Goal: Task Accomplishment & Management: Manage account settings

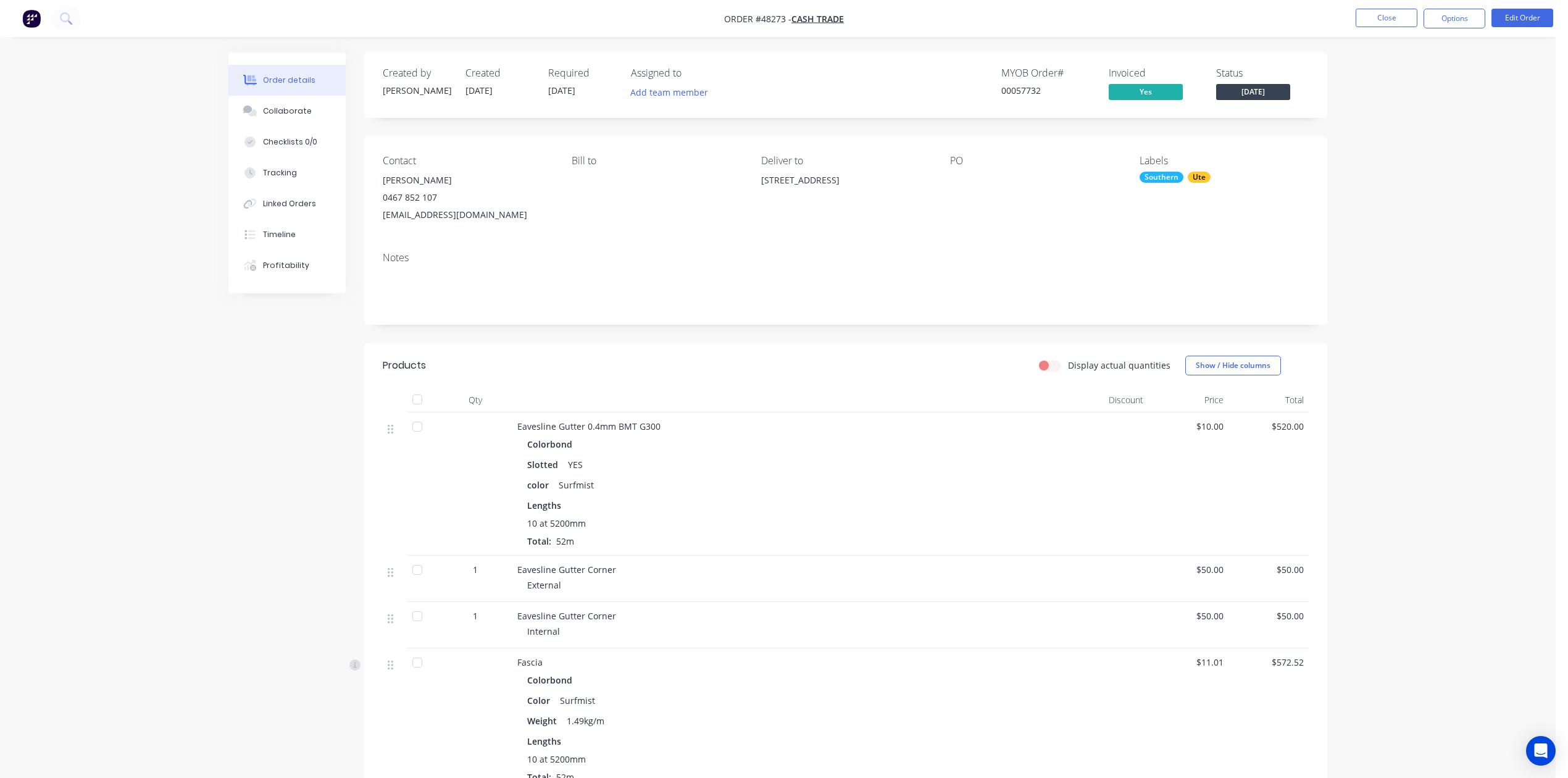
click at [813, 443] on div "Colorbond" at bounding box center [790, 444] width 526 height 18
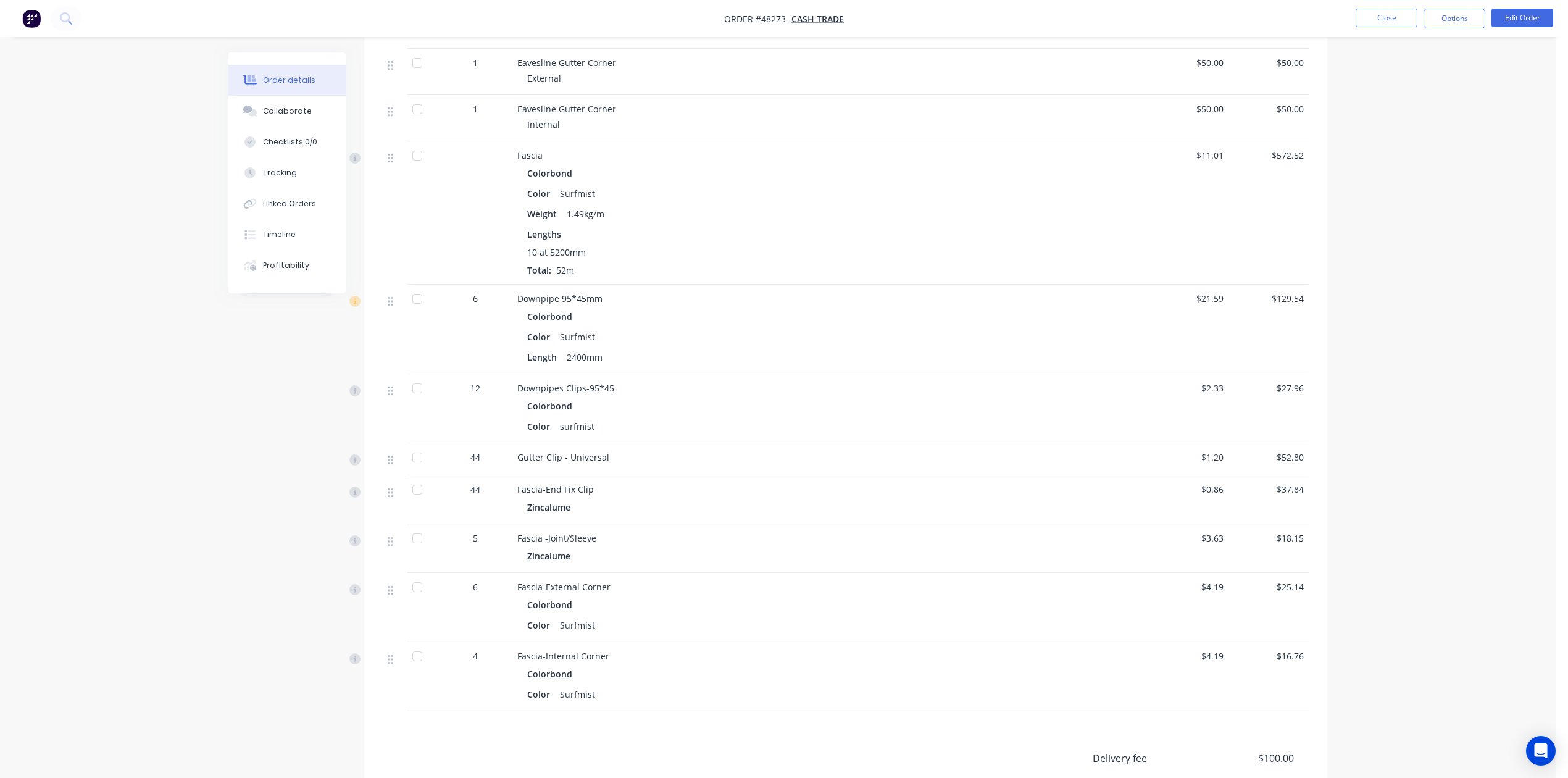
scroll to position [664, 0]
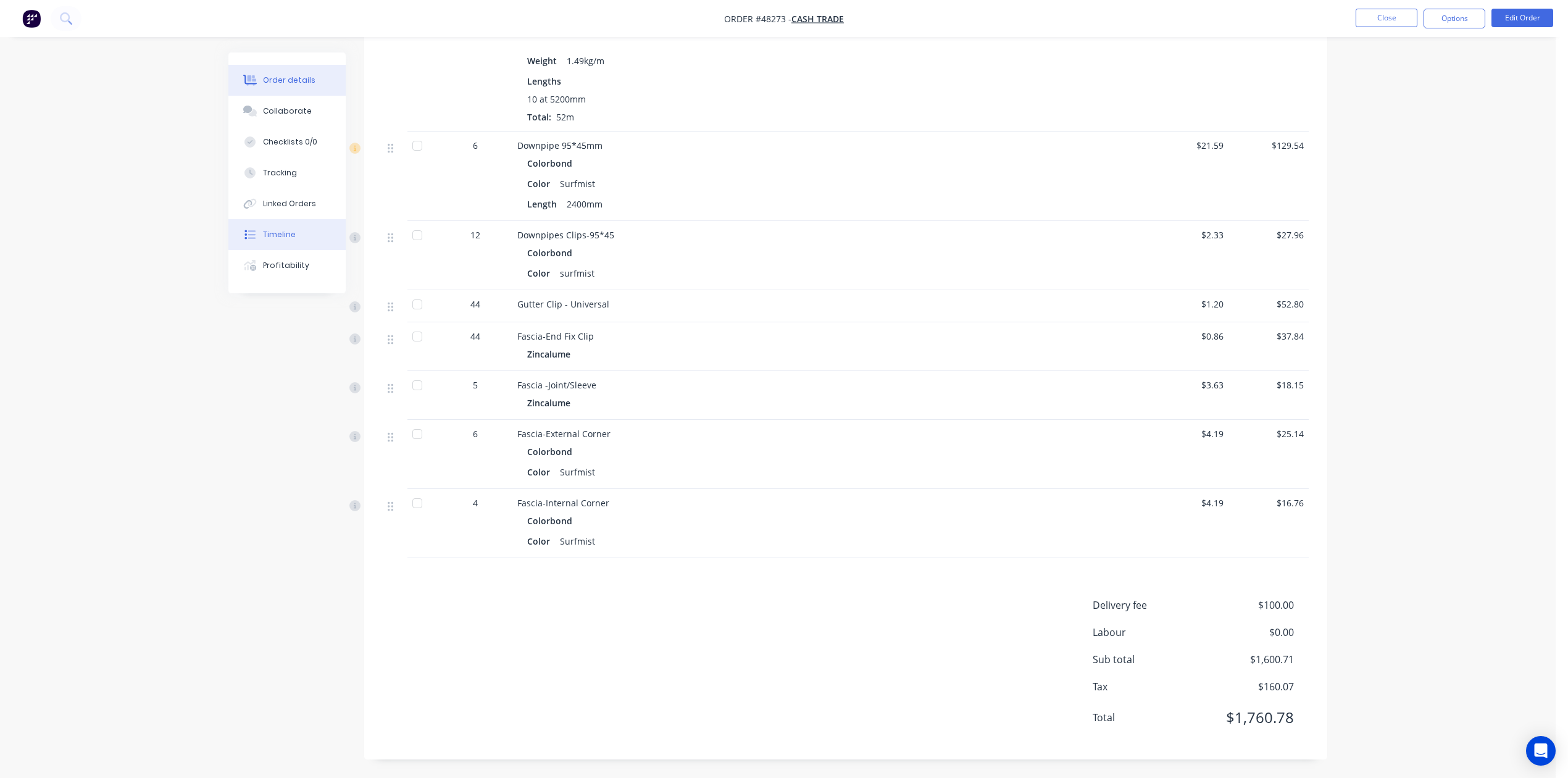
click at [250, 237] on icon at bounding box center [250, 234] width 11 height 11
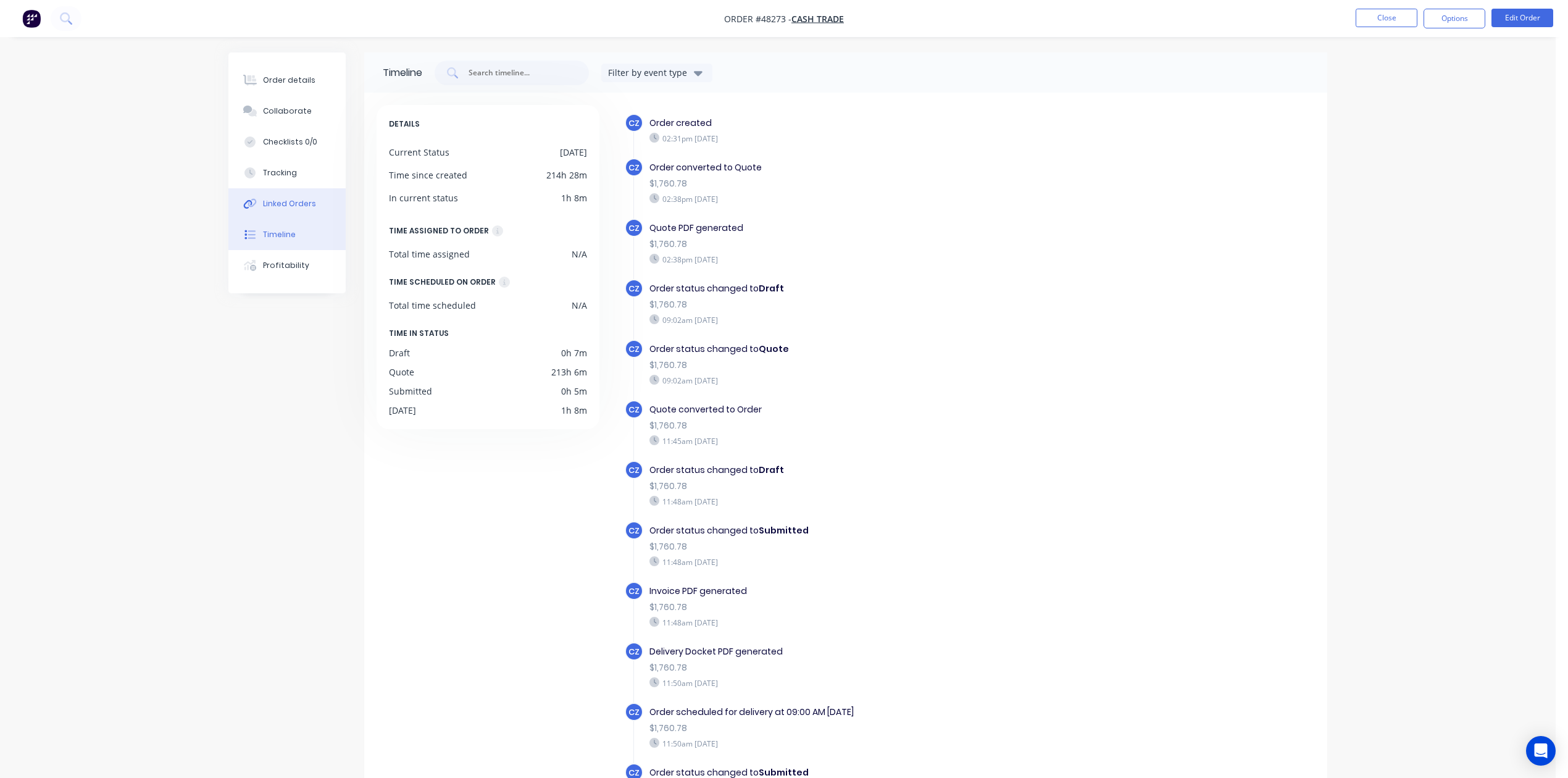
click at [299, 210] on button "Linked Orders" at bounding box center [286, 204] width 117 height 31
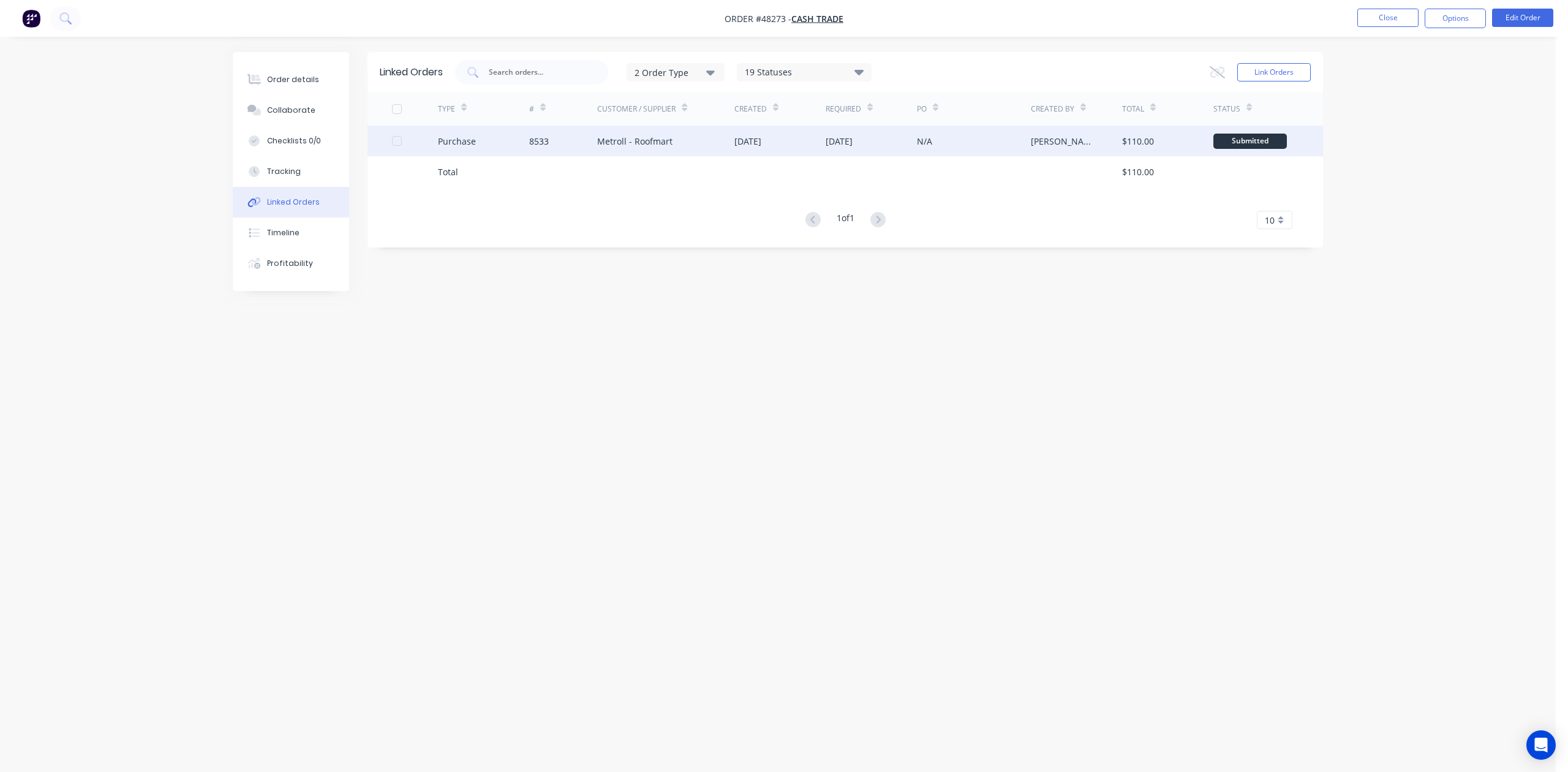
click at [609, 136] on div "Metroll - Roofmart" at bounding box center [635, 141] width 76 height 13
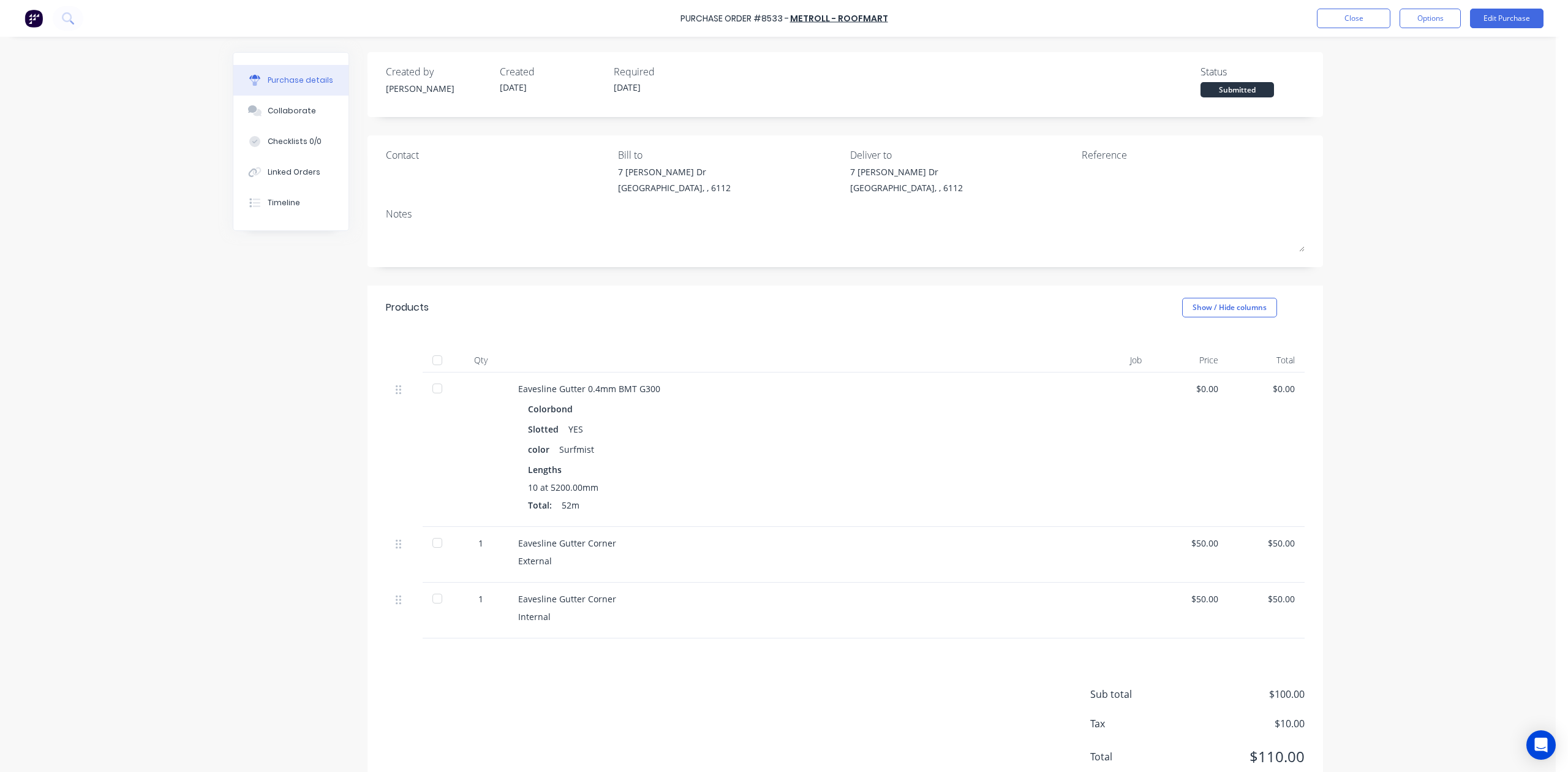
click at [1000, 508] on div "Total: 52m" at bounding box center [784, 505] width 512 height 13
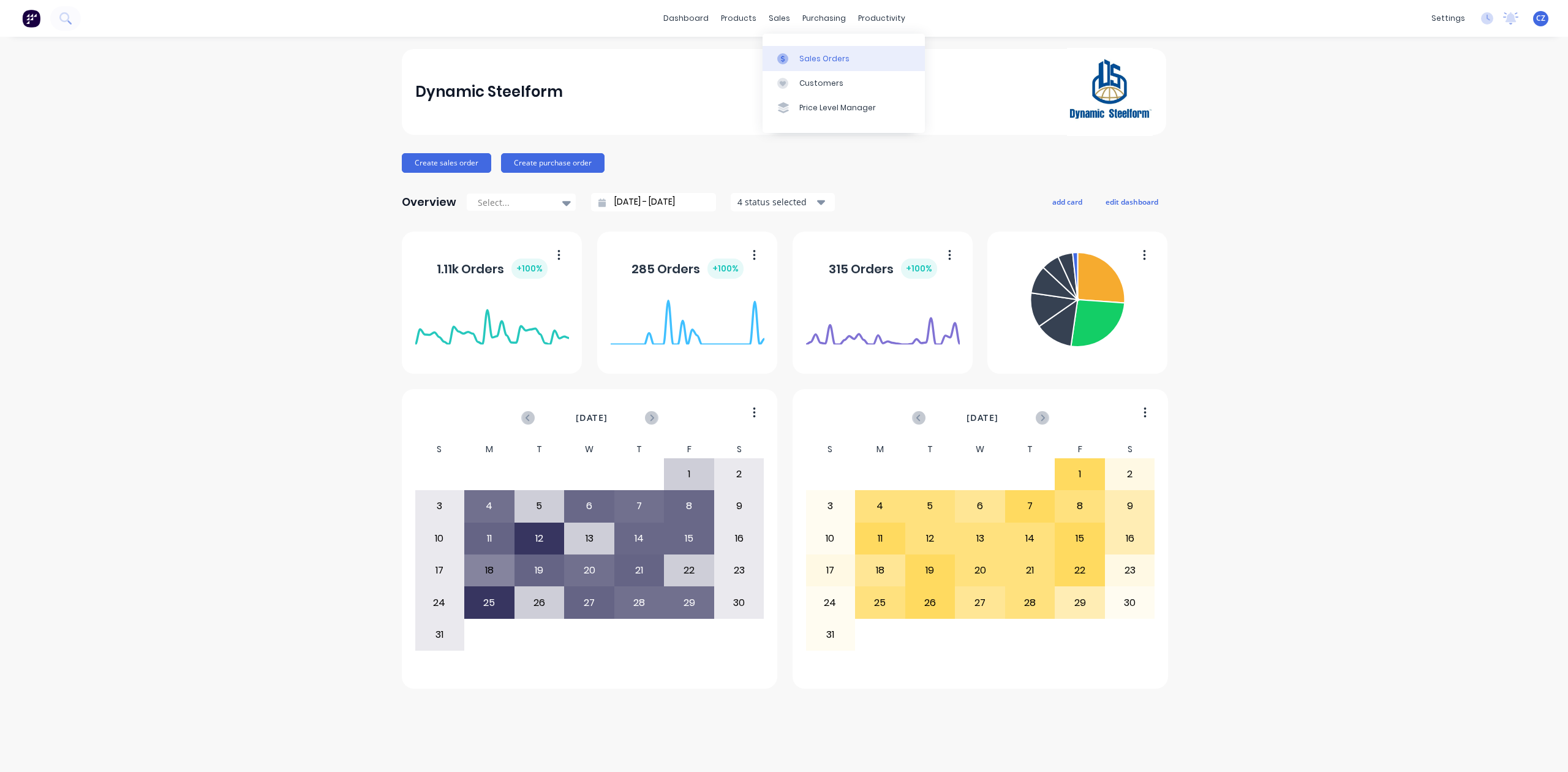
drag, startPoint x: 787, startPoint y: 55, endPoint x: 770, endPoint y: 55, distance: 17.0
click at [787, 55] on icon at bounding box center [783, 59] width 11 height 11
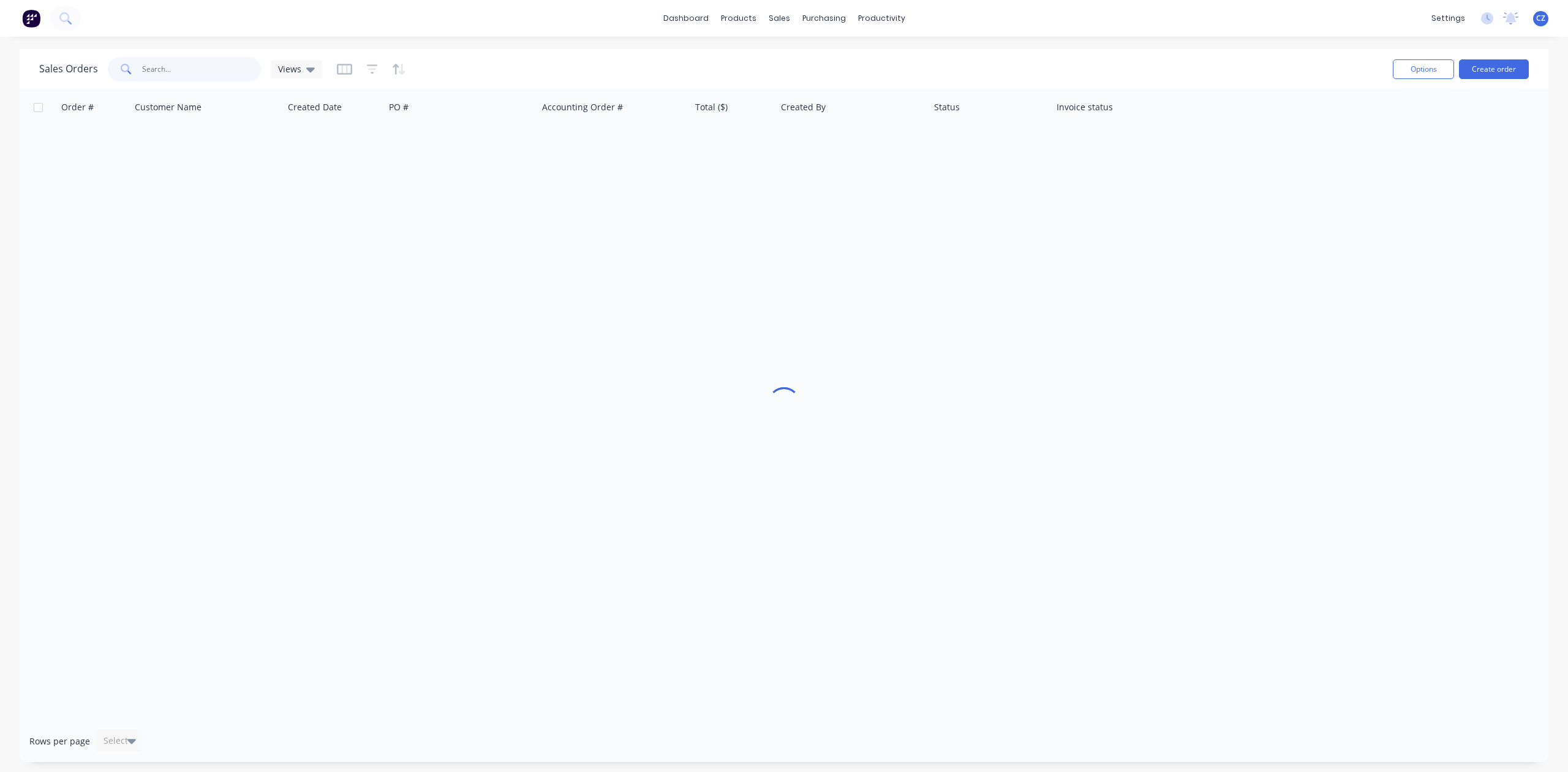
click at [197, 70] on input "text" at bounding box center [201, 69] width 119 height 24
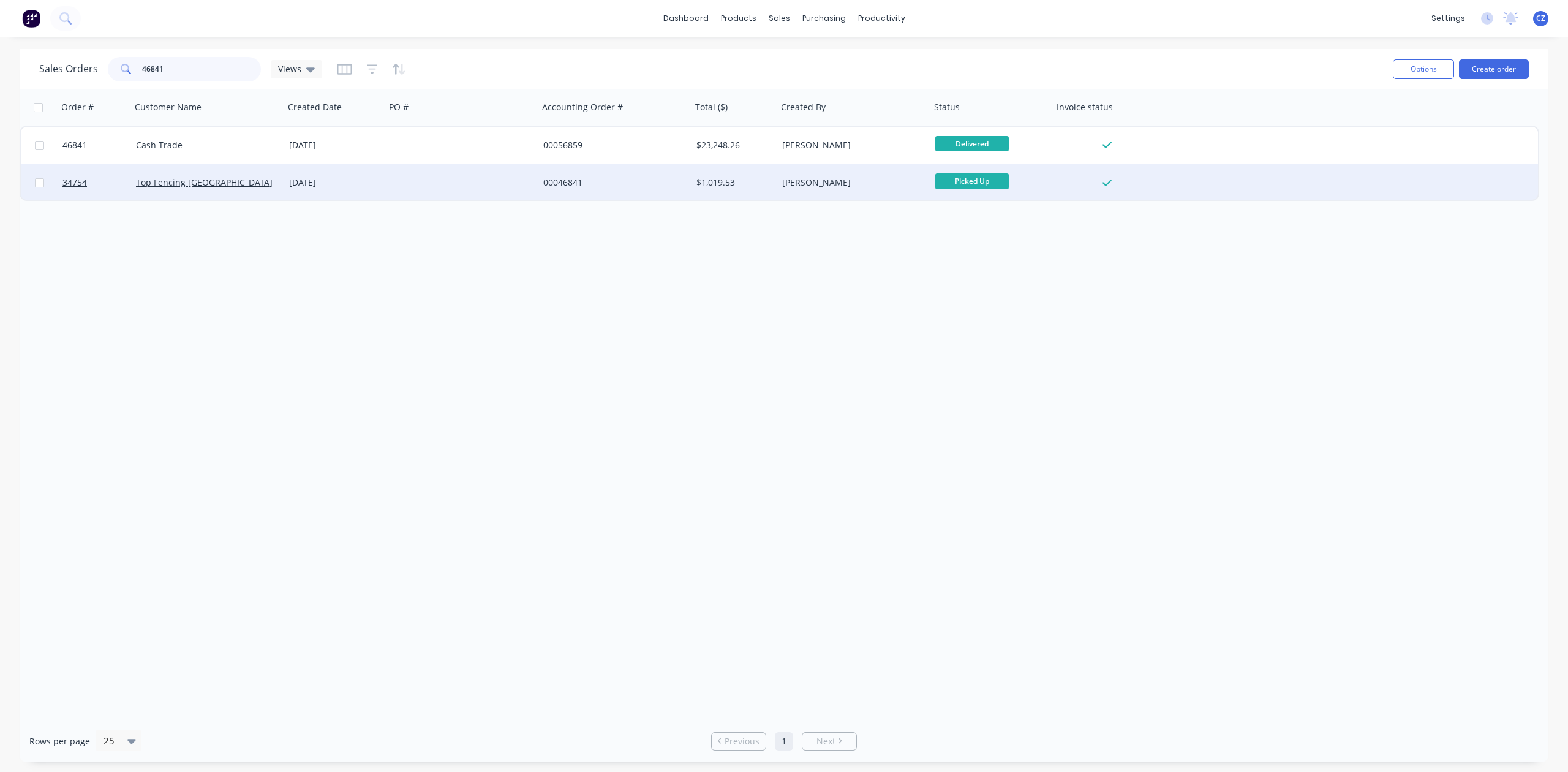
type input "46841"
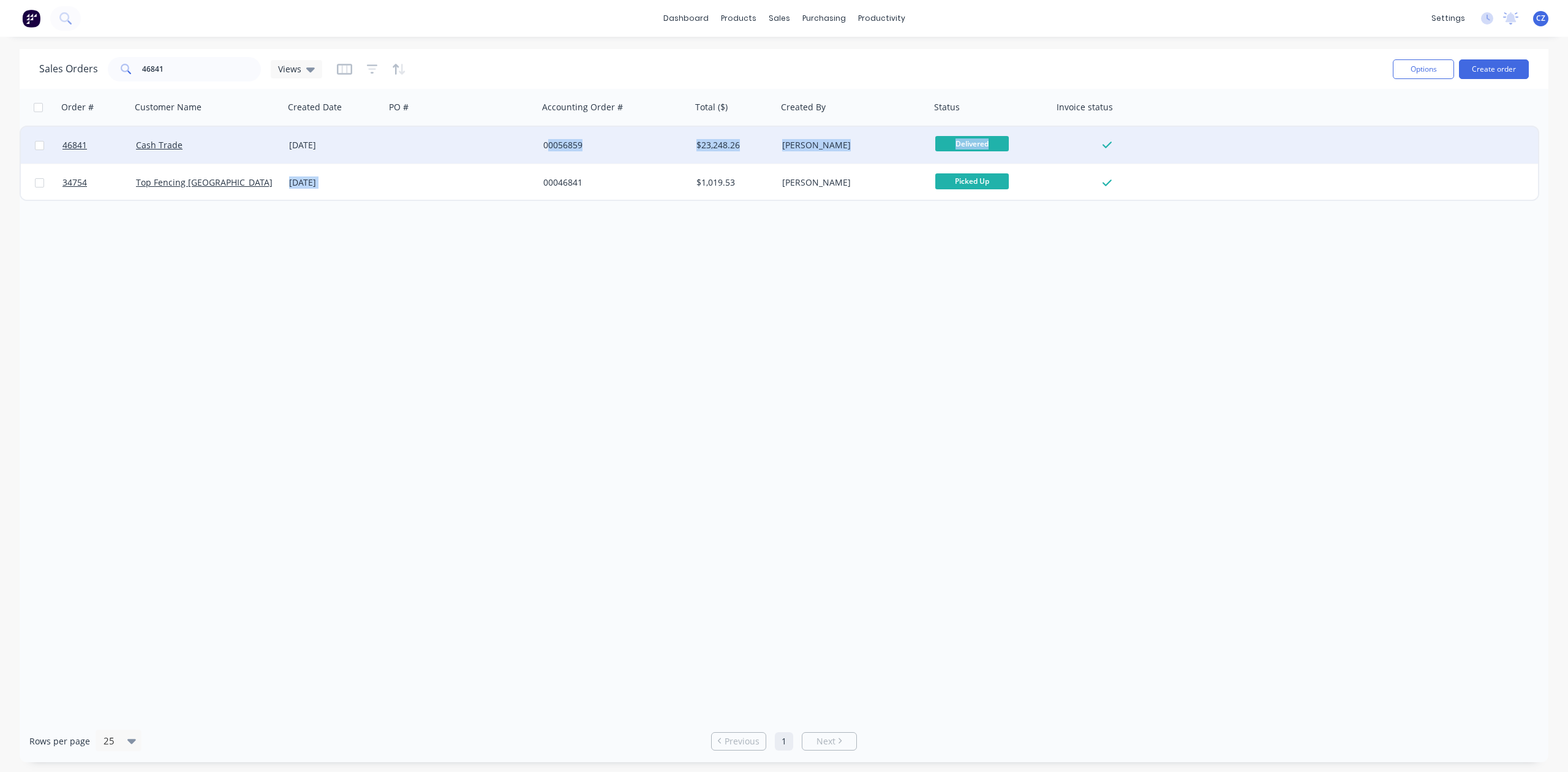
drag, startPoint x: 541, startPoint y: 165, endPoint x: 547, endPoint y: 140, distance: 25.7
click at [547, 140] on div "46841 Cash Trade 31 Jul 2025 00056859 $23,248.26 Cathy Zhou Delivered 34754 Top…" at bounding box center [779, 164] width 1519 height 76
click at [433, 140] on div at bounding box center [462, 145] width 153 height 36
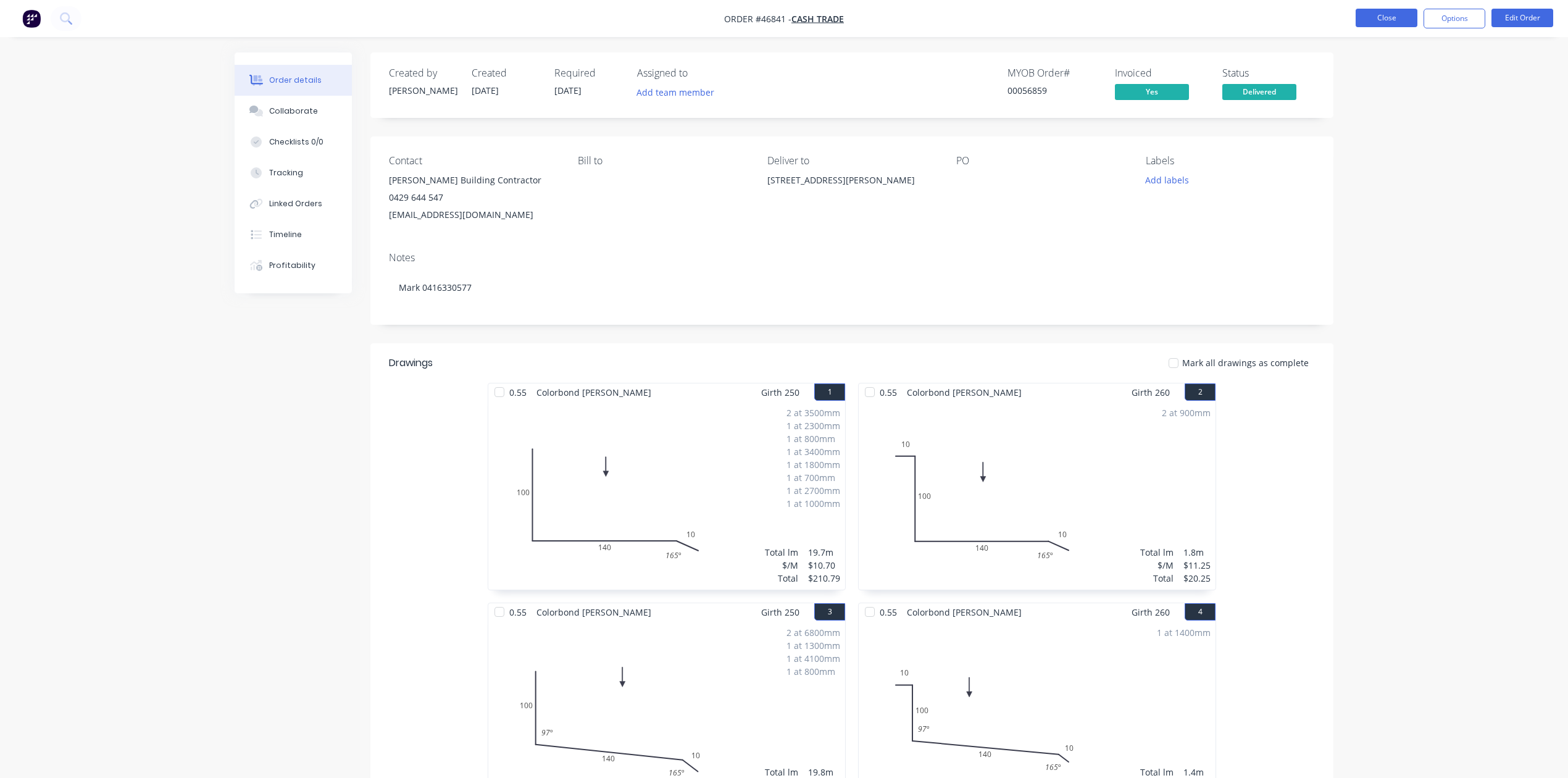
click at [1400, 18] on button "Close" at bounding box center [1387, 18] width 62 height 19
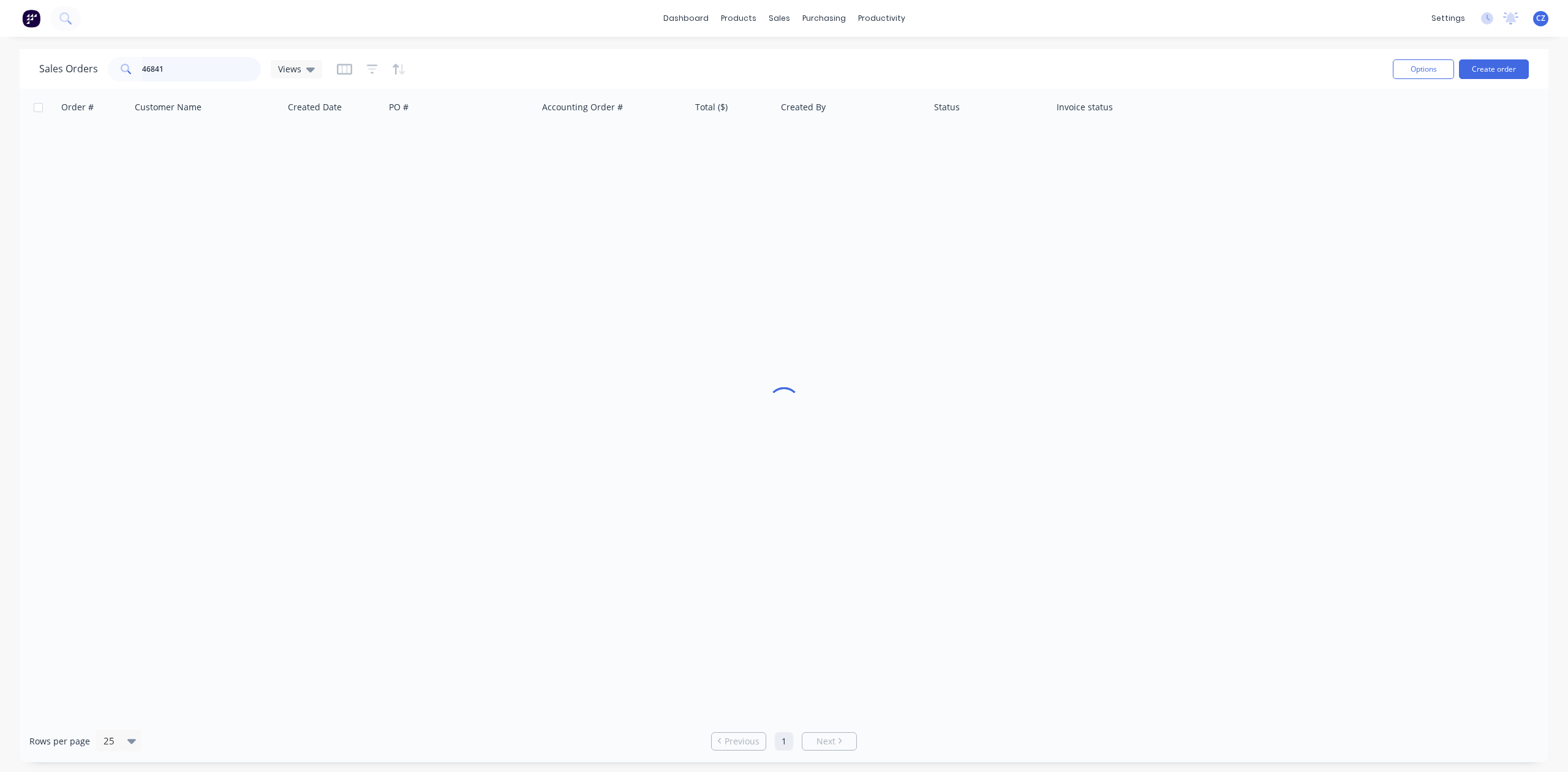
drag, startPoint x: 198, startPoint y: 76, endPoint x: 55, endPoint y: 74, distance: 143.0
click at [55, 74] on div "Sales Orders 46841 Views" at bounding box center [181, 69] width 283 height 24
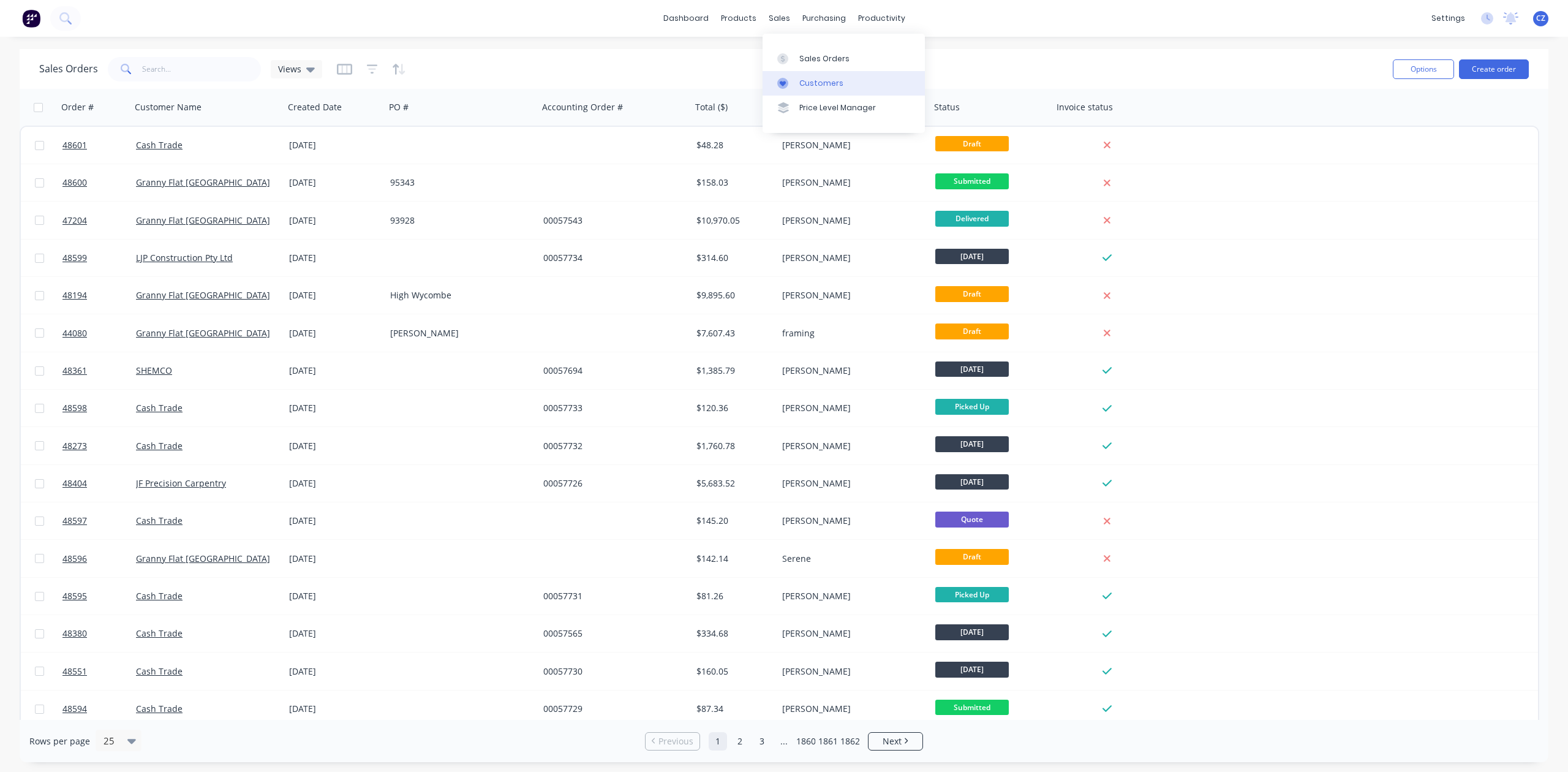
click at [803, 84] on div "Customers" at bounding box center [822, 83] width 44 height 11
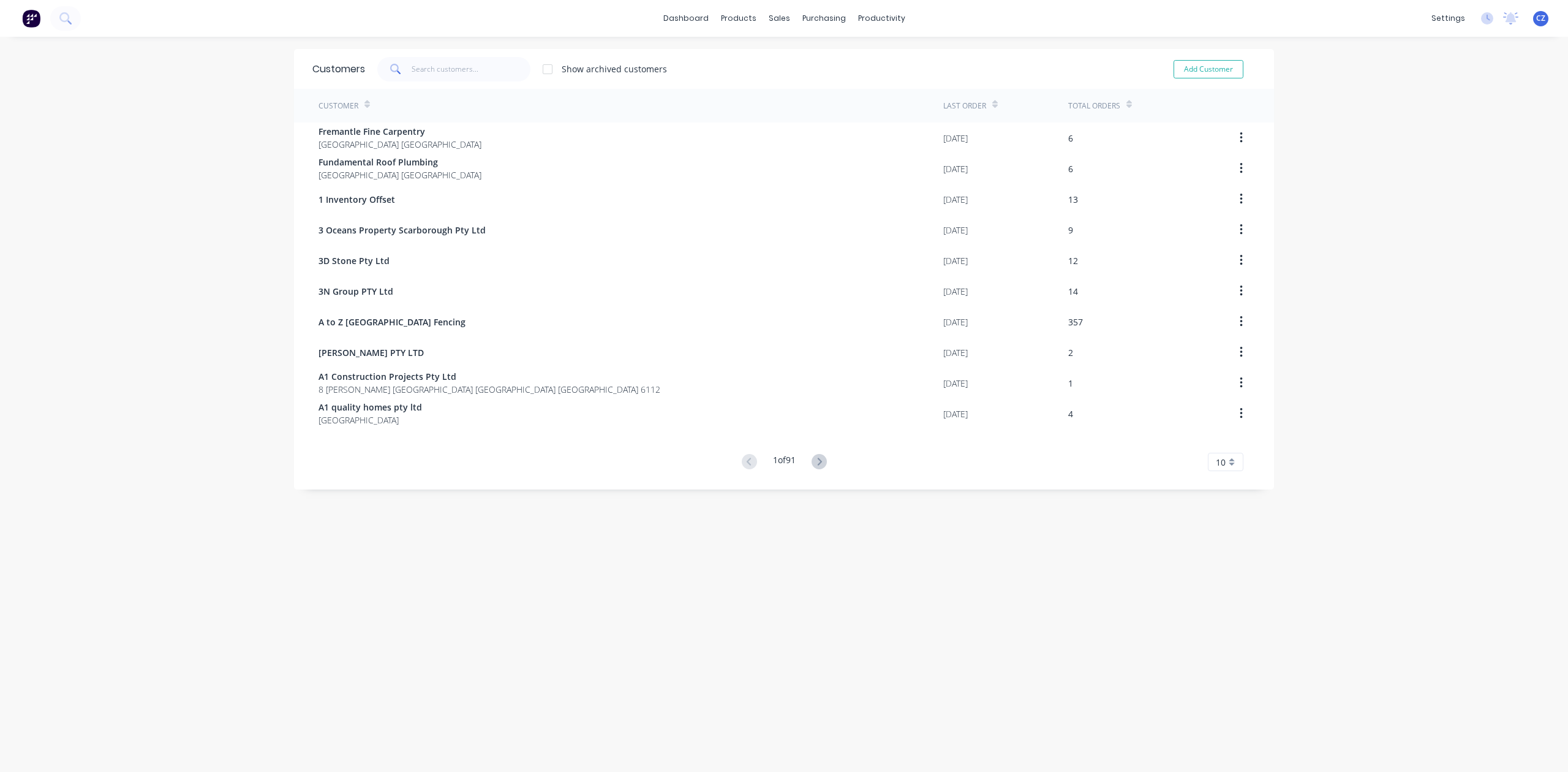
click at [399, 76] on span at bounding box center [394, 69] width 34 height 24
click at [437, 76] on input "text" at bounding box center [471, 69] width 119 height 24
type input "o"
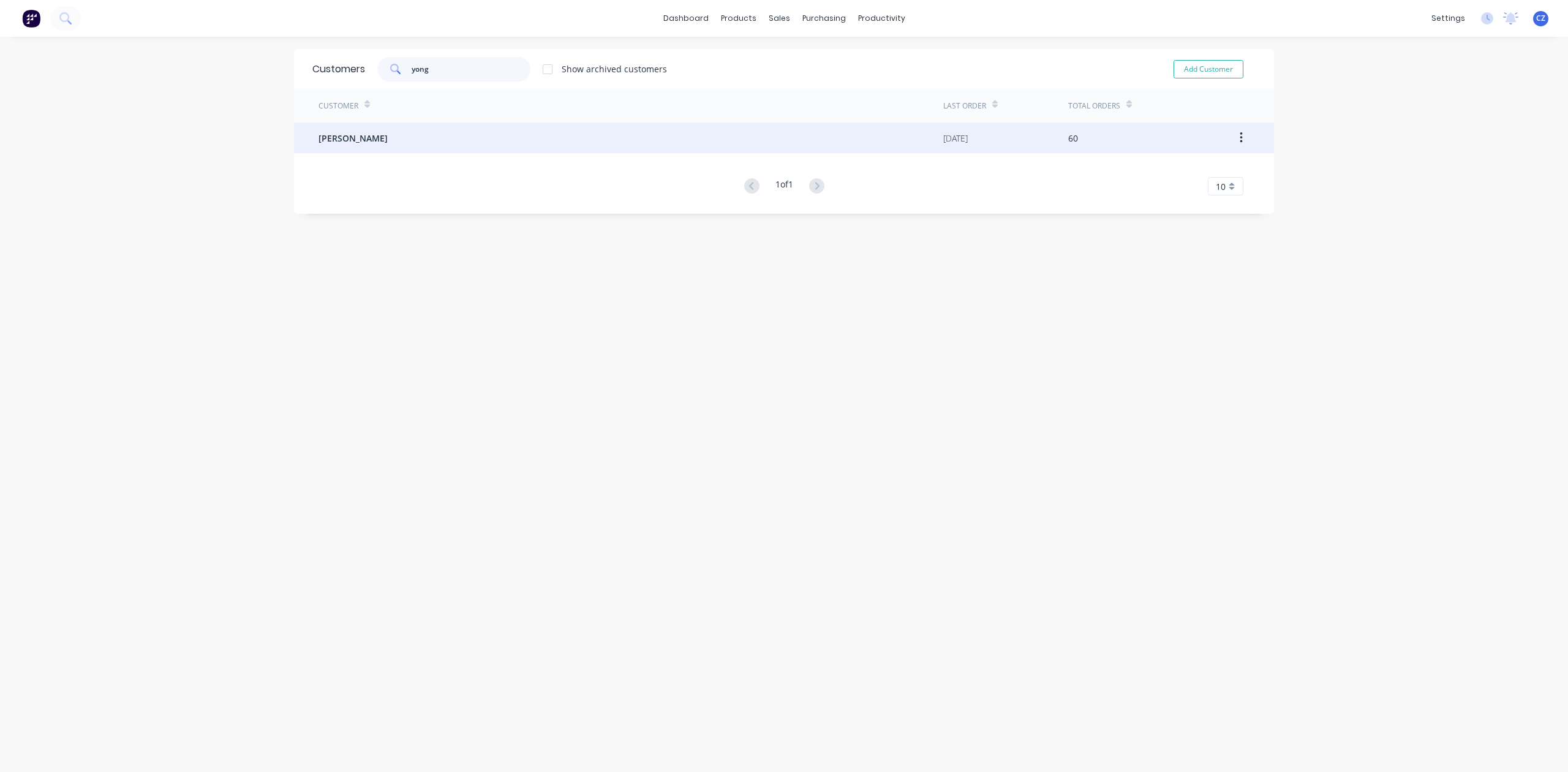
type input "yong"
click at [398, 149] on div "Yongjun Li" at bounding box center [630, 138] width 625 height 31
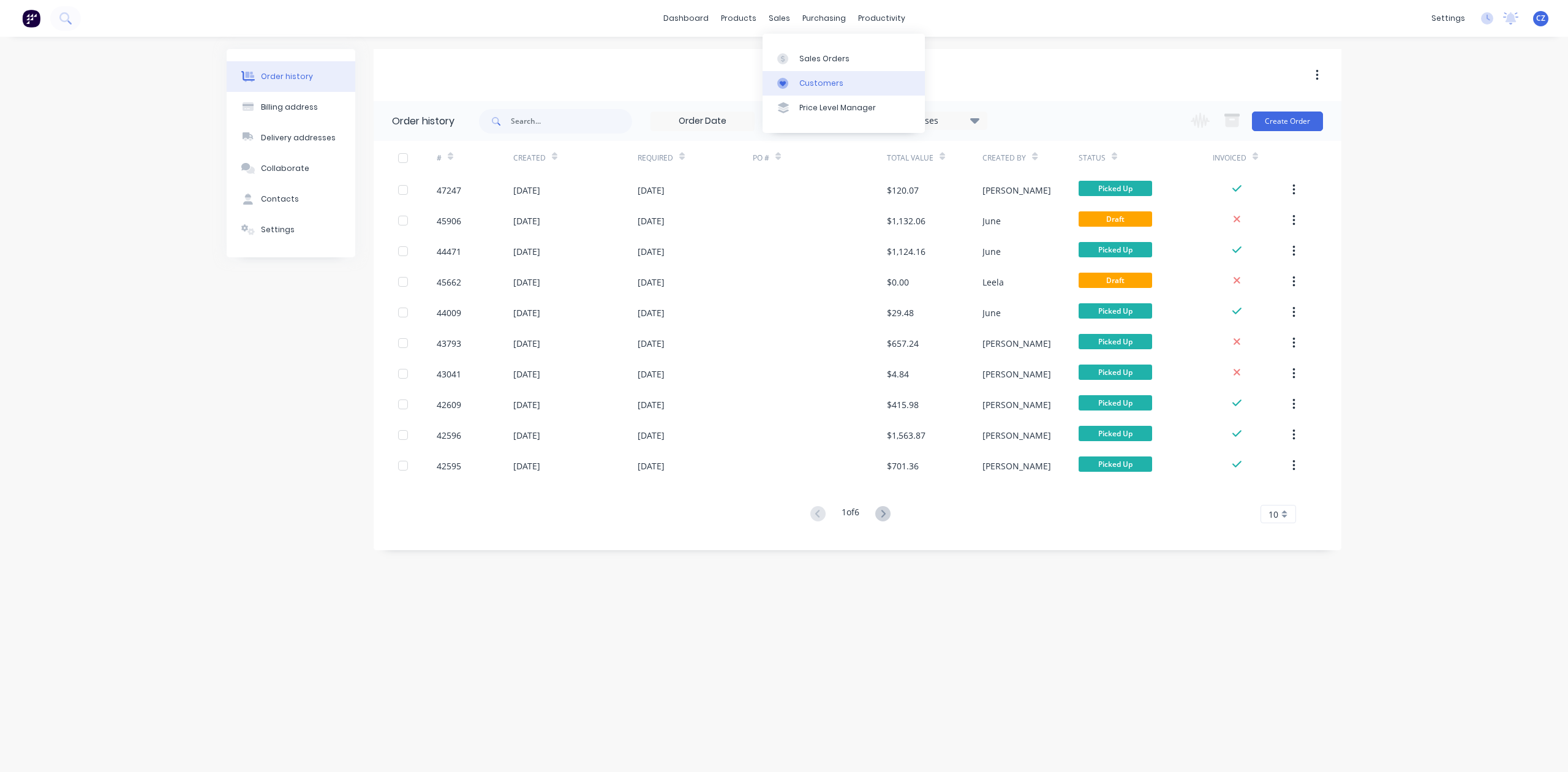
click at [796, 82] on link "Customers" at bounding box center [843, 84] width 162 height 24
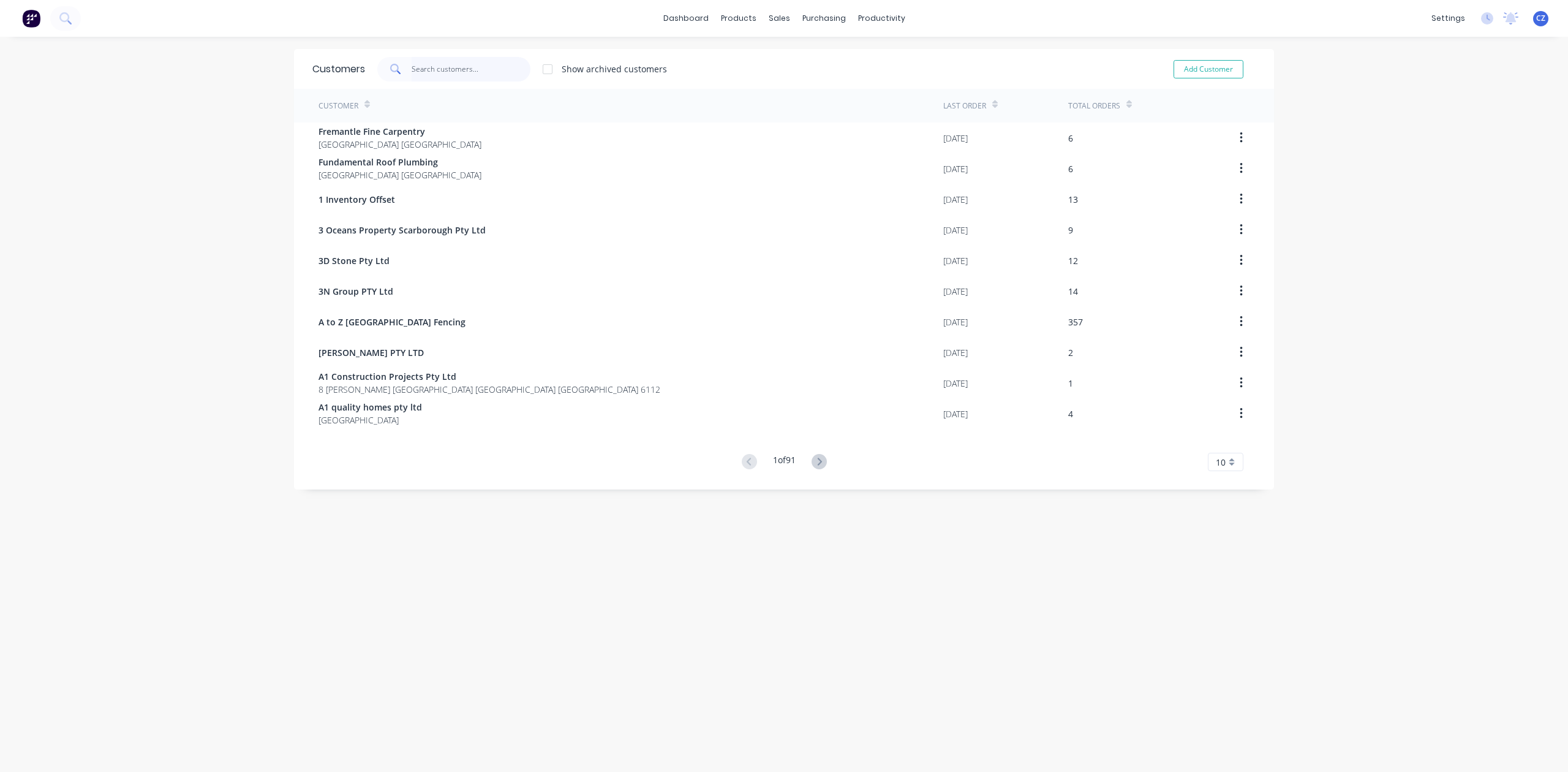
click at [474, 81] on input "text" at bounding box center [471, 69] width 119 height 24
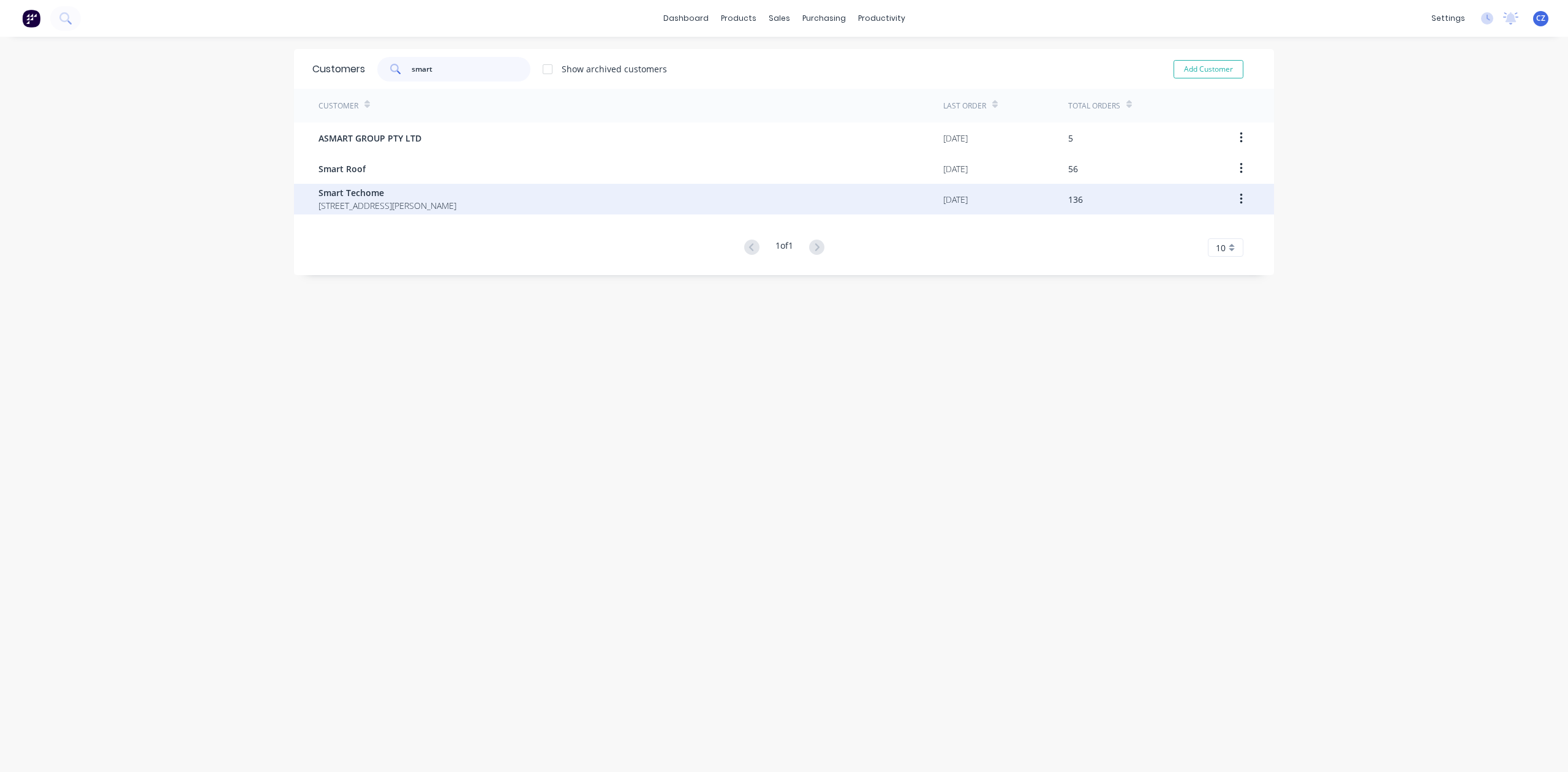
type input "smart"
click at [422, 196] on span "Smart Techome" at bounding box center [387, 193] width 138 height 13
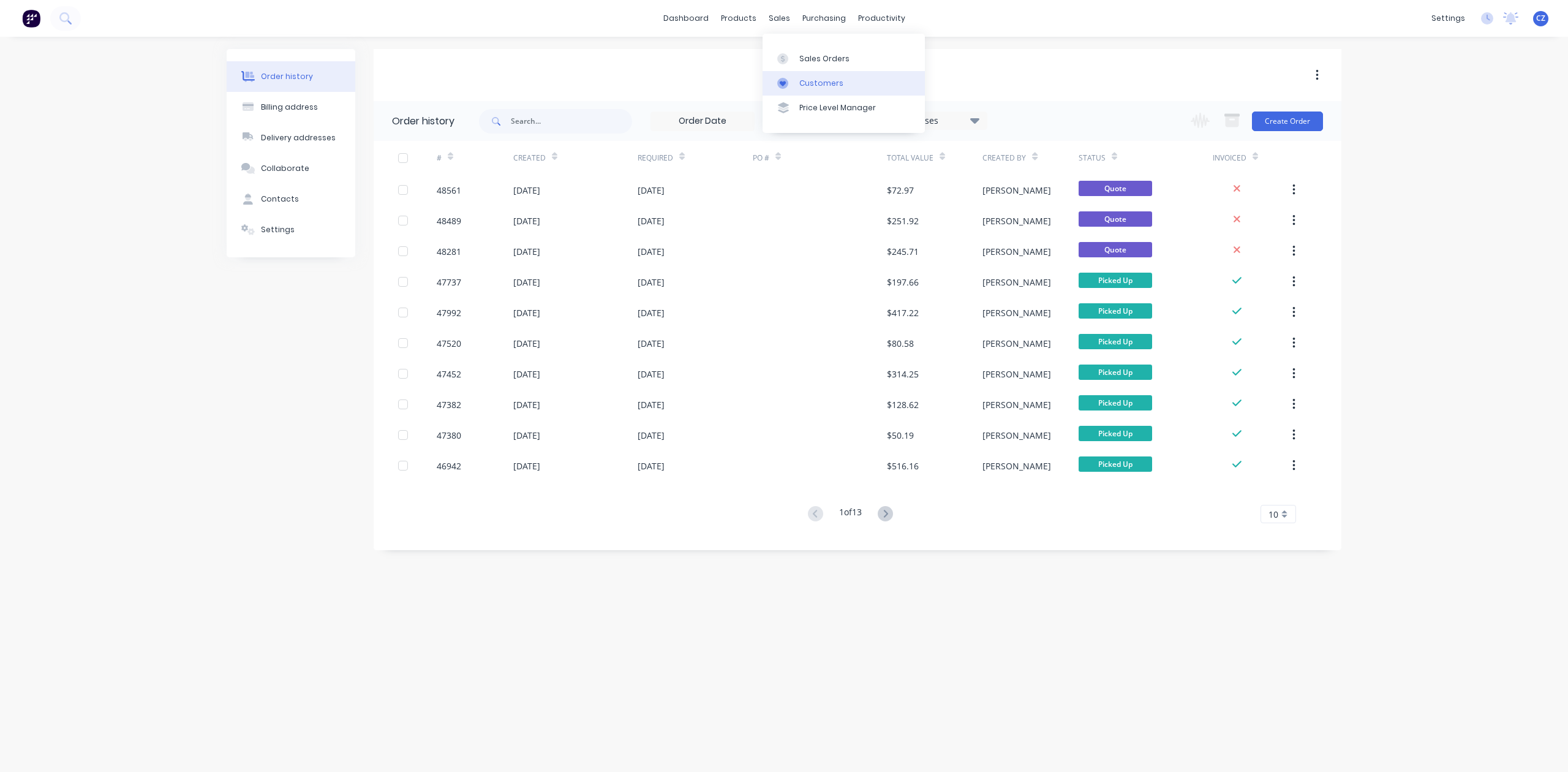
click at [800, 81] on div "Customers" at bounding box center [822, 83] width 44 height 11
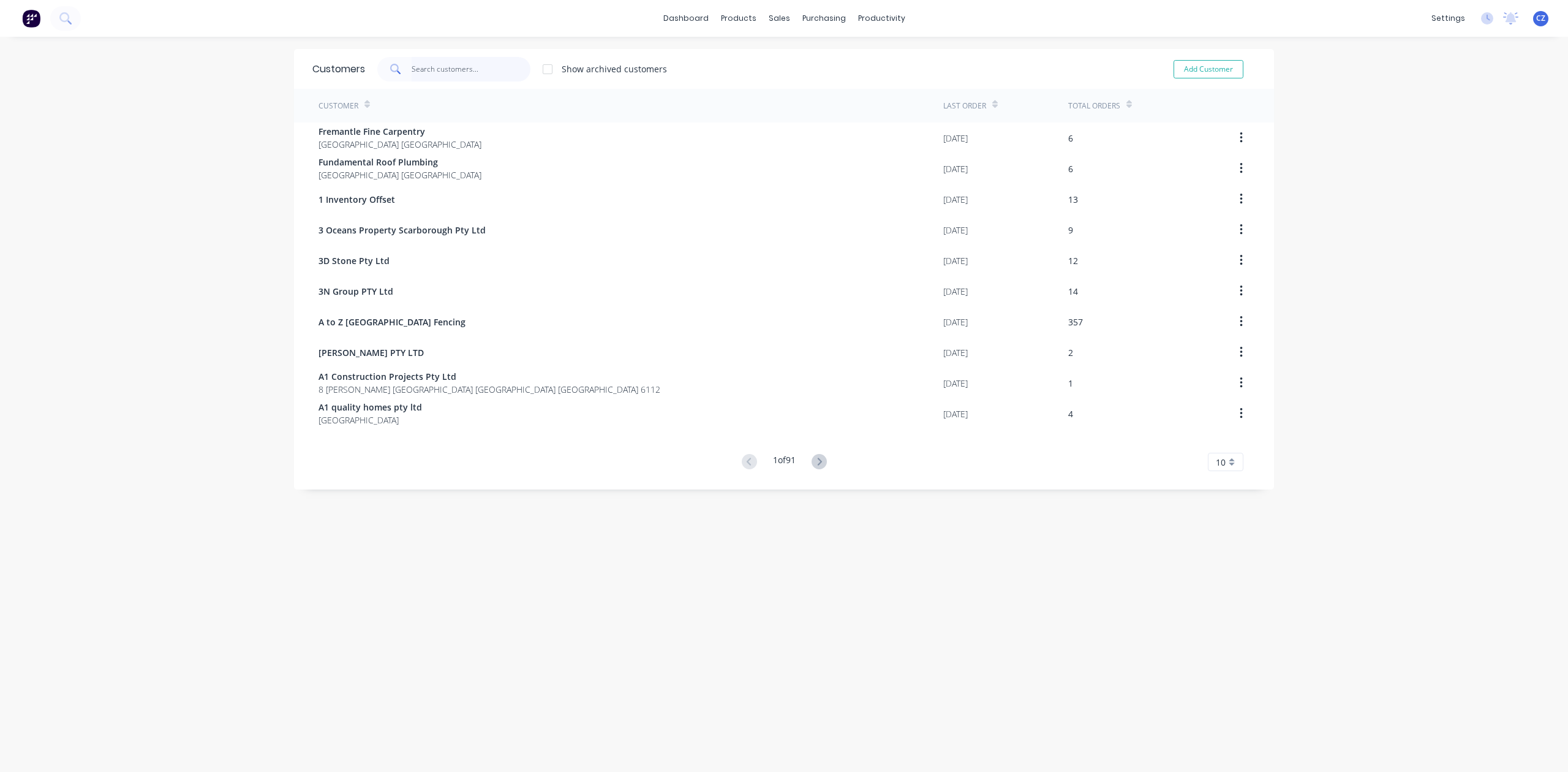
click at [476, 76] on input "text" at bounding box center [471, 69] width 119 height 24
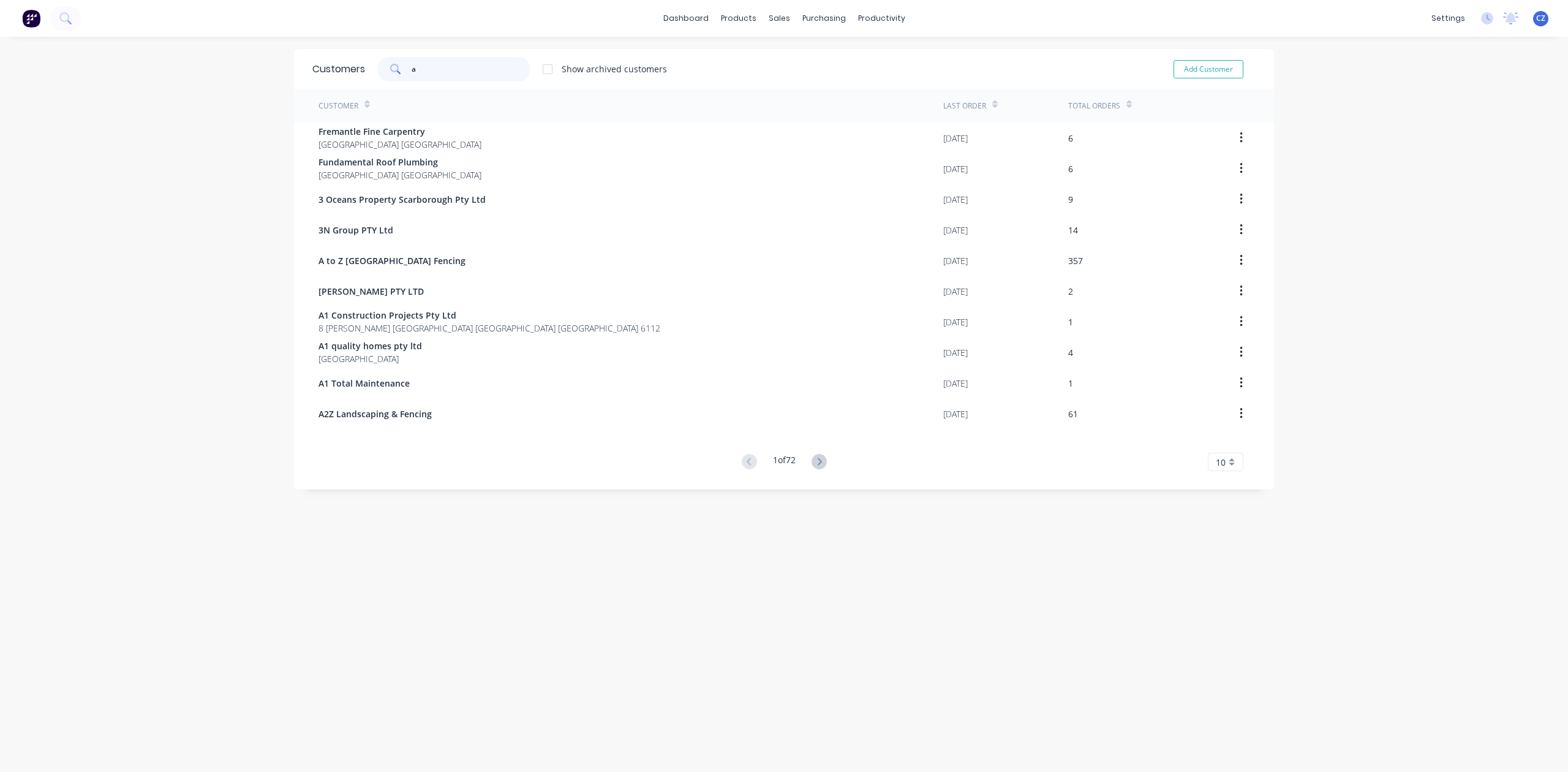
type input "aw"
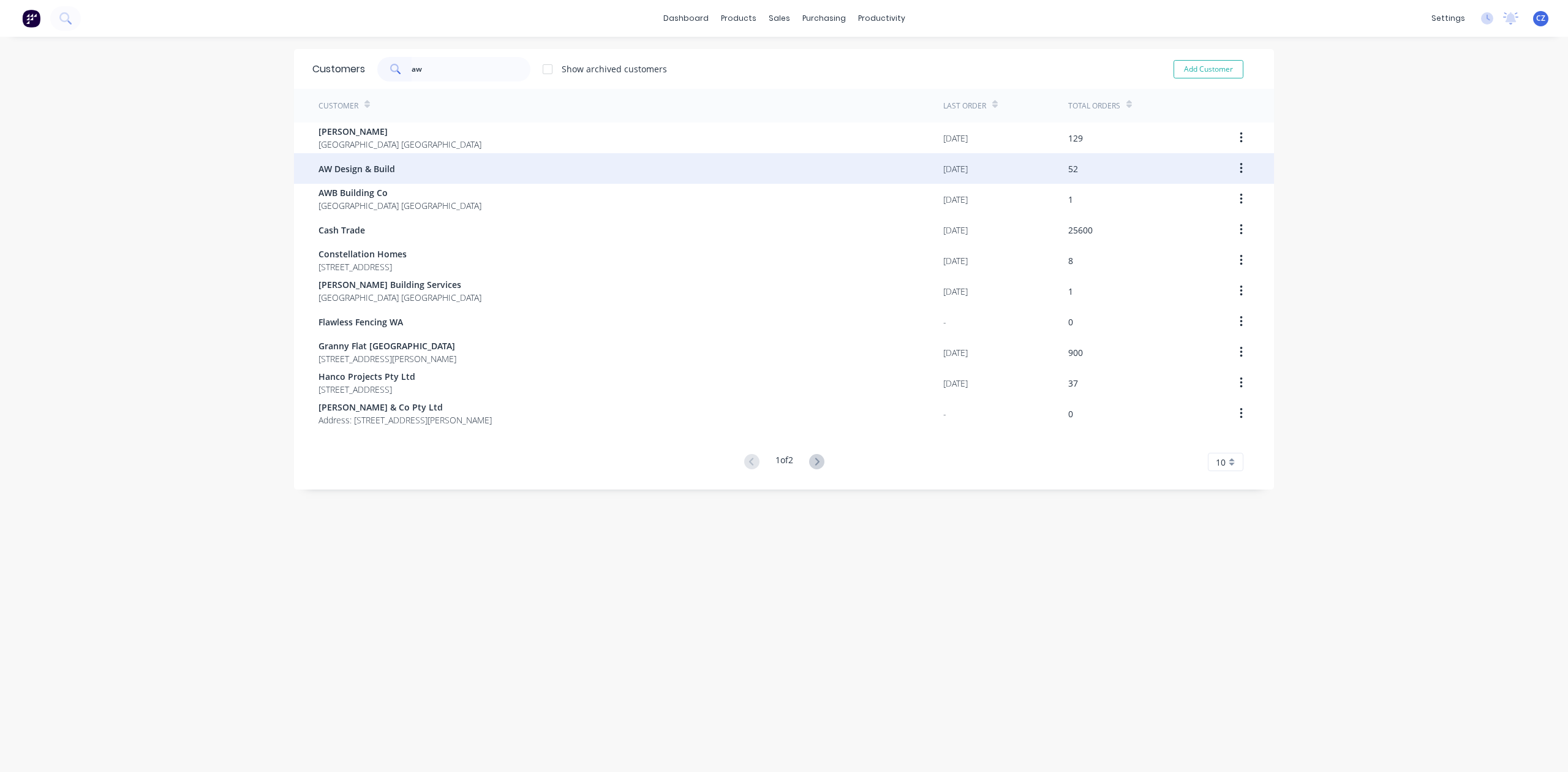
click at [540, 166] on div "AW Design & Build" at bounding box center [630, 168] width 625 height 31
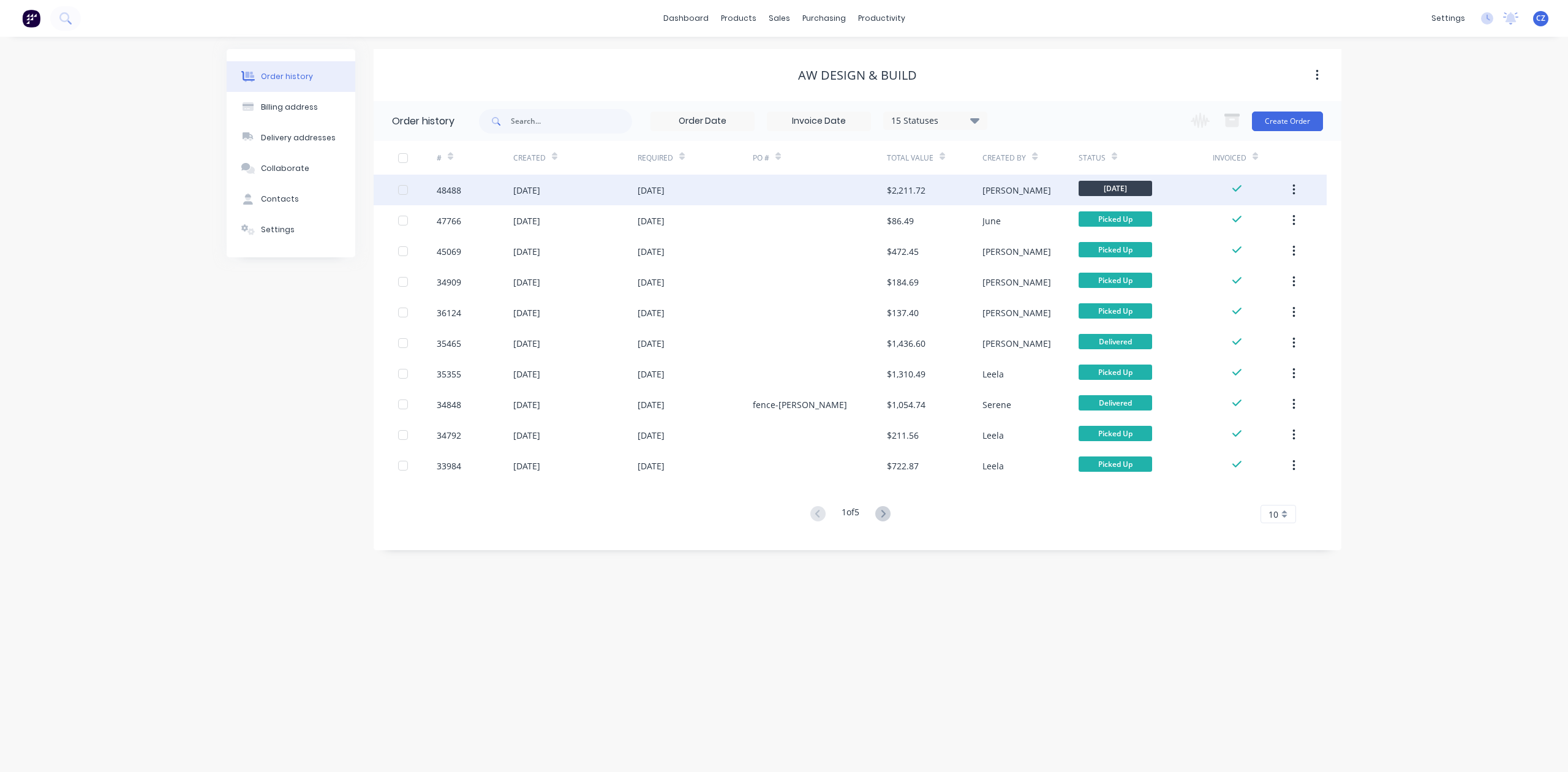
click at [841, 191] on div at bounding box center [820, 190] width 134 height 31
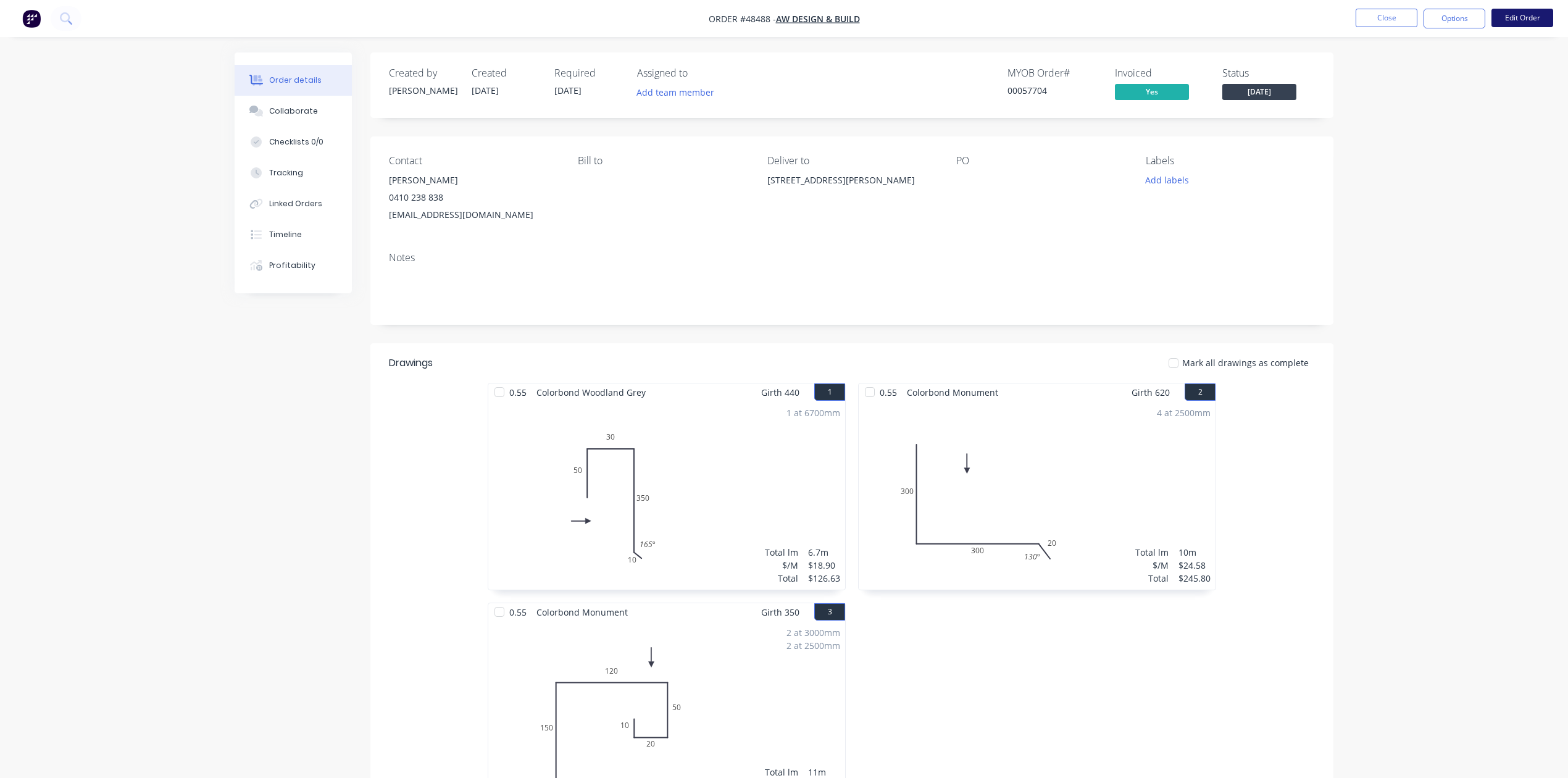
click at [1534, 18] on button "Edit Order" at bounding box center [1523, 18] width 62 height 19
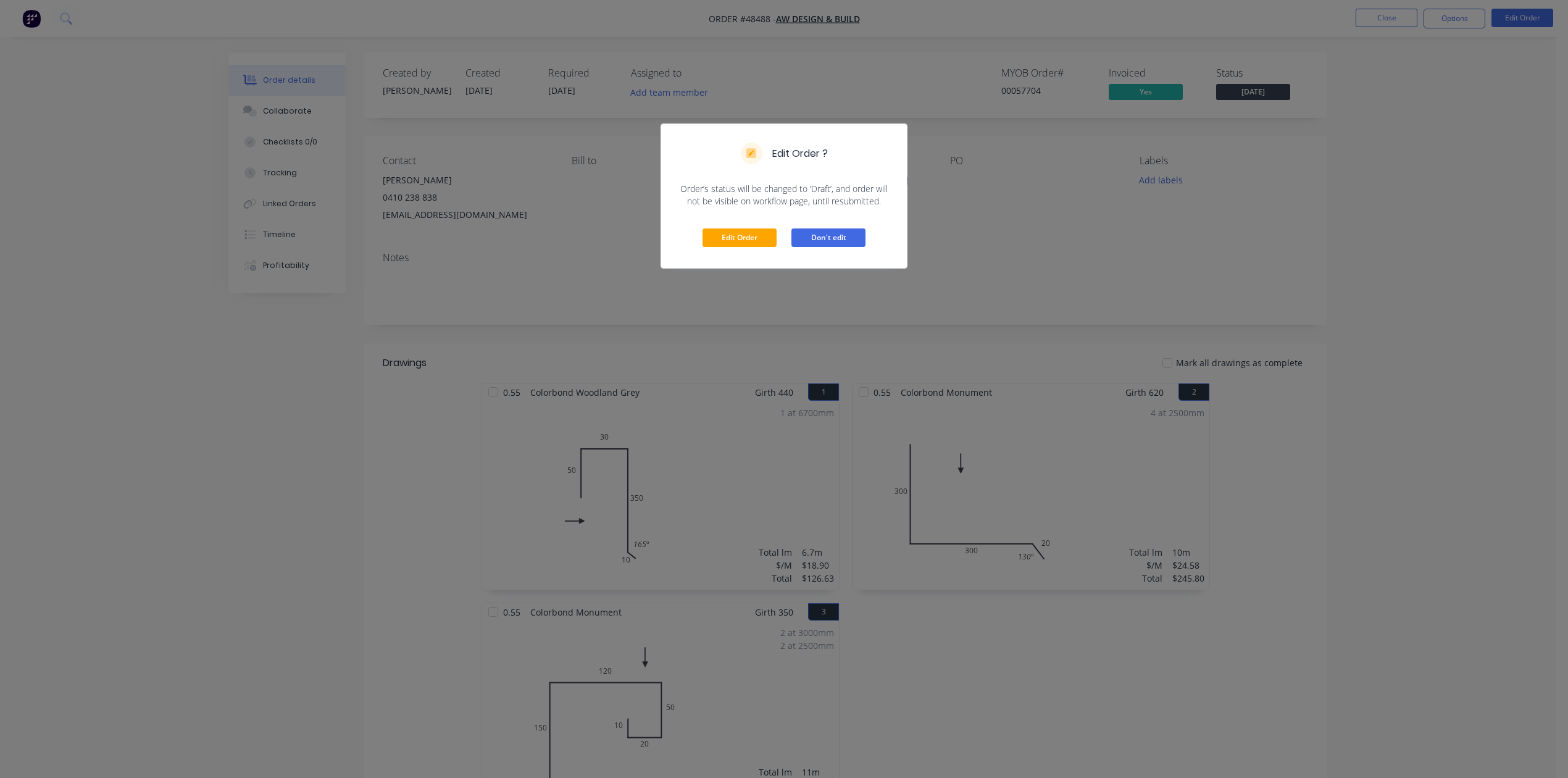
click at [845, 238] on button "Don't edit" at bounding box center [828, 238] width 74 height 19
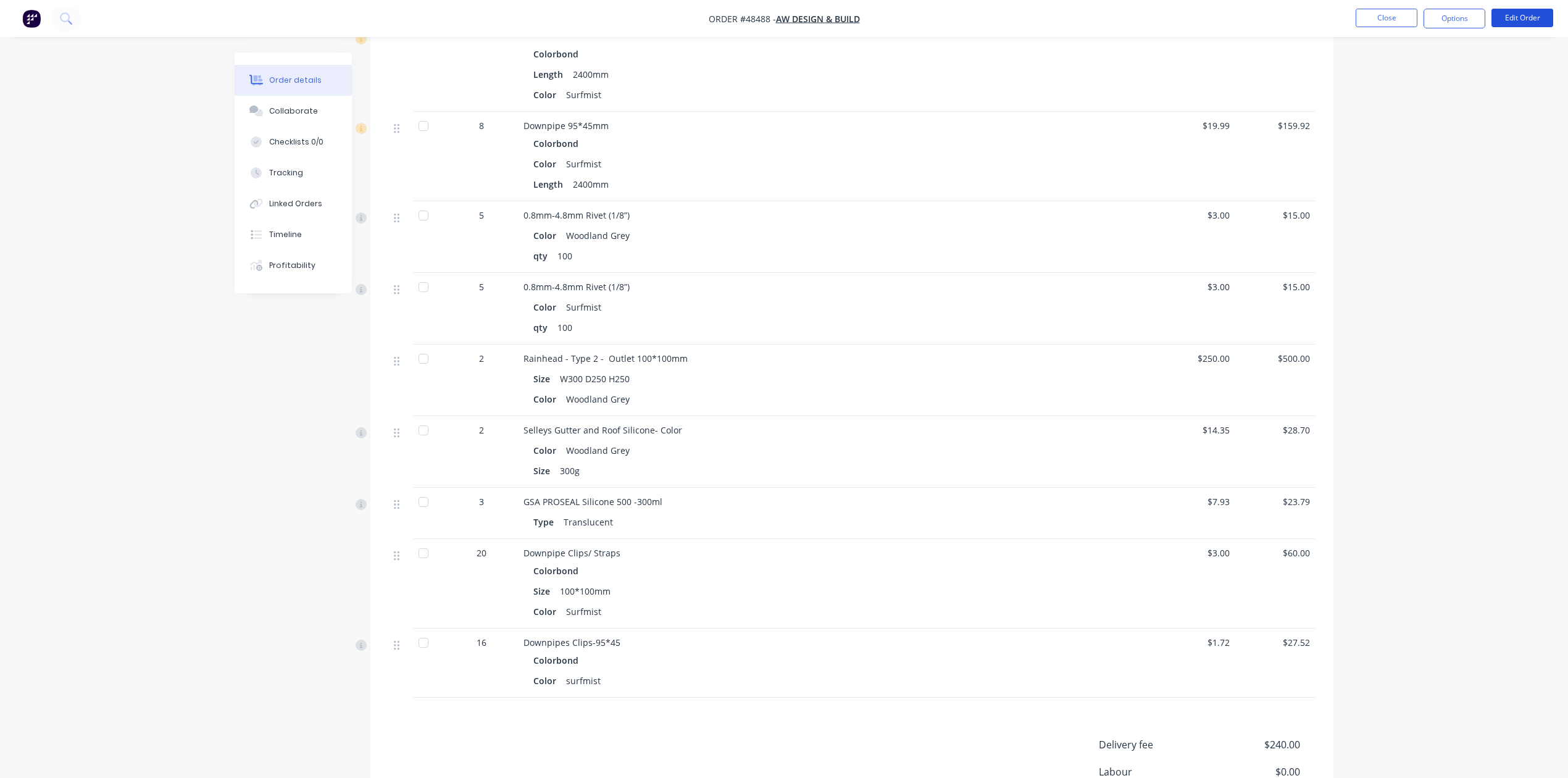
scroll to position [1013, 0]
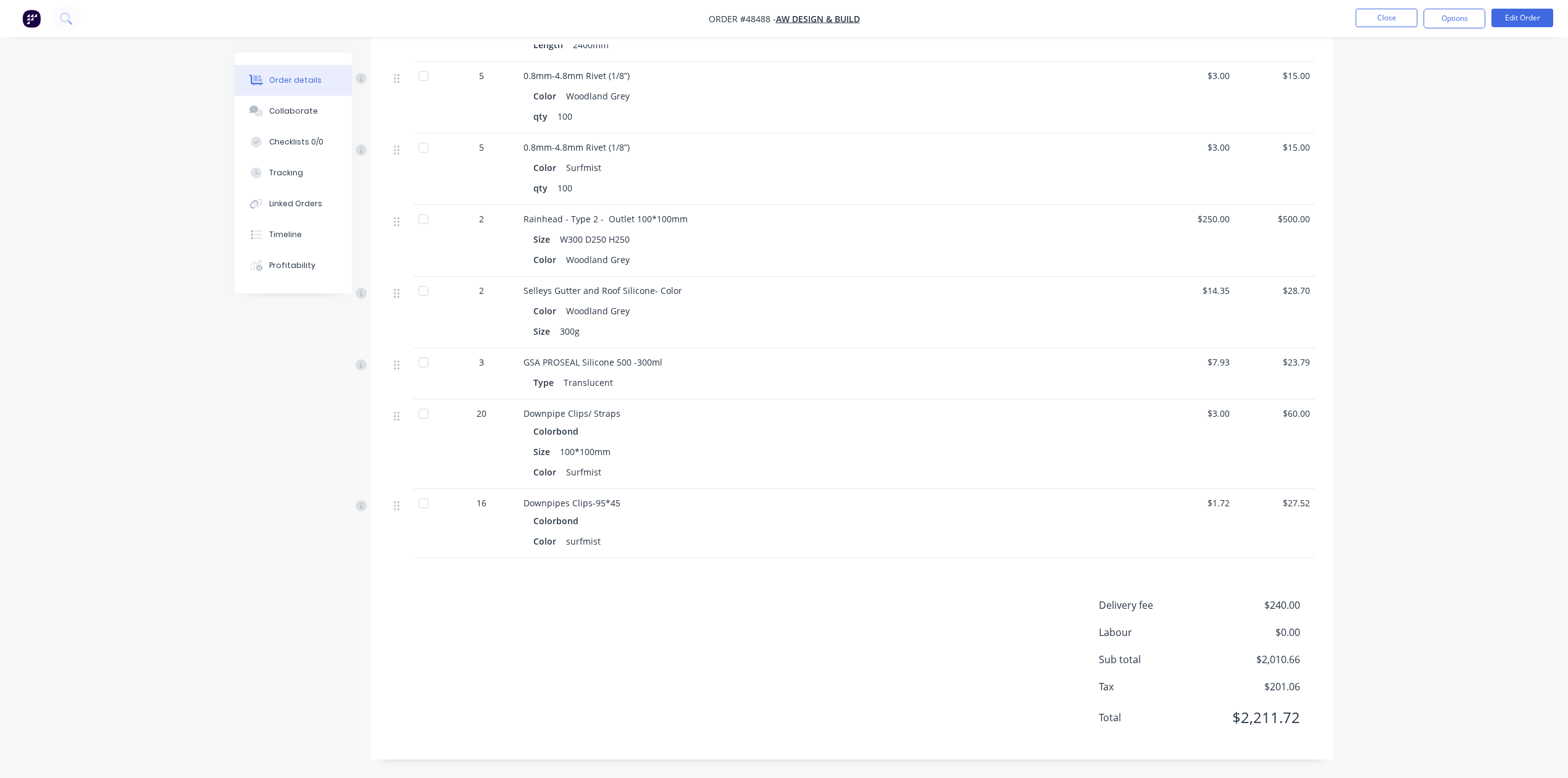
click at [1282, 608] on span "$240.00" at bounding box center [1254, 605] width 91 height 15
click at [1512, 14] on button "Edit Order" at bounding box center [1523, 18] width 62 height 19
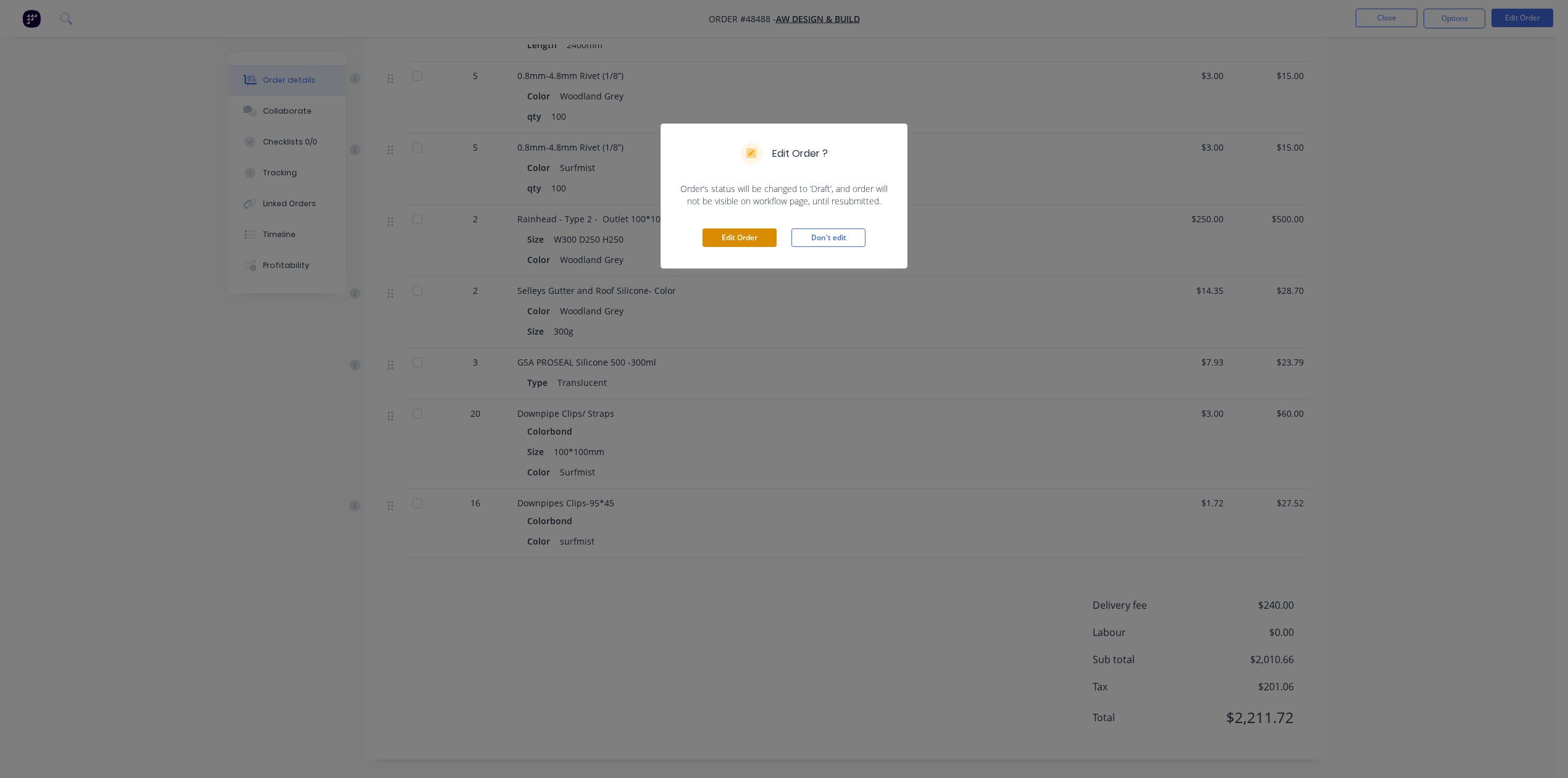
click at [702, 237] on button "Edit Order" at bounding box center [739, 238] width 74 height 19
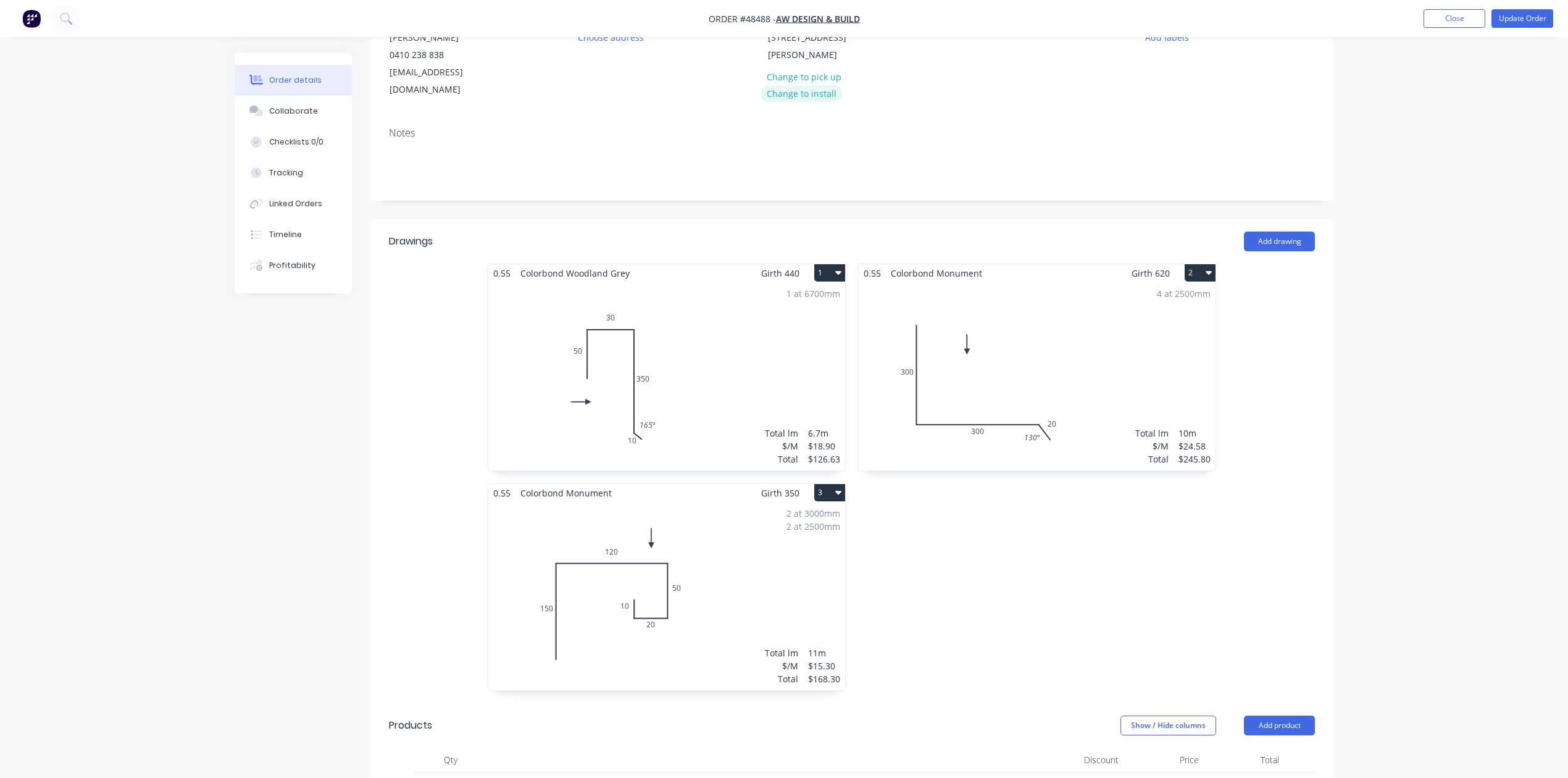
scroll to position [15, 0]
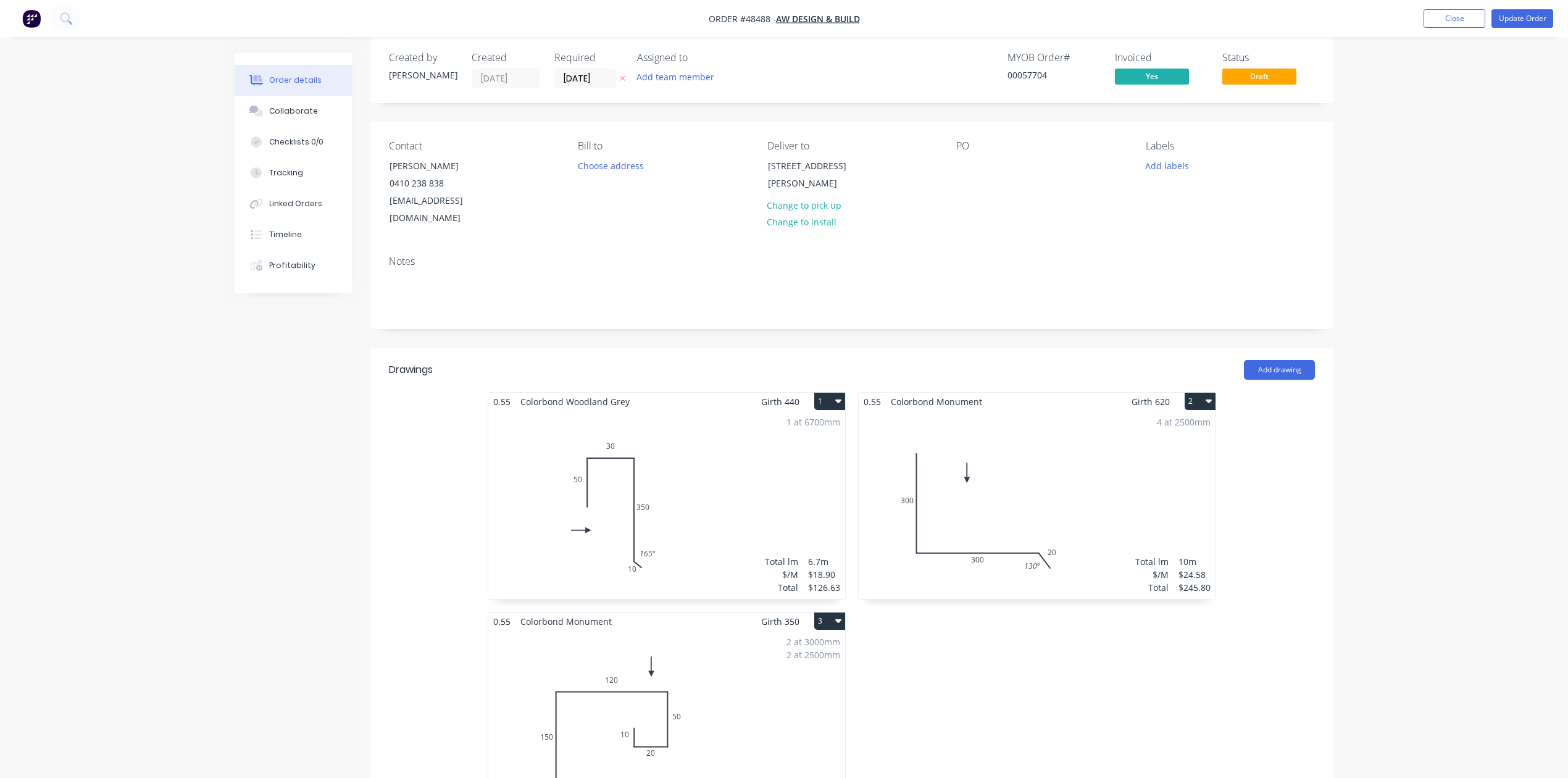
drag, startPoint x: 814, startPoint y: 189, endPoint x: 537, endPoint y: 245, distance: 282.6
click at [564, 225] on div "Contact Eric 0410 238 838 jongeric@gmail.com Bill to Choose address Deliver to …" at bounding box center [852, 184] width 963 height 124
click at [535, 255] on div "Notes" at bounding box center [851, 261] width 926 height 12
copy div "516 William St, Highgate WA 6003"
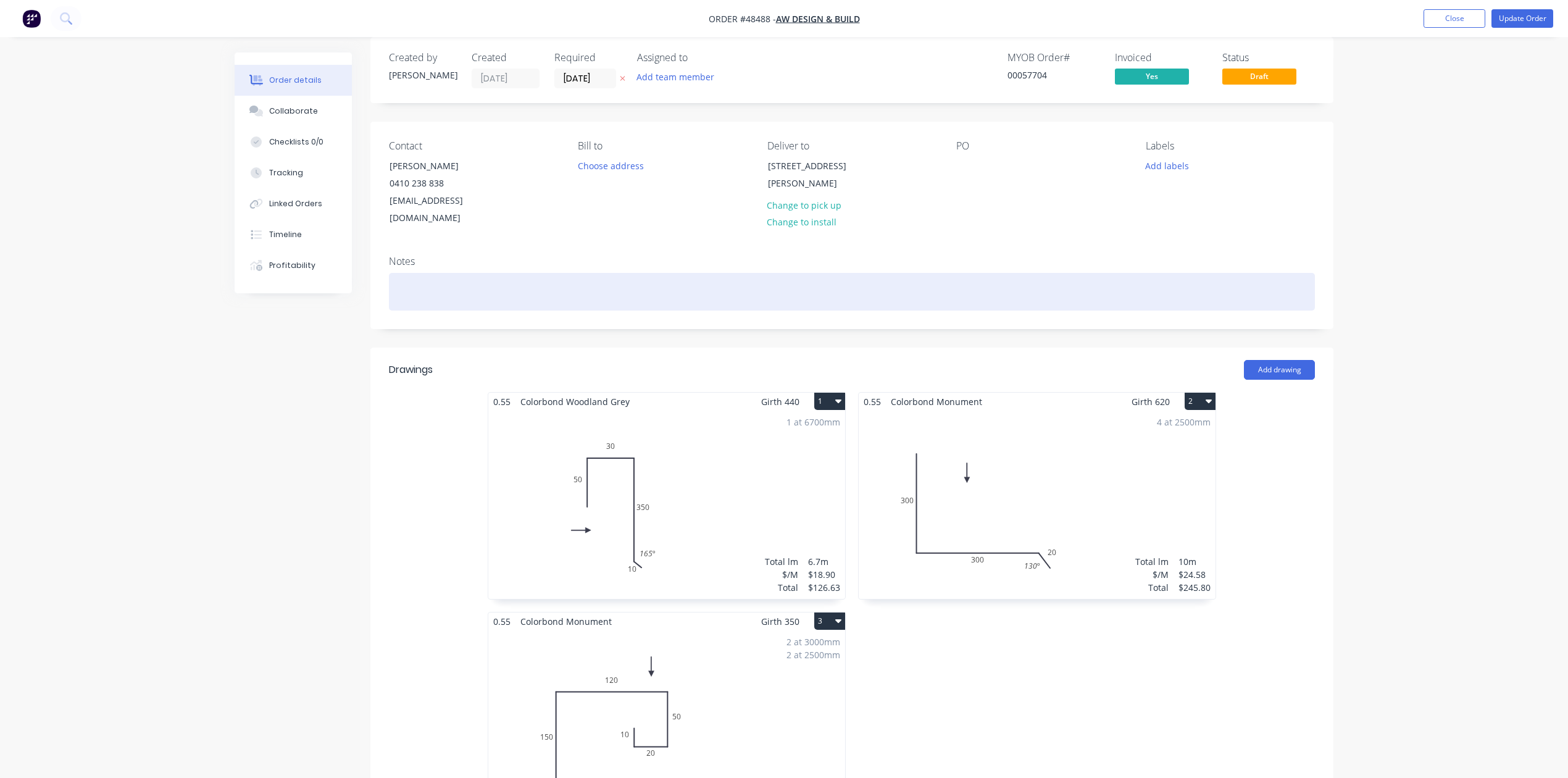
drag, startPoint x: 817, startPoint y: 181, endPoint x: 527, endPoint y: 267, distance: 302.5
click at [534, 264] on div "Contact Eric 0410 238 838 jongeric@gmail.com Bill to Choose address Deliver to …" at bounding box center [852, 225] width 963 height 207
click at [527, 273] on div at bounding box center [851, 291] width 926 height 37
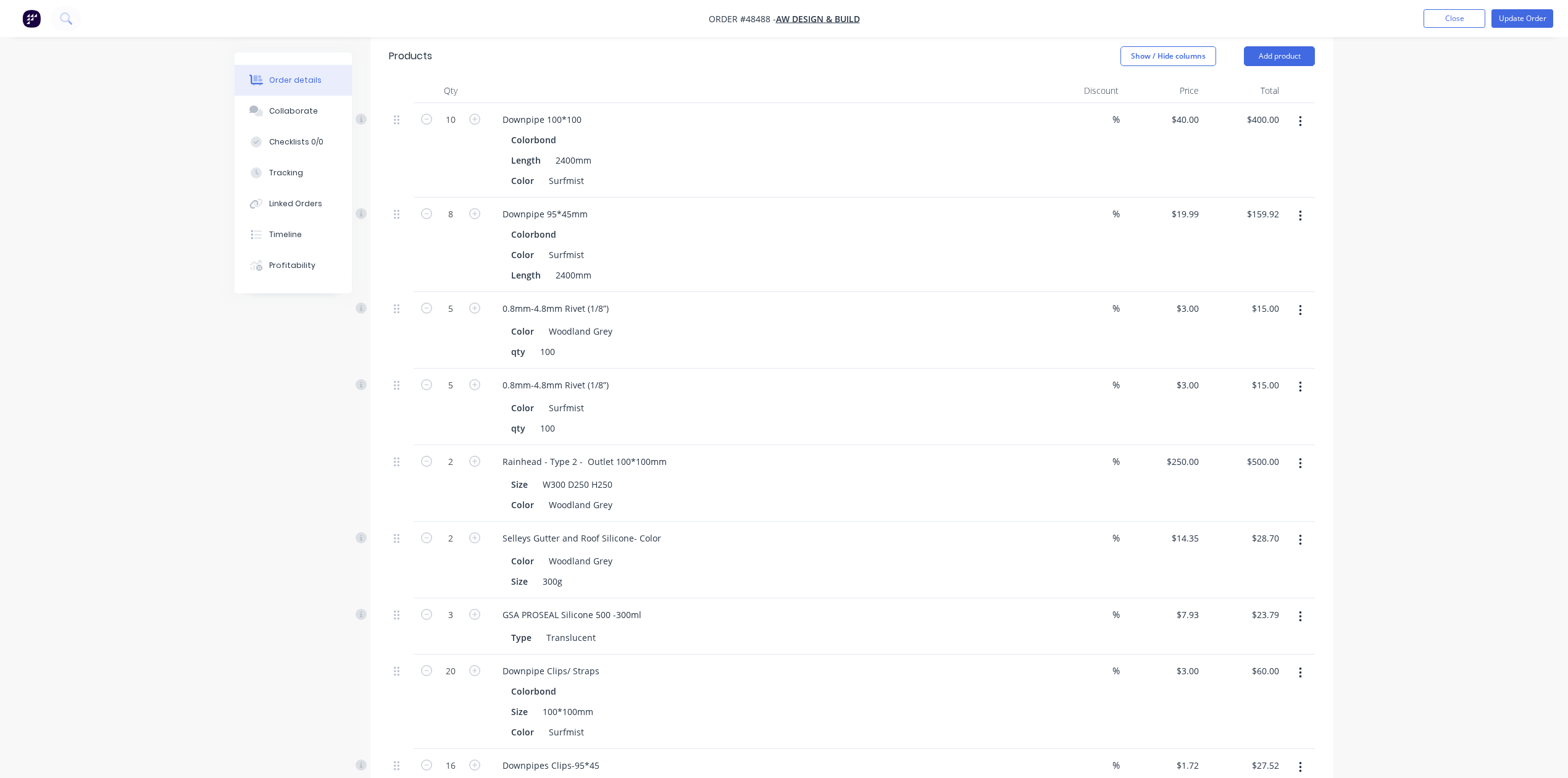
scroll to position [1168, 0]
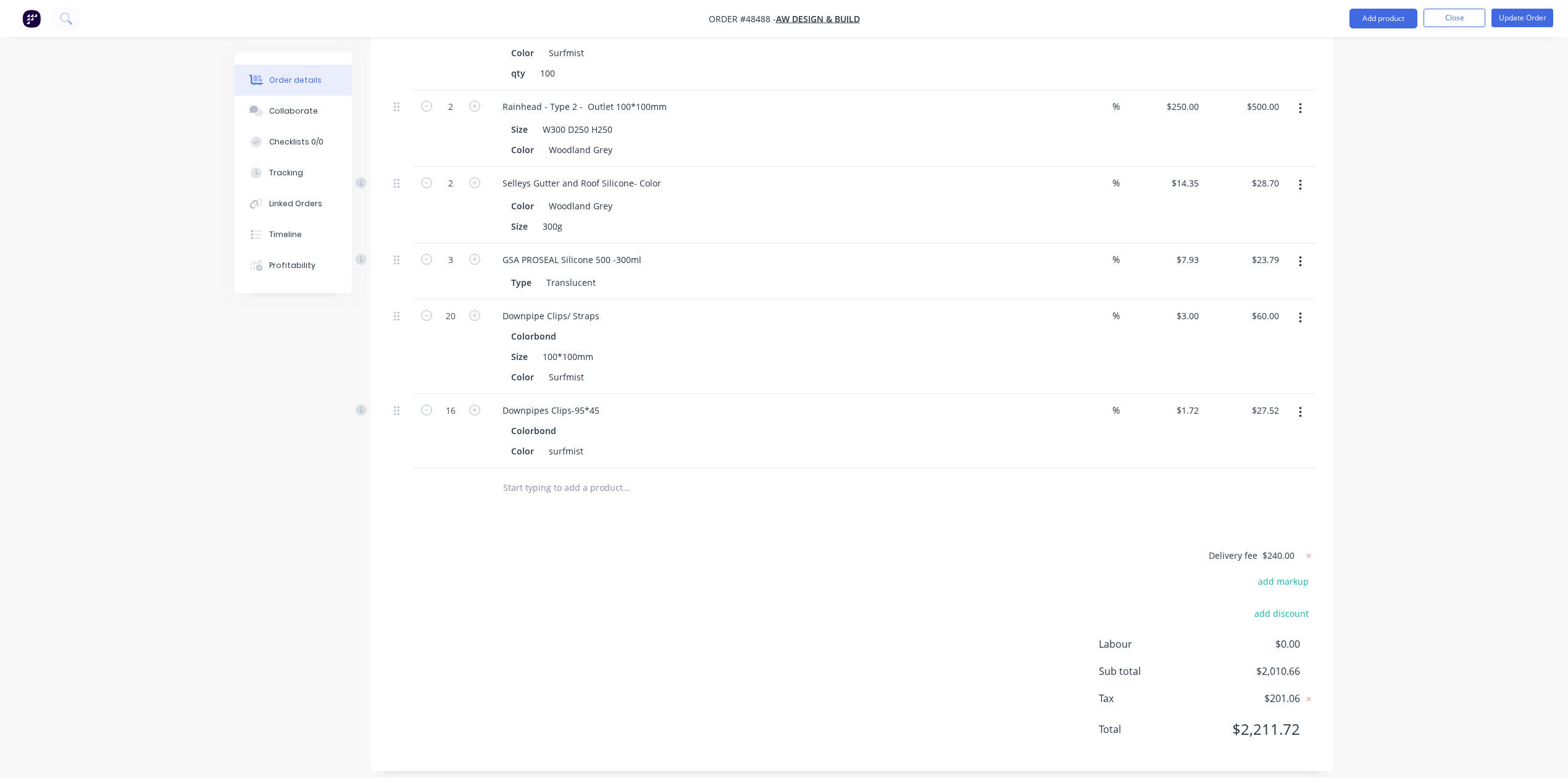
click at [1304, 549] on div at bounding box center [1307, 556] width 15 height 16
click at [1304, 550] on icon at bounding box center [1308, 556] width 12 height 12
click at [1263, 548] on button "add delivery fee" at bounding box center [1275, 556] width 80 height 17
type input "0"
type input "80"
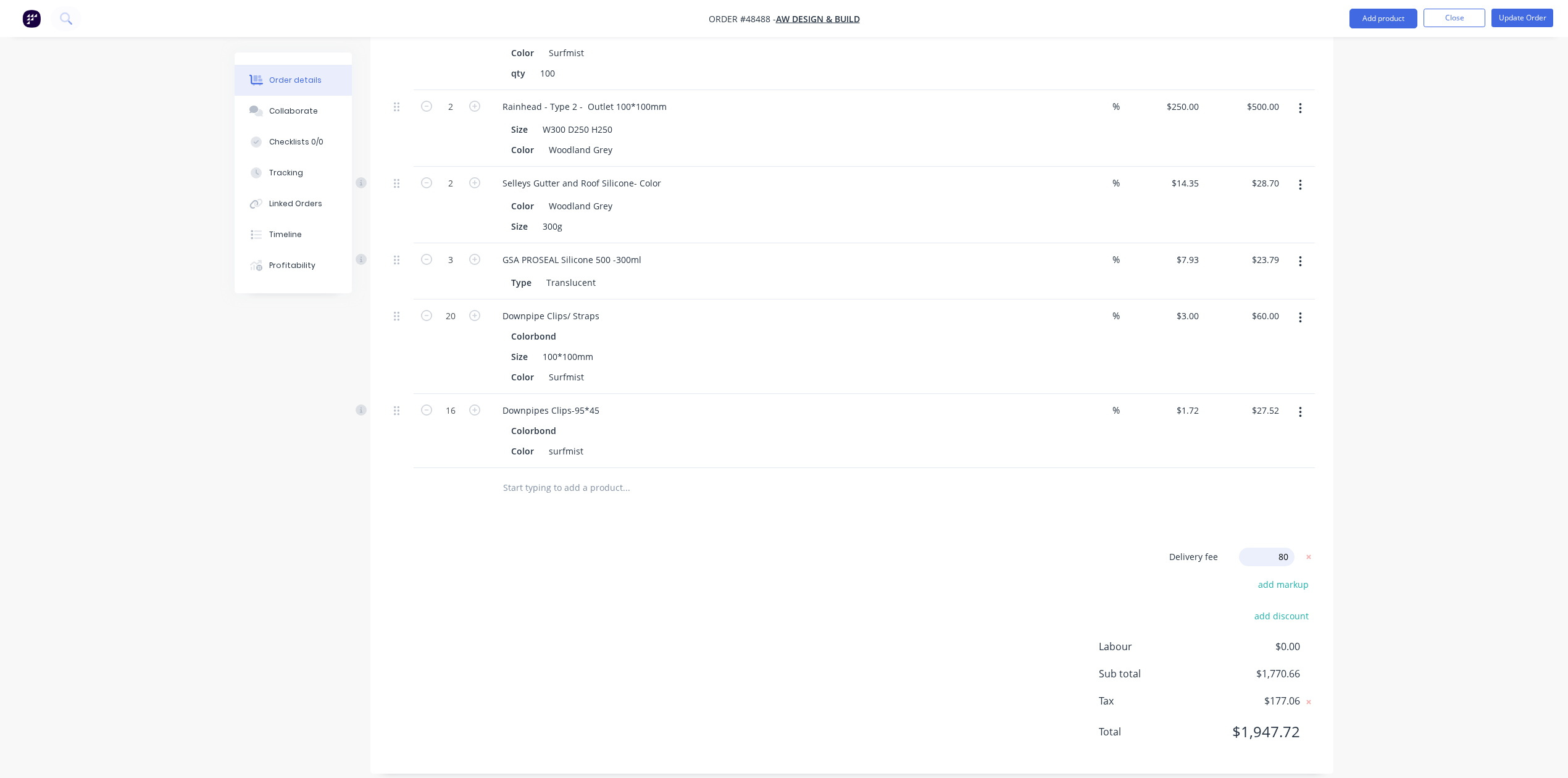
click input "submit" at bounding box center [0, 0] width 0 height 0
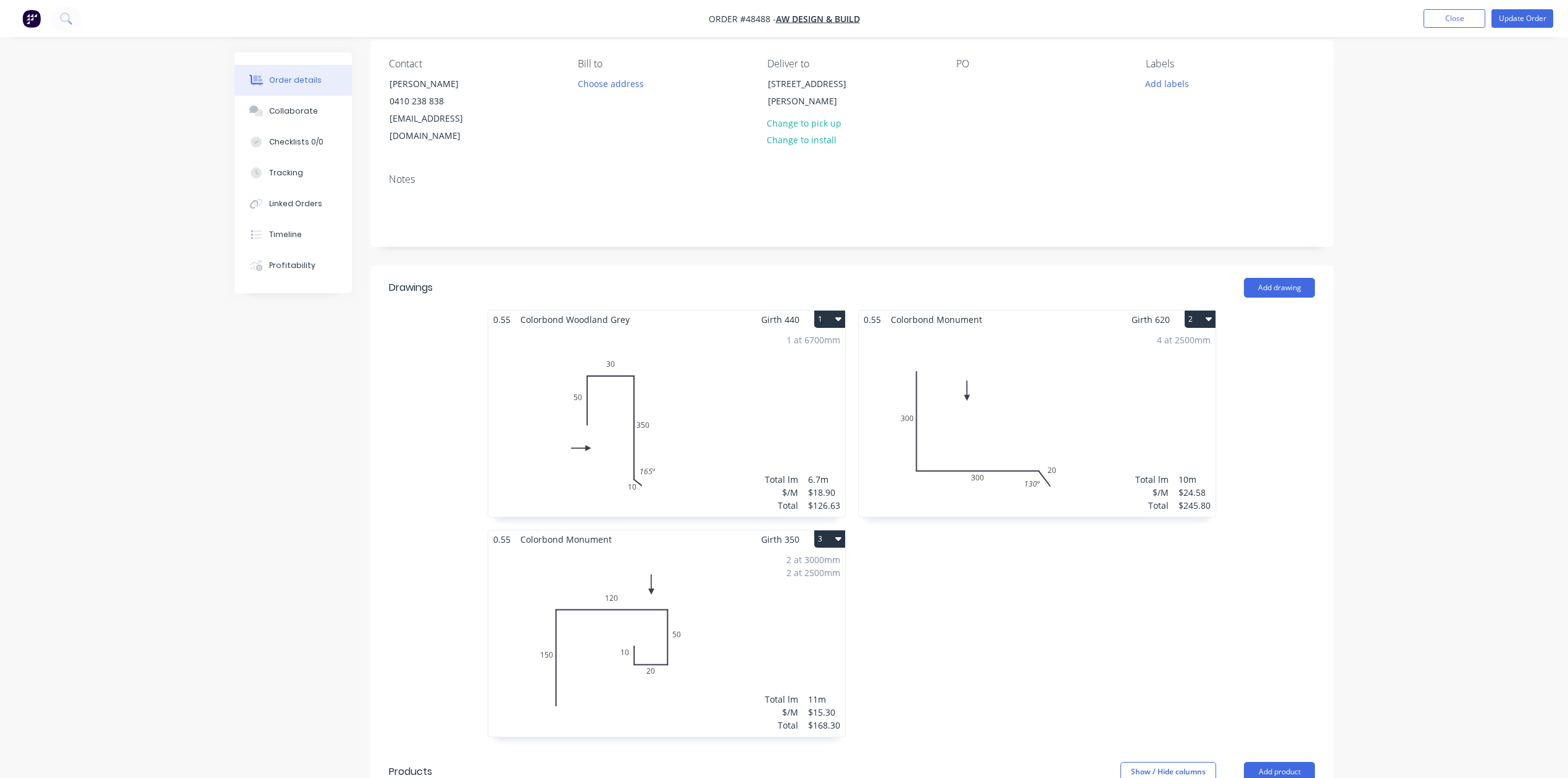
scroll to position [0, 0]
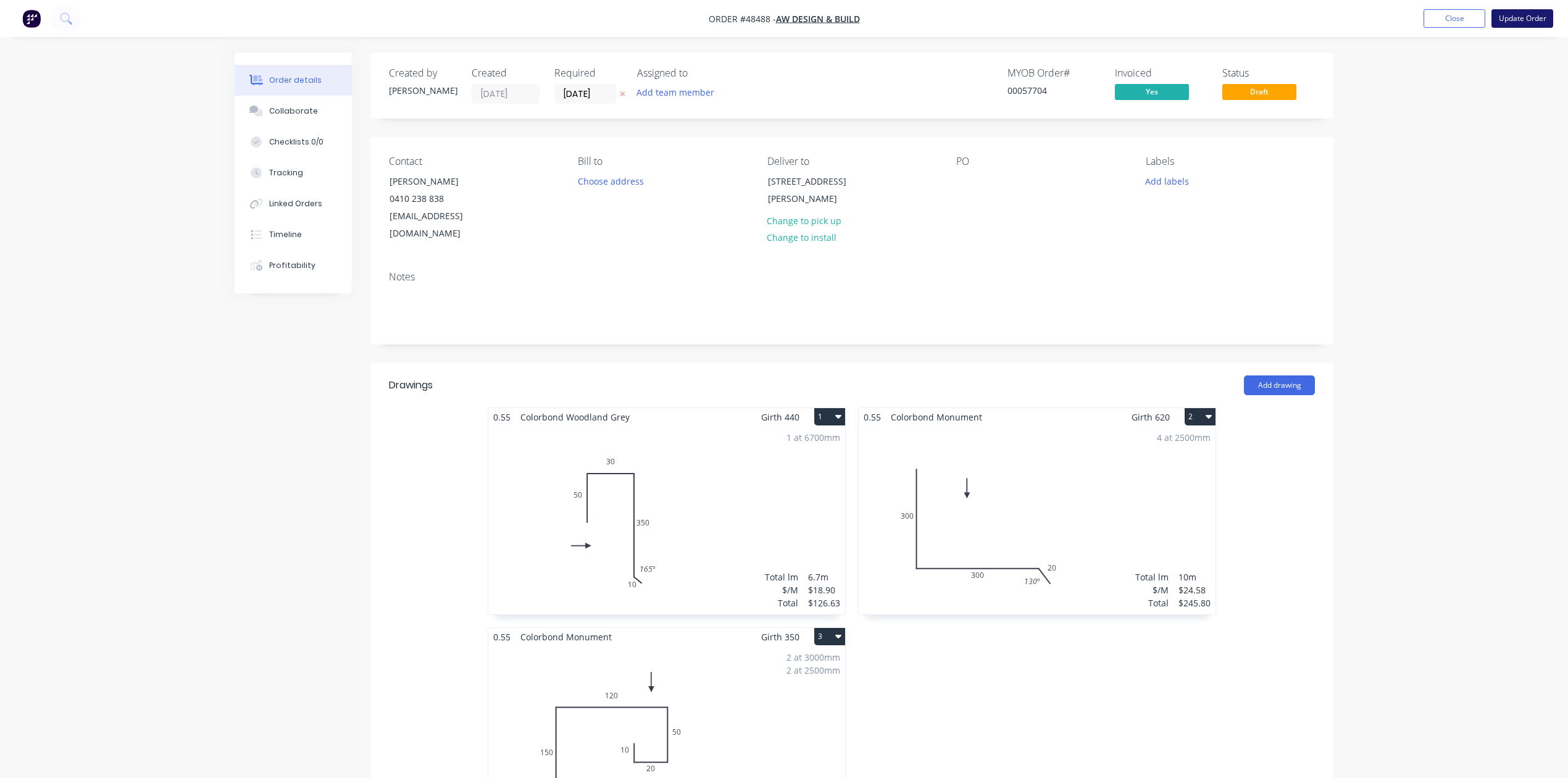
click at [1531, 16] on button "Update Order" at bounding box center [1523, 19] width 62 height 19
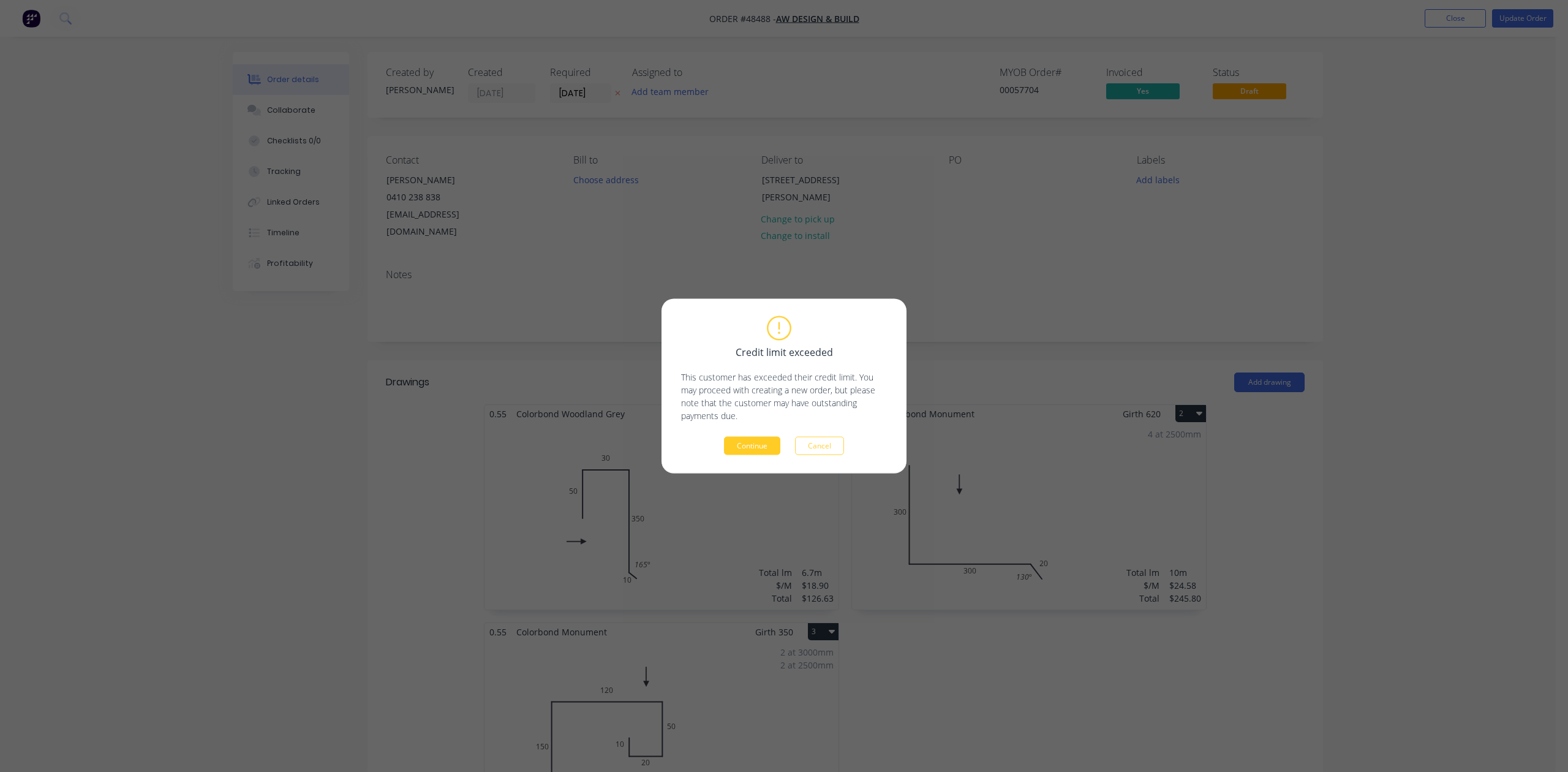
click at [775, 448] on button "Continue" at bounding box center [752, 446] width 56 height 19
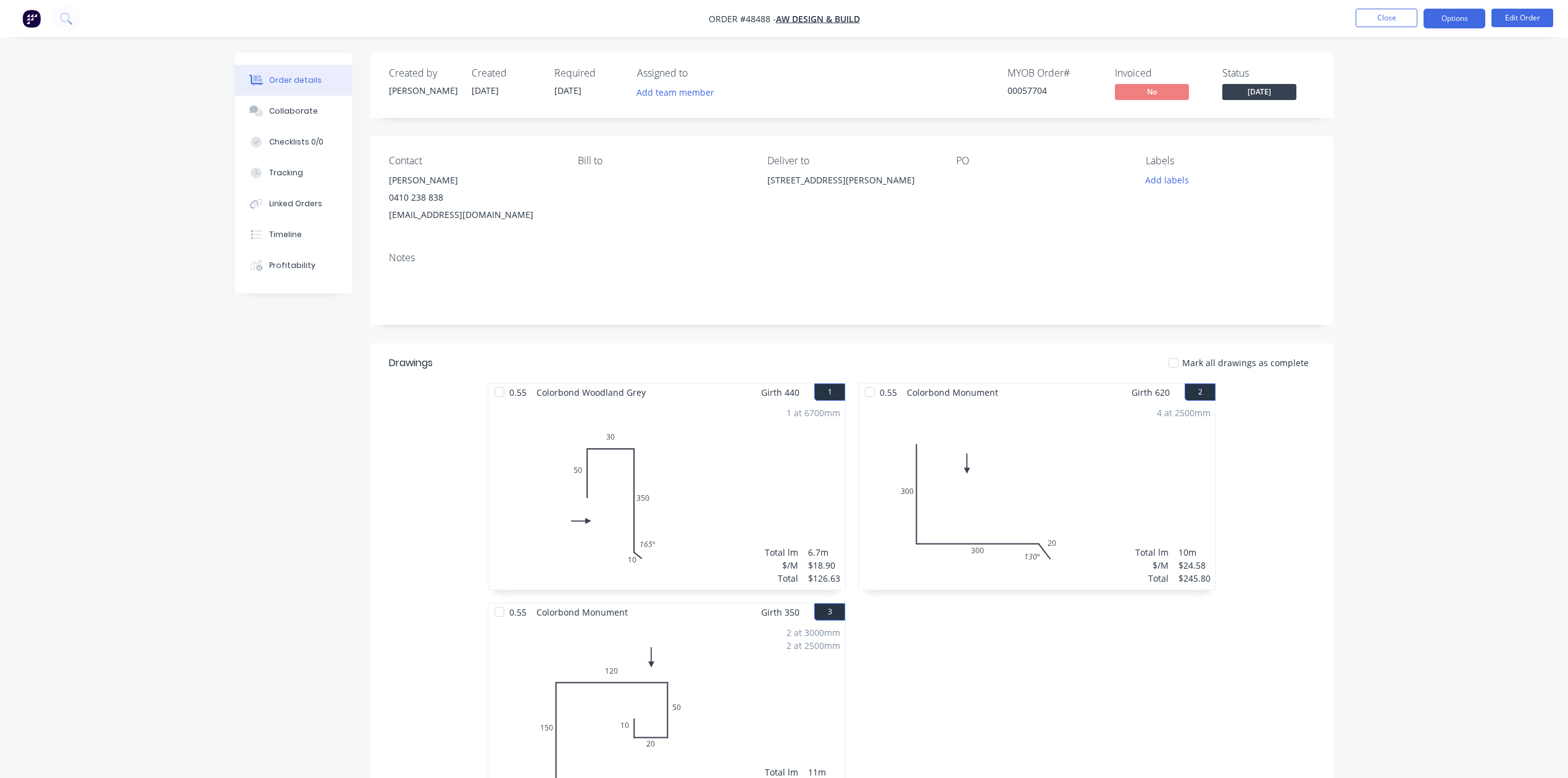
click at [1454, 16] on button "Options" at bounding box center [1454, 18] width 62 height 19
click at [1062, 205] on div "PO" at bounding box center [1041, 189] width 169 height 68
click at [1456, 26] on button "Options" at bounding box center [1454, 18] width 62 height 19
click at [1413, 64] on button "Invoice" at bounding box center [1417, 75] width 136 height 24
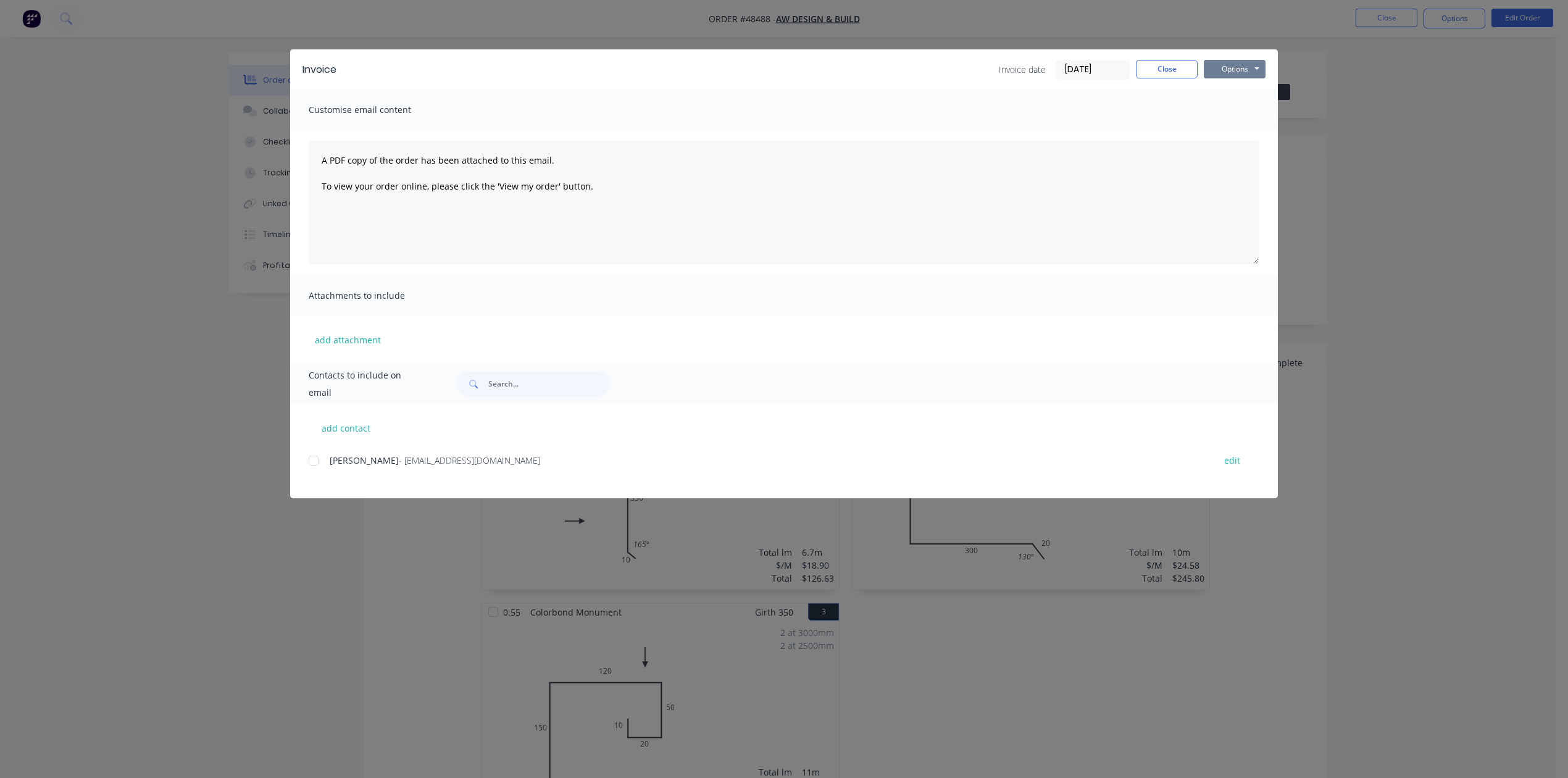
click at [1225, 72] on button "Options" at bounding box center [1235, 69] width 62 height 19
click at [1241, 112] on button "Print" at bounding box center [1243, 112] width 79 height 20
click at [1248, 63] on button "Options" at bounding box center [1235, 69] width 62 height 19
click at [1233, 86] on button "Preview" at bounding box center [1243, 91] width 79 height 20
click at [1161, 69] on button "Close" at bounding box center [1167, 69] width 62 height 19
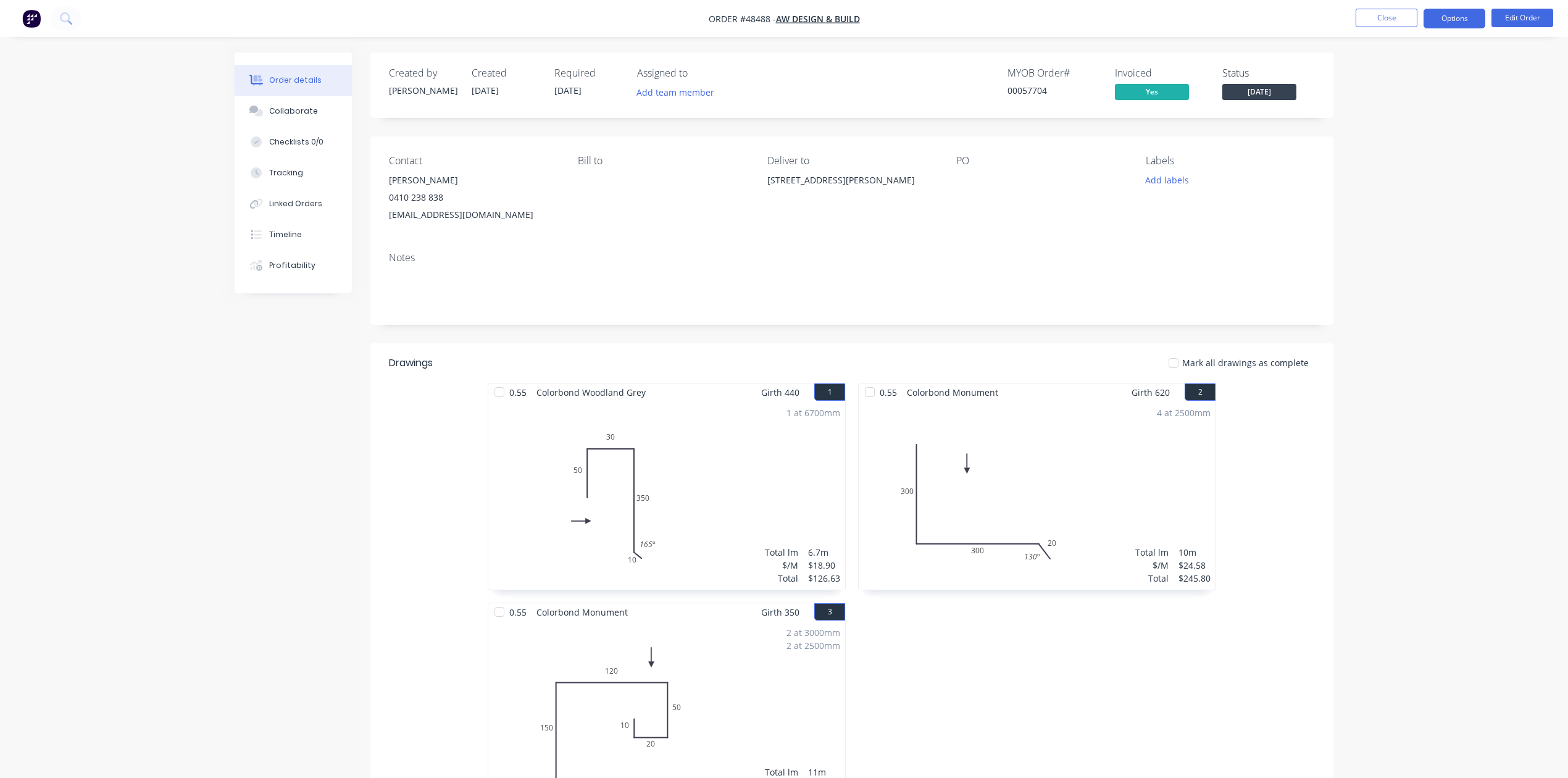
click at [1466, 23] on button "Options" at bounding box center [1454, 18] width 62 height 19
click at [1021, 315] on div "Notes" at bounding box center [852, 283] width 963 height 83
drag, startPoint x: 1472, startPoint y: 16, endPoint x: 1470, endPoint y: 22, distance: 6.3
click at [1472, 16] on button "Options" at bounding box center [1454, 18] width 62 height 19
drag, startPoint x: 1398, startPoint y: 153, endPoint x: 1400, endPoint y: 167, distance: 14.1
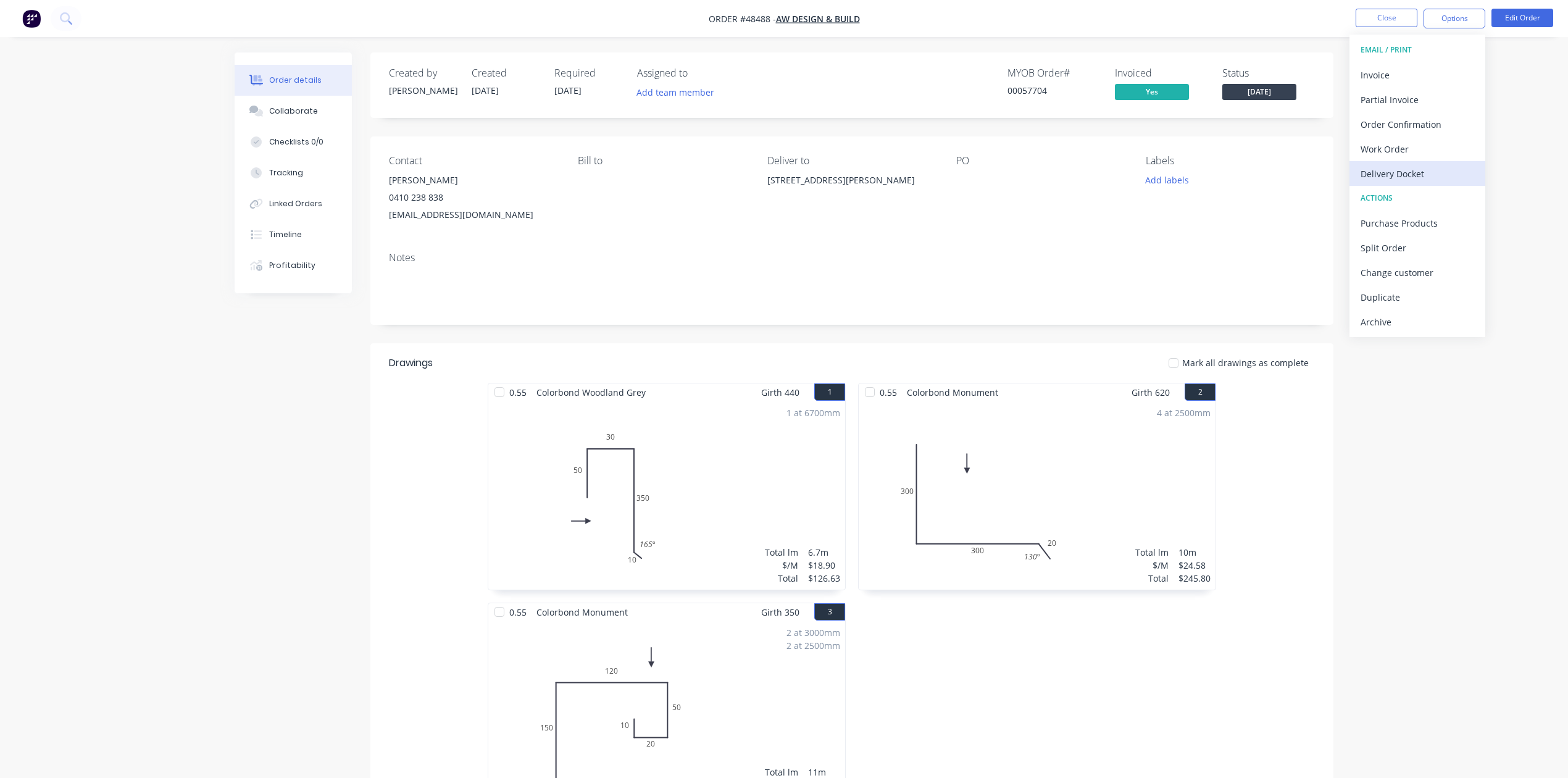
click at [1400, 167] on div "EMAIL / PRINT Invoice Partial Invoice Order Confirmation Work Order Delivery Do…" at bounding box center [1417, 186] width 136 height 302
click at [1400, 167] on div "Delivery Docket" at bounding box center [1418, 173] width 114 height 18
click at [1395, 143] on div "Custom" at bounding box center [1418, 149] width 114 height 18
click at [1392, 126] on div "Without pricing" at bounding box center [1418, 124] width 114 height 18
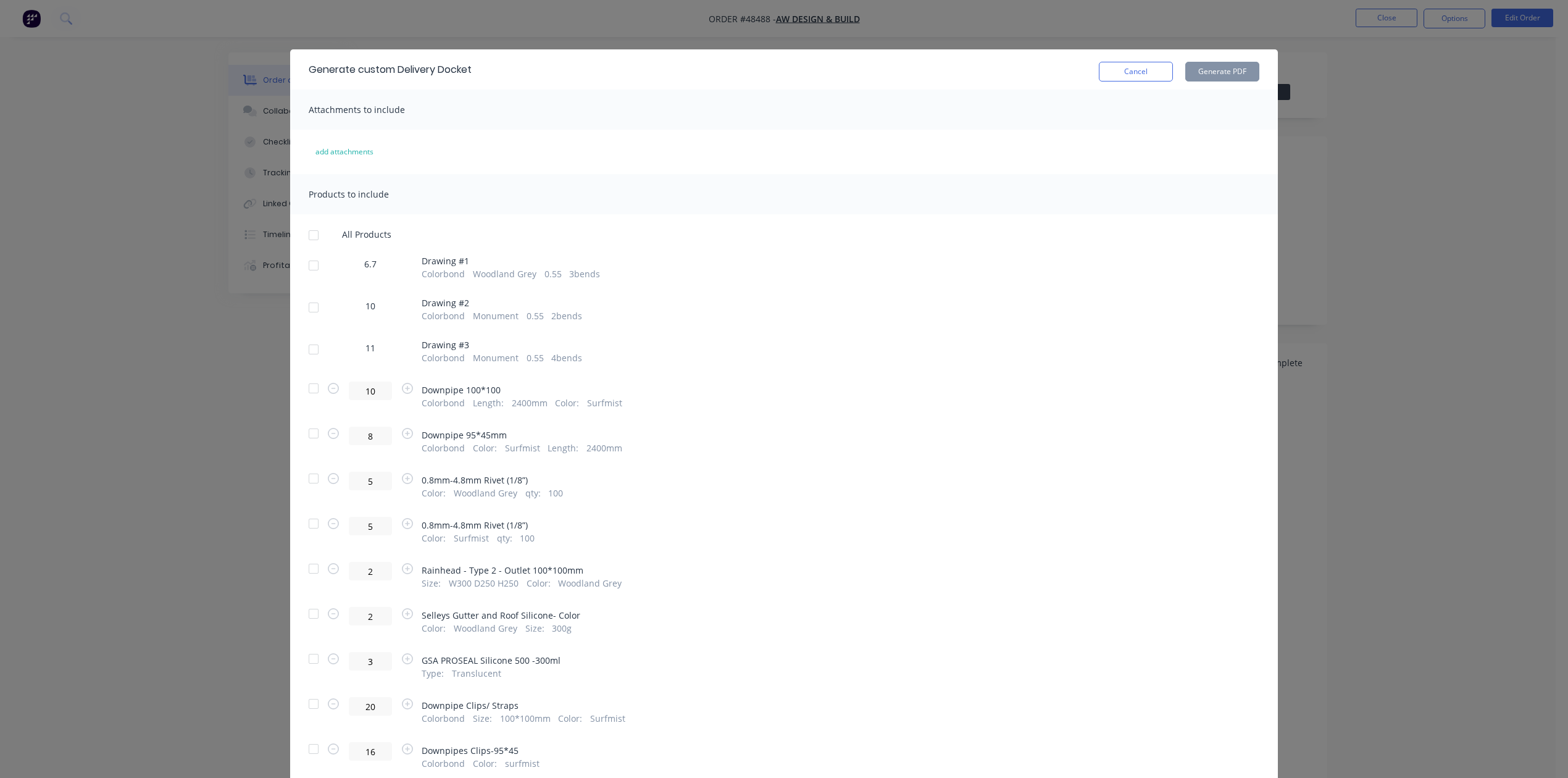
click at [314, 260] on div at bounding box center [314, 266] width 24 height 24
click at [1233, 65] on button "Generate PDF" at bounding box center [1222, 71] width 74 height 19
click at [309, 309] on div at bounding box center [314, 307] width 24 height 24
drag, startPoint x: 307, startPoint y: 349, endPoint x: 826, endPoint y: 220, distance: 534.8
click at [307, 347] on div at bounding box center [314, 349] width 24 height 24
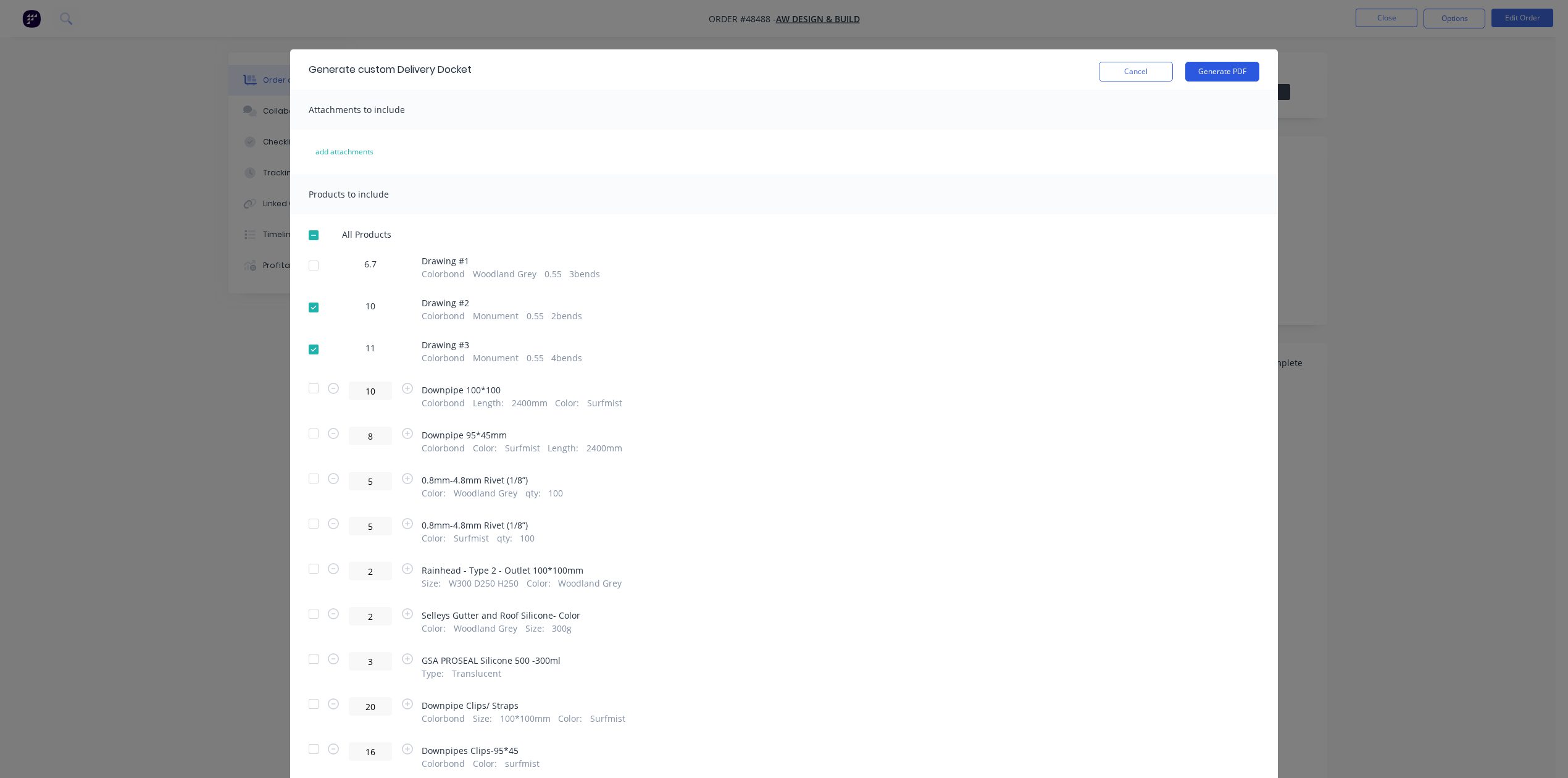
click at [1213, 72] on button "Generate PDF" at bounding box center [1222, 71] width 74 height 19
click at [1136, 71] on button "Cancel" at bounding box center [1136, 71] width 74 height 19
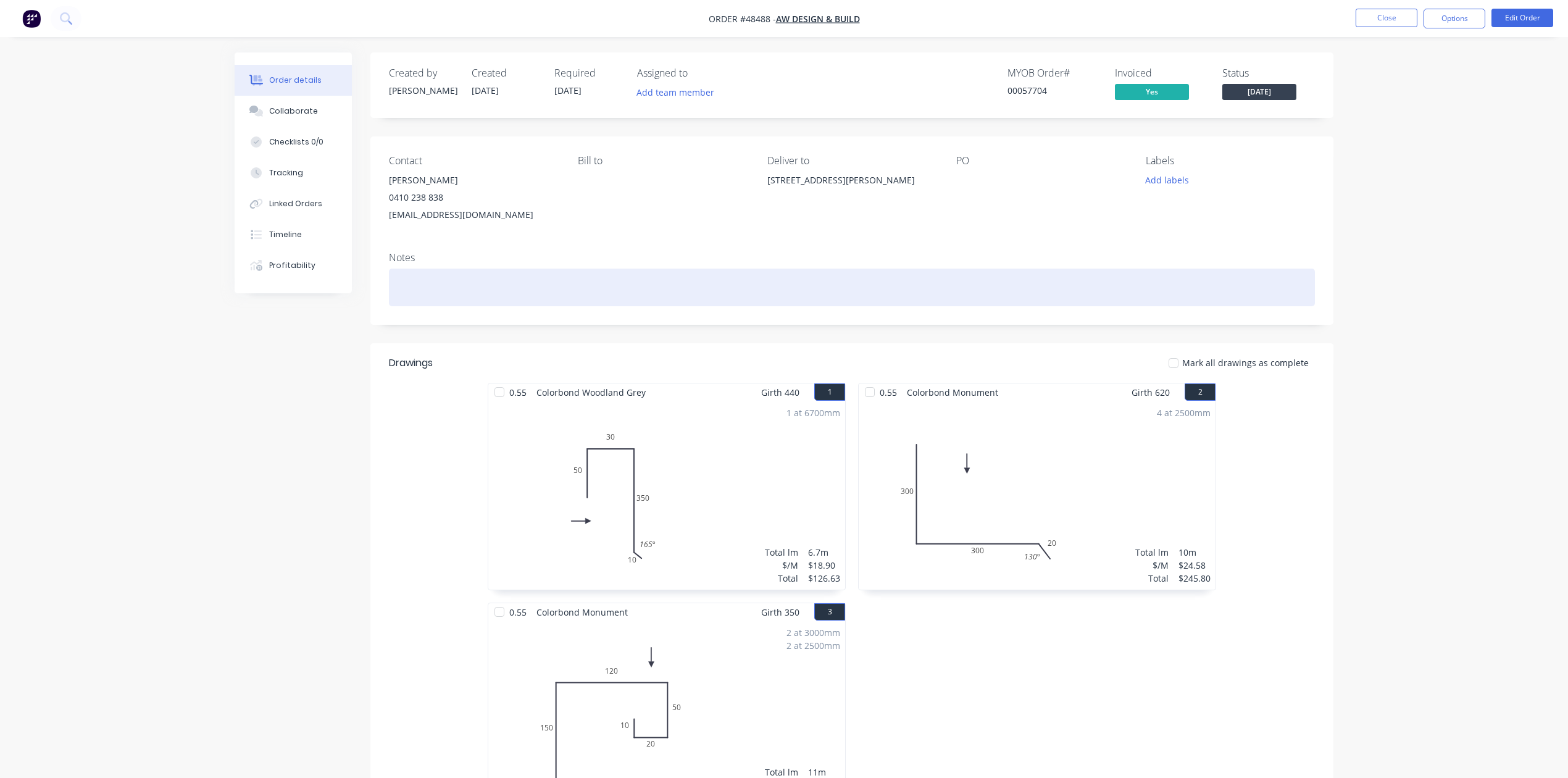
click at [672, 302] on div at bounding box center [851, 287] width 926 height 37
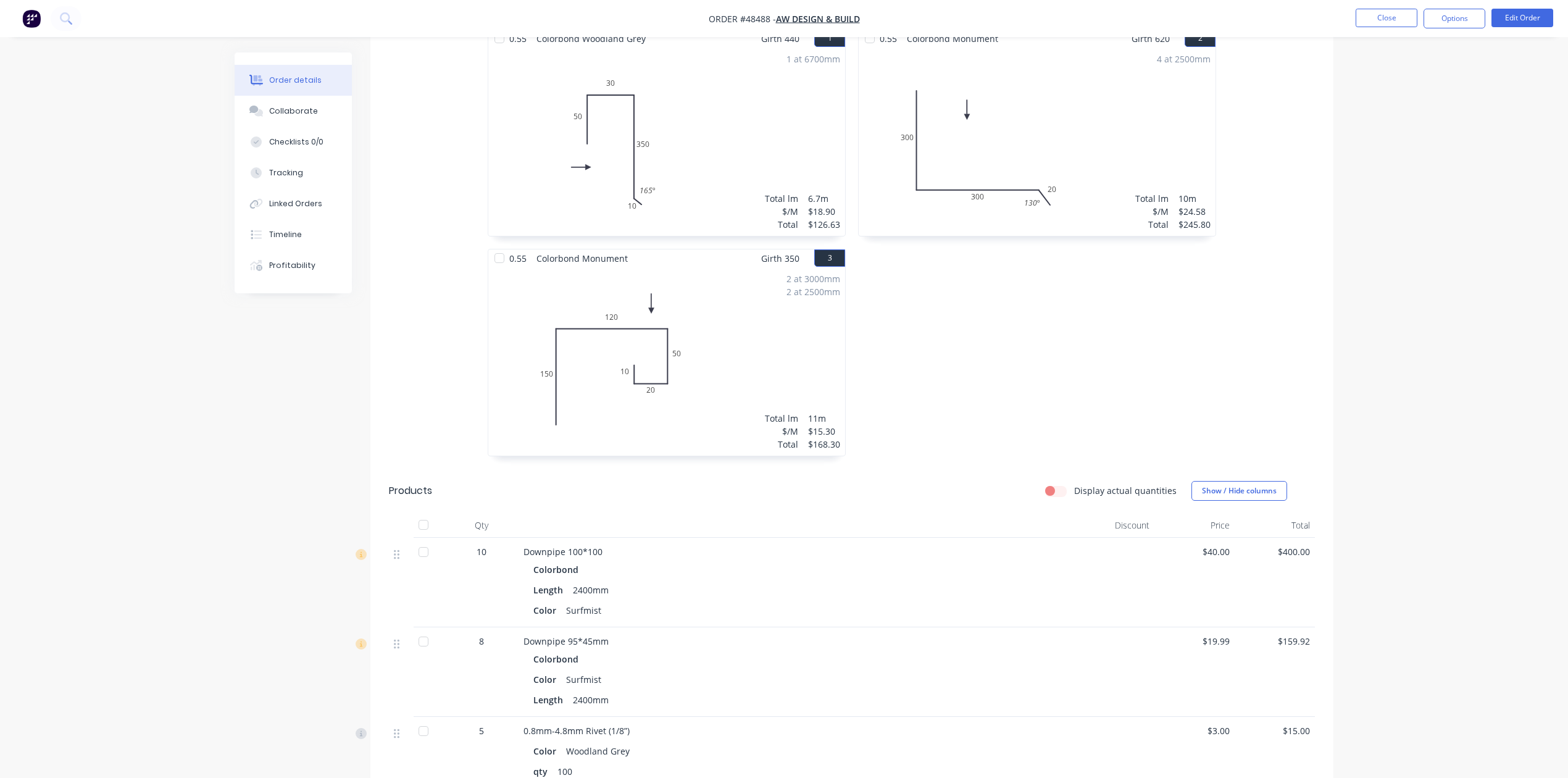
scroll to position [107, 0]
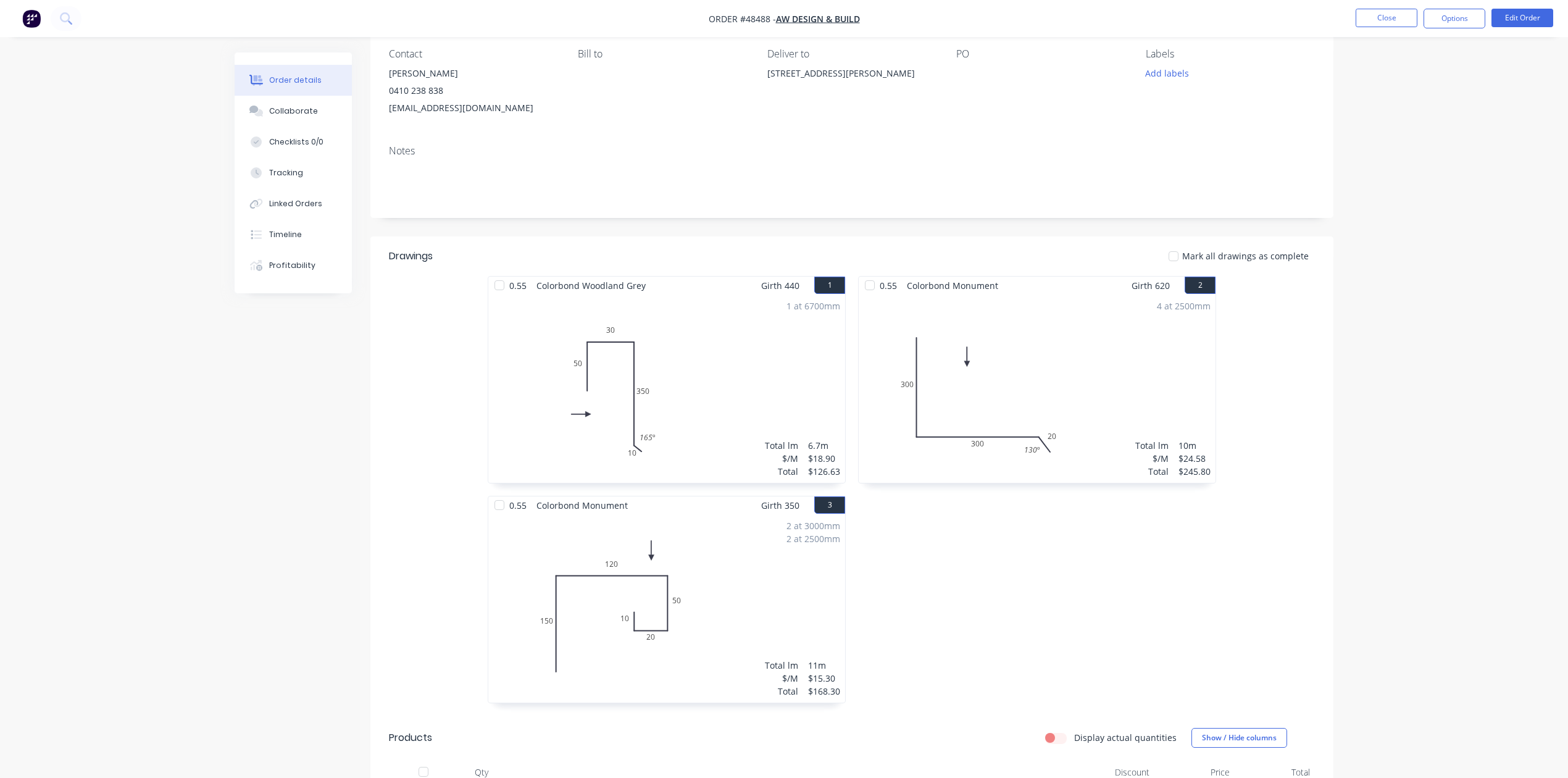
click at [693, 368] on div "1 at 6700mm Total lm $/M Total 6.7m $18.90 $126.63" at bounding box center [667, 389] width 357 height 189
click at [1523, 24] on button "Edit Order" at bounding box center [1523, 18] width 62 height 19
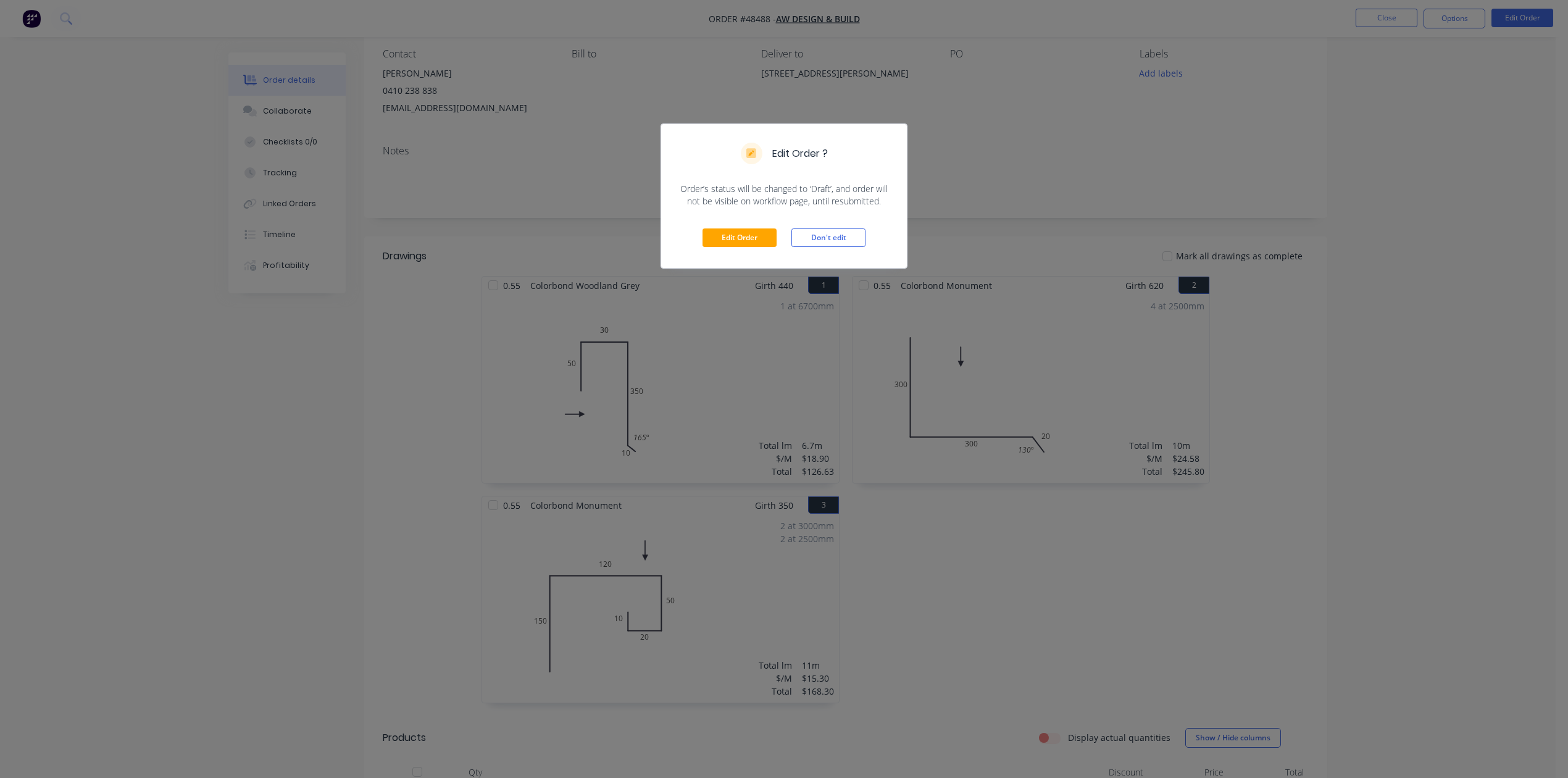
click at [749, 225] on div "Edit Order Don't edit" at bounding box center [784, 238] width 245 height 60
click at [750, 232] on button "Edit Order" at bounding box center [739, 238] width 74 height 19
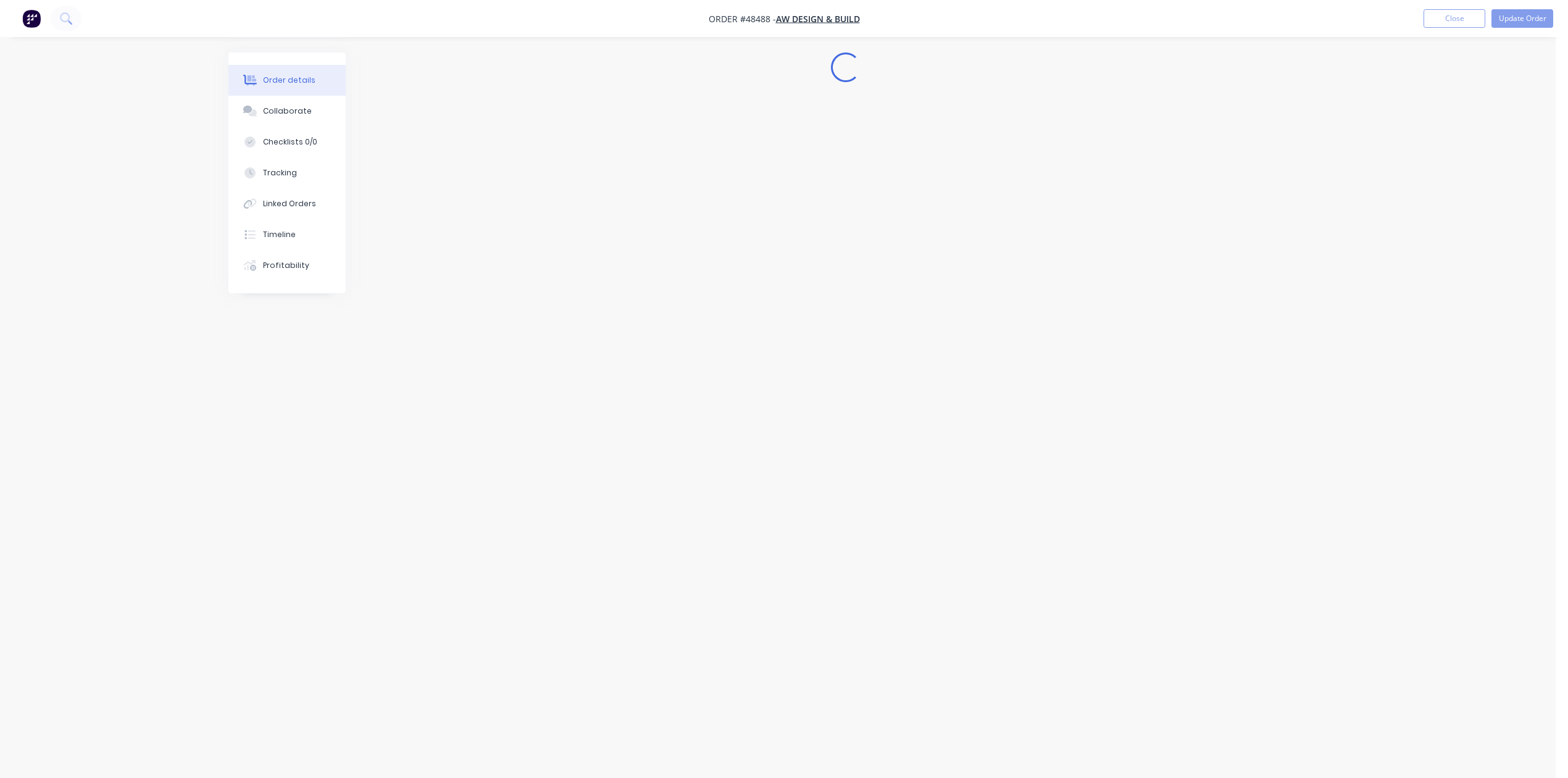
scroll to position [0, 0]
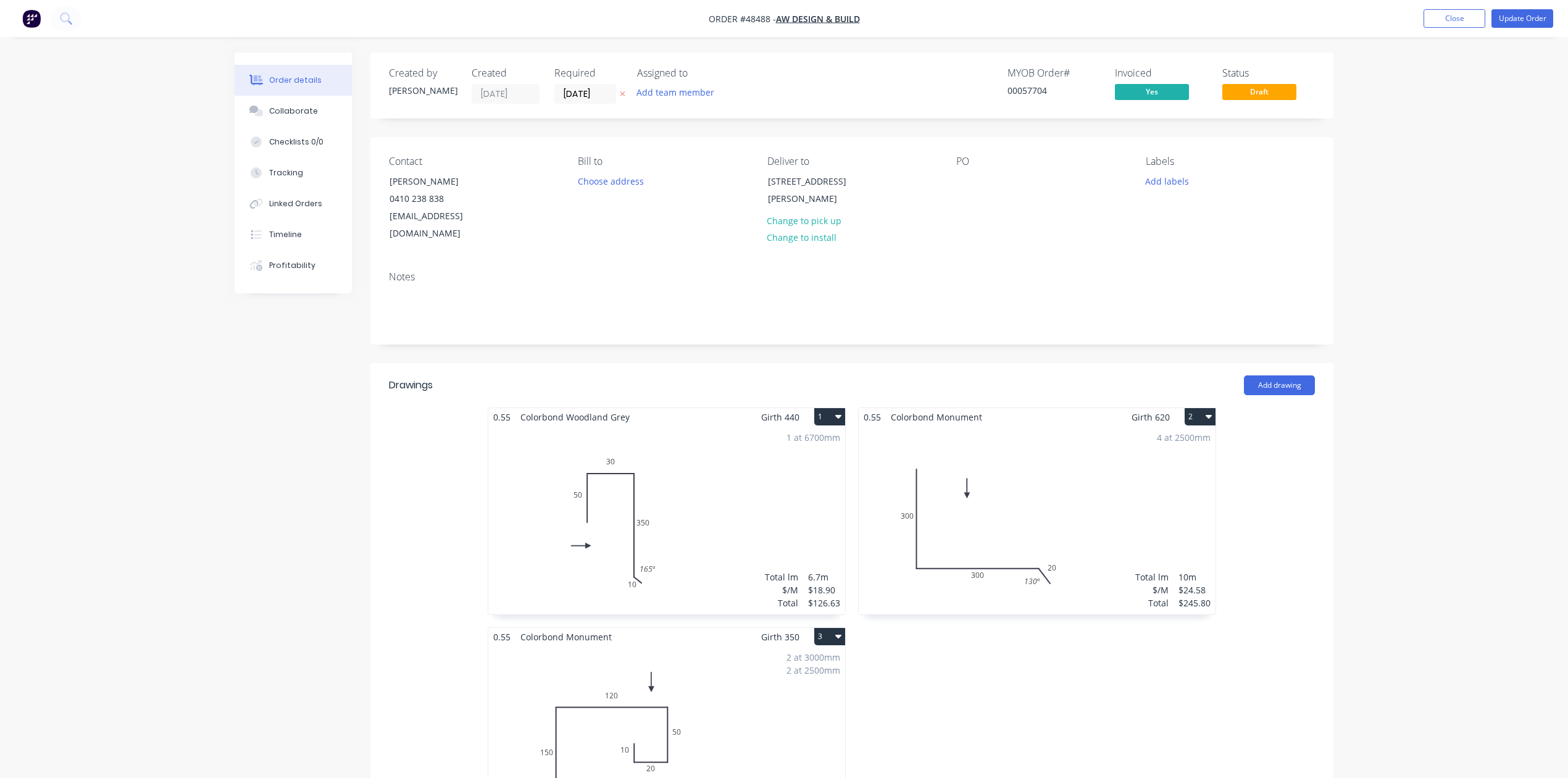
click at [597, 469] on div "1 at 6700mm Total lm $/M Total 6.7m $18.90 $126.63" at bounding box center [667, 520] width 357 height 189
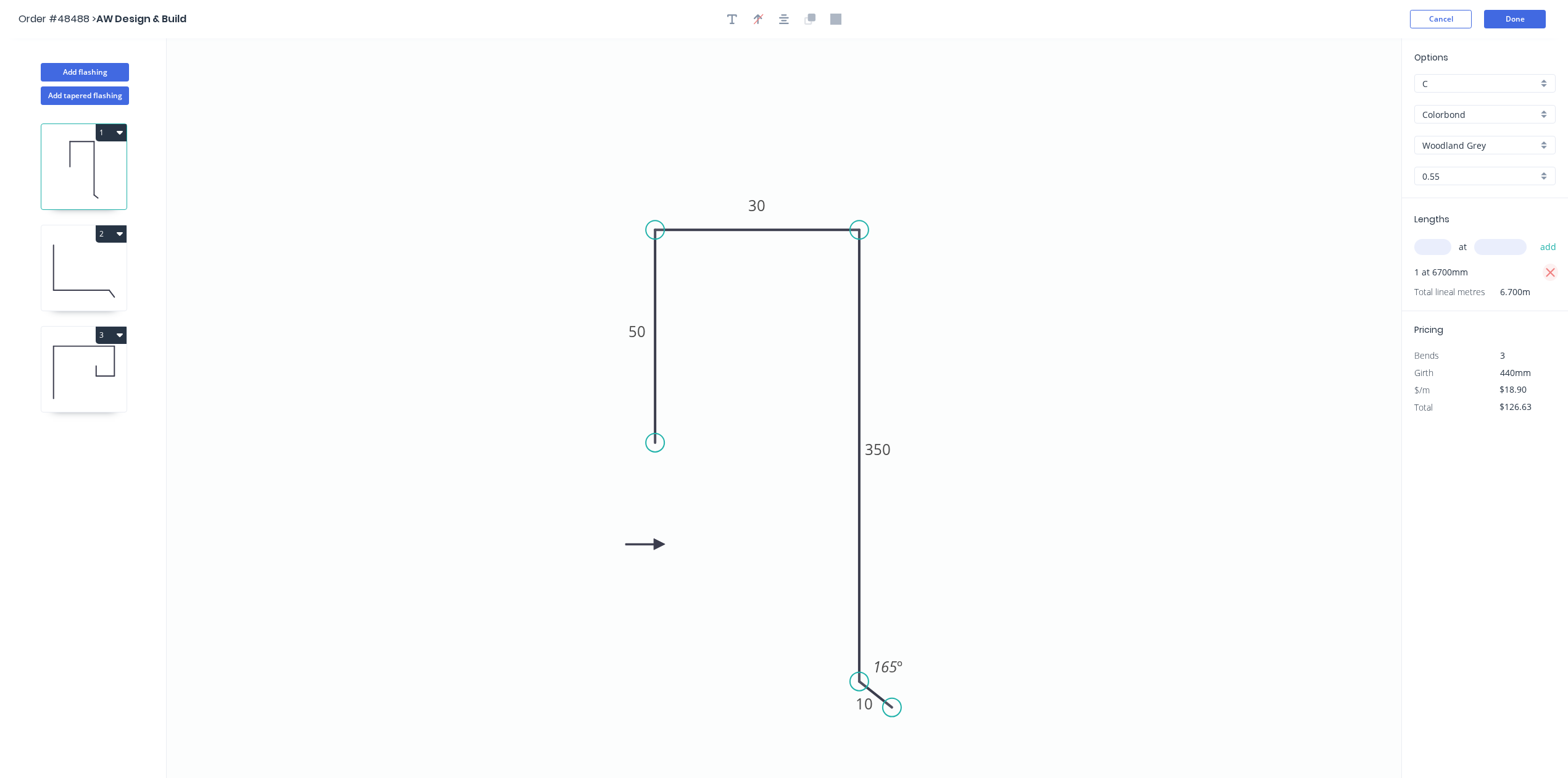
click at [1544, 275] on button "button" at bounding box center [1550, 272] width 15 height 17
type input "$0.00"
click at [1445, 257] on div "at add" at bounding box center [1486, 247] width 144 height 21
click at [1441, 250] on input "text" at bounding box center [1432, 247] width 37 height 16
type input "2"
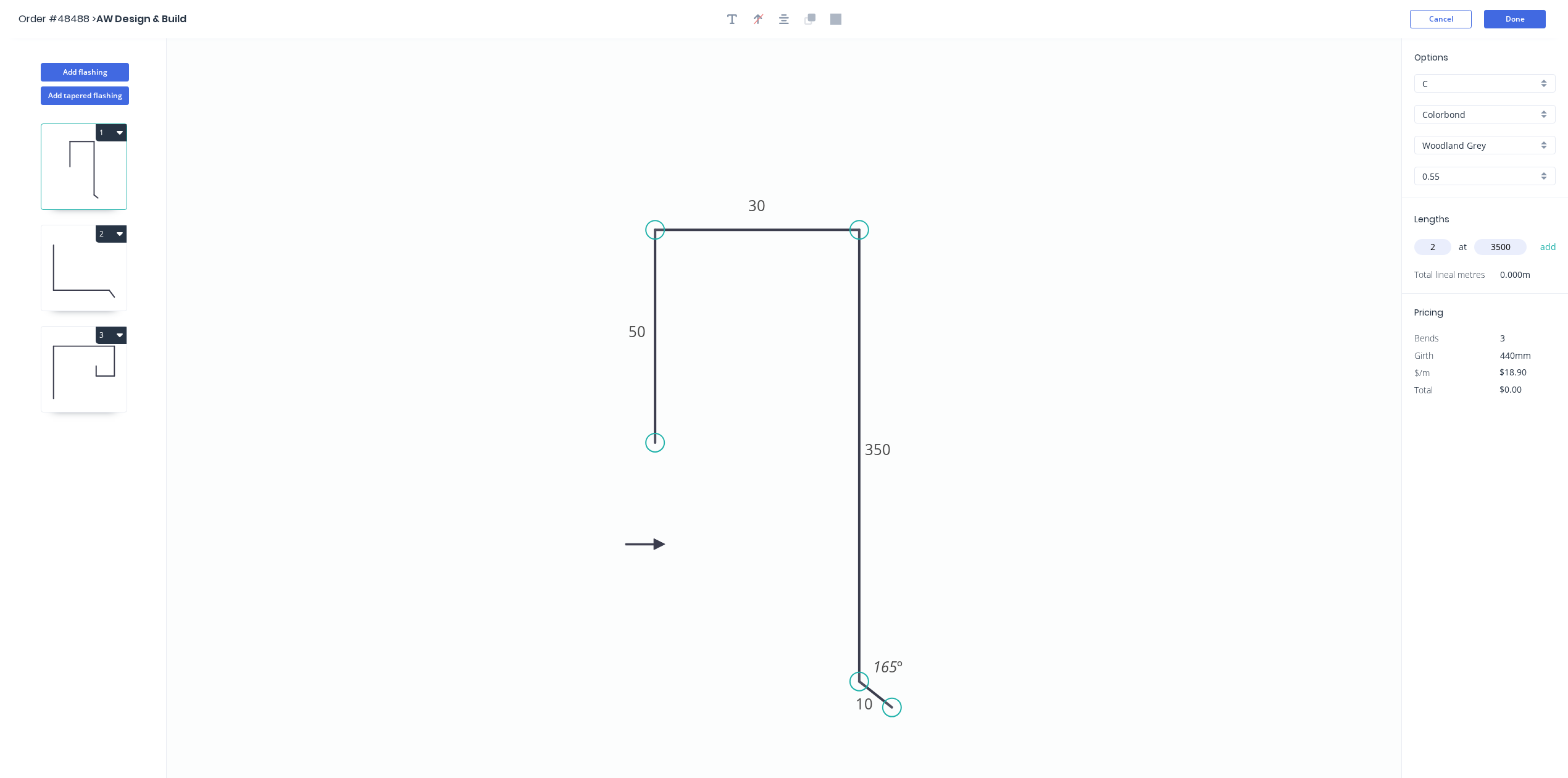
type input "3500"
click at [1534, 237] on button "add" at bounding box center [1549, 247] width 29 height 21
type input "$132.30"
click at [1505, 15] on button "Done" at bounding box center [1515, 19] width 62 height 19
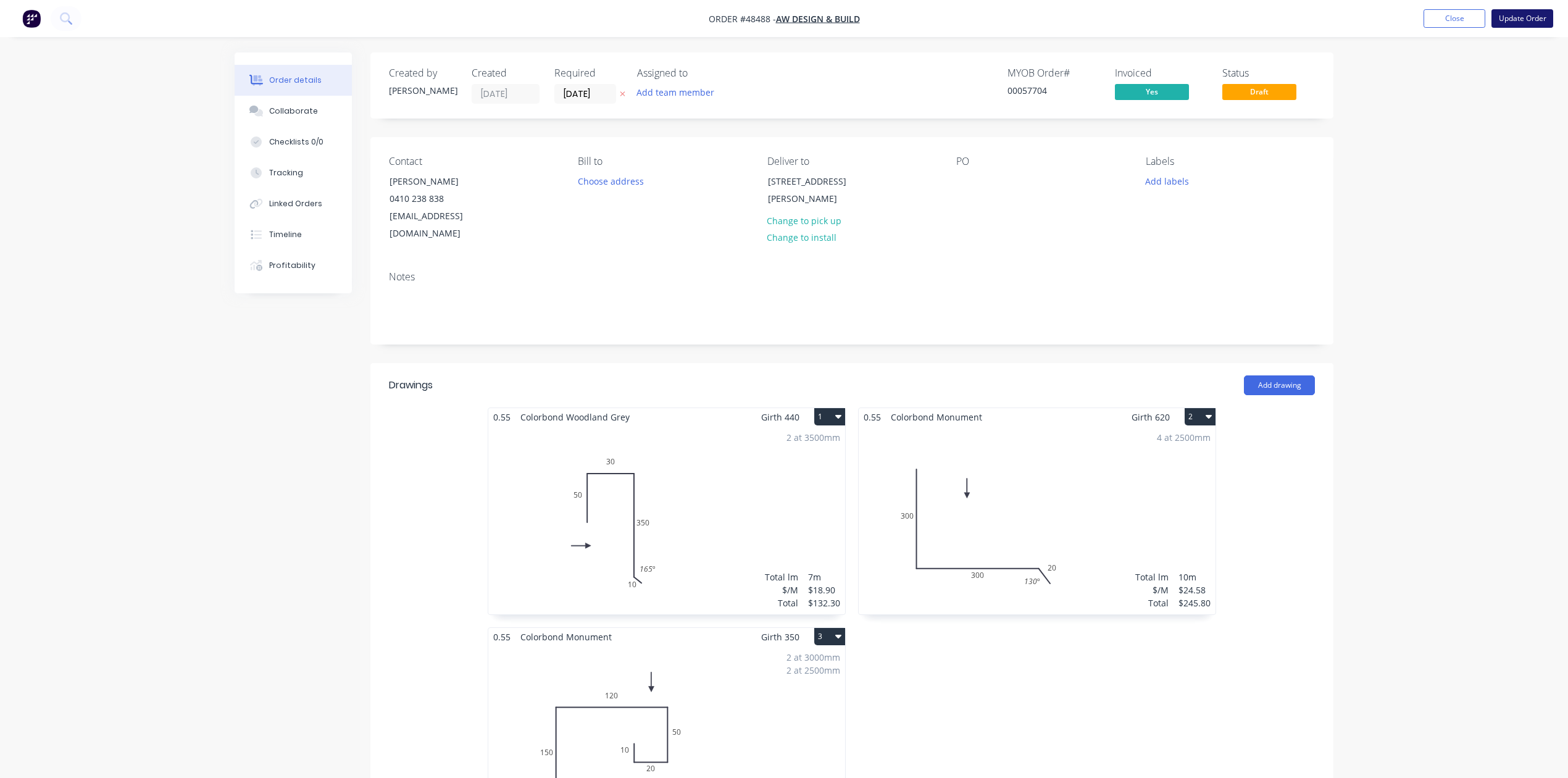
click at [1510, 19] on button "Update Order" at bounding box center [1523, 19] width 62 height 19
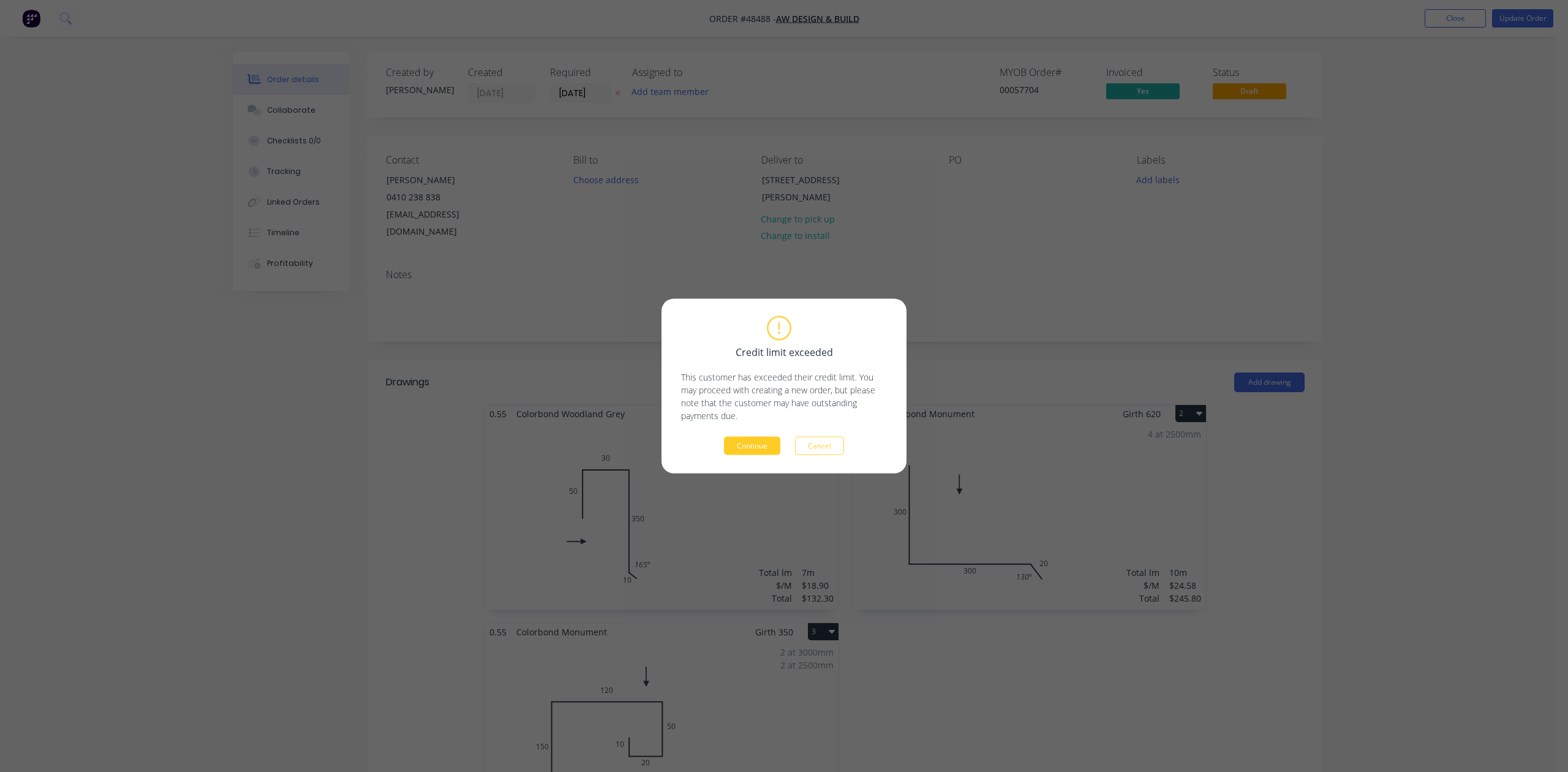
click at [753, 438] on button "Continue" at bounding box center [752, 446] width 56 height 19
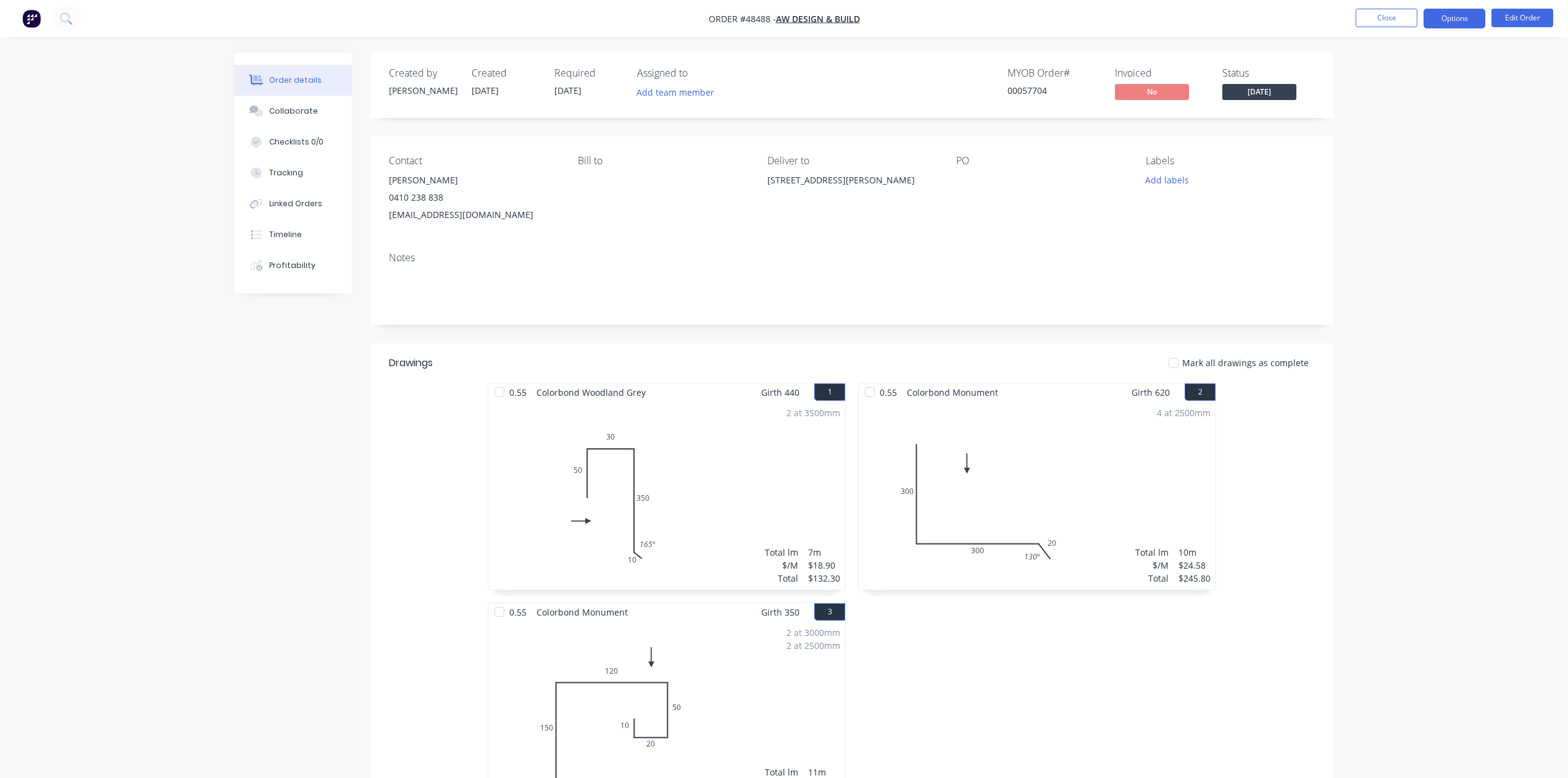
click at [1447, 24] on button "Options" at bounding box center [1454, 18] width 62 height 19
click at [1425, 64] on button "Invoice" at bounding box center [1417, 75] width 136 height 24
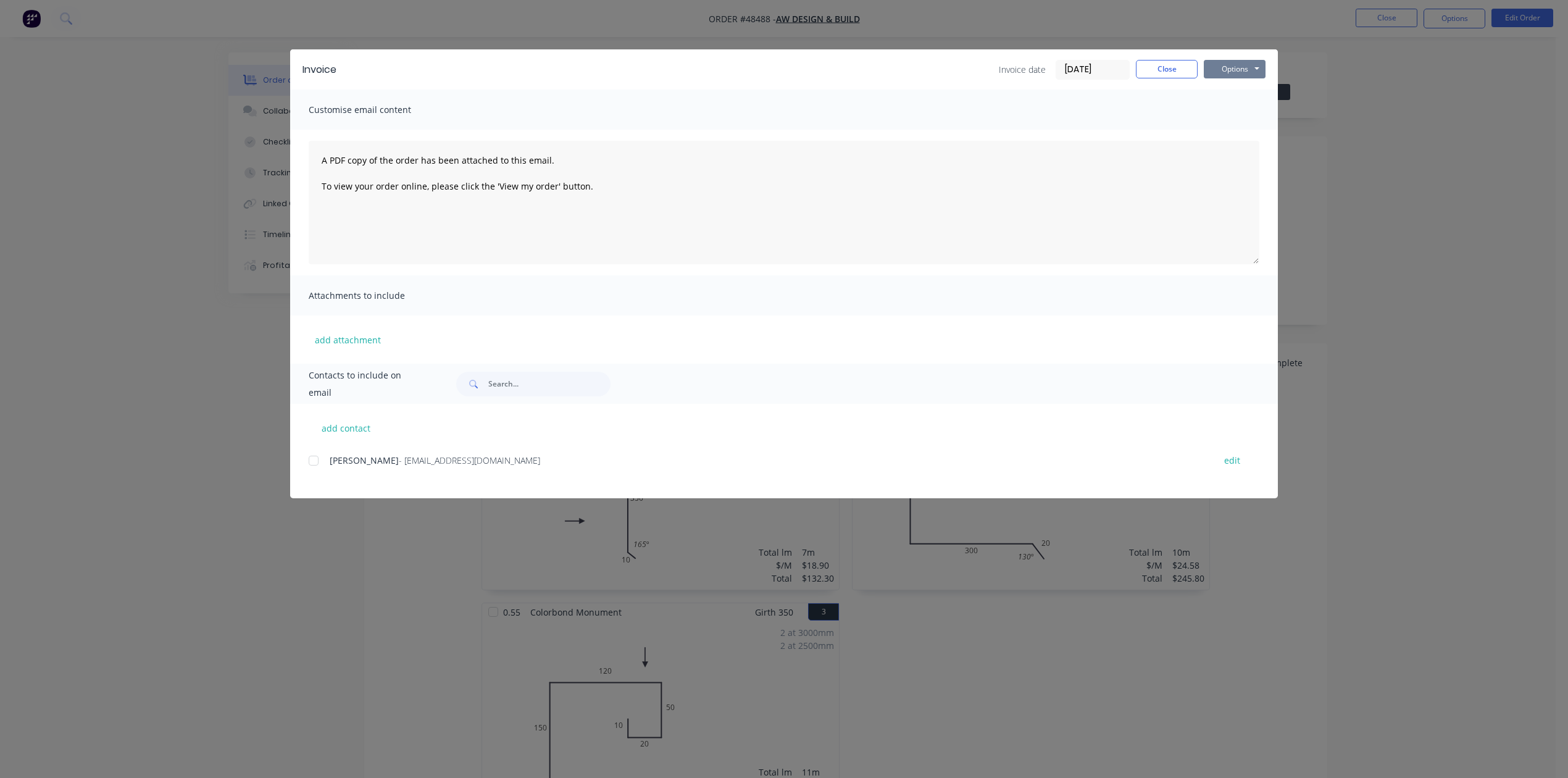
click at [1243, 68] on button "Options" at bounding box center [1235, 69] width 62 height 19
click at [1241, 109] on button "Print" at bounding box center [1243, 112] width 79 height 20
drag, startPoint x: 1151, startPoint y: 72, endPoint x: 1497, endPoint y: 31, distance: 348.4
click at [1154, 72] on button "Close" at bounding box center [1167, 69] width 62 height 19
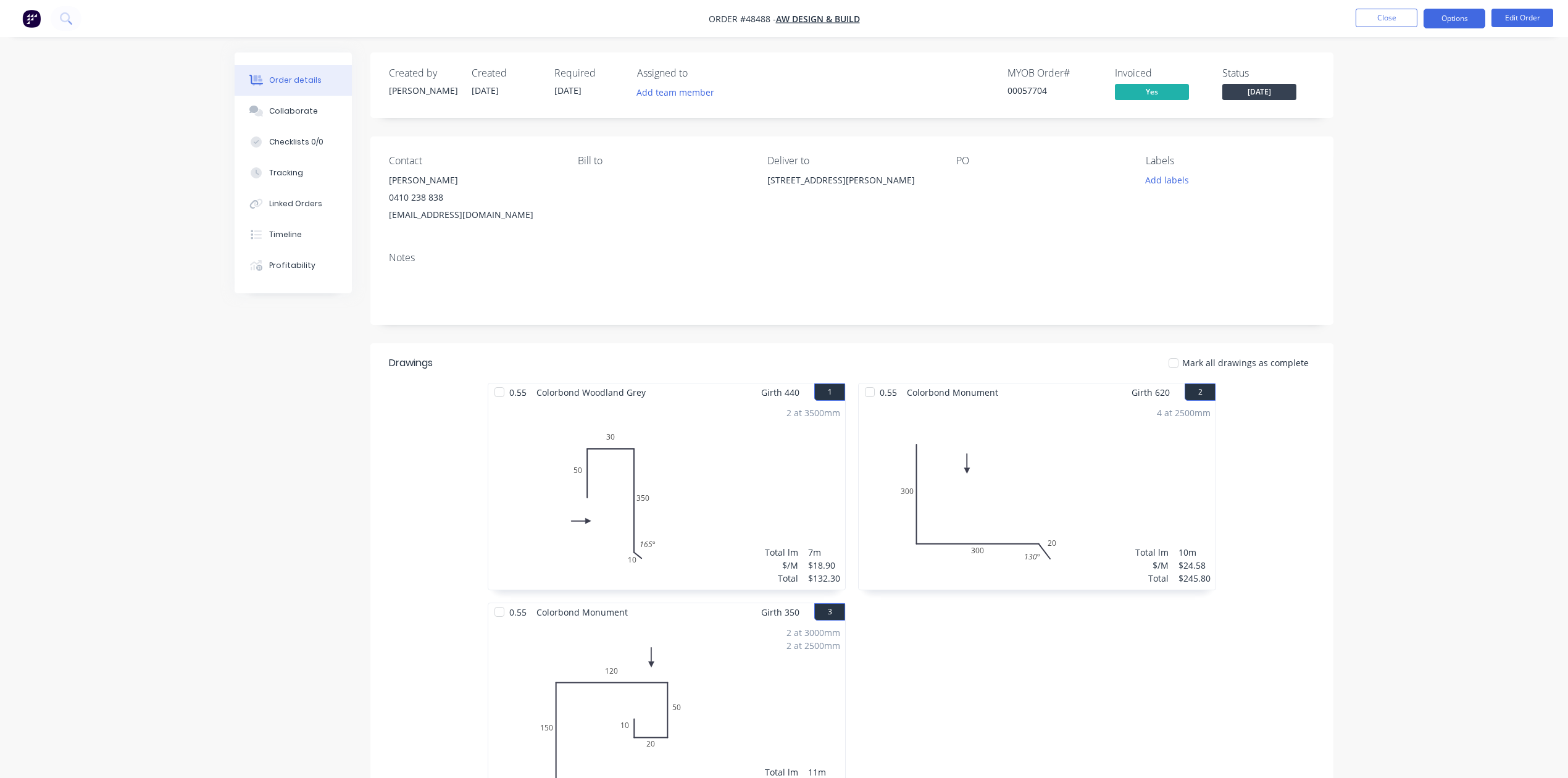
click at [1462, 16] on button "Options" at bounding box center [1454, 18] width 62 height 19
click at [943, 705] on div "0.55 Colorbond Monument Girth 620 2 0 300 300 20 130 º 0 300 300 20 130 º 4 at …" at bounding box center [1037, 602] width 371 height 440
click at [1449, 19] on button "Options" at bounding box center [1454, 18] width 62 height 19
click at [1206, 685] on div "0.55 Colorbond Monument Girth 620 2 0 300 300 20 130 º 0 300 300 20 130 º 4 at …" at bounding box center [1037, 602] width 371 height 440
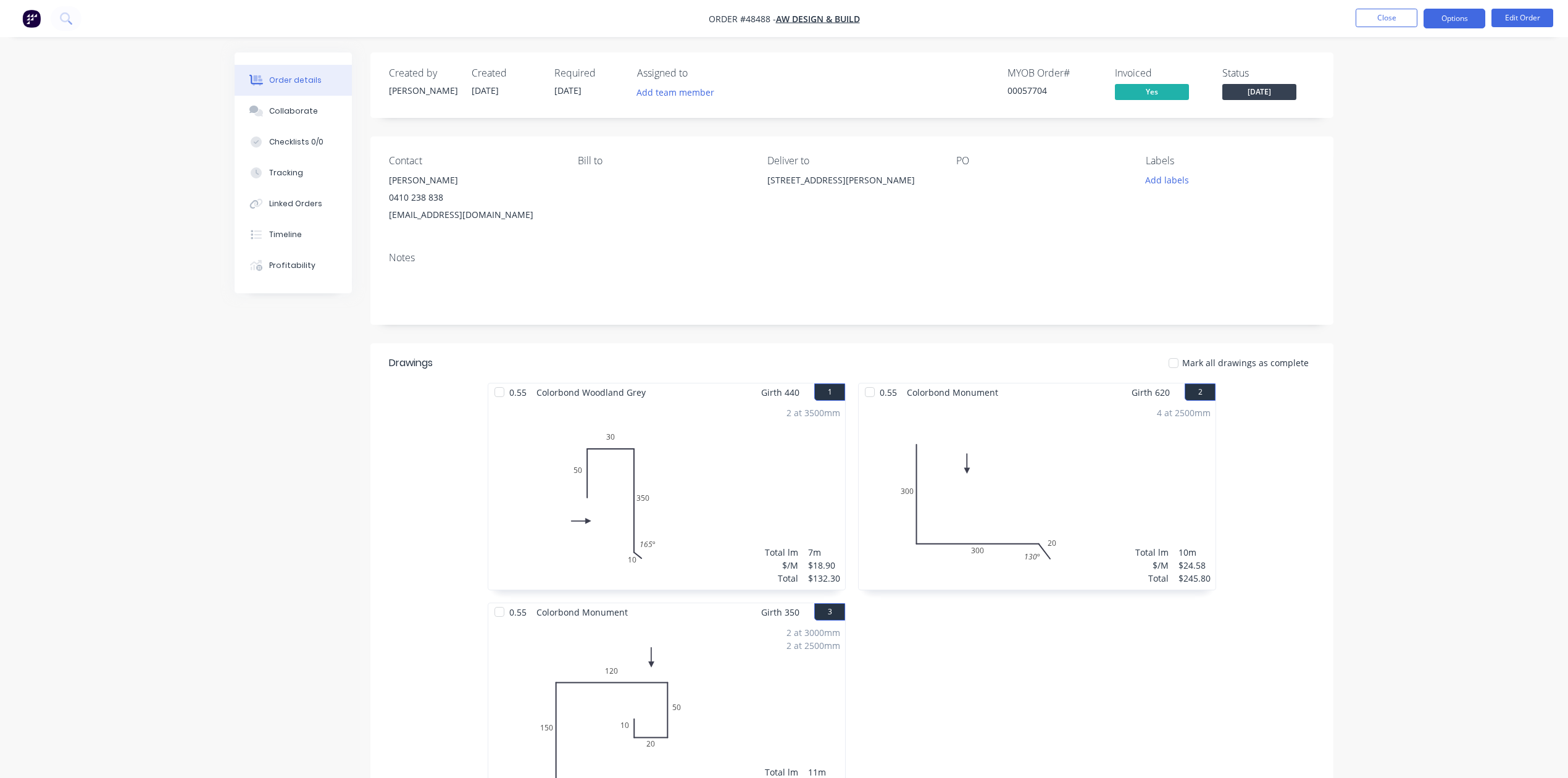
click at [1462, 18] on button "Options" at bounding box center [1454, 18] width 62 height 19
click at [1384, 80] on div "Invoice" at bounding box center [1418, 75] width 114 height 18
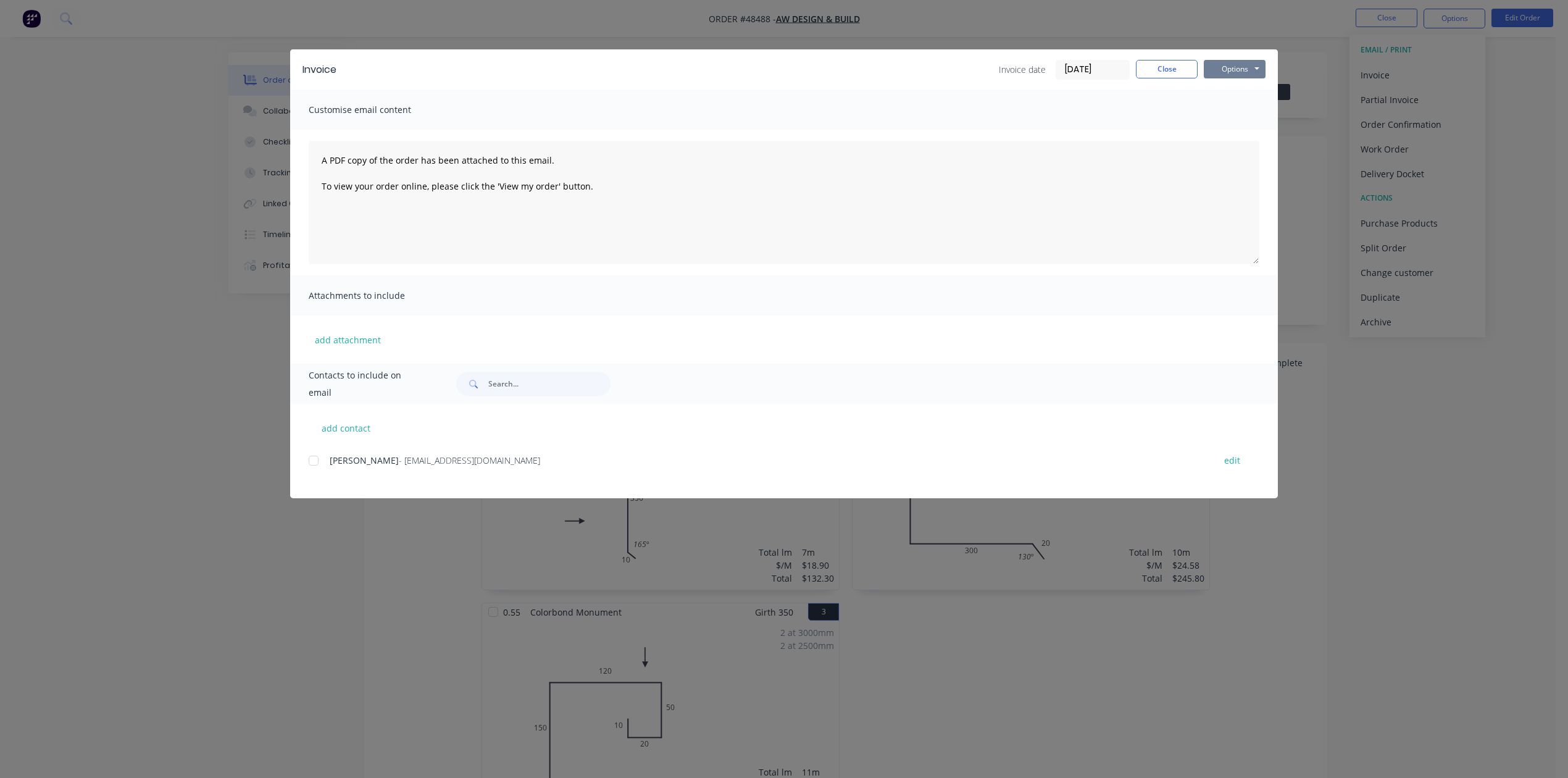
click at [1242, 65] on button "Options" at bounding box center [1235, 69] width 62 height 19
click at [1223, 105] on button "Print" at bounding box center [1243, 112] width 79 height 20
click at [1147, 62] on button "Close" at bounding box center [1167, 69] width 62 height 19
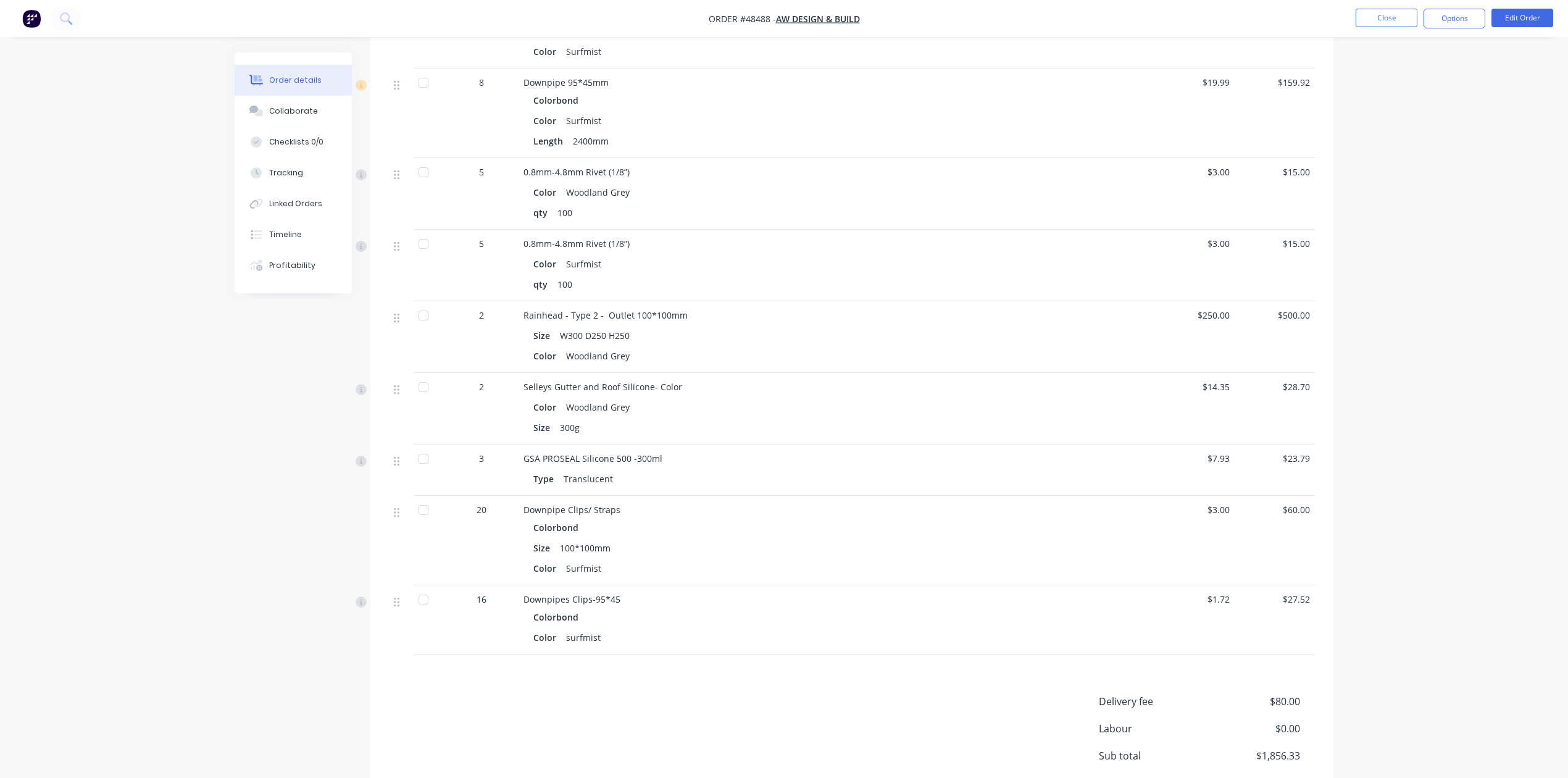
scroll to position [1013, 0]
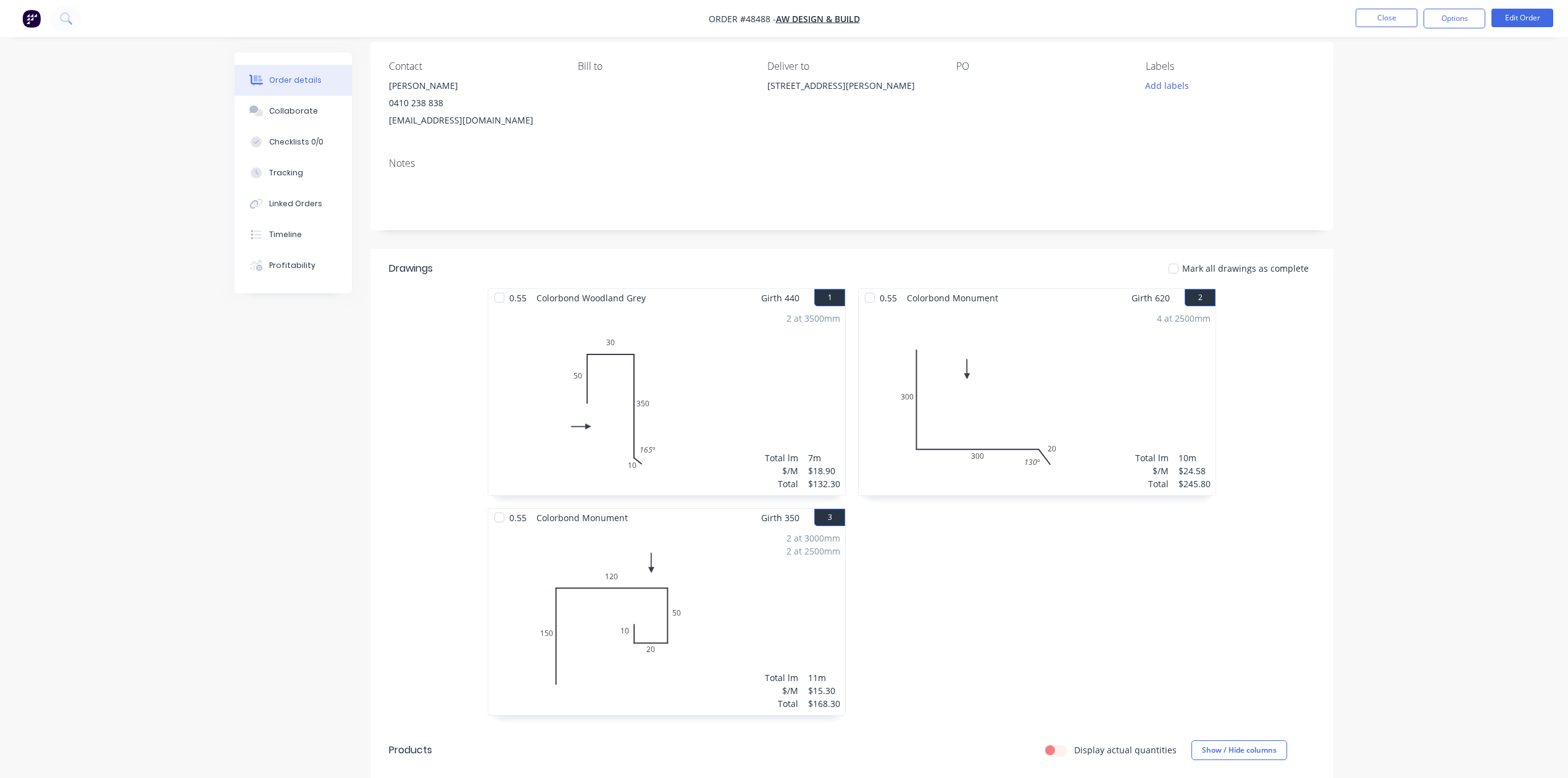
scroll to position [0, 0]
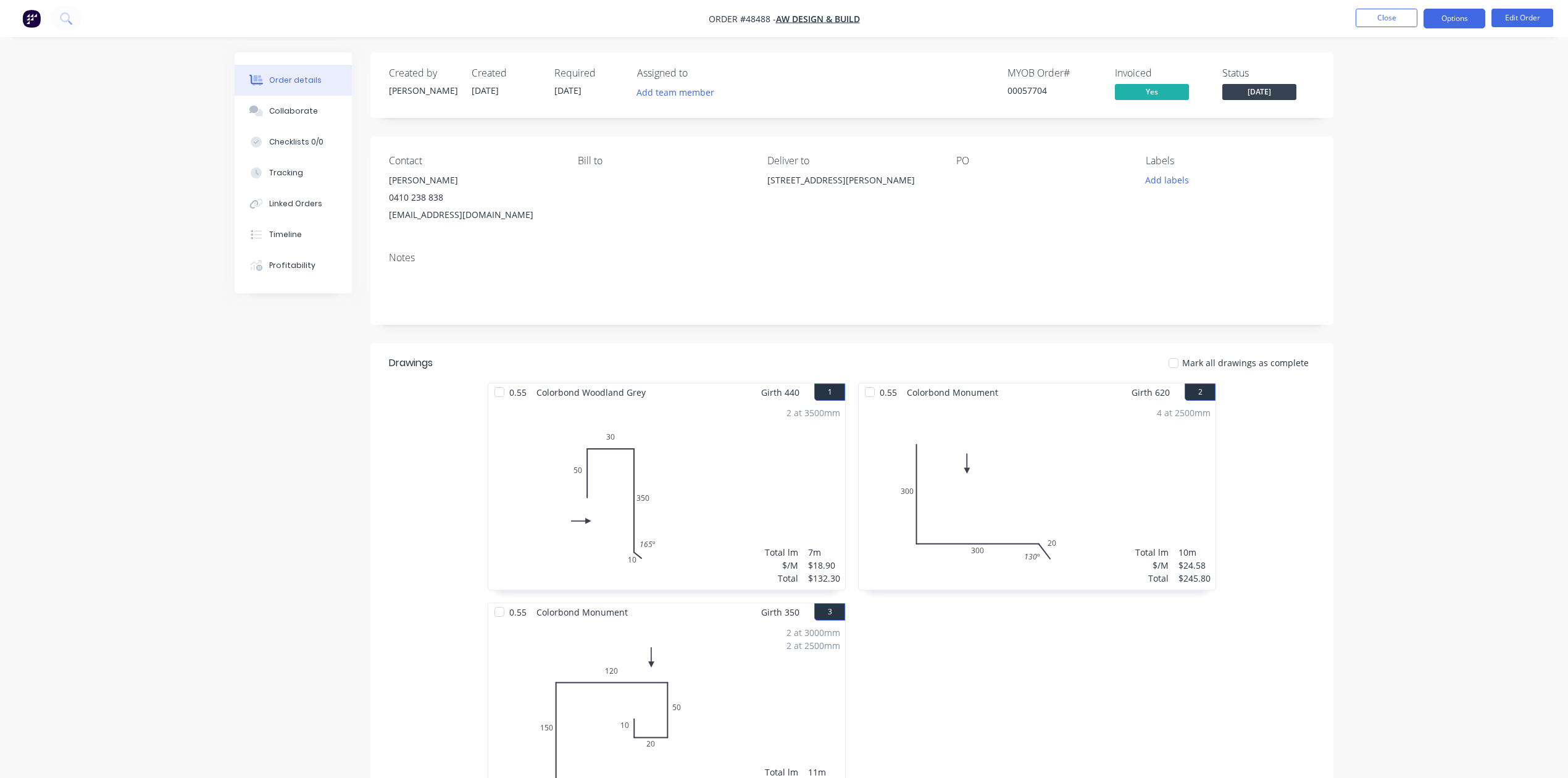
click at [1458, 19] on button "Options" at bounding box center [1454, 18] width 62 height 19
click at [1397, 145] on div "Work Order" at bounding box center [1418, 149] width 114 height 18
click at [1397, 143] on div "Custom" at bounding box center [1418, 149] width 114 height 18
click at [1393, 131] on div "Without pricing" at bounding box center [1418, 124] width 114 height 18
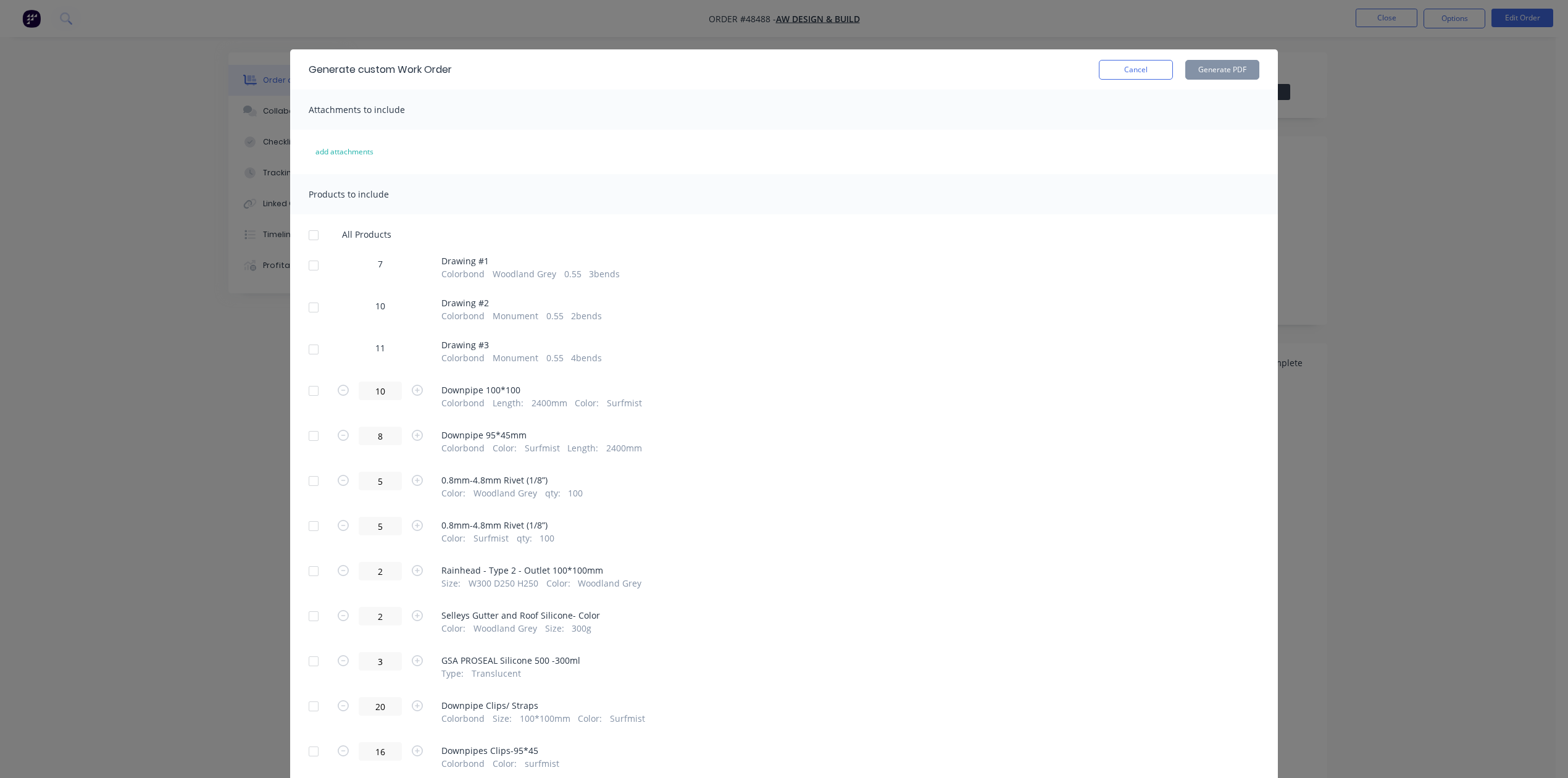
click at [304, 230] on div at bounding box center [314, 235] width 24 height 24
click at [304, 230] on div at bounding box center [314, 235] width 24 height 24
click at [311, 267] on div at bounding box center [314, 266] width 24 height 24
click at [311, 309] on div at bounding box center [314, 307] width 24 height 24
click at [304, 352] on div at bounding box center [314, 349] width 24 height 24
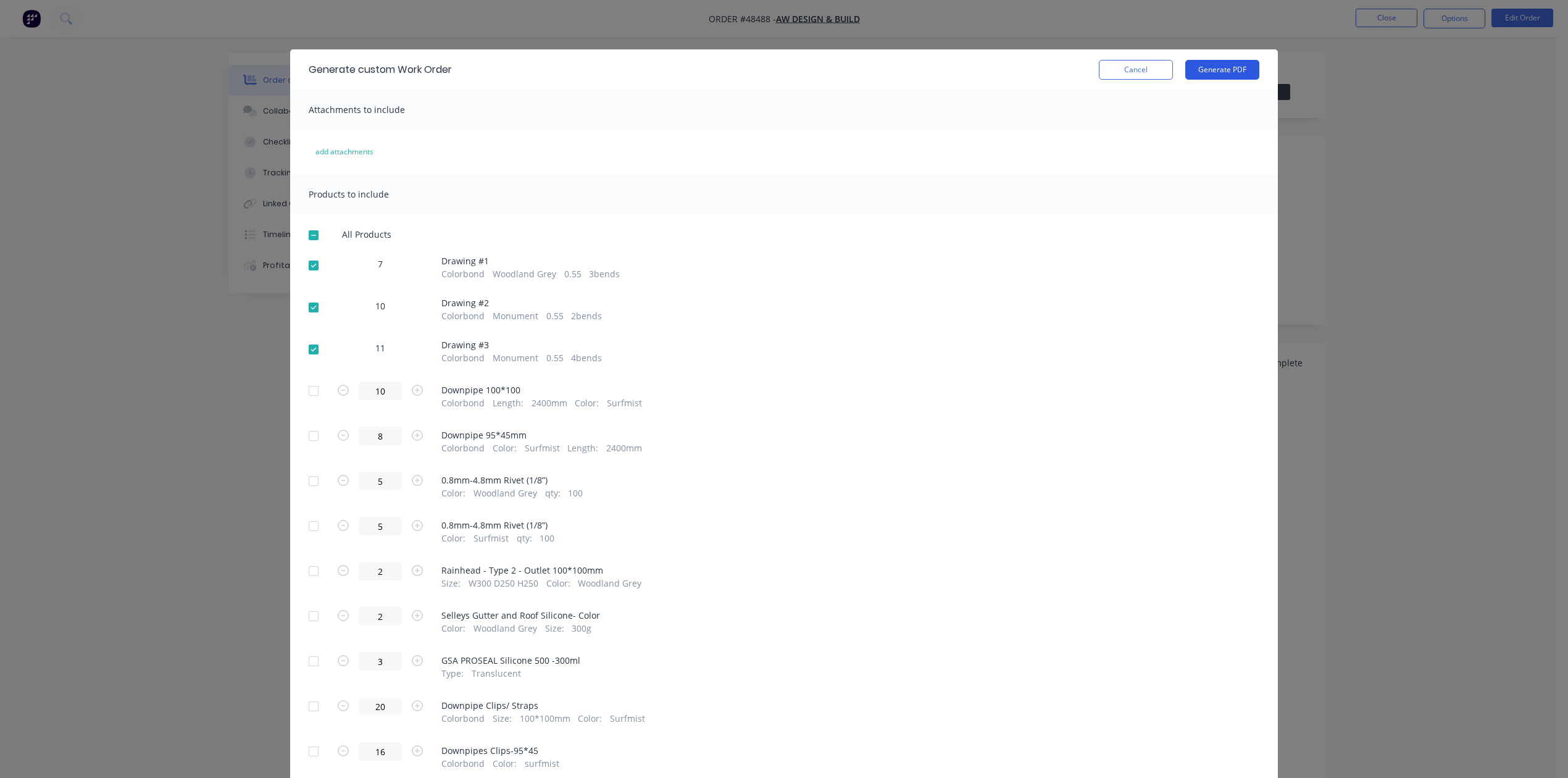
click at [1240, 75] on button "Generate PDF" at bounding box center [1222, 69] width 74 height 19
click at [1119, 63] on button "Cancel" at bounding box center [1136, 69] width 74 height 19
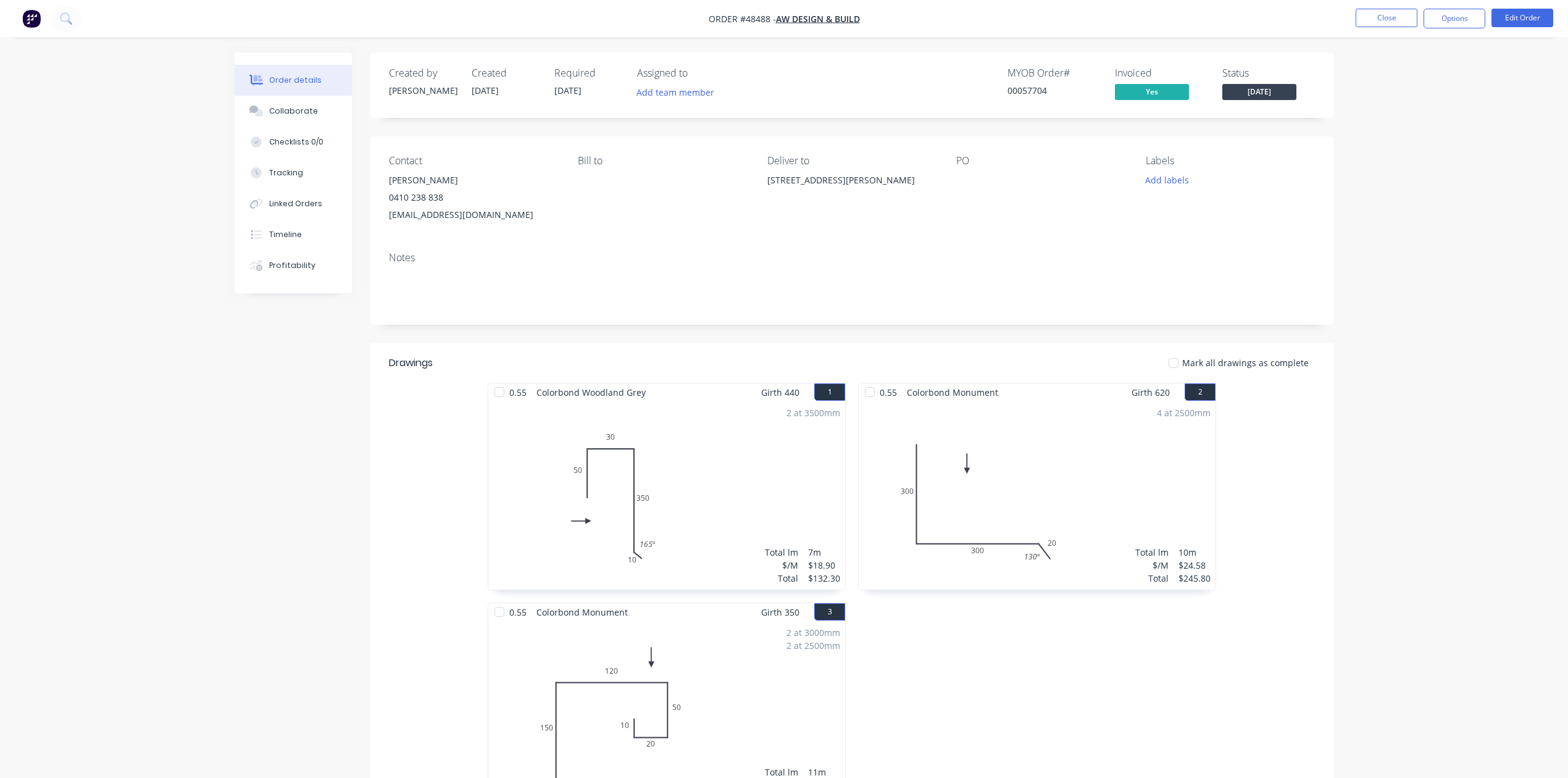
click at [1028, 656] on div "0.55 Colorbond Monument Girth 620 2 0 300 300 20 130 º 0 300 300 20 130 º 4 at …" at bounding box center [1037, 602] width 371 height 440
click at [1401, 9] on button "Close" at bounding box center [1387, 18] width 62 height 19
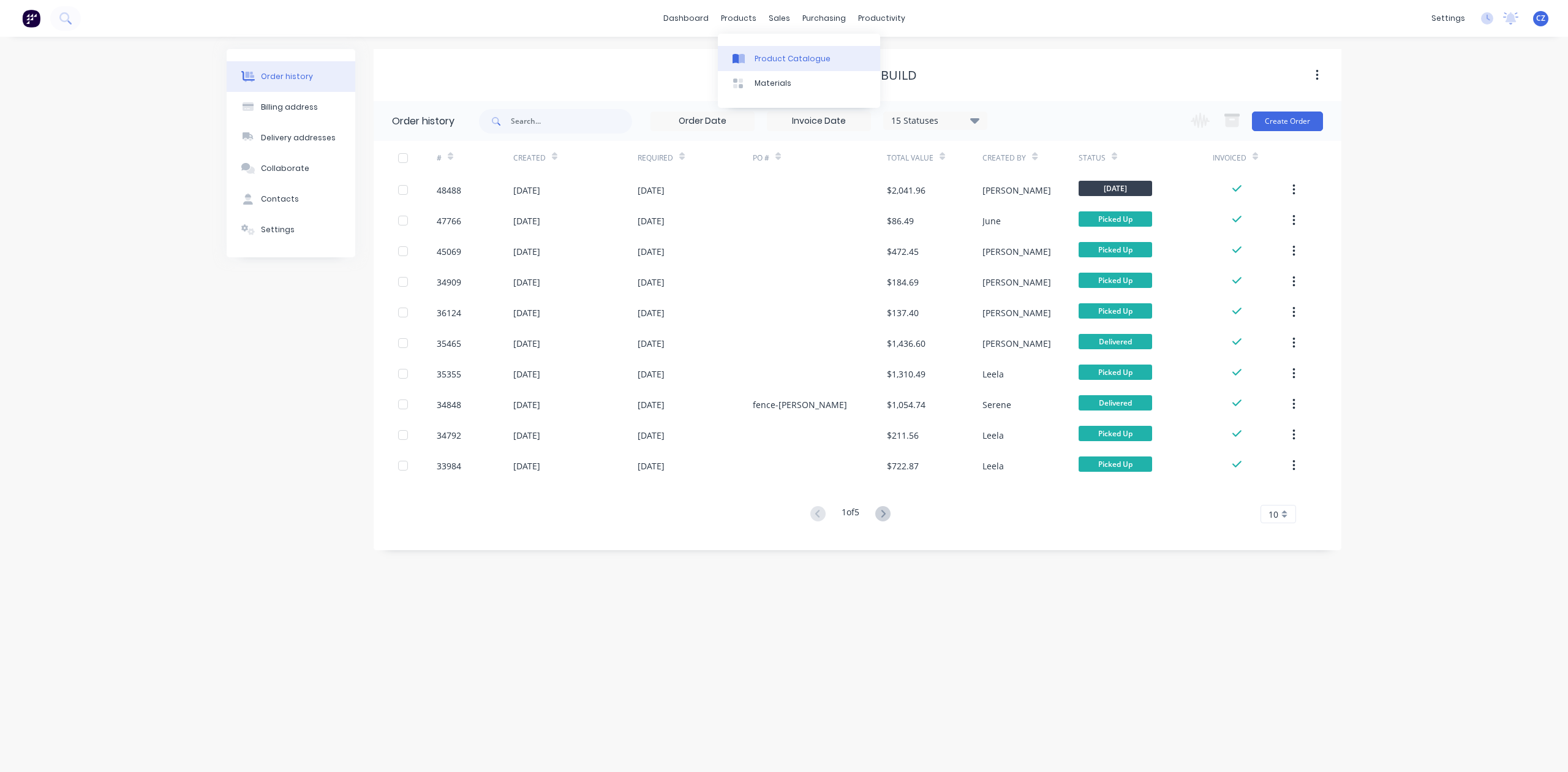
click at [763, 65] on link "Product Catalogue" at bounding box center [798, 58] width 162 height 24
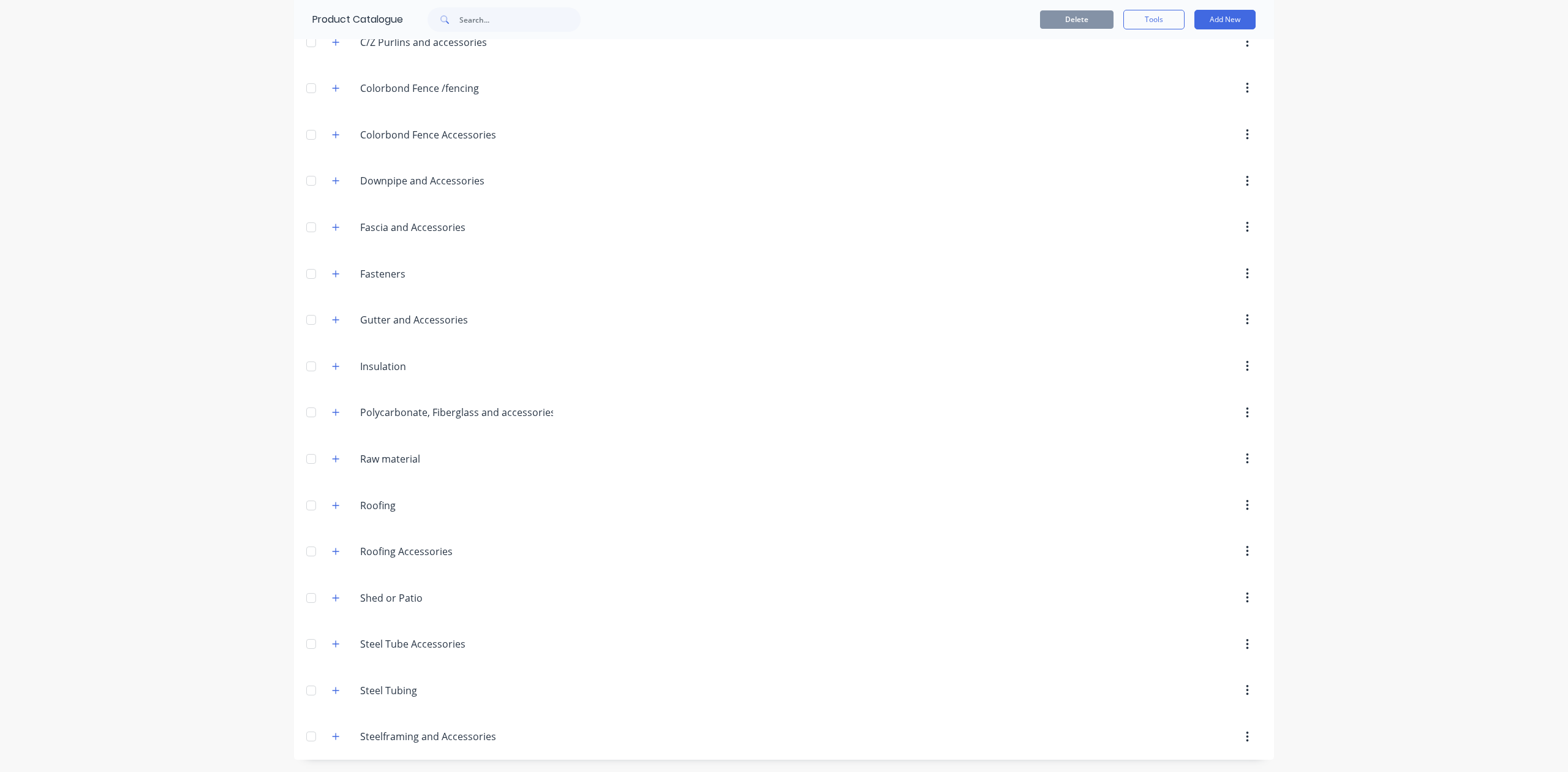
scroll to position [296, 0]
click at [334, 694] on button "button" at bounding box center [336, 690] width 15 height 15
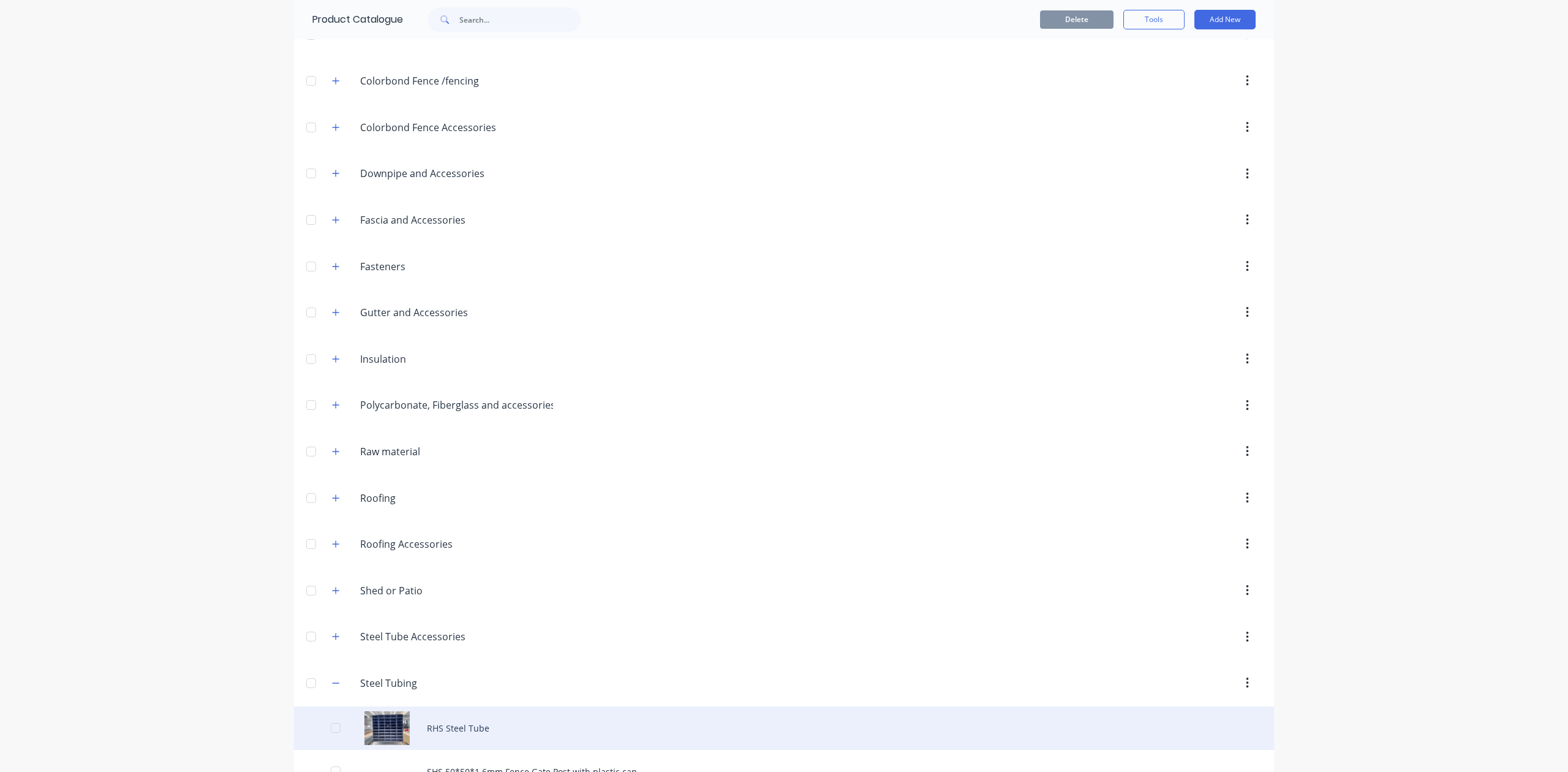
click at [469, 726] on div "RHS Steel Tube" at bounding box center [784, 728] width 980 height 44
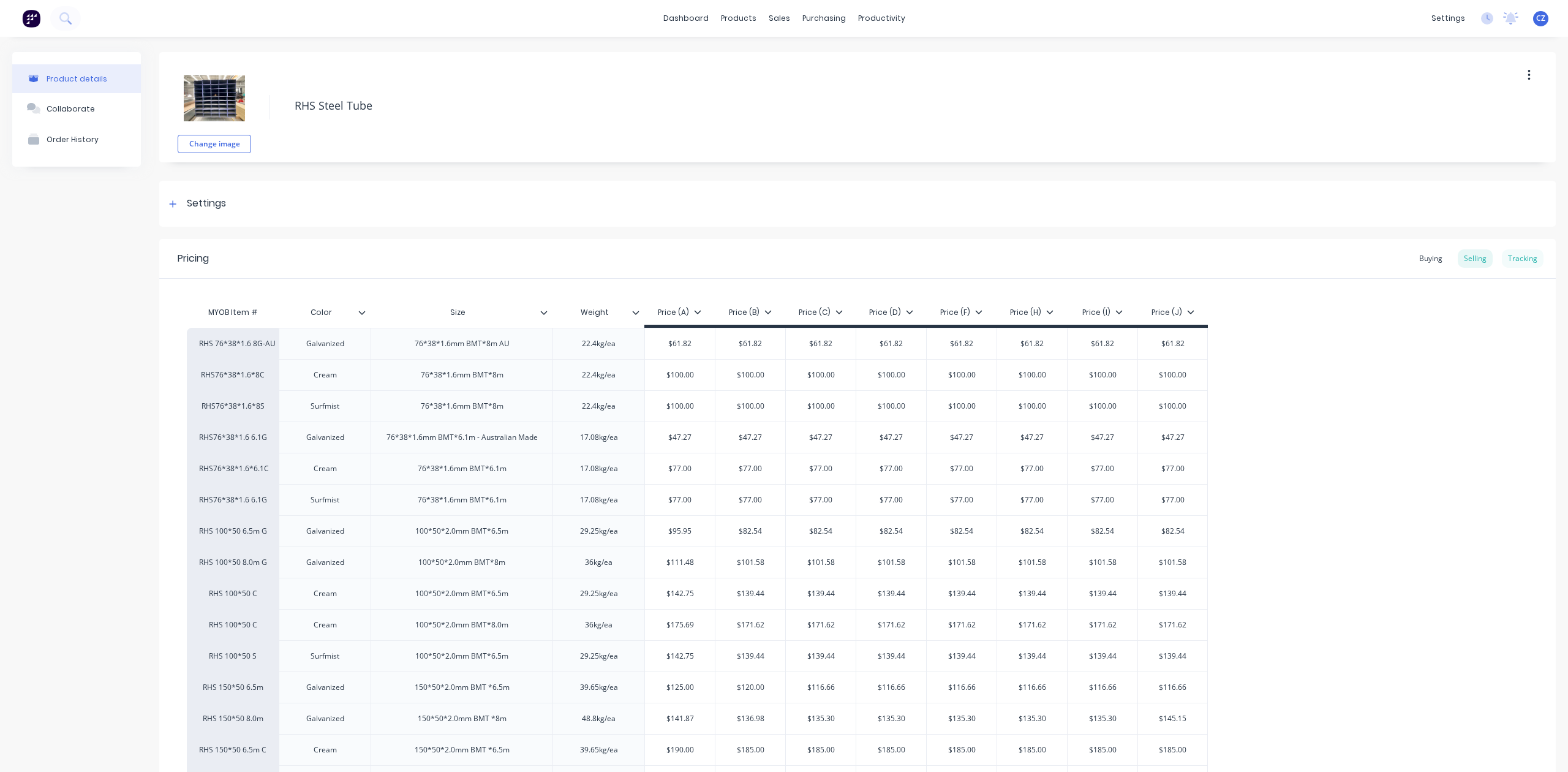
click at [1515, 258] on div "Tracking" at bounding box center [1523, 259] width 41 height 19
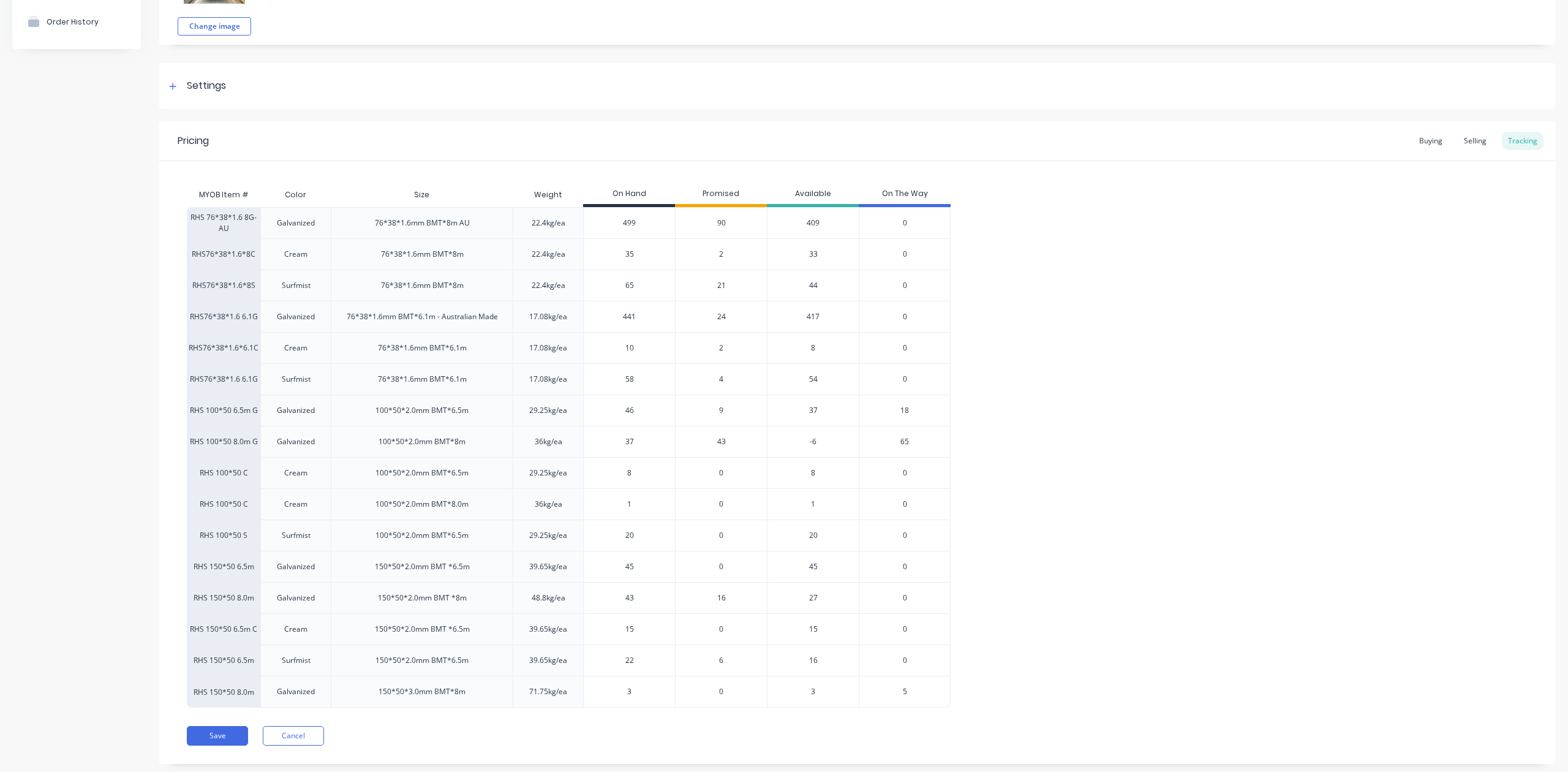
scroll to position [147, 0]
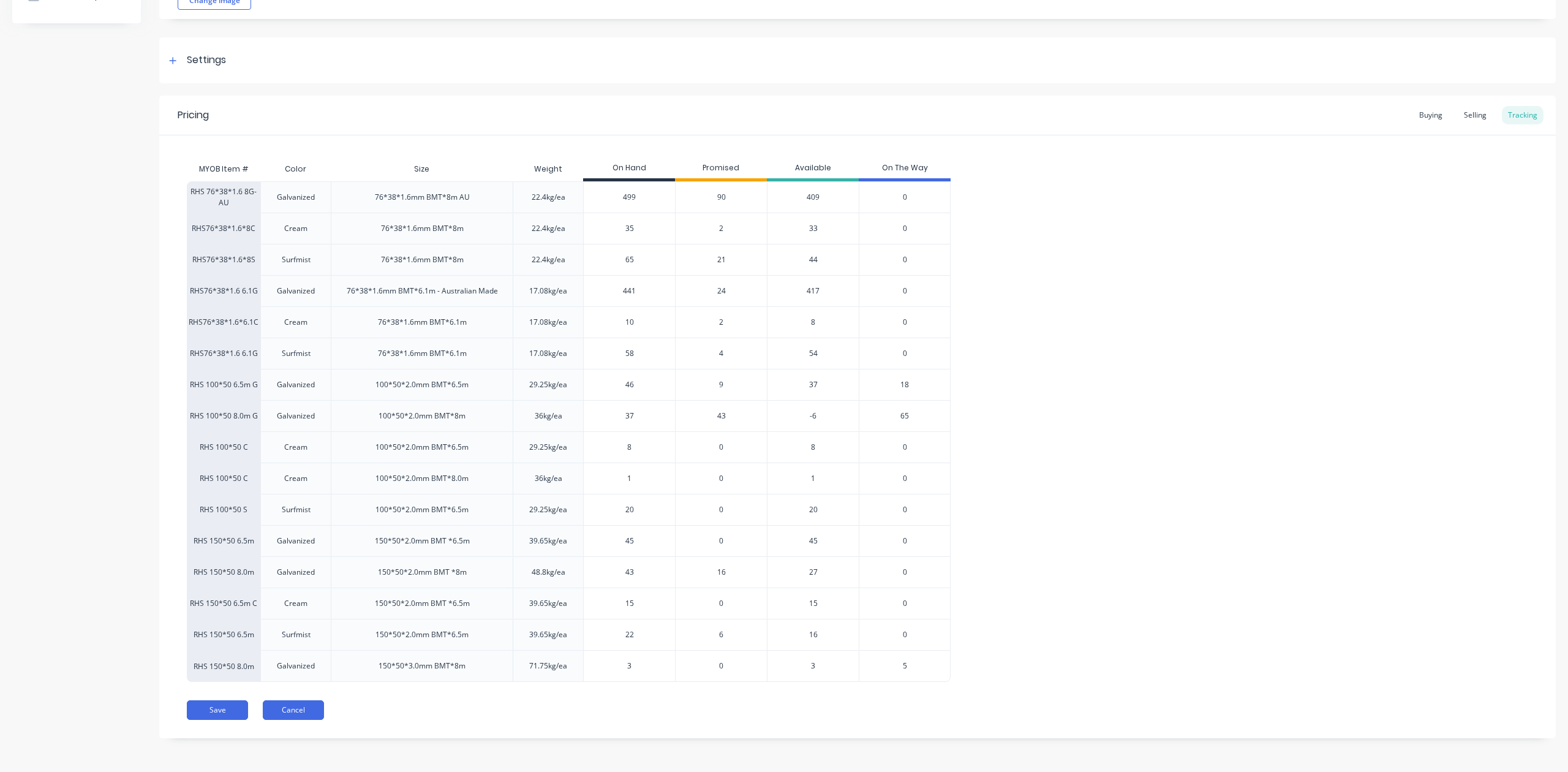
click at [301, 713] on button "Cancel" at bounding box center [293, 710] width 61 height 19
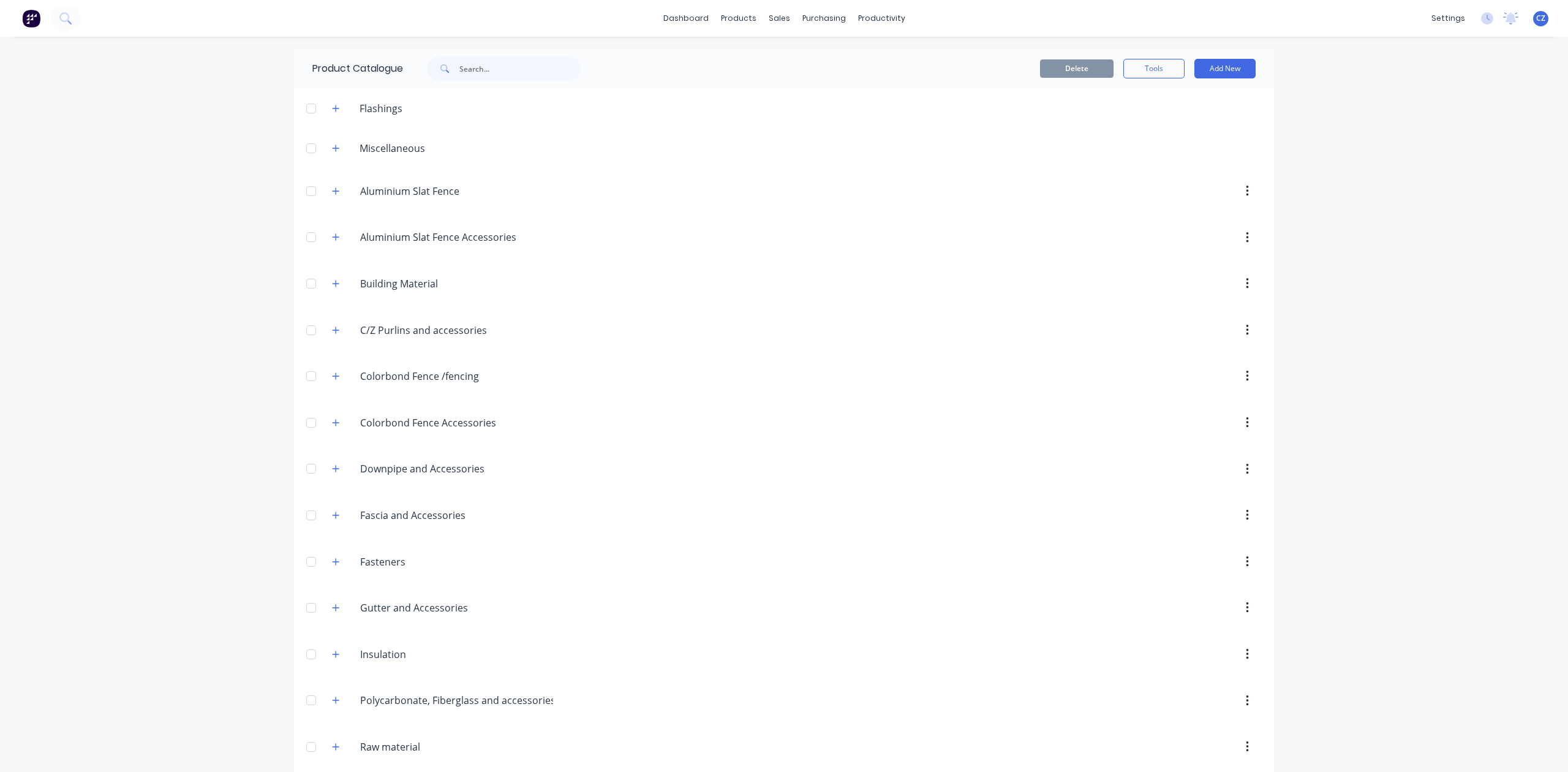
scroll to position [426, 0]
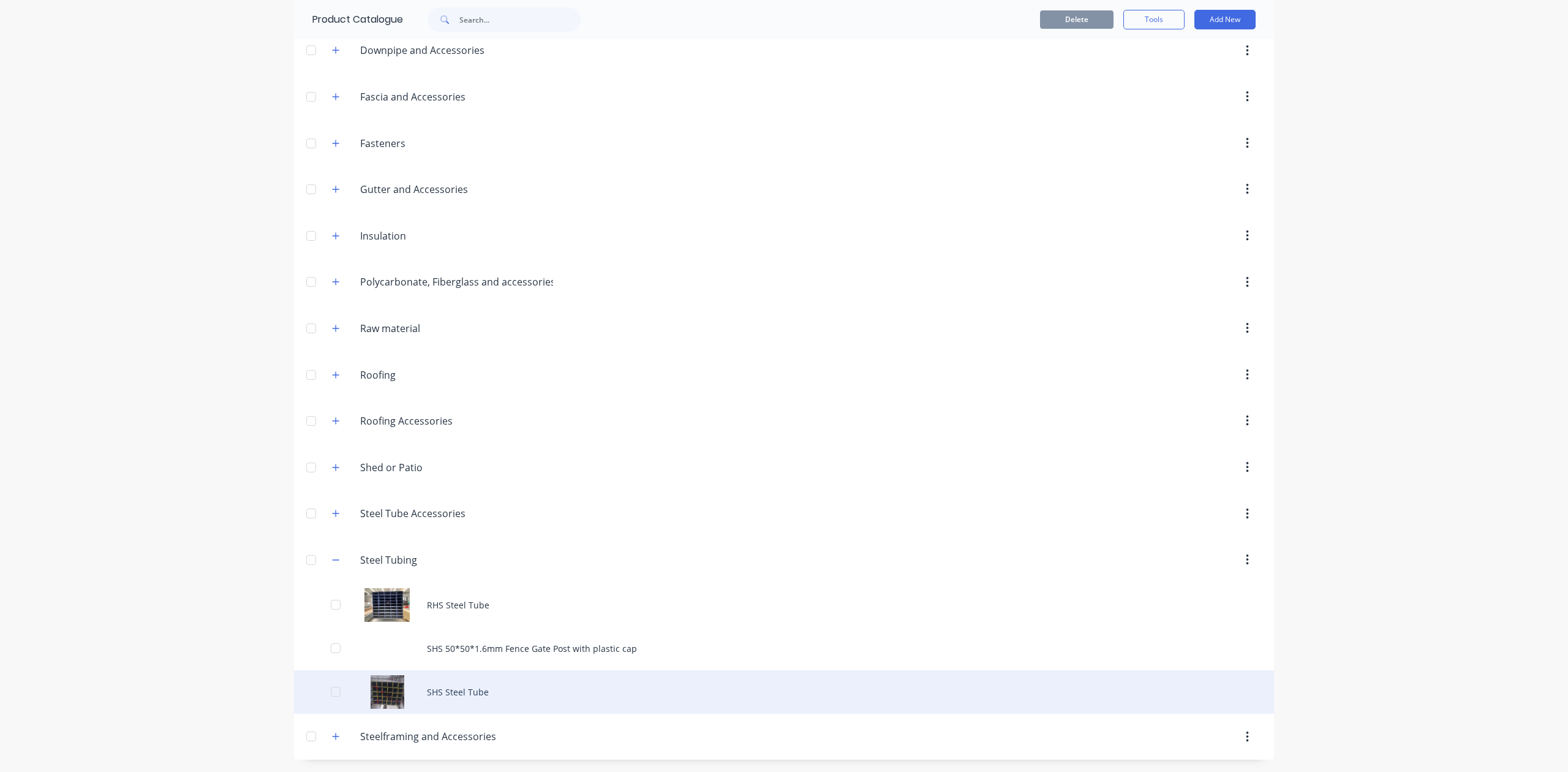
click at [436, 679] on div "SHS Steel Tube" at bounding box center [784, 692] width 980 height 44
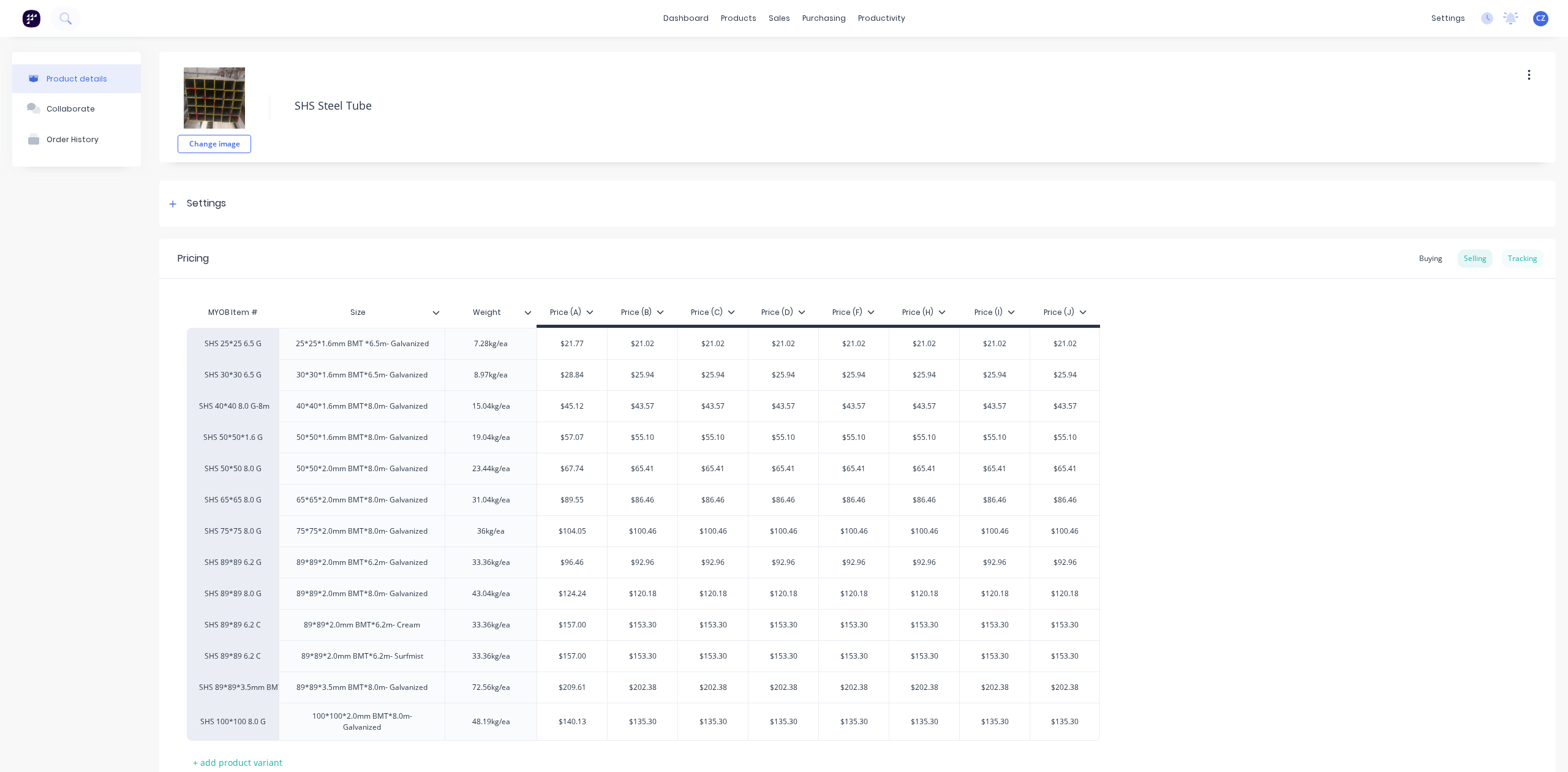
click at [1515, 258] on div "Tracking" at bounding box center [1523, 259] width 41 height 19
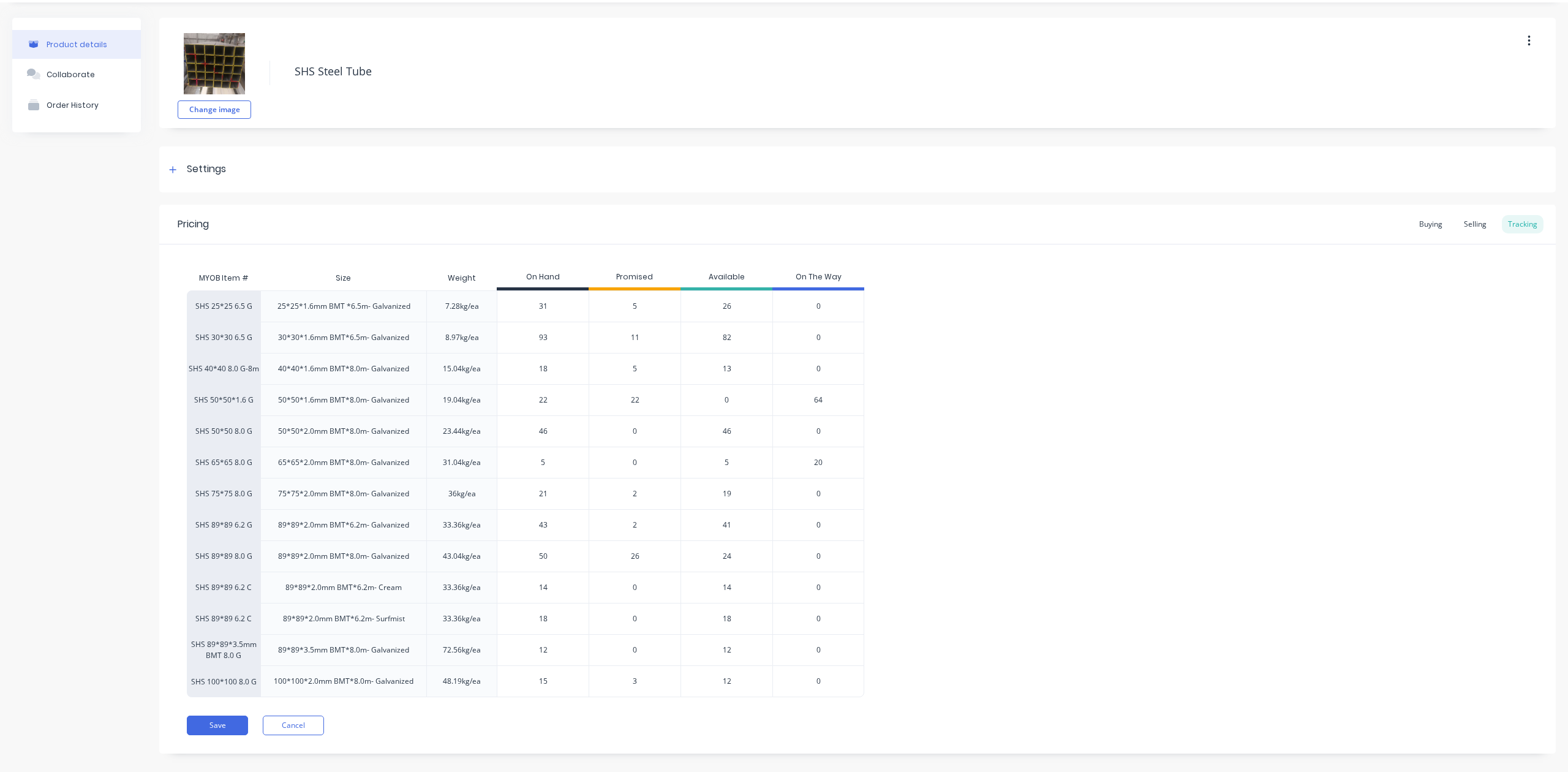
scroll to position [53, 0]
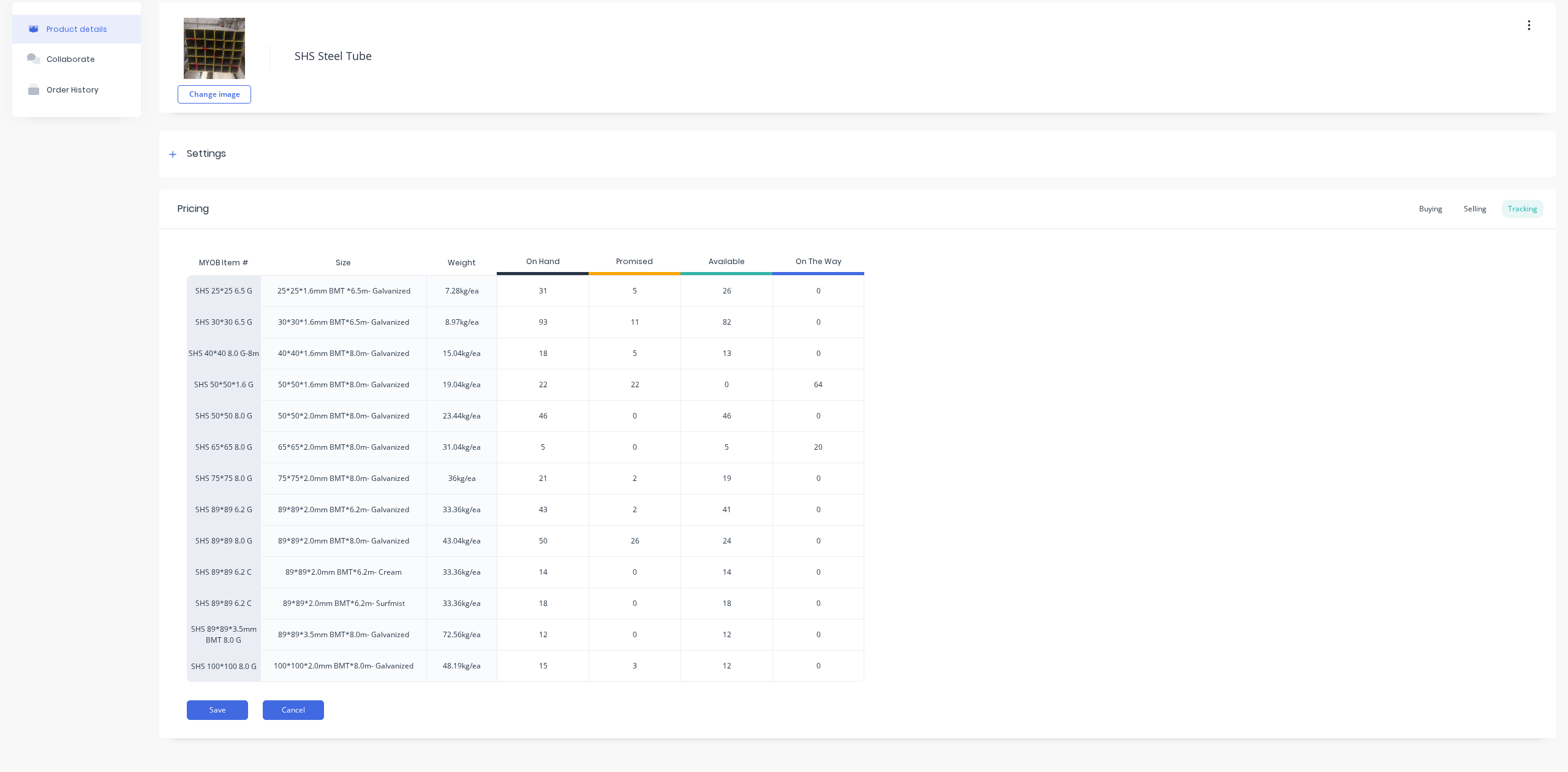
click at [297, 704] on button "Cancel" at bounding box center [293, 710] width 61 height 19
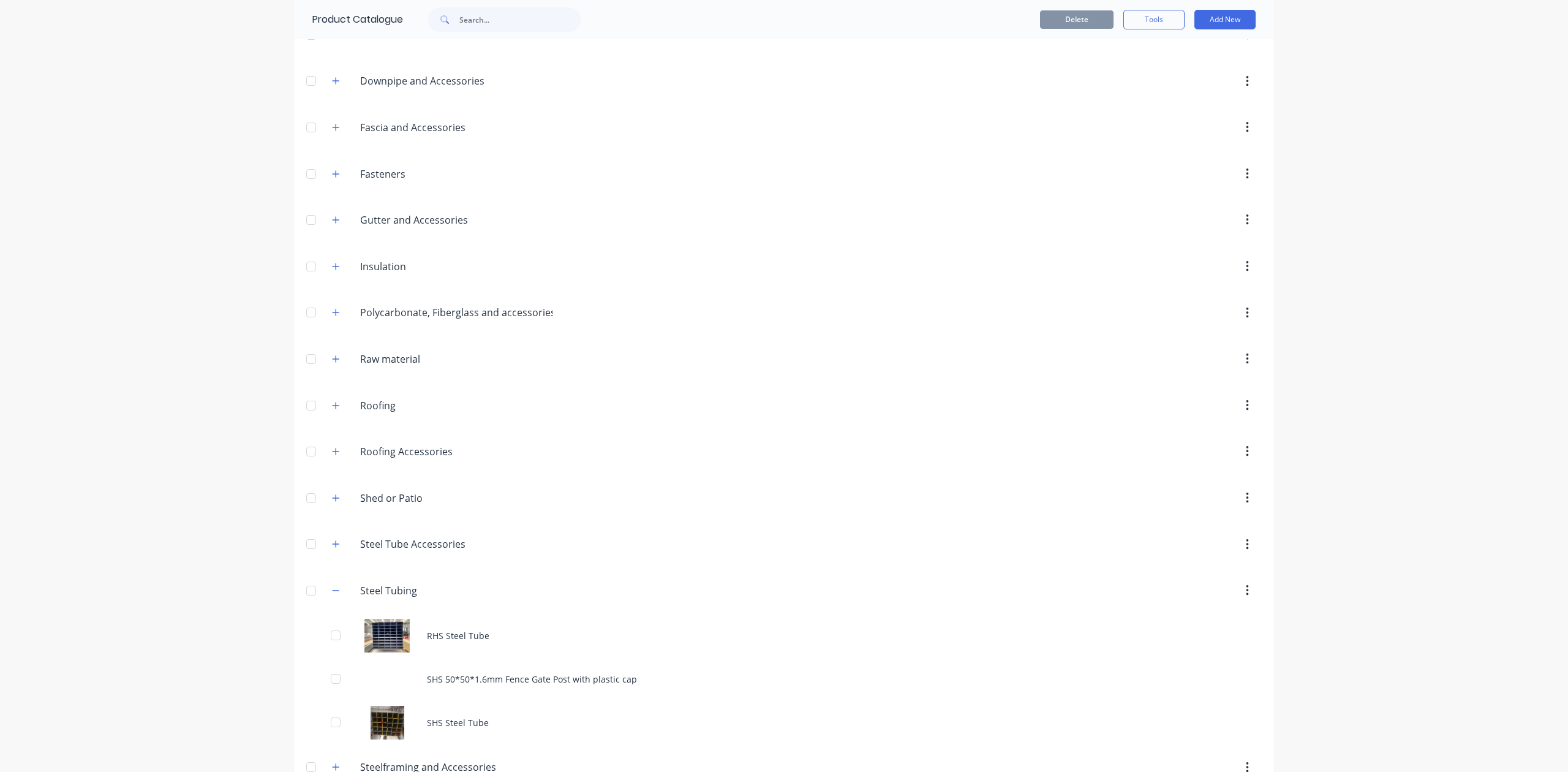
scroll to position [426, 0]
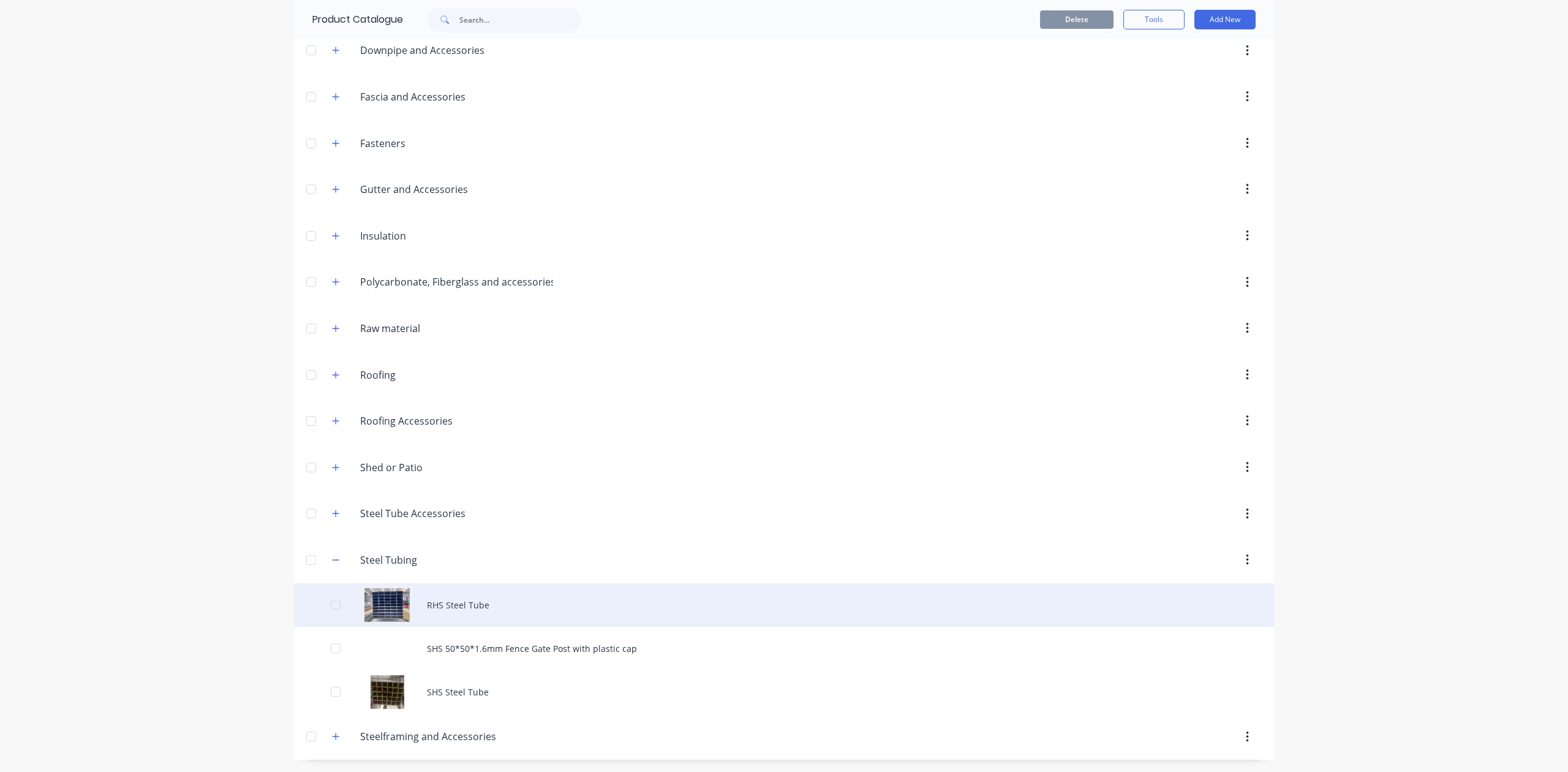
click at [569, 586] on div "RHS Steel Tube" at bounding box center [784, 605] width 980 height 44
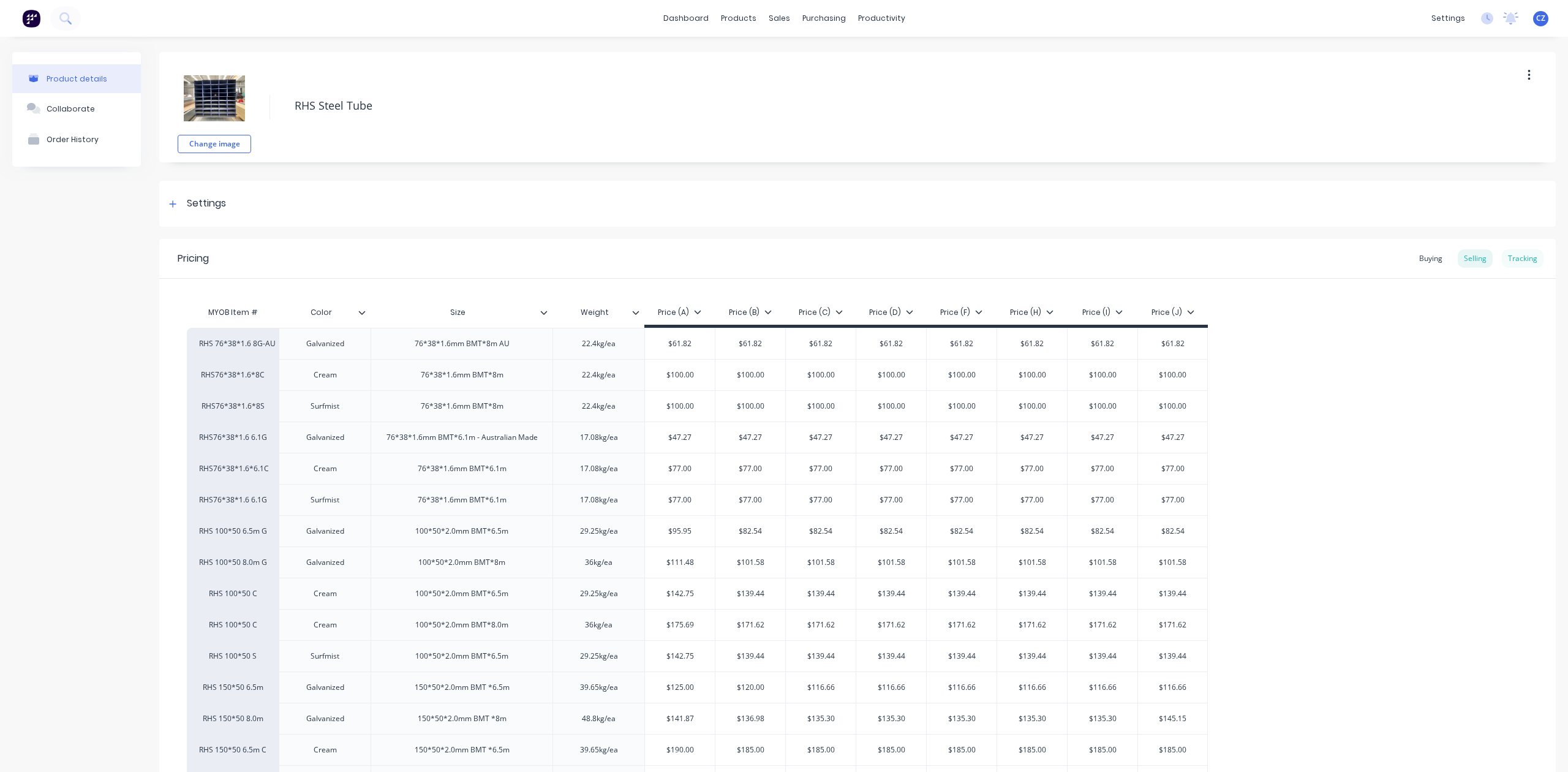
click at [1514, 259] on div "Tracking" at bounding box center [1523, 259] width 41 height 19
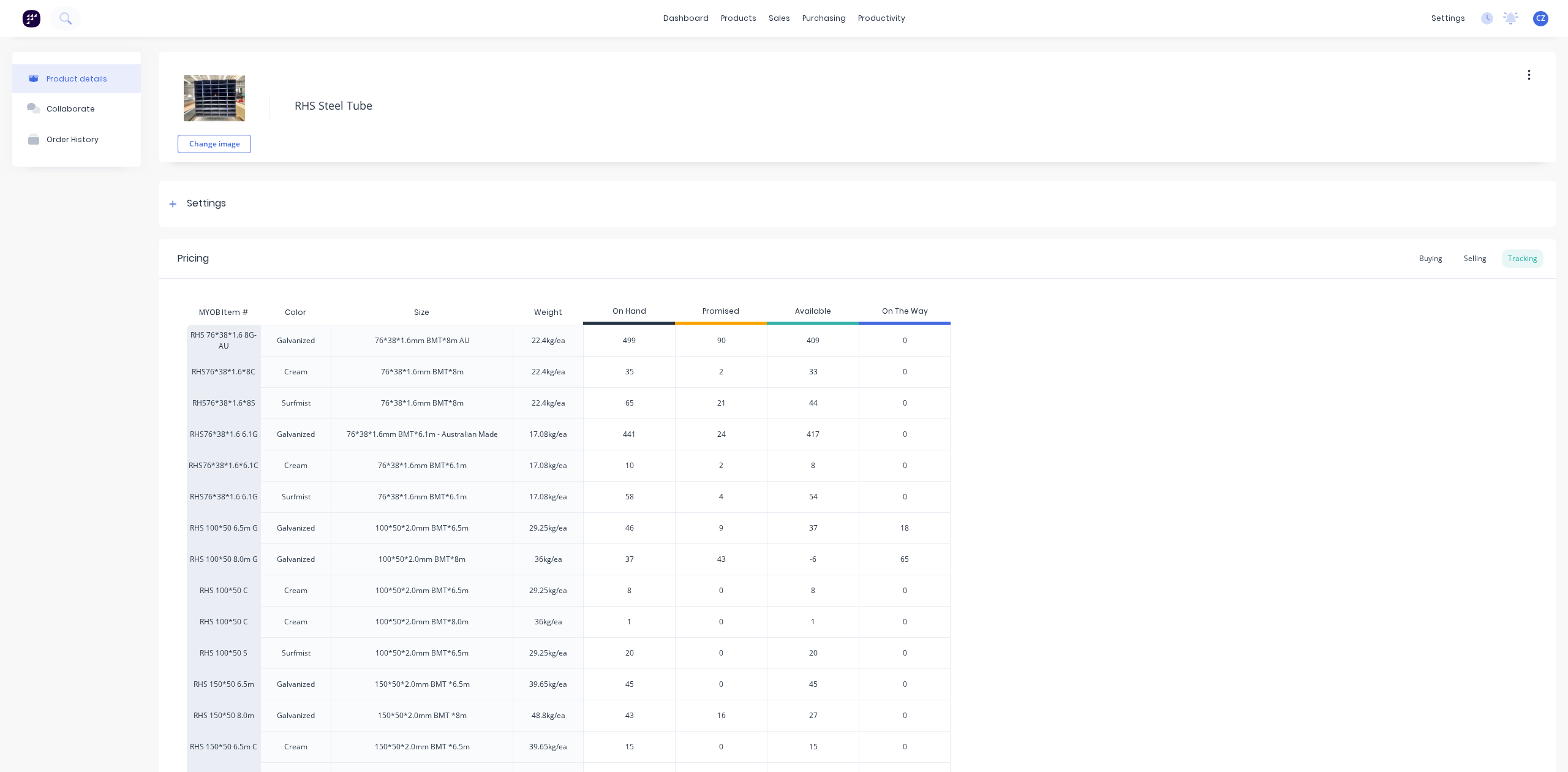
click at [726, 408] on div "21" at bounding box center [720, 403] width 92 height 31
click at [721, 406] on span "21" at bounding box center [722, 403] width 9 height 11
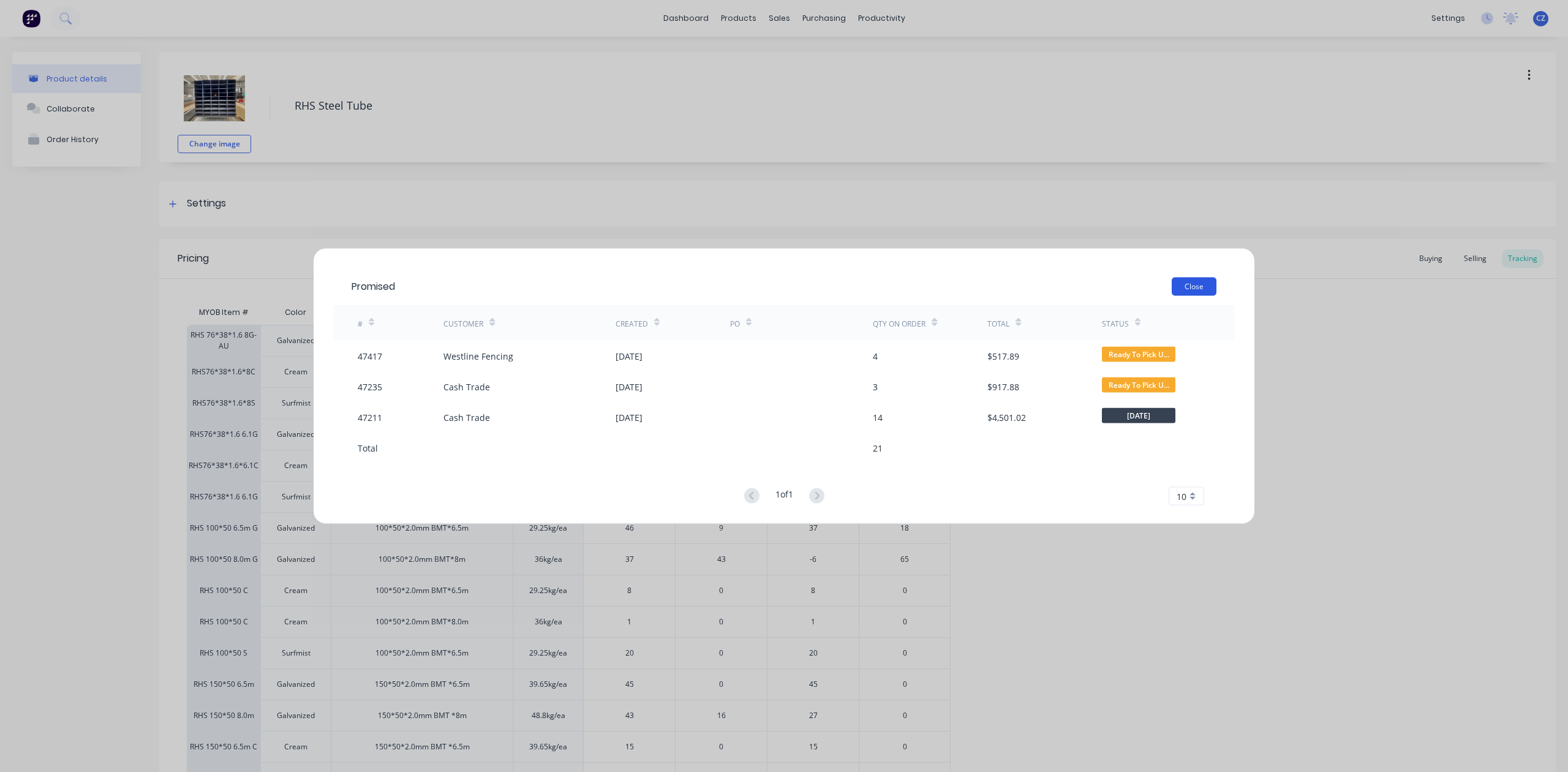
click at [1193, 285] on button "Close" at bounding box center [1194, 287] width 45 height 19
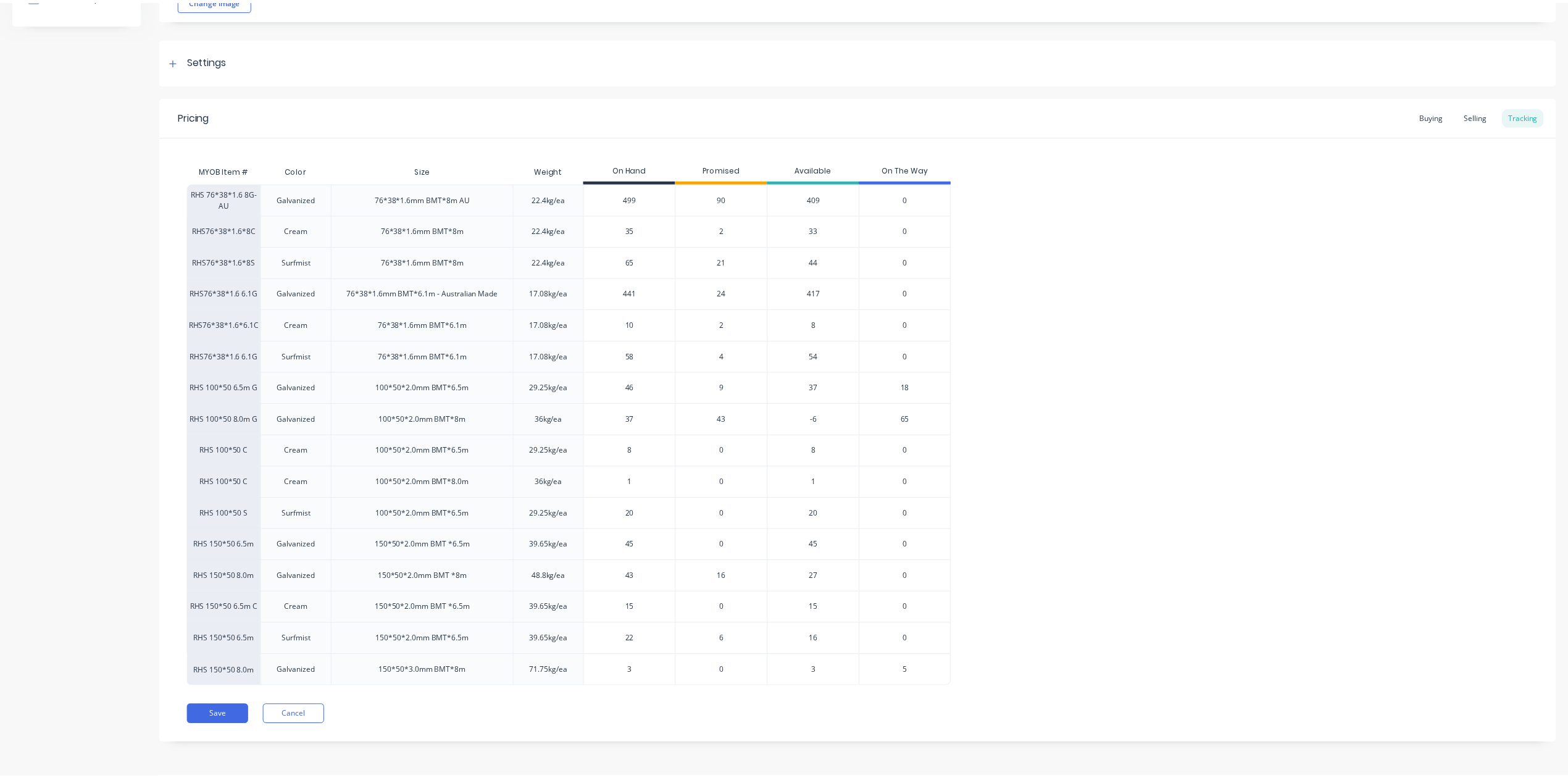
scroll to position [148, 0]
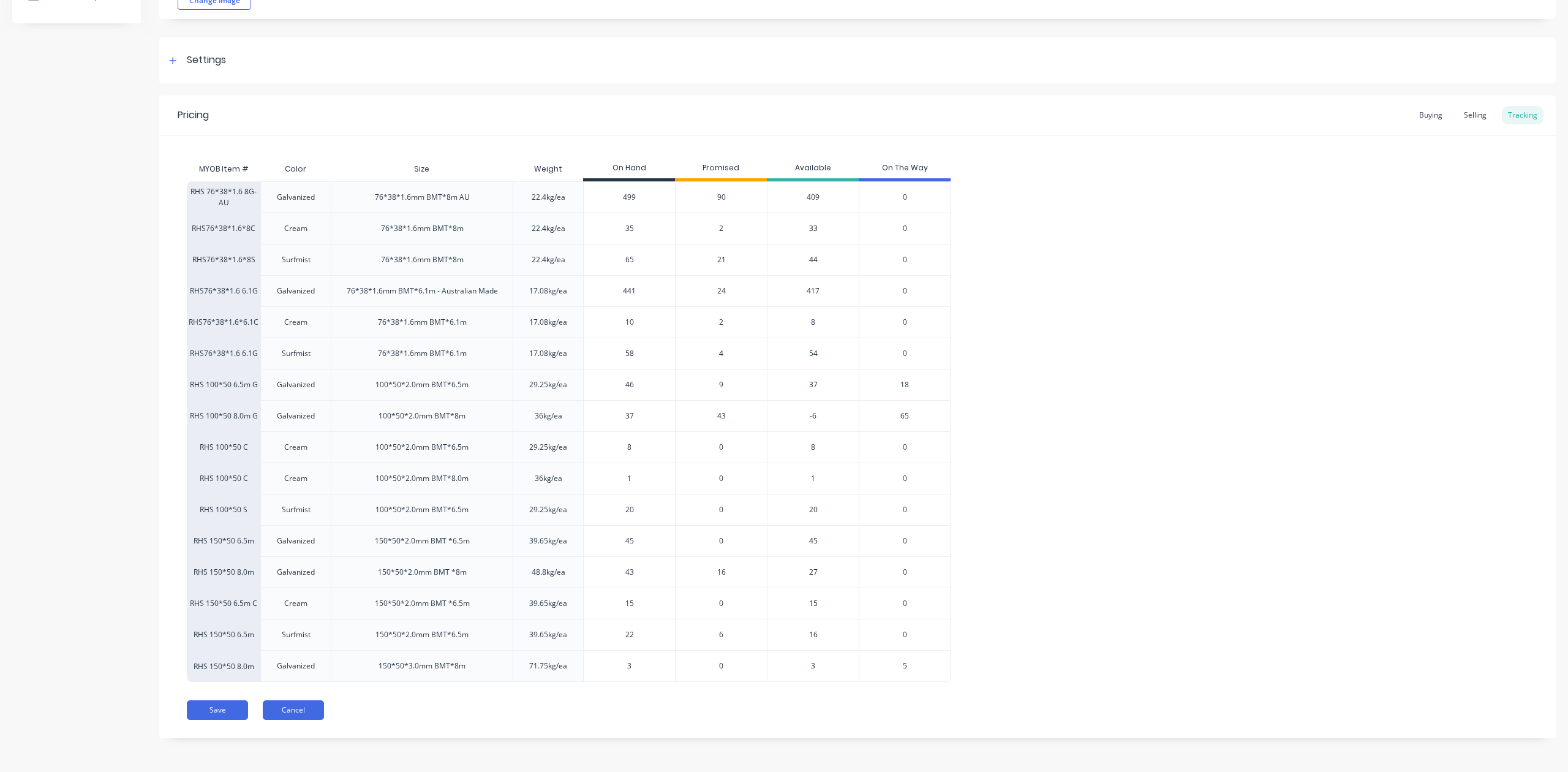
click at [308, 712] on button "Cancel" at bounding box center [293, 710] width 61 height 19
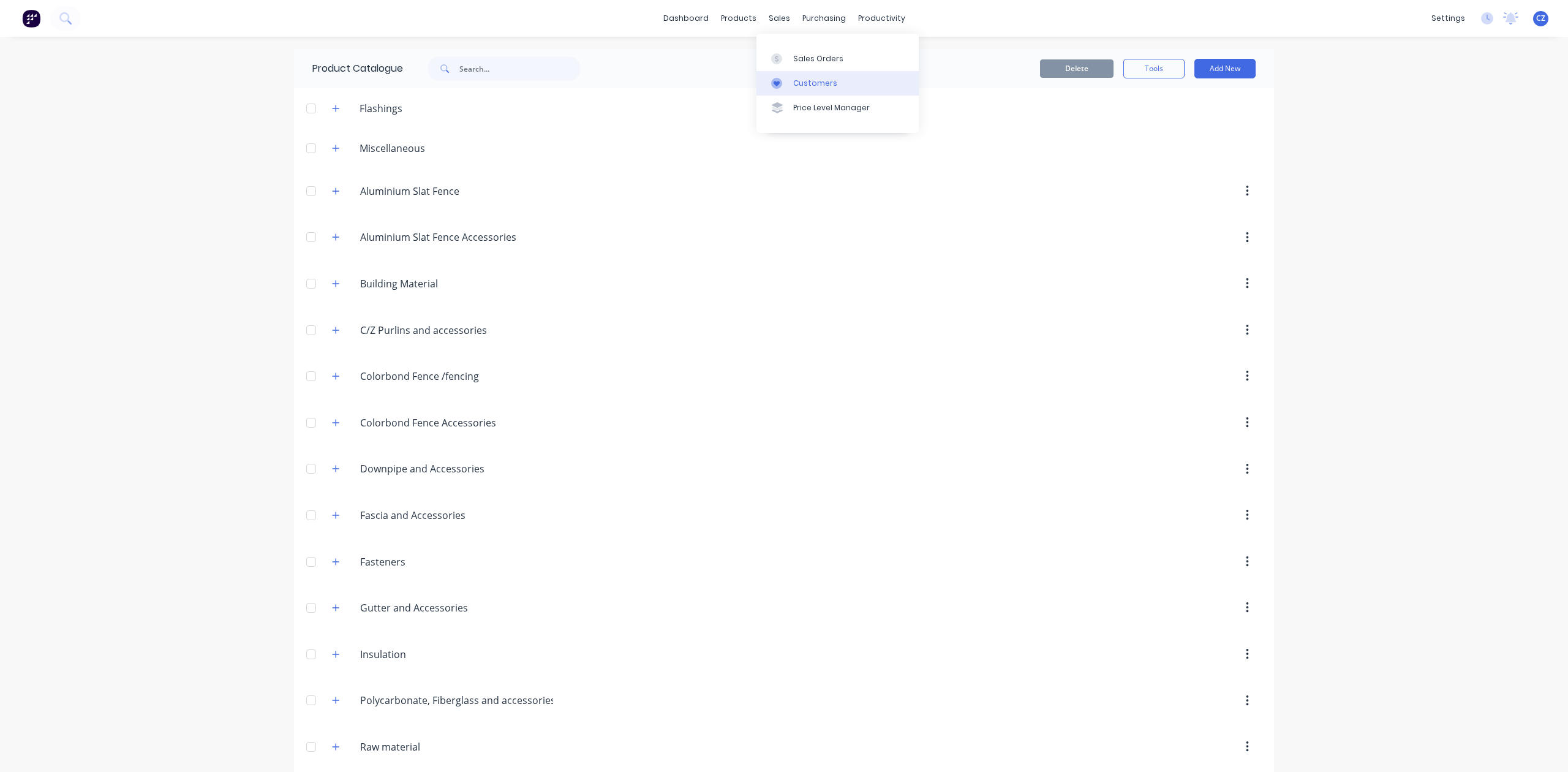
click at [799, 71] on link "Customers" at bounding box center [838, 84] width 162 height 24
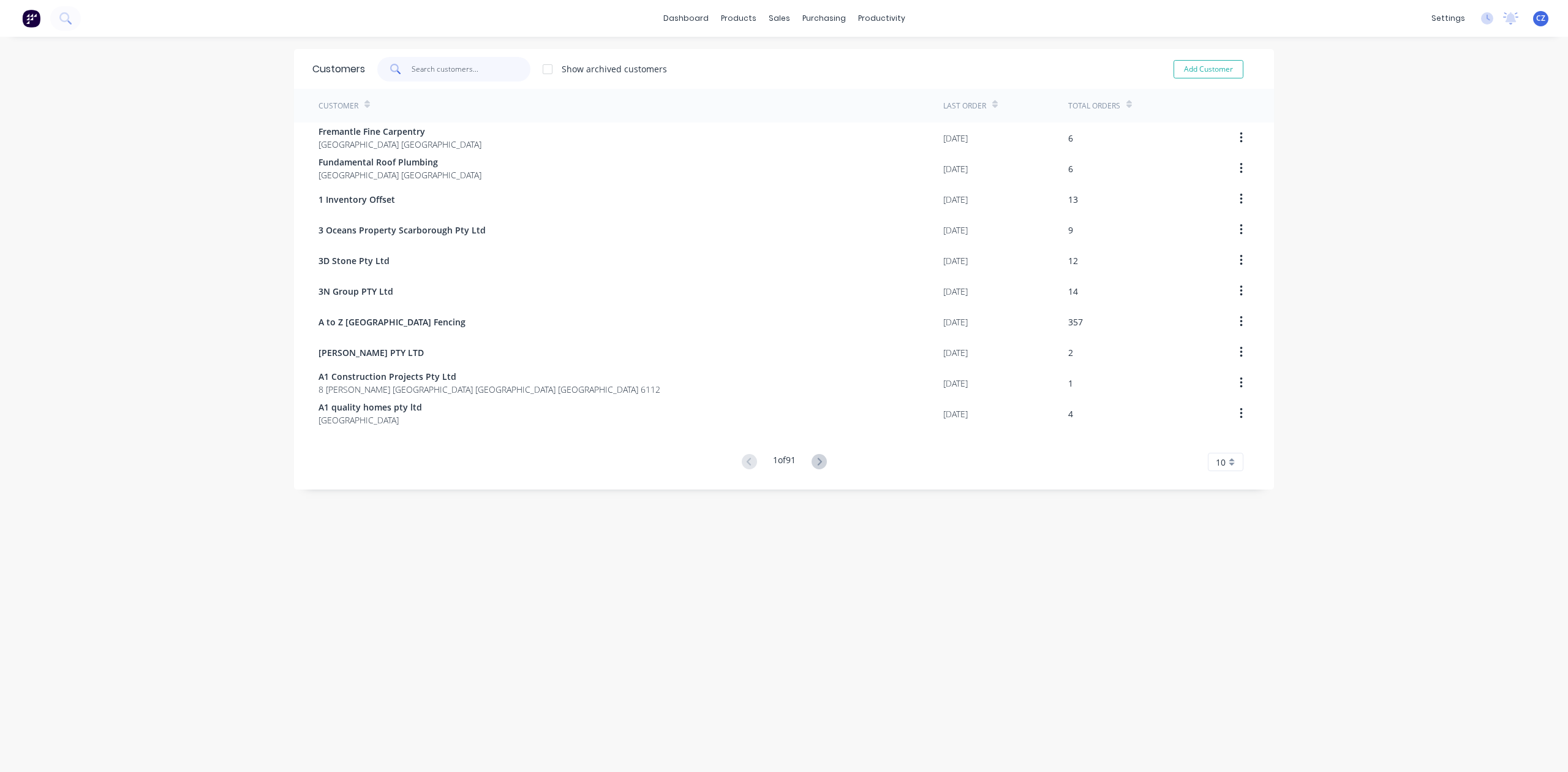
click at [479, 71] on input "text" at bounding box center [471, 69] width 119 height 24
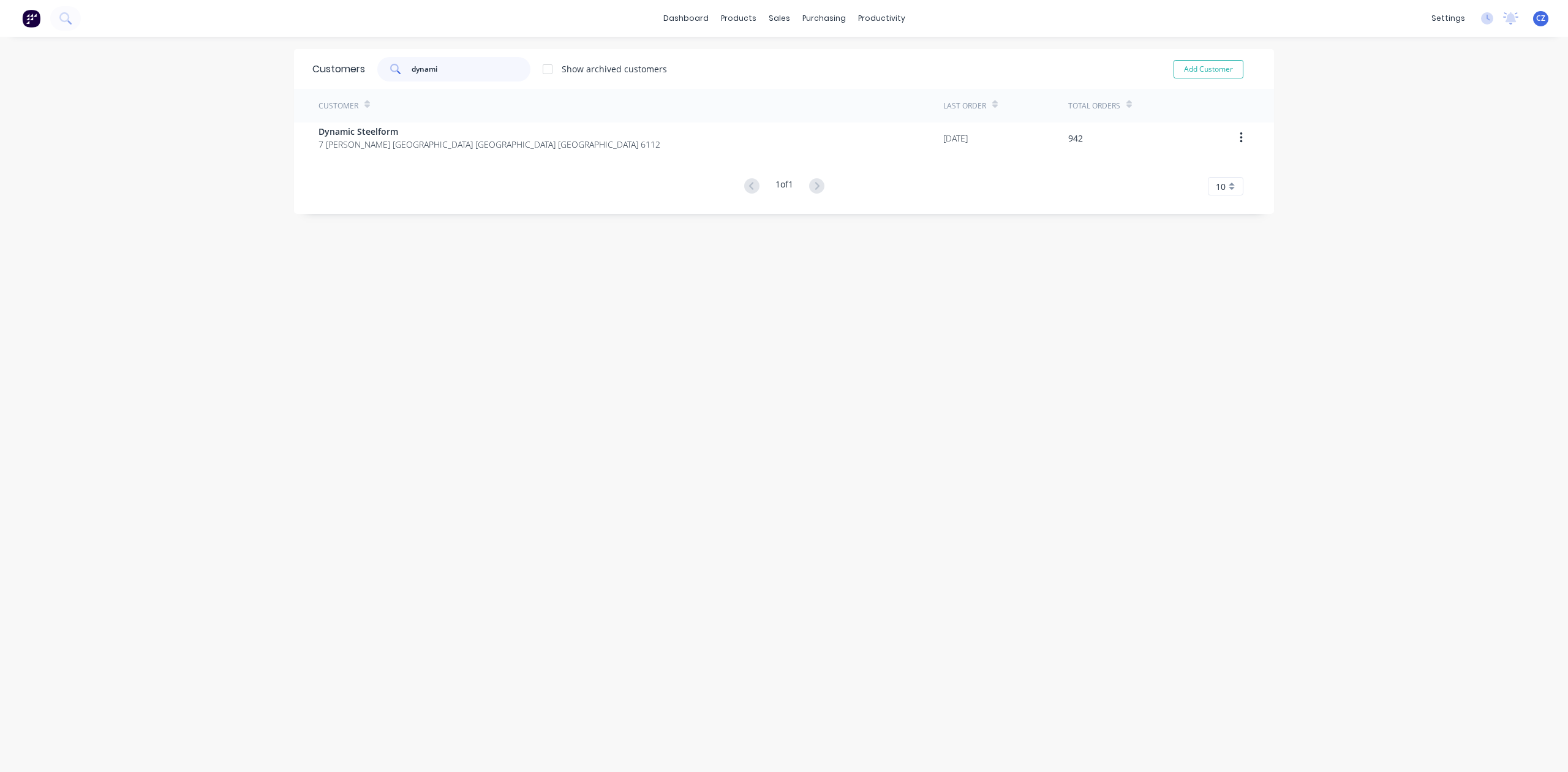
type input "dynami"
drag, startPoint x: 548, startPoint y: 209, endPoint x: 554, endPoint y: 166, distance: 43.4
click at [548, 207] on div "Customers dynami Show archived customers Add Customer Customer Last Order Total…" at bounding box center [784, 131] width 980 height 165
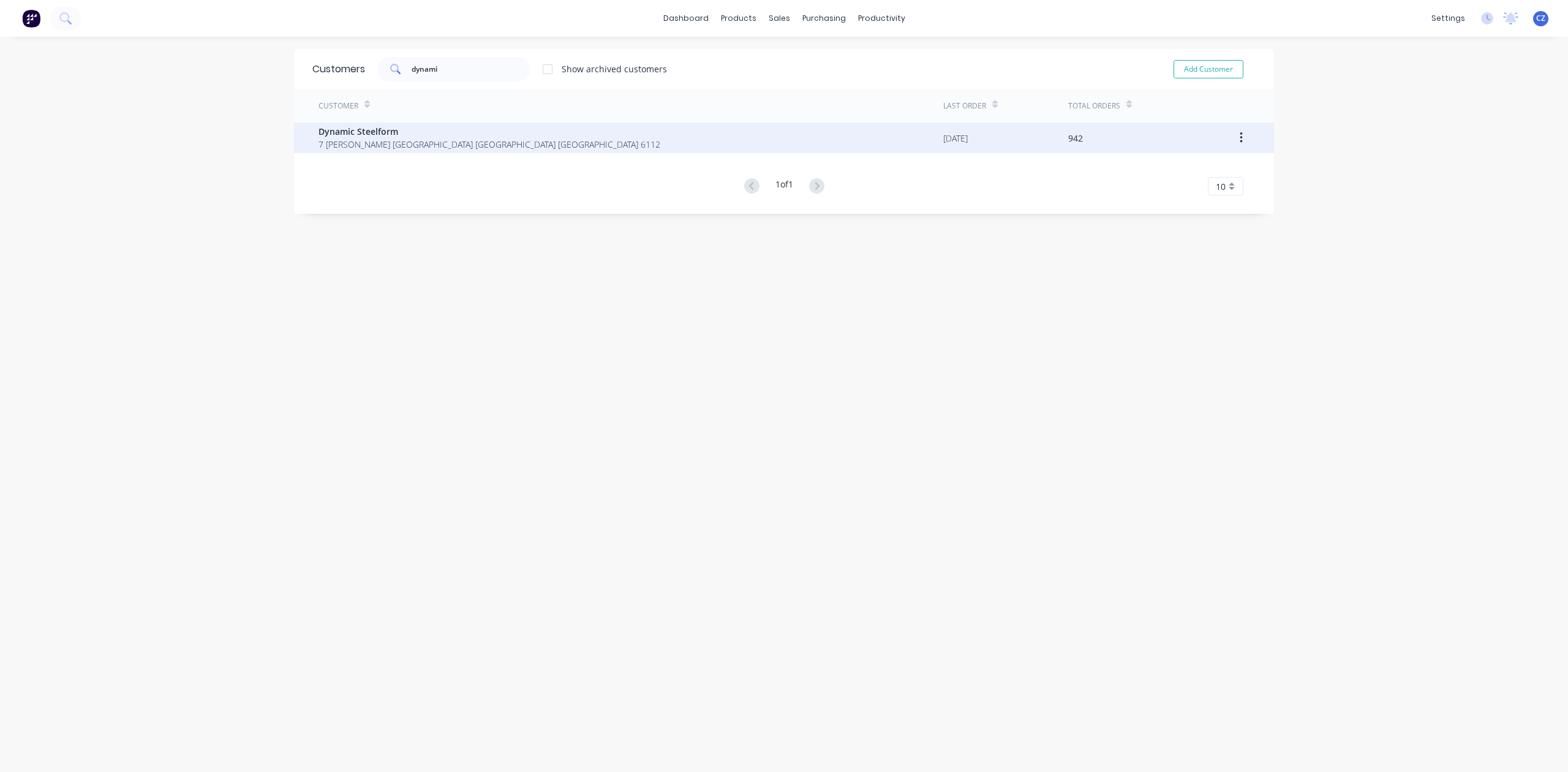
click at [554, 151] on div "Dynamic Steelform 7 Cartwright Forrestdale Western Australia Australia 6112" at bounding box center [630, 138] width 625 height 31
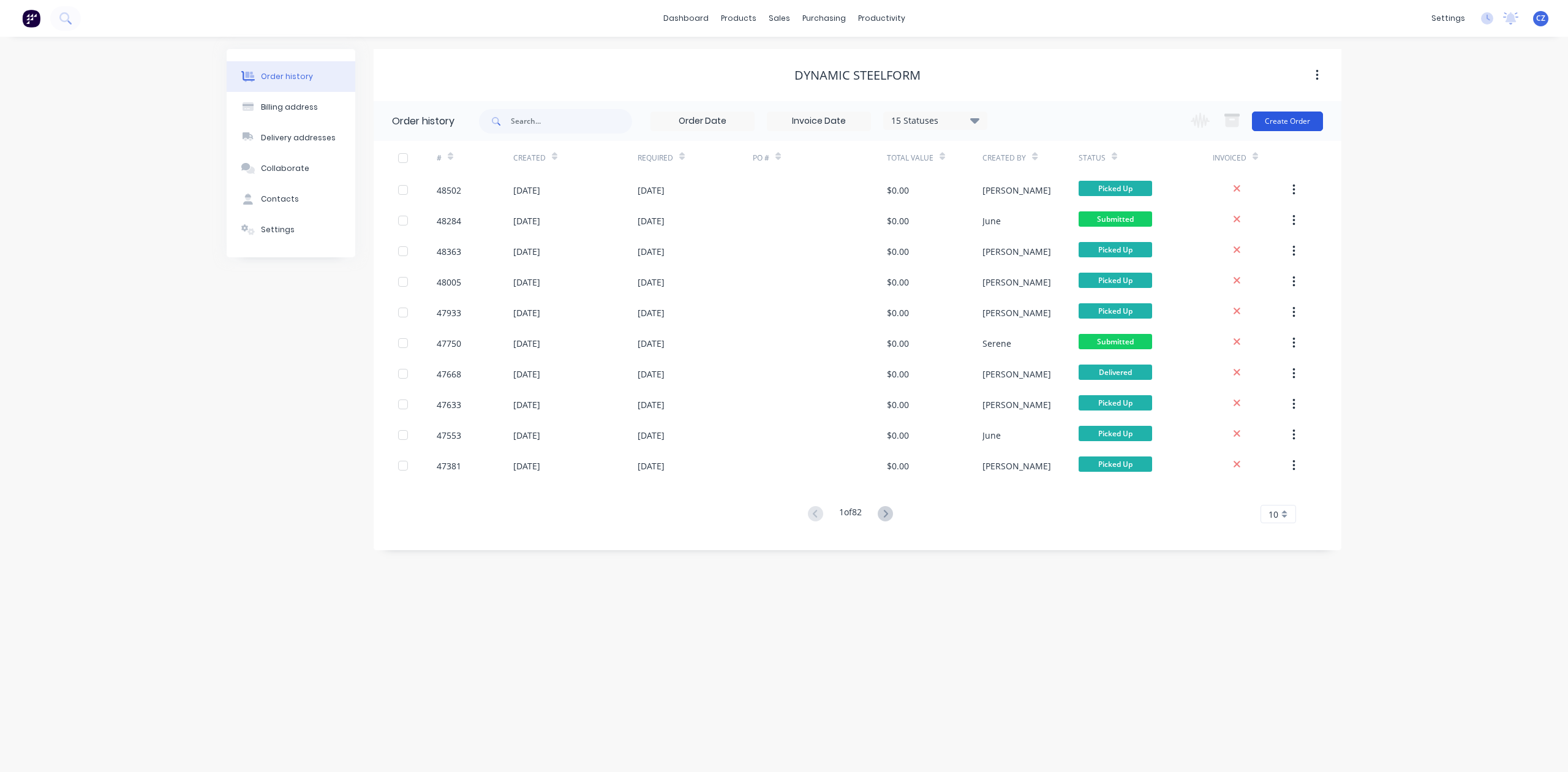
click at [1310, 116] on button "Create Order" at bounding box center [1288, 121] width 71 height 19
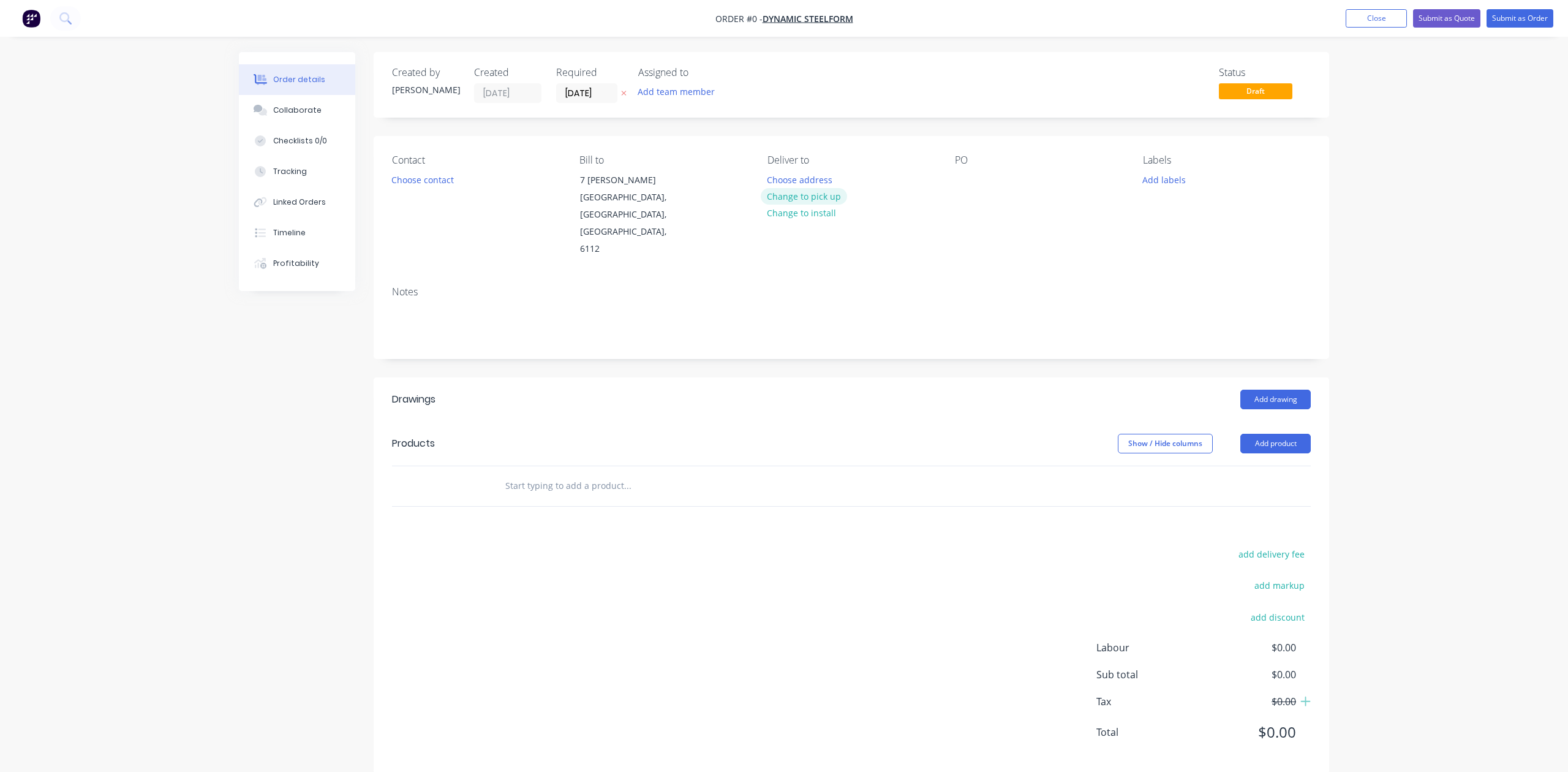
click at [797, 202] on button "Change to pick up" at bounding box center [805, 196] width 87 height 16
click at [424, 175] on button "Choose contact" at bounding box center [423, 179] width 76 height 16
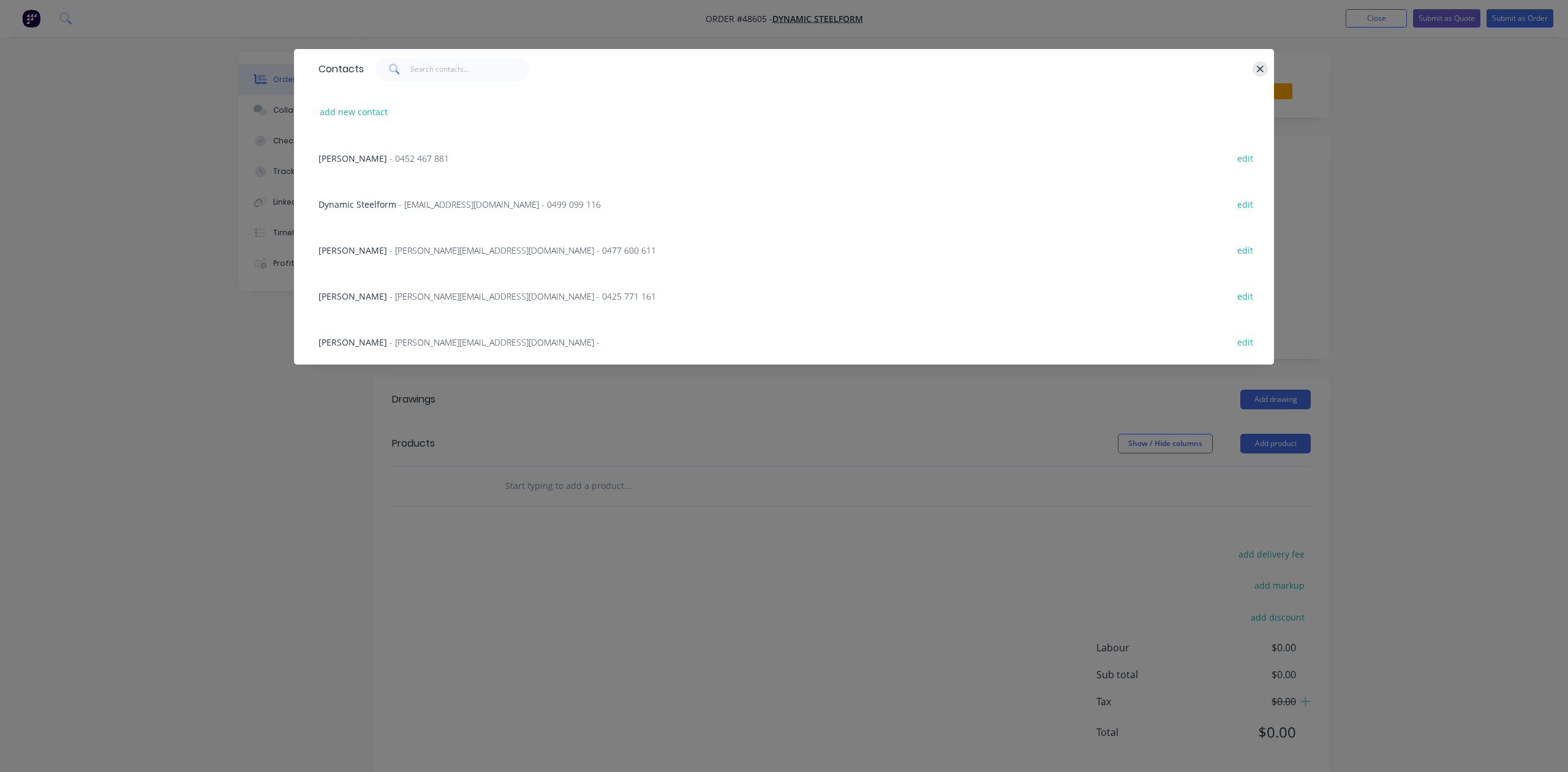
click at [1260, 70] on icon "button" at bounding box center [1260, 69] width 6 height 6
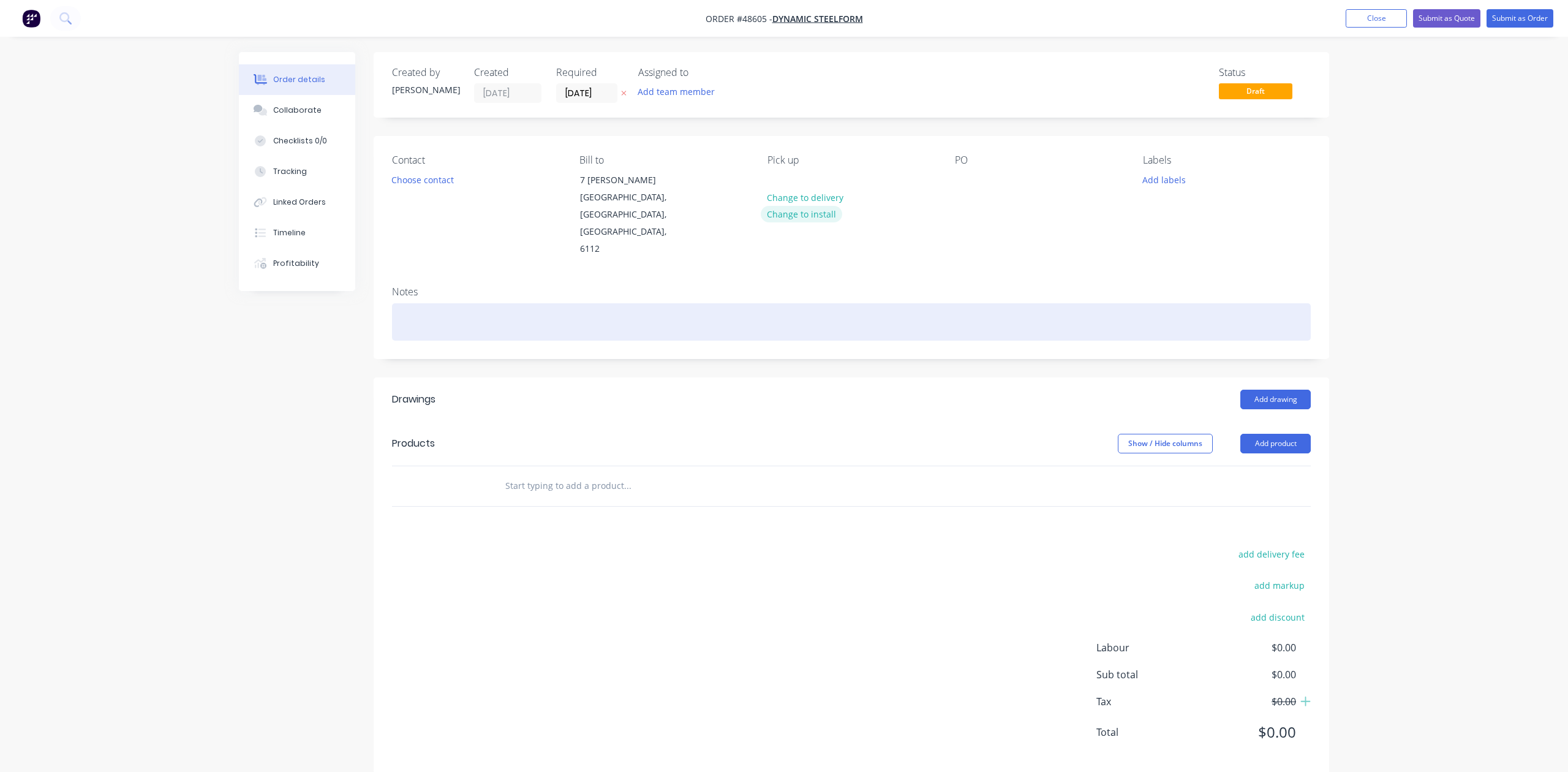
drag, startPoint x: 854, startPoint y: 269, endPoint x: 835, endPoint y: 211, distance: 61.0
click at [854, 276] on div "Notes" at bounding box center [851, 317] width 955 height 82
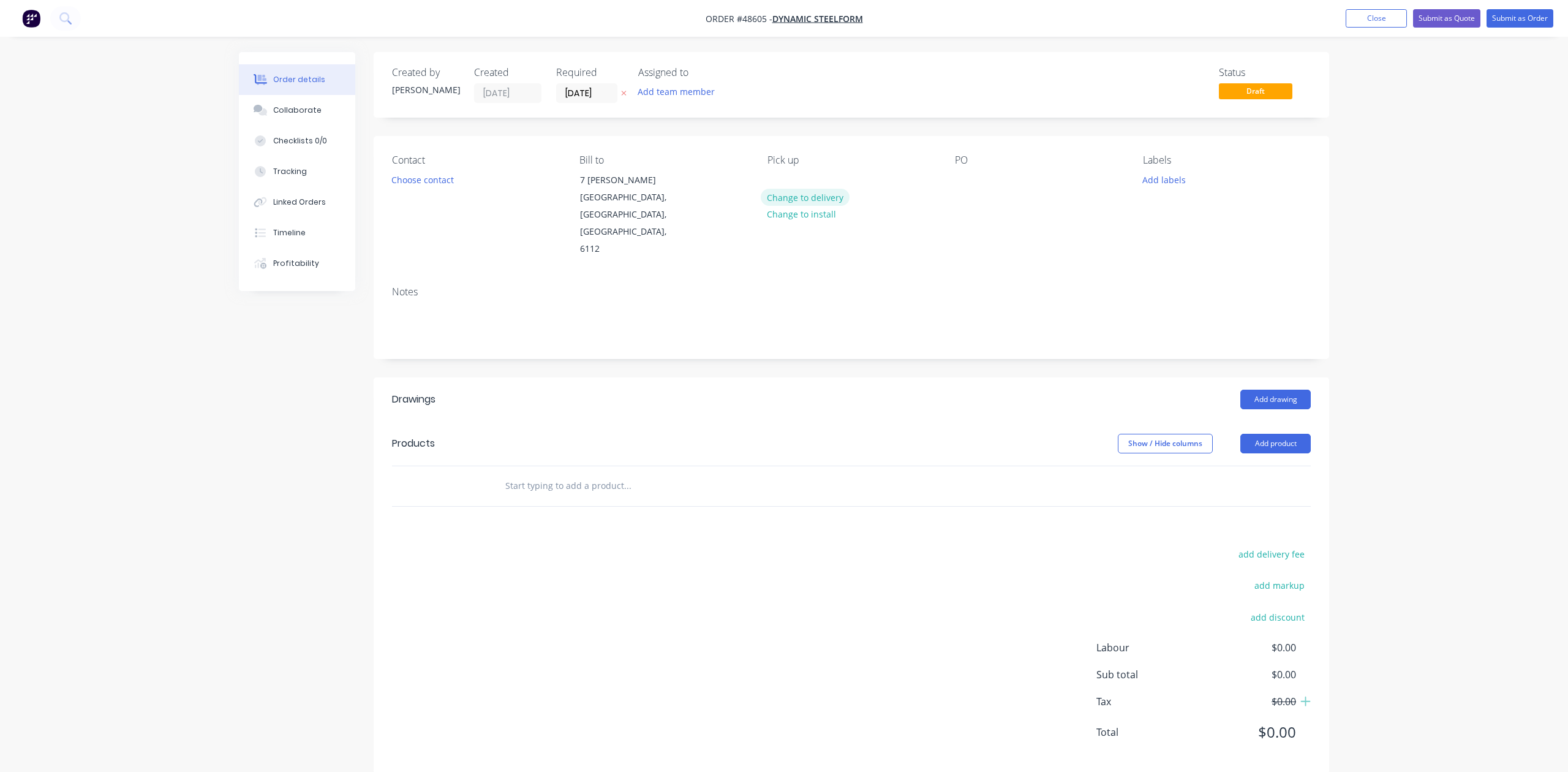
click at [830, 194] on button "Change to delivery" at bounding box center [805, 196] width 89 height 16
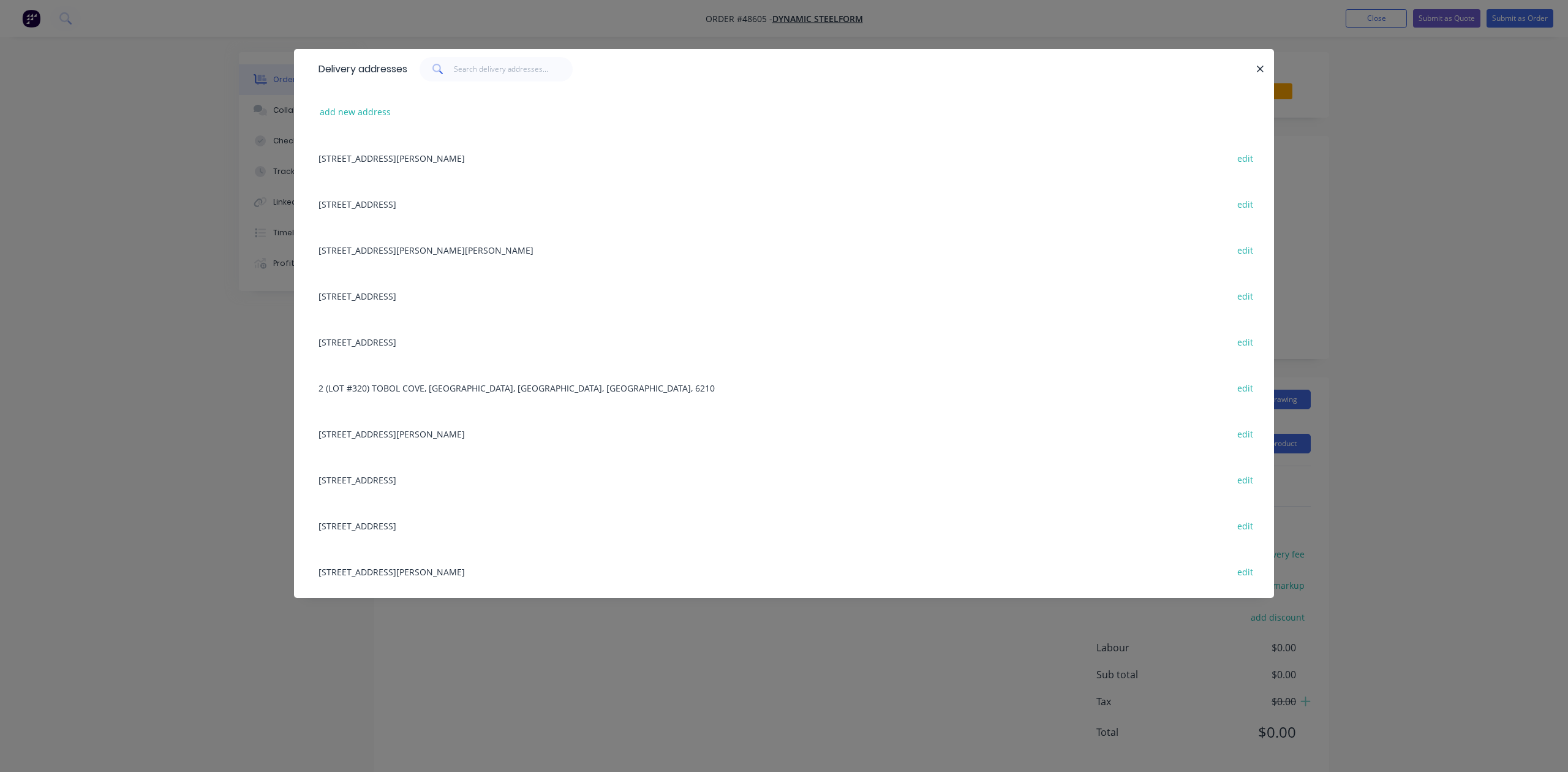
click at [407, 472] on div "26a Tacoma Cct, Canning Vale WA 6155, Western Australia, Australia edit" at bounding box center [784, 479] width 943 height 46
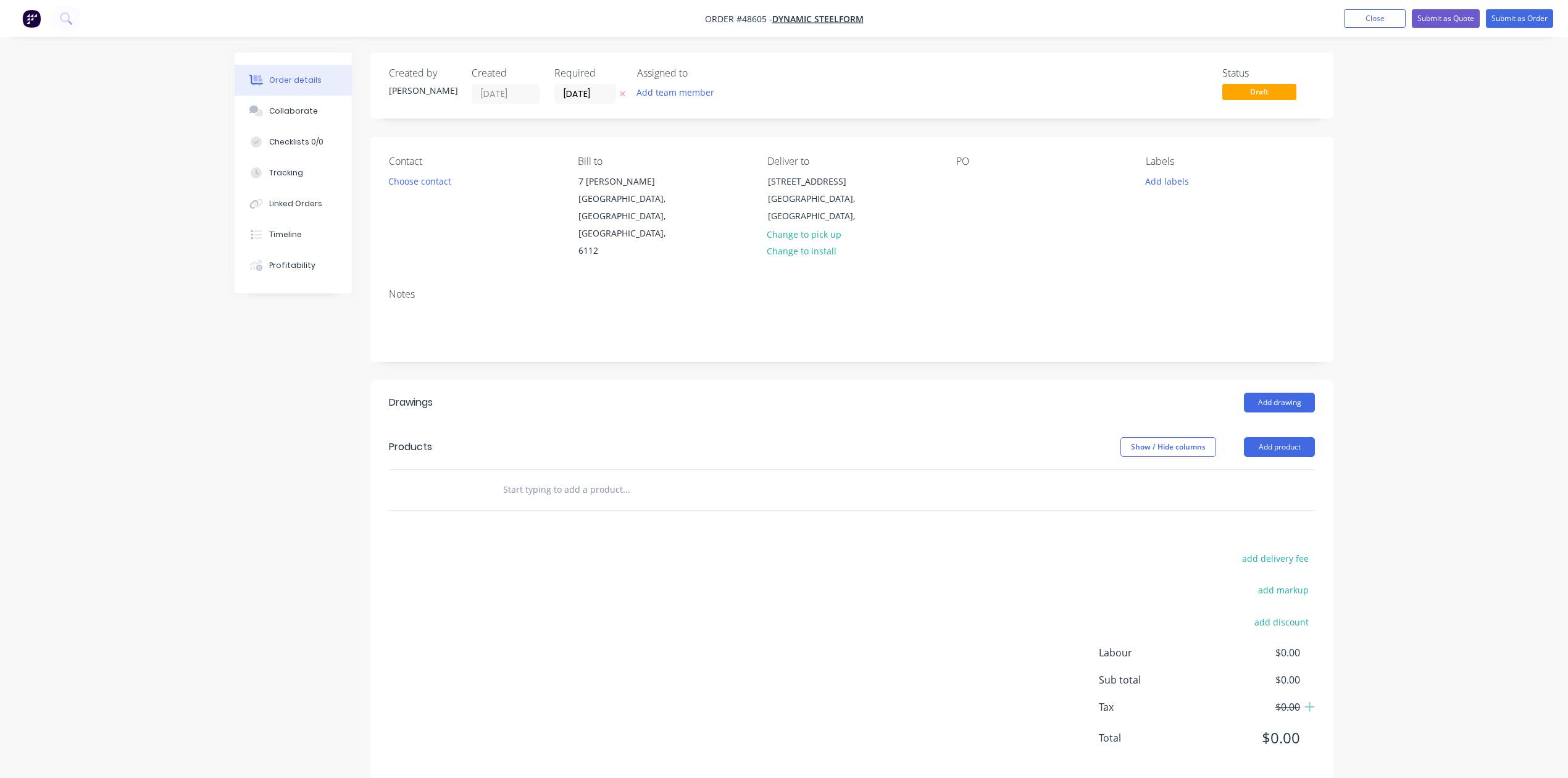
click at [925, 437] on div "Show / Hide columns Add product" at bounding box center [950, 446] width 729 height 19
click at [1290, 437] on button "Add product" at bounding box center [1279, 446] width 71 height 19
click at [1266, 469] on div "Product catalogue" at bounding box center [1256, 478] width 95 height 18
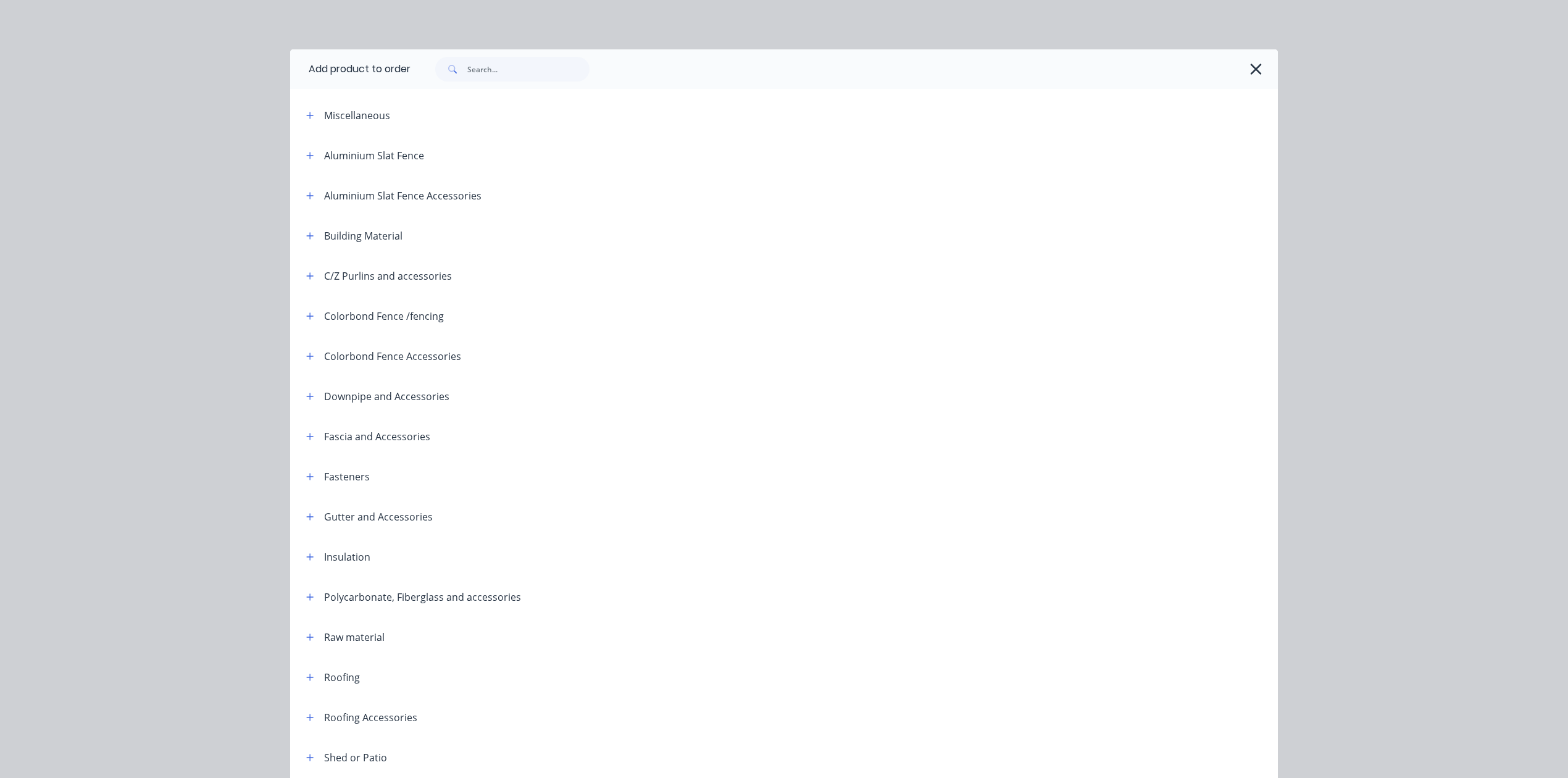
scroll to position [174, 0]
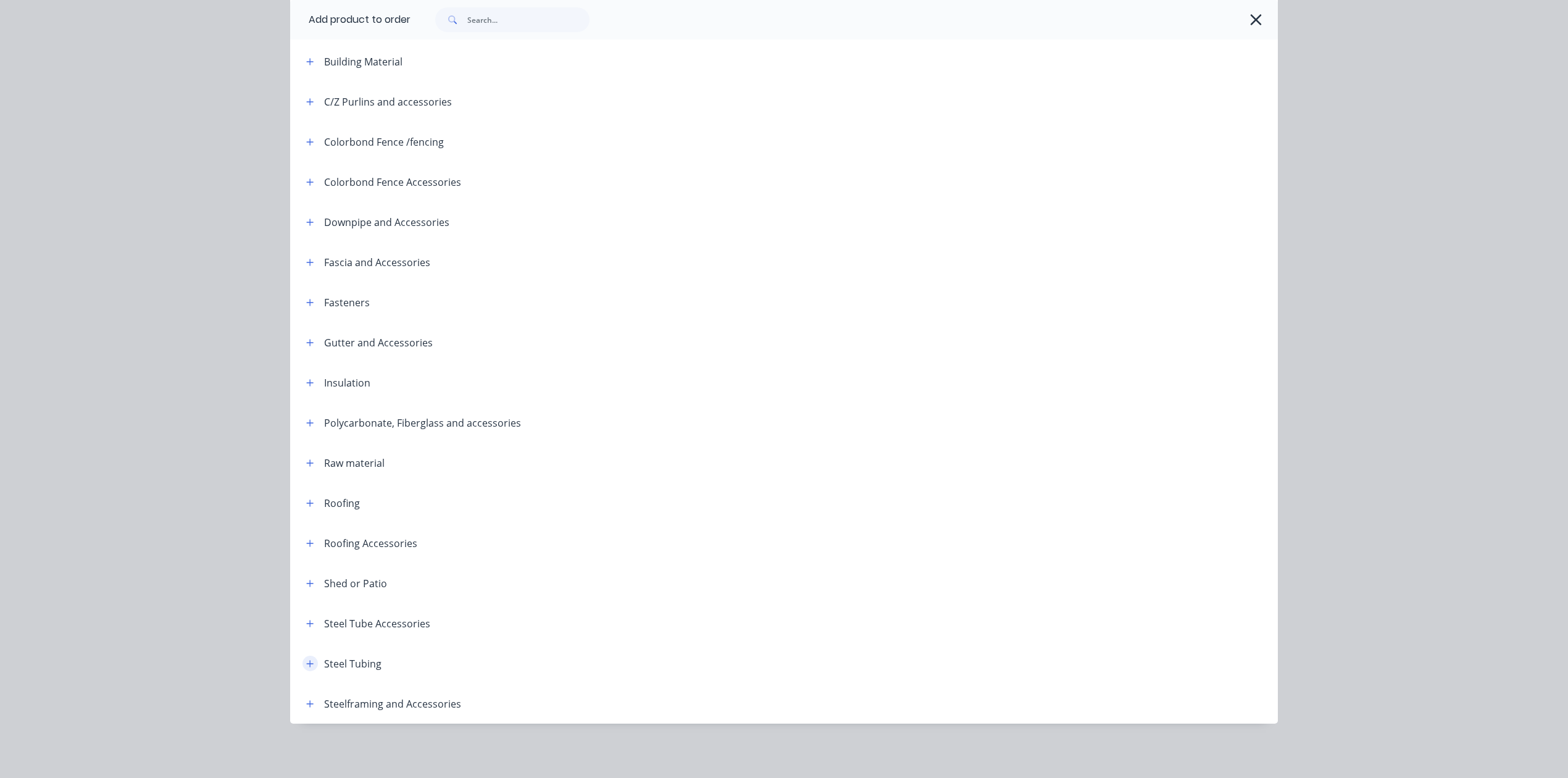
click at [307, 660] on icon "button" at bounding box center [310, 664] width 7 height 9
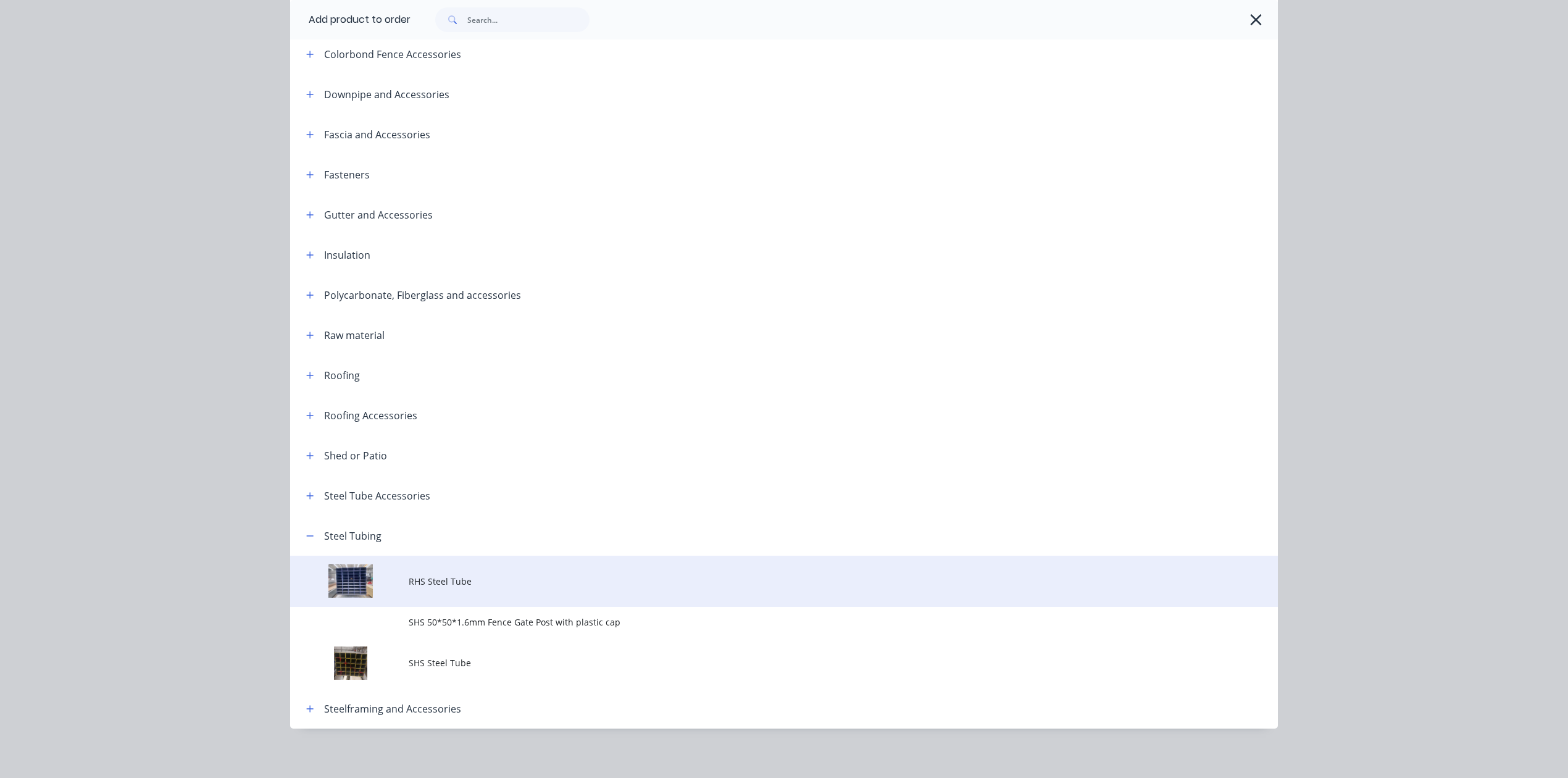
scroll to position [307, 0]
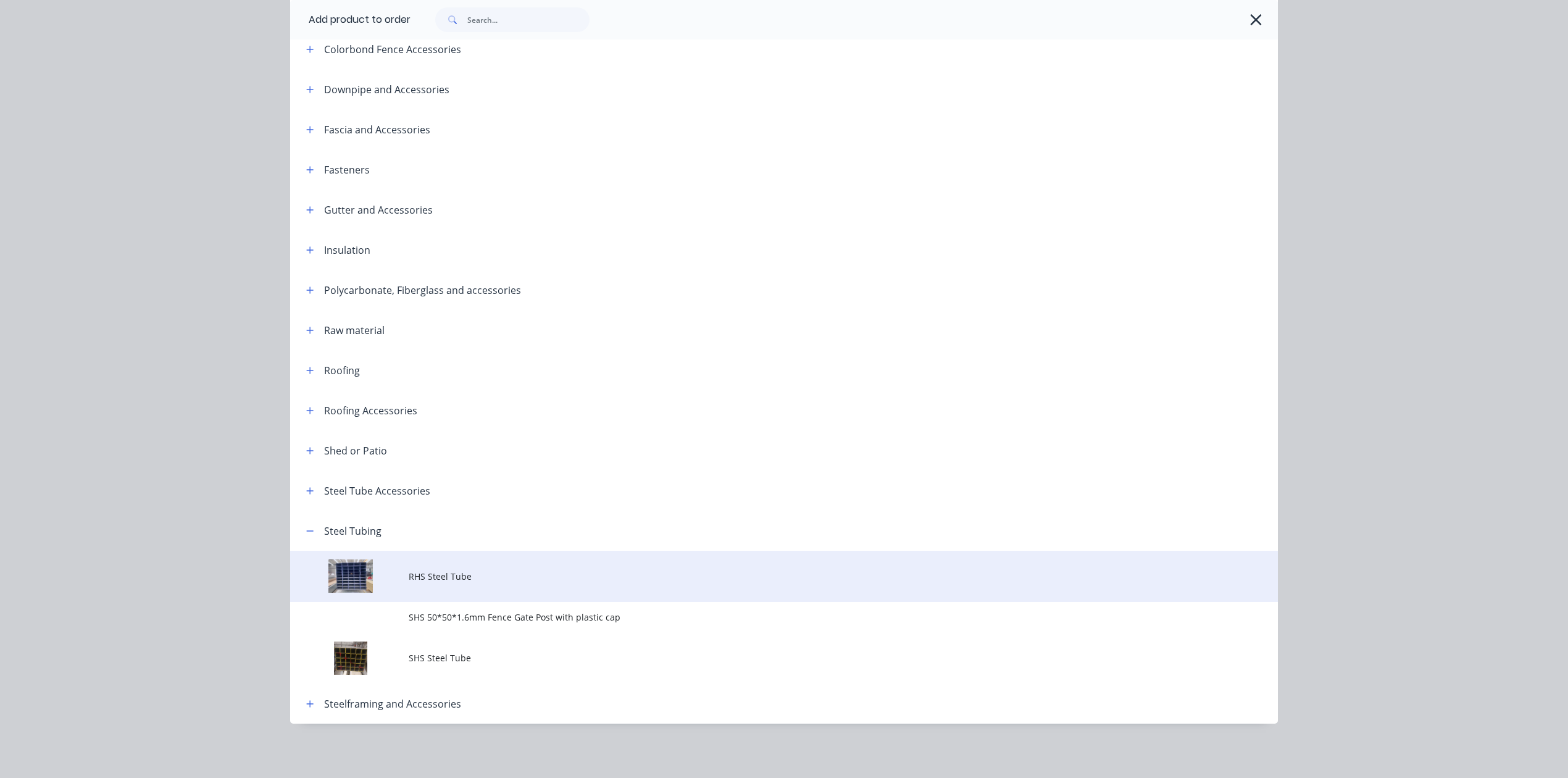
click at [468, 578] on span "RHS Steel Tube" at bounding box center [756, 576] width 695 height 13
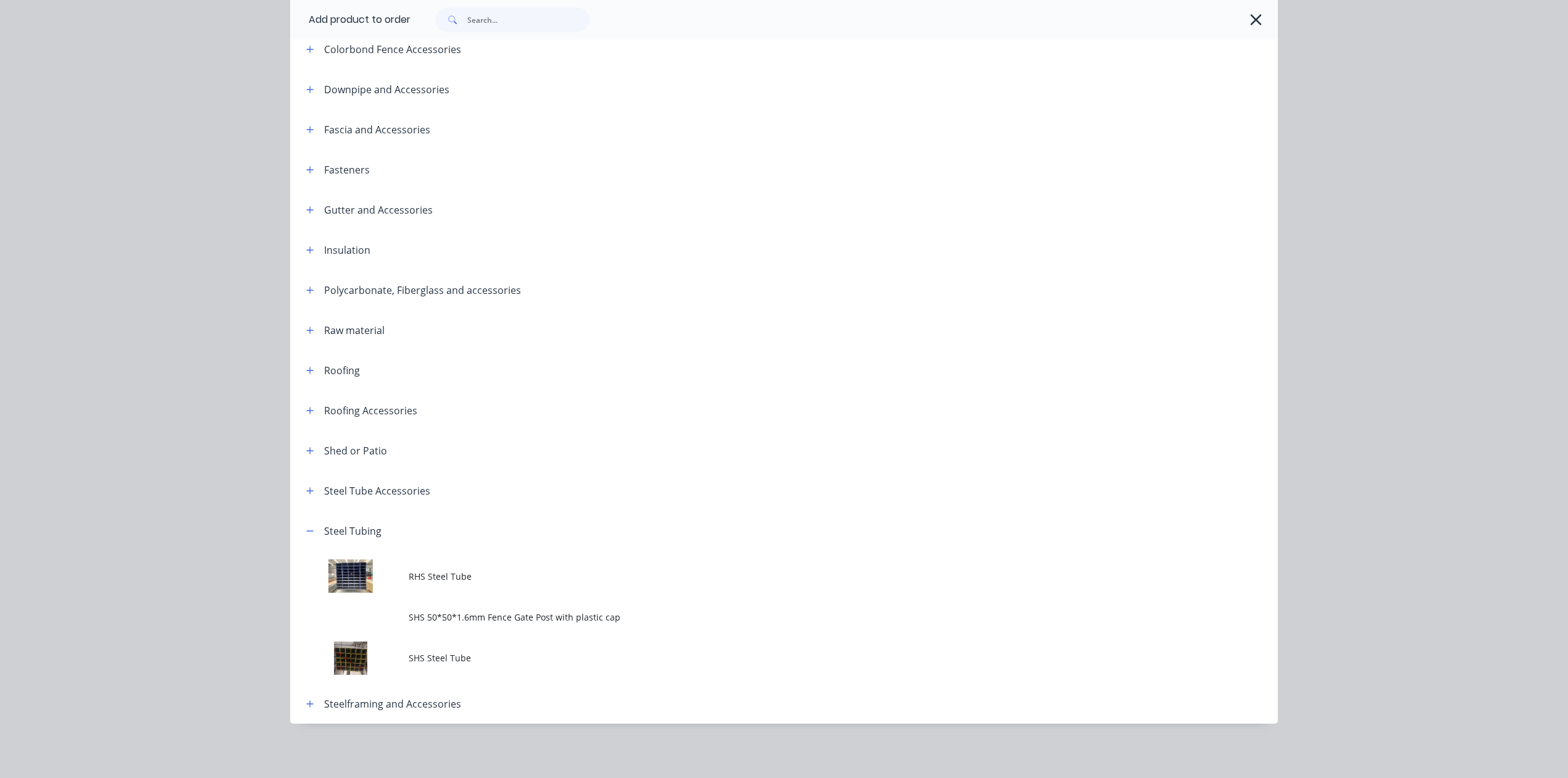
scroll to position [0, 0]
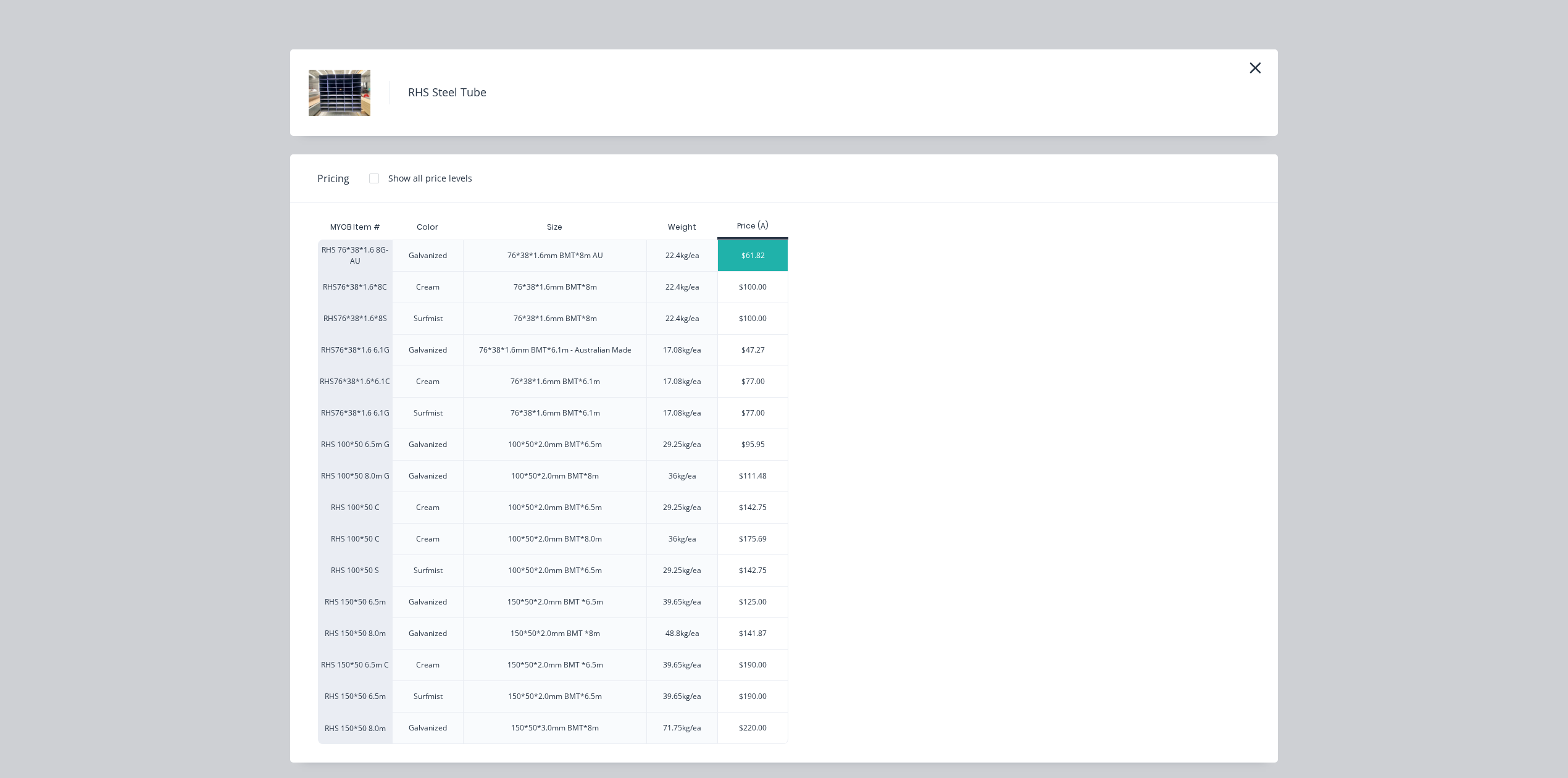
click at [747, 250] on div "$61.82" at bounding box center [753, 255] width 70 height 31
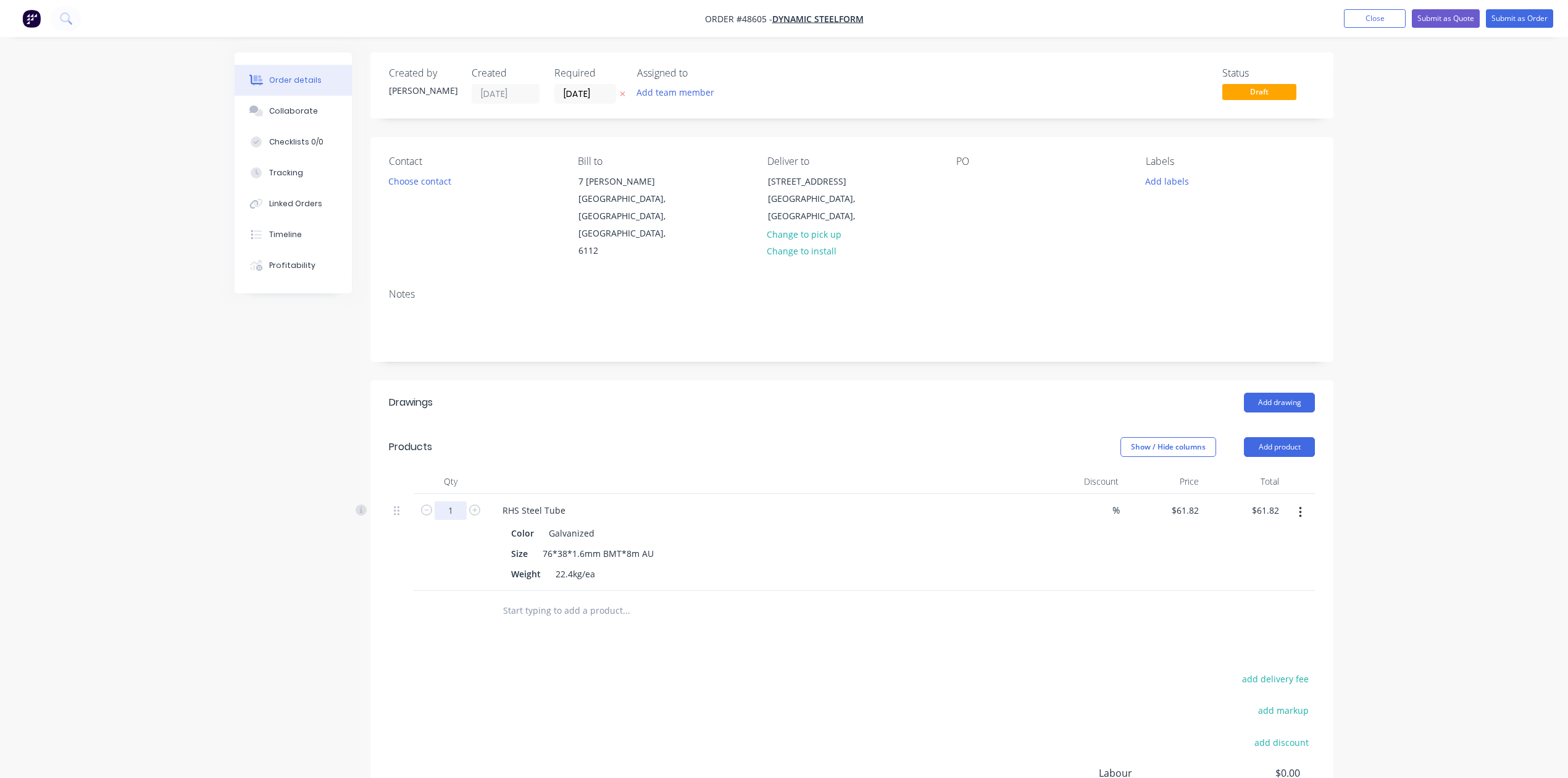
click at [450, 502] on input "1" at bounding box center [450, 511] width 32 height 19
type input "54"
type input "$3,338.28"
click at [655, 443] on header "Products Show / Hide columns Add product" at bounding box center [852, 447] width 963 height 45
click at [1283, 437] on button "Add product" at bounding box center [1279, 446] width 71 height 19
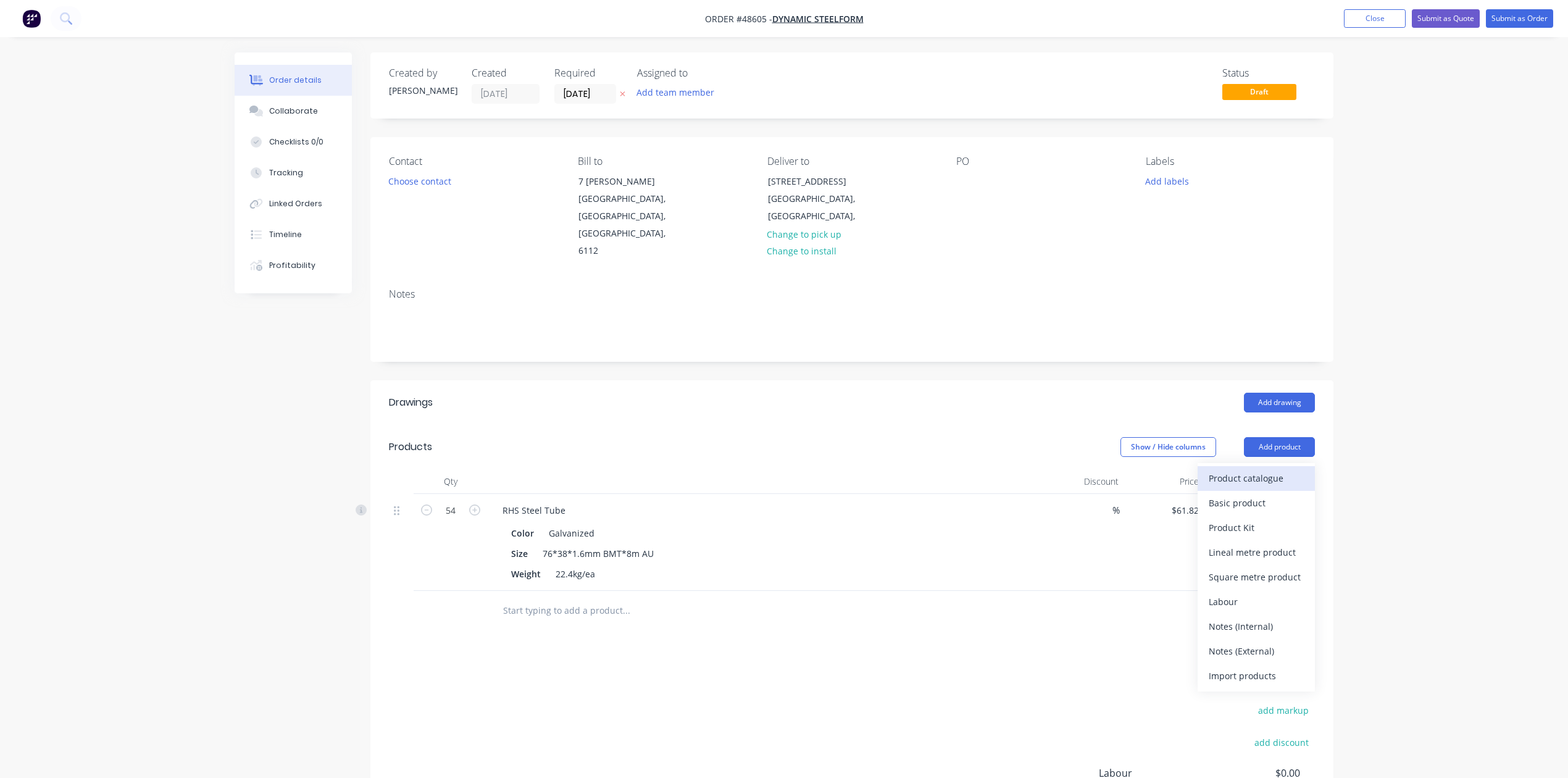
click at [1254, 469] on div "Product catalogue" at bounding box center [1256, 478] width 95 height 18
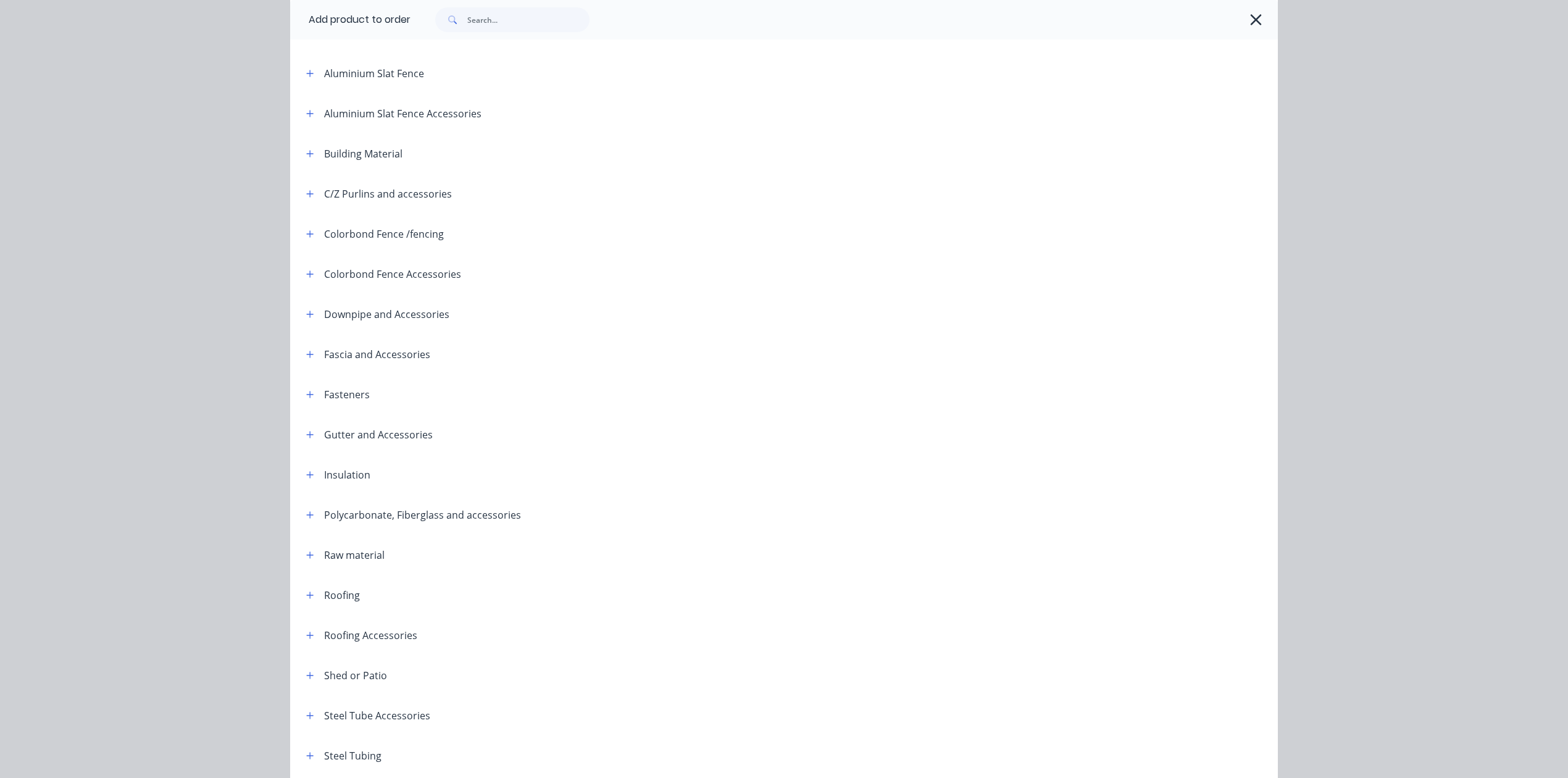
scroll to position [174, 0]
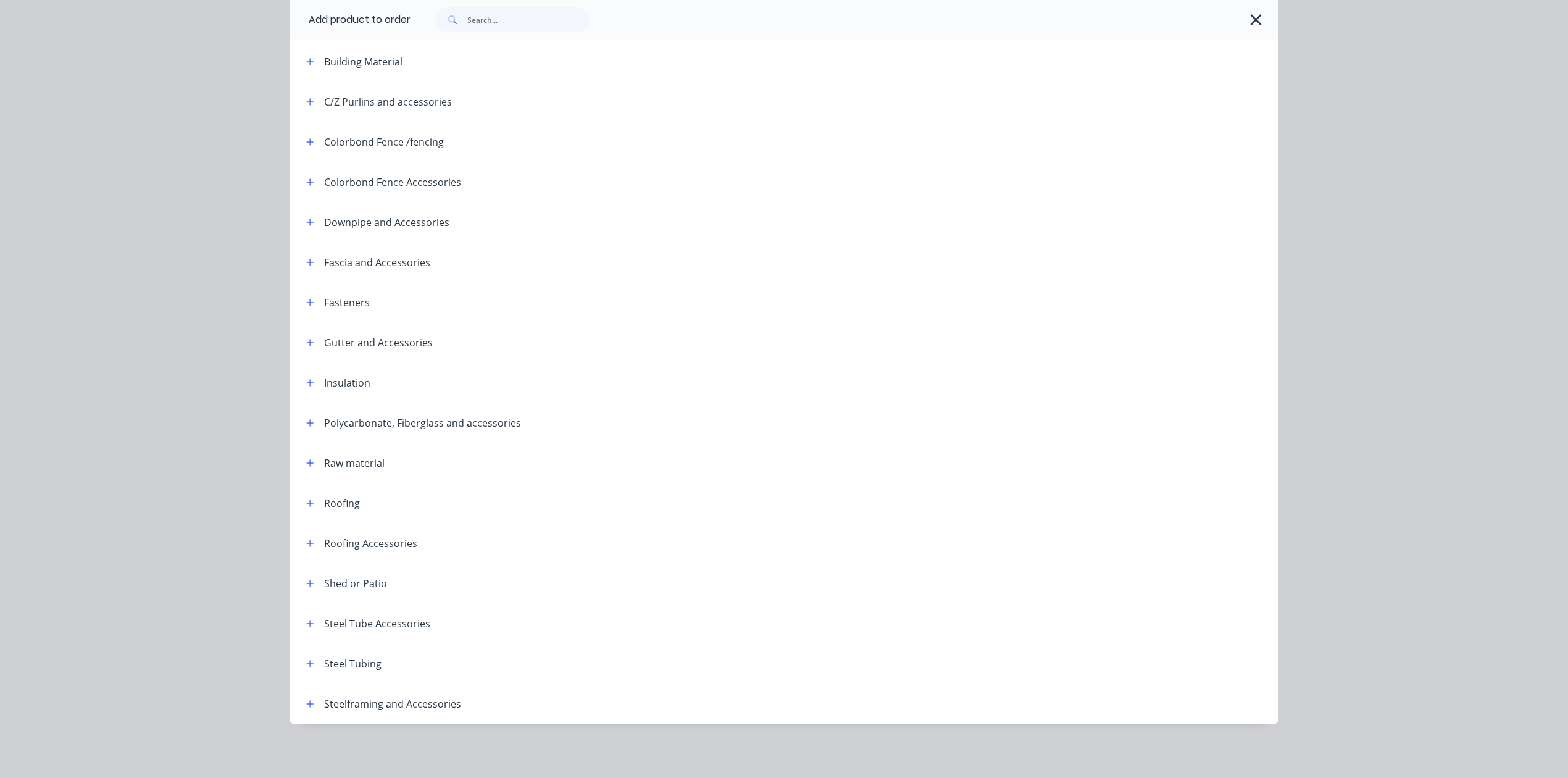
click at [312, 668] on div "Steel Tubing" at bounding box center [339, 663] width 85 height 15
click at [310, 663] on button "button" at bounding box center [309, 663] width 15 height 15
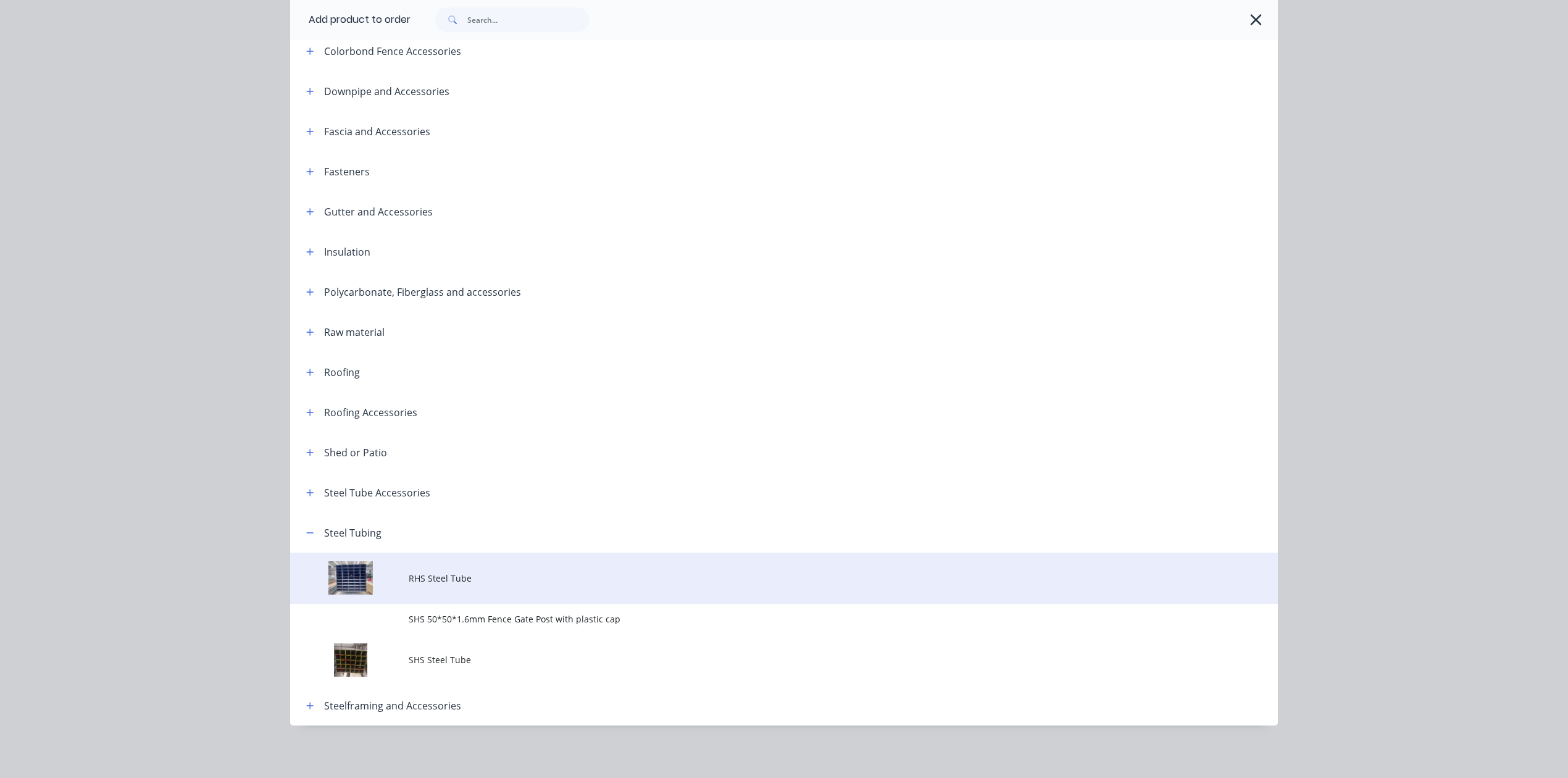
scroll to position [307, 0]
click at [494, 587] on td "RHS Steel Tube" at bounding box center [843, 576] width 869 height 51
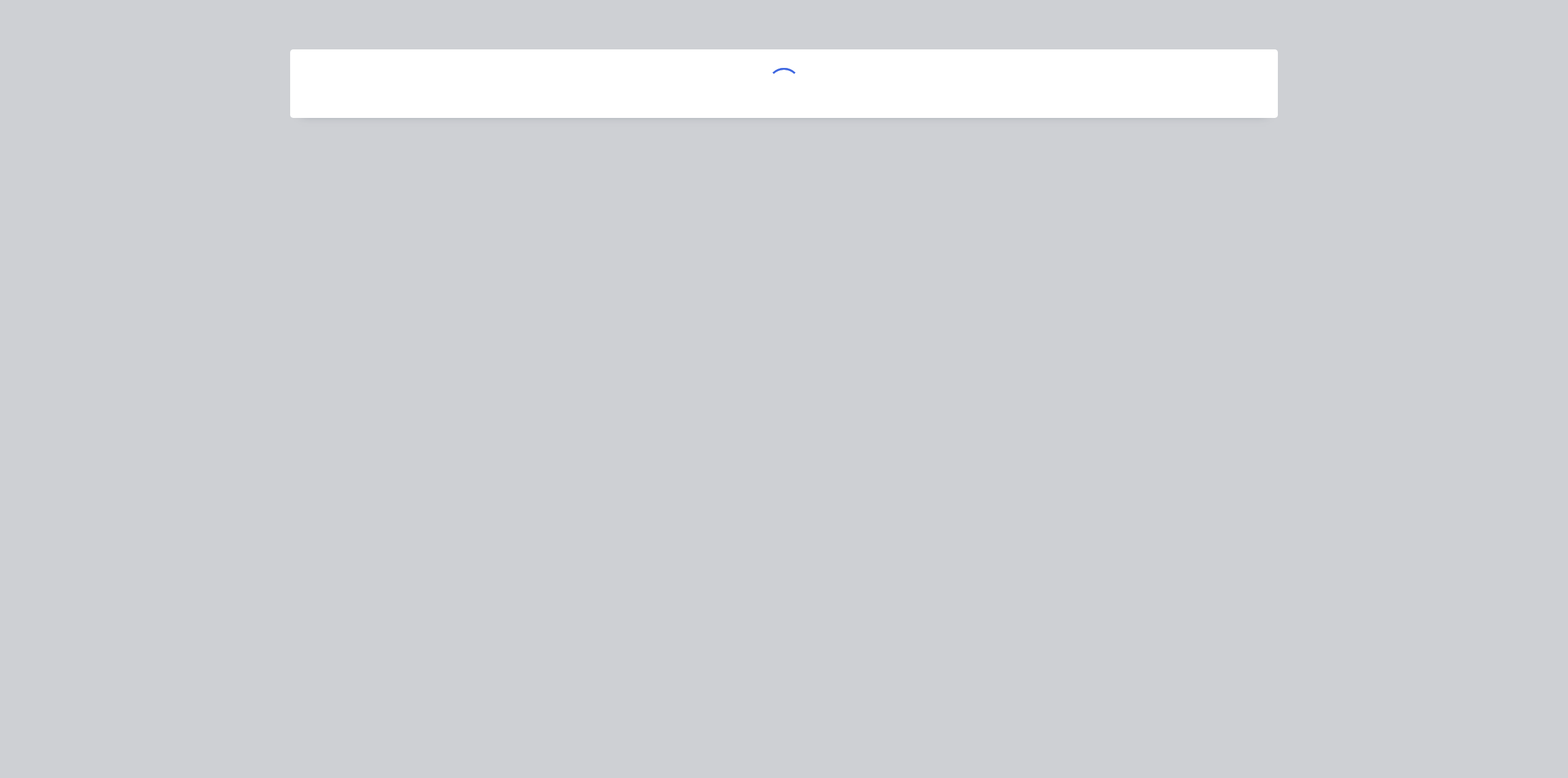
scroll to position [0, 0]
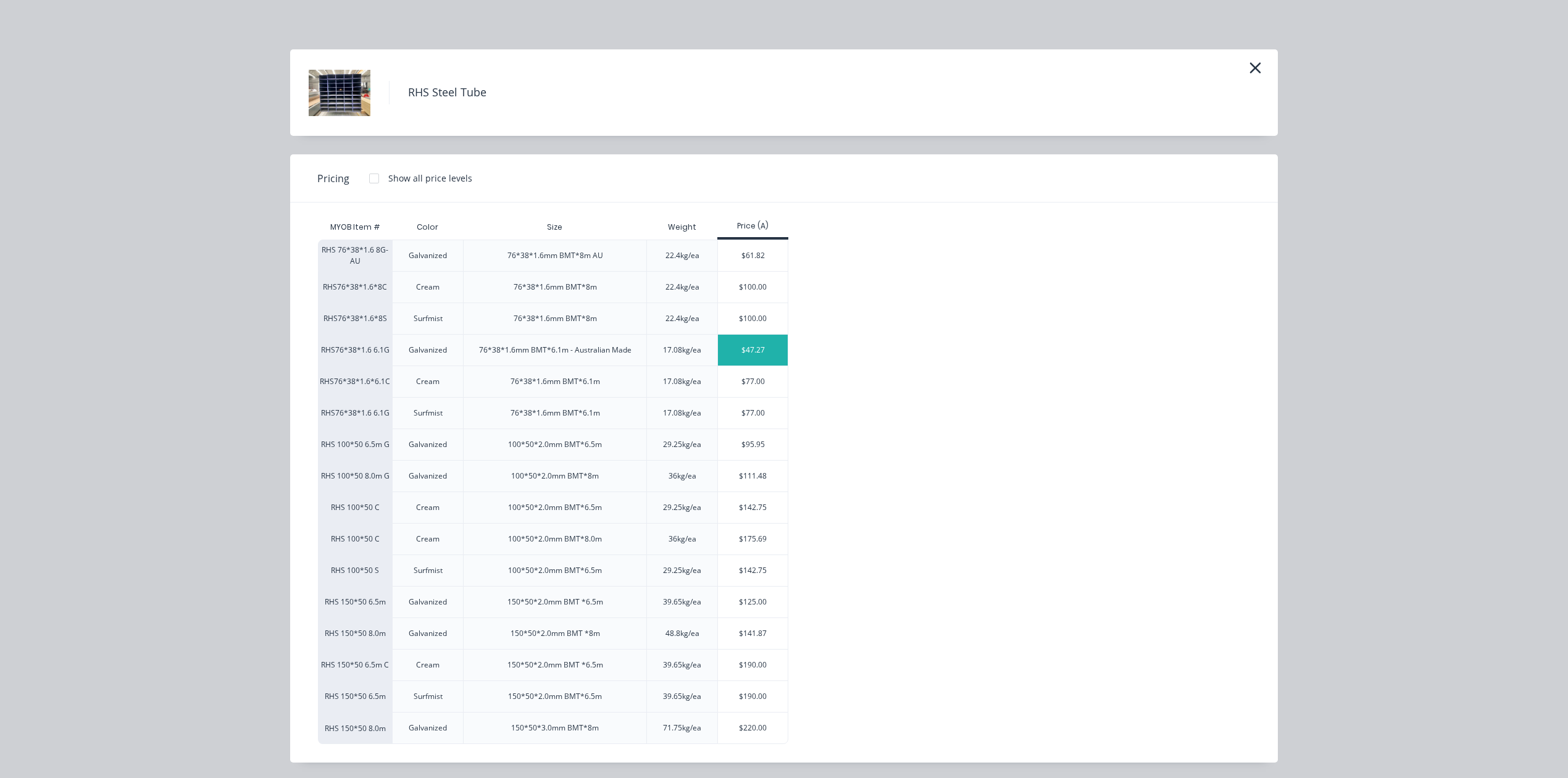
click at [748, 347] on div "$47.27" at bounding box center [753, 350] width 70 height 31
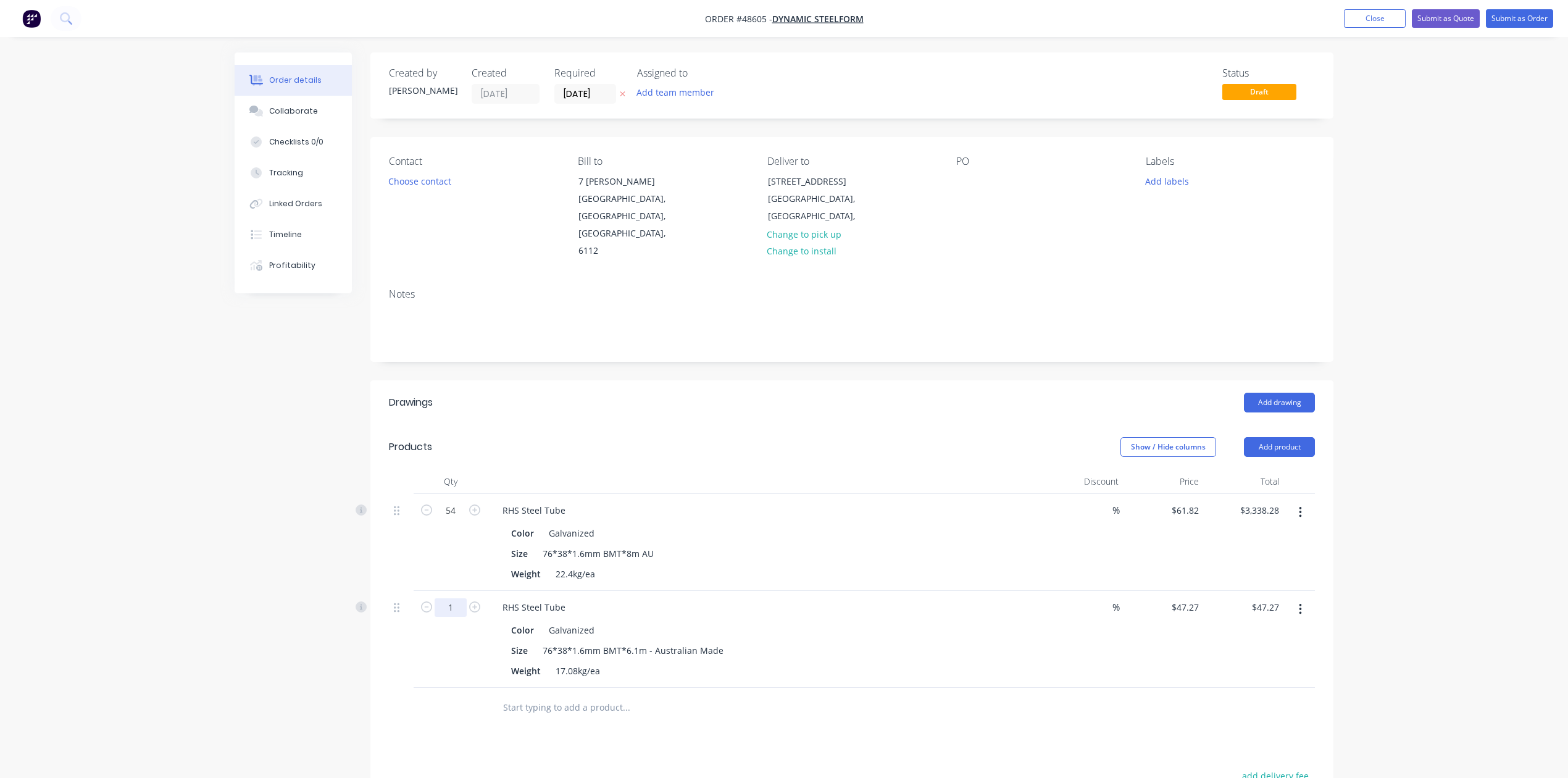
click at [450, 520] on input "1" at bounding box center [450, 511] width 32 height 19
type input "54"
type input "$2,552.58"
click at [851, 598] on div "RHS Steel Tube" at bounding box center [766, 607] width 545 height 18
click at [1261, 437] on button "Add product" at bounding box center [1279, 446] width 71 height 19
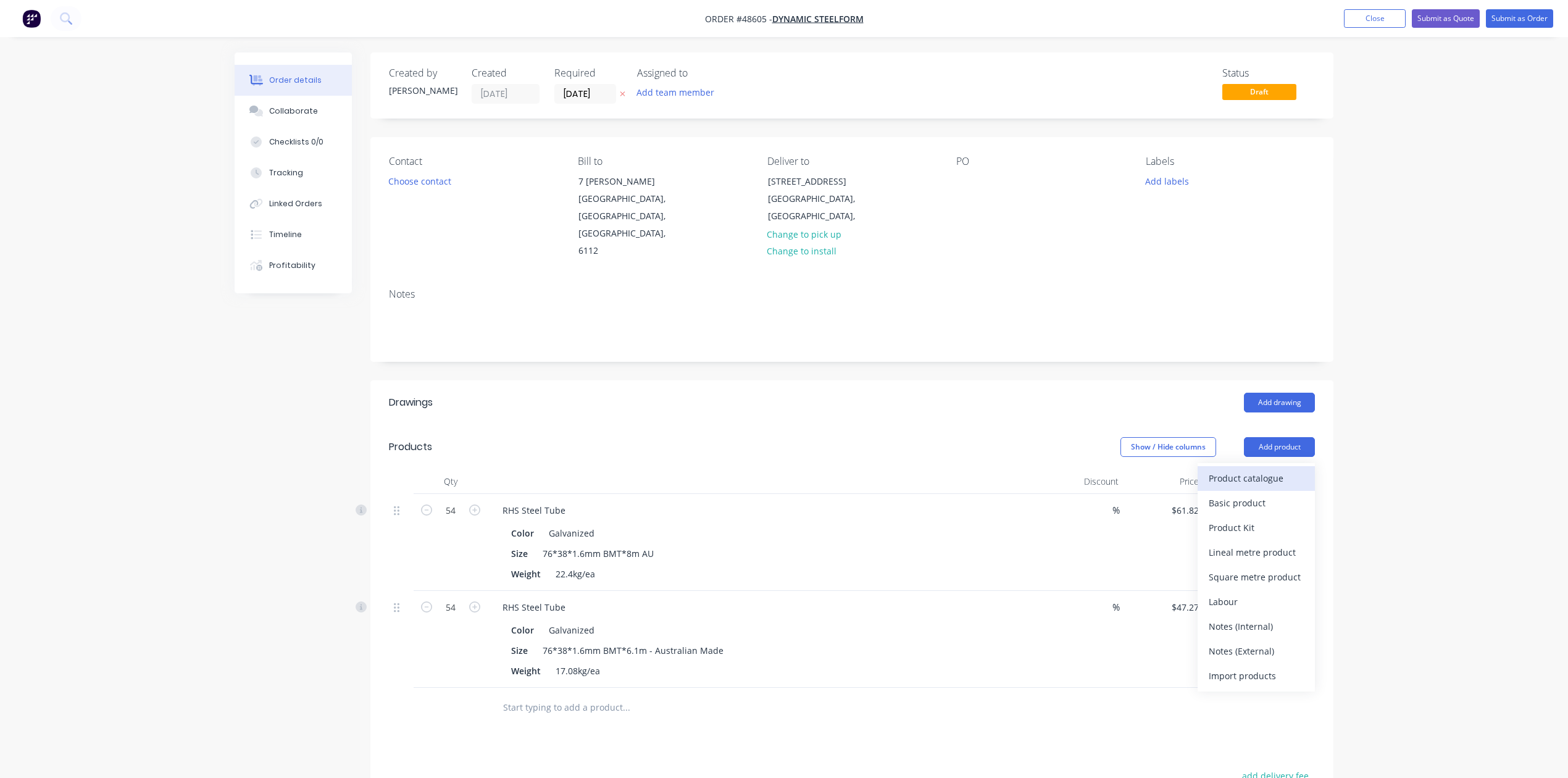
click at [1251, 469] on div "Product catalogue" at bounding box center [1256, 478] width 95 height 18
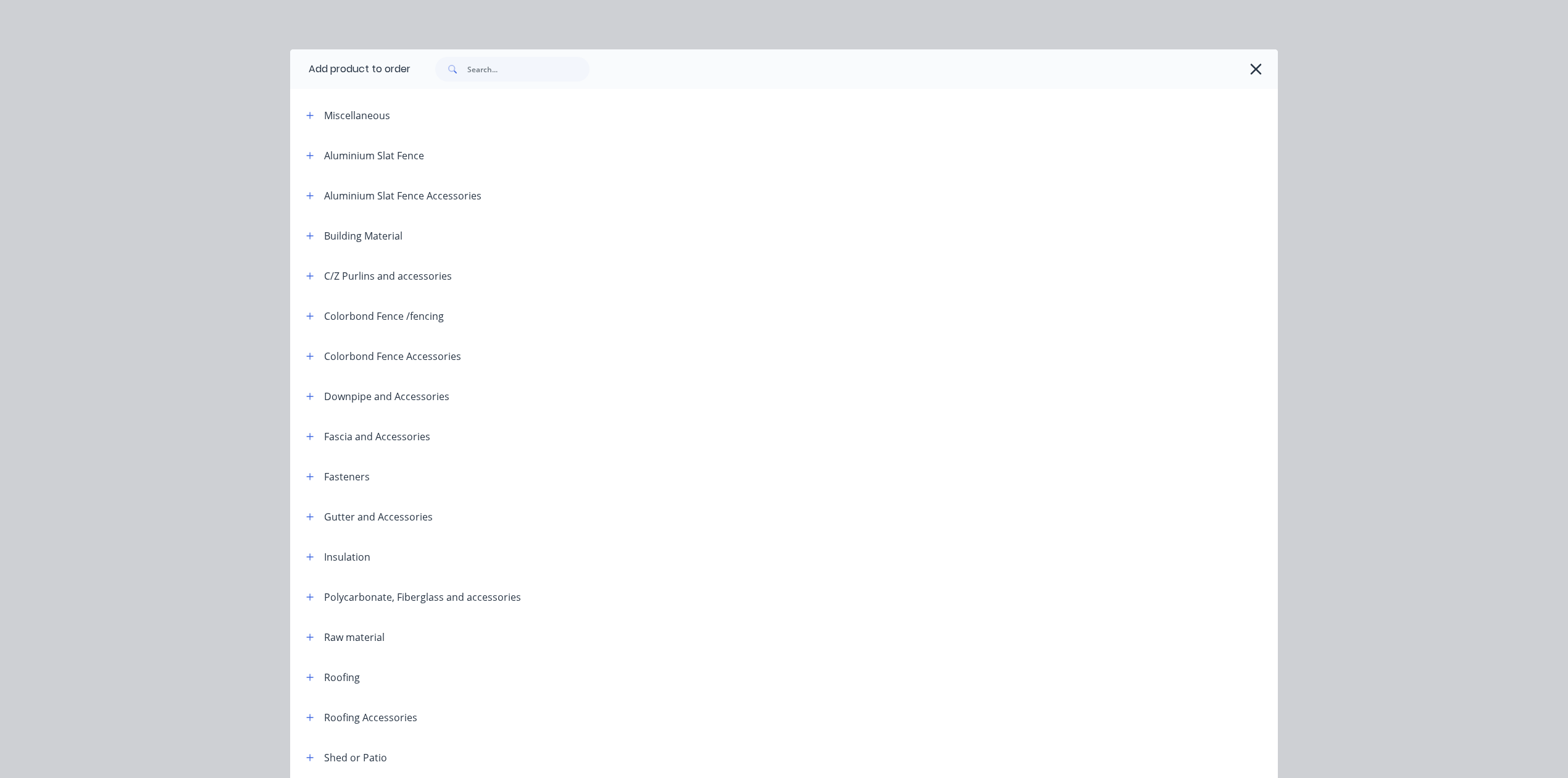
scroll to position [174, 0]
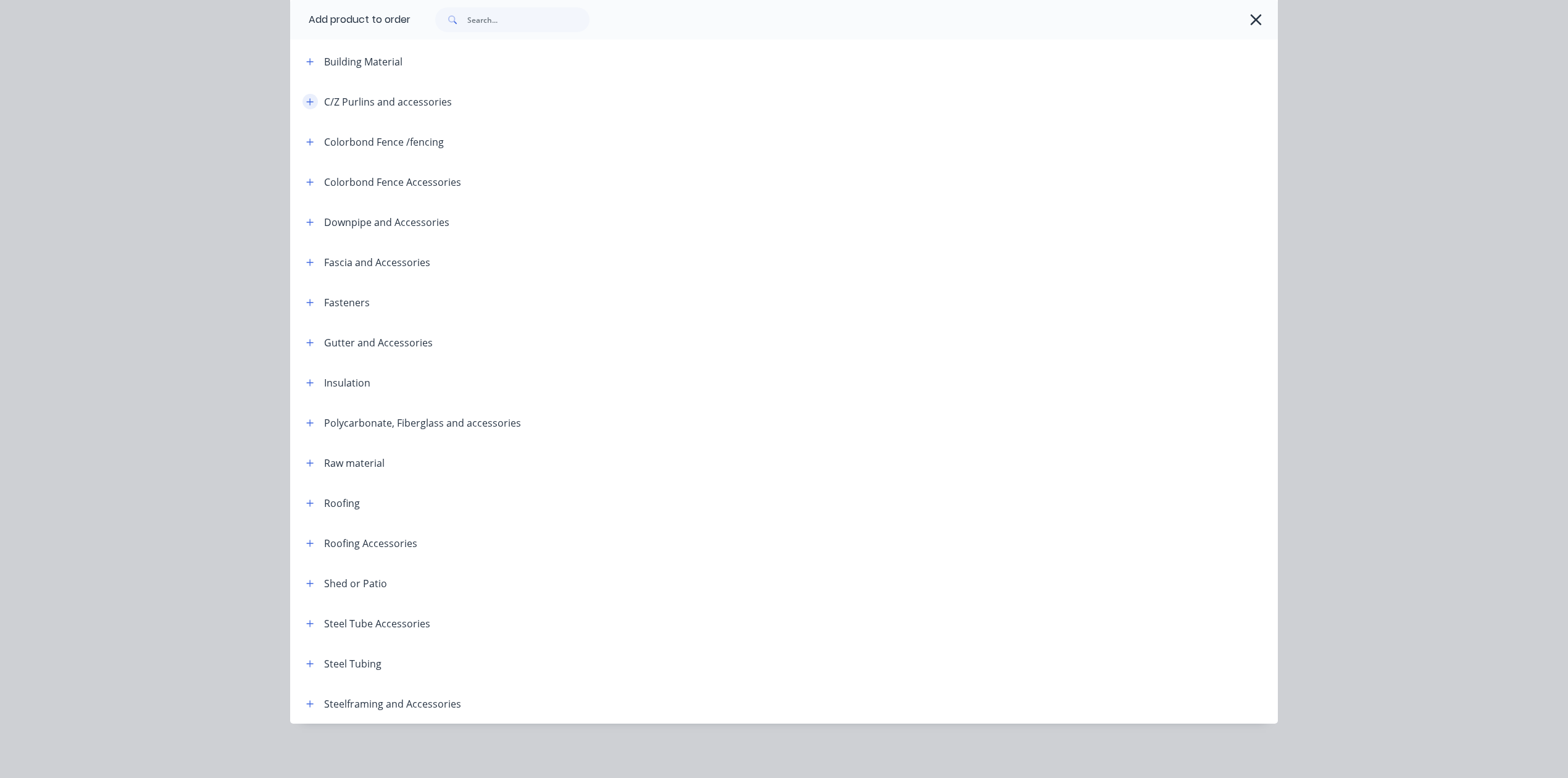
click at [310, 105] on button "button" at bounding box center [309, 101] width 15 height 15
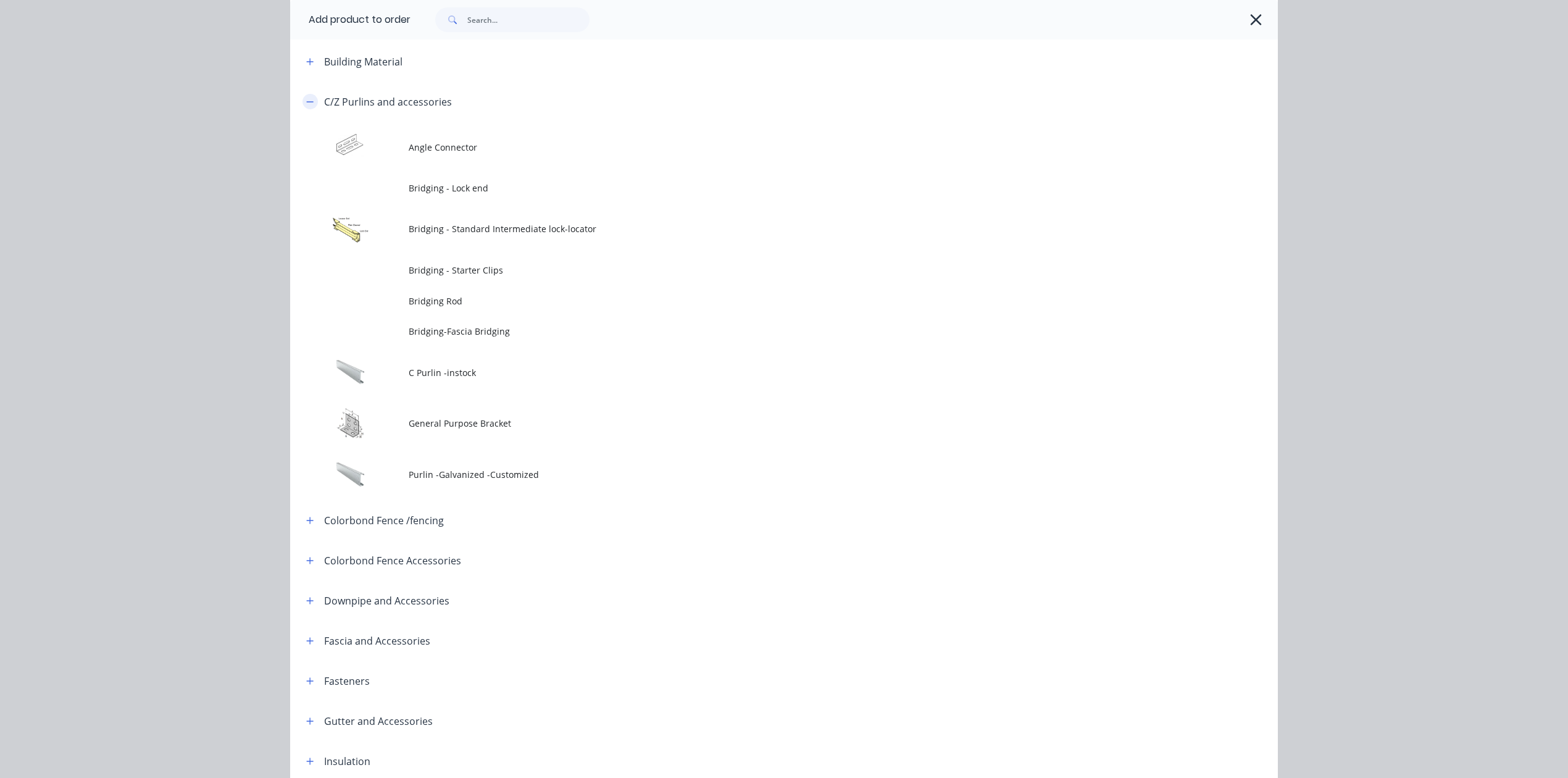
click at [310, 105] on button "button" at bounding box center [309, 101] width 15 height 15
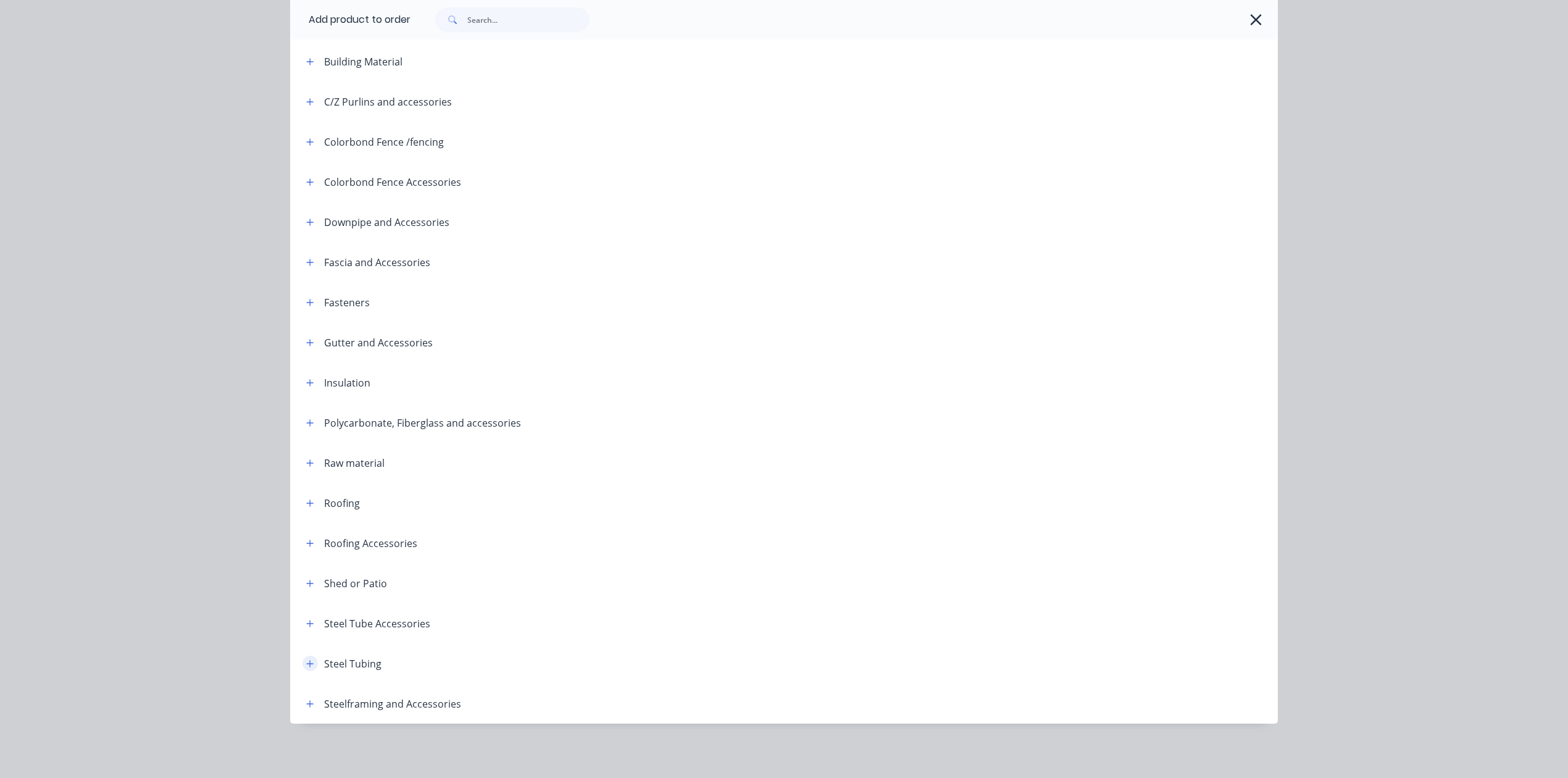
click at [307, 664] on icon "button" at bounding box center [310, 664] width 7 height 9
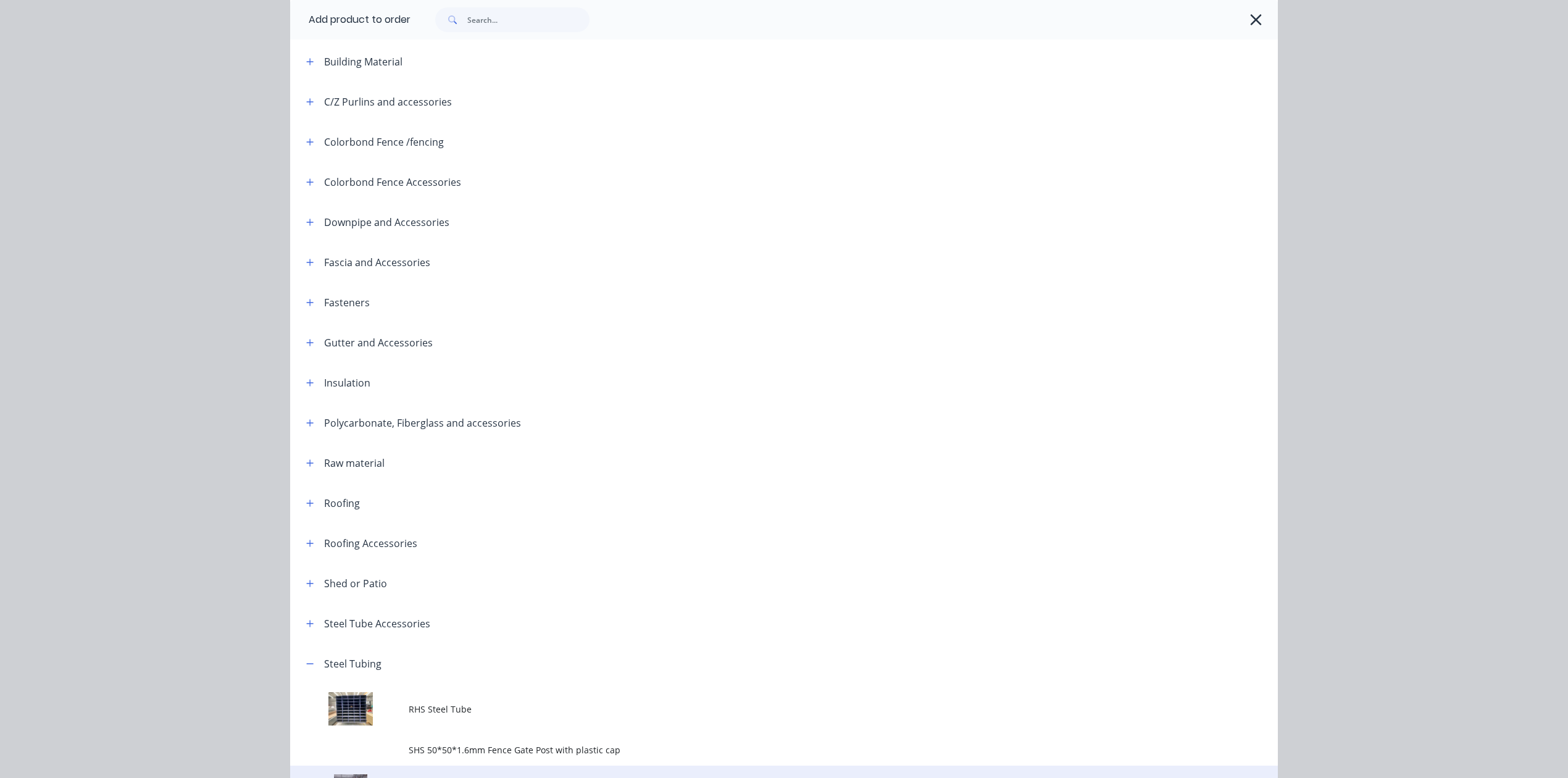
scroll to position [307, 0]
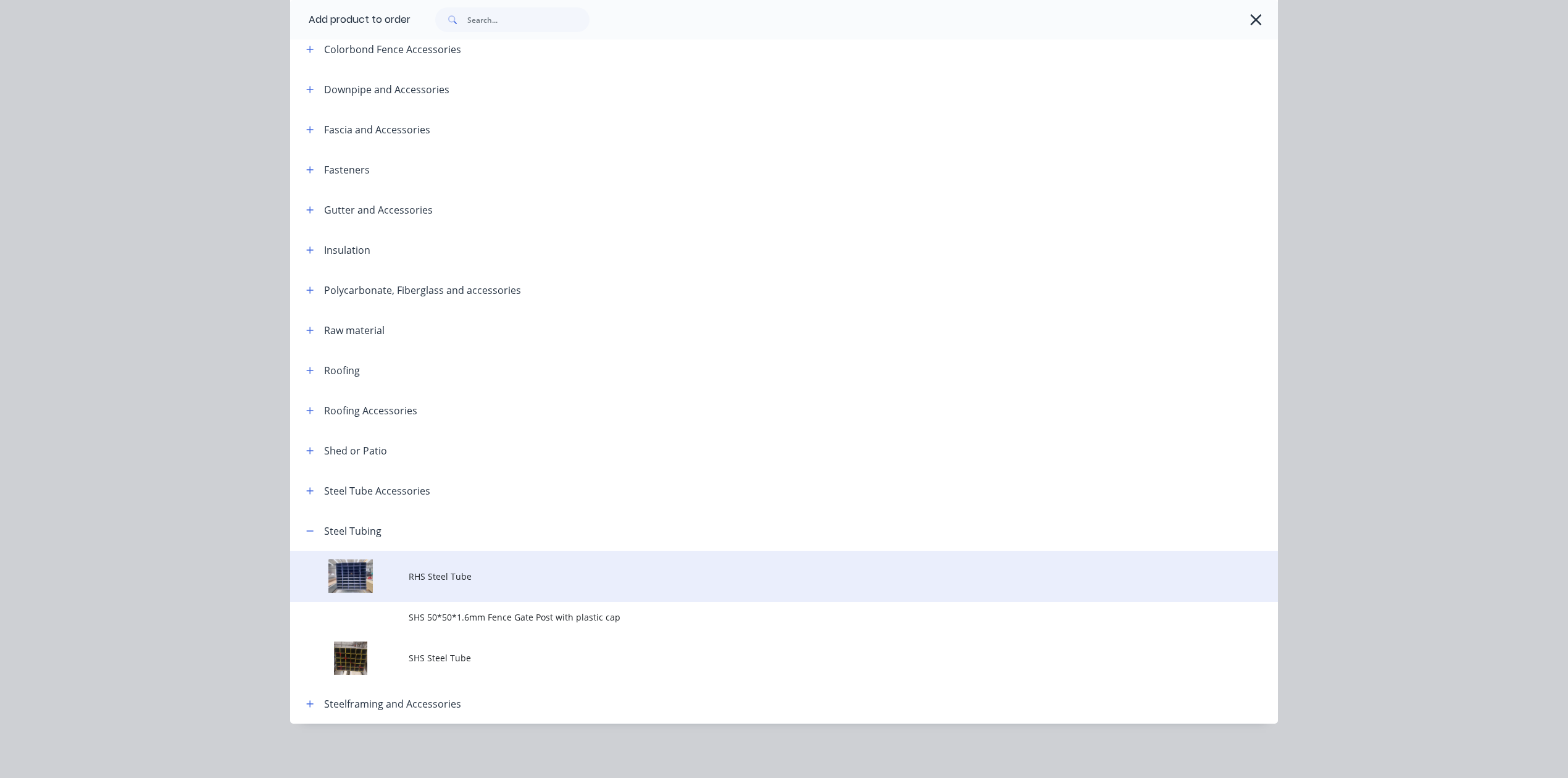
click at [495, 590] on td "RHS Steel Tube" at bounding box center [843, 576] width 869 height 51
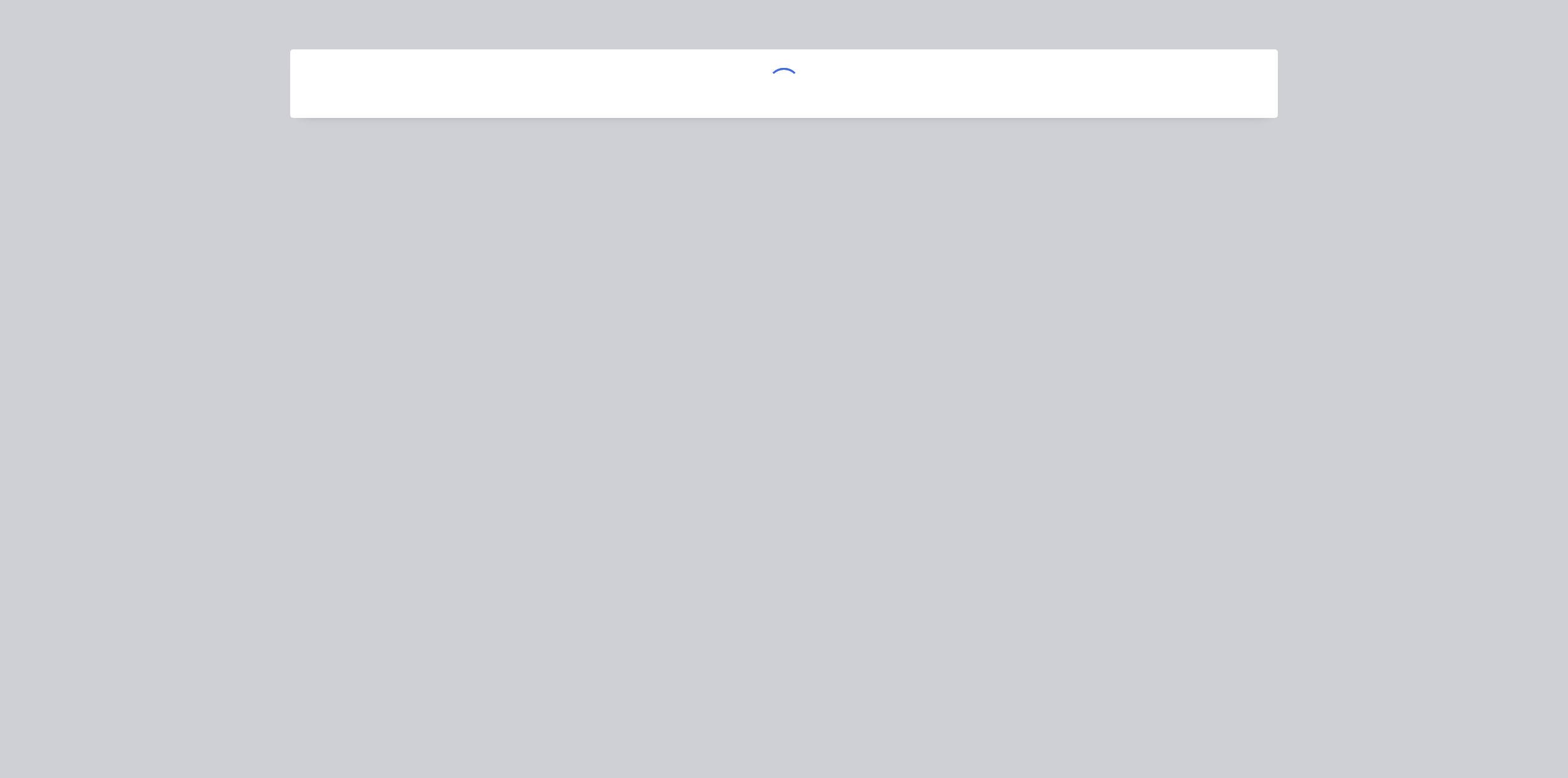
scroll to position [0, 0]
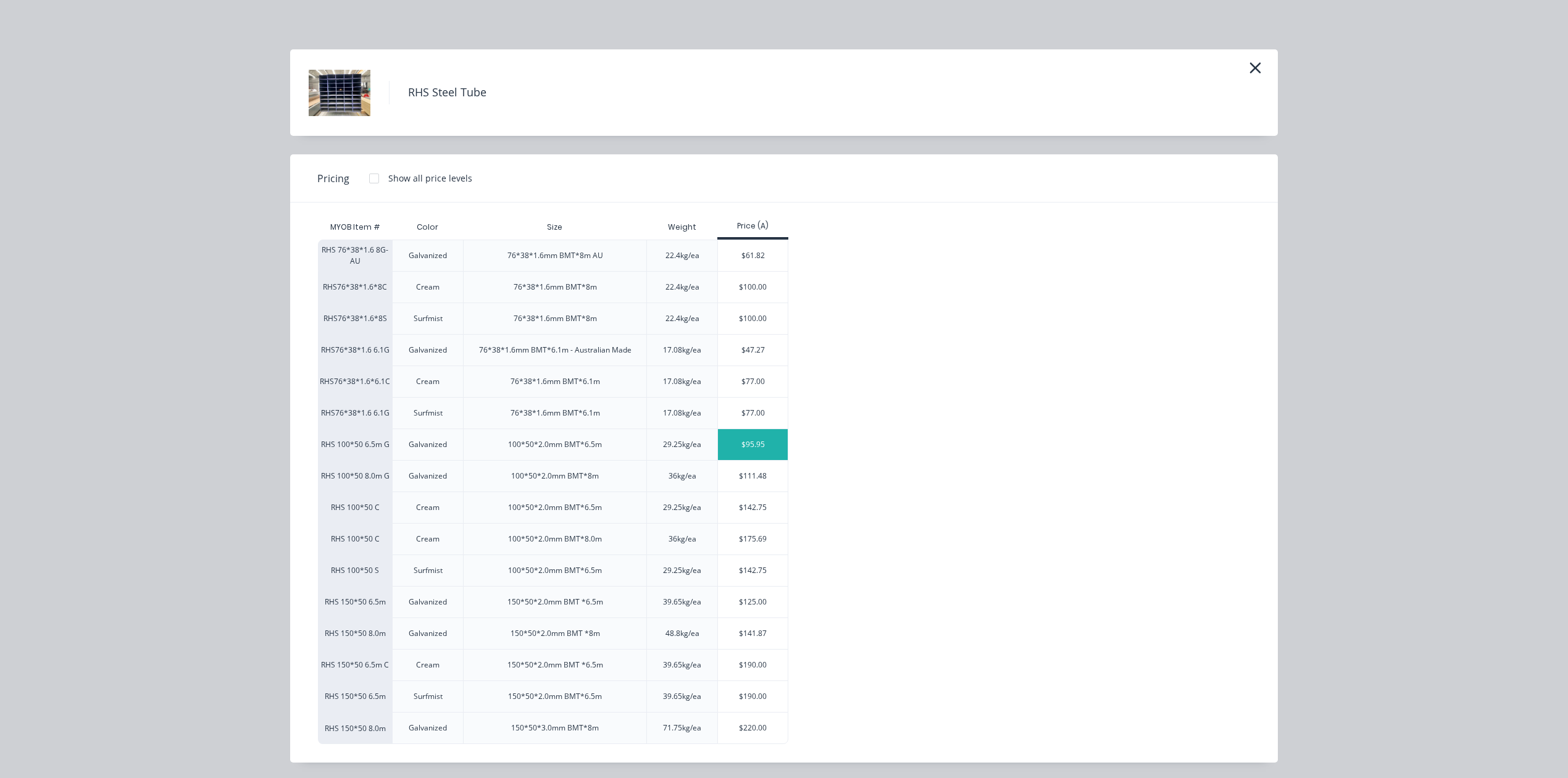
click at [752, 448] on div "$95.95" at bounding box center [753, 444] width 70 height 31
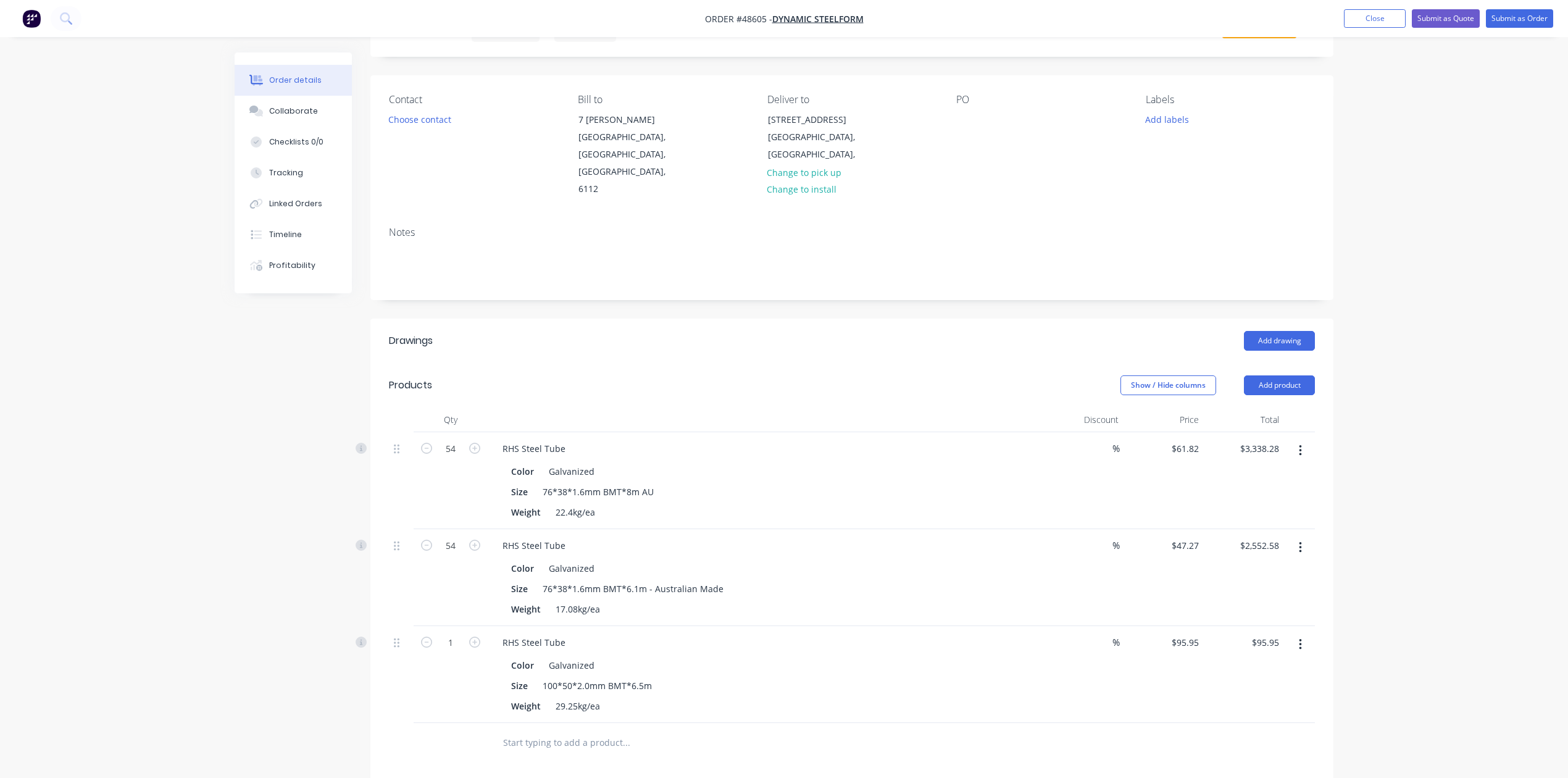
scroll to position [164, 0]
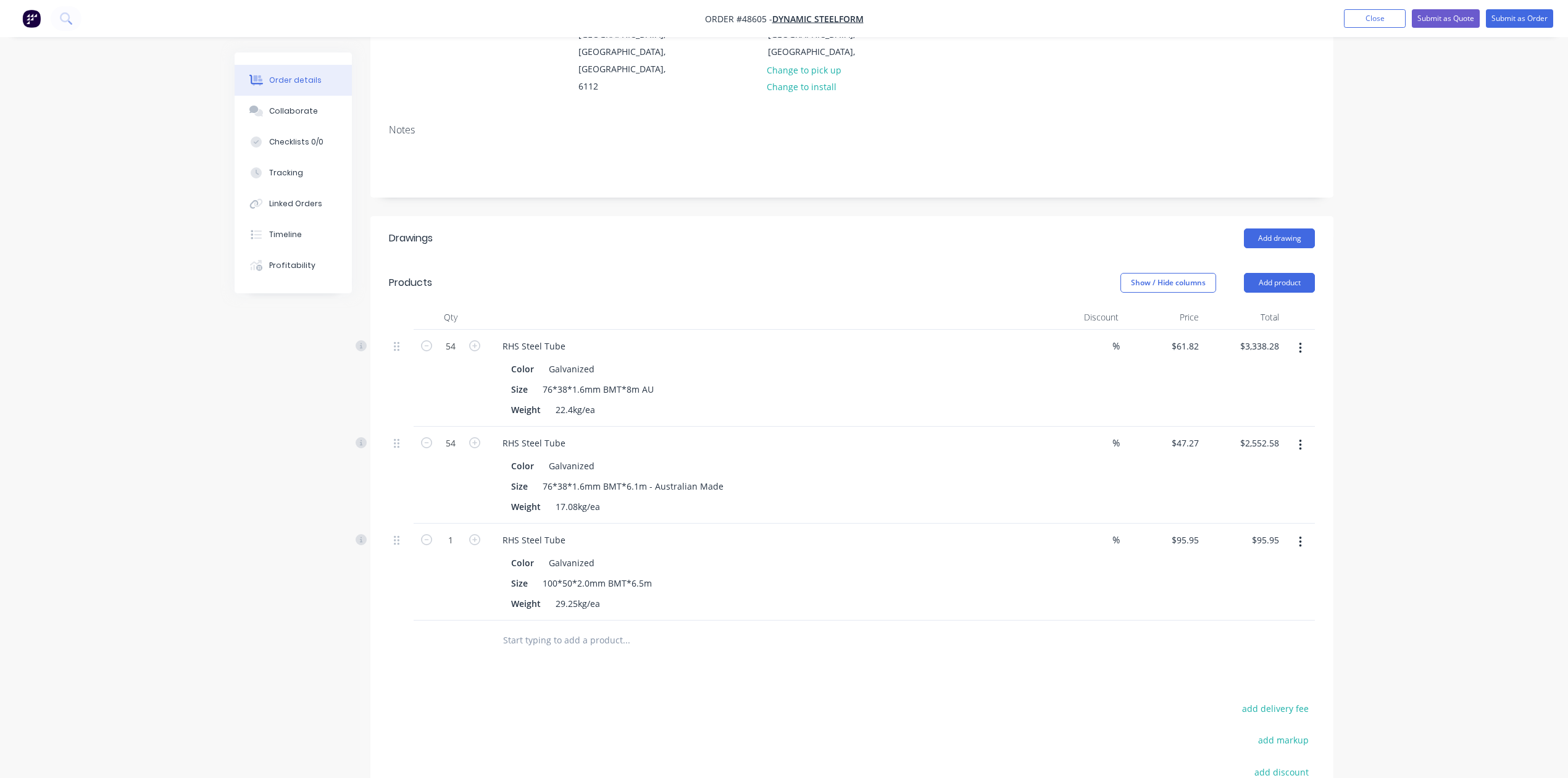
click at [454, 534] on div "1" at bounding box center [450, 572] width 74 height 97
click at [456, 356] on input "1" at bounding box center [450, 346] width 32 height 19
type input "10"
type input "$959.50"
click at [763, 632] on div at bounding box center [678, 640] width 371 height 24
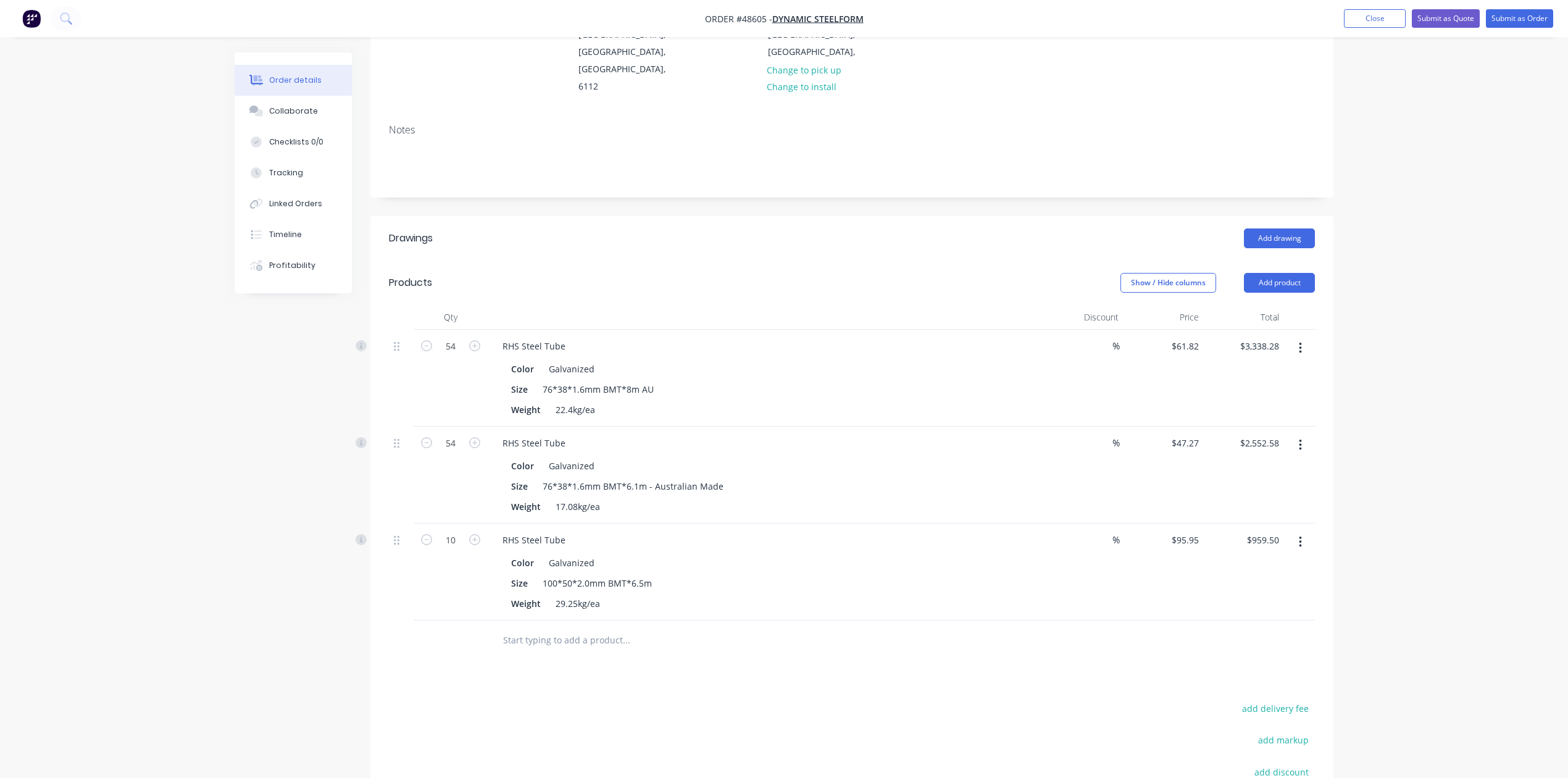
click at [1302, 261] on header "Products Show / Hide columns Add product" at bounding box center [852, 283] width 963 height 45
click at [1295, 273] on button "Add product" at bounding box center [1279, 282] width 71 height 19
click at [1283, 305] on div "Product catalogue" at bounding box center [1256, 314] width 95 height 18
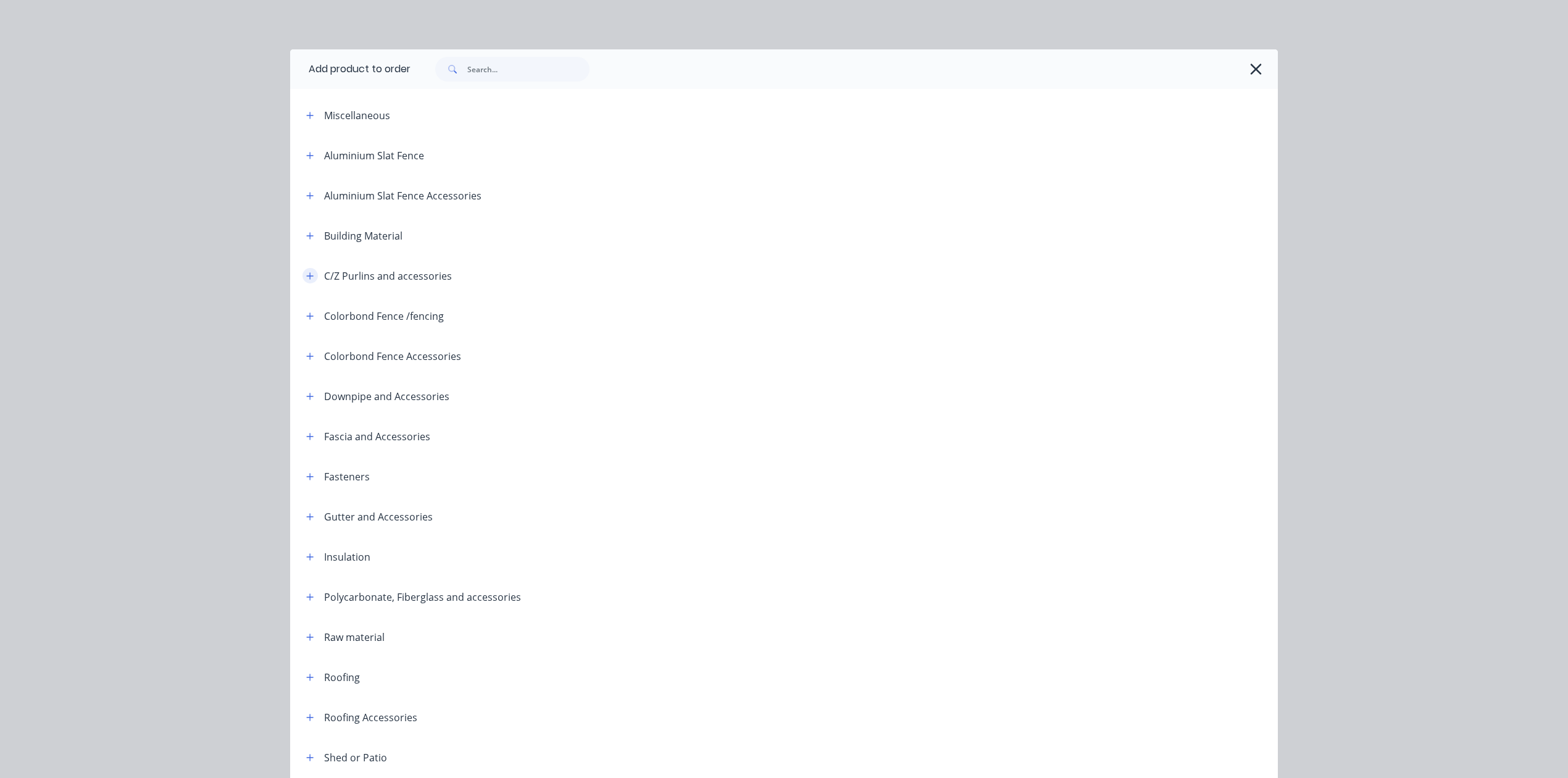
click at [307, 276] on icon "button" at bounding box center [310, 276] width 7 height 9
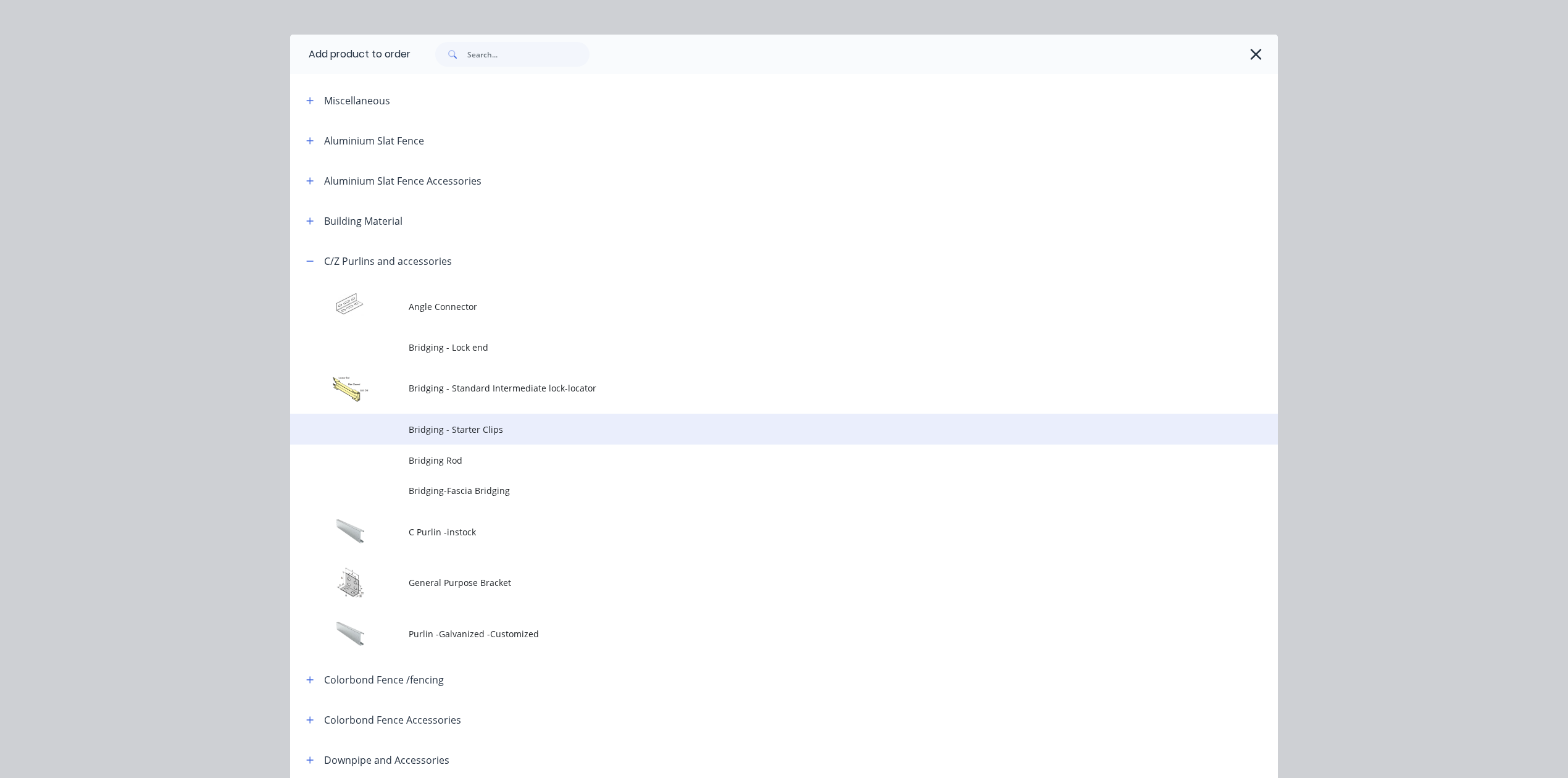
scroll to position [0, 0]
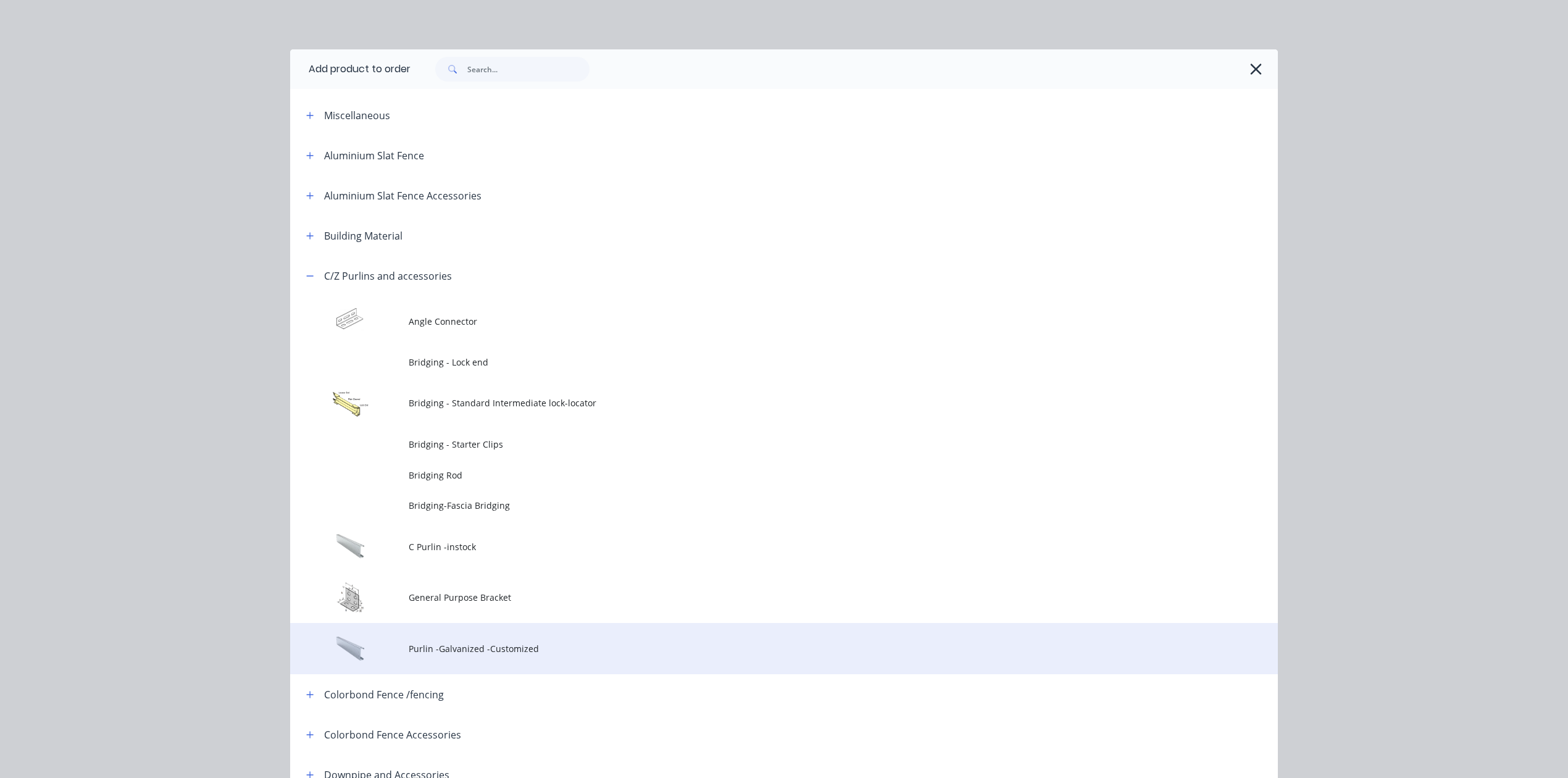
click at [598, 646] on span "Purlin -Galvanized -Customized" at bounding box center [756, 648] width 695 height 13
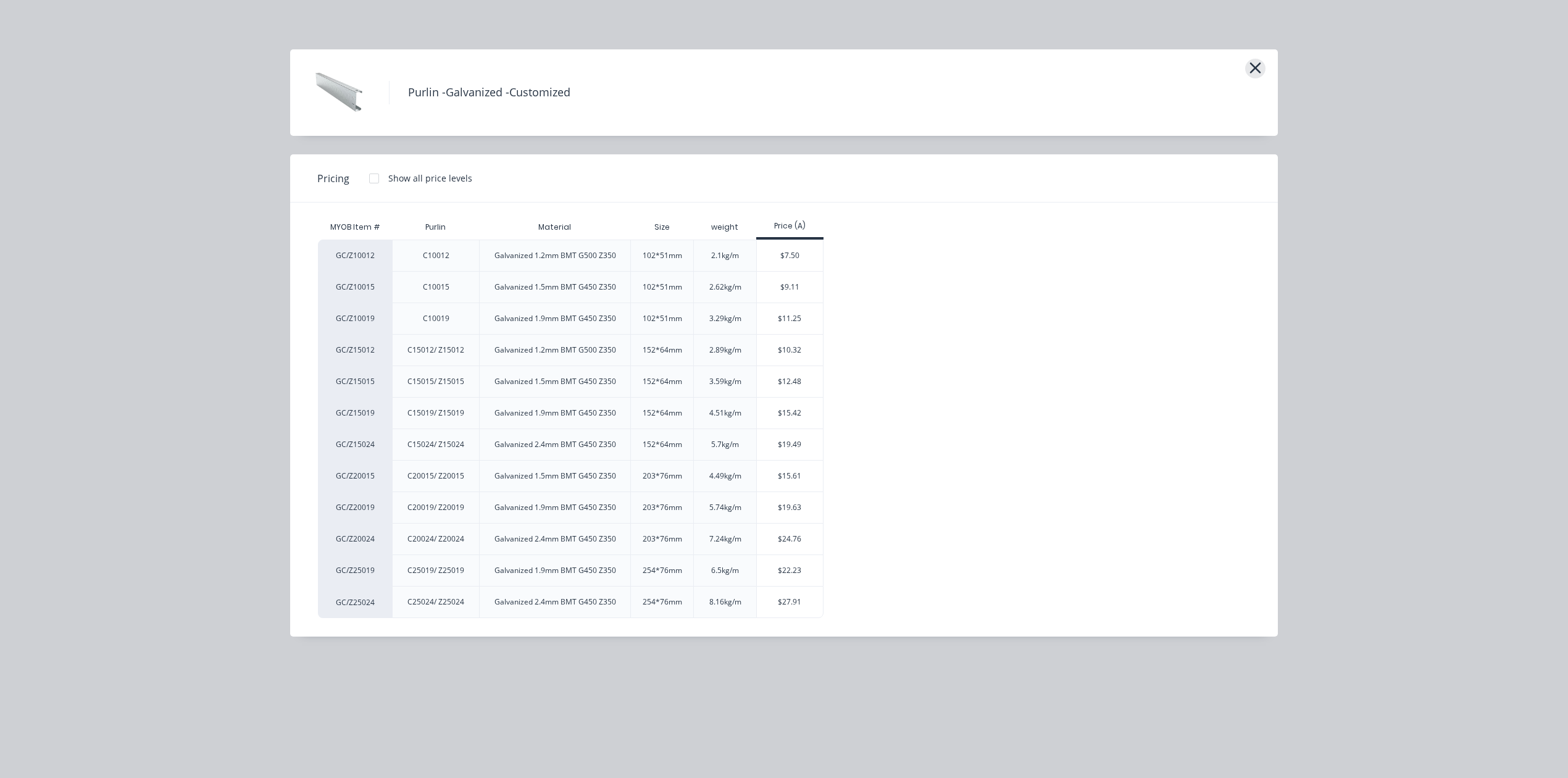
click at [1258, 74] on icon "button" at bounding box center [1256, 68] width 13 height 17
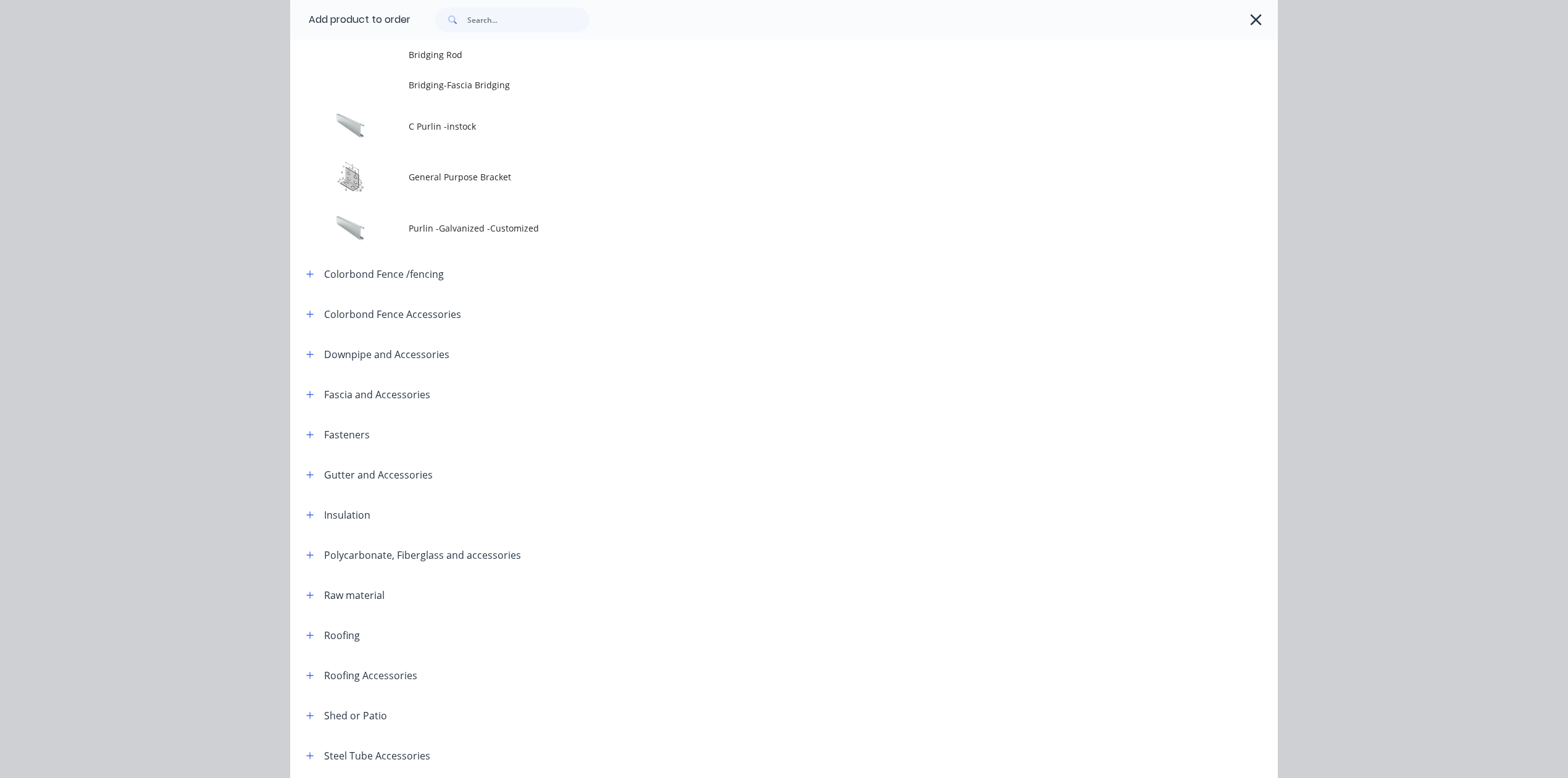
scroll to position [552, 0]
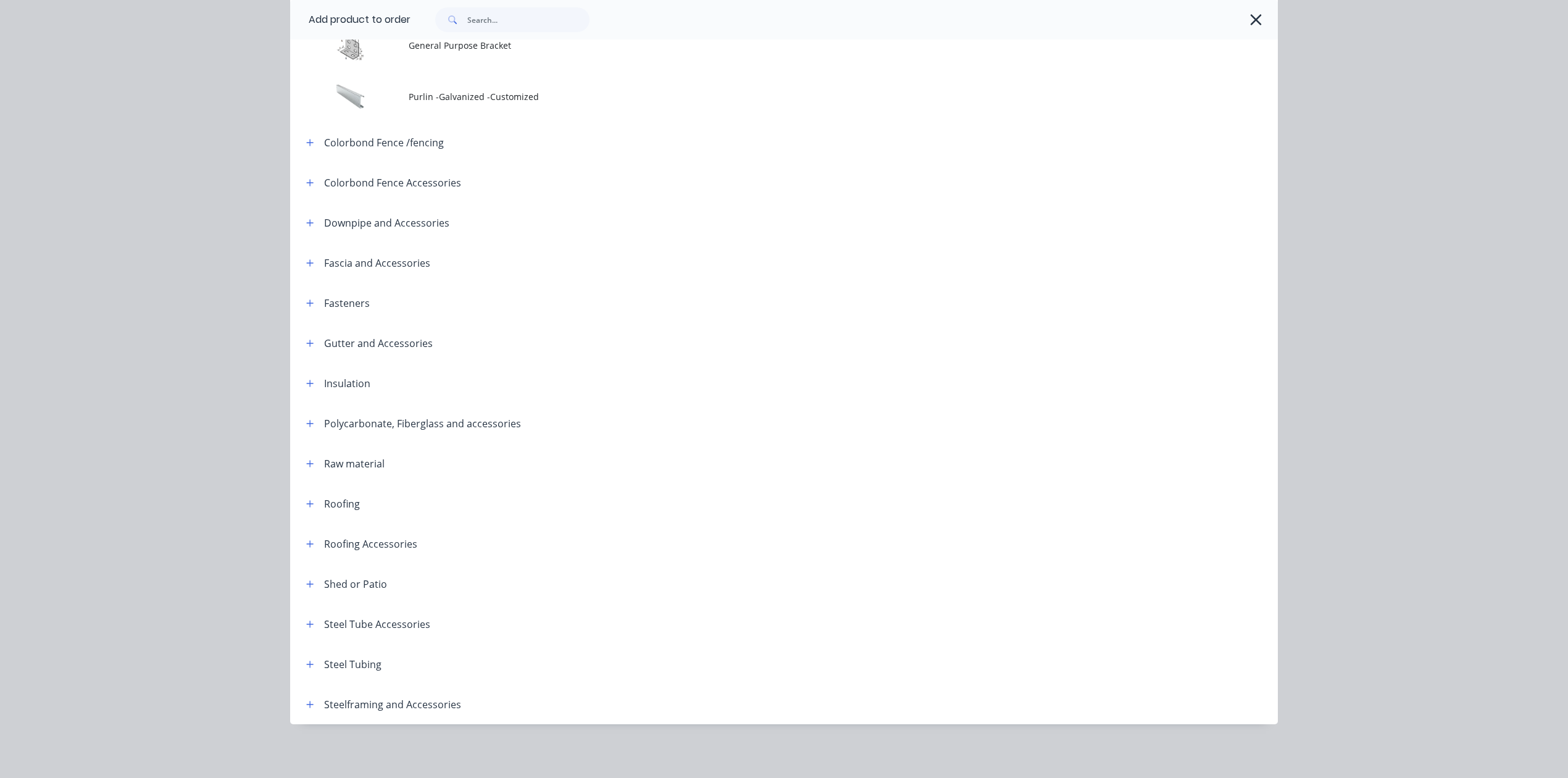
click at [296, 661] on div "Steel Tubing" at bounding box center [339, 664] width 85 height 15
click at [307, 657] on button "button" at bounding box center [309, 664] width 15 height 15
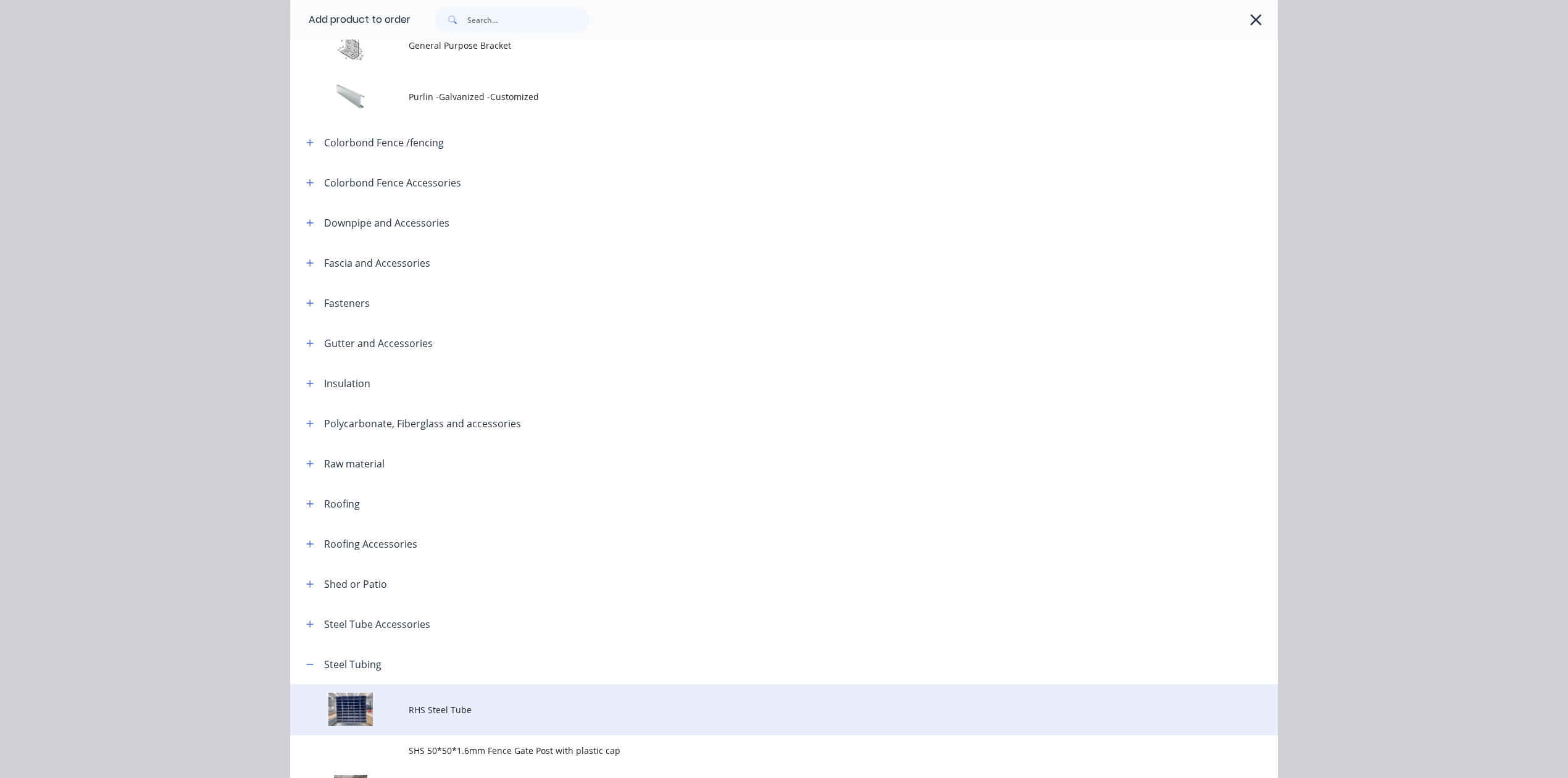
click at [452, 713] on span "RHS Steel Tube" at bounding box center [756, 710] width 695 height 13
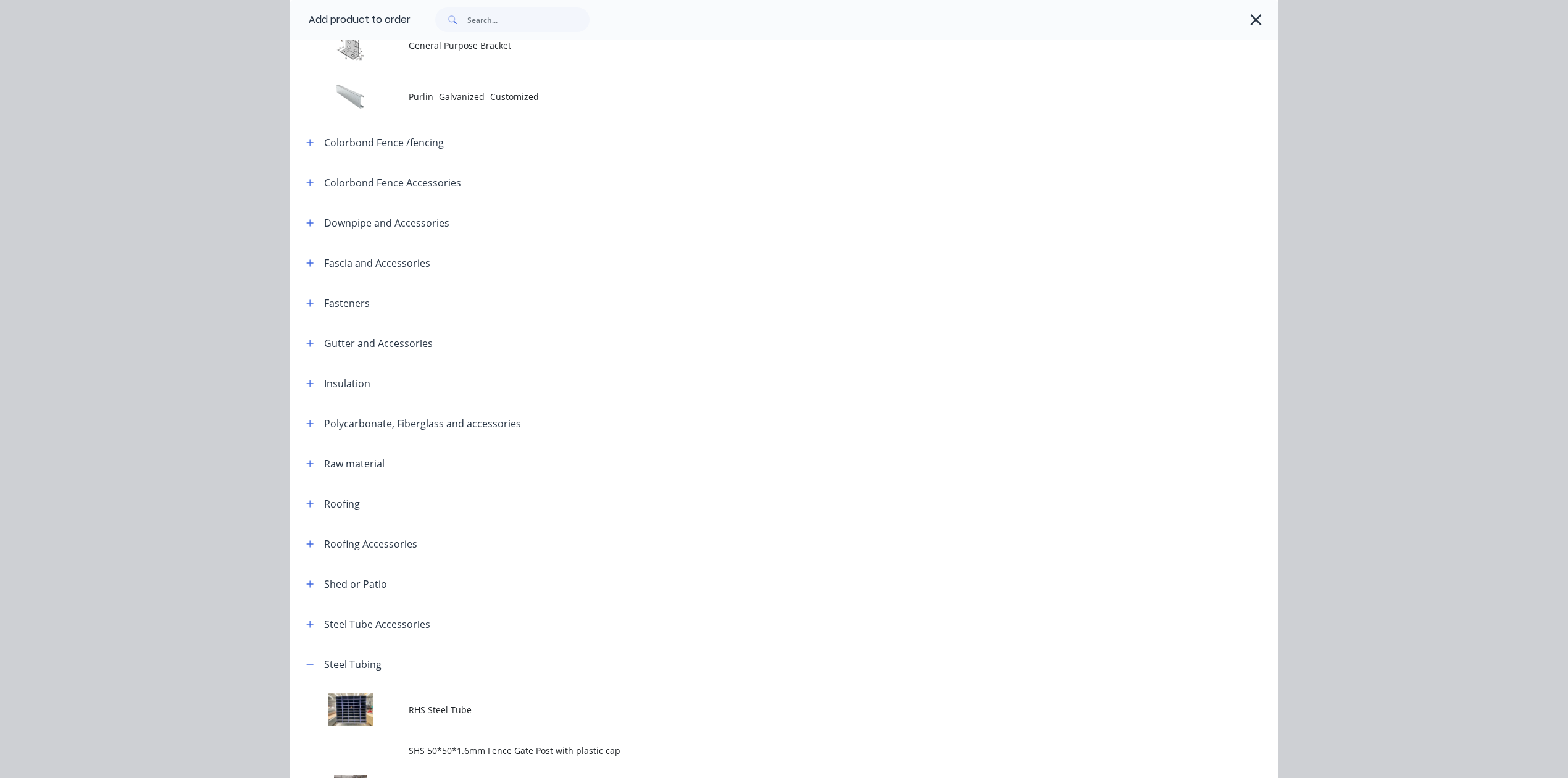
scroll to position [0, 0]
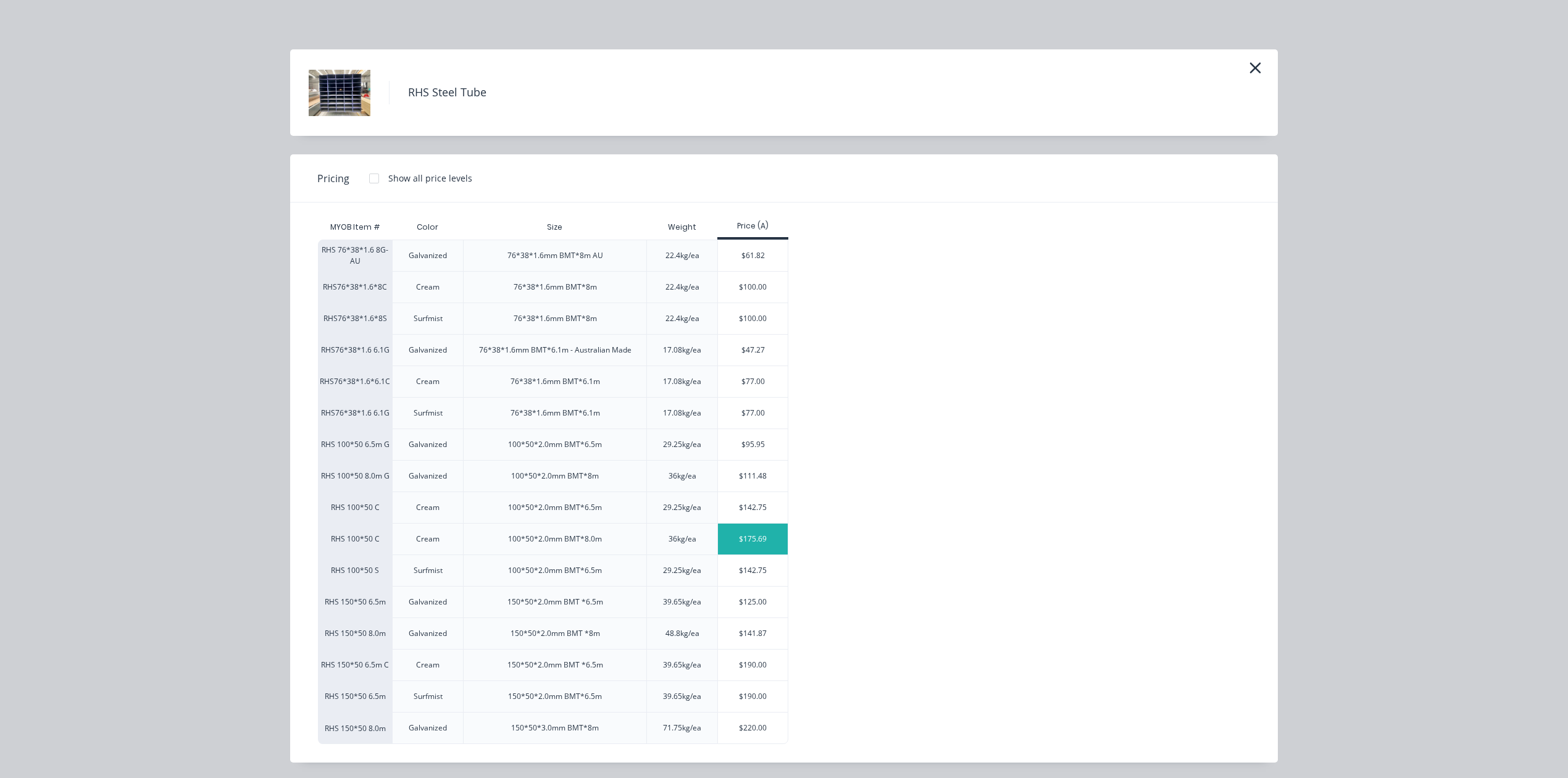
click at [742, 545] on div "$175.69" at bounding box center [753, 539] width 70 height 31
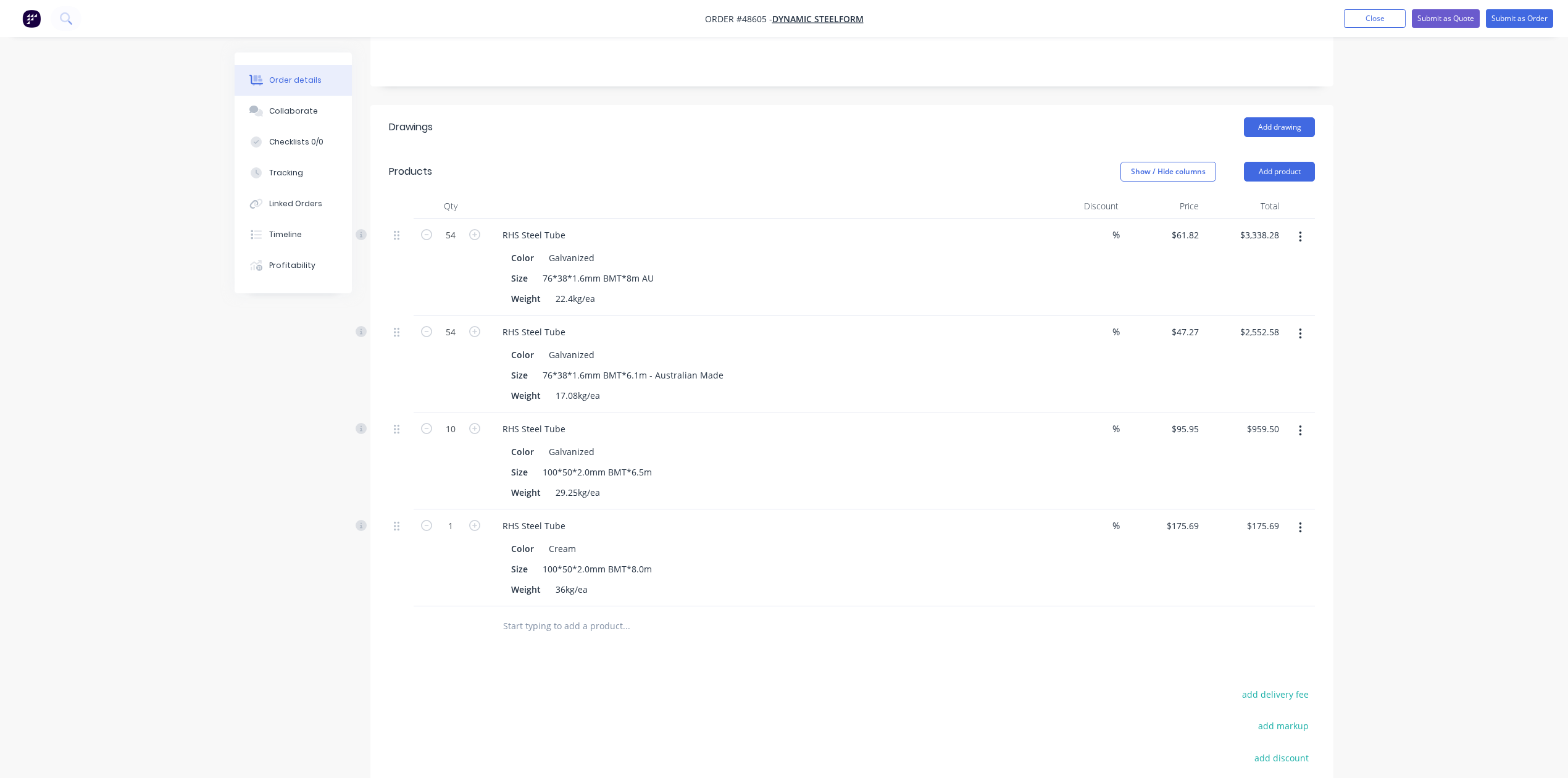
scroll to position [416, 0]
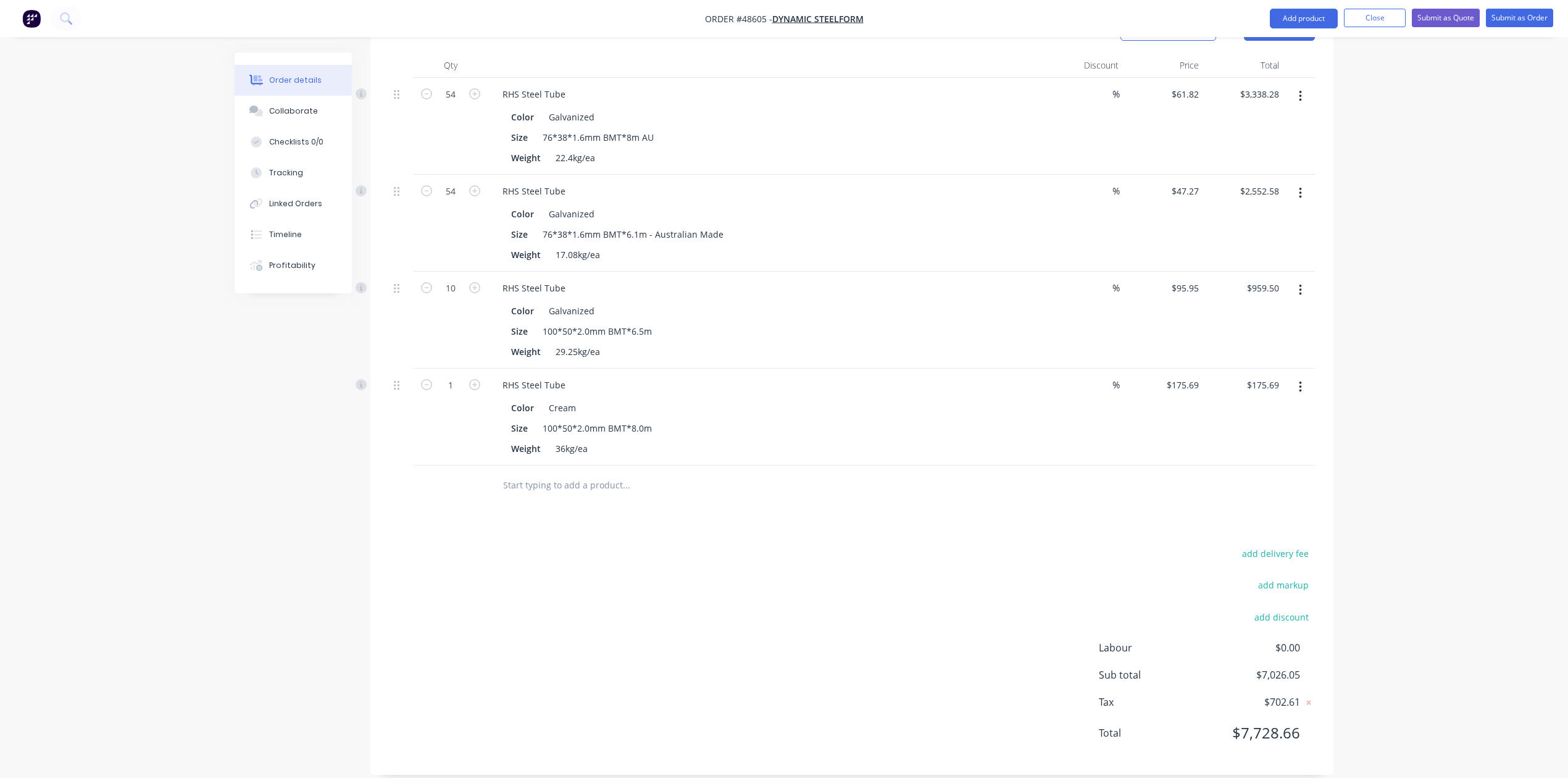
click at [1297, 376] on button "button" at bounding box center [1300, 386] width 29 height 22
click at [1242, 484] on div "Delete" at bounding box center [1256, 493] width 95 height 18
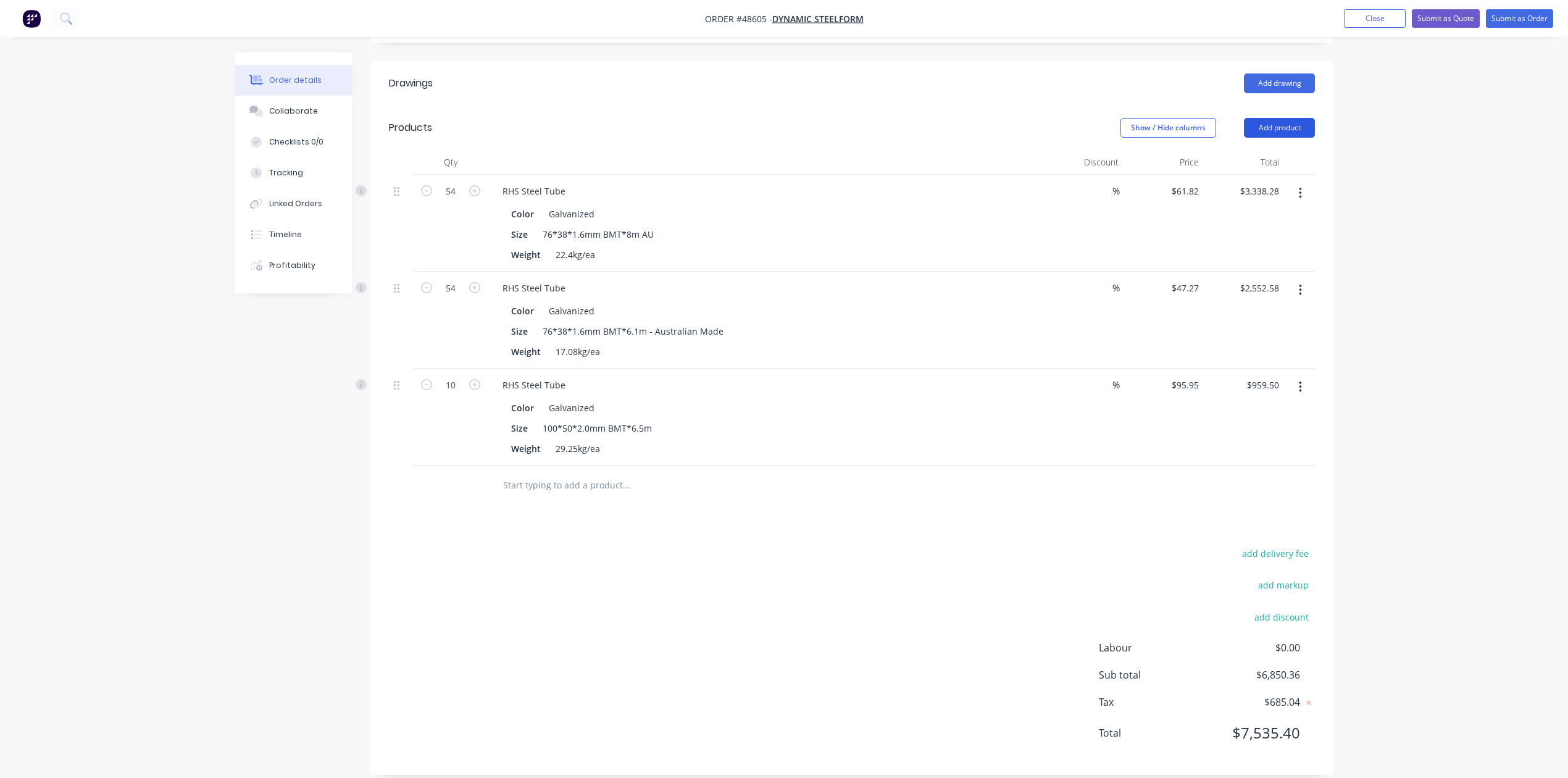
click at [1275, 118] on button "Add product" at bounding box center [1279, 127] width 71 height 19
click at [1262, 150] on div "Product catalogue" at bounding box center [1256, 158] width 95 height 18
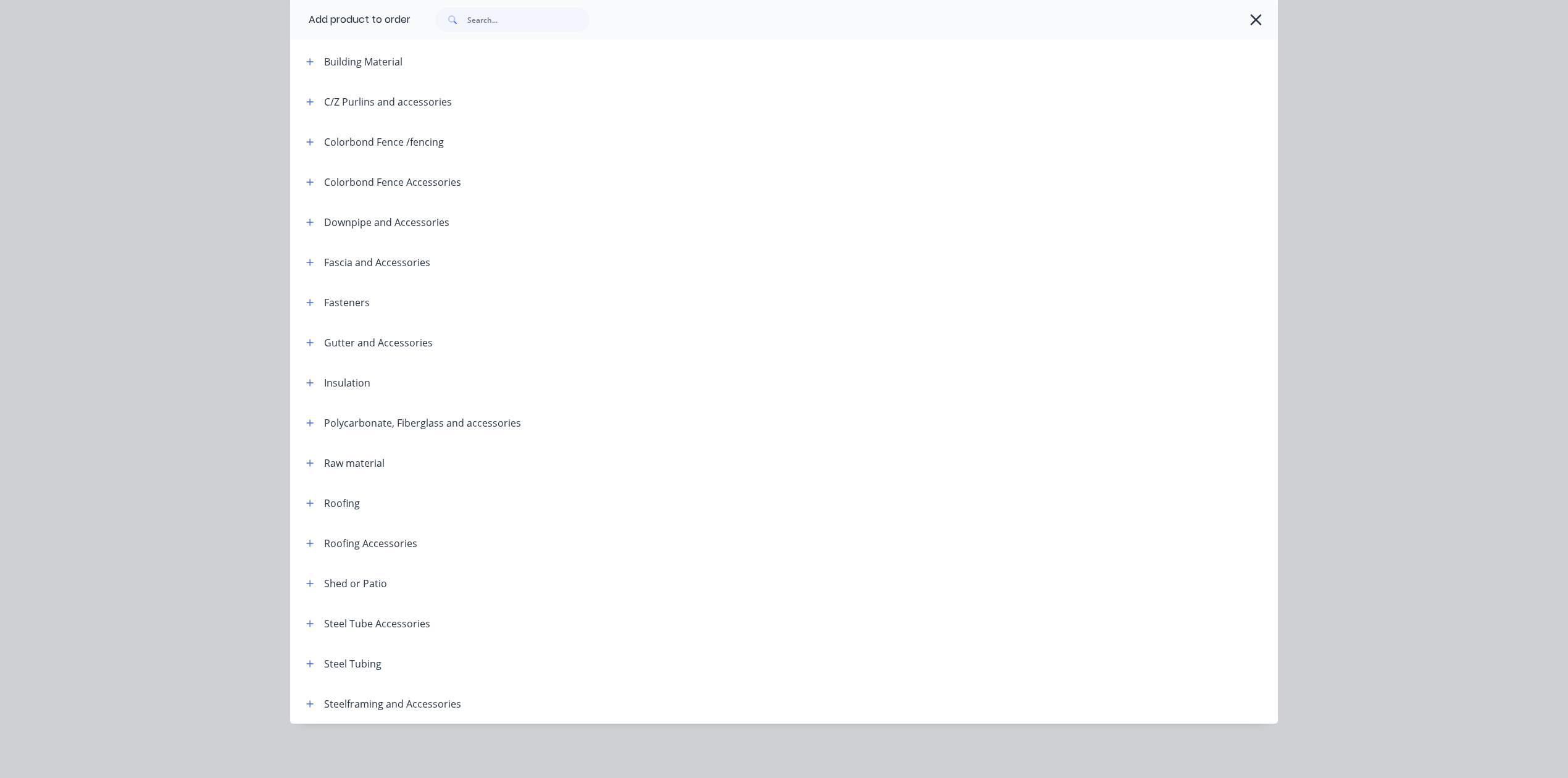
scroll to position [337, 0]
click at [296, 667] on div "Steel Tubing" at bounding box center [339, 663] width 85 height 15
click at [307, 666] on icon "button" at bounding box center [310, 664] width 7 height 9
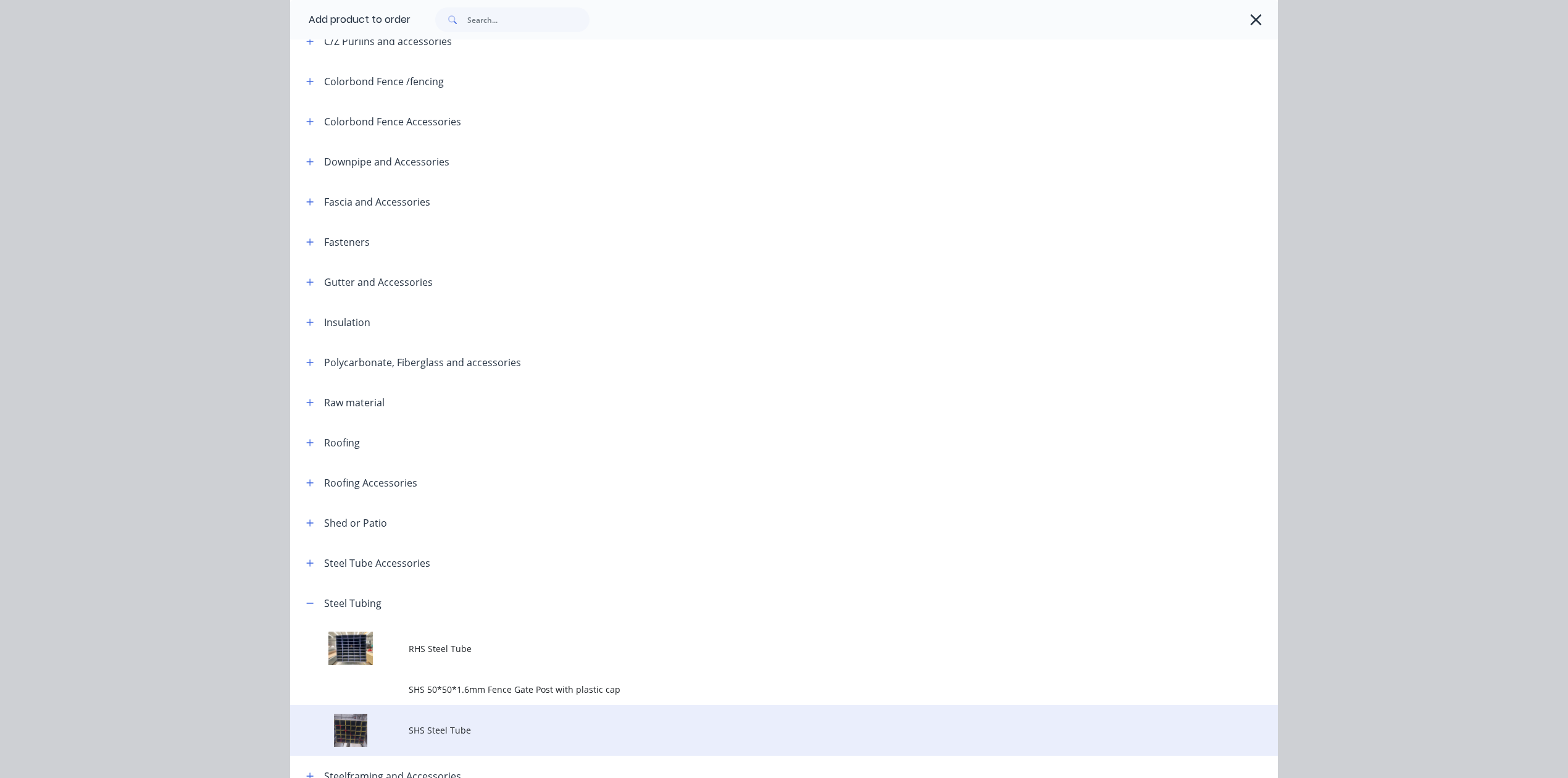
scroll to position [307, 0]
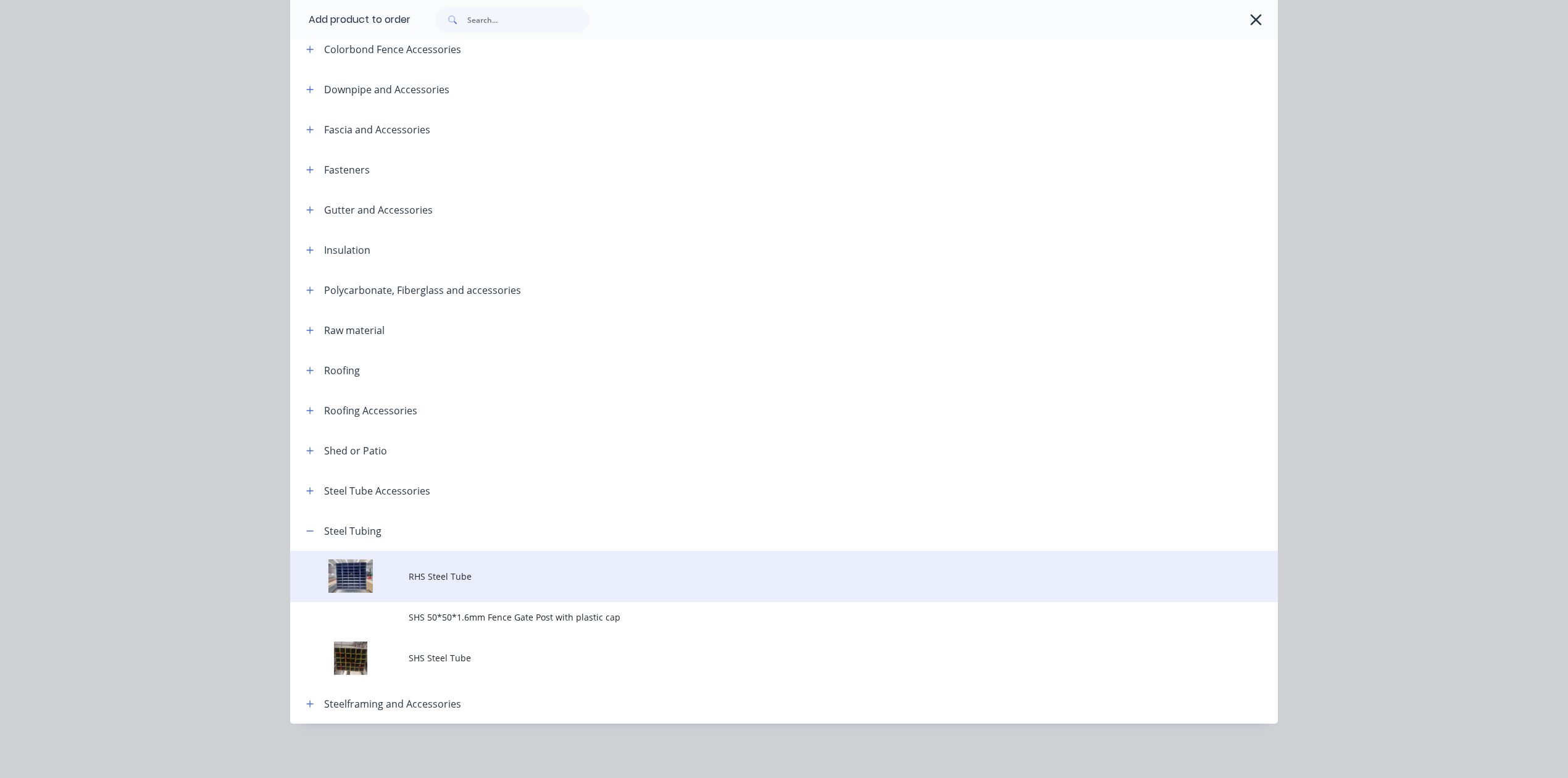
click at [470, 592] on td "RHS Steel Tube" at bounding box center [843, 576] width 869 height 51
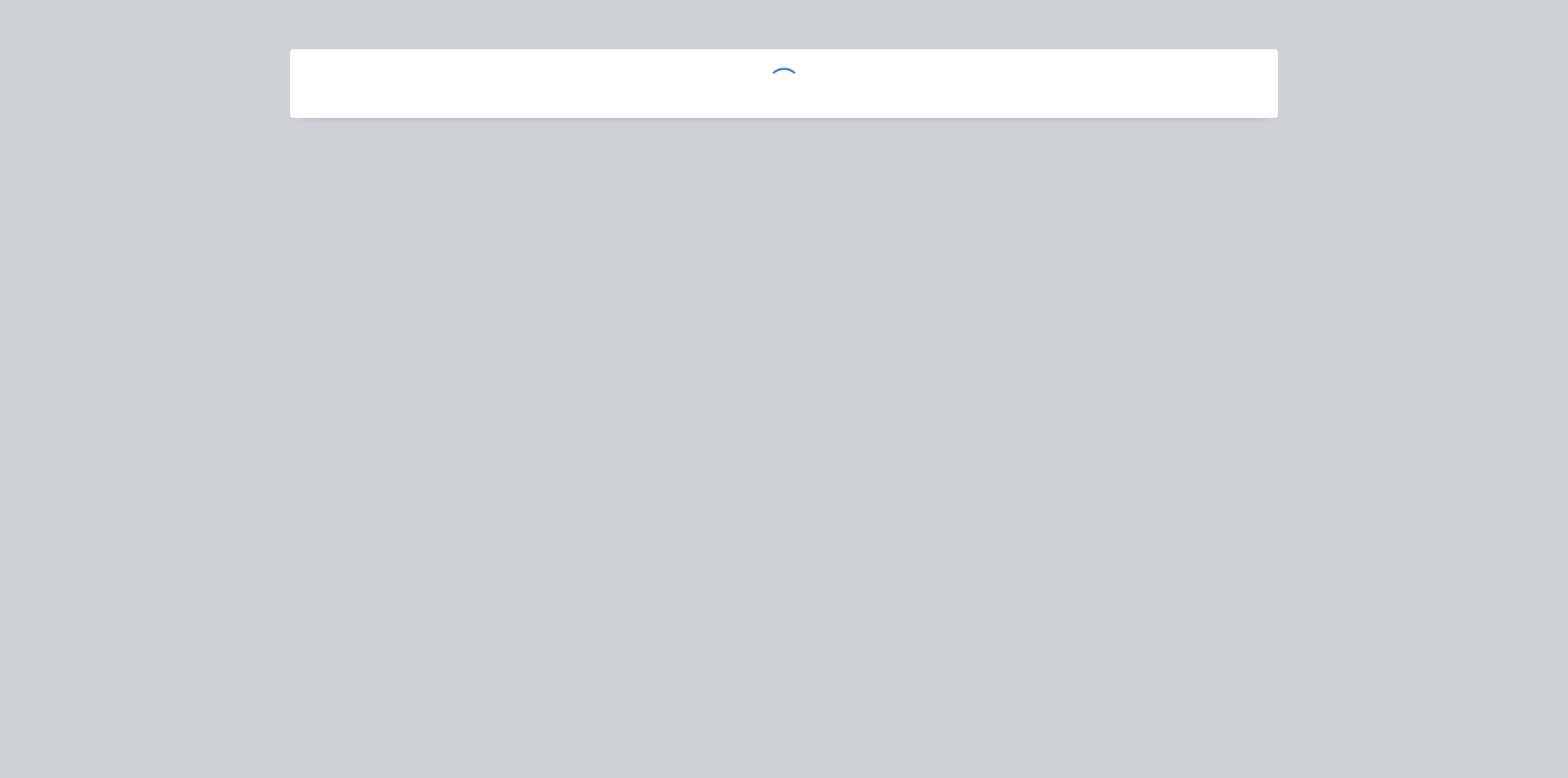
scroll to position [0, 0]
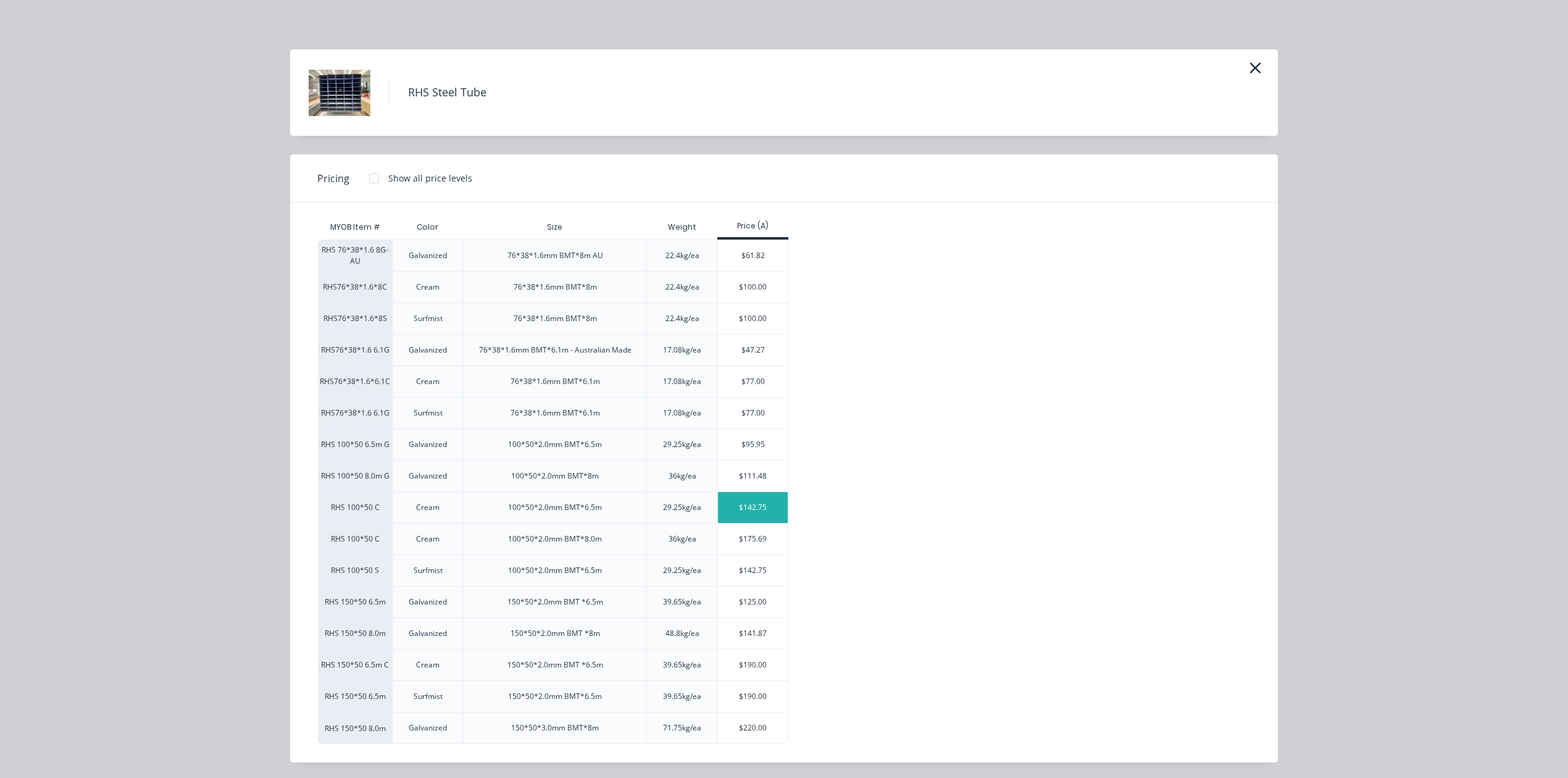
click at [754, 512] on div "$142.75" at bounding box center [753, 507] width 70 height 31
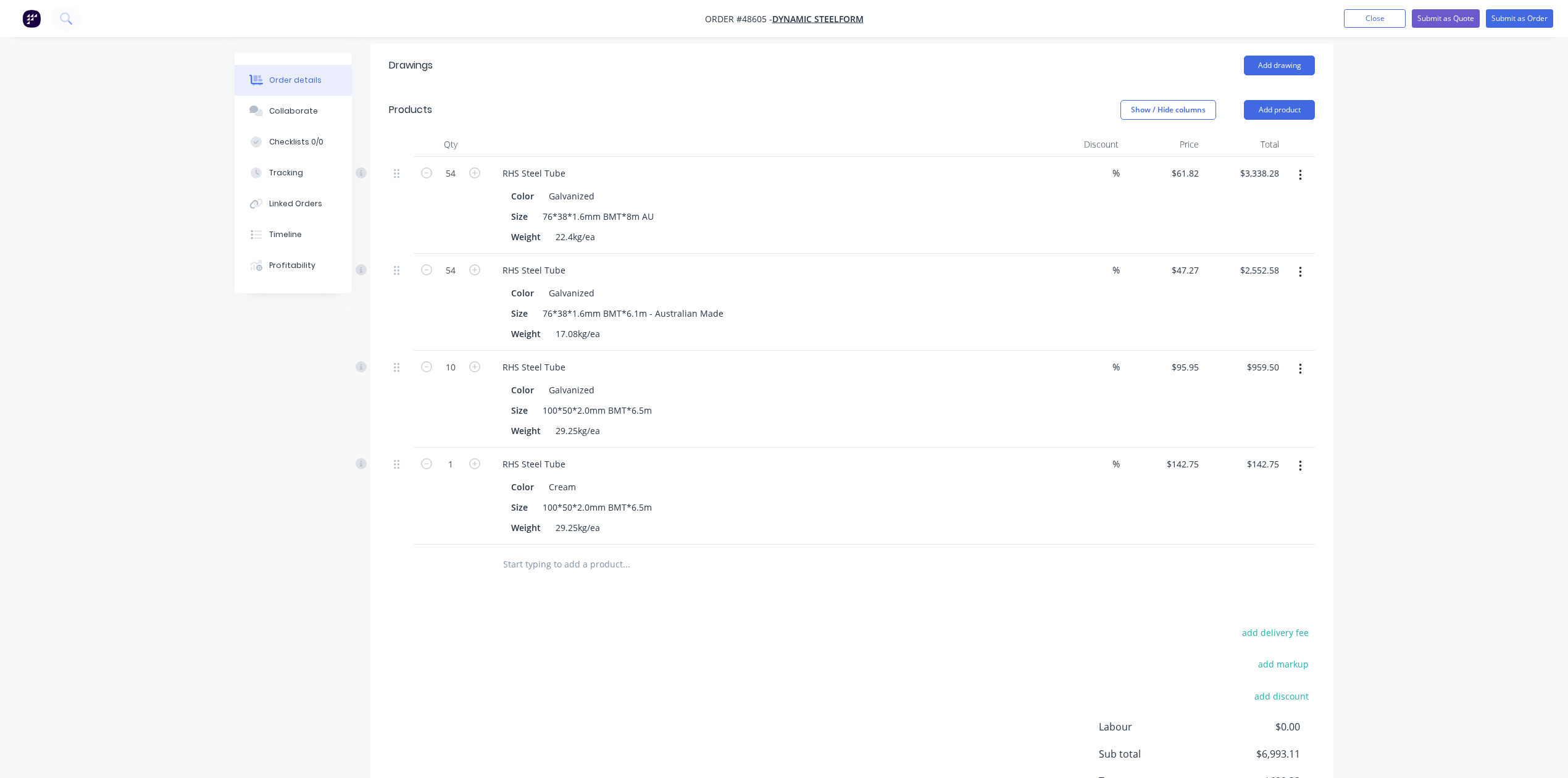
click at [1302, 455] on button "button" at bounding box center [1300, 466] width 29 height 22
drag, startPoint x: 1245, startPoint y: 559, endPoint x: 954, endPoint y: 601, distance: 294.0
click at [1243, 564] on div "Delete" at bounding box center [1256, 572] width 95 height 18
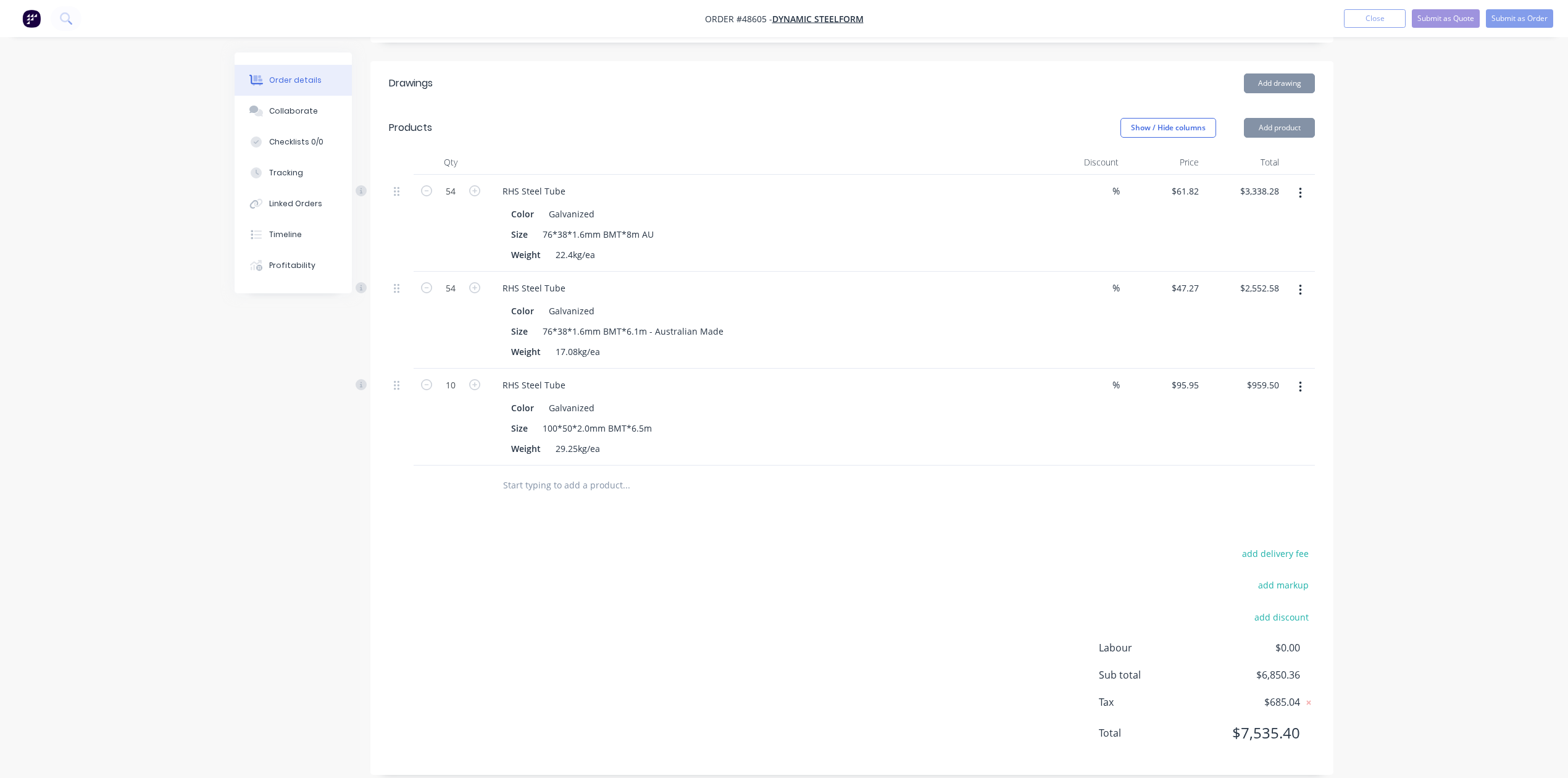
click at [946, 605] on div "add delivery fee add markup add discount Labour $0.00 Sub total $6,850.36 Tax $…" at bounding box center [851, 651] width 926 height 211
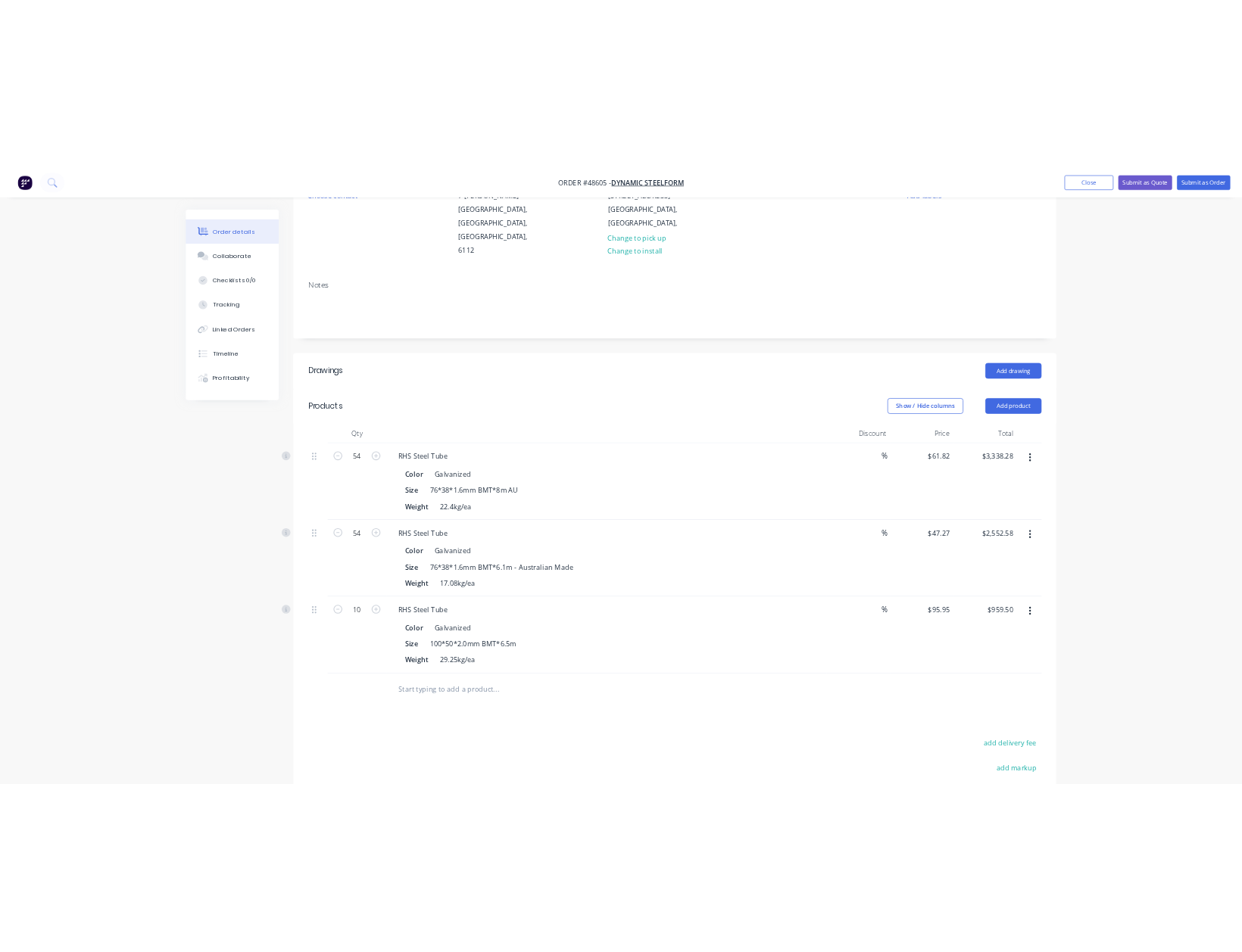
scroll to position [0, 0]
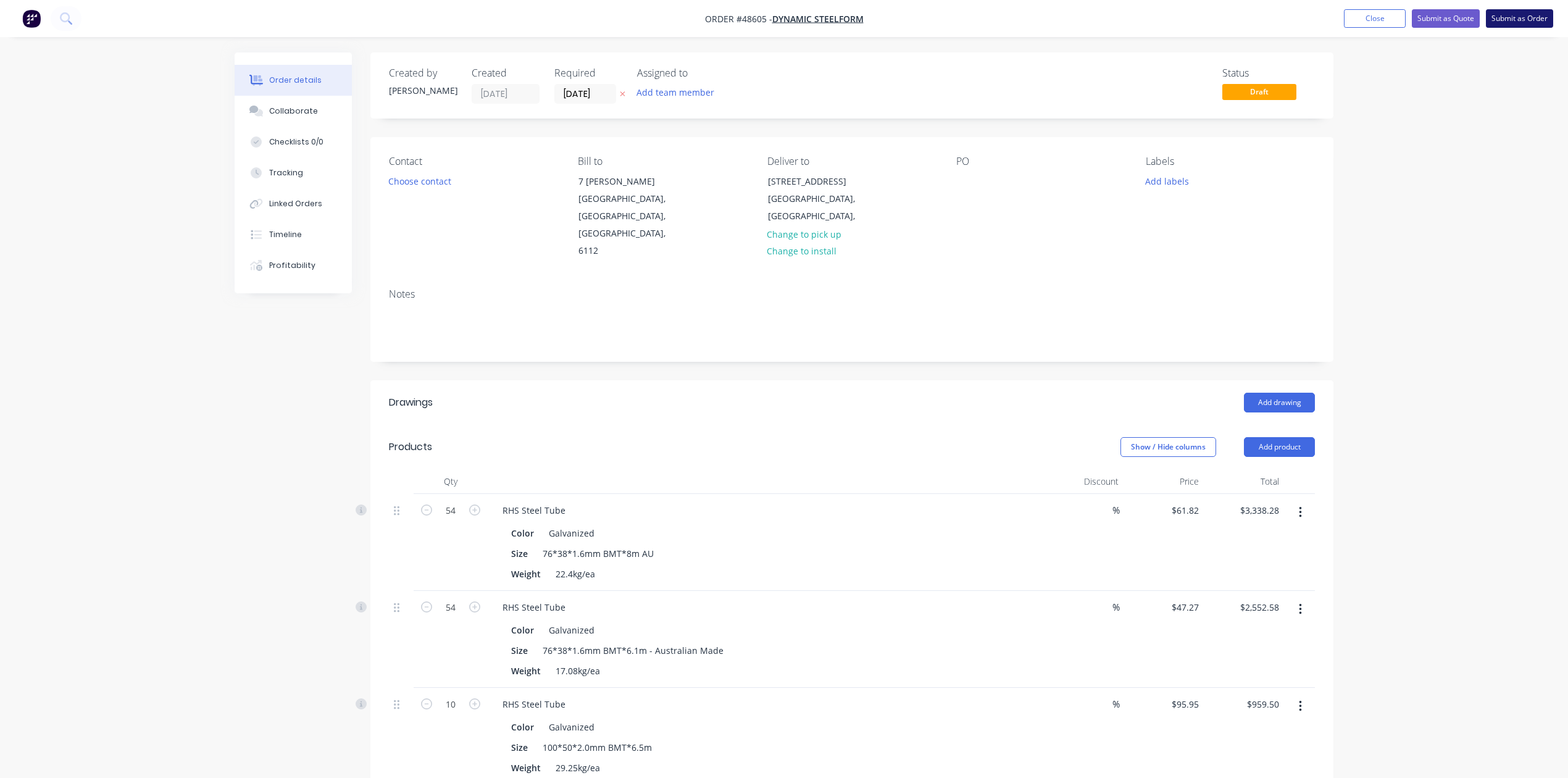
click at [1526, 14] on button "Submit as Order" at bounding box center [1520, 19] width 68 height 19
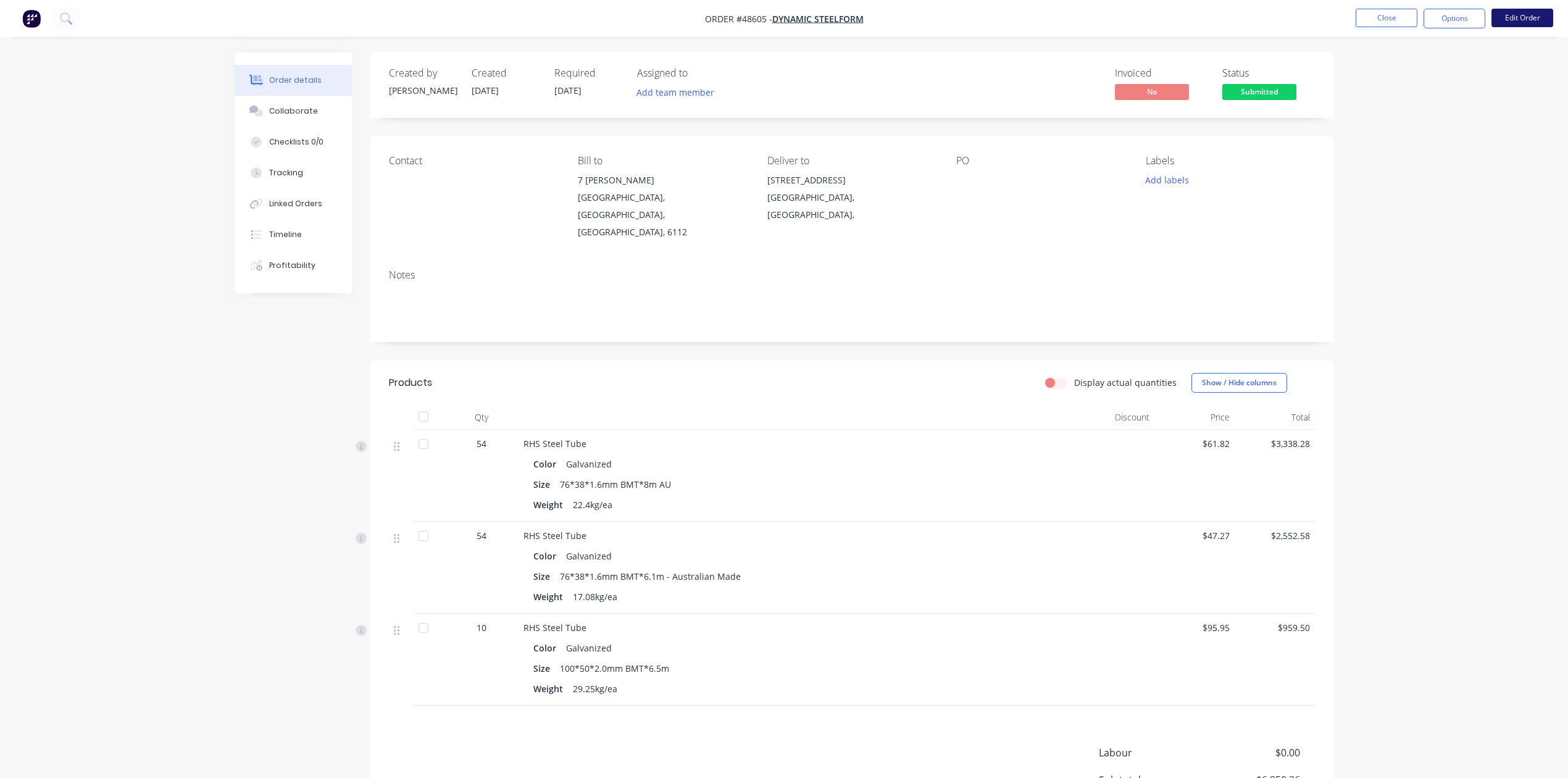
click at [1526, 17] on button "Edit Order" at bounding box center [1523, 18] width 62 height 19
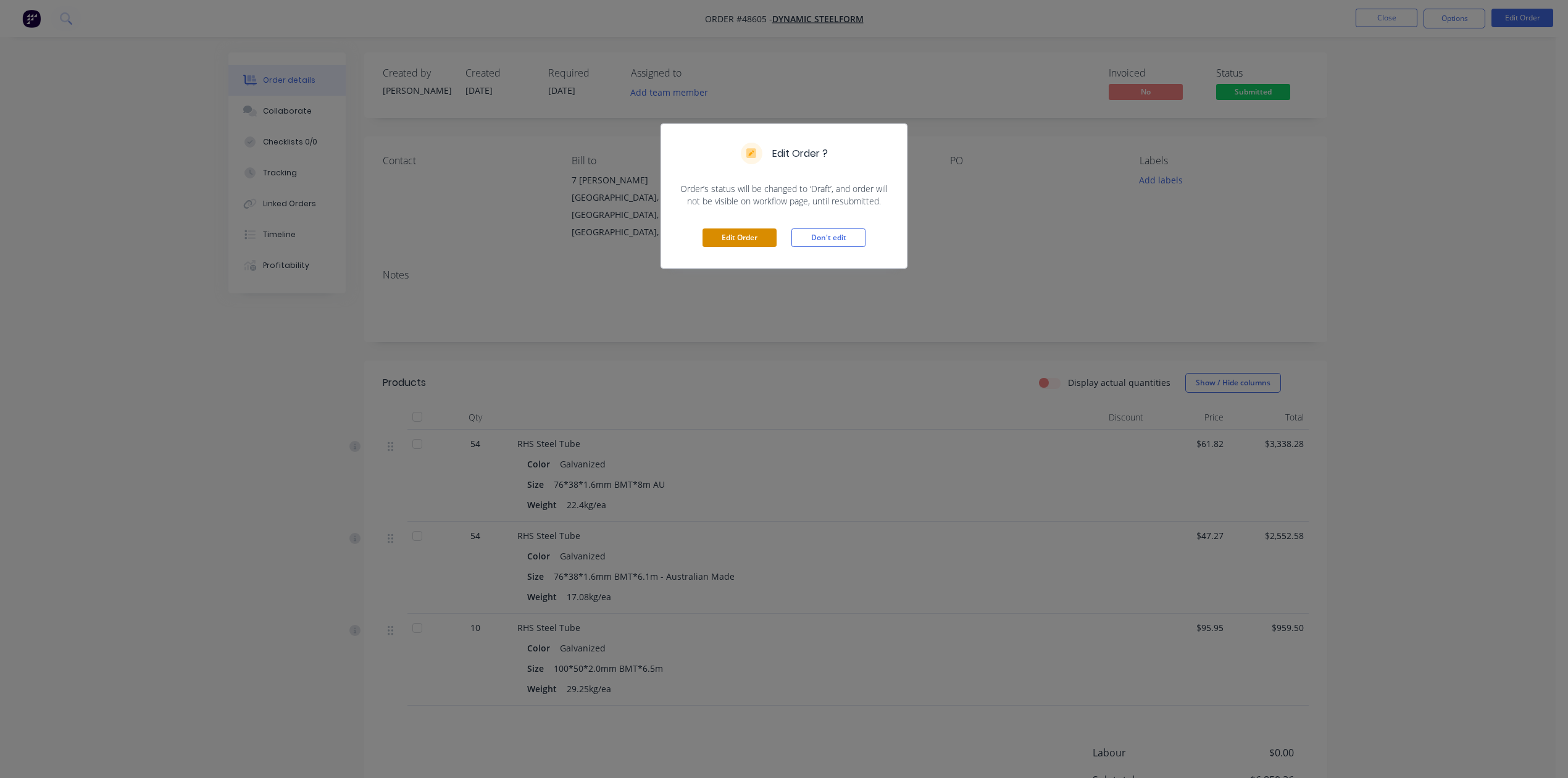
click at [746, 232] on button "Edit Order" at bounding box center [739, 238] width 74 height 19
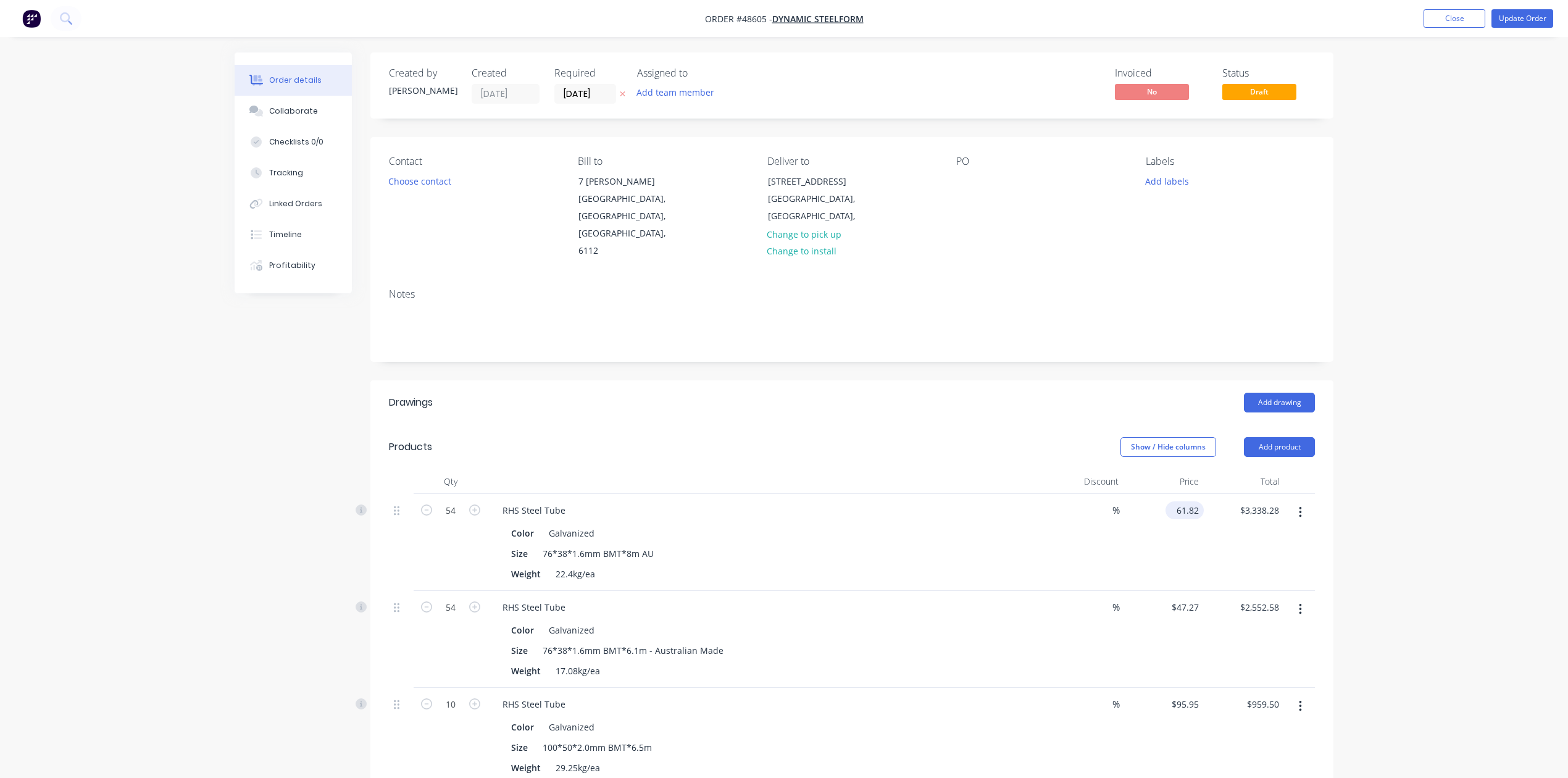
click at [1184, 502] on input "61.82" at bounding box center [1187, 510] width 33 height 18
type input "$0.00"
click at [1190, 598] on input "47.27" at bounding box center [1189, 607] width 28 height 18
type input "$0.00"
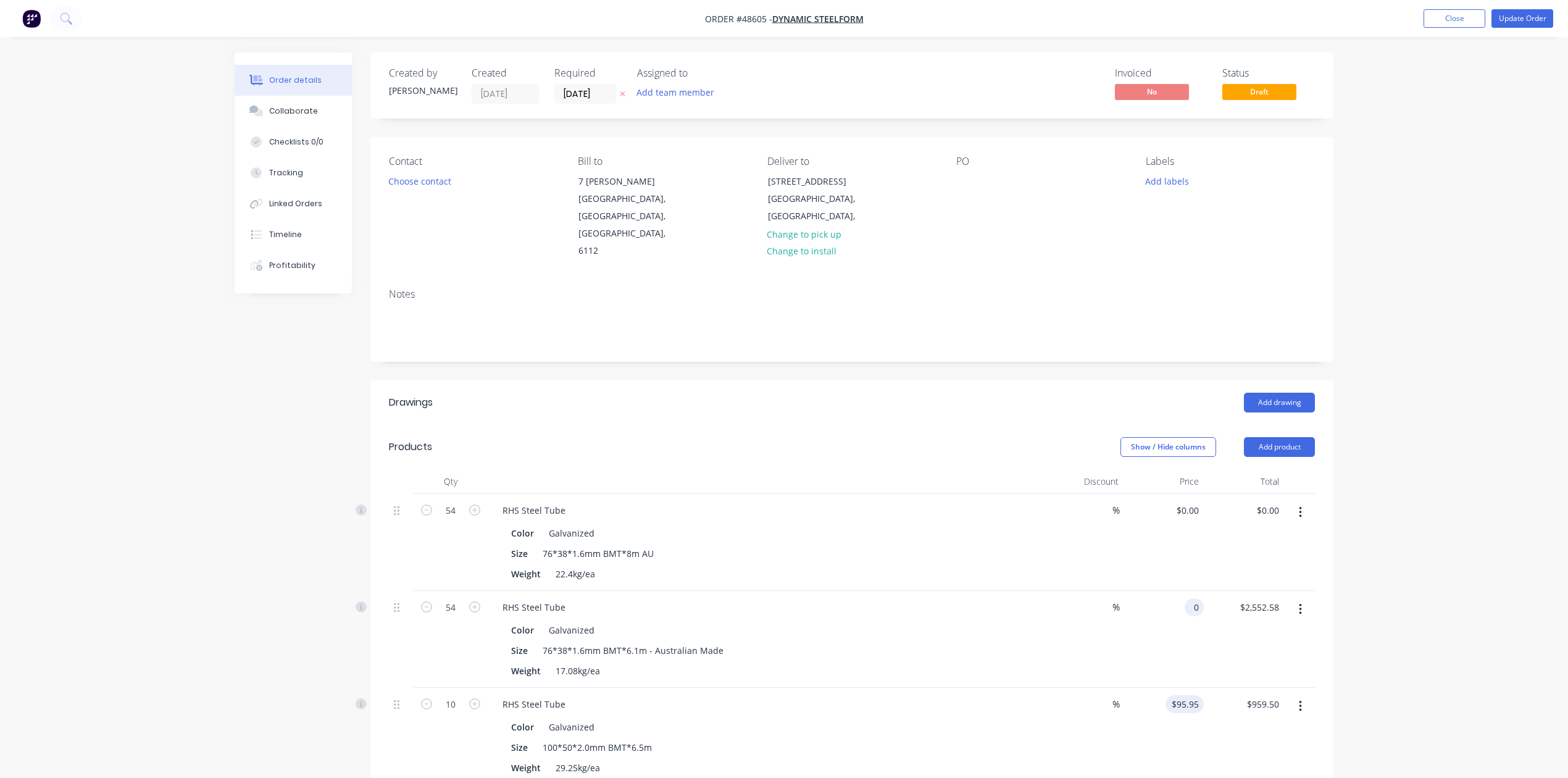
type input "$0.00"
click at [1185, 695] on input "95.95" at bounding box center [1187, 704] width 33 height 18
type input "$0.00"
drag, startPoint x: 856, startPoint y: 576, endPoint x: 1158, endPoint y: 198, distance: 483.8
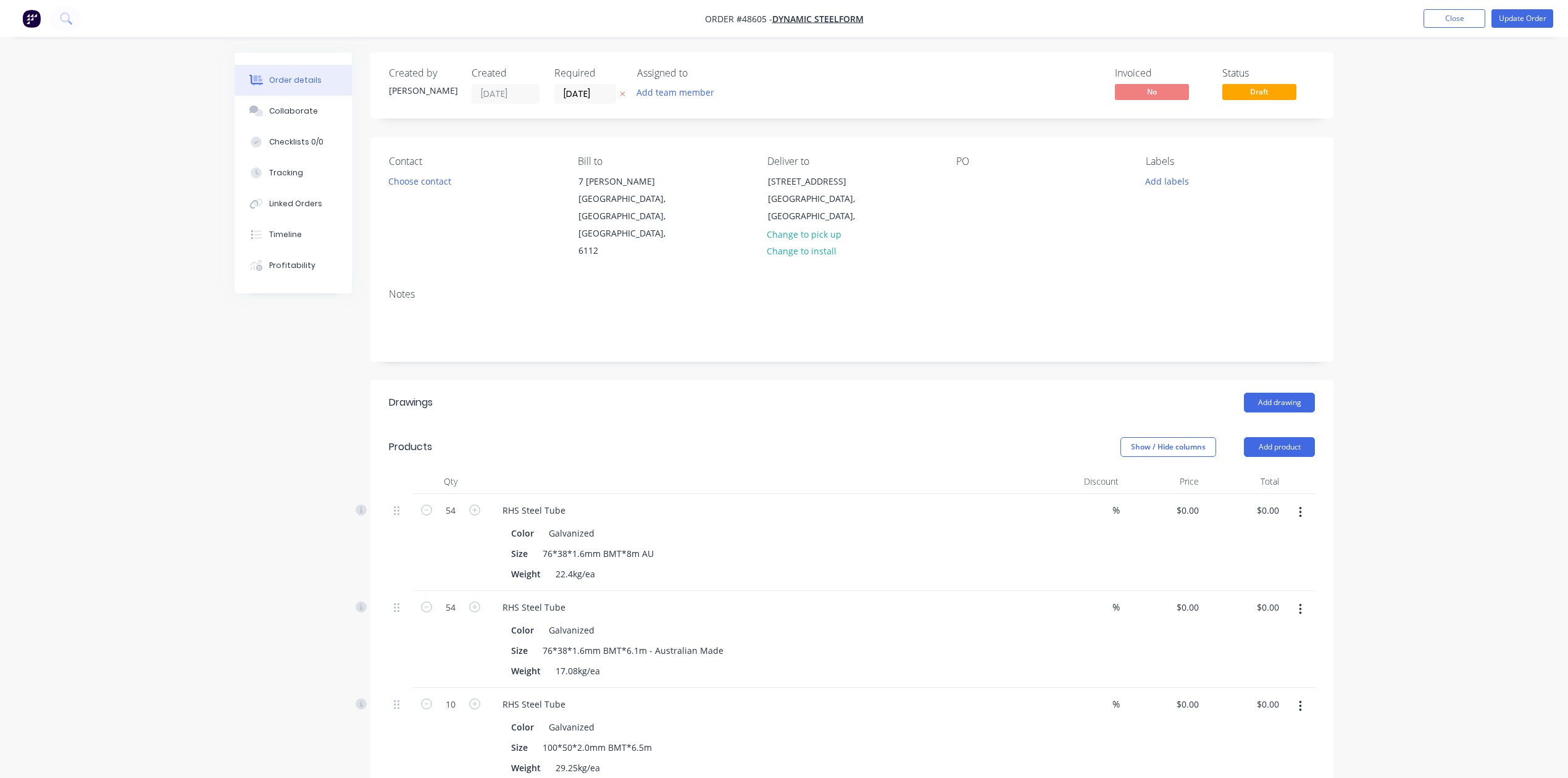
click at [856, 591] on div "RHS Steel Tube Color Galvanized Size 76*38*1.6mm BMT*6.1m - Australian Made Wei…" at bounding box center [766, 639] width 556 height 97
click at [1511, 19] on button "Update Order" at bounding box center [1523, 19] width 62 height 19
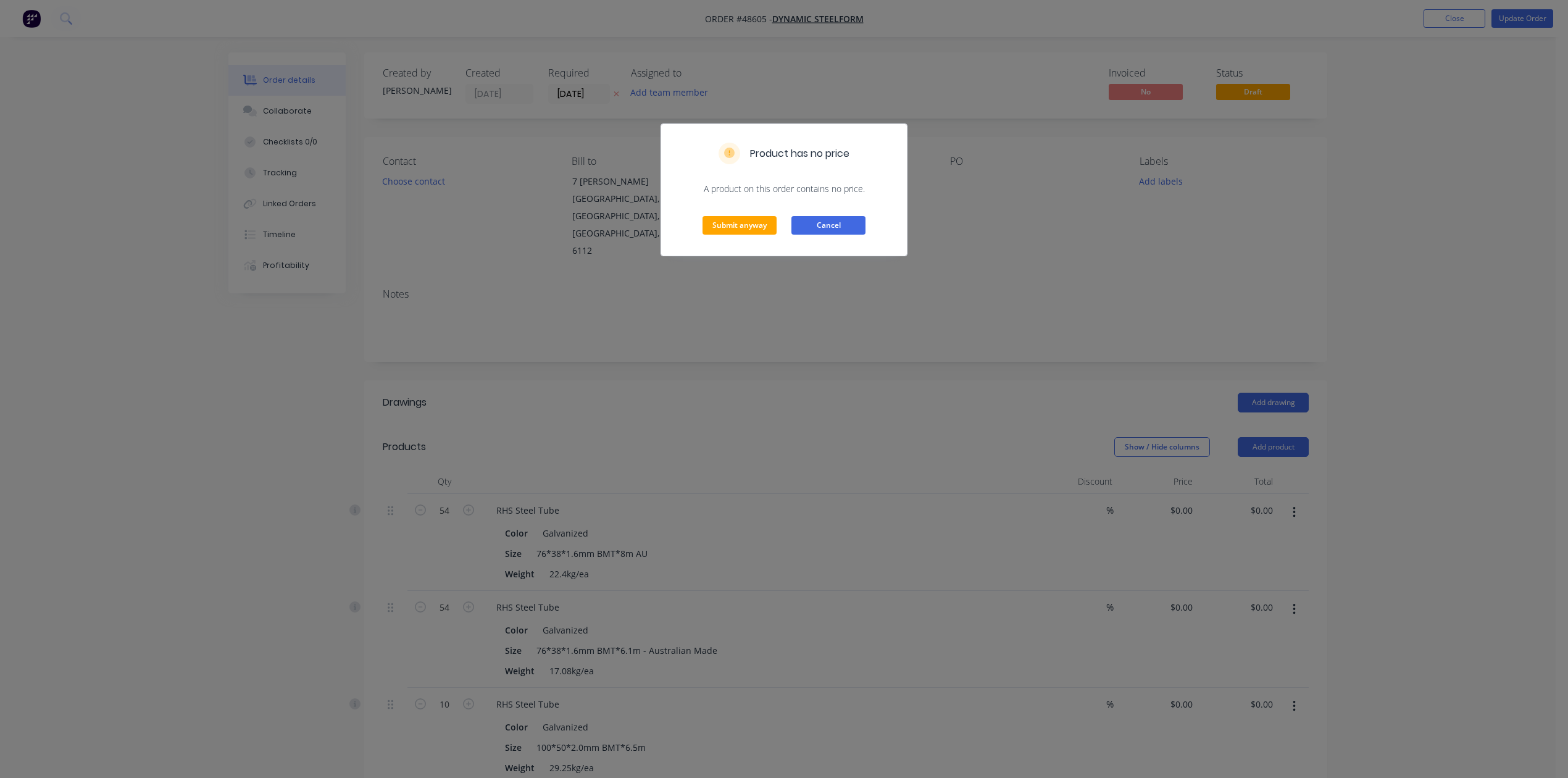
click at [817, 230] on button "Cancel" at bounding box center [828, 225] width 74 height 19
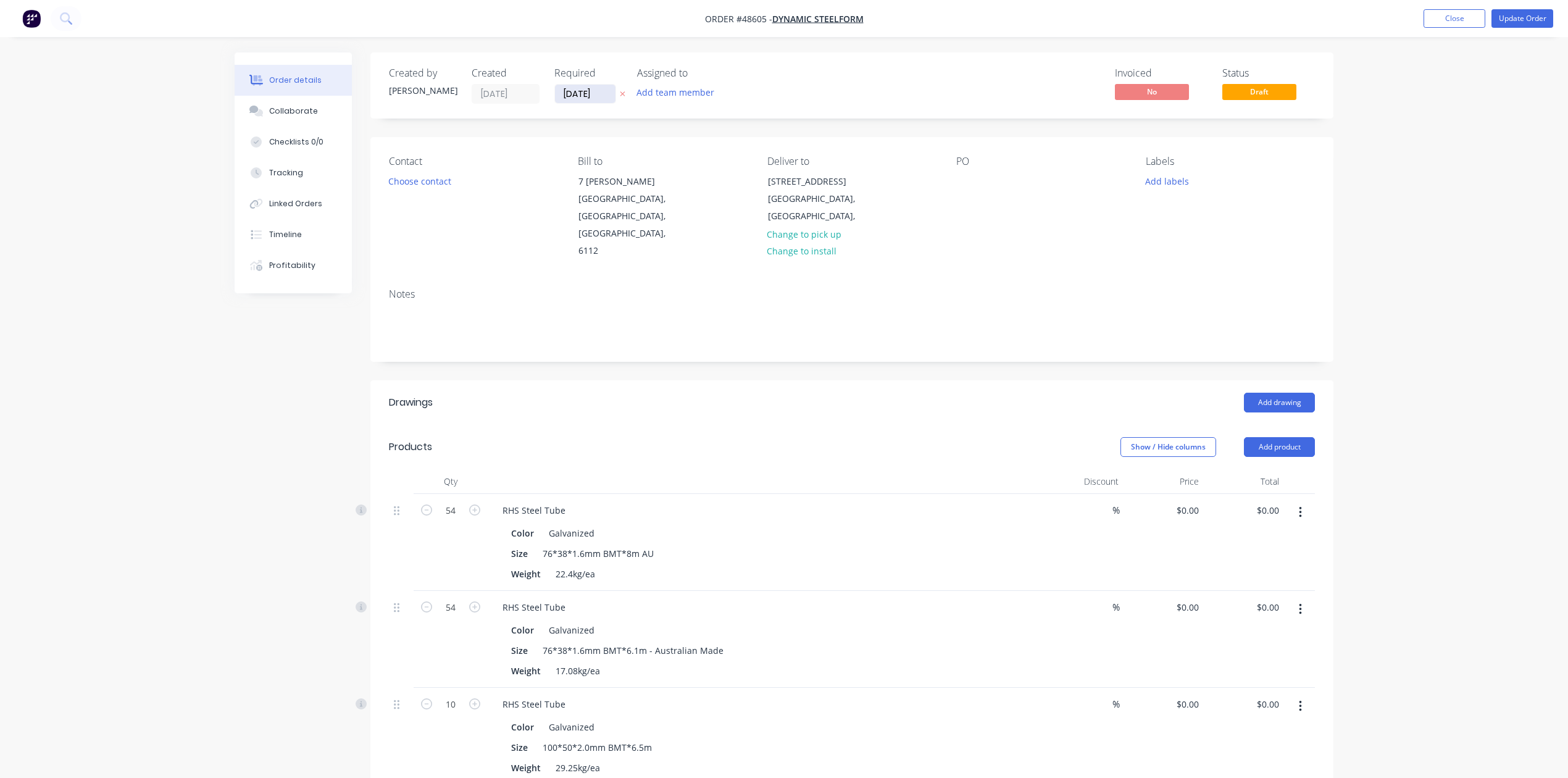
click at [561, 89] on input "[DATE]" at bounding box center [585, 94] width 60 height 19
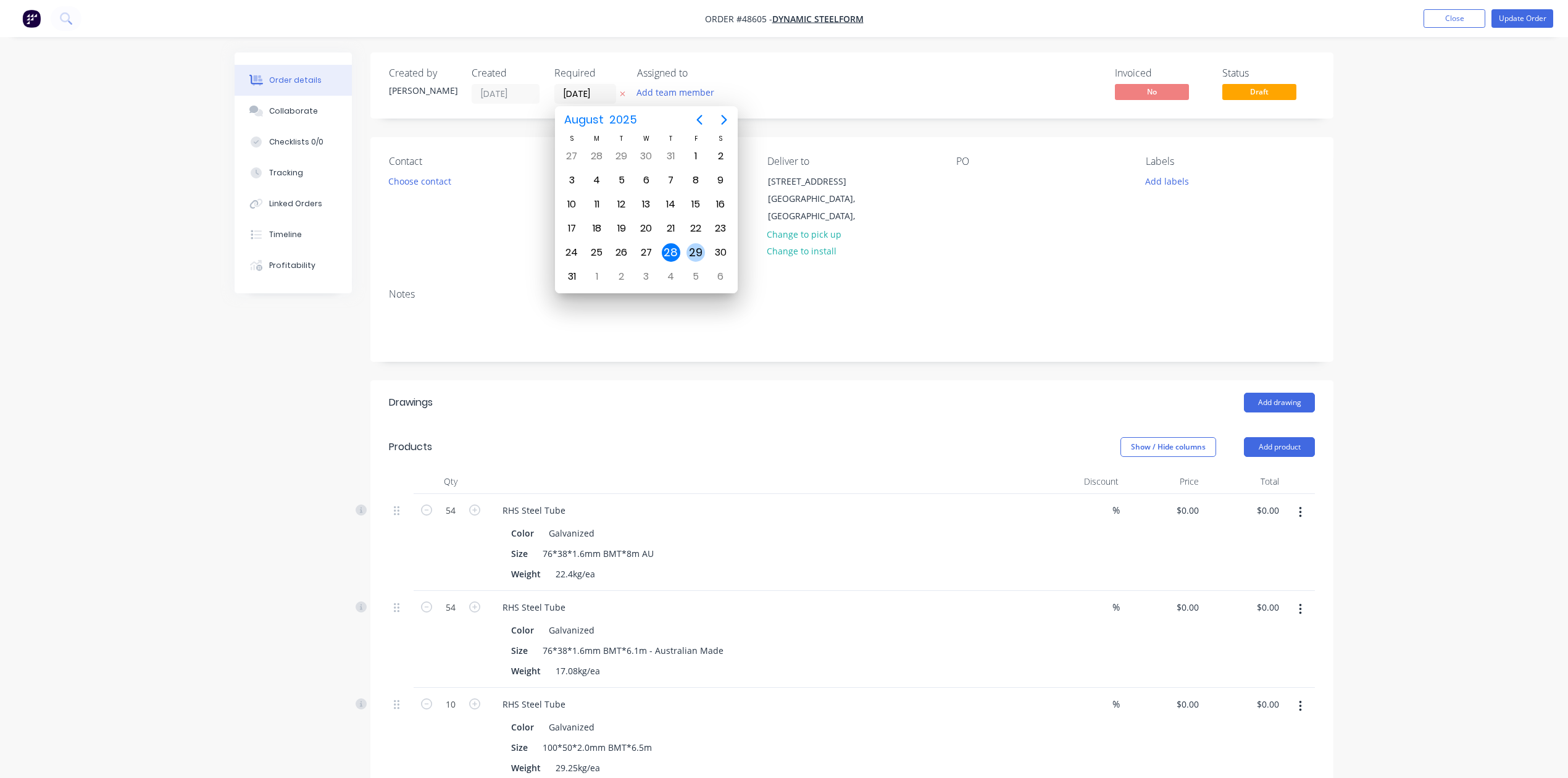
click at [694, 253] on div "29" at bounding box center [696, 253] width 19 height 19
type input "[DATE]"
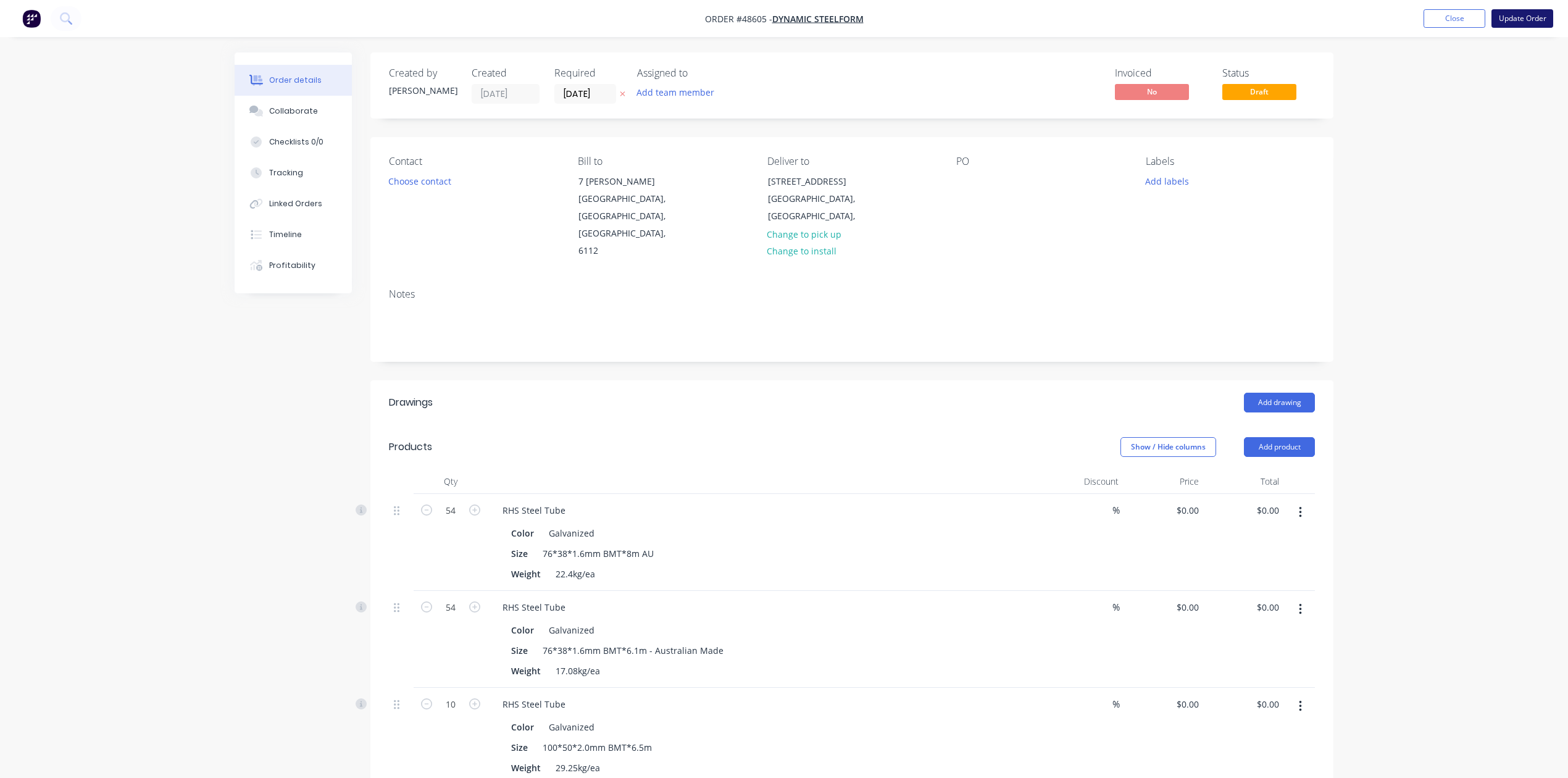
click at [1528, 21] on button "Update Order" at bounding box center [1523, 19] width 62 height 19
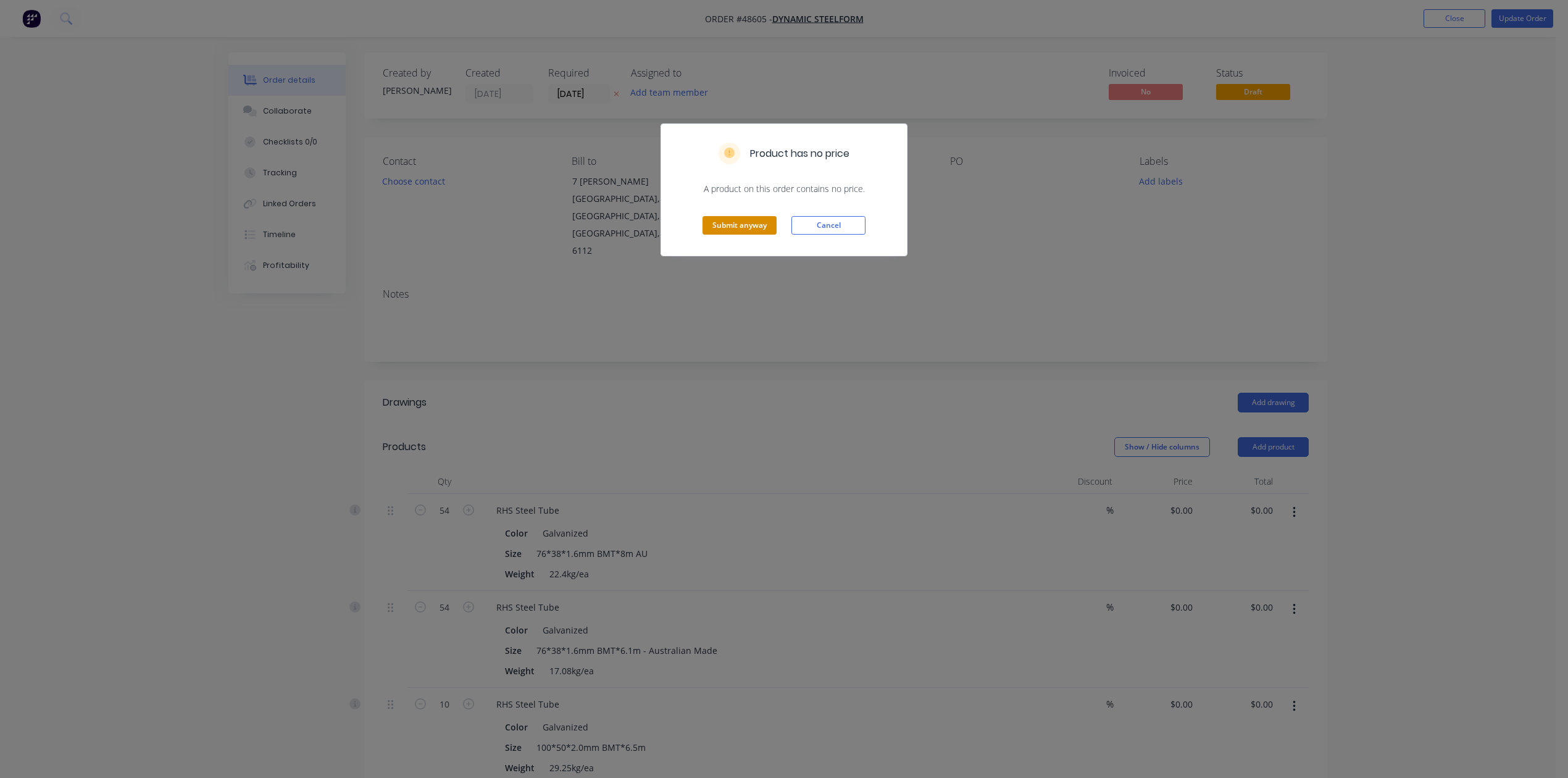
drag, startPoint x: 771, startPoint y: 240, endPoint x: 766, endPoint y: 226, distance: 14.9
click at [769, 238] on div "Submit anyway Cancel" at bounding box center [784, 225] width 245 height 60
click at [766, 226] on button "Submit anyway" at bounding box center [739, 225] width 74 height 19
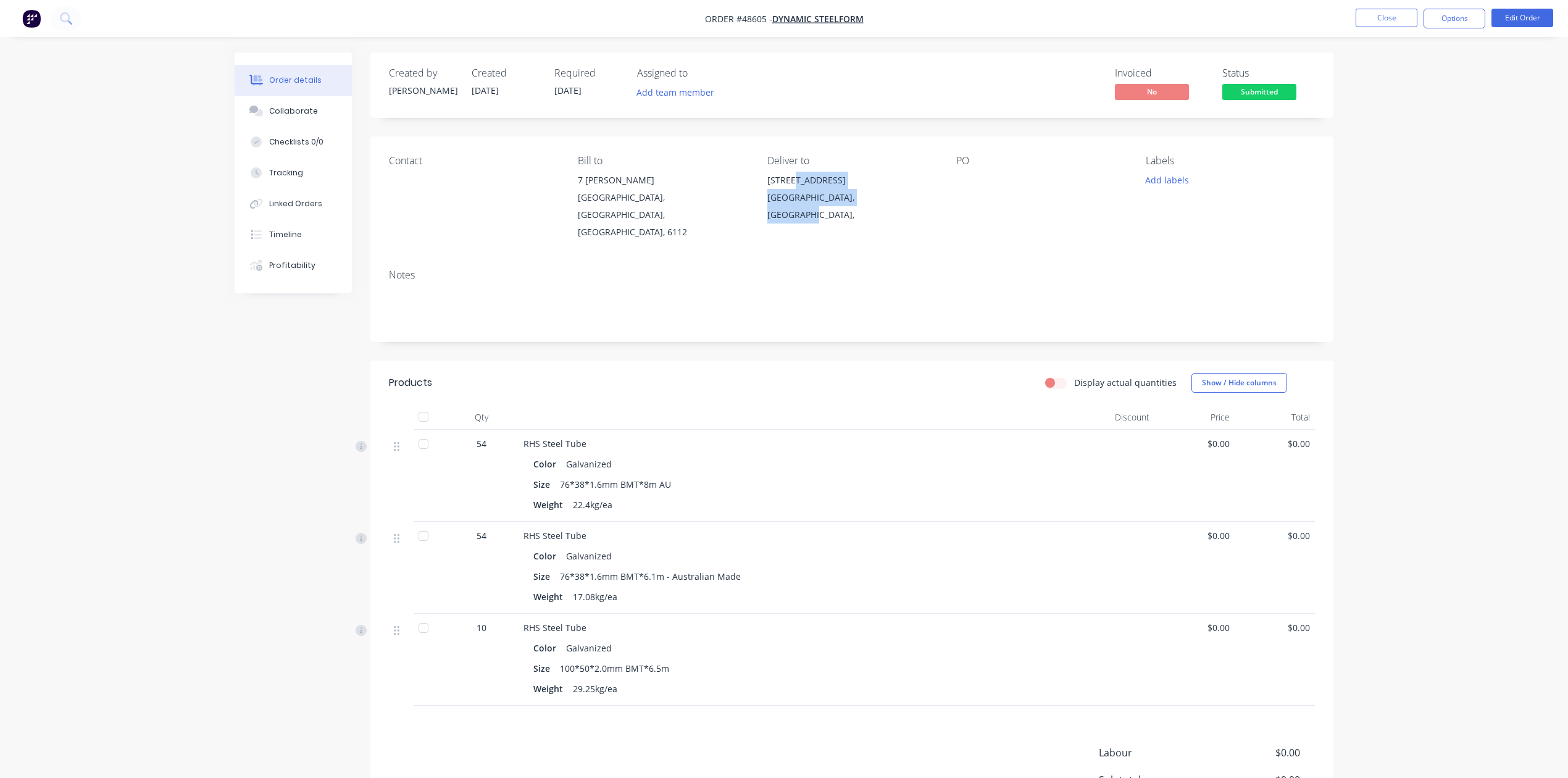
drag, startPoint x: 894, startPoint y: 198, endPoint x: 796, endPoint y: 171, distance: 101.7
click at [794, 171] on div "Deliver to 26a Tacoma Cct, Canning Vale WA 6155 Western Australia, Australia," at bounding box center [851, 197] width 169 height 86
click at [852, 312] on div "Created by Cathy Created 28/08/25 Required 29/08/25 Assigned to Add team member…" at bounding box center [852, 466] width 963 height 828
click at [1444, 15] on button "Options" at bounding box center [1454, 18] width 62 height 19
click at [1295, 95] on span "Submitted" at bounding box center [1259, 91] width 74 height 15
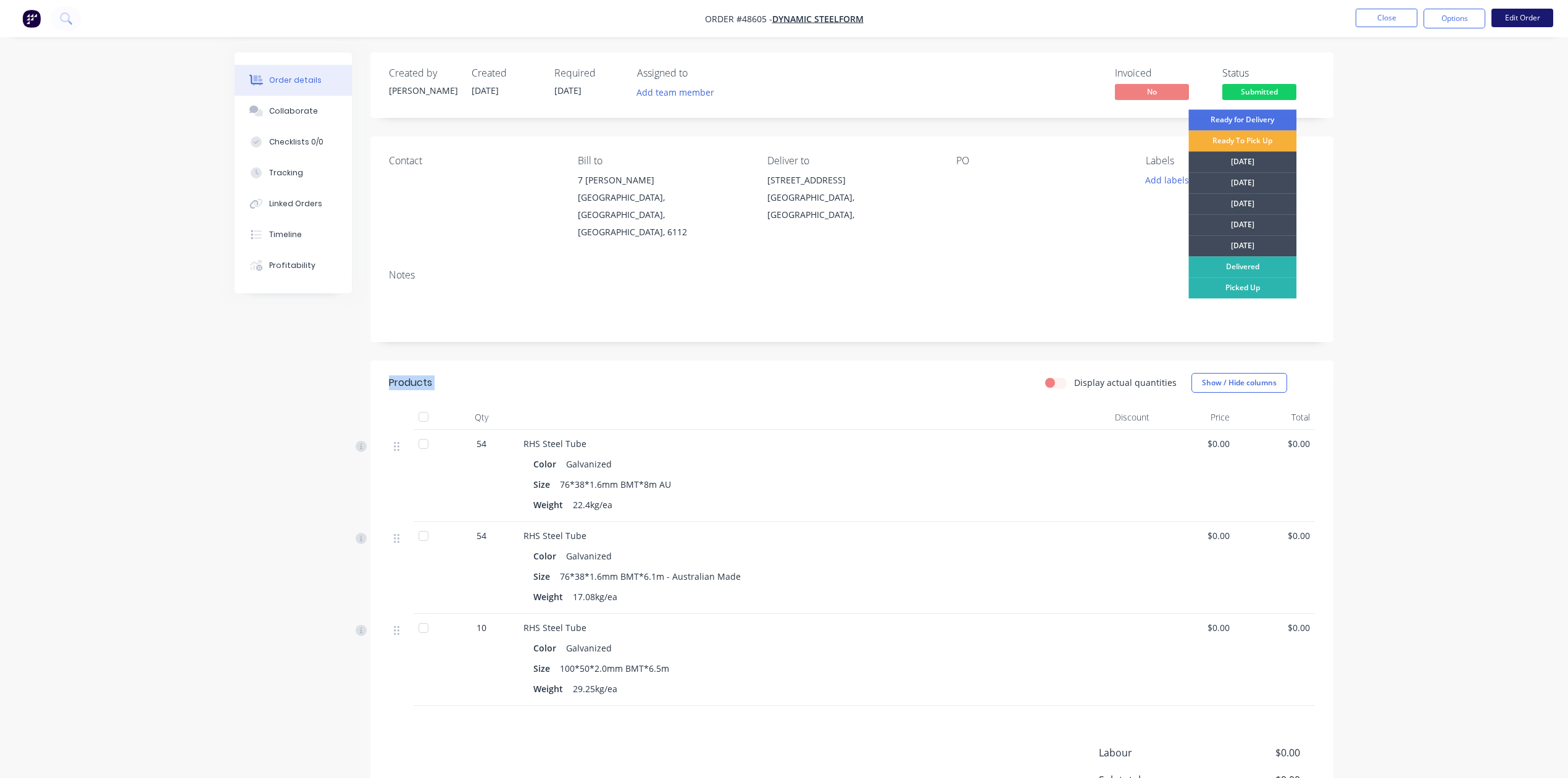
click at [1509, 15] on button "Edit Order" at bounding box center [1523, 18] width 62 height 19
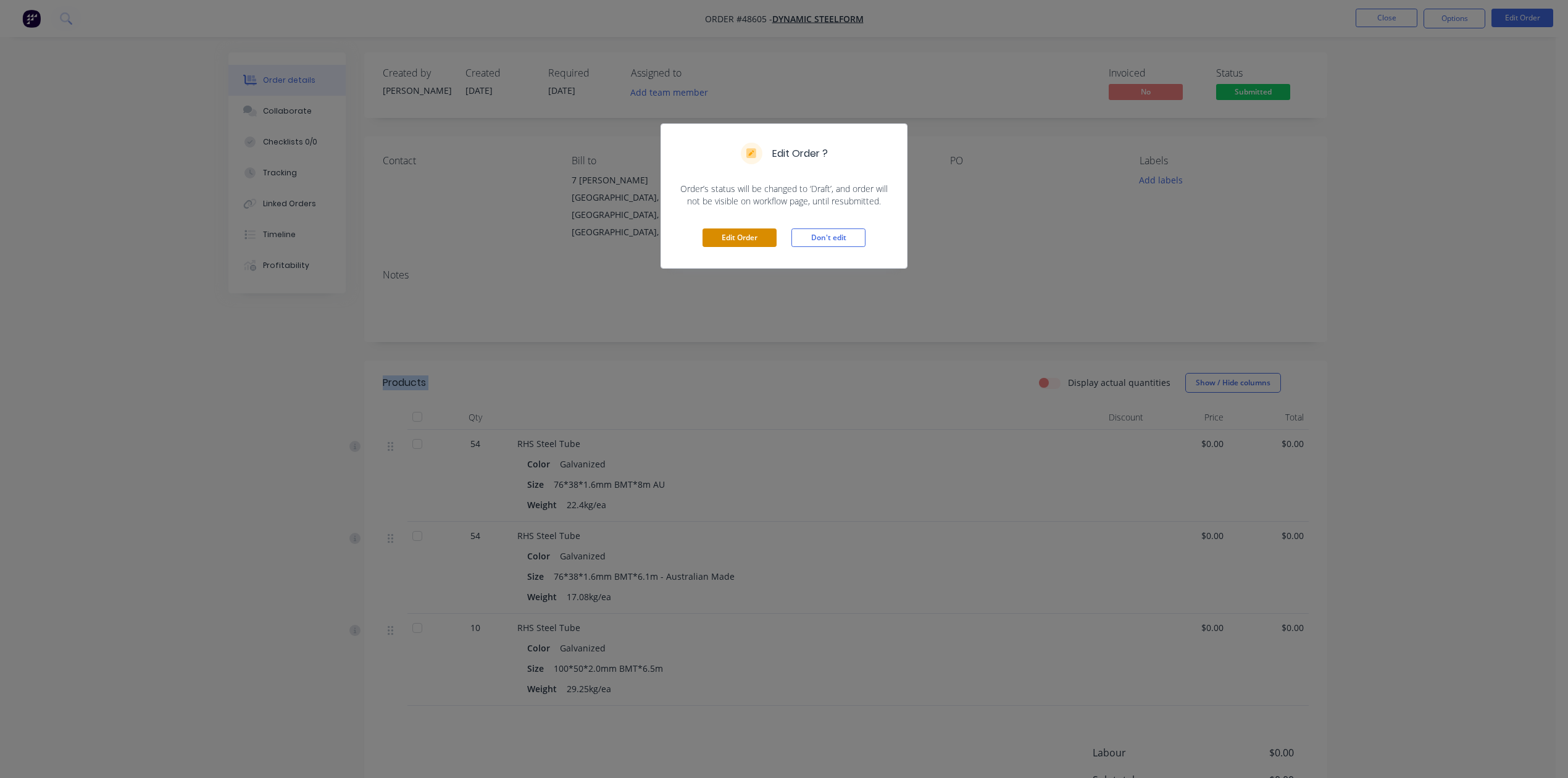
drag, startPoint x: 724, startPoint y: 237, endPoint x: 753, endPoint y: 231, distance: 29.6
click at [725, 237] on button "Edit Order" at bounding box center [739, 238] width 74 height 19
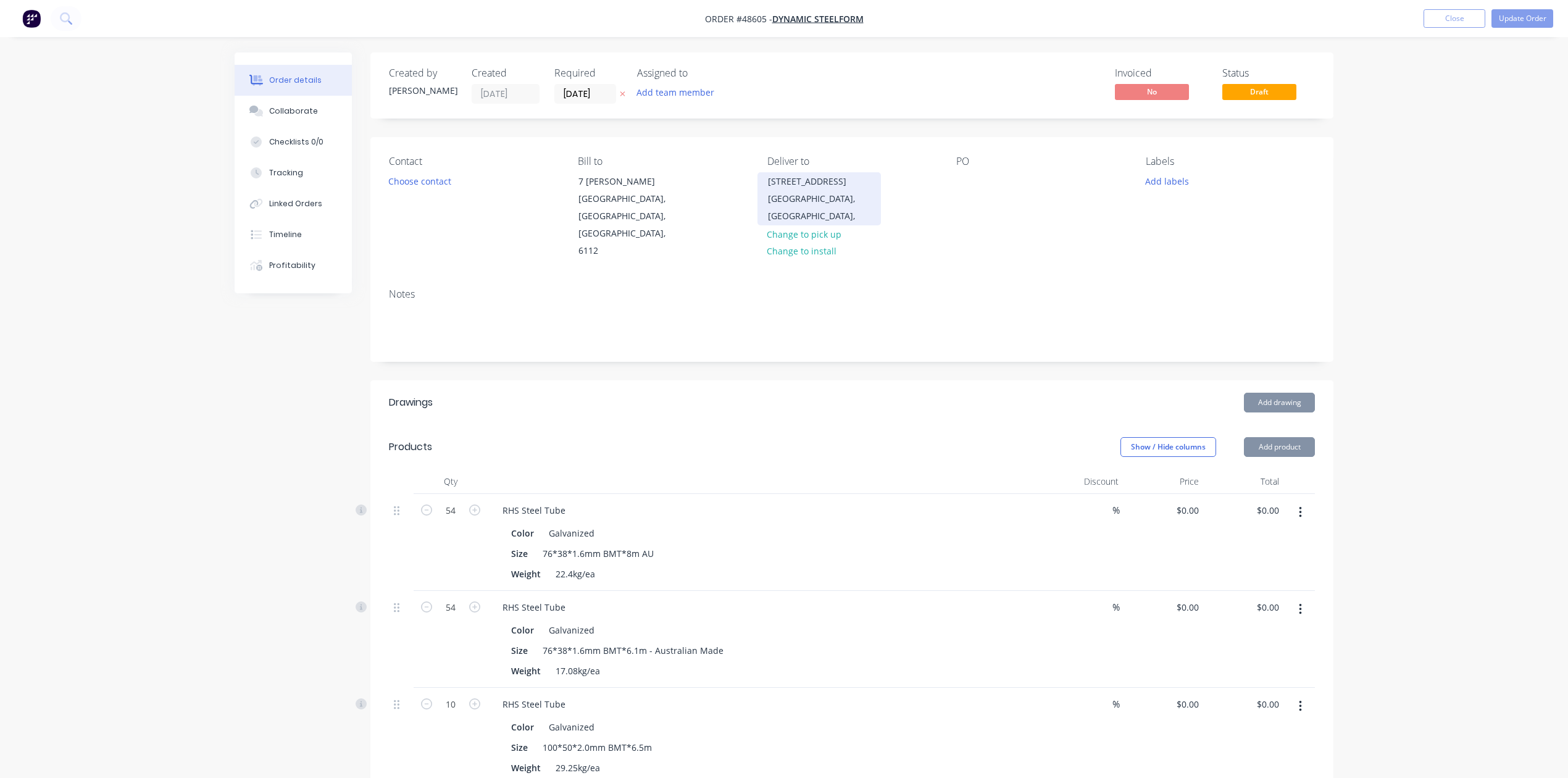
click at [828, 190] on div "[STREET_ADDRESS]" at bounding box center [819, 181] width 102 height 17
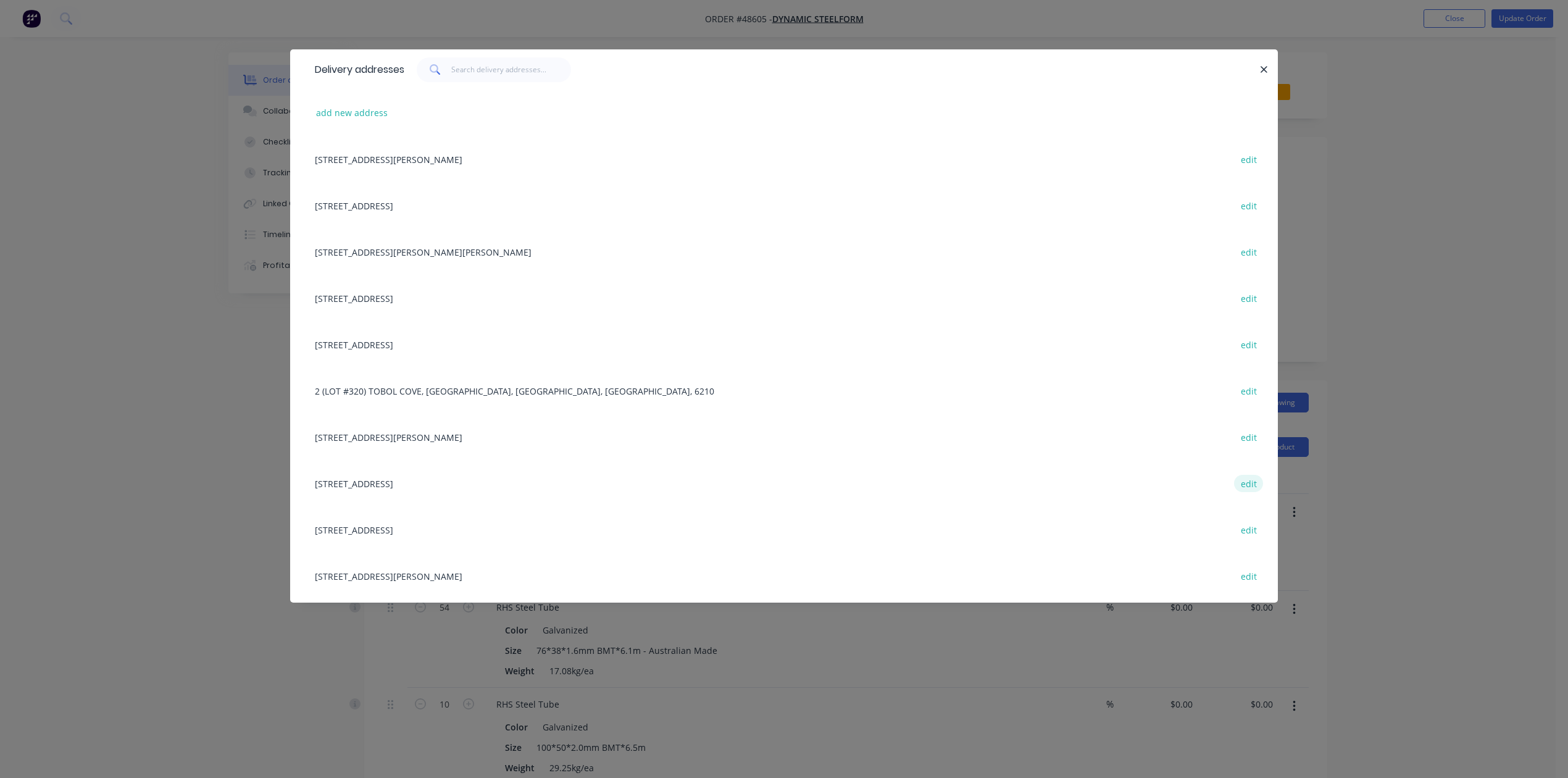
click at [1241, 482] on button "edit" at bounding box center [1248, 483] width 29 height 17
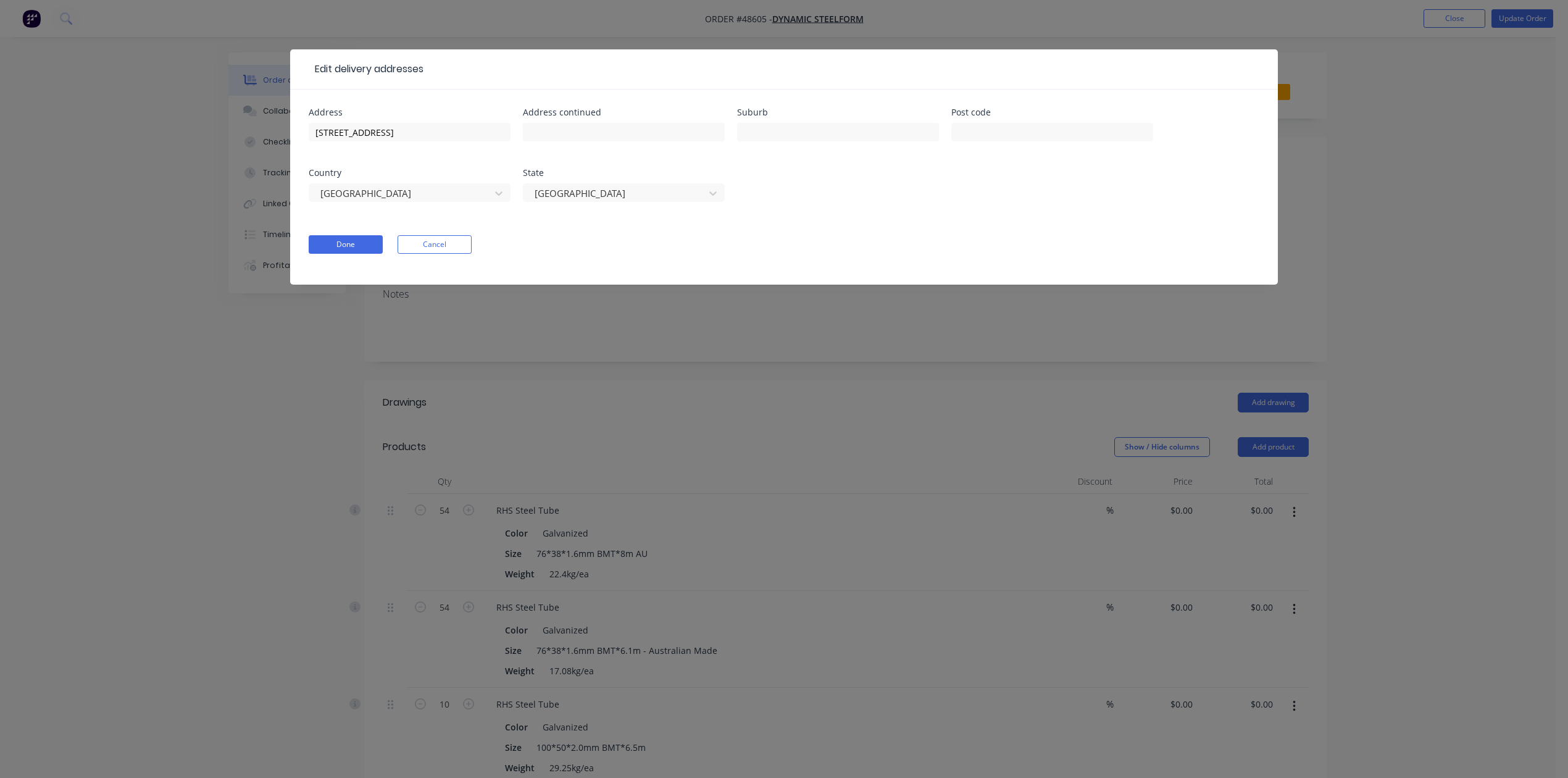
drag, startPoint x: 482, startPoint y: 119, endPoint x: 419, endPoint y: 121, distance: 63.0
click at [419, 121] on div "Address 26a Tacoma Cct, Canning Vale WA 6155" at bounding box center [409, 132] width 202 height 48
drag, startPoint x: 483, startPoint y: 127, endPoint x: 260, endPoint y: 130, distance: 223.0
click at [260, 130] on div "Edit delivery addresses Address 26a Tacoma Cct, Canning Vale WA 6155 Address co…" at bounding box center [784, 389] width 1568 height 778
paste input "text"
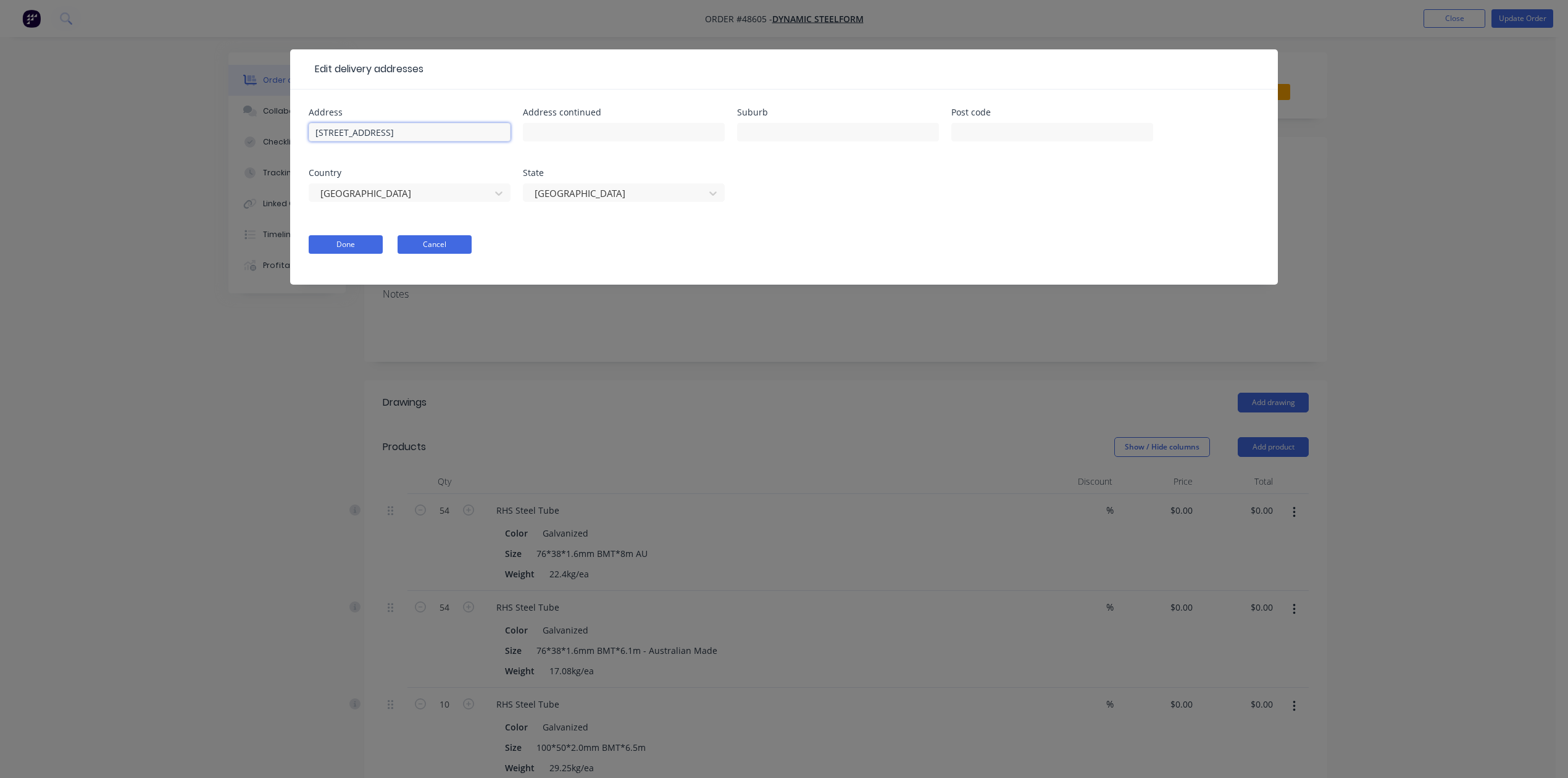
type input "26 Tacoma Cct, Canning Vale WA 6155"
click at [461, 248] on button "Cancel" at bounding box center [434, 245] width 74 height 19
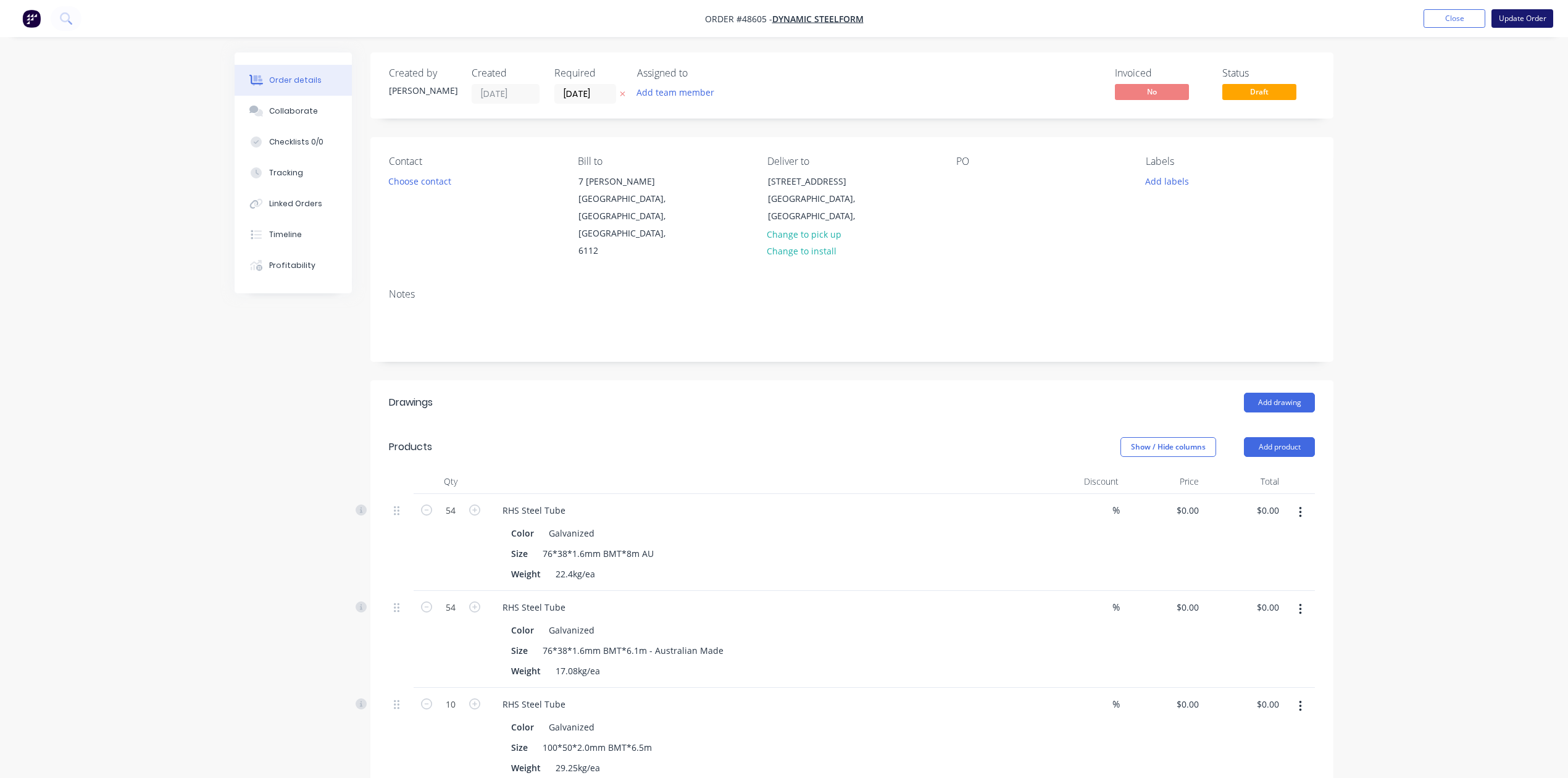
click at [1541, 19] on button "Update Order" at bounding box center [1523, 19] width 62 height 19
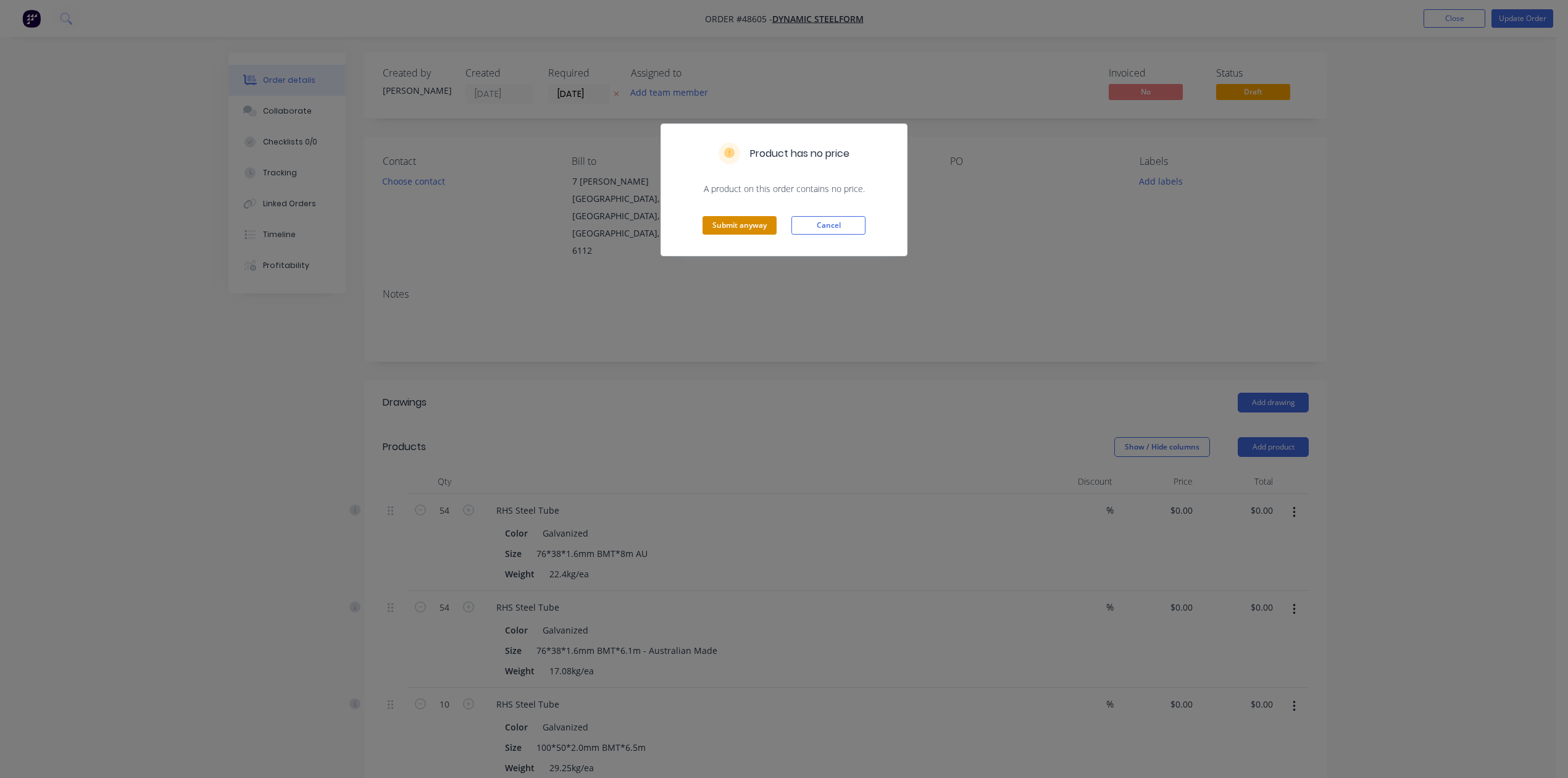
click at [737, 223] on button "Submit anyway" at bounding box center [739, 225] width 74 height 19
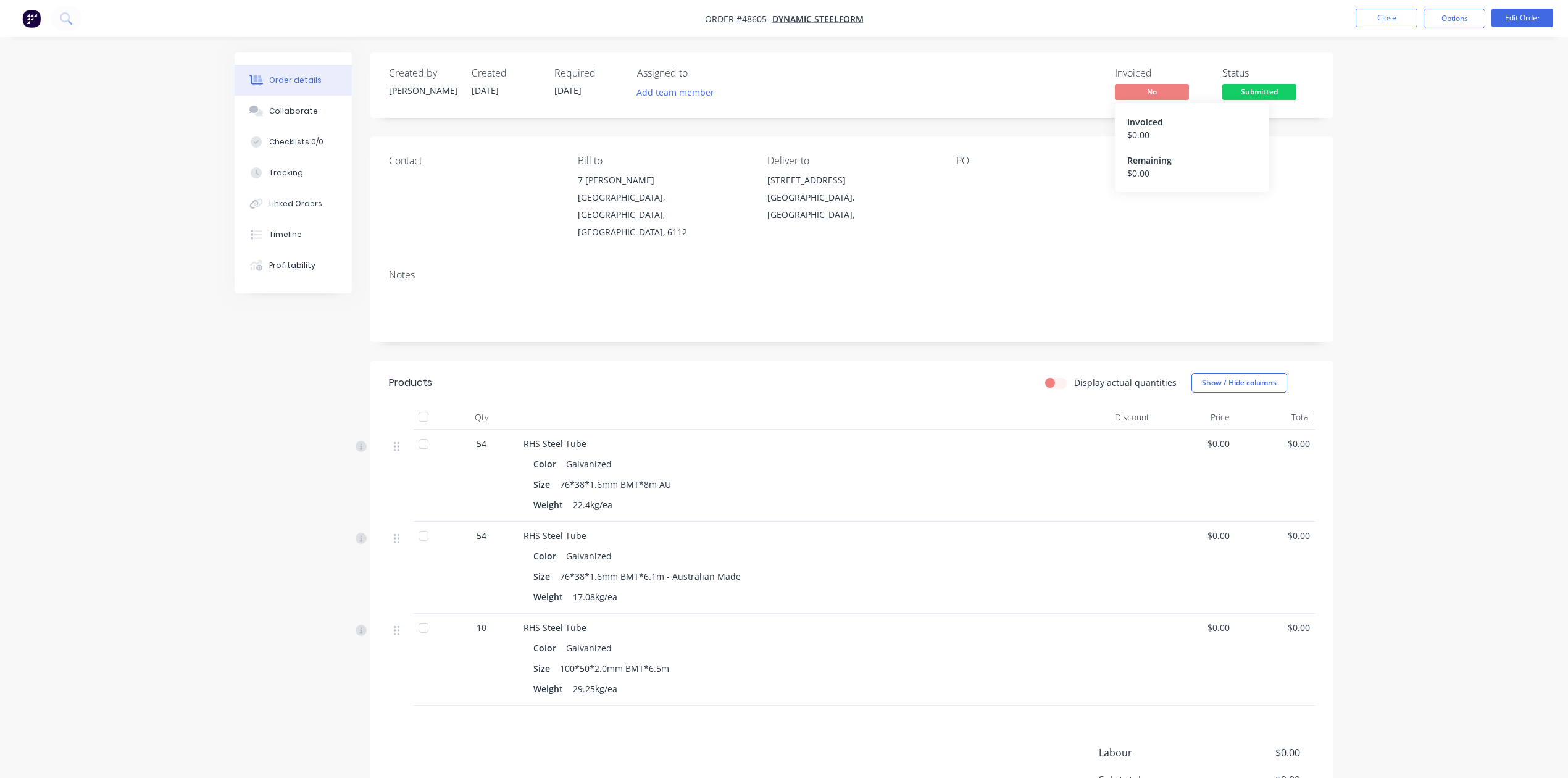
click at [1238, 107] on div "Invoiced $ 0.00 Remaining $ 0.00" at bounding box center [1192, 148] width 154 height 89
click at [1238, 94] on span "Submitted" at bounding box center [1259, 91] width 74 height 15
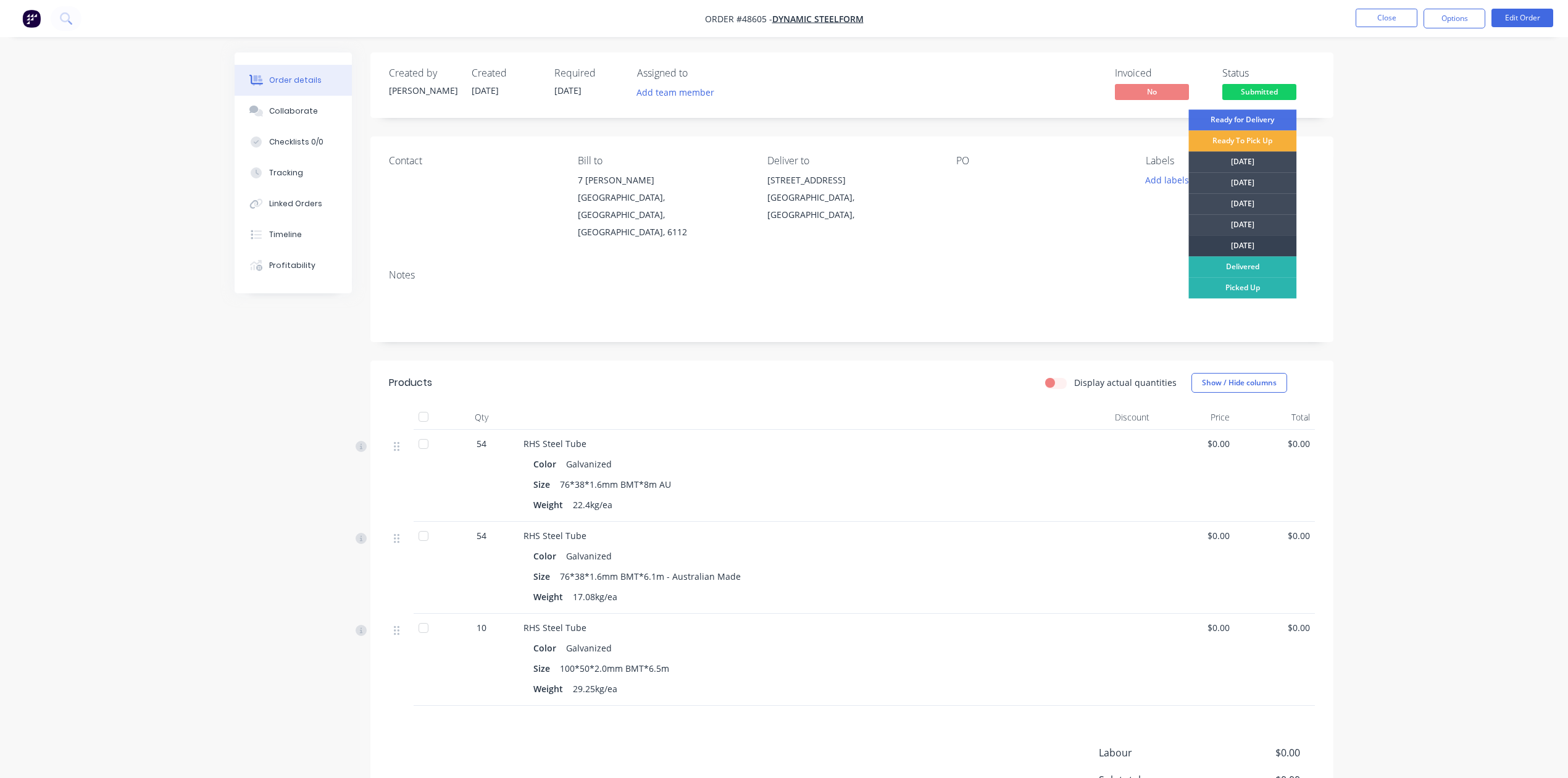
click at [1236, 242] on div "[DATE]" at bounding box center [1242, 245] width 108 height 21
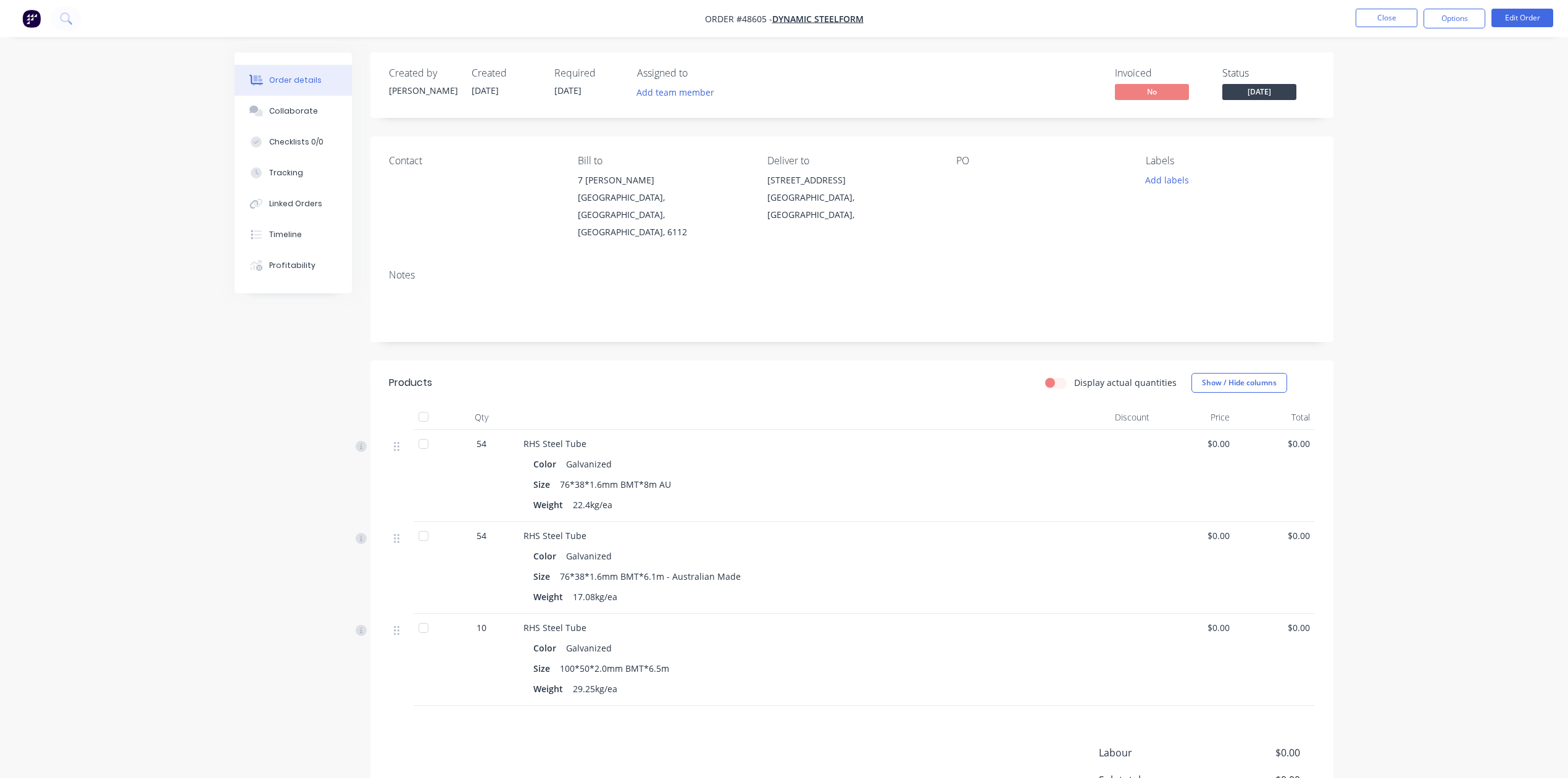
click at [1487, 10] on ul "Close Options Edit Order" at bounding box center [1454, 18] width 227 height 19
click at [1483, 24] on button "Options" at bounding box center [1454, 18] width 62 height 19
click at [1437, 178] on div "Delivery Docket" at bounding box center [1418, 173] width 114 height 18
click at [1426, 117] on div "Without pricing" at bounding box center [1418, 124] width 114 height 18
click at [949, 337] on div "Created by Cathy Created 28/08/25 Required 29/08/25 Assigned to Add team member…" at bounding box center [852, 466] width 963 height 828
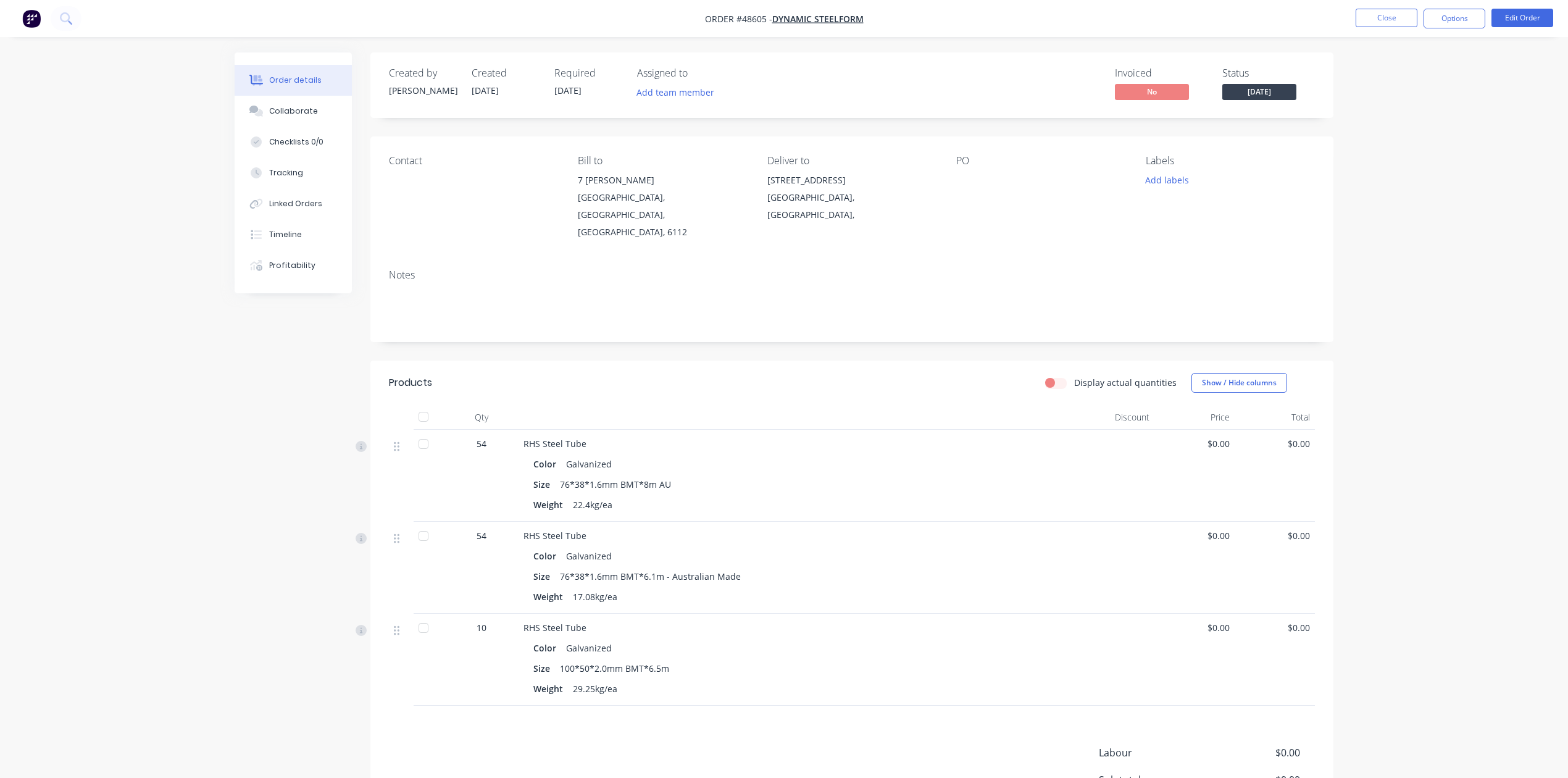
click at [842, 437] on div "RHS Steel Tube" at bounding box center [797, 443] width 545 height 13
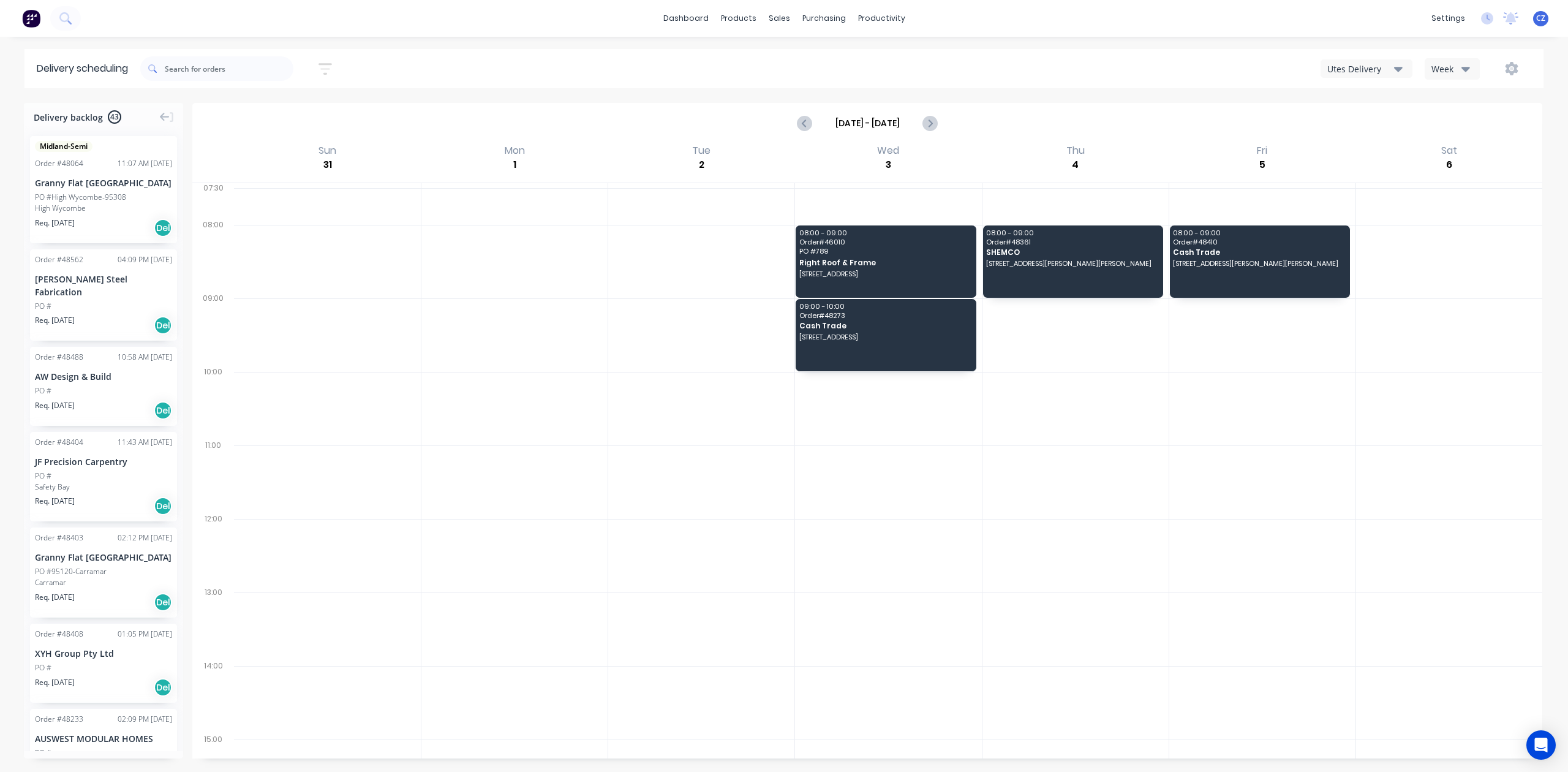
click at [1356, 74] on div "Utes Delivery" at bounding box center [1361, 69] width 67 height 13
click at [1382, 104] on div "Semi-Truck with Hiab" at bounding box center [1382, 100] width 121 height 24
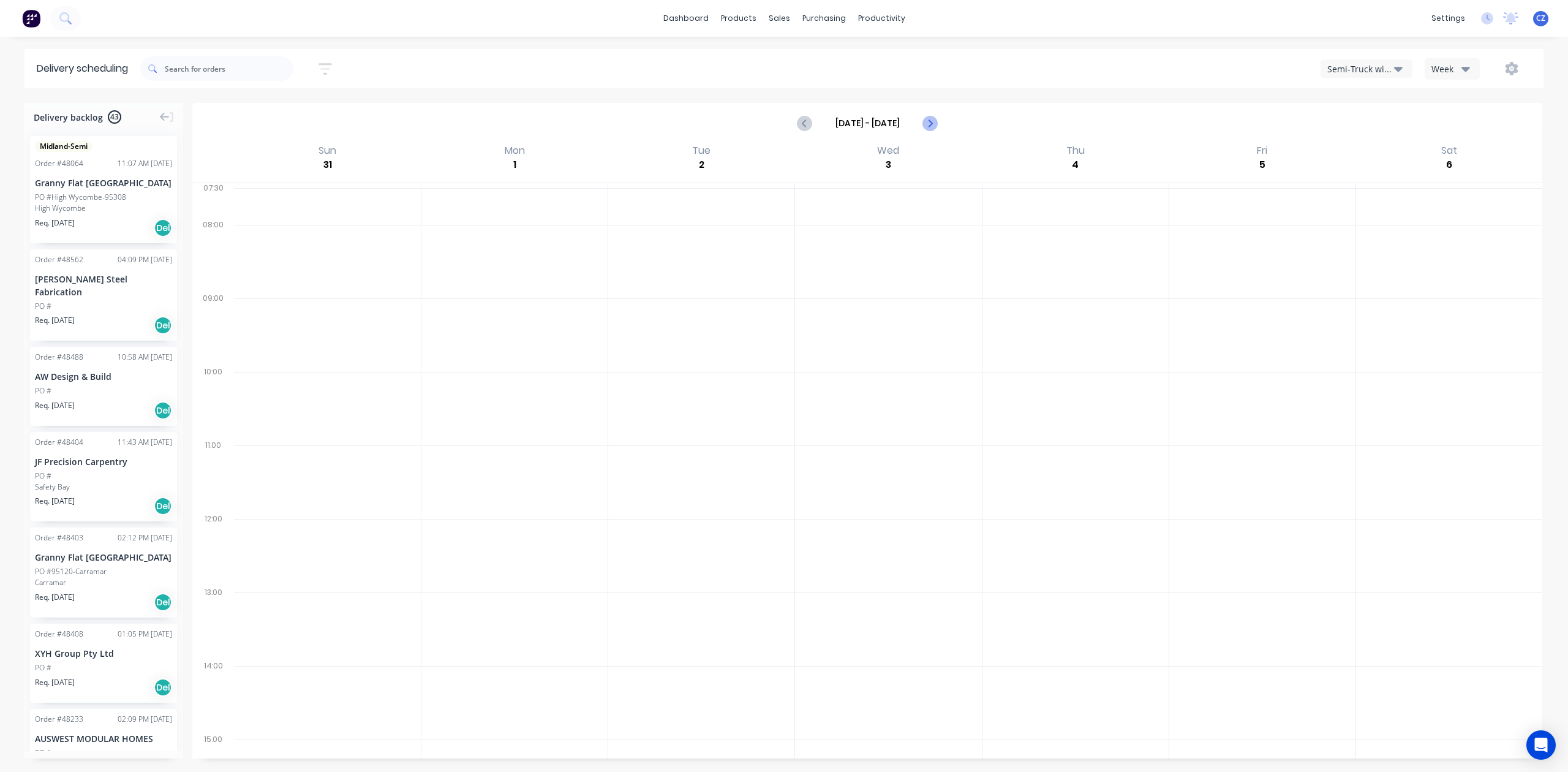
click at [928, 121] on icon "Next page" at bounding box center [930, 123] width 15 height 15
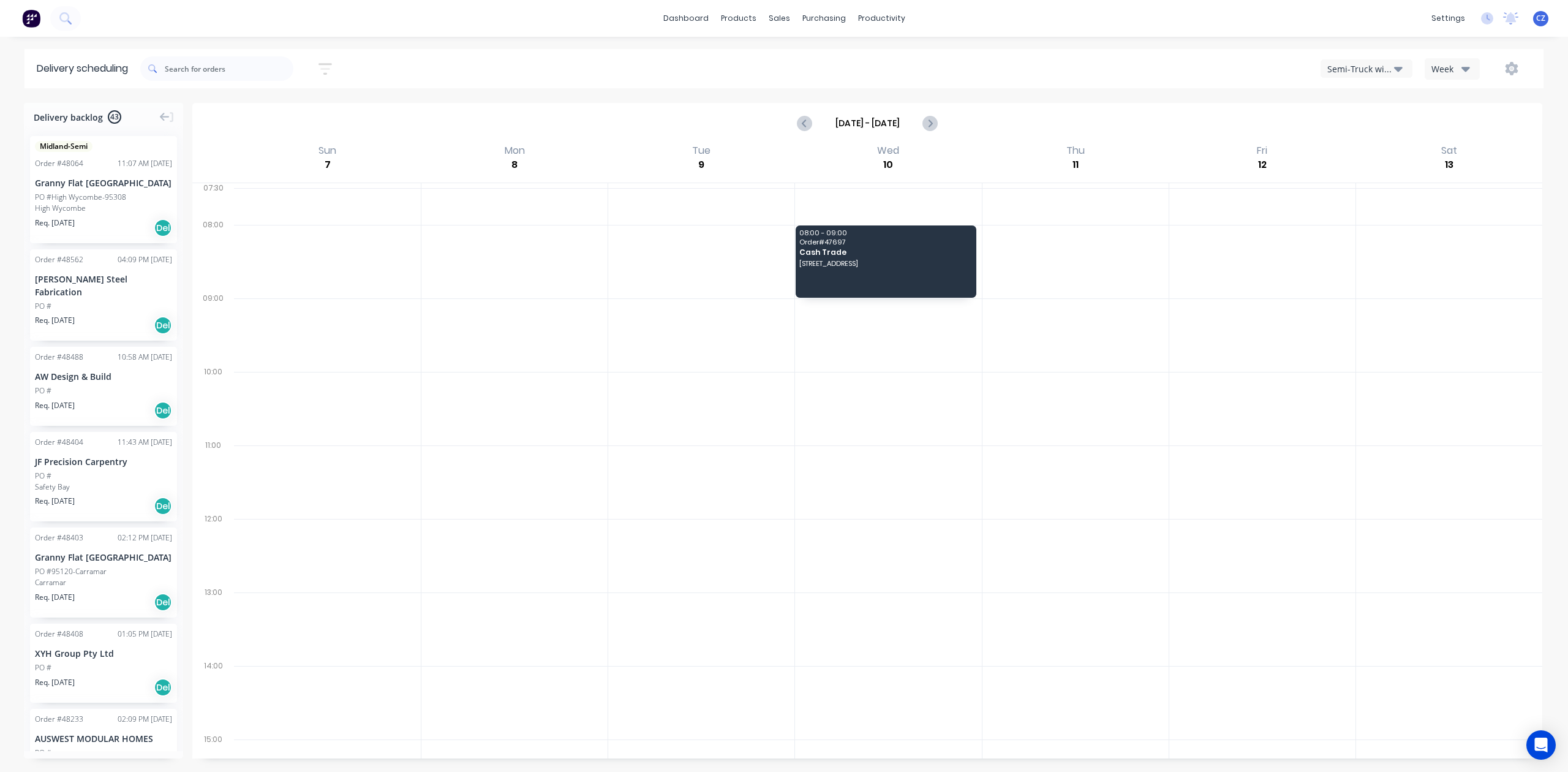
drag, startPoint x: 1340, startPoint y: 80, endPoint x: 1377, endPoint y: 74, distance: 37.5
click at [1341, 80] on div "Sort by Most recent Created date Required date Order number Customer name Most …" at bounding box center [841, 69] width 1403 height 34
click at [1377, 74] on div "Semi-Truck with Hiab" at bounding box center [1361, 69] width 67 height 13
click at [1362, 149] on div "Utes Delivery" at bounding box center [1382, 149] width 121 height 24
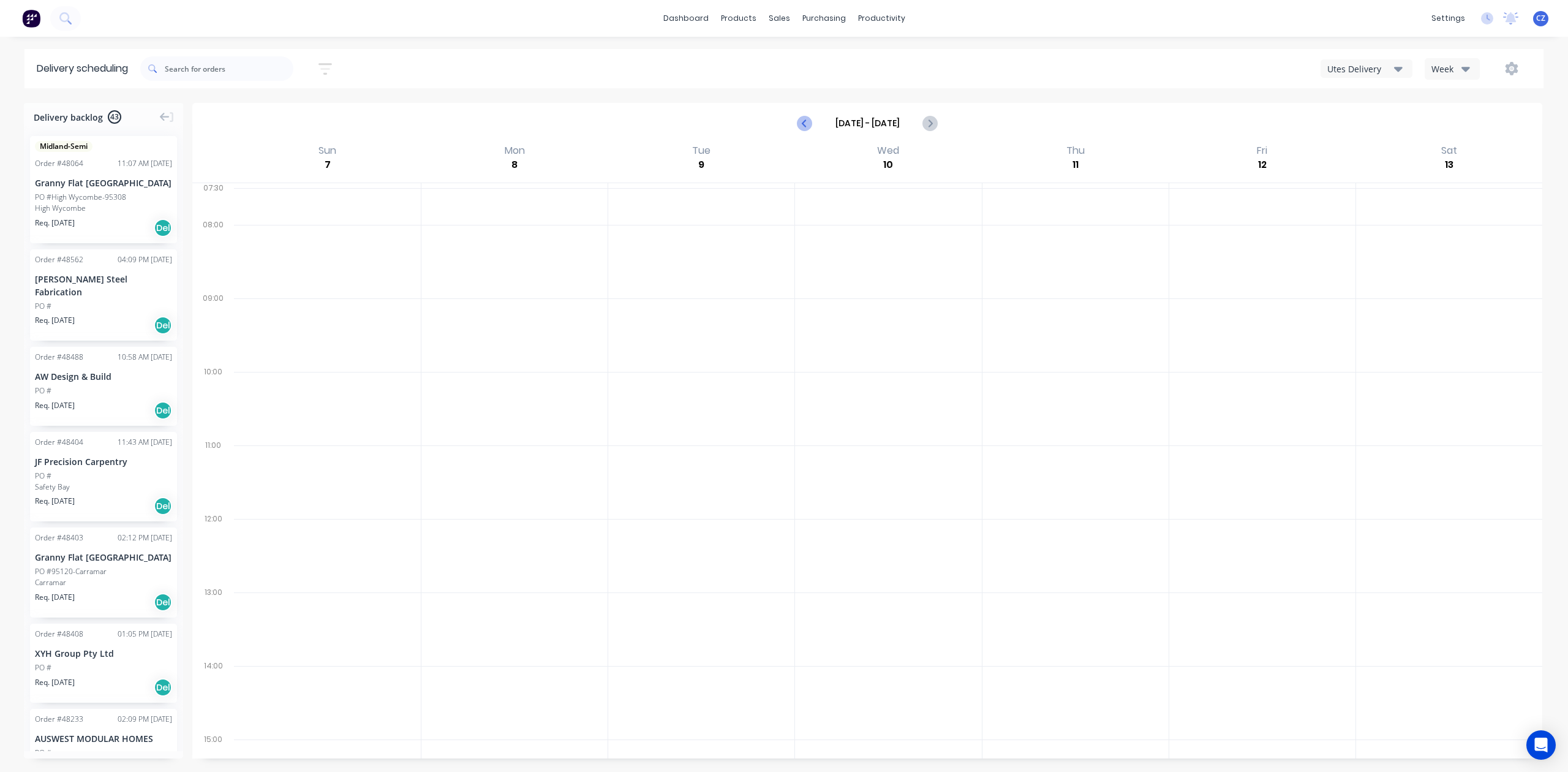
click at [815, 119] on button "Previous page" at bounding box center [805, 123] width 24 height 24
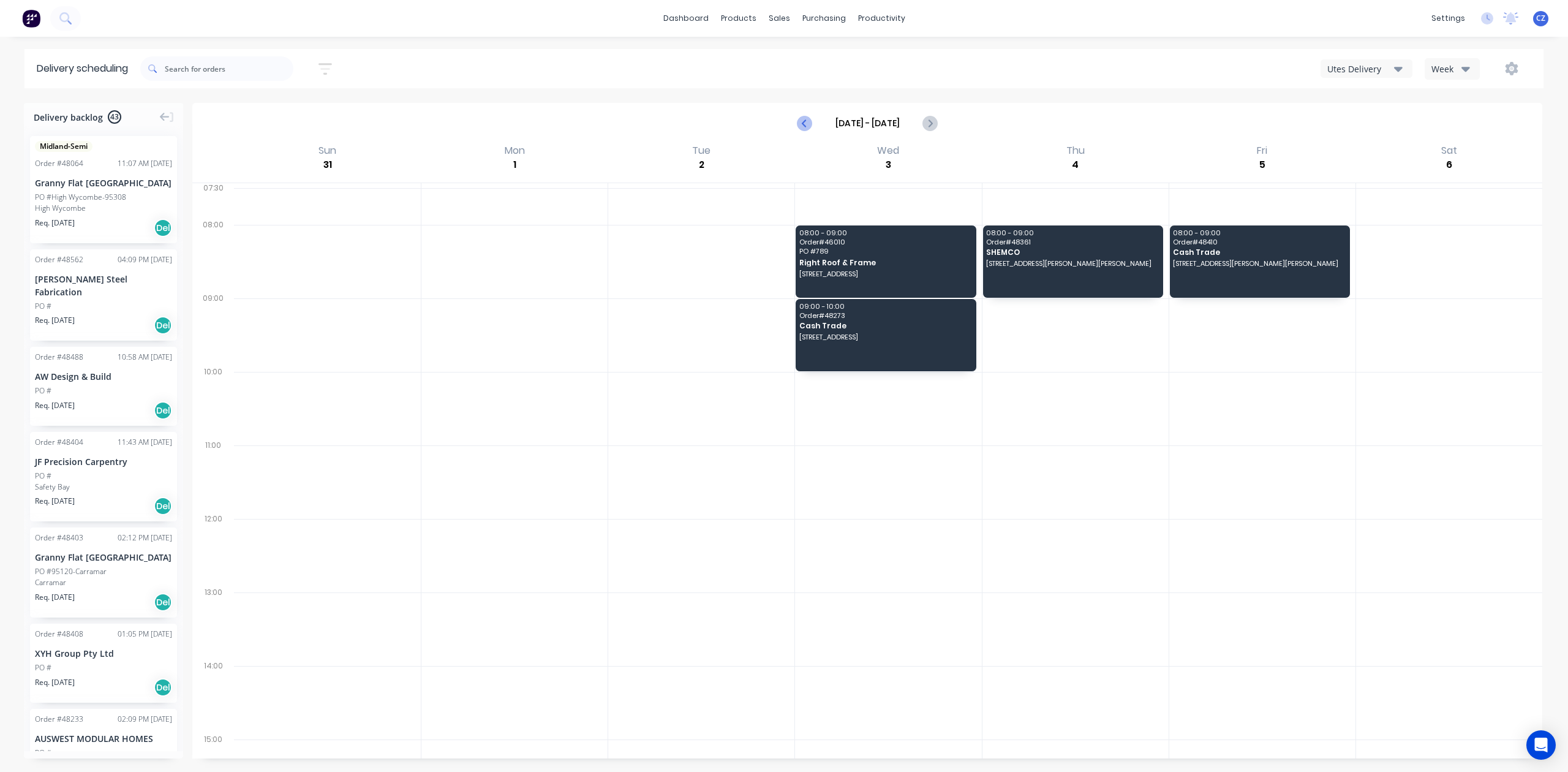
click at [804, 121] on icon "Previous page" at bounding box center [805, 123] width 15 height 15
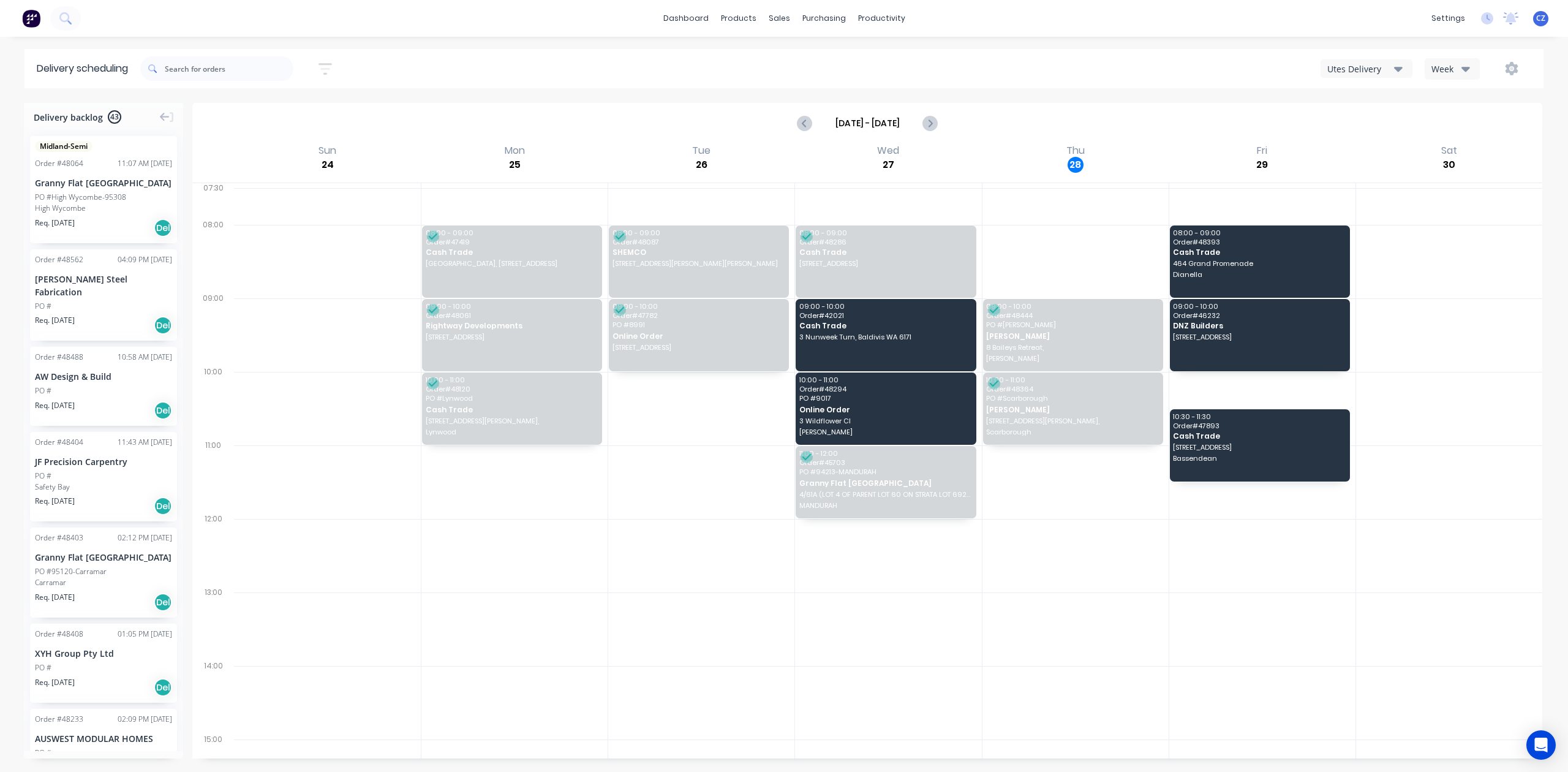
click at [1373, 64] on div "Utes Delivery" at bounding box center [1361, 69] width 67 height 13
click at [1377, 106] on div "Semi-Truck with Hiab" at bounding box center [1382, 100] width 121 height 24
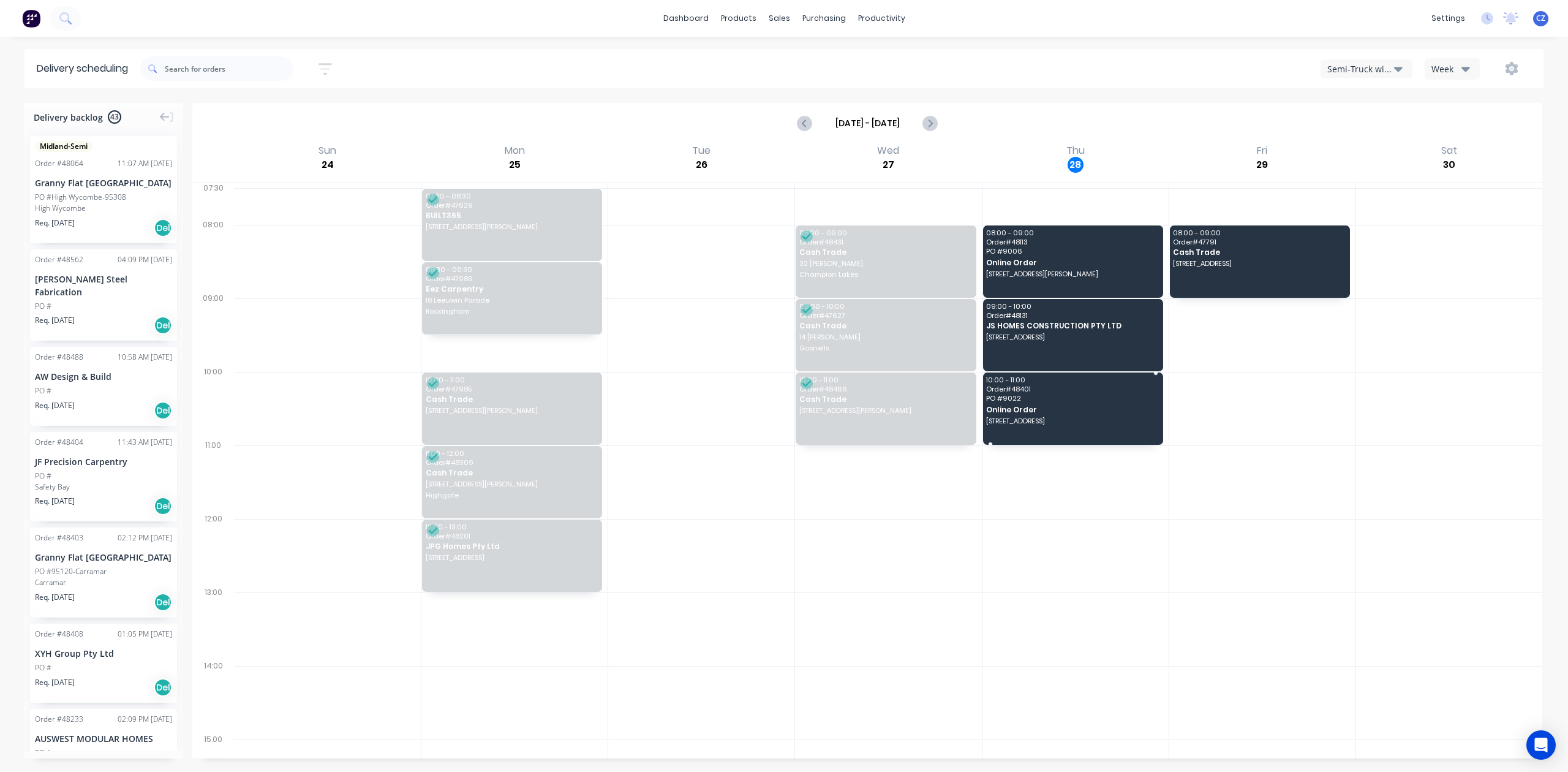
click at [1050, 416] on div "10:00 - 11:00 Order # 48401 PO # 9022 Online Order 298 Acton Ave, Kewdale WA 61…" at bounding box center [1073, 408] width 180 height 72
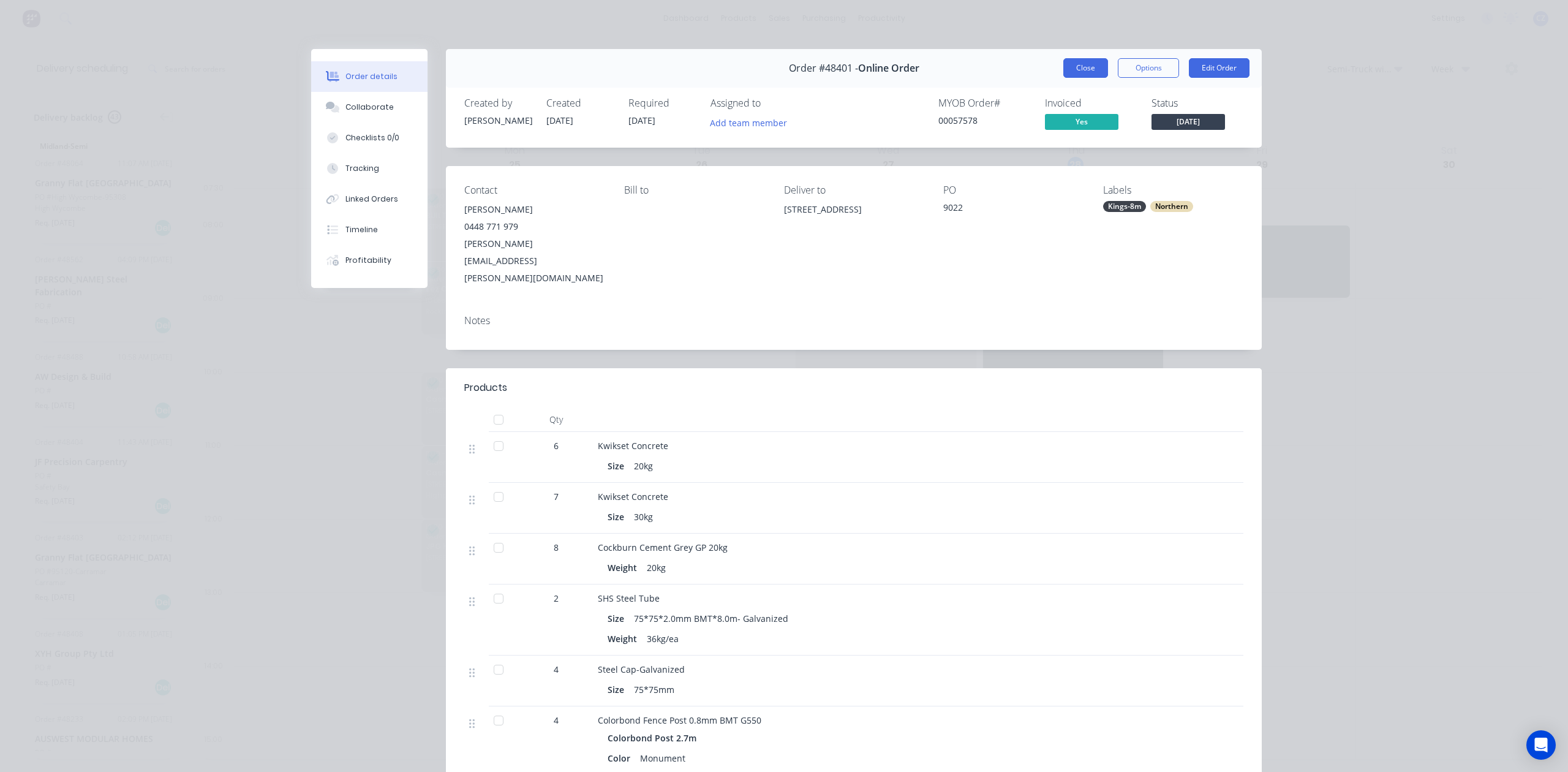
click at [1091, 69] on button "Close" at bounding box center [1085, 68] width 45 height 19
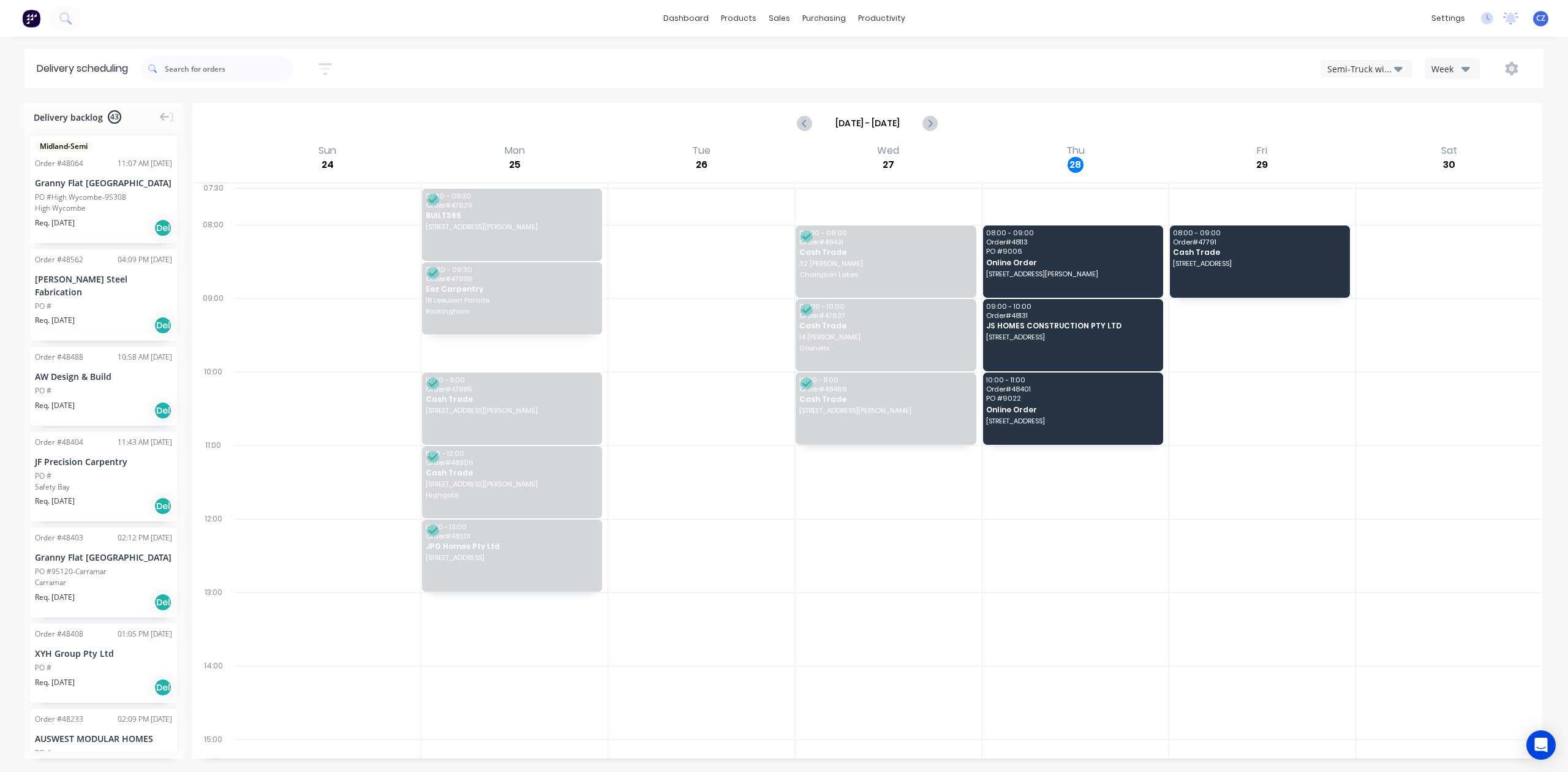
click at [1357, 75] on button "Semi-Truck with Hiab" at bounding box center [1367, 69] width 92 height 19
click at [1362, 144] on div "Utes Delivery" at bounding box center [1382, 149] width 121 height 24
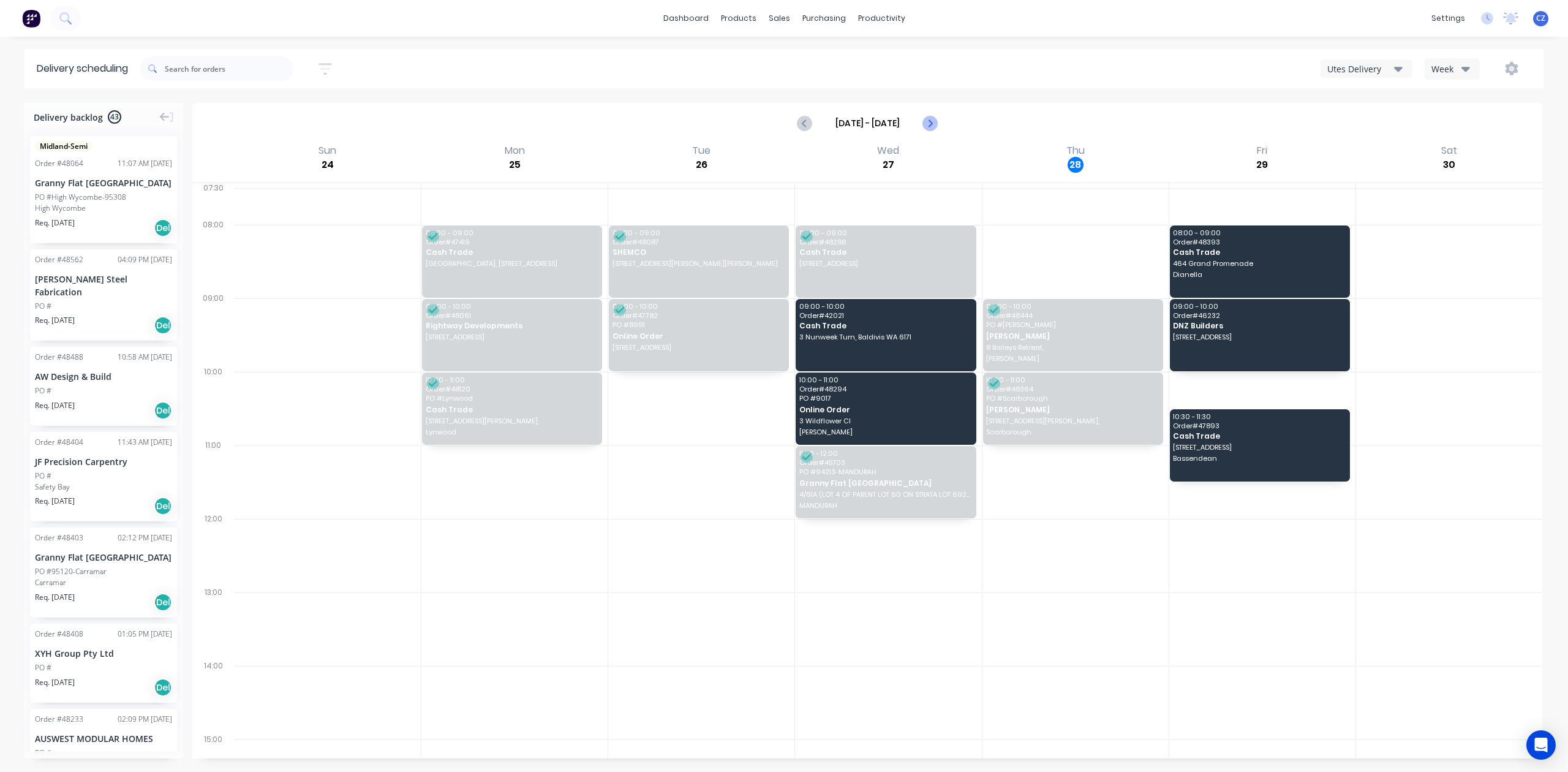
click at [929, 127] on icon "Next page" at bounding box center [930, 123] width 15 height 15
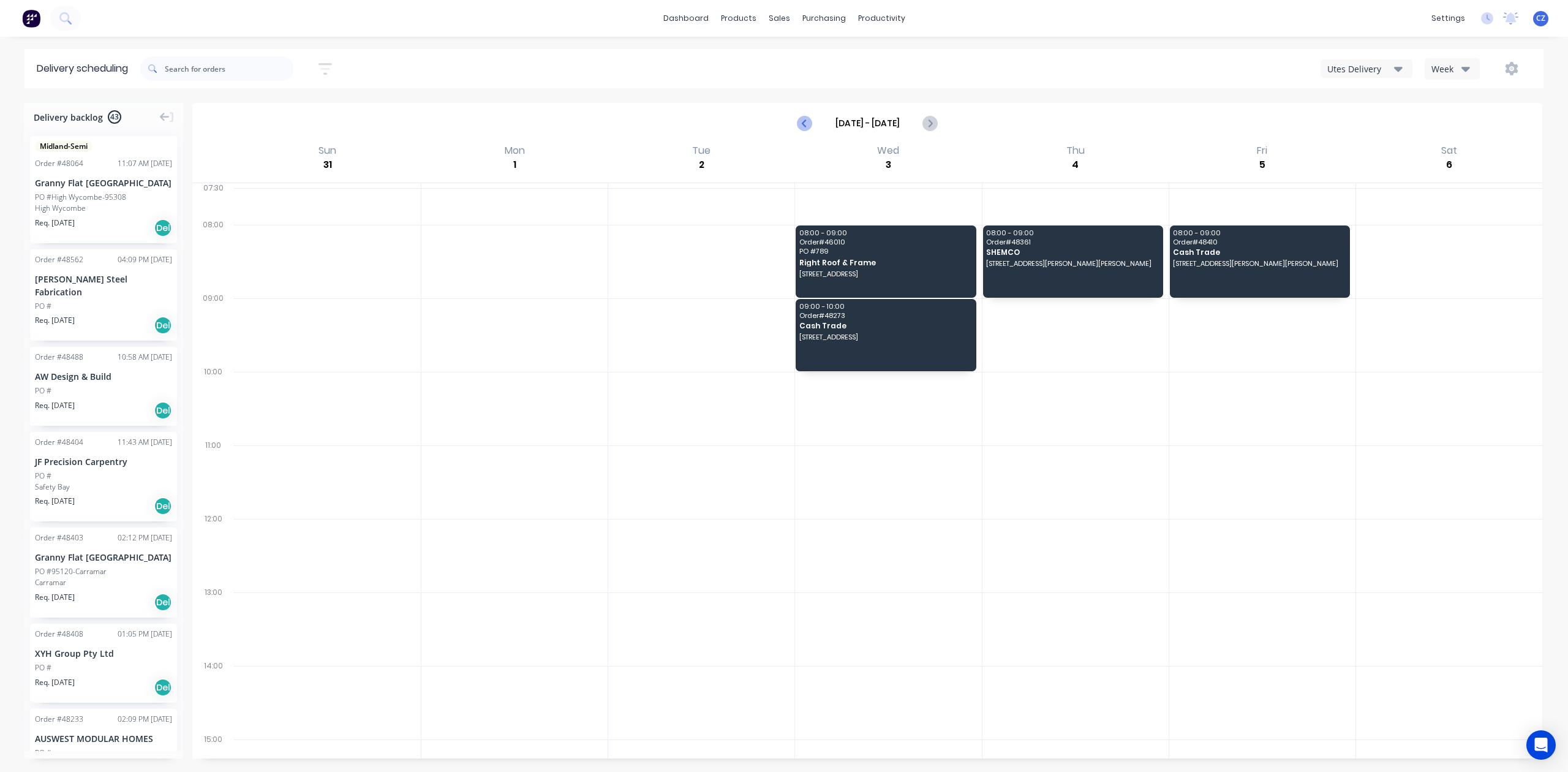
click at [808, 120] on icon "Previous page" at bounding box center [805, 123] width 15 height 15
type input "Aug 24 - Aug 30"
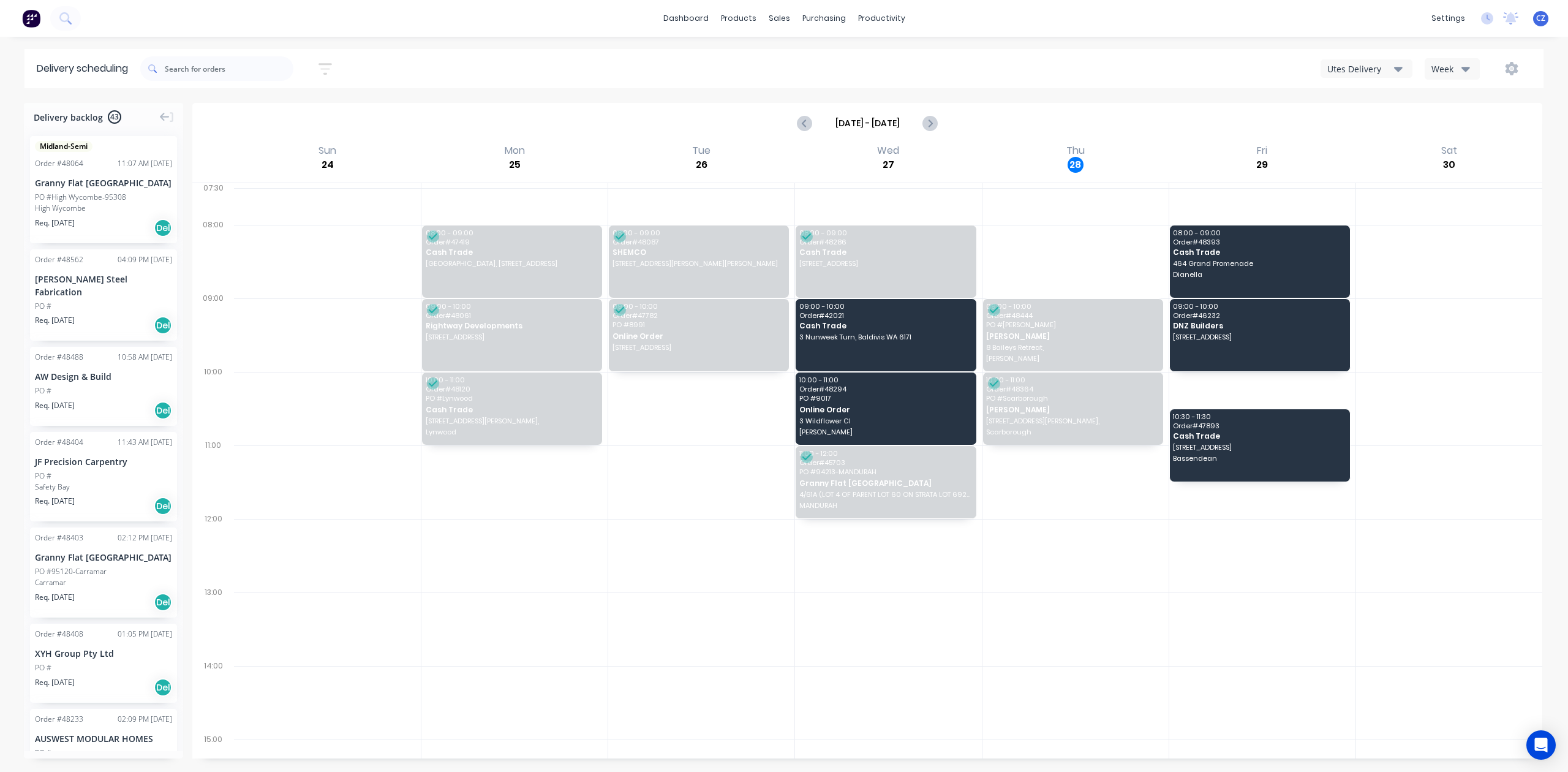
click at [1370, 66] on div "Utes Delivery" at bounding box center [1361, 69] width 67 height 13
click at [1365, 104] on div "Semi-Truck with Hiab" at bounding box center [1382, 100] width 121 height 24
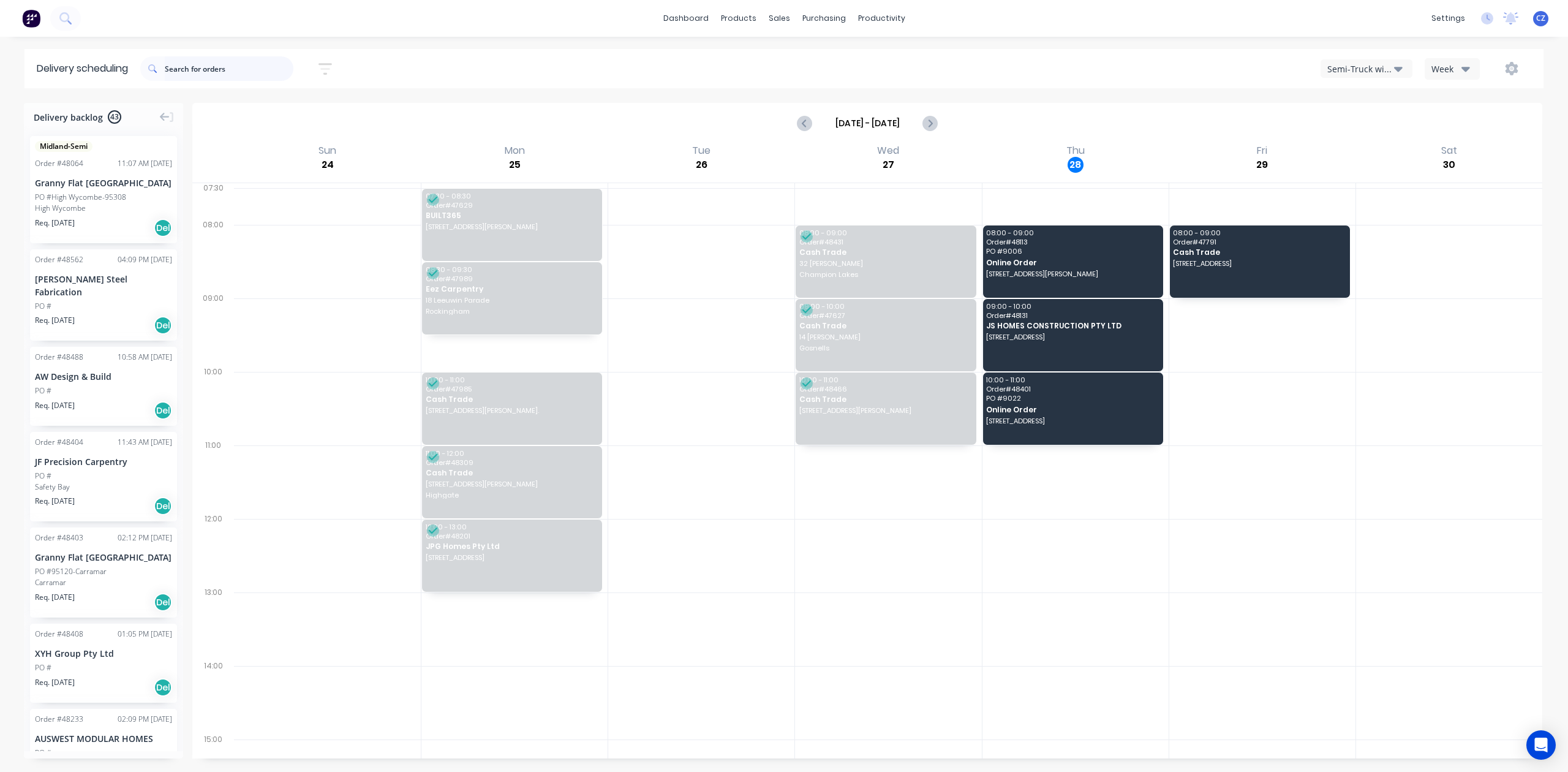
click at [209, 75] on input "text" at bounding box center [229, 69] width 129 height 24
type input "48233"
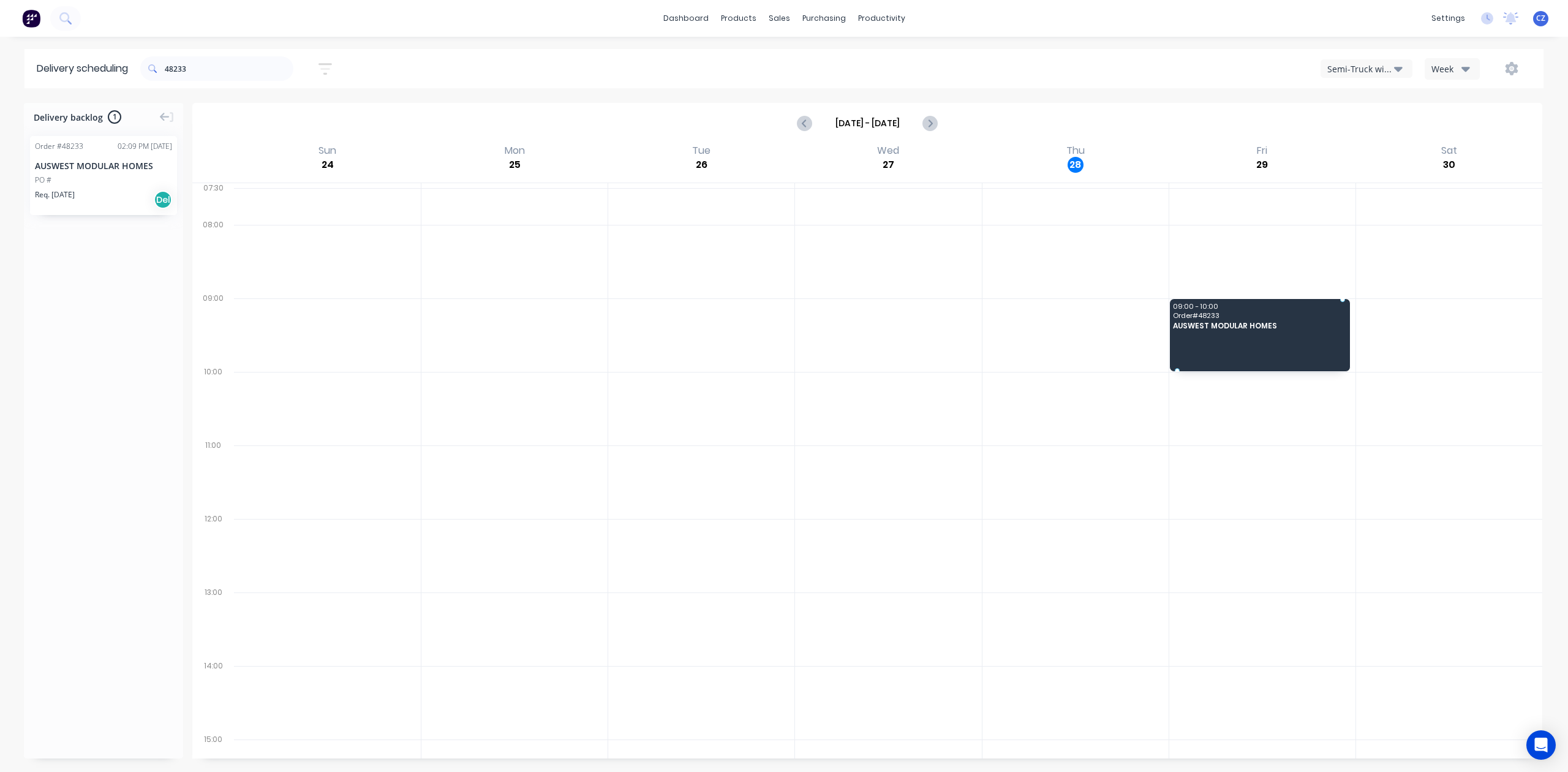
drag, startPoint x: 91, startPoint y: 171, endPoint x: 1262, endPoint y: 319, distance: 1180.3
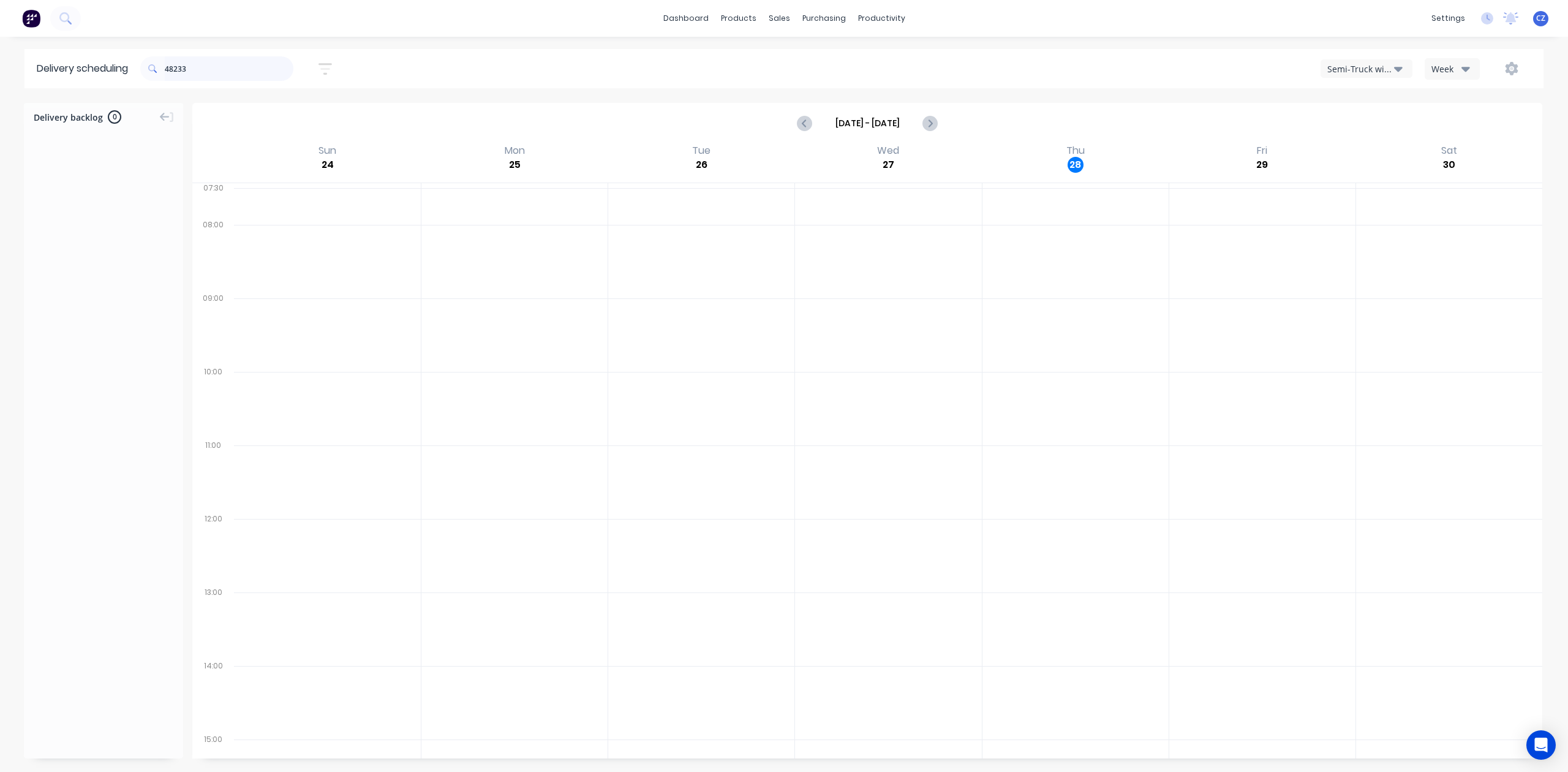
drag, startPoint x: 262, startPoint y: 62, endPoint x: 0, endPoint y: 84, distance: 262.9
click at [0, 84] on div "Delivery scheduling 48233 Sort by Most recent Created date Required date Order …" at bounding box center [784, 69] width 1568 height 39
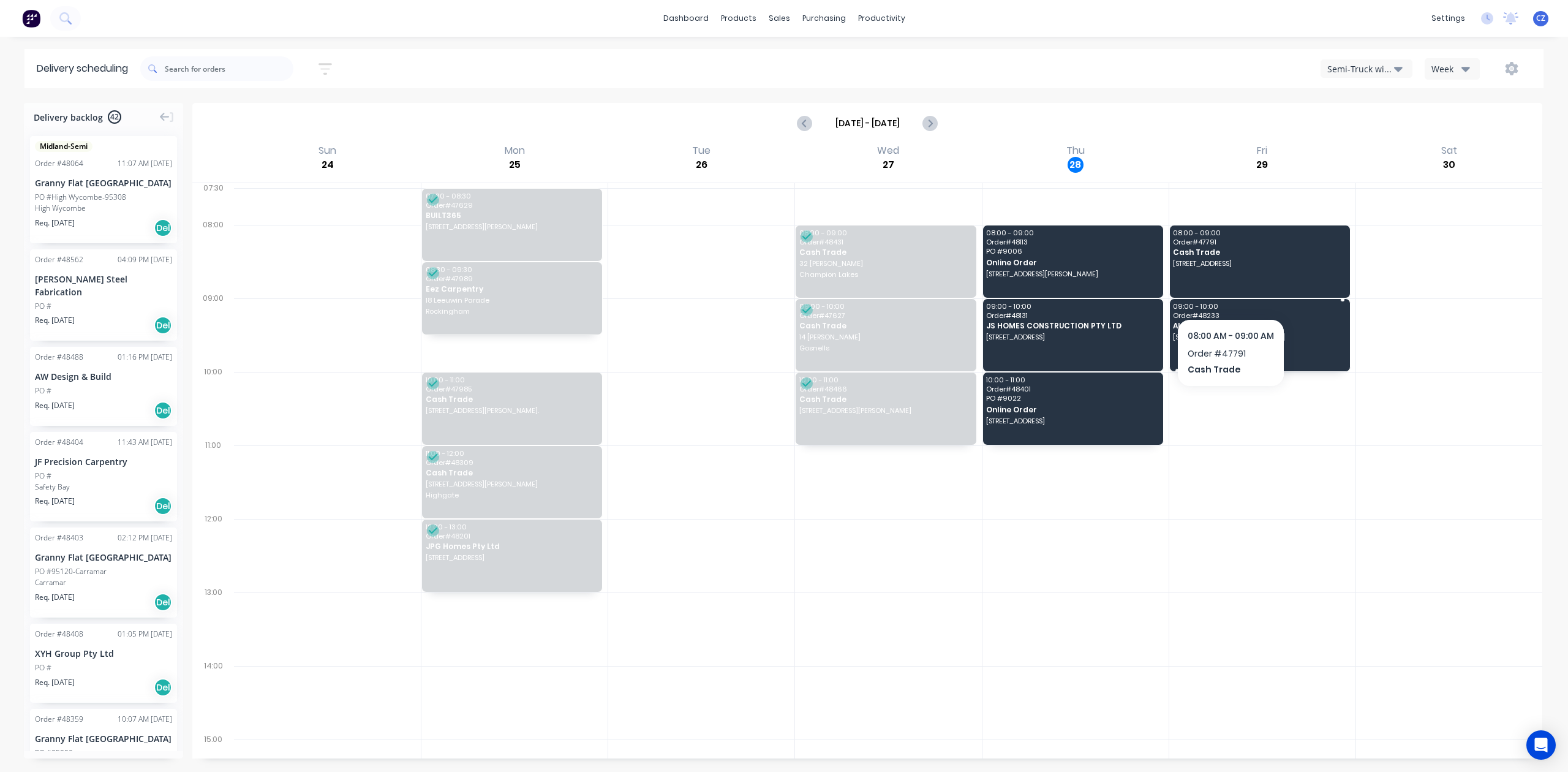
click at [1230, 341] on span "6 Blue Wren Cl, Serpentine WA 6125" at bounding box center [1259, 337] width 171 height 7
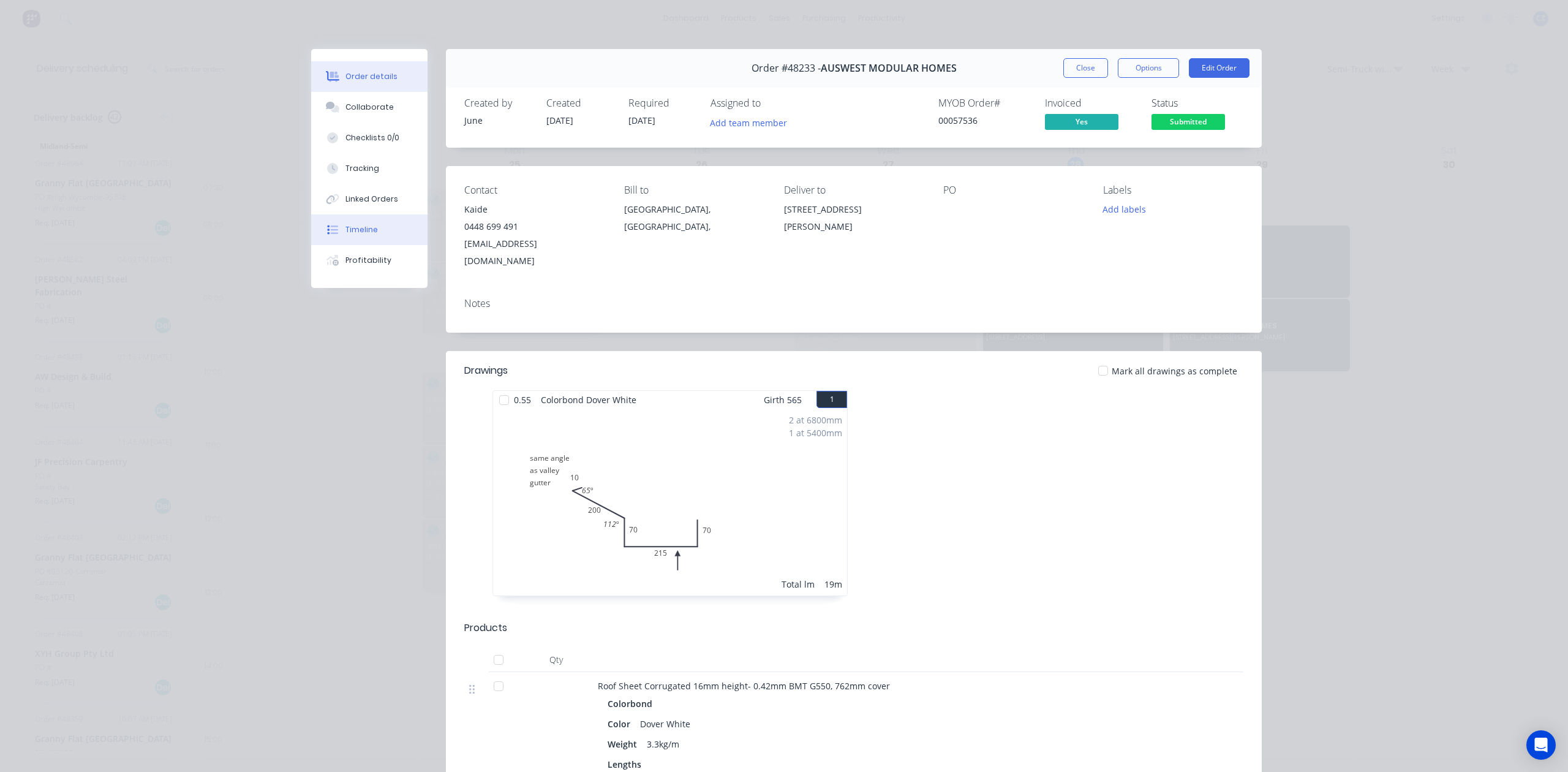
click at [373, 231] on button "Timeline" at bounding box center [369, 229] width 116 height 31
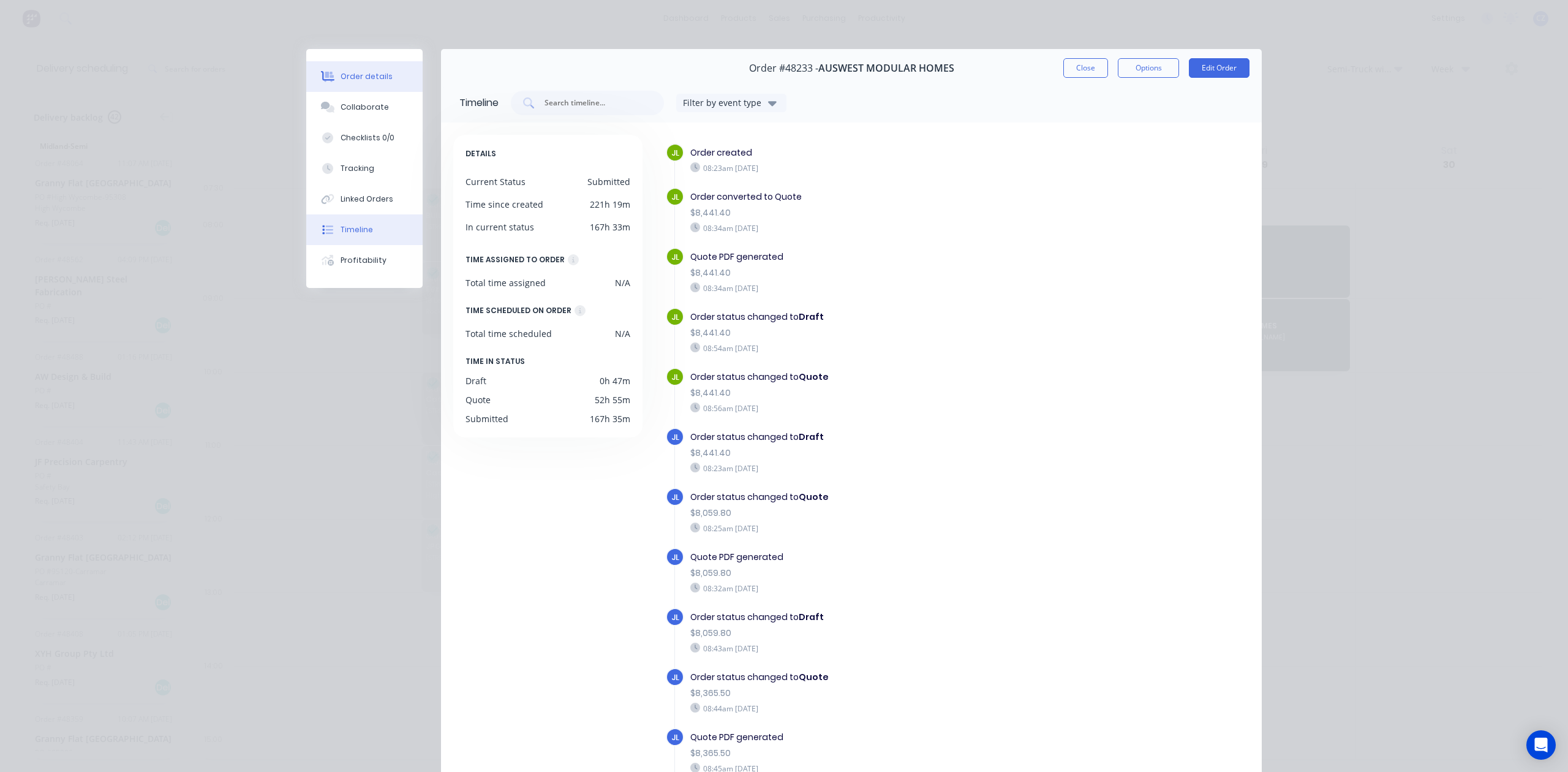
click at [366, 75] on div "Order details" at bounding box center [366, 76] width 52 height 11
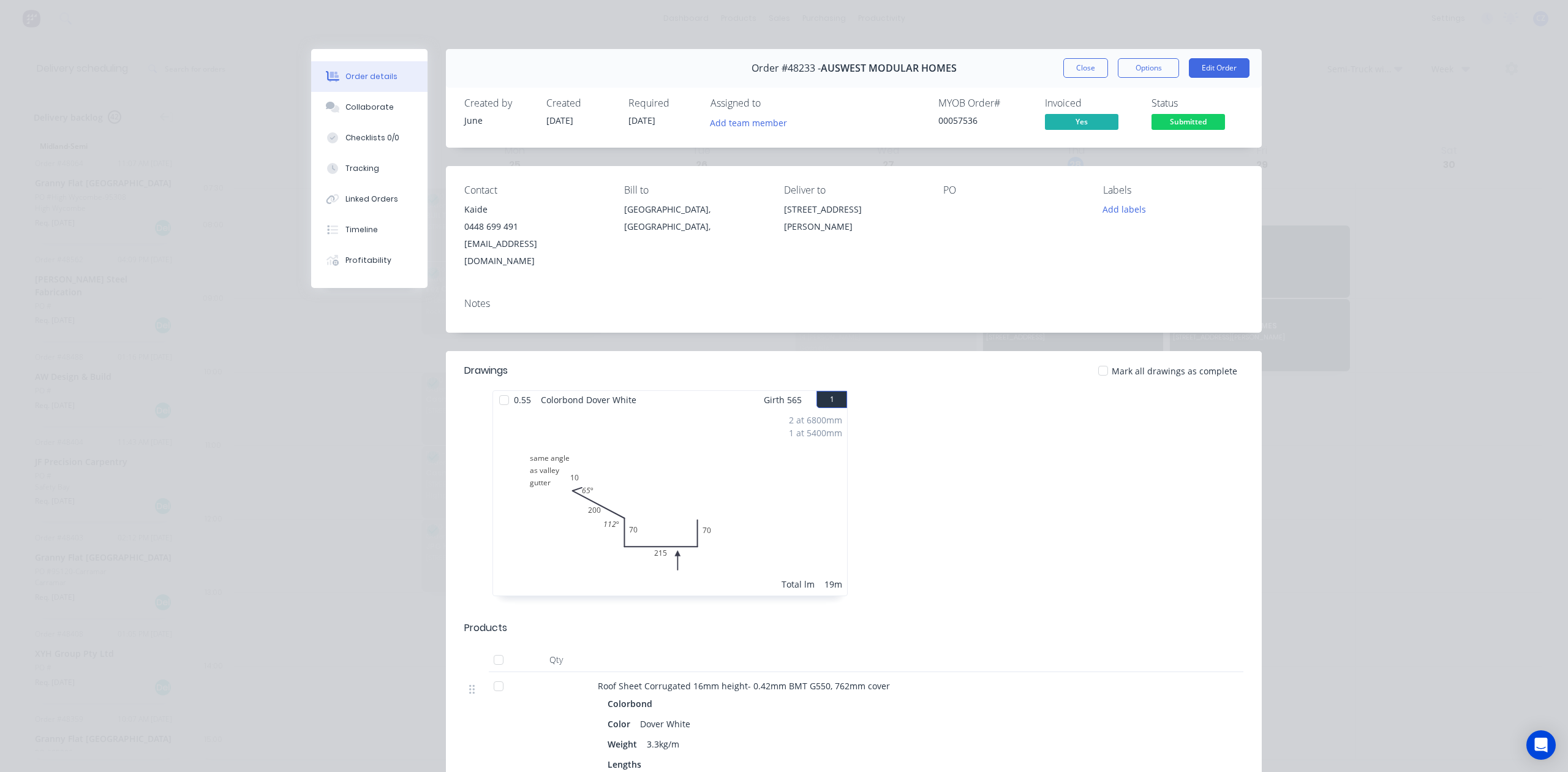
drag, startPoint x: 813, startPoint y: 233, endPoint x: 783, endPoint y: 212, distance: 36.6
click at [783, 212] on div "Contact Kaide 0448 699 491 auswestmodularhomes@outlook.com Bill to Western Aust…" at bounding box center [854, 226] width 816 height 122
copy div "6 Blue Wren Cl, Serpentine WA 6125"
drag, startPoint x: 1085, startPoint y: 70, endPoint x: 1079, endPoint y: 99, distance: 29.6
click at [1085, 71] on button "Close" at bounding box center [1085, 68] width 45 height 19
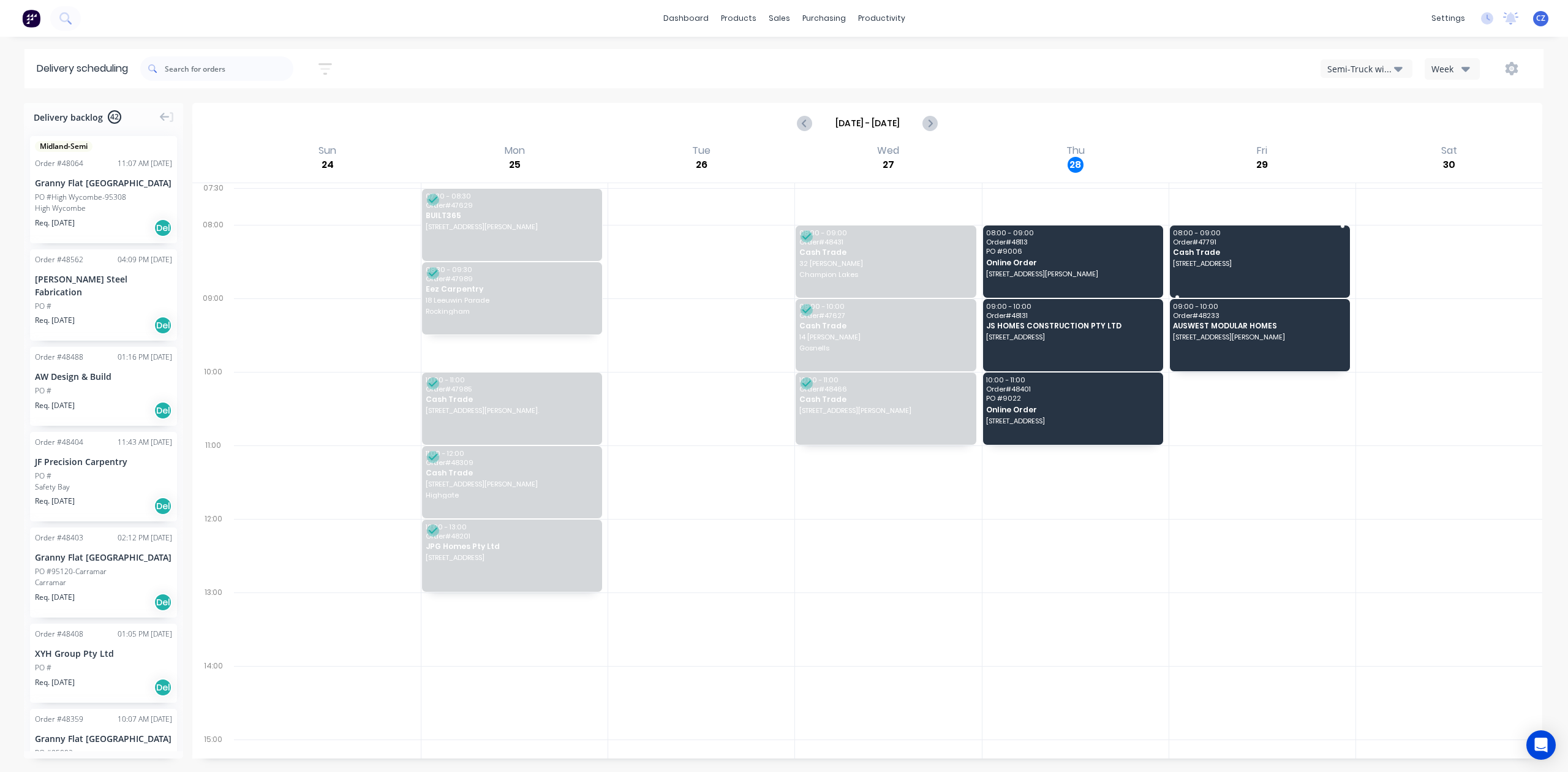
click at [1262, 270] on div "08:00 - 09:00 Order # 47791 Cash Trade [STREET_ADDRESS]" at bounding box center [1260, 261] width 180 height 72
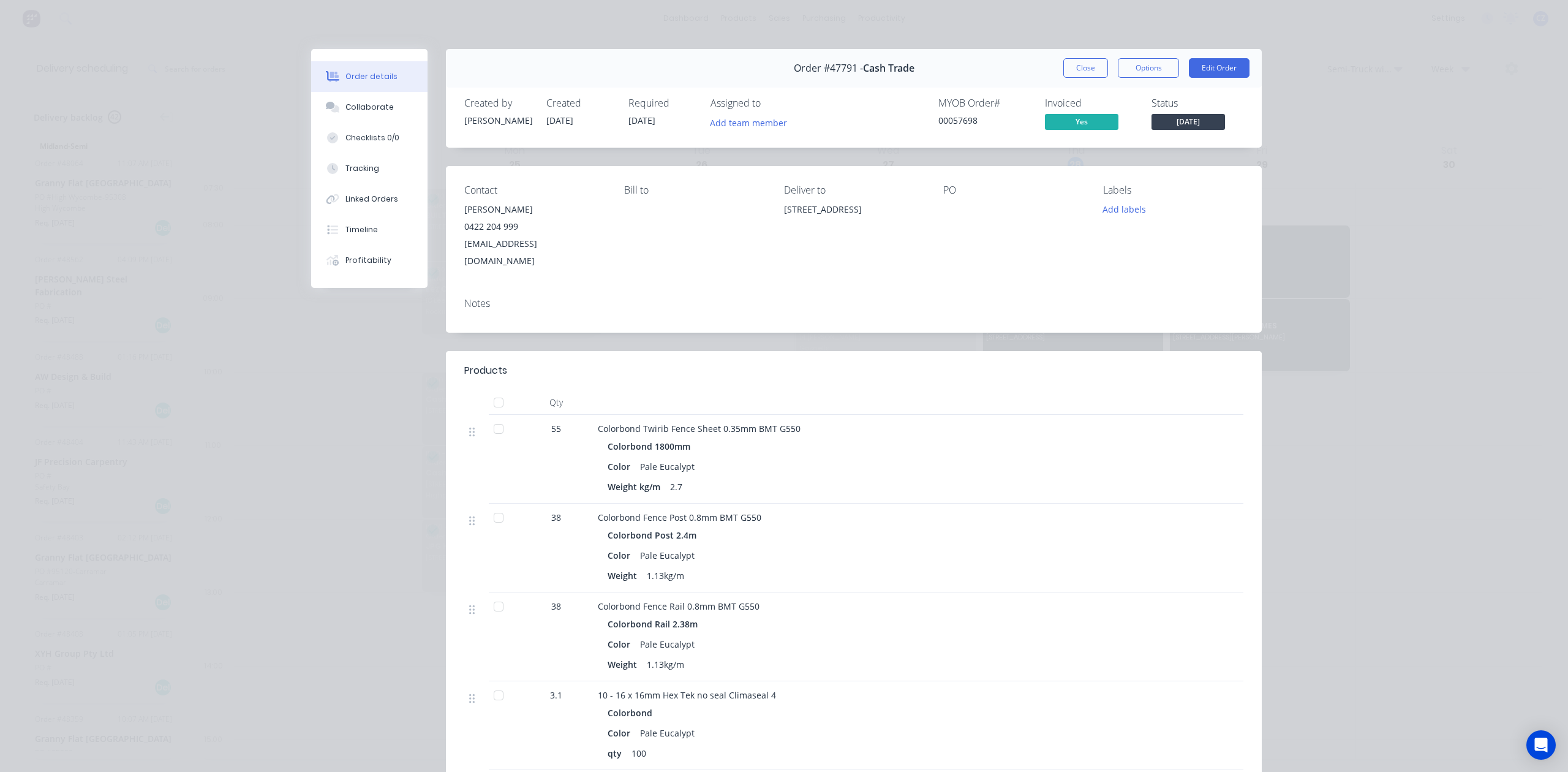
drag, startPoint x: 823, startPoint y: 226, endPoint x: 770, endPoint y: 212, distance: 54.8
click at [770, 212] on div "Contact Fong-Yeng Soon 0422 204 999 design-construct@hotmail.com Bill to Delive…" at bounding box center [854, 226] width 816 height 122
copy div "[STREET_ADDRESS]"
click at [1099, 76] on button "Close" at bounding box center [1085, 68] width 45 height 19
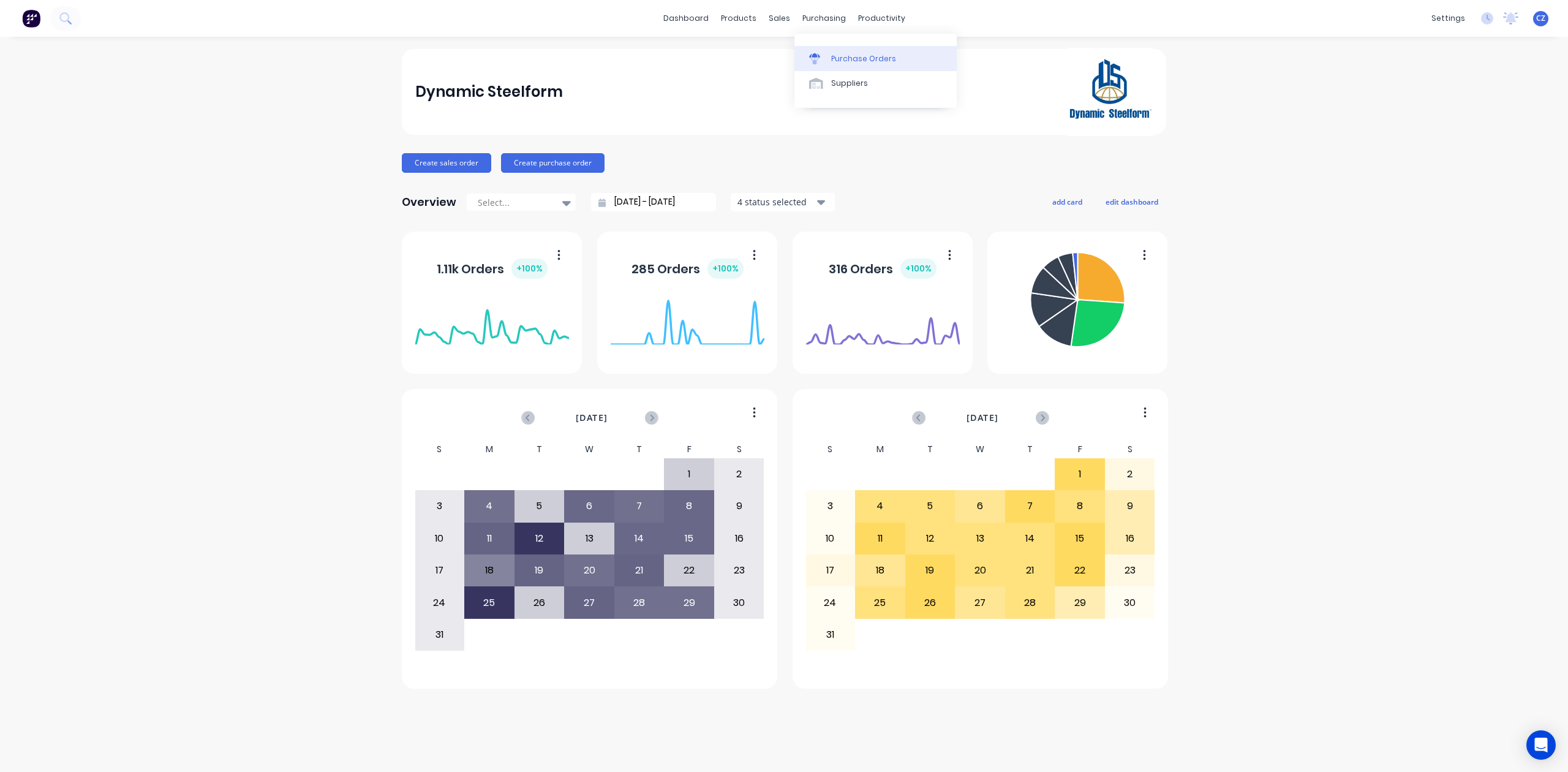
click at [823, 46] on link "Purchase Orders" at bounding box center [875, 58] width 162 height 24
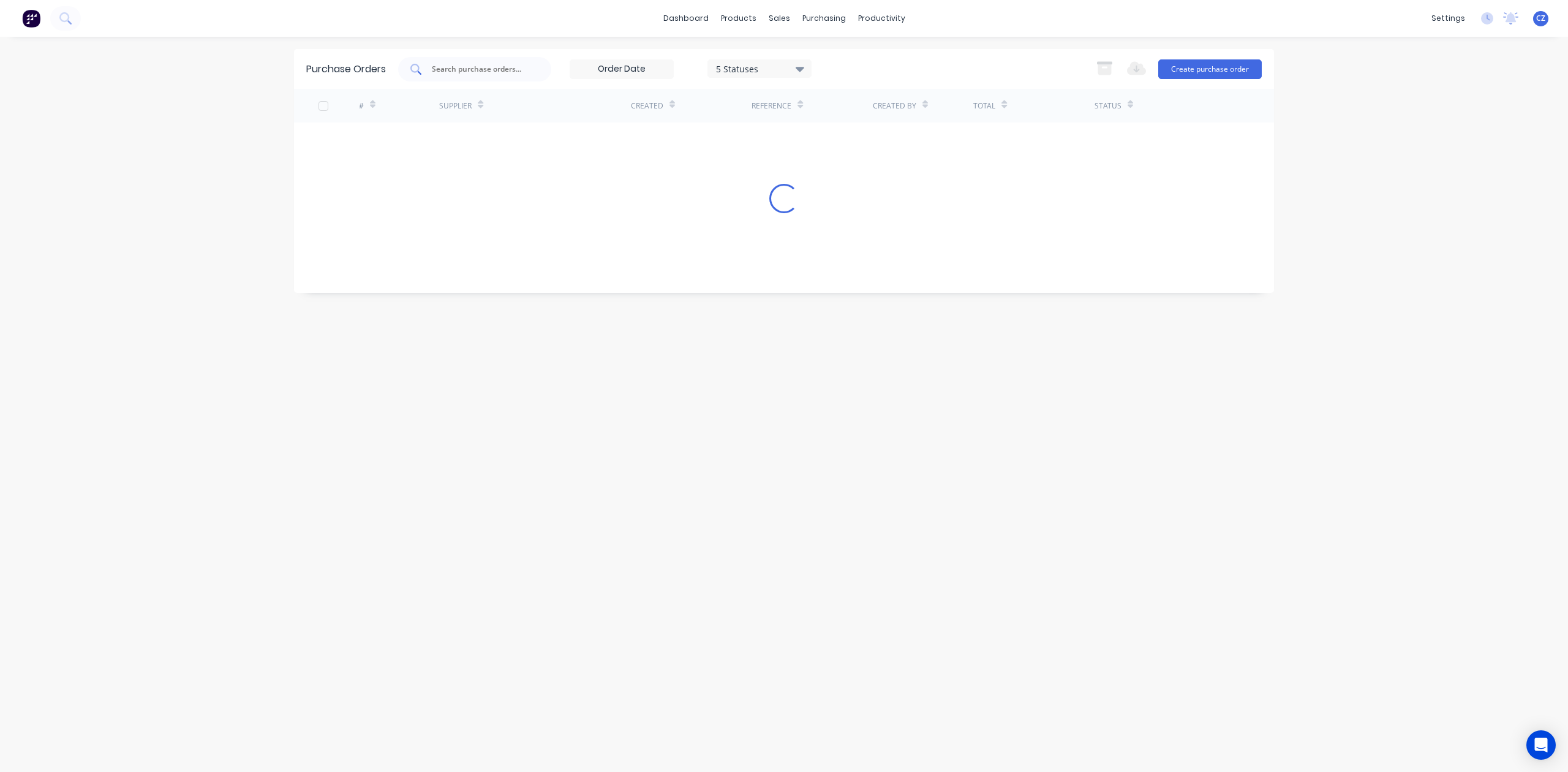
click at [471, 64] on input "text" at bounding box center [481, 69] width 101 height 12
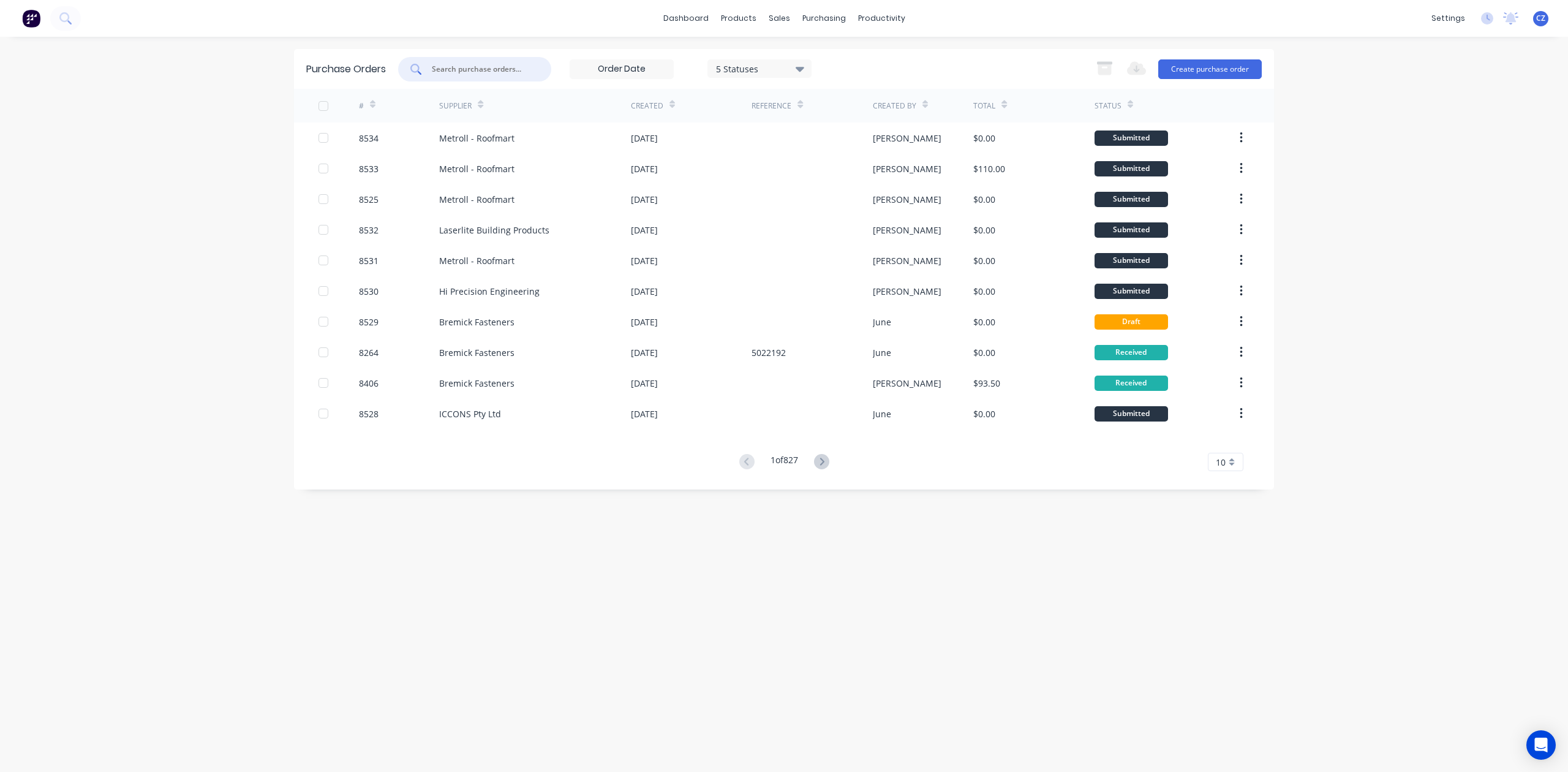
paste input "8520"
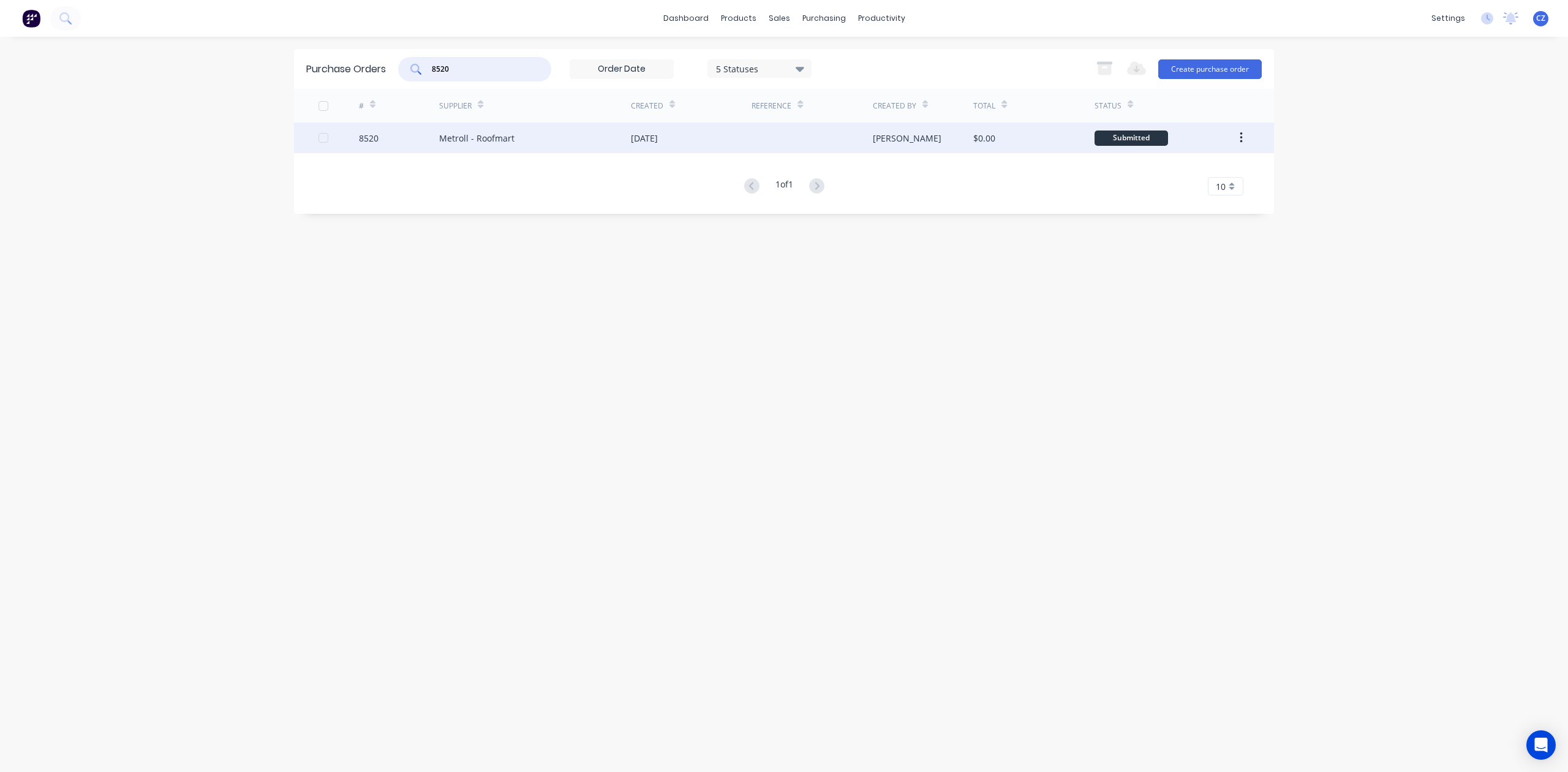
type input "8520"
click at [658, 137] on div "[DATE]" at bounding box center [645, 138] width 27 height 13
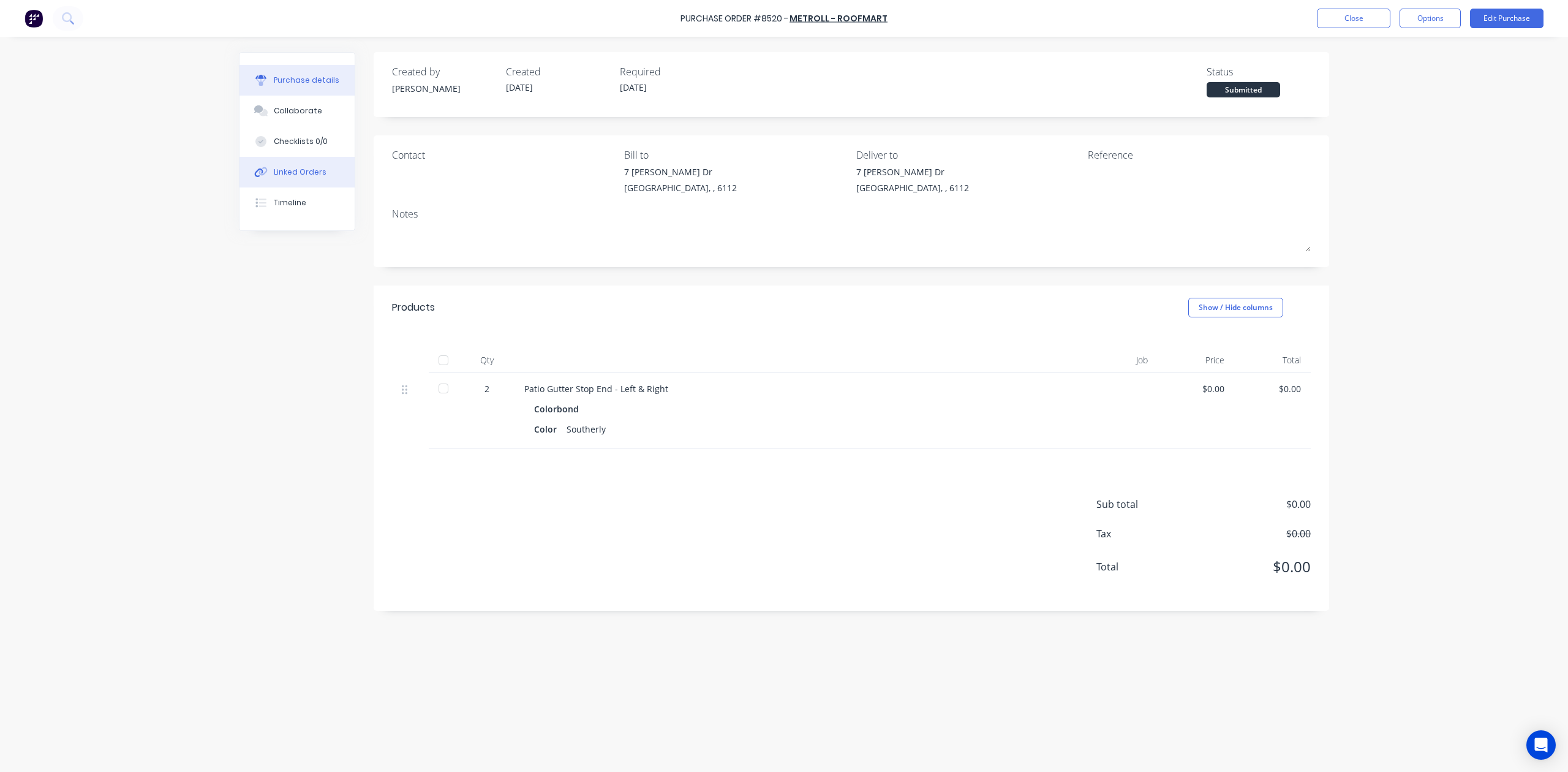
click at [330, 179] on button "Linked Orders" at bounding box center [296, 172] width 115 height 31
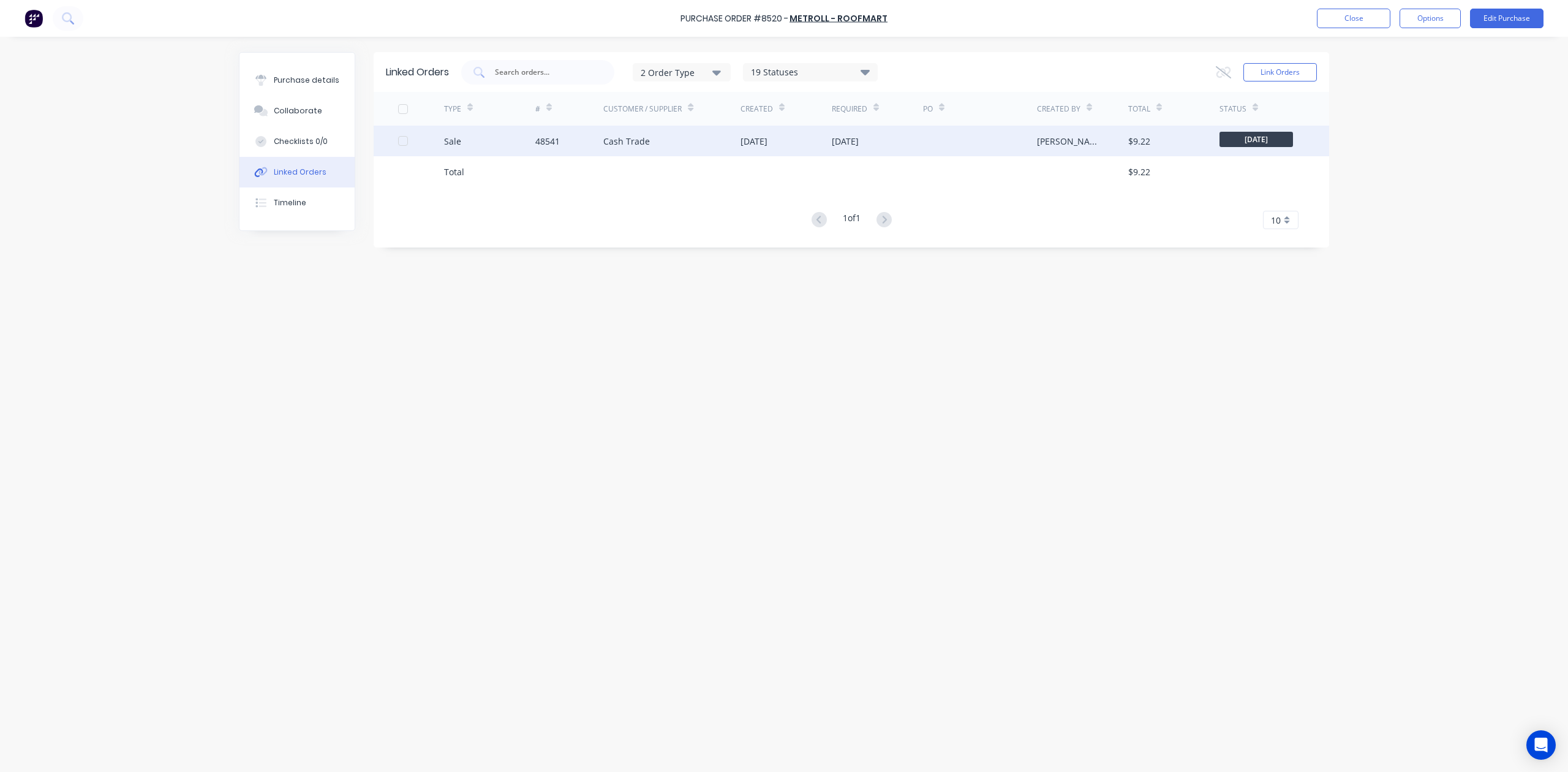
click at [878, 149] on div "03 Sep 2025" at bounding box center [878, 141] width 91 height 31
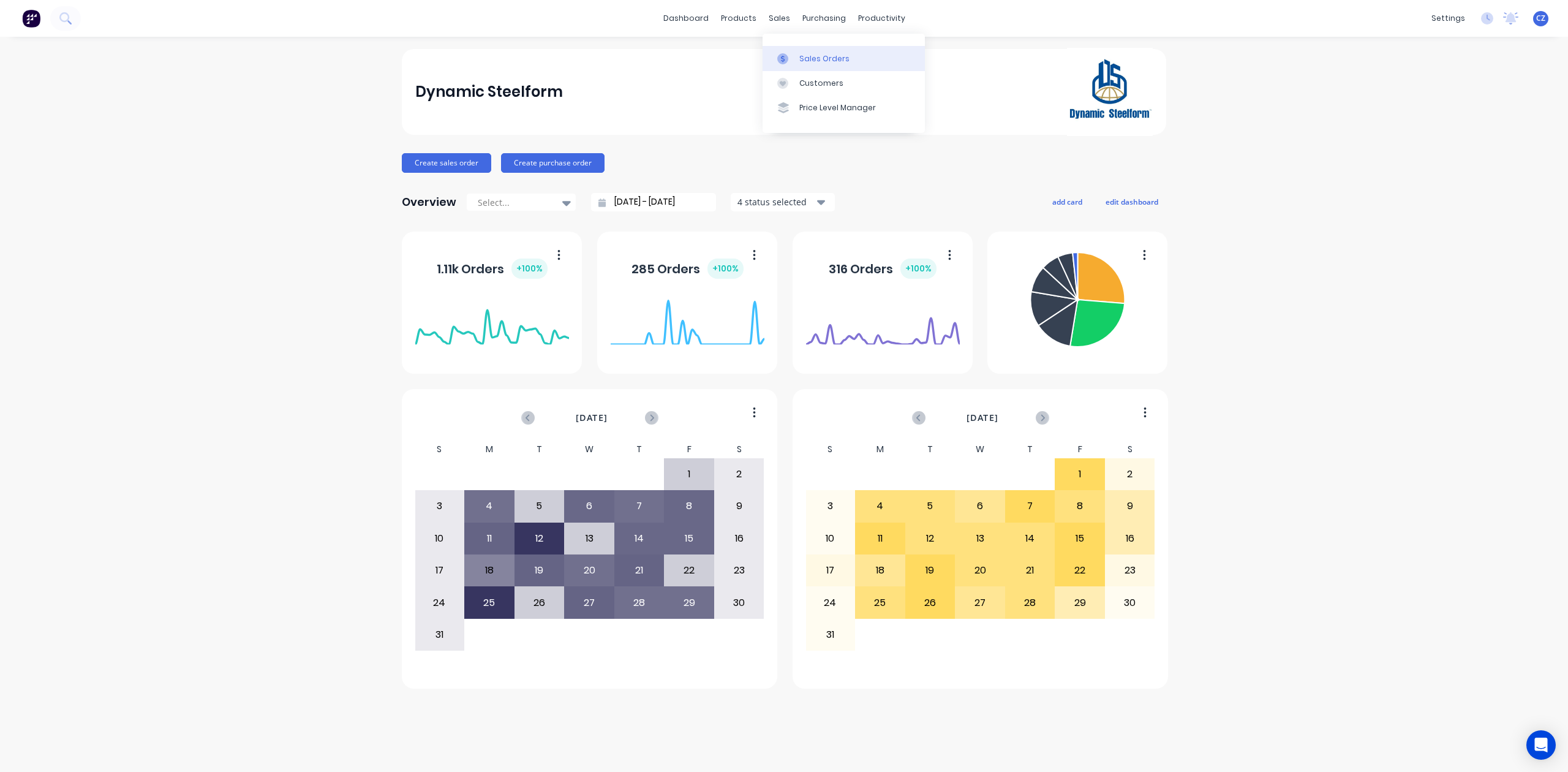
click at [796, 62] on link "Sales Orders" at bounding box center [843, 58] width 162 height 24
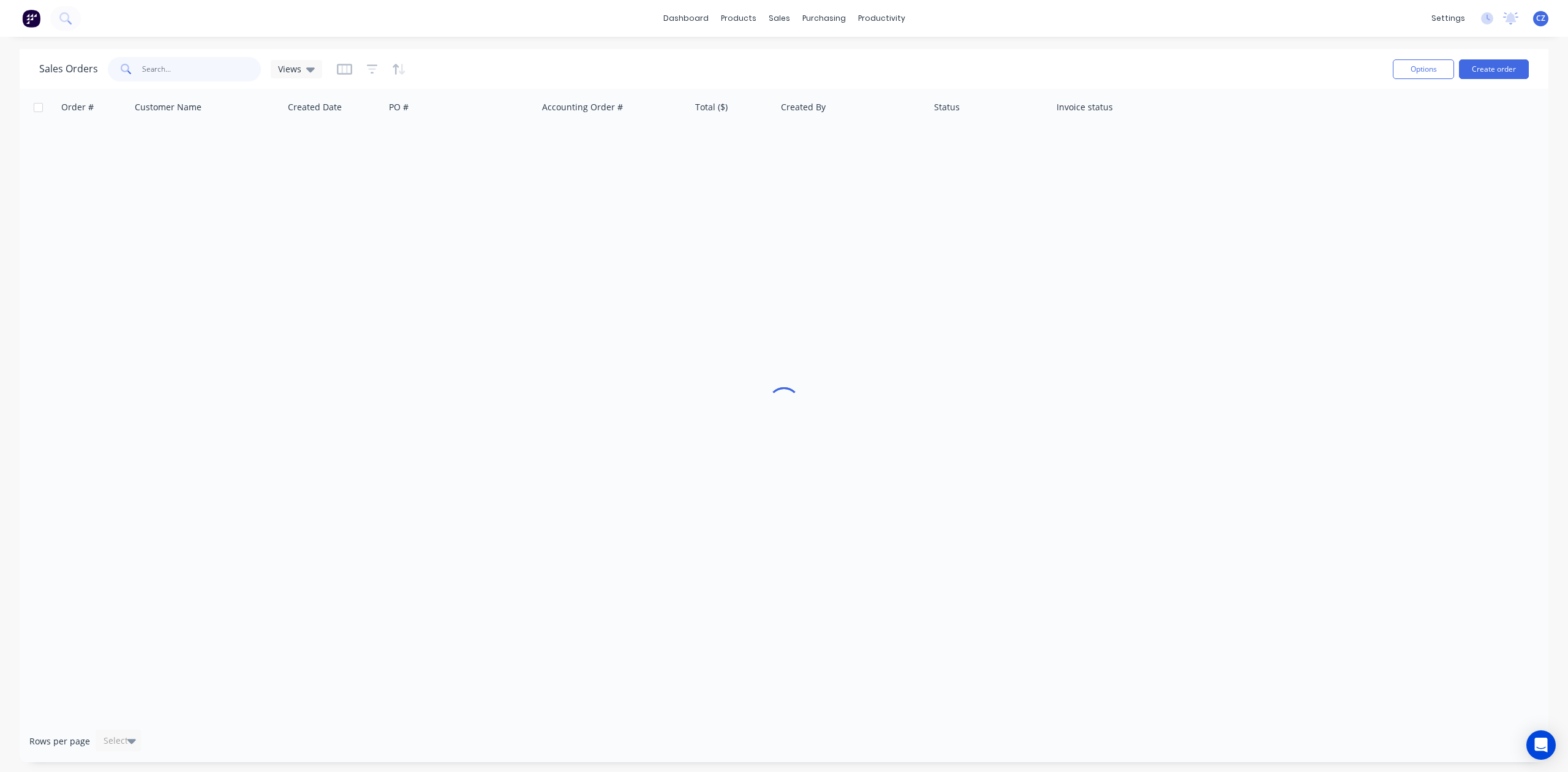
click at [164, 69] on input "text" at bounding box center [201, 69] width 119 height 24
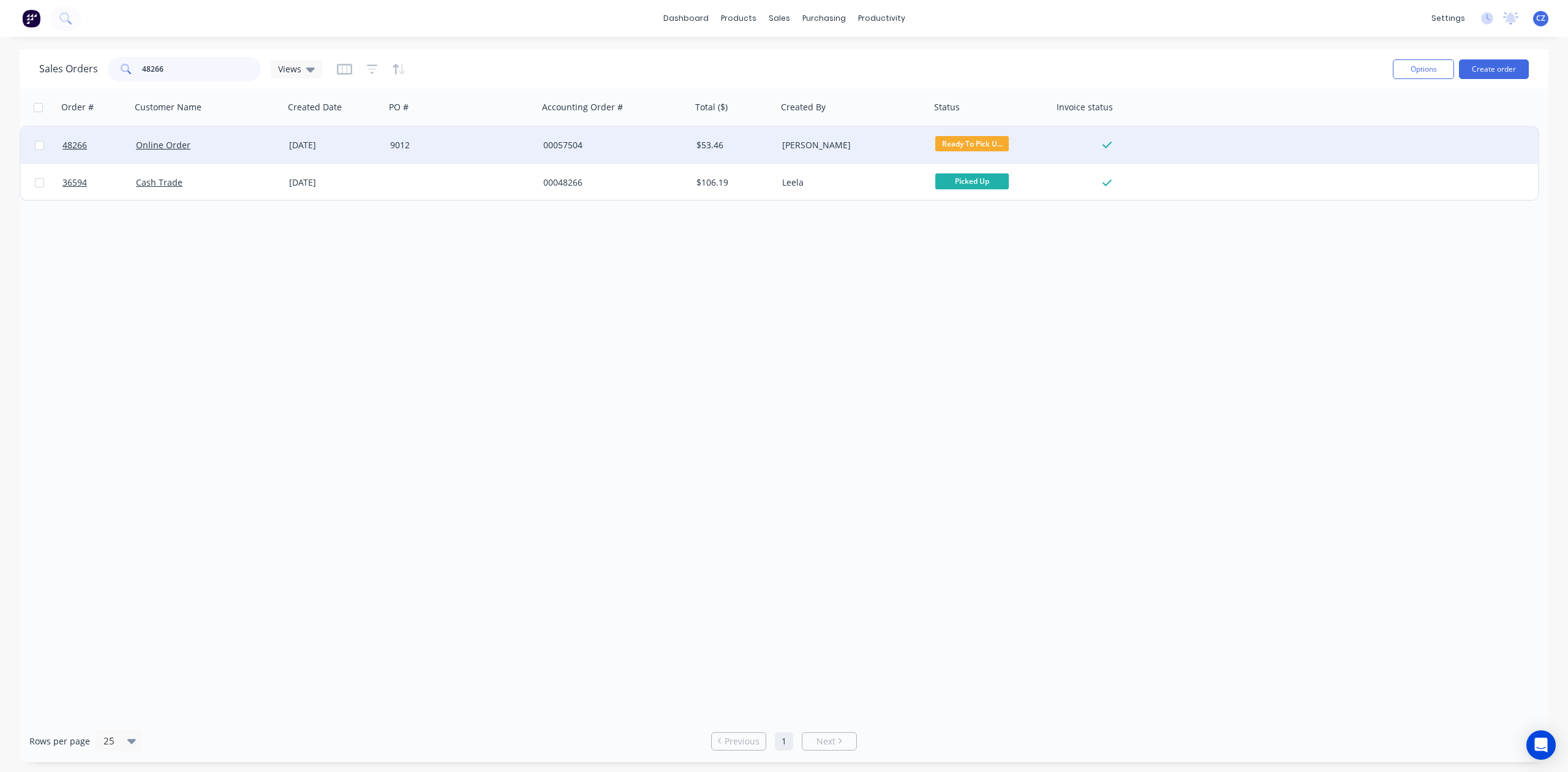
type input "48266"
click at [620, 146] on div "00057504" at bounding box center [611, 145] width 136 height 12
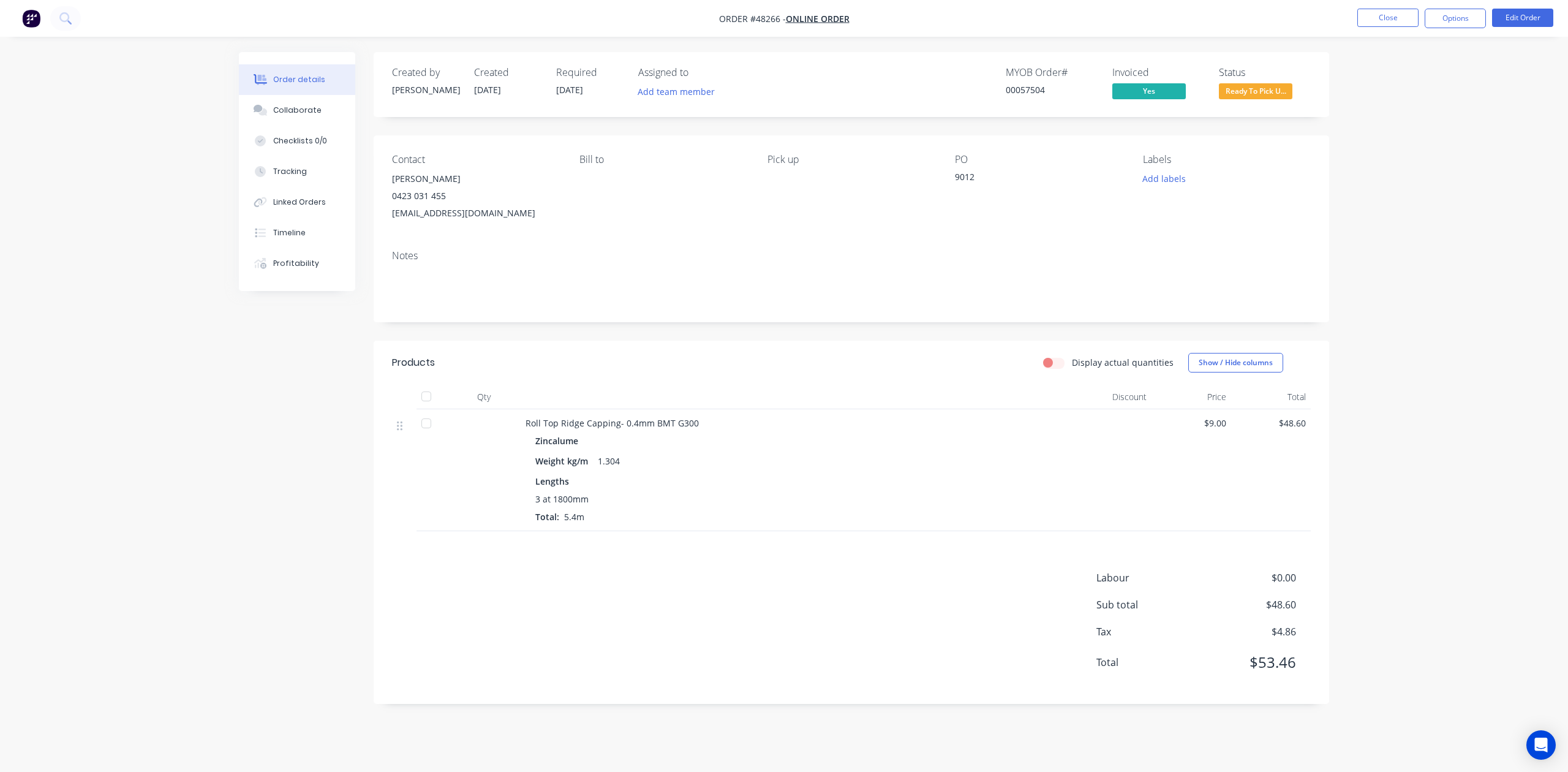
click at [840, 593] on div "Labour $0.00 Sub total $48.60 Tax $4.86 Total $53.46" at bounding box center [851, 628] width 919 height 115
click at [1291, 94] on span "Ready To Pick U..." at bounding box center [1255, 91] width 74 height 15
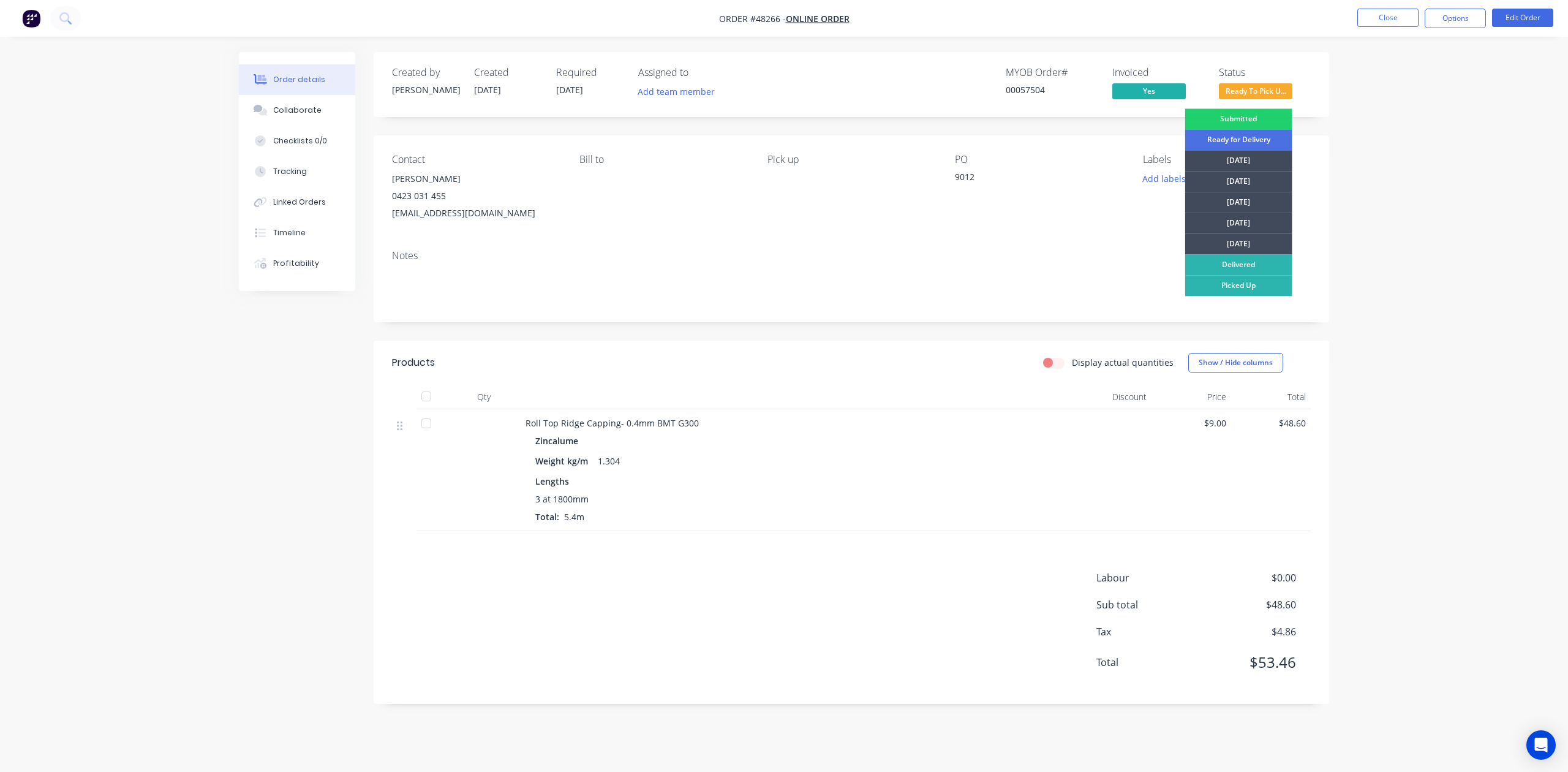
click at [1244, 296] on div "Submitted Ready for Delivery Monday Tuesday Wednesday Thursday Friday Delivered…" at bounding box center [1239, 261] width 107 height 306
click at [1245, 287] on div "Picked Up" at bounding box center [1239, 285] width 107 height 21
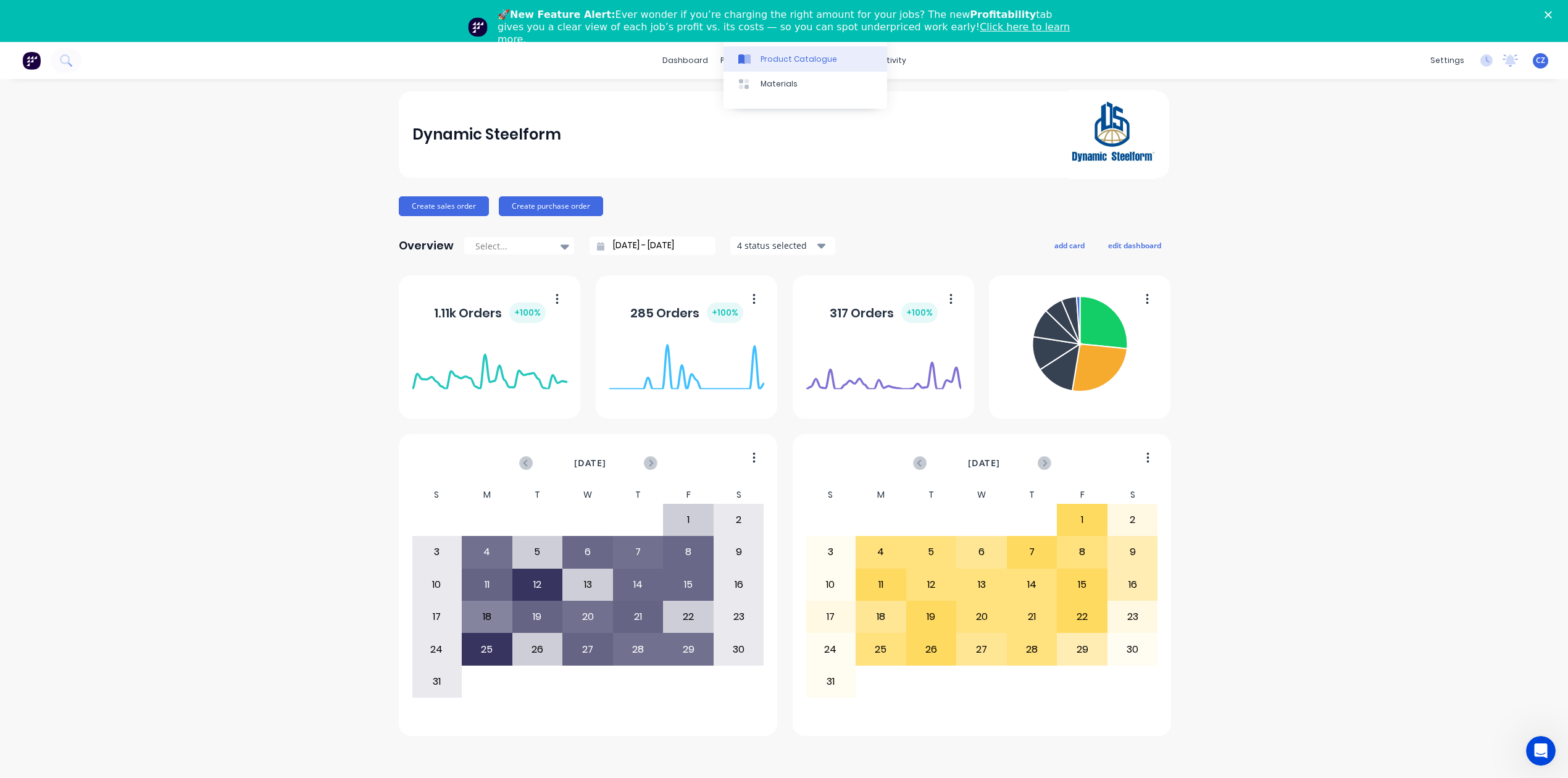
click at [747, 54] on icon at bounding box center [748, 59] width 6 height 10
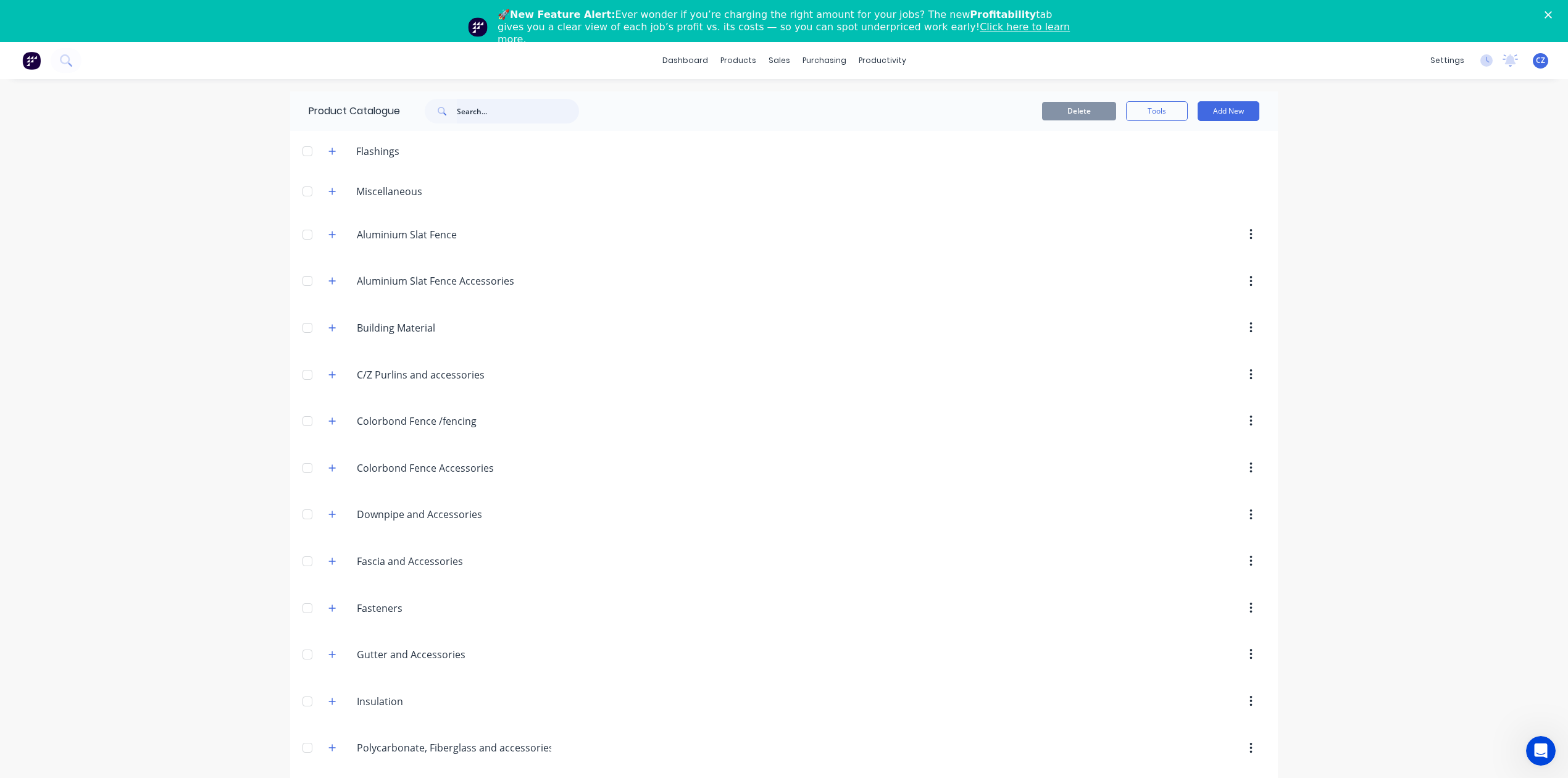
click at [531, 107] on input "text" at bounding box center [518, 111] width 122 height 24
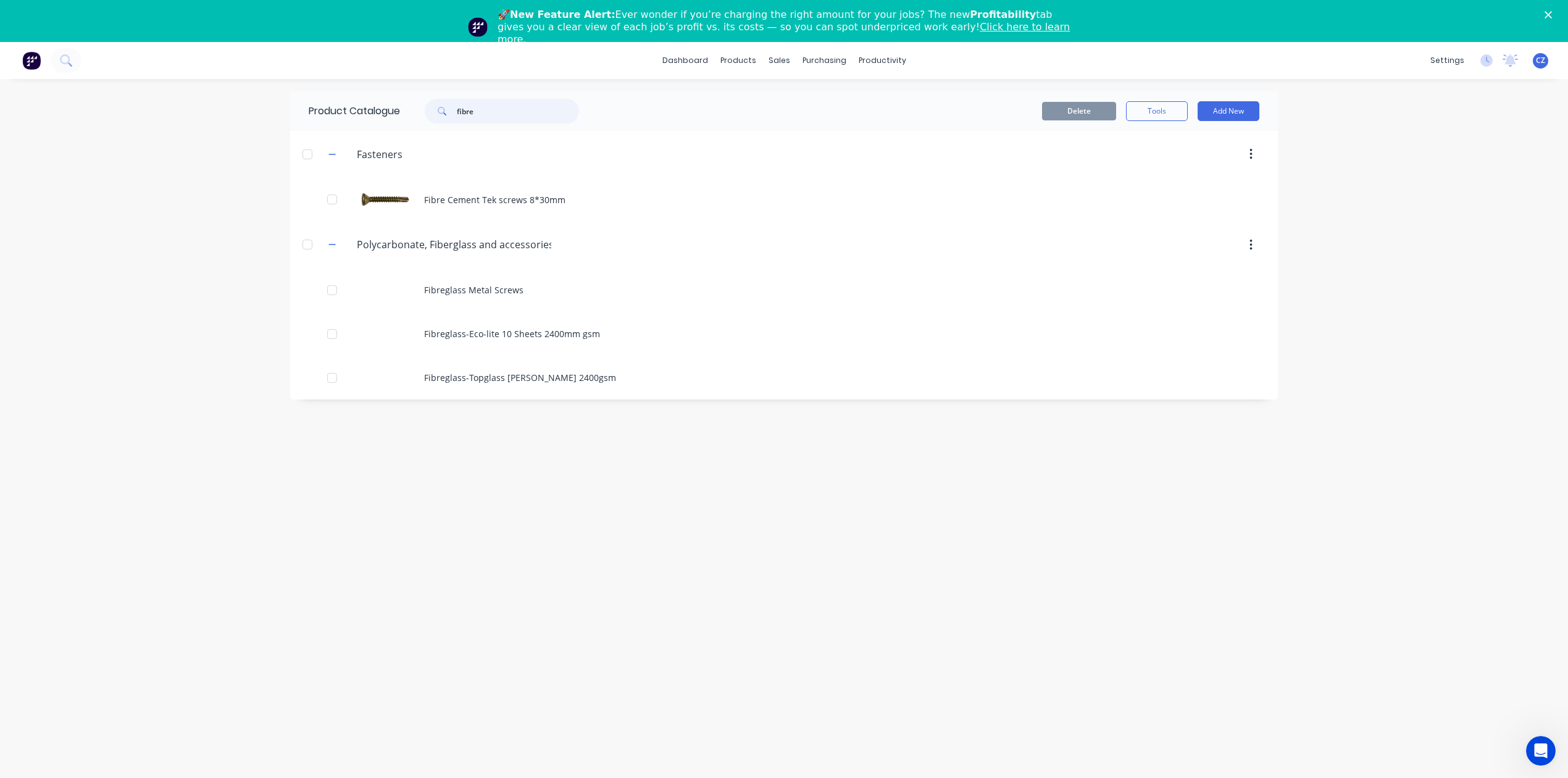
type input "fibre"
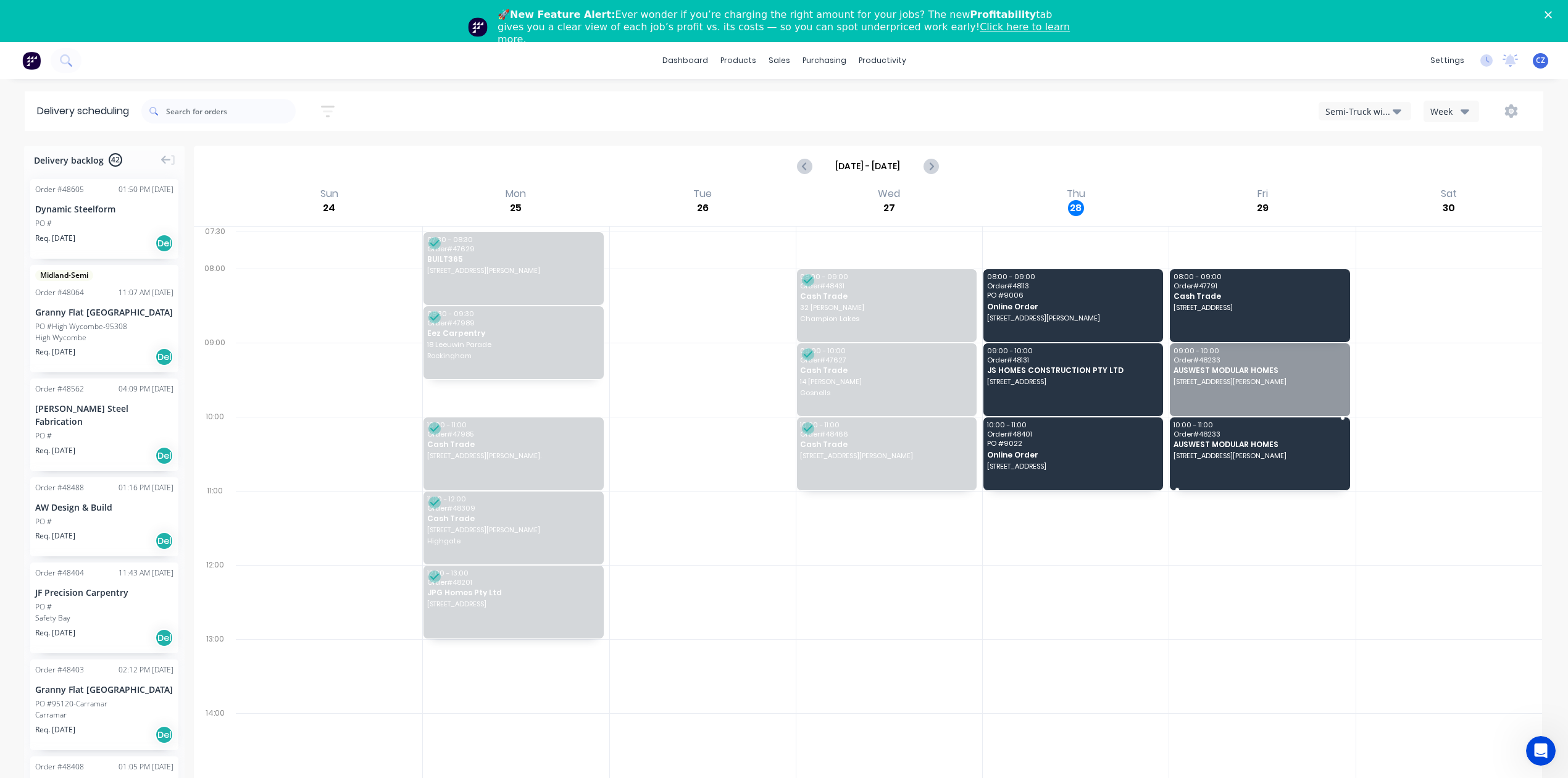
drag, startPoint x: 1264, startPoint y: 383, endPoint x: 1288, endPoint y: 445, distance: 66.5
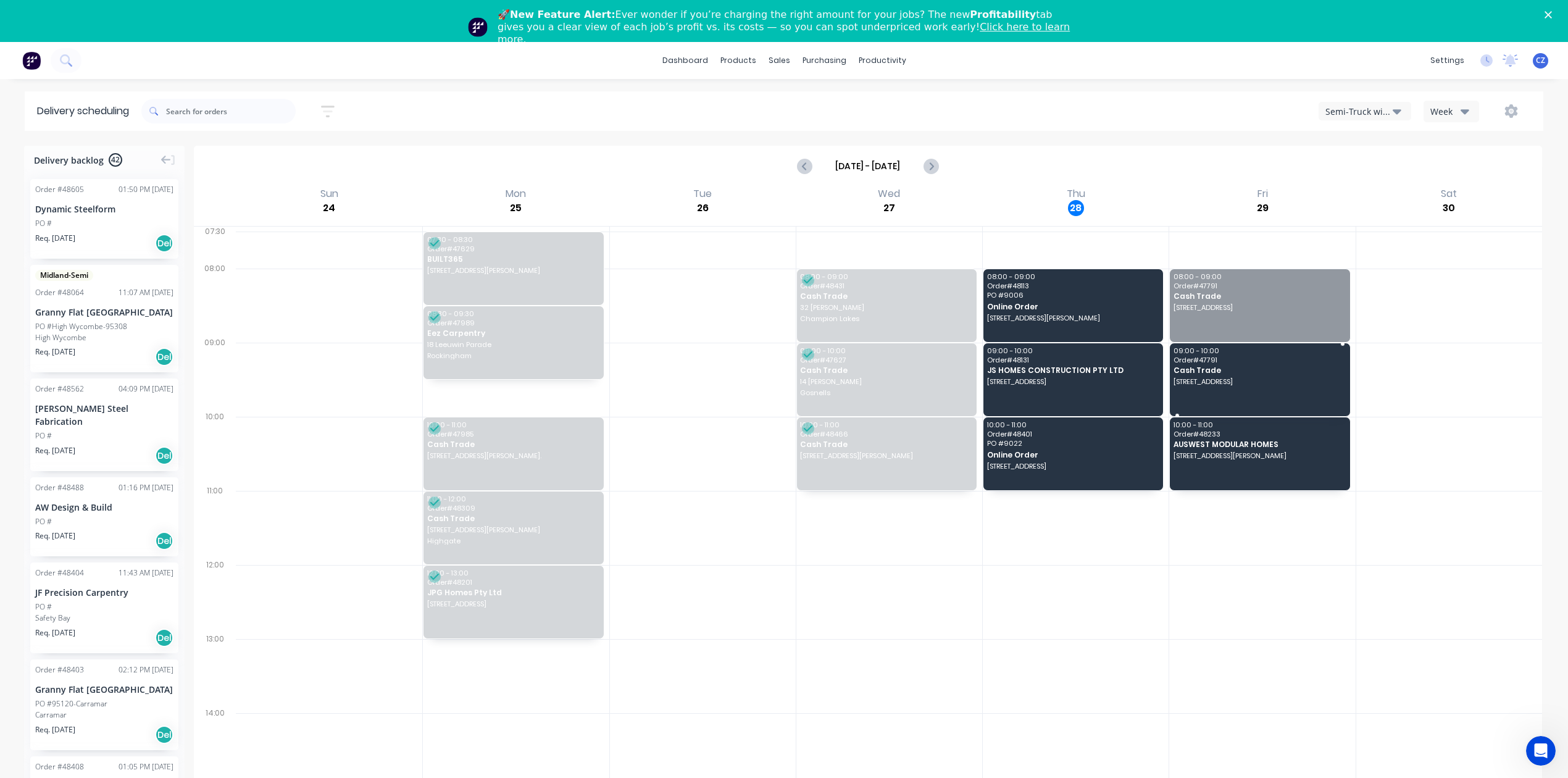
drag, startPoint x: 1259, startPoint y: 322, endPoint x: 1264, endPoint y: 367, distance: 45.3
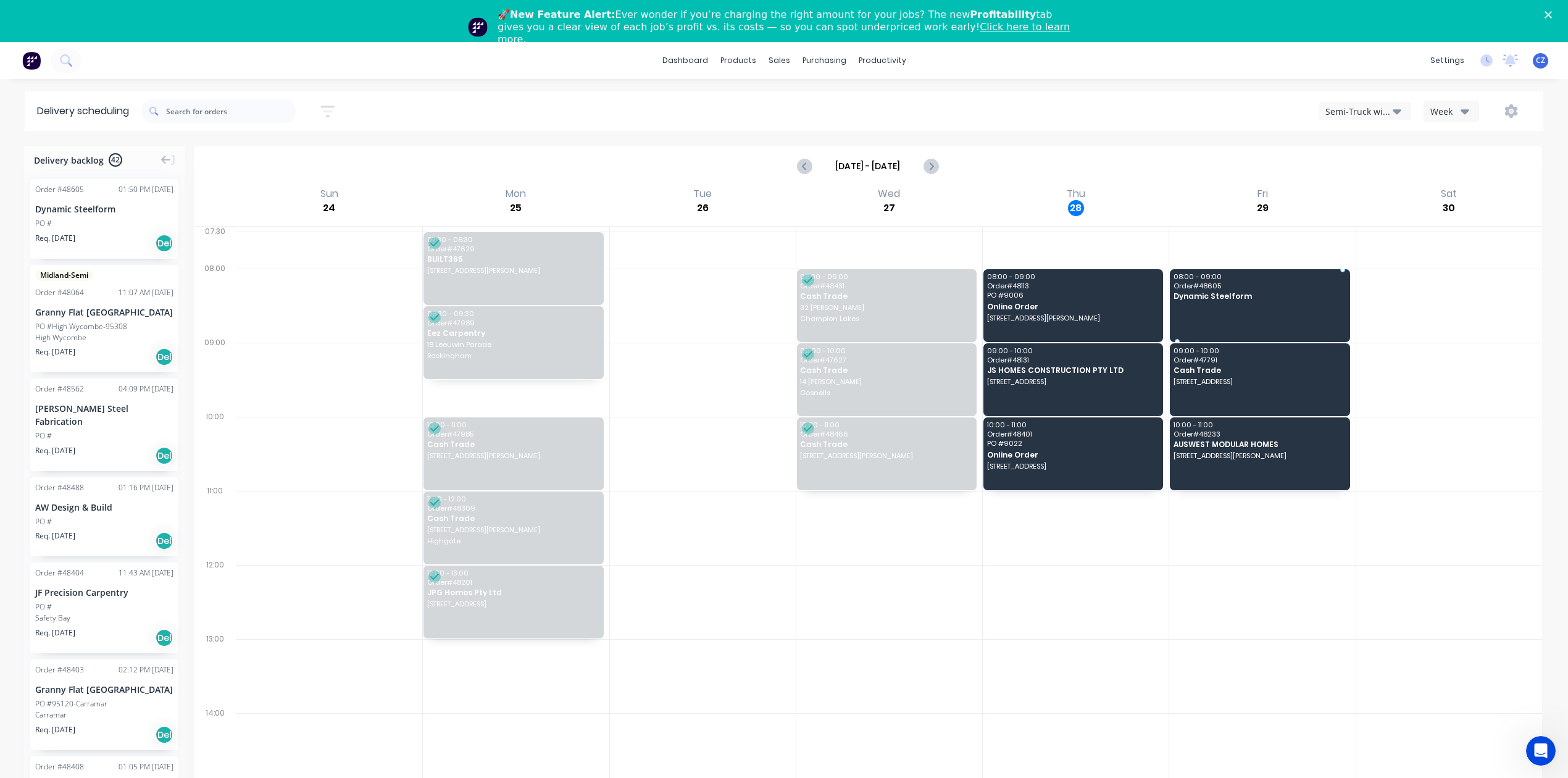
drag, startPoint x: 97, startPoint y: 221, endPoint x: 1162, endPoint y: 474, distance: 1094.6
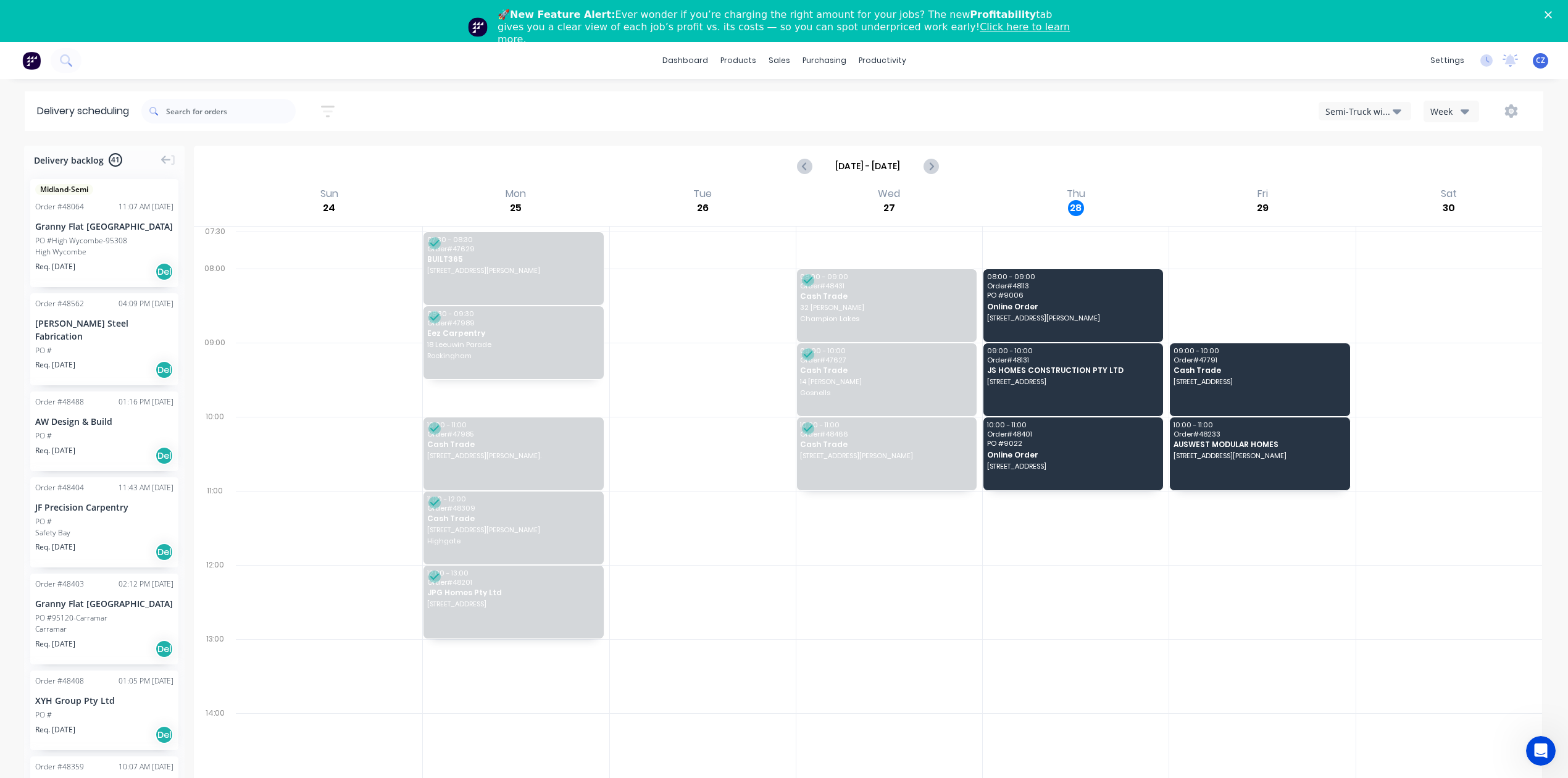
click at [1122, 647] on div at bounding box center [1076, 676] width 186 height 74
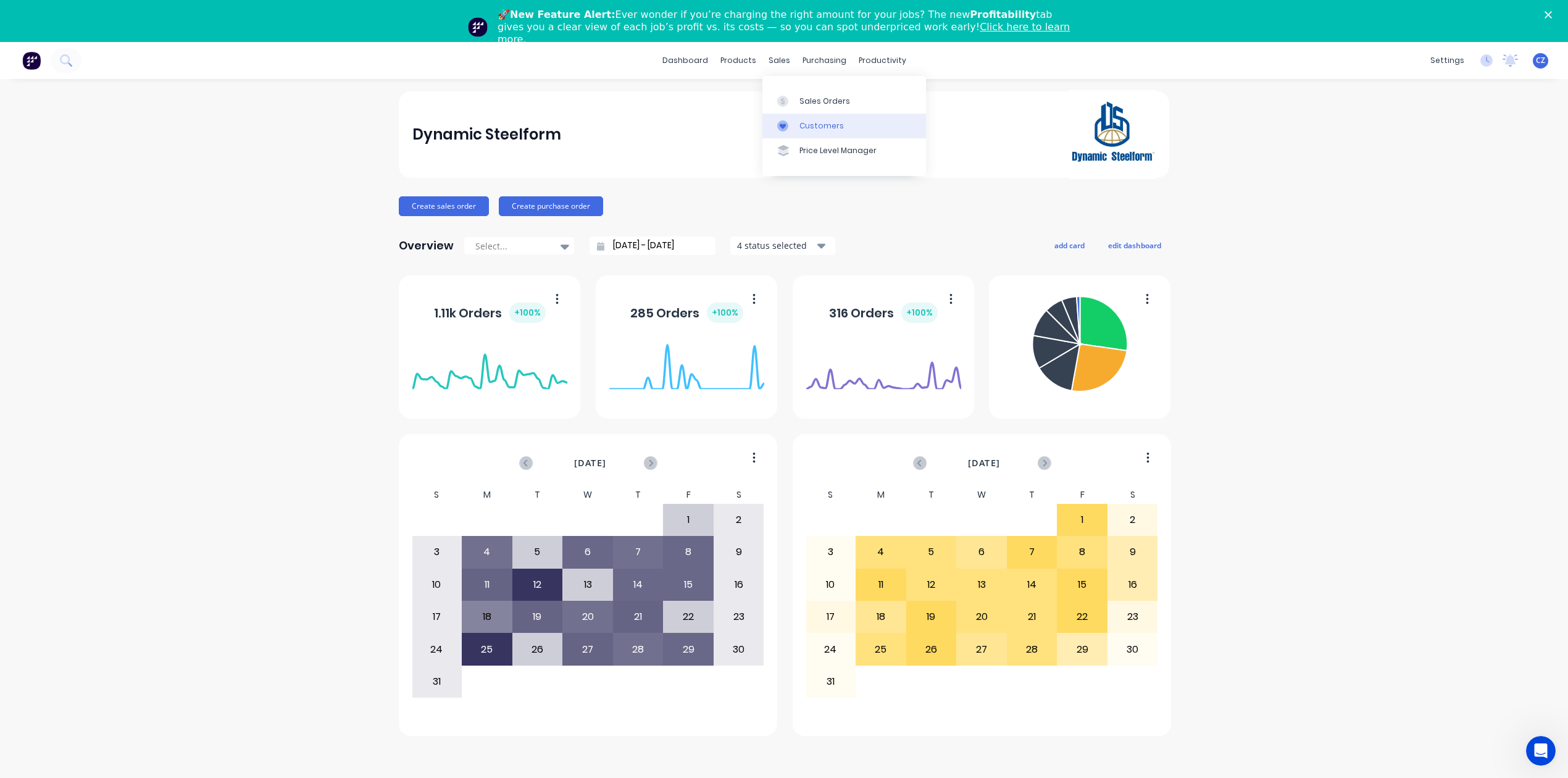
click at [800, 133] on link "Customers" at bounding box center [844, 126] width 163 height 24
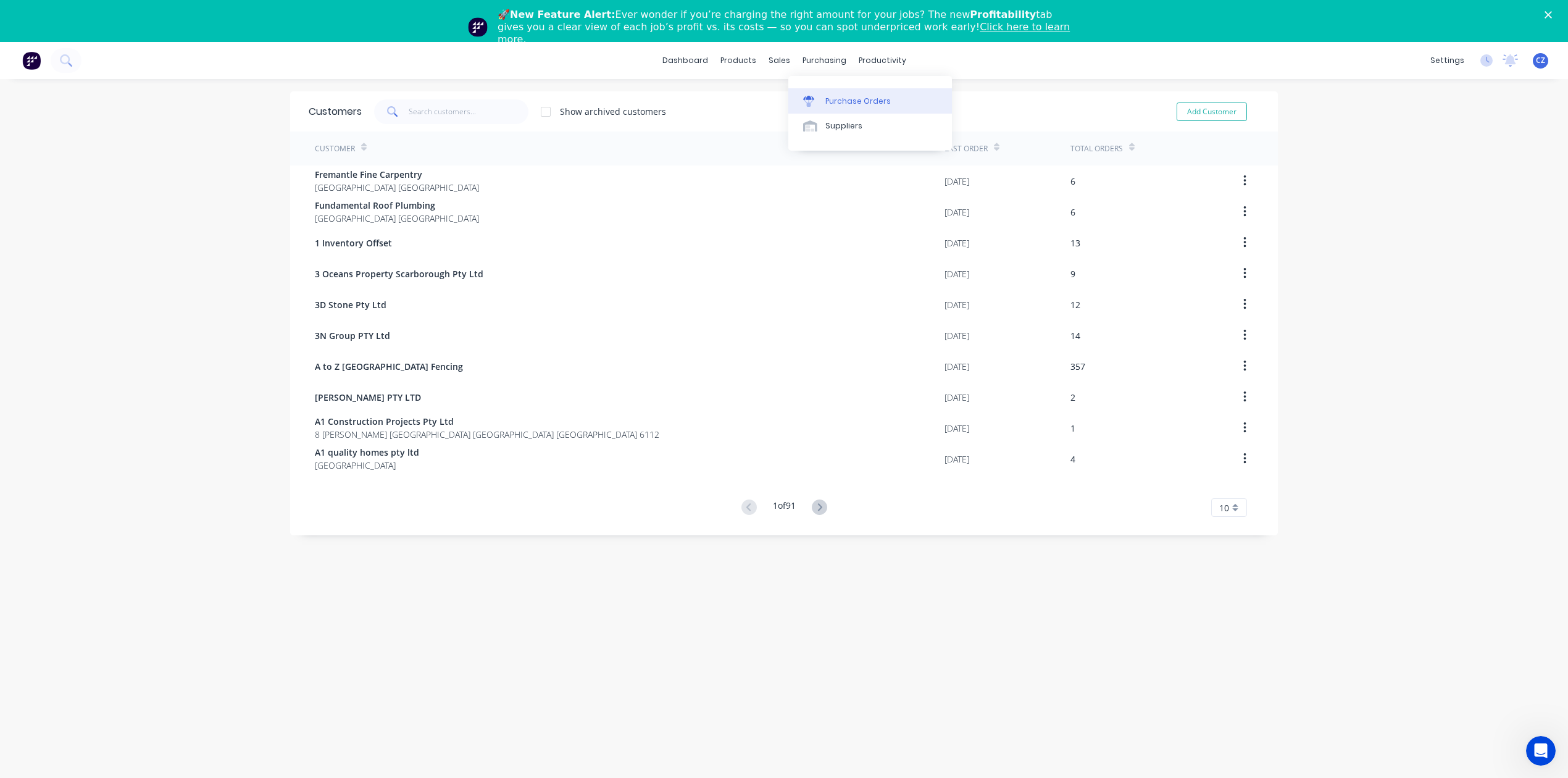
click at [830, 90] on link "Purchase Orders" at bounding box center [870, 101] width 163 height 24
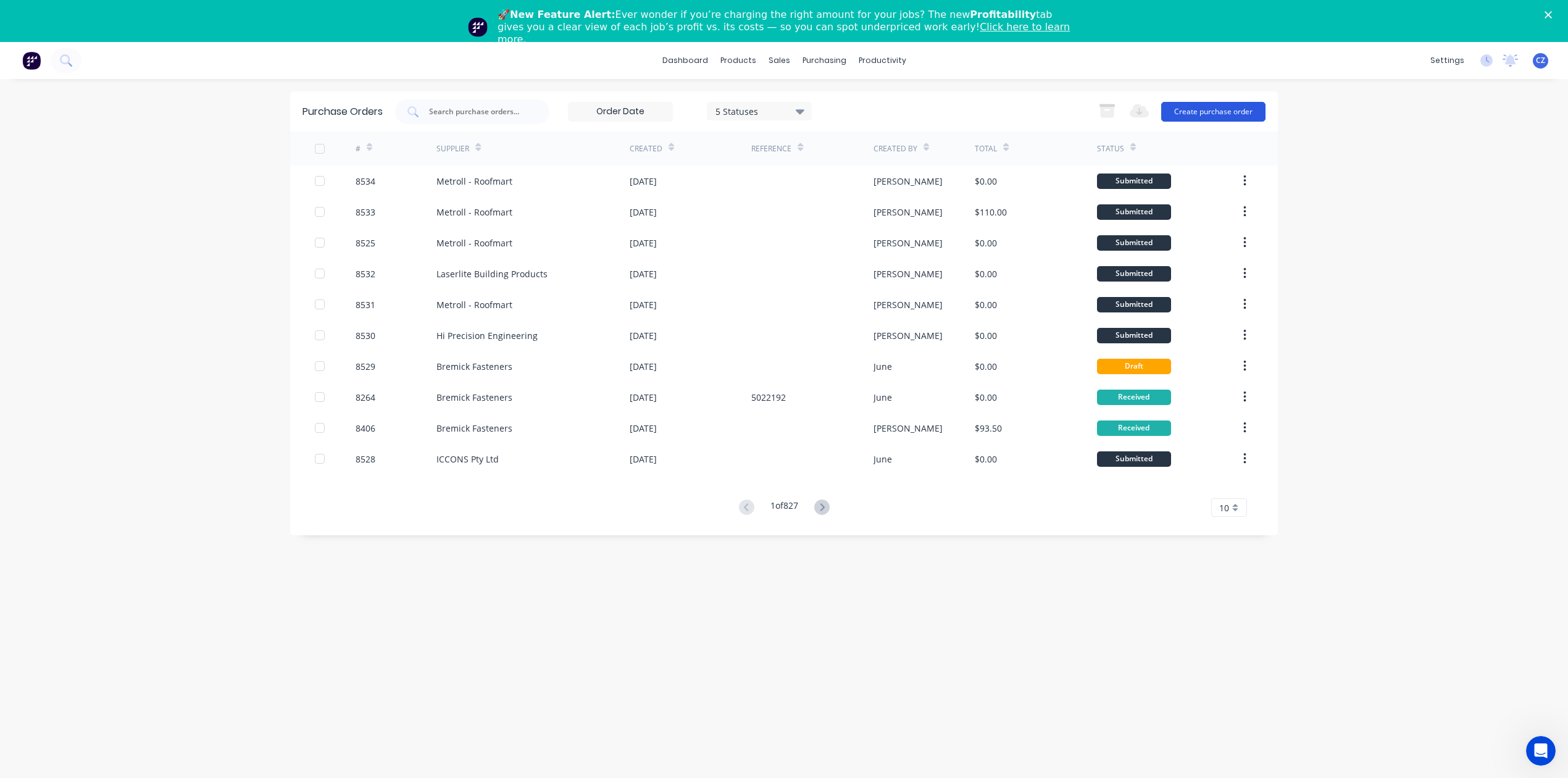
click at [1201, 104] on button "Create purchase order" at bounding box center [1213, 112] width 104 height 19
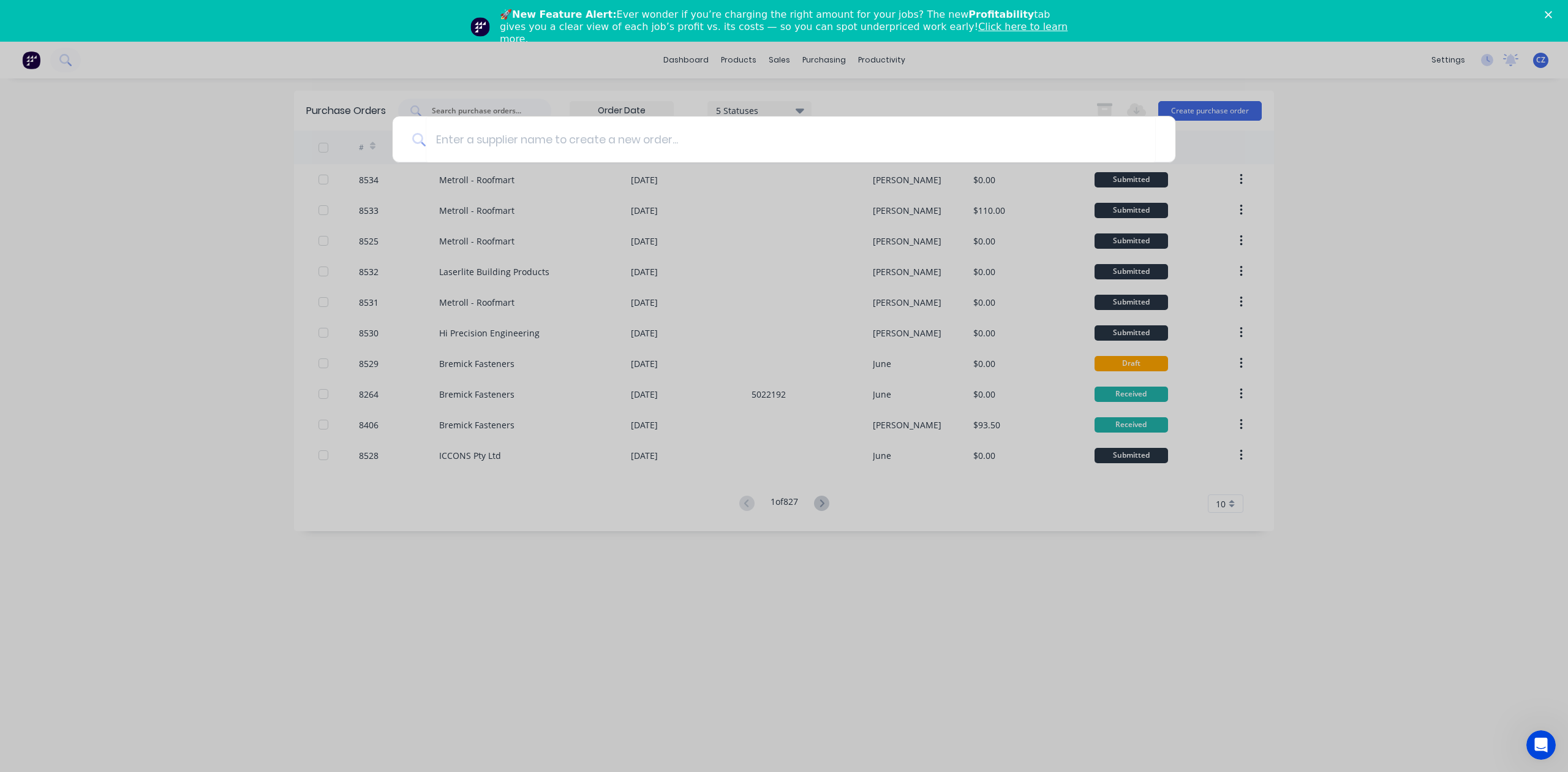
click at [1547, 15] on polygon "Close" at bounding box center [1549, 14] width 7 height 7
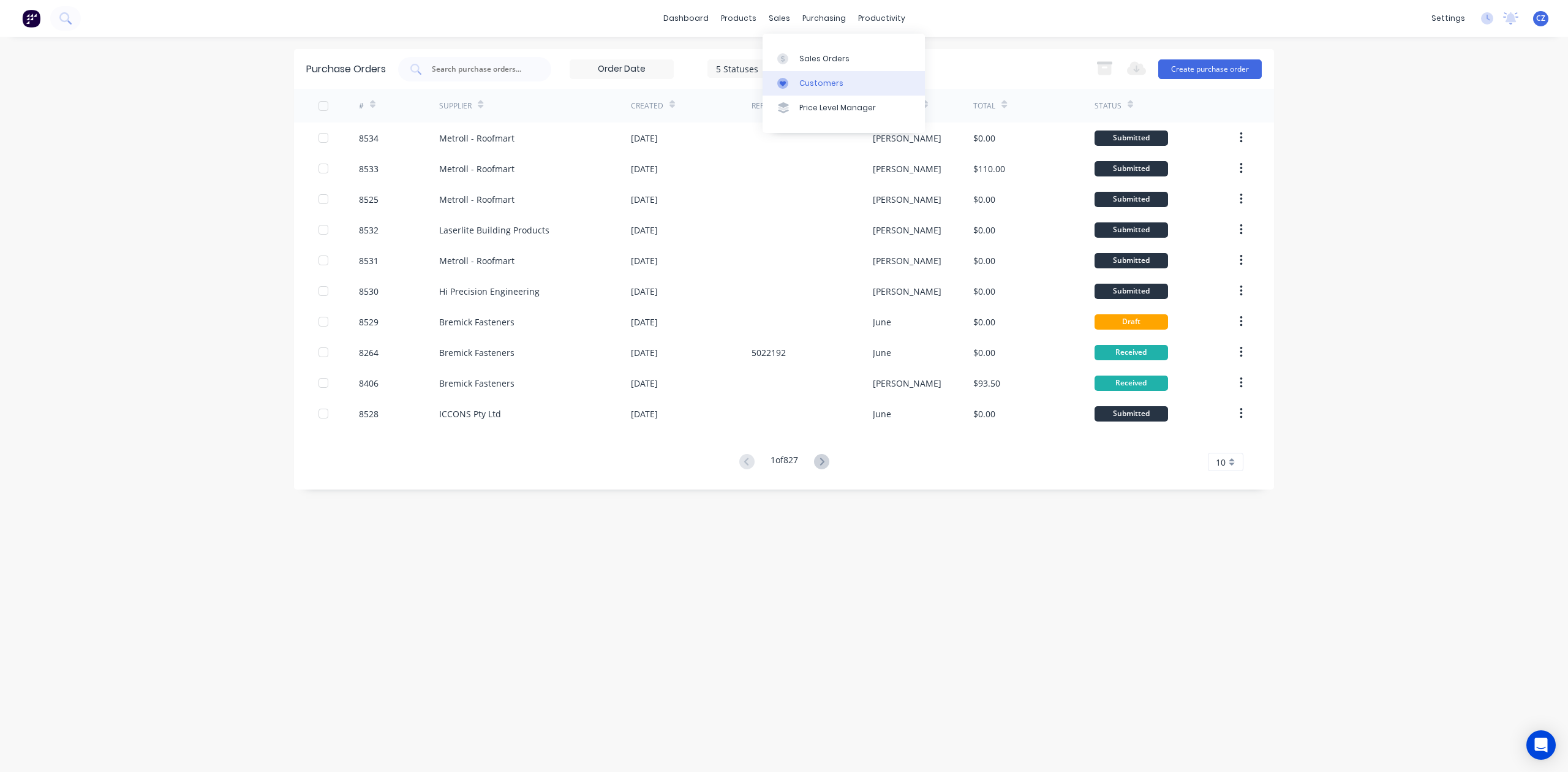
click at [796, 89] on link "Customers" at bounding box center [843, 84] width 162 height 24
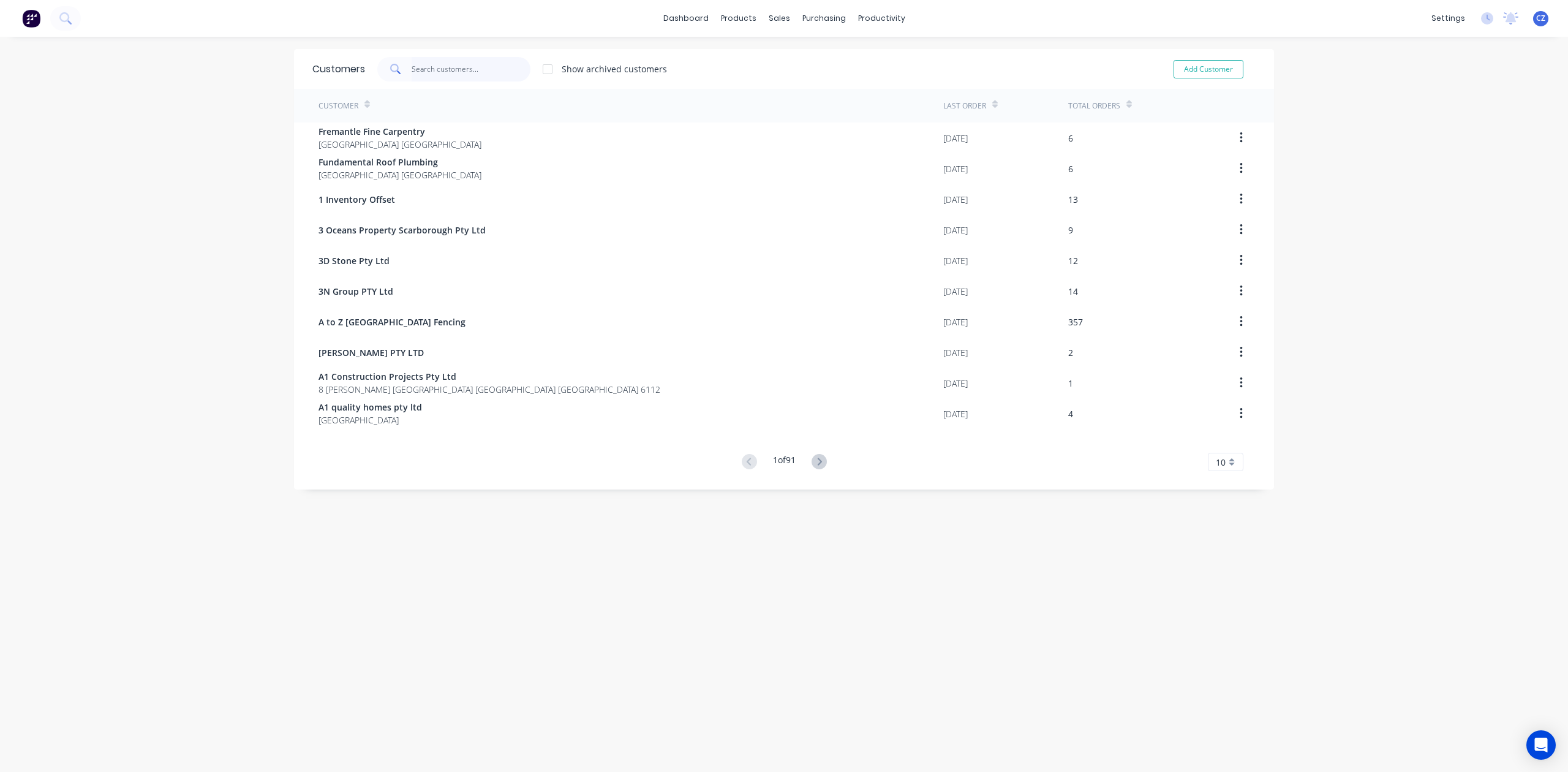
click at [462, 64] on input "text" at bounding box center [471, 69] width 119 height 24
click at [832, 54] on div "Purchase Orders" at bounding box center [858, 59] width 65 height 11
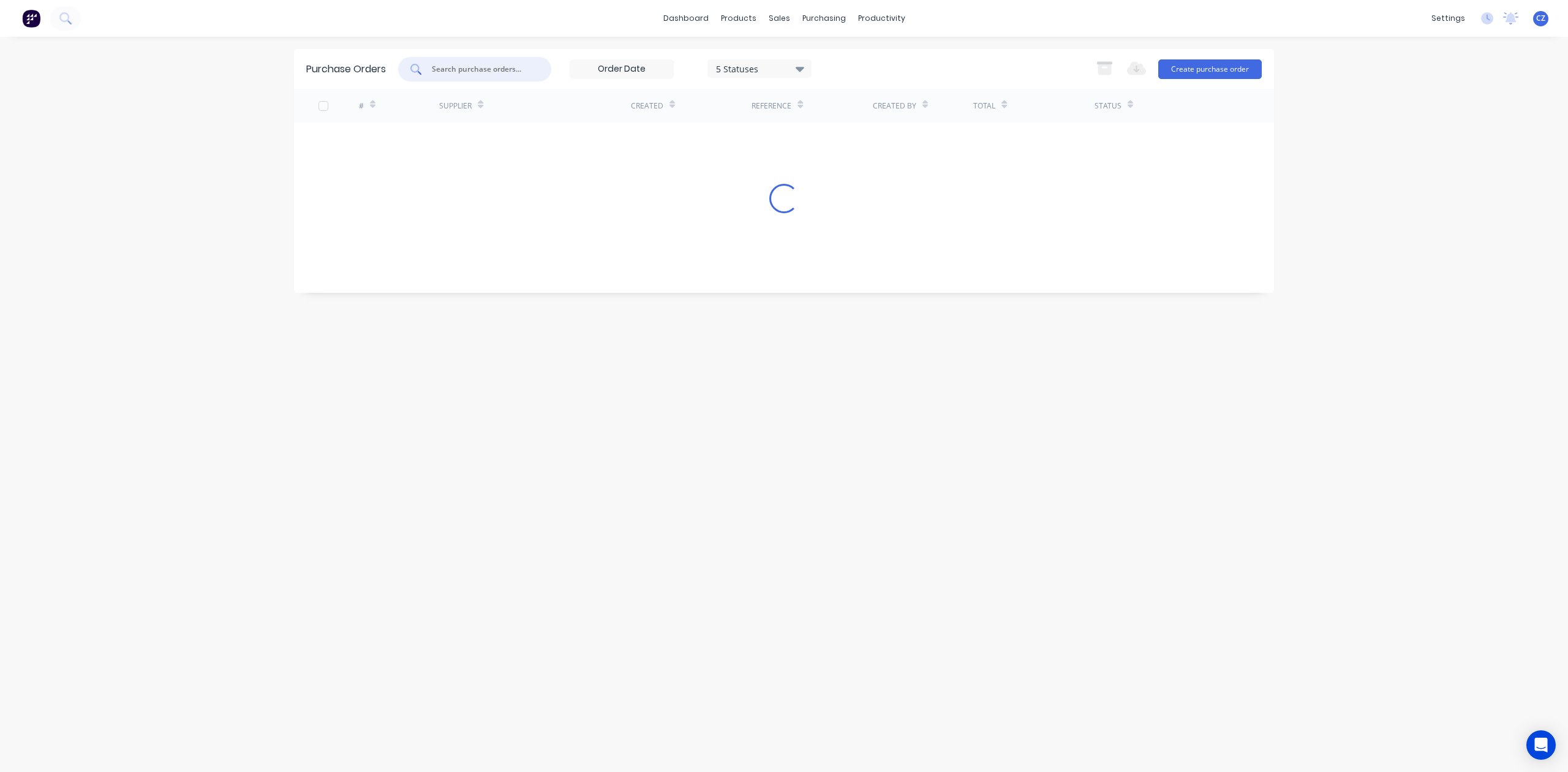
click at [478, 74] on input "text" at bounding box center [481, 69] width 101 height 12
type input "cv"
click at [825, 79] on div at bounding box center [818, 83] width 19 height 11
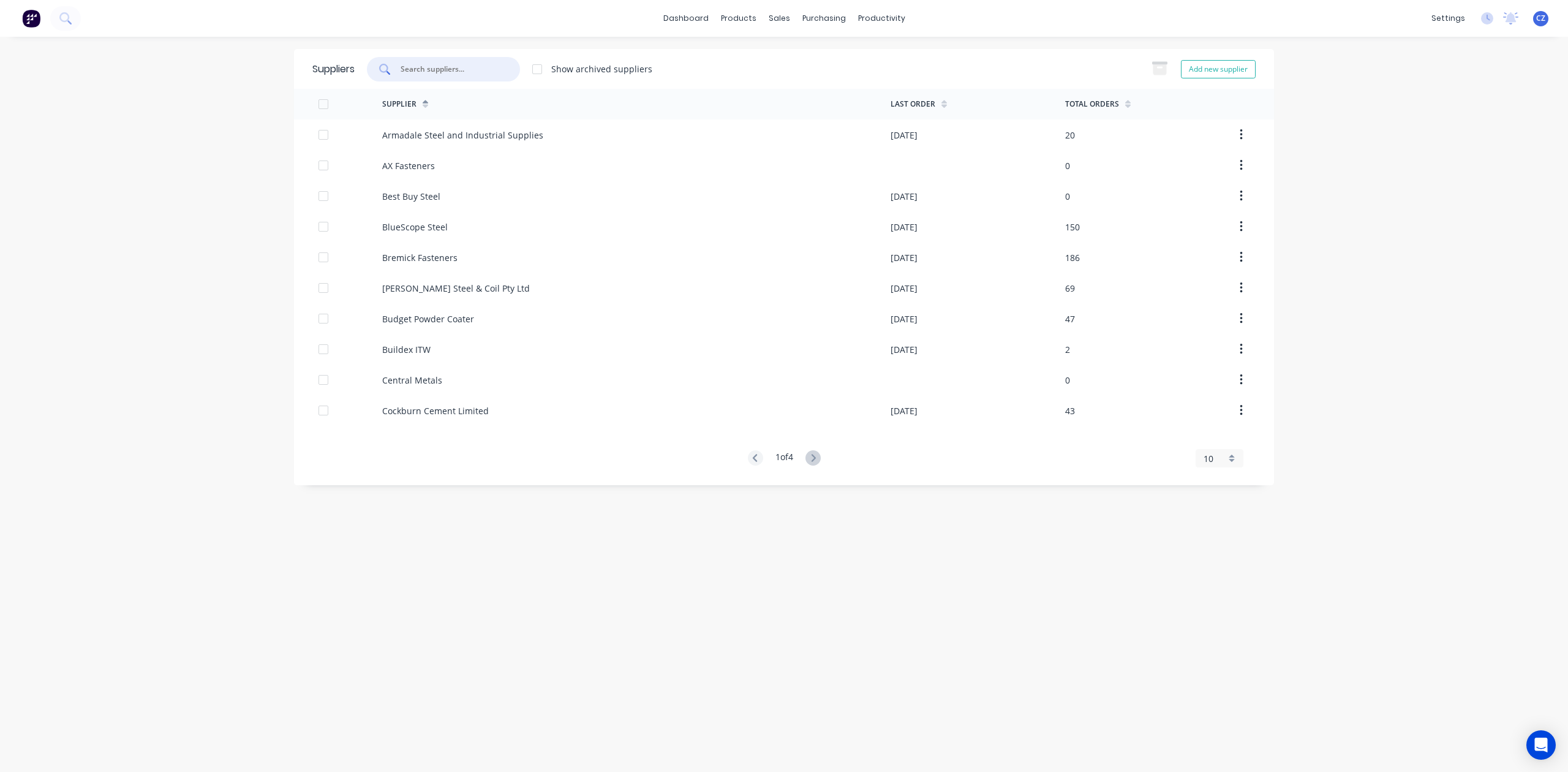
click at [468, 71] on input "text" at bounding box center [450, 69] width 101 height 12
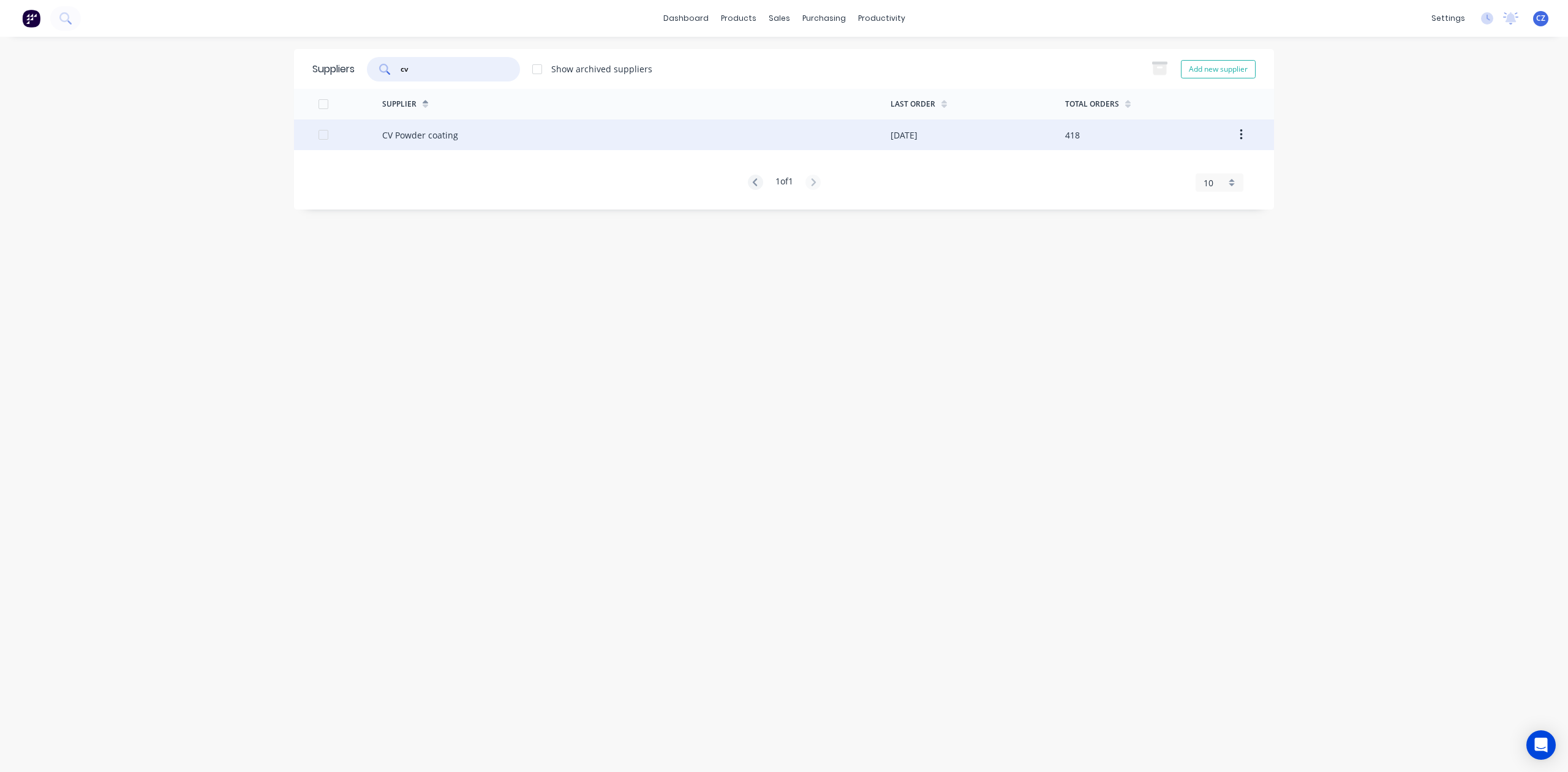
type input "cv"
click at [573, 149] on div "CV Powder coating" at bounding box center [636, 134] width 508 height 31
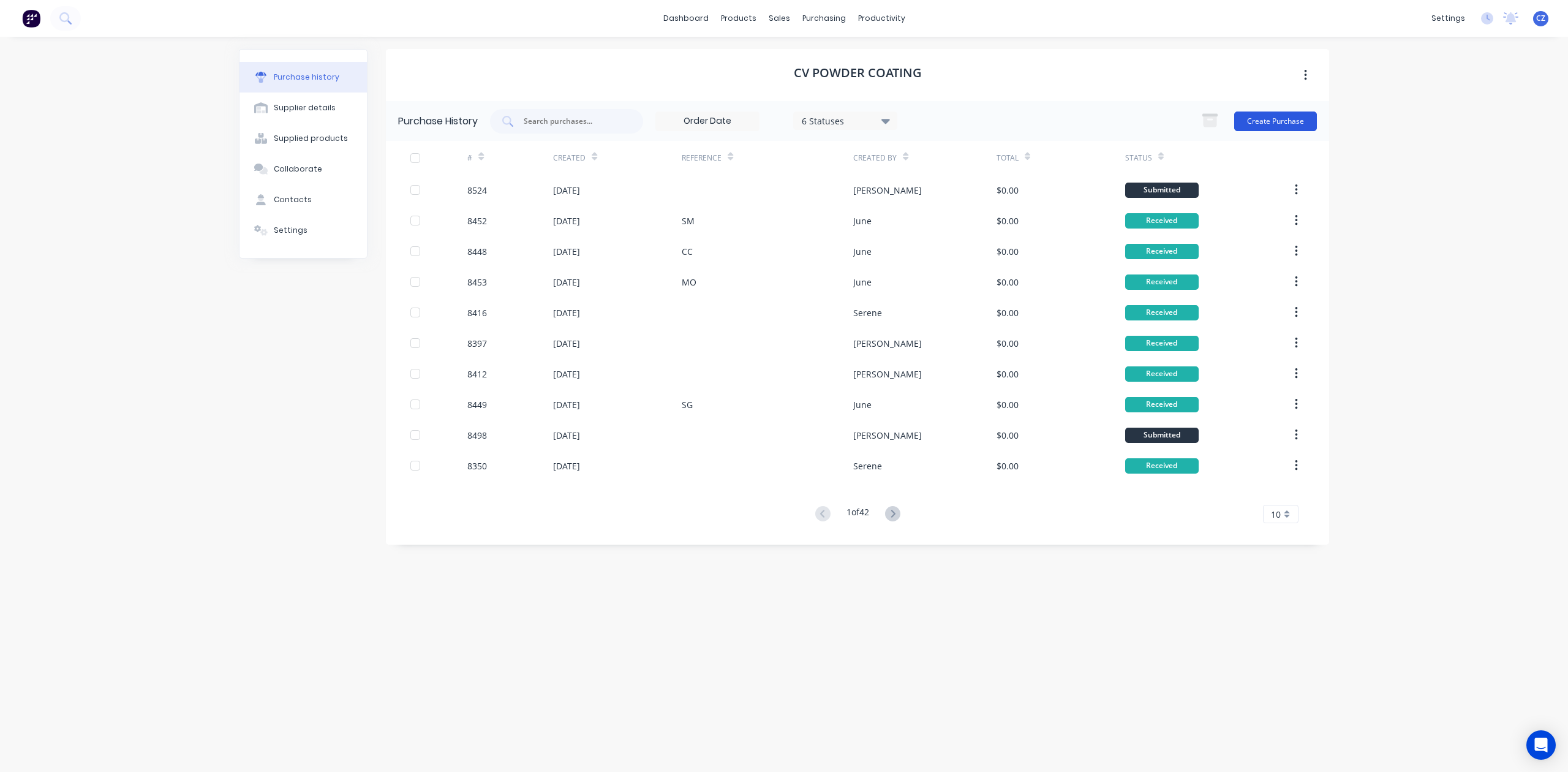
click at [1312, 116] on button "Create Purchase" at bounding box center [1276, 121] width 83 height 19
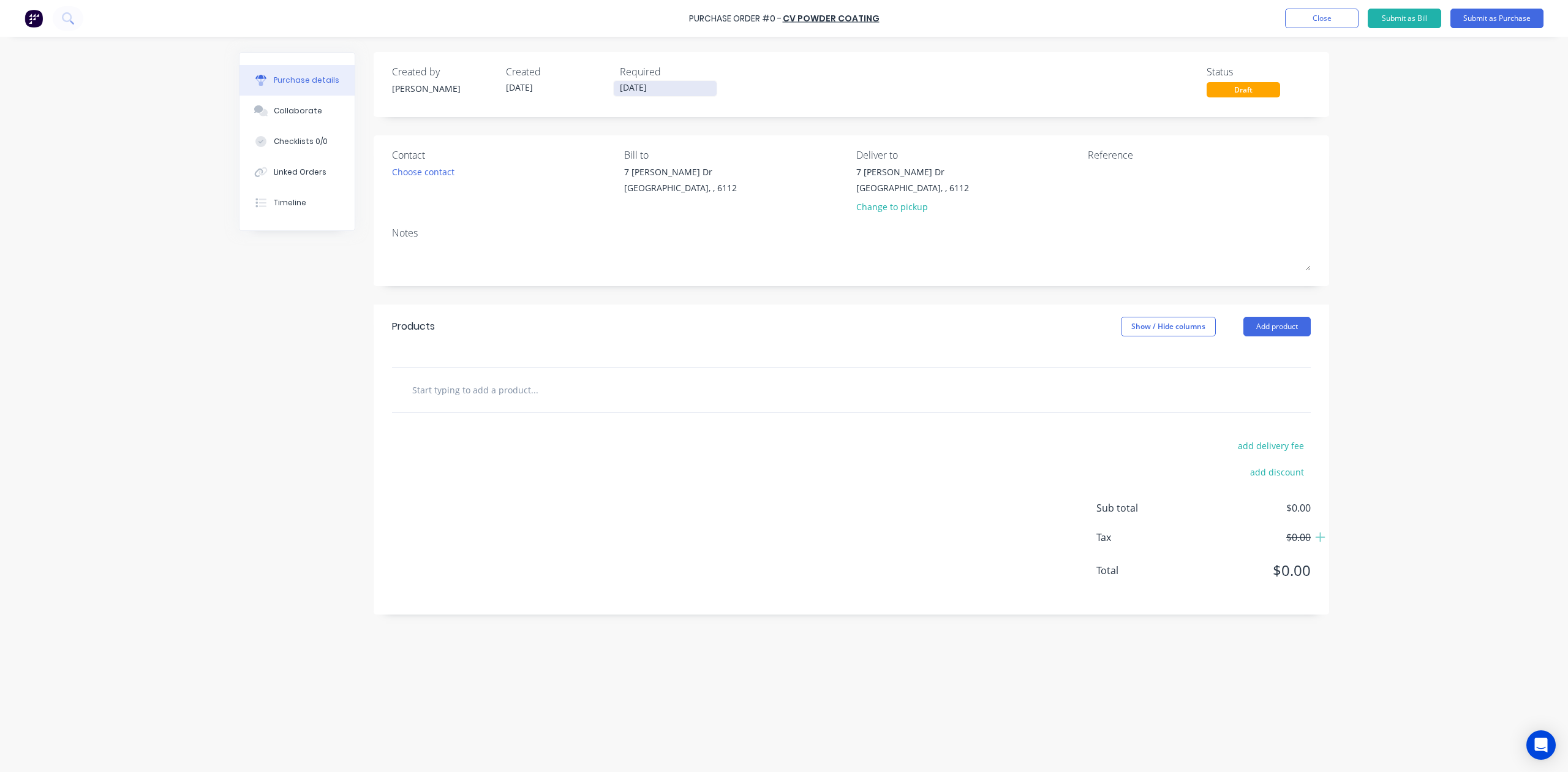
click at [626, 84] on input "[DATE]" at bounding box center [665, 88] width 103 height 15
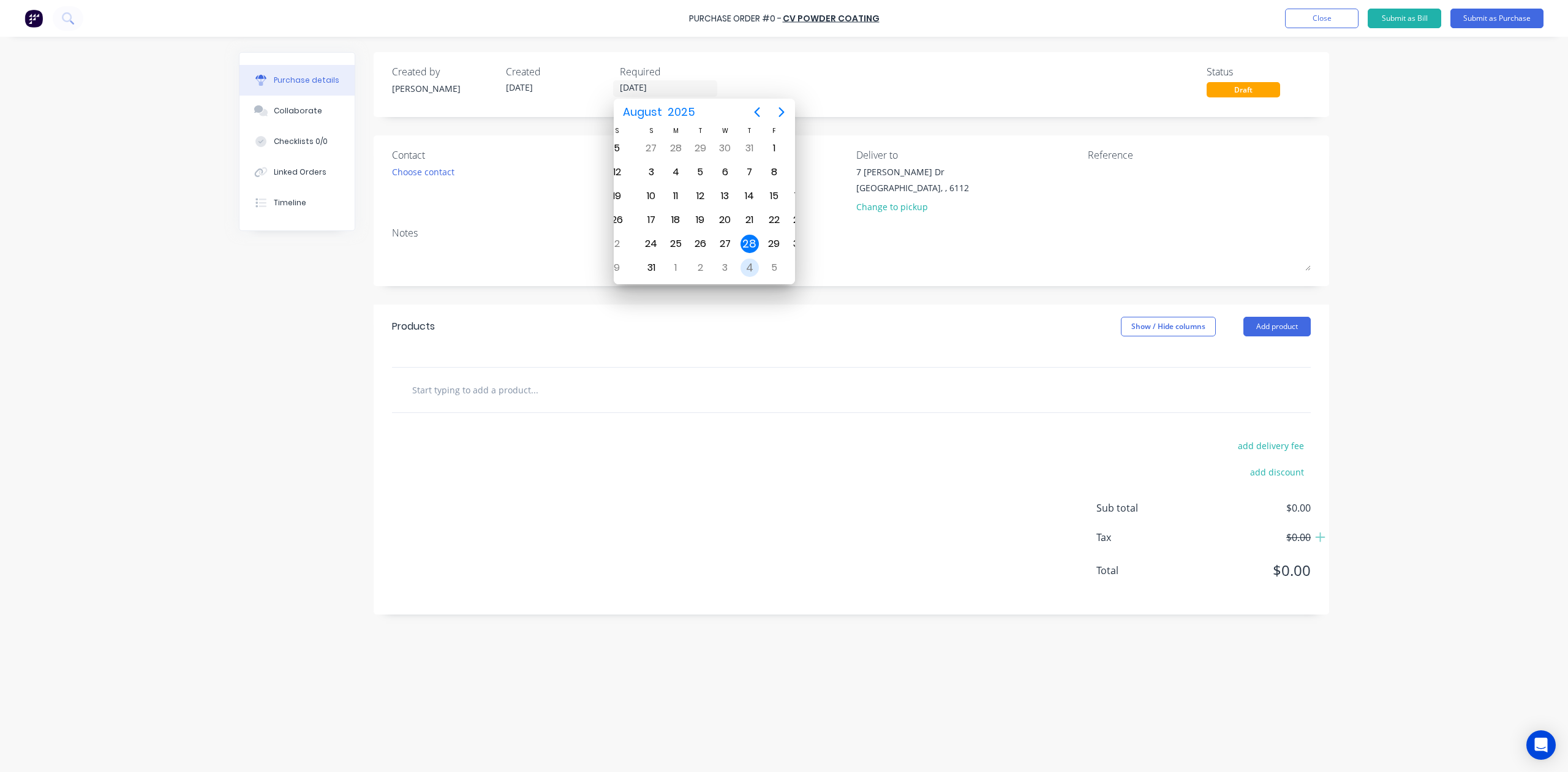
click at [740, 266] on div "4" at bounding box center [750, 268] width 19 height 19
click at [748, 269] on div "5" at bounding box center [753, 268] width 19 height 19
type input "05/09/25"
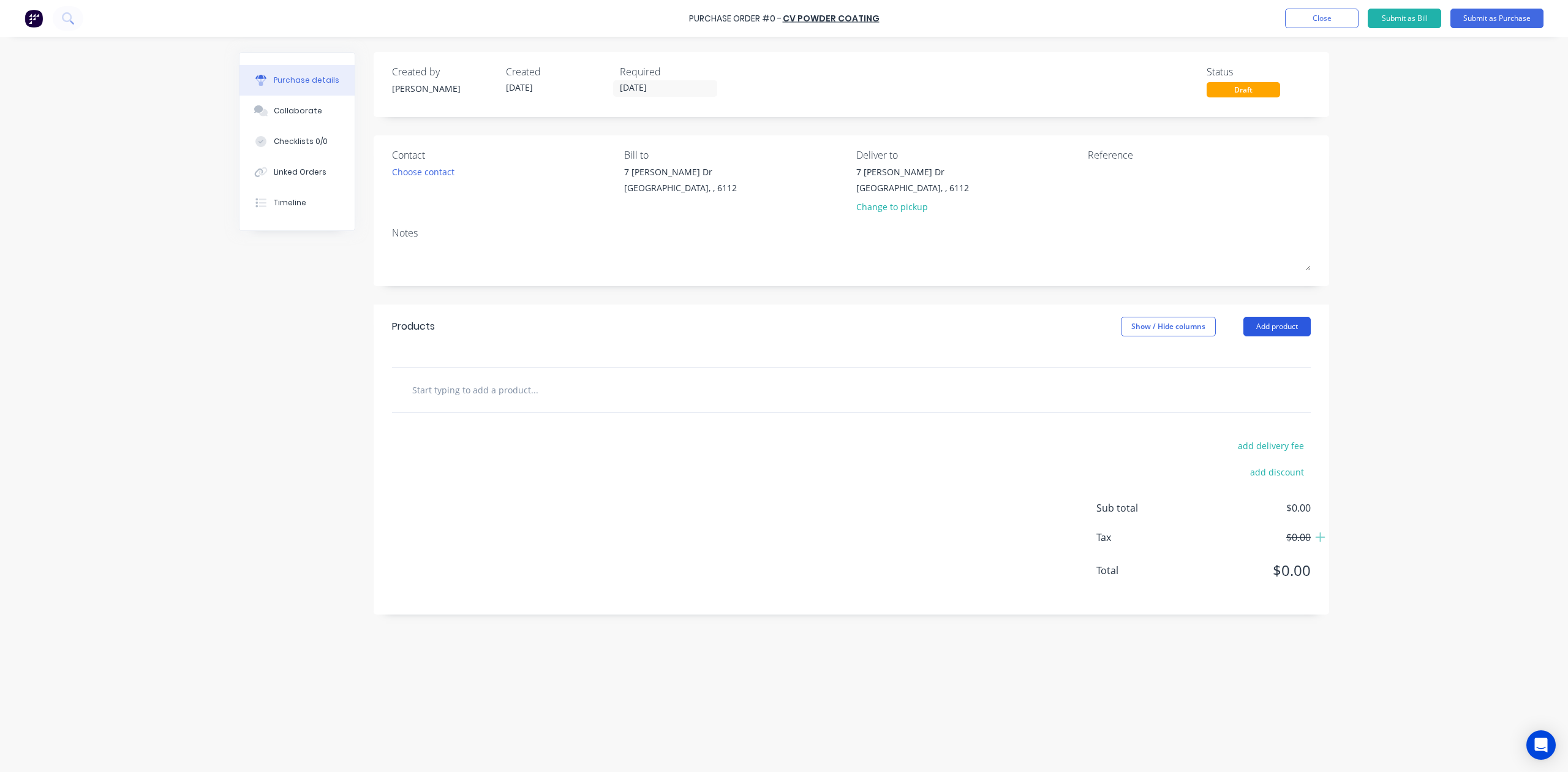
click at [1272, 331] on button "Add product" at bounding box center [1277, 326] width 67 height 19
click at [1244, 366] on div "Product catalogue" at bounding box center [1252, 358] width 94 height 18
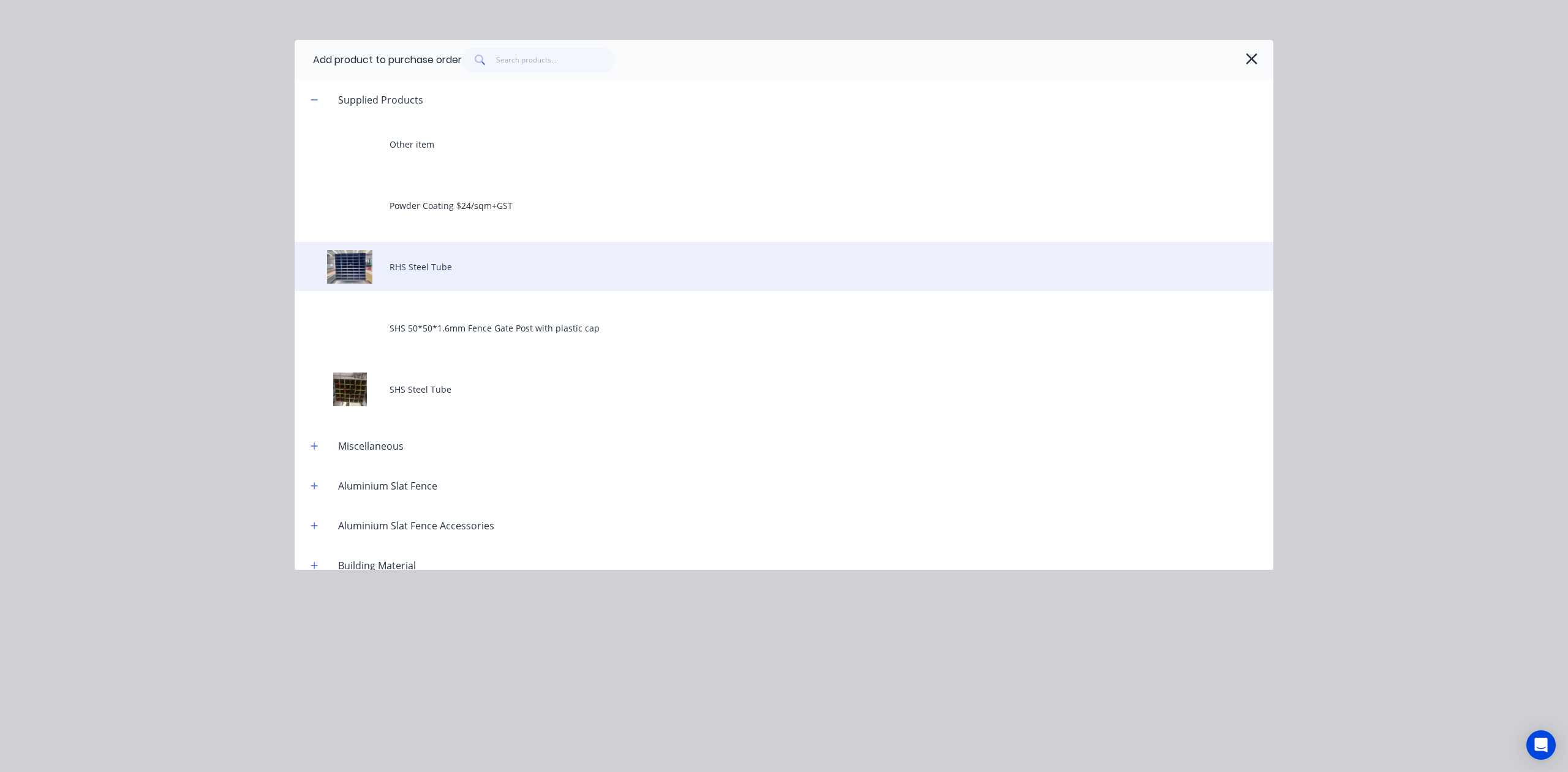
click at [459, 269] on div "RHS Steel Tube" at bounding box center [784, 266] width 979 height 49
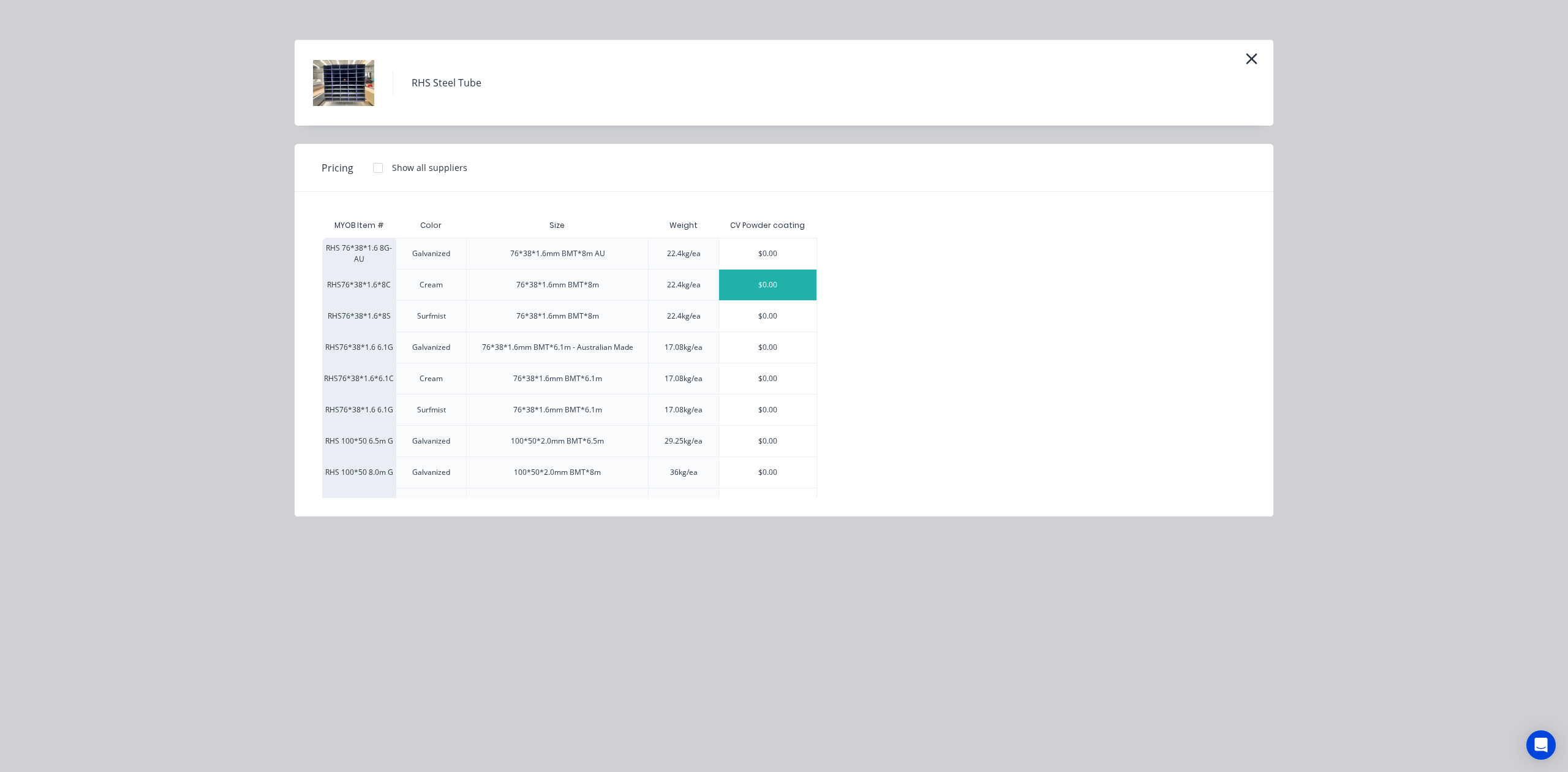
click at [789, 289] on div "$0.00" at bounding box center [768, 284] width 97 height 31
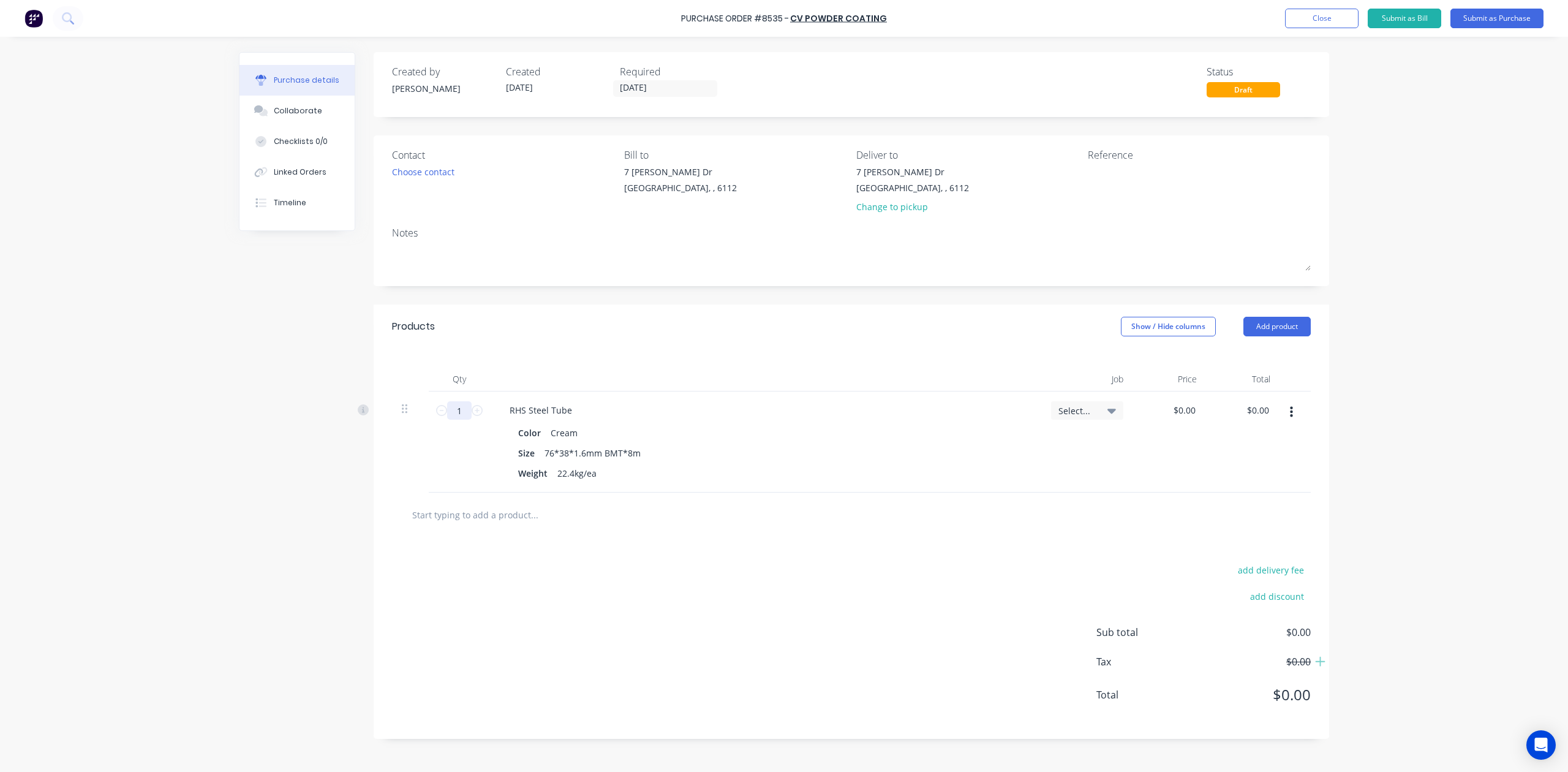
click at [459, 408] on input "1" at bounding box center [459, 411] width 24 height 19
type input "36"
click at [696, 463] on div "Color Cream Size 76*38*1.6mm BMT*8m Weight 22.4kg/ea" at bounding box center [765, 453] width 532 height 59
click at [584, 436] on div "Color Cream" at bounding box center [763, 433] width 500 height 18
click at [685, 593] on div "add delivery fee add discount Sub total $0.00 Tax $0.00 Total $0.00" at bounding box center [851, 638] width 955 height 201
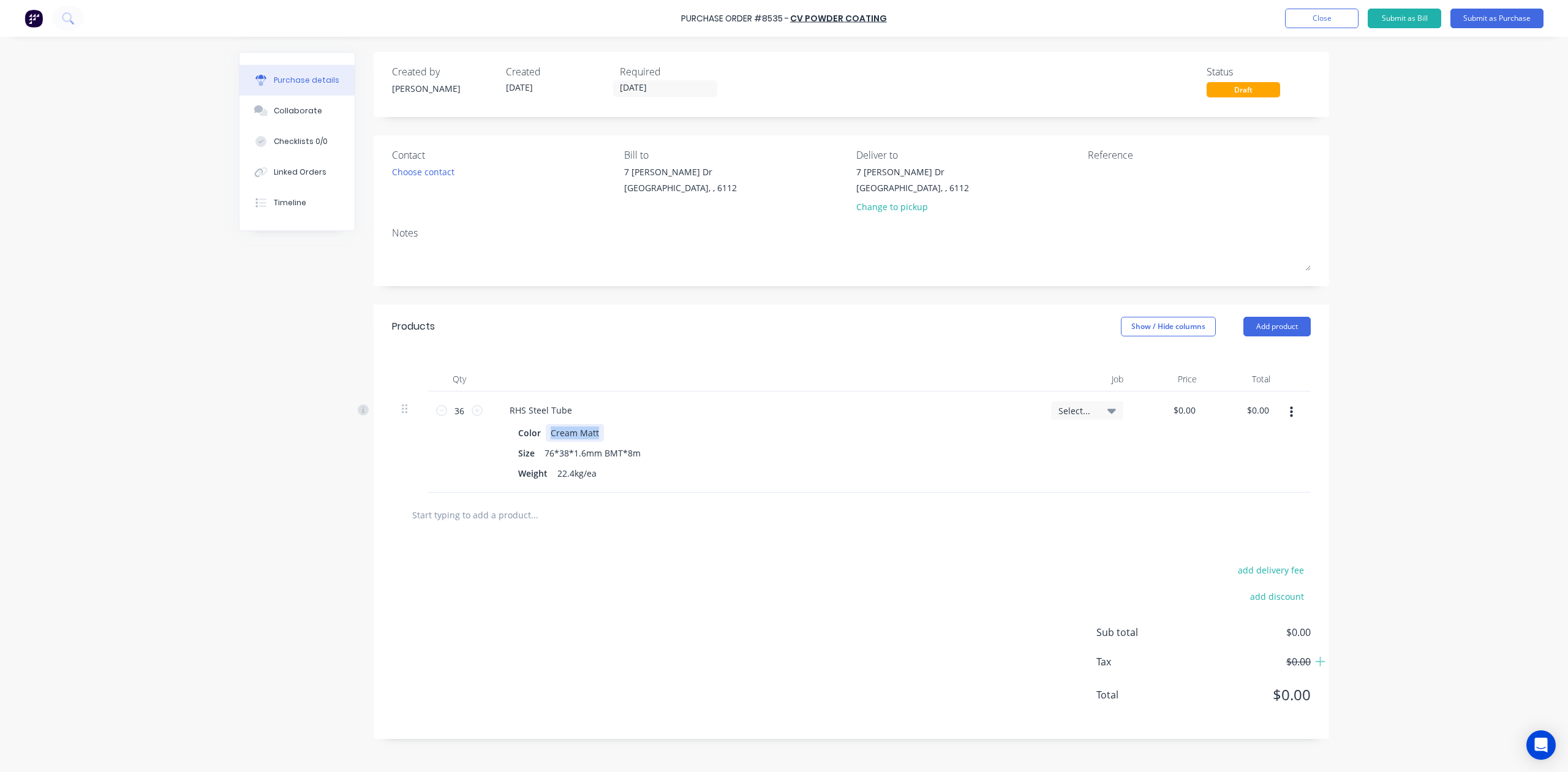
drag, startPoint x: 547, startPoint y: 433, endPoint x: 633, endPoint y: 435, distance: 86.0
click at [633, 435] on div "Color Cream Matt" at bounding box center [763, 433] width 500 height 18
copy div "Cream Matt"
click at [875, 597] on div "add delivery fee add discount Sub total $0.00 Tax $0.00 Total $0.00" at bounding box center [851, 638] width 955 height 201
click at [1291, 409] on icon "button" at bounding box center [1292, 412] width 3 height 11
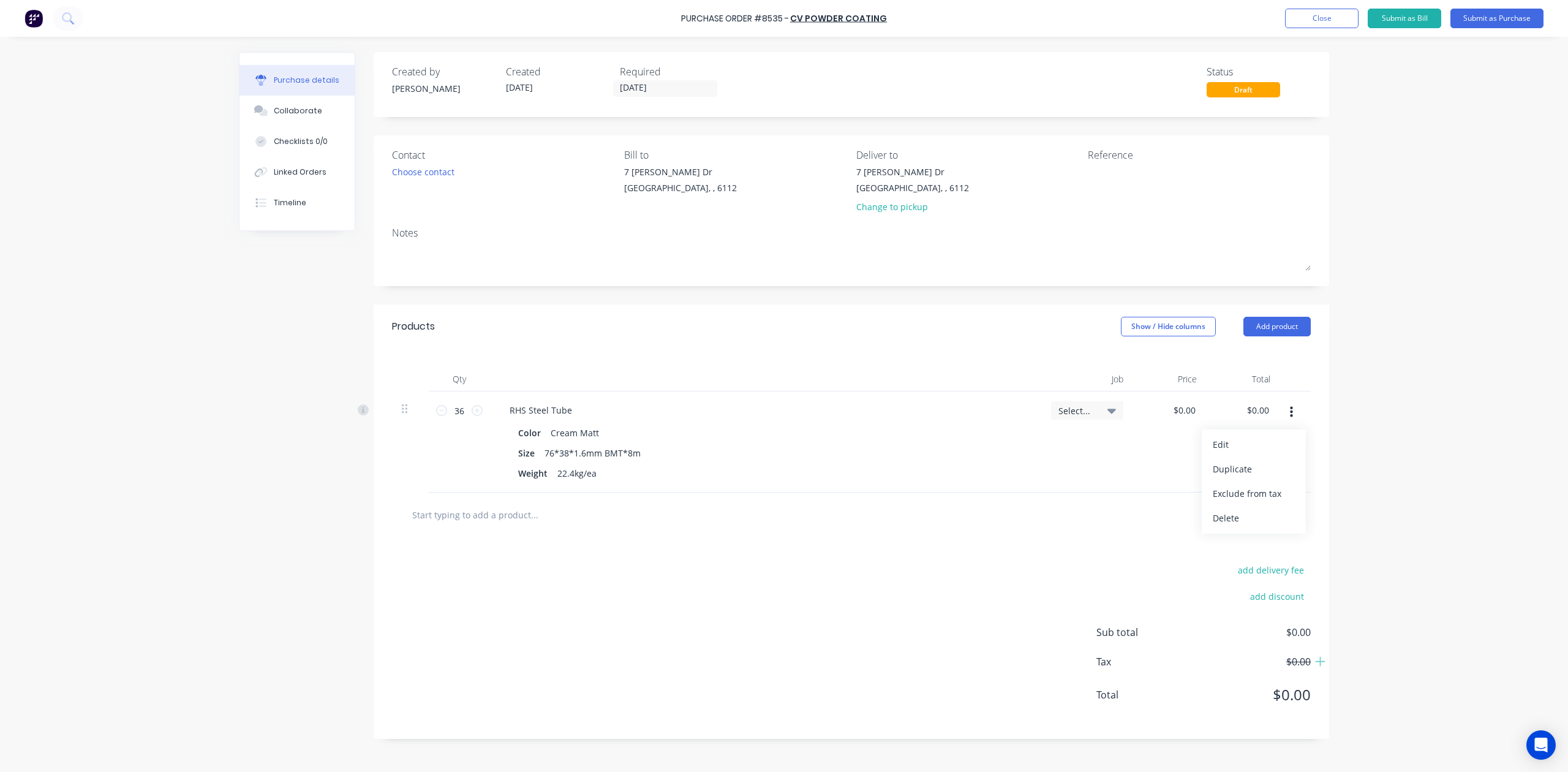
click at [1277, 464] on button "Duplicate" at bounding box center [1254, 469] width 104 height 24
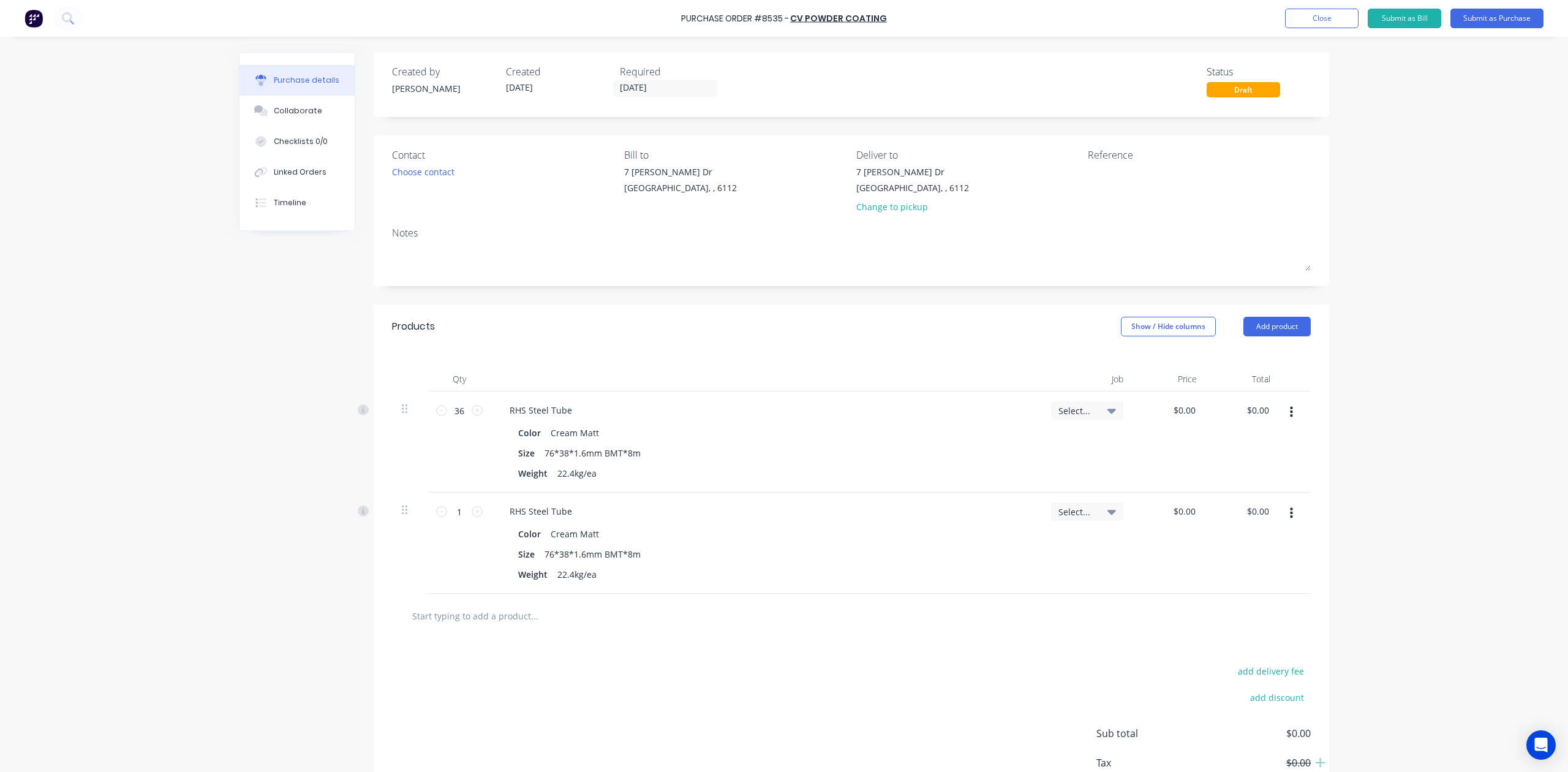
drag, startPoint x: 1292, startPoint y: 512, endPoint x: 1284, endPoint y: 520, distance: 11.3
click at [1290, 512] on button "button" at bounding box center [1292, 513] width 29 height 22
click at [1257, 546] on button "Edit" at bounding box center [1254, 546] width 104 height 24
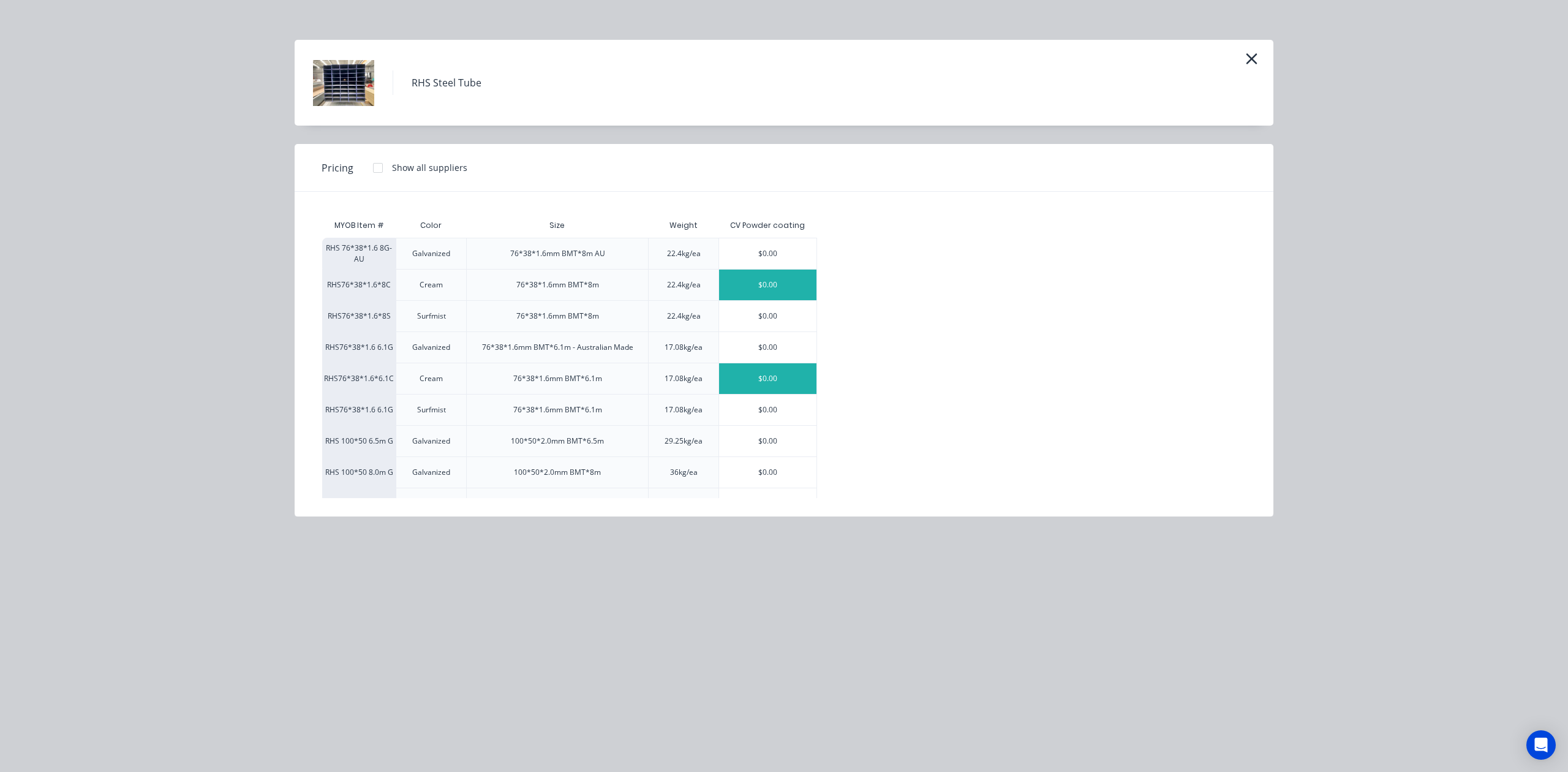
click at [804, 385] on div "$0.00" at bounding box center [768, 379] width 97 height 31
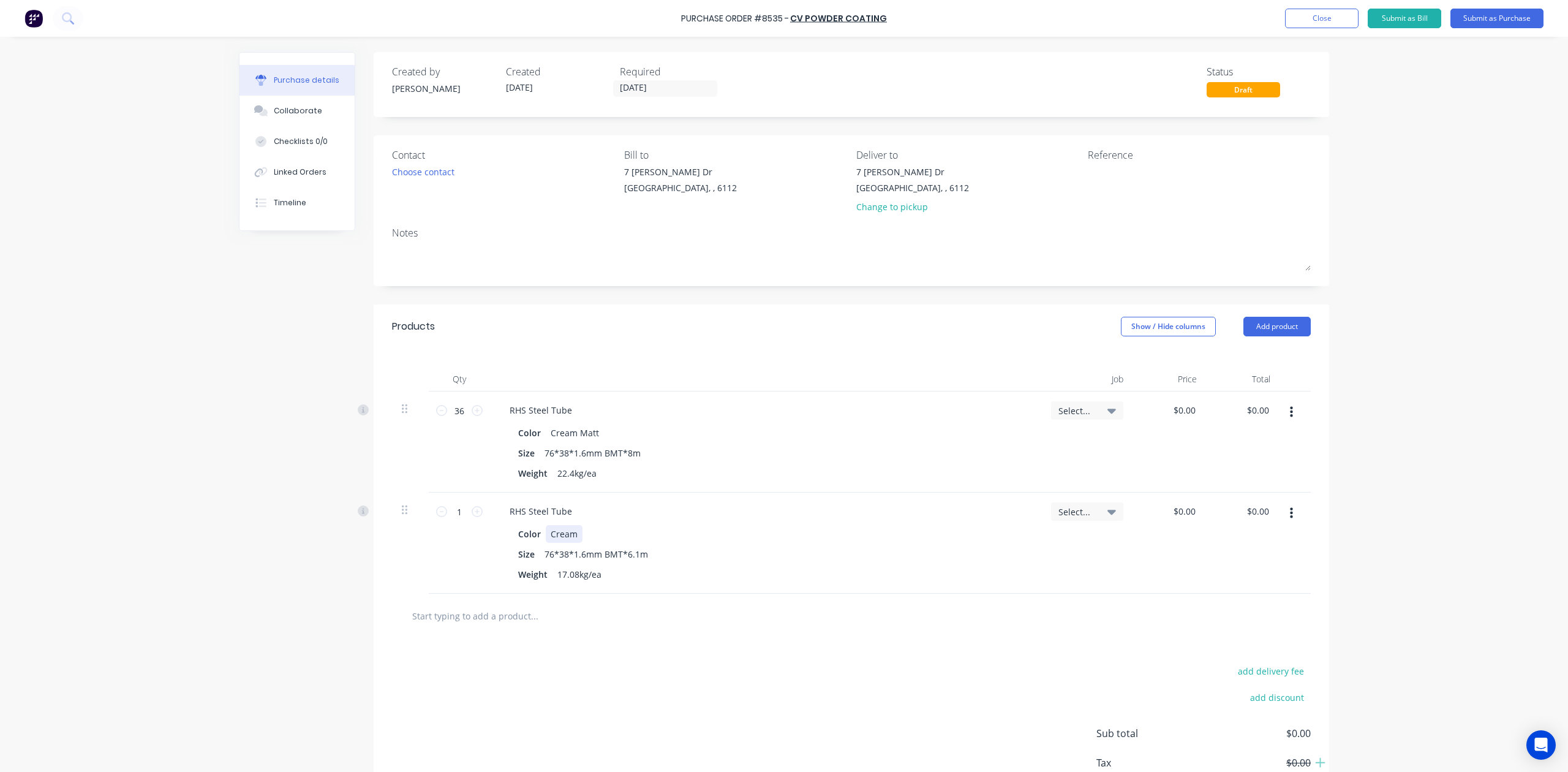
drag, startPoint x: 576, startPoint y: 533, endPoint x: 570, endPoint y: 533, distance: 6.0
click at [576, 533] on div "Color Cream" at bounding box center [763, 533] width 500 height 18
paste div
click at [728, 601] on div at bounding box center [851, 616] width 919 height 45
click at [598, 538] on div "CreamCream Matt" at bounding box center [588, 533] width 85 height 18
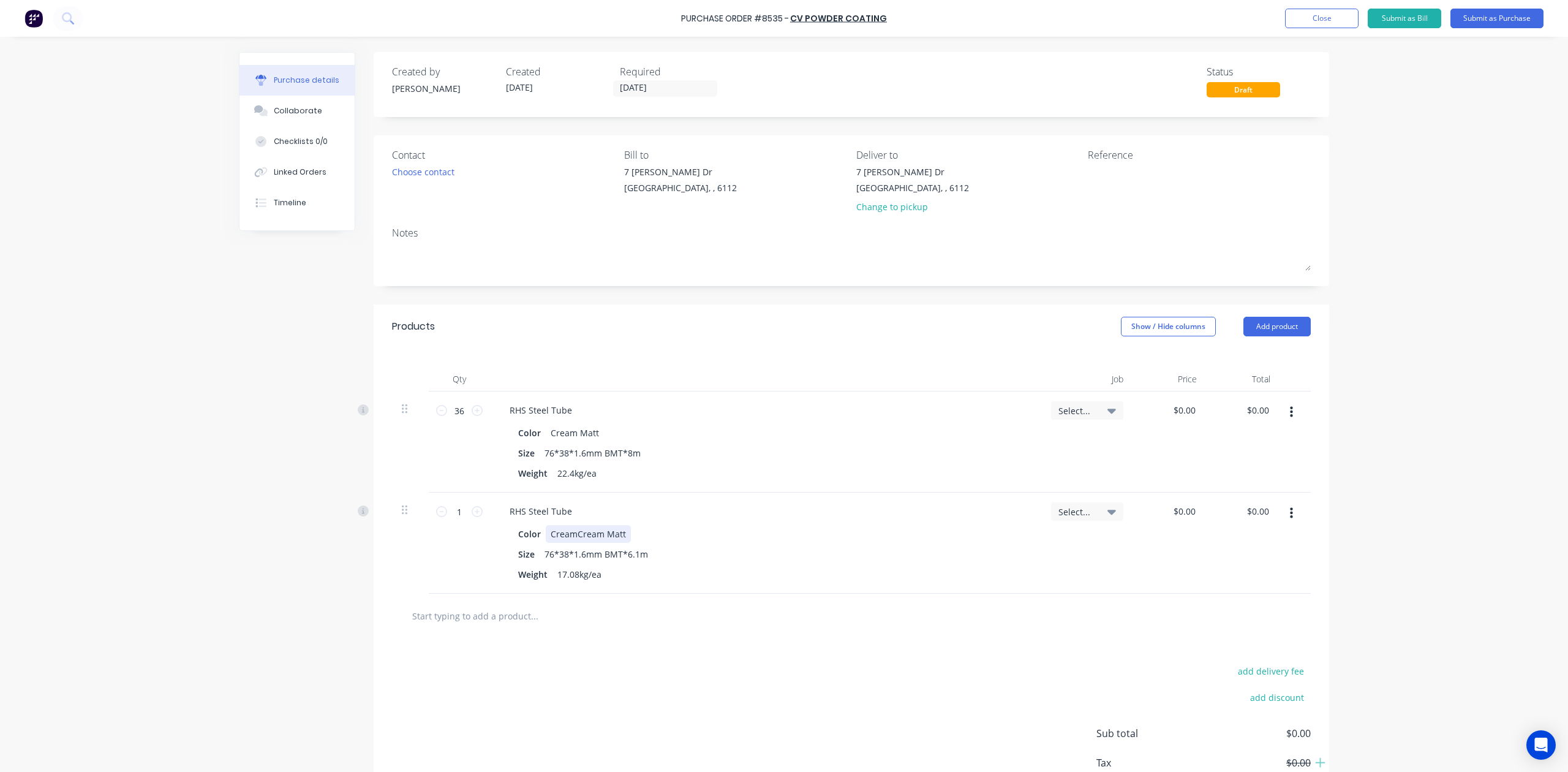
click at [589, 537] on div "CreamCream Matt" at bounding box center [588, 533] width 85 height 18
click at [589, 536] on div "CreamCream Matt" at bounding box center [588, 533] width 85 height 18
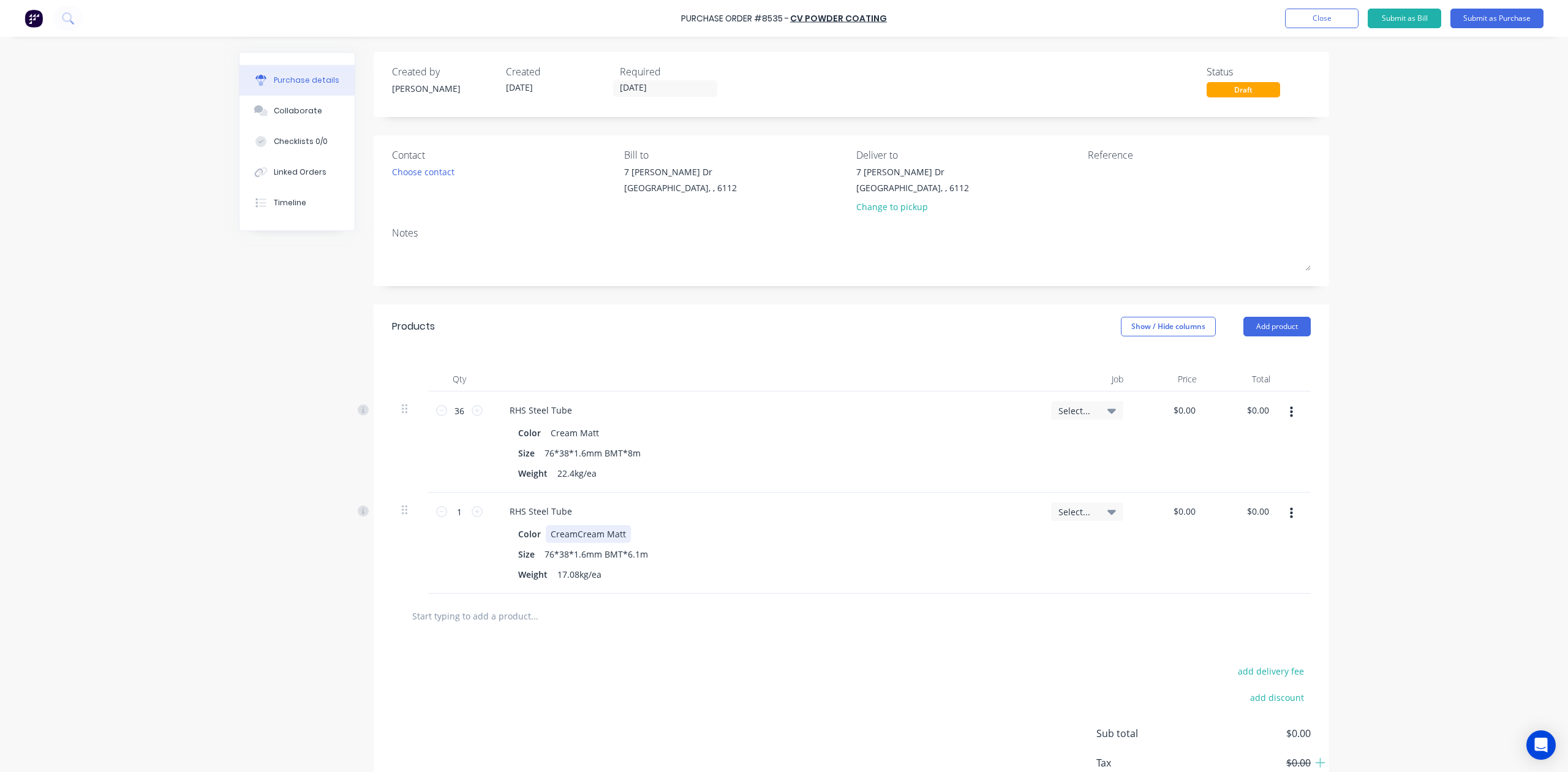
click at [595, 536] on div "CreamCream Matt" at bounding box center [588, 533] width 85 height 18
click at [454, 513] on input "1" at bounding box center [459, 511] width 24 height 19
type input "54"
click at [830, 503] on div "RHS Steel Tube" at bounding box center [765, 511] width 532 height 18
click at [1285, 317] on button "Add product" at bounding box center [1277, 326] width 67 height 19
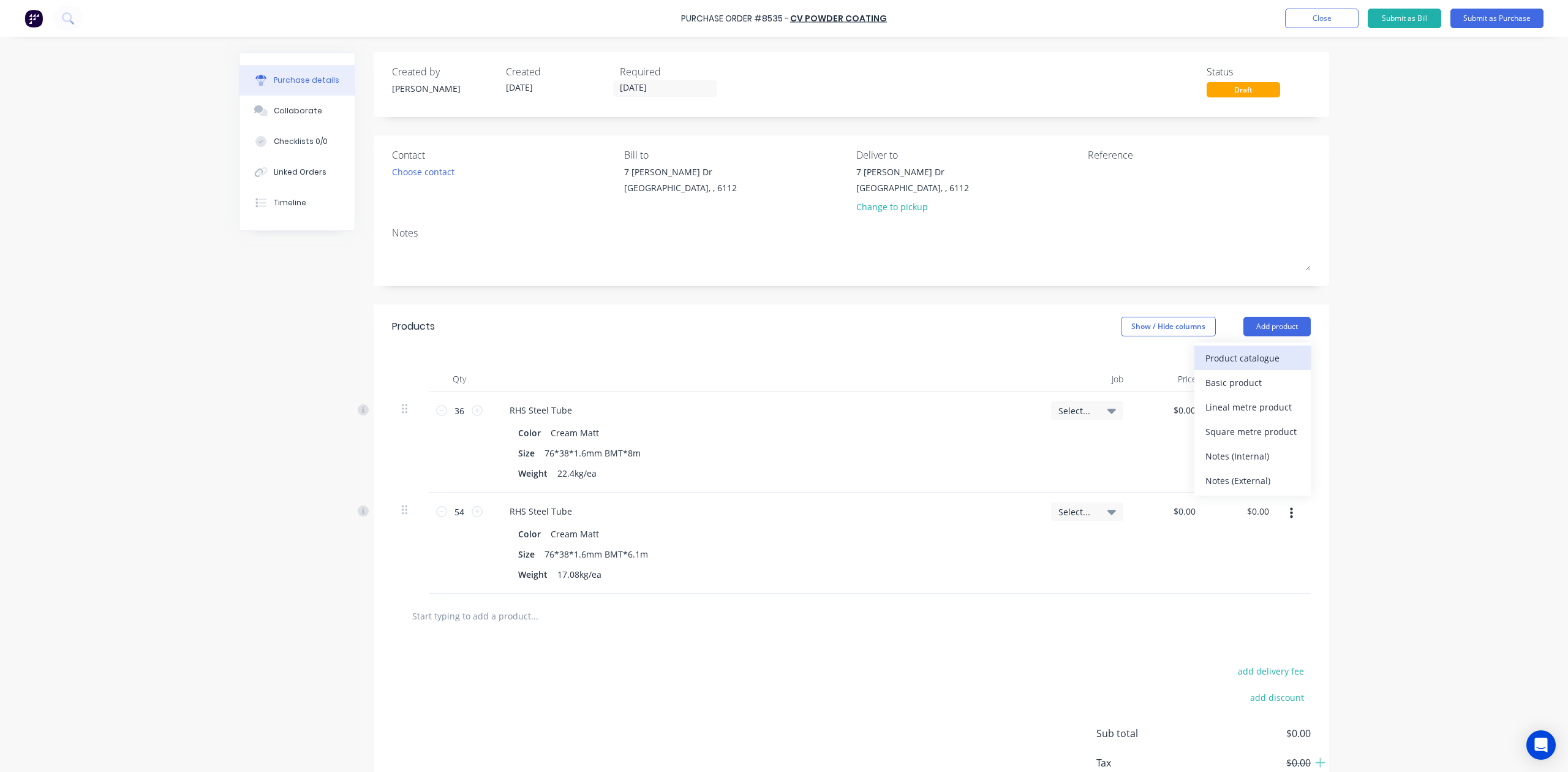
click at [1275, 364] on div "Product catalogue" at bounding box center [1252, 358] width 94 height 18
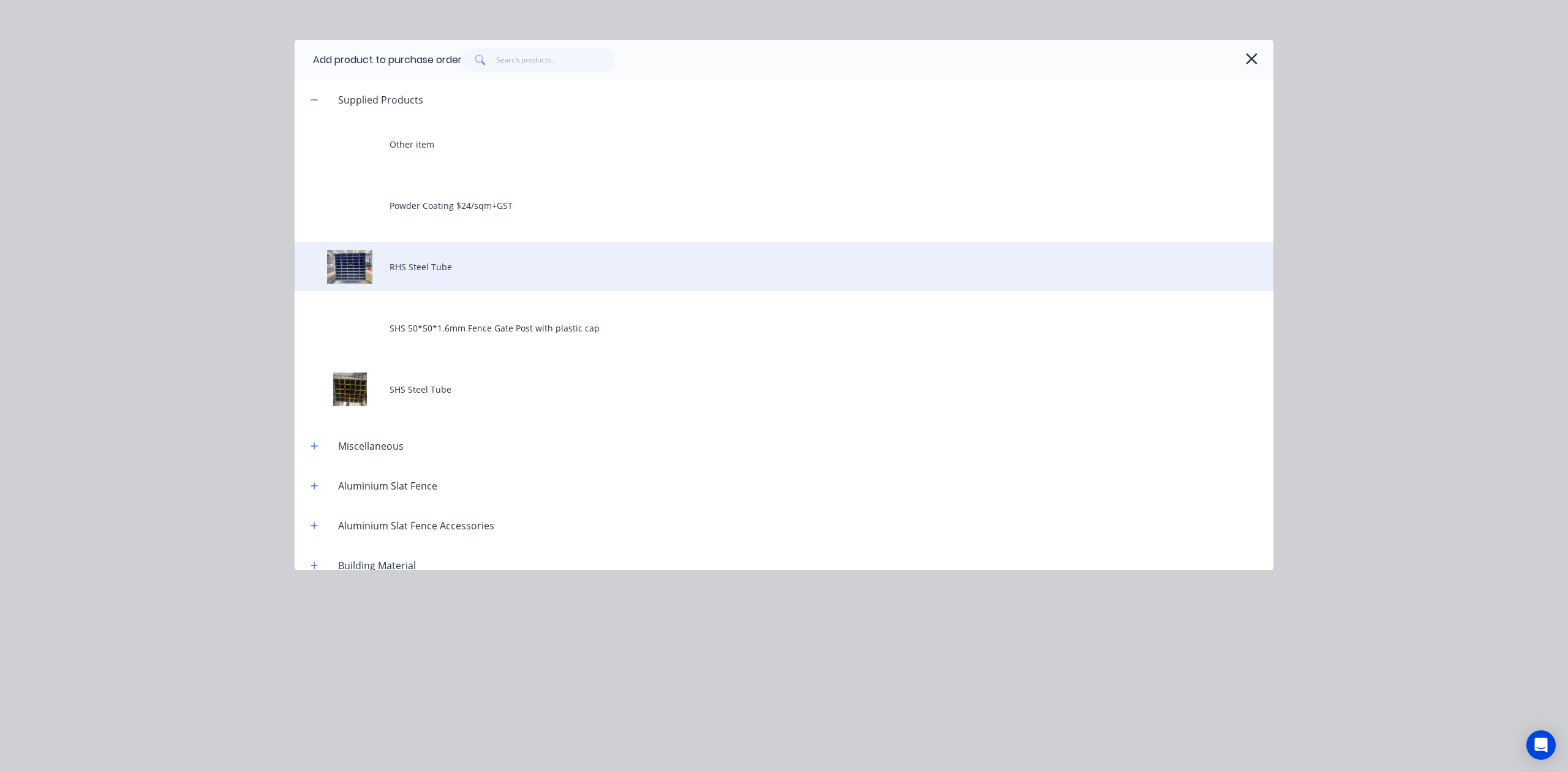
click at [453, 276] on div "RHS Steel Tube" at bounding box center [784, 266] width 979 height 49
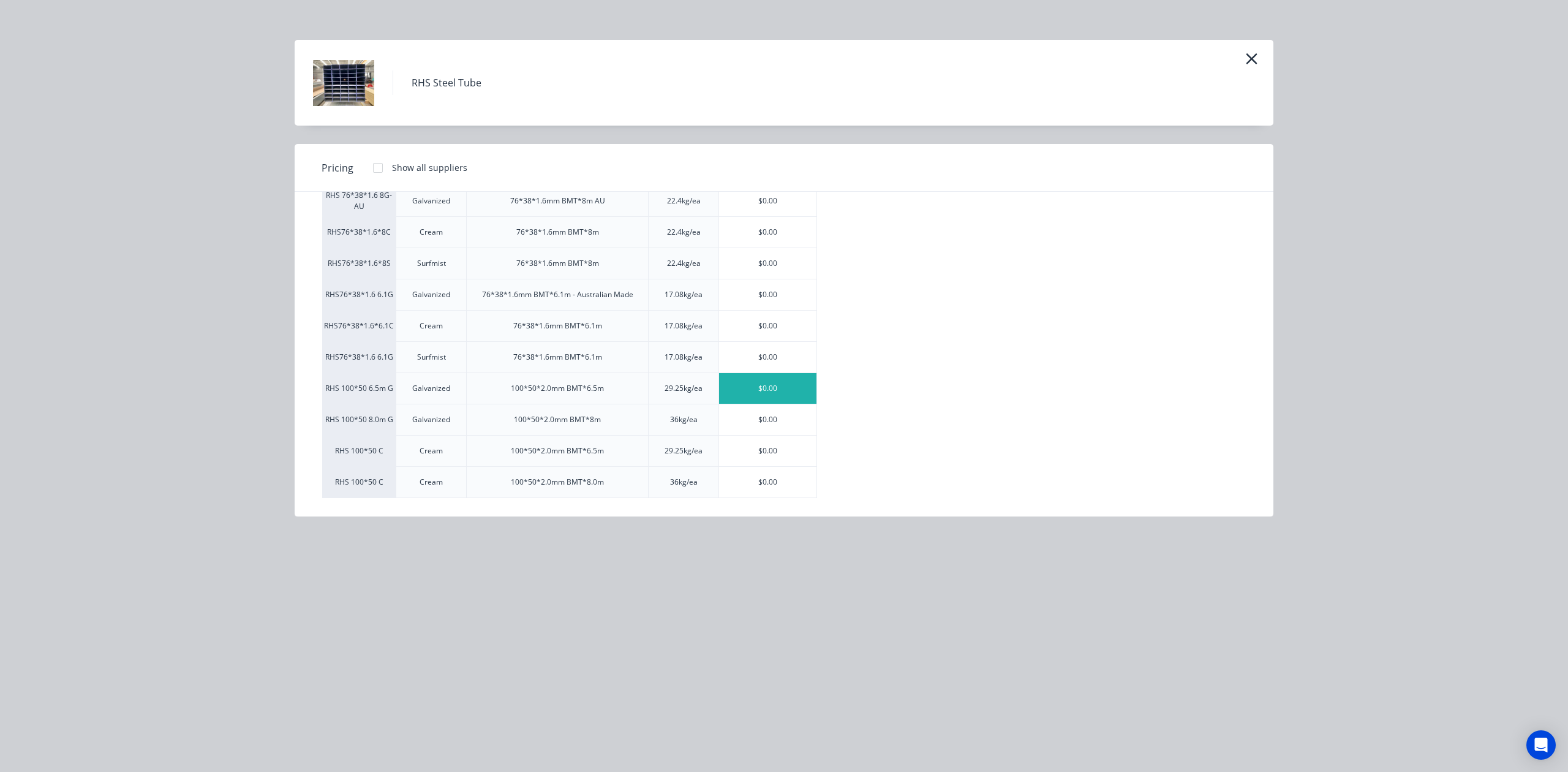
scroll to position [81, 0]
click at [782, 422] on div "$0.00" at bounding box center [768, 422] width 97 height 31
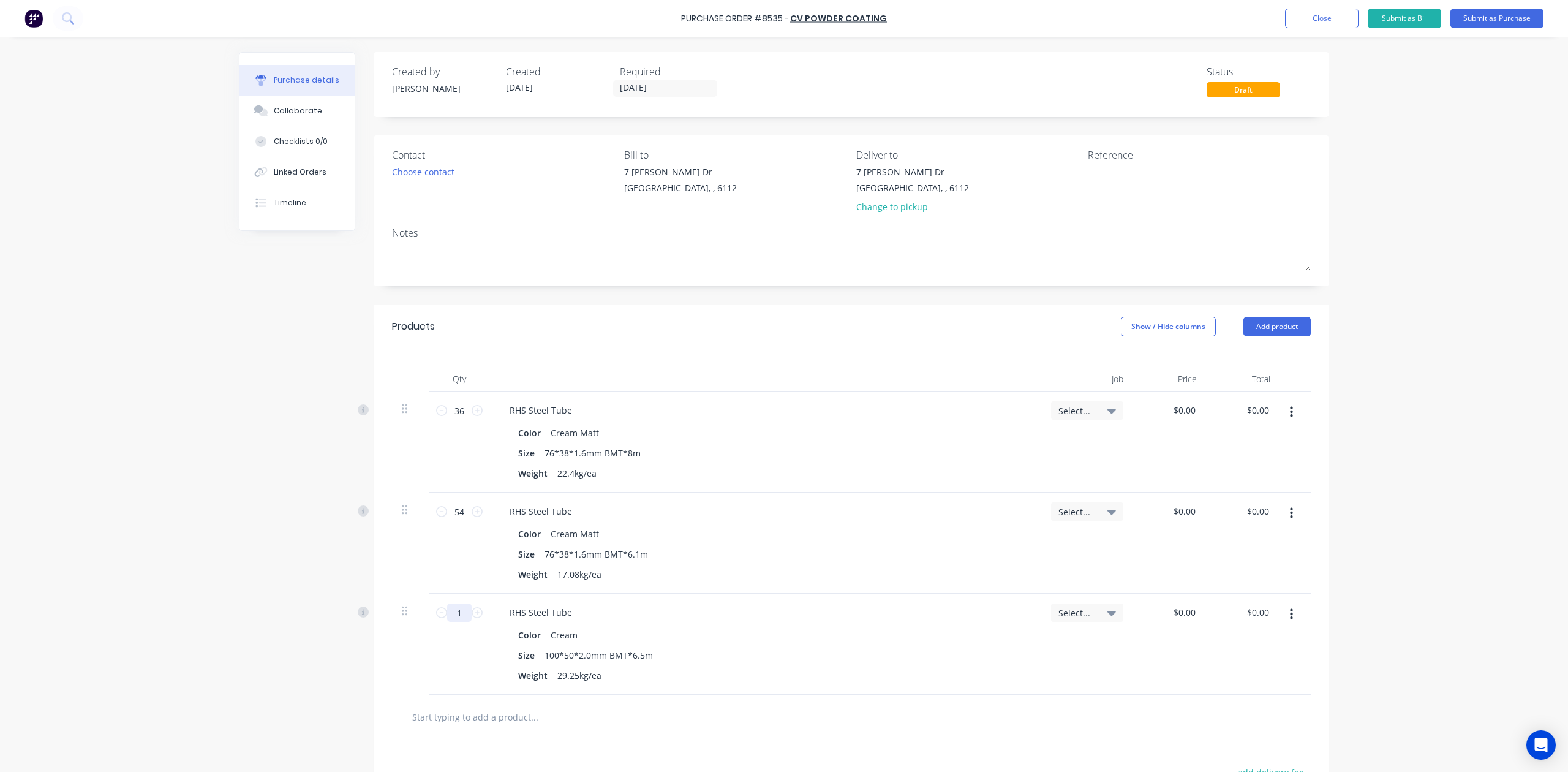
click at [454, 616] on input "1" at bounding box center [459, 613] width 24 height 19
type input "0"
type input "10"
click at [880, 555] on div "Size 76*38*1.6mm BMT*6.1m" at bounding box center [763, 554] width 500 height 18
click at [868, 205] on div "Change to pickup" at bounding box center [913, 207] width 113 height 13
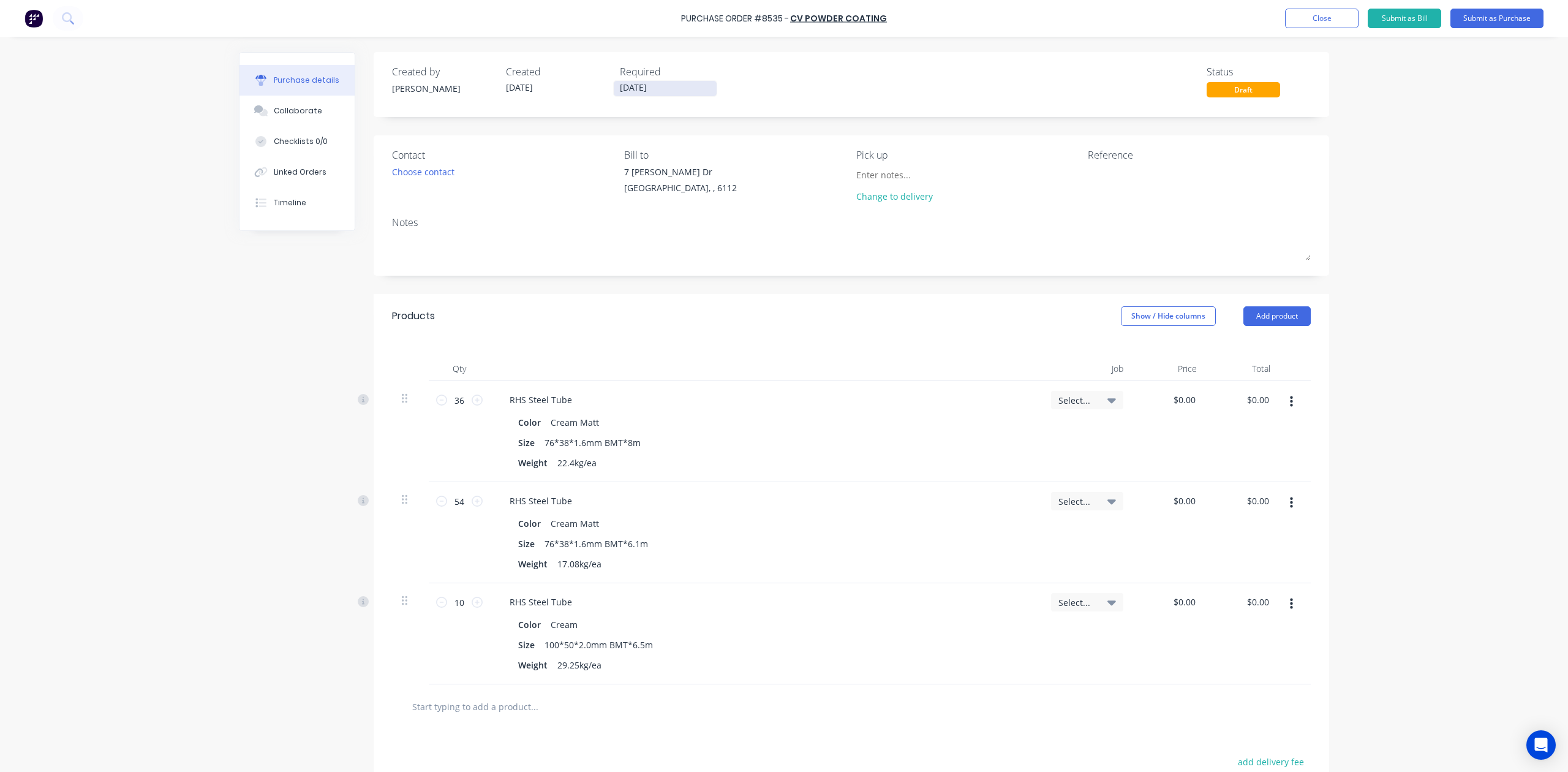
click at [647, 89] on input "[DATE]" at bounding box center [665, 88] width 103 height 15
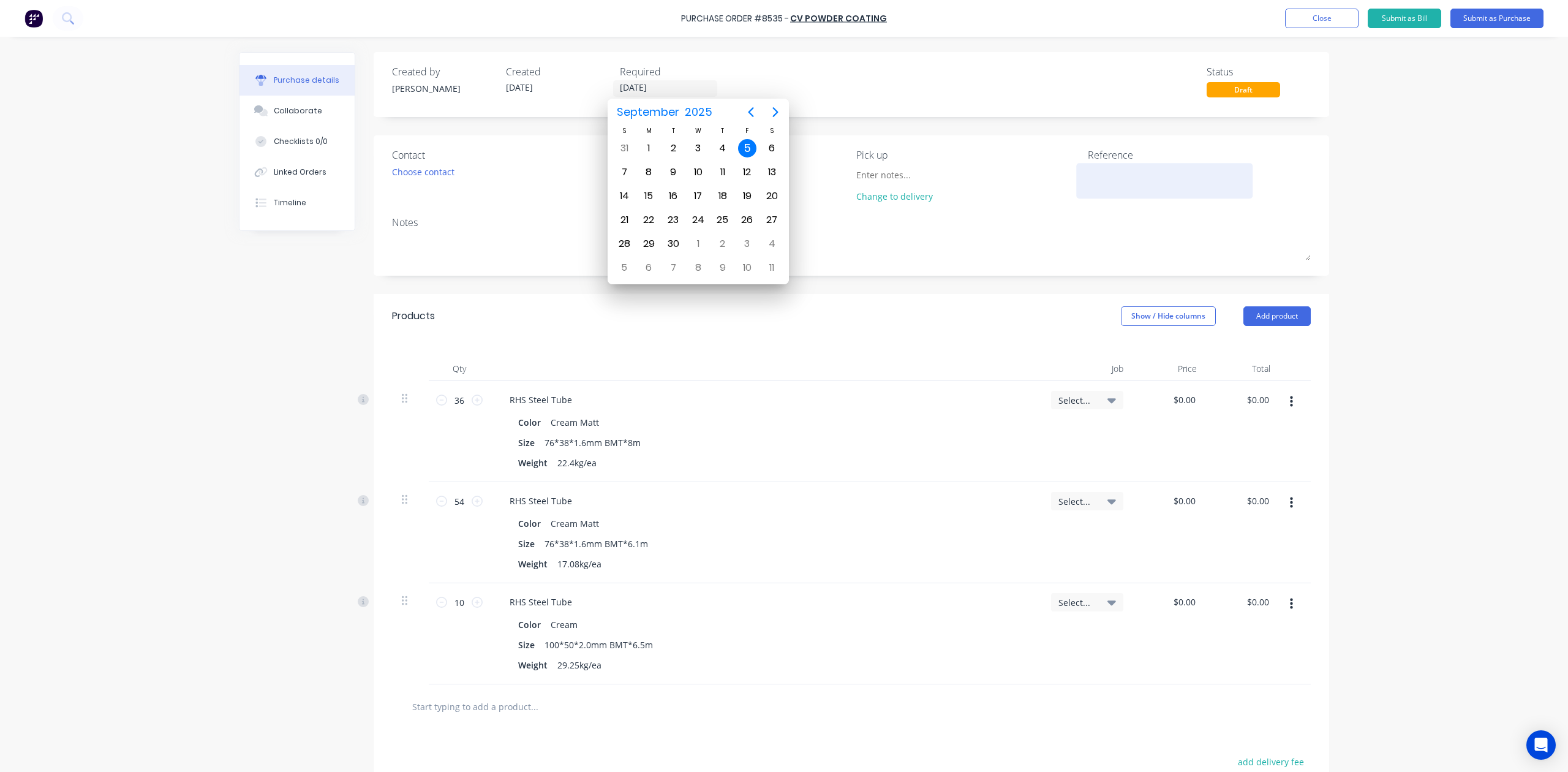
drag, startPoint x: 883, startPoint y: 371, endPoint x: 1135, endPoint y: 180, distance: 316.2
click at [883, 369] on div at bounding box center [765, 369] width 551 height 24
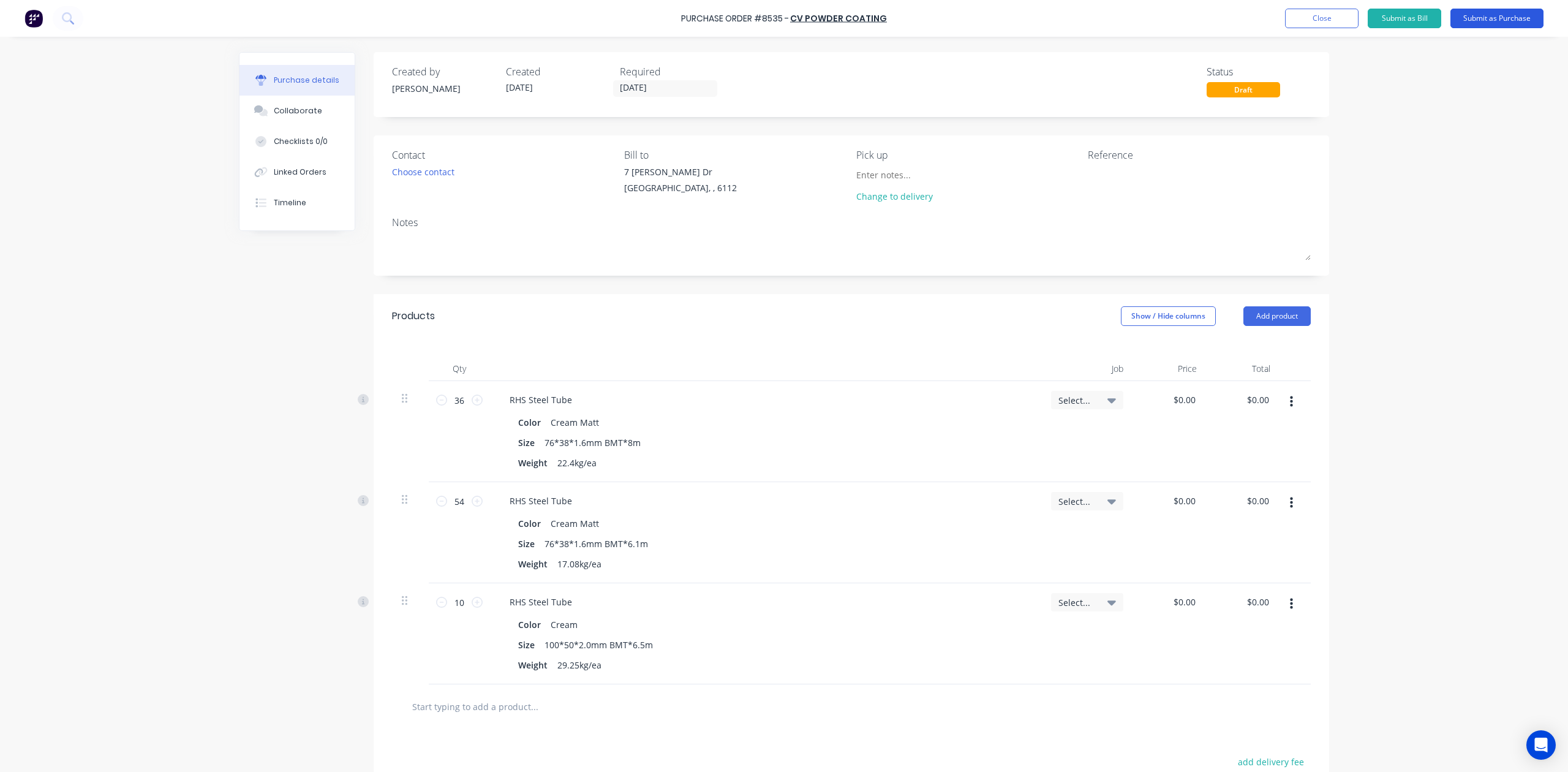
click at [1503, 17] on button "Submit as Purchase" at bounding box center [1497, 18] width 93 height 19
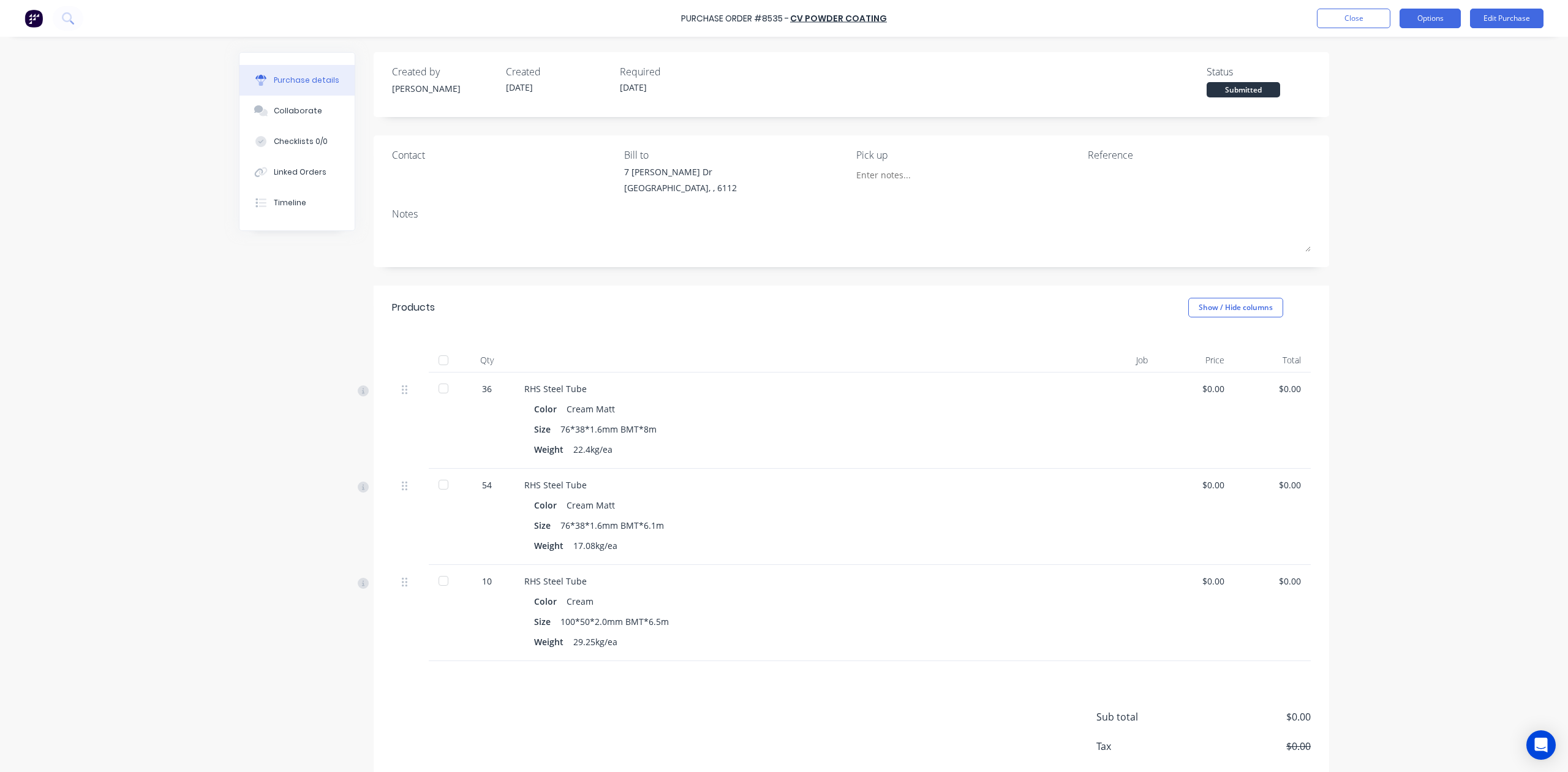
click at [1424, 17] on button "Options" at bounding box center [1430, 18] width 61 height 19
click at [1394, 55] on div "Print / Email" at bounding box center [1403, 49] width 94 height 18
click at [1390, 41] on div "Back" at bounding box center [1403, 49] width 94 height 18
click at [1087, 219] on div "Notes" at bounding box center [851, 214] width 919 height 15
click at [1251, 91] on div "Submitted" at bounding box center [1243, 89] width 74 height 15
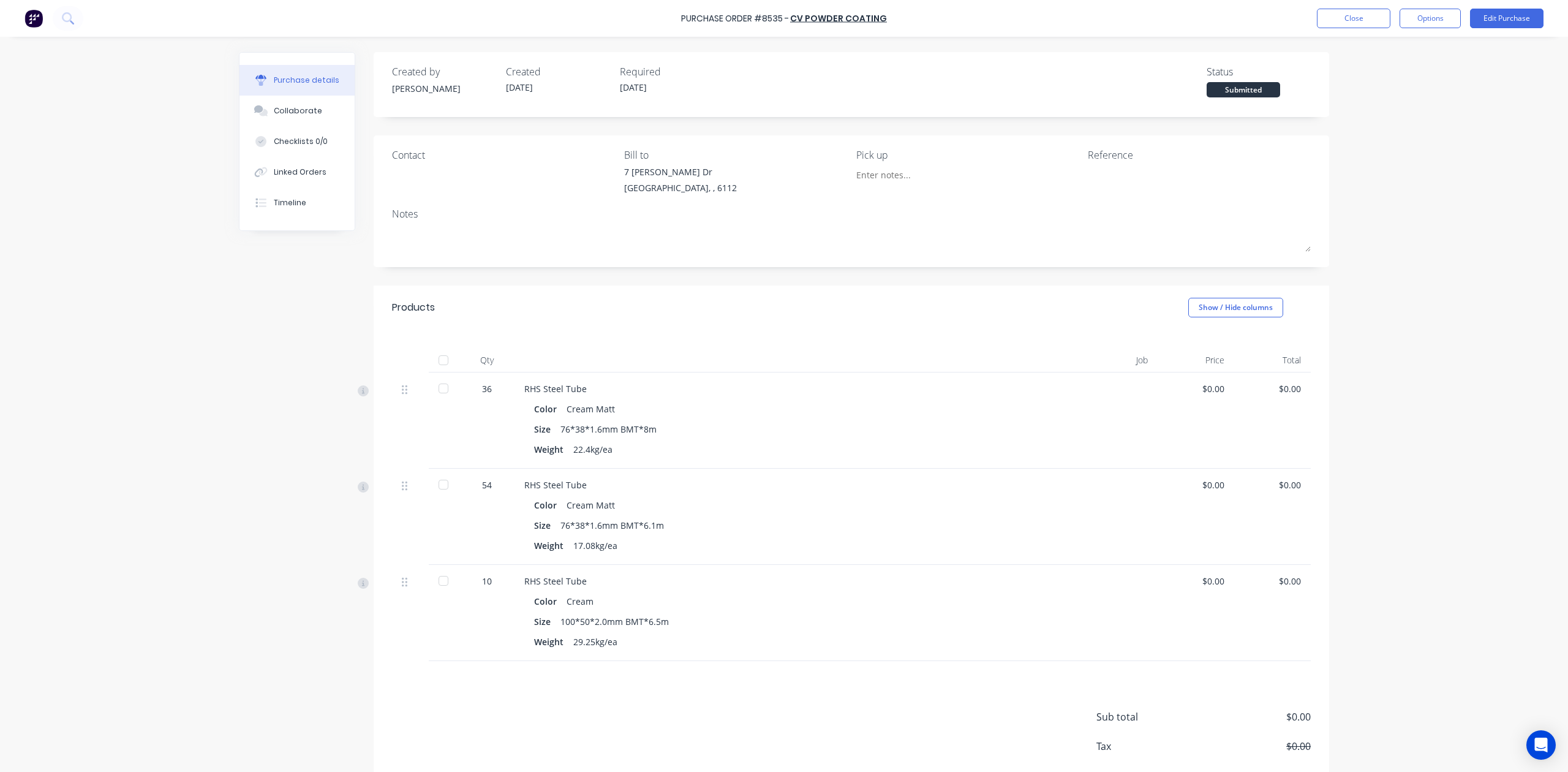
click at [1085, 403] on div at bounding box center [1112, 421] width 92 height 96
click at [1437, 24] on button "Options" at bounding box center [1430, 18] width 61 height 19
click at [1377, 50] on div "Print / Email" at bounding box center [1403, 49] width 94 height 18
click at [1379, 96] on div "Without pricing" at bounding box center [1403, 99] width 94 height 18
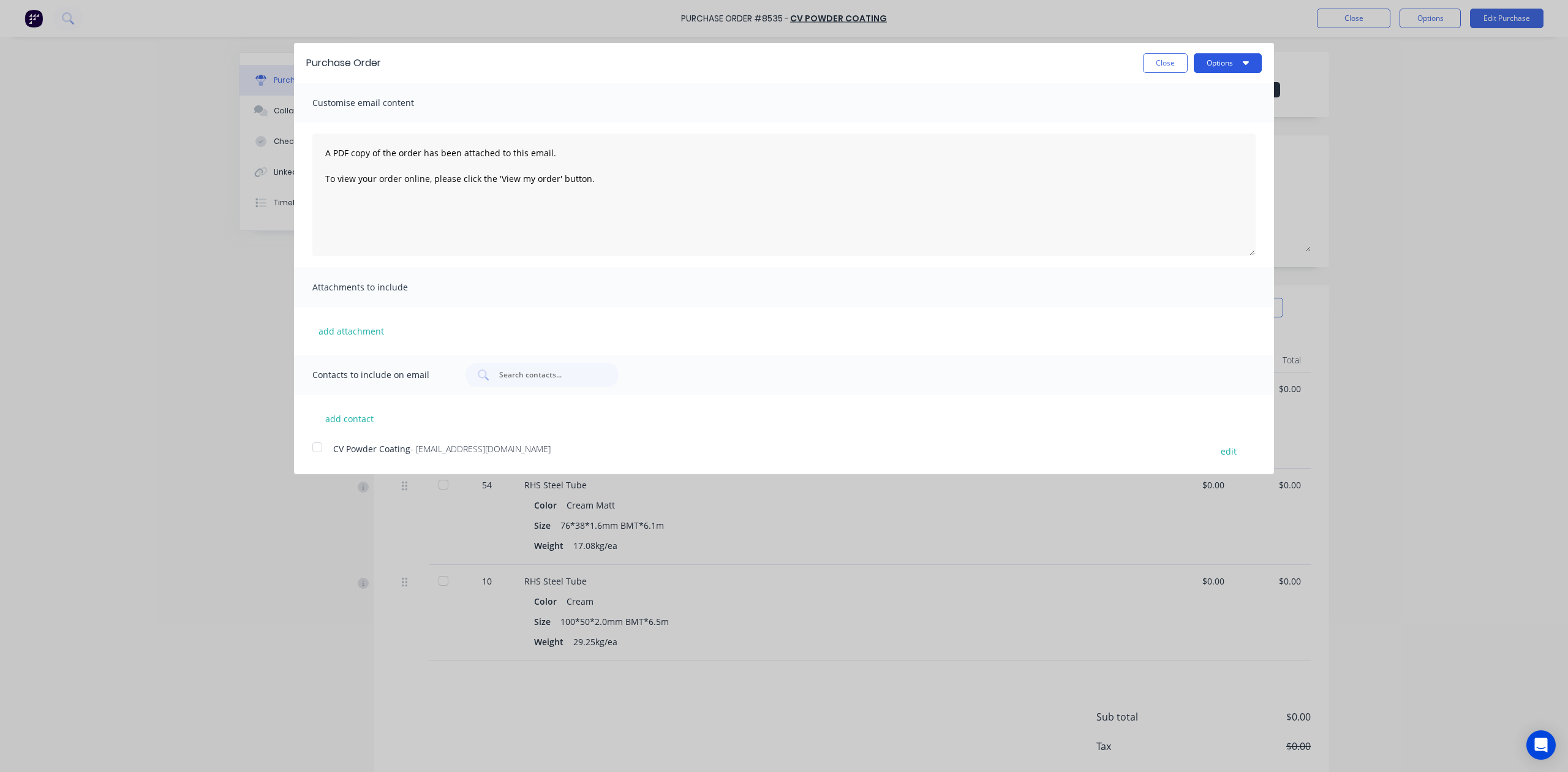
click at [1228, 64] on button "Options" at bounding box center [1227, 63] width 68 height 19
click at [1206, 94] on div "Print" at bounding box center [1204, 94] width 94 height 18
click at [1159, 66] on button "Close" at bounding box center [1165, 63] width 45 height 19
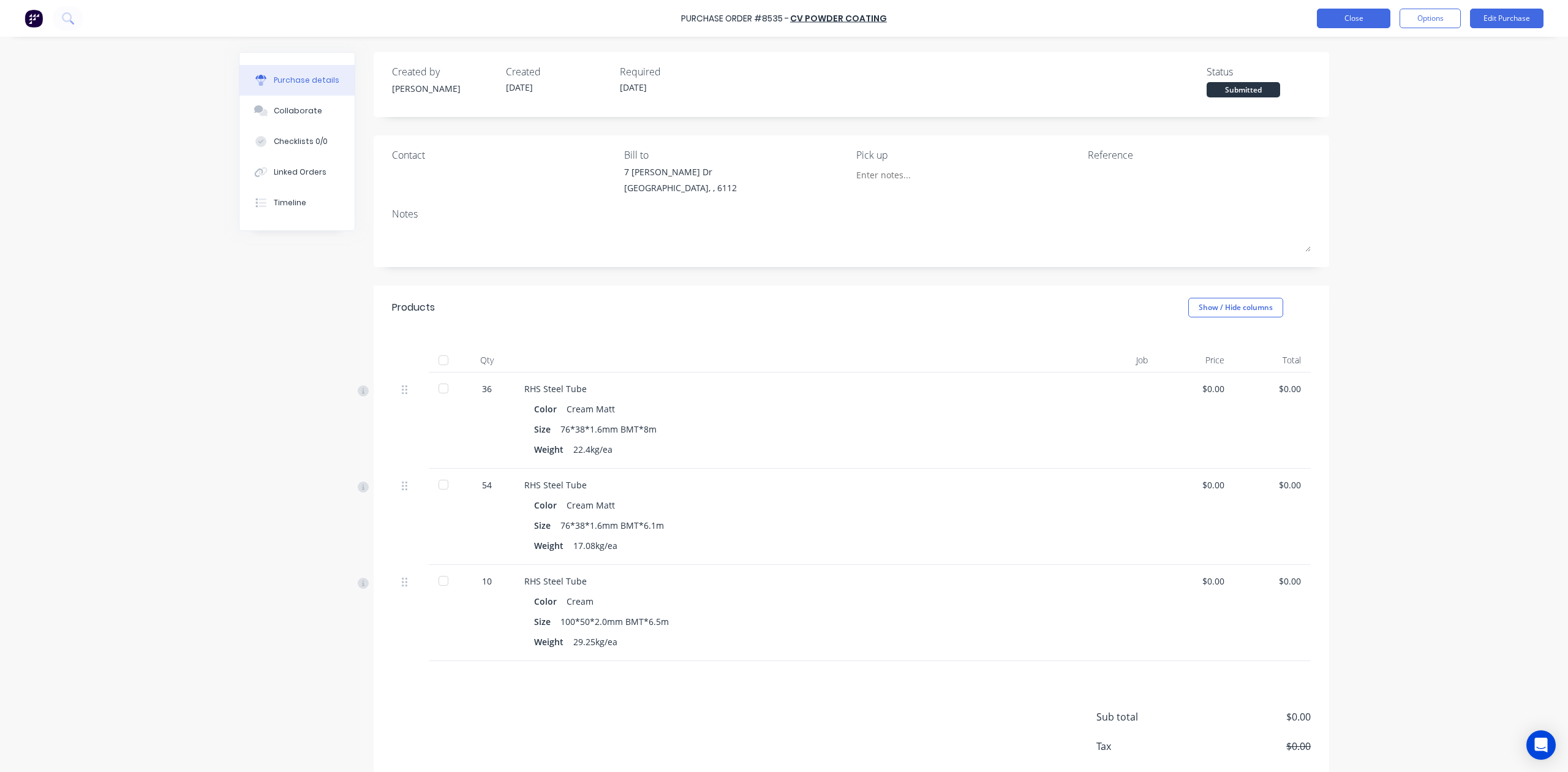
click at [1359, 15] on button "Close" at bounding box center [1354, 18] width 74 height 19
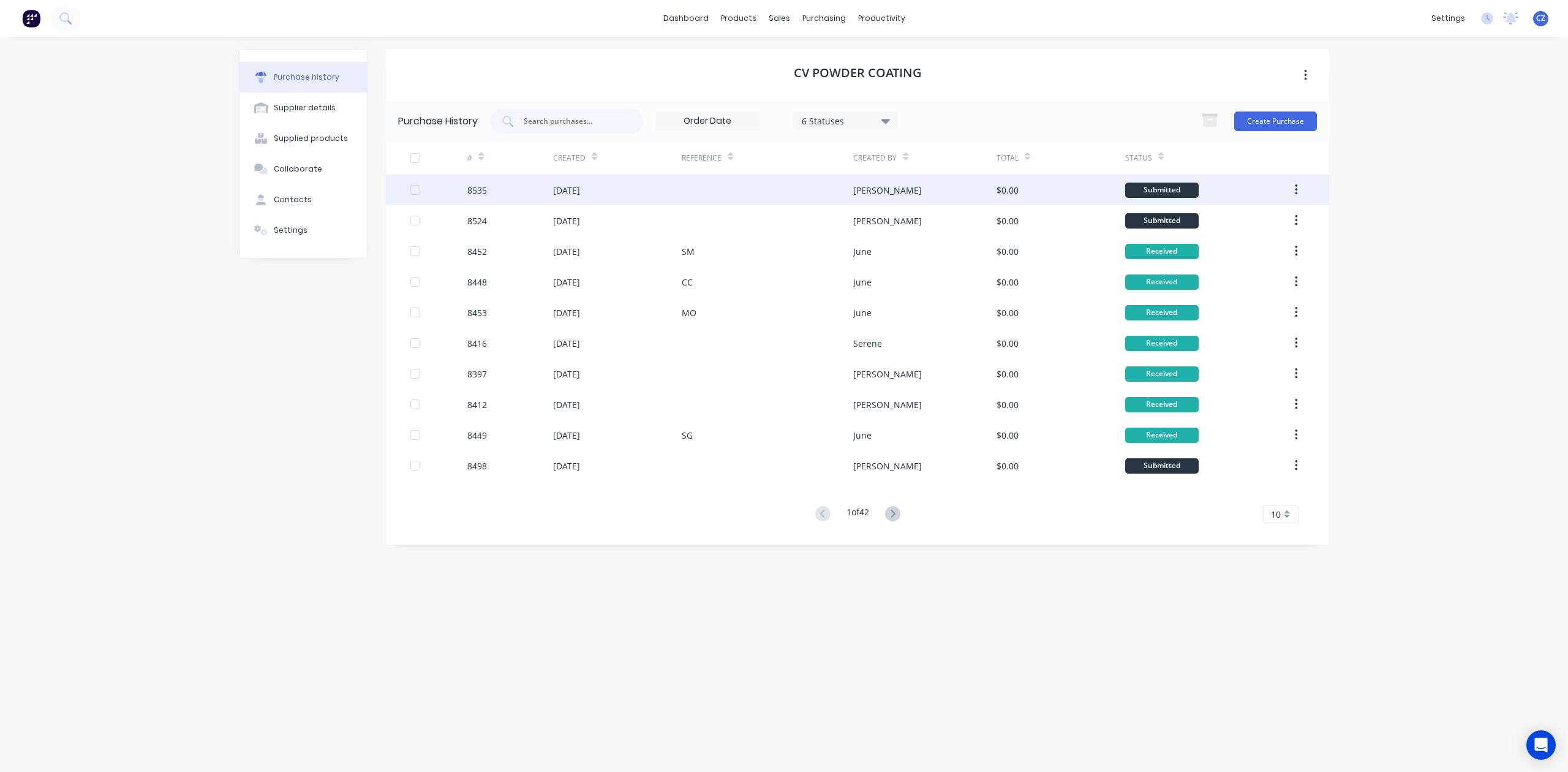
click at [858, 184] on div "[PERSON_NAME]" at bounding box center [888, 190] width 69 height 13
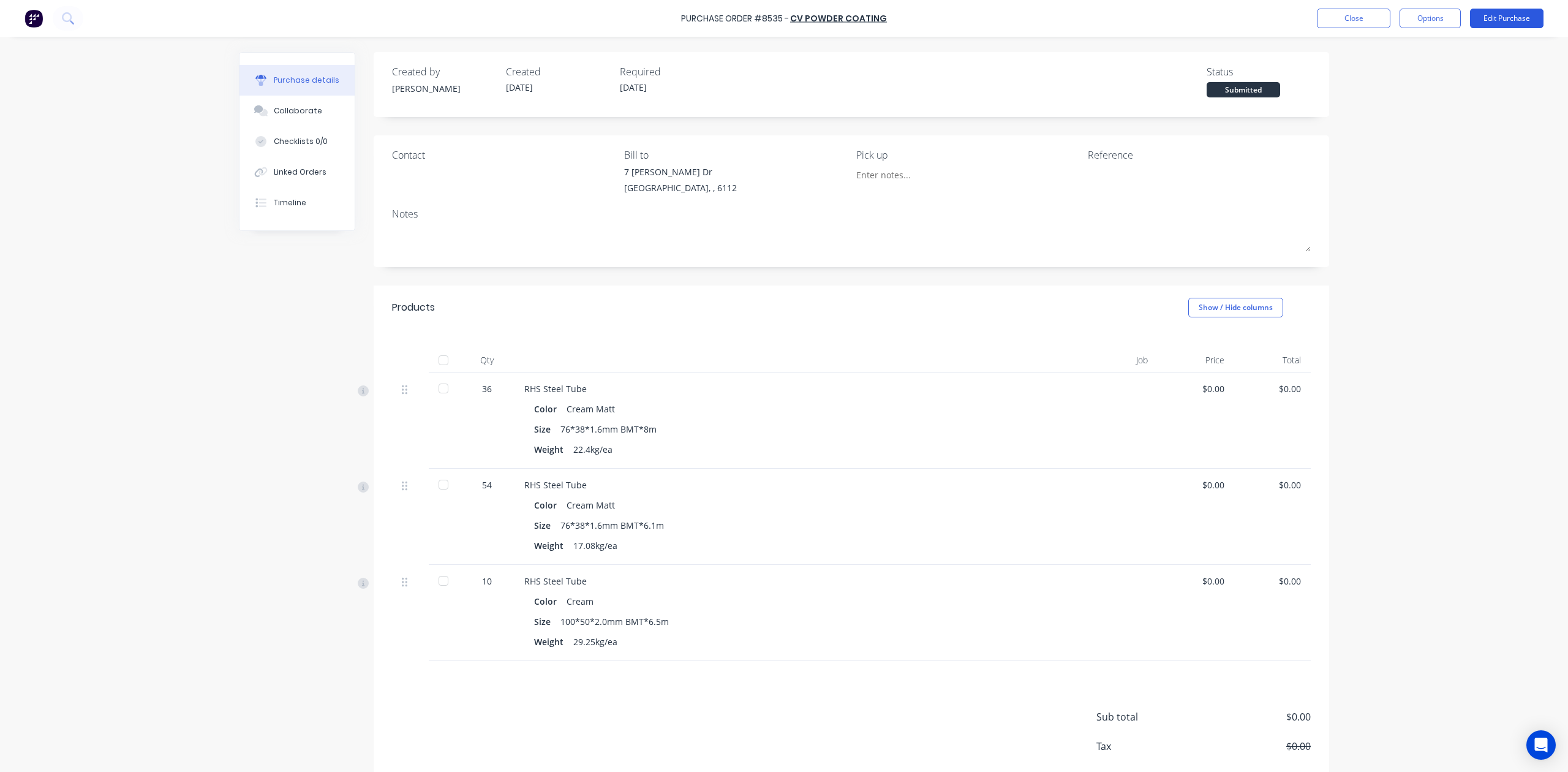
click at [1542, 19] on button "Edit Purchase" at bounding box center [1507, 18] width 74 height 19
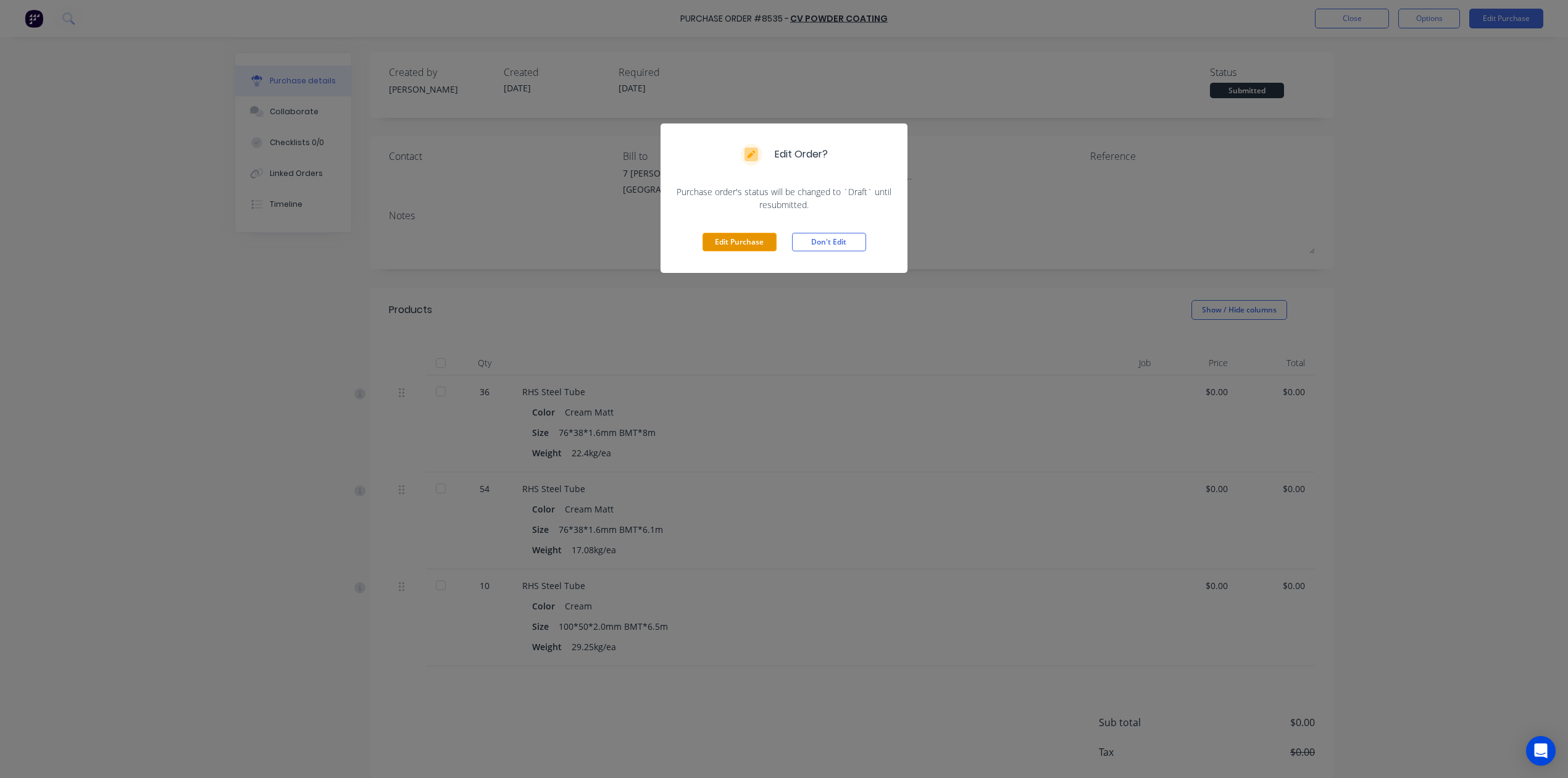
click at [726, 233] on button "Edit Purchase" at bounding box center [739, 242] width 74 height 19
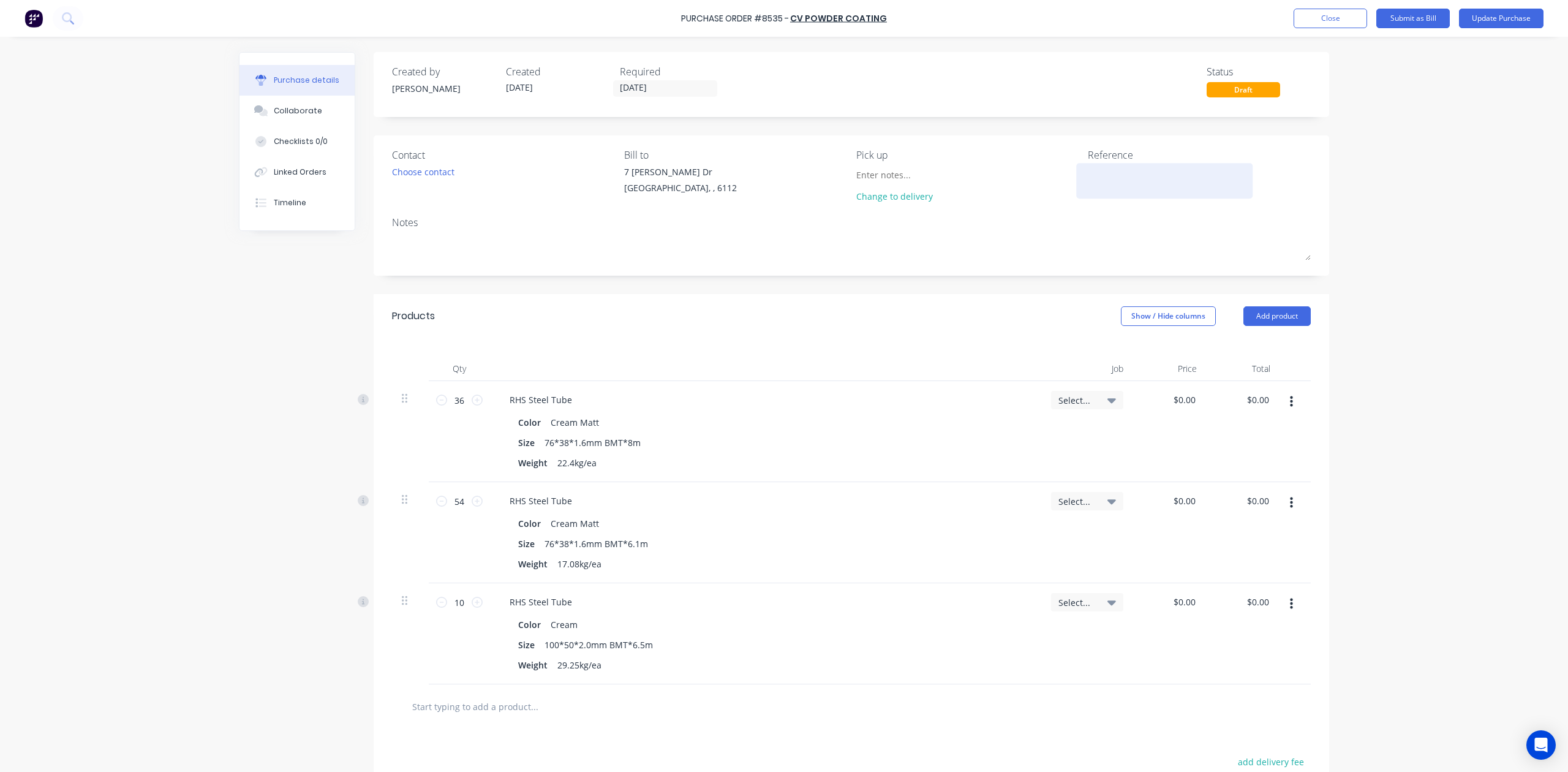
click at [1100, 180] on textarea at bounding box center [1165, 179] width 153 height 28
paste textarea "PURCHASE ORDER #8535"
type textarea "x"
type textarea "PURCHASE ORDER #8535"
type textarea "x"
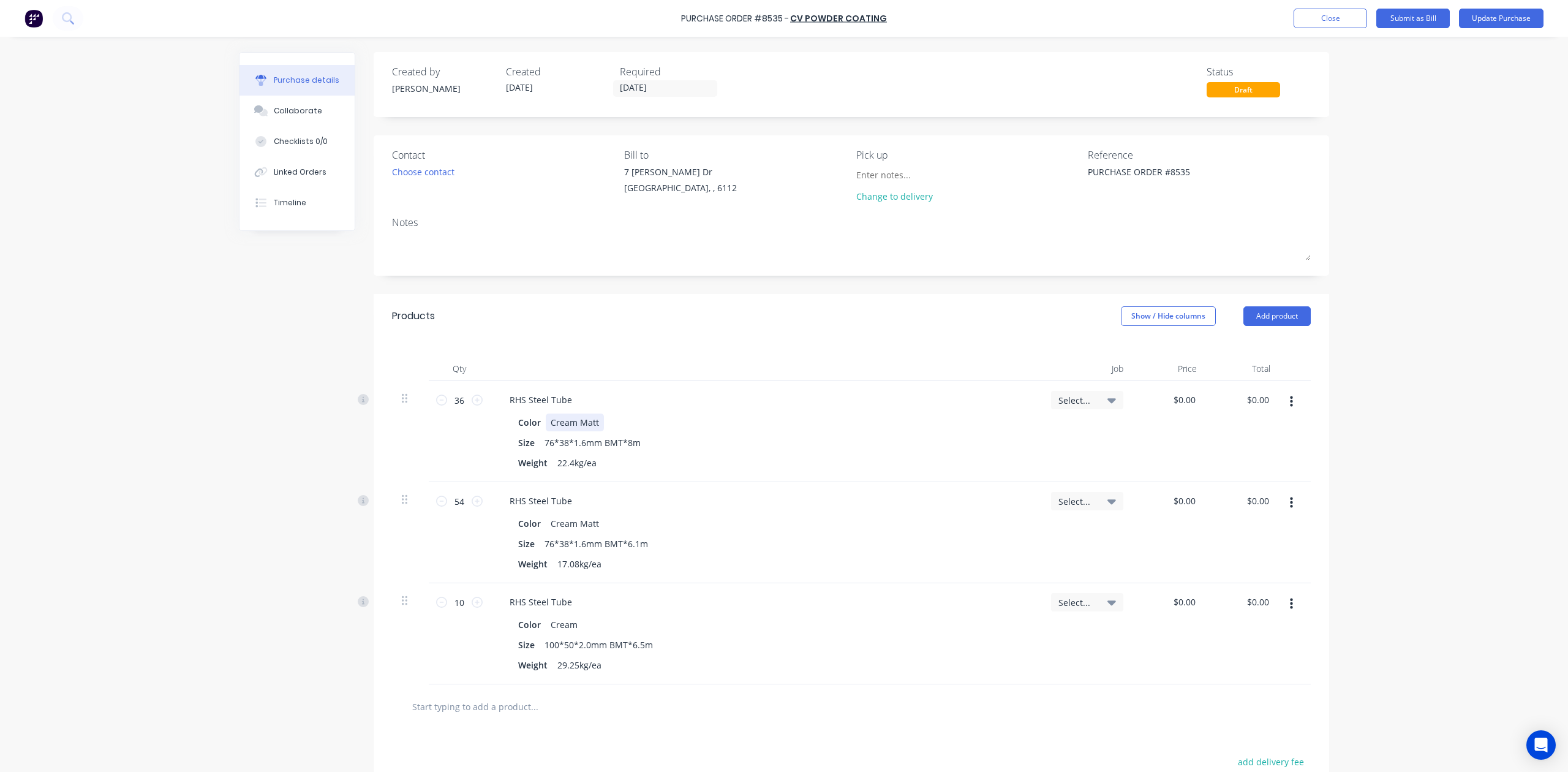
type textarea "PURCHASE ORDER #8535"
drag, startPoint x: 544, startPoint y: 421, endPoint x: 660, endPoint y: 420, distance: 116.0
click at [660, 420] on div "Color Cream Matt" at bounding box center [763, 422] width 500 height 18
copy div "Cream Matt"
drag, startPoint x: 1222, startPoint y: 175, endPoint x: 905, endPoint y: 175, distance: 317.0
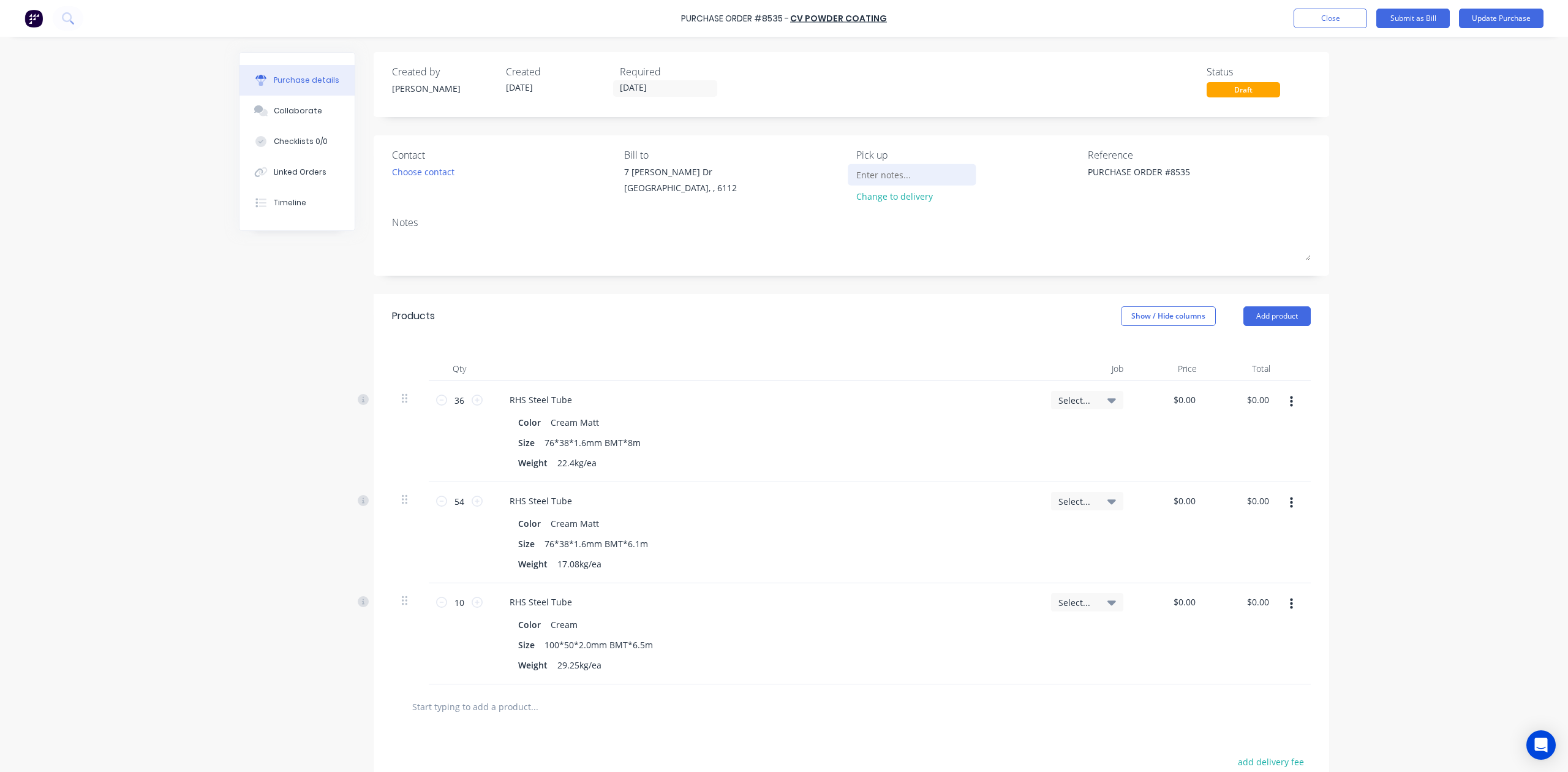
click at [905, 175] on div "Contact Choose contact Bill to 7 Cartwright Dr Forrestdale, , 6112 Pick up Chan…" at bounding box center [851, 179] width 919 height 61
paste textarea "Cream Matt"
type textarea "x"
type textarea "Cream Matt"
type textarea "x"
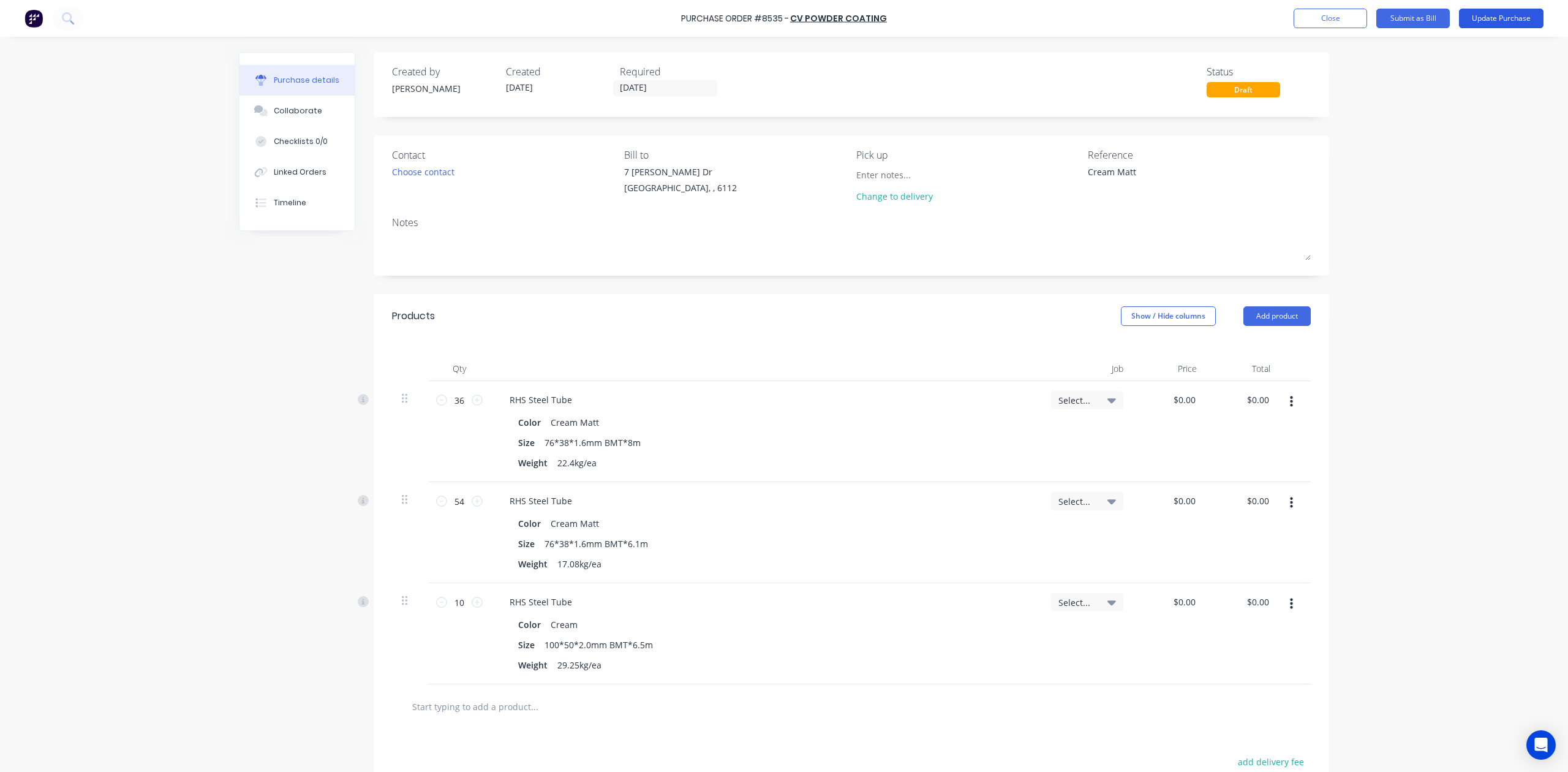
type textarea "Cream Matt"
click at [1492, 17] on button "Update Purchase" at bounding box center [1502, 18] width 84 height 19
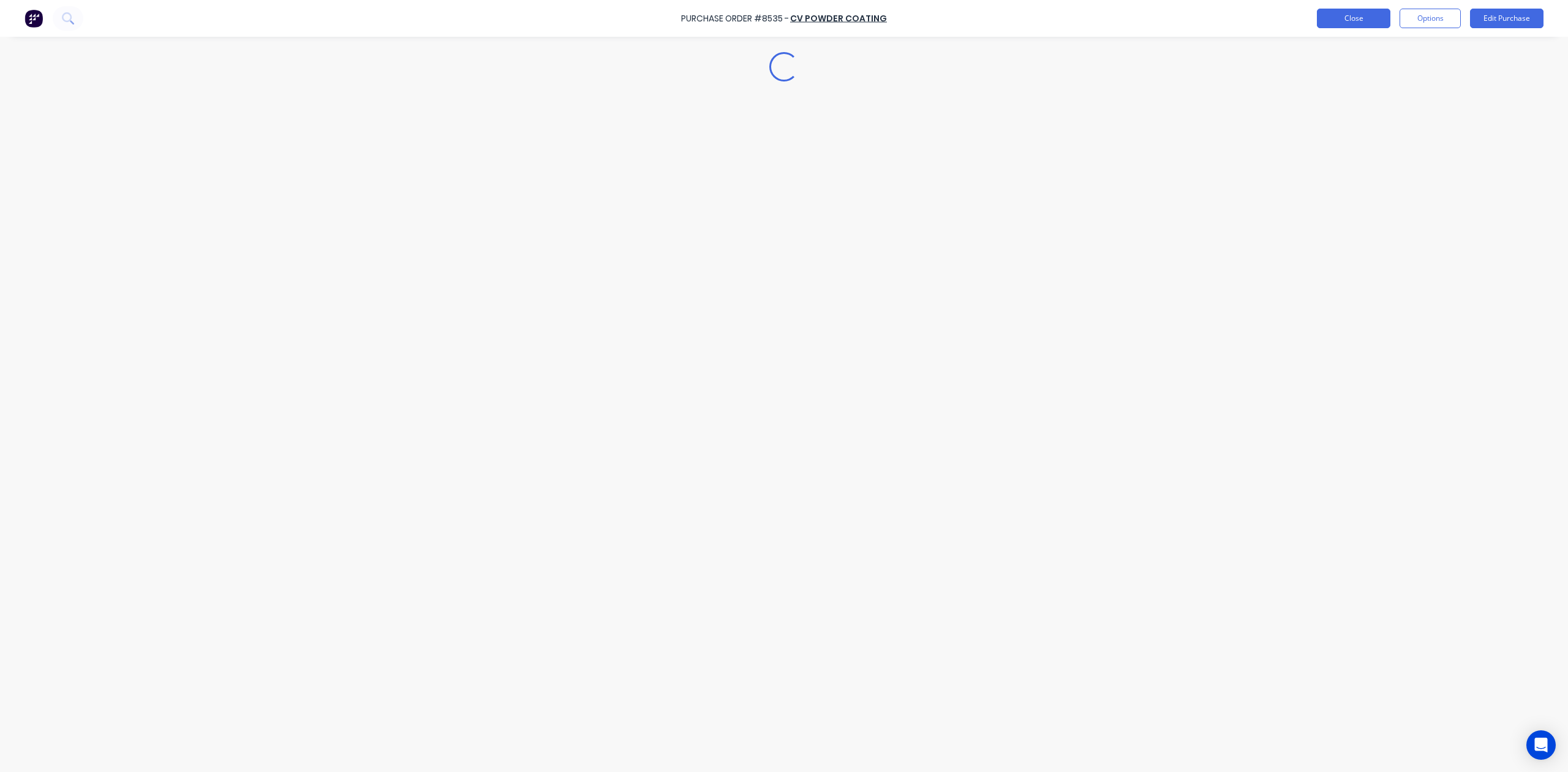
type textarea "x"
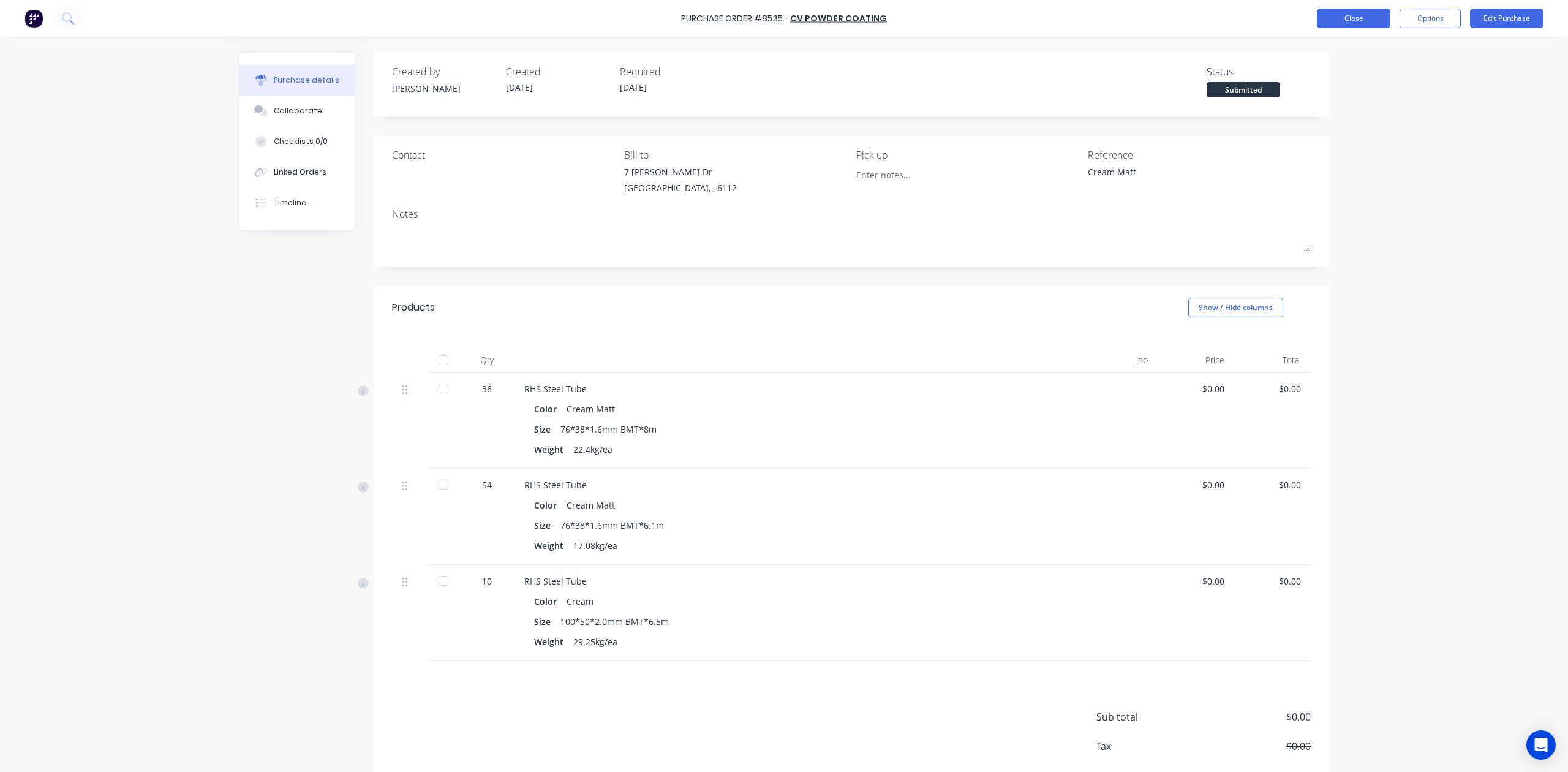
click at [1349, 13] on button "Close" at bounding box center [1354, 18] width 74 height 19
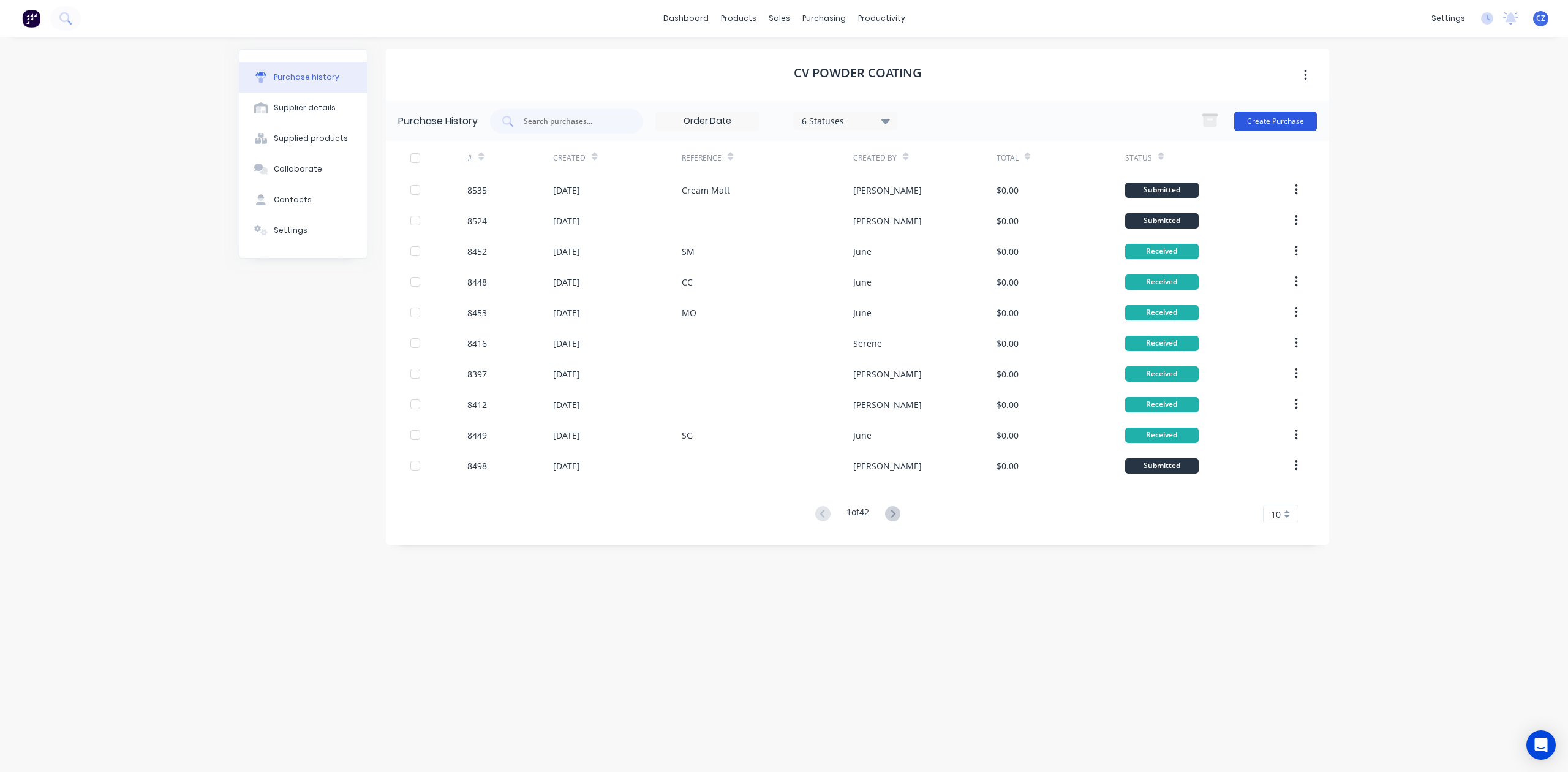
click at [1260, 121] on button "Create Purchase" at bounding box center [1276, 121] width 83 height 19
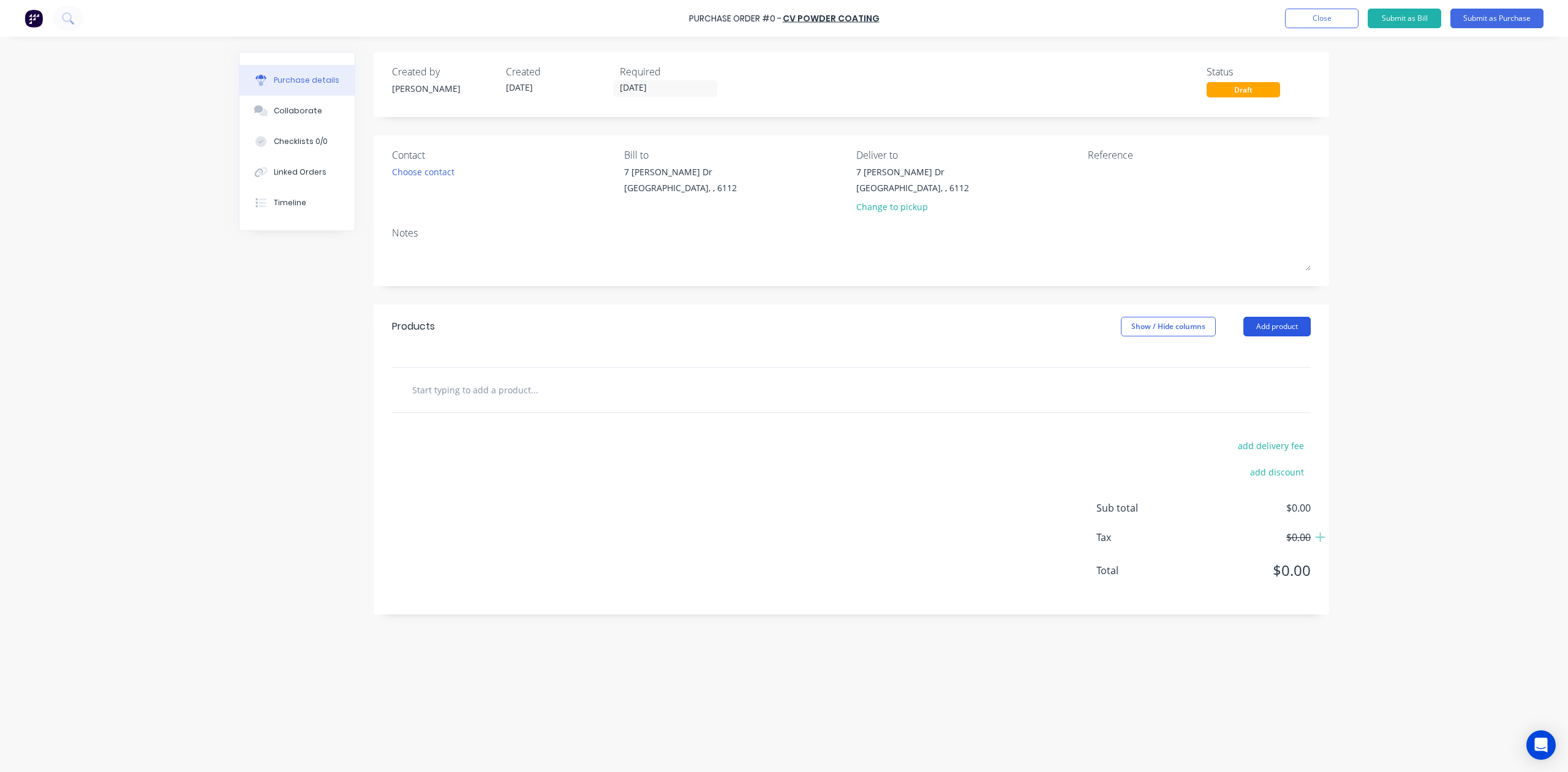
click at [1273, 321] on button "Add product" at bounding box center [1277, 326] width 67 height 19
click at [1268, 353] on div "Product catalogue" at bounding box center [1252, 358] width 94 height 18
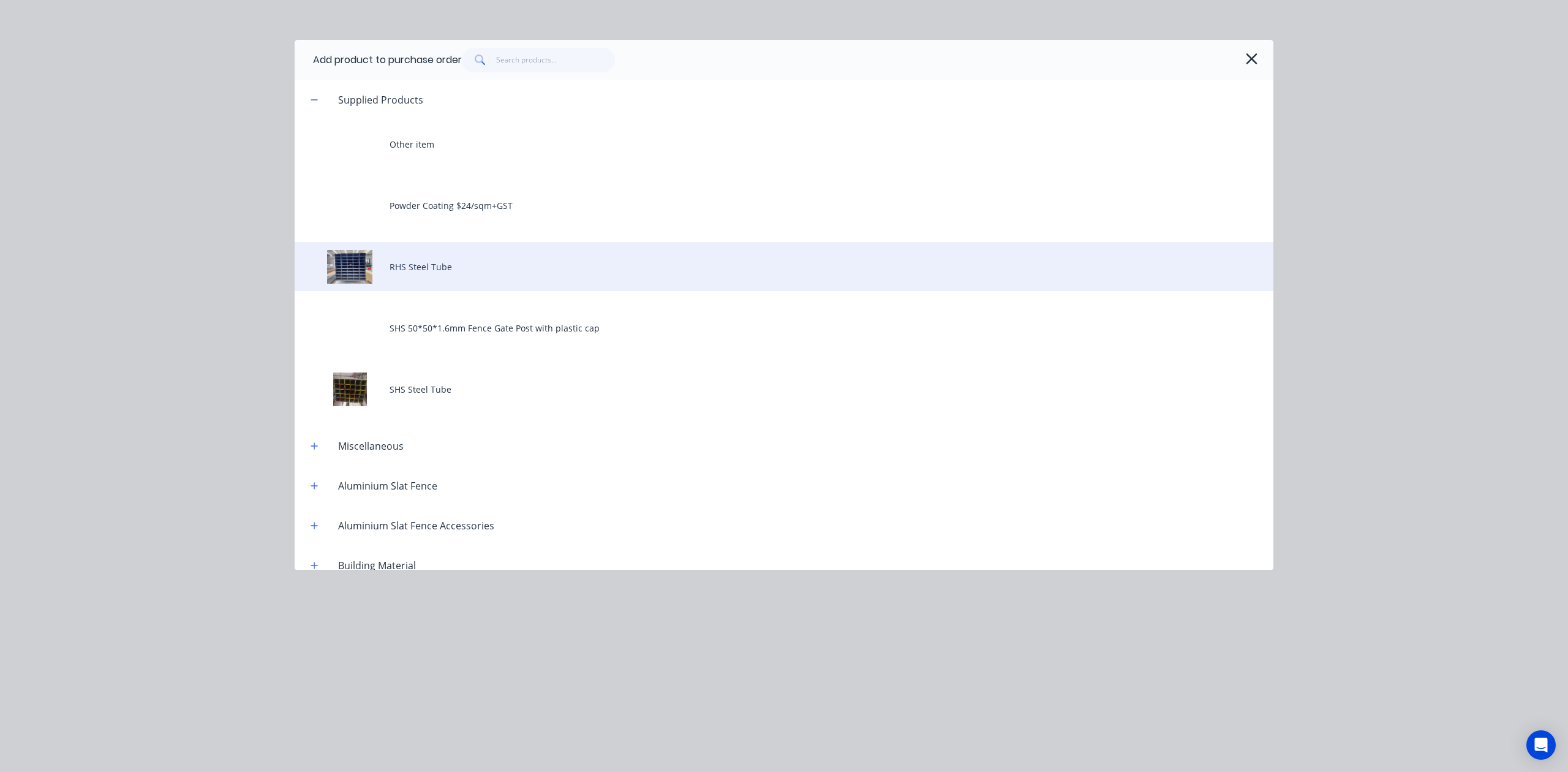
click at [459, 280] on div "RHS Steel Tube" at bounding box center [784, 266] width 979 height 49
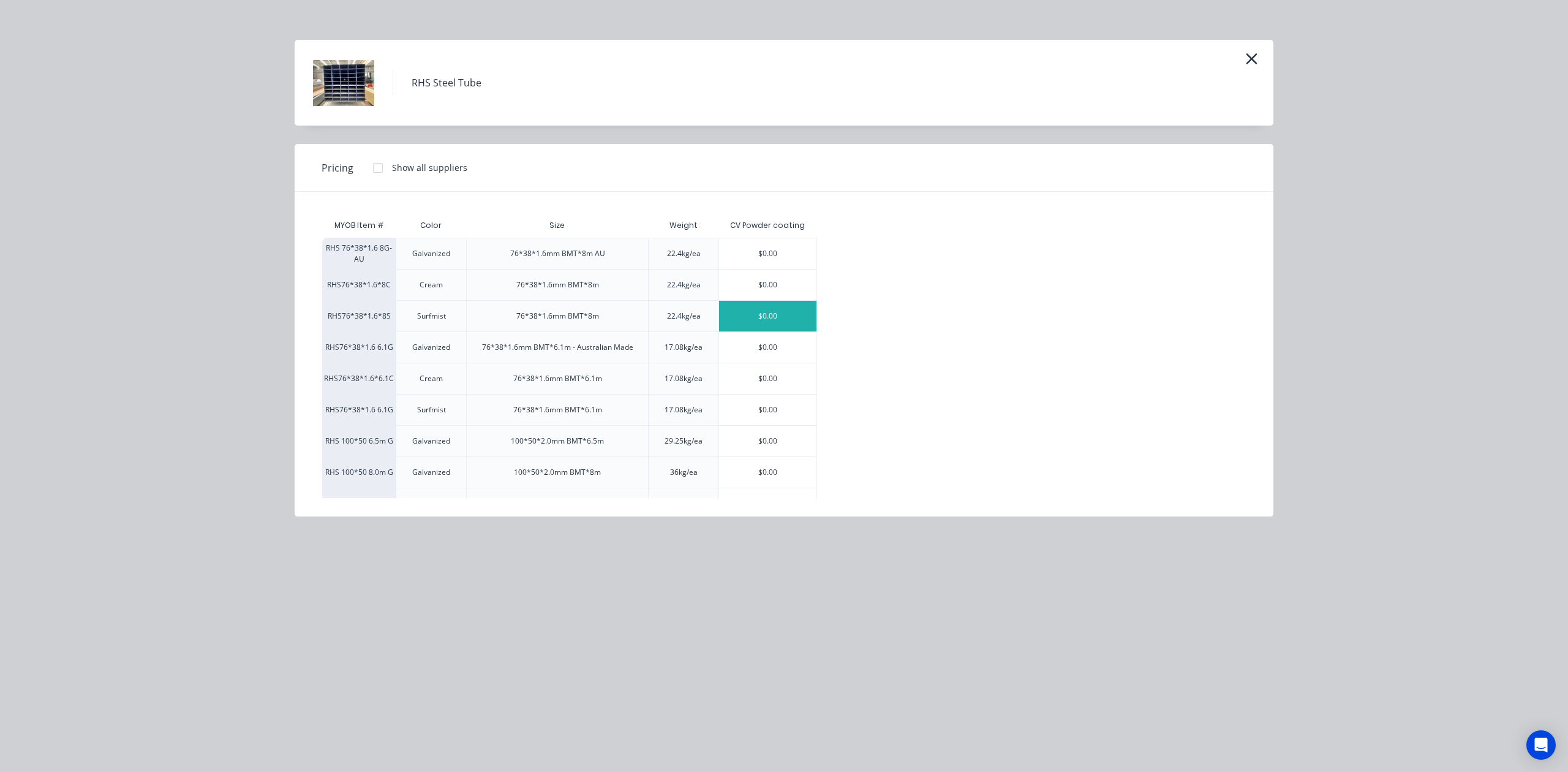
click at [794, 314] on div "$0.00" at bounding box center [768, 316] width 97 height 31
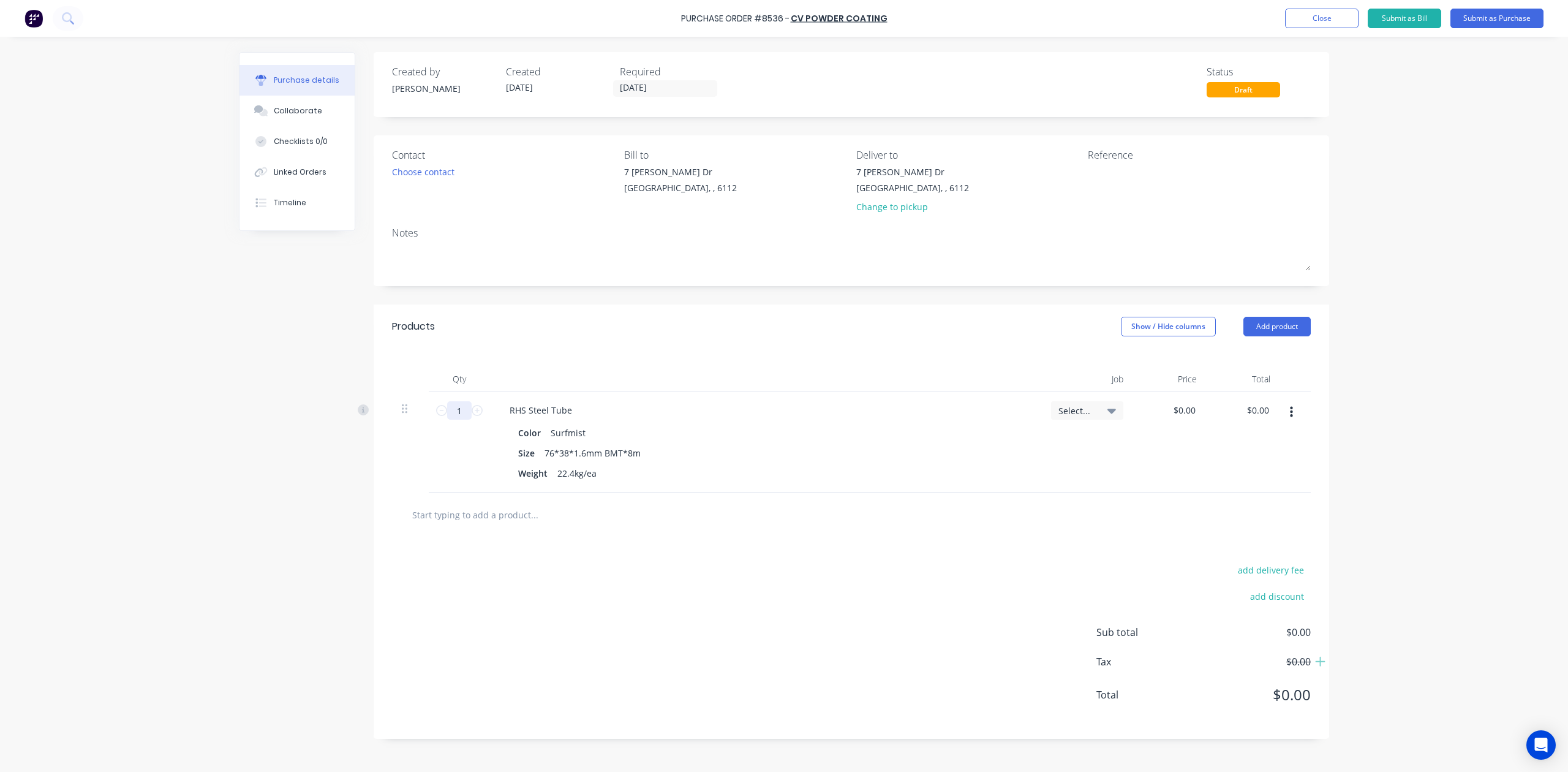
click at [462, 404] on input "1" at bounding box center [459, 411] width 24 height 19
type input "18"
drag, startPoint x: 699, startPoint y: 393, endPoint x: 799, endPoint y: 329, distance: 118.7
click at [701, 392] on div "RHS Steel Tube Color Surfmist Size 76*38*1.6mm BMT*8m Weight 22.4kg/ea" at bounding box center [765, 442] width 551 height 101
click at [596, 432] on div "Color Surfmist" at bounding box center [763, 433] width 500 height 18
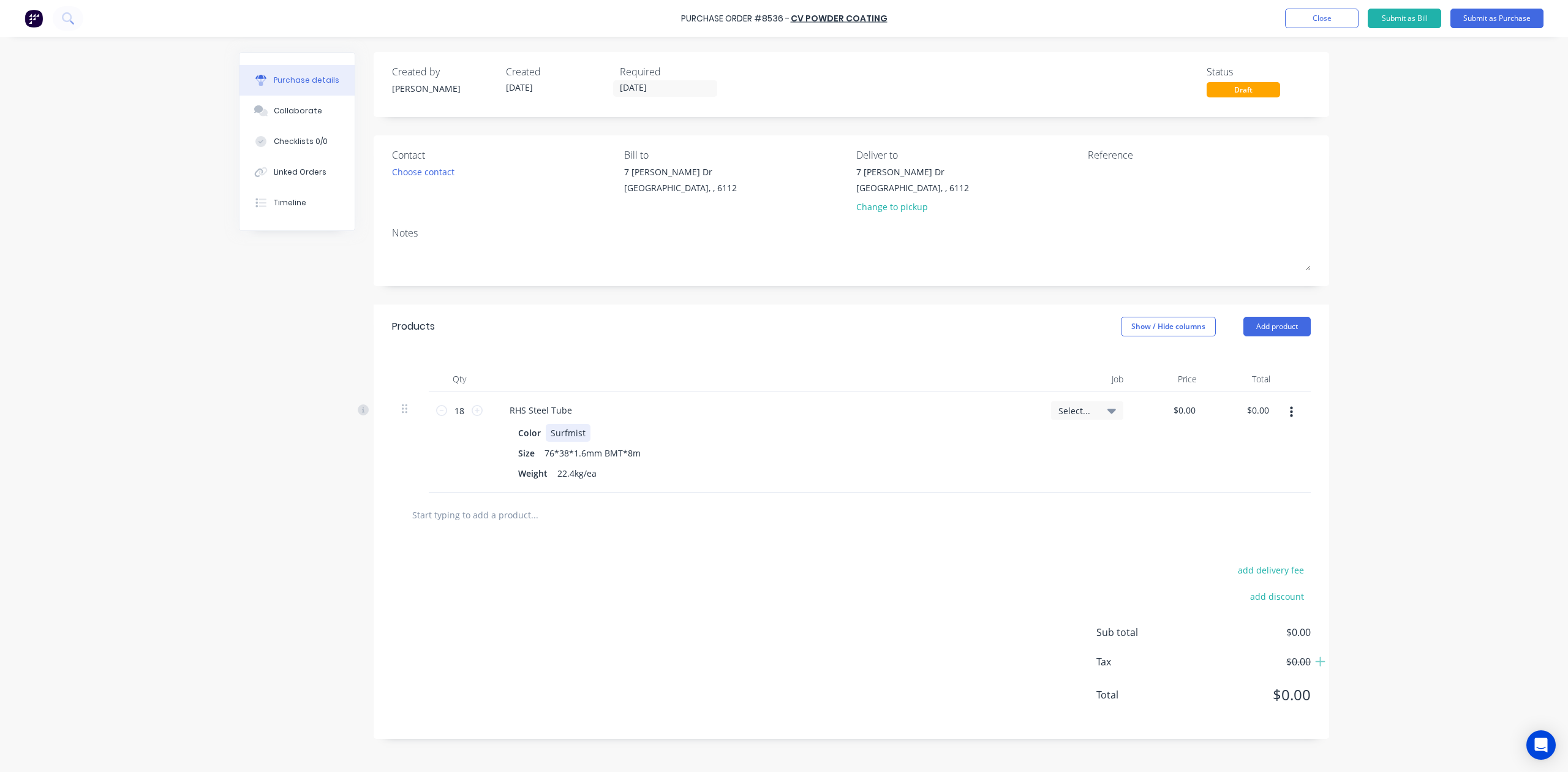
click at [583, 432] on div "Surfmist" at bounding box center [568, 433] width 45 height 18
drag, startPoint x: 608, startPoint y: 435, endPoint x: 549, endPoint y: 435, distance: 59.0
click at [549, 435] on div "Surfmist [PERSON_NAME]" at bounding box center [603, 433] width 116 height 18
copy div "Surfmist [PERSON_NAME]"
click at [1102, 166] on textarea at bounding box center [1165, 179] width 153 height 28
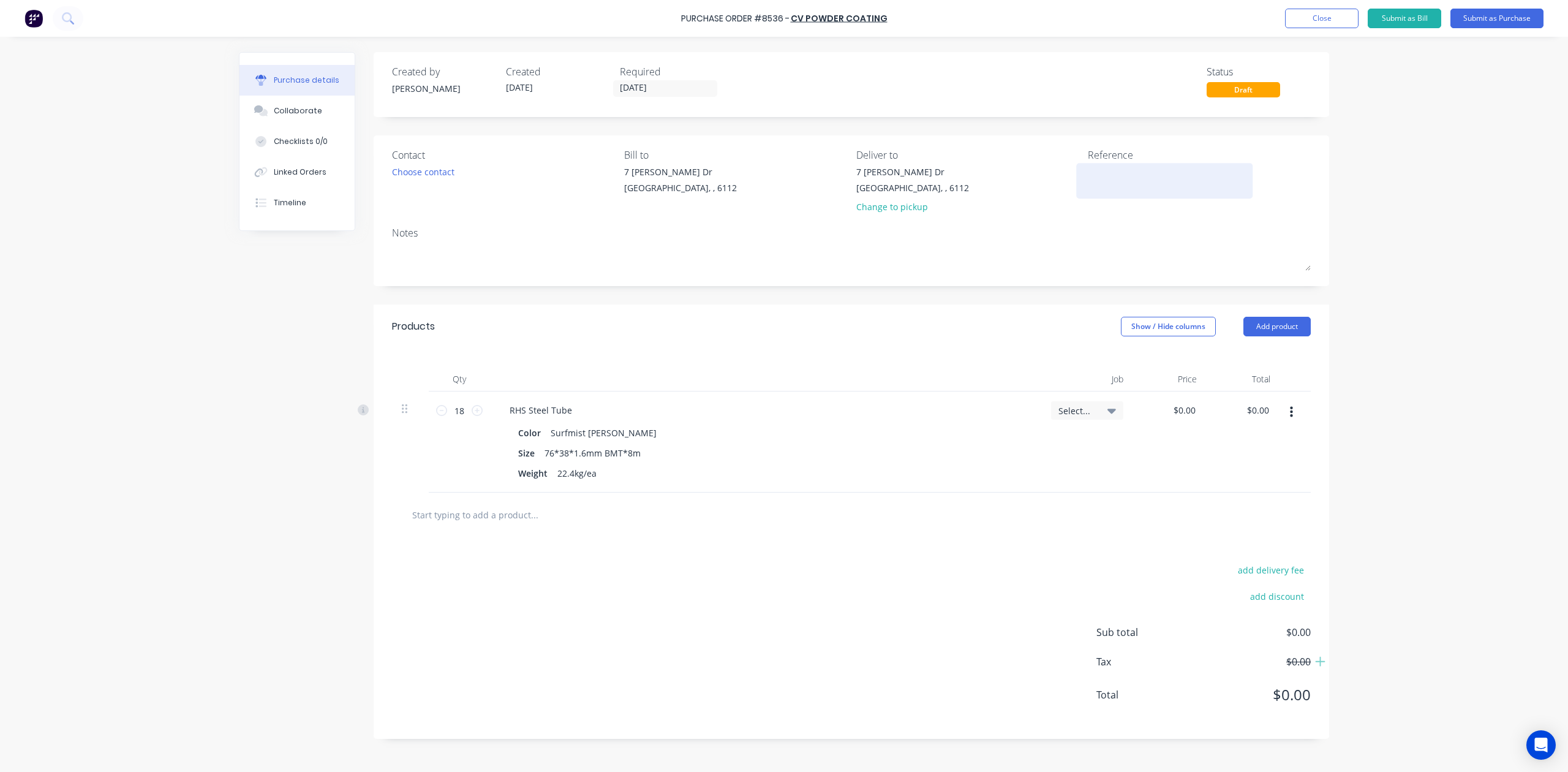
paste textarea "Surfmist [PERSON_NAME]"
type textarea "x"
type textarea "Surfmist [PERSON_NAME]"
type textarea "x"
type textarea "Surfmist [PERSON_NAME]"
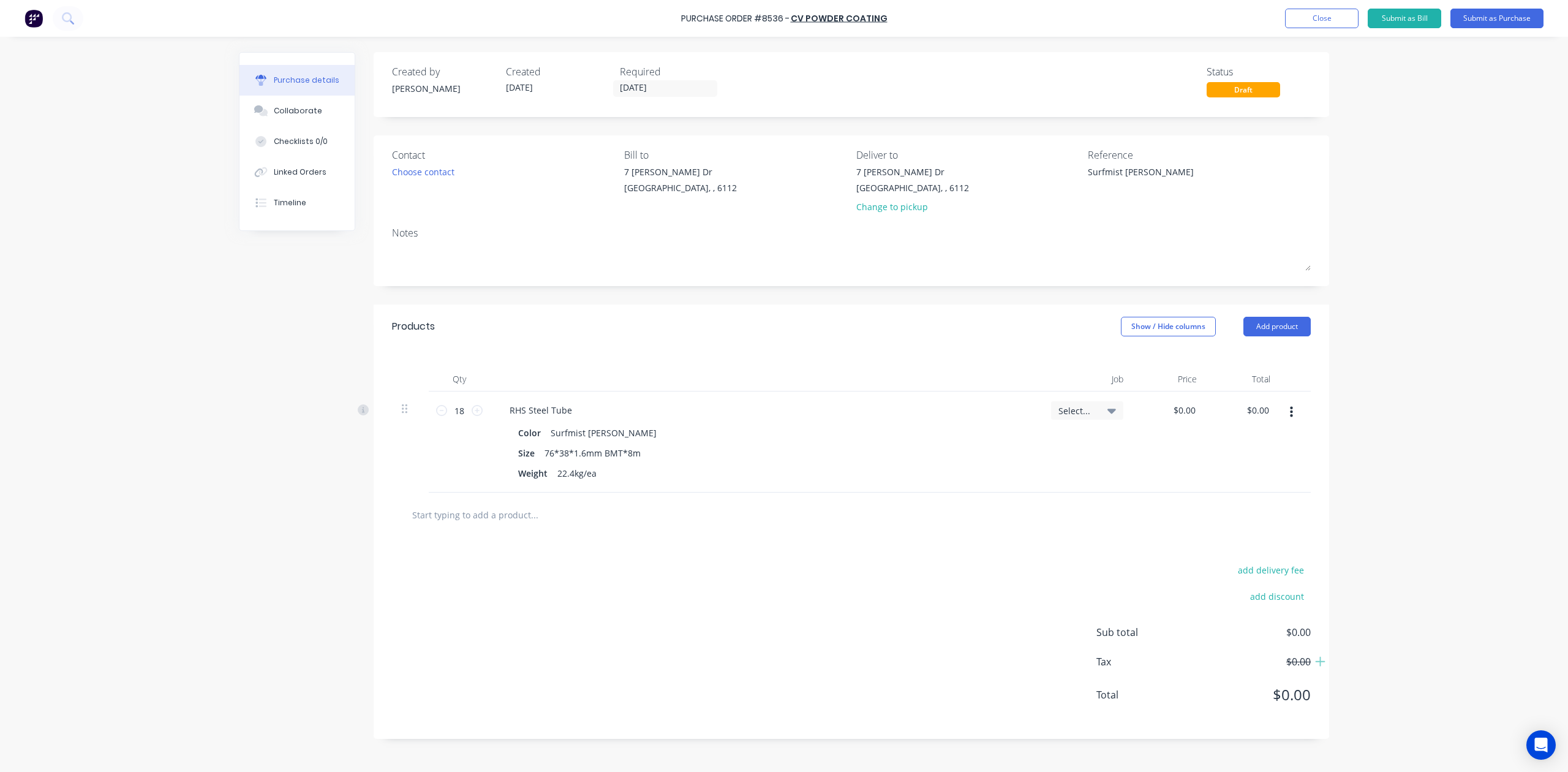
click at [980, 331] on div "Products Show / Hide columns Add product" at bounding box center [851, 326] width 955 height 44
click at [1497, 12] on button "Submit as Purchase" at bounding box center [1497, 18] width 93 height 19
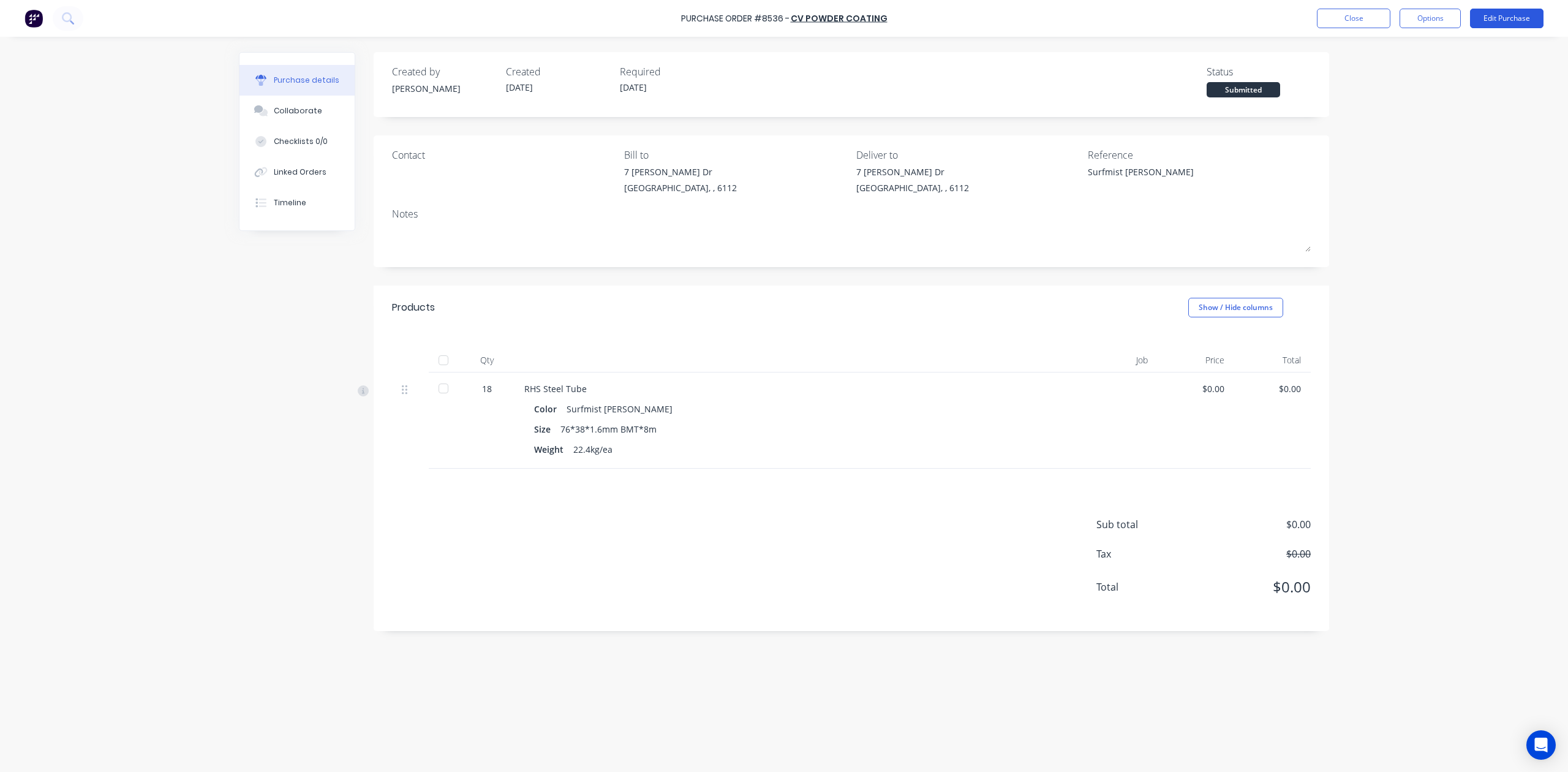
click at [1494, 25] on button "Edit Purchase" at bounding box center [1507, 18] width 74 height 19
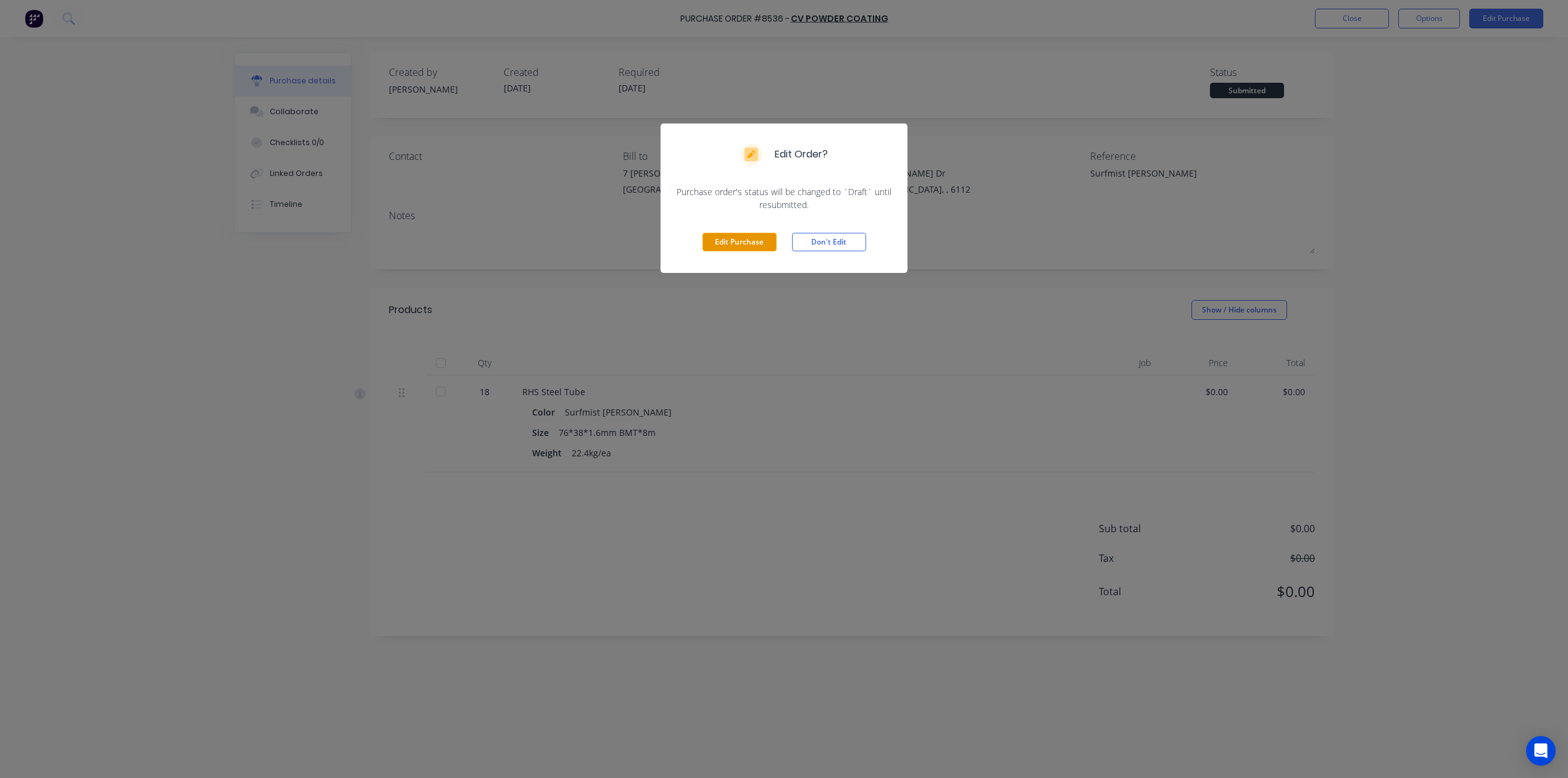
click at [750, 243] on button "Edit Purchase" at bounding box center [739, 242] width 74 height 19
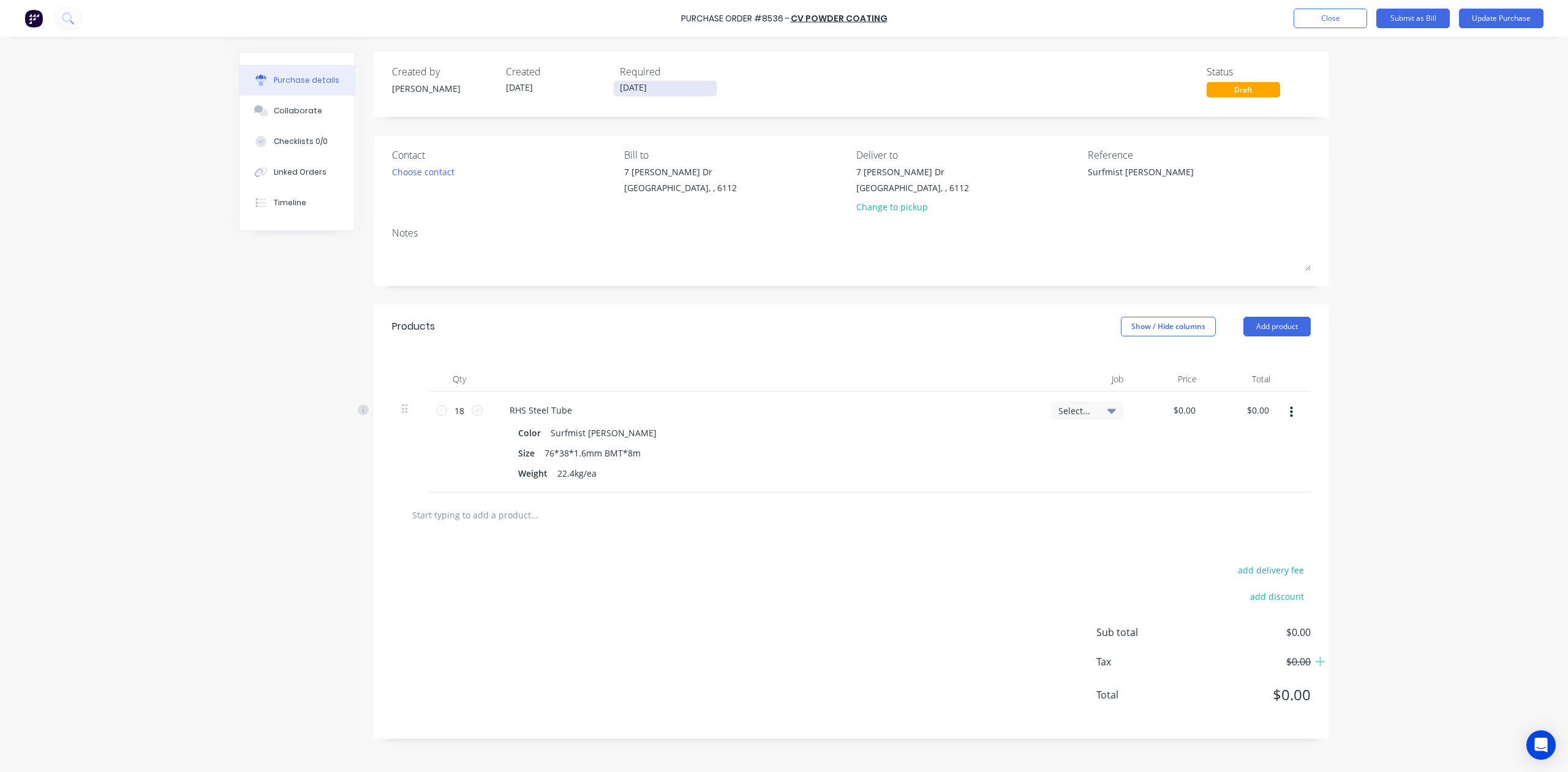
click at [645, 84] on input "[DATE]" at bounding box center [665, 88] width 103 height 15
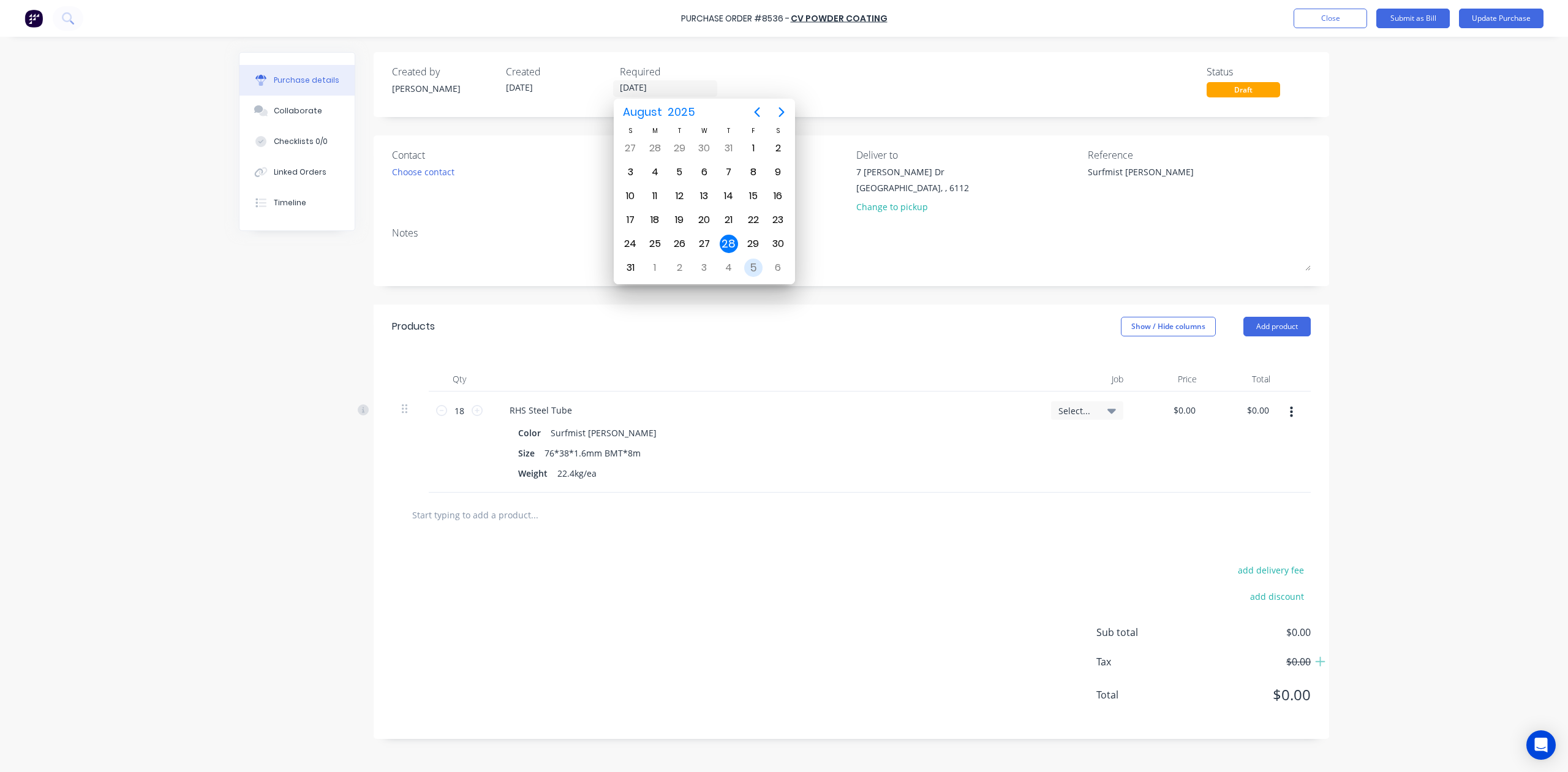
click at [760, 272] on div "5" at bounding box center [753, 268] width 19 height 19
type textarea "x"
type input "[DATE]"
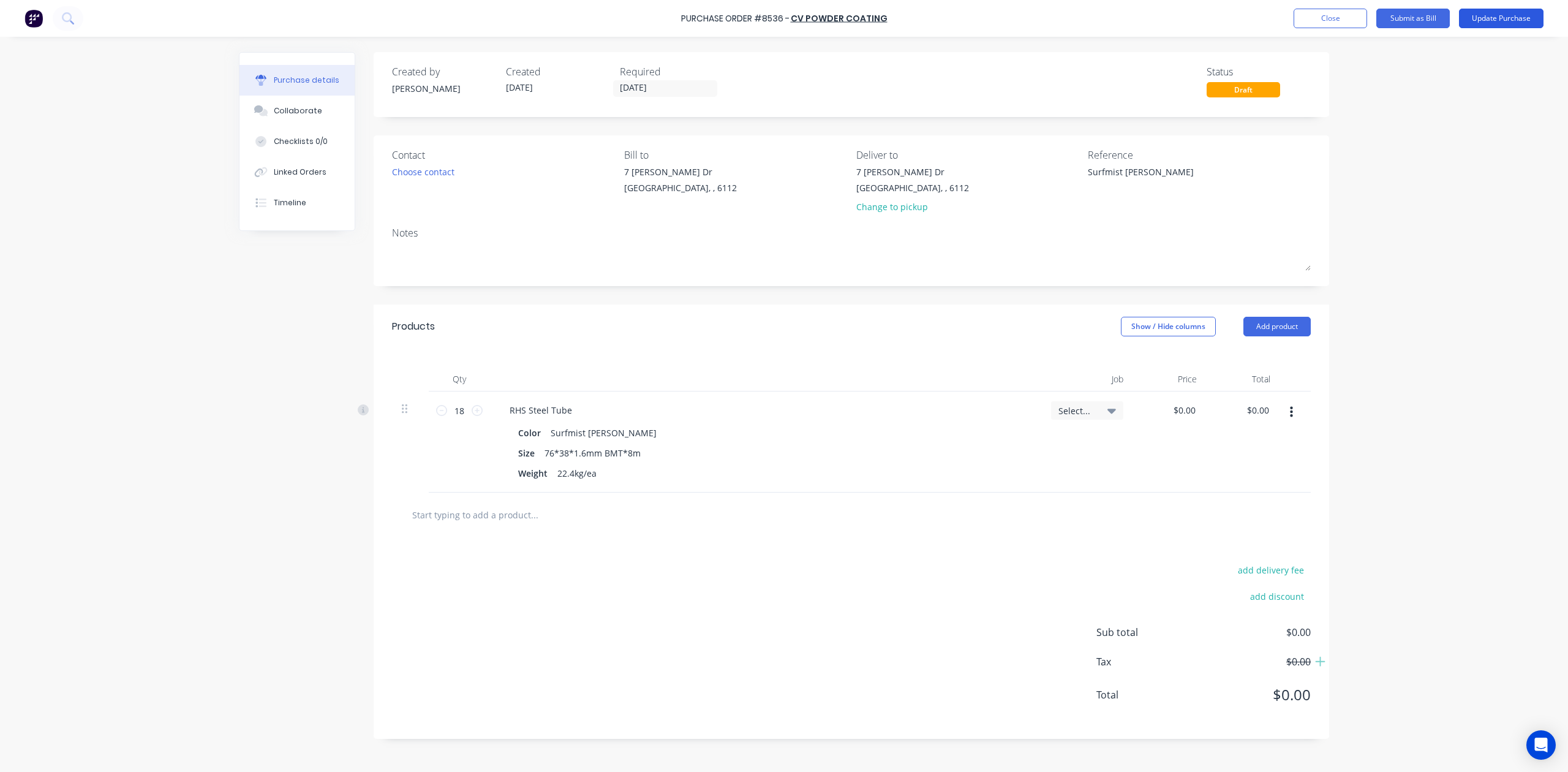
click at [1511, 16] on button "Update Purchase" at bounding box center [1502, 18] width 84 height 19
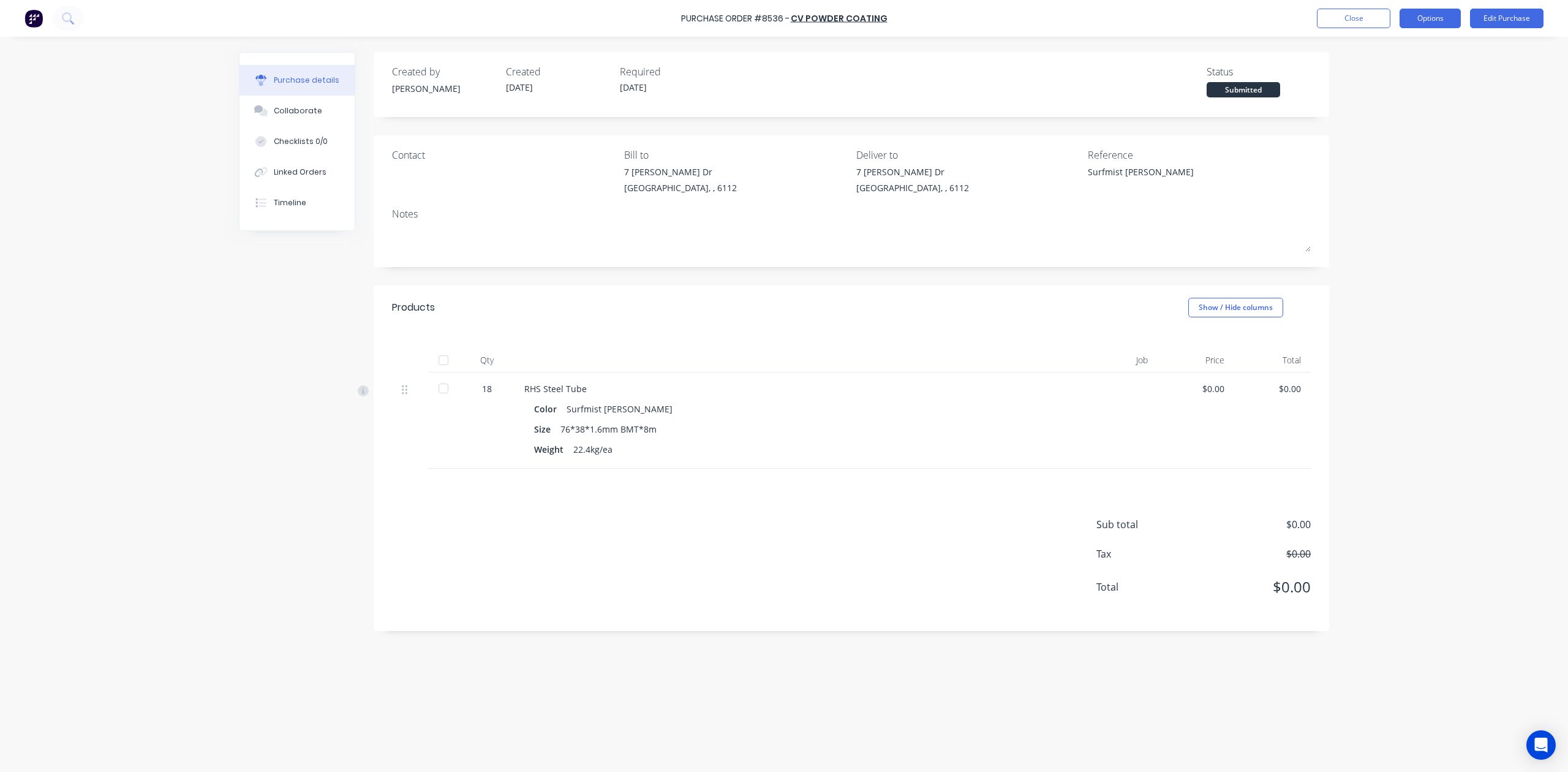
click at [1434, 13] on button "Options" at bounding box center [1430, 18] width 61 height 19
click at [1373, 45] on div "Print / Email" at bounding box center [1403, 49] width 94 height 18
click at [1382, 103] on div "Without pricing" at bounding box center [1403, 99] width 94 height 18
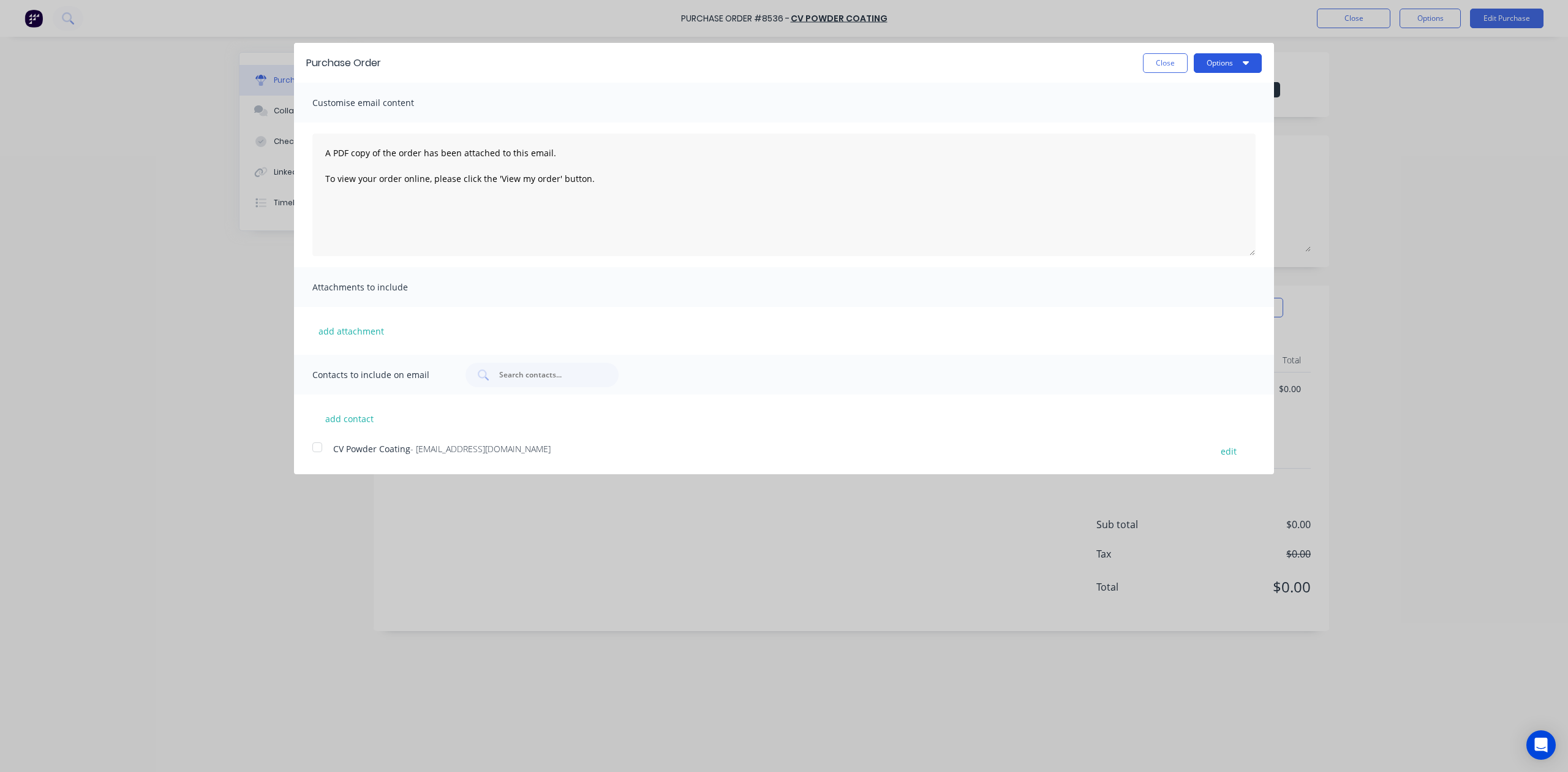
click at [1218, 59] on button "Options" at bounding box center [1227, 63] width 68 height 19
click at [1221, 87] on div "Print" at bounding box center [1204, 94] width 94 height 18
click at [1169, 71] on button "Close" at bounding box center [1165, 63] width 45 height 19
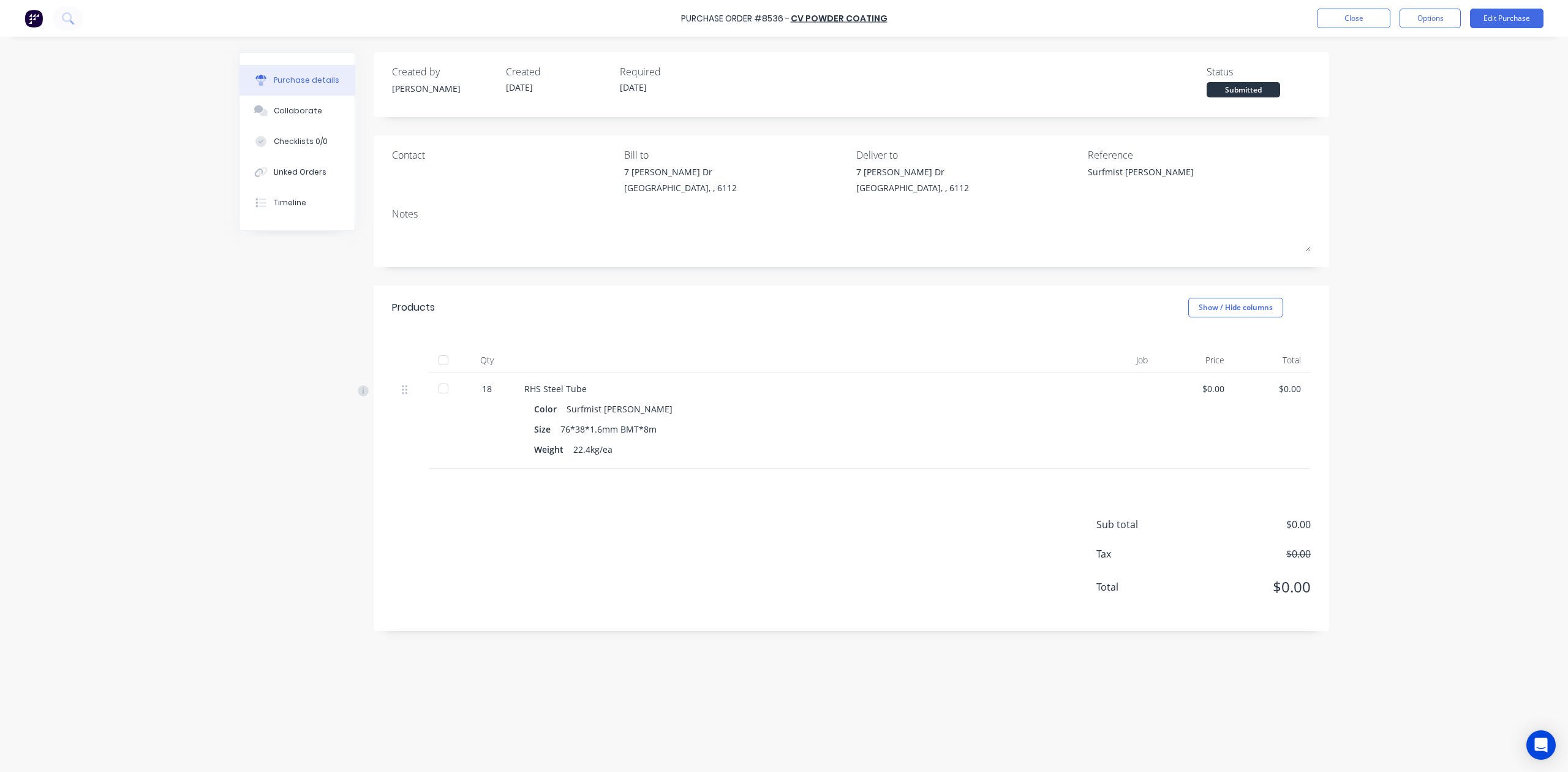
click at [751, 300] on div "Products Show / Hide columns" at bounding box center [851, 308] width 955 height 44
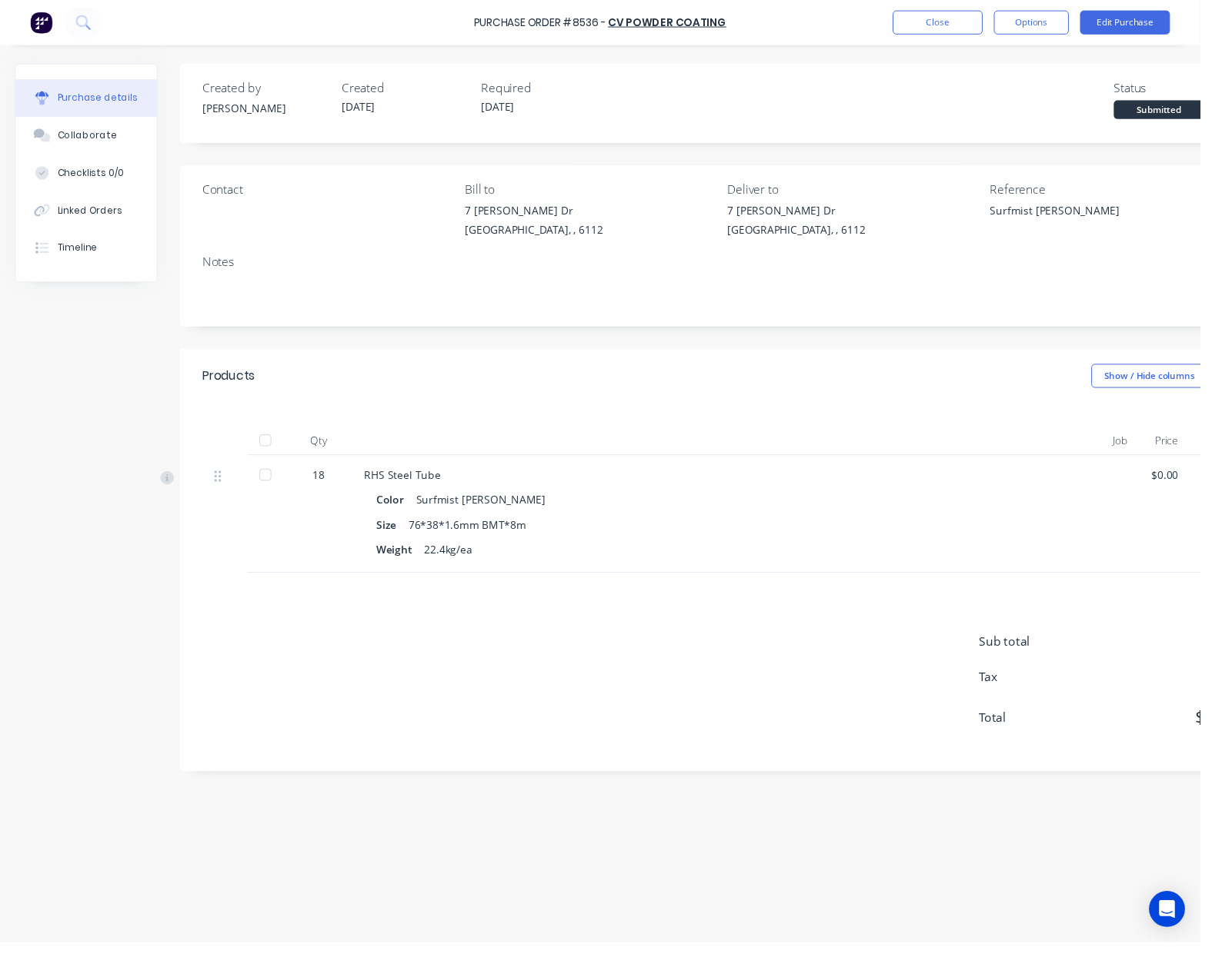
type textarea "x"
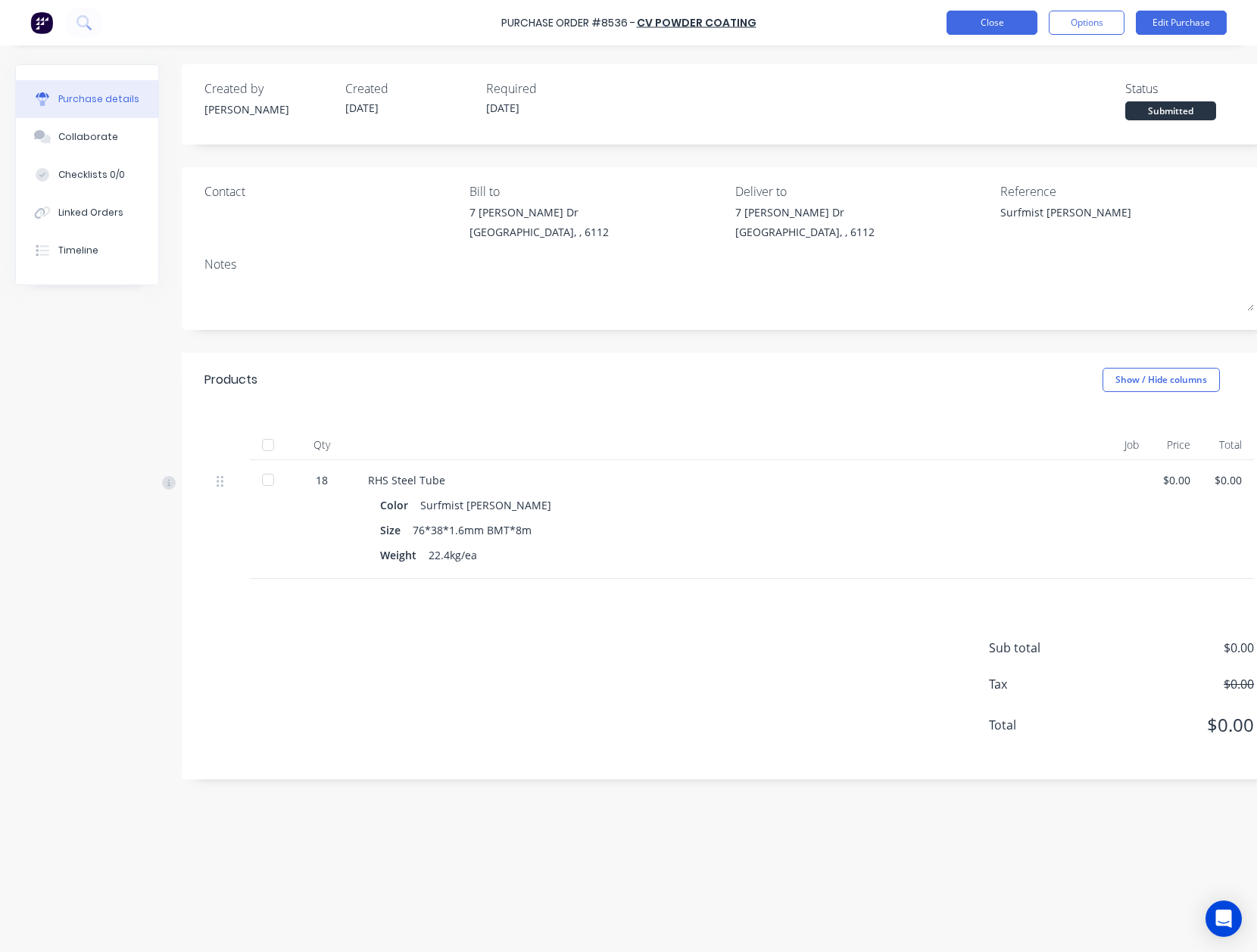
click at [961, 19] on button "Close" at bounding box center [991, 22] width 91 height 24
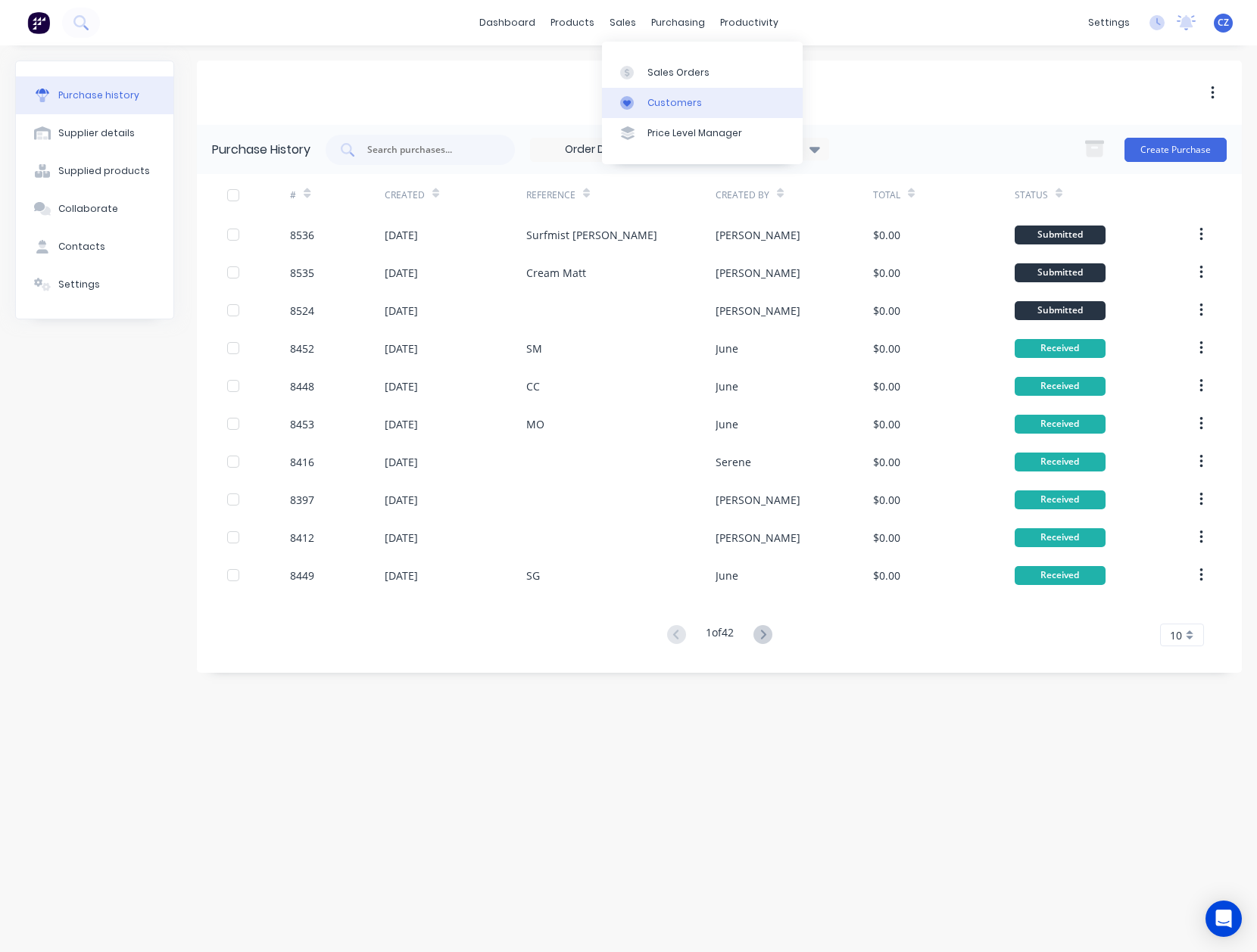
click at [628, 101] on icon at bounding box center [627, 103] width 8 height 7
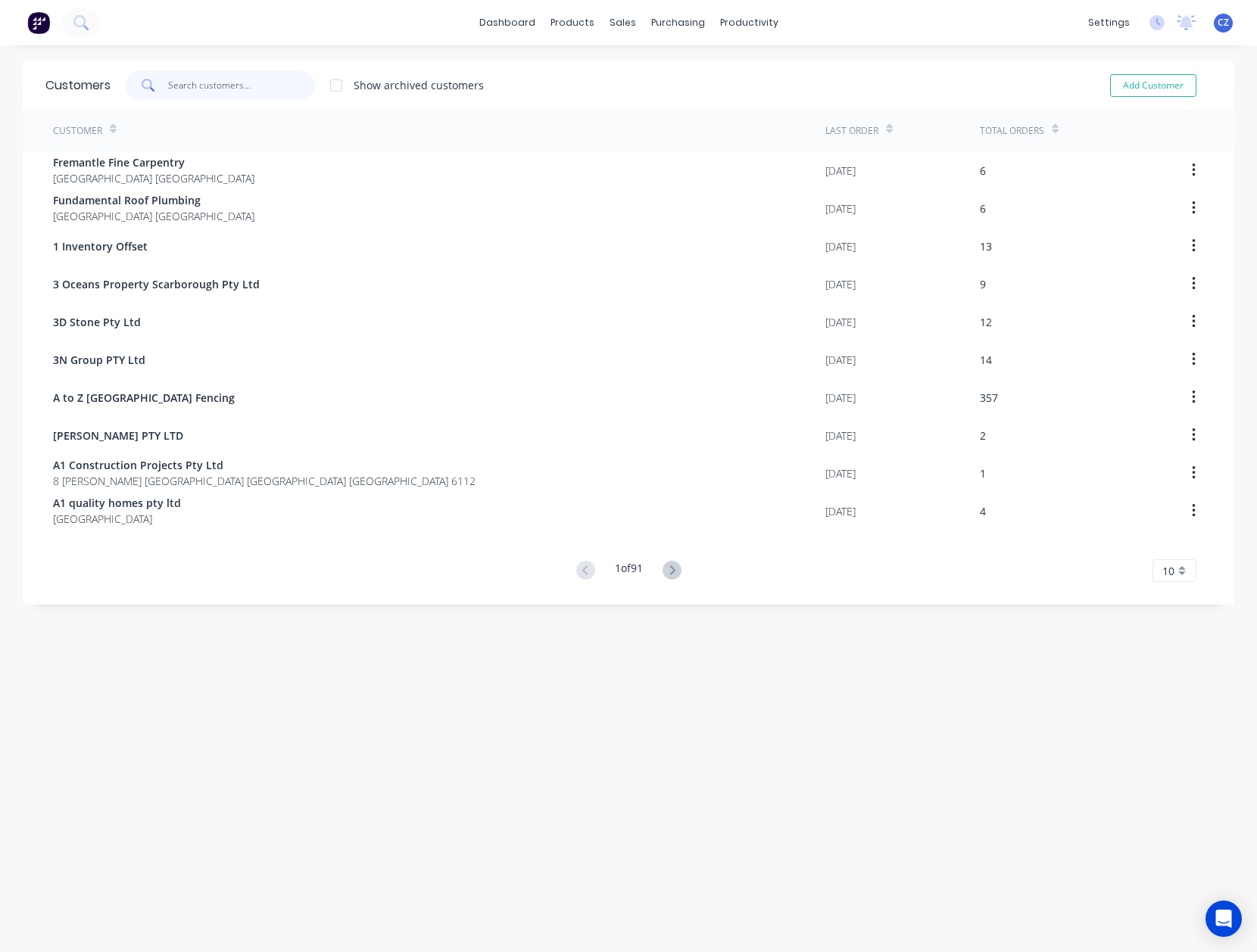
click at [250, 79] on input "text" at bounding box center [241, 86] width 147 height 30
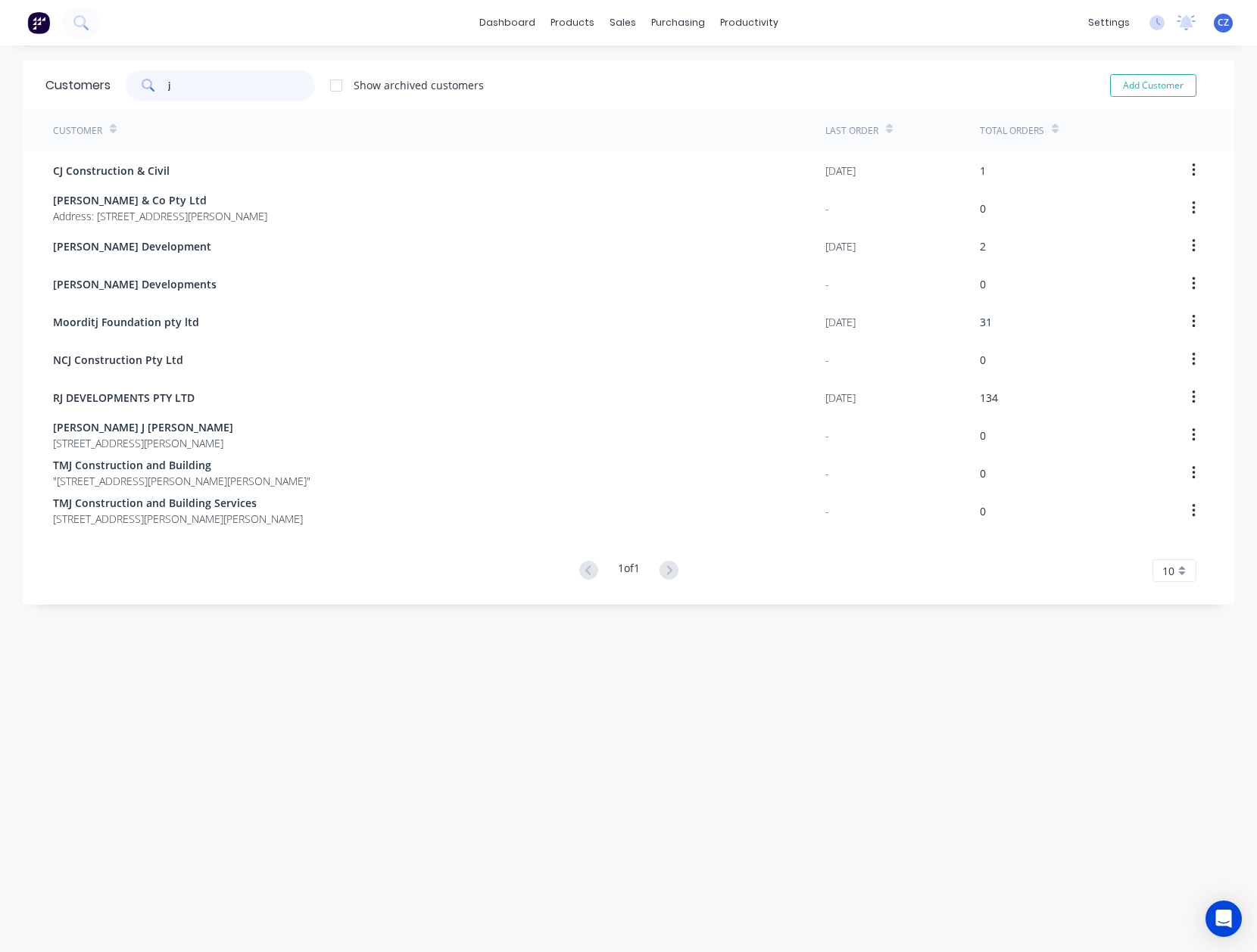
type input "j"
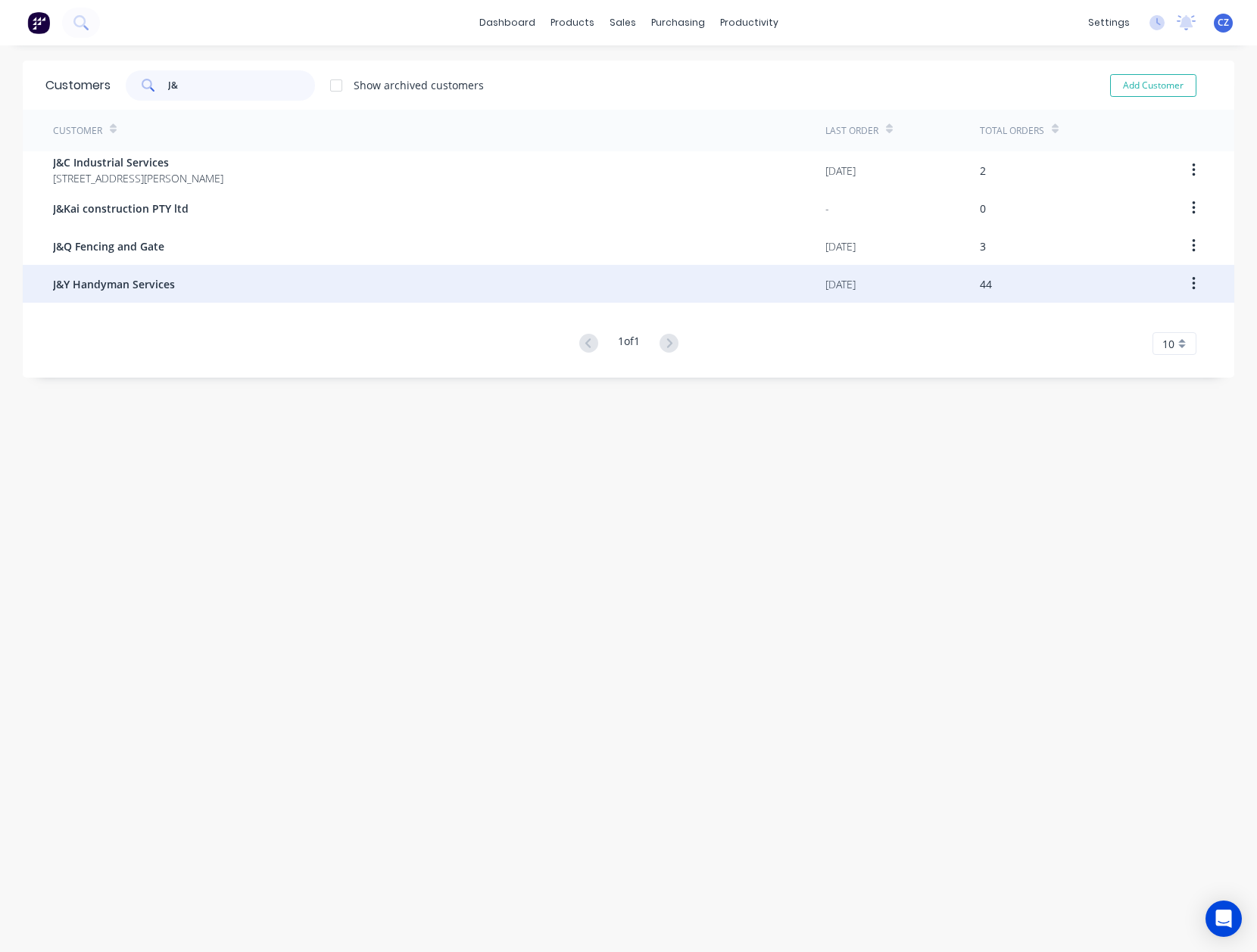
type input "J&"
click at [200, 277] on div "J&Y Handyman Services" at bounding box center [439, 283] width 772 height 38
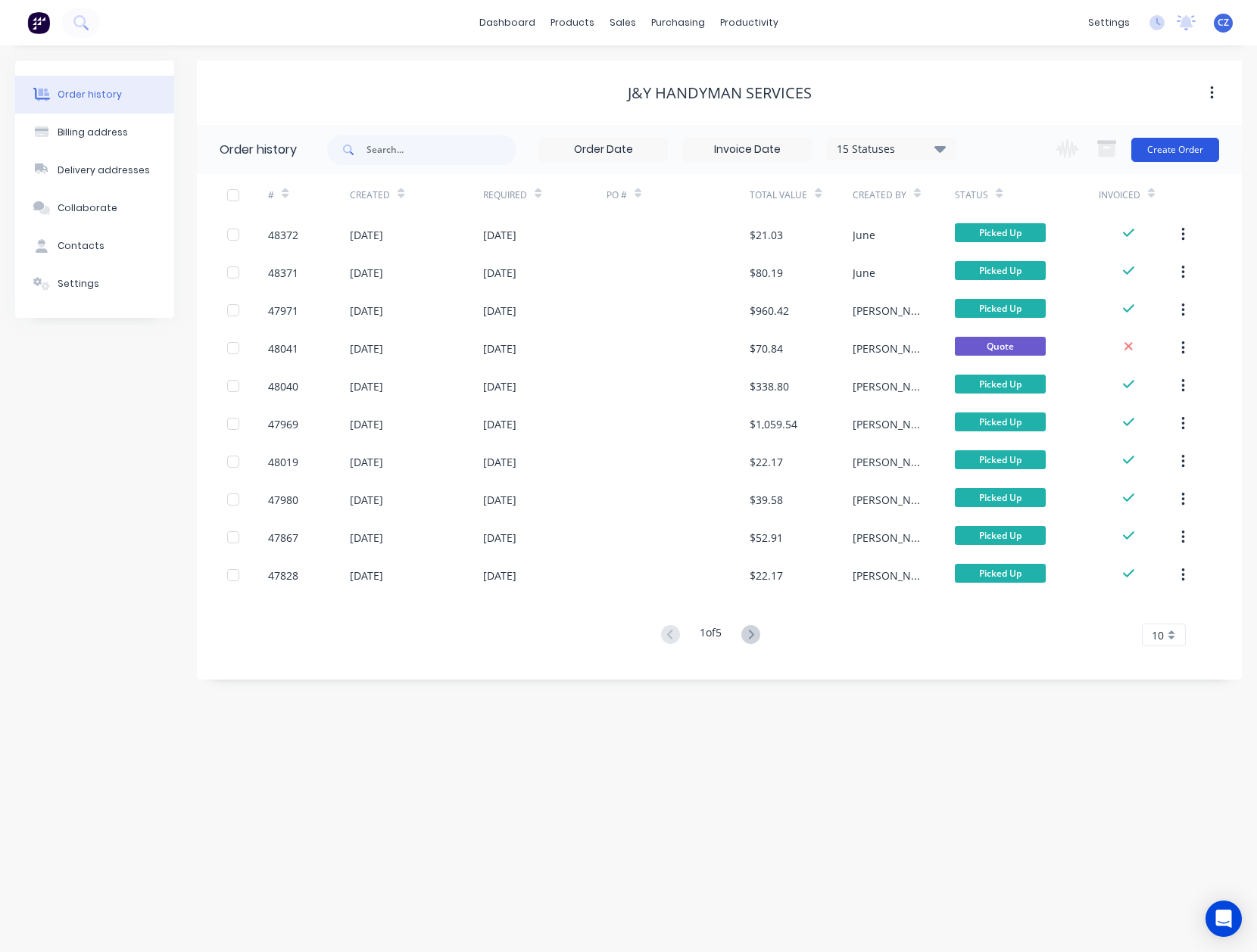
click at [1195, 150] on button "Create Order" at bounding box center [1176, 149] width 88 height 24
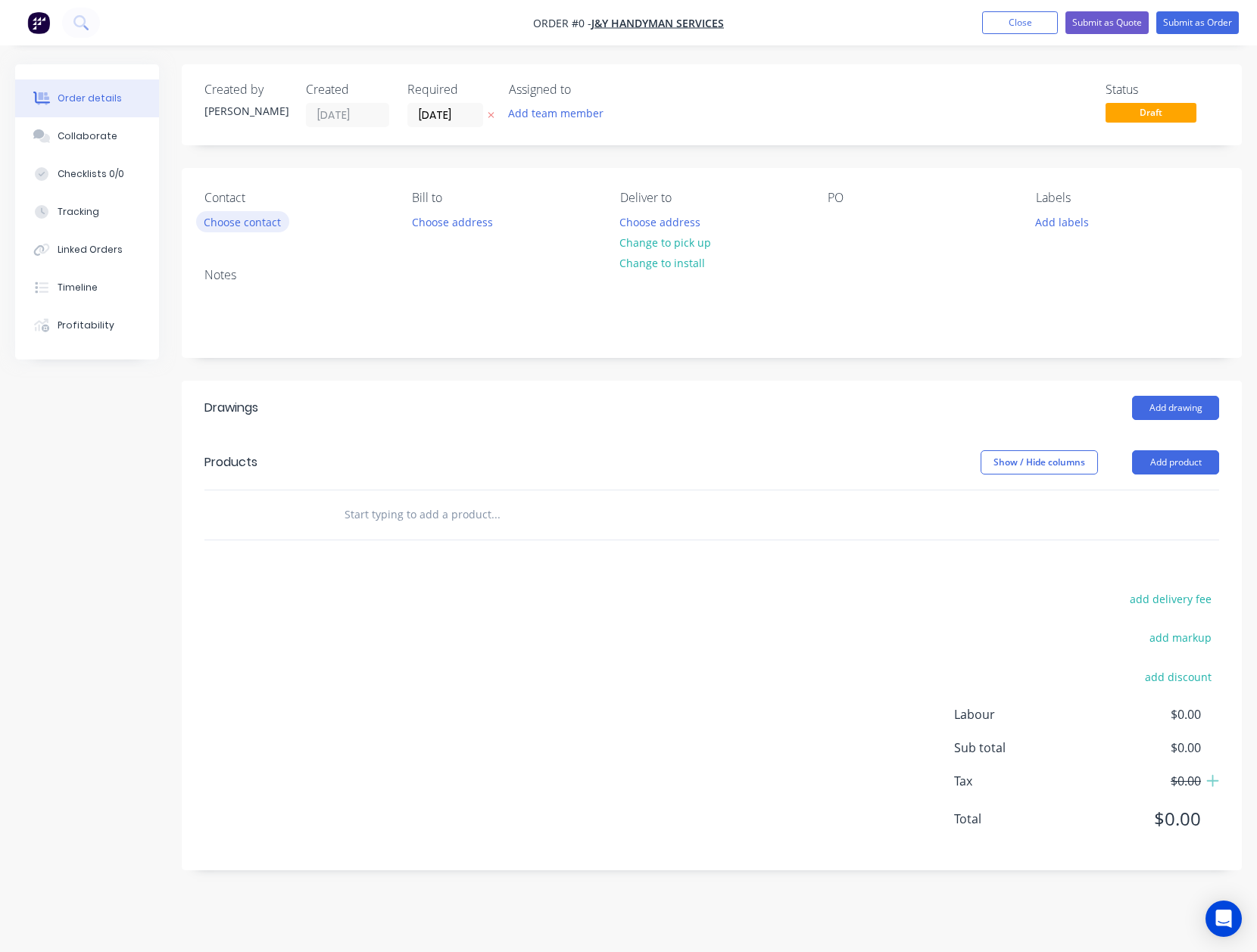
click at [237, 231] on button "Choose contact" at bounding box center [243, 221] width 94 height 20
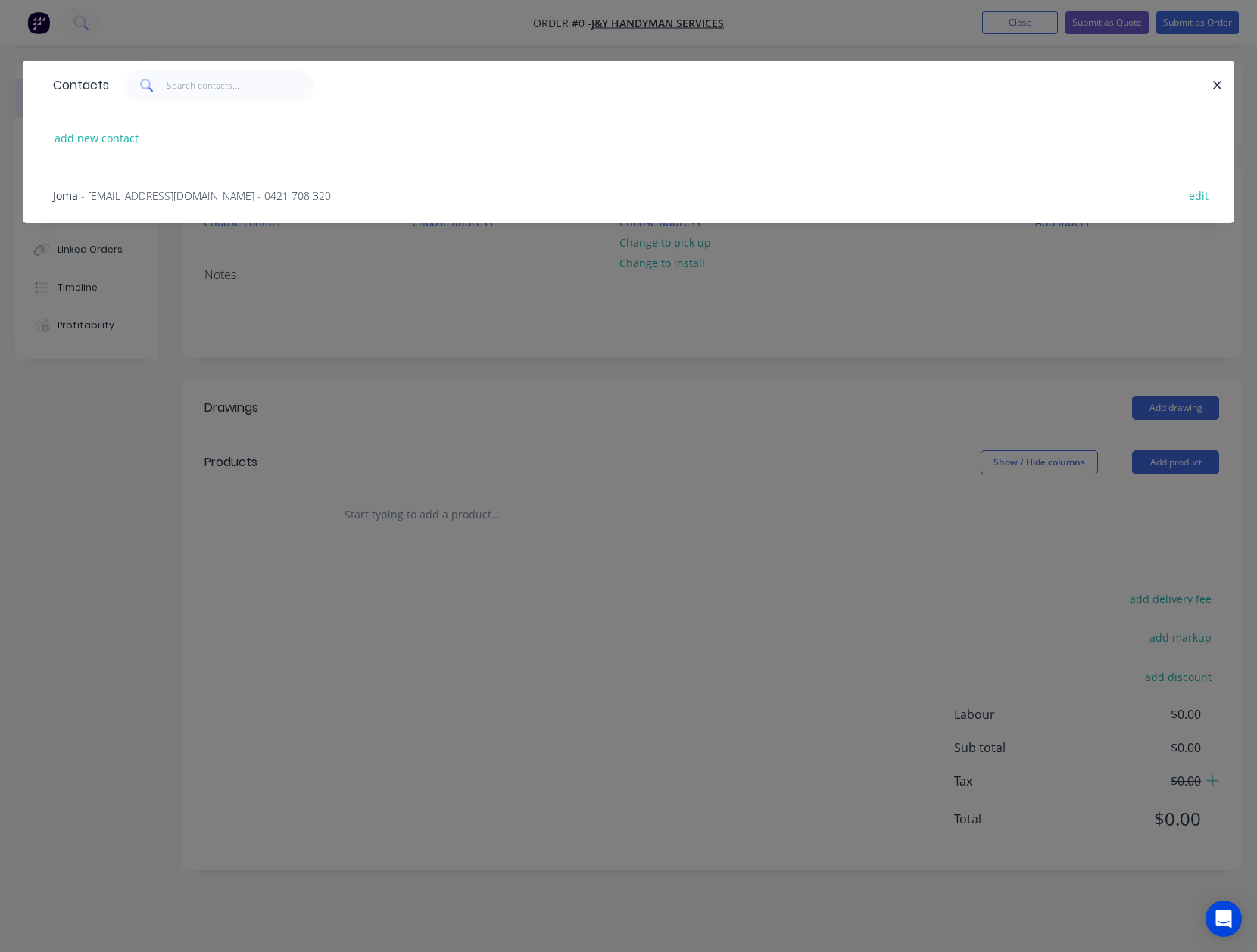
click at [124, 189] on span "- yassinhussainy@yahoo.com - 0421 708 320" at bounding box center [206, 196] width 250 height 14
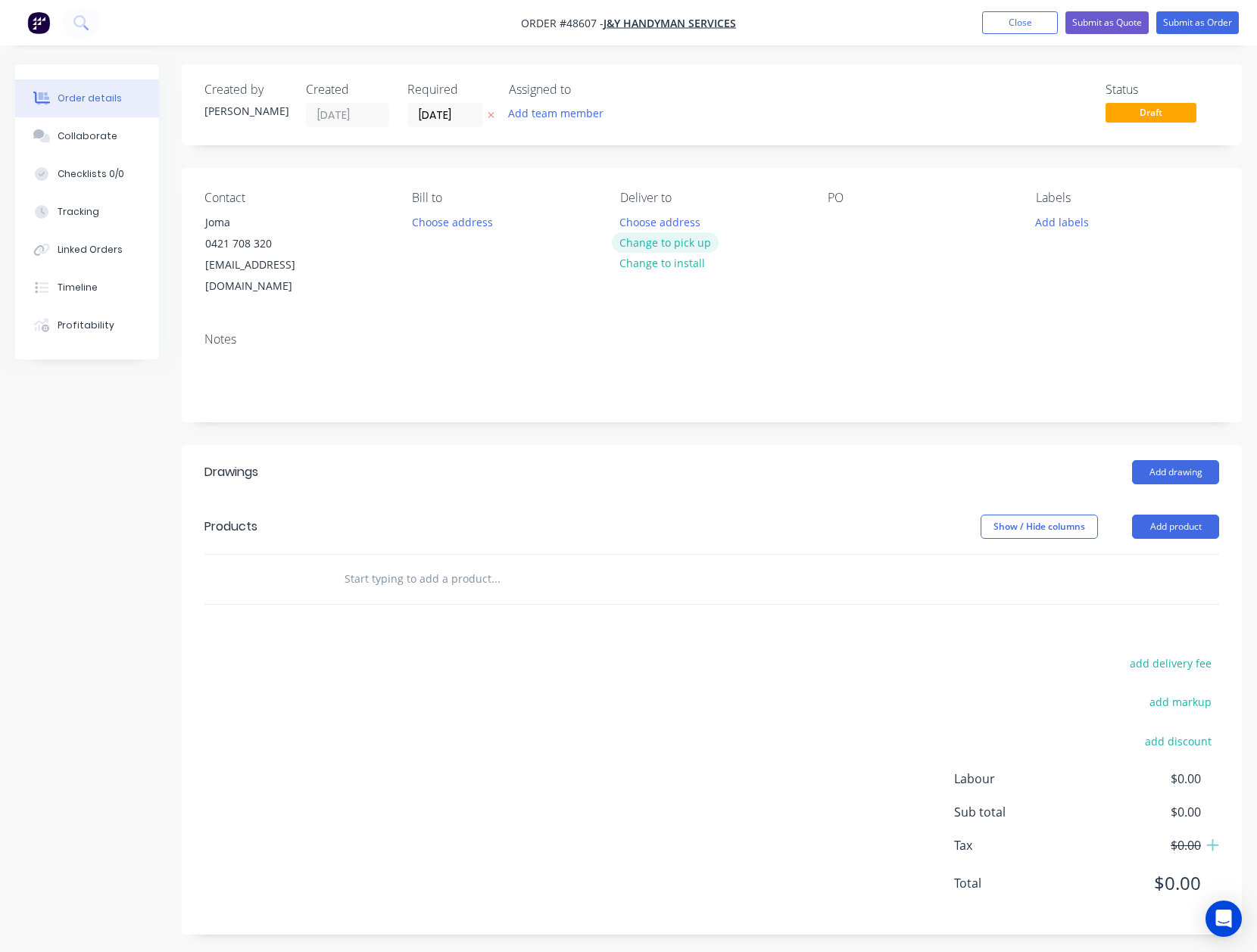
click at [661, 244] on button "Change to pick up" at bounding box center [666, 242] width 108 height 20
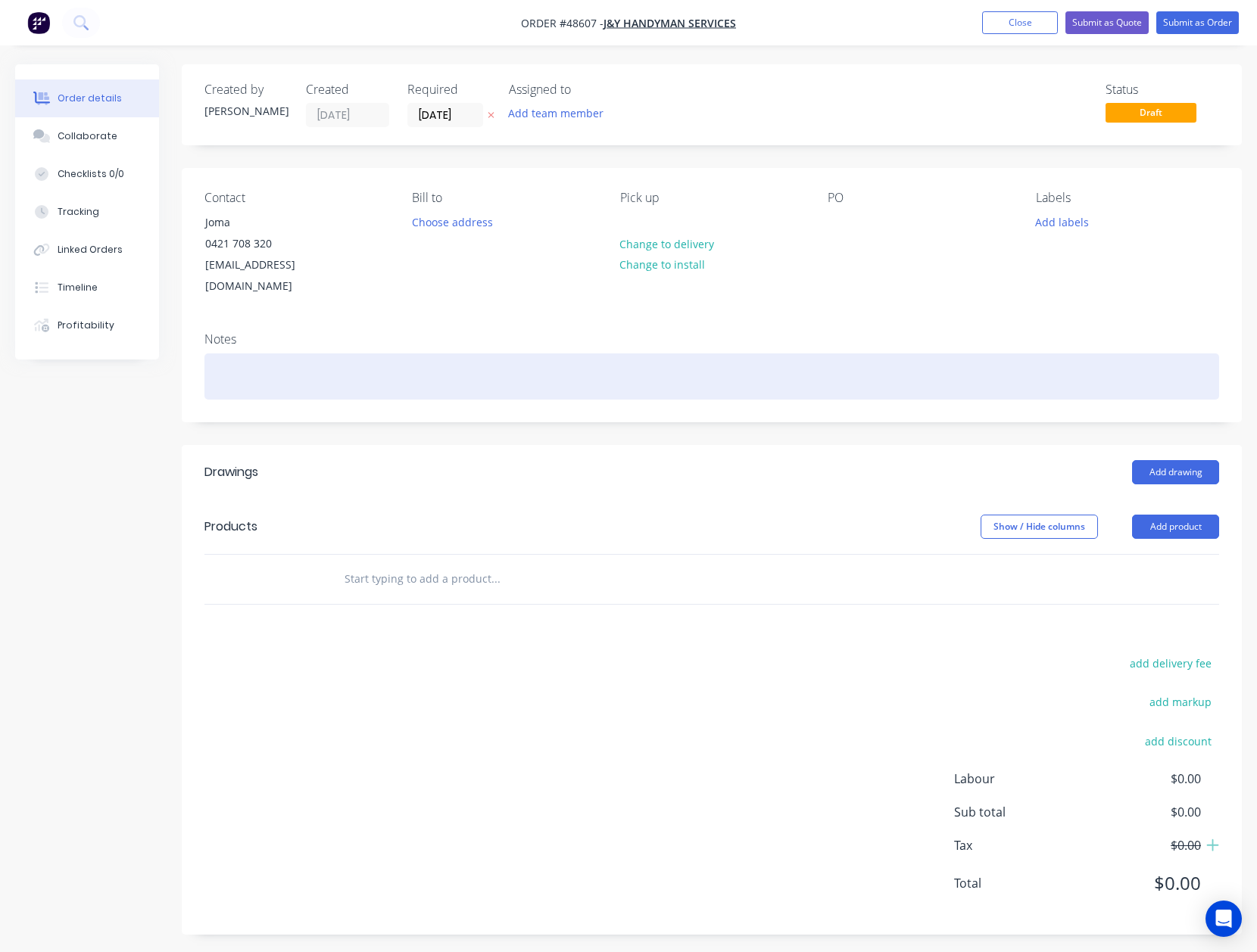
click at [603, 354] on div at bounding box center [712, 377] width 1015 height 46
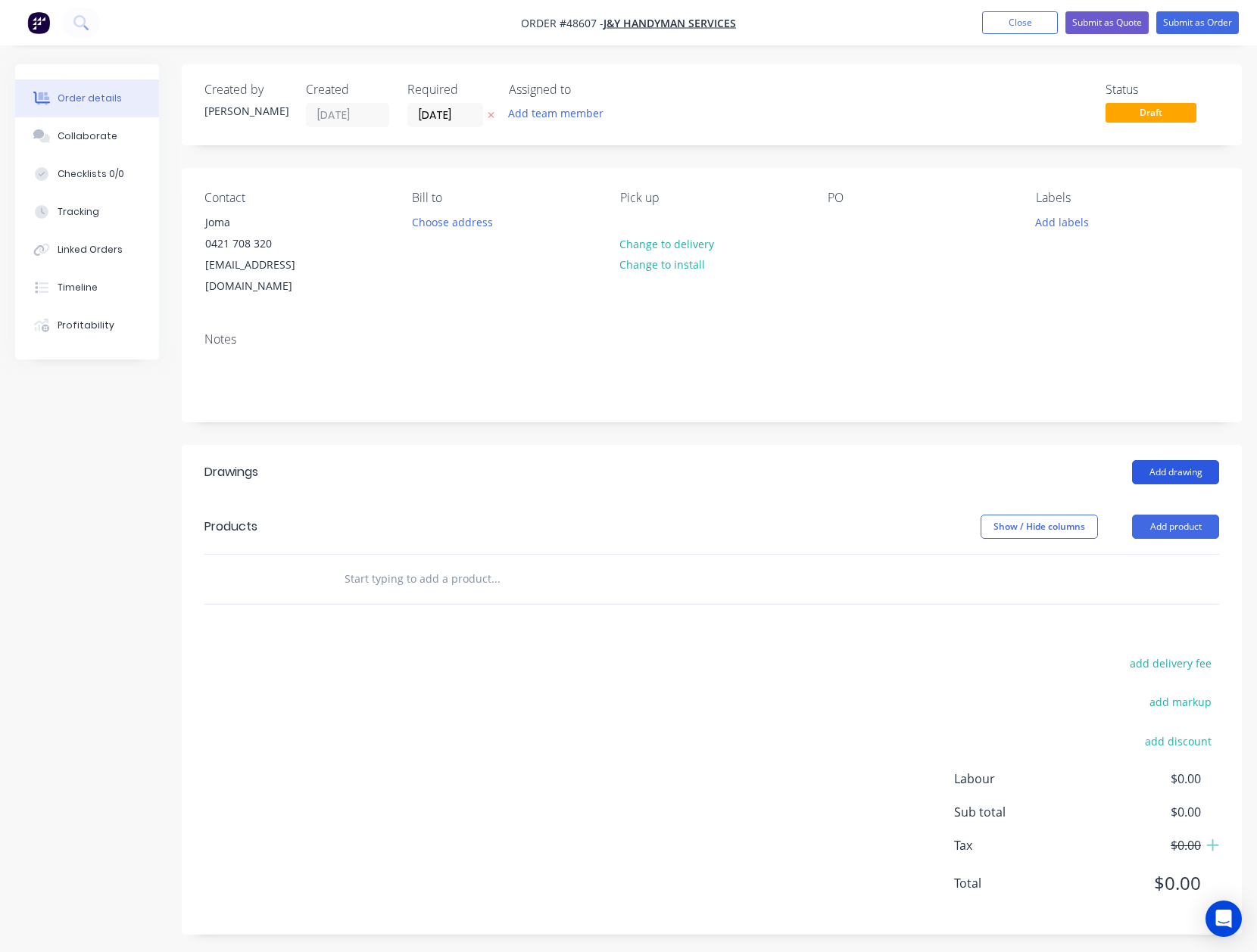
click at [1162, 461] on button "Add drawing" at bounding box center [1176, 472] width 87 height 24
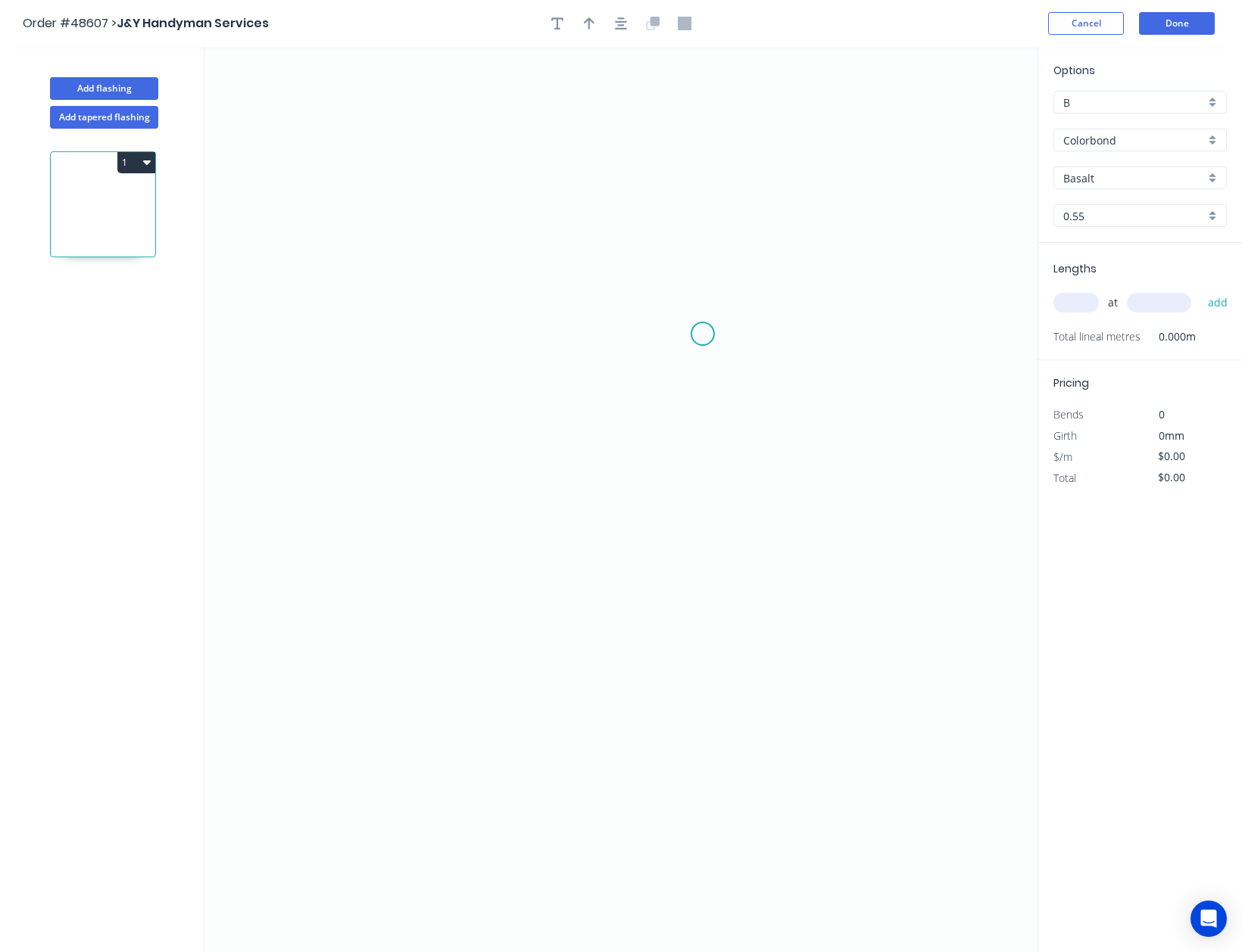
click at [697, 334] on icon "0" at bounding box center [621, 499] width 833 height 906
click at [429, 322] on icon "0" at bounding box center [621, 499] width 833 height 906
click at [418, 560] on icon "0 ?" at bounding box center [621, 499] width 833 height 906
click at [418, 560] on circle at bounding box center [429, 559] width 23 height 23
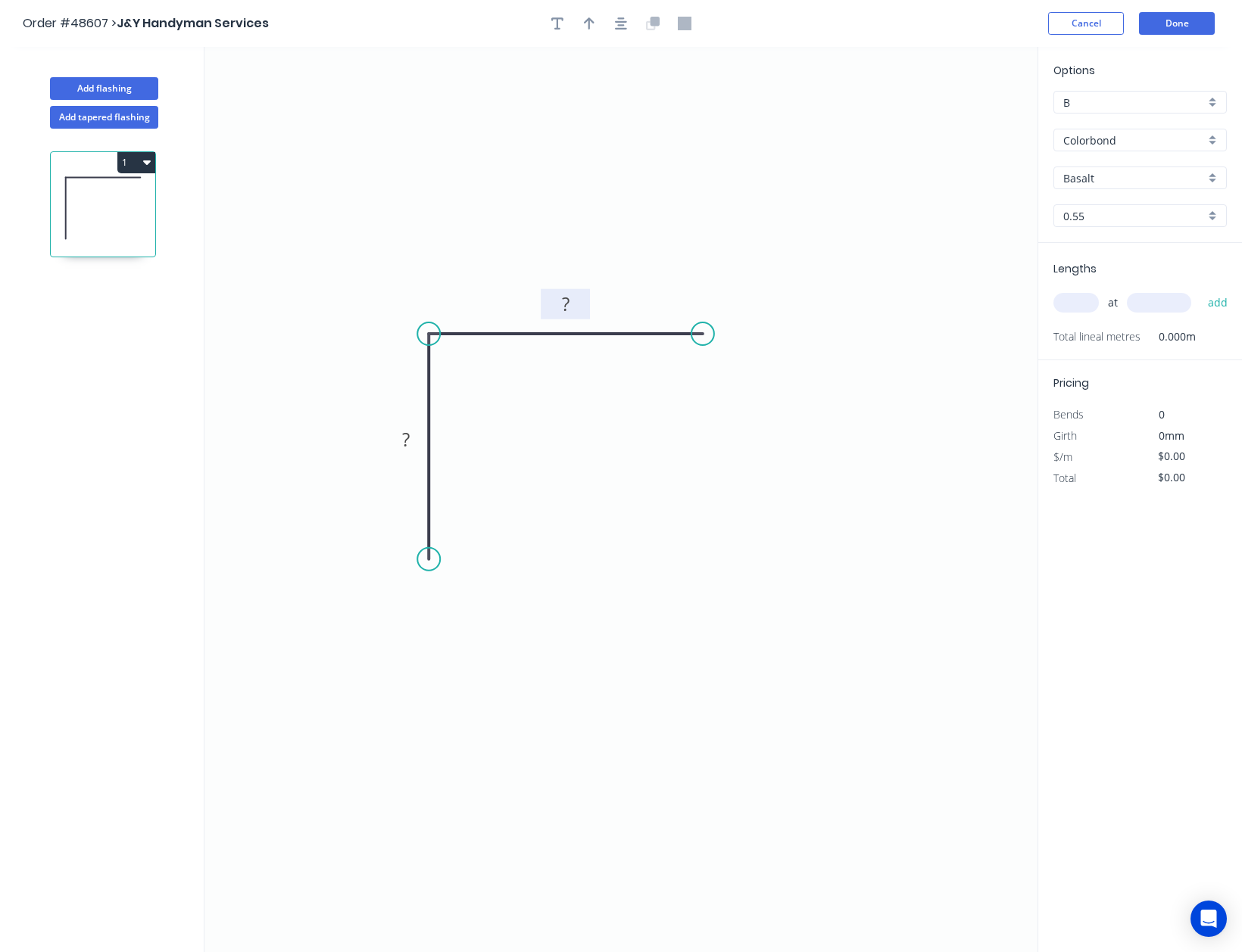
click at [576, 304] on rect at bounding box center [566, 305] width 30 height 21
click at [406, 431] on tspan "?" at bounding box center [406, 439] width 8 height 25
click at [1133, 168] on div "Basalt" at bounding box center [1140, 178] width 173 height 23
type input "$13.99"
click at [1127, 232] on div "Classic Cream" at bounding box center [1140, 234] width 172 height 26
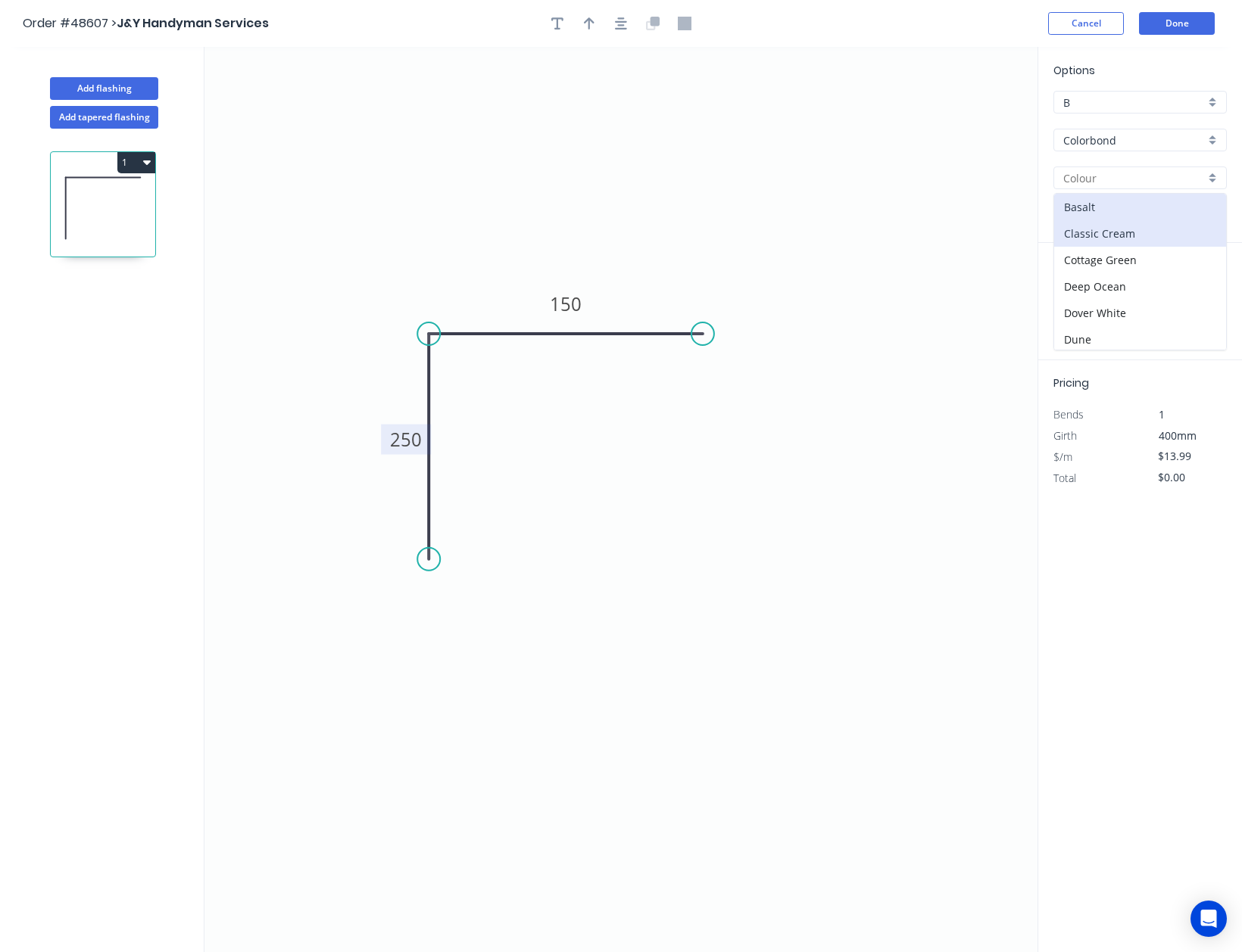
type input "Classic Cream"
click at [1086, 291] on div "at add" at bounding box center [1141, 303] width 177 height 26
click at [1085, 296] on input "text" at bounding box center [1075, 303] width 45 height 19
type input "1"
click at [1181, 300] on input "text" at bounding box center [1159, 303] width 64 height 19
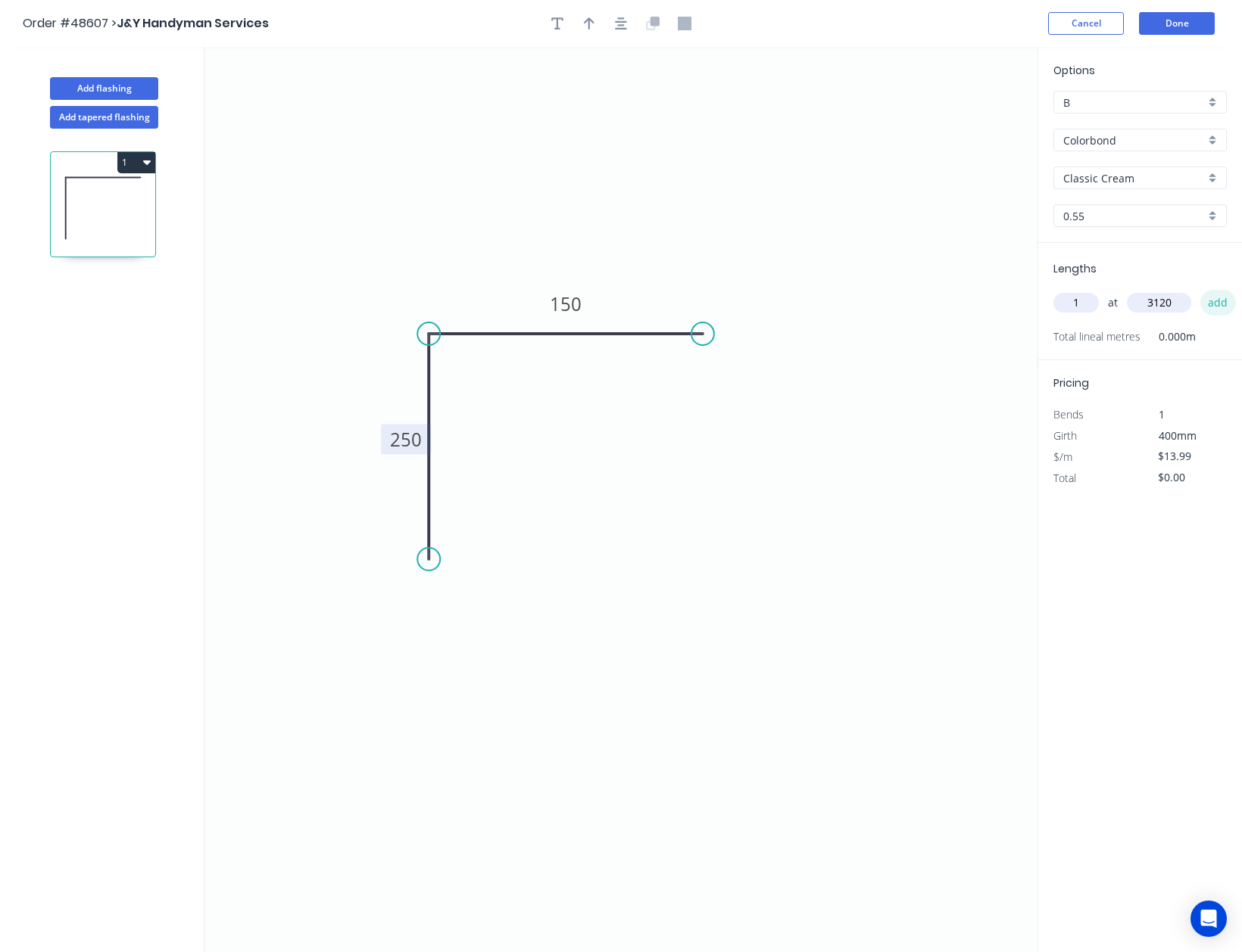
type input "3120"
click at [1222, 303] on button "add" at bounding box center [1218, 303] width 35 height 26
type input "$43.65"
type input "1"
click at [1148, 296] on input "text" at bounding box center [1159, 303] width 64 height 19
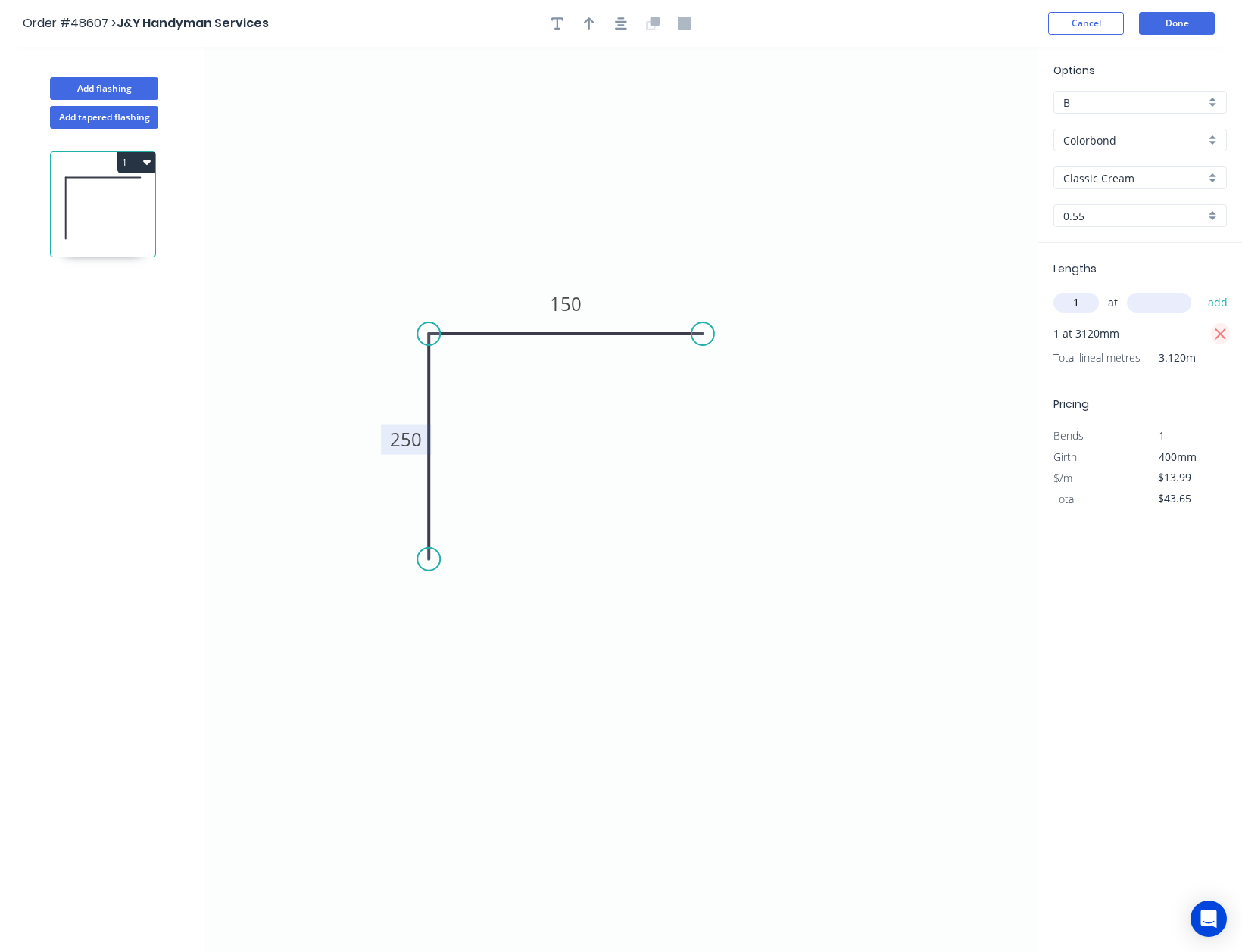
click at [1218, 326] on icon "button" at bounding box center [1220, 334] width 13 height 19
type input "$0.00"
click at [1178, 304] on input "text" at bounding box center [1159, 303] width 64 height 19
type input "3012"
click at [1201, 290] on button "add" at bounding box center [1218, 303] width 35 height 26
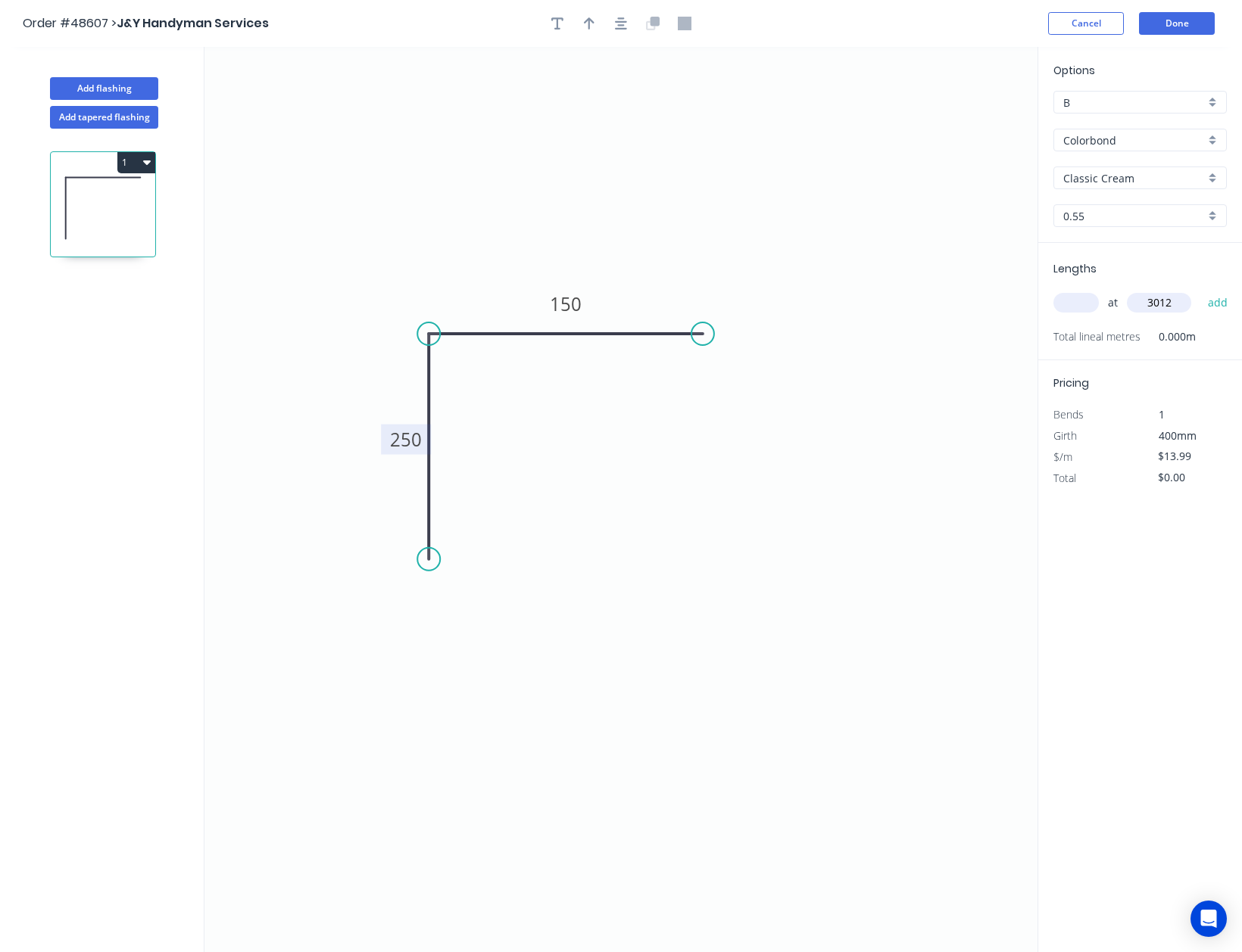
type input "$42.14"
type input "2"
type input "6000"
click at [1201, 290] on button "add" at bounding box center [1218, 303] width 35 height 26
type input "$210.02"
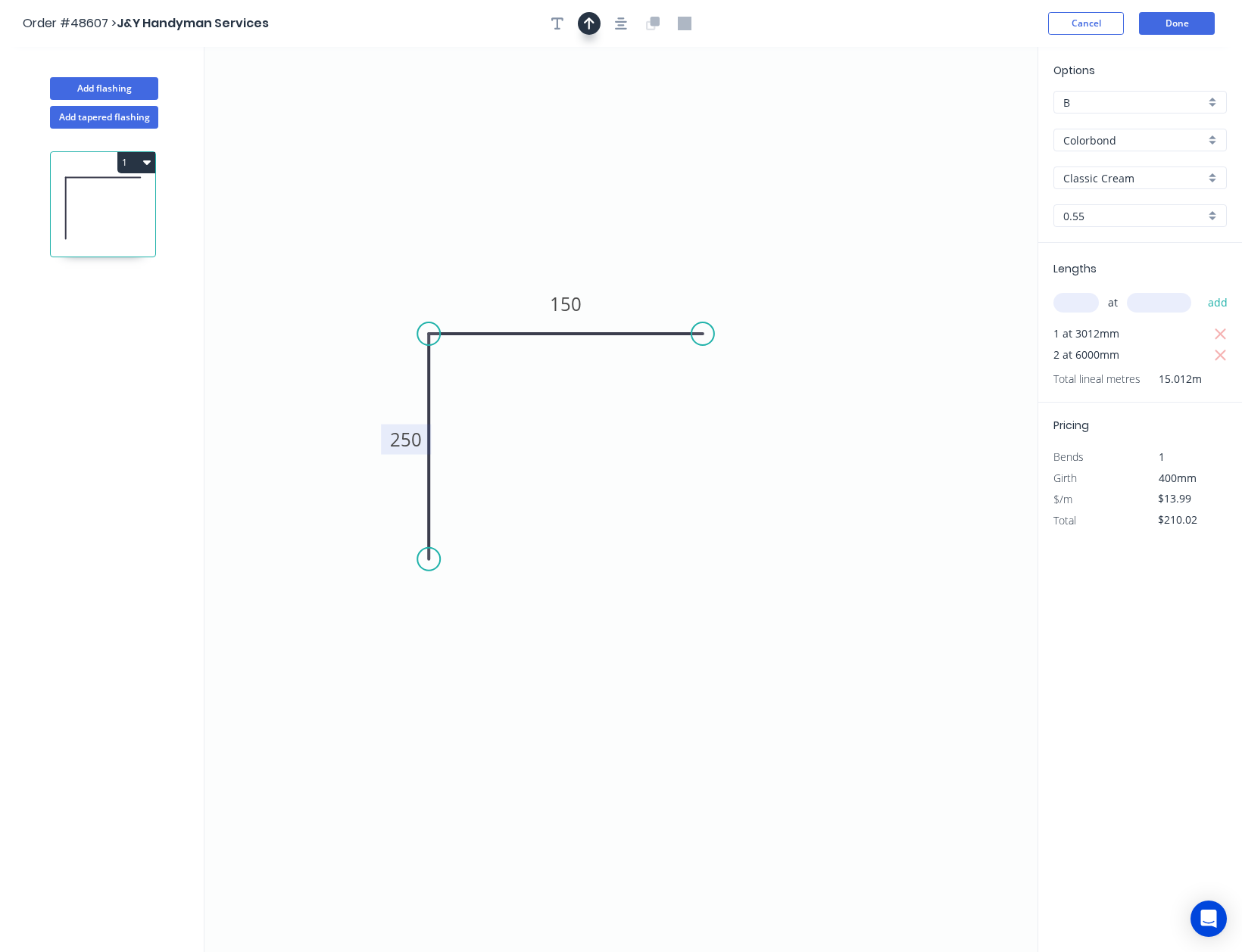
click at [588, 25] on icon "button" at bounding box center [589, 23] width 11 height 13
drag, startPoint x: 964, startPoint y: 119, endPoint x: 659, endPoint y: 189, distance: 312.9
click at [735, 174] on icon at bounding box center [741, 149] width 13 height 49
click at [1177, 13] on button "Done" at bounding box center [1177, 24] width 76 height 23
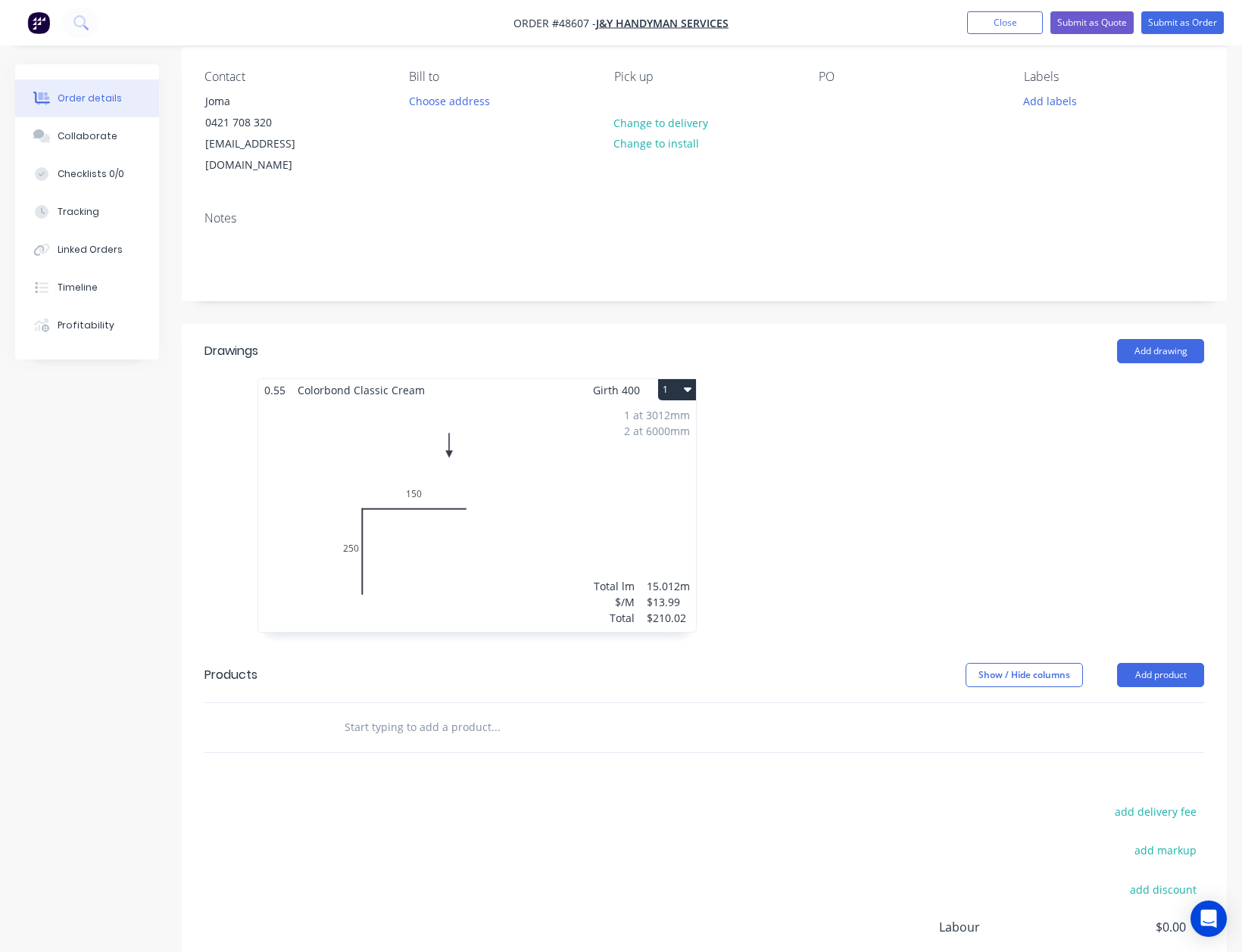
scroll to position [256, 0]
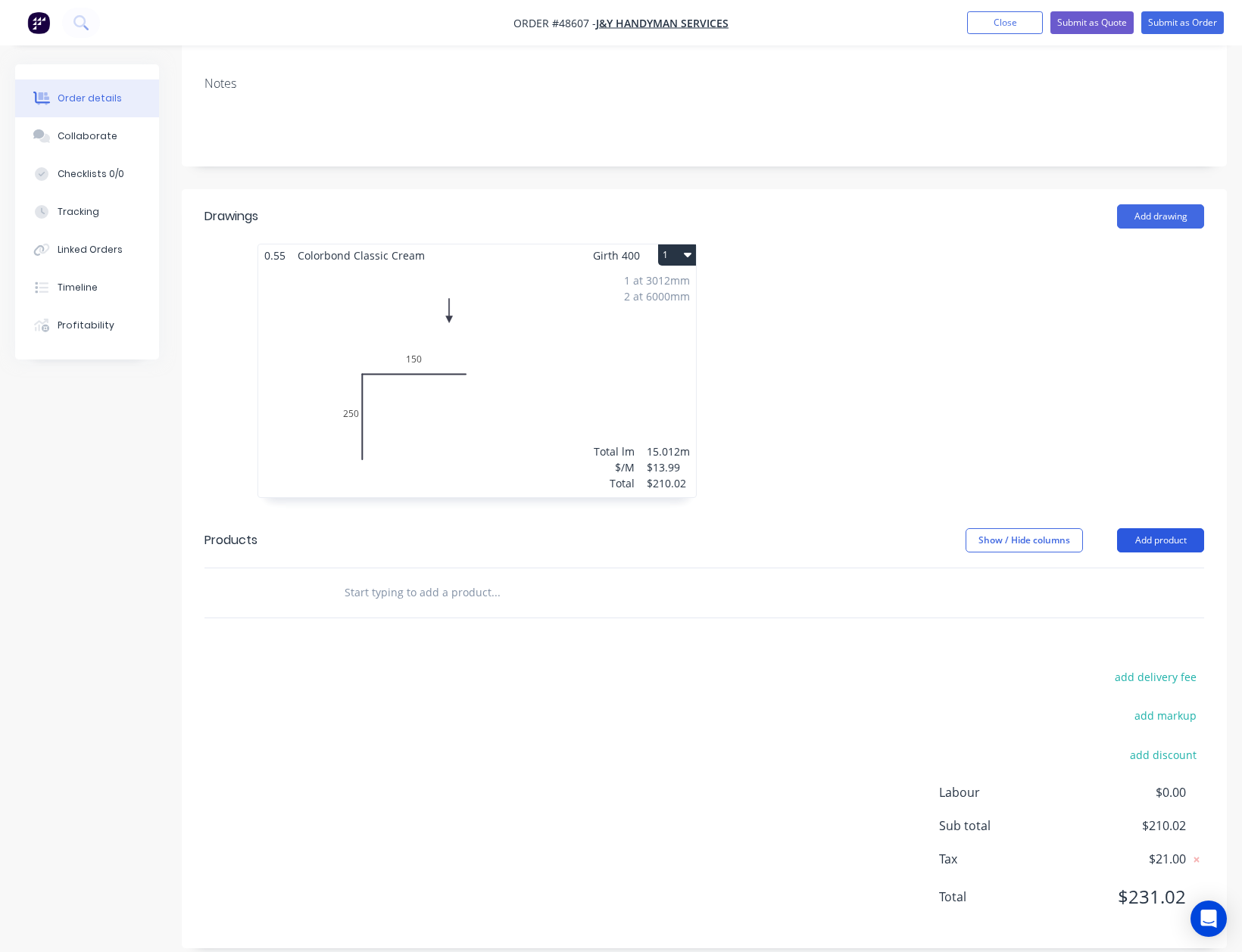
click at [1143, 528] on button "Add product" at bounding box center [1160, 540] width 87 height 24
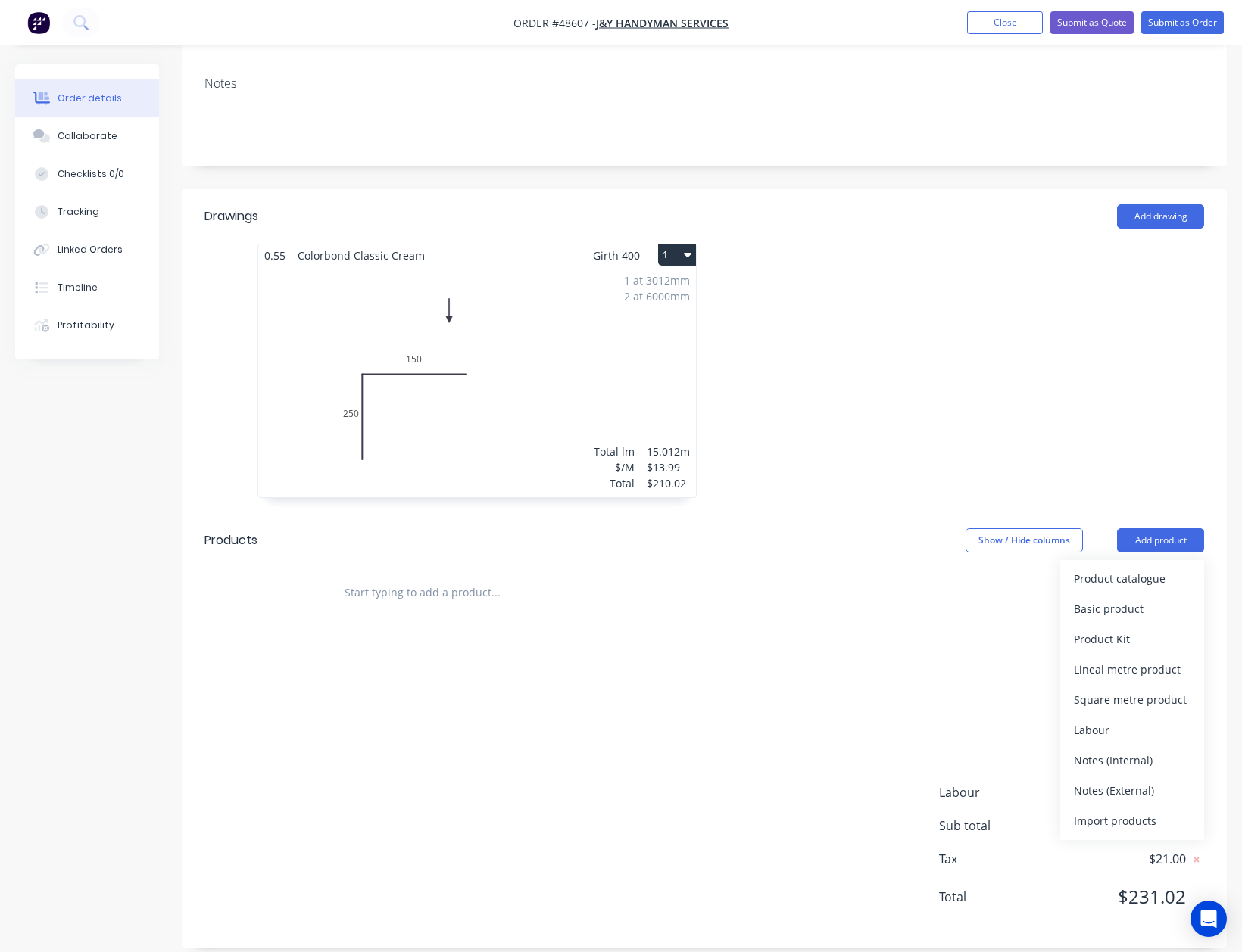
drag, startPoint x: 1146, startPoint y: 534, endPoint x: 1148, endPoint y: 558, distance: 24.1
click at [1148, 567] on div "Product catalogue" at bounding box center [1133, 578] width 117 height 22
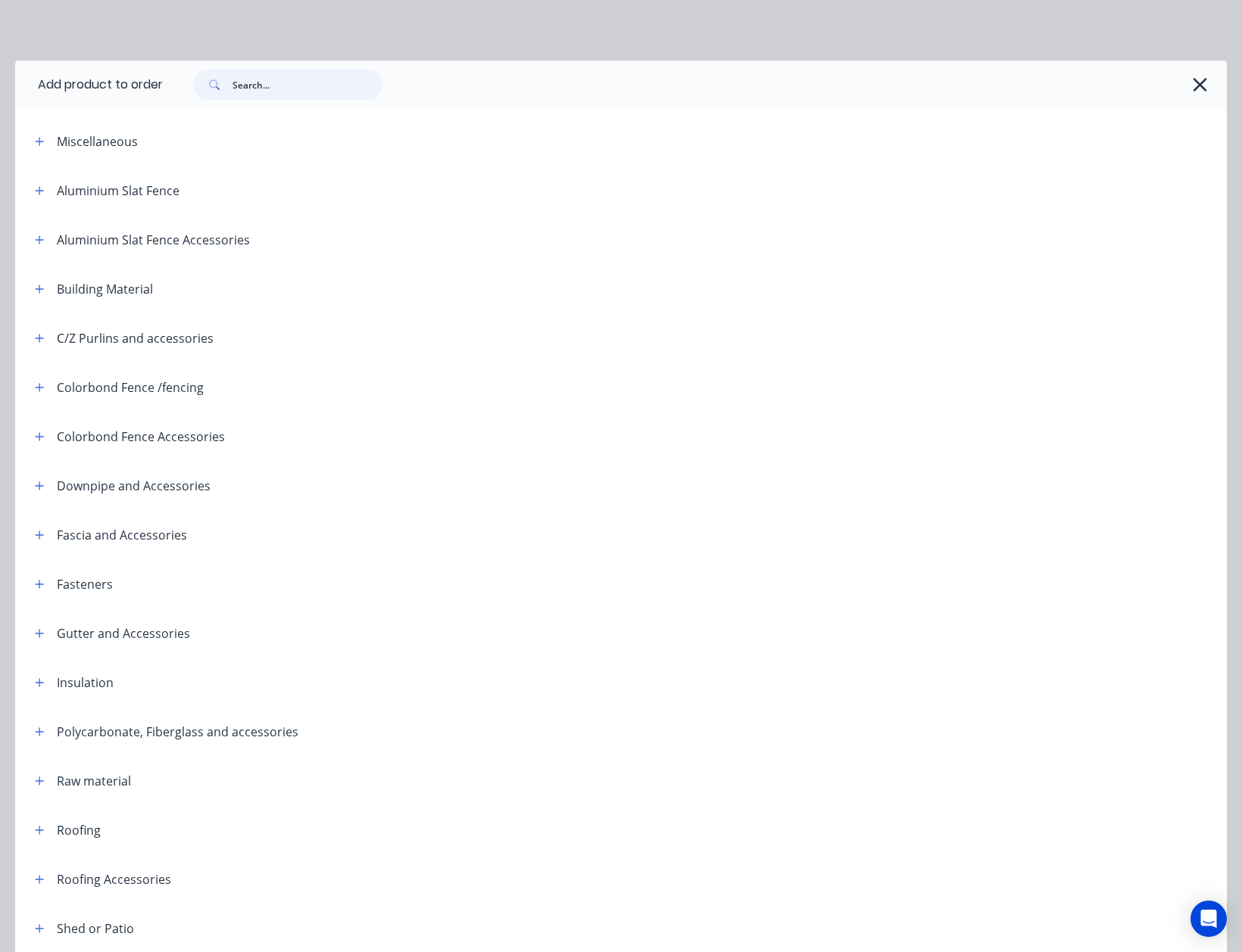
click at [365, 88] on input "text" at bounding box center [307, 85] width 150 height 30
type input "c"
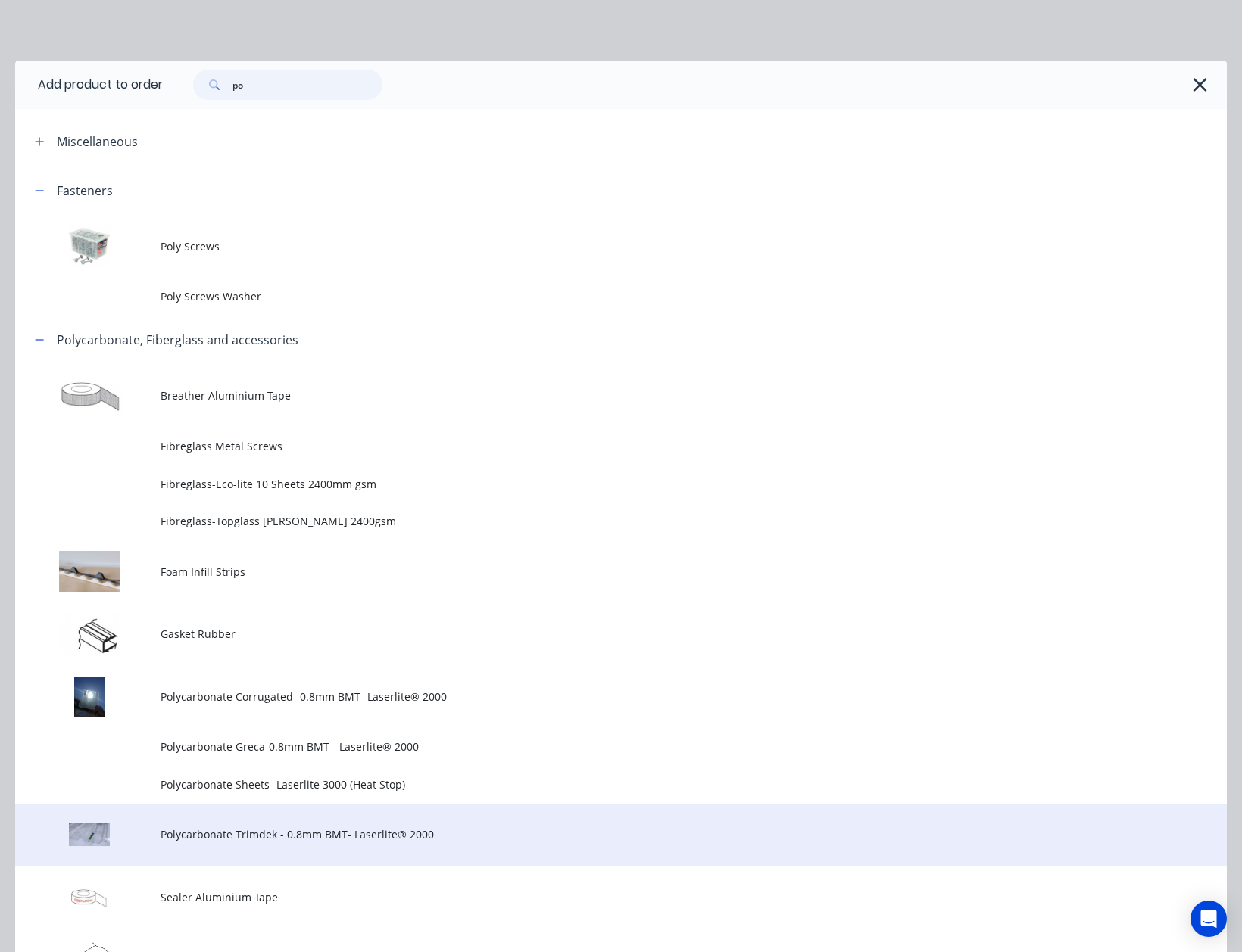
type input "p"
type input "wall"
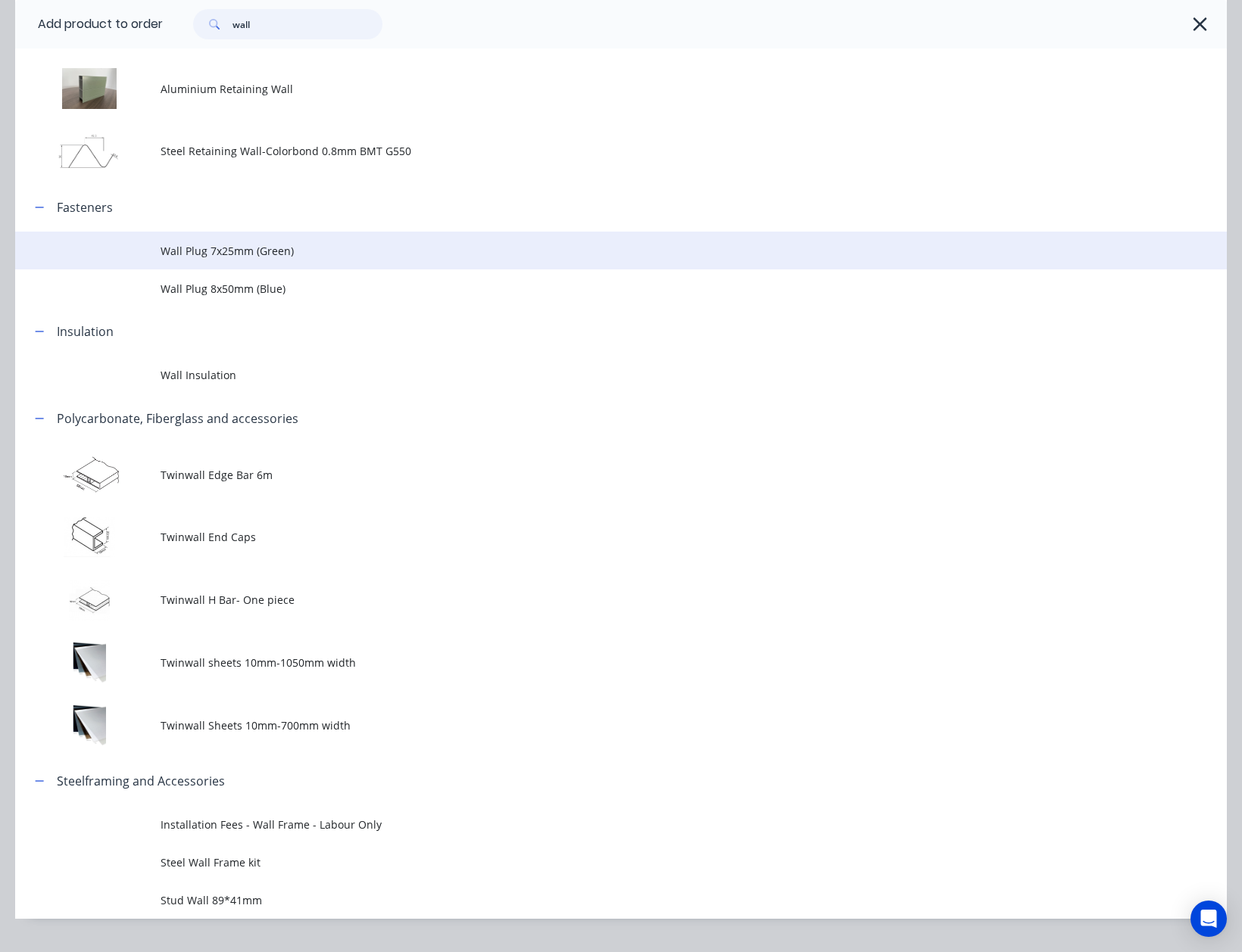
scroll to position [201, 0]
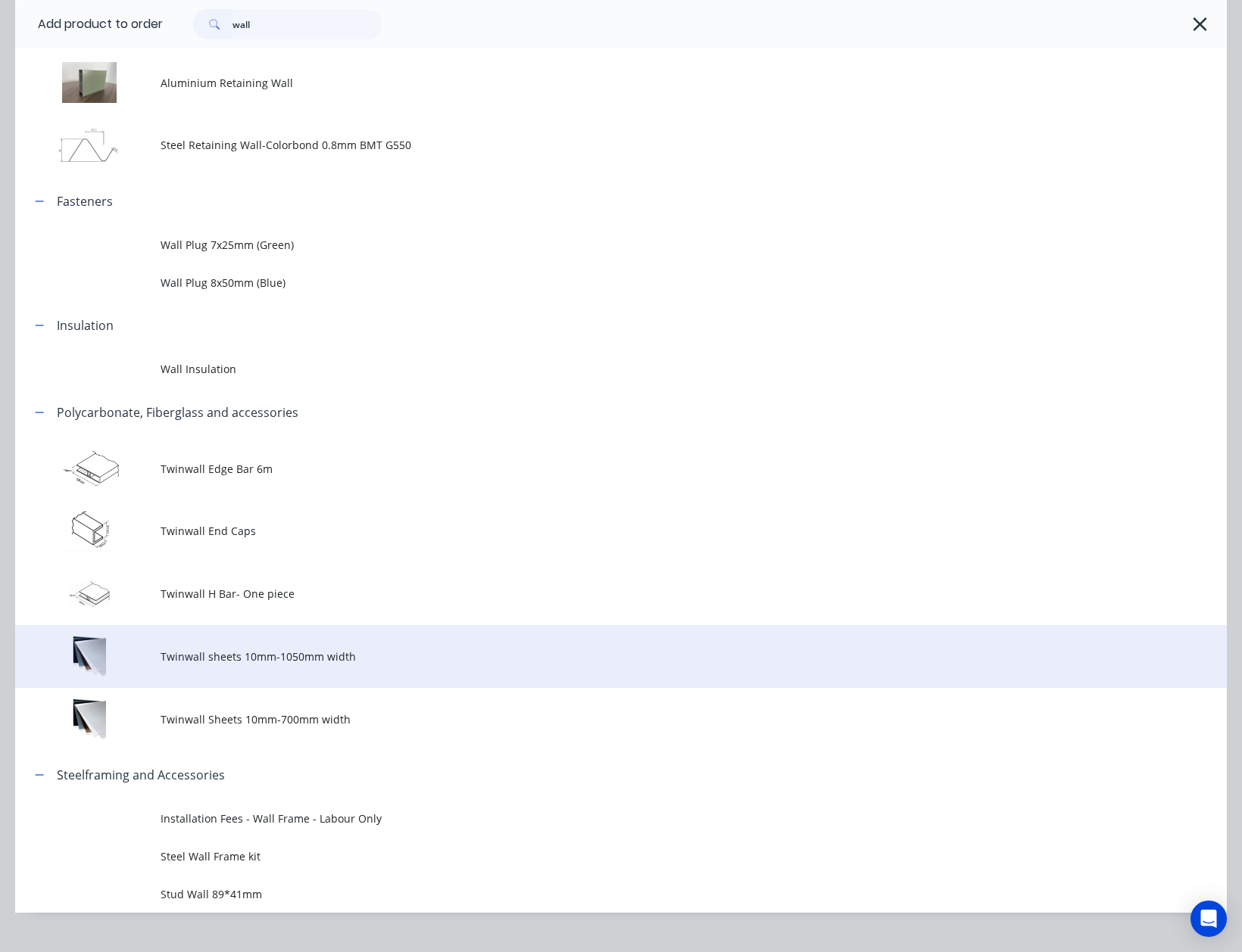
click at [416, 675] on td "Twinwall sheets 10mm-1050mm width" at bounding box center [694, 656] width 1066 height 63
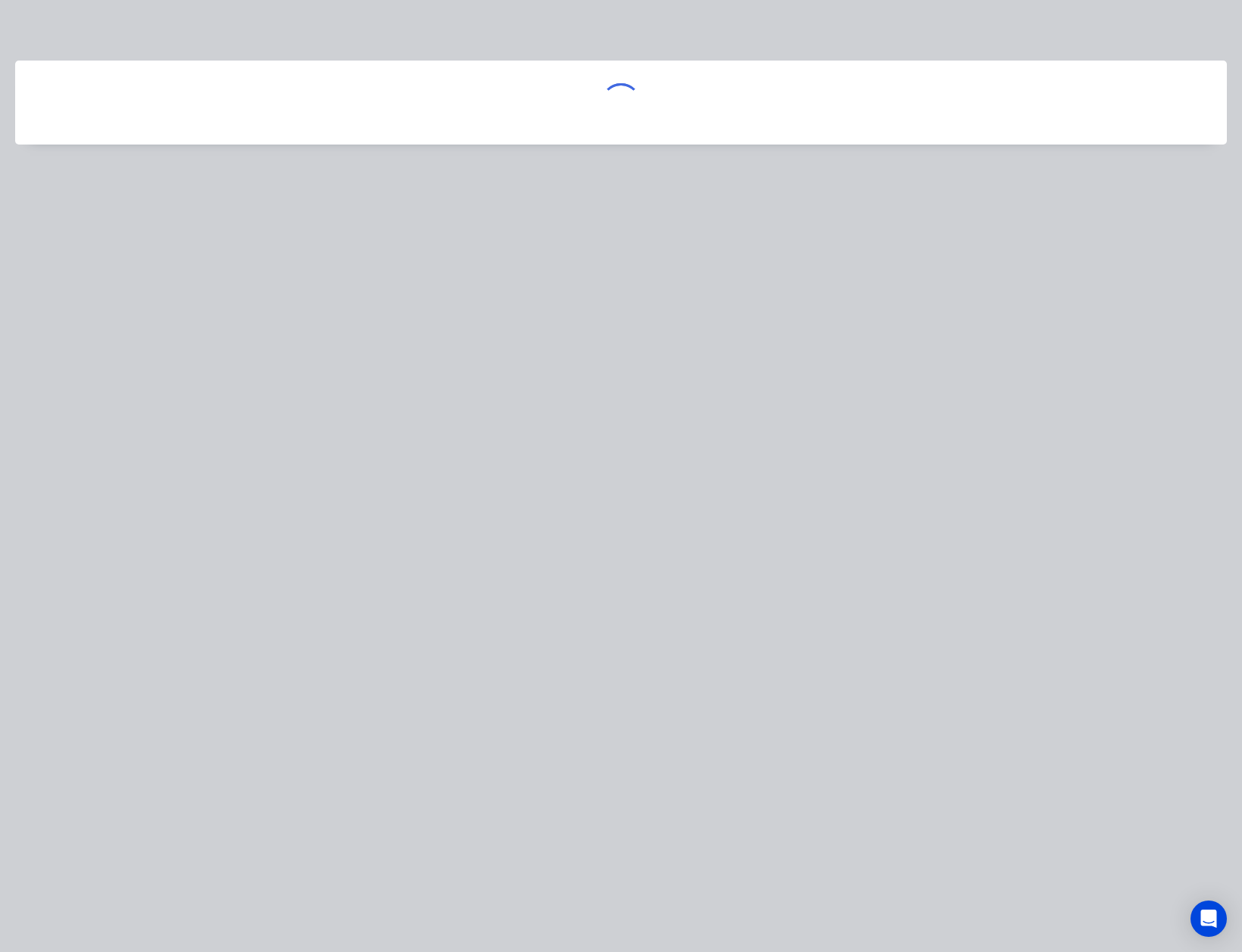
scroll to position [0, 0]
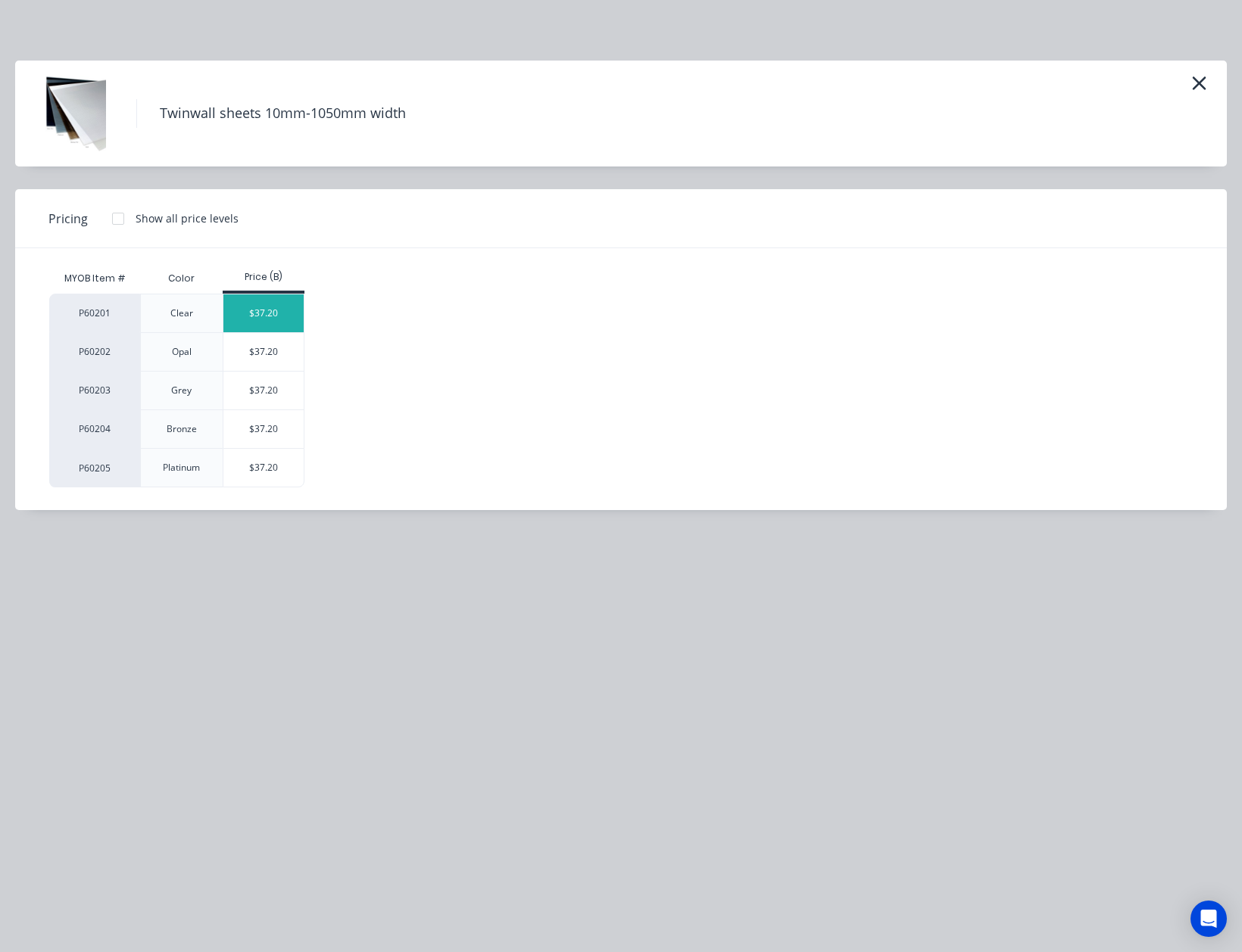
click at [265, 311] on div "$37.20" at bounding box center [264, 313] width 81 height 38
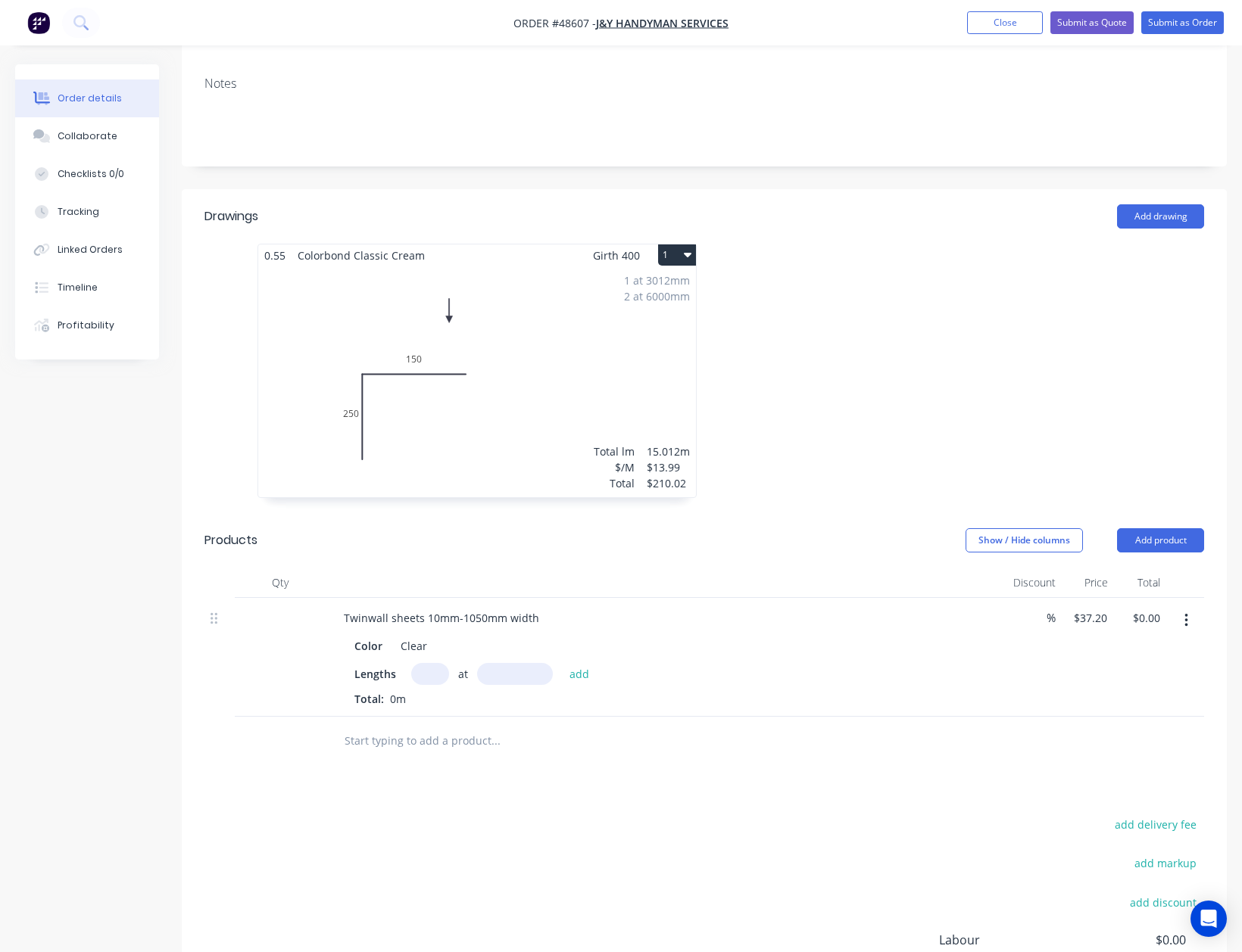
click at [552, 789] on div "Drawings Add drawing 0.55 Colorbond Classic Cream Girth 400 1 0 250 150 0 250 1…" at bounding box center [704, 642] width 1045 height 907
drag, startPoint x: 449, startPoint y: 672, endPoint x: 444, endPoint y: 661, distance: 12.1
click at [448, 670] on div "Lengths at add Total: 0m" at bounding box center [666, 686] width 624 height 44
click at [444, 663] on input "text" at bounding box center [430, 674] width 38 height 22
type input "1"
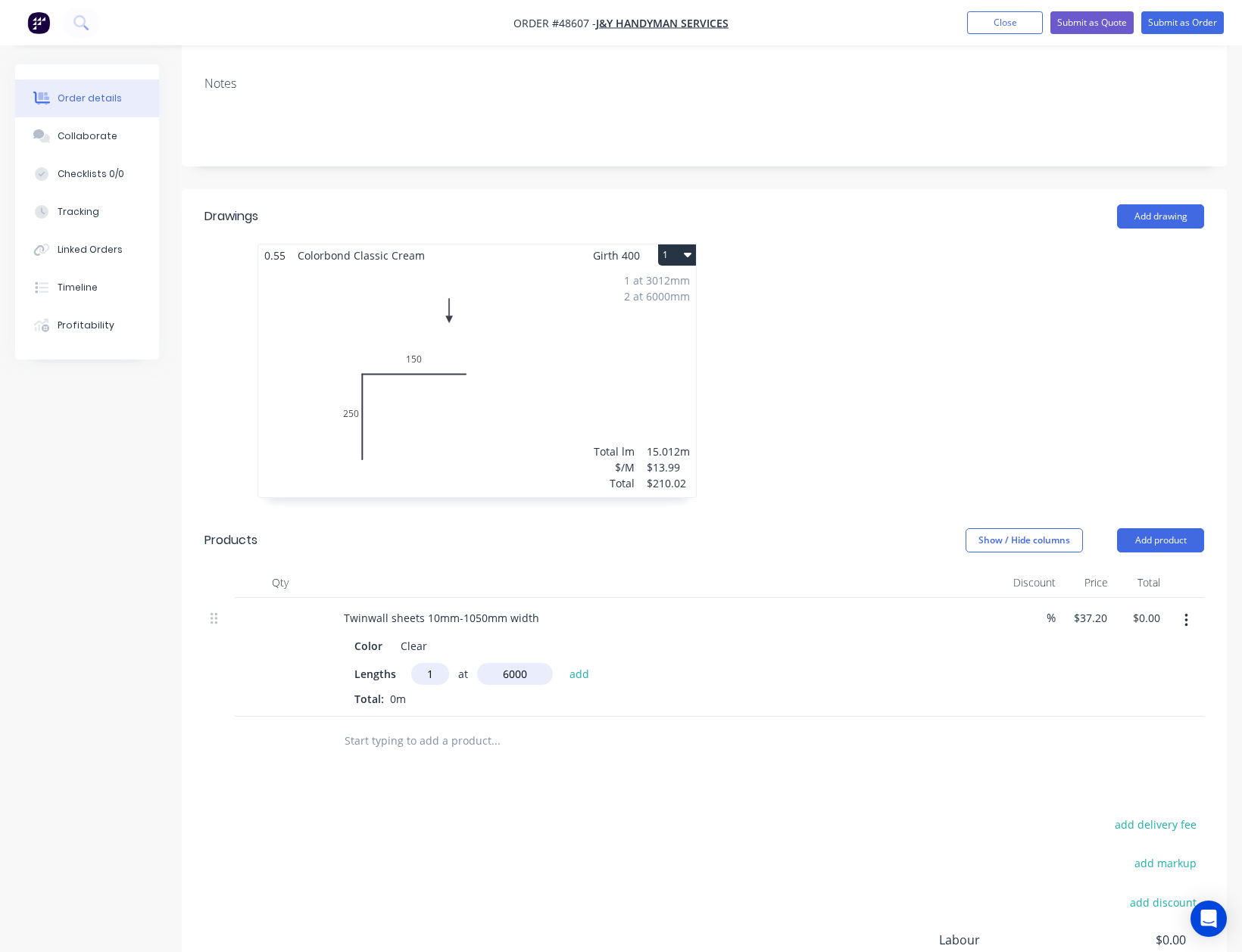
type input "6000"
click at [562, 663] on button "add" at bounding box center [580, 673] width 35 height 20
type input "$223.20"
click at [1158, 513] on header "Products Show / Hide columns Add product" at bounding box center [704, 541] width 1045 height 55
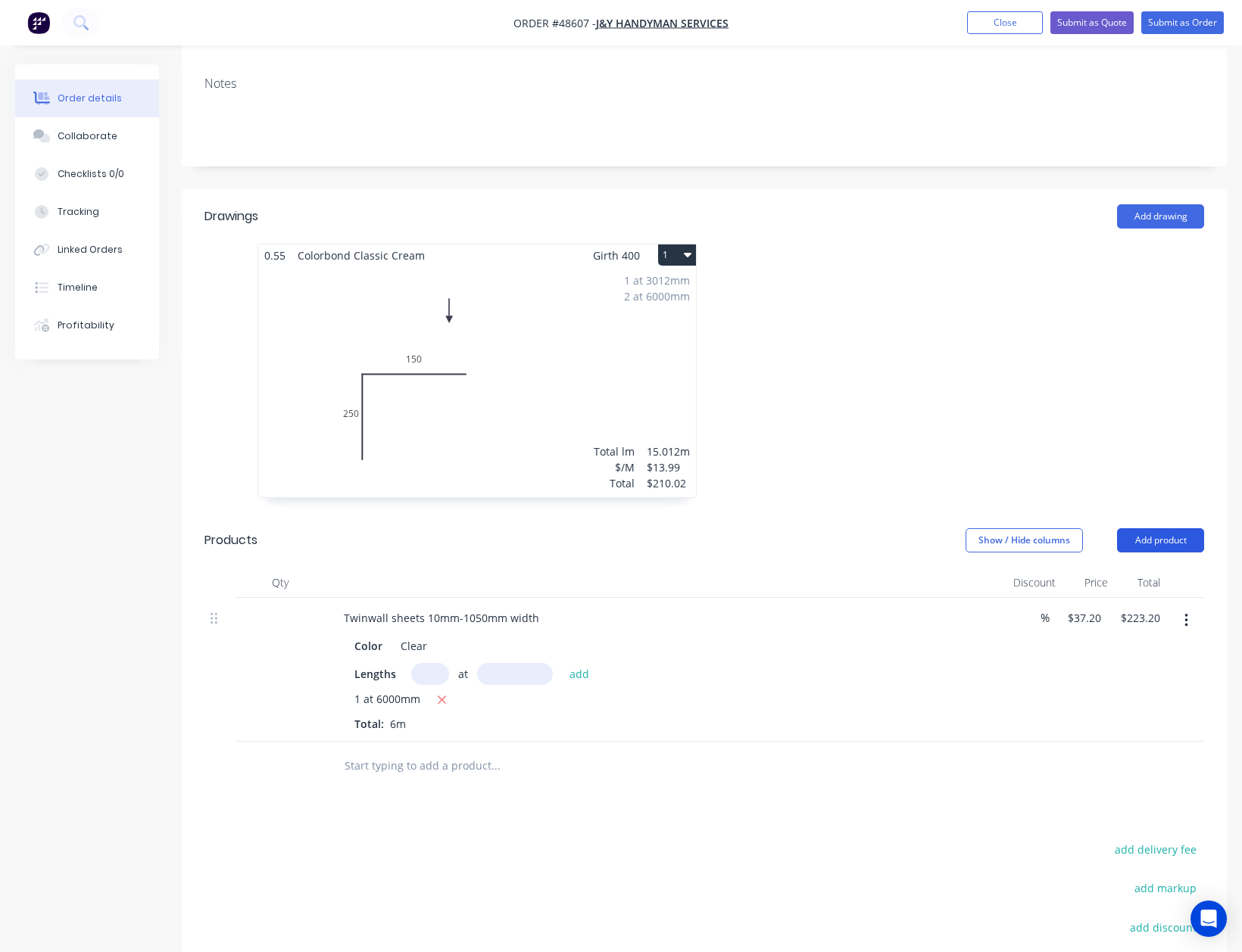
click at [1133, 528] on button "Add product" at bounding box center [1160, 540] width 87 height 24
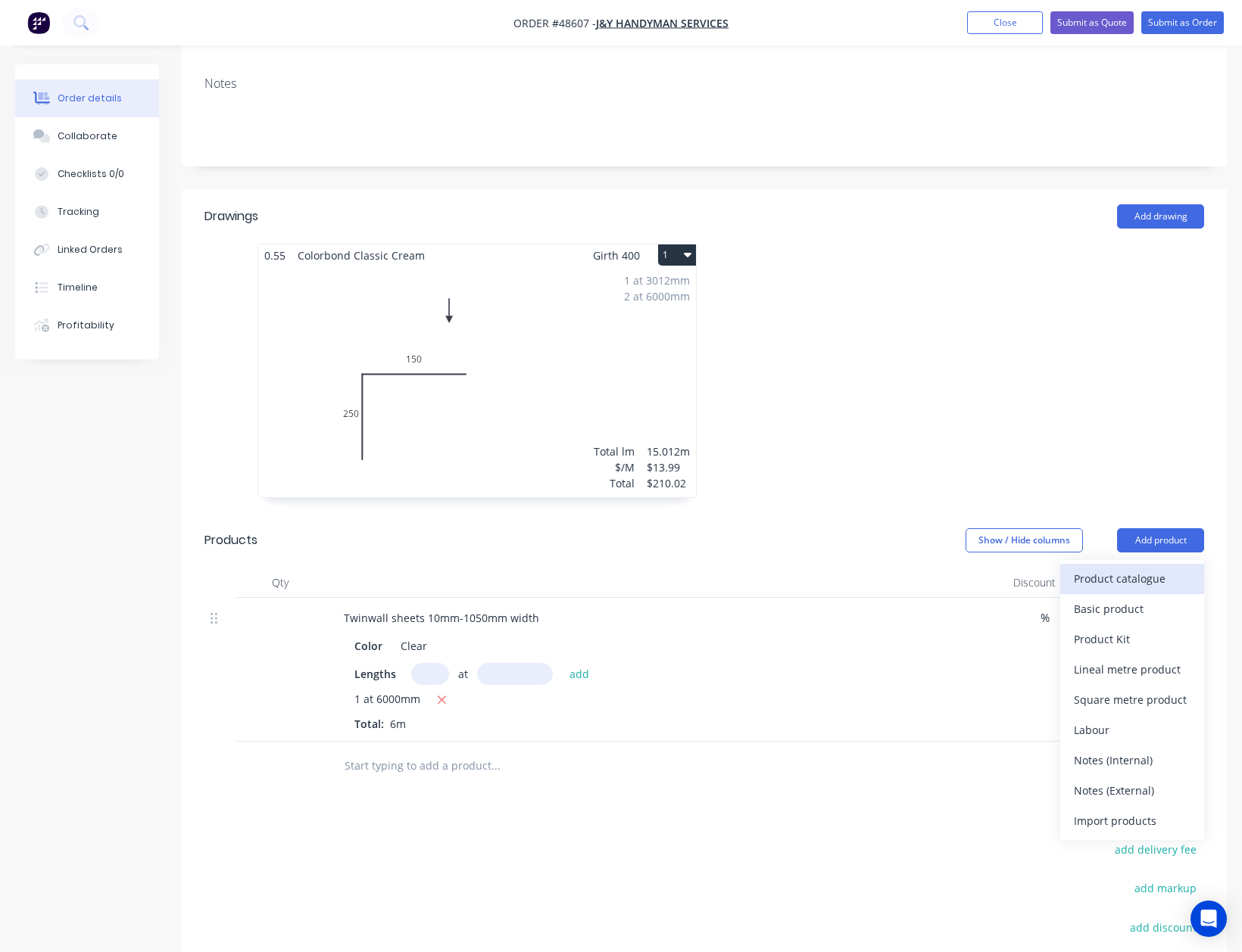
click at [1132, 567] on div "Product catalogue" at bounding box center [1133, 578] width 117 height 22
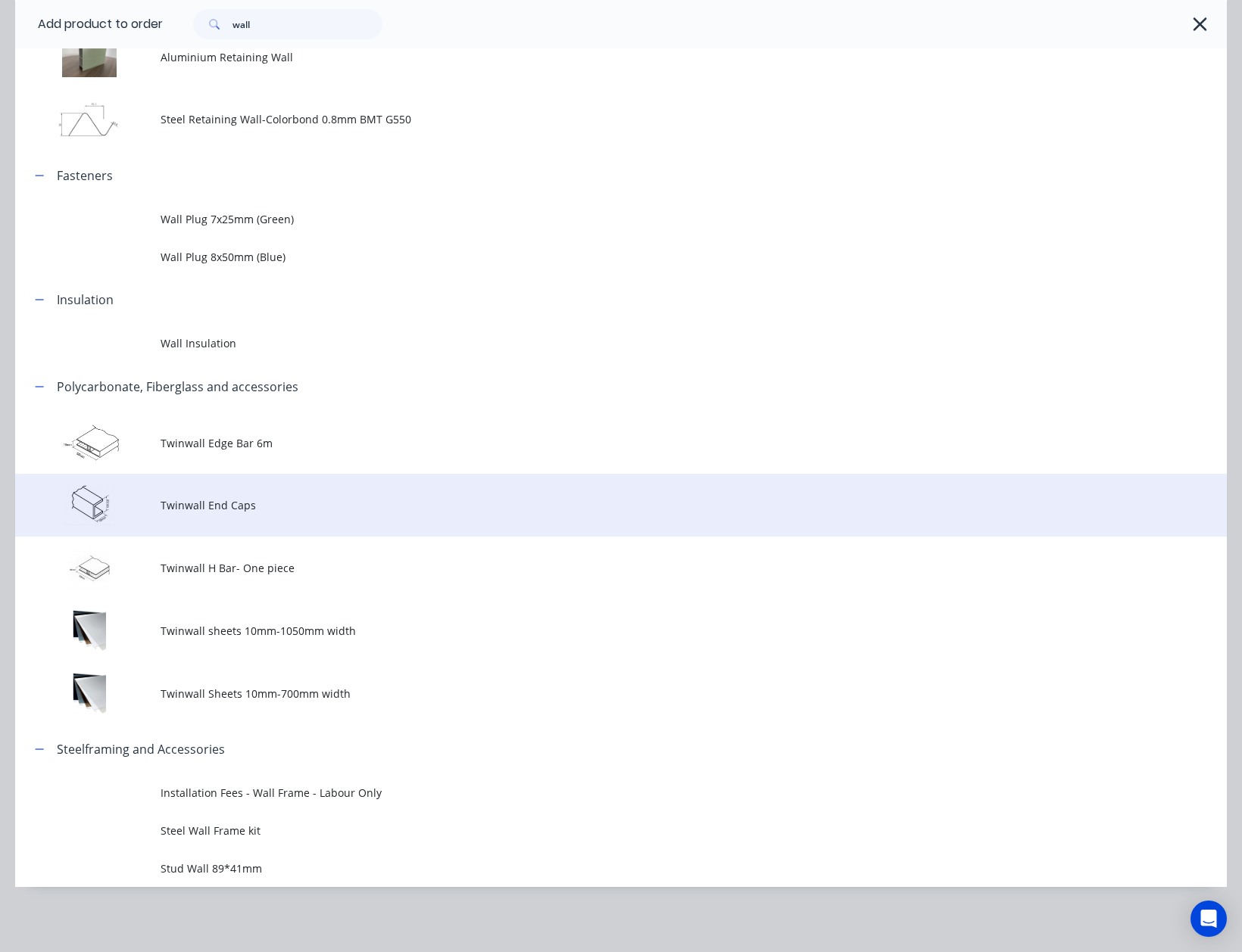
scroll to position [228, 0]
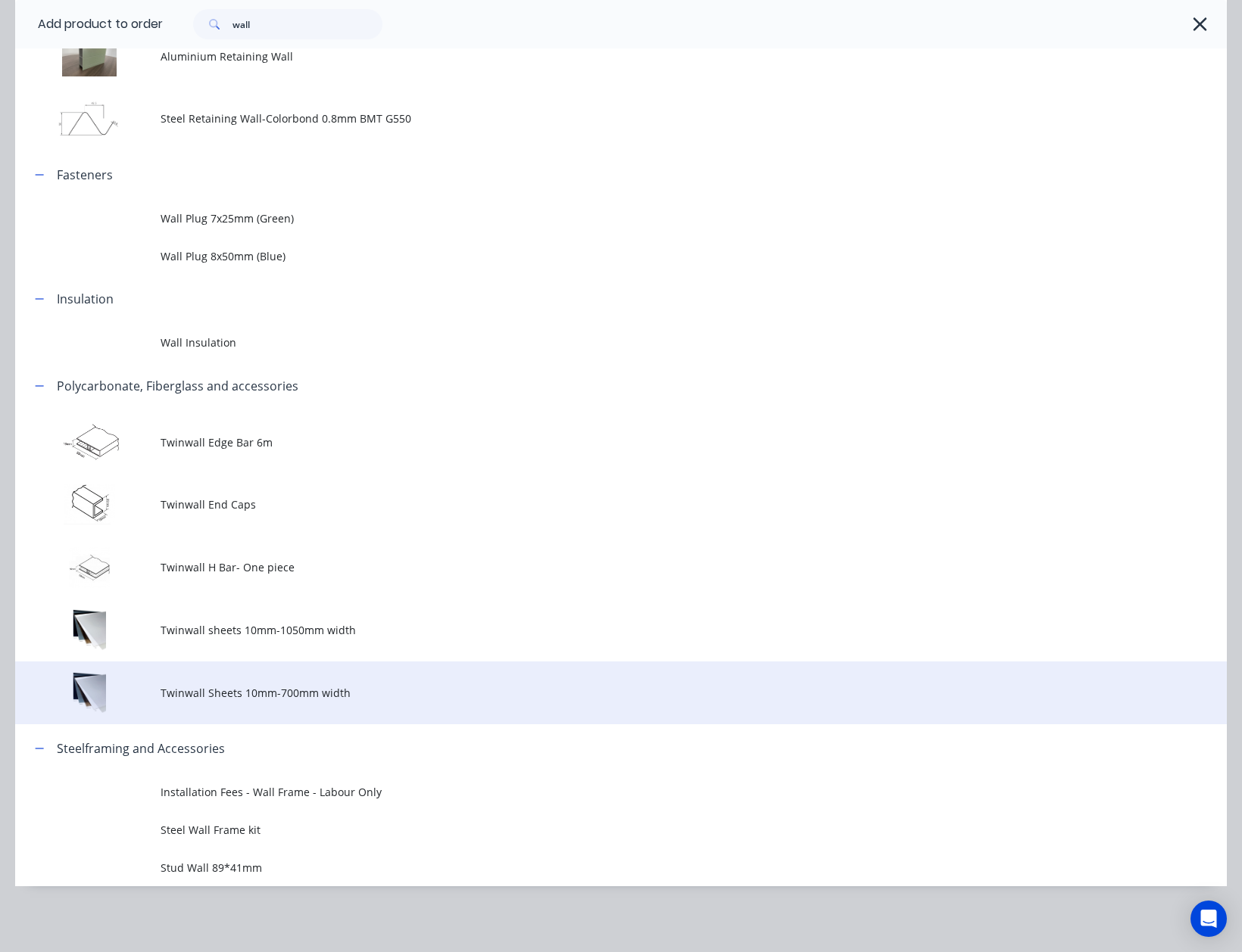
click at [220, 698] on span "Twinwall Sheets 10mm-700mm width" at bounding box center [587, 693] width 853 height 16
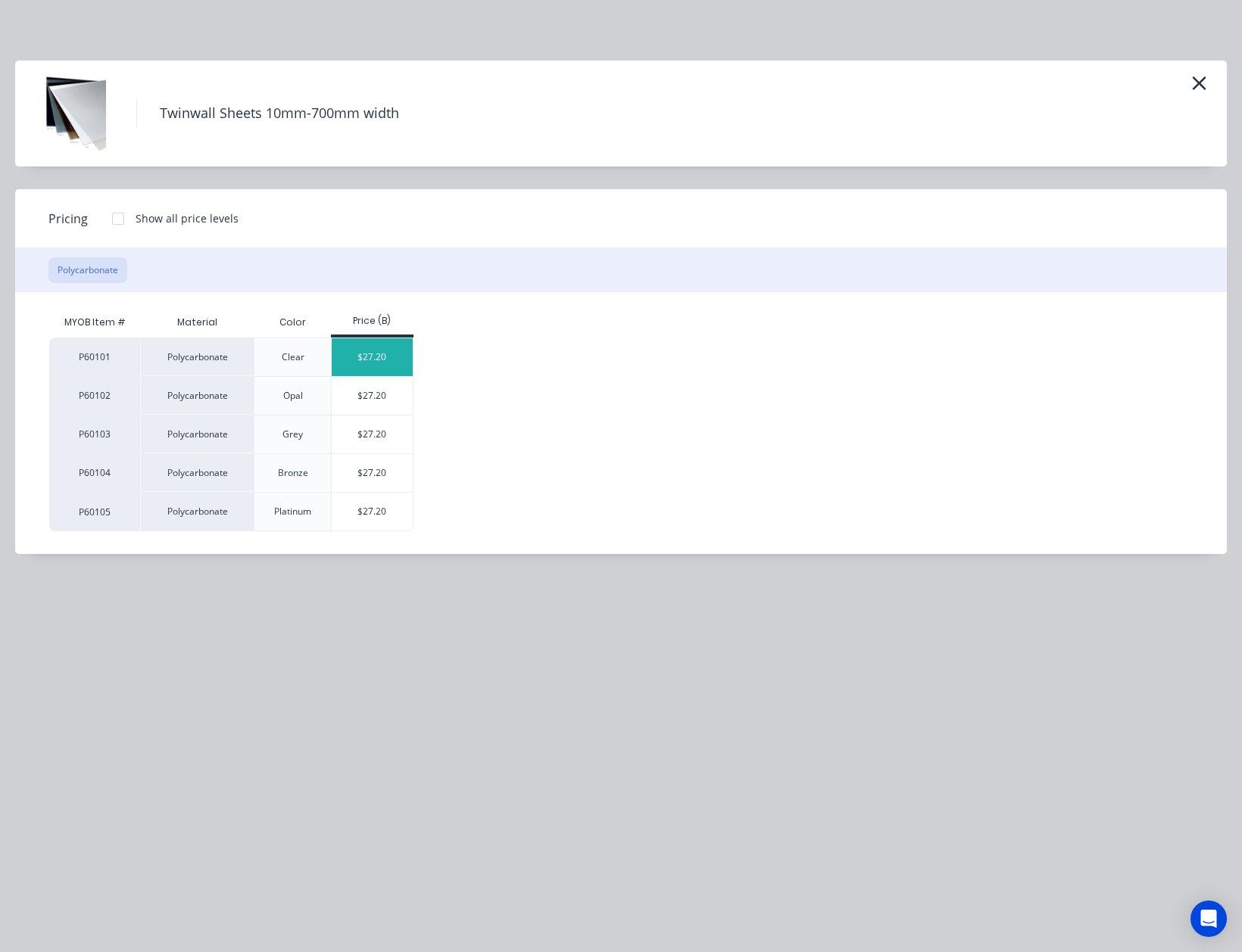
click at [356, 353] on div "$27.20" at bounding box center [373, 356] width 81 height 38
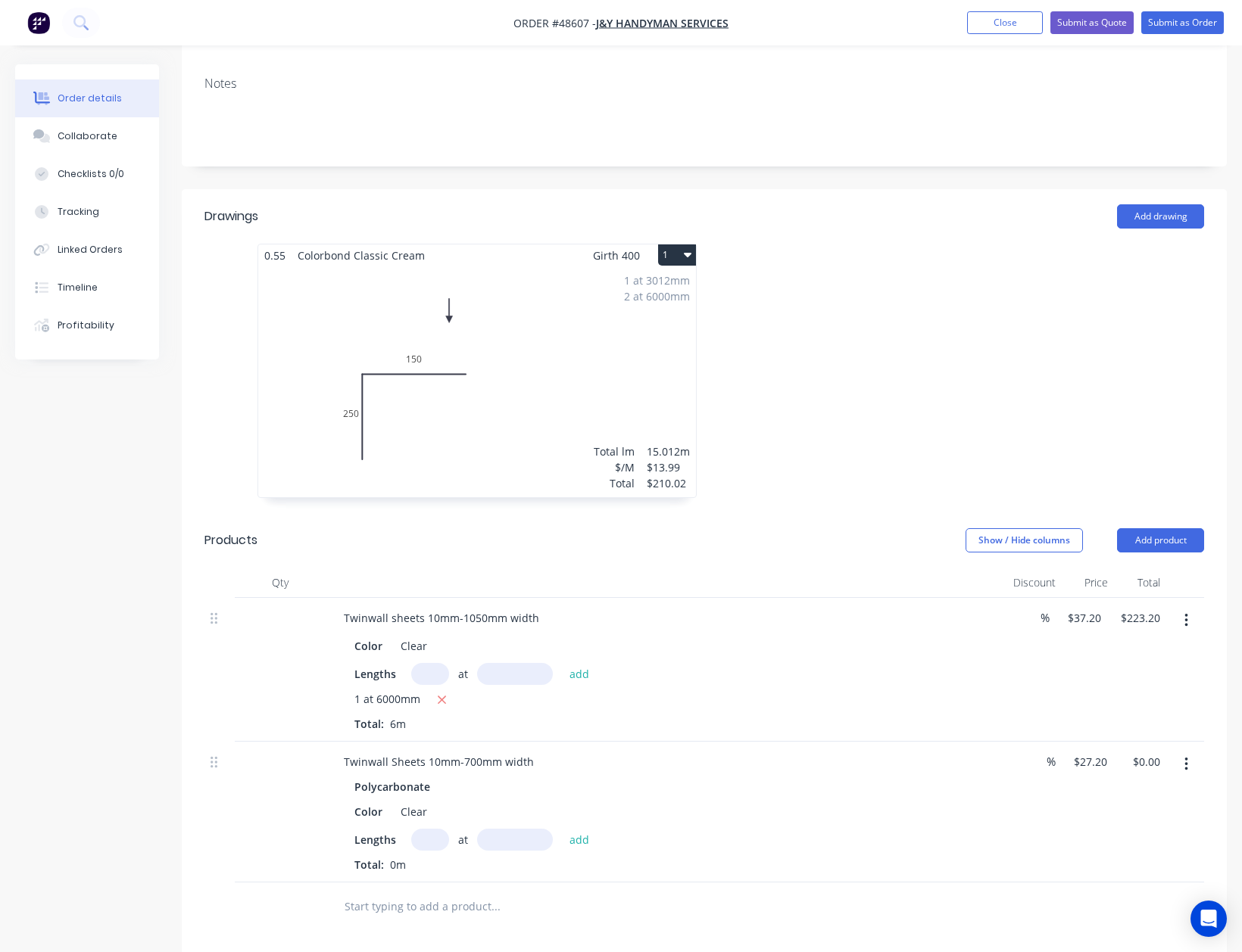
click at [428, 828] on input "text" at bounding box center [430, 839] width 38 height 22
type input "1"
type input "3500"
click at [562, 828] on button "add" at bounding box center [580, 838] width 35 height 20
type input "$95.20"
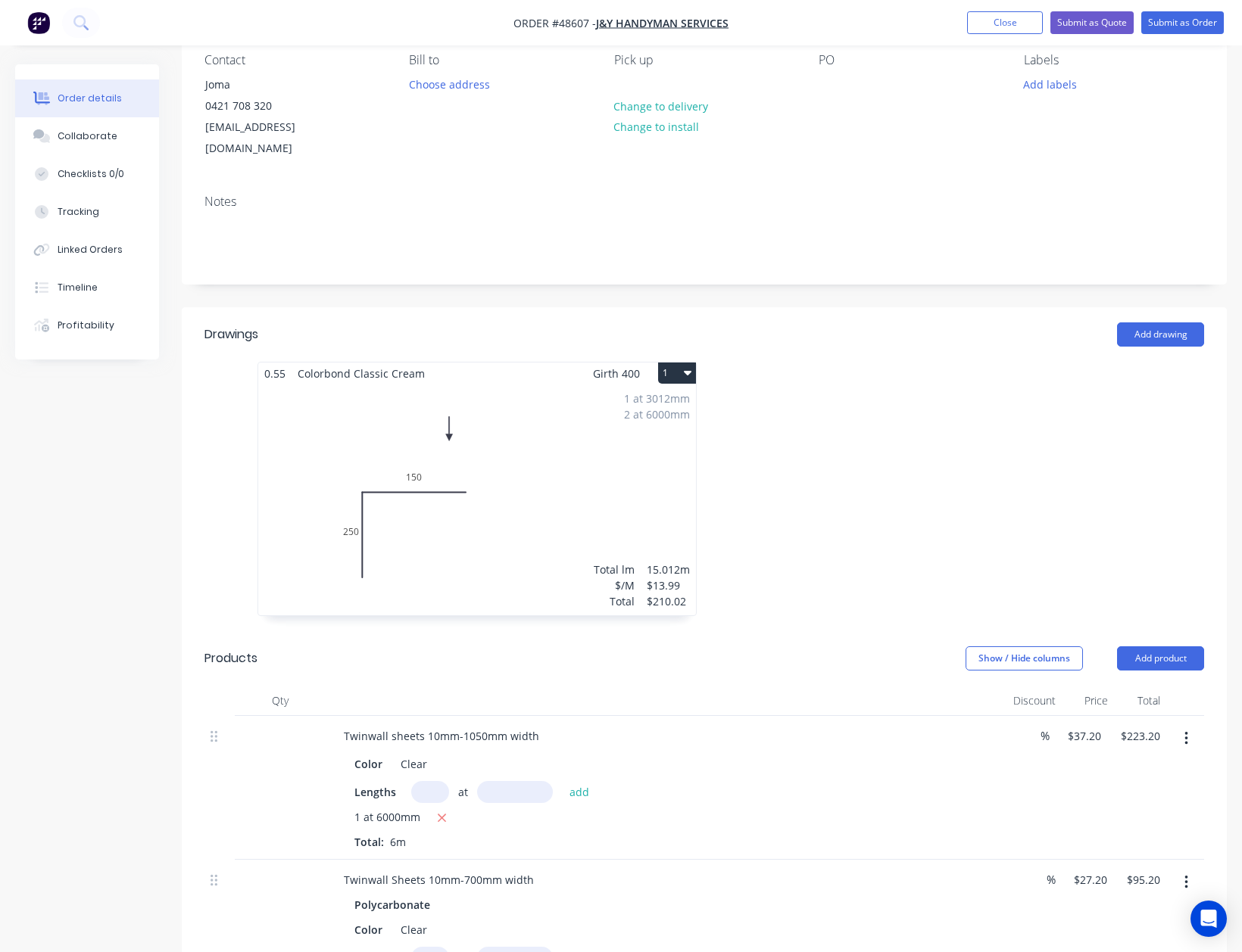
scroll to position [403, 0]
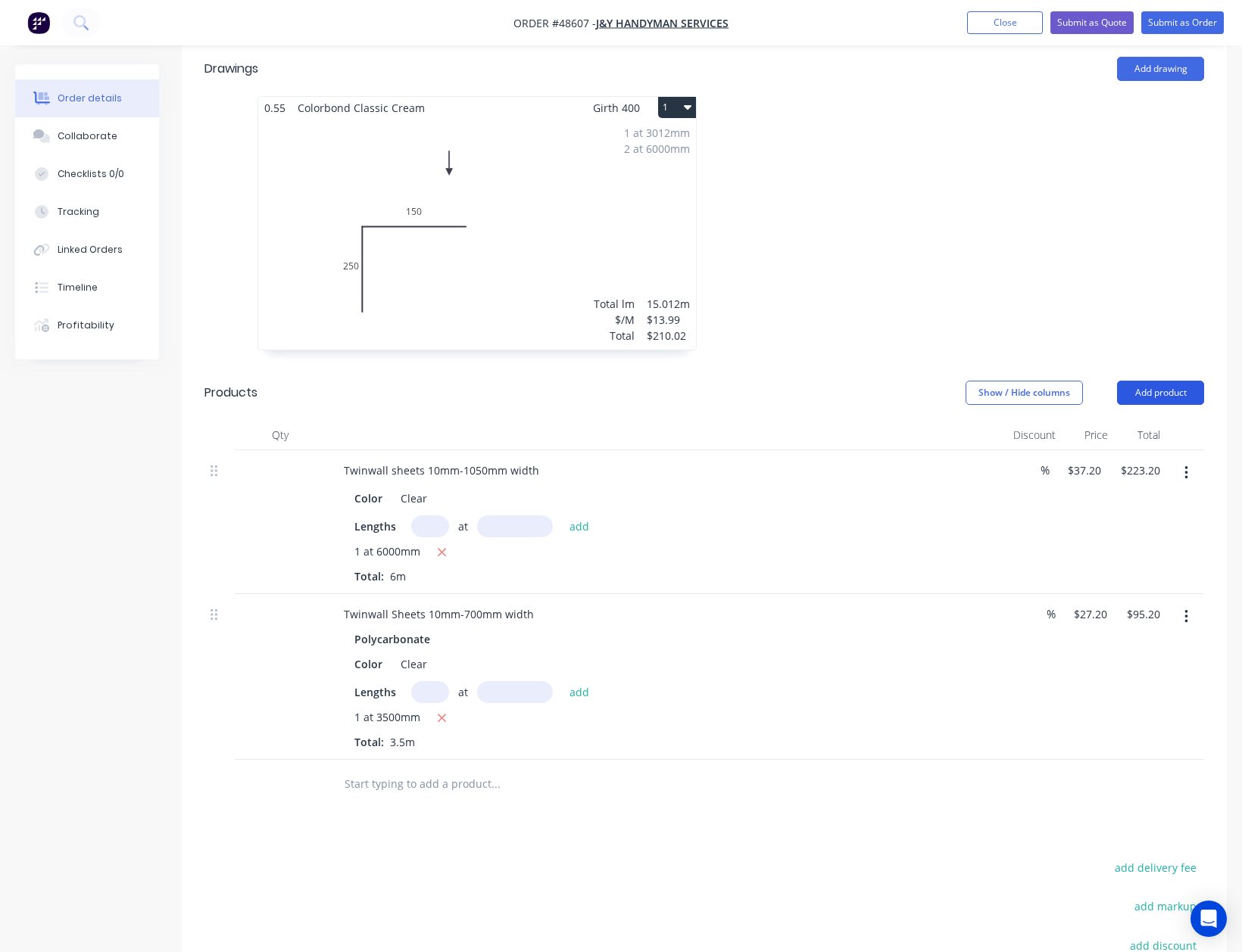
click at [1172, 381] on button "Add product" at bounding box center [1160, 393] width 87 height 24
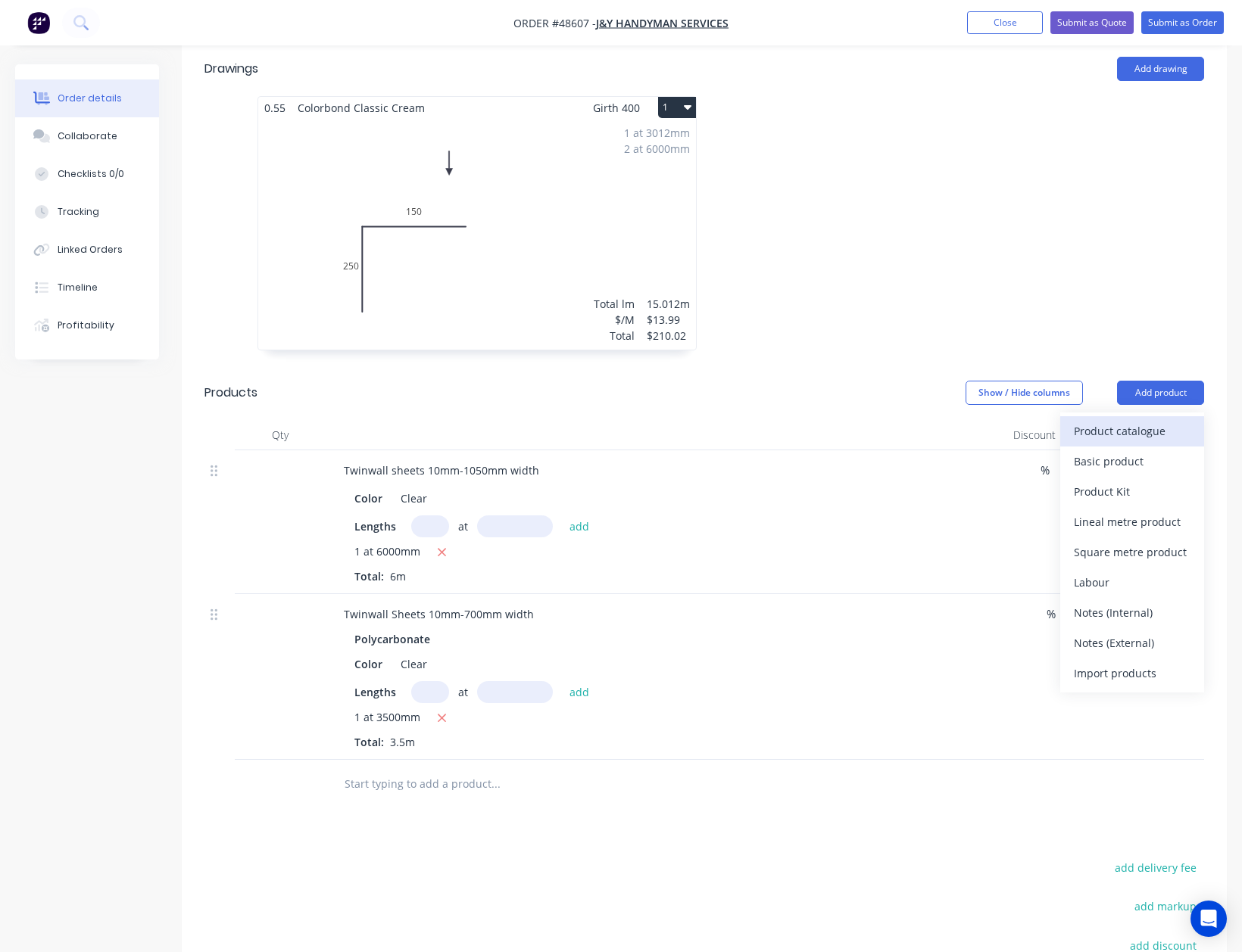
click at [1136, 420] on div "Product catalogue" at bounding box center [1133, 431] width 117 height 22
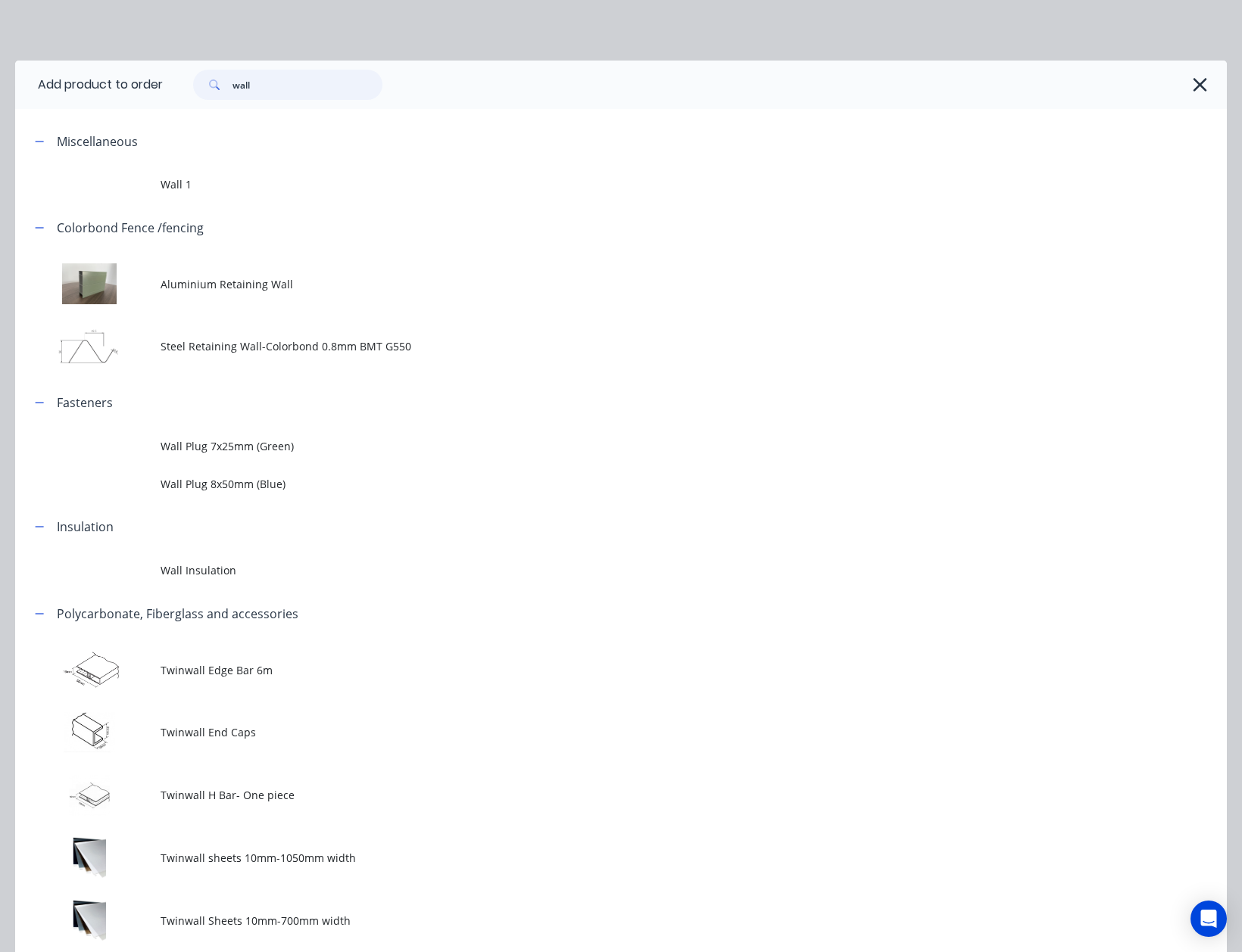
drag, startPoint x: 289, startPoint y: 77, endPoint x: 177, endPoint y: 79, distance: 112.0
click at [177, 79] on div "wall" at bounding box center [687, 85] width 1049 height 30
type input "inter"
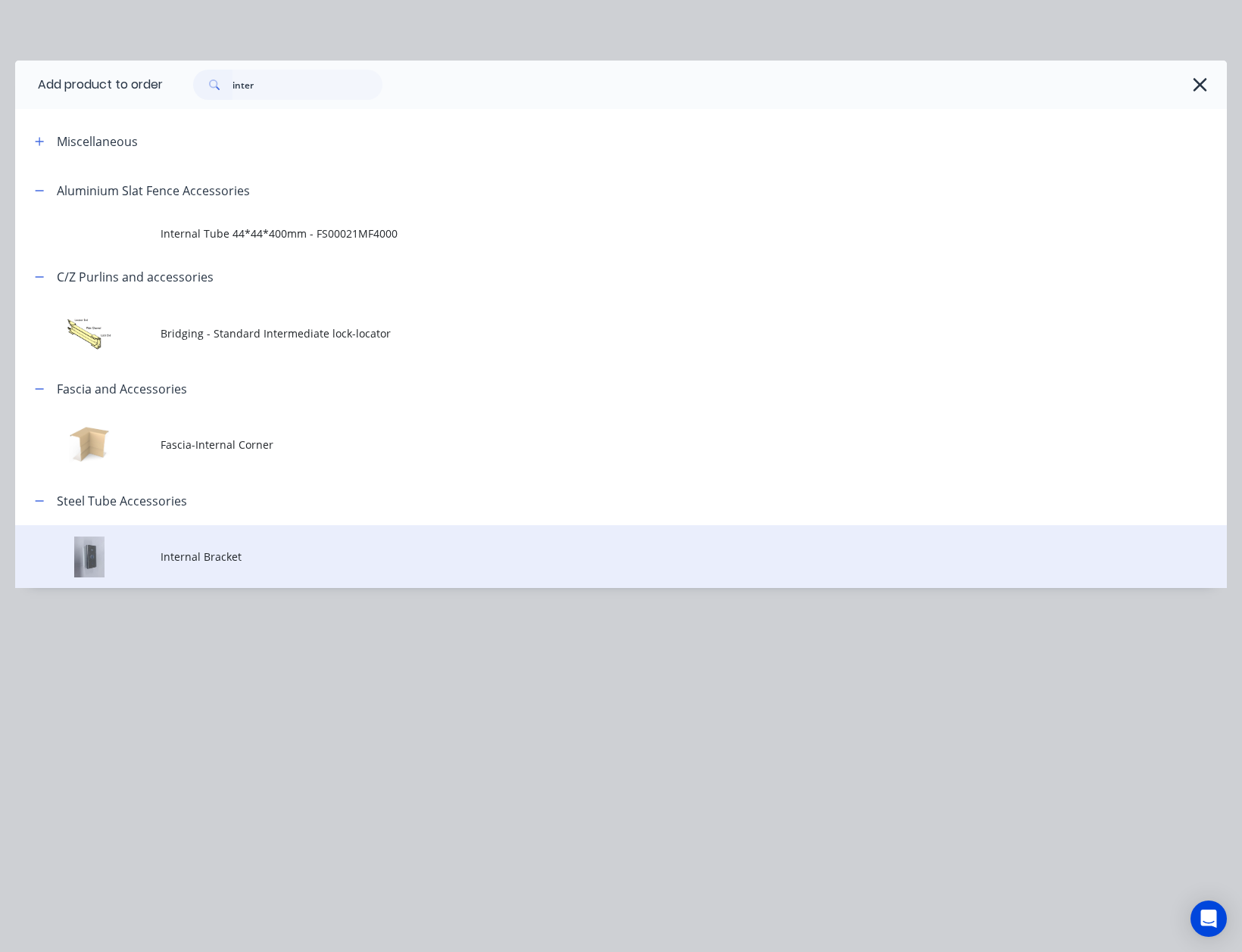
click at [334, 567] on td "Internal Bracket" at bounding box center [694, 556] width 1066 height 63
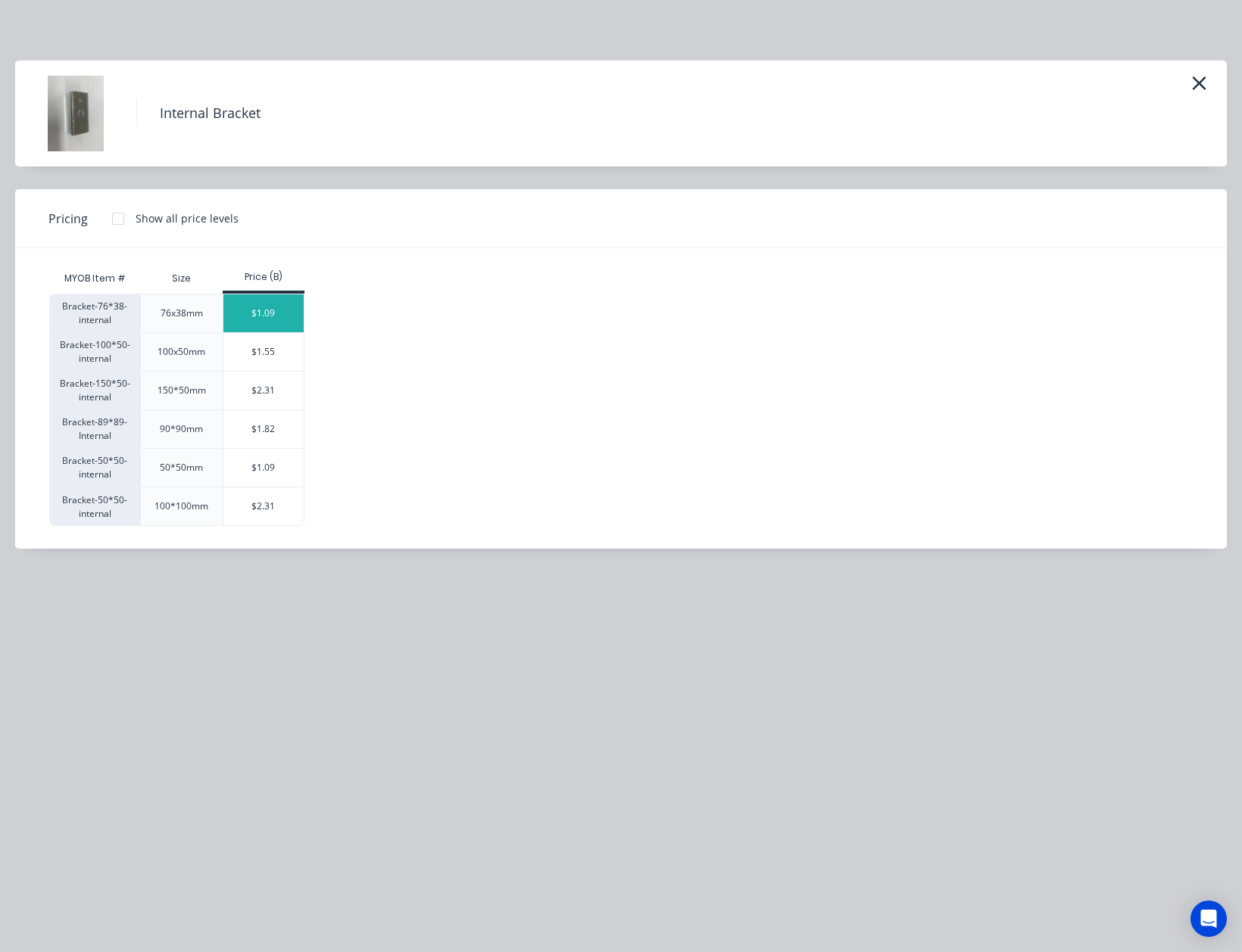
click at [252, 311] on div "$1.09" at bounding box center [264, 313] width 81 height 38
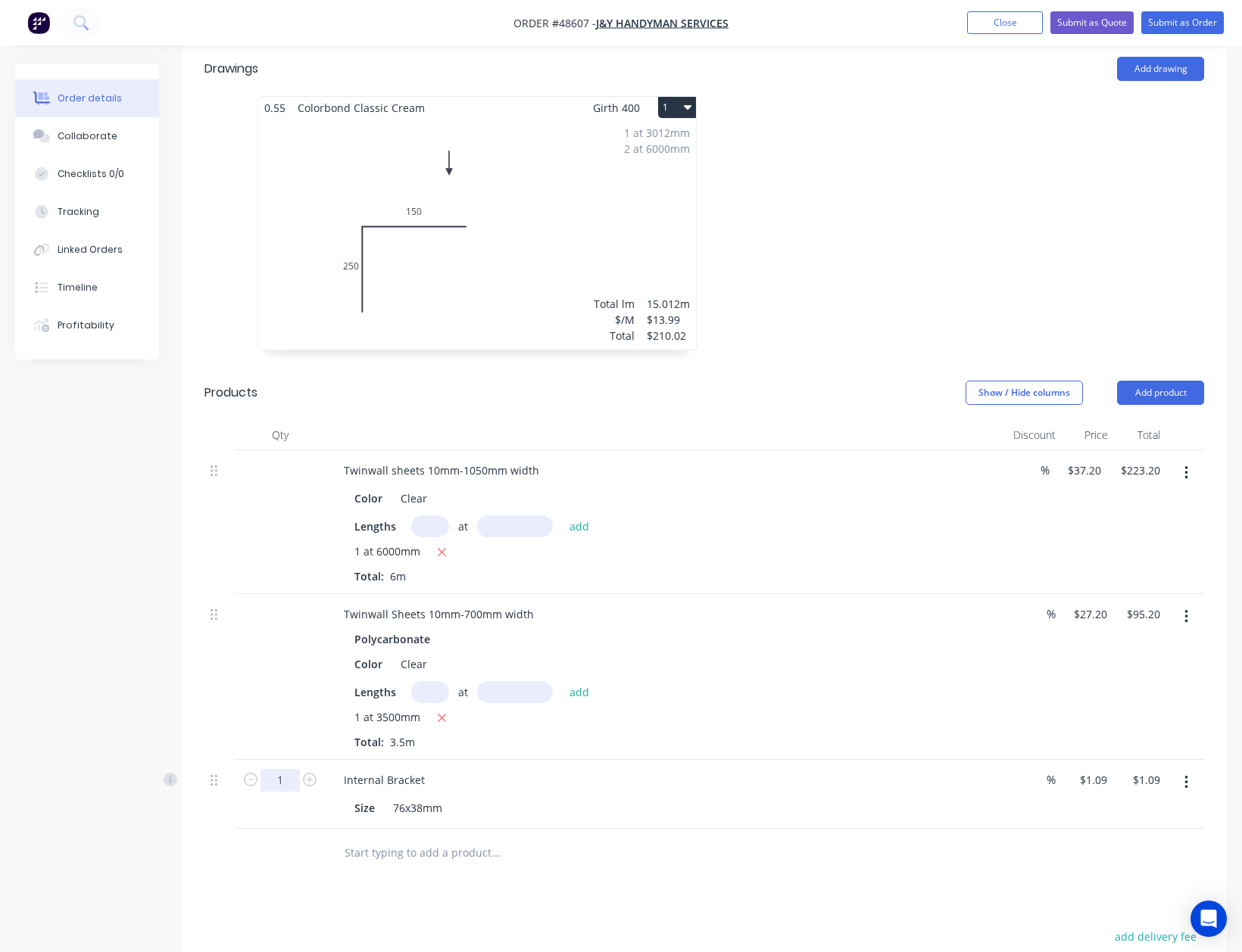
click at [280, 769] on input "1" at bounding box center [280, 781] width 40 height 23
drag, startPoint x: 289, startPoint y: 767, endPoint x: 188, endPoint y: 776, distance: 101.4
click at [188, 776] on div "Qty Discount Price Total Twinwall sheets 10mm-1050mm width Color Clear Lengths …" at bounding box center [704, 648] width 1045 height 458
type input "15"
click at [339, 851] on div at bounding box center [598, 853] width 546 height 49
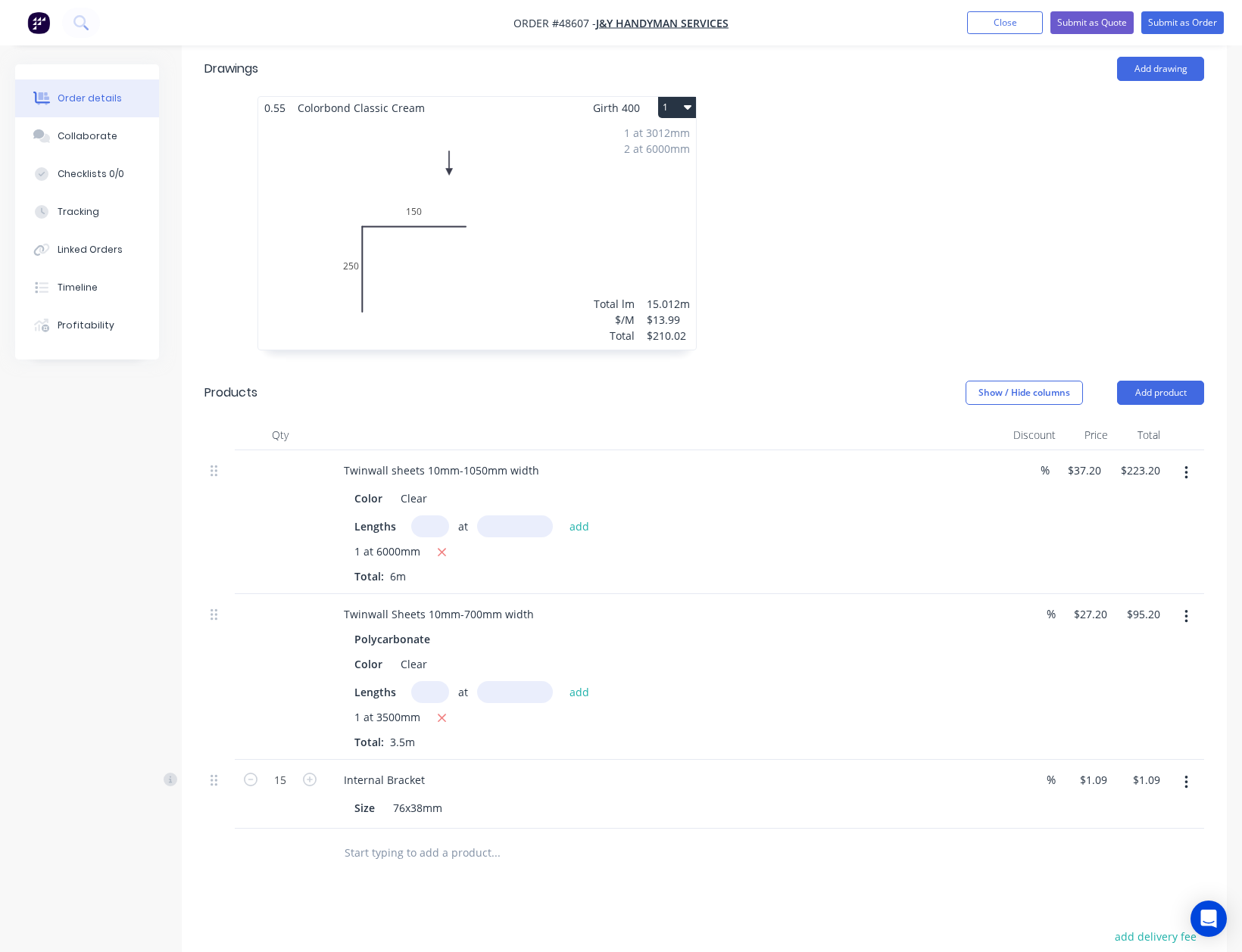
type input "$16.35"
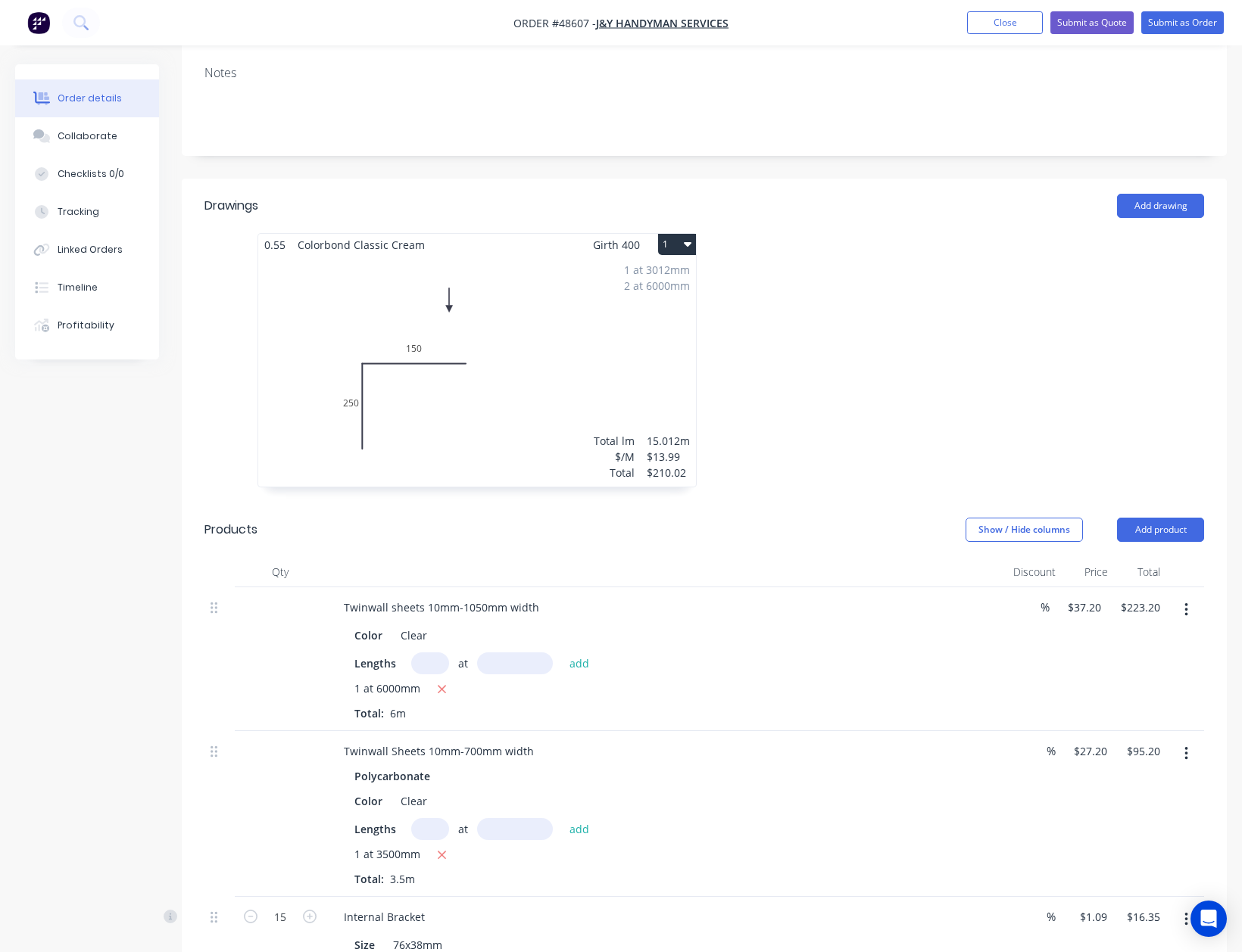
scroll to position [303, 0]
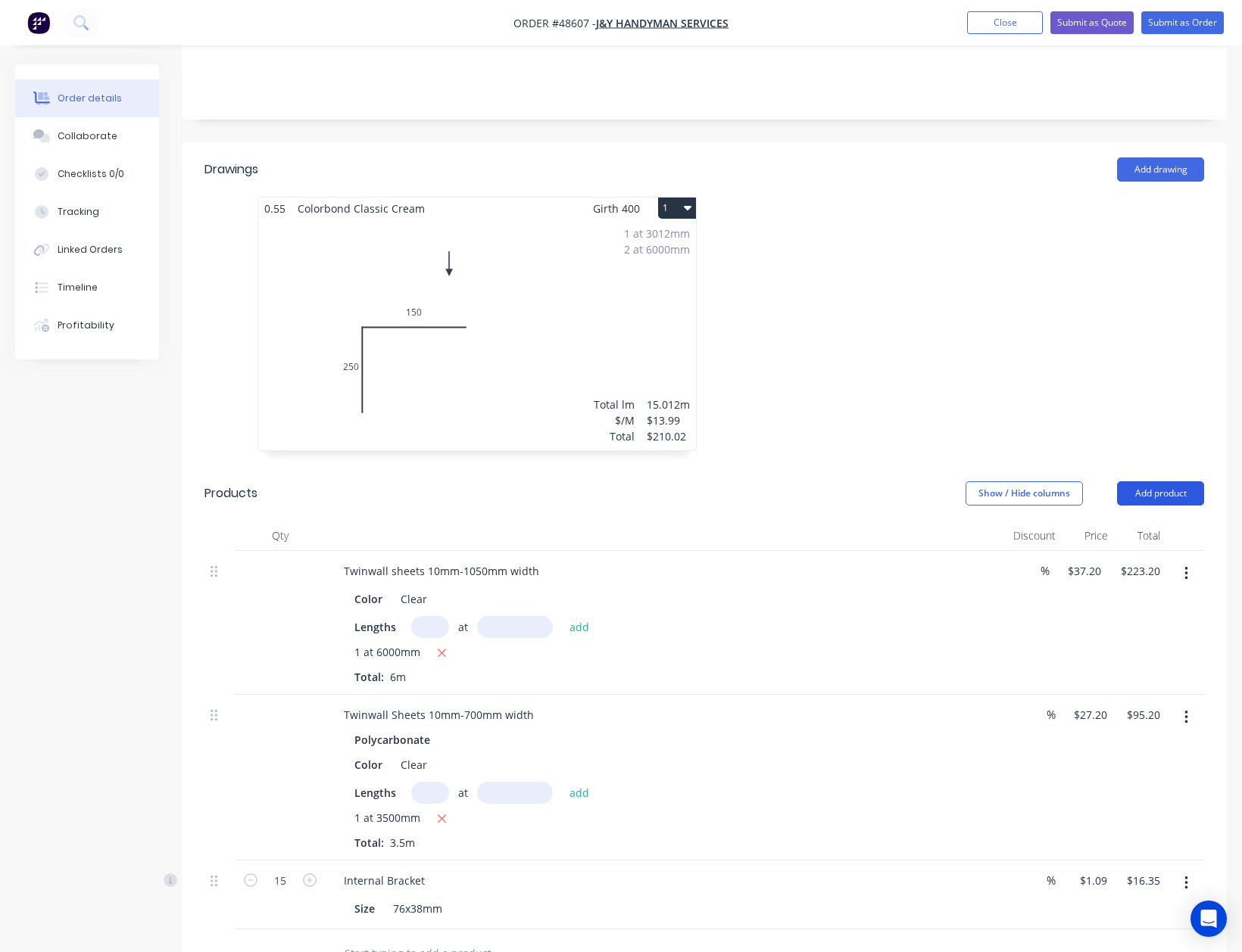
click at [1155, 482] on button "Add product" at bounding box center [1160, 493] width 87 height 24
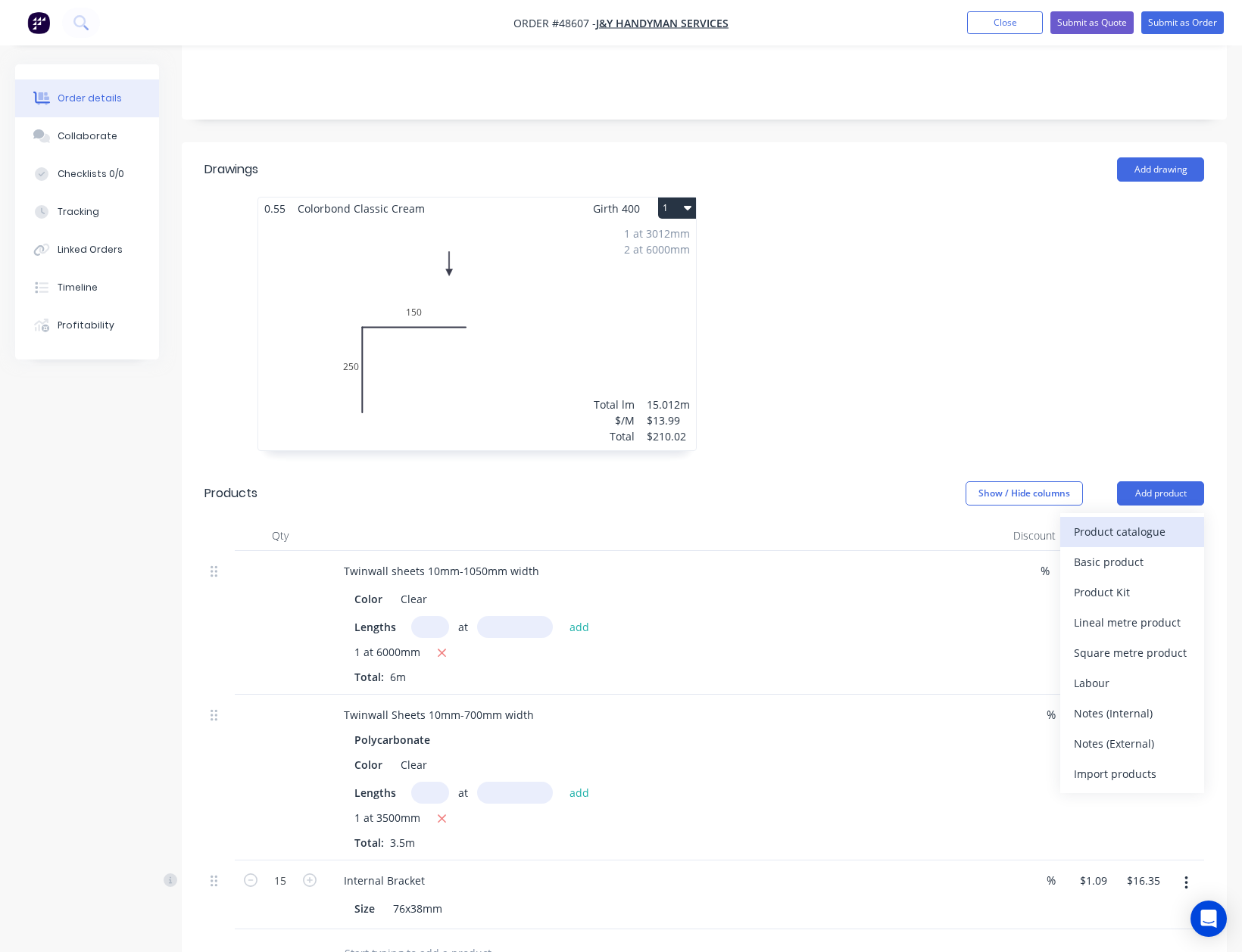
click at [1133, 521] on div "Product catalogue" at bounding box center [1133, 531] width 117 height 22
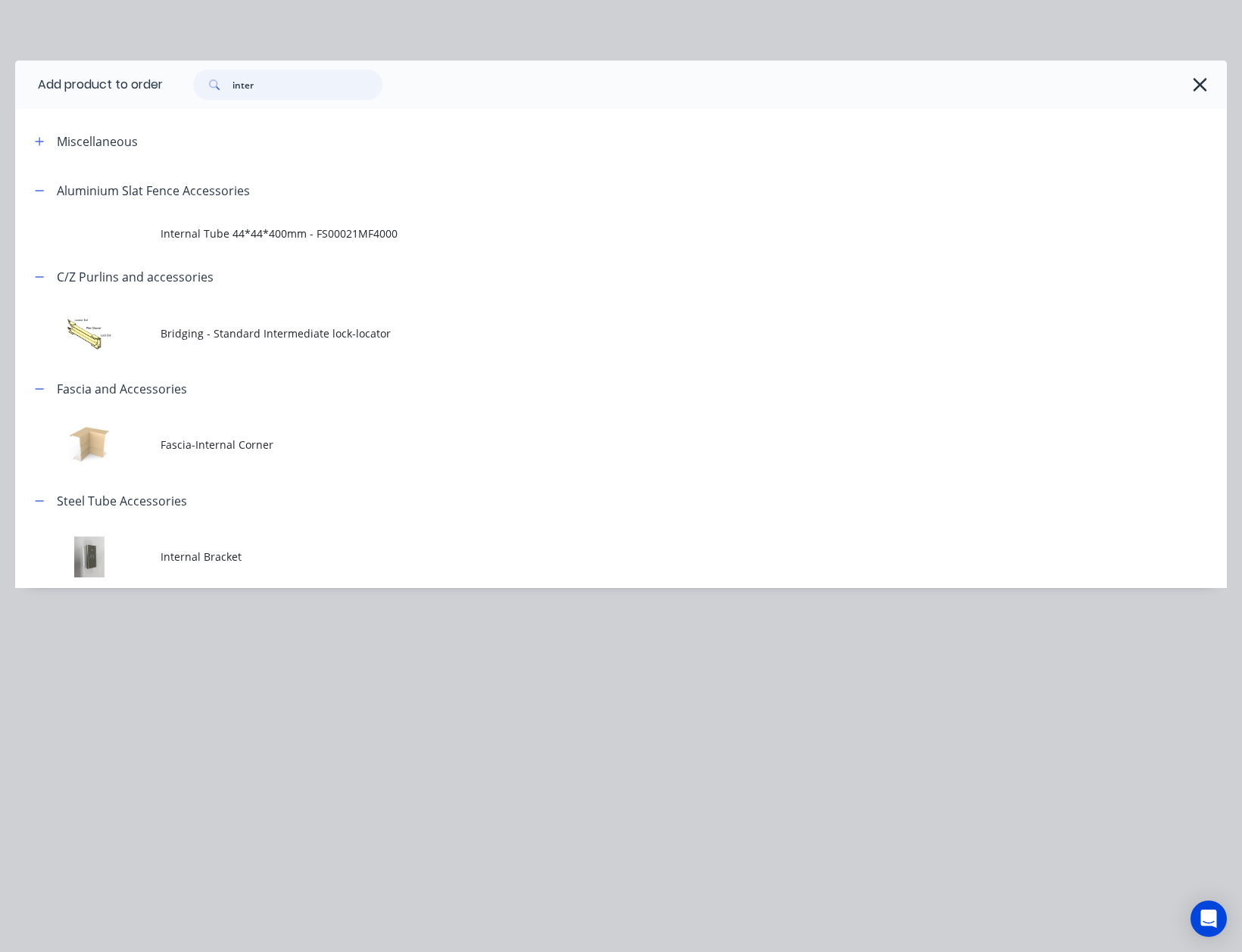
drag, startPoint x: 260, startPoint y: 98, endPoint x: 115, endPoint y: 79, distance: 146.2
click at [115, 79] on header "Add product to order inter" at bounding box center [621, 85] width 1212 height 49
type input "touch"
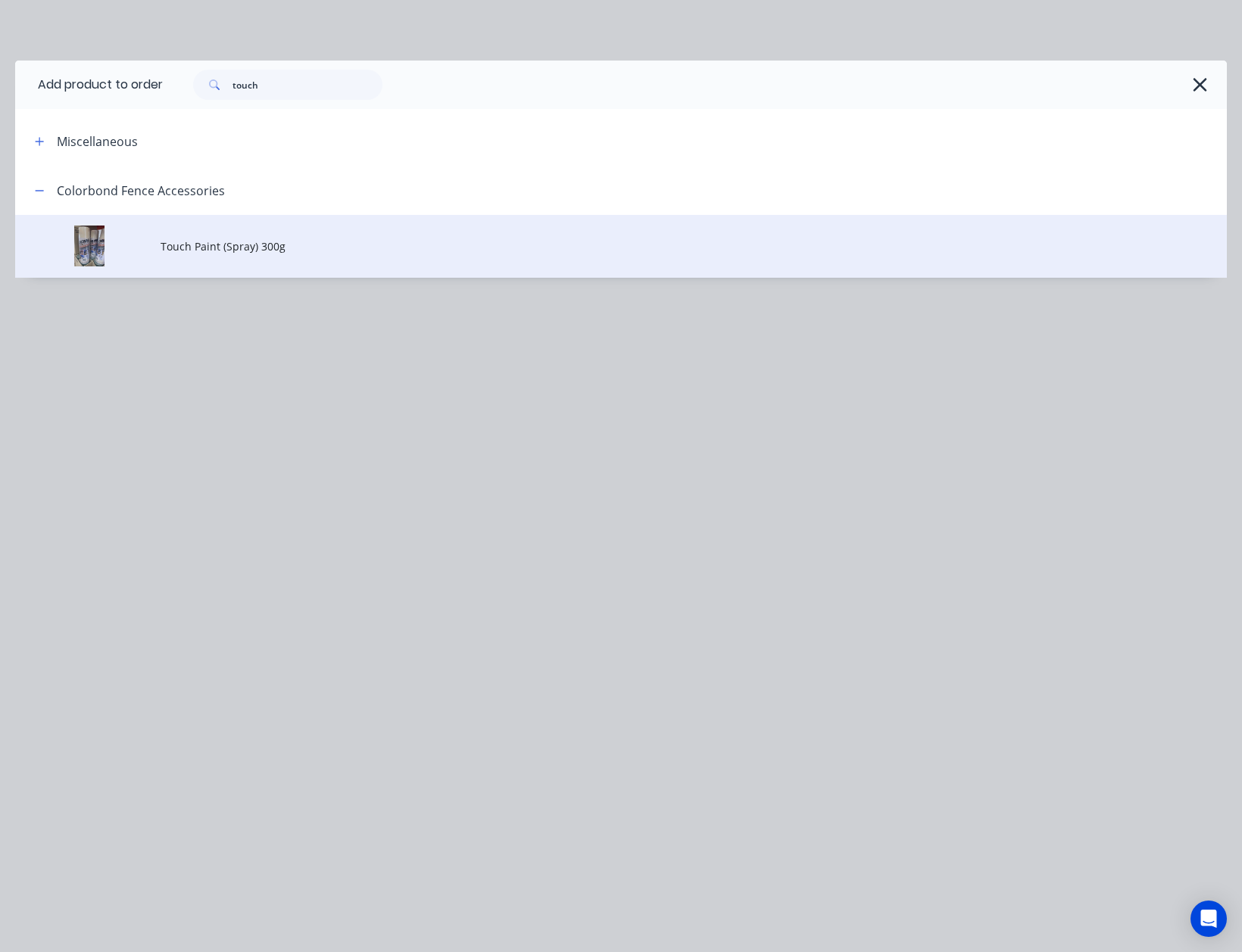
click at [376, 255] on td "Touch Paint (Spray) 300g" at bounding box center [694, 246] width 1066 height 63
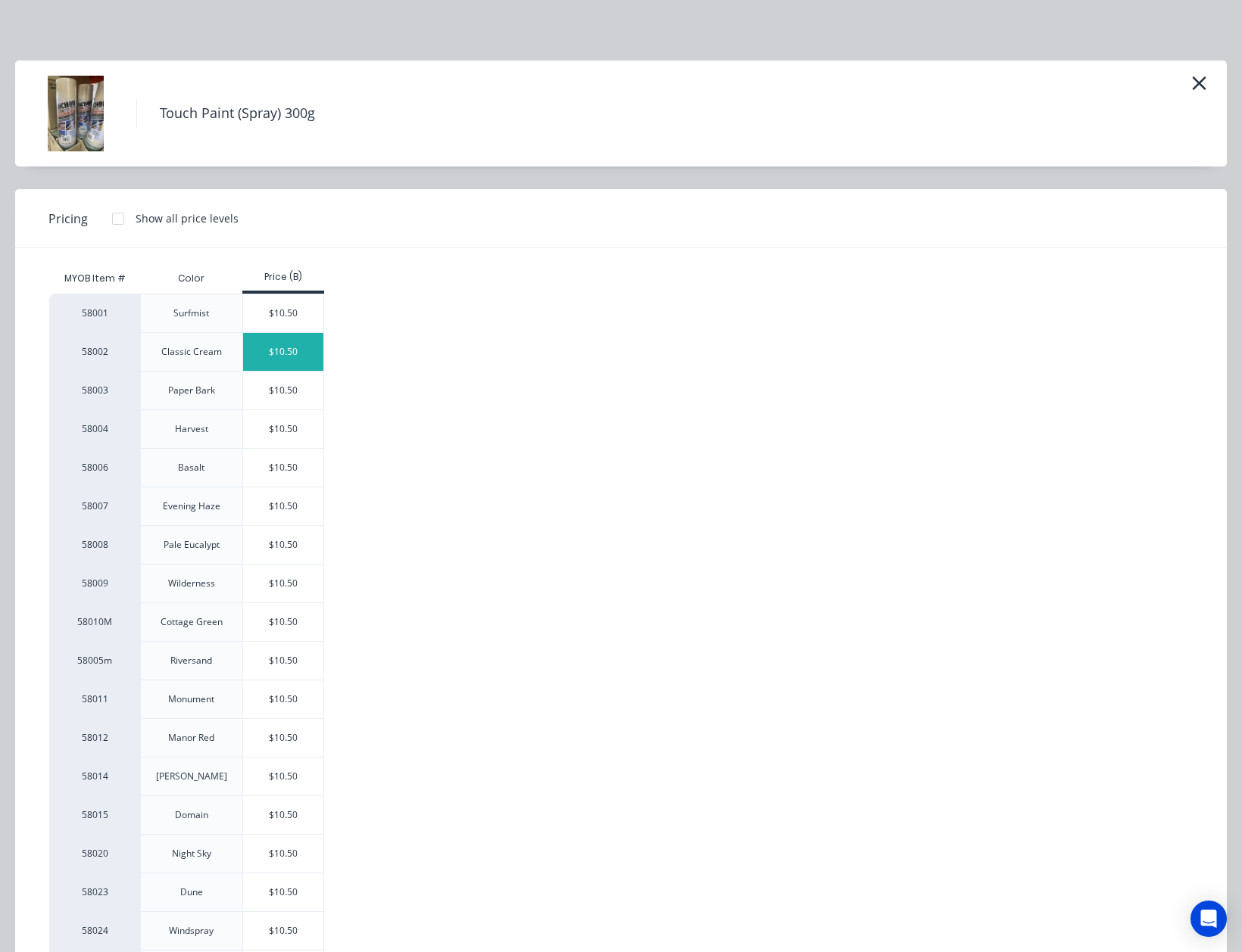
click at [285, 341] on div "$10.50" at bounding box center [283, 351] width 81 height 38
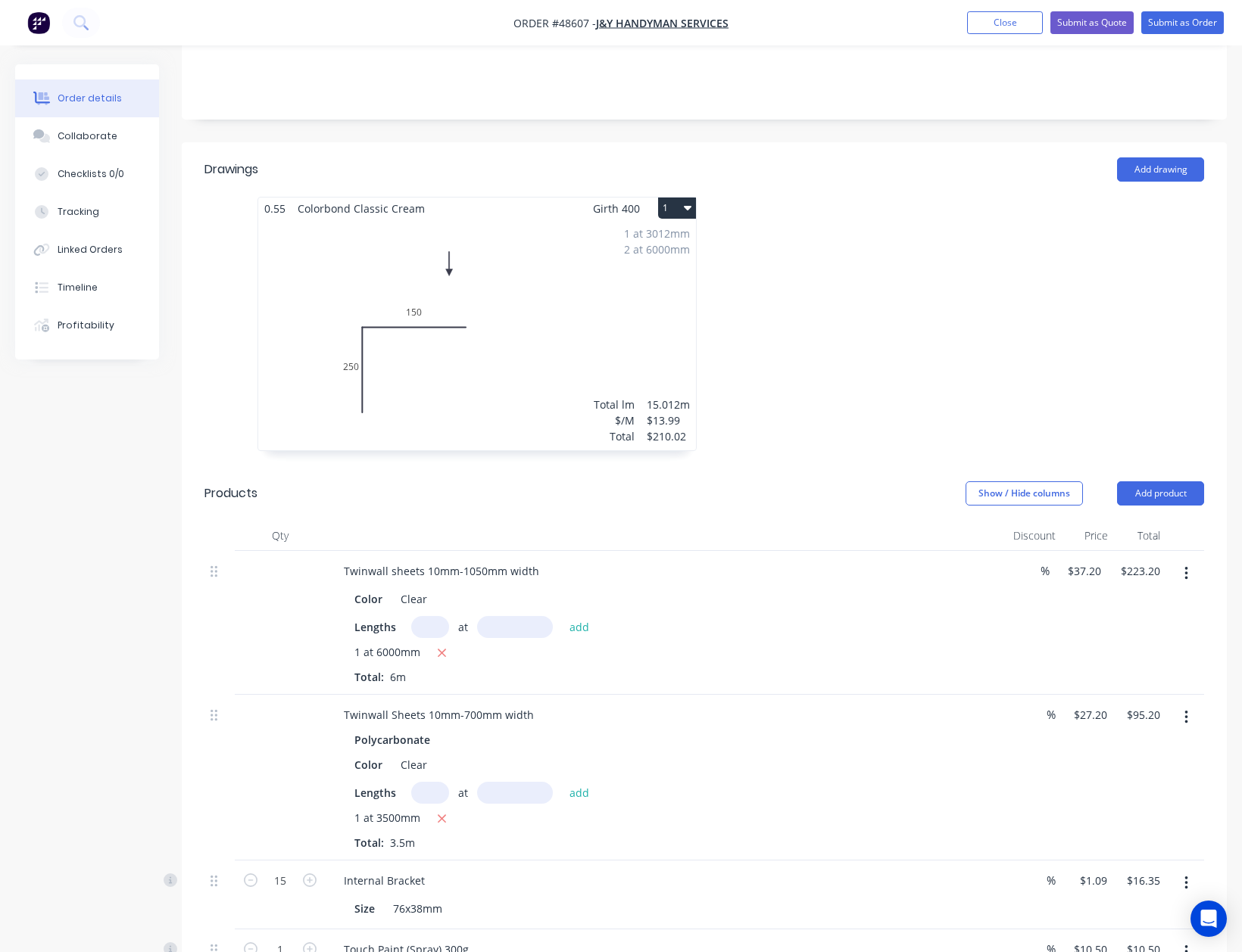
click at [711, 782] on div "Lengths at add" at bounding box center [666, 792] width 624 height 22
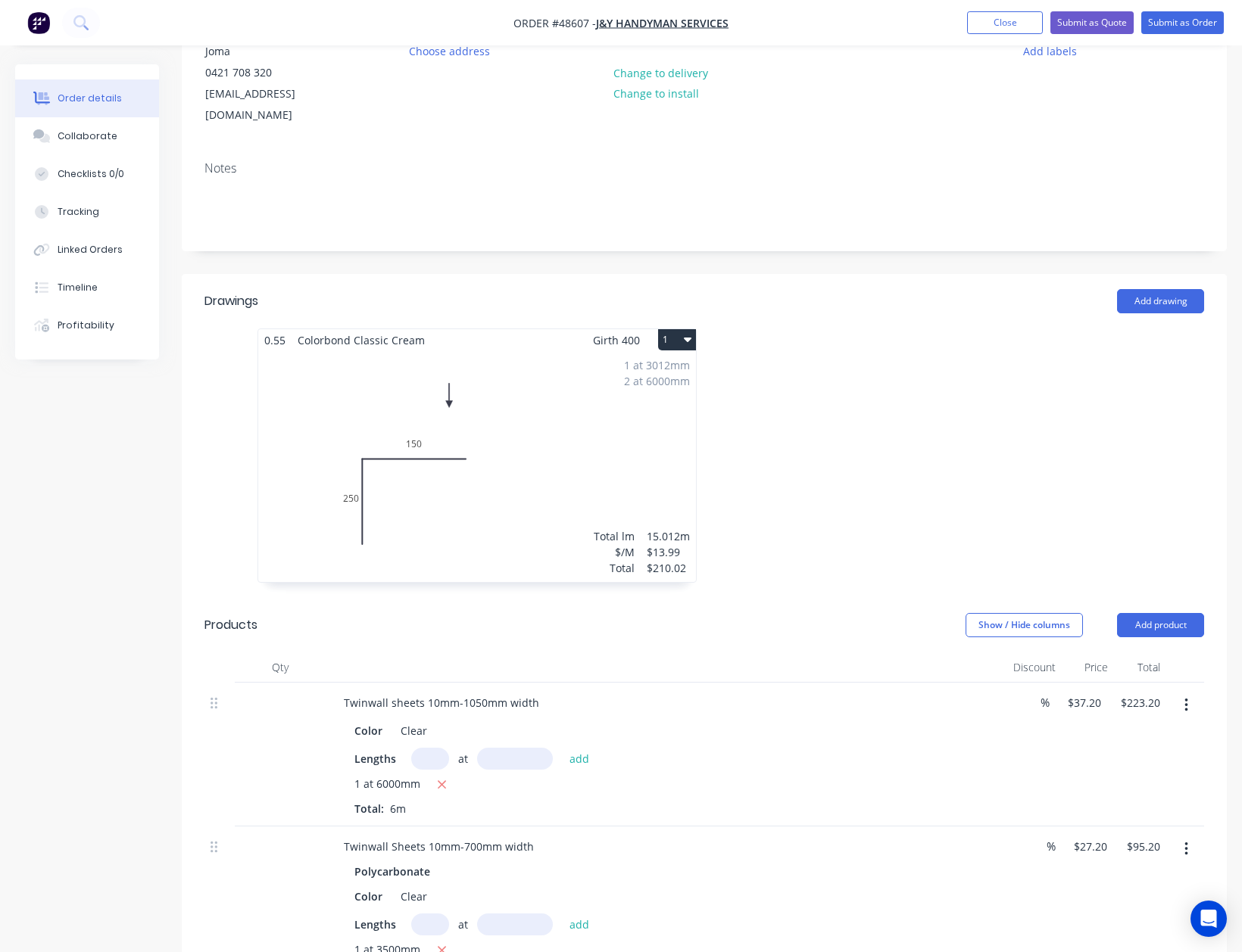
scroll to position [0, 0]
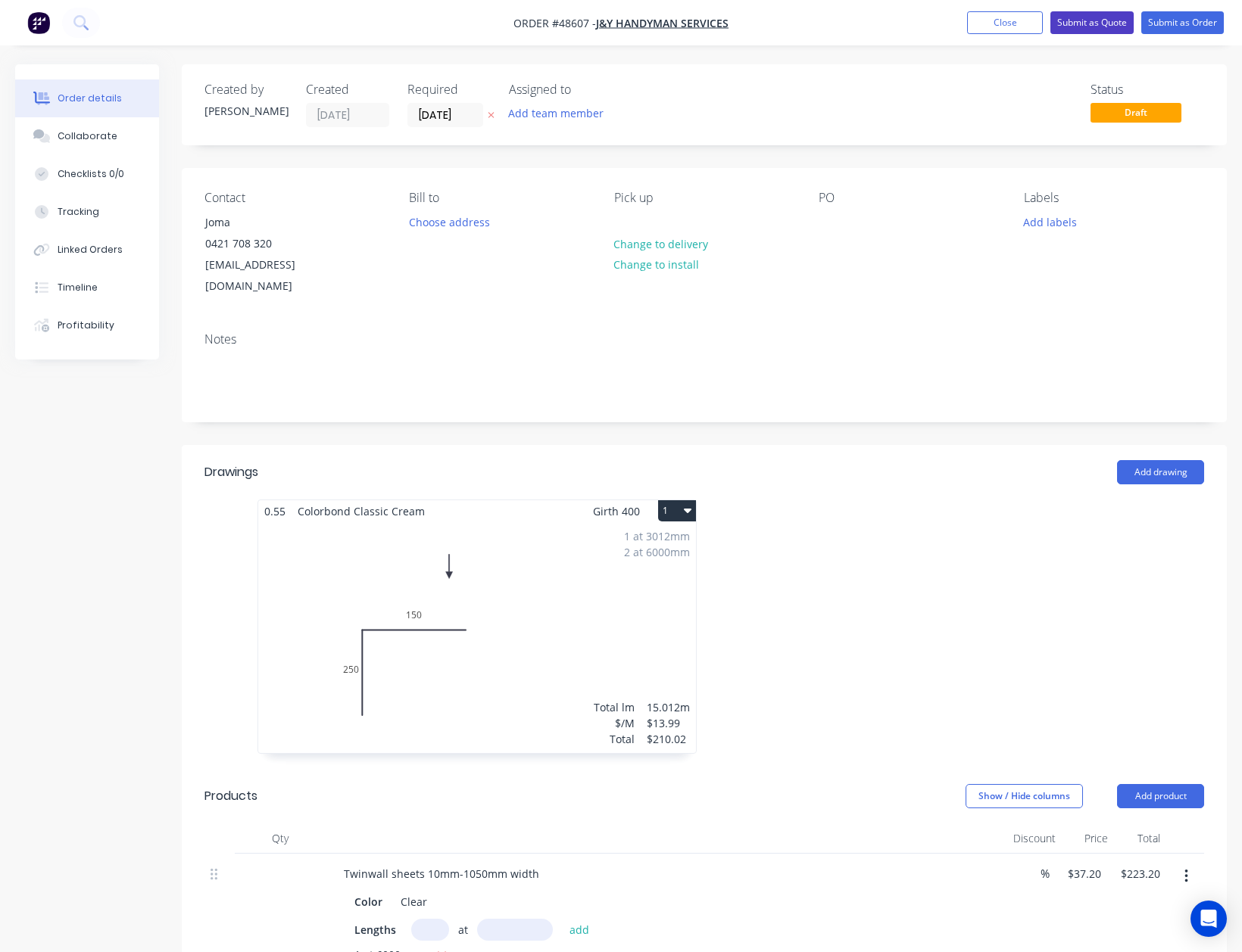
click at [1082, 34] on button "Submit as Quote" at bounding box center [1092, 23] width 83 height 23
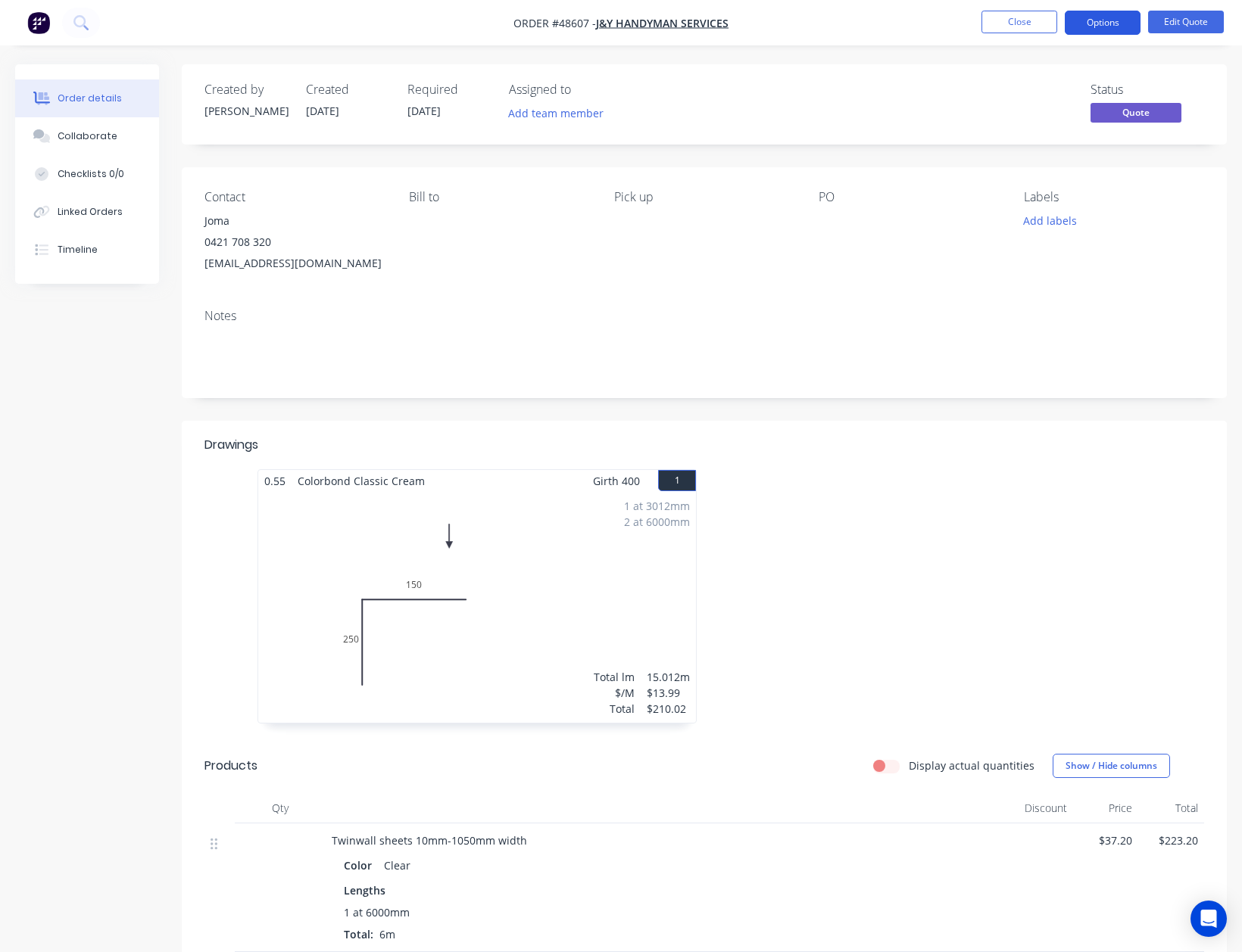
click at [1115, 24] on button "Options" at bounding box center [1103, 22] width 76 height 24
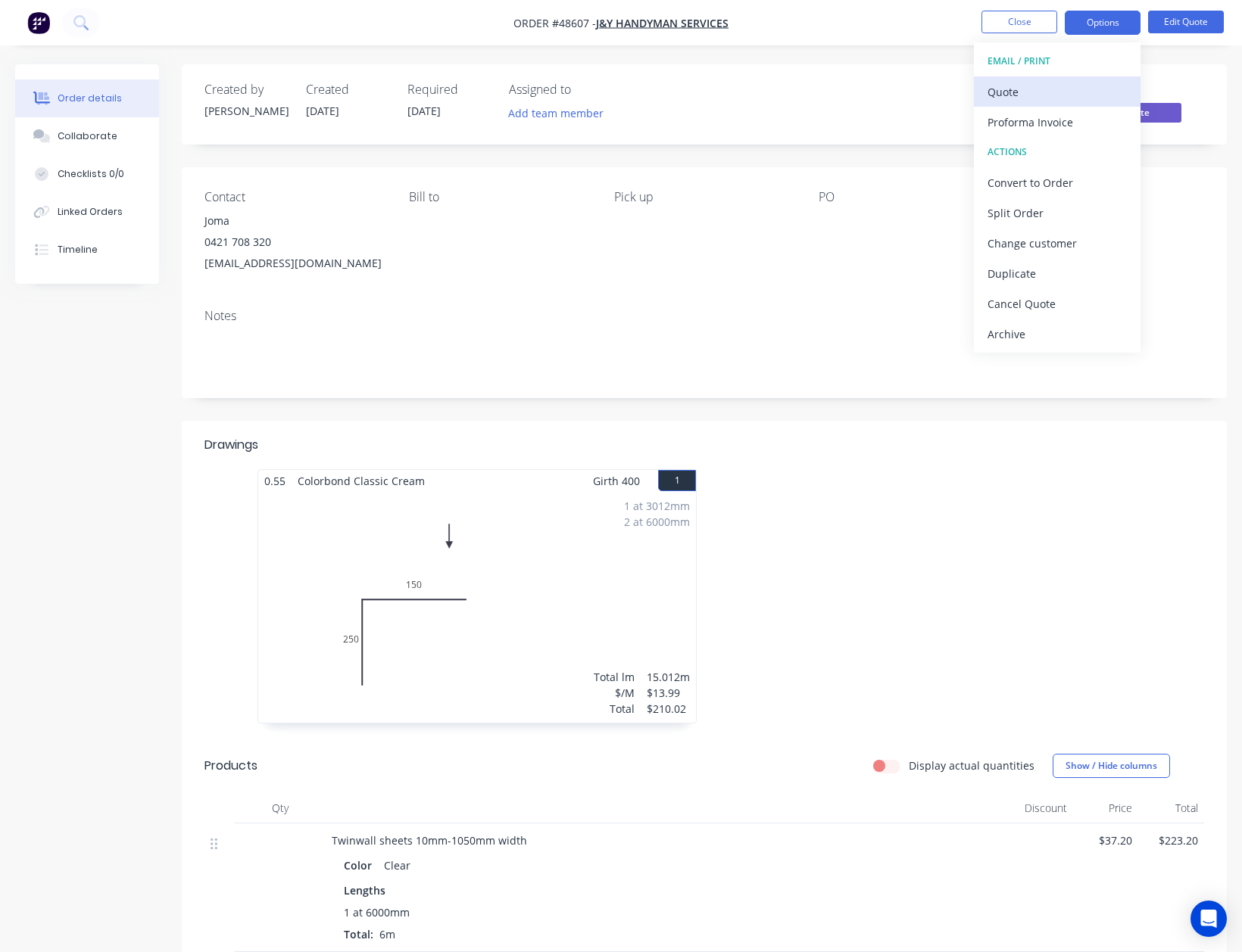
click at [1042, 83] on div "Quote" at bounding box center [1058, 92] width 139 height 22
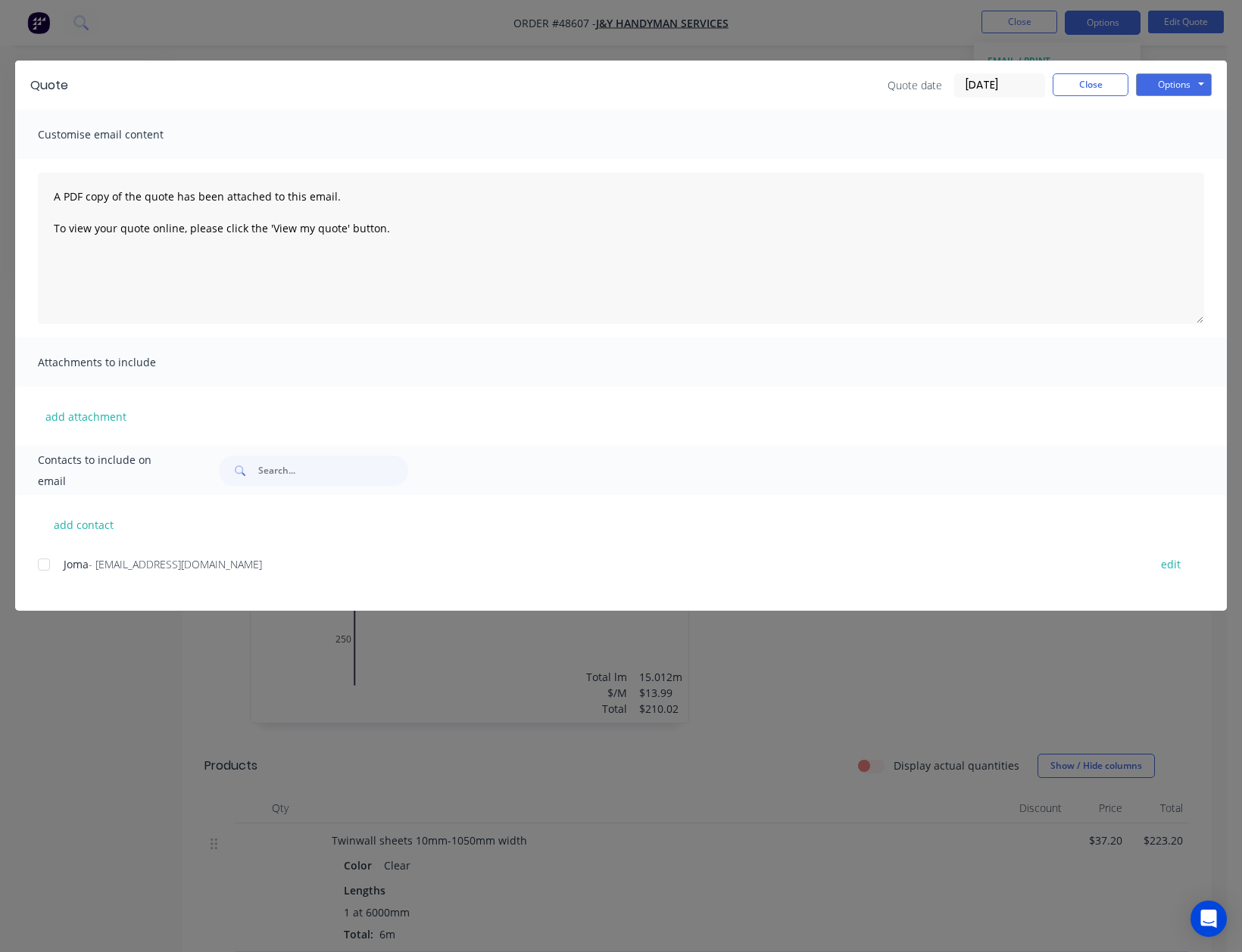
click at [1218, 85] on div "Quote Quote date [DATE] Close Options Preview Print Email" at bounding box center [621, 86] width 1212 height 49
click at [1182, 88] on button "Options" at bounding box center [1174, 85] width 76 height 23
click at [1179, 133] on button "Print" at bounding box center [1185, 137] width 97 height 25
click at [1083, 83] on button "Close" at bounding box center [1090, 85] width 76 height 23
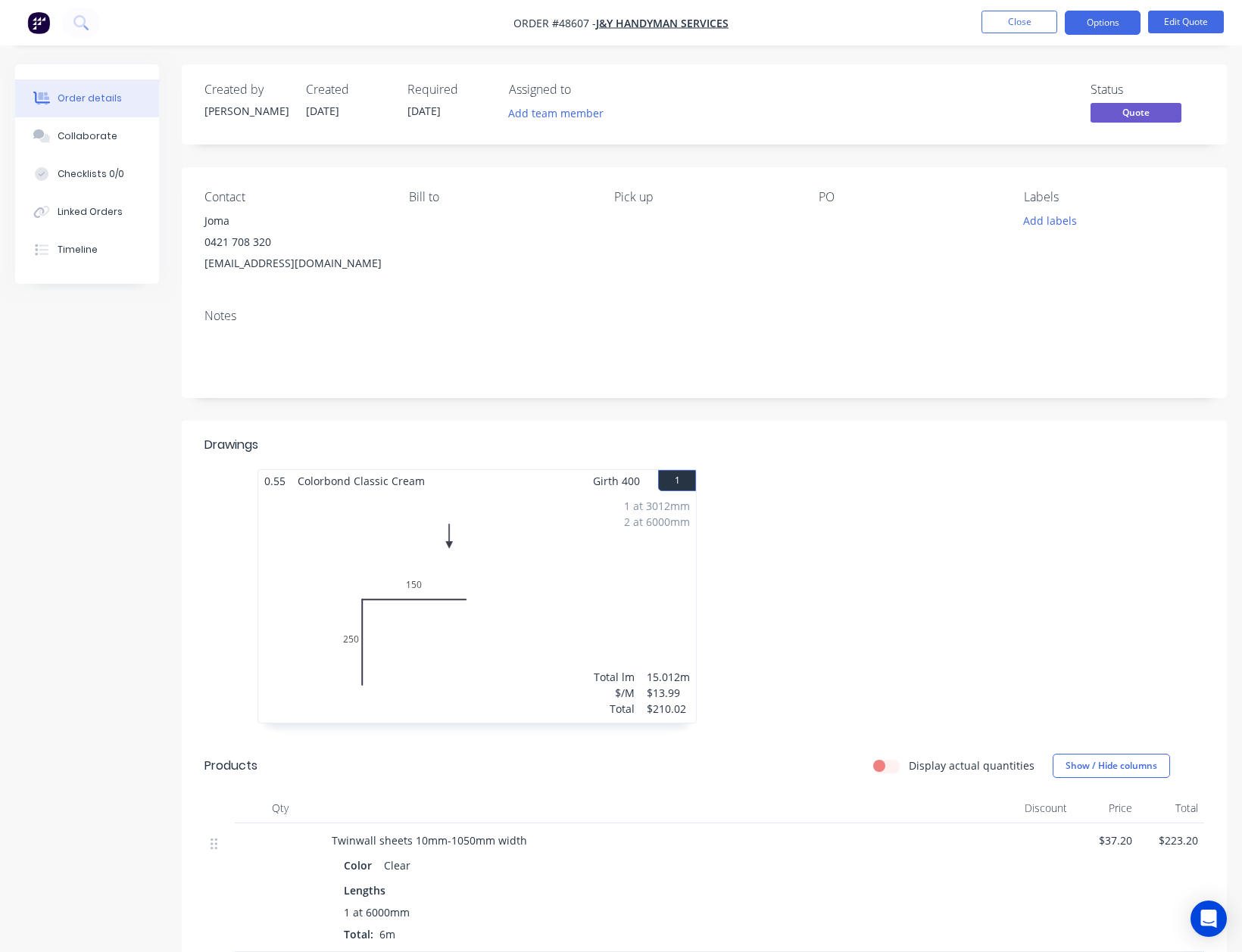
click at [907, 588] on div at bounding box center [931, 603] width 455 height 269
click at [1207, 24] on button "Edit Quote" at bounding box center [1186, 22] width 76 height 23
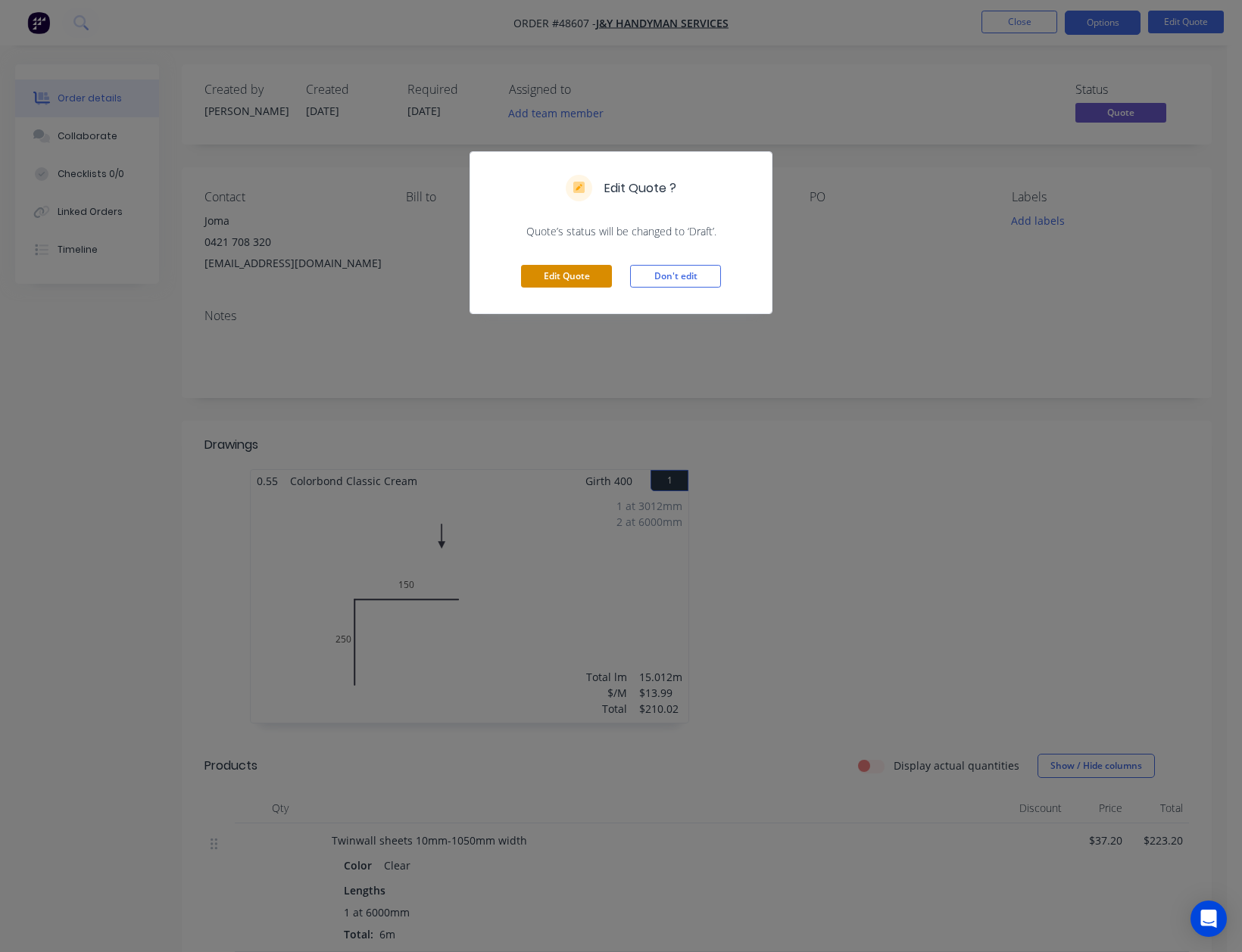
click at [589, 277] on button "Edit Quote" at bounding box center [566, 276] width 91 height 23
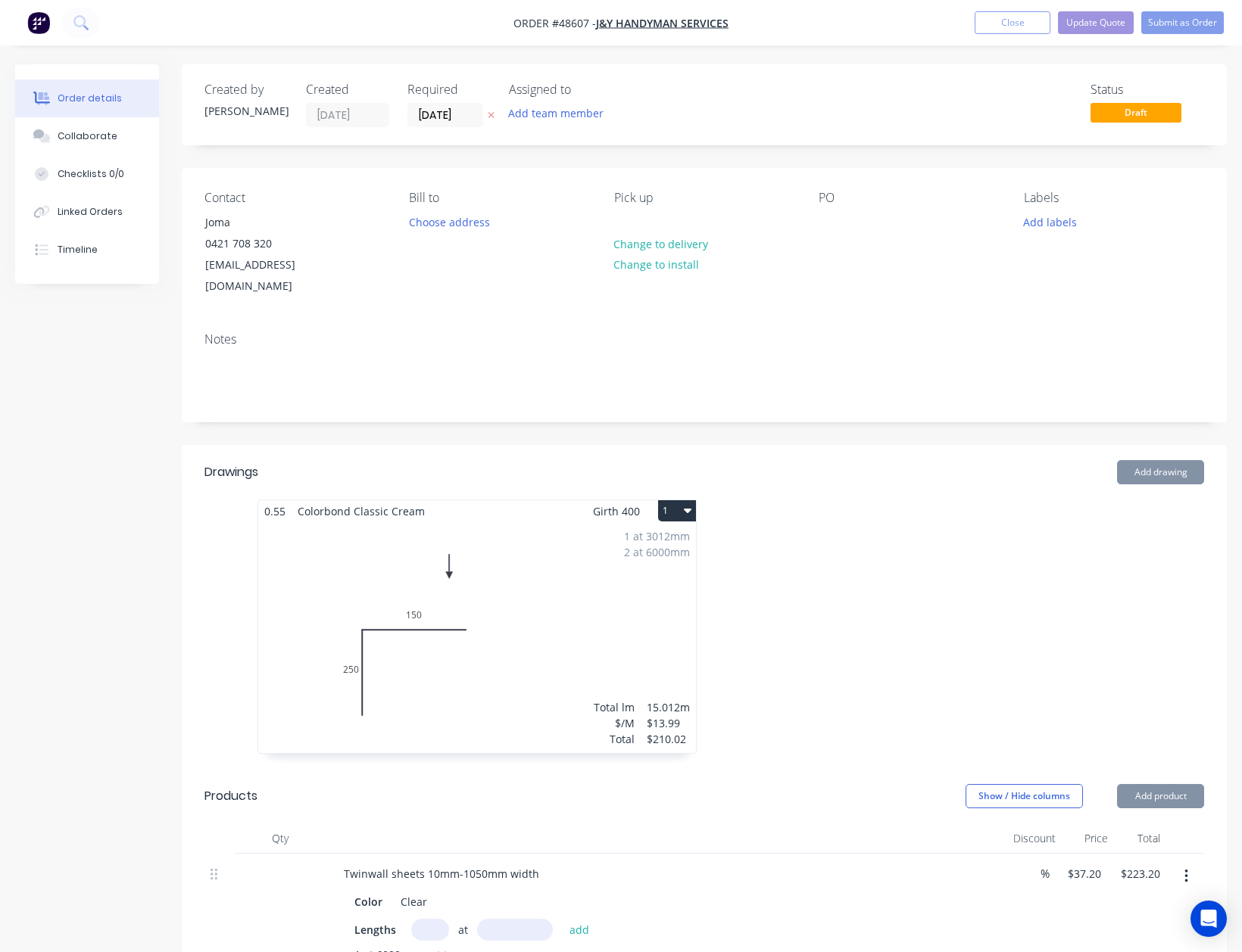
click at [625, 630] on div "1 at 3012mm 2 at 6000mm Total lm $/M Total 15.012m $13.99 $210.02" at bounding box center [478, 638] width 438 height 231
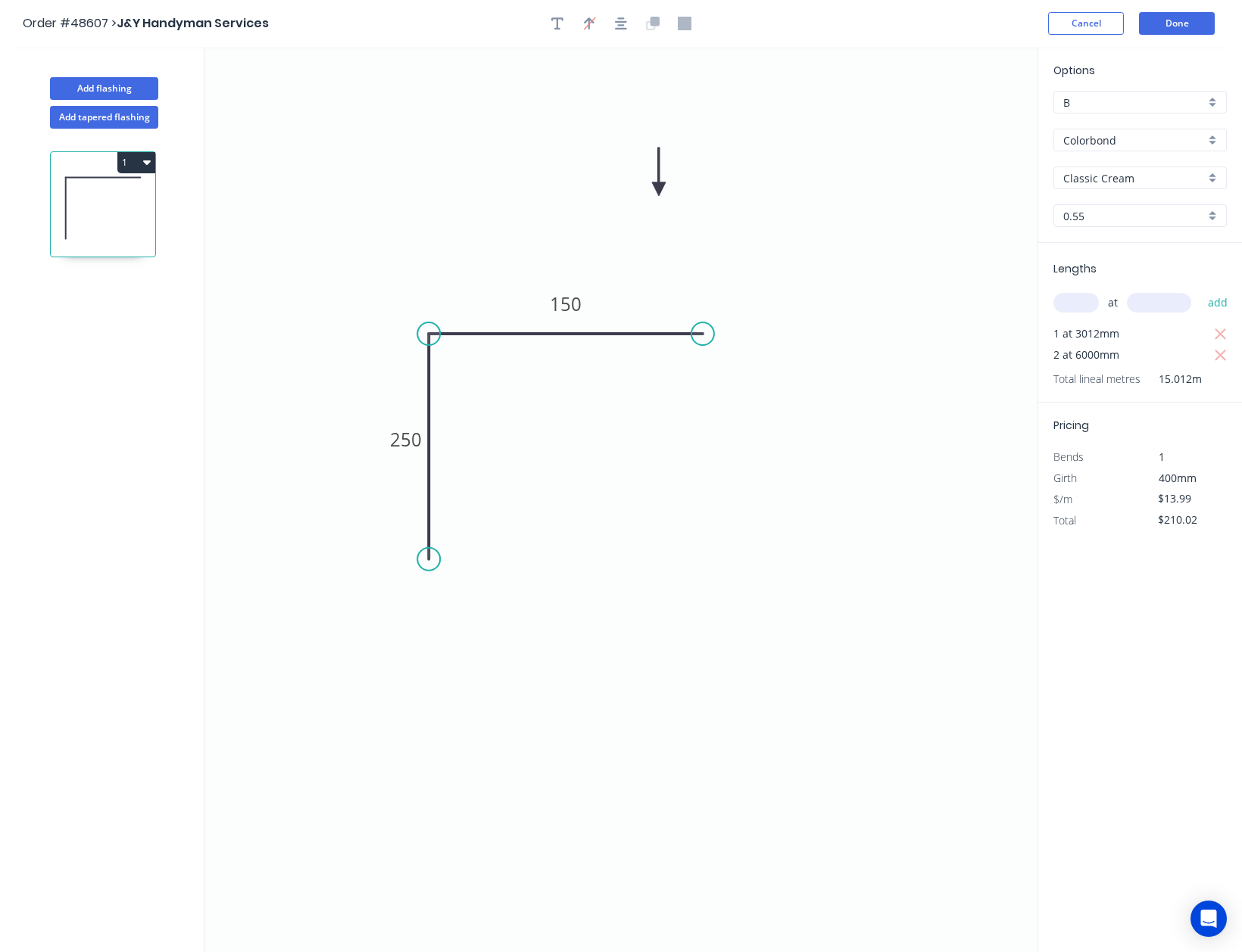
click at [1090, 300] on input "text" at bounding box center [1075, 303] width 45 height 19
type input "1"
type input "3120"
click at [1201, 290] on button "add" at bounding box center [1218, 303] width 35 height 26
click at [1224, 336] on icon "button" at bounding box center [1220, 334] width 13 height 19
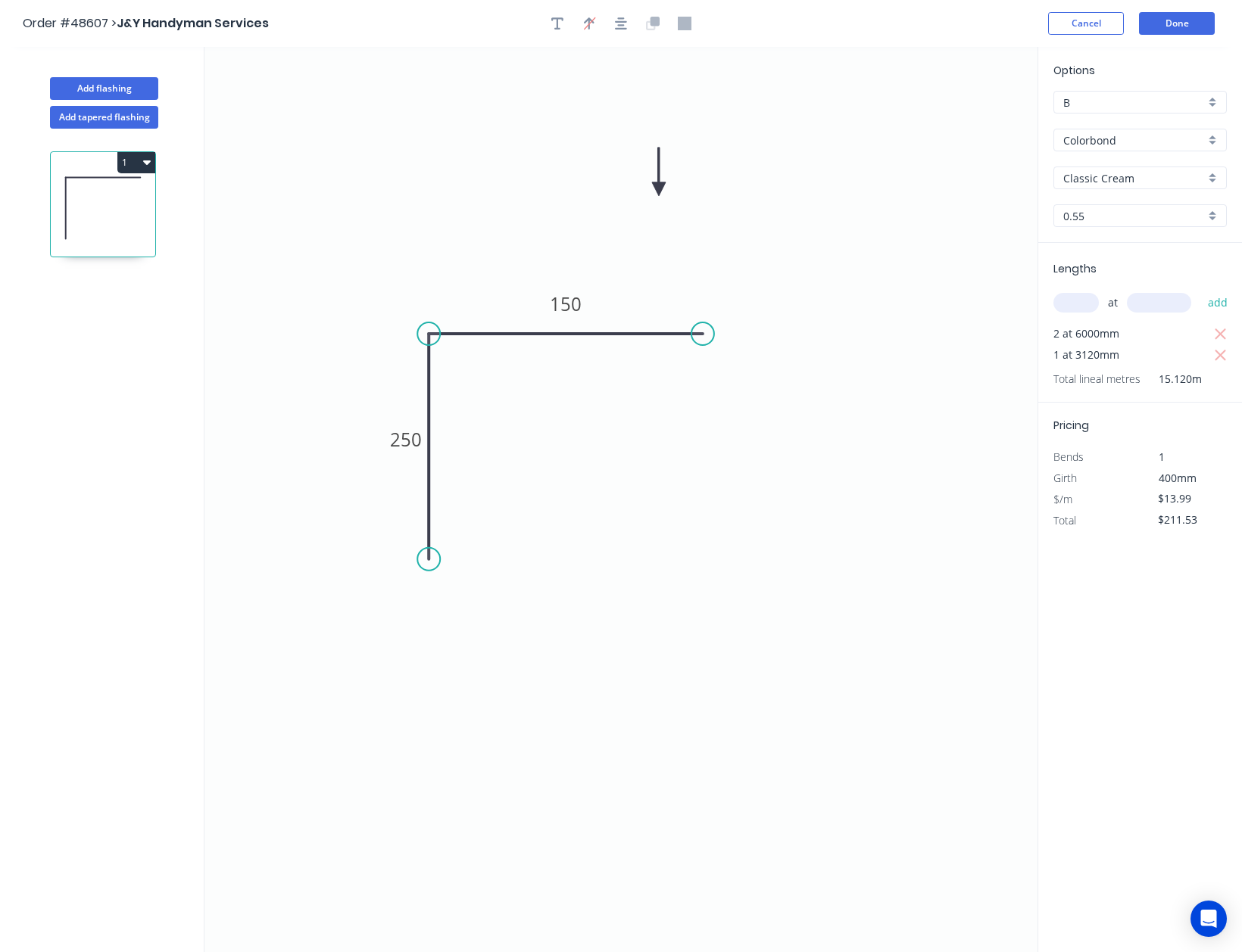
click at [1174, 269] on div "Lengths at add 2 at 6000mm 1 at 3120mm Total lineal metres 15.120m" at bounding box center [1140, 322] width 204 height 160
click at [1215, 360] on icon "button" at bounding box center [1220, 356] width 13 height 19
type input "$167.88"
click at [1080, 309] on input "text" at bounding box center [1075, 303] width 45 height 19
type input "2"
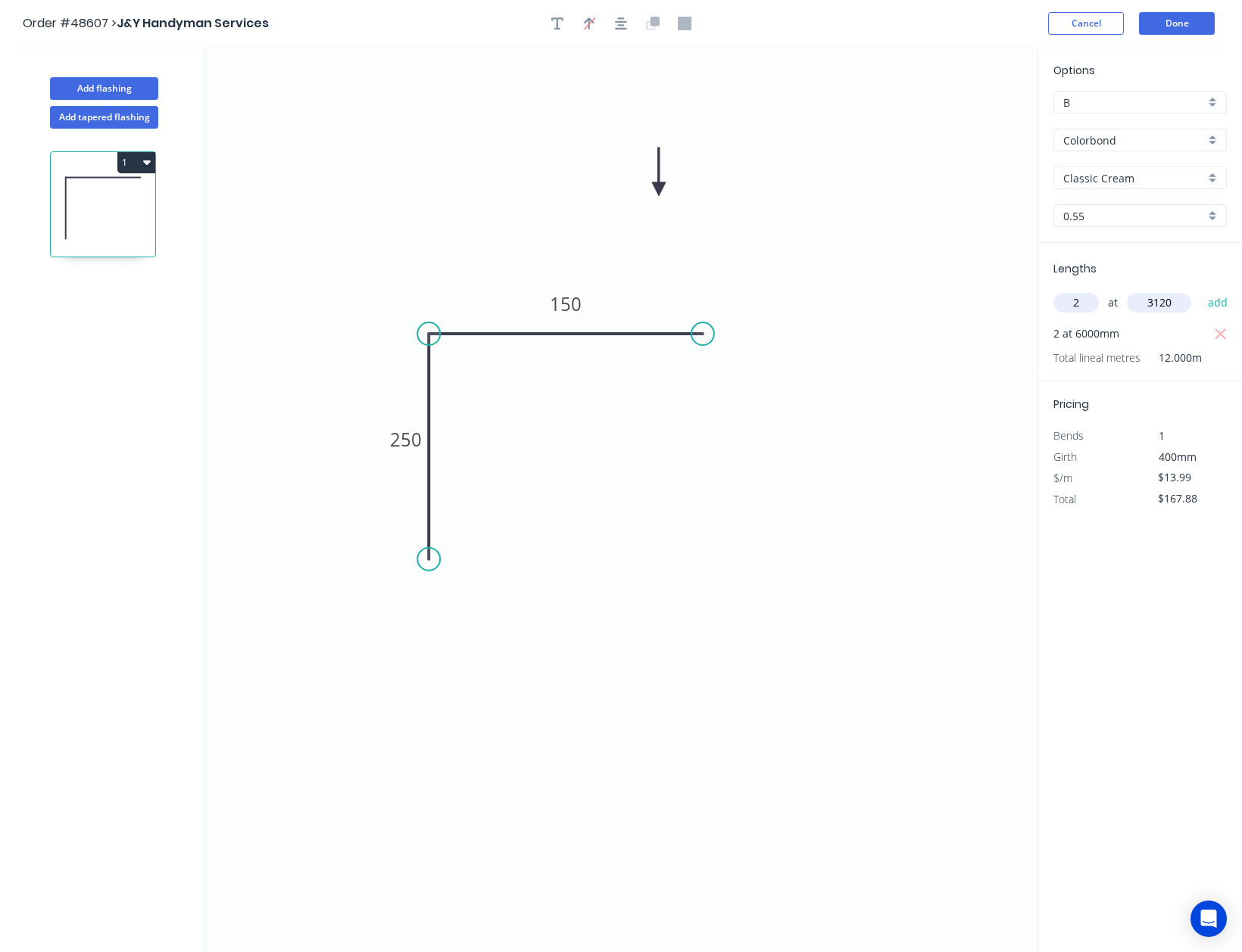
type input "3120"
click at [1201, 290] on button "add" at bounding box center [1218, 303] width 35 height 26
type input "$255.18"
click at [1189, 26] on button "Done" at bounding box center [1177, 24] width 76 height 23
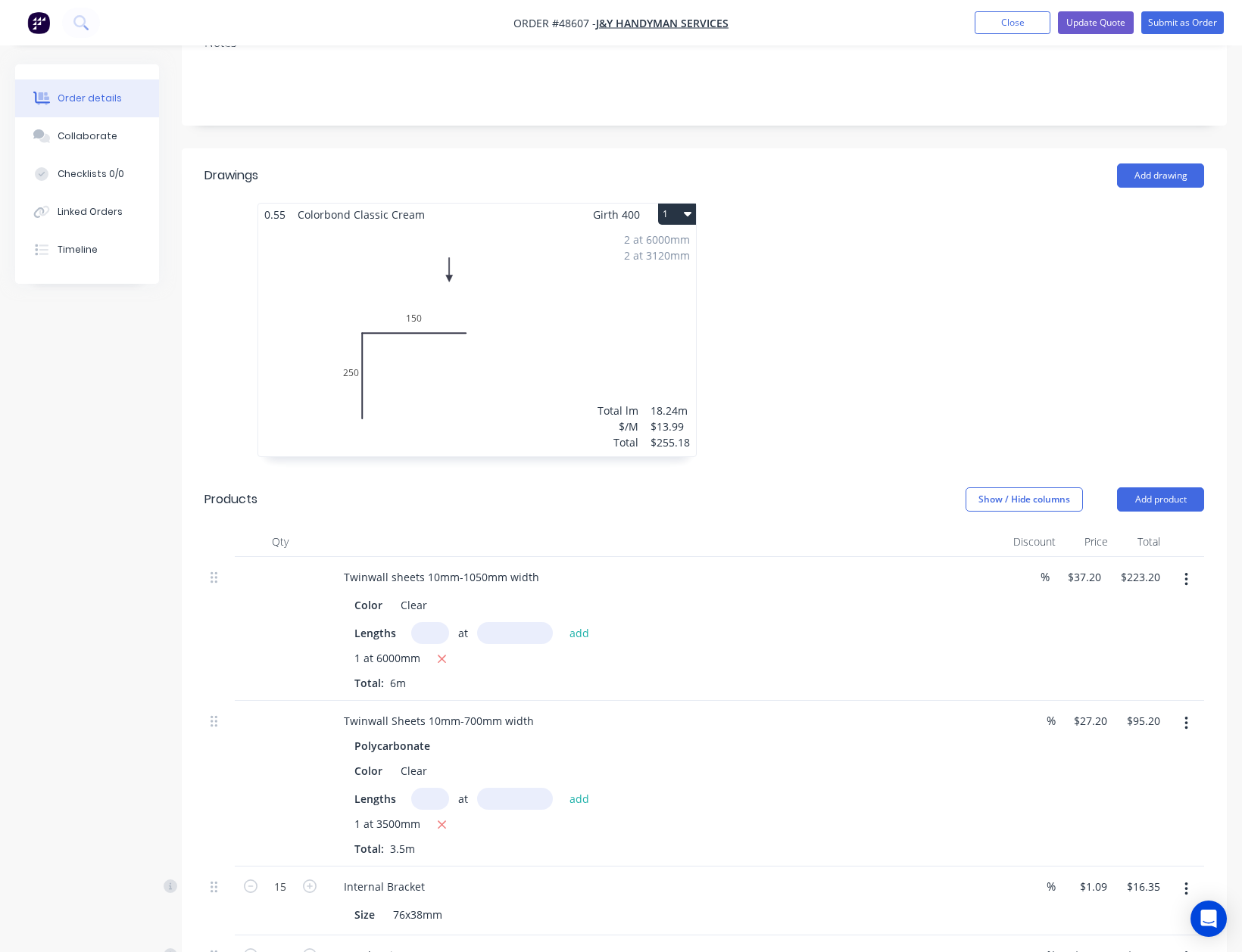
scroll to position [504, 0]
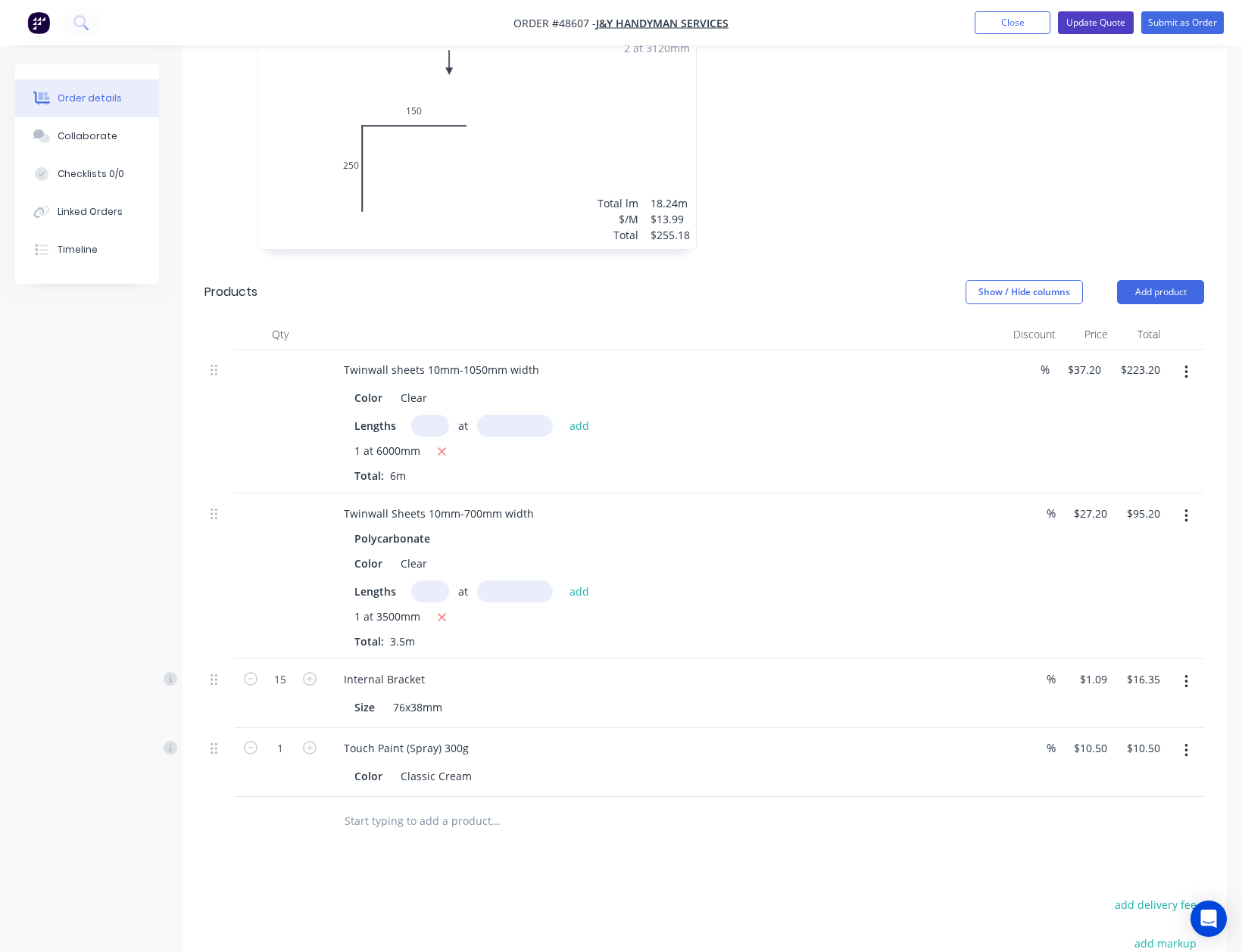
click at [1117, 34] on button "Update Quote" at bounding box center [1095, 23] width 76 height 23
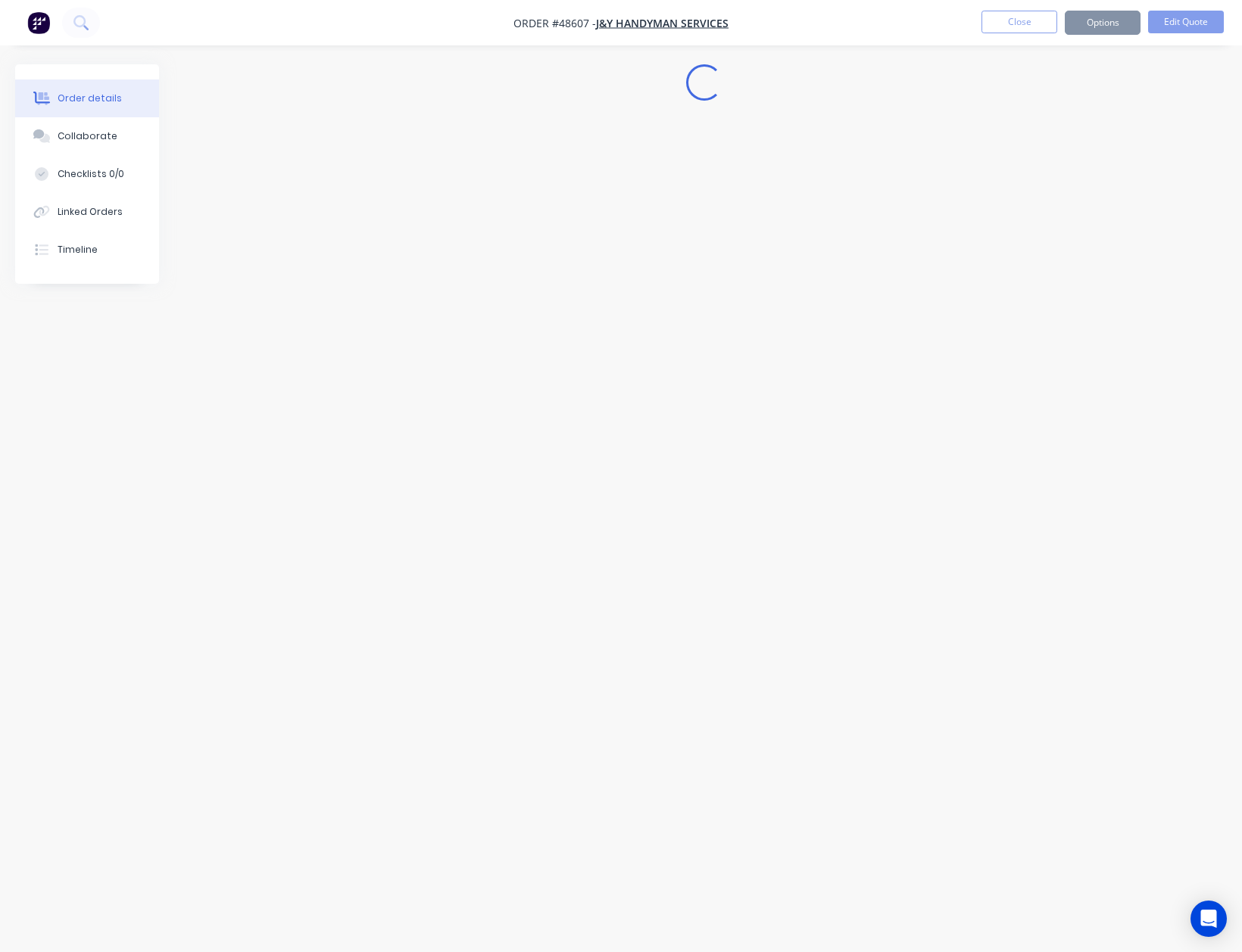
scroll to position [0, 0]
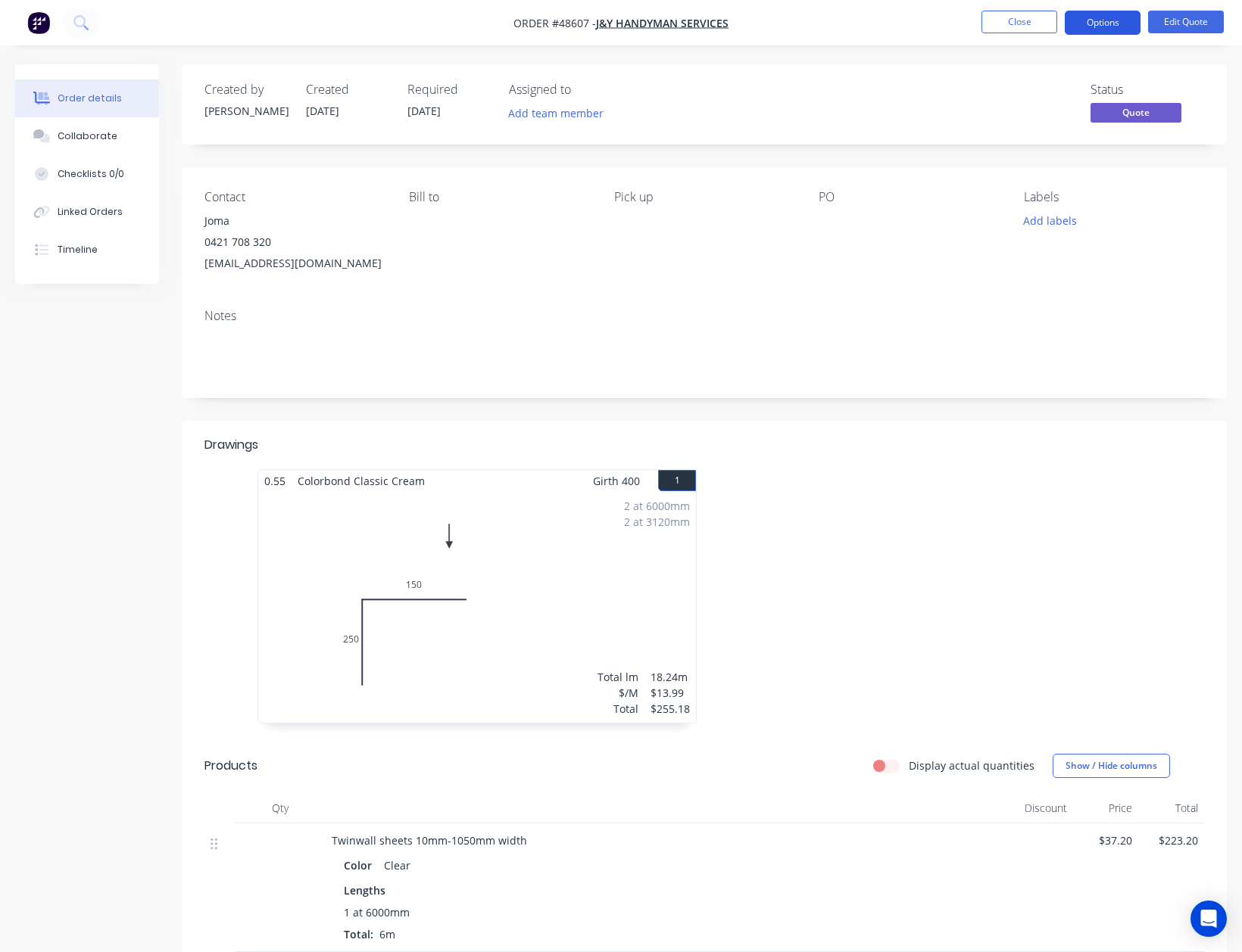
click at [1103, 26] on button "Options" at bounding box center [1103, 22] width 76 height 24
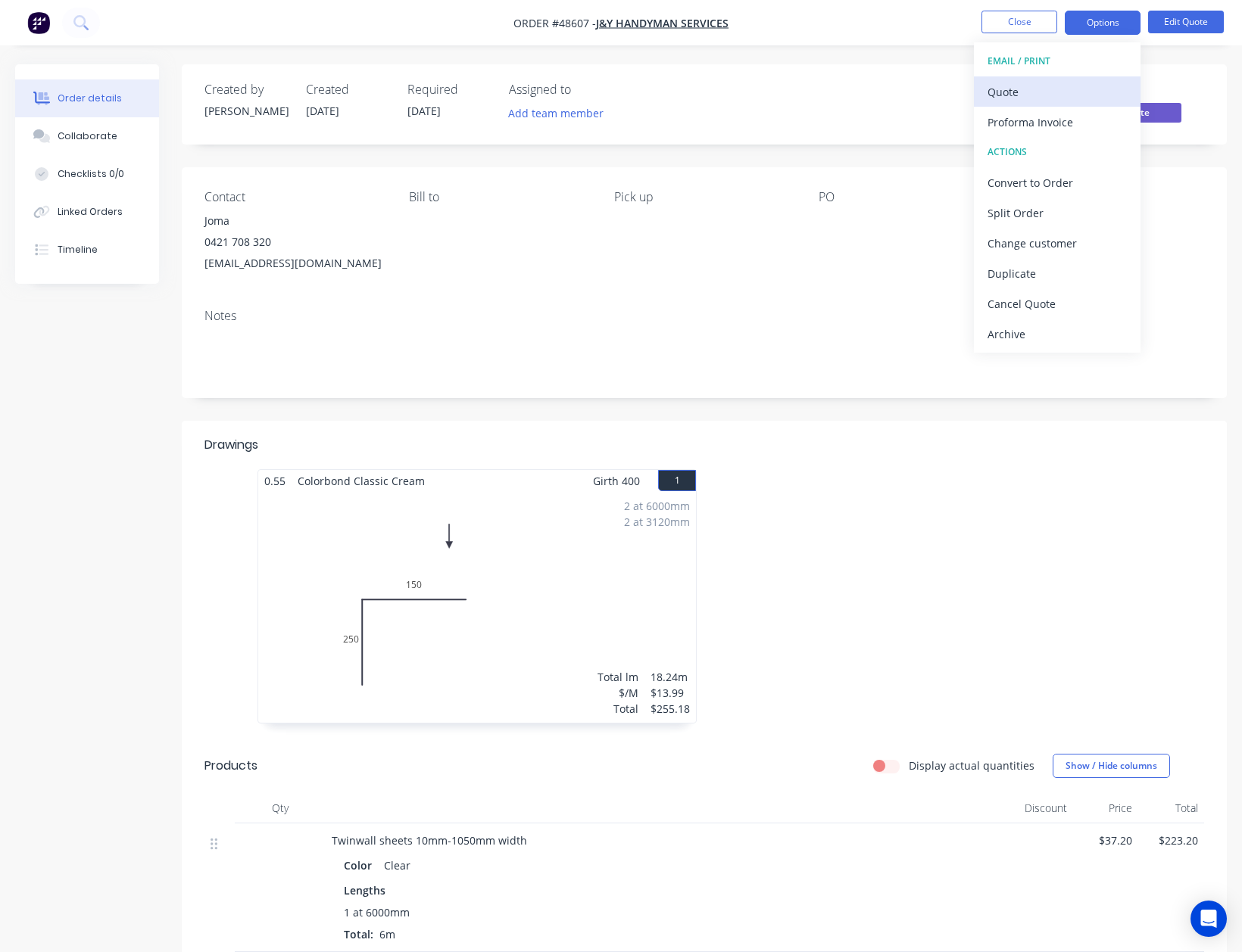
click at [1045, 88] on div "Quote" at bounding box center [1058, 92] width 139 height 22
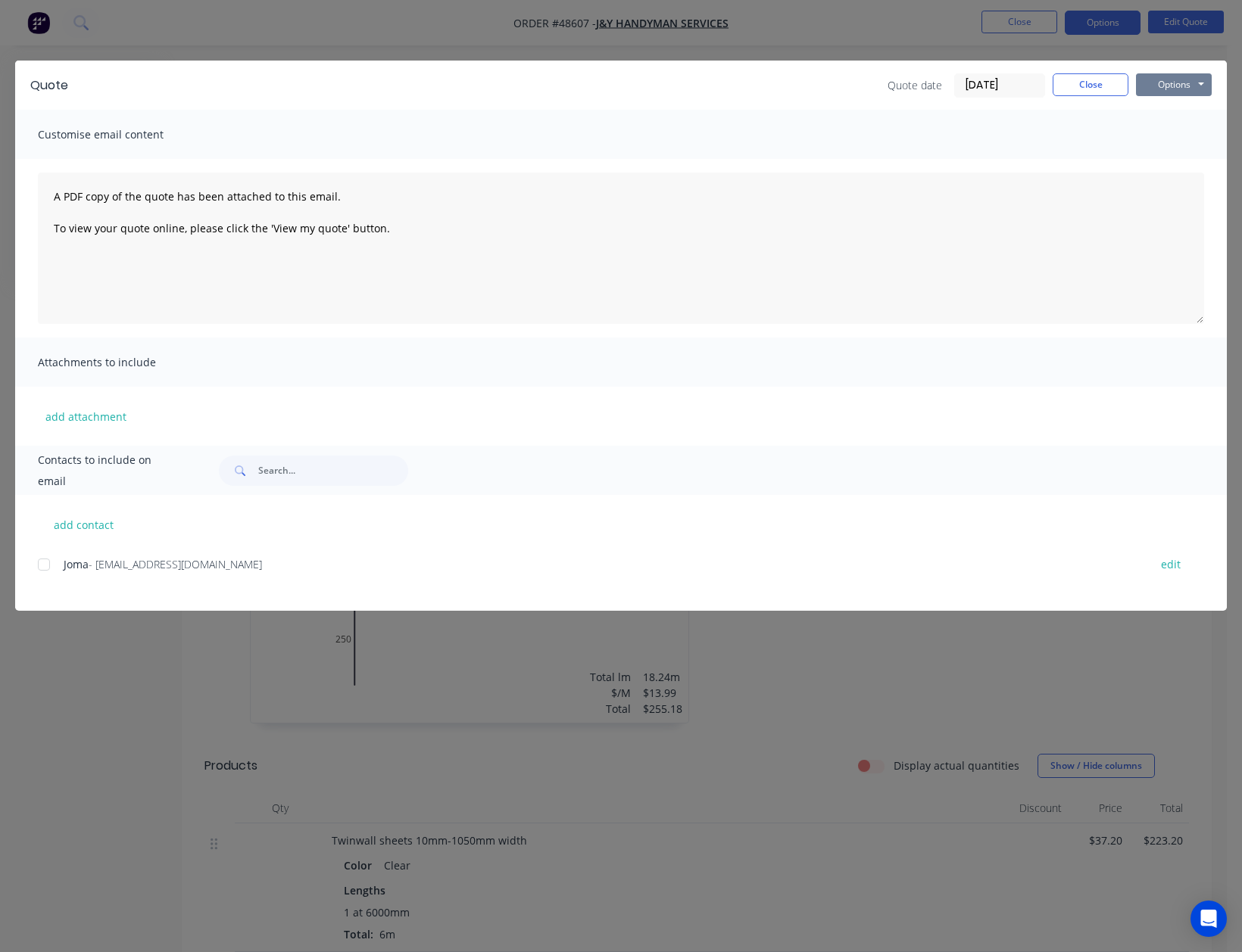
drag, startPoint x: 1215, startPoint y: 83, endPoint x: 1207, endPoint y: 83, distance: 8.0
click at [1207, 83] on div "Quote Quote date [DATE] Close Options Preview Print Email" at bounding box center [621, 86] width 1212 height 49
click at [1176, 83] on button "Options" at bounding box center [1174, 85] width 76 height 23
click at [1181, 140] on button "Print" at bounding box center [1185, 137] width 97 height 25
click at [1071, 93] on button "Close" at bounding box center [1090, 85] width 76 height 23
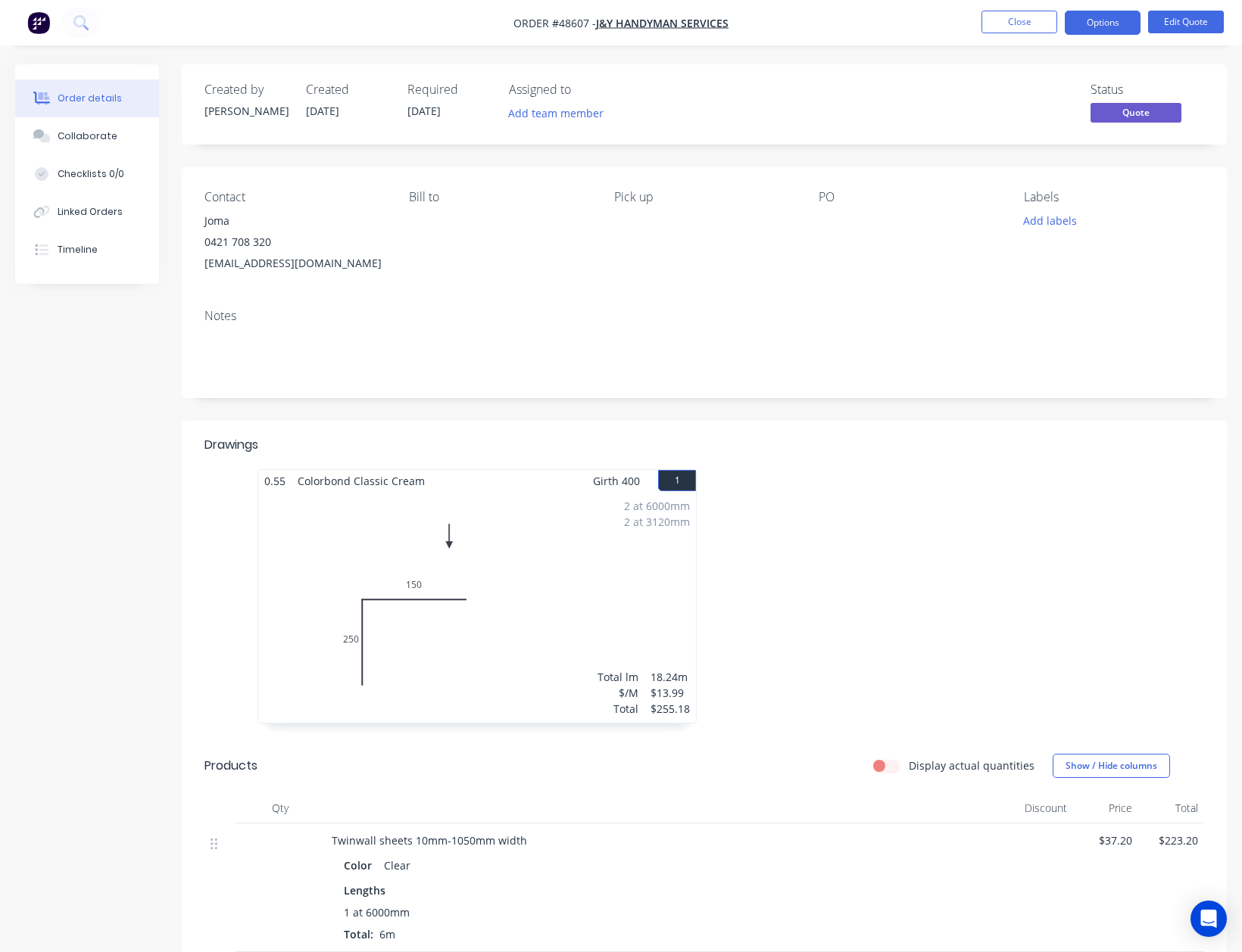
click at [759, 468] on header "Drawings" at bounding box center [704, 445] width 1045 height 49
drag, startPoint x: 1209, startPoint y: 38, endPoint x: 1196, endPoint y: 36, distance: 13.2
click at [1206, 36] on nav "Order #48607 - J&Y Handyman Services Close Options Edit Quote" at bounding box center [621, 22] width 1242 height 45
click at [1196, 36] on nav "Order #48607 - J&Y Handyman Services Close Options Edit Quote" at bounding box center [621, 22] width 1242 height 45
click at [1193, 28] on button "Edit Quote" at bounding box center [1186, 22] width 76 height 23
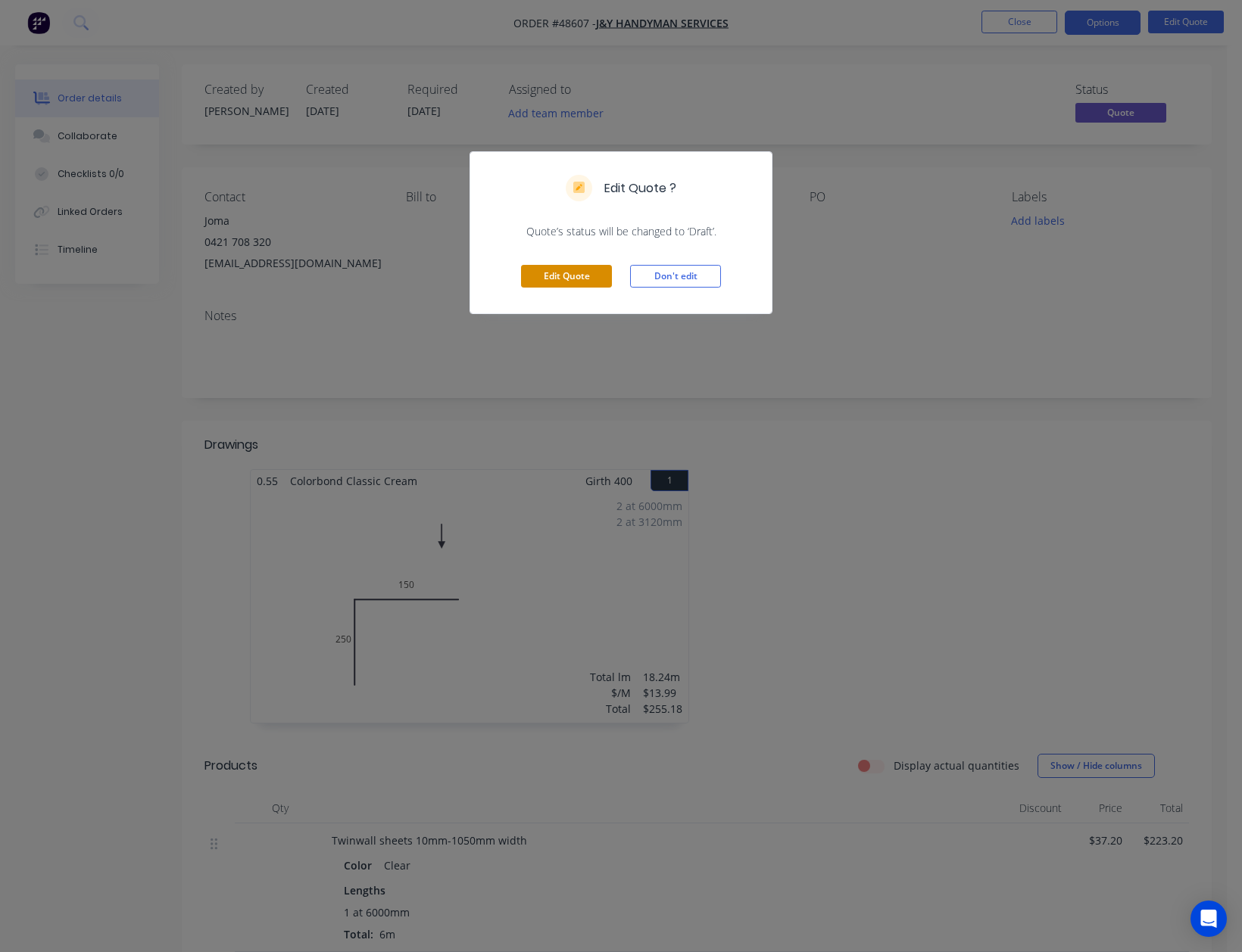
click at [570, 280] on button "Edit Quote" at bounding box center [566, 276] width 91 height 23
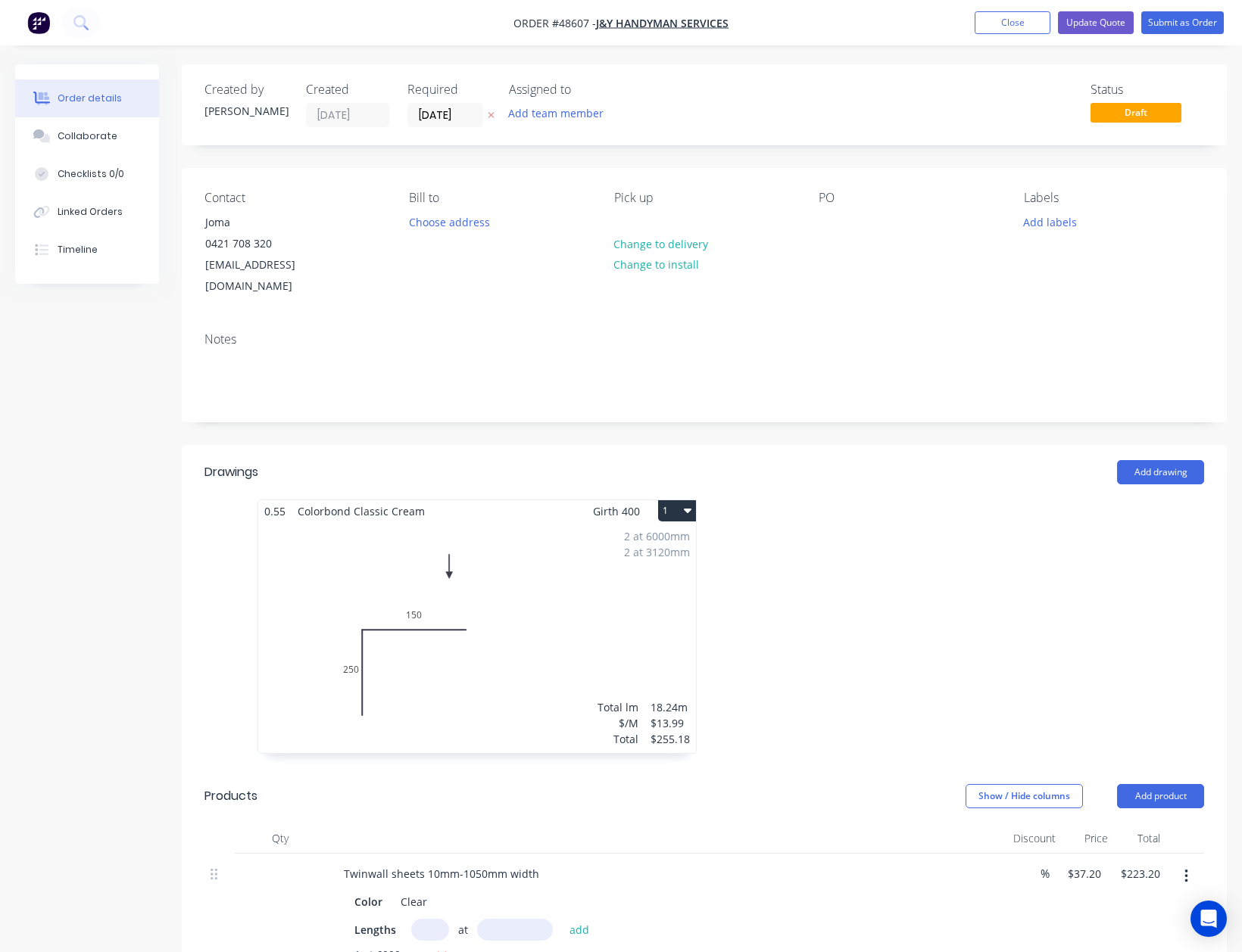
click at [591, 573] on div "2 at 6000mm 2 at 3120mm Total lm $/M Total 18.24m $13.99 $255.18" at bounding box center [478, 638] width 438 height 231
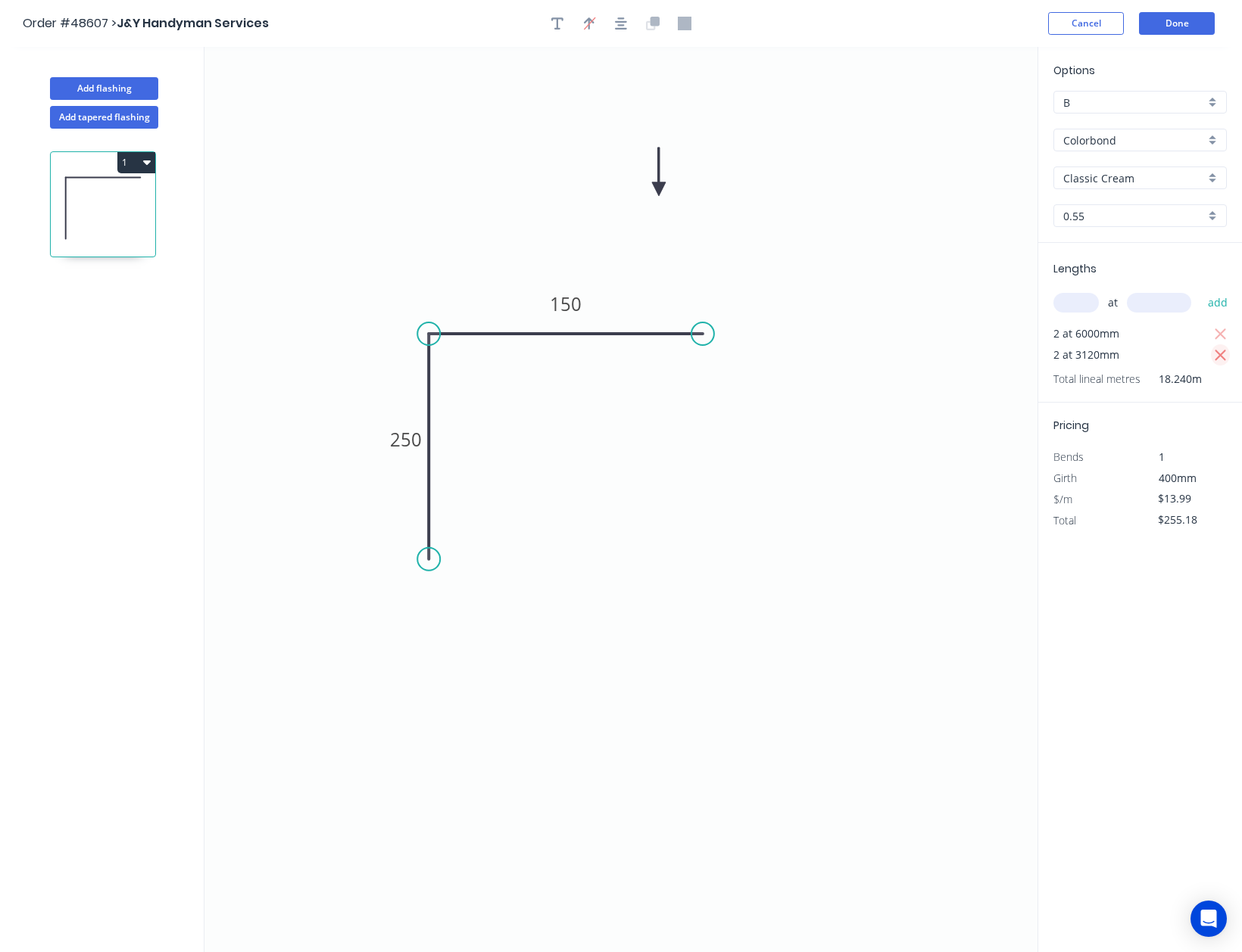
click at [1216, 357] on icon "button" at bounding box center [1220, 356] width 13 height 19
type input "$167.88"
click at [1080, 311] on div "at add" at bounding box center [1141, 303] width 177 height 26
click at [1080, 311] on input "text" at bounding box center [1075, 303] width 45 height 19
type input "1"
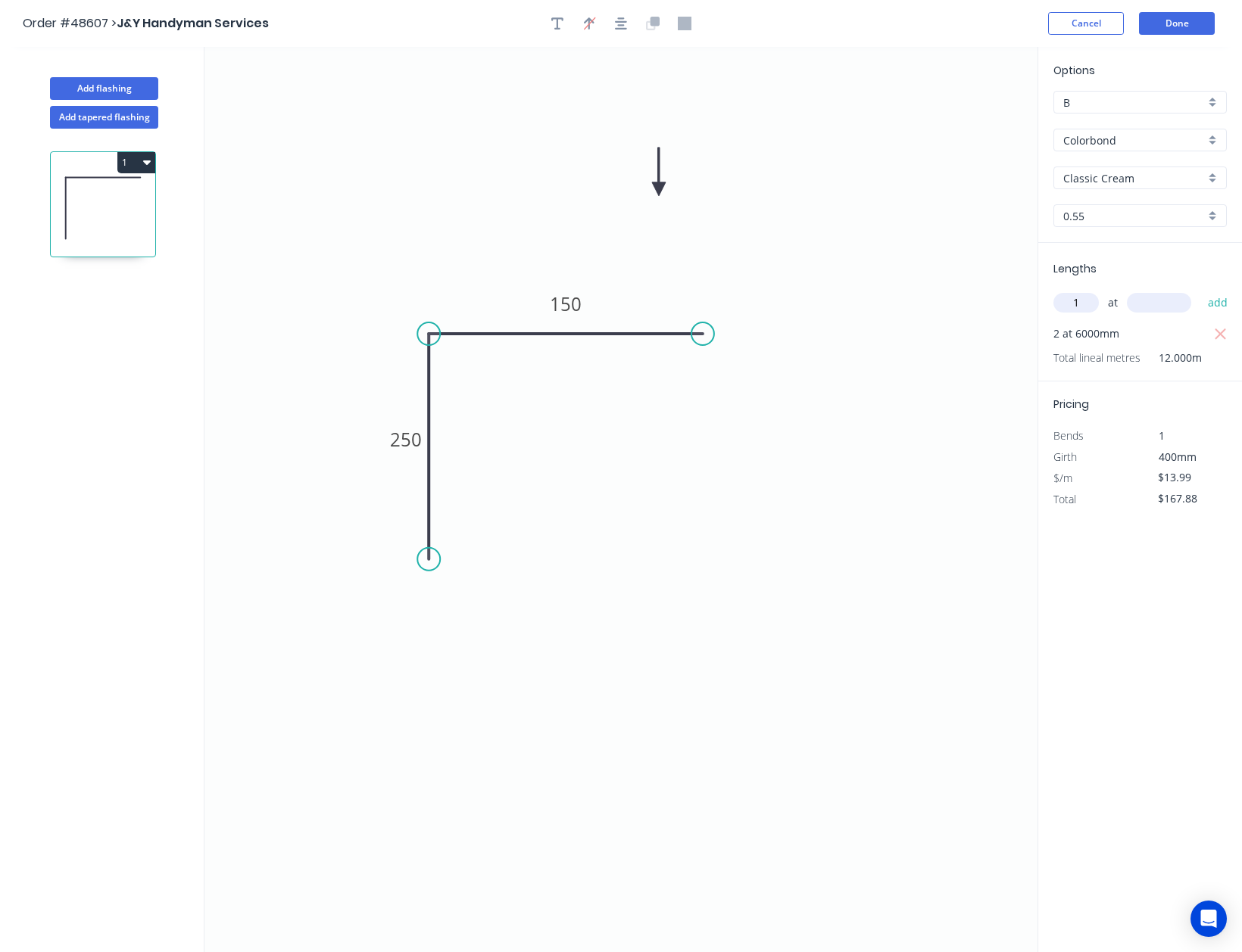
click at [1175, 311] on input "text" at bounding box center [1159, 303] width 64 height 19
type input "3120"
click at [1201, 290] on button "add" at bounding box center [1218, 303] width 35 height 26
type input "$211.53"
click at [1152, 13] on button "Done" at bounding box center [1177, 24] width 76 height 23
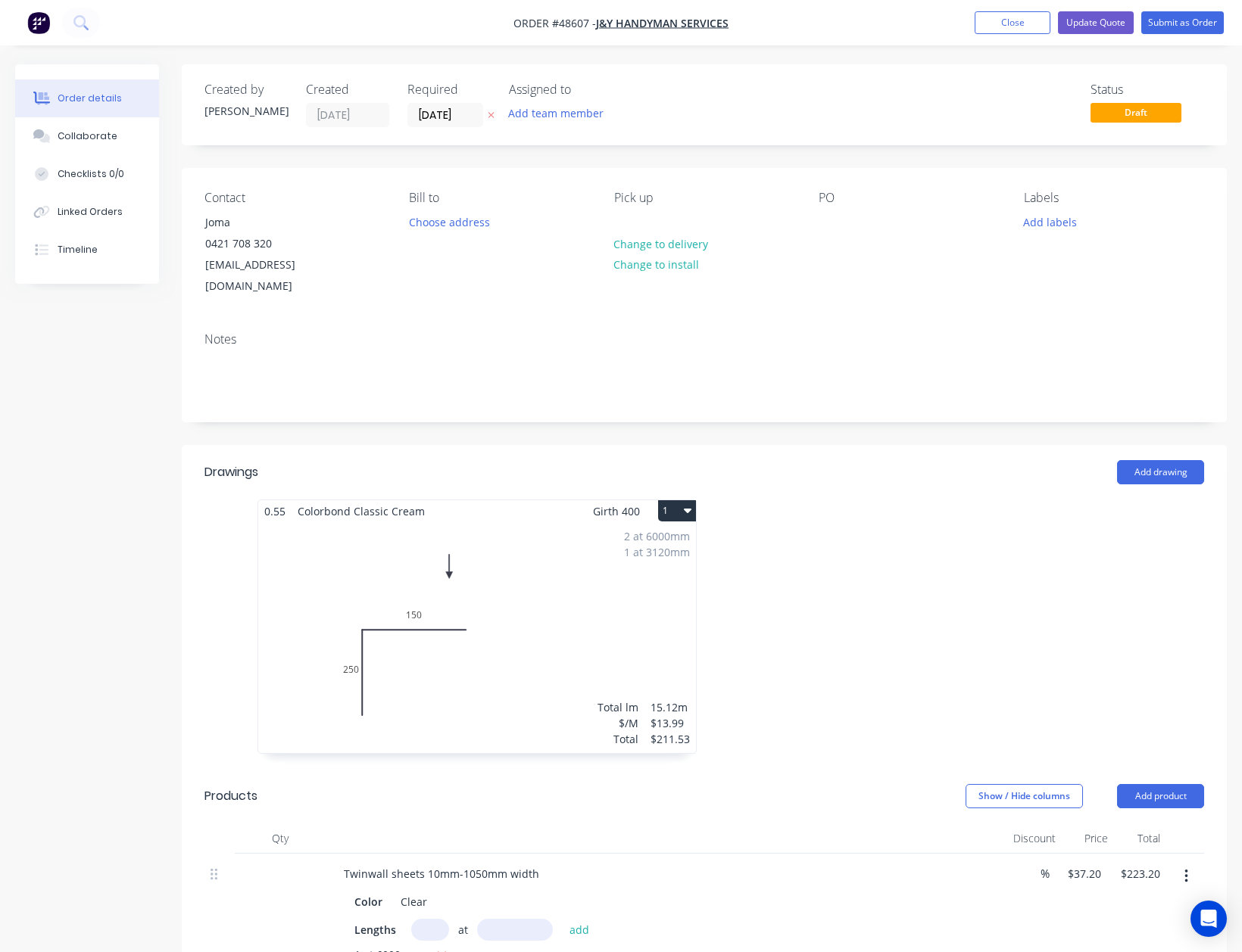
click at [753, 615] on div at bounding box center [931, 633] width 455 height 269
click at [1140, 461] on button "Add drawing" at bounding box center [1160, 472] width 87 height 24
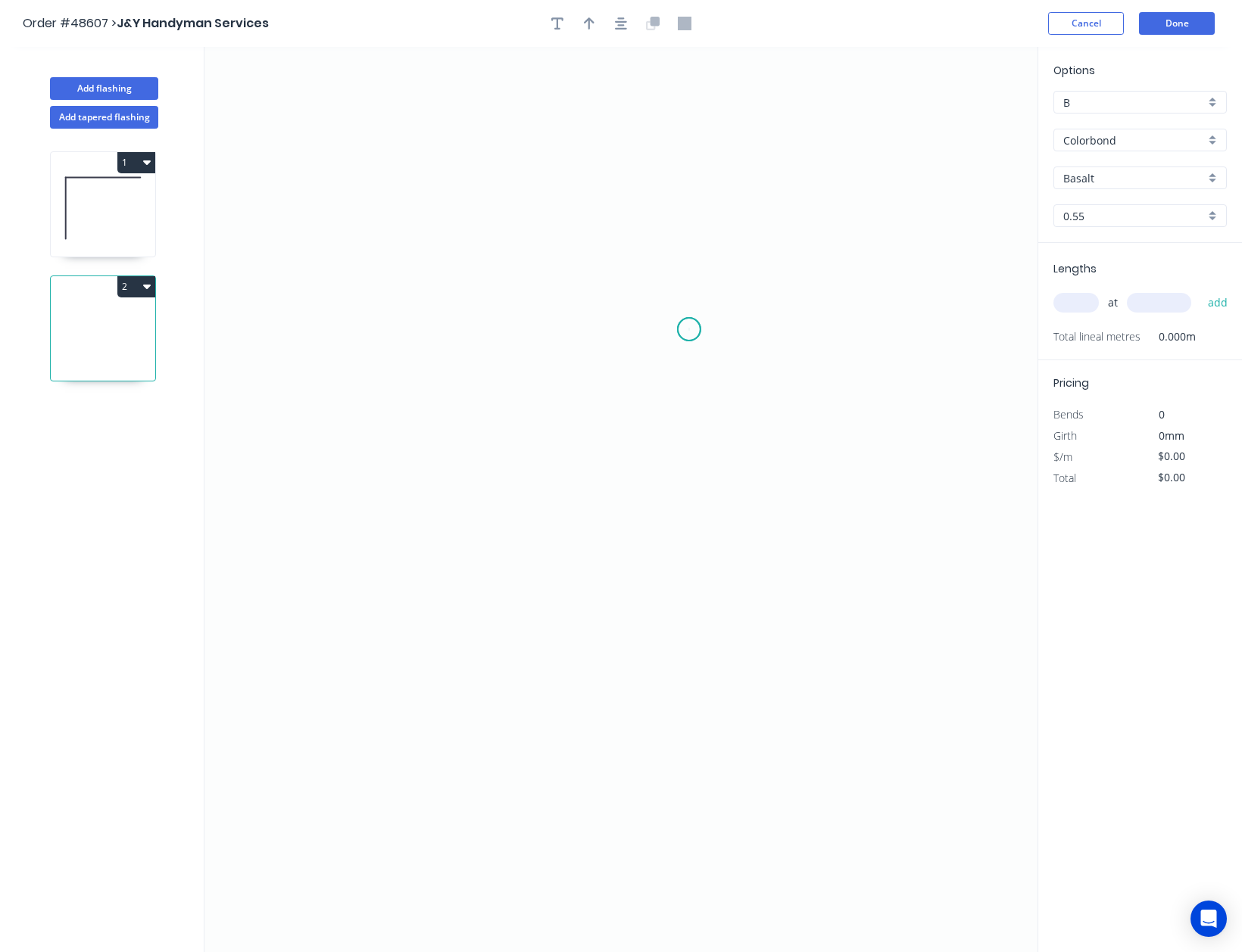
click at [689, 330] on icon "0" at bounding box center [621, 499] width 833 height 906
click at [356, 338] on icon "0" at bounding box center [621, 499] width 833 height 906
click at [370, 640] on icon "0 ?" at bounding box center [621, 499] width 833 height 906
click at [403, 663] on icon "0 ? ?" at bounding box center [621, 499] width 833 height 906
click at [689, 327] on circle at bounding box center [689, 329] width 23 height 23
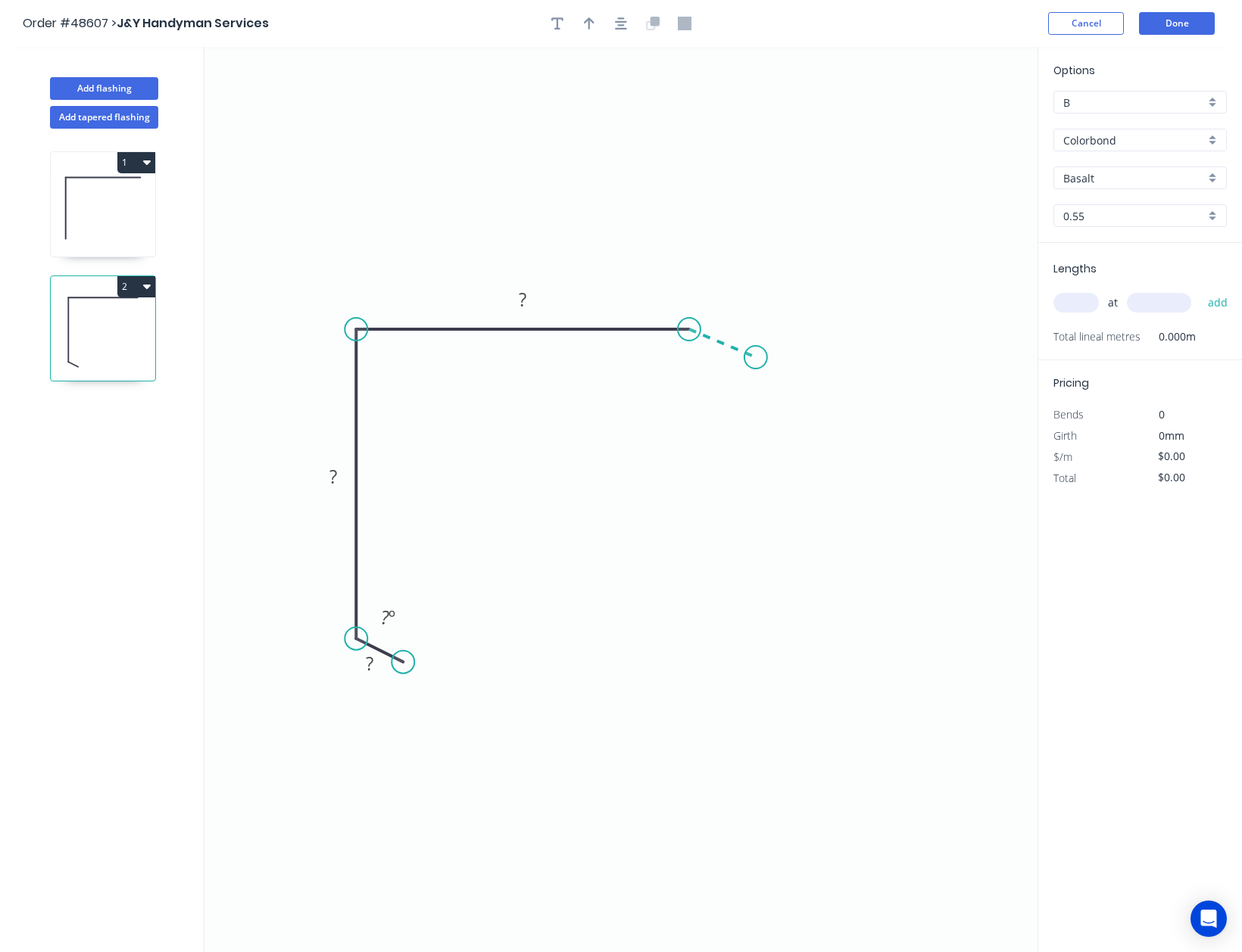
click at [756, 358] on icon "0 ? ? ? ? º" at bounding box center [621, 499] width 833 height 906
click at [756, 358] on circle at bounding box center [756, 357] width 23 height 23
drag, startPoint x: 403, startPoint y: 658, endPoint x: 395, endPoint y: 681, distance: 24.4
click at [395, 681] on circle at bounding box center [395, 678] width 23 height 23
click at [359, 671] on tspan "?" at bounding box center [359, 666] width 8 height 25
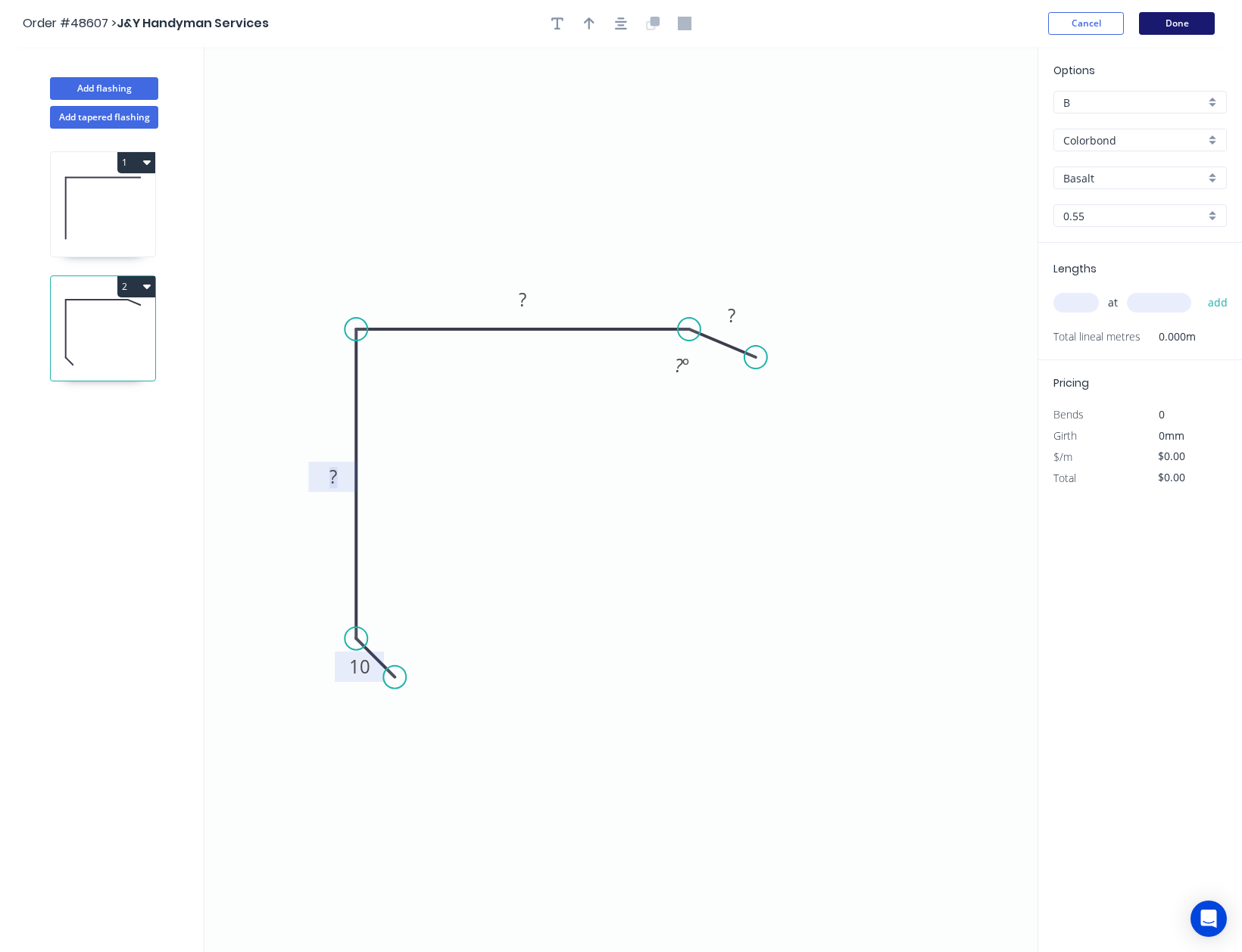
click at [1170, 19] on button "Done" at bounding box center [1177, 24] width 76 height 23
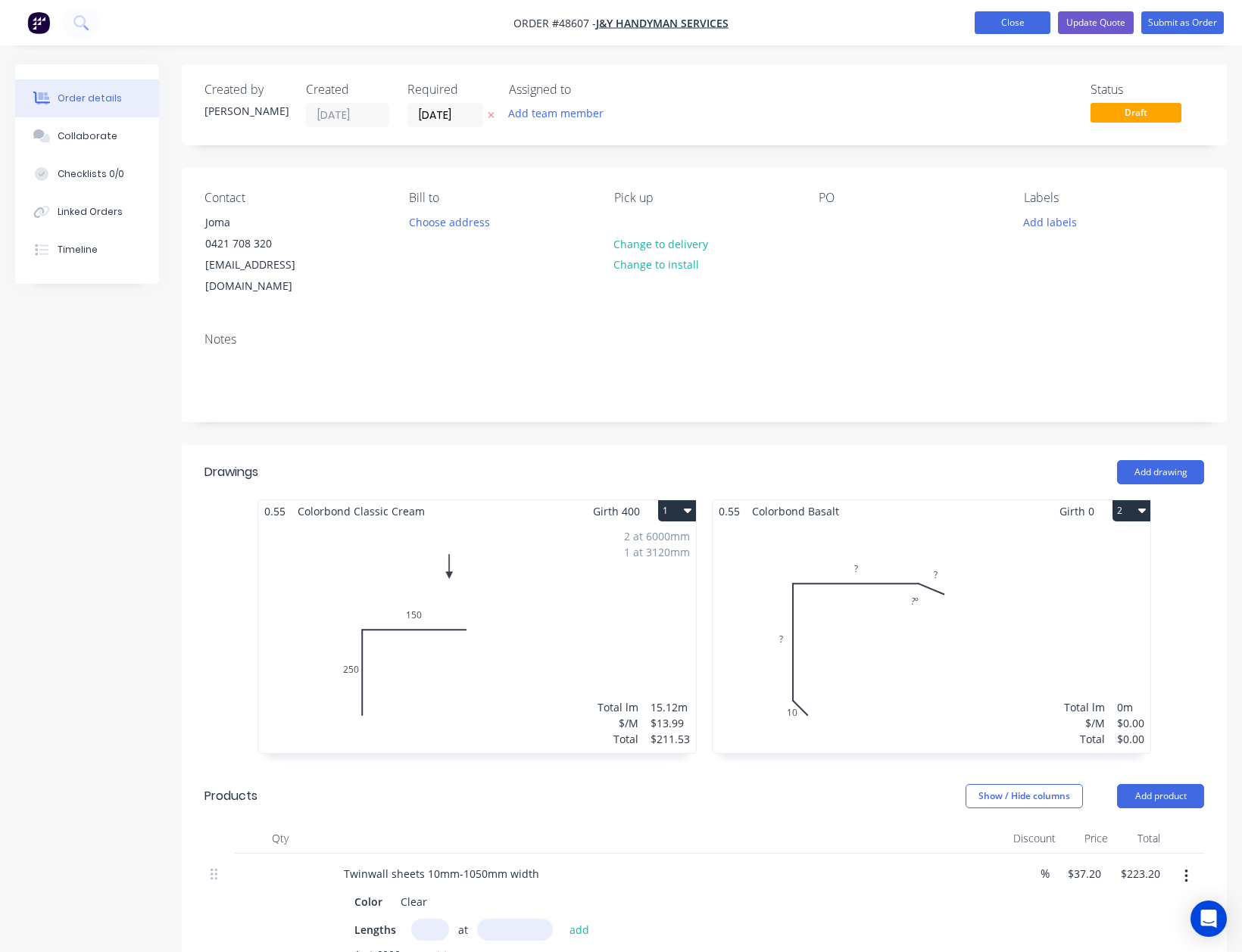
click at [976, 19] on button "Close" at bounding box center [1012, 23] width 76 height 23
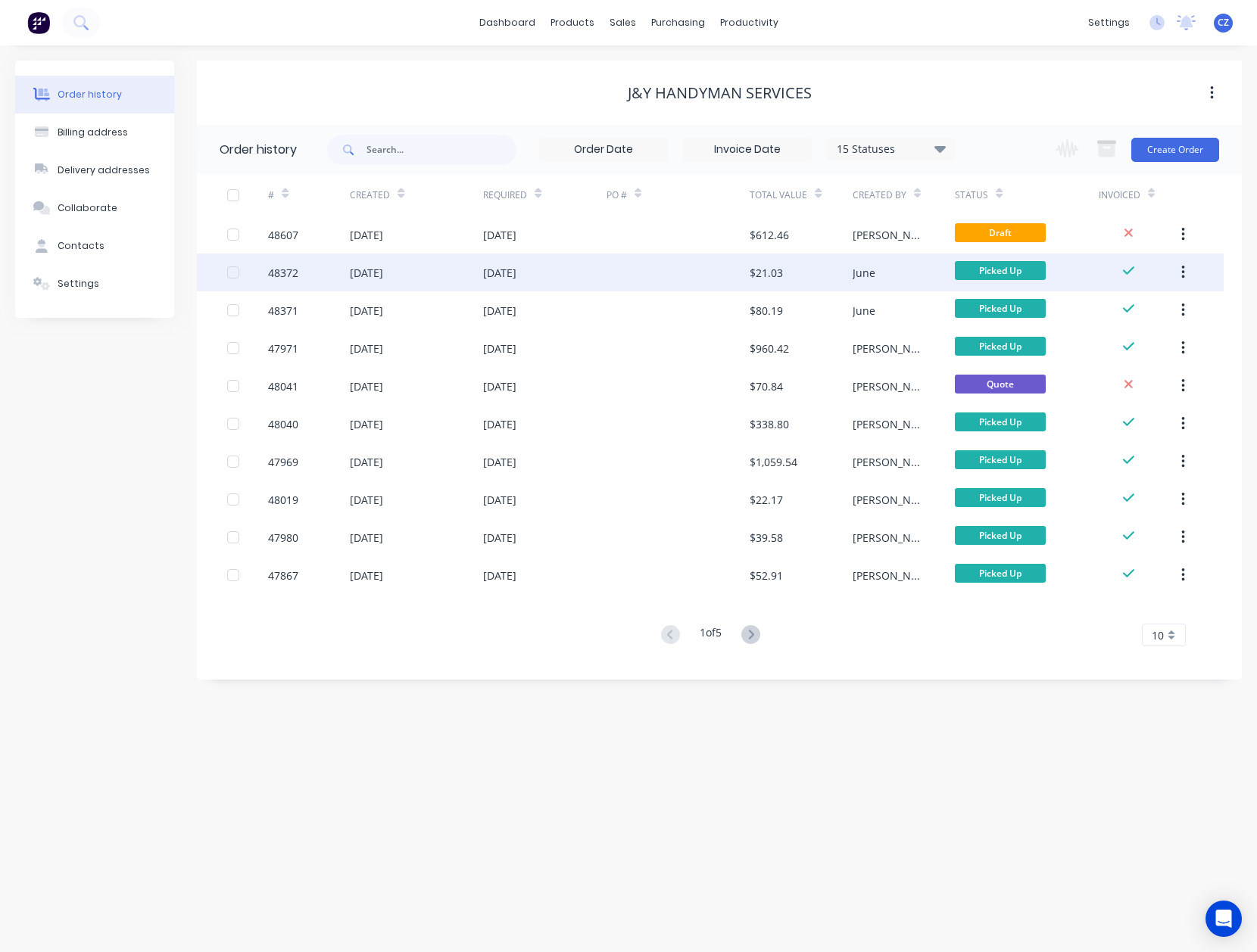
click at [804, 285] on div "$21.03" at bounding box center [801, 272] width 102 height 38
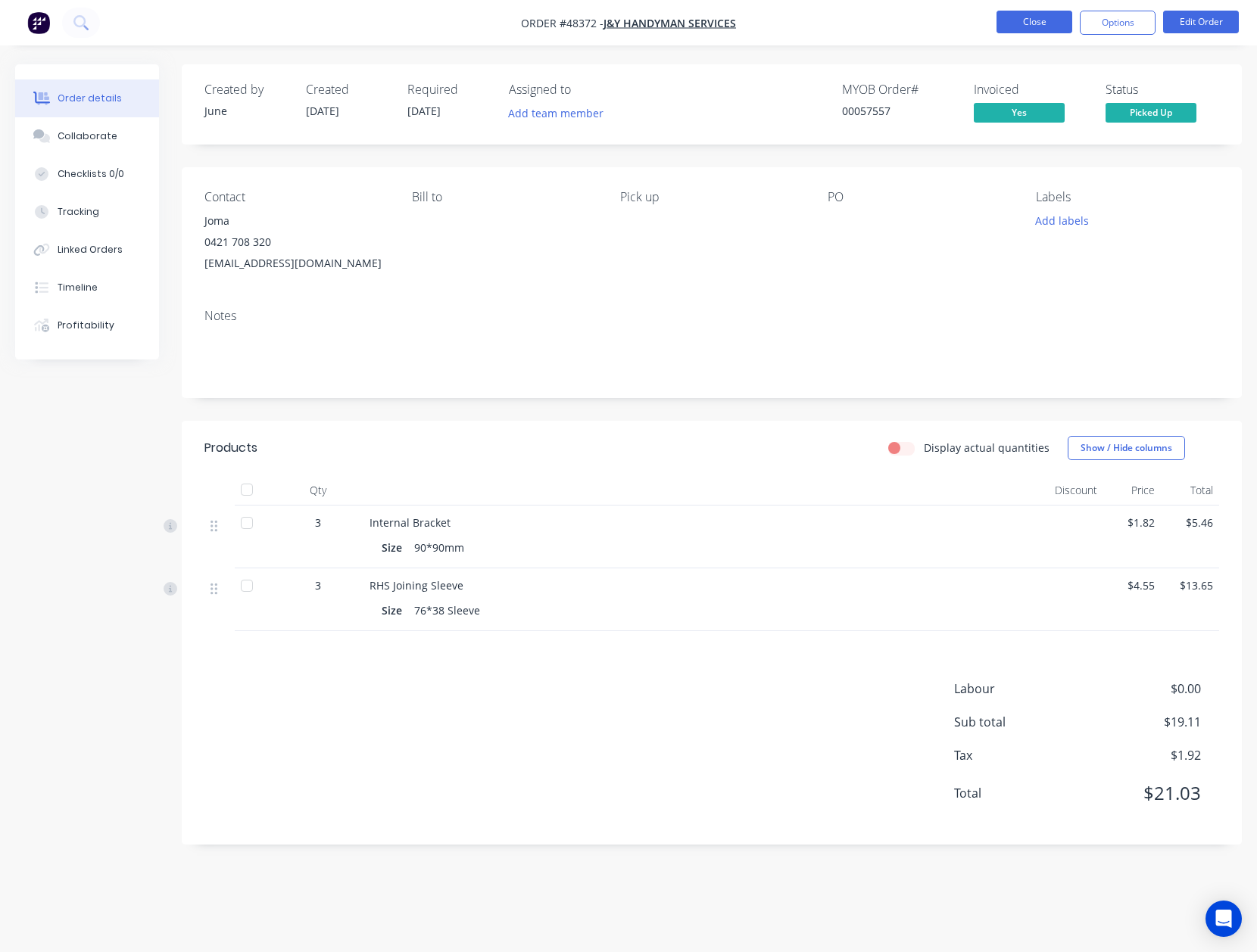
click at [1028, 32] on button "Close" at bounding box center [1035, 22] width 76 height 23
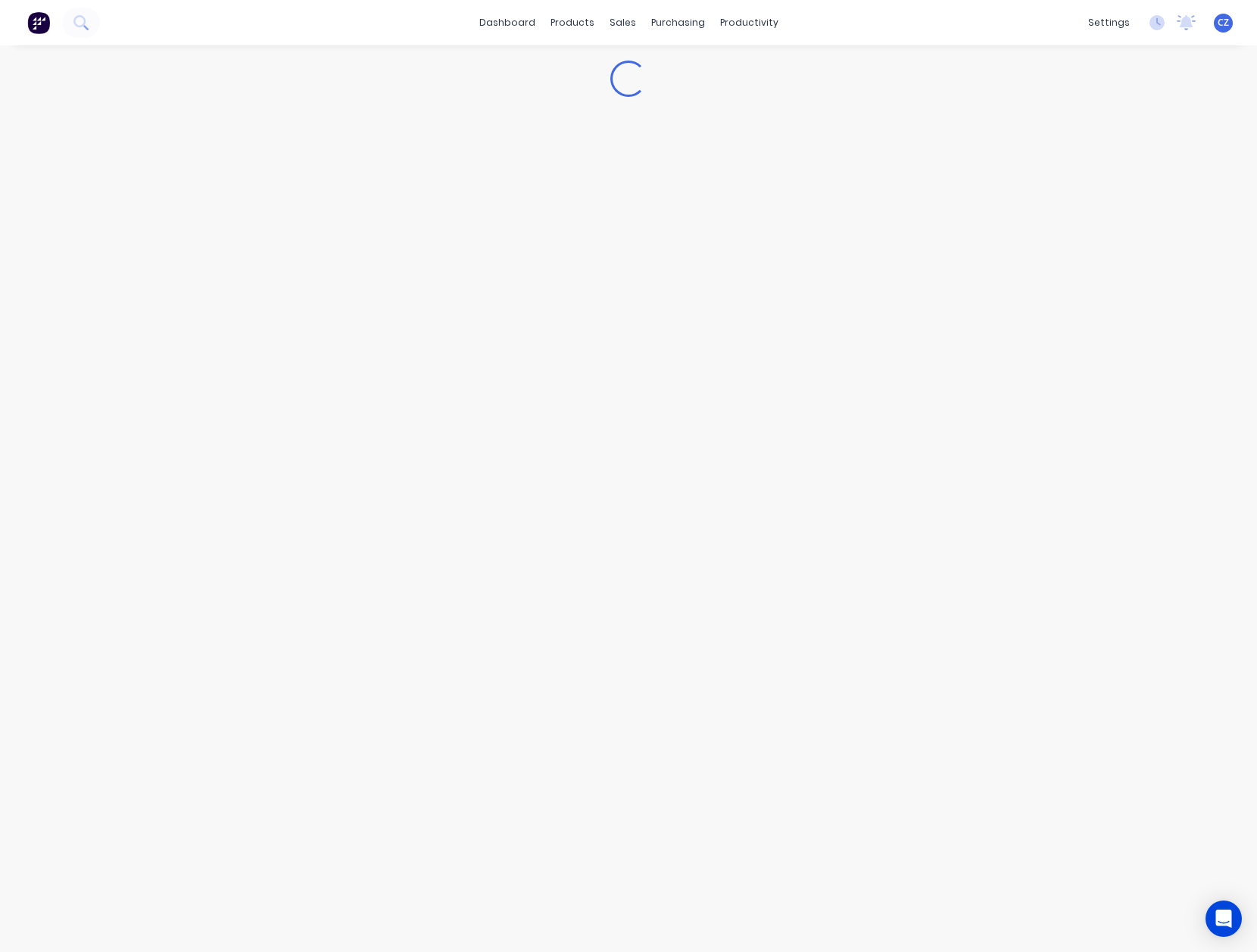
click at [1028, 24] on div "dashboard products sales purchasing productivity dashboard products Product Cat…" at bounding box center [628, 22] width 1257 height 45
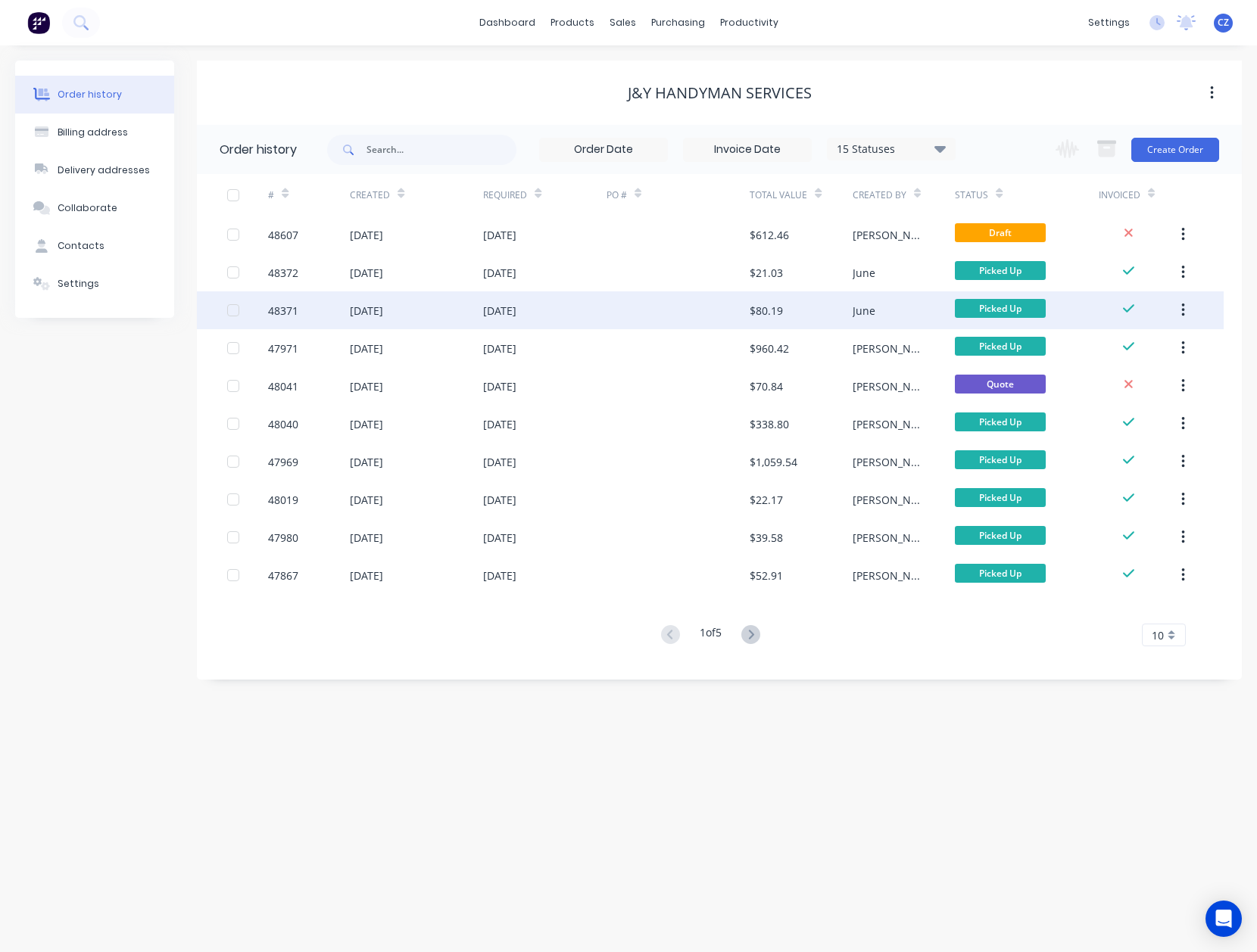
click at [809, 312] on div "$80.19" at bounding box center [801, 310] width 102 height 38
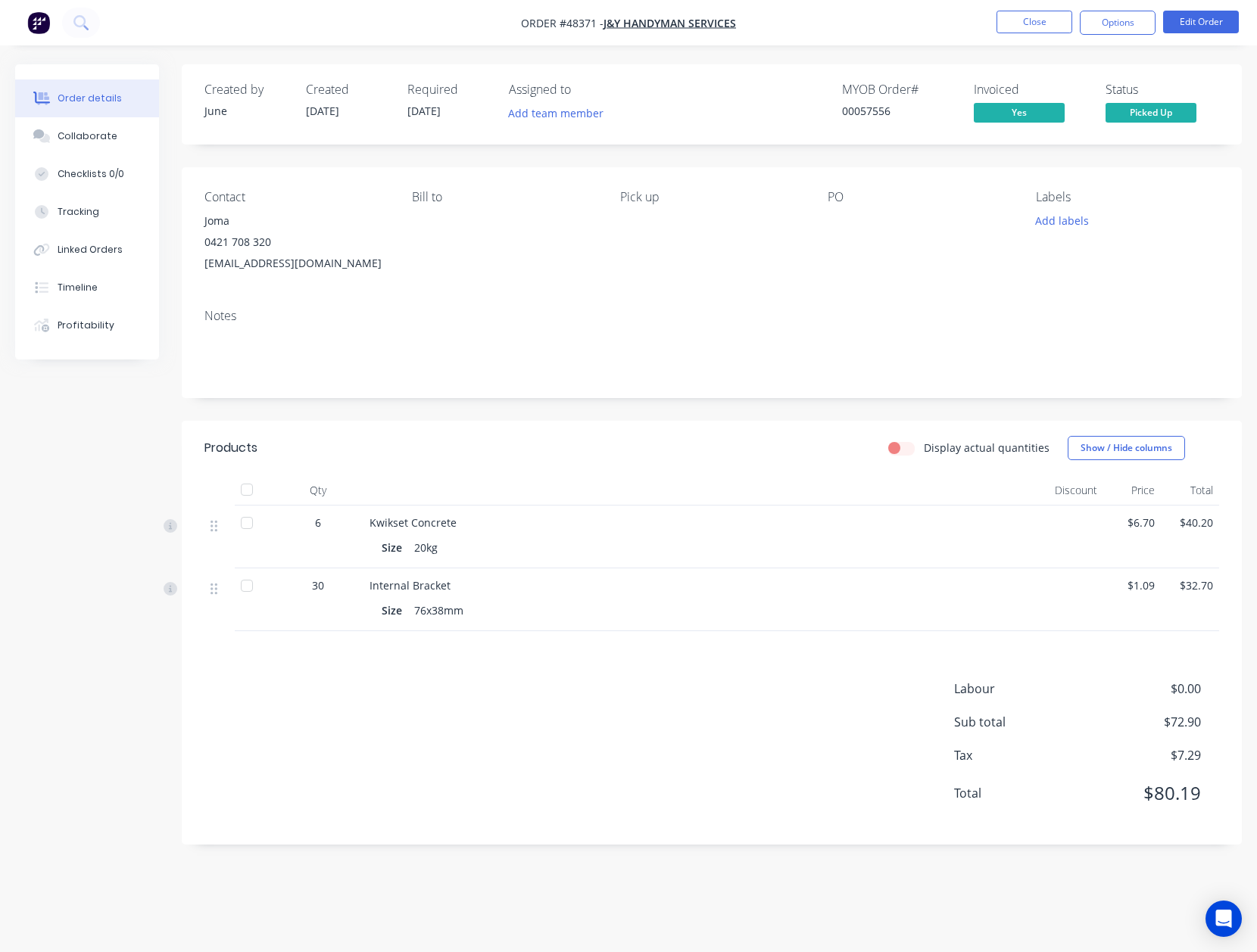
click at [1010, 6] on nav "Order #48371 - J&Y Handyman Services Close Options Edit Order" at bounding box center [628, 22] width 1257 height 45
click at [1010, 28] on button "Close" at bounding box center [1035, 22] width 76 height 23
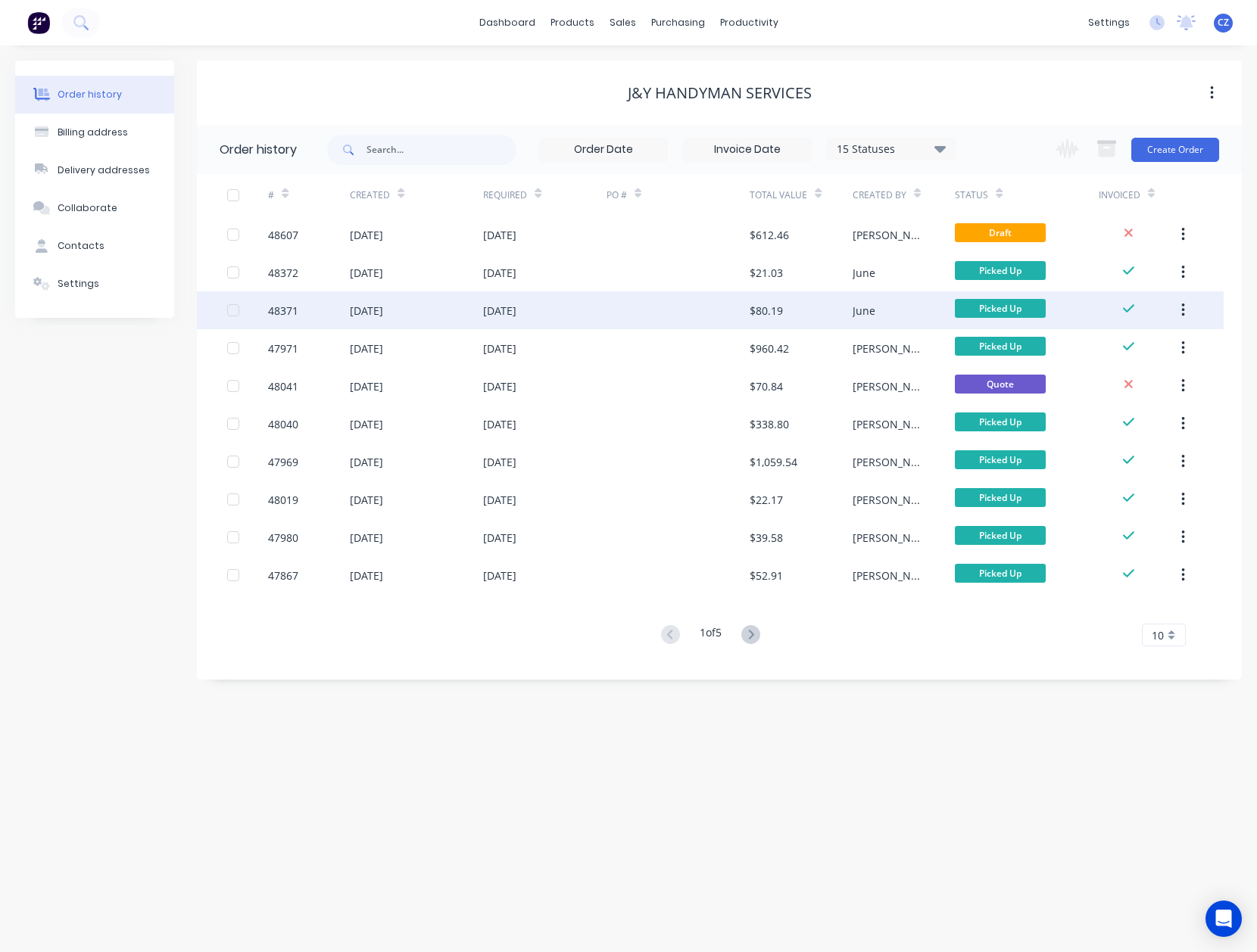
click at [846, 319] on div "$80.19" at bounding box center [801, 310] width 102 height 38
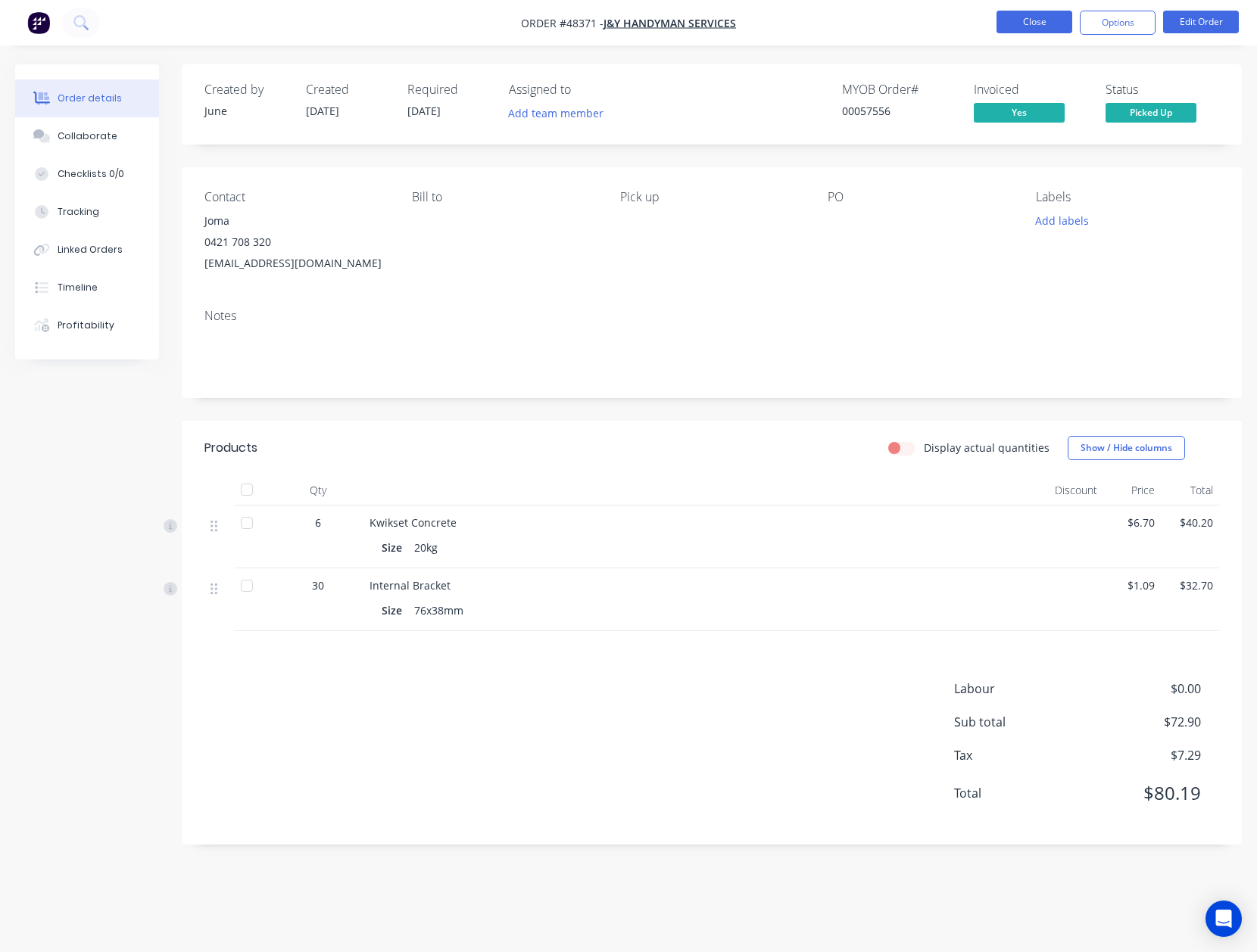
click at [1015, 31] on button "Close" at bounding box center [1035, 22] width 76 height 23
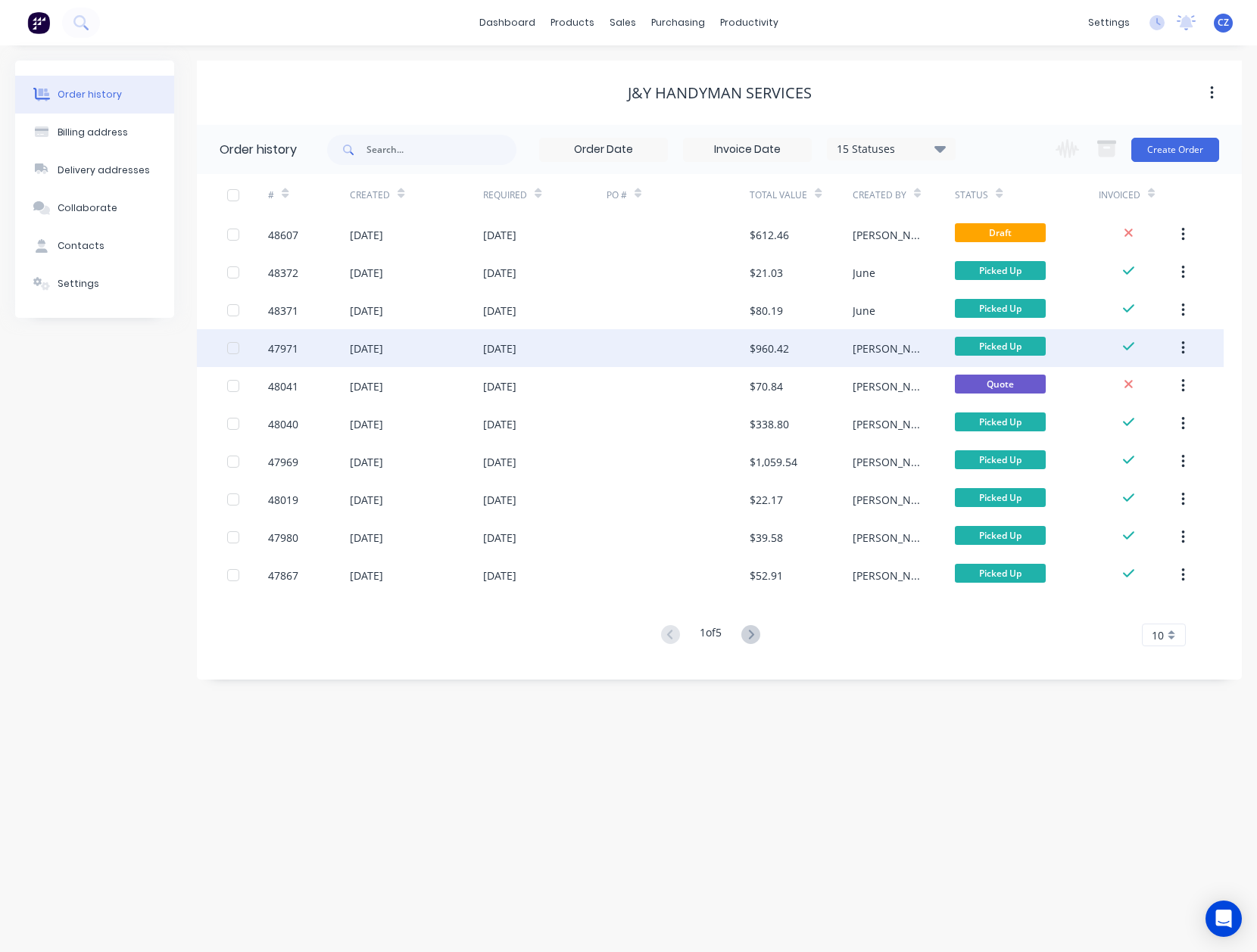
click at [891, 357] on div "[PERSON_NAME]" at bounding box center [904, 348] width 102 height 38
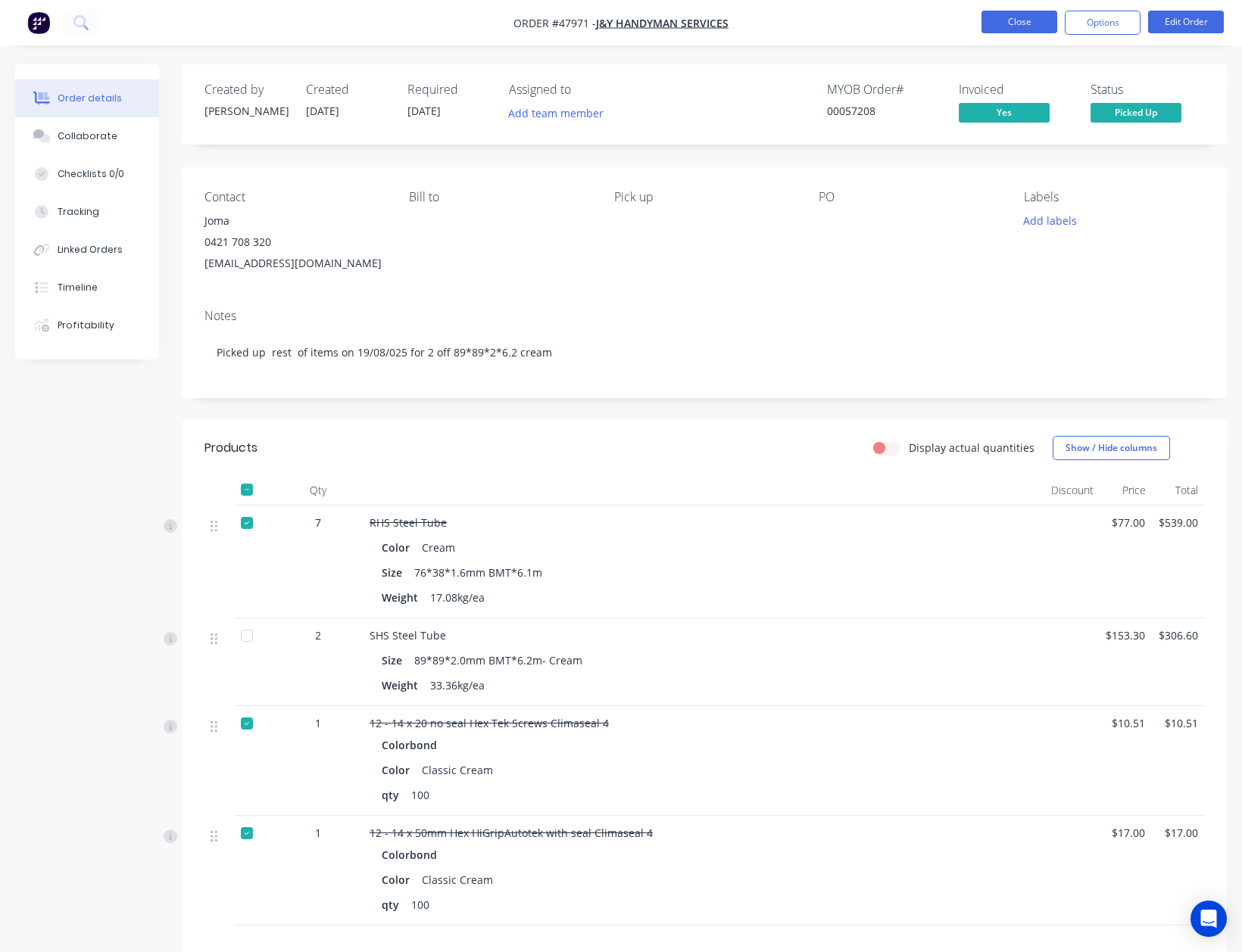
click at [1020, 11] on button "Close" at bounding box center [1020, 22] width 76 height 23
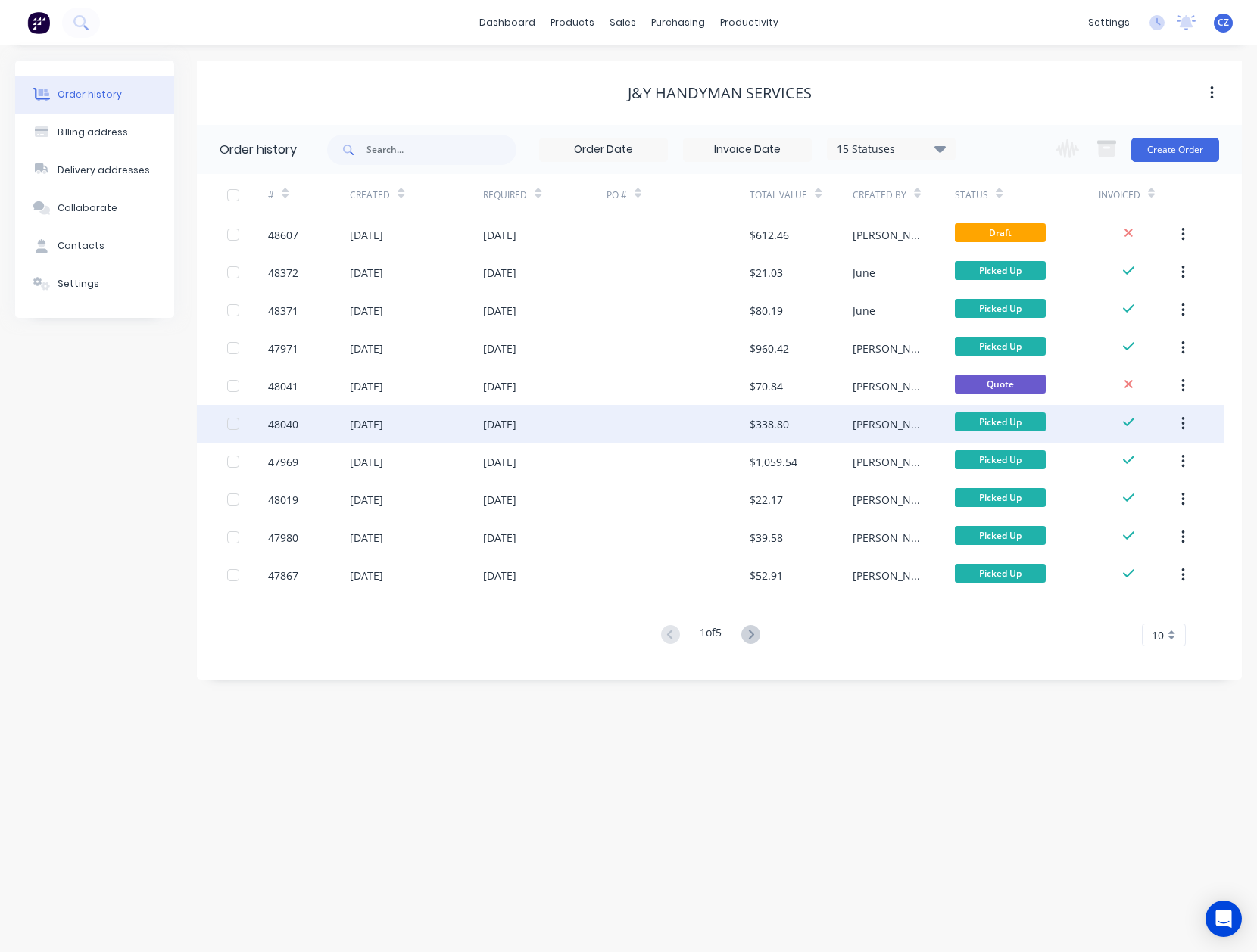
click at [798, 423] on div "$338.80" at bounding box center [801, 424] width 102 height 38
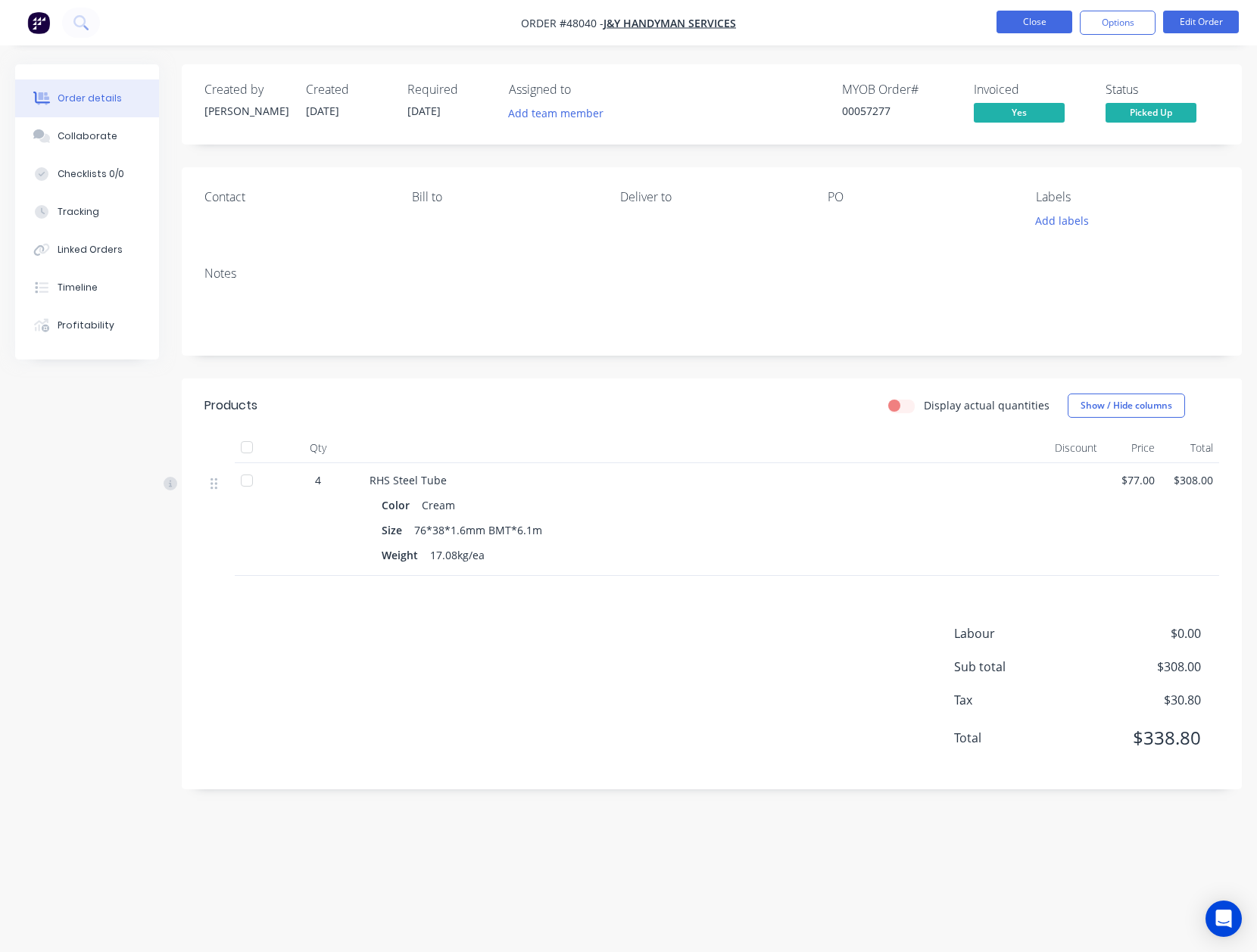
click at [1039, 28] on button "Close" at bounding box center [1035, 22] width 76 height 23
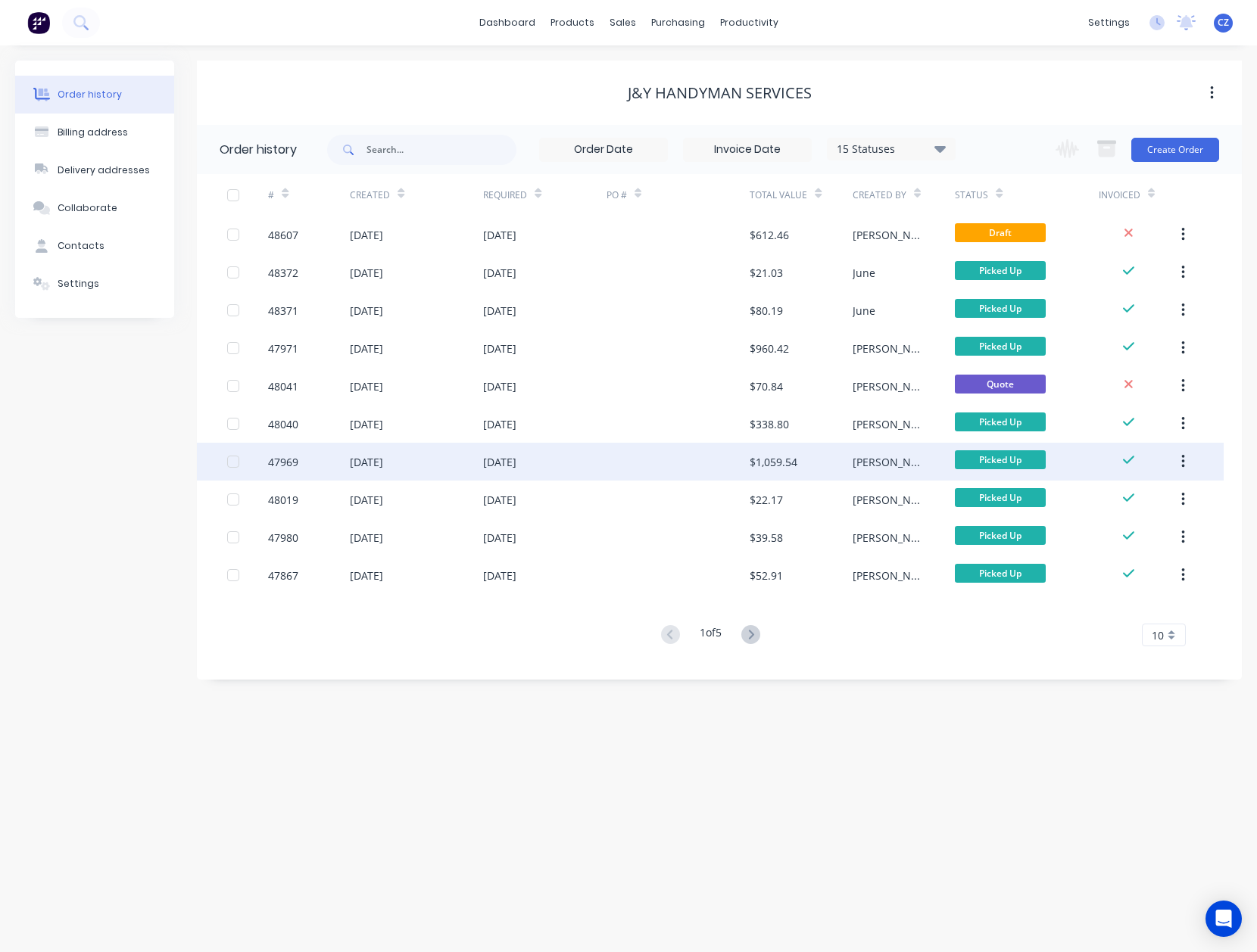
click at [830, 463] on div "$1,059.54" at bounding box center [801, 461] width 102 height 38
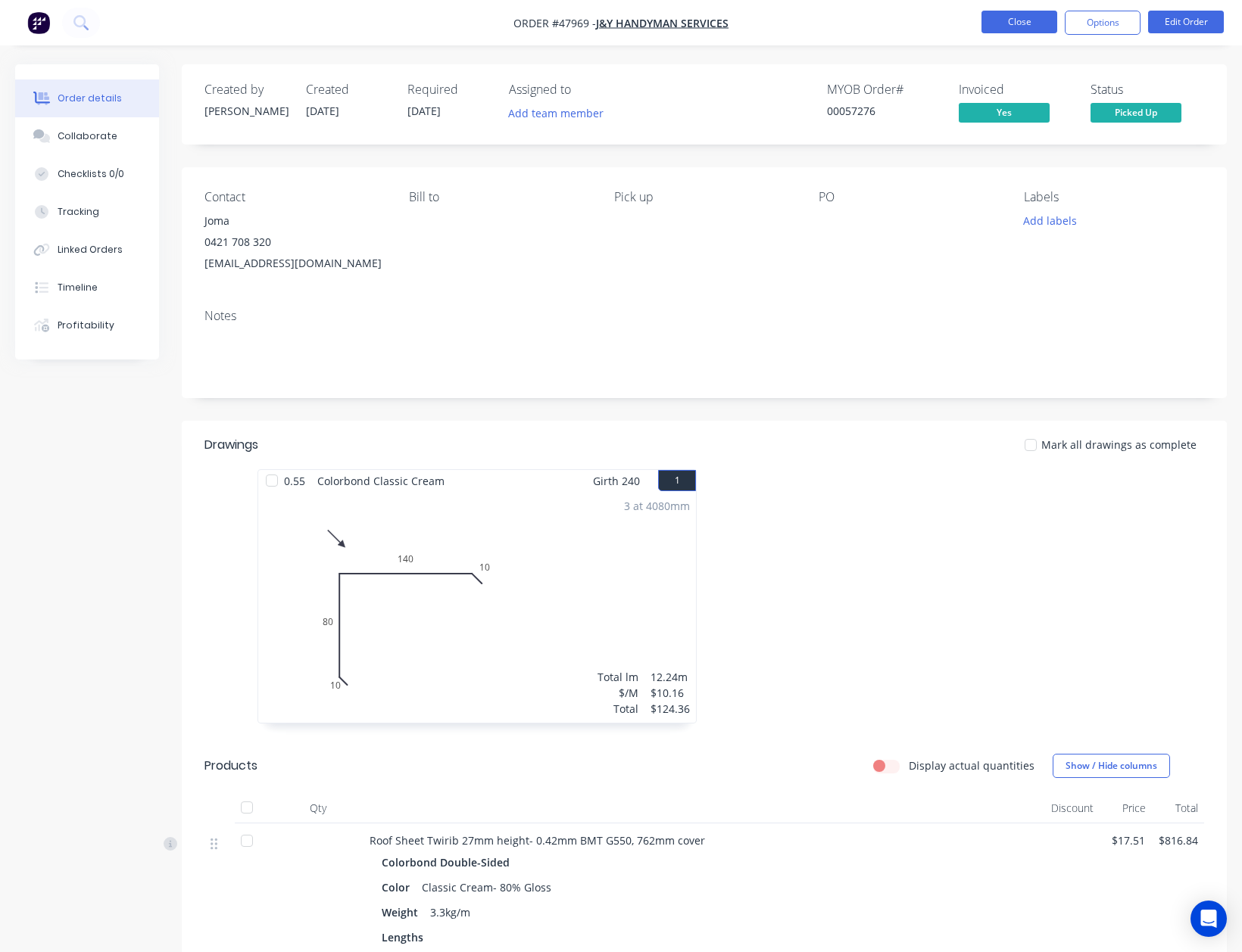
click at [1036, 24] on button "Close" at bounding box center [1020, 22] width 76 height 23
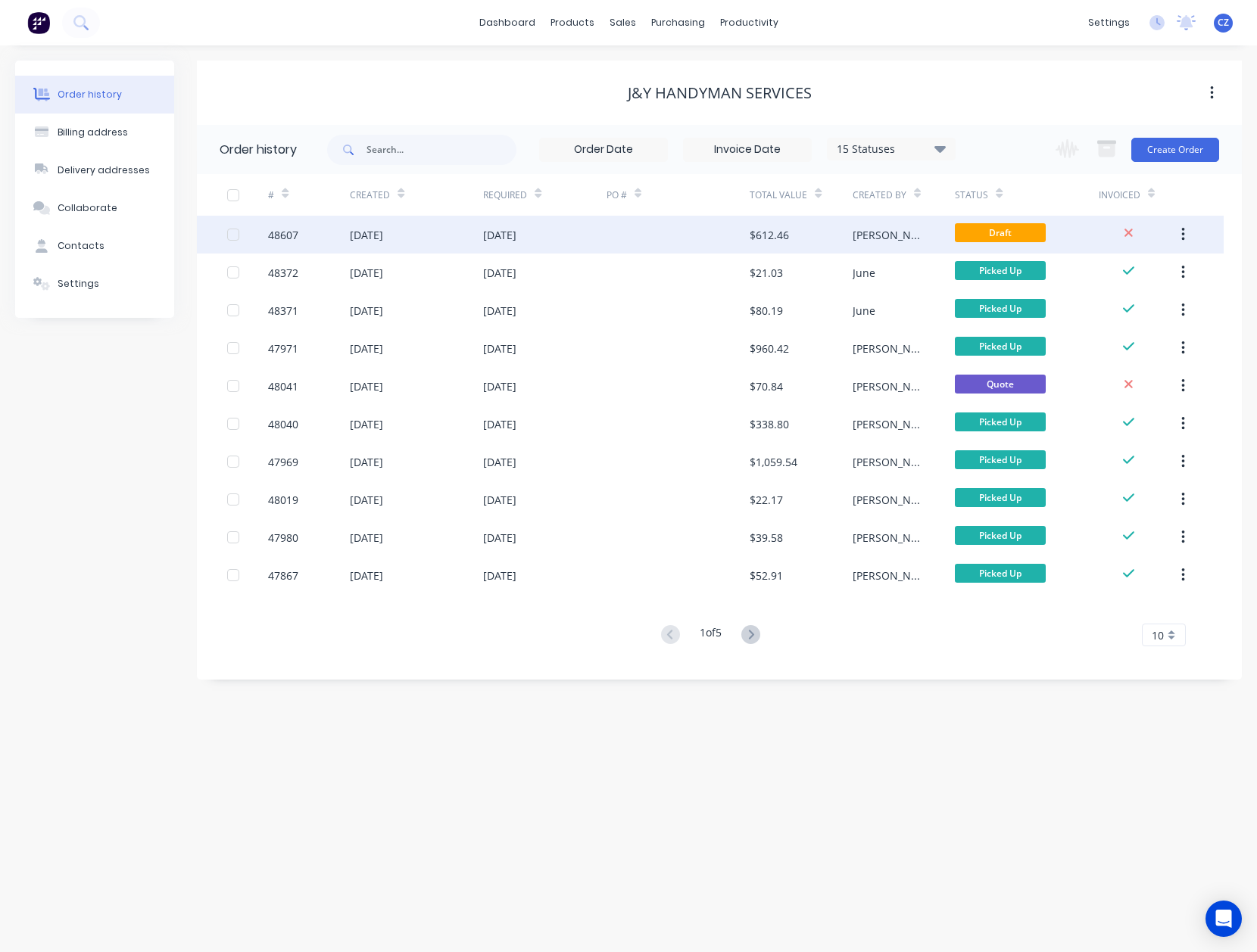
click at [680, 243] on div at bounding box center [678, 235] width 144 height 38
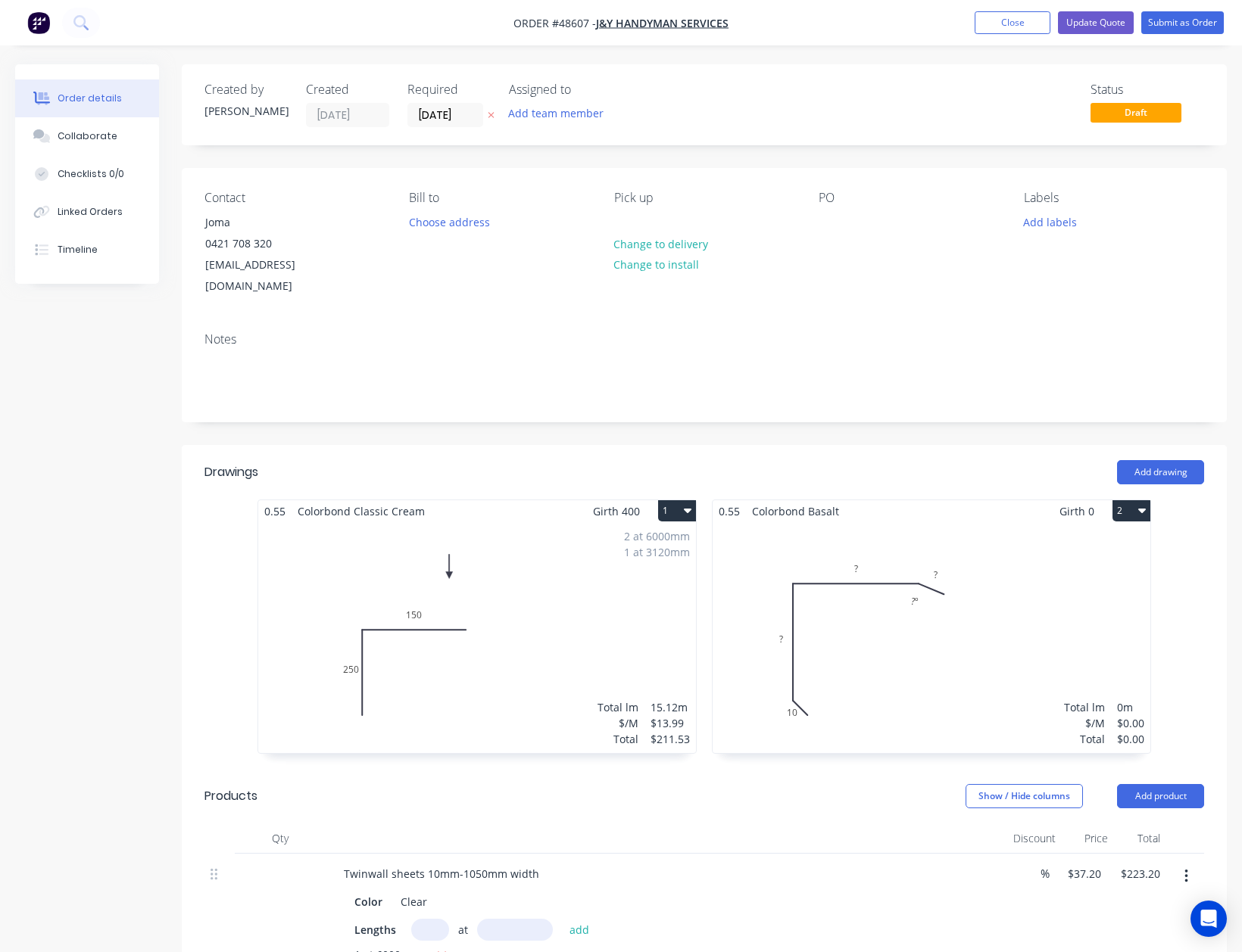
click at [840, 554] on div "Total lm $/M Total 0m $0.00 $0.00" at bounding box center [931, 638] width 438 height 231
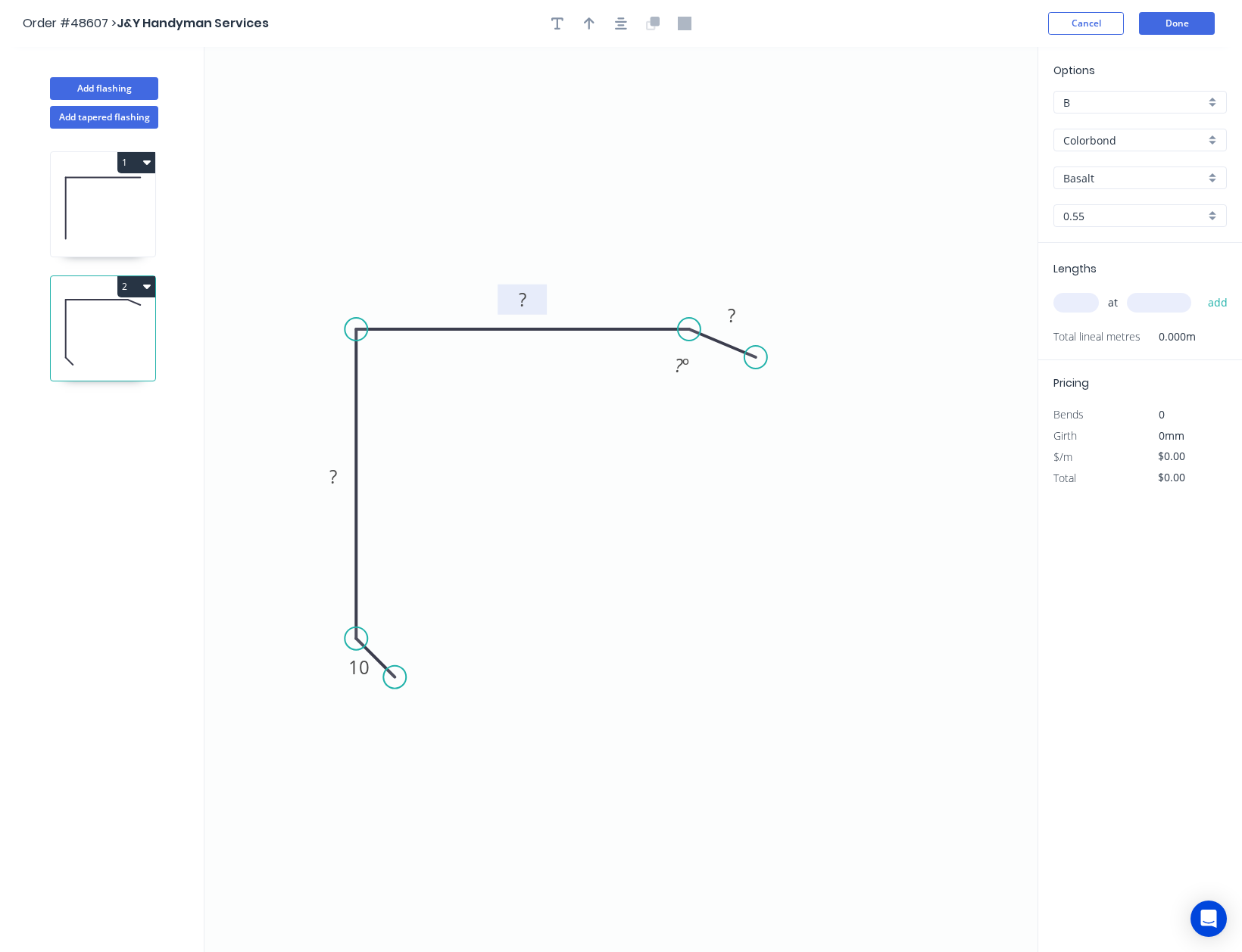
click at [529, 297] on rect at bounding box center [523, 301] width 30 height 21
click at [915, 451] on icon "0 10 80 140 10 165 º" at bounding box center [621, 499] width 833 height 906
type input "$10.16"
click at [1067, 296] on input "text" at bounding box center [1075, 303] width 45 height 19
click at [1197, 21] on button "Done" at bounding box center [1177, 24] width 76 height 23
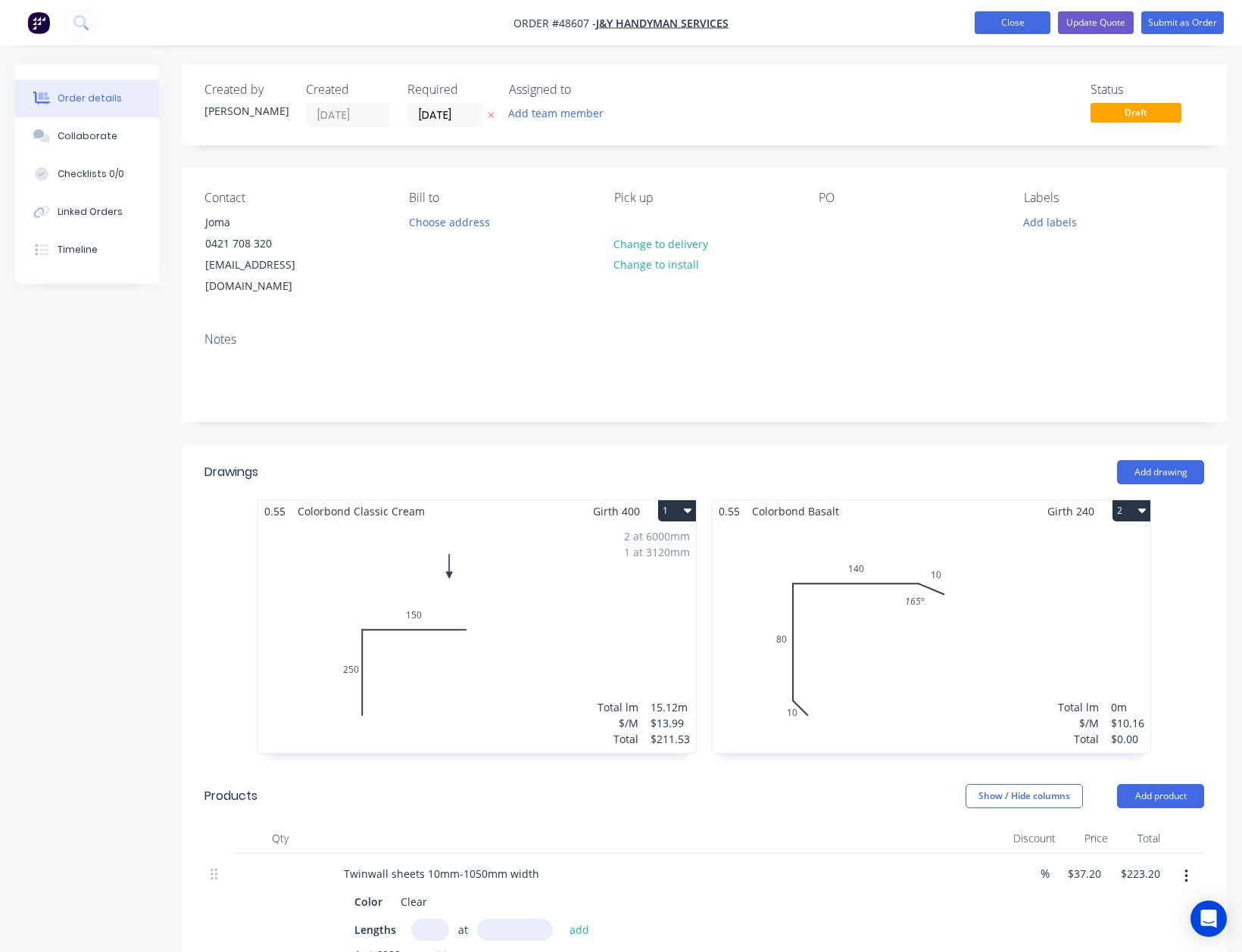
click at [1022, 26] on button "Close" at bounding box center [1012, 23] width 76 height 23
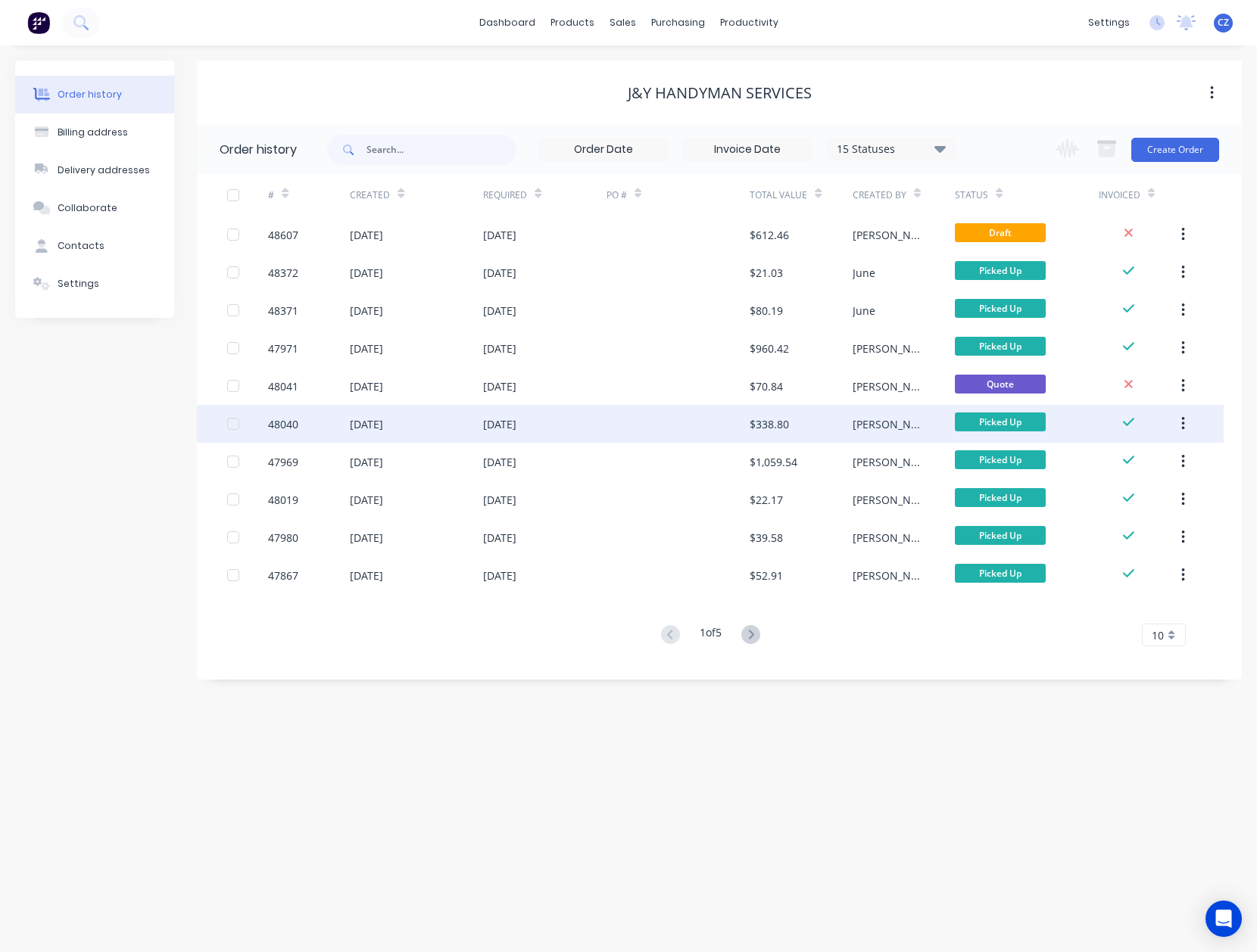
click at [704, 425] on div at bounding box center [678, 424] width 144 height 38
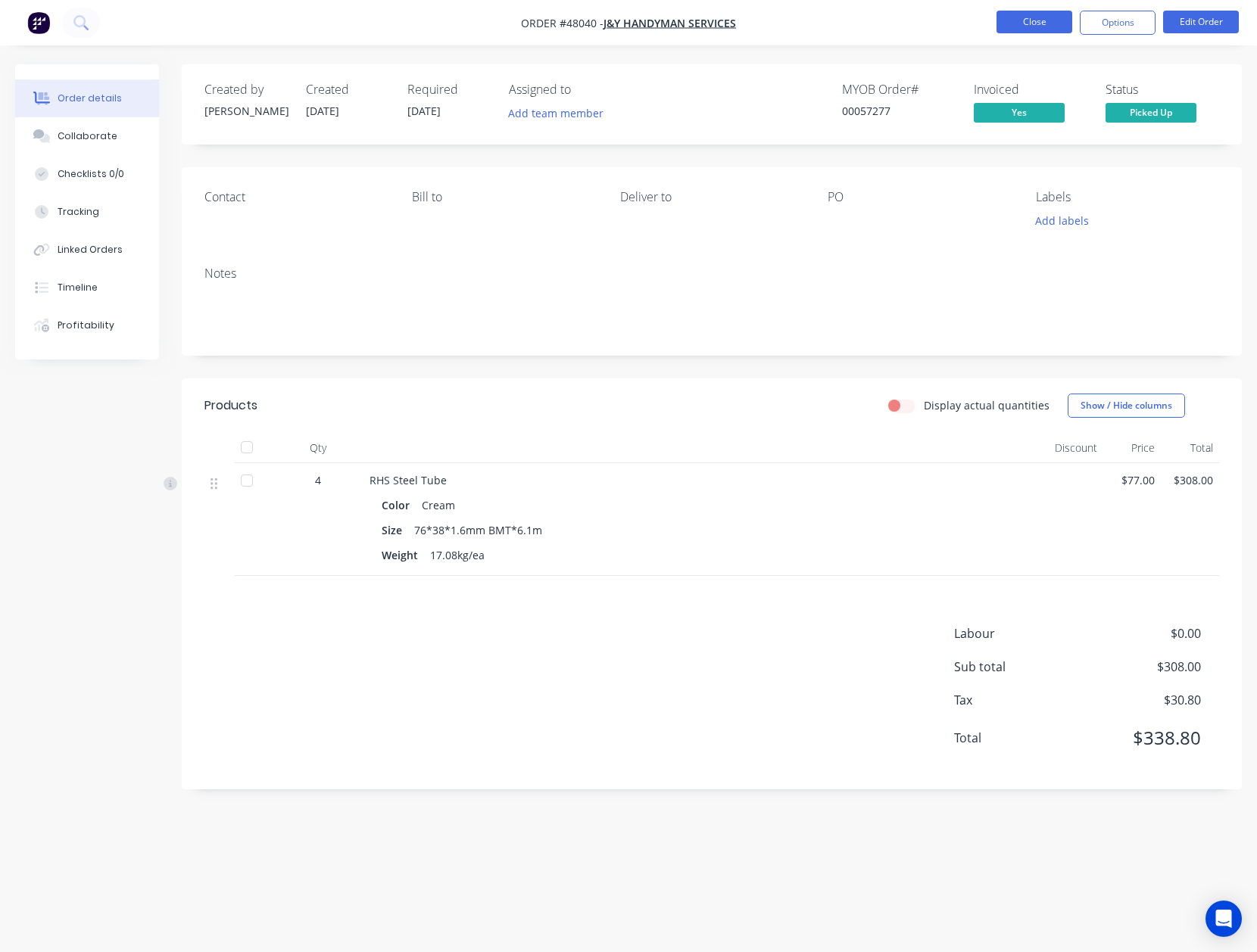
click at [1030, 19] on button "Close" at bounding box center [1035, 22] width 76 height 23
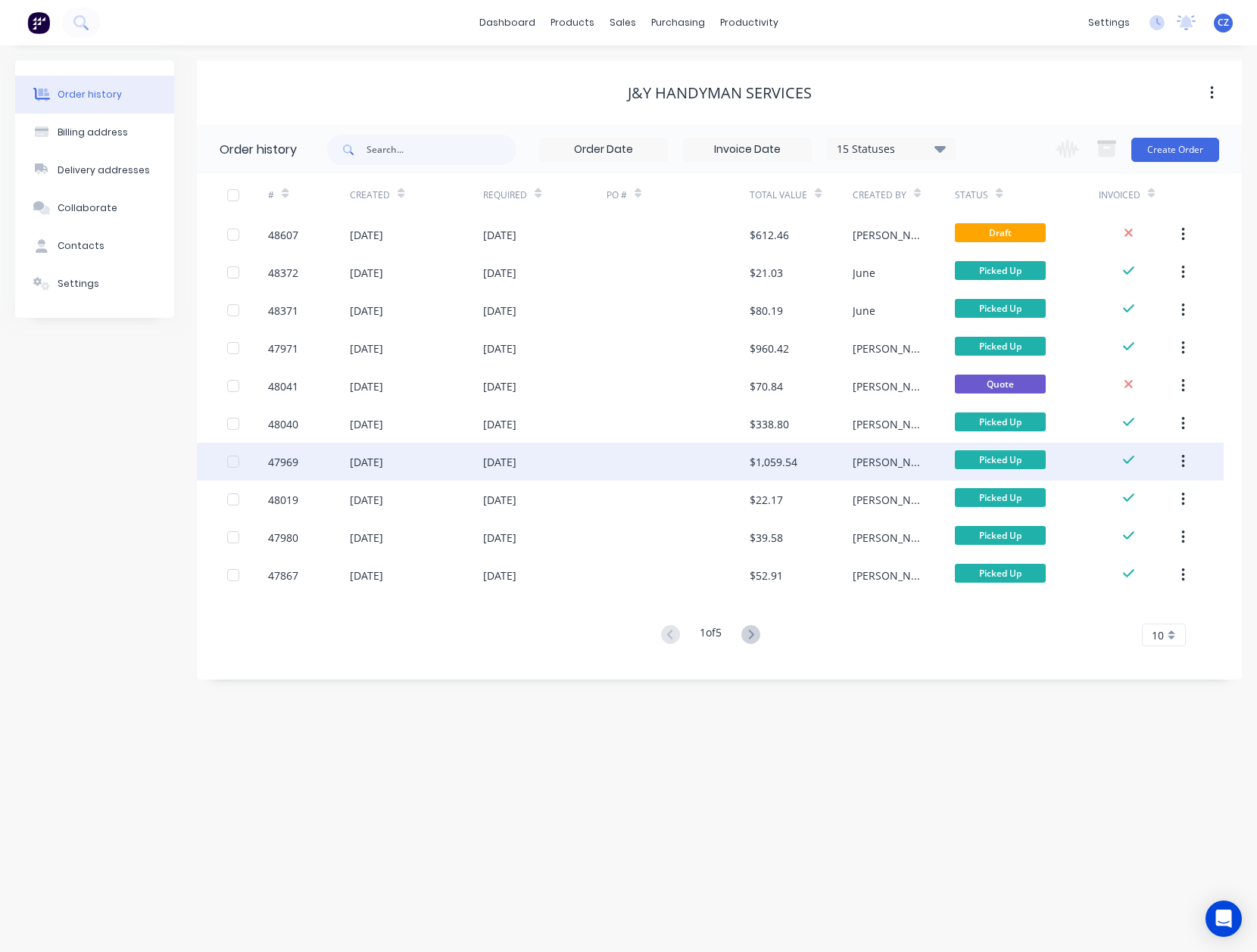
click at [813, 461] on div "$1,059.54" at bounding box center [801, 461] width 102 height 38
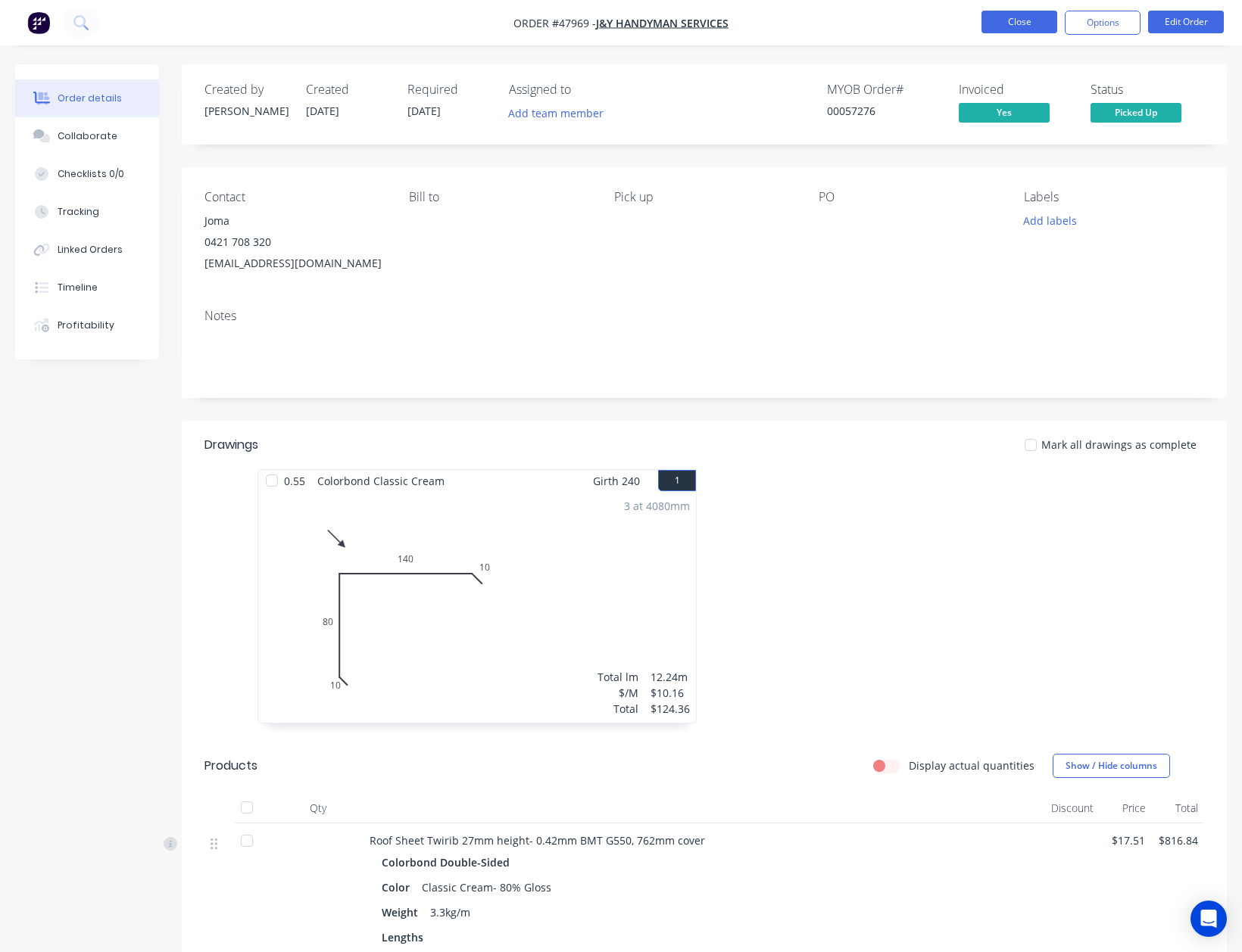
click at [1015, 29] on button "Close" at bounding box center [1020, 22] width 76 height 23
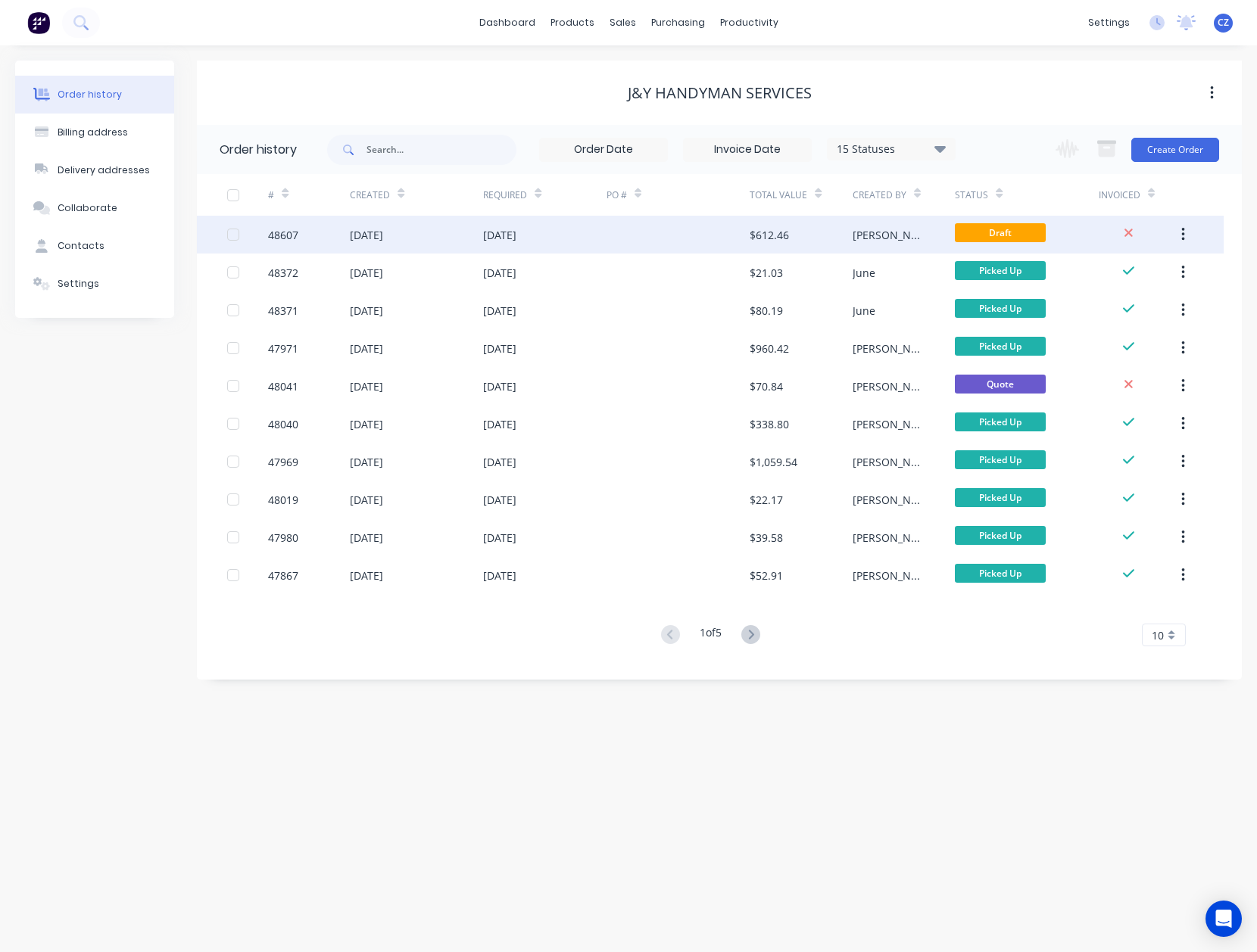
click at [770, 234] on div "$612.46" at bounding box center [769, 235] width 40 height 16
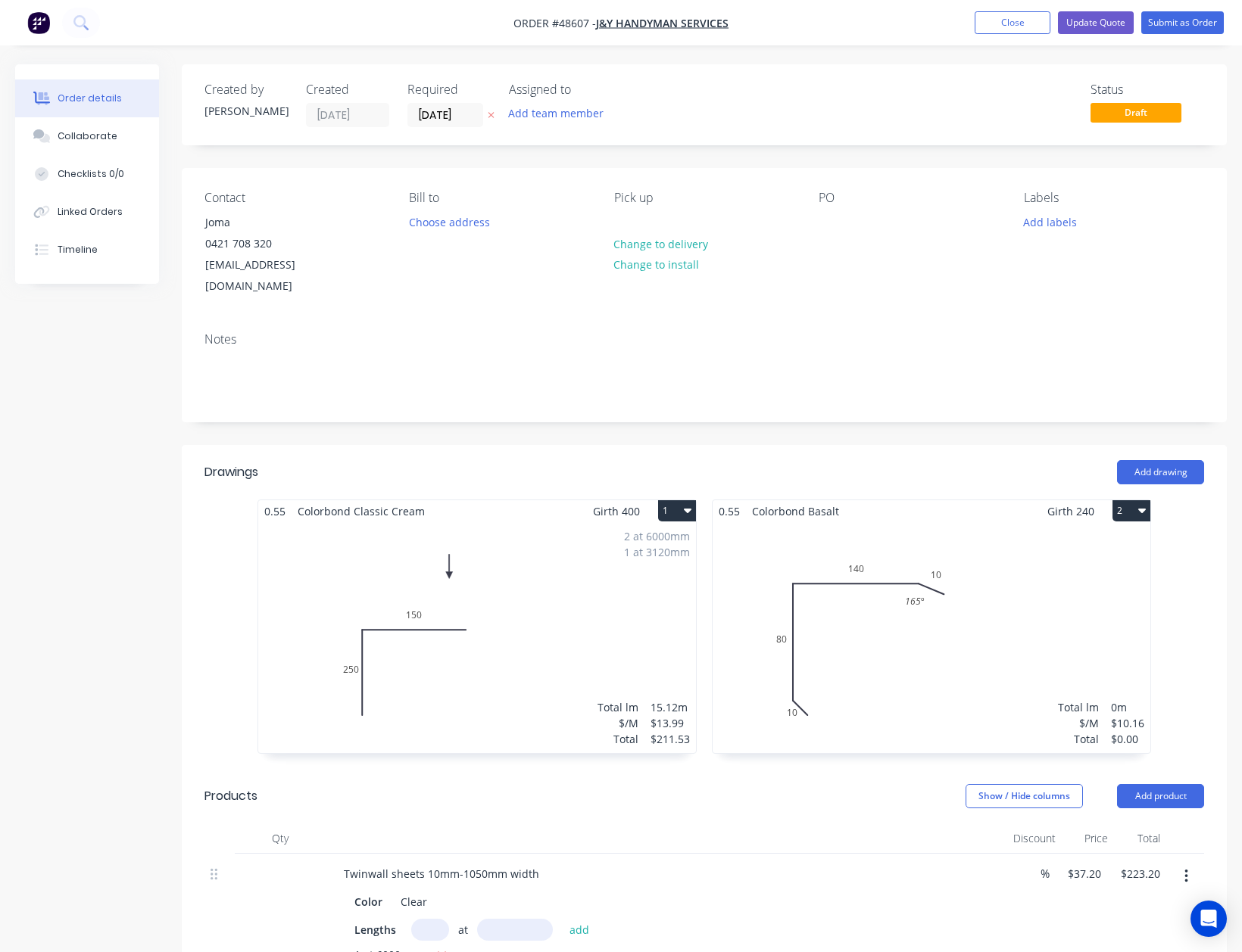
click at [859, 594] on div "Total lm $/M Total 0m $10.16 $0.00" at bounding box center [931, 638] width 438 height 231
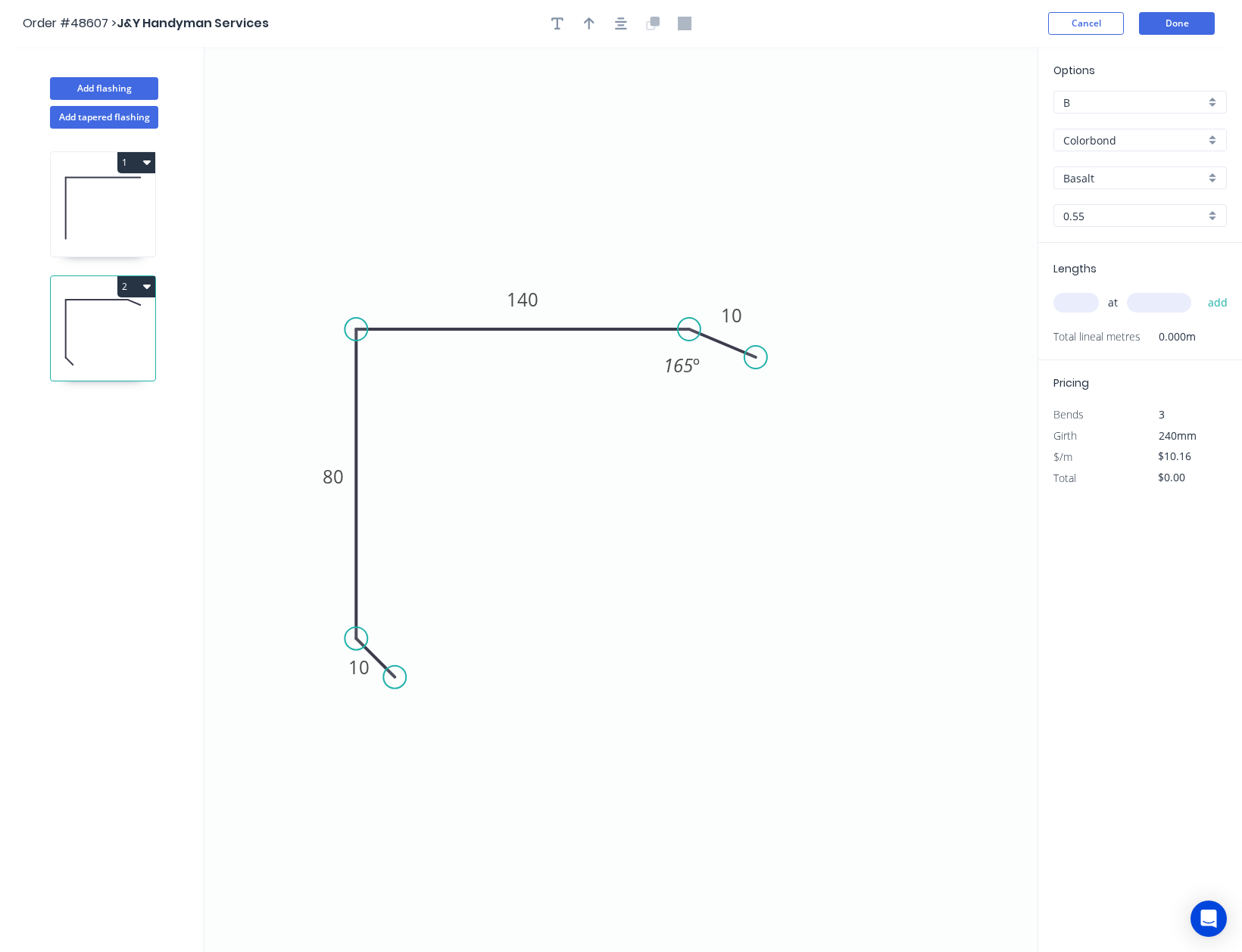
click at [1106, 183] on input "Basalt" at bounding box center [1134, 178] width 141 height 16
click at [1077, 239] on div "Classic Cream" at bounding box center [1140, 234] width 172 height 26
type input "Classic Cream"
click at [1085, 304] on input "text" at bounding box center [1075, 303] width 45 height 19
click at [1155, 303] on input "text" at bounding box center [1159, 303] width 64 height 19
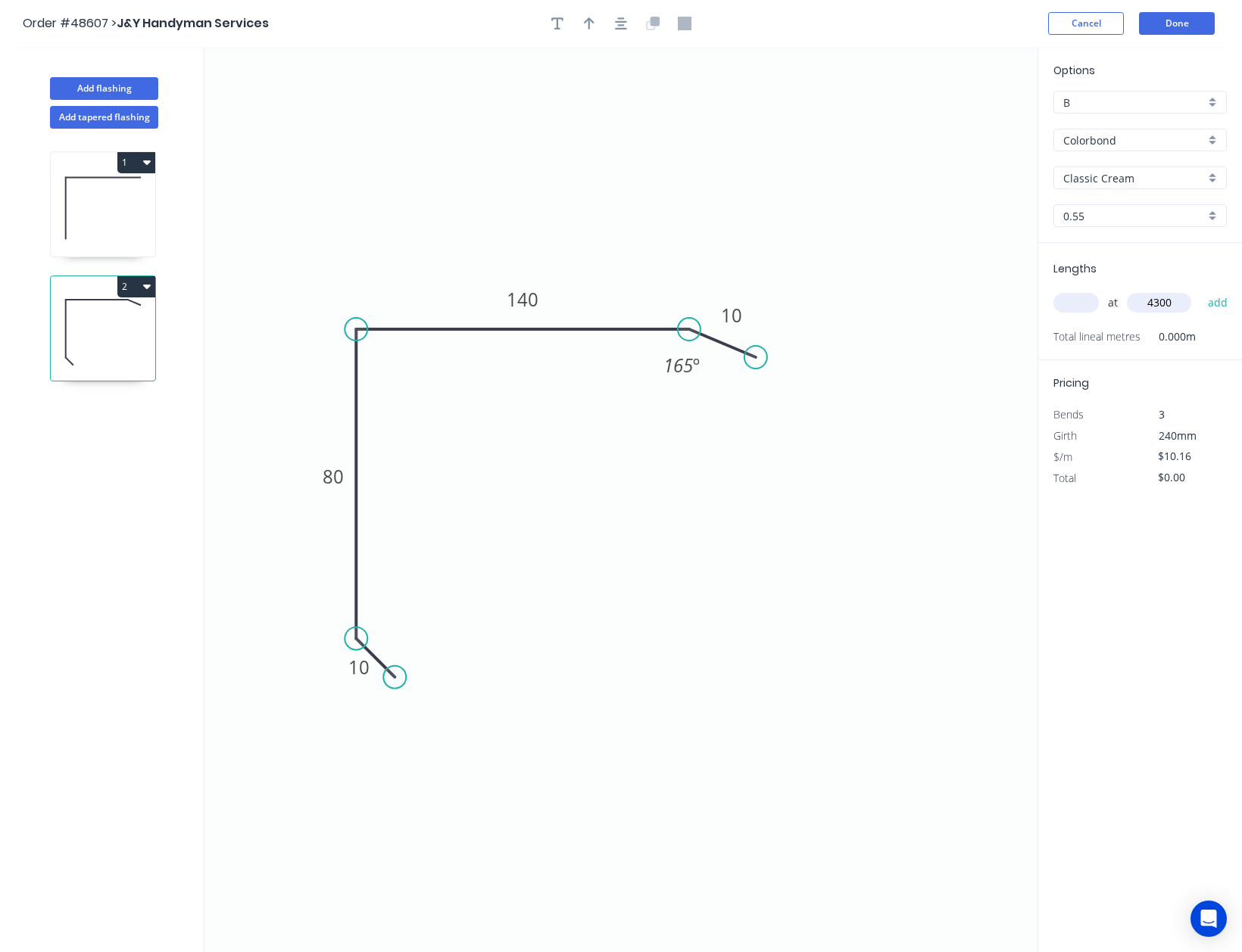
type input "4300"
click at [1089, 300] on input "text" at bounding box center [1075, 303] width 45 height 19
type input "1"
click at [1201, 290] on button "add" at bounding box center [1218, 303] width 35 height 26
type input "$43.69"
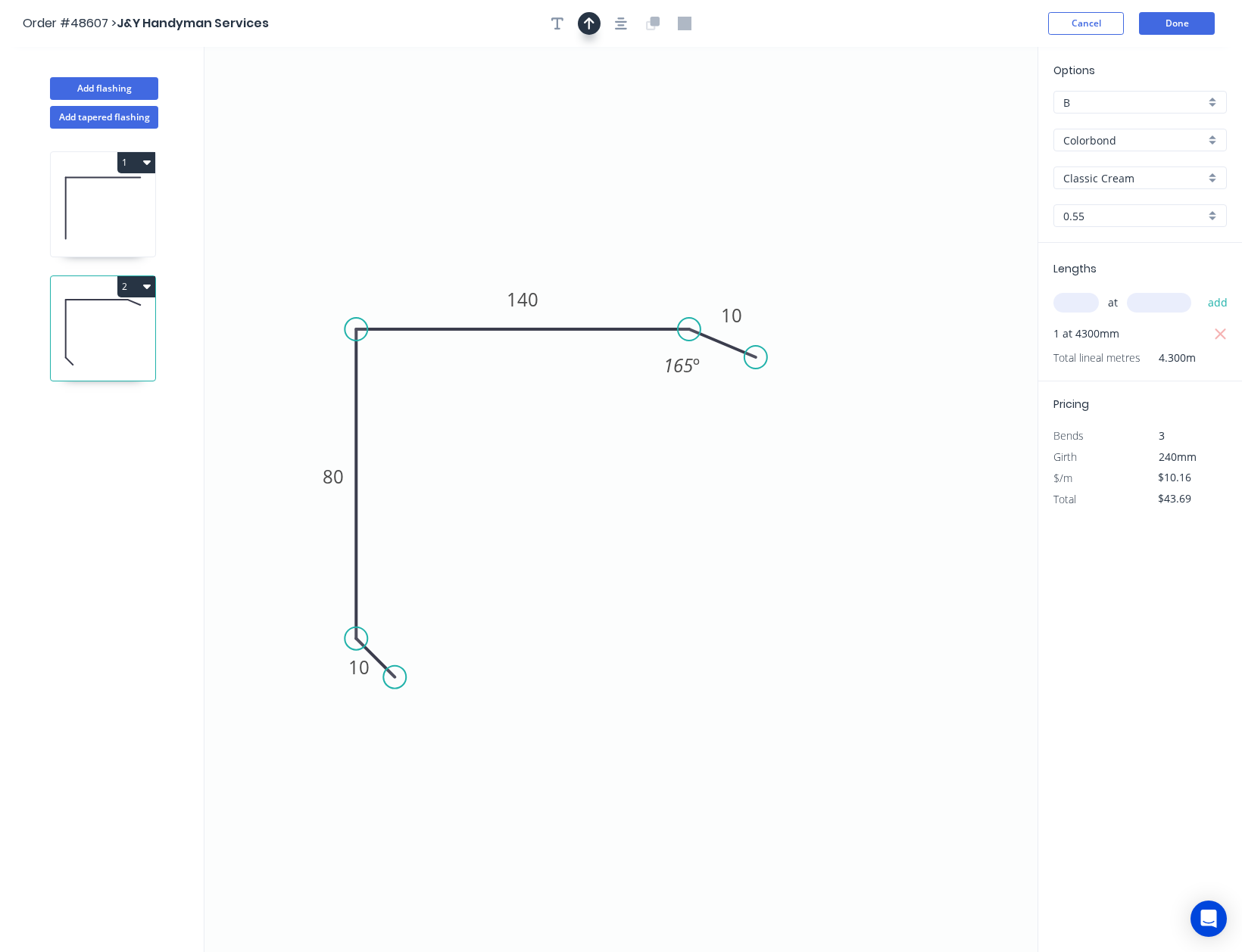
click at [589, 27] on icon "button" at bounding box center [589, 24] width 11 height 12
drag, startPoint x: 959, startPoint y: 121, endPoint x: 626, endPoint y: 216, distance: 346.3
click at [626, 216] on icon at bounding box center [627, 197] width 13 height 49
click at [1178, 22] on button "Done" at bounding box center [1177, 24] width 76 height 23
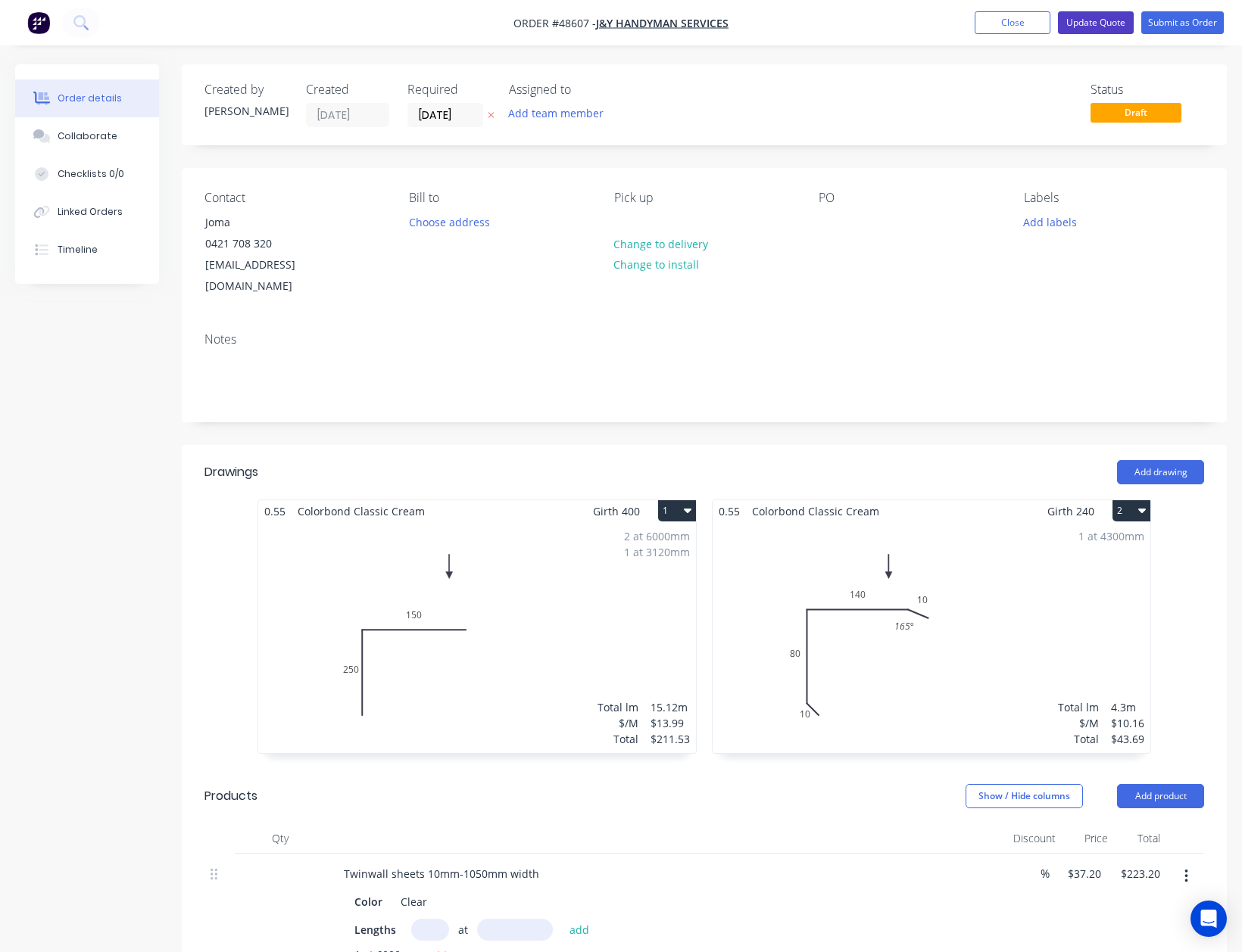
click at [1106, 23] on button "Update Quote" at bounding box center [1095, 23] width 76 height 23
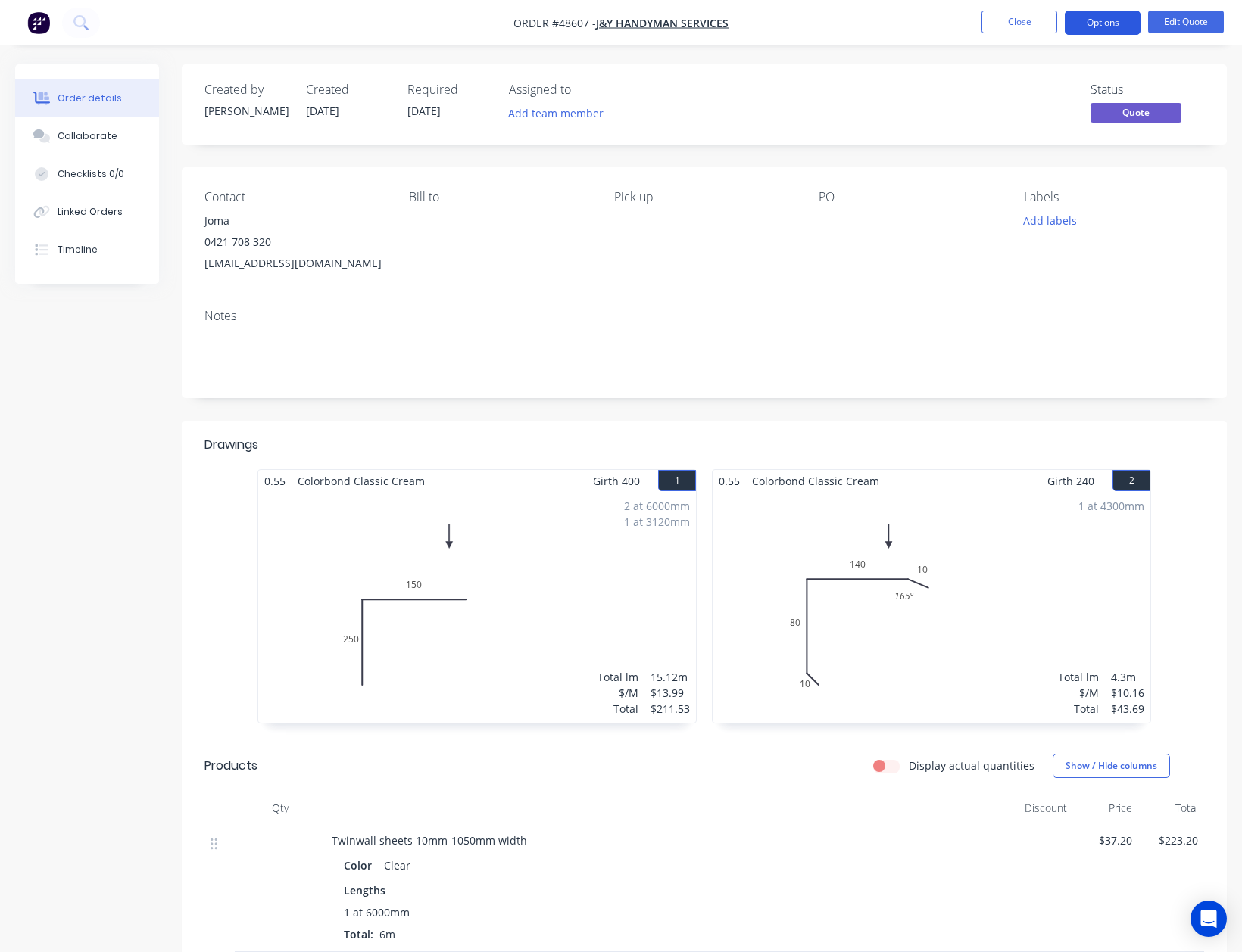
click at [1111, 19] on button "Options" at bounding box center [1103, 22] width 76 height 24
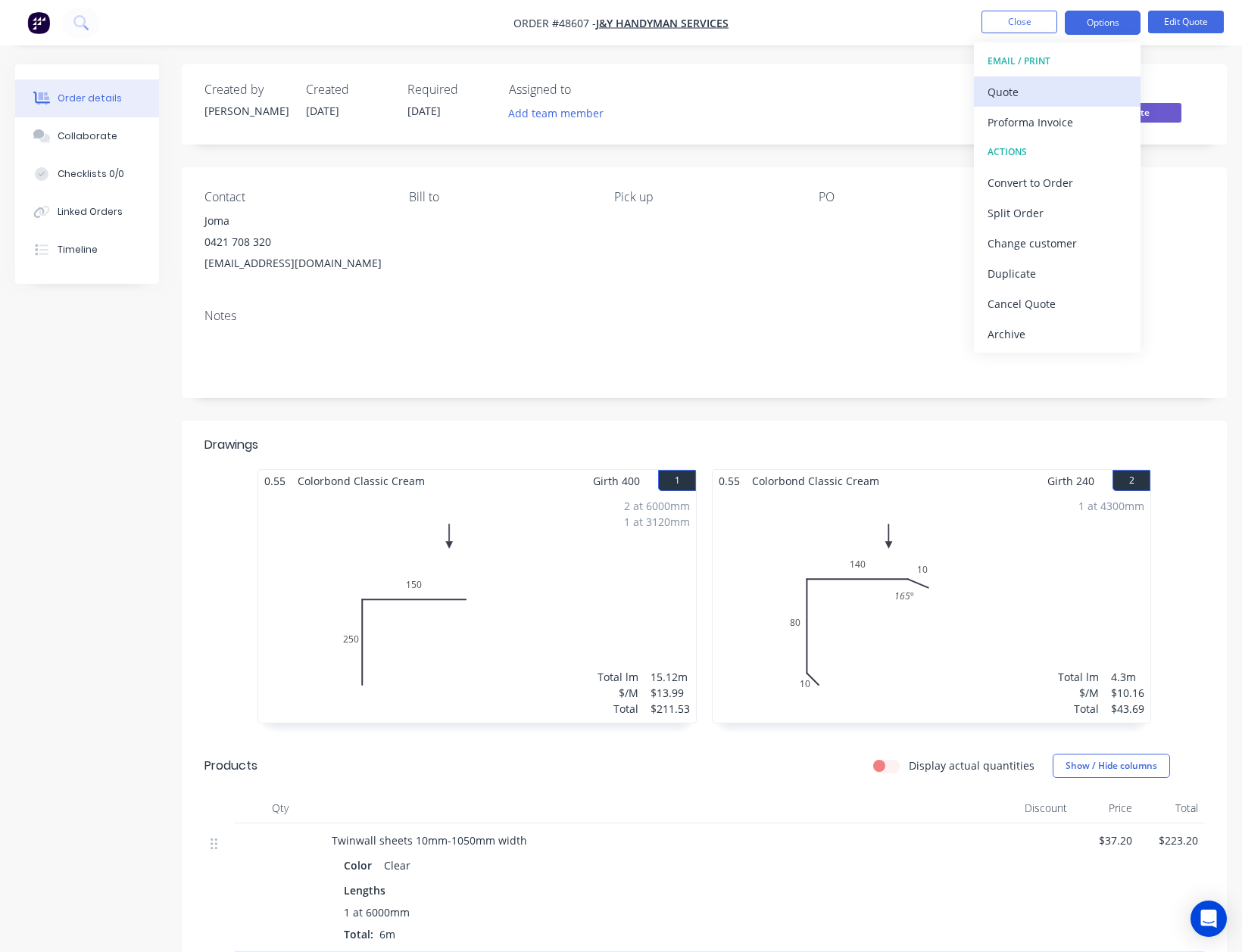
click at [1046, 85] on div "Quote" at bounding box center [1058, 92] width 139 height 22
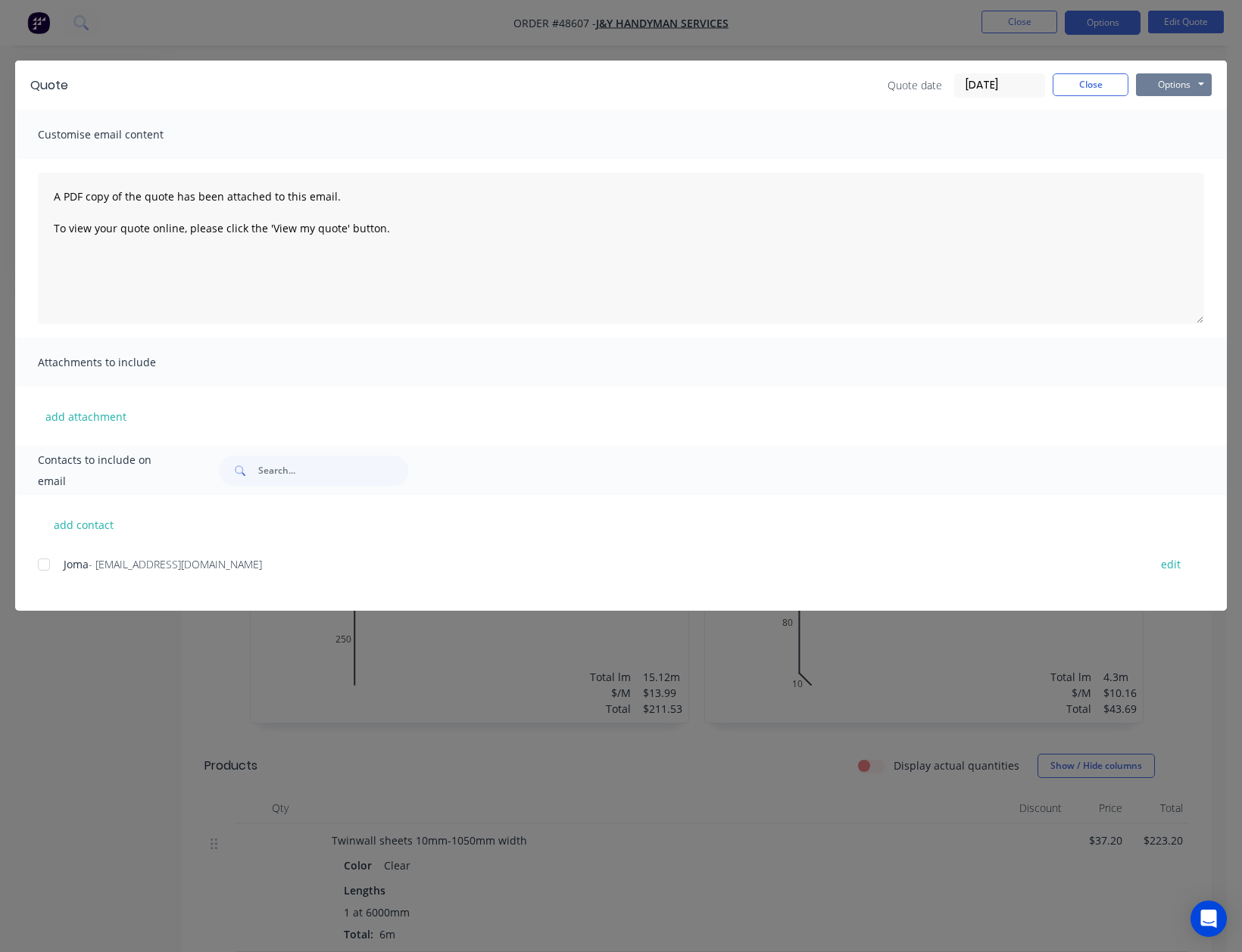
click at [1155, 83] on button "Options" at bounding box center [1174, 85] width 76 height 23
click at [1174, 131] on button "Print" at bounding box center [1185, 137] width 97 height 25
click at [1073, 79] on button "Close" at bounding box center [1090, 85] width 76 height 23
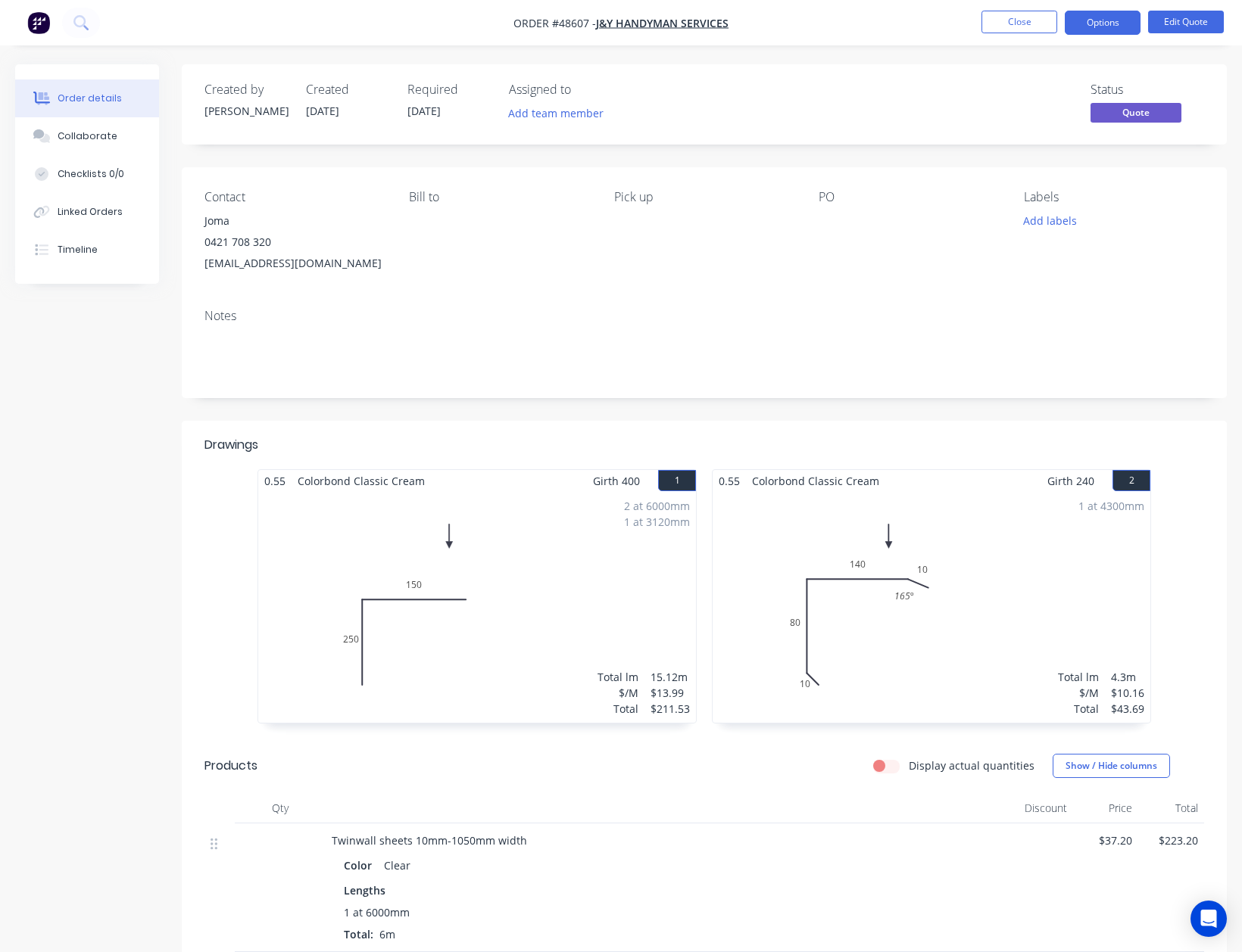
click at [785, 279] on div "Contact Joma 0421 708 320 yassinhussainy@yahoo.com Bill to Pick up PO Labels Ad…" at bounding box center [704, 232] width 1045 height 130
click at [680, 860] on div "Color Clear" at bounding box center [666, 866] width 645 height 22
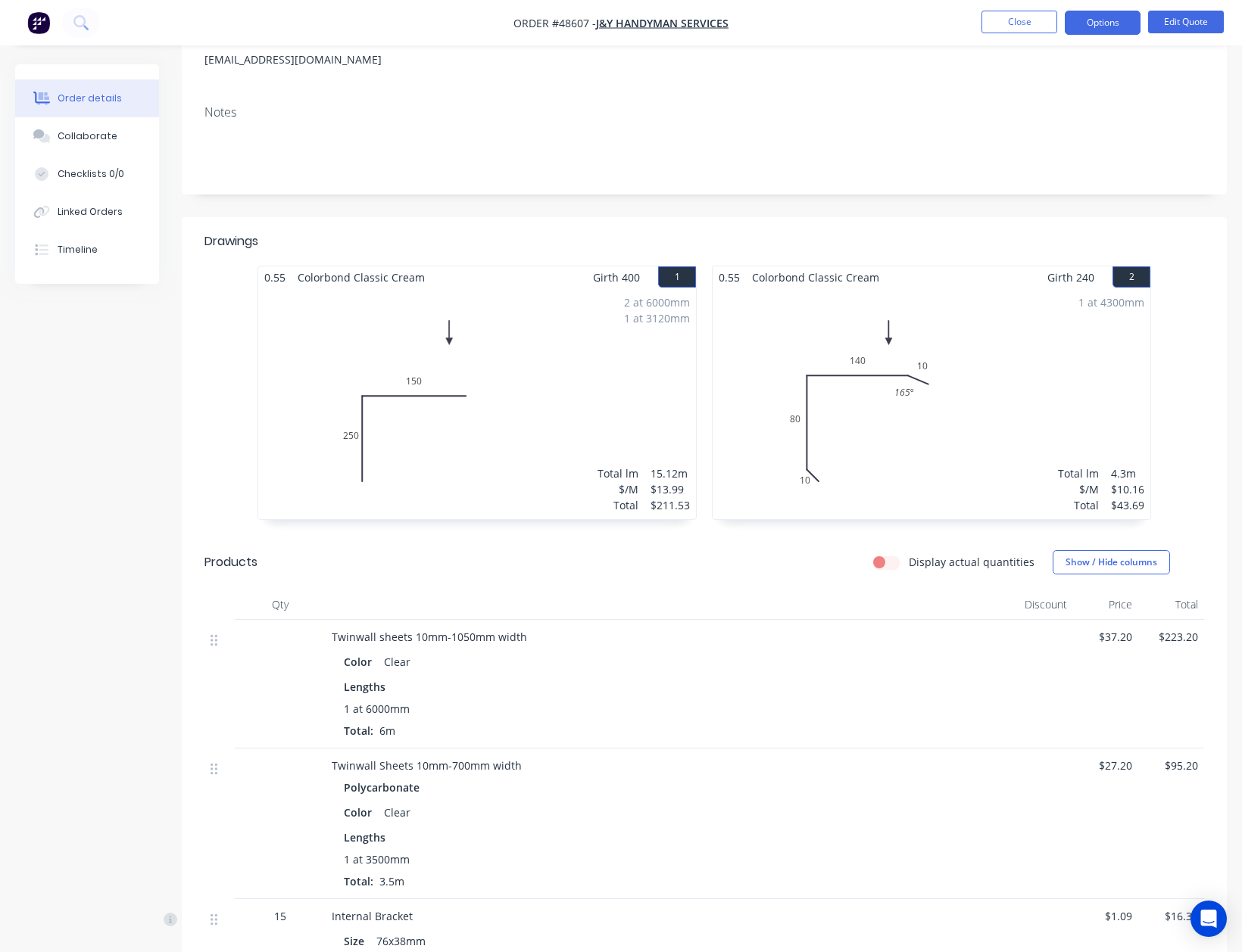
scroll to position [201, 0]
click at [656, 672] on div "Color Clear" at bounding box center [666, 663] width 645 height 22
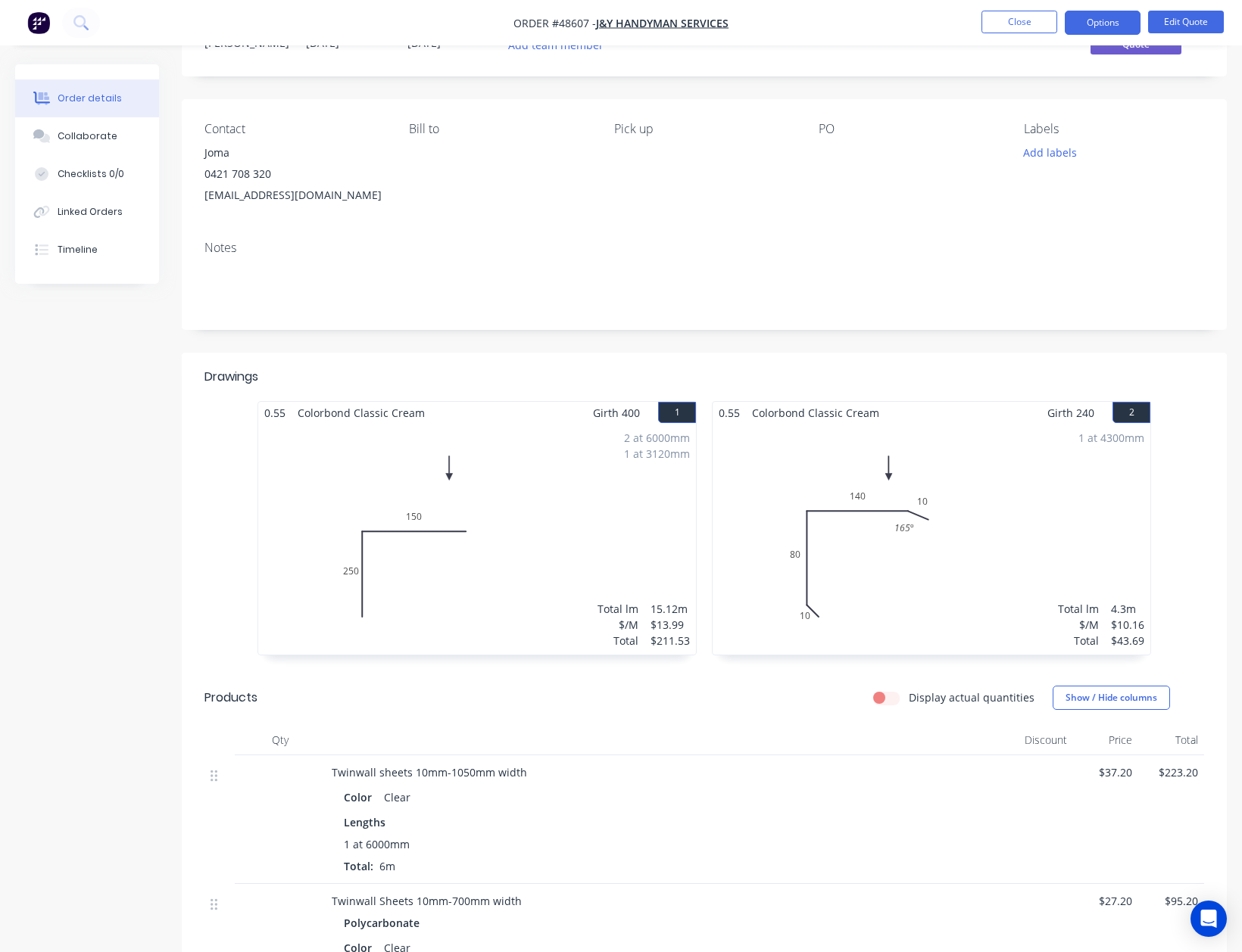
scroll to position [0, 0]
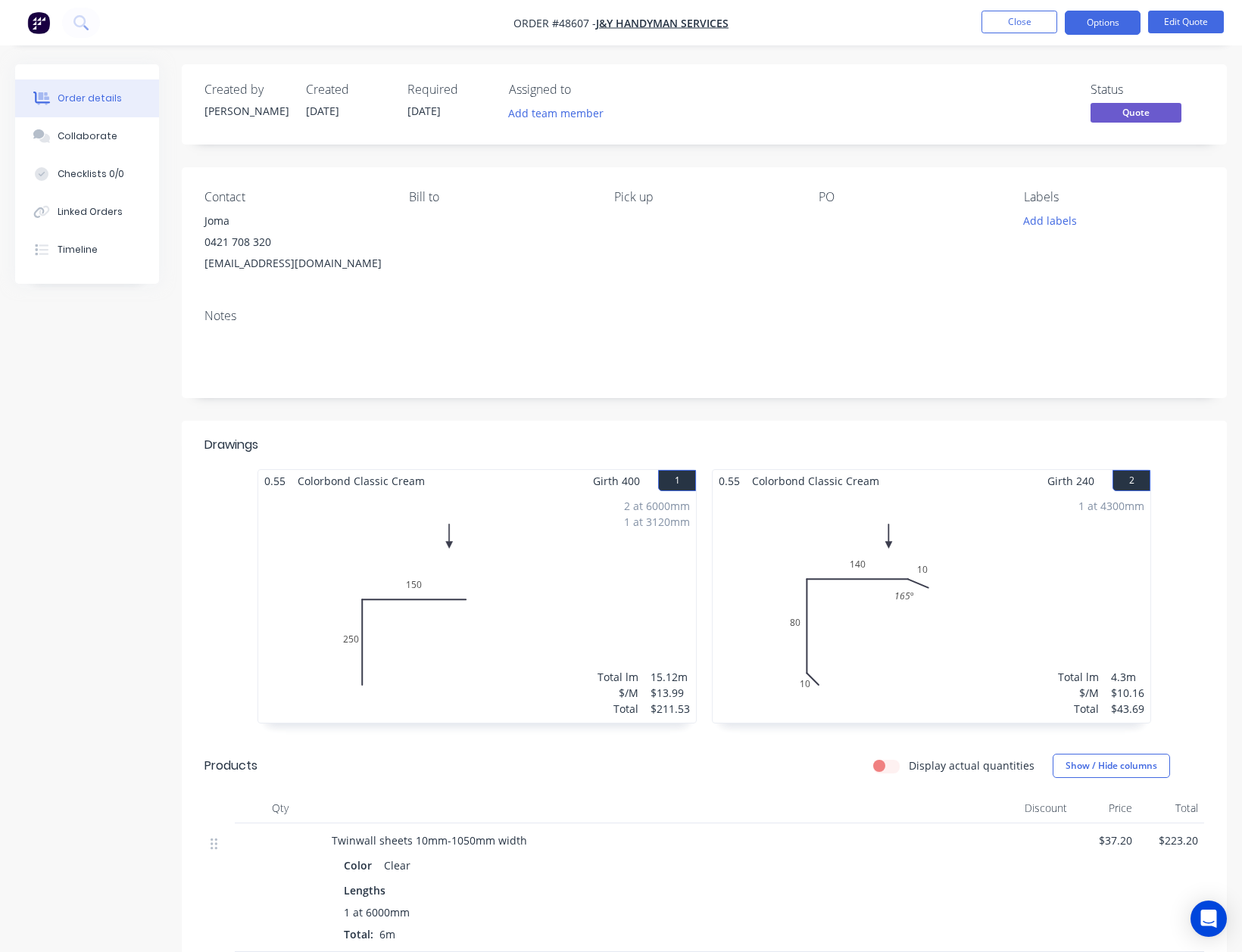
click at [704, 836] on div "Twinwall sheets 10mm-1050mm width" at bounding box center [666, 841] width 669 height 16
click at [830, 776] on div "Display actual quantities Show / Hide columns" at bounding box center [810, 765] width 787 height 24
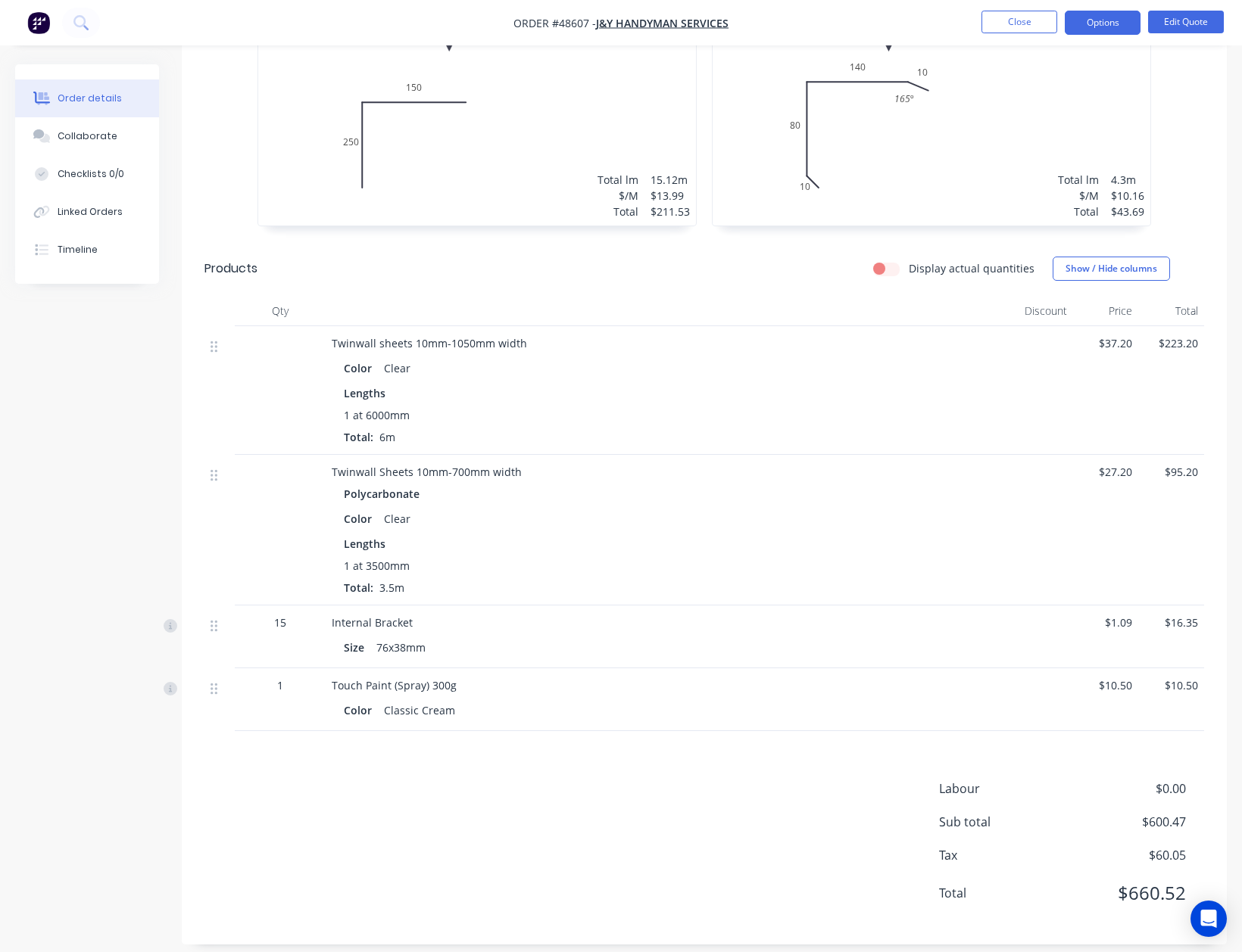
scroll to position [514, 0]
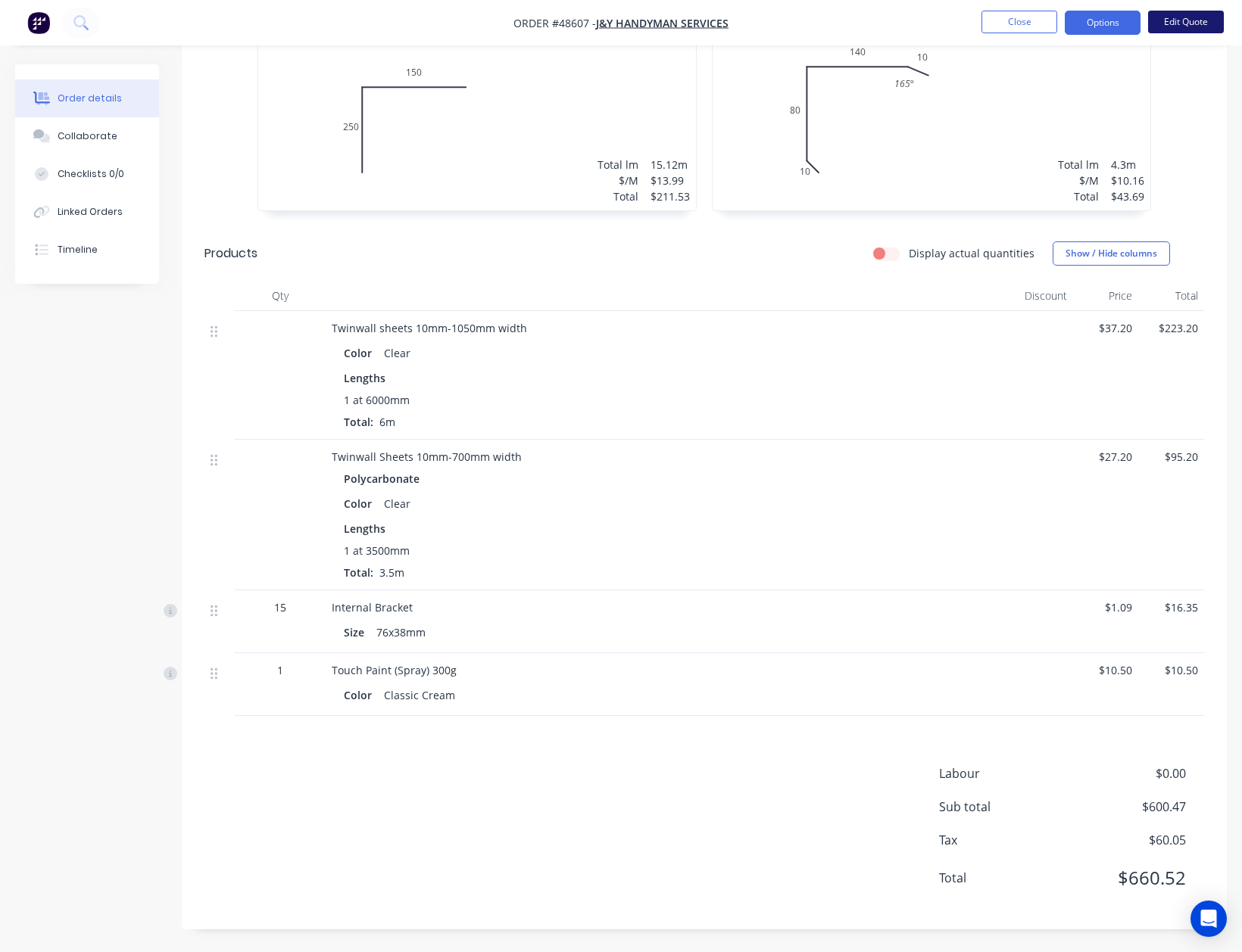
click at [1207, 23] on button "Edit Quote" at bounding box center [1186, 22] width 76 height 23
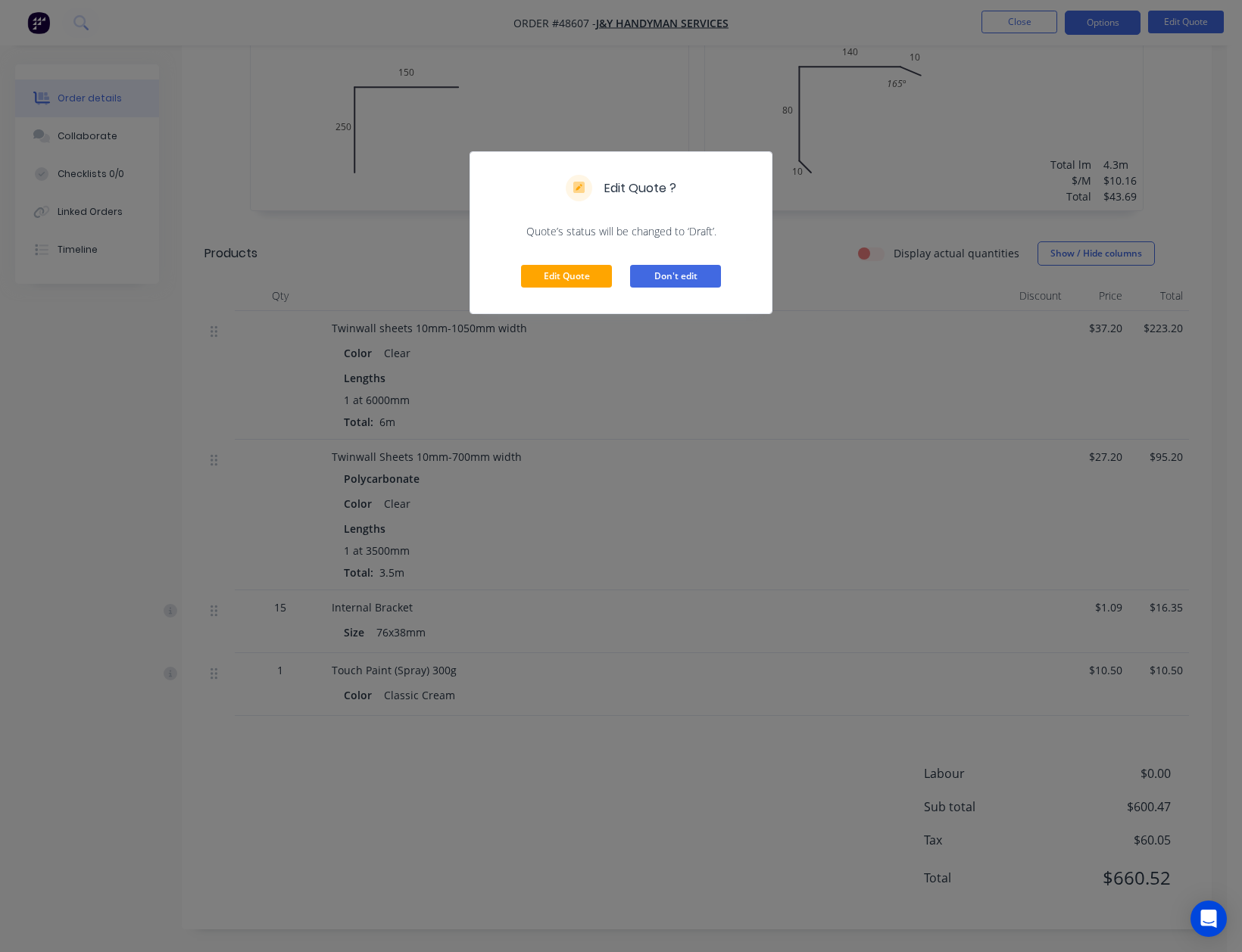
click at [706, 277] on button "Don't edit" at bounding box center [675, 276] width 91 height 23
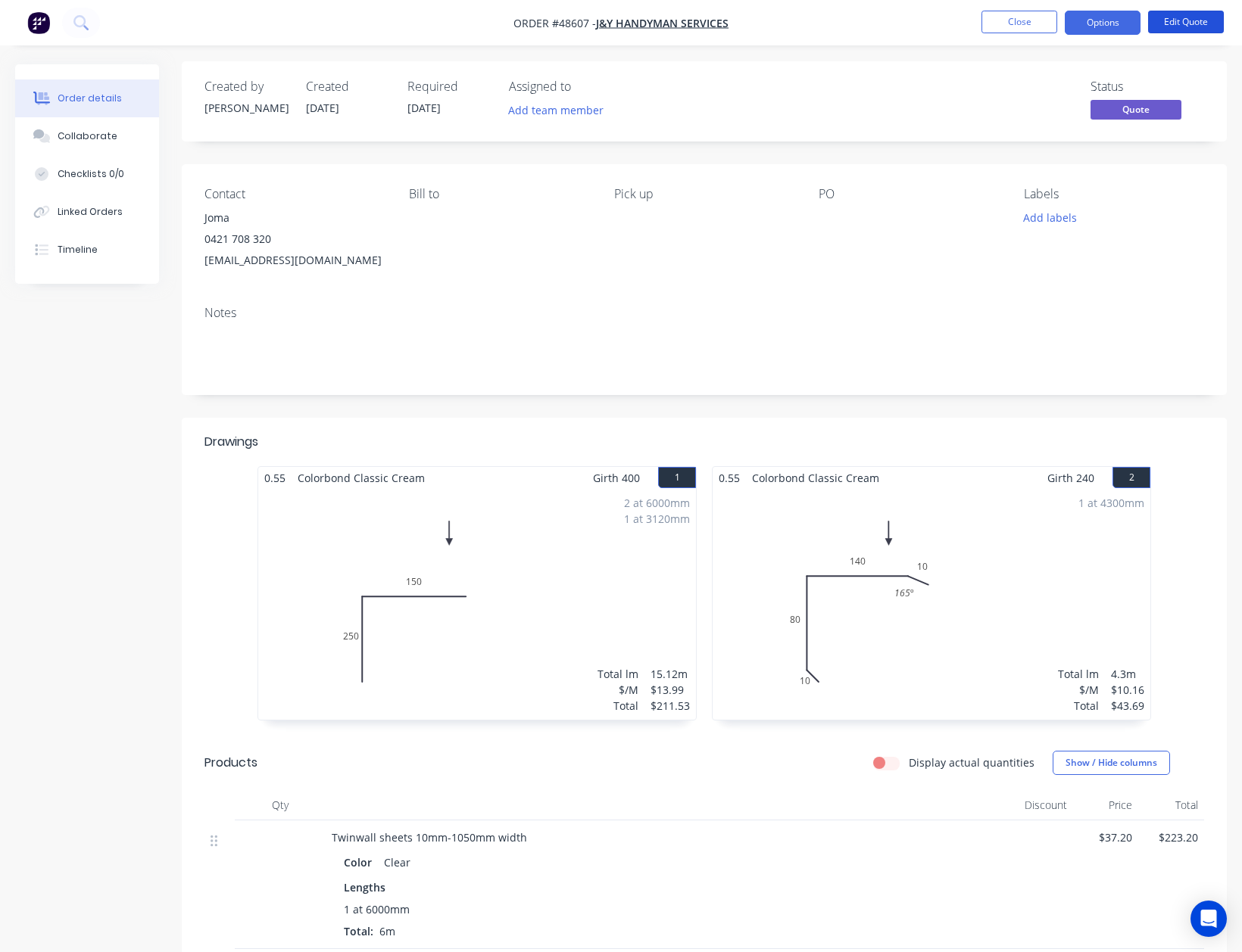
scroll to position [0, 0]
click at [421, 104] on span "[DATE]" at bounding box center [425, 111] width 34 height 14
click at [1193, 22] on button "Edit Quote" at bounding box center [1186, 22] width 76 height 23
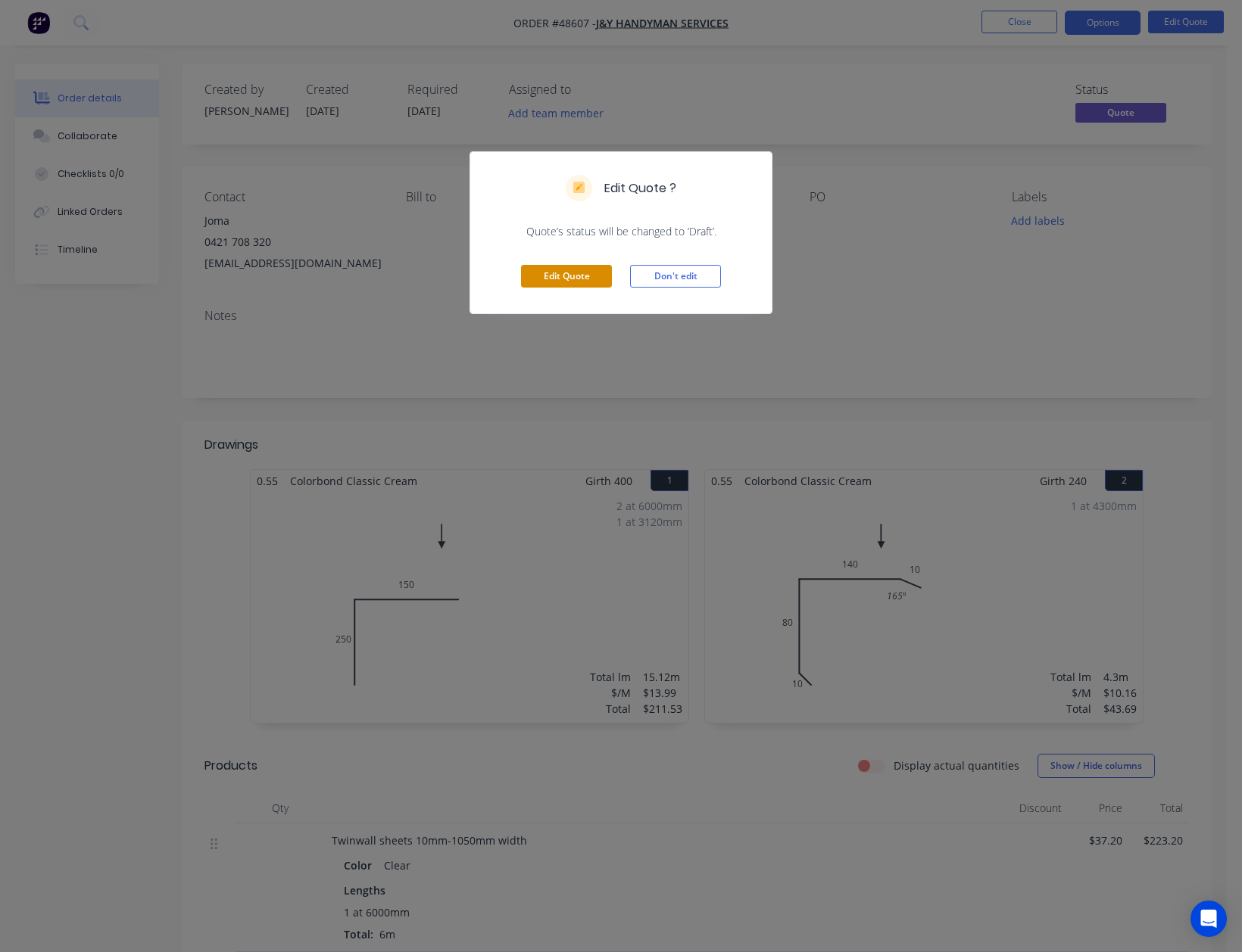
click at [573, 273] on button "Edit Quote" at bounding box center [566, 276] width 91 height 23
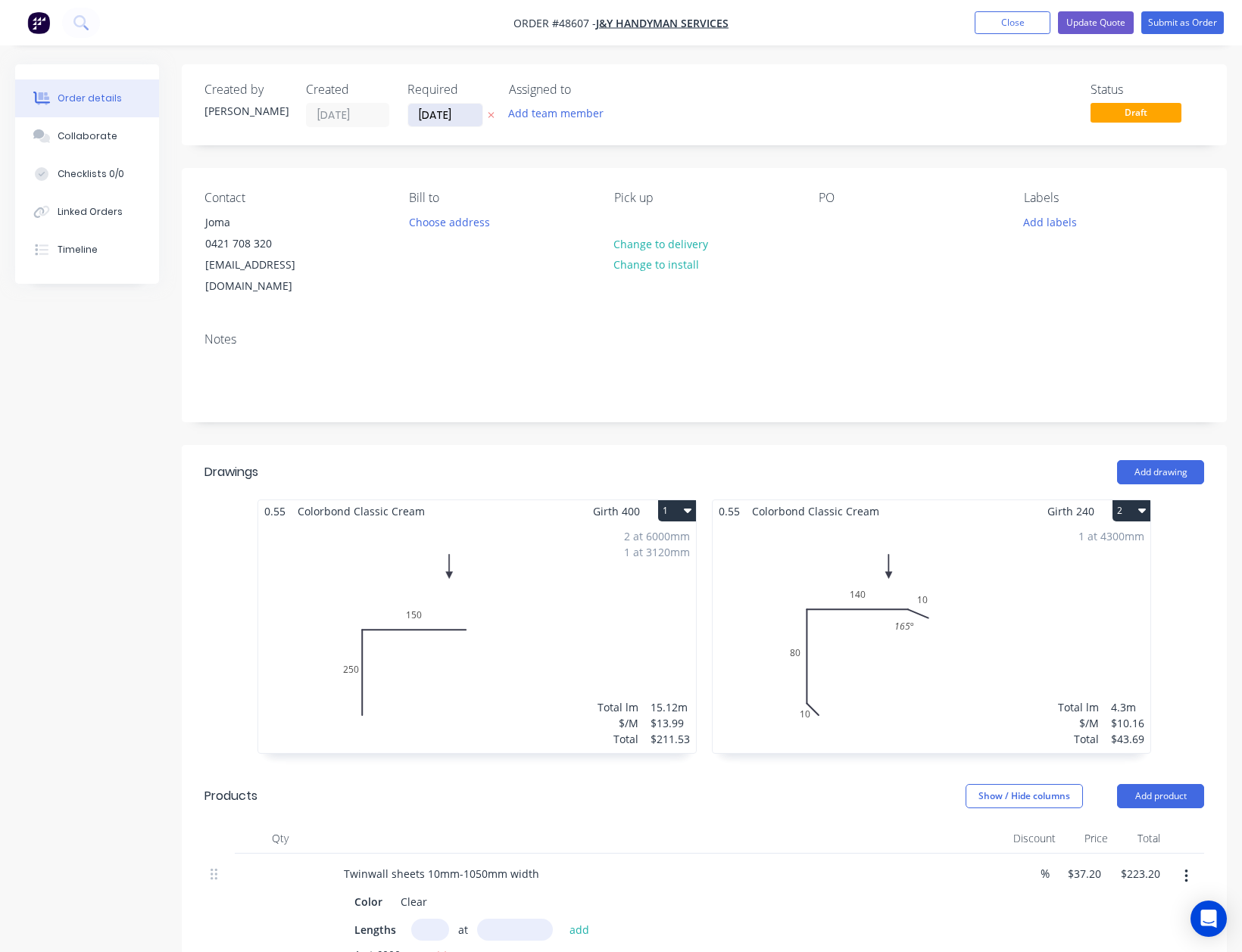
click at [440, 116] on input "[DATE]" at bounding box center [445, 116] width 74 height 23
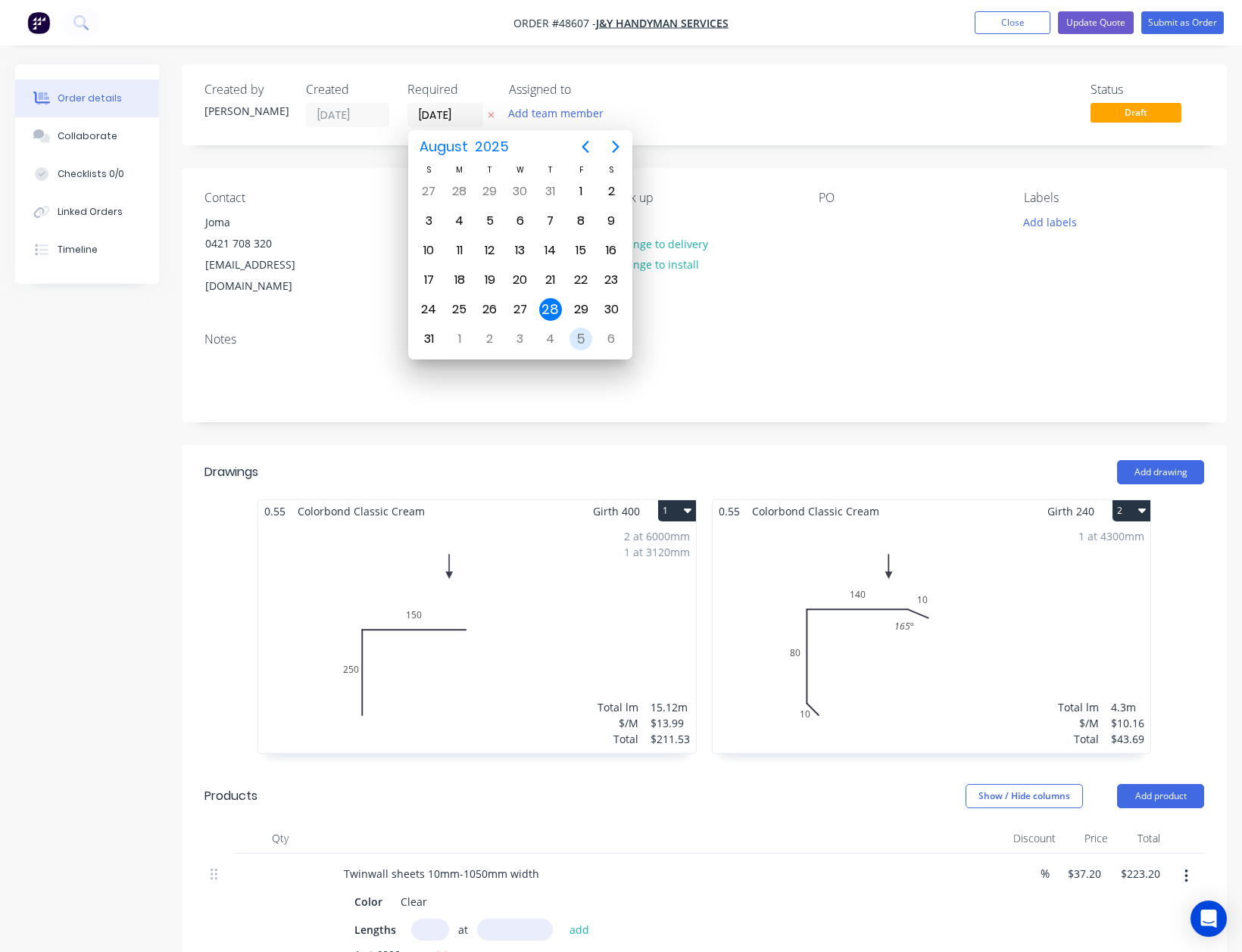
click at [584, 331] on div "5" at bounding box center [581, 339] width 23 height 23
type input "[DATE]"
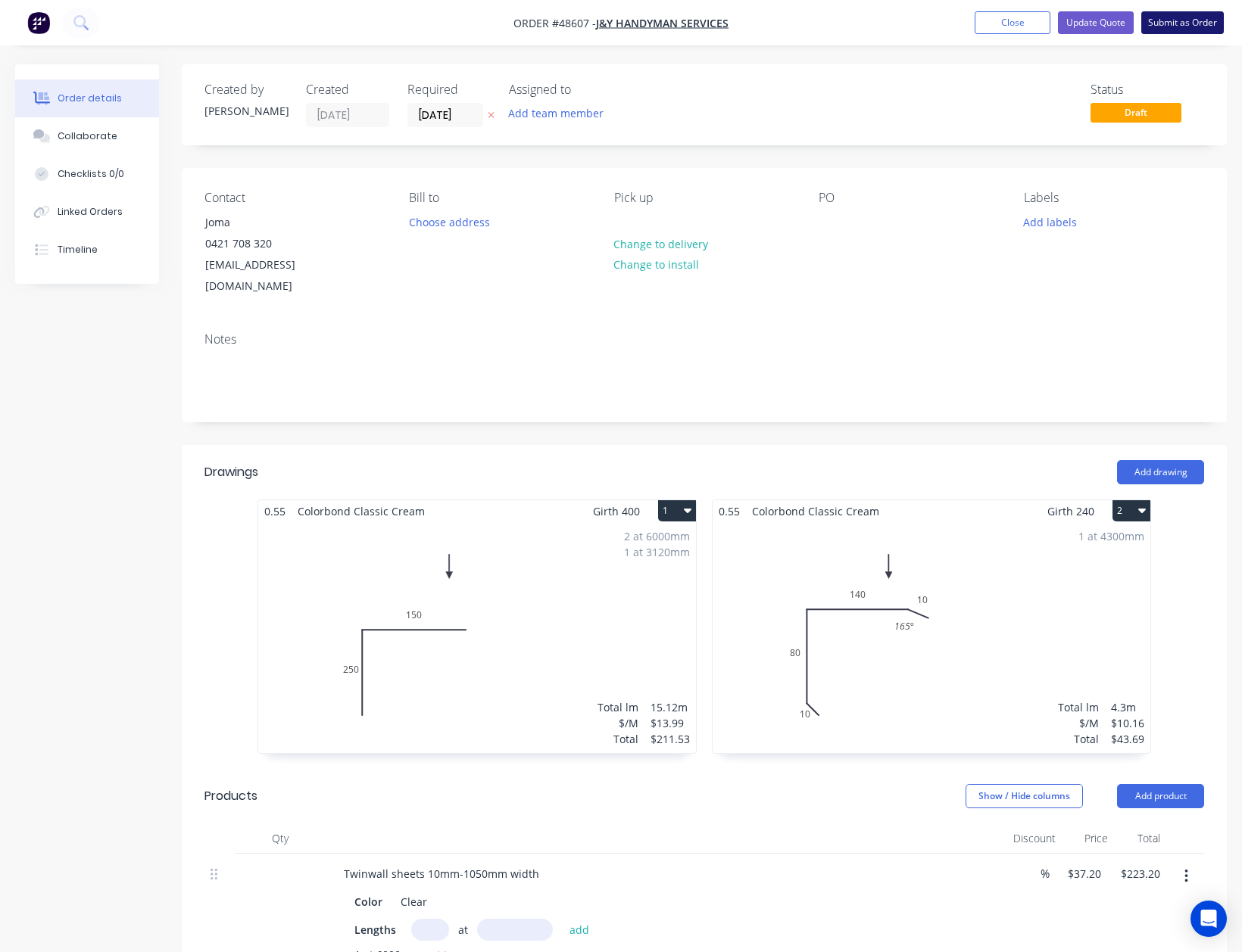
click at [1176, 15] on button "Submit as Order" at bounding box center [1183, 23] width 83 height 23
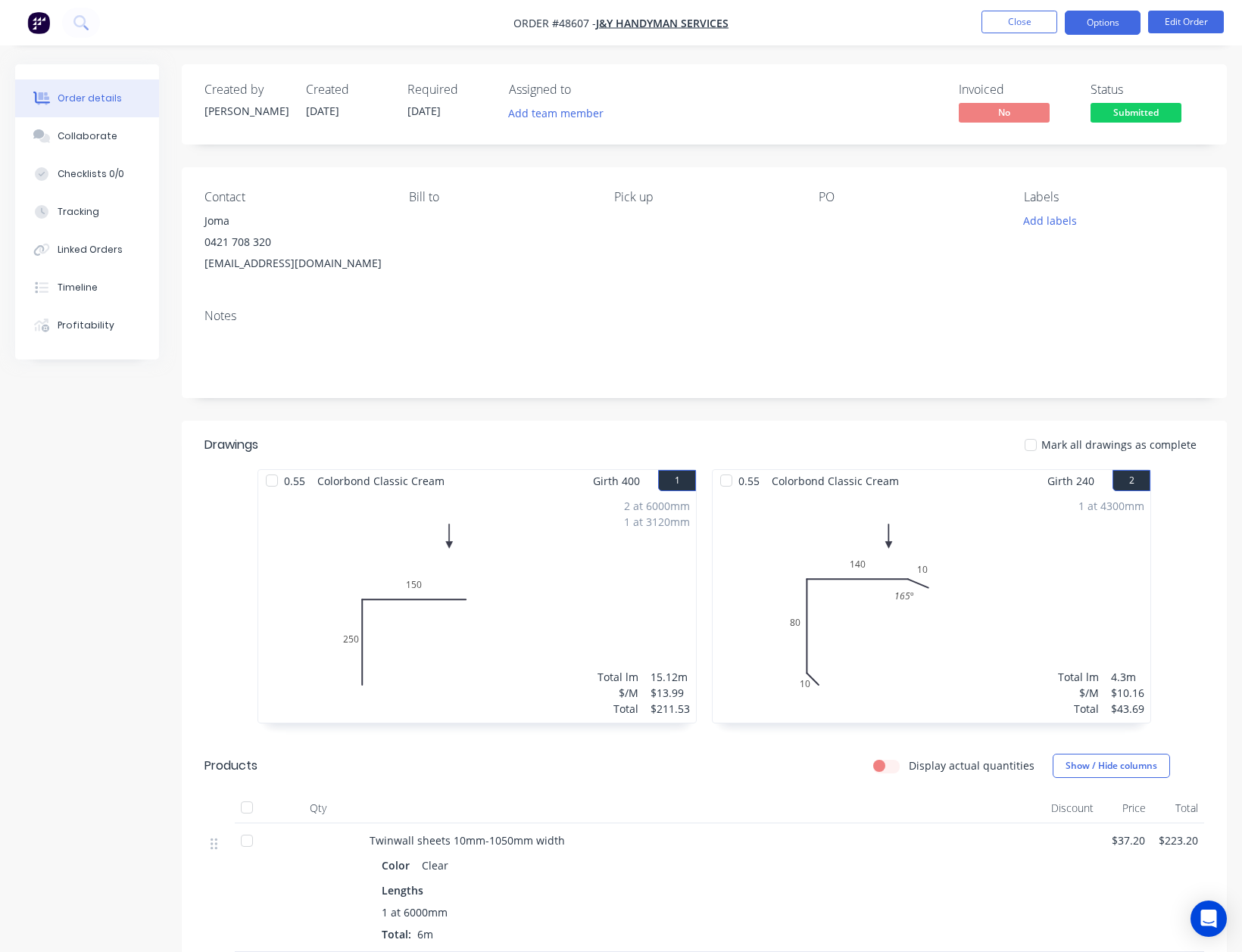
click at [1101, 26] on button "Options" at bounding box center [1103, 22] width 76 height 24
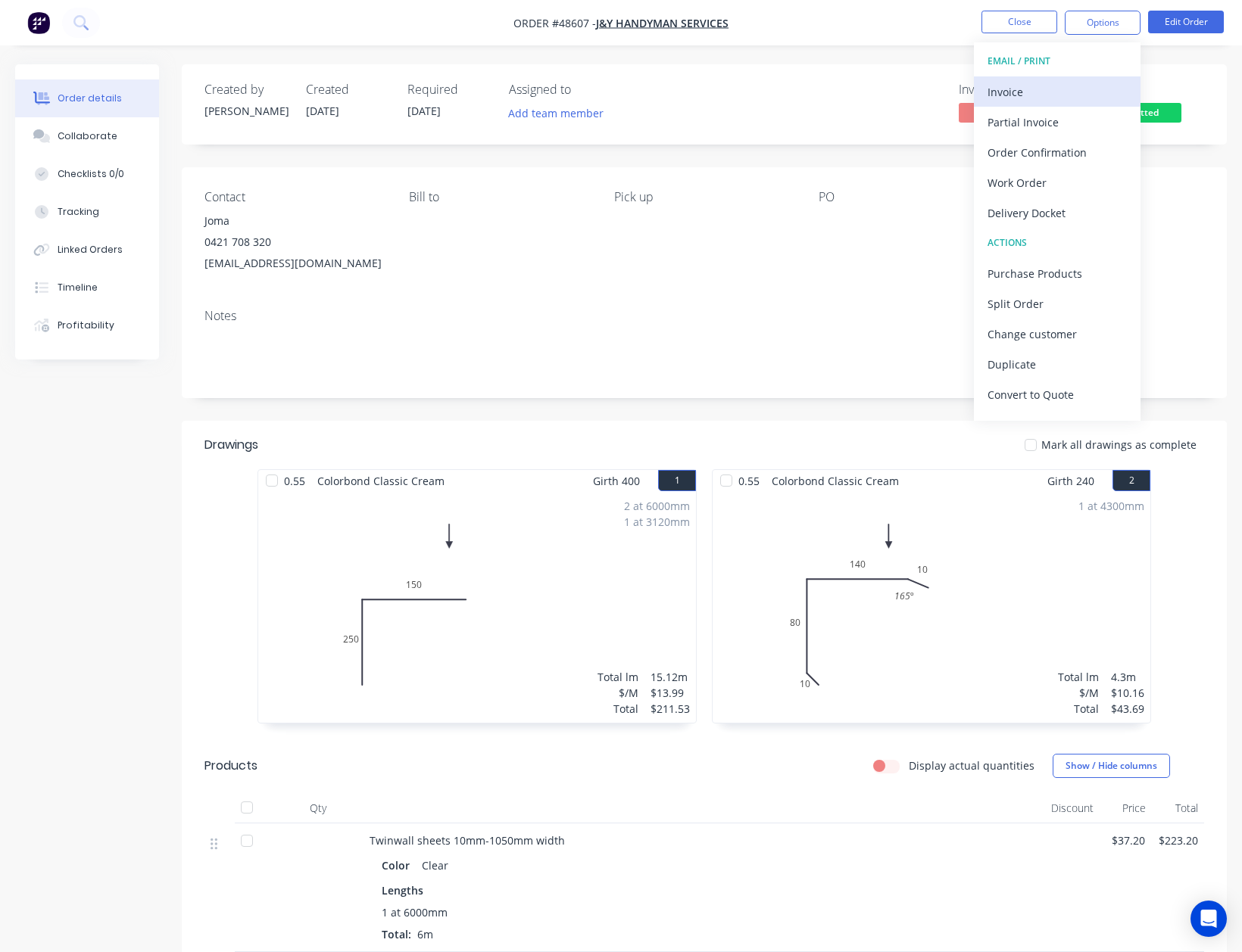
click at [1066, 94] on div "Invoice" at bounding box center [1058, 92] width 139 height 22
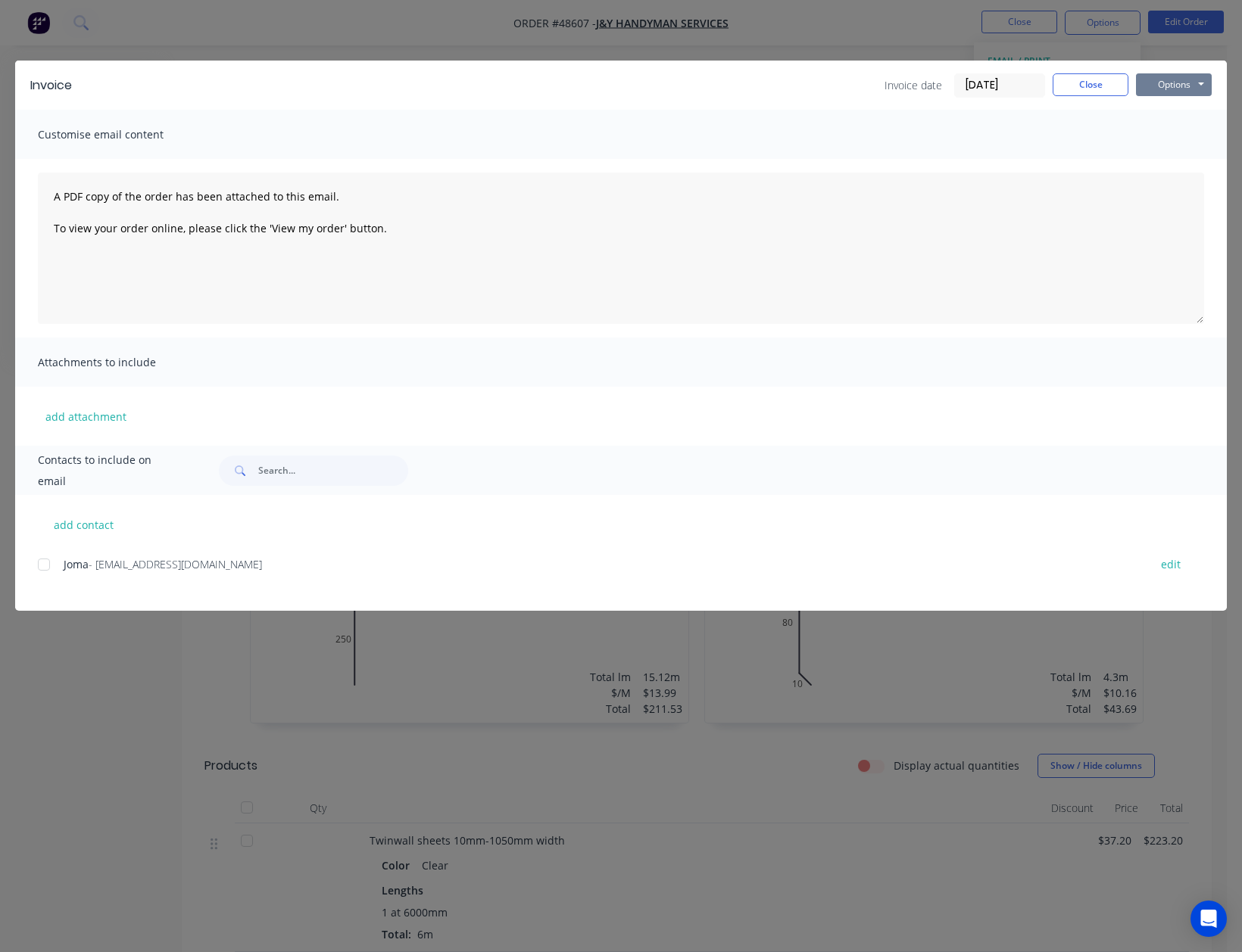
click at [1186, 79] on button "Options" at bounding box center [1174, 85] width 76 height 23
click at [1170, 129] on button "Print" at bounding box center [1185, 137] width 97 height 25
click at [1065, 86] on button "Close" at bounding box center [1090, 85] width 76 height 23
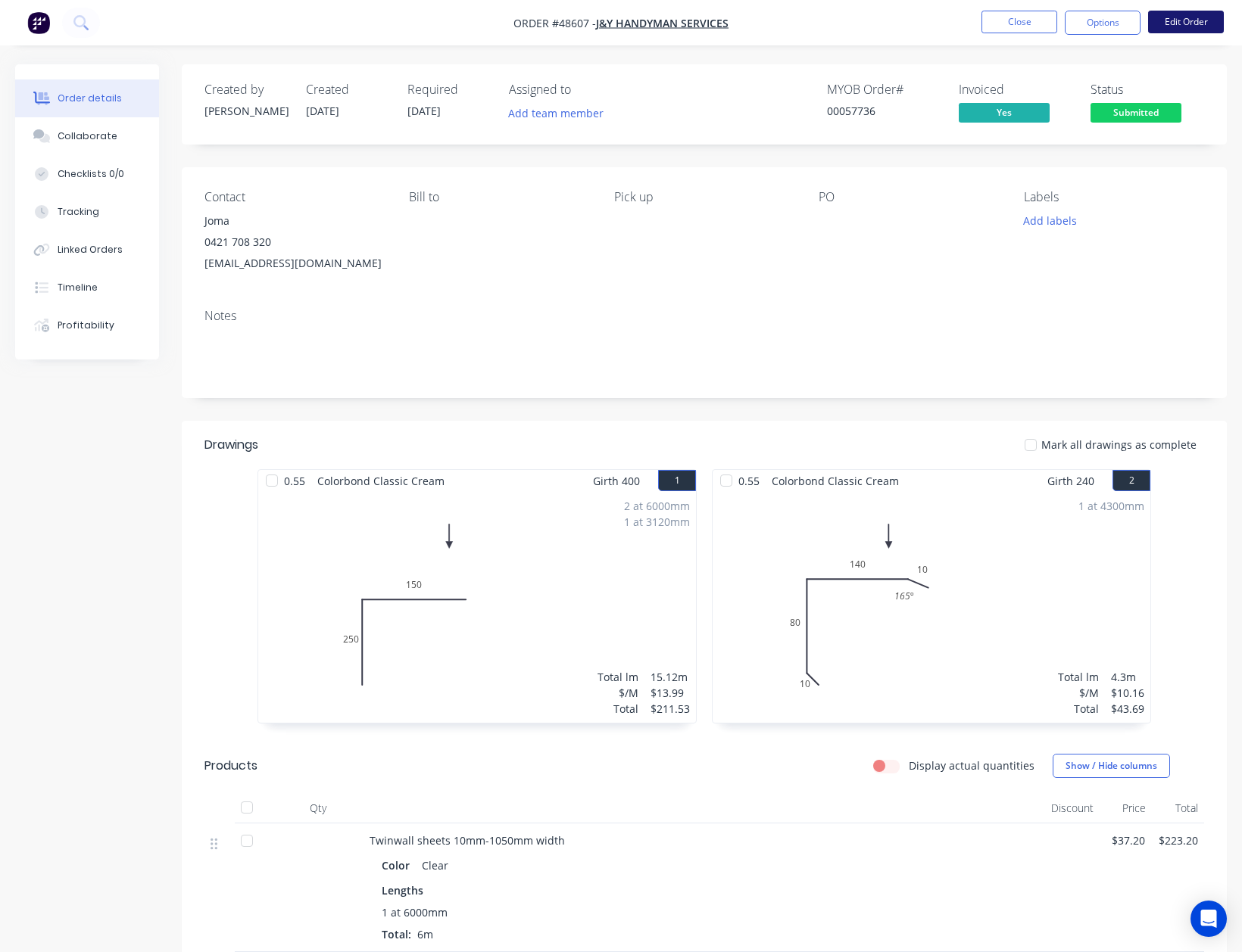
click at [1177, 29] on button "Edit Order" at bounding box center [1186, 22] width 76 height 23
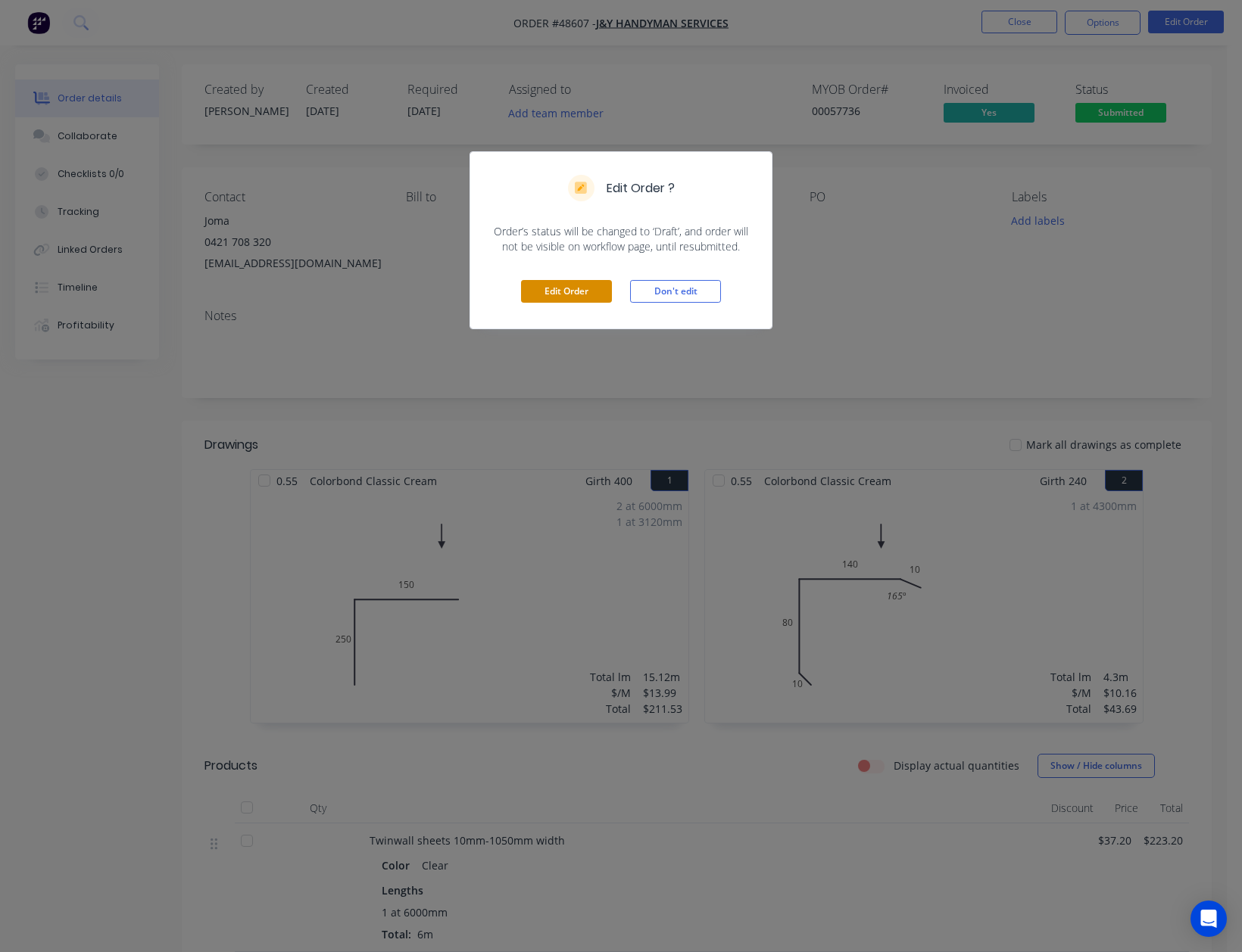
click at [559, 298] on button "Edit Order" at bounding box center [566, 291] width 91 height 23
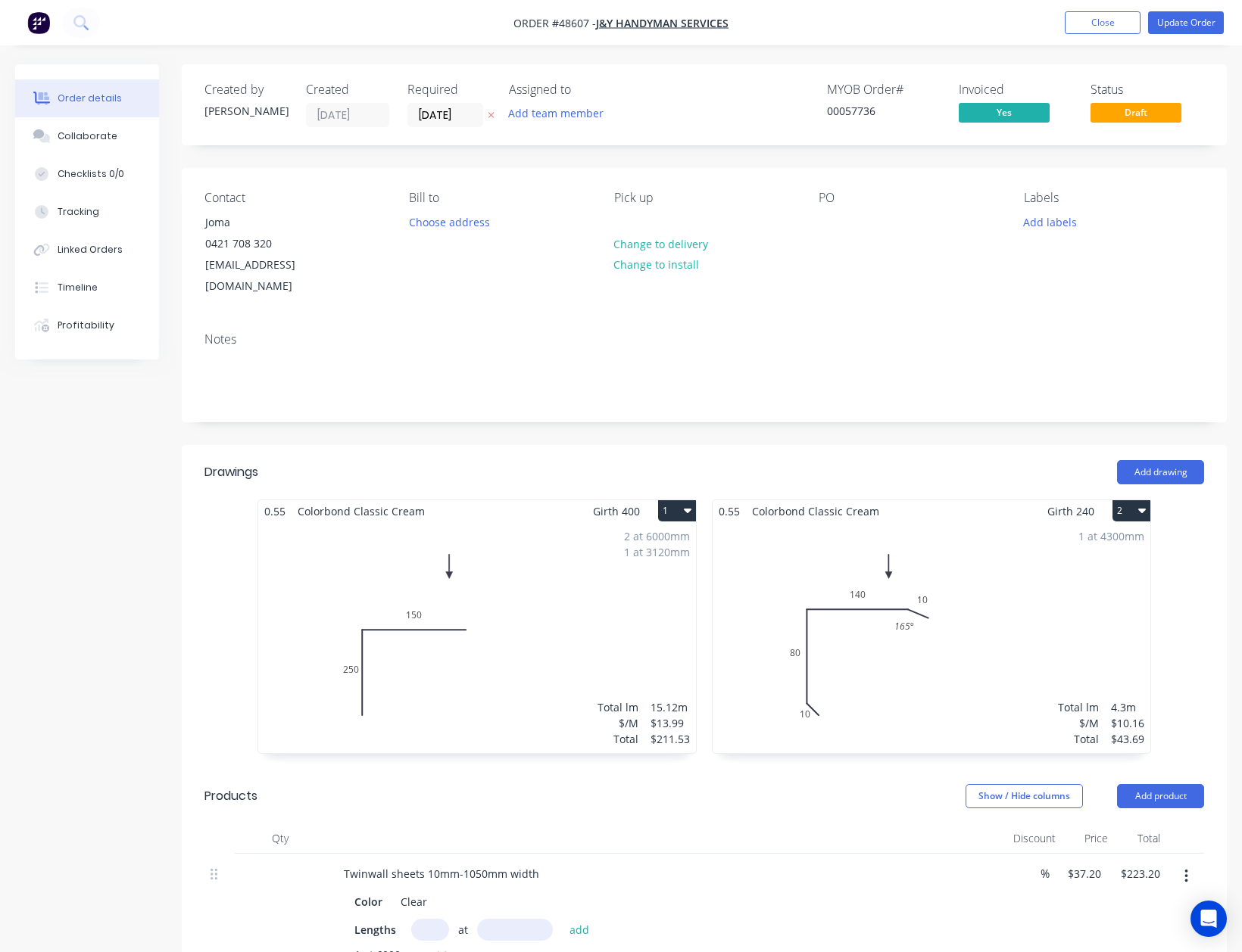
click at [605, 567] on div "2 at 6000mm 1 at 3120mm Total lm $/M Total 15.12m $13.99 $211.53" at bounding box center [478, 638] width 438 height 231
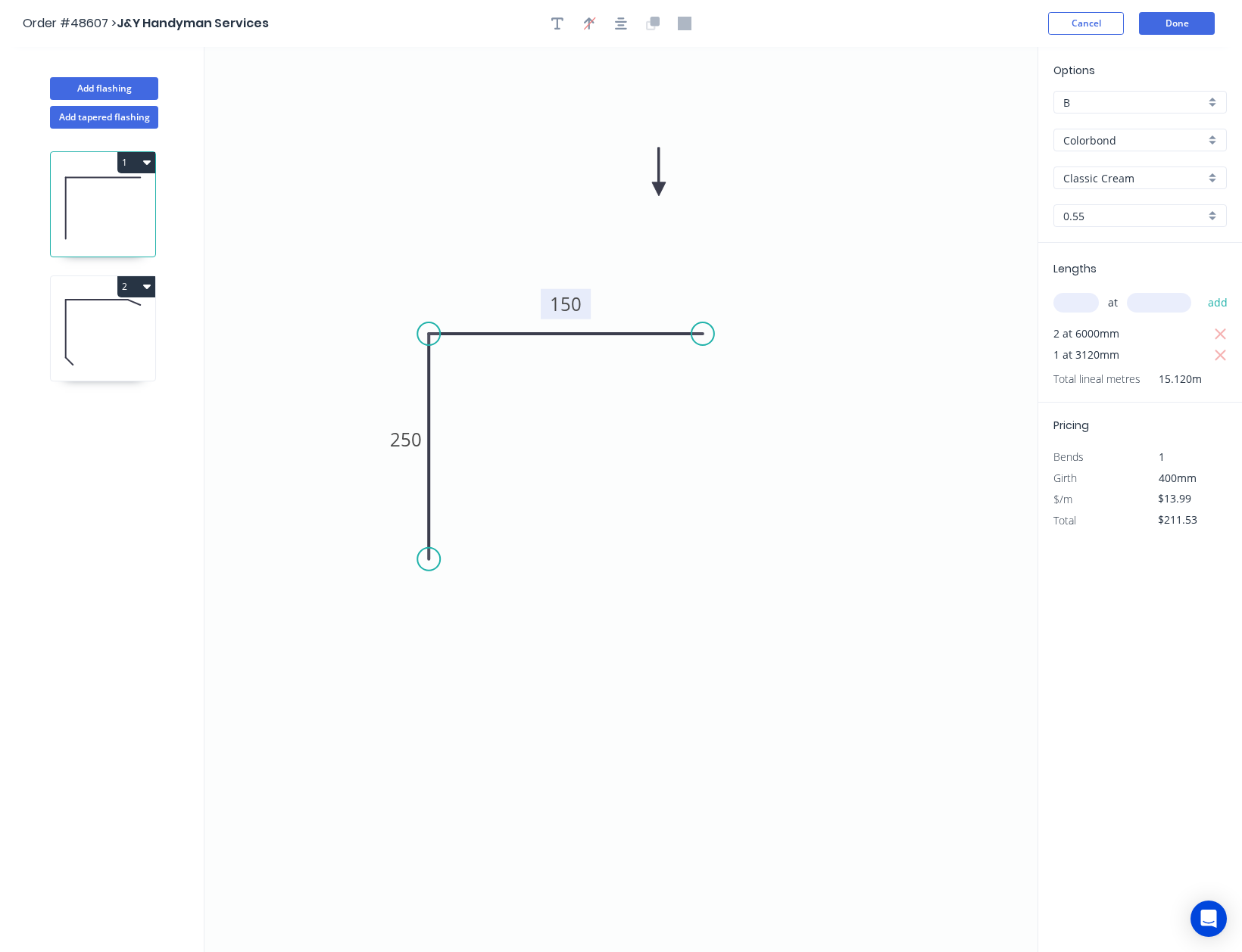
click at [553, 307] on tspan "150" at bounding box center [566, 304] width 32 height 25
type input "$10.16"
type input "$153.62"
click at [410, 436] on tspan "250" at bounding box center [406, 439] width 32 height 25
click at [878, 549] on icon "0 25 15" at bounding box center [621, 499] width 833 height 906
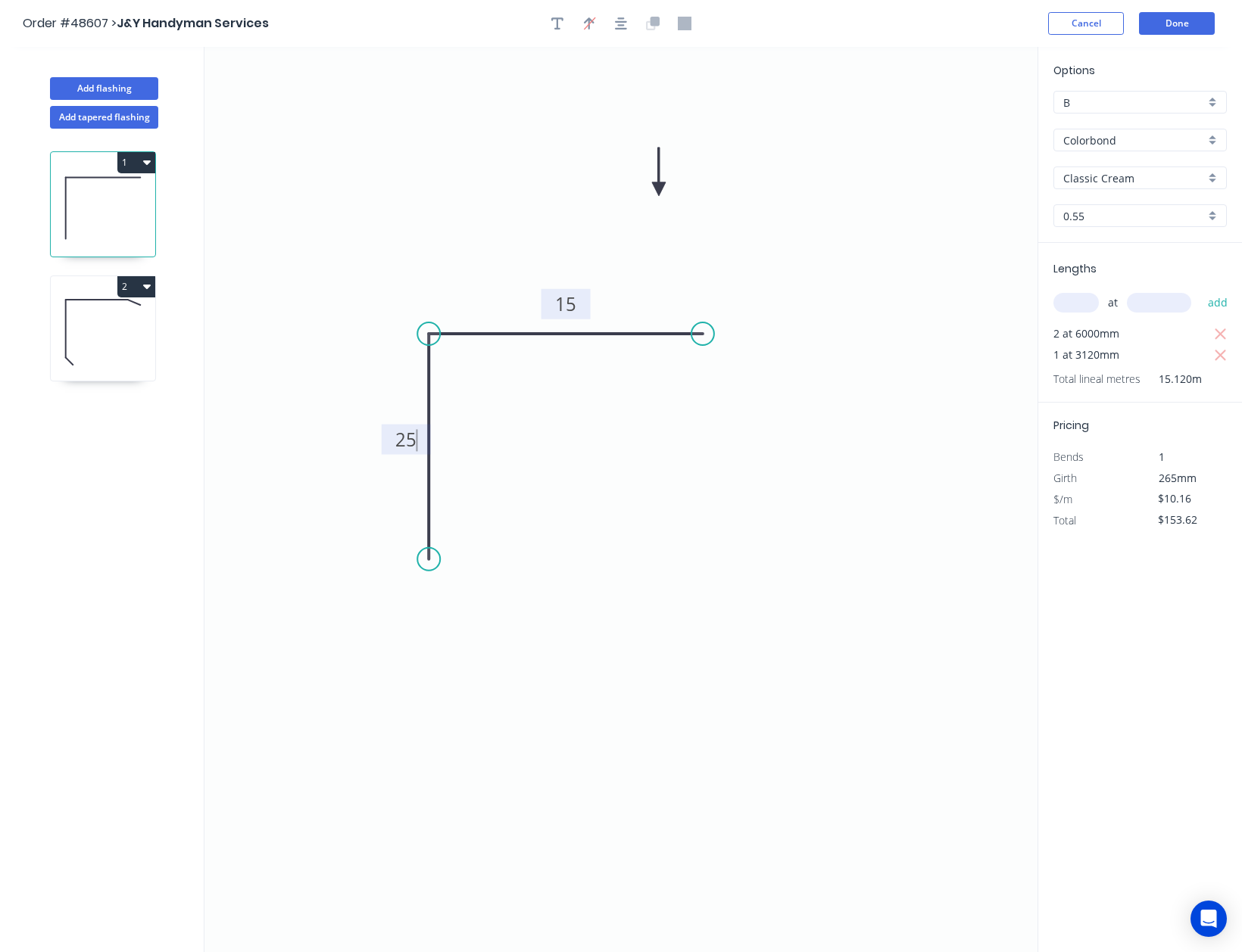
type input "$6.87"
type input "$103.87"
click at [569, 306] on tspan "15" at bounding box center [566, 304] width 21 height 25
click at [398, 448] on tspan "25" at bounding box center [406, 439] width 21 height 25
click at [1191, 34] on button "Done" at bounding box center [1177, 24] width 76 height 23
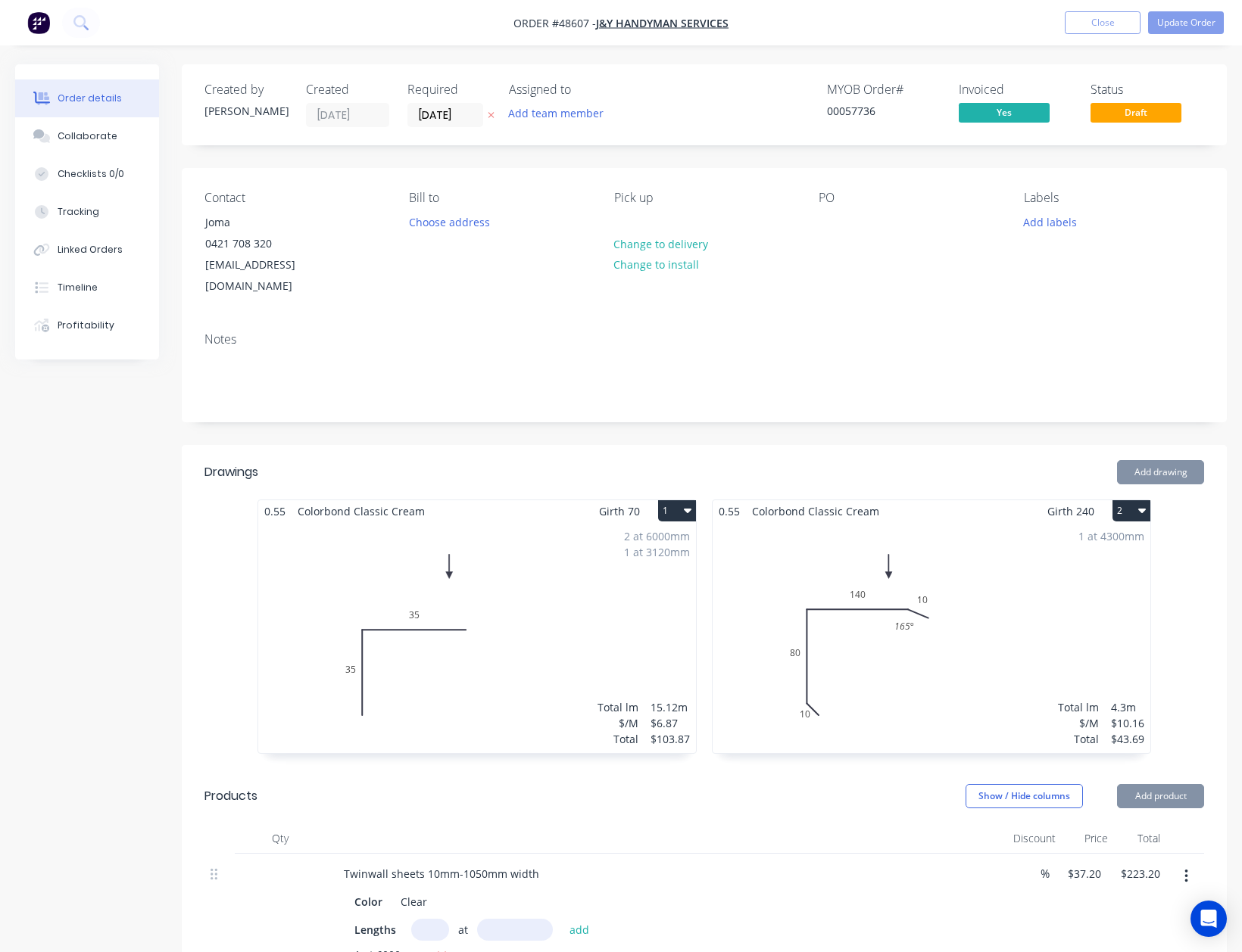
click at [1191, 19] on button "Update Order" at bounding box center [1186, 23] width 76 height 23
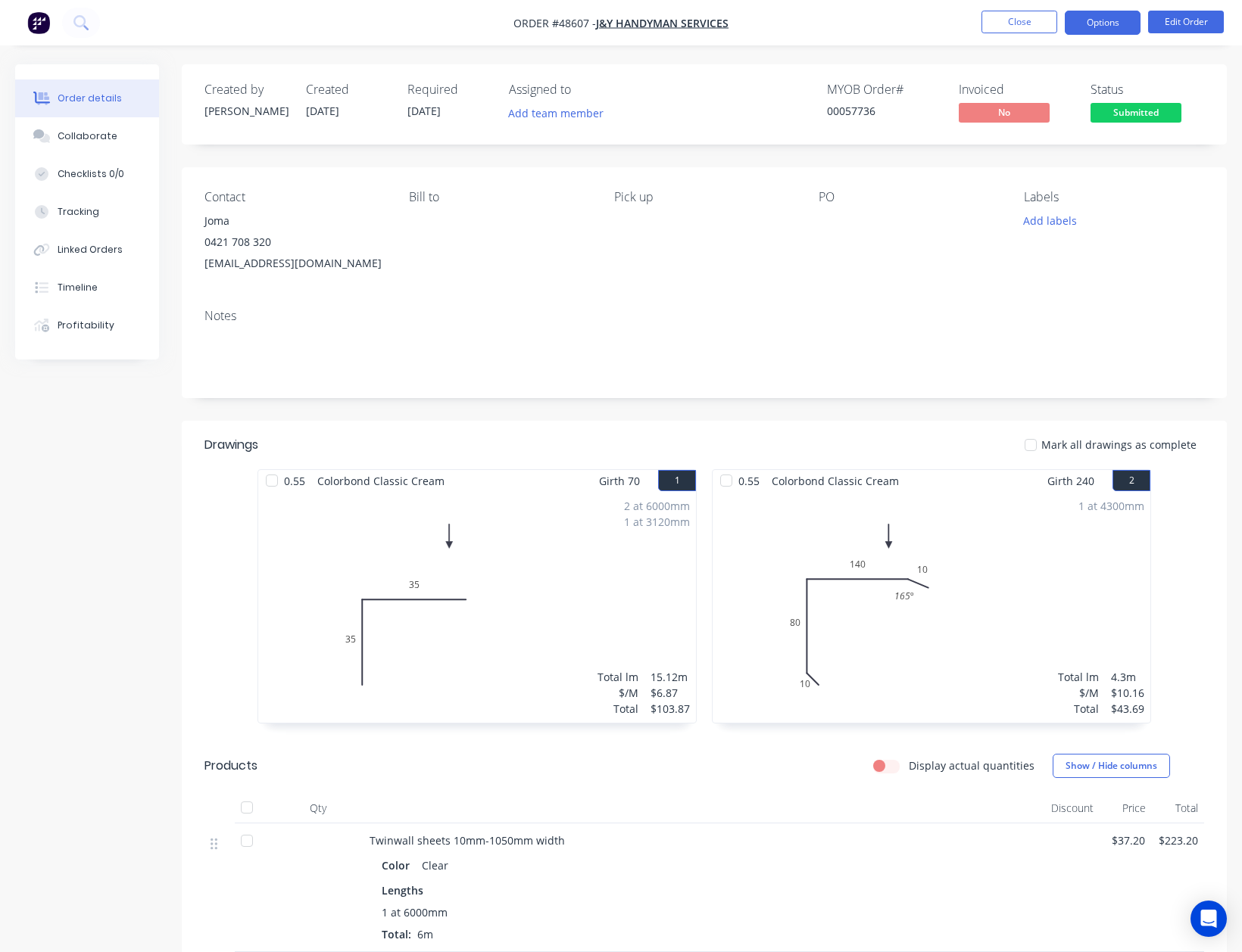
click at [1101, 11] on button "Options" at bounding box center [1103, 22] width 76 height 24
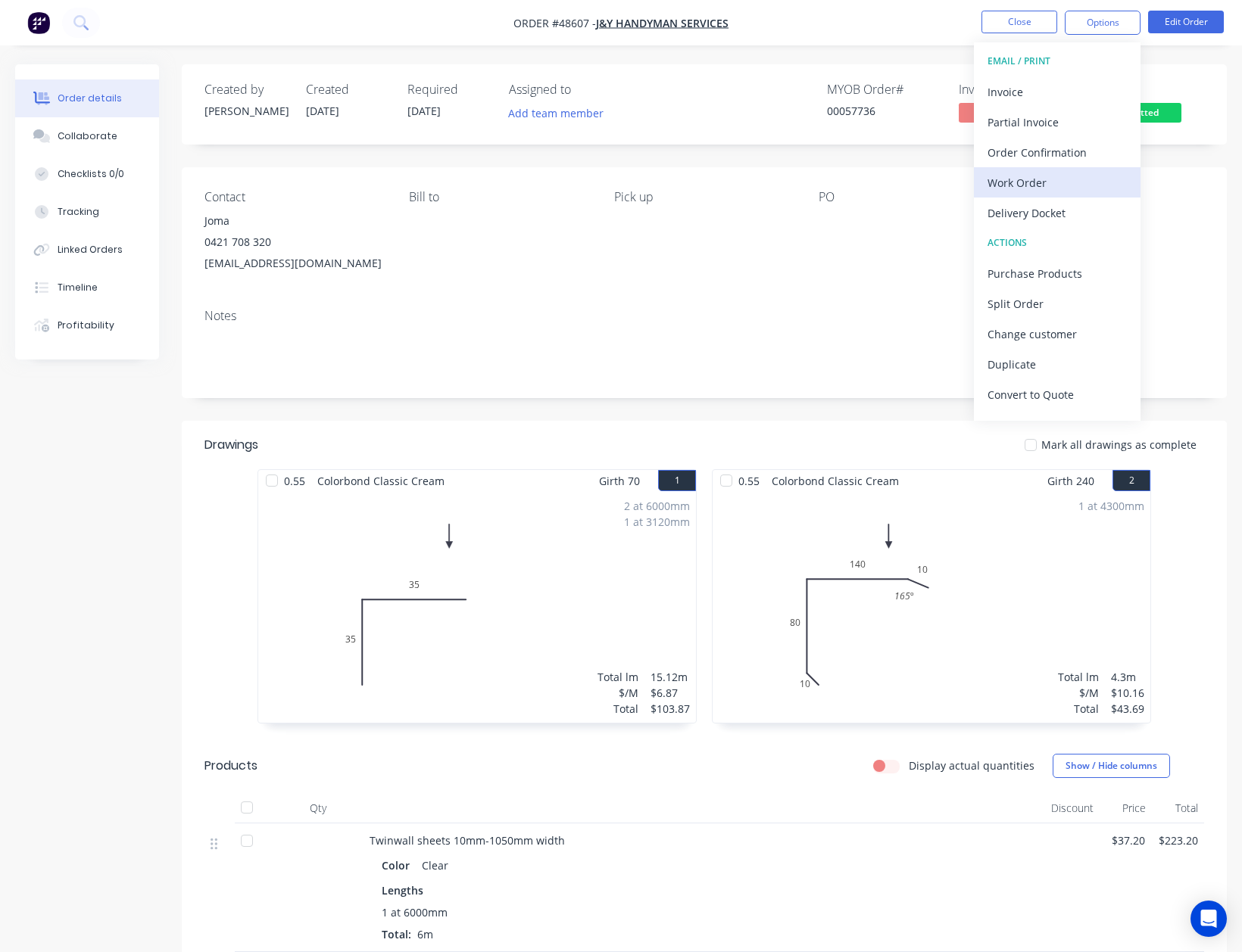
click at [1058, 182] on div "Work Order" at bounding box center [1058, 183] width 139 height 22
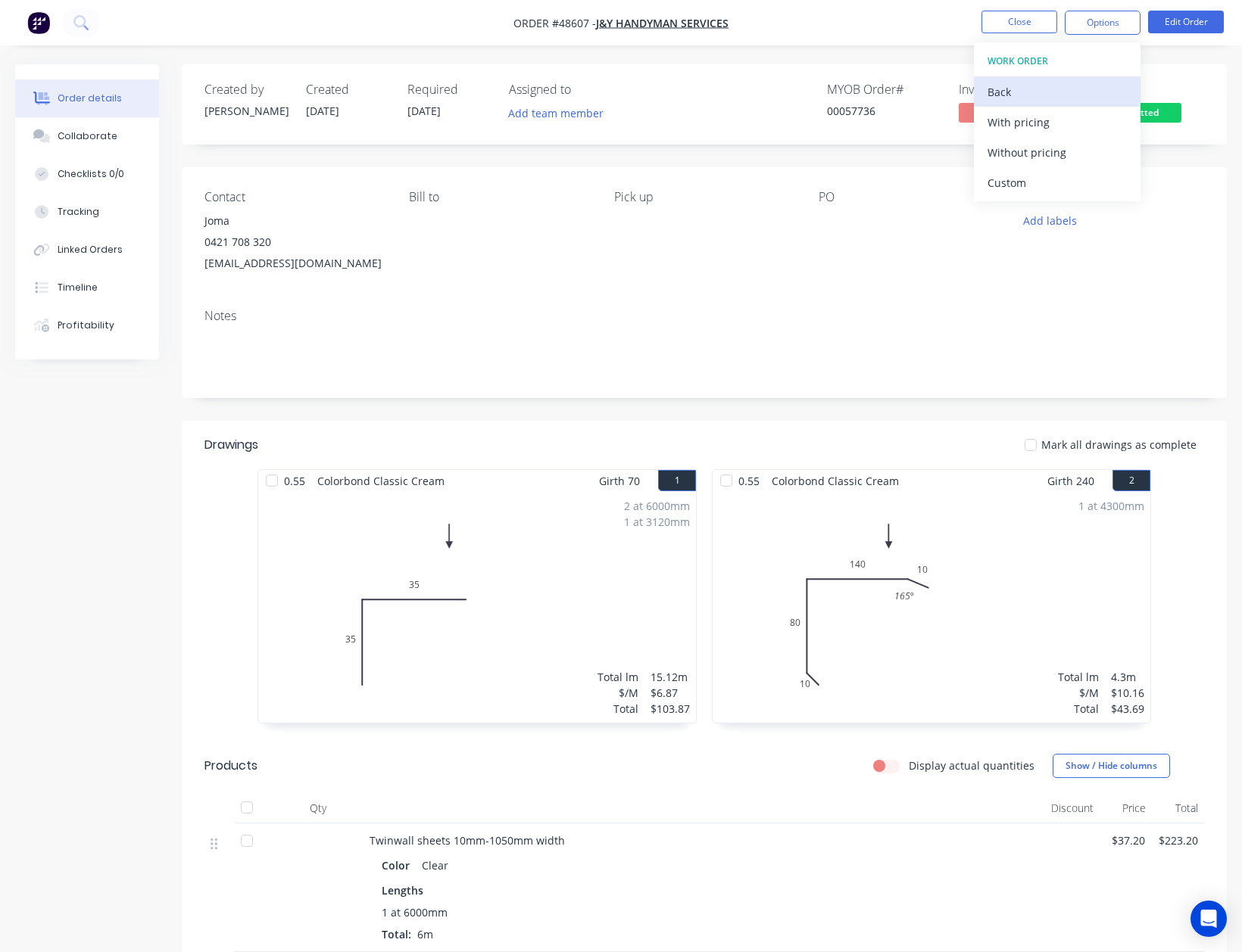
click at [1027, 85] on div "Back" at bounding box center [1058, 92] width 139 height 22
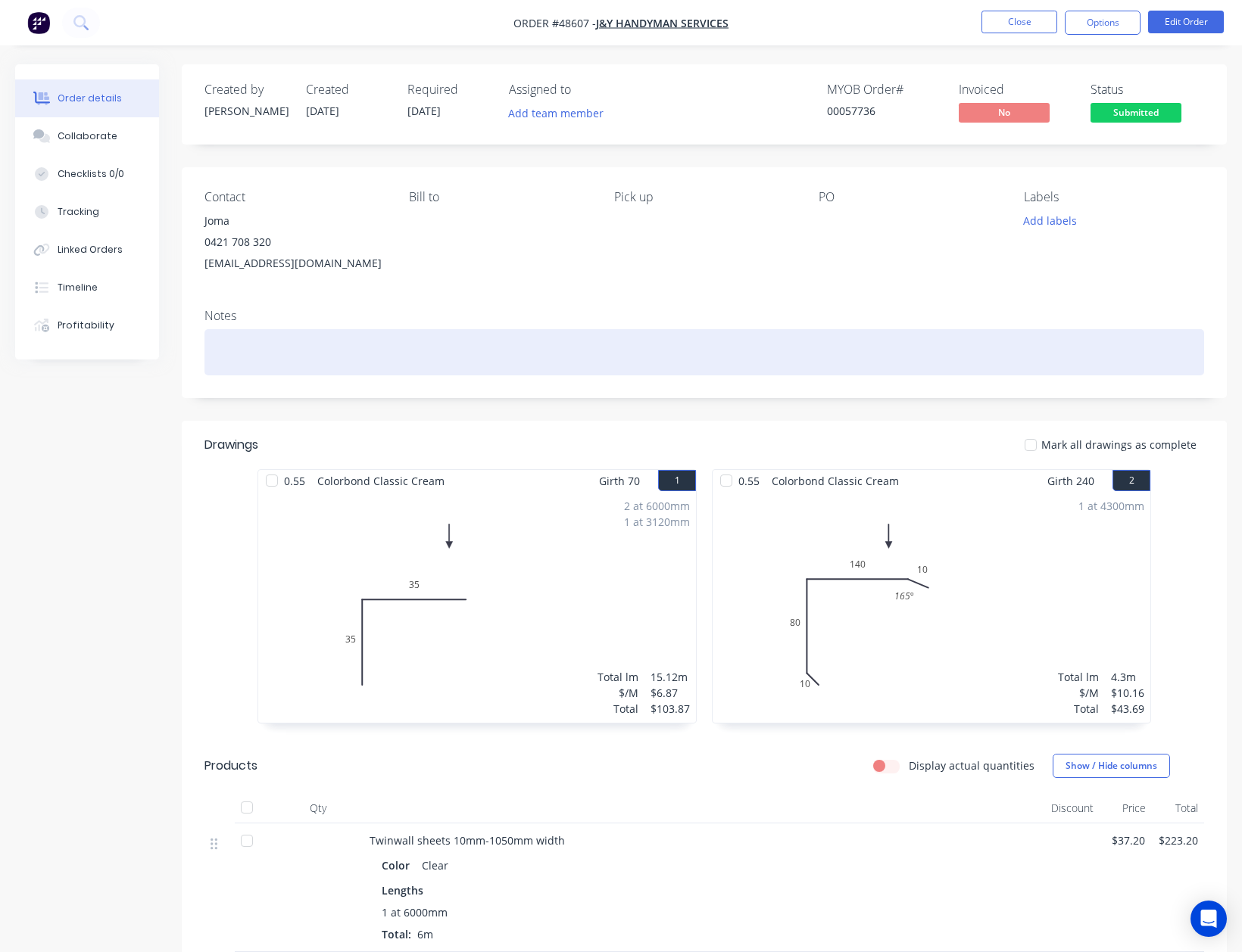
click at [706, 364] on div at bounding box center [704, 352] width 999 height 46
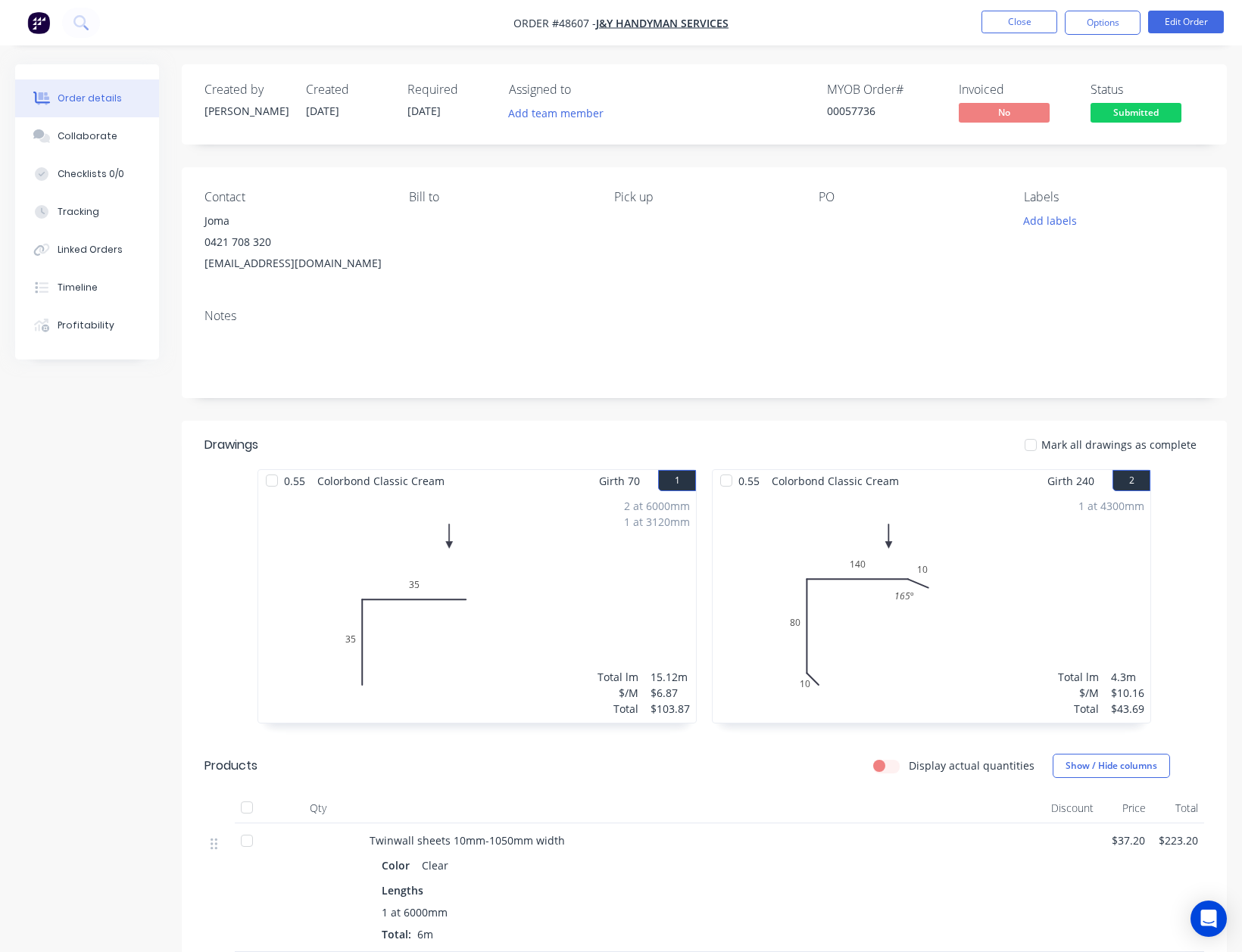
click at [1113, 7] on nav "Order #48607 - J&Y Handyman Services Close Options Edit Order" at bounding box center [621, 22] width 1242 height 45
click at [1113, 13] on button "Options" at bounding box center [1103, 22] width 76 height 24
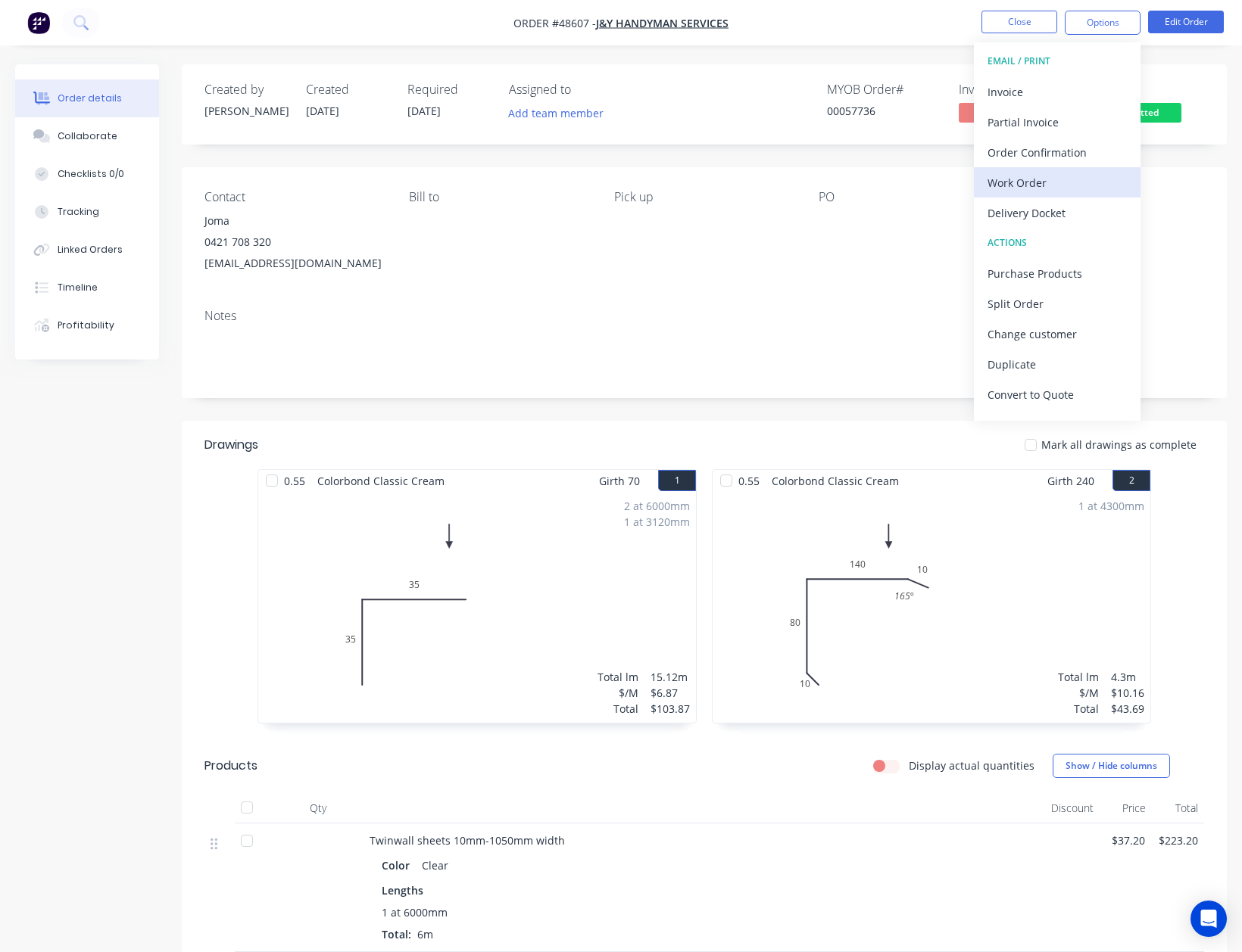
click at [1073, 188] on div "Work Order" at bounding box center [1058, 183] width 139 height 22
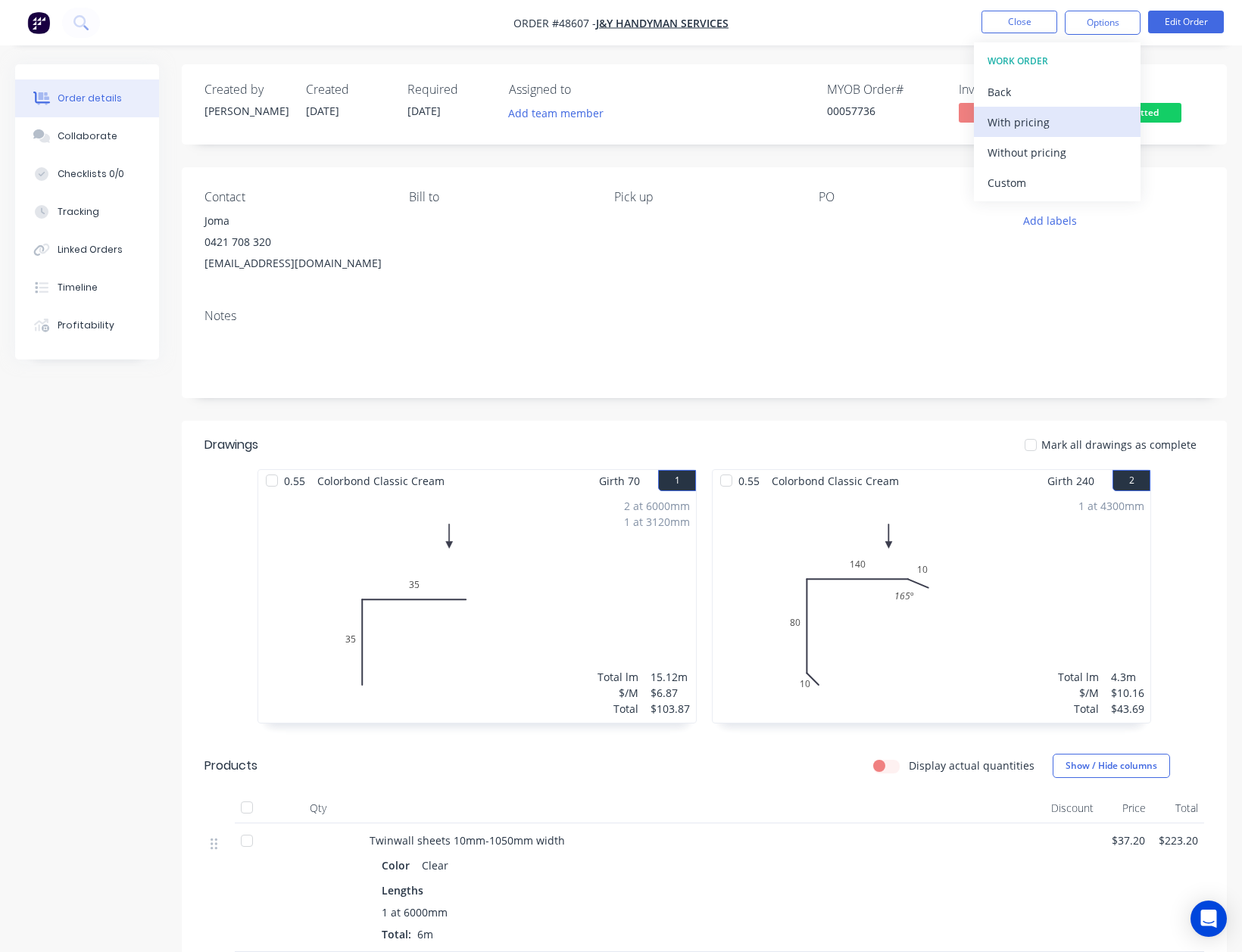
click at [1065, 125] on div "With pricing" at bounding box center [1058, 122] width 139 height 22
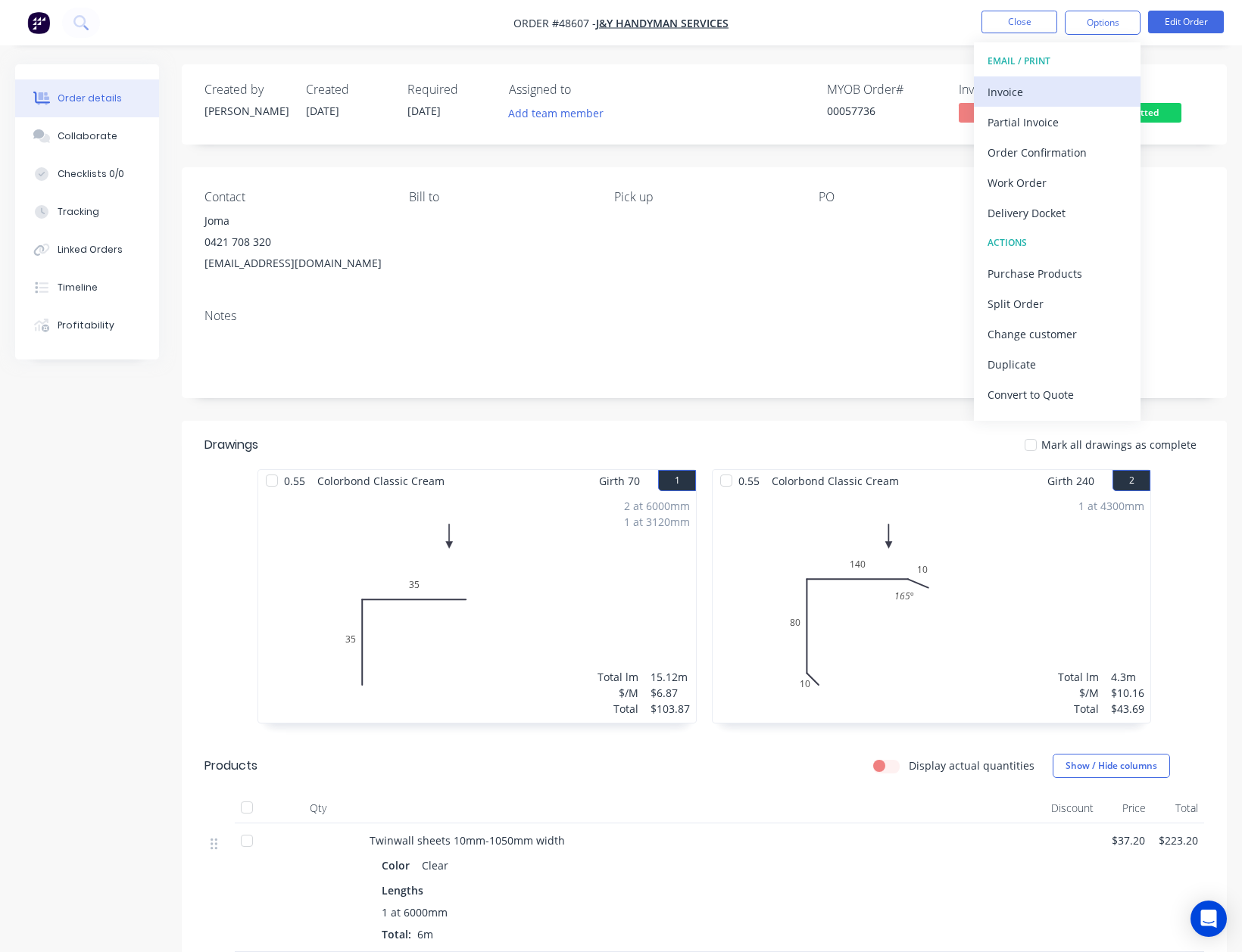
click at [1051, 94] on div "Invoice" at bounding box center [1058, 92] width 139 height 22
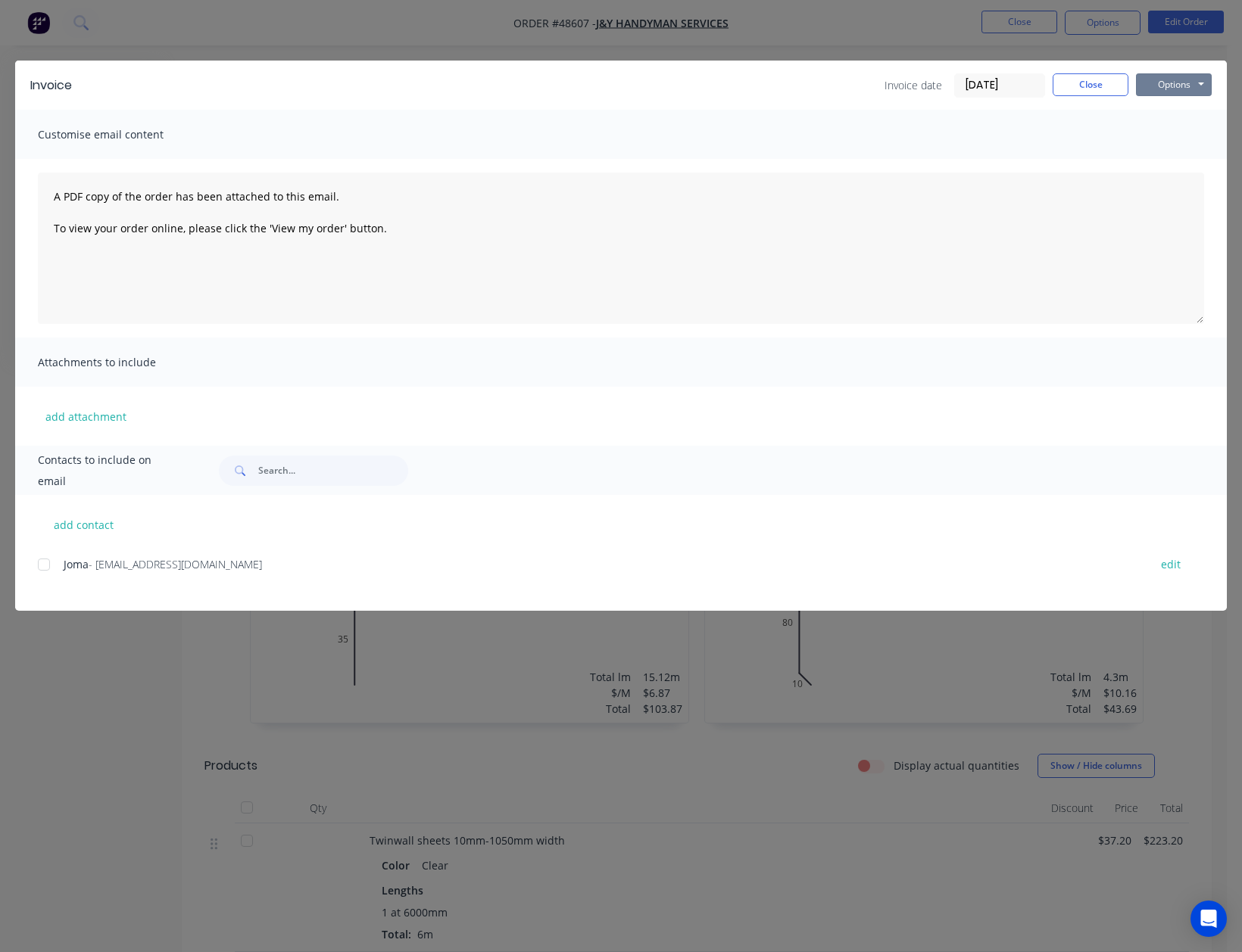
drag, startPoint x: 1186, startPoint y: 83, endPoint x: 1179, endPoint y: 97, distance: 15.7
click at [1186, 83] on button "Options" at bounding box center [1174, 85] width 76 height 23
click at [1170, 131] on button "Print" at bounding box center [1185, 137] width 97 height 25
click at [1097, 79] on button "Close" at bounding box center [1090, 85] width 76 height 23
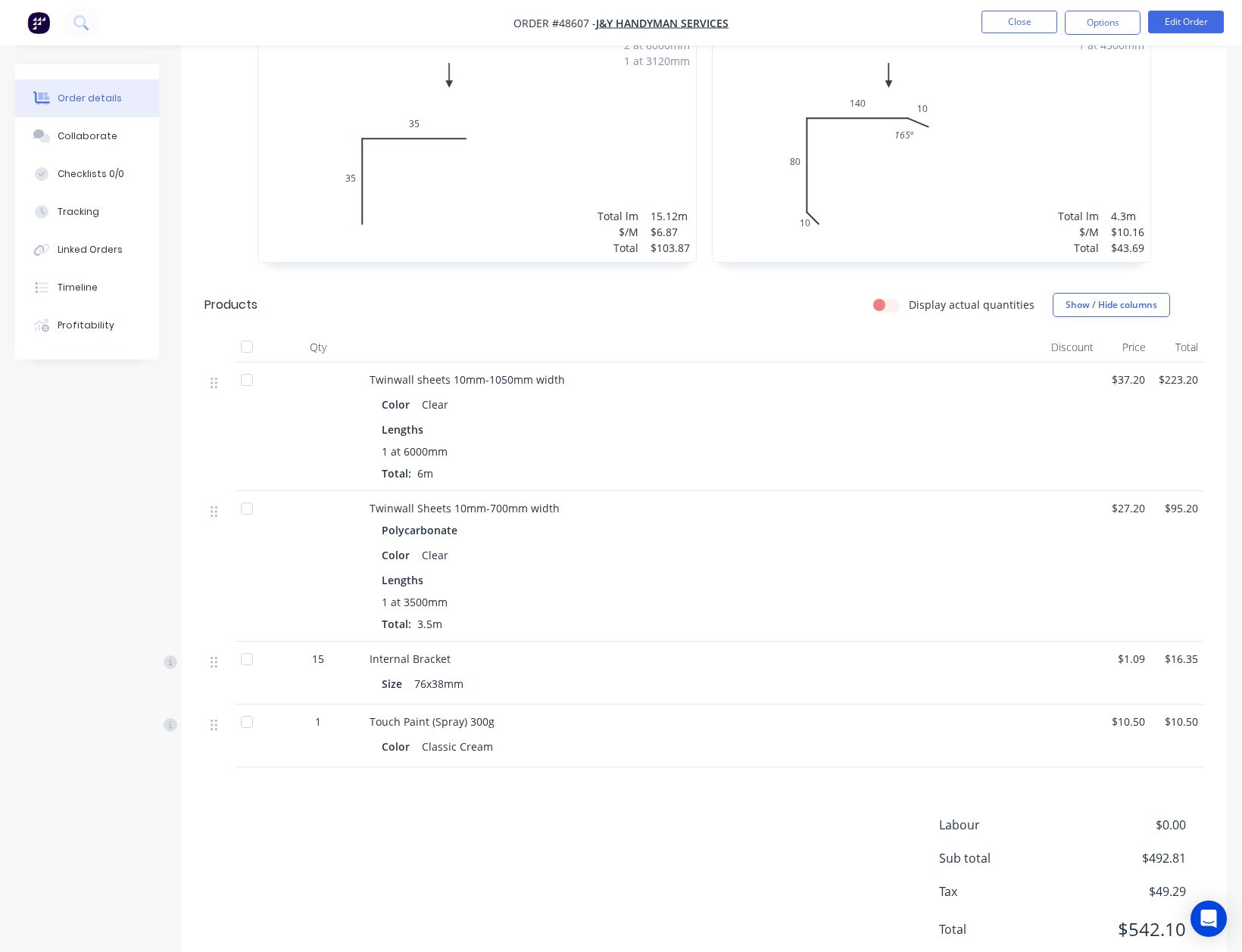
scroll to position [514, 0]
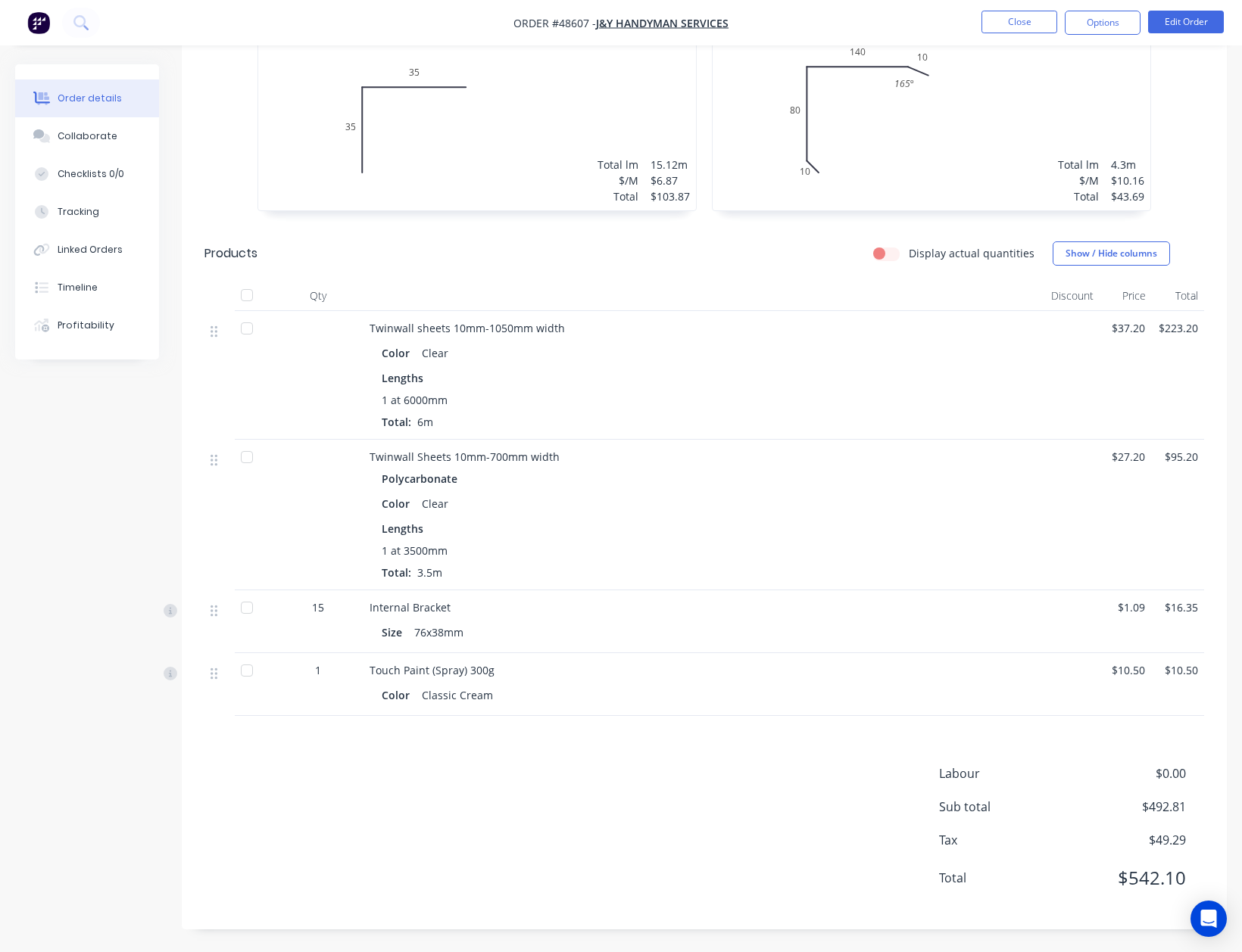
drag, startPoint x: 252, startPoint y: 605, endPoint x: 250, endPoint y: 633, distance: 28.1
click at [252, 606] on div at bounding box center [247, 608] width 30 height 30
click at [247, 668] on div at bounding box center [247, 671] width 30 height 30
click at [295, 791] on div "Labour $0.00 Sub total $492.81 Tax $49.29 Total $542.10" at bounding box center [704, 835] width 999 height 142
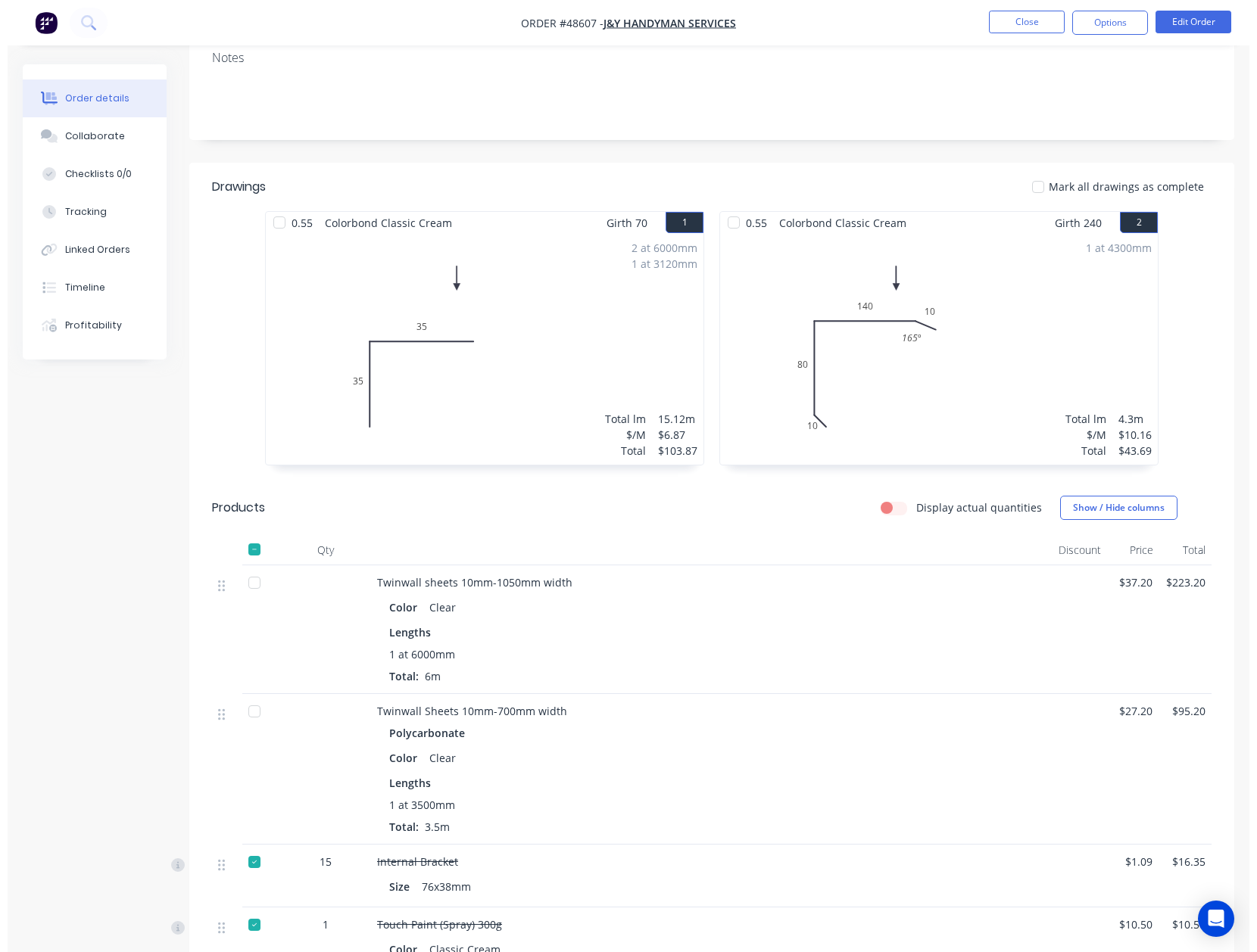
scroll to position [0, 0]
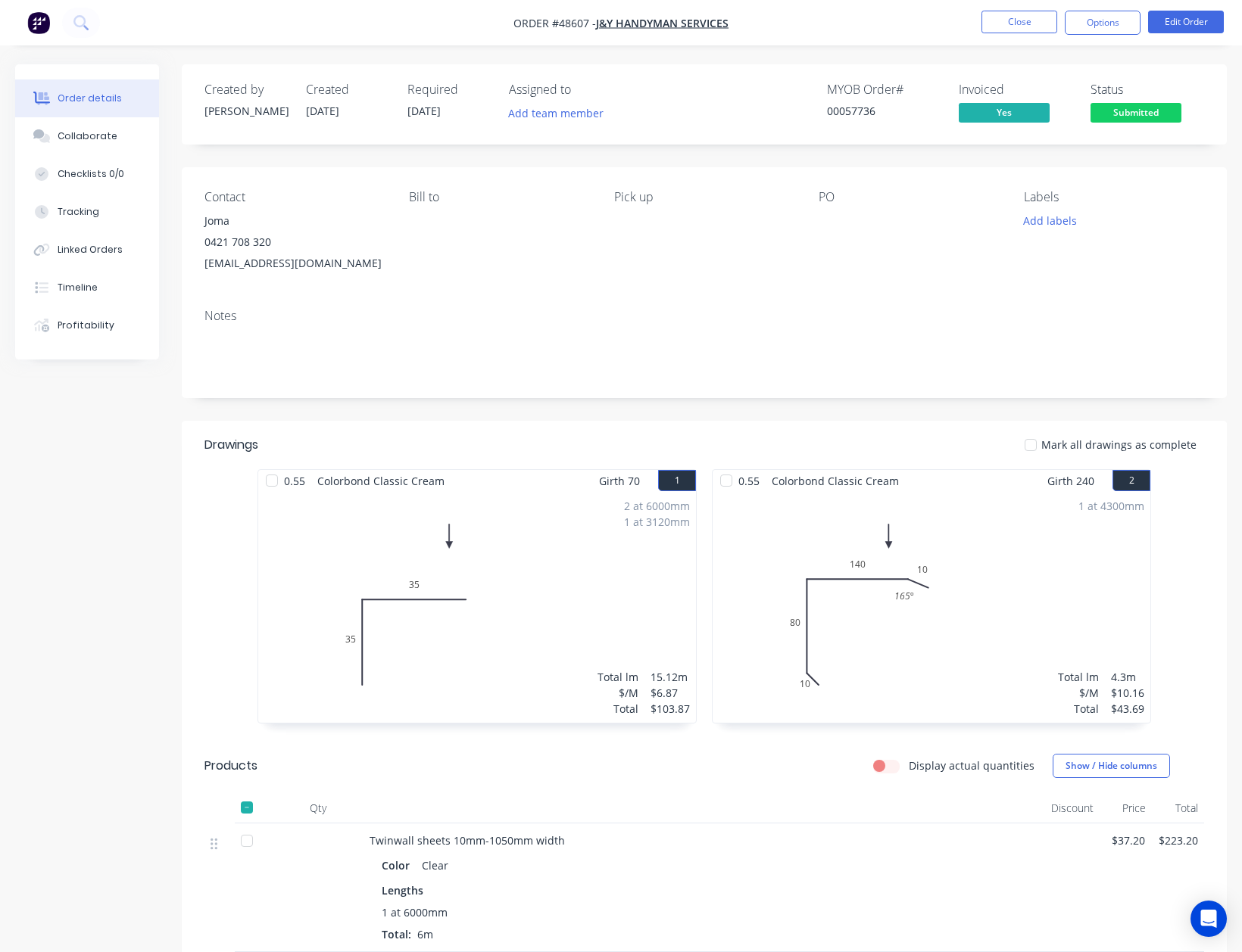
click at [752, 449] on div "Mark all drawings as complete" at bounding box center [810, 445] width 787 height 16
click at [1148, 109] on span "Submitted" at bounding box center [1135, 112] width 91 height 19
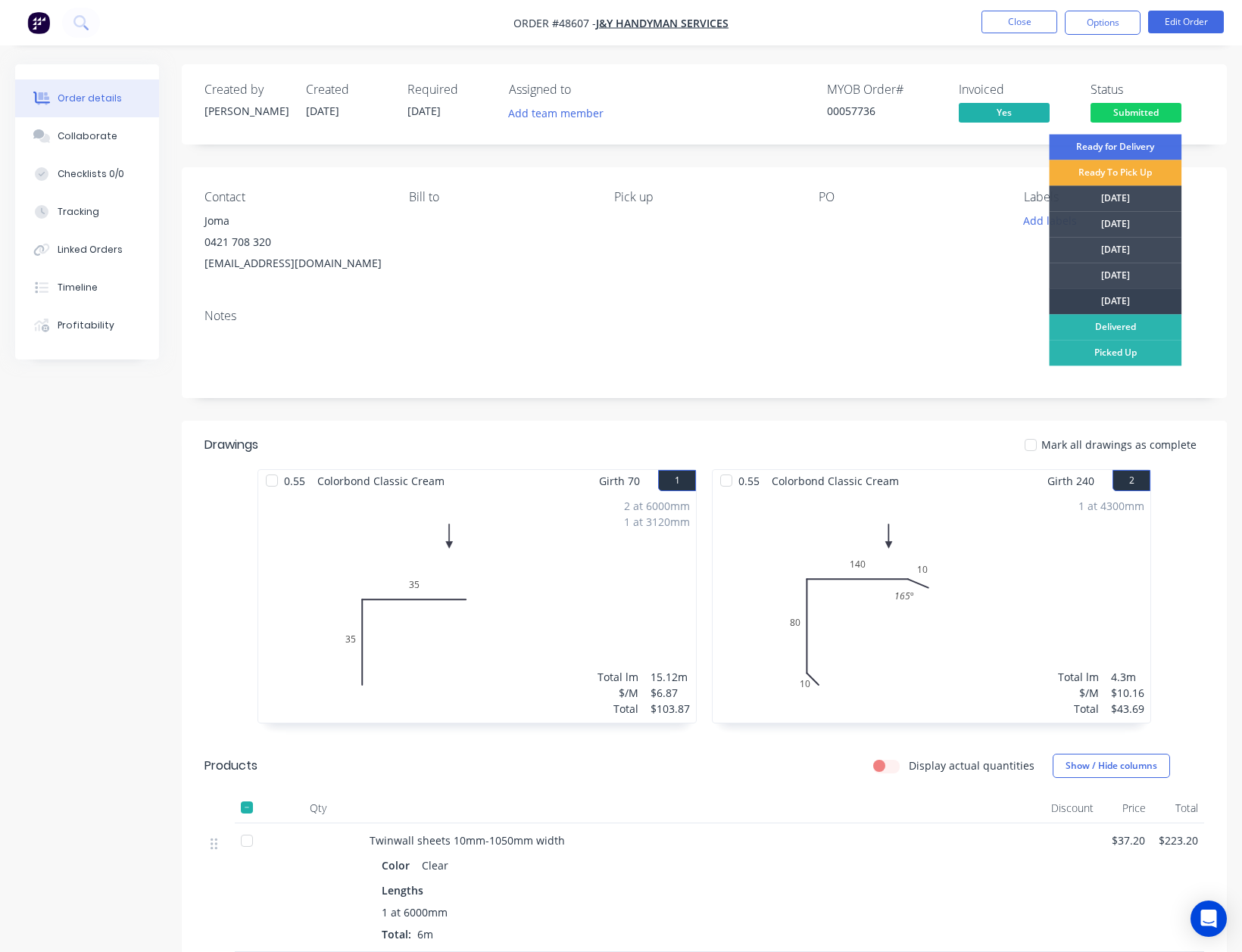
click at [1106, 301] on div "[DATE]" at bounding box center [1115, 301] width 132 height 26
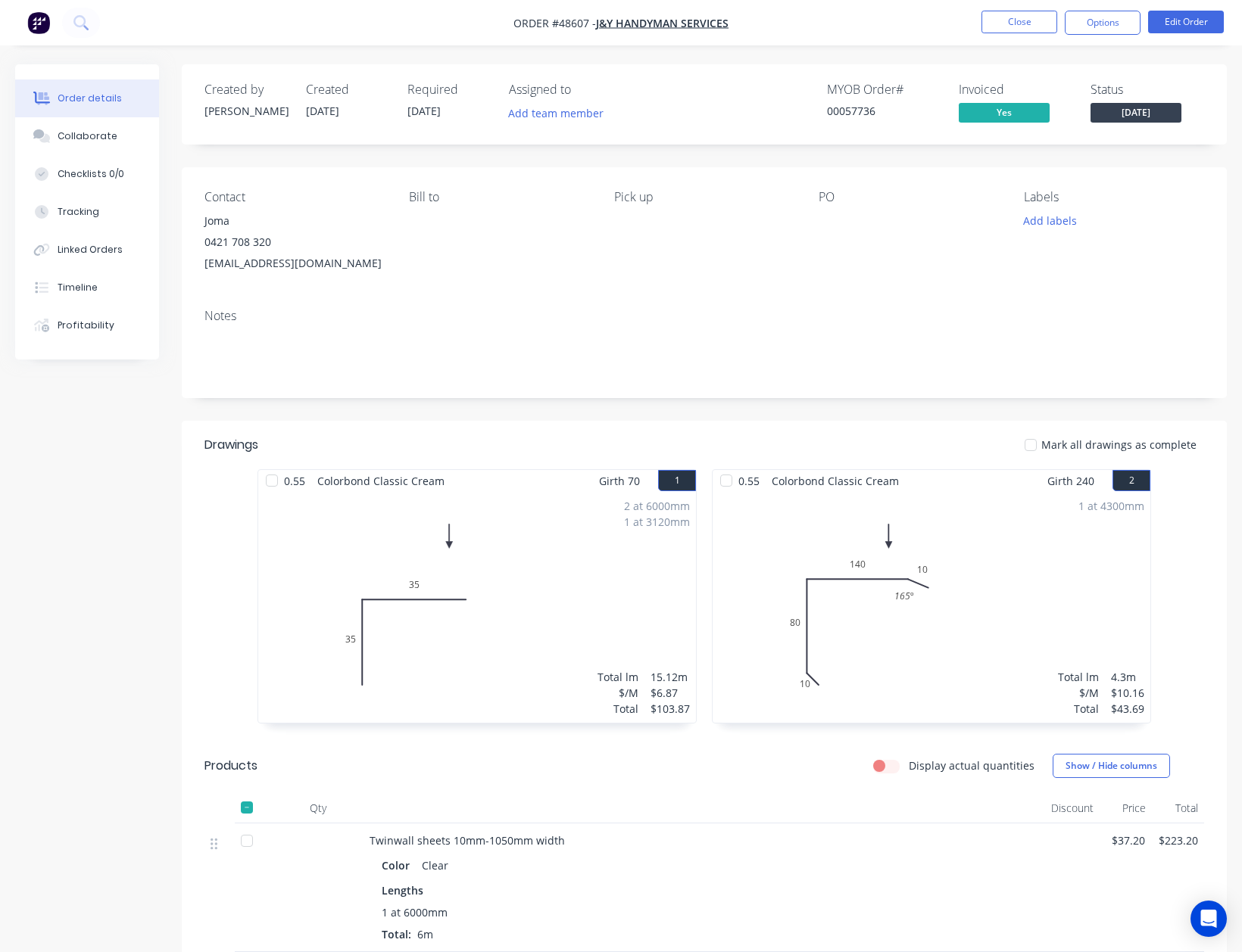
click at [849, 318] on div "Notes" at bounding box center [704, 316] width 999 height 14
click at [1130, 19] on button "Options" at bounding box center [1103, 22] width 76 height 24
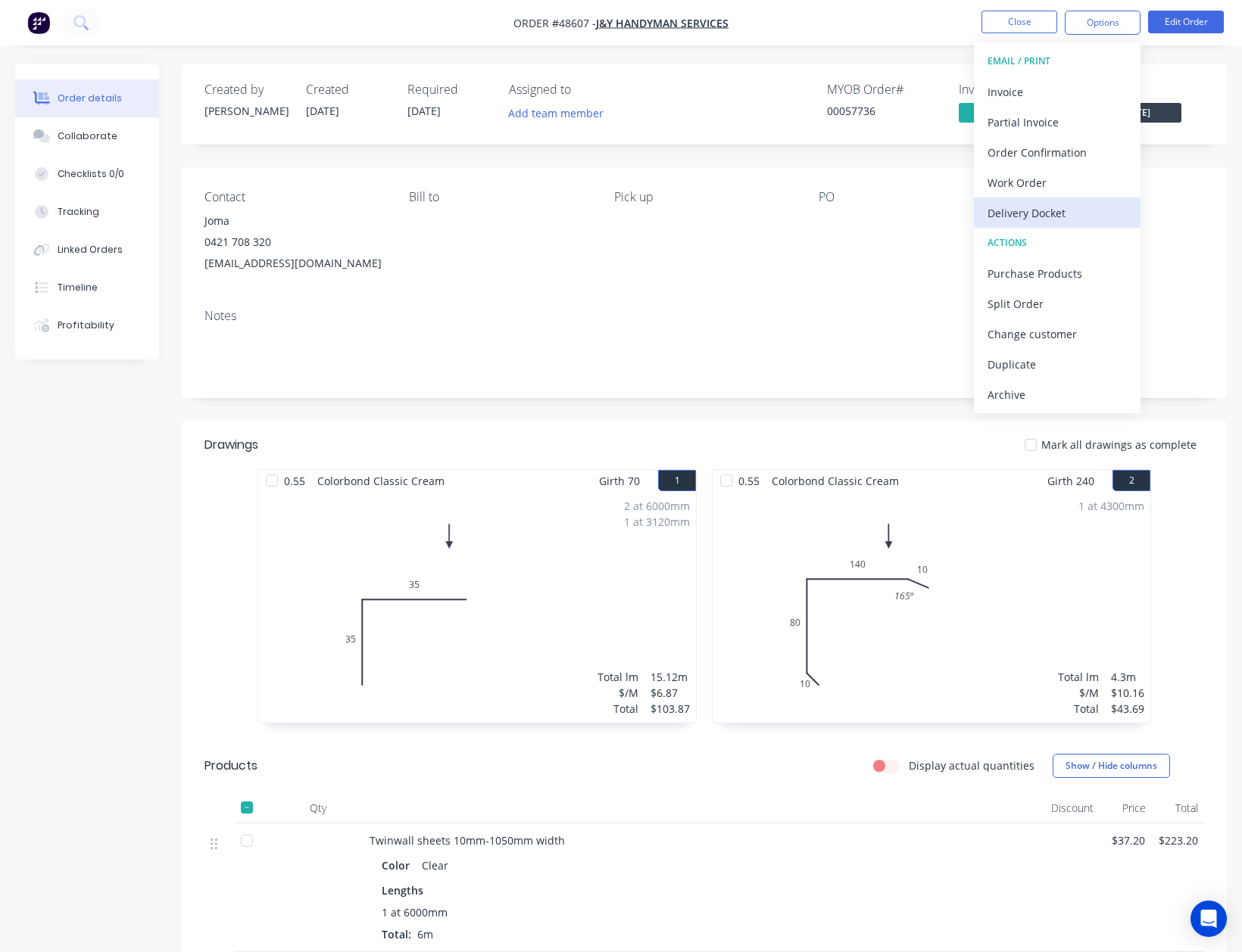
click at [1047, 206] on div "Delivery Docket" at bounding box center [1058, 213] width 139 height 22
click at [1035, 183] on div "Custom" at bounding box center [1058, 183] width 139 height 22
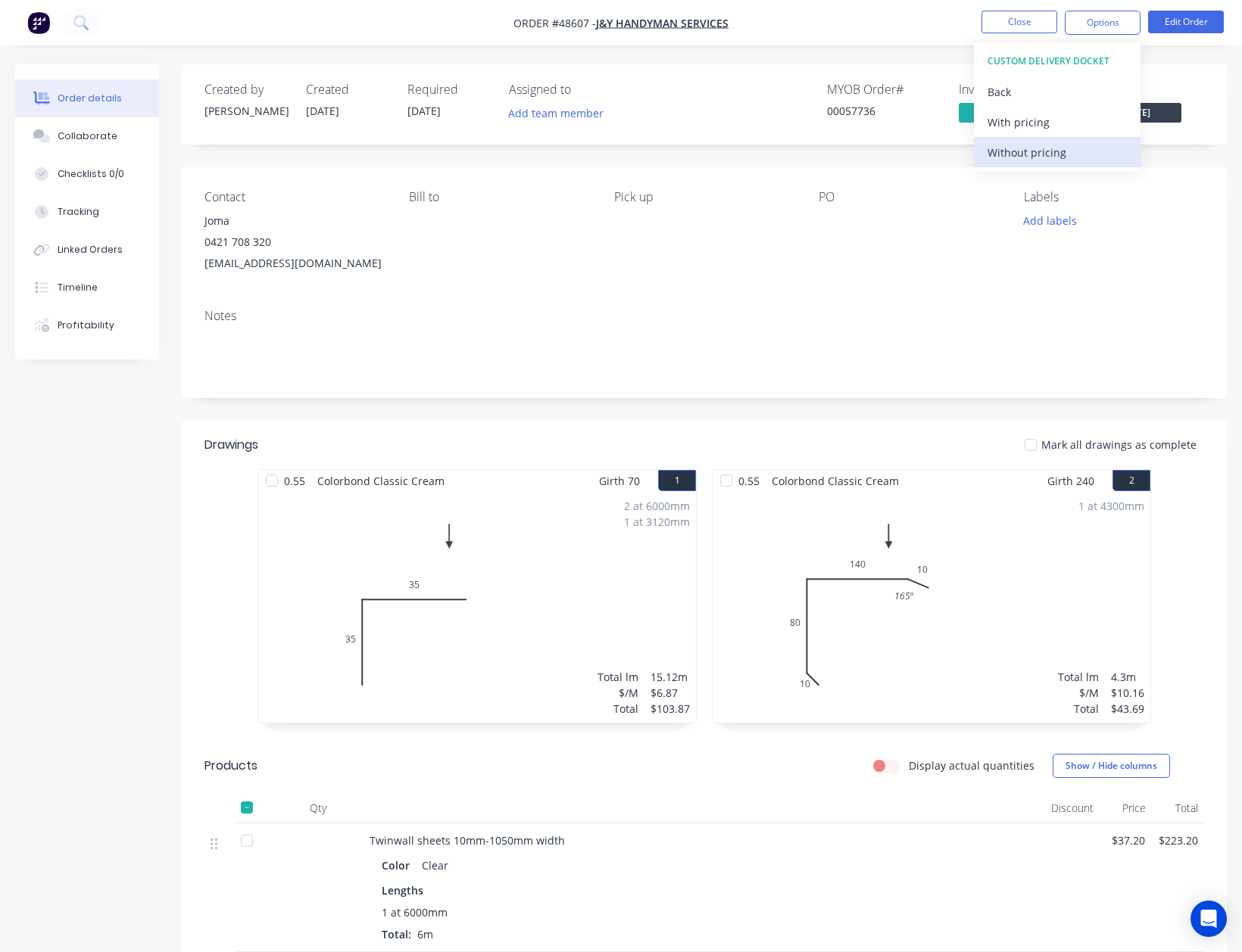
click at [1025, 153] on div "Without pricing" at bounding box center [1058, 152] width 139 height 22
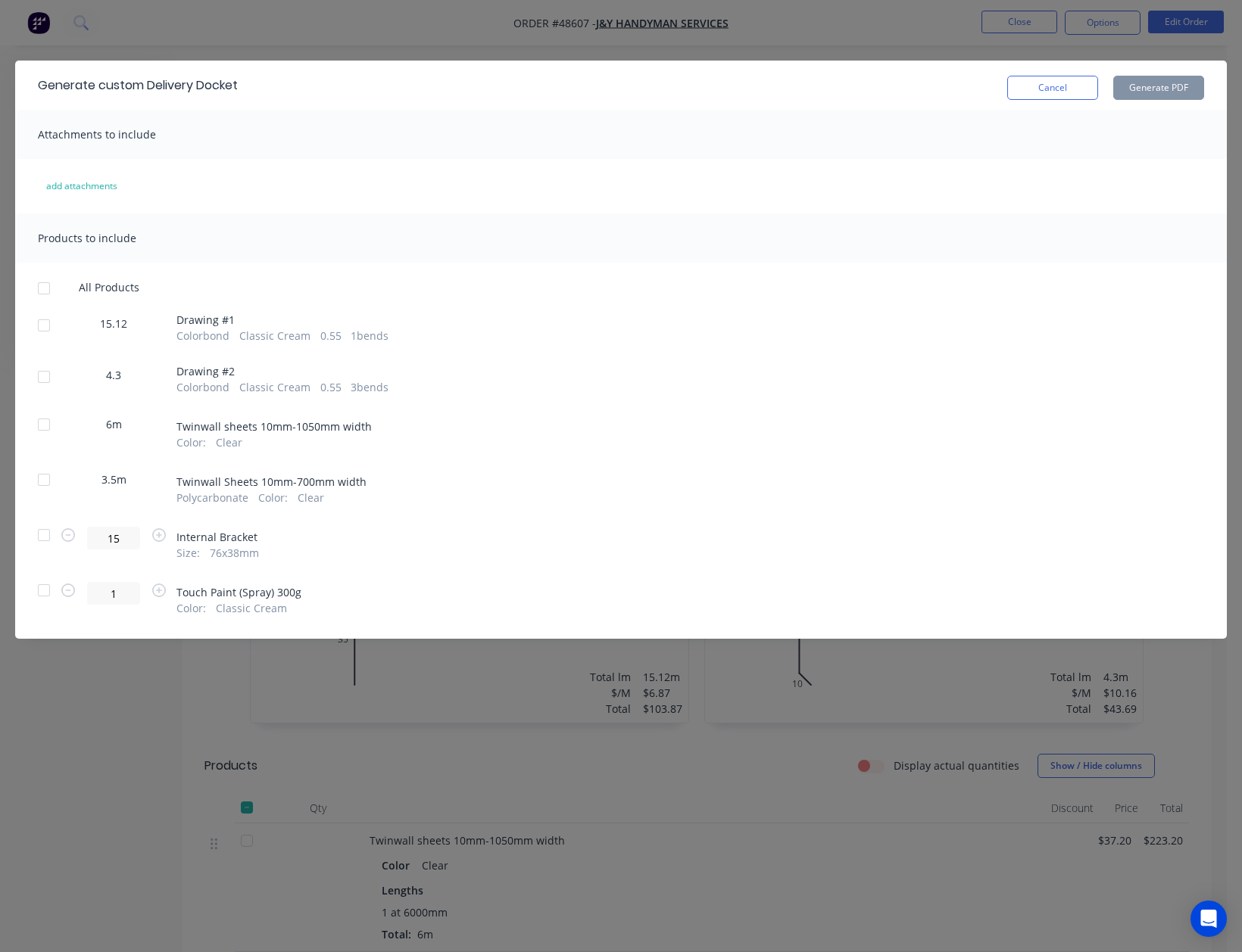
click at [37, 296] on div at bounding box center [44, 289] width 30 height 30
click at [38, 537] on div at bounding box center [44, 535] width 30 height 30
click at [43, 591] on div at bounding box center [44, 590] width 30 height 30
click at [1157, 88] on button "Generate PDF" at bounding box center [1158, 87] width 91 height 24
click at [1047, 100] on button "Cancel" at bounding box center [1052, 87] width 91 height 24
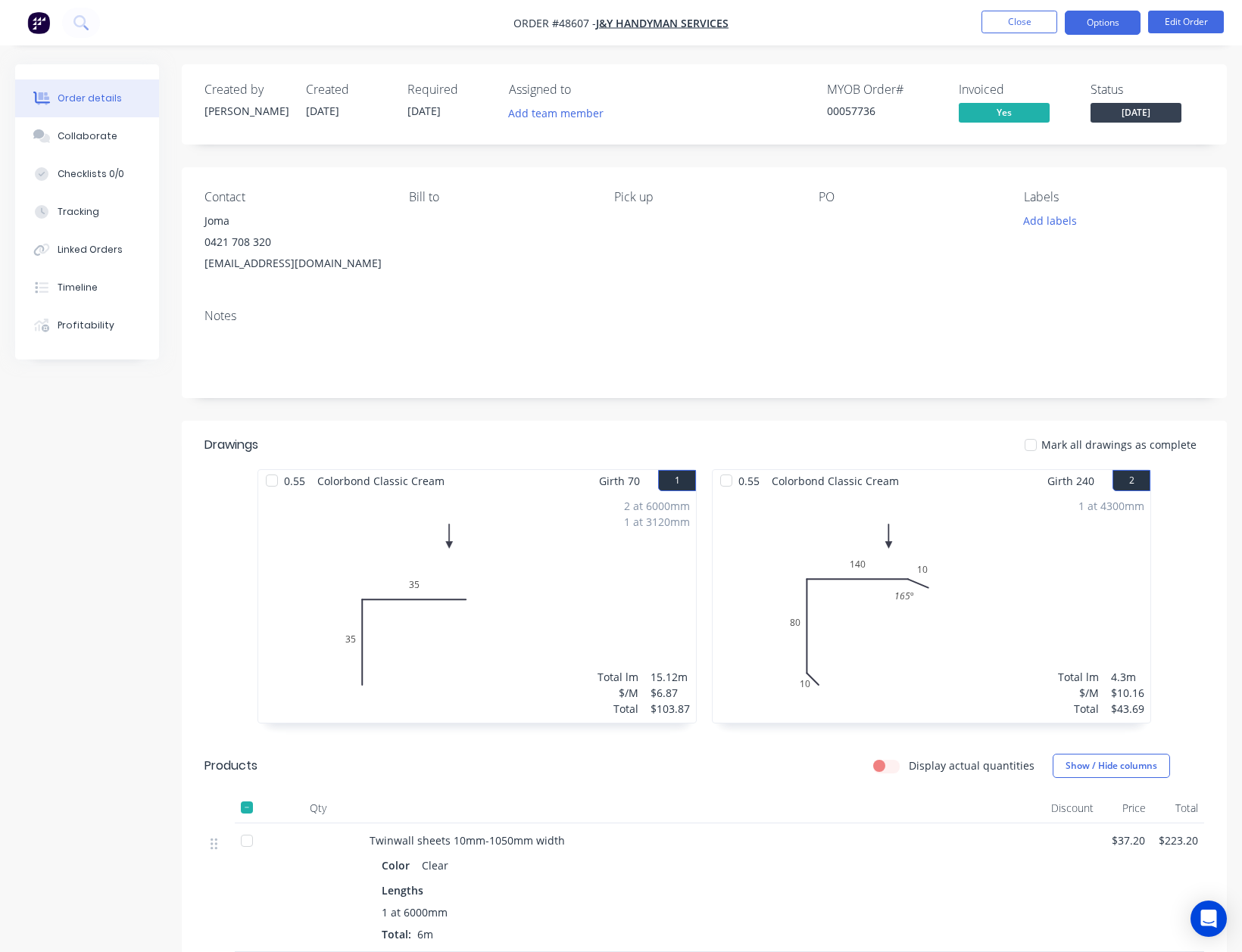
click at [1128, 16] on button "Options" at bounding box center [1103, 22] width 76 height 24
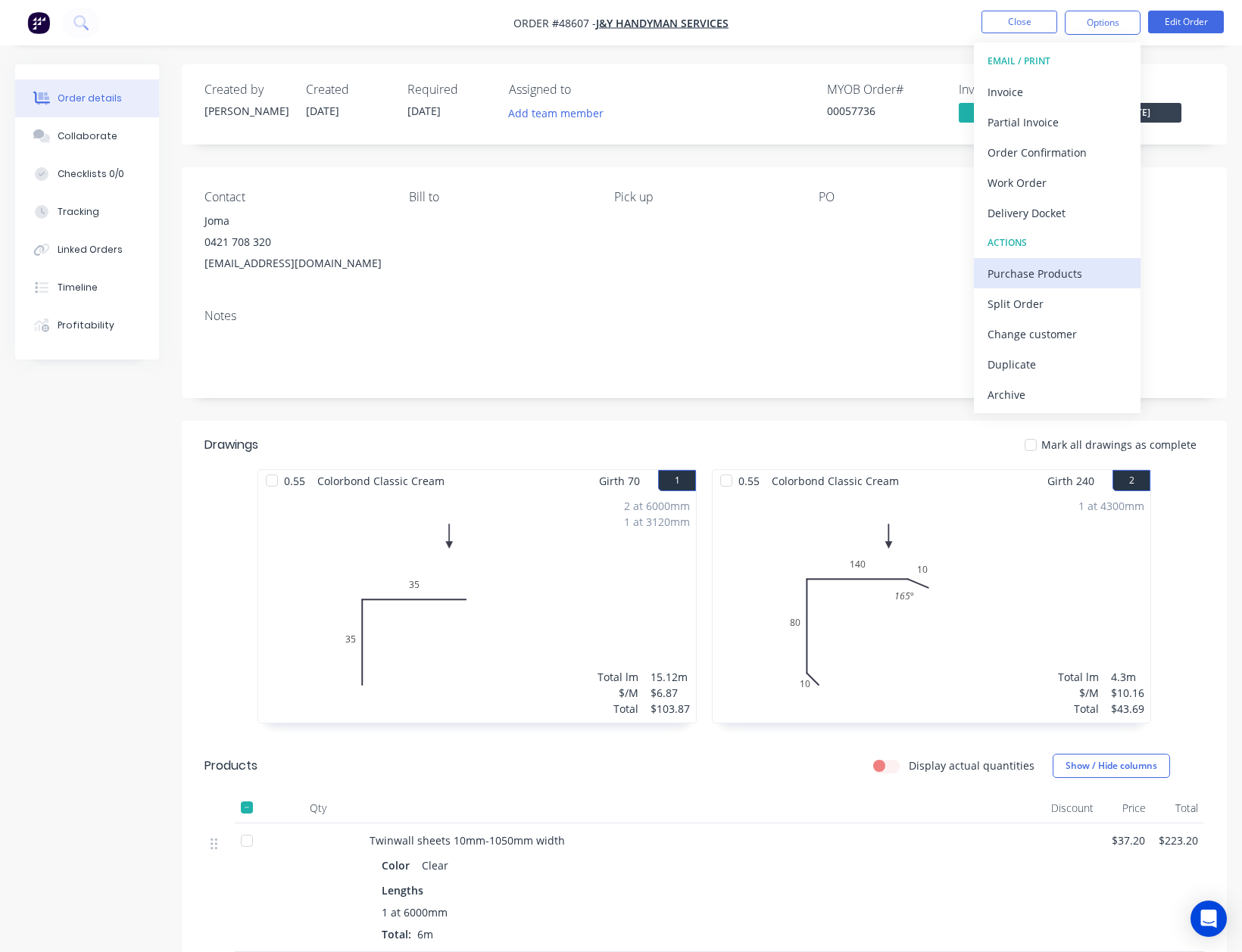
click at [1067, 263] on div "Purchase Products" at bounding box center [1058, 274] width 139 height 22
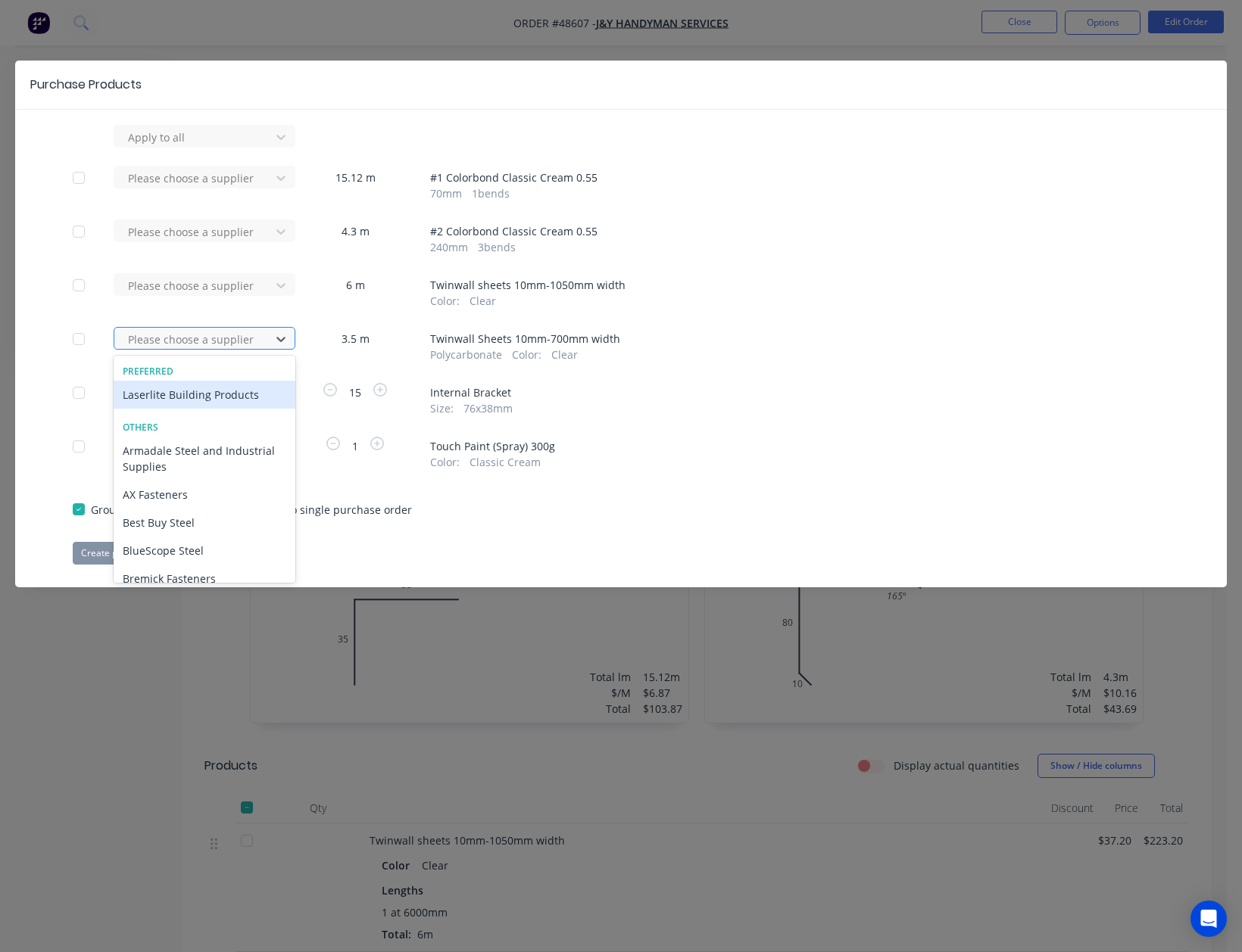
click at [220, 330] on div at bounding box center [194, 339] width 136 height 19
drag, startPoint x: 206, startPoint y: 381, endPoint x: 204, endPoint y: 392, distance: 11.2
click at [204, 392] on div "Laserlite Building Products" at bounding box center [205, 395] width 182 height 28
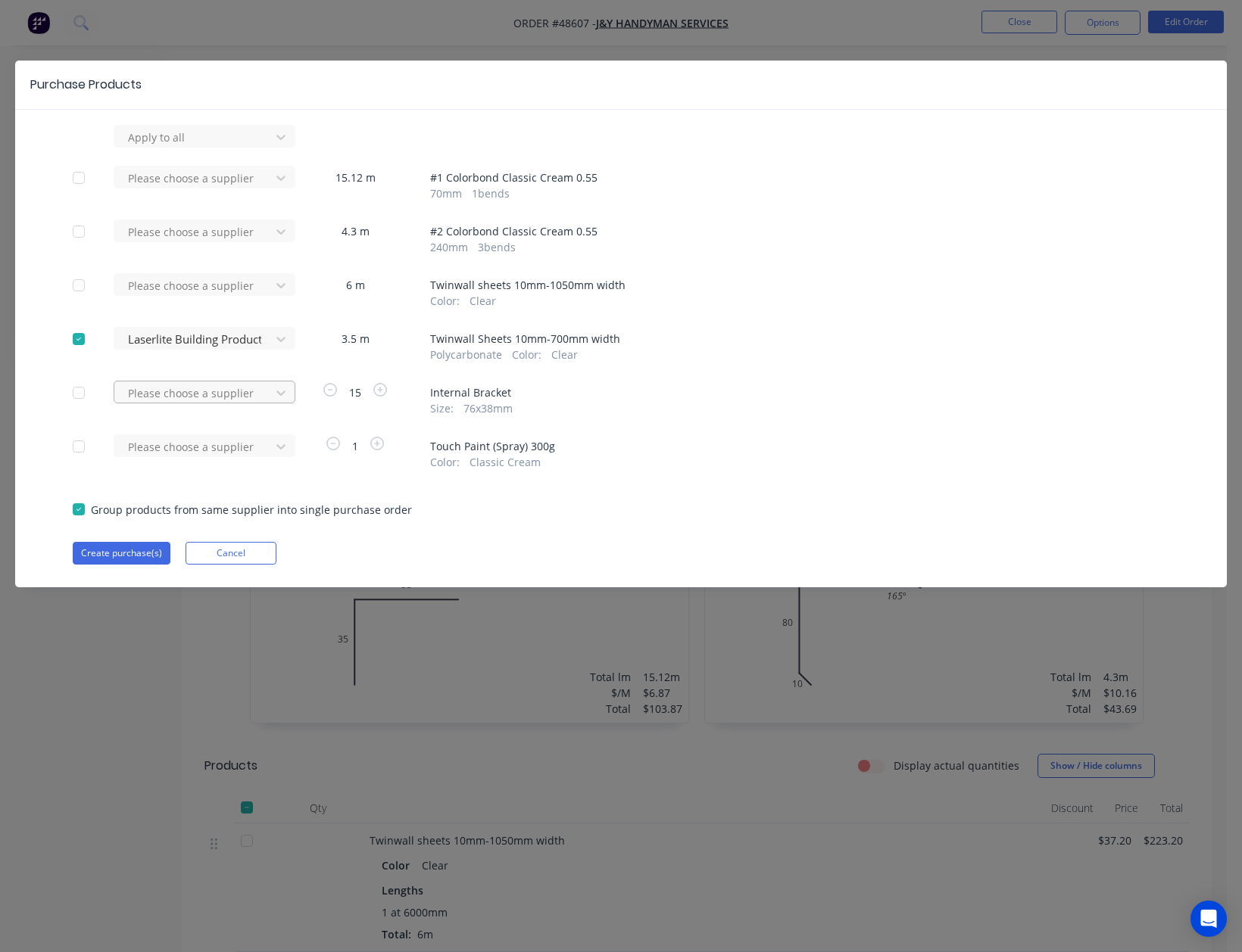
click at [204, 146] on div at bounding box center [194, 137] width 136 height 19
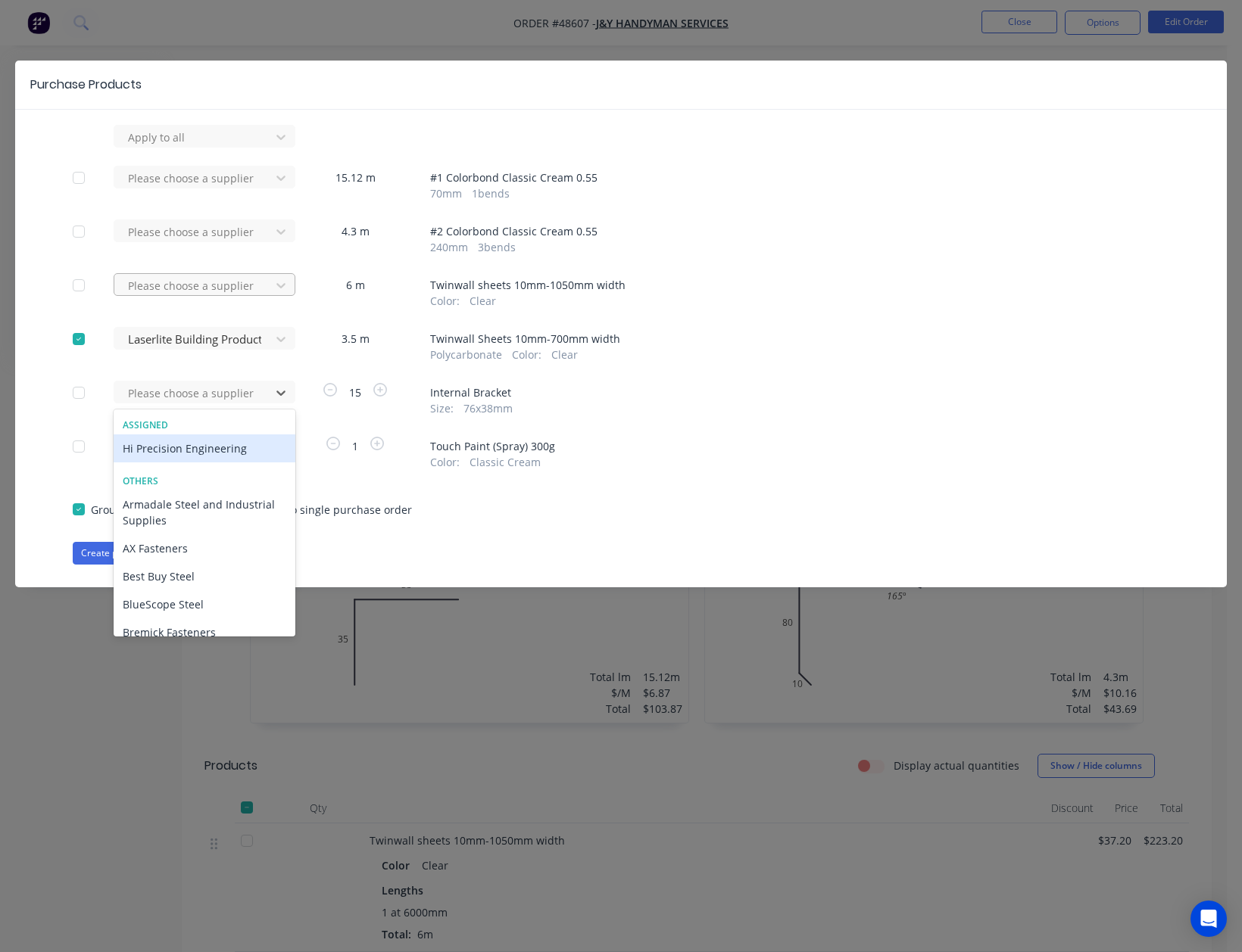
click at [201, 146] on div at bounding box center [194, 137] width 136 height 19
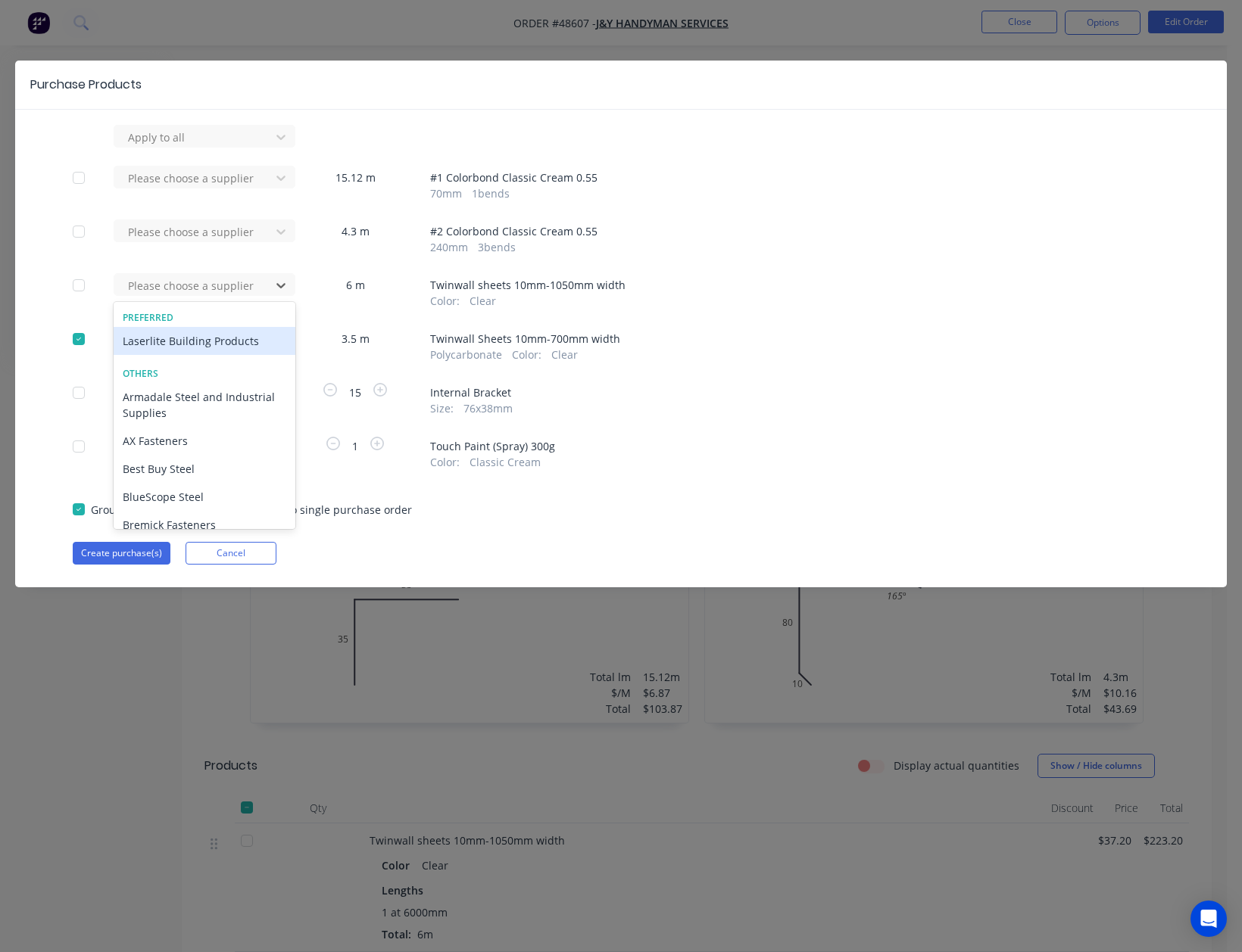
click at [201, 343] on div "Laserlite Building Products" at bounding box center [205, 341] width 182 height 28
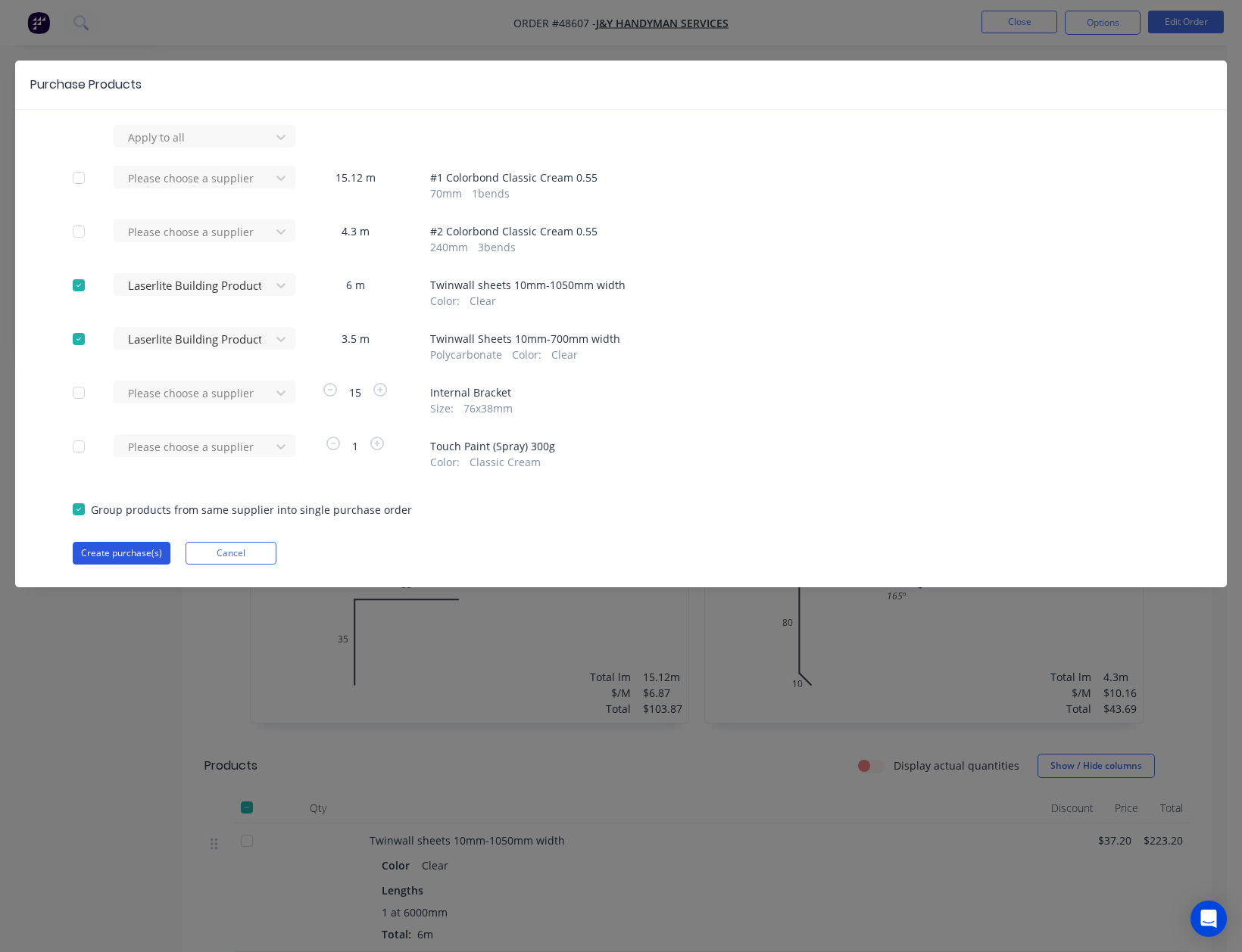
click at [122, 554] on button "Create purchase(s)" at bounding box center [121, 553] width 98 height 23
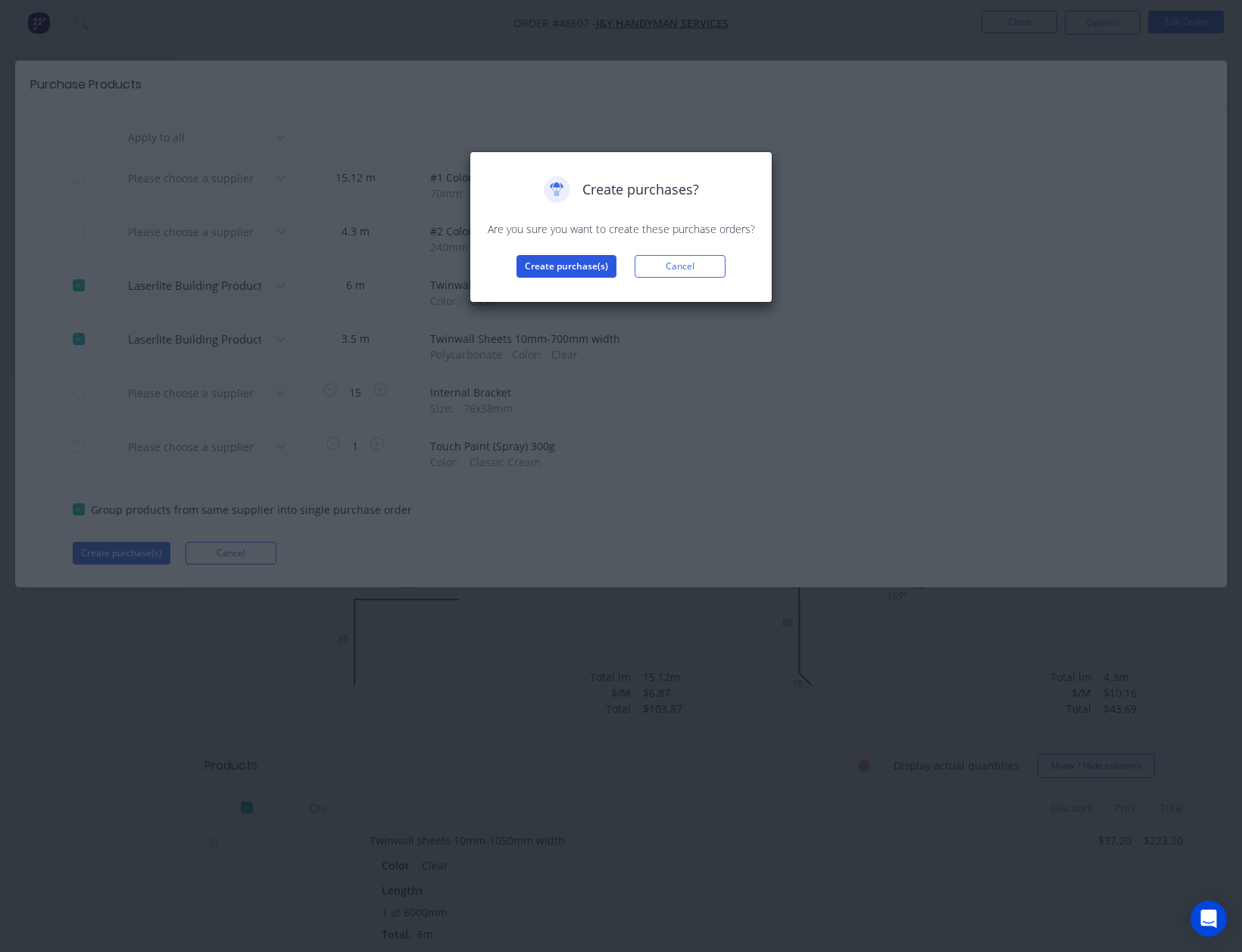
click at [605, 273] on button "Create purchase(s)" at bounding box center [566, 266] width 100 height 23
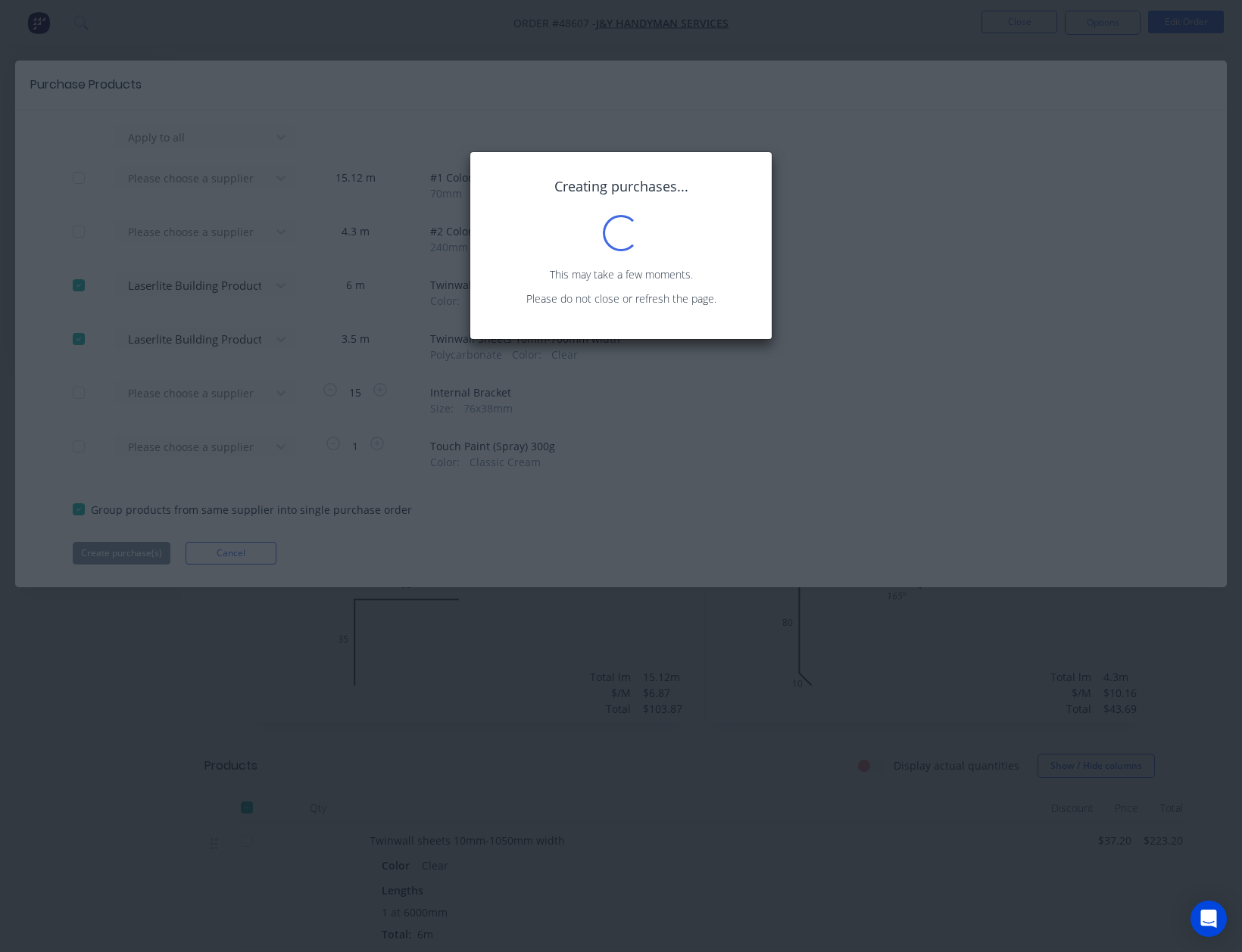
click at [564, 274] on p "This may take a few moments." at bounding box center [621, 274] width 271 height 16
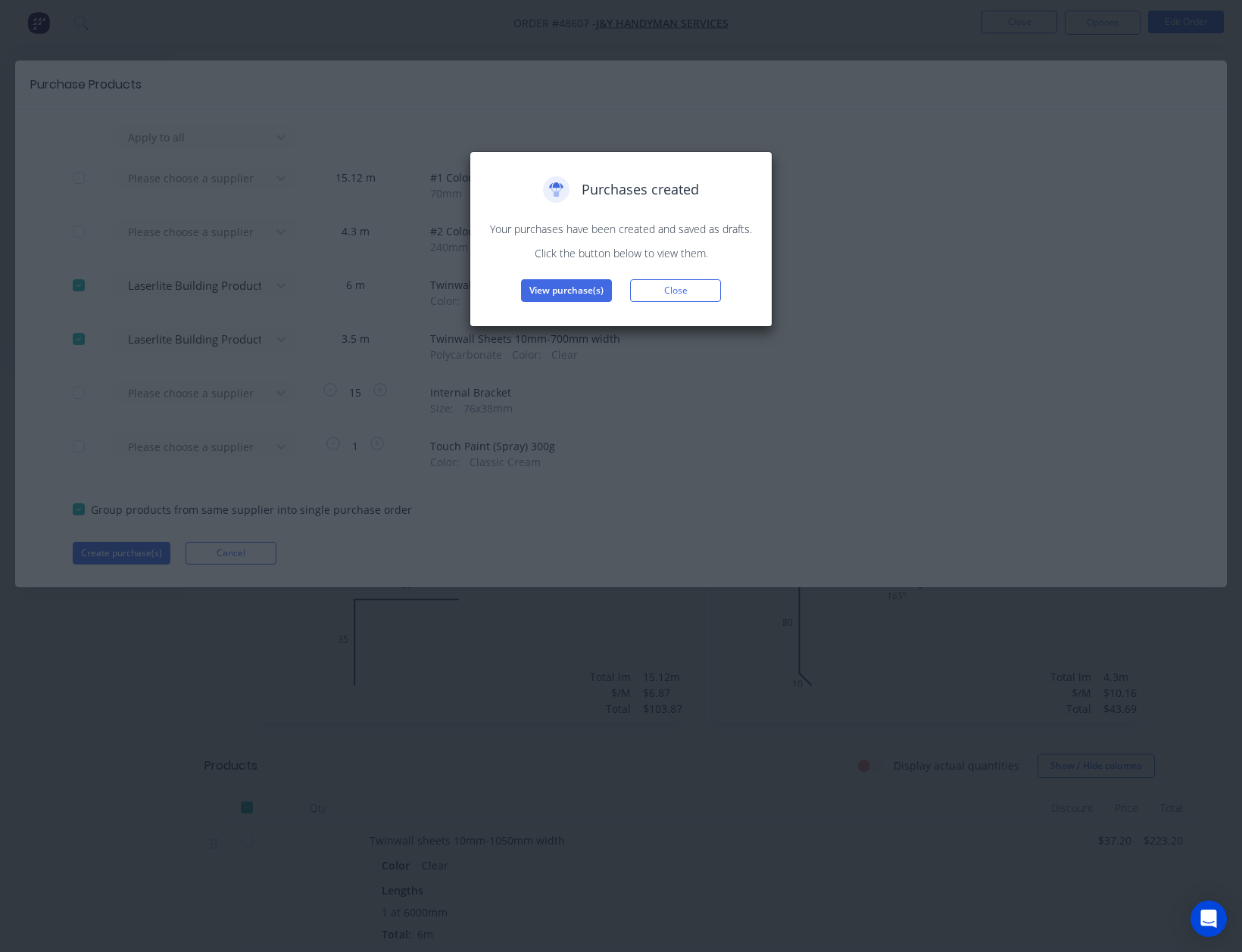
click at [576, 304] on div "Purchases created Your purchases have been created and saved as drafts. Click t…" at bounding box center [621, 239] width 303 height 176
click at [573, 282] on button "View purchase(s)" at bounding box center [566, 291] width 91 height 23
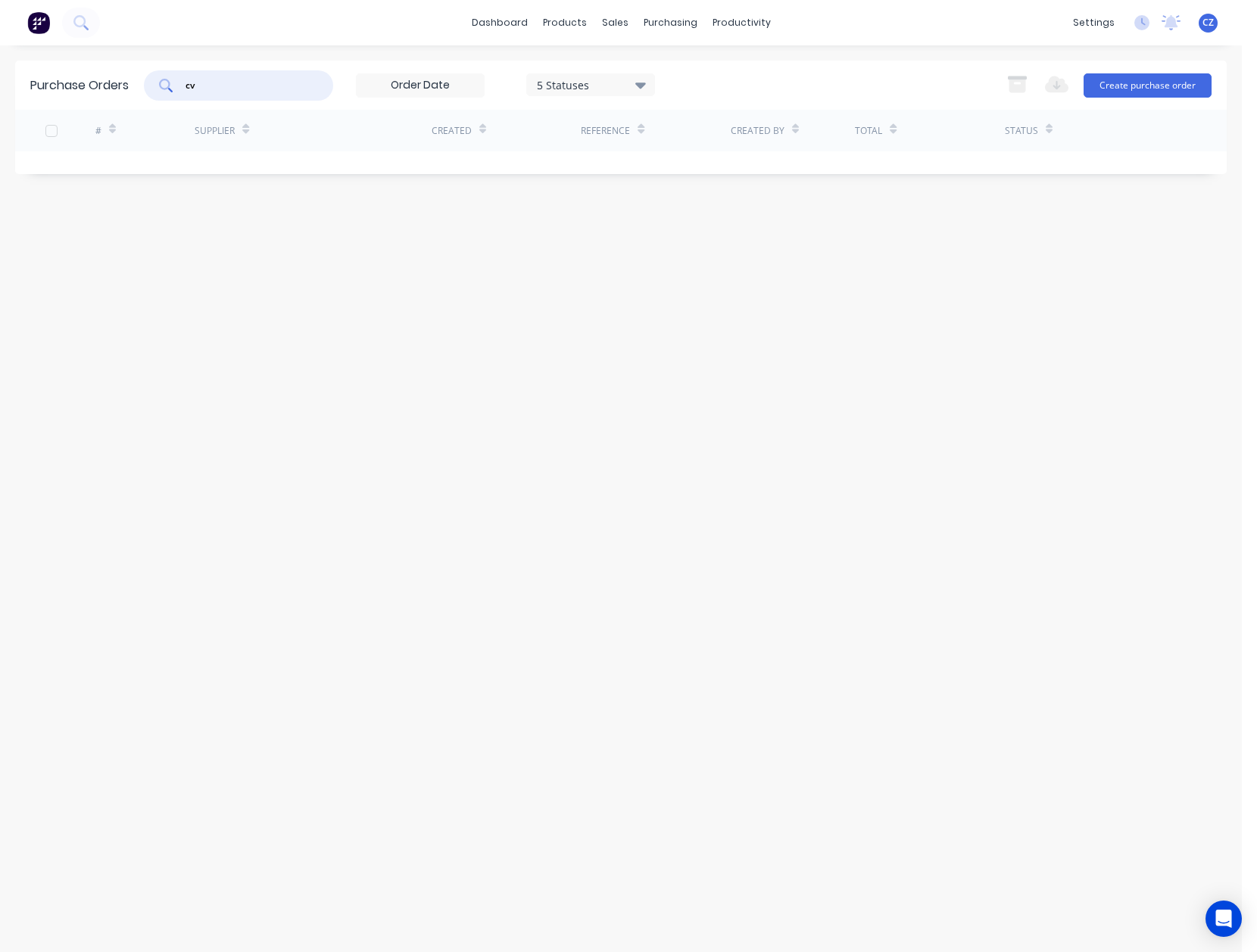
drag, startPoint x: 280, startPoint y: 91, endPoint x: 156, endPoint y: 88, distance: 124.0
click at [156, 88] on div "cv" at bounding box center [238, 86] width 189 height 30
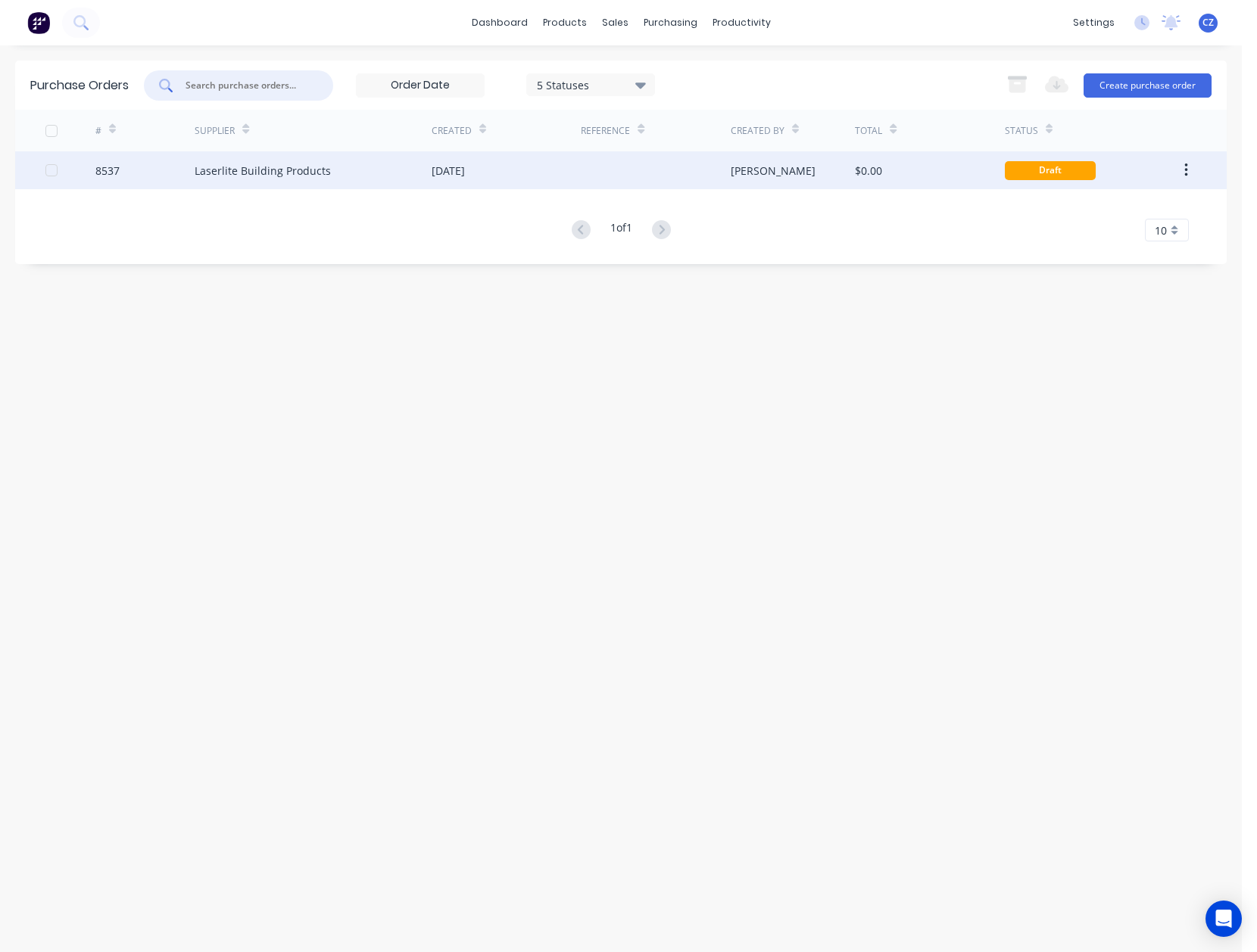
click at [485, 178] on div "[DATE]" at bounding box center [506, 170] width 149 height 38
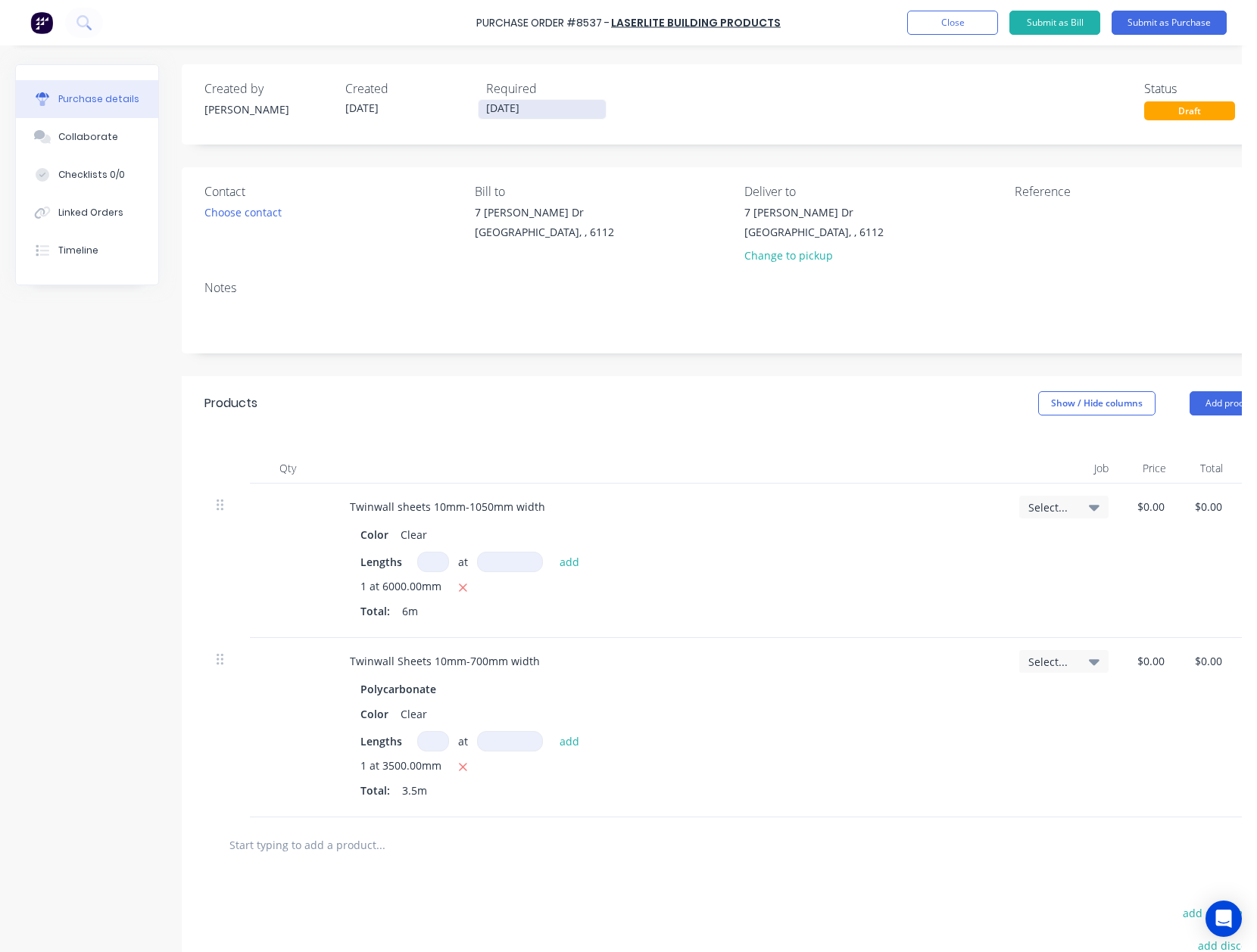
click at [509, 104] on input "[DATE]" at bounding box center [542, 109] width 127 height 19
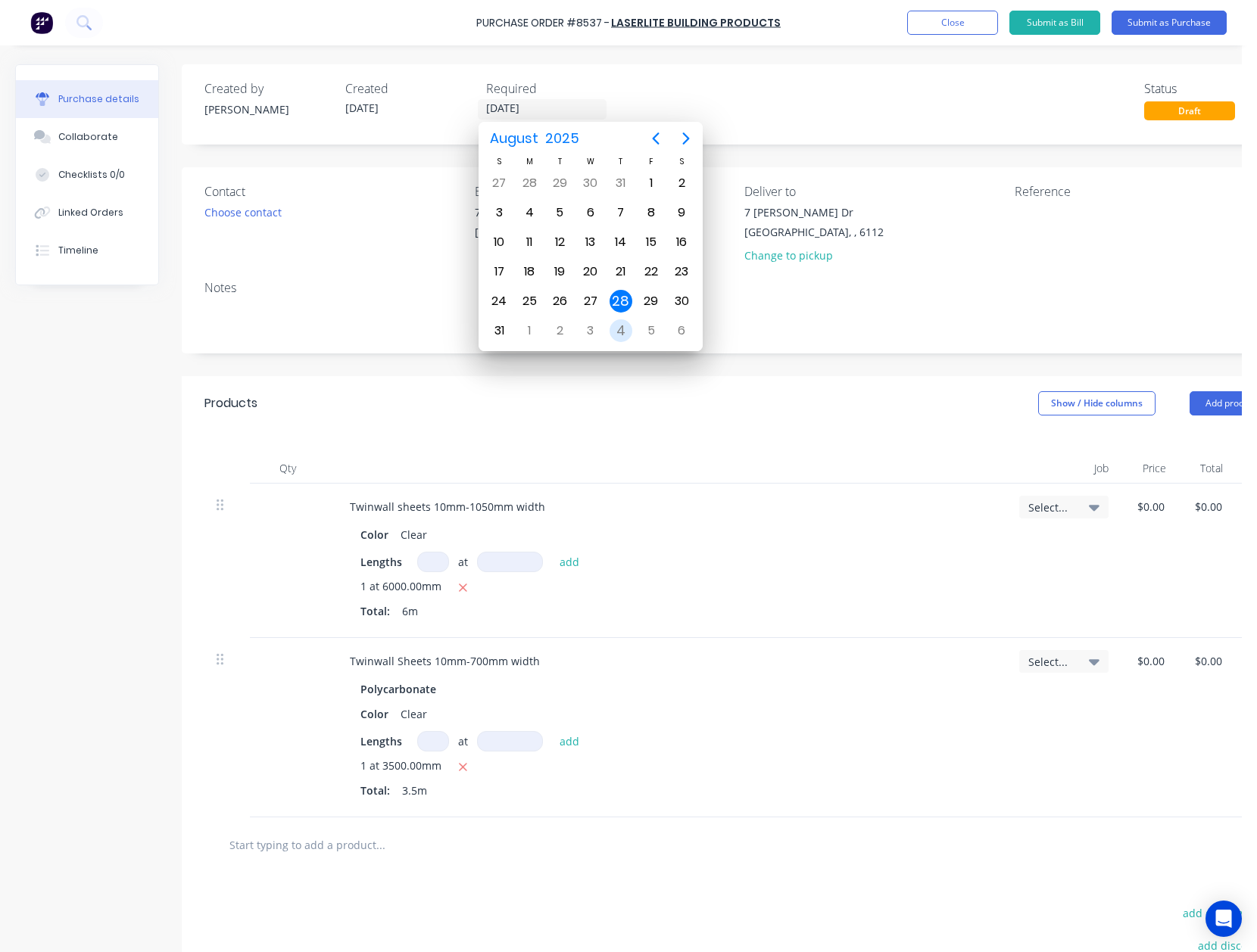
click at [627, 331] on div "4" at bounding box center [621, 331] width 23 height 23
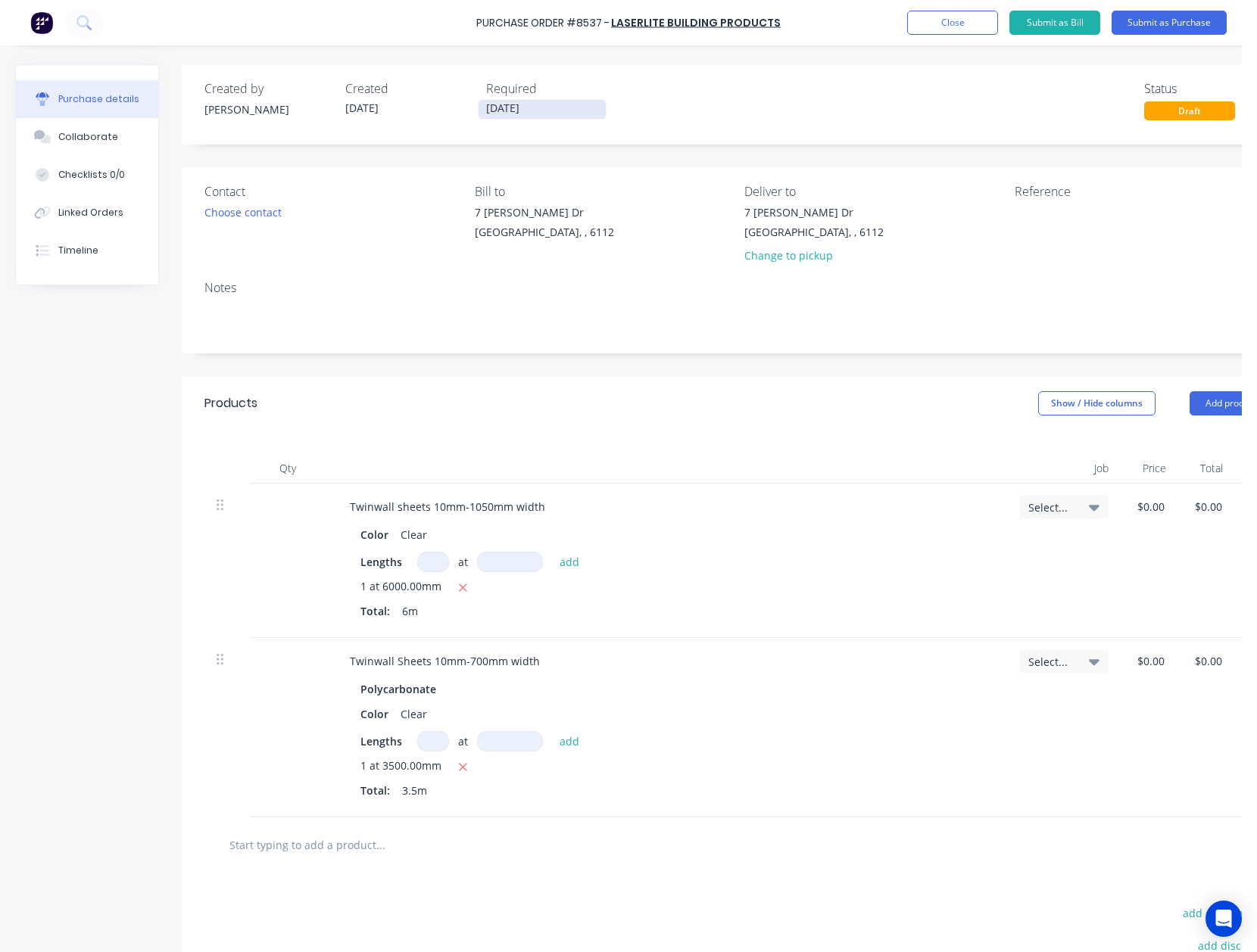
click at [500, 104] on input "[DATE]" at bounding box center [542, 109] width 127 height 19
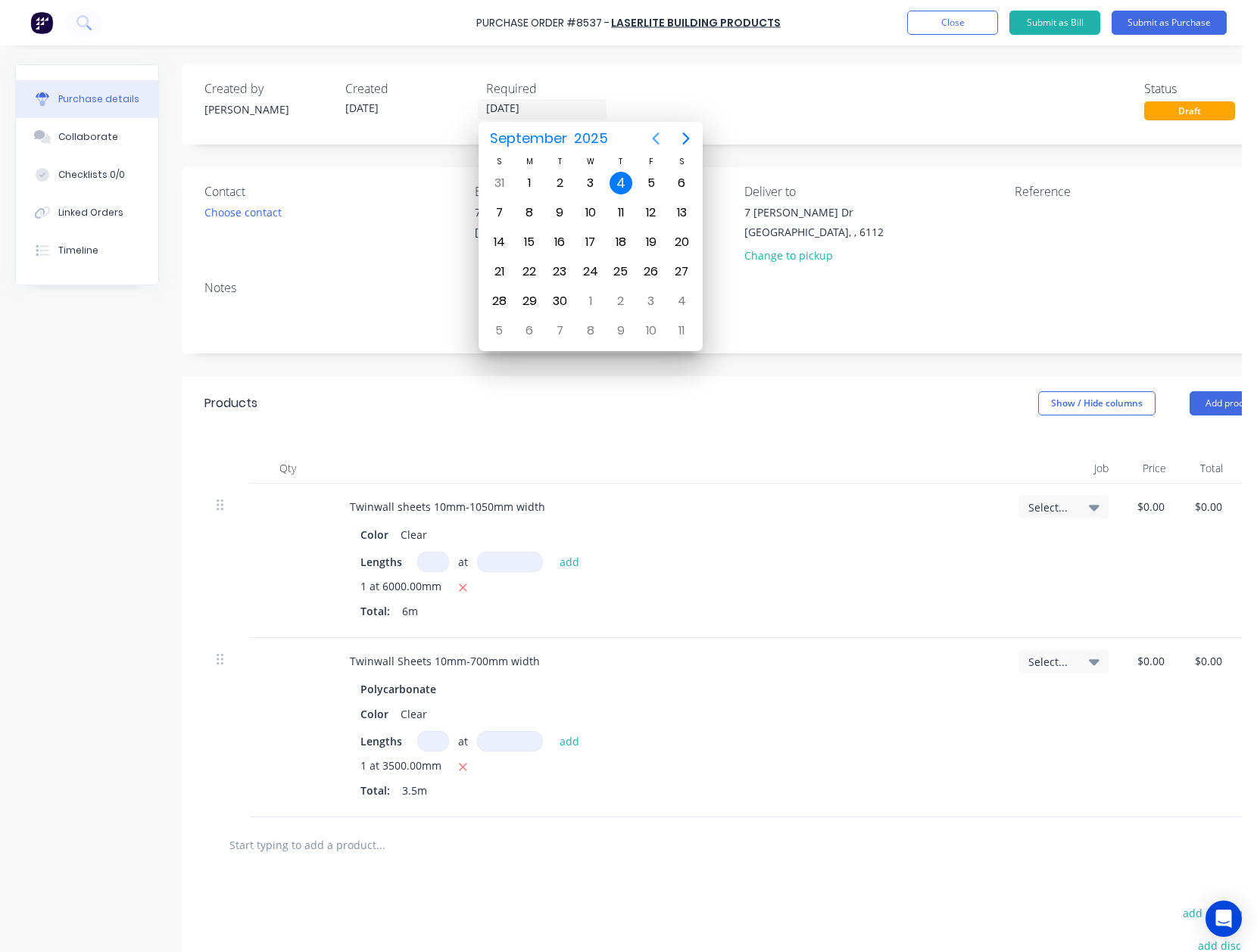
click at [661, 133] on icon "Previous page" at bounding box center [656, 139] width 19 height 19
click at [528, 330] on div "1" at bounding box center [530, 331] width 23 height 23
type input "01/09/25"
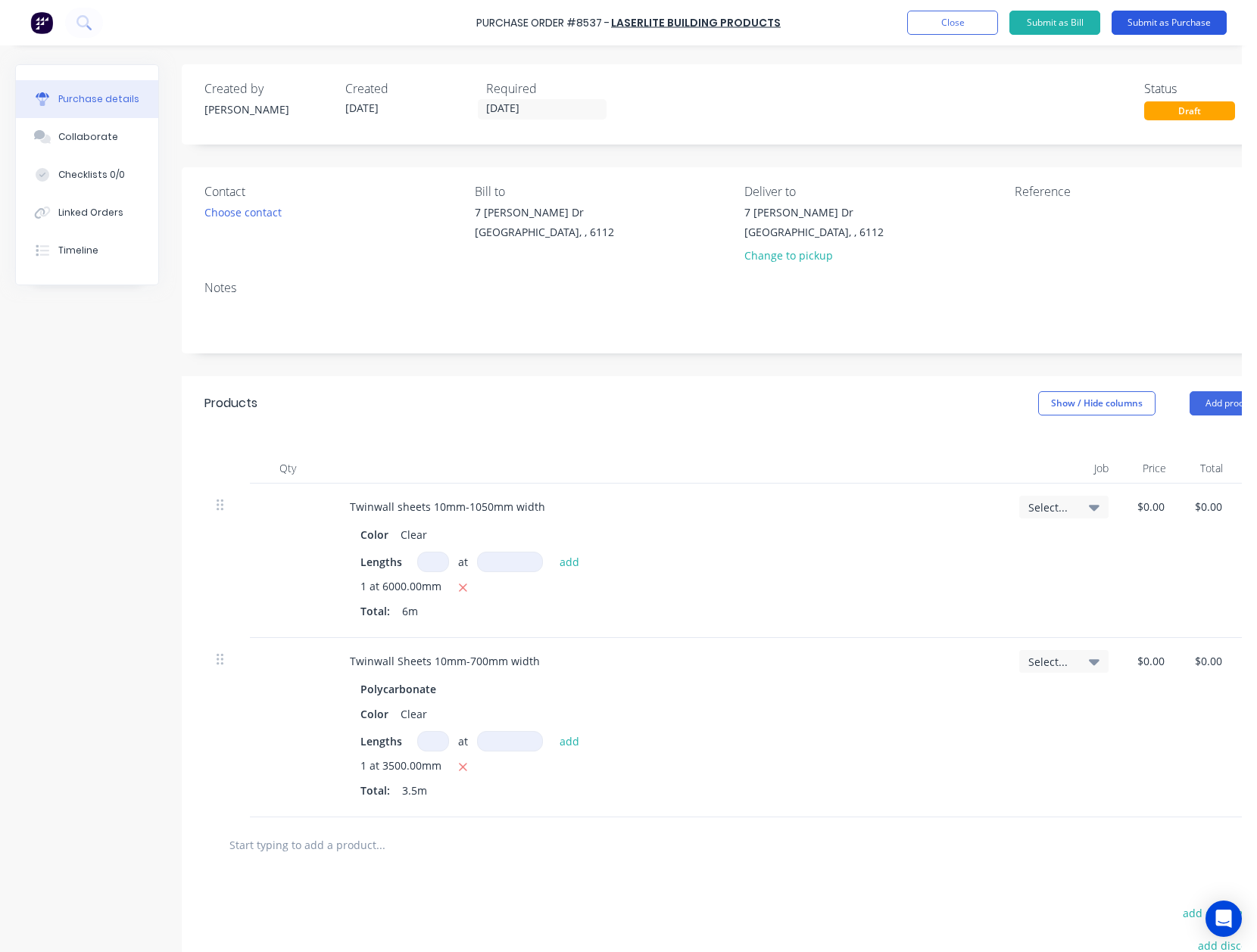
click at [1170, 24] on button "Submit as Purchase" at bounding box center [1169, 22] width 115 height 24
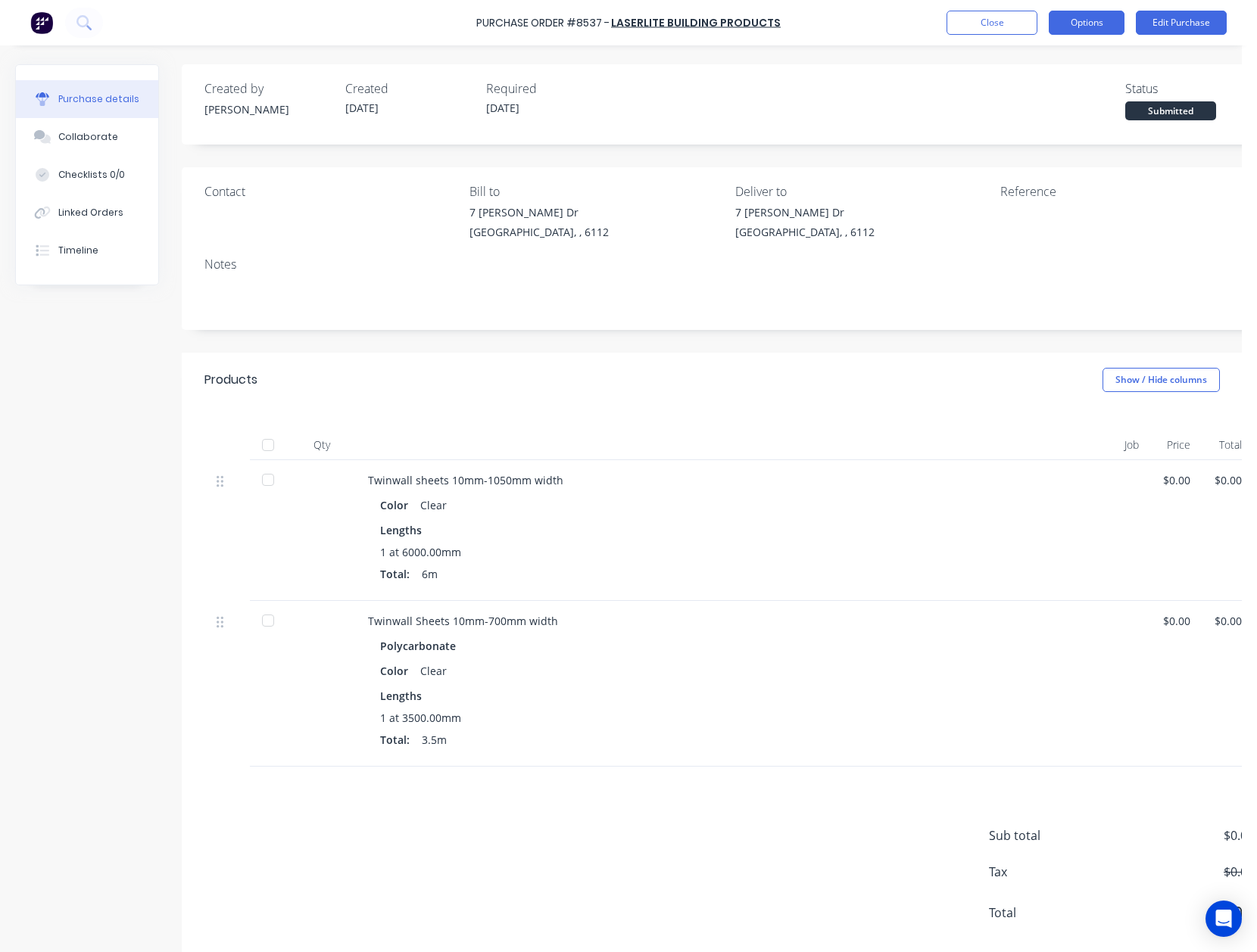
click at [1103, 23] on button "Options" at bounding box center [1087, 22] width 76 height 24
click at [1050, 71] on div "Print / Email" at bounding box center [1052, 61] width 117 height 22
click at [1048, 116] on div "Without pricing" at bounding box center [1052, 122] width 117 height 22
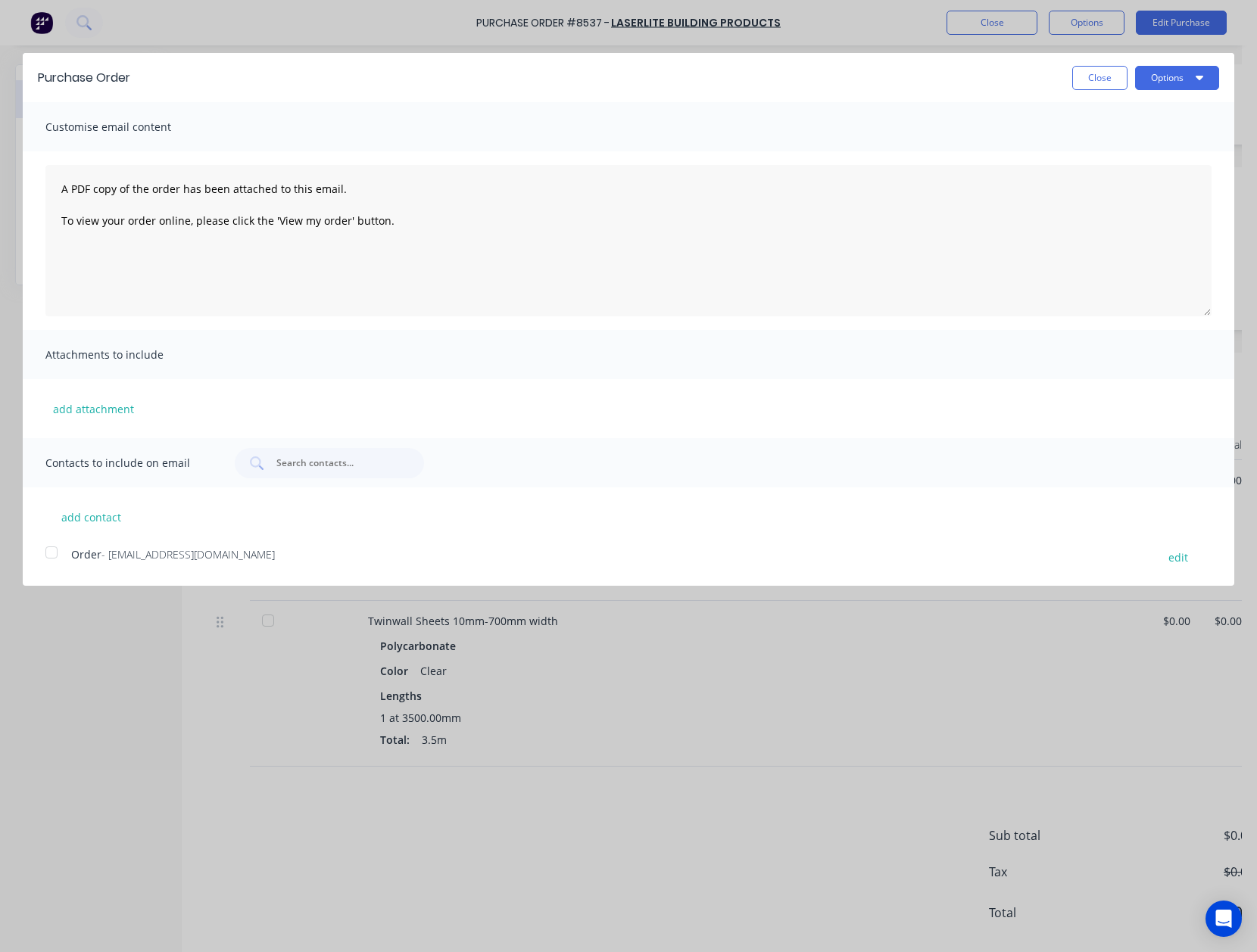
click at [37, 560] on div at bounding box center [51, 552] width 30 height 30
click at [1178, 79] on button "Options" at bounding box center [1177, 78] width 84 height 24
click at [1168, 148] on div "Email" at bounding box center [1148, 146] width 117 height 22
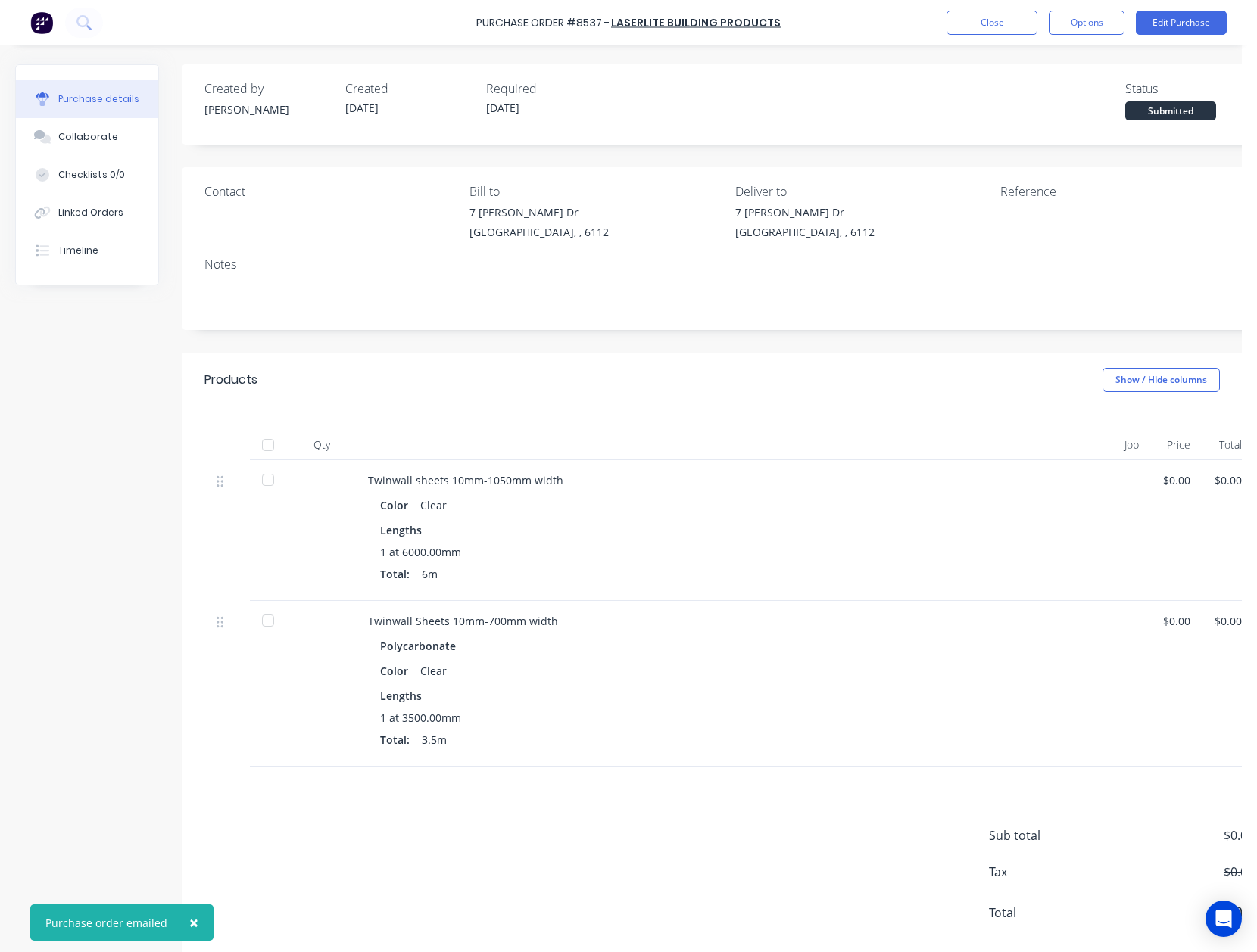
drag, startPoint x: 121, startPoint y: 206, endPoint x: 158, endPoint y: 194, distance: 38.9
click at [121, 207] on button "Linked Orders" at bounding box center [87, 213] width 142 height 38
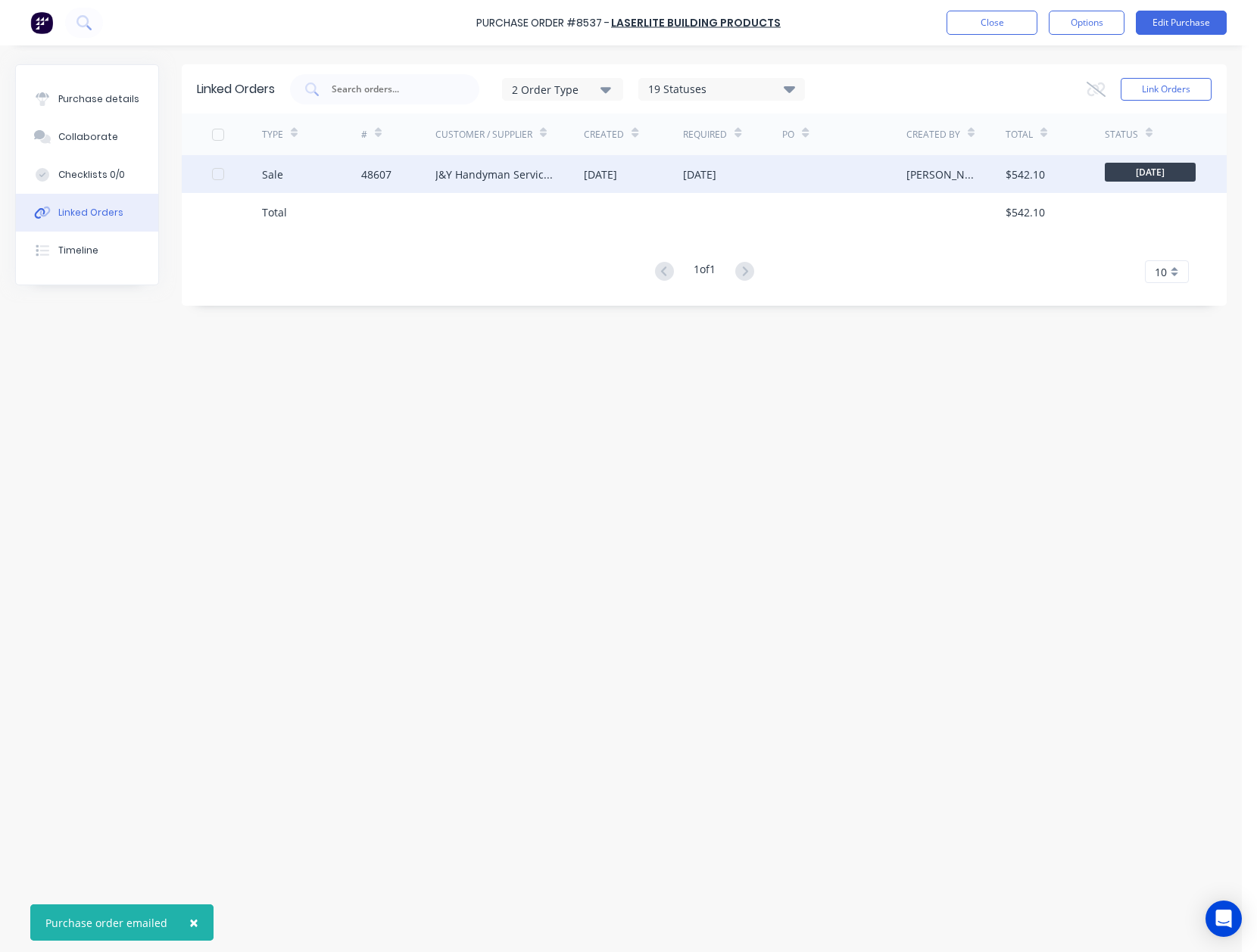
click at [488, 186] on div "J&Y Handyman Services" at bounding box center [509, 174] width 149 height 38
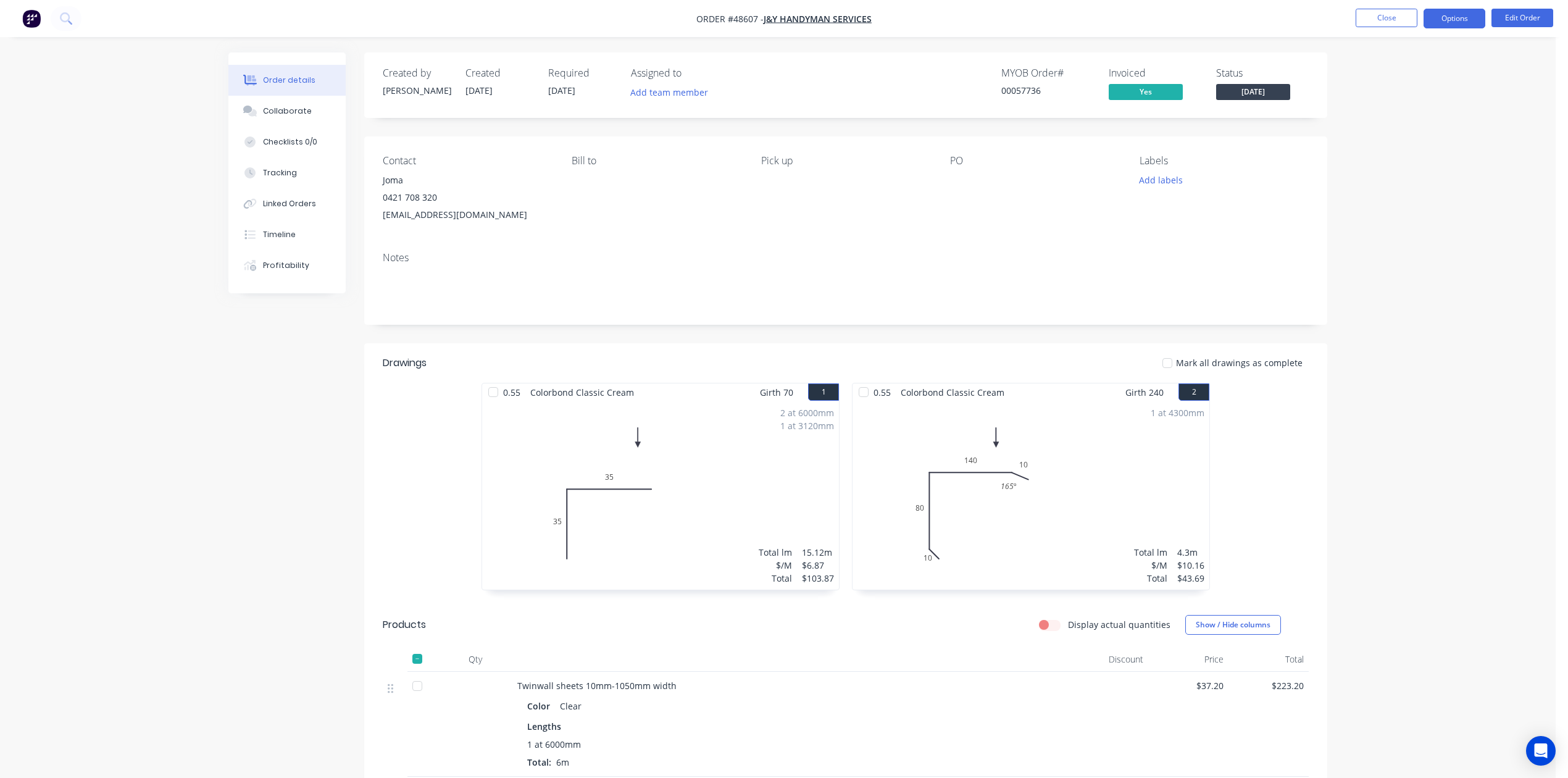
click at [1441, 24] on button "Options" at bounding box center [1454, 18] width 62 height 19
click at [1415, 155] on div "Work Order" at bounding box center [1418, 149] width 114 height 18
click at [1408, 149] on div "Custom" at bounding box center [1418, 149] width 114 height 18
click at [1399, 122] on div "Without pricing" at bounding box center [1418, 124] width 114 height 18
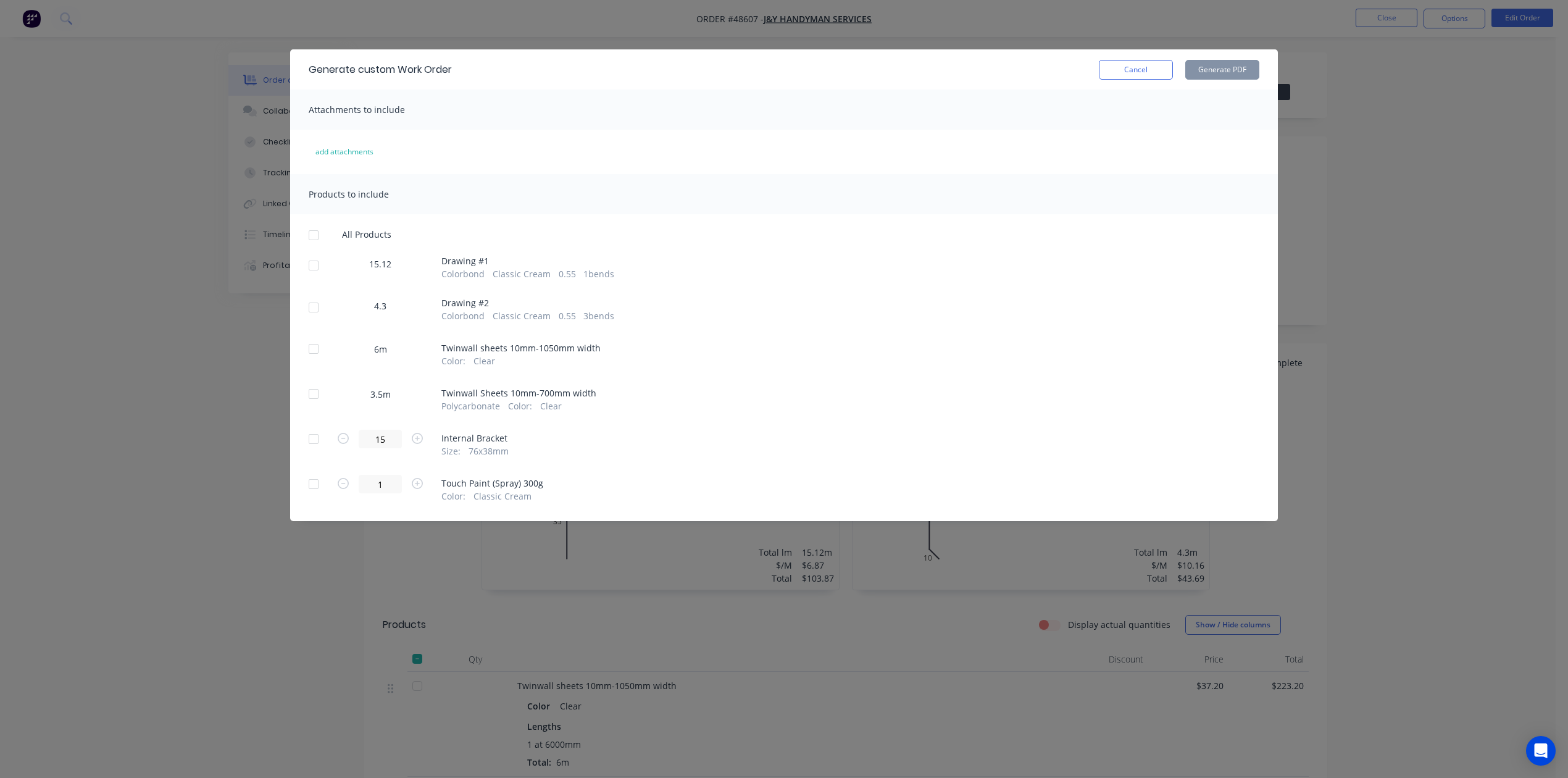
click at [312, 276] on div at bounding box center [314, 266] width 24 height 24
click at [312, 311] on div at bounding box center [314, 307] width 24 height 24
click at [1226, 74] on button "Generate PDF" at bounding box center [1222, 69] width 74 height 19
click at [1136, 67] on button "Cancel" at bounding box center [1136, 69] width 74 height 19
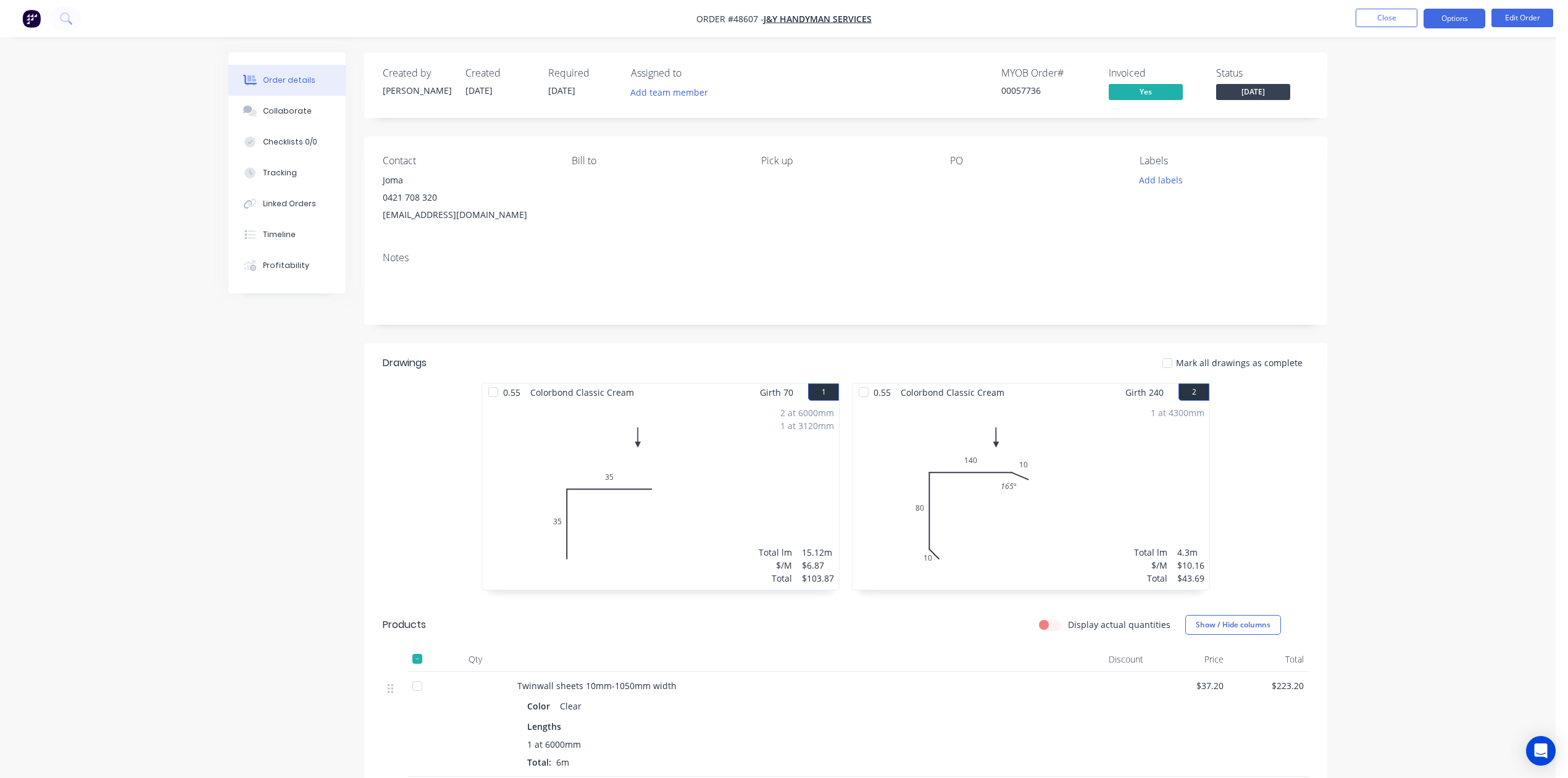
click at [1464, 10] on button "Options" at bounding box center [1454, 18] width 62 height 19
click at [1420, 217] on div "Purchase Products" at bounding box center [1418, 223] width 114 height 18
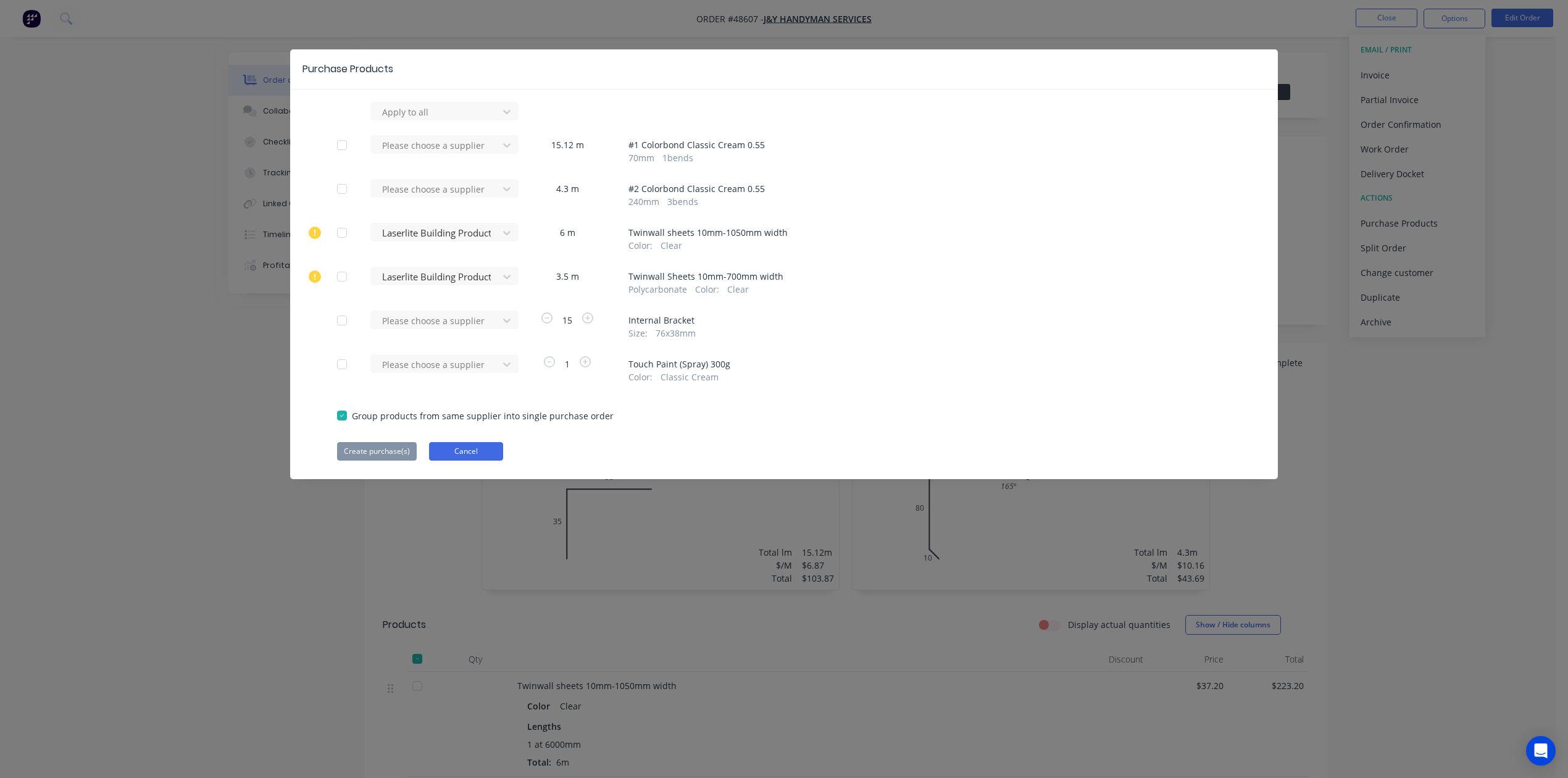
click at [460, 454] on button "Cancel" at bounding box center [466, 451] width 74 height 19
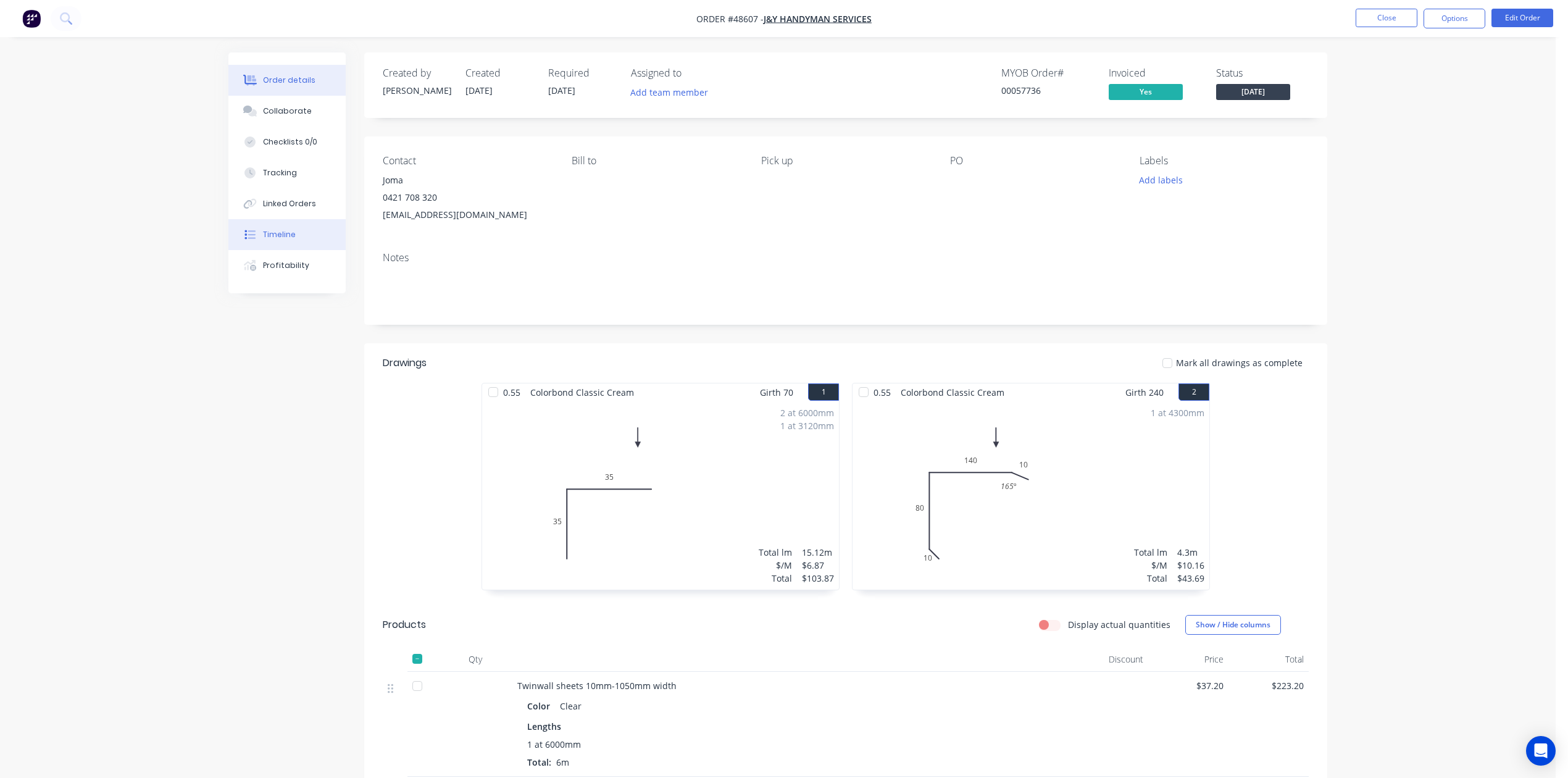
click at [294, 230] on button "Timeline" at bounding box center [286, 235] width 117 height 31
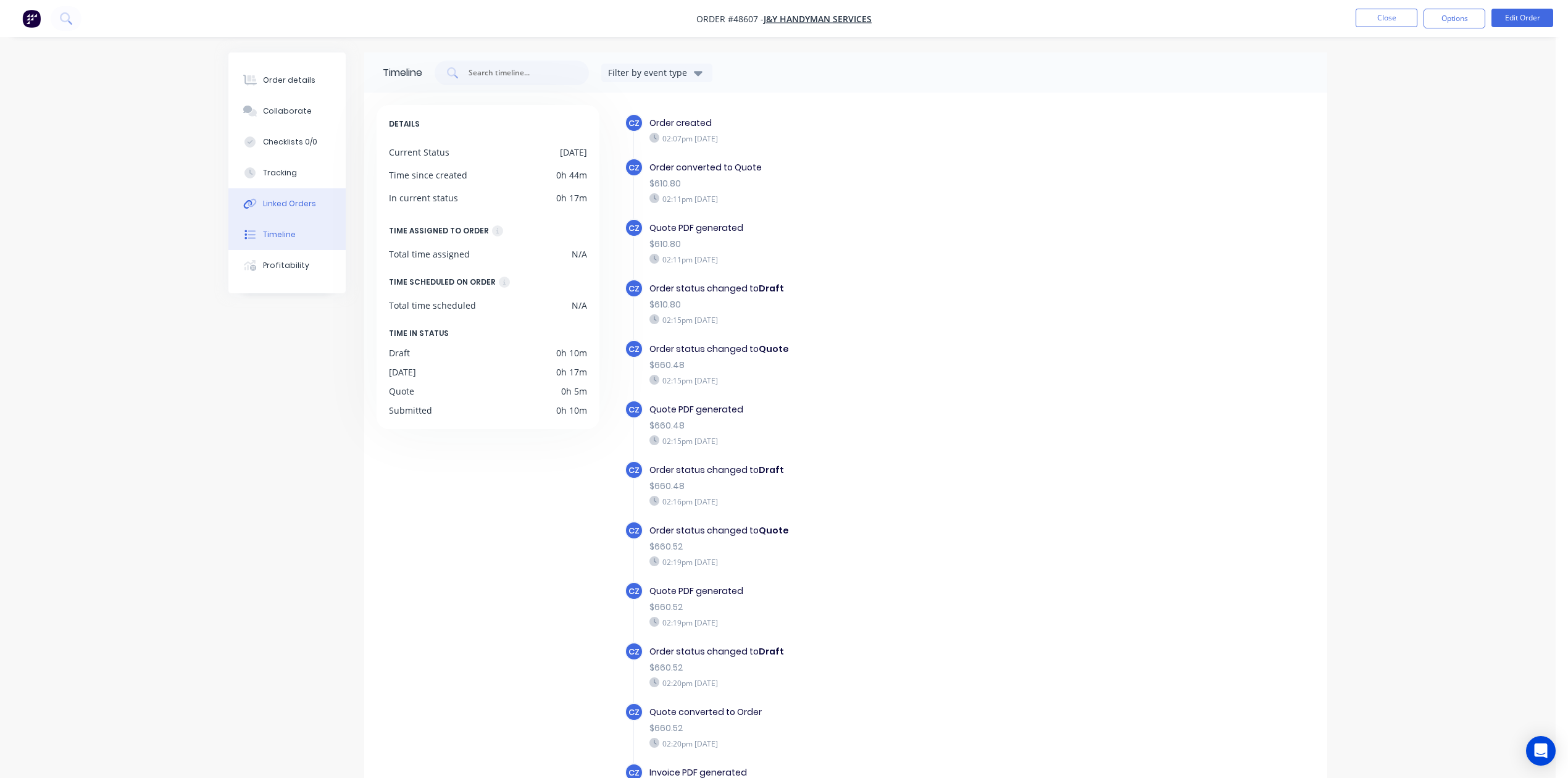
click at [317, 195] on button "Linked Orders" at bounding box center [286, 204] width 117 height 31
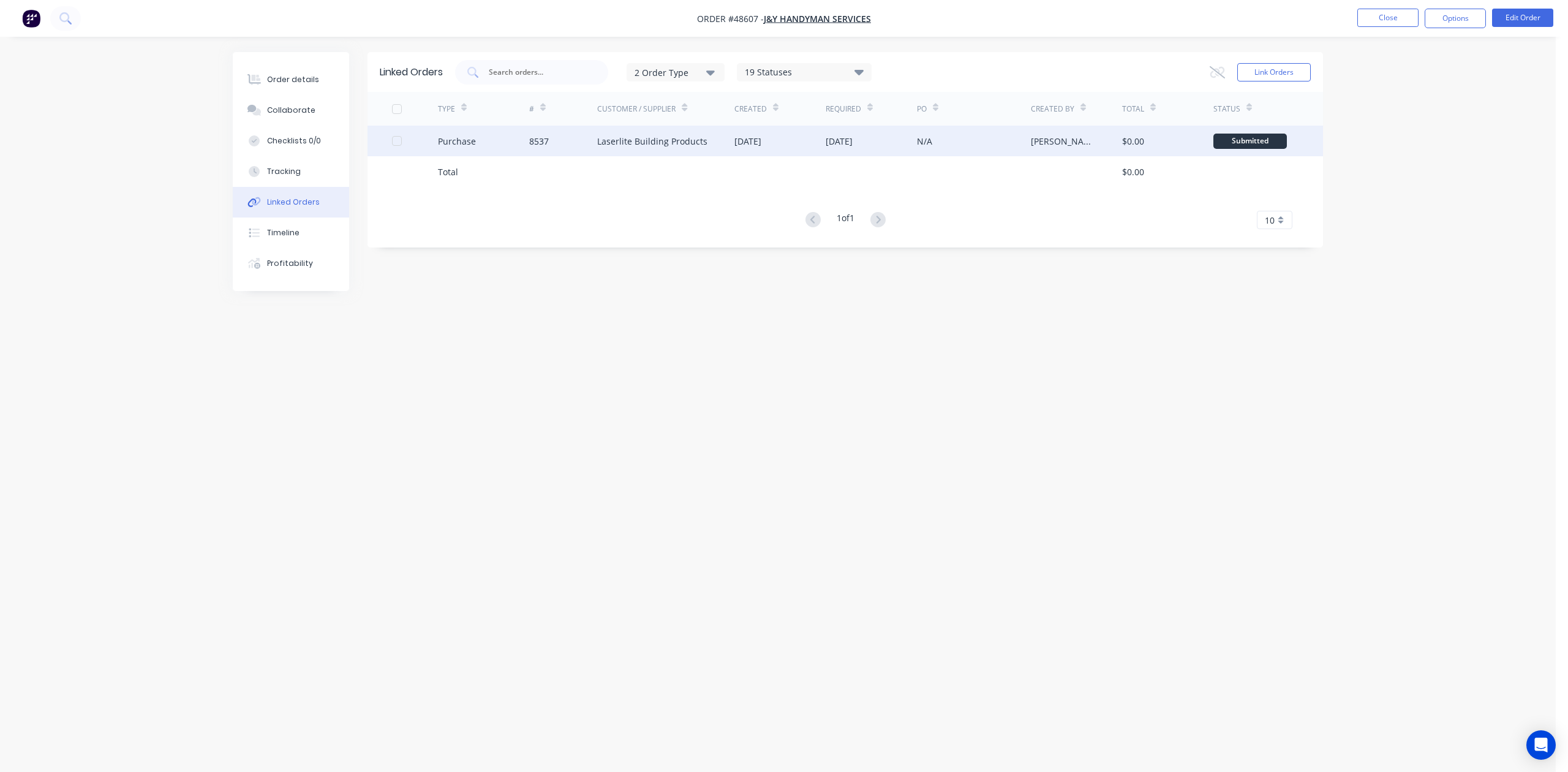
click at [865, 153] on div "01 Sep 2025" at bounding box center [871, 141] width 91 height 31
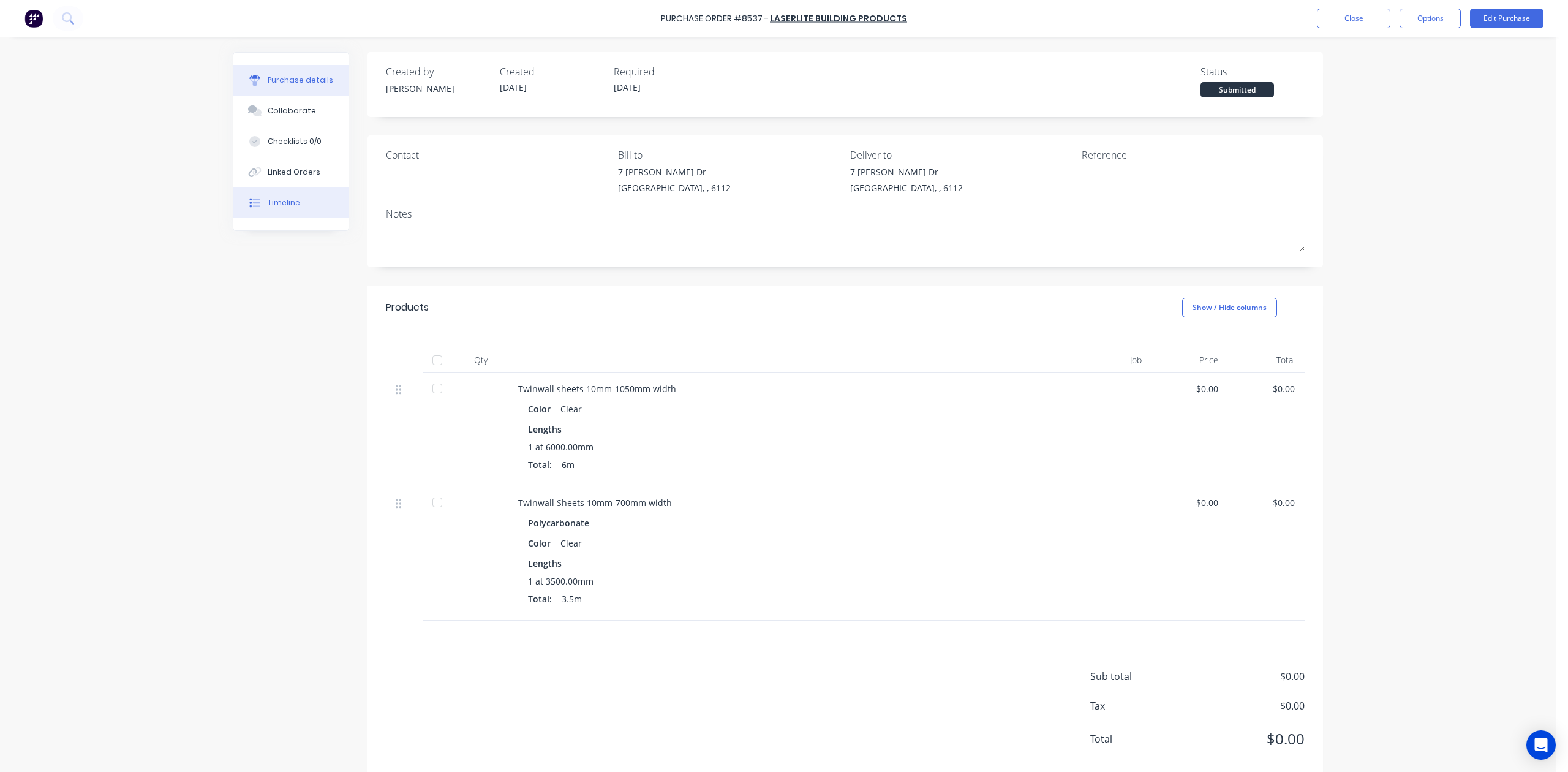
click at [278, 195] on button "Timeline" at bounding box center [291, 203] width 115 height 31
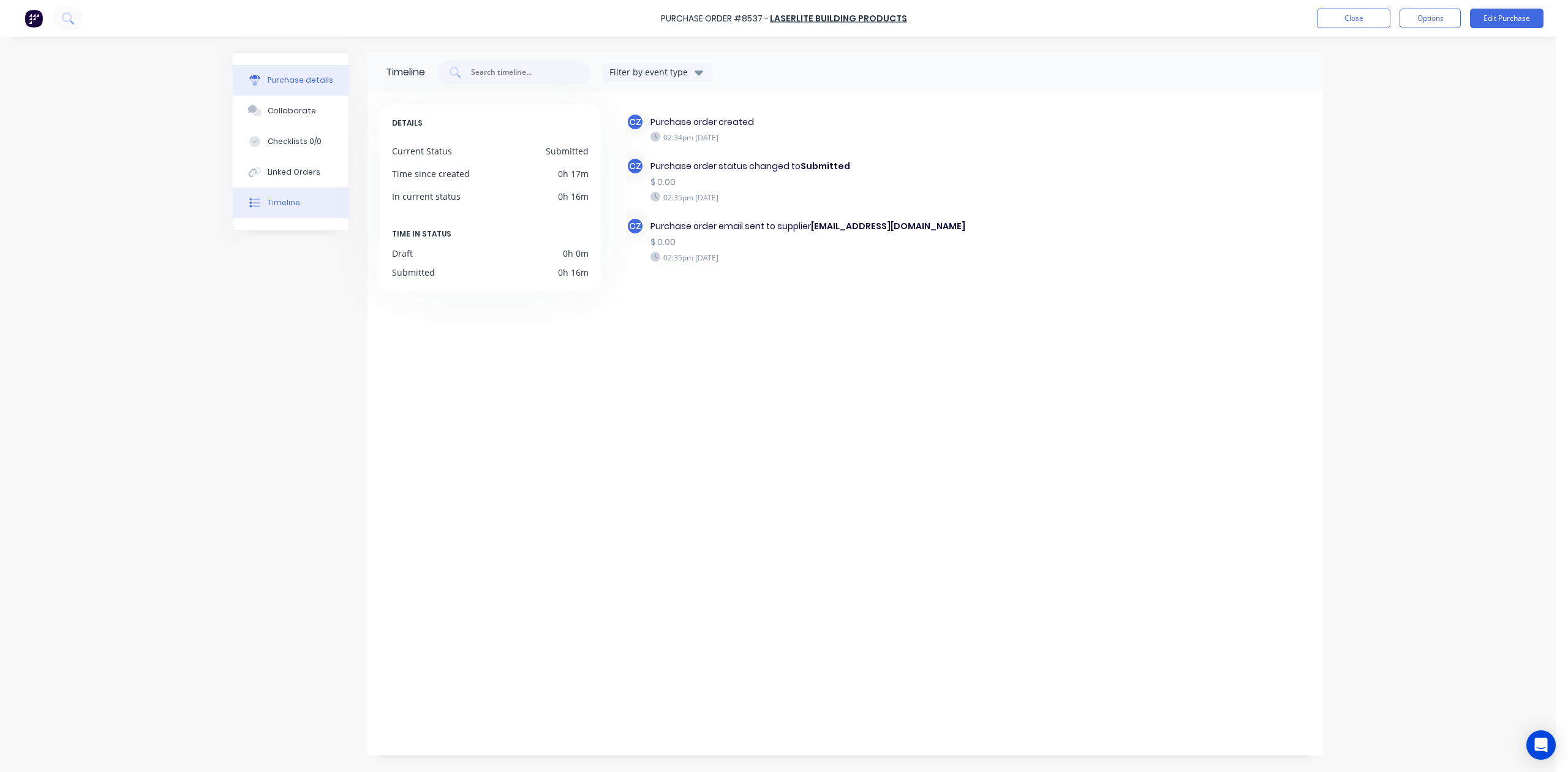
click at [297, 87] on button "Purchase details" at bounding box center [291, 80] width 115 height 31
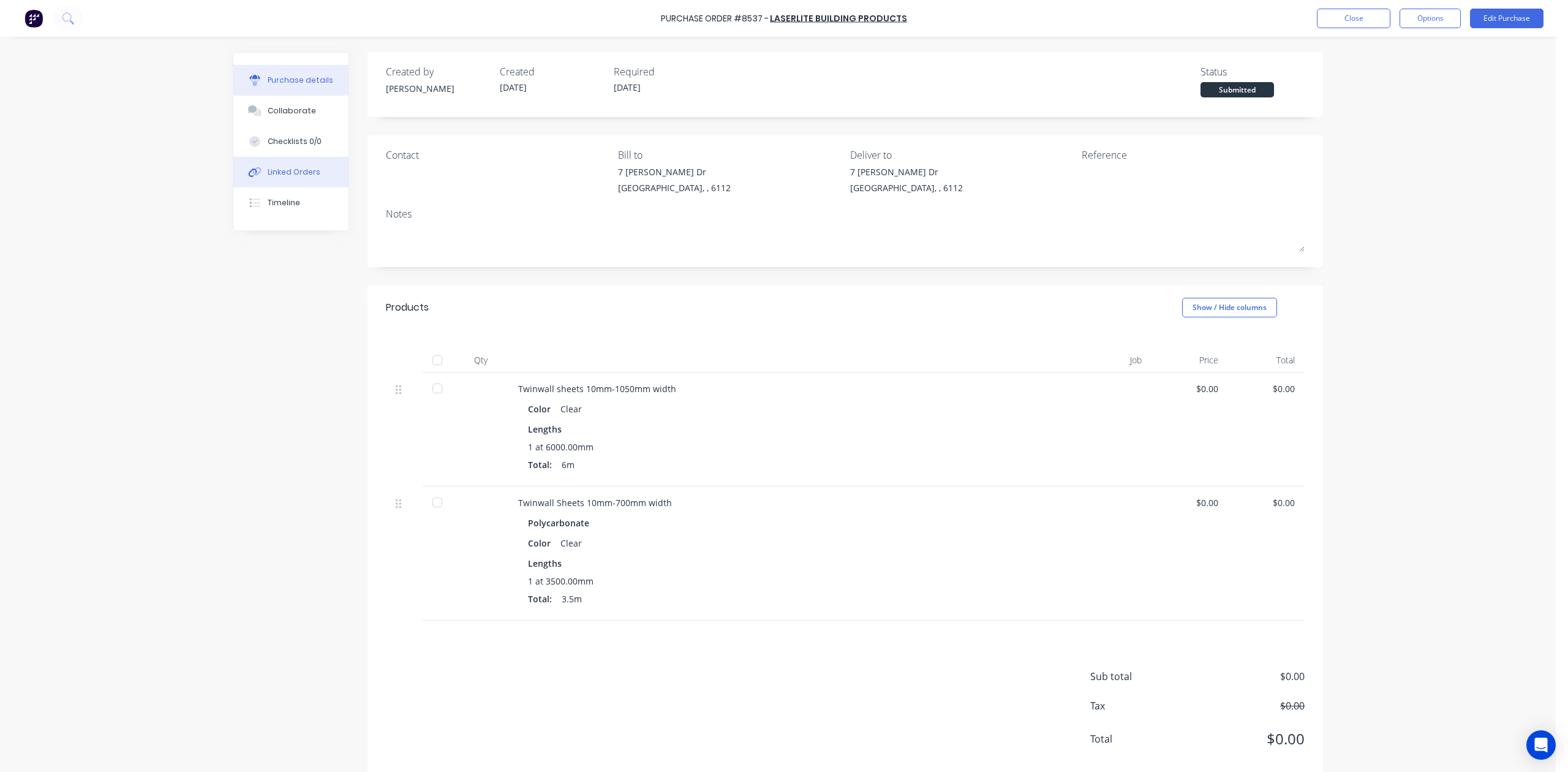
click at [287, 170] on div "Linked Orders" at bounding box center [294, 171] width 53 height 11
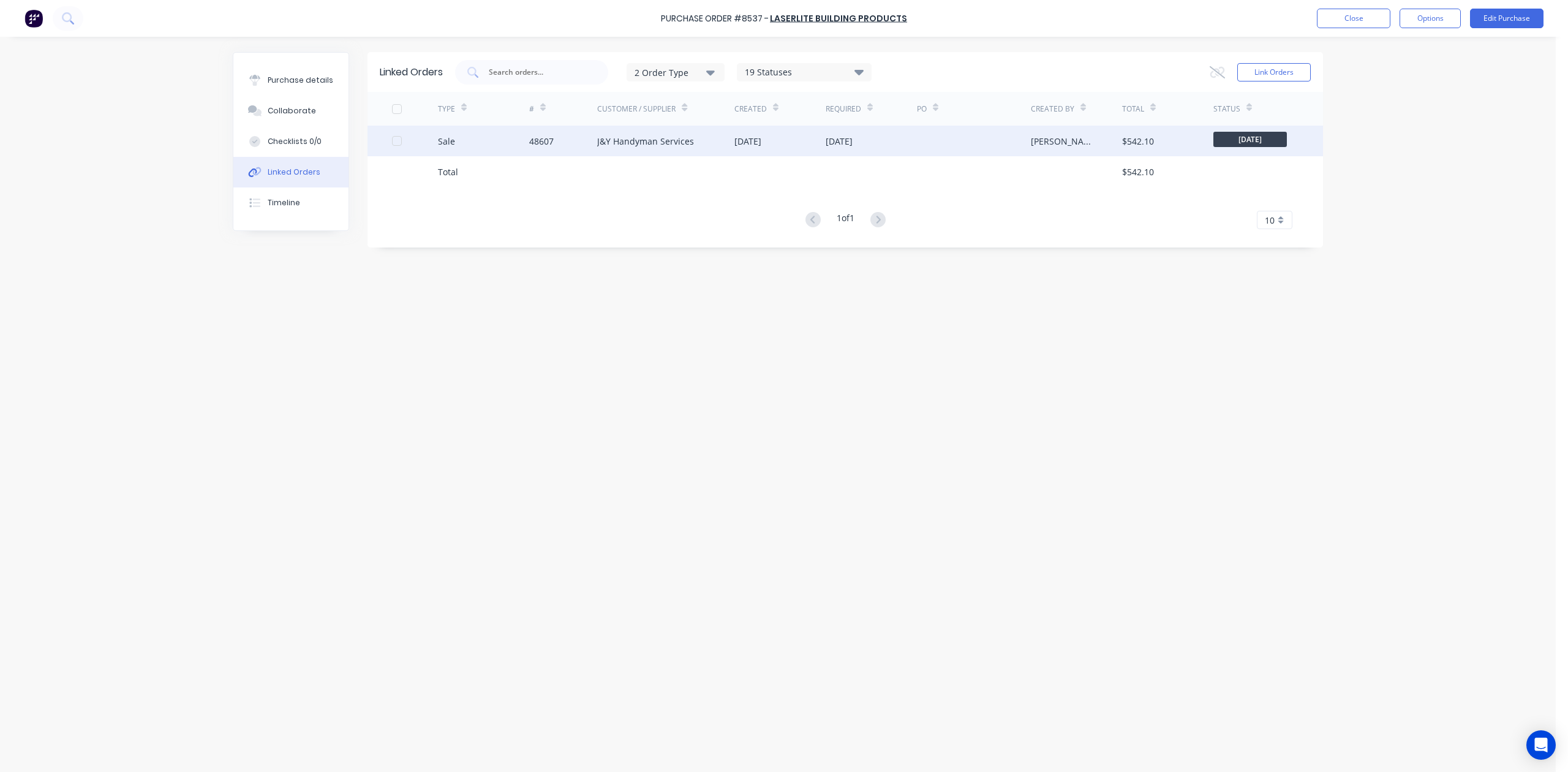
click at [706, 142] on div "J&Y Handyman Services" at bounding box center [665, 141] width 137 height 31
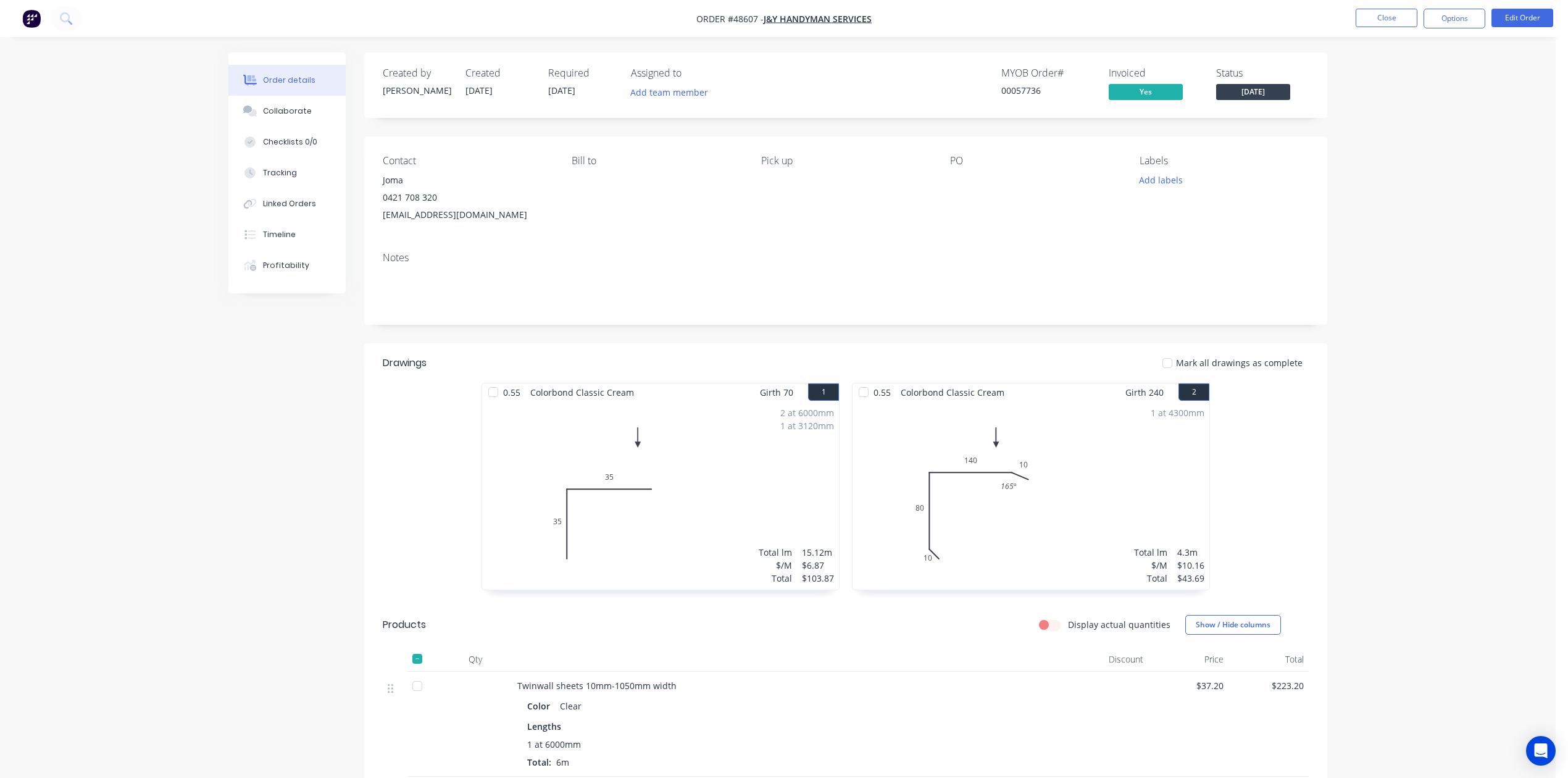
click at [1388, 1] on nav "Order #48607 - J&Y Handyman Services Close Options Edit Order" at bounding box center [784, 18] width 1568 height 37
click at [1383, 13] on button "Close" at bounding box center [1387, 18] width 62 height 19
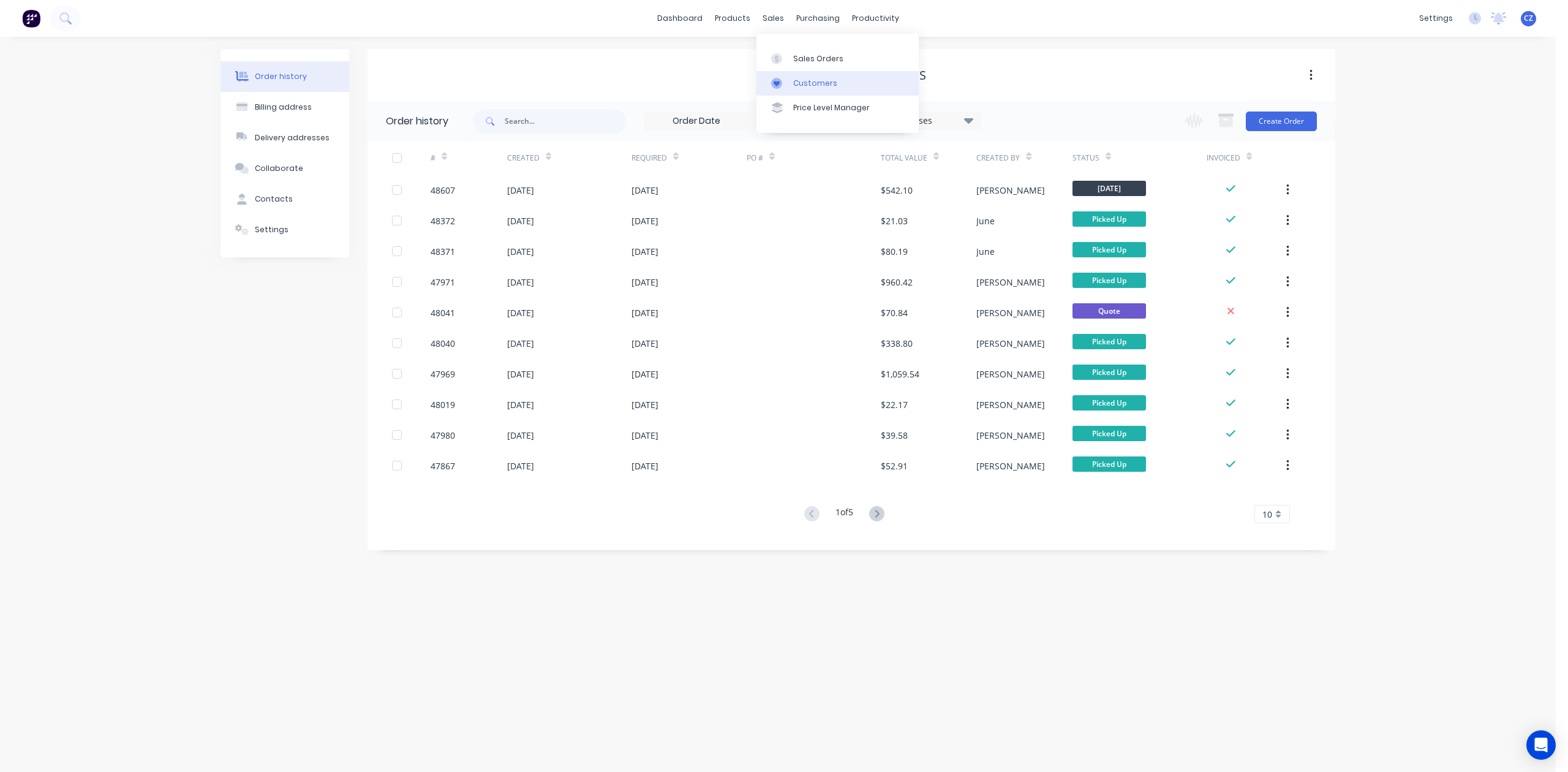
click at [794, 76] on link "Customers" at bounding box center [838, 84] width 162 height 24
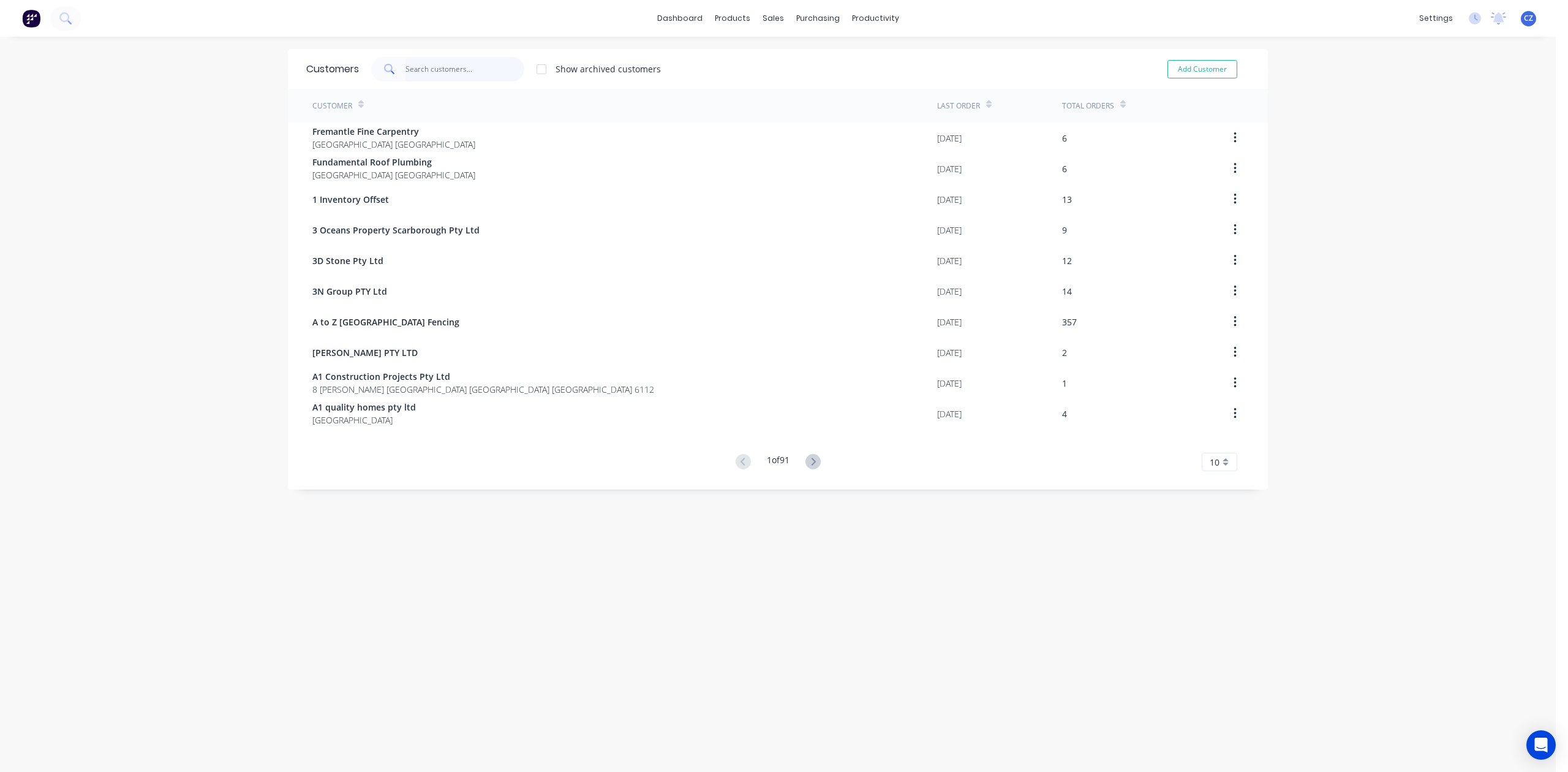
click at [474, 67] on input "text" at bounding box center [465, 69] width 119 height 24
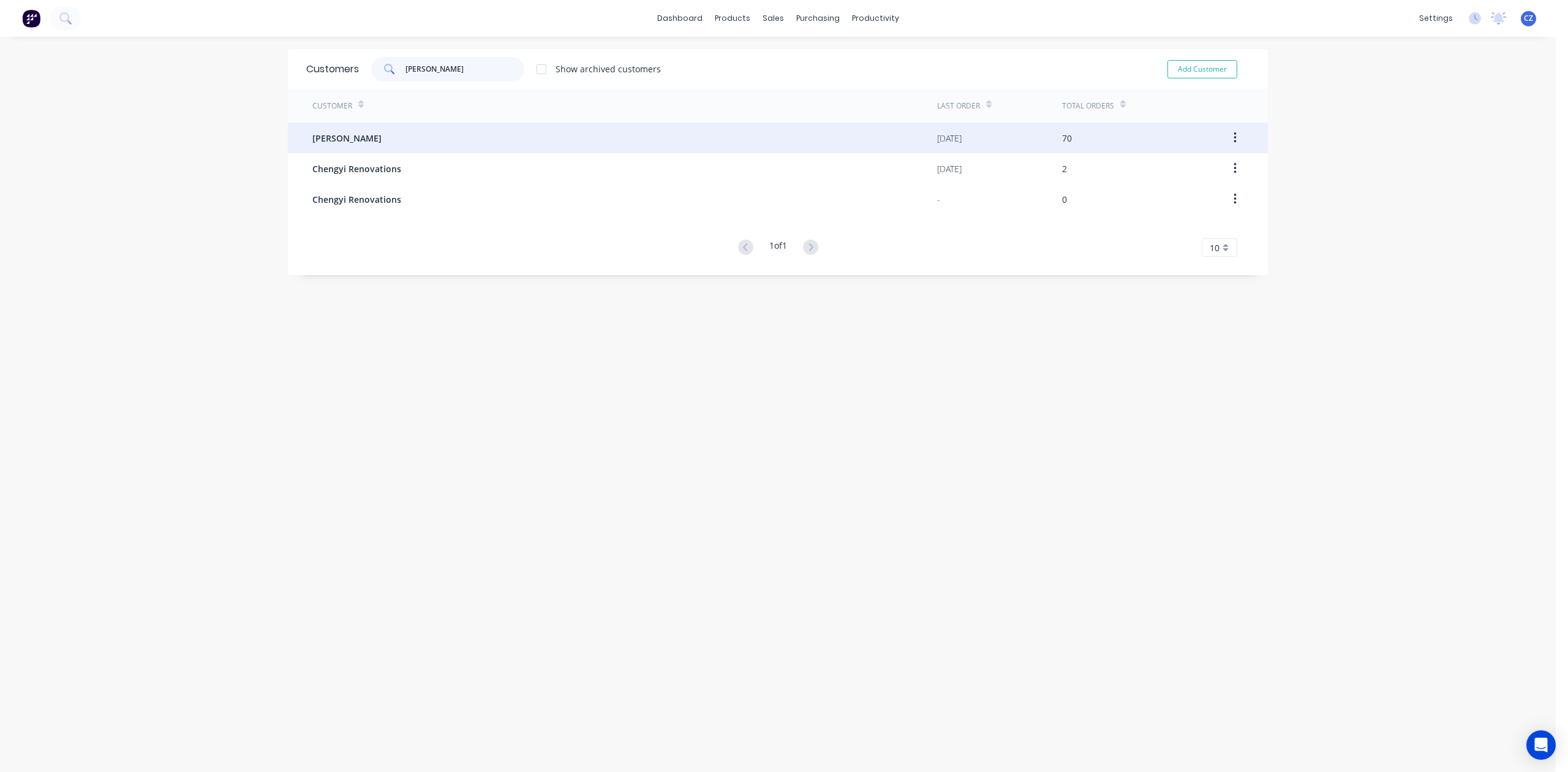
type input "cheng"
click at [479, 127] on div "[PERSON_NAME]" at bounding box center [625, 138] width 625 height 31
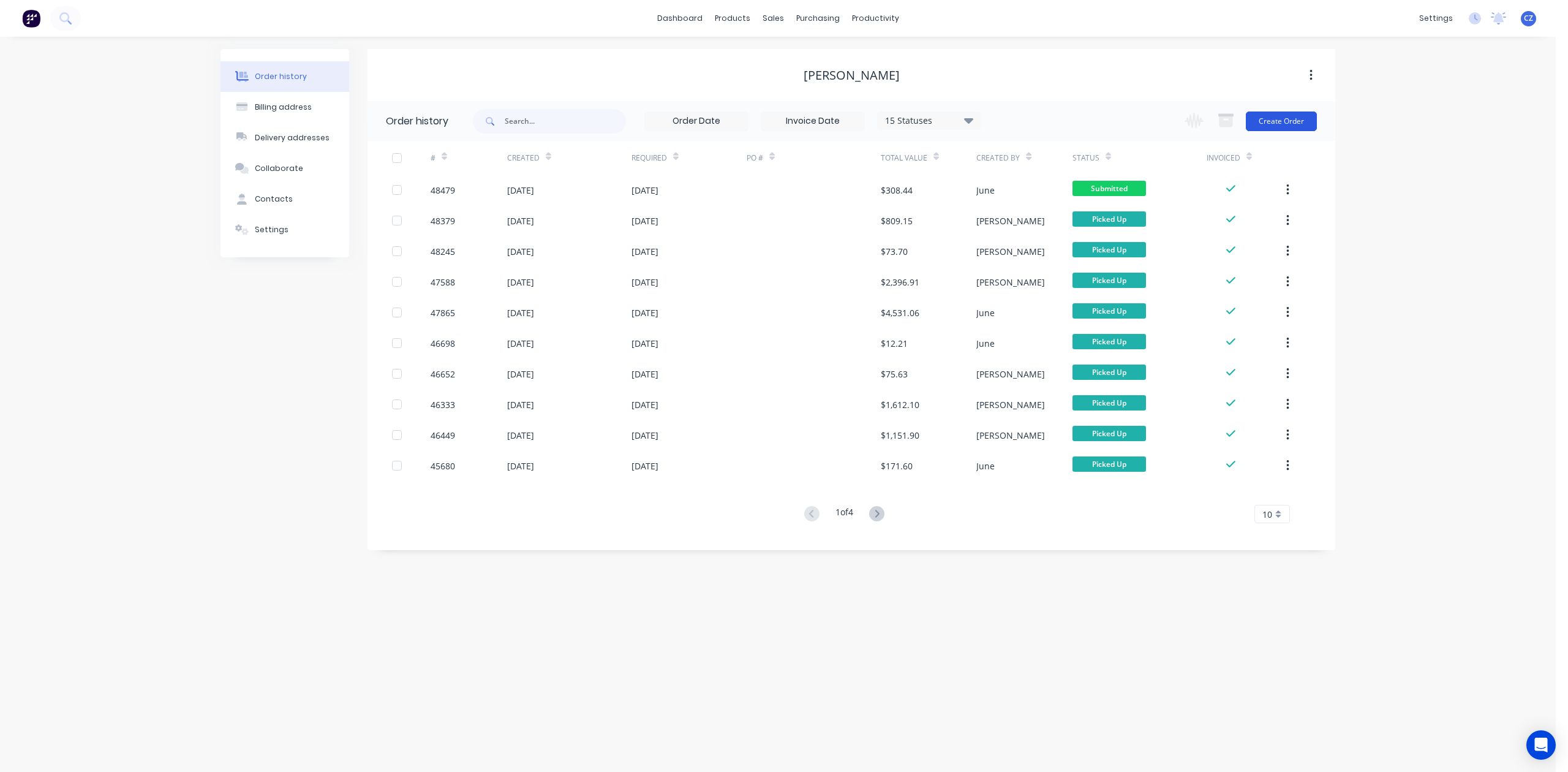
click at [1309, 121] on button "Create Order" at bounding box center [1282, 121] width 71 height 19
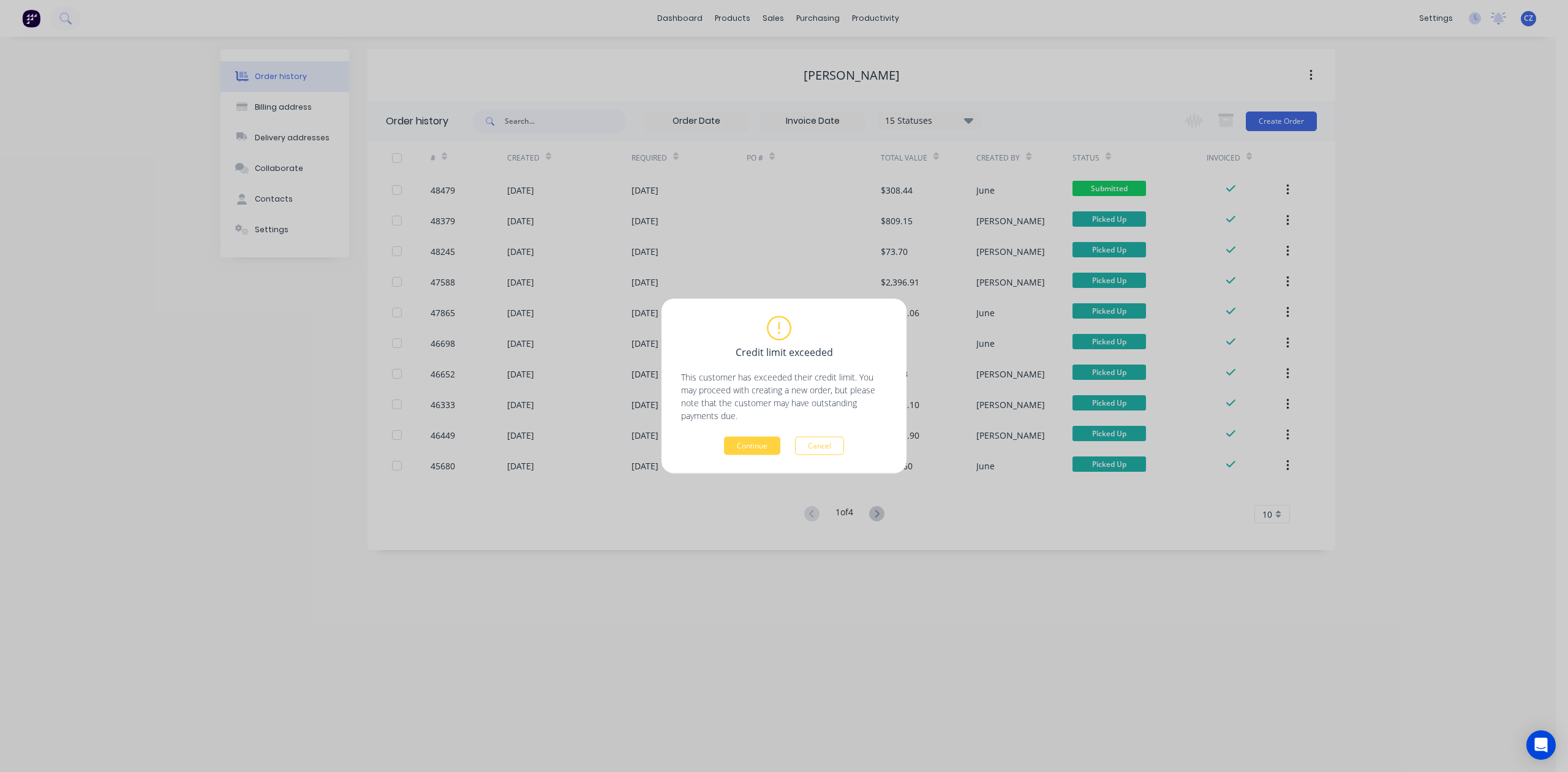
click at [722, 451] on div "Continue Cancel" at bounding box center [784, 446] width 206 height 19
click at [726, 451] on button "Continue" at bounding box center [752, 446] width 56 height 19
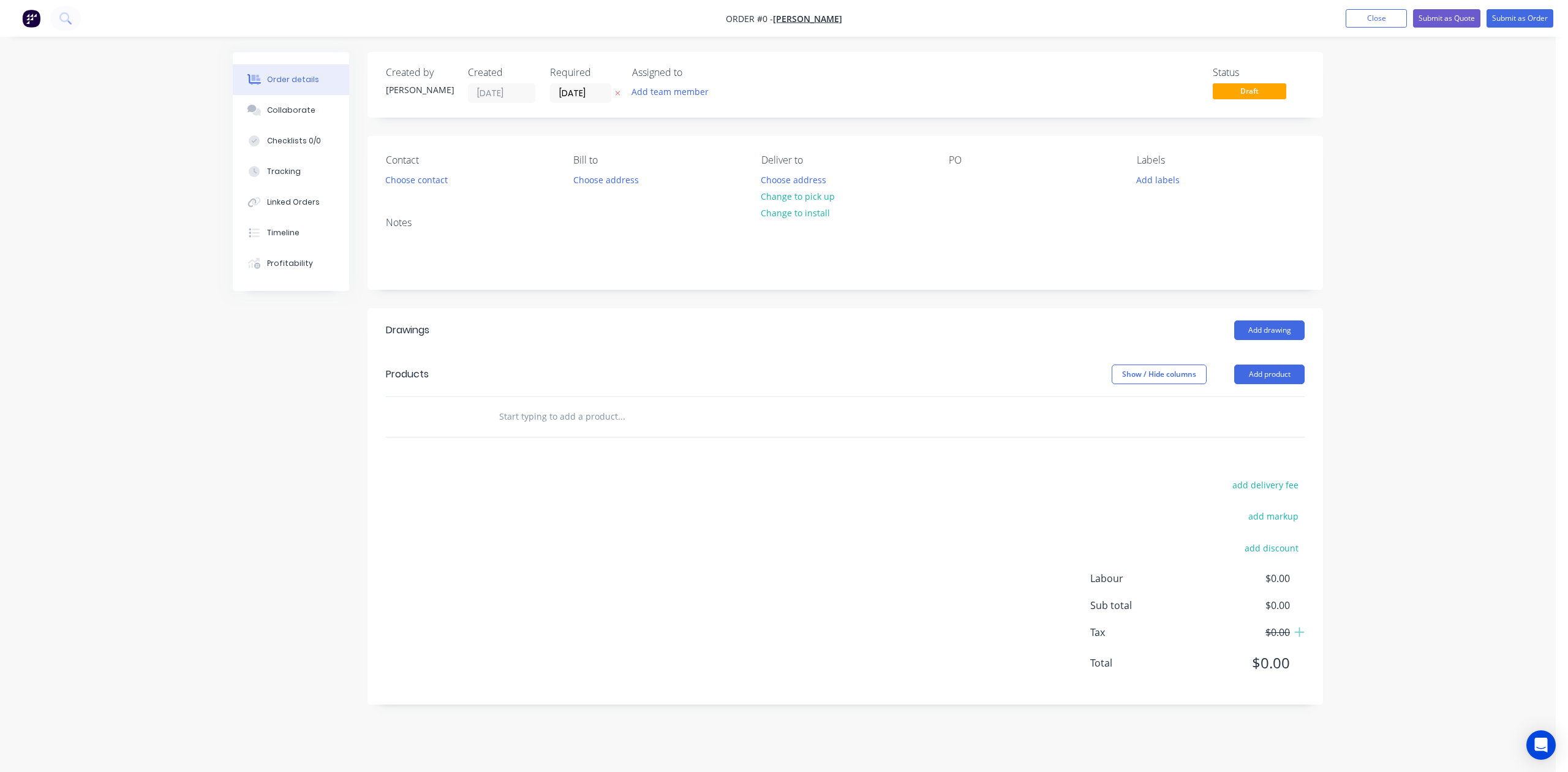
drag, startPoint x: 1285, startPoint y: 374, endPoint x: 1285, endPoint y: 386, distance: 12.0
click at [1285, 375] on button "Add product" at bounding box center [1270, 374] width 71 height 19
click at [1279, 404] on div "Product catalogue" at bounding box center [1247, 405] width 94 height 18
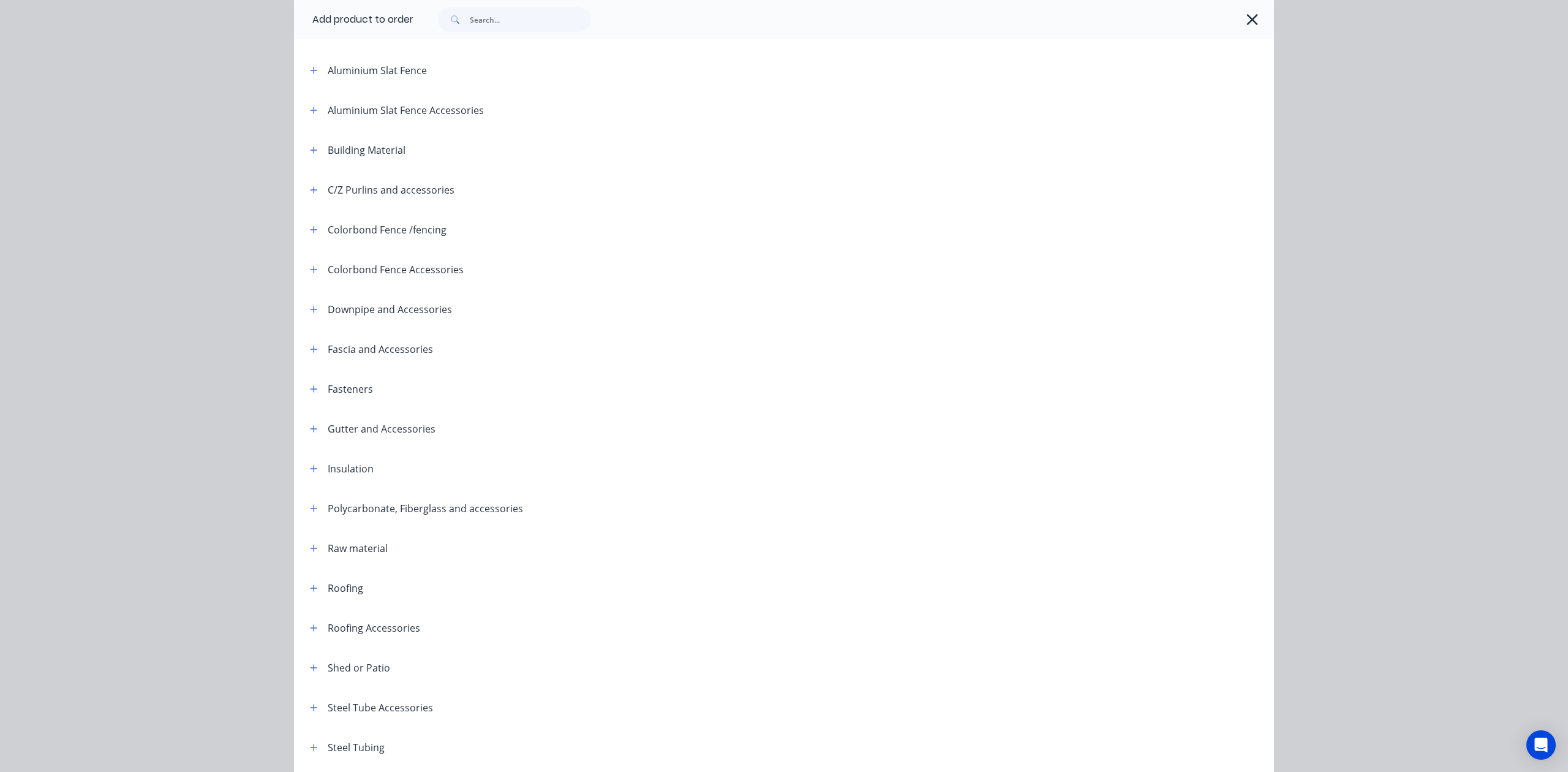
scroll to position [173, 0]
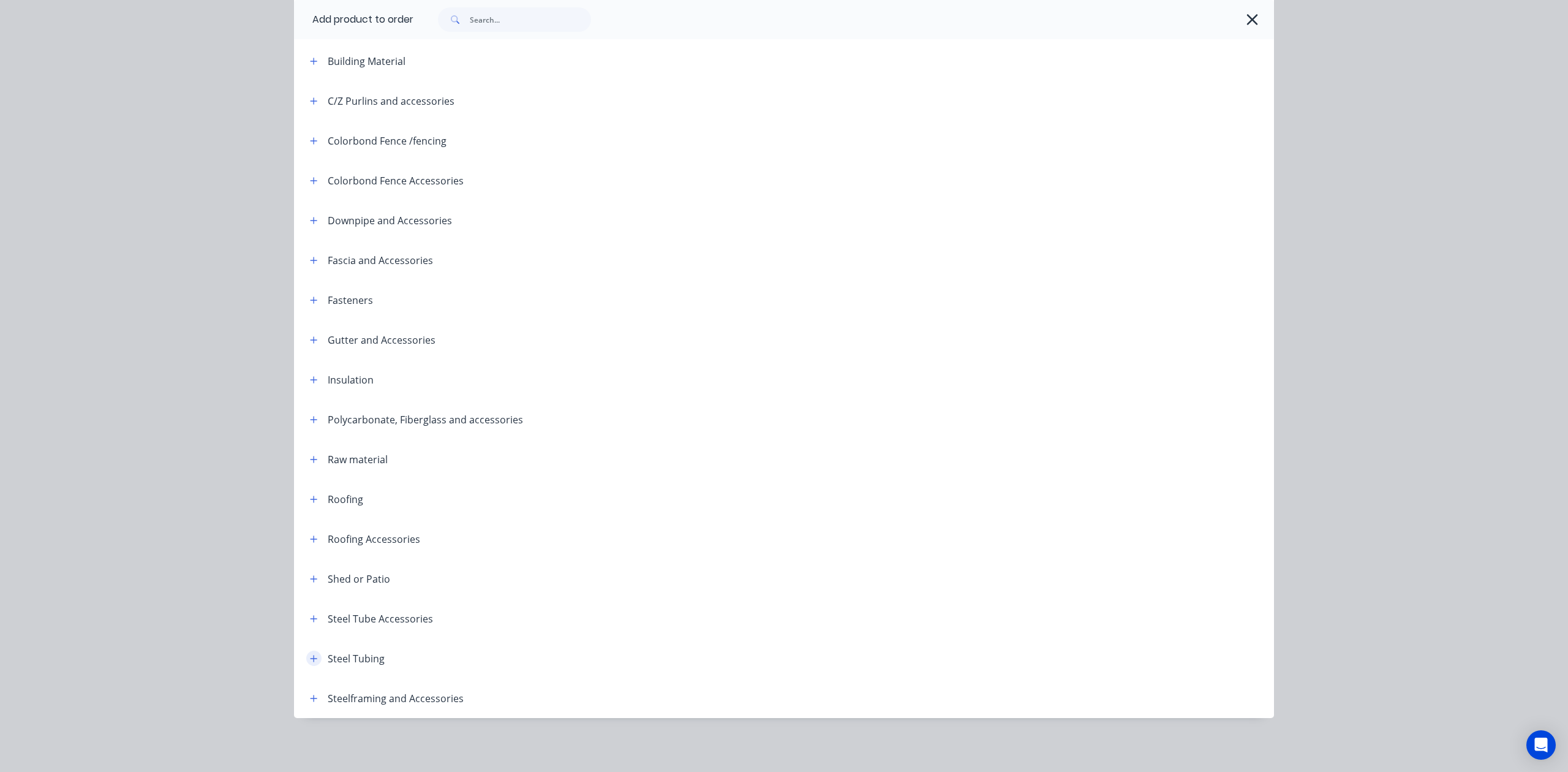
drag, startPoint x: 308, startPoint y: 651, endPoint x: 307, endPoint y: 657, distance: 6.1
click at [308, 653] on button "button" at bounding box center [313, 658] width 15 height 15
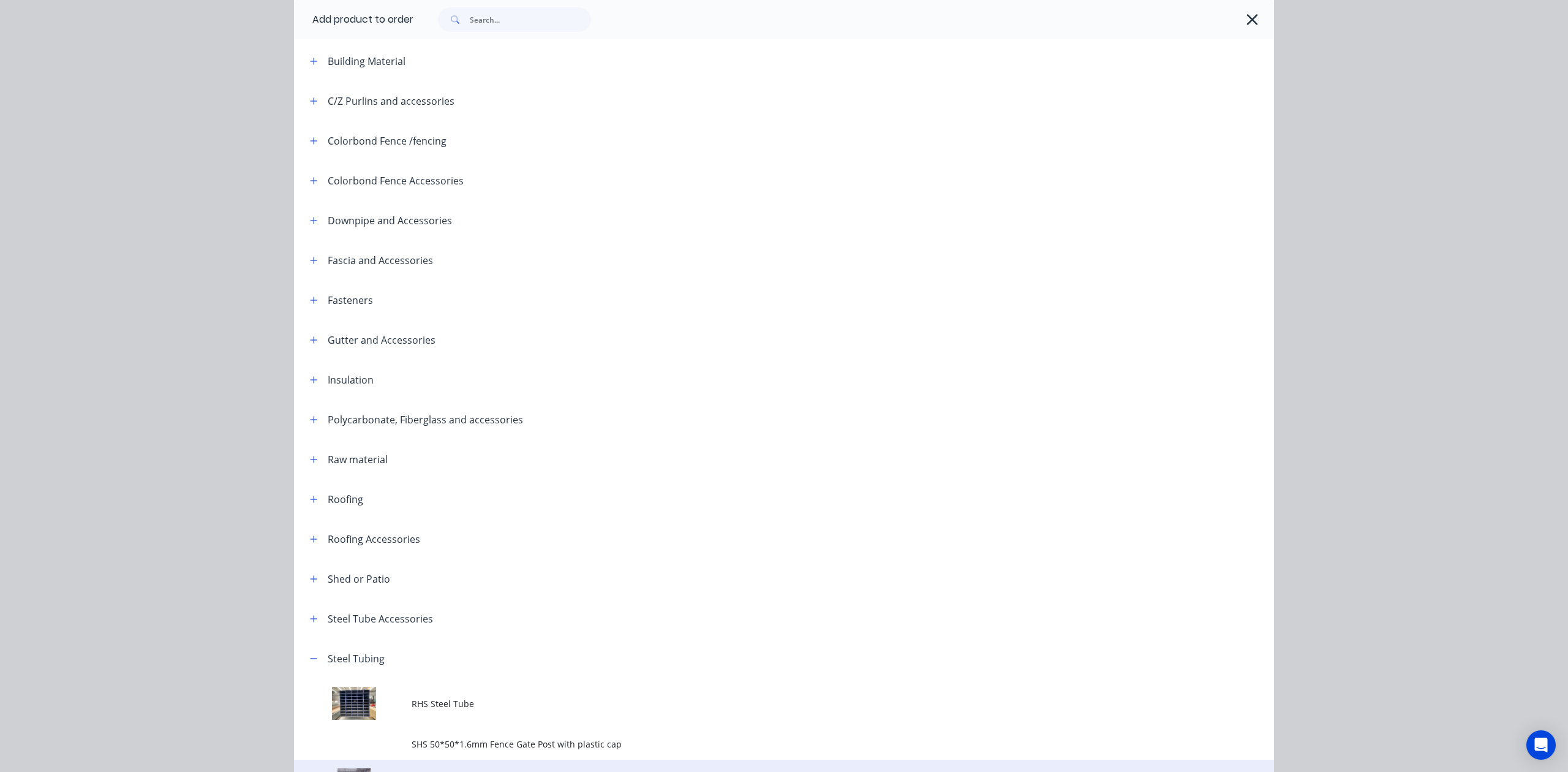
scroll to position [304, 0]
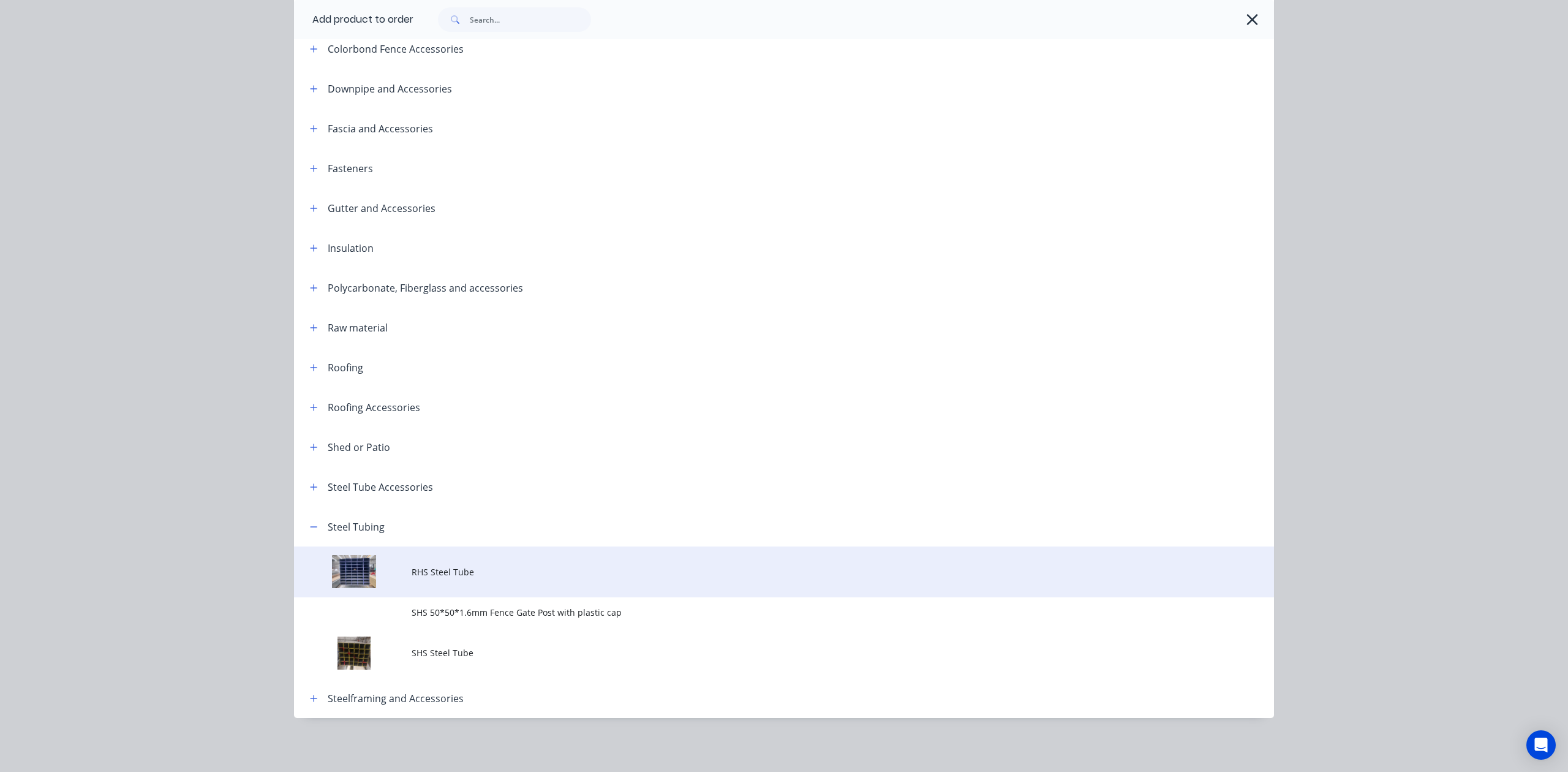
click at [543, 580] on td "RHS Steel Tube" at bounding box center [843, 571] width 863 height 51
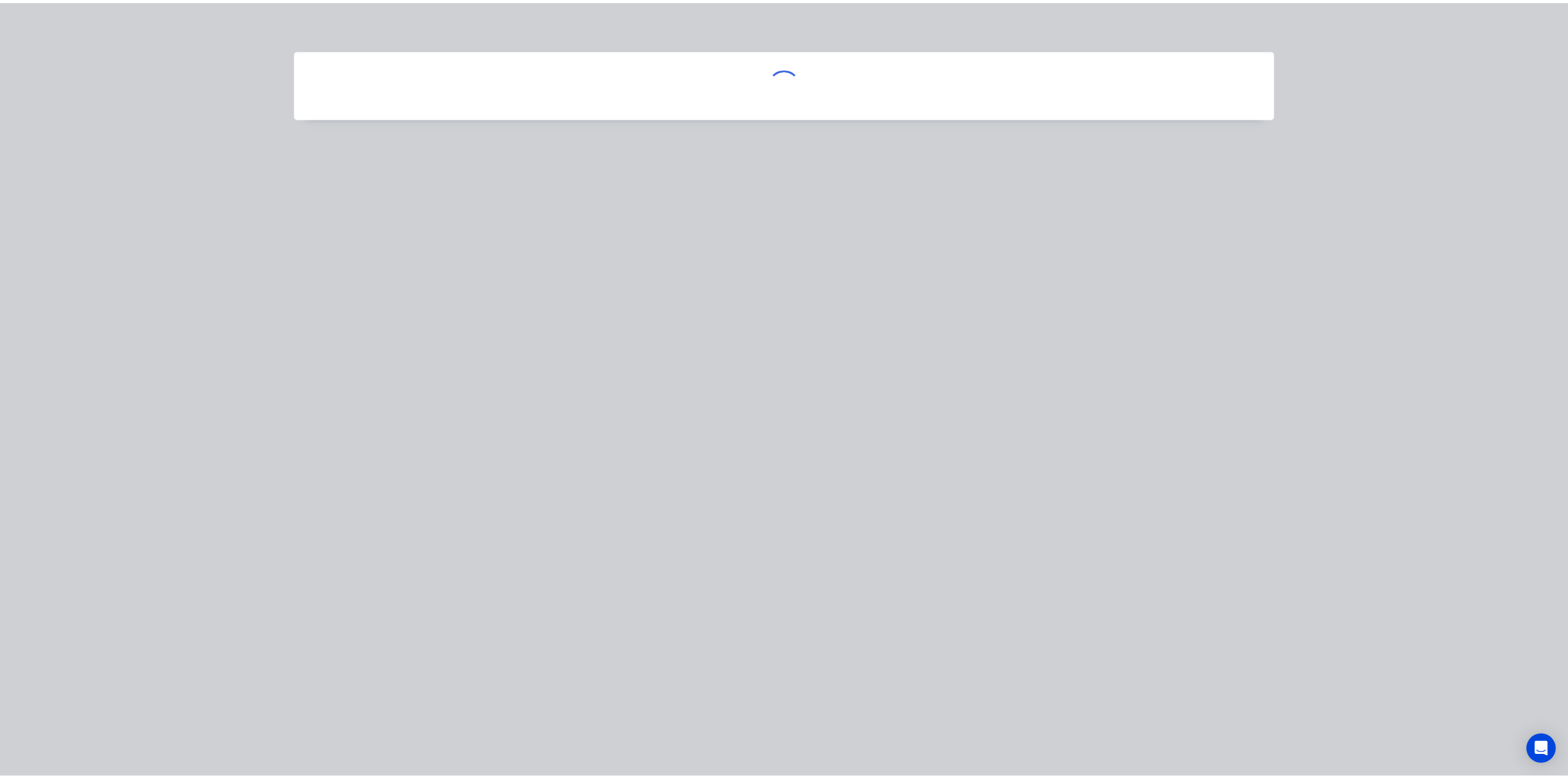
scroll to position [0, 0]
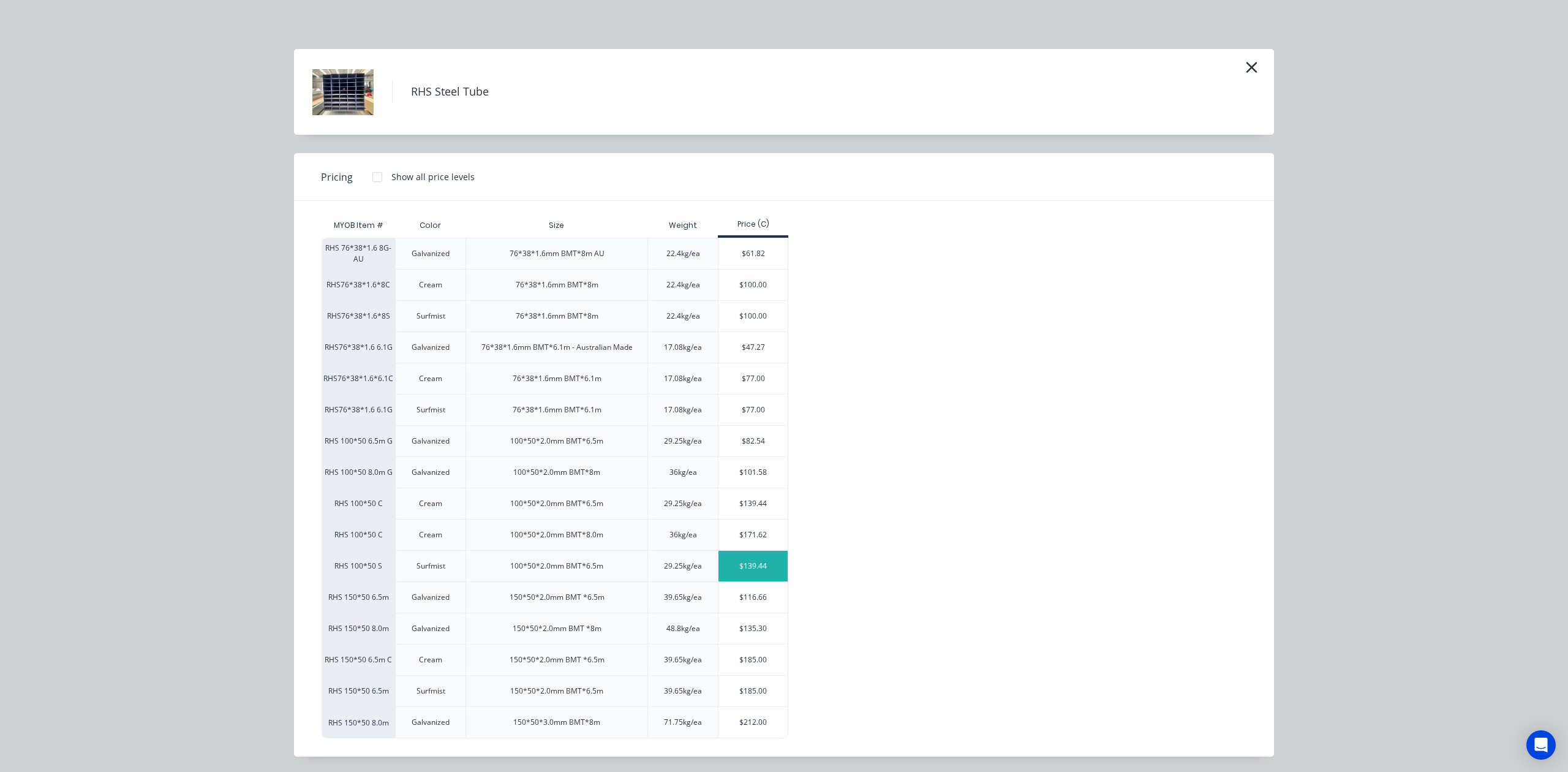
click at [763, 564] on div "$139.44" at bounding box center [753, 566] width 69 height 31
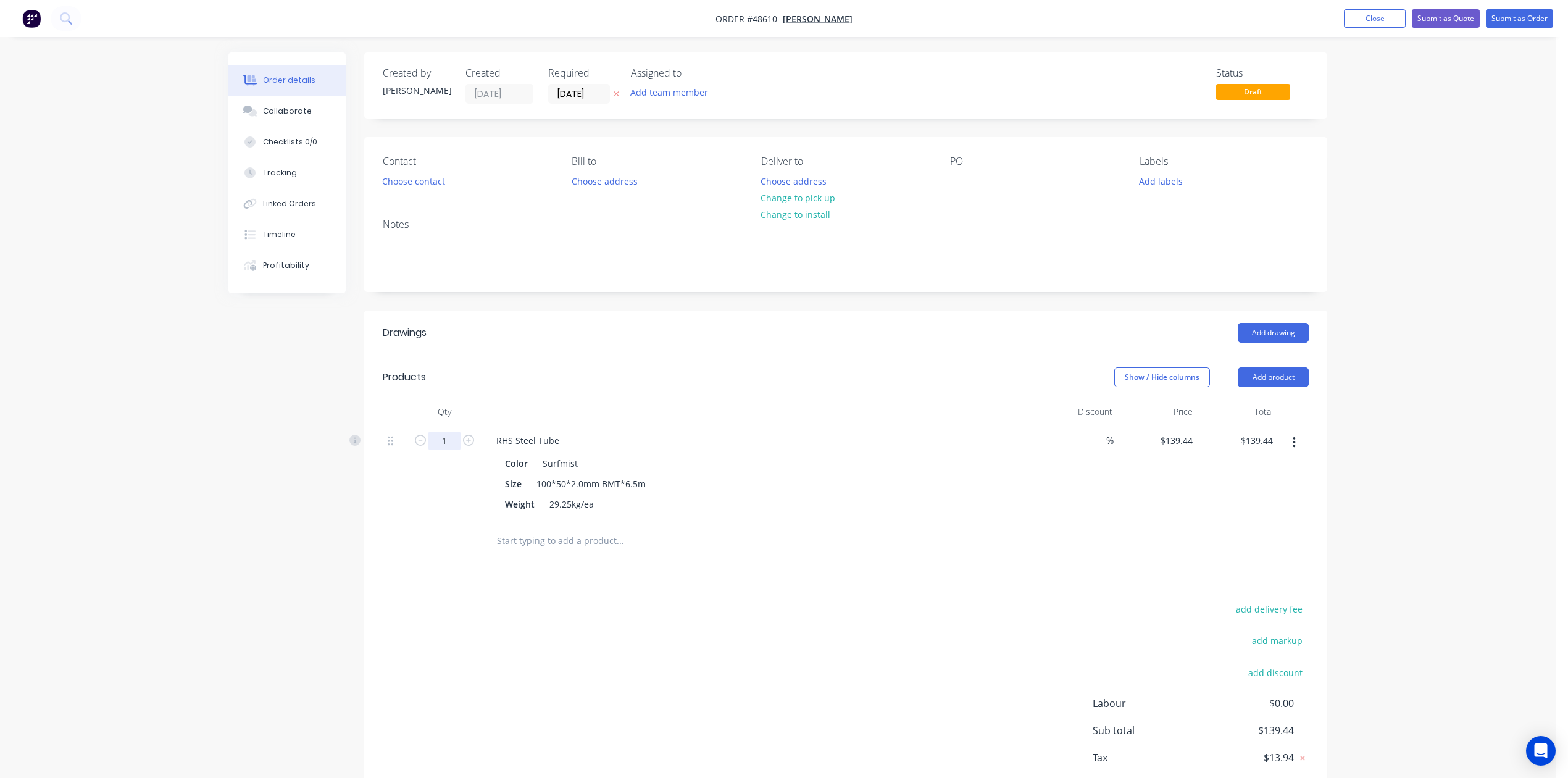
click at [448, 440] on input "1" at bounding box center [444, 441] width 32 height 19
type input "3"
type input "$418.32"
click at [632, 380] on div "Show / Hide columns Add product" at bounding box center [944, 376] width 729 height 19
click at [801, 201] on button "Change to pick up" at bounding box center [798, 197] width 88 height 17
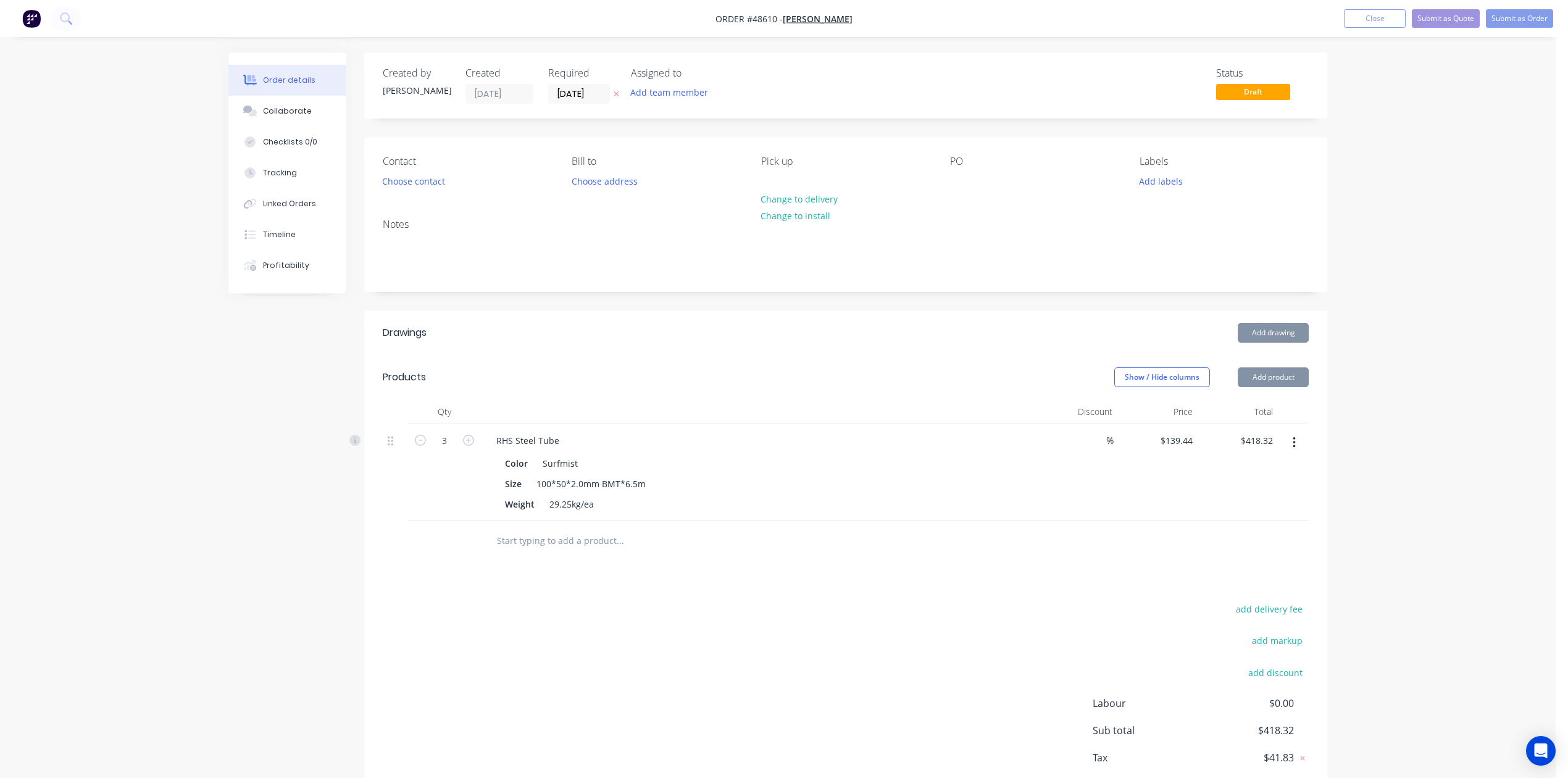
click at [771, 326] on div "Add drawing" at bounding box center [944, 333] width 729 height 19
click at [1282, 379] on button "Add product" at bounding box center [1273, 376] width 71 height 19
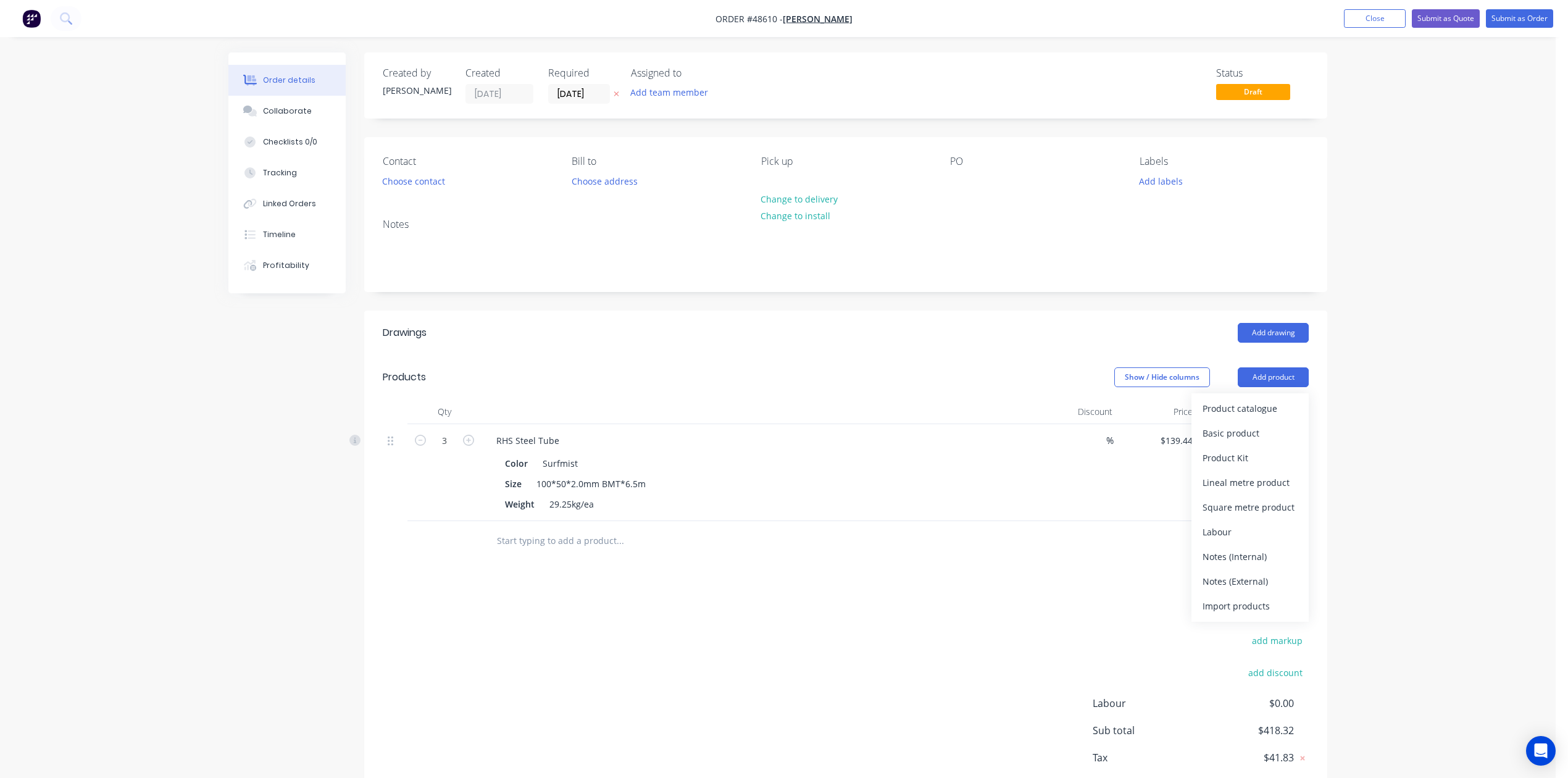
click at [789, 376] on div "Show / Hide columns Add product Product catalogue Basic product Product Kit Lin…" at bounding box center [944, 376] width 729 height 19
click at [436, 181] on button "Choose contact" at bounding box center [414, 180] width 76 height 17
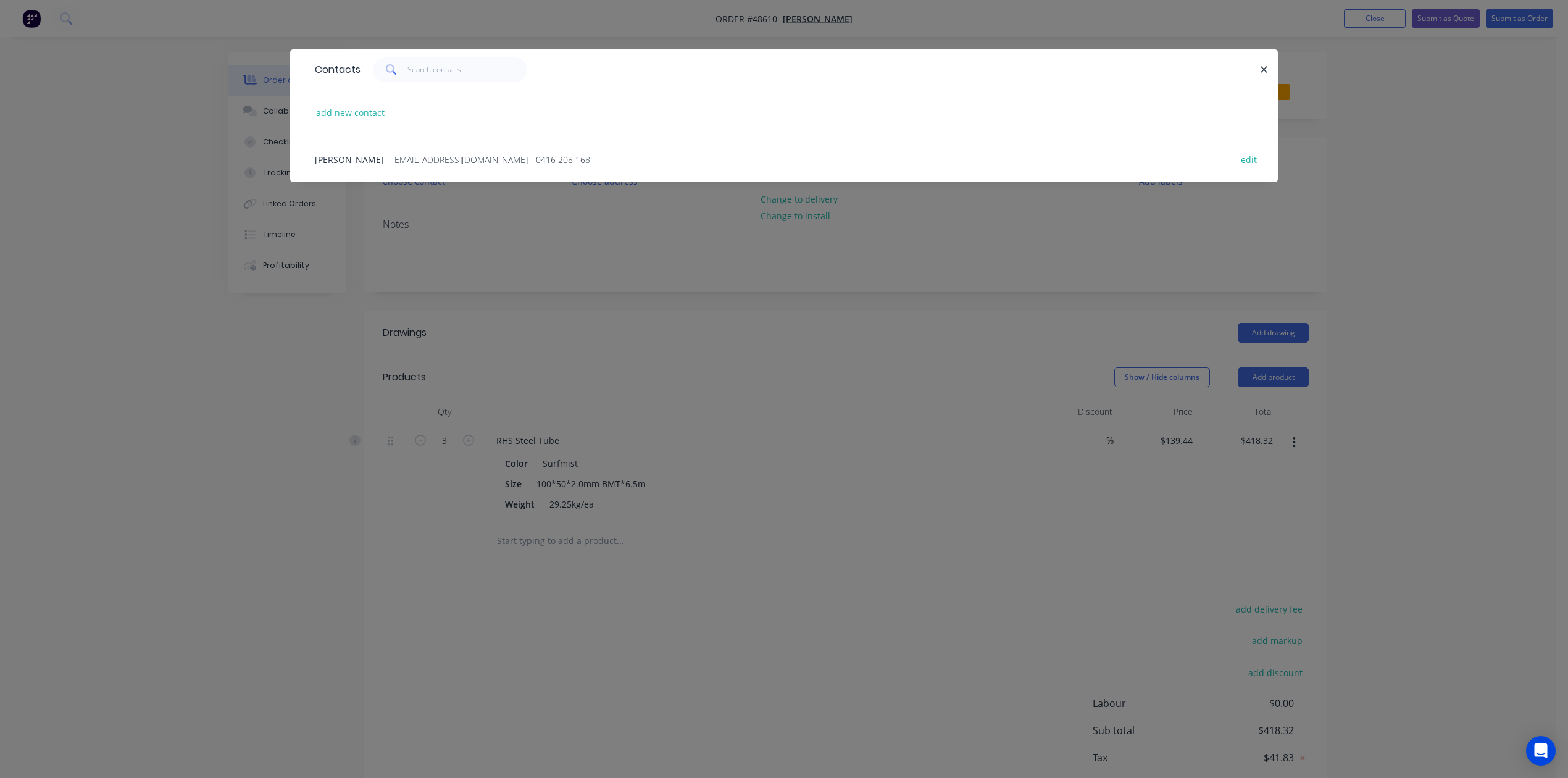
click at [421, 154] on span "- oceanlin8168@gmail.com - 0416 208 168" at bounding box center [488, 160] width 204 height 12
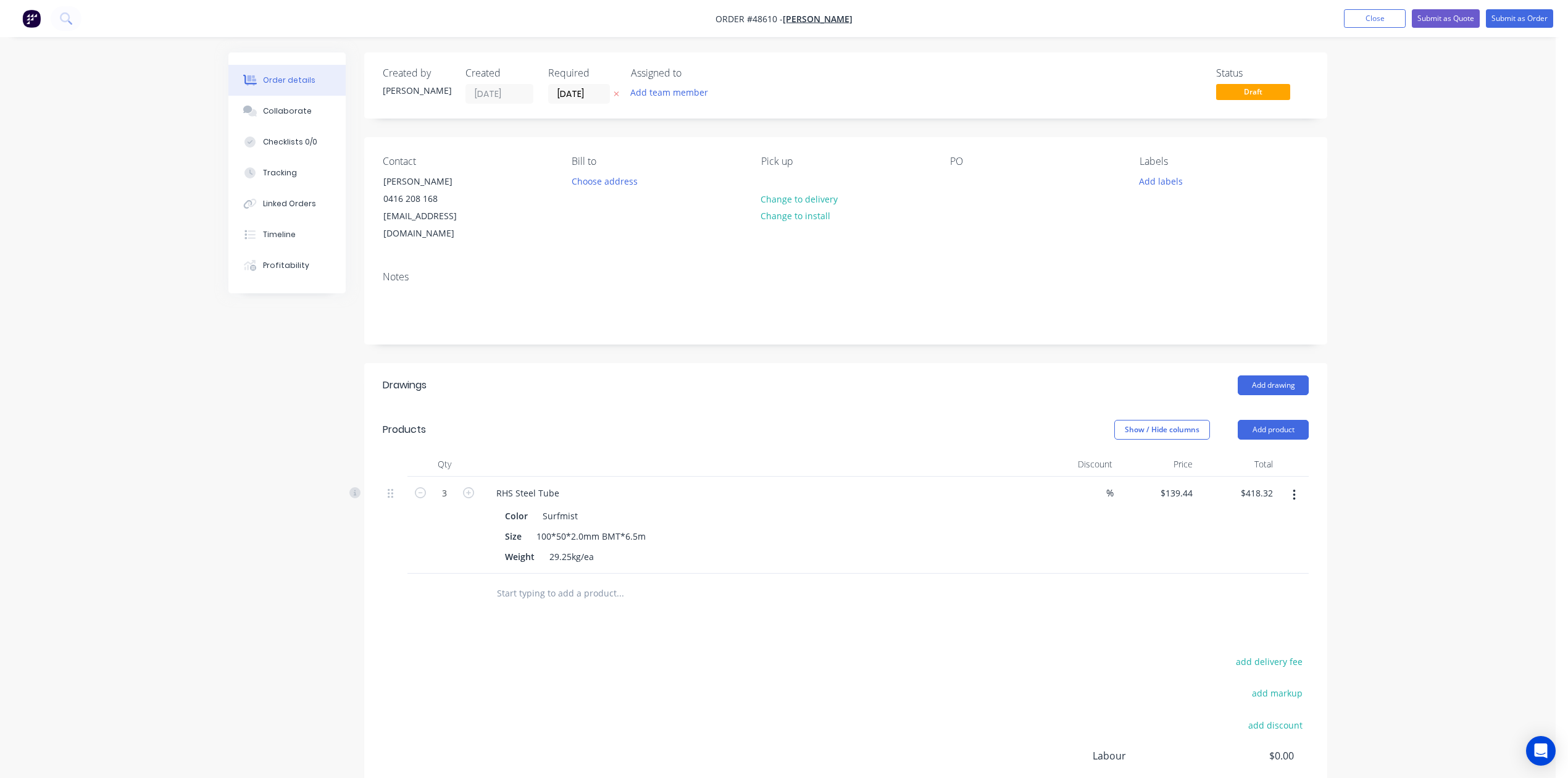
click at [668, 340] on div "Created by Cathy Created 28/08/25 Required 28/08/25 Assigned to Add team member…" at bounding box center [846, 468] width 963 height 831
click at [869, 484] on div "RHS Steel Tube" at bounding box center [759, 493] width 545 height 18
click at [1277, 376] on button "Add drawing" at bounding box center [1273, 385] width 71 height 19
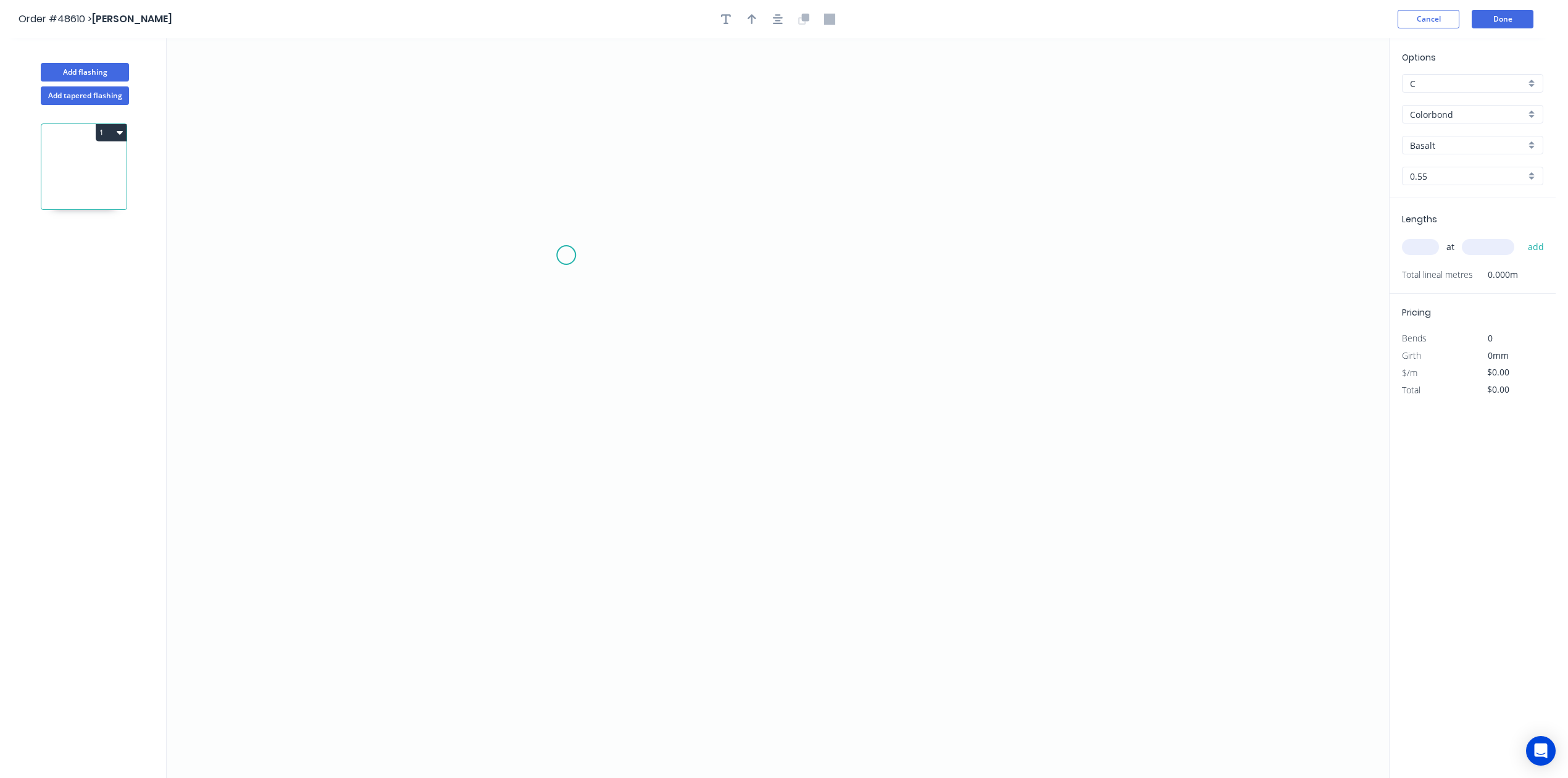
click at [566, 255] on icon "0" at bounding box center [778, 408] width 1223 height 740
click at [564, 576] on icon "0" at bounding box center [778, 408] width 1223 height 740
click at [976, 564] on icon "0 ?" at bounding box center [778, 408] width 1223 height 740
click at [976, 564] on icon "0 ? ?" at bounding box center [778, 408] width 1223 height 740
click at [552, 410] on rect at bounding box center [548, 410] width 24 height 17
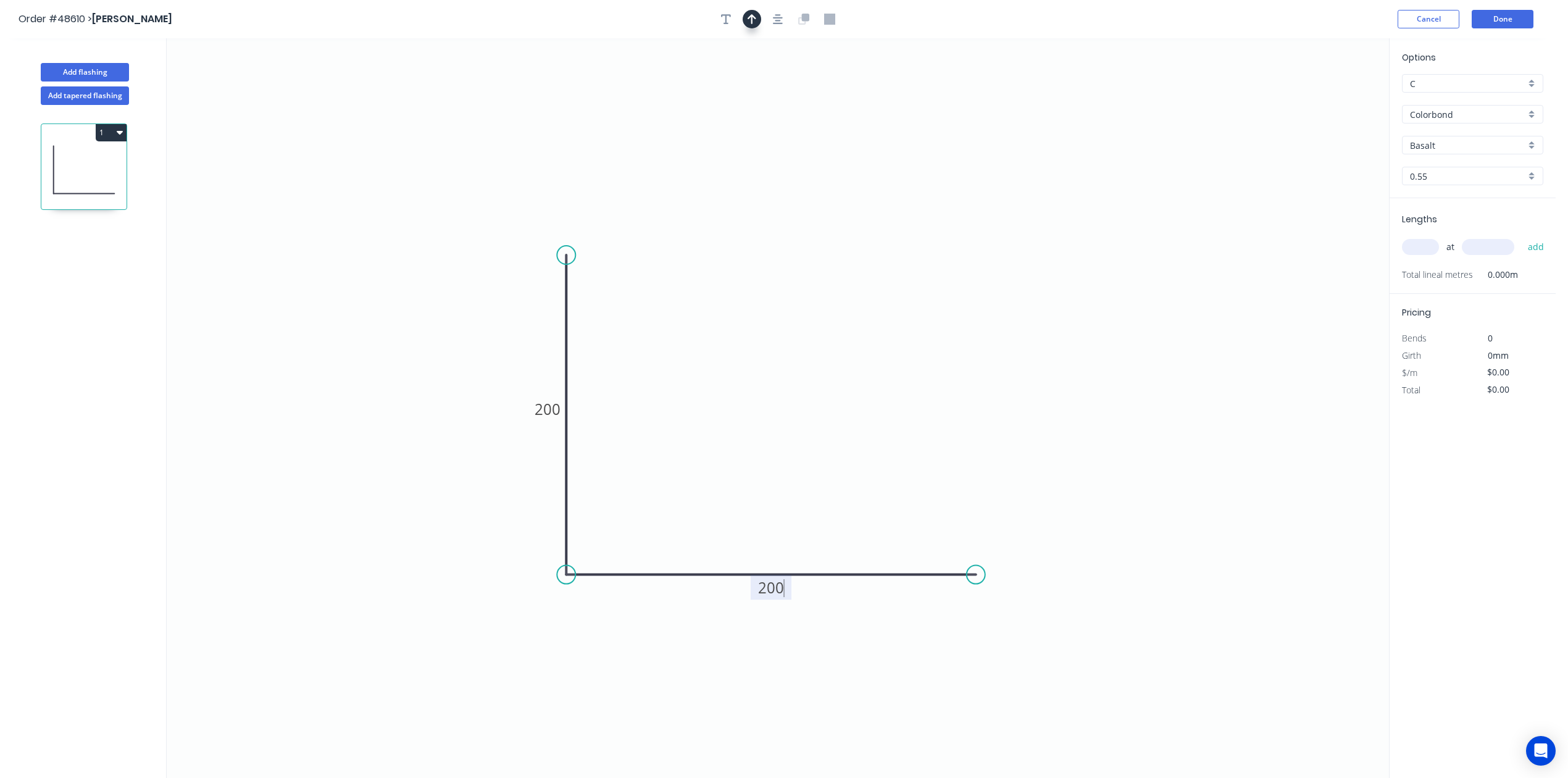
click at [761, 17] on div at bounding box center [778, 19] width 130 height 19
type input "$13.99"
click at [754, 18] on icon "button" at bounding box center [752, 19] width 9 height 11
drag, startPoint x: 1330, startPoint y: 102, endPoint x: 1318, endPoint y: 117, distance: 19.2
click at [1148, 271] on icon "0 200 200" at bounding box center [778, 408] width 1223 height 740
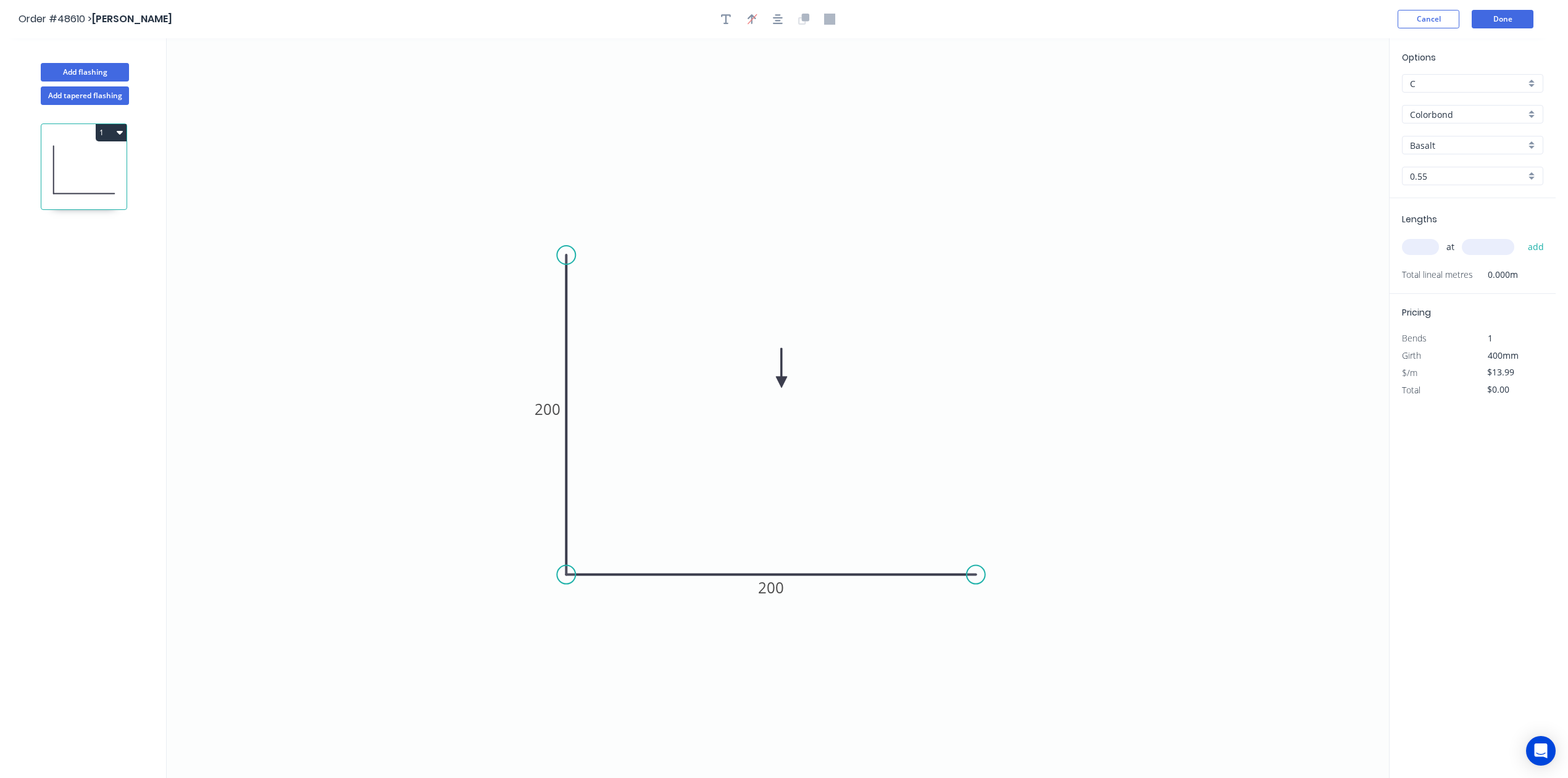
drag, startPoint x: 1328, startPoint y: 99, endPoint x: 1477, endPoint y: 324, distance: 269.9
click at [785, 381] on icon at bounding box center [781, 368] width 11 height 40
click at [1444, 141] on input "Basalt" at bounding box center [1467, 145] width 115 height 13
click at [1452, 245] on div "Monument" at bounding box center [1472, 243] width 140 height 22
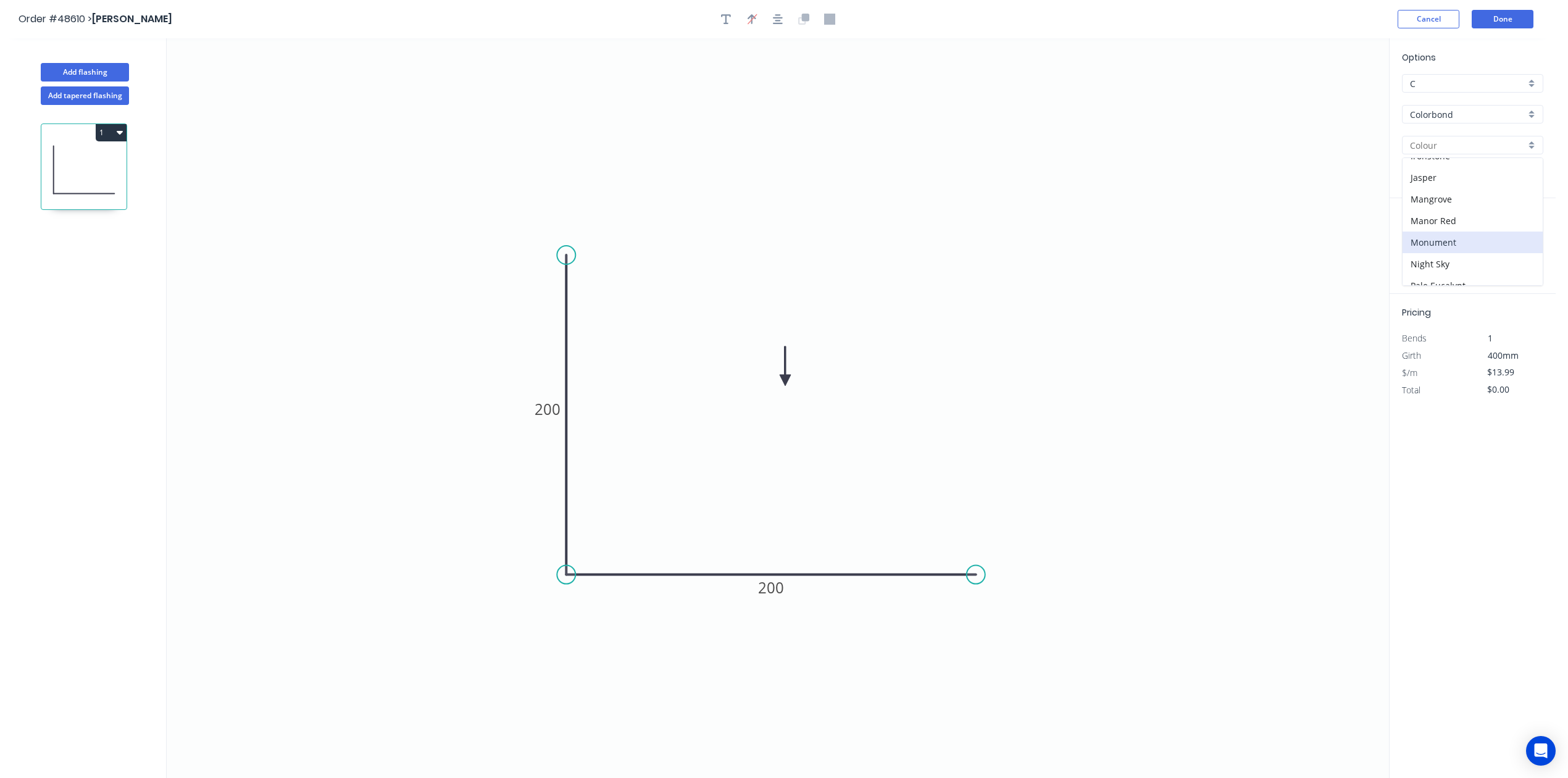
type input "Monument"
click at [1420, 240] on input "text" at bounding box center [1420, 247] width 37 height 16
type input "2"
type input "3500"
click at [1522, 237] on button "add" at bounding box center [1536, 247] width 29 height 21
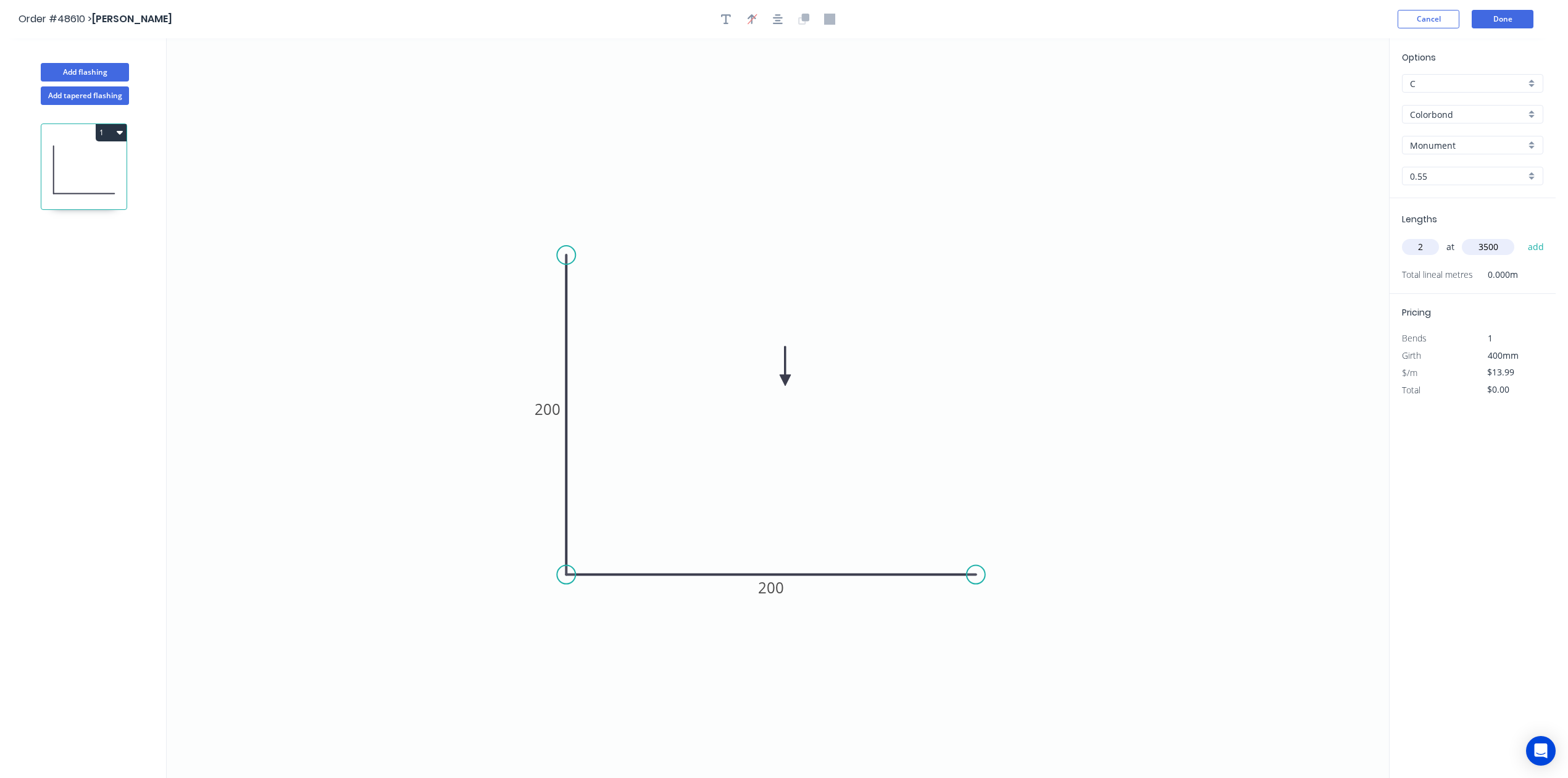
type input "$97.93"
drag, startPoint x: 89, startPoint y: 71, endPoint x: 131, endPoint y: 70, distance: 42.0
click at [91, 71] on button "Add flashing" at bounding box center [85, 73] width 89 height 19
type input "$0.00"
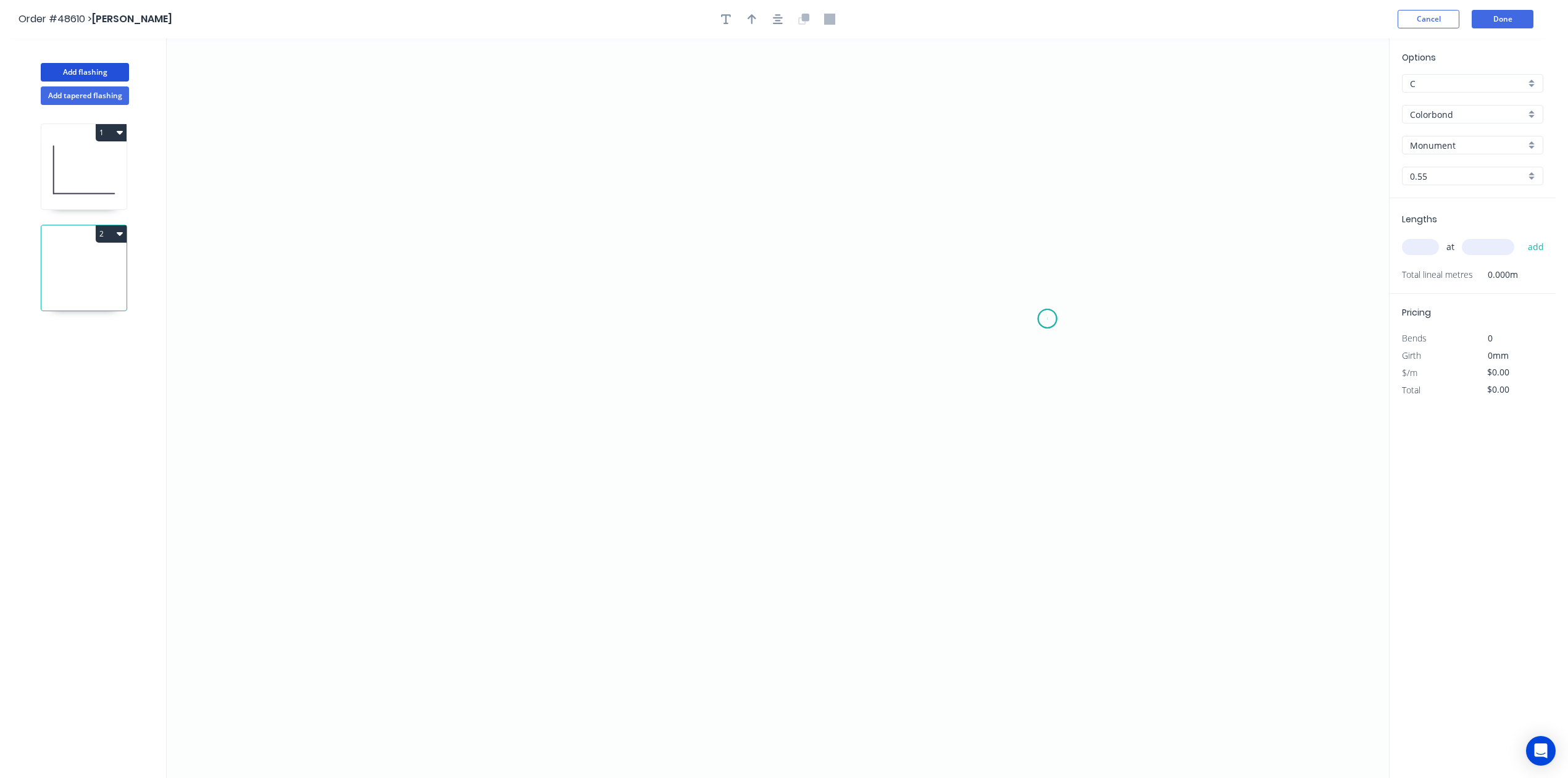
click at [1048, 320] on icon "0" at bounding box center [778, 408] width 1223 height 740
click at [993, 264] on icon "0" at bounding box center [778, 408] width 1223 height 740
click at [586, 264] on icon "0 ?" at bounding box center [778, 408] width 1223 height 740
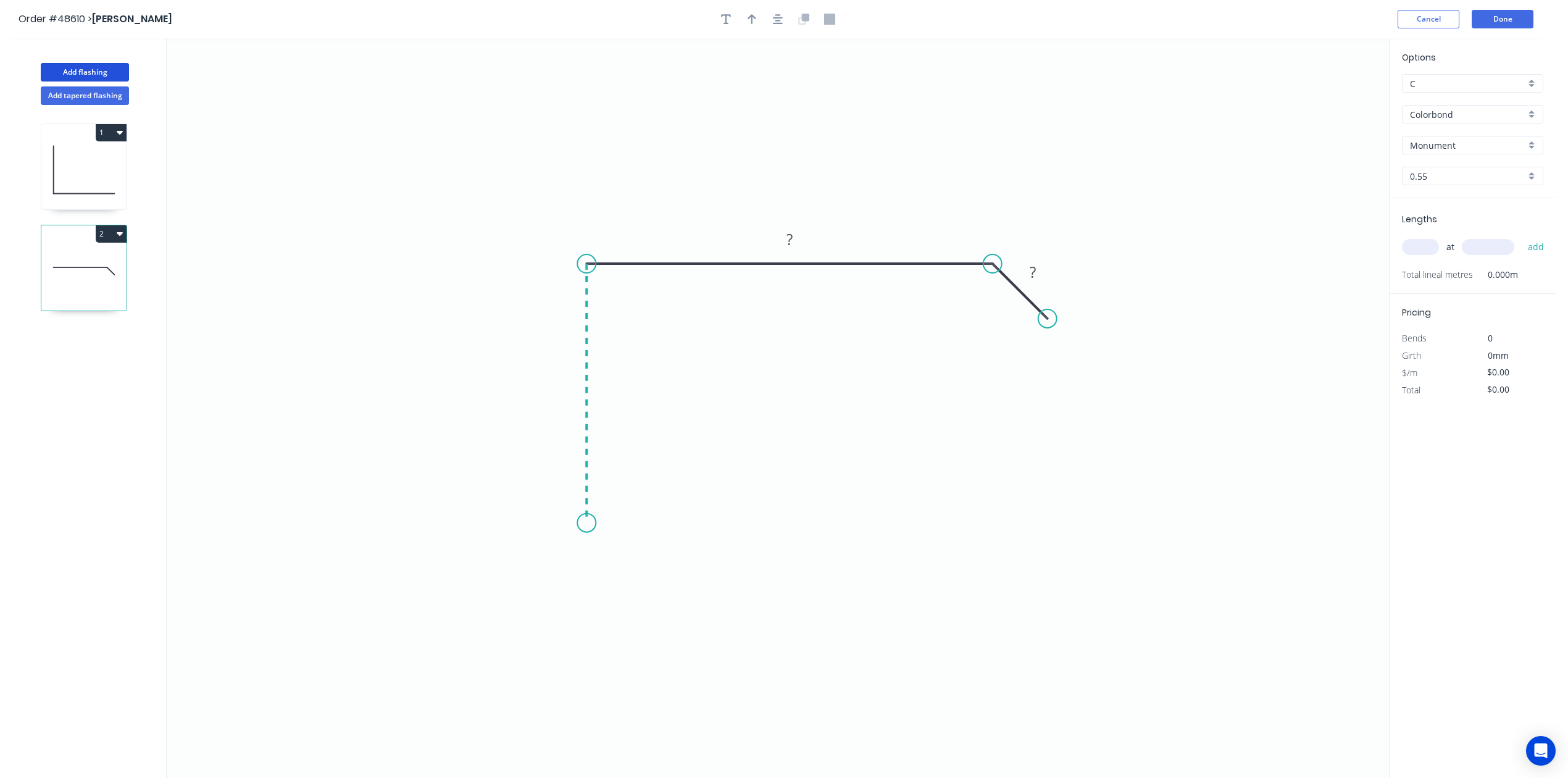
click at [597, 524] on icon "0 ? ?" at bounding box center [778, 408] width 1223 height 740
click at [597, 524] on icon "0 ? ? ?" at bounding box center [778, 408] width 1223 height 740
click at [565, 384] on tspan "?" at bounding box center [568, 387] width 6 height 20
drag, startPoint x: 1048, startPoint y: 324, endPoint x: 1038, endPoint y: 295, distance: 30.7
click at [1041, 297] on circle at bounding box center [1042, 299] width 19 height 19
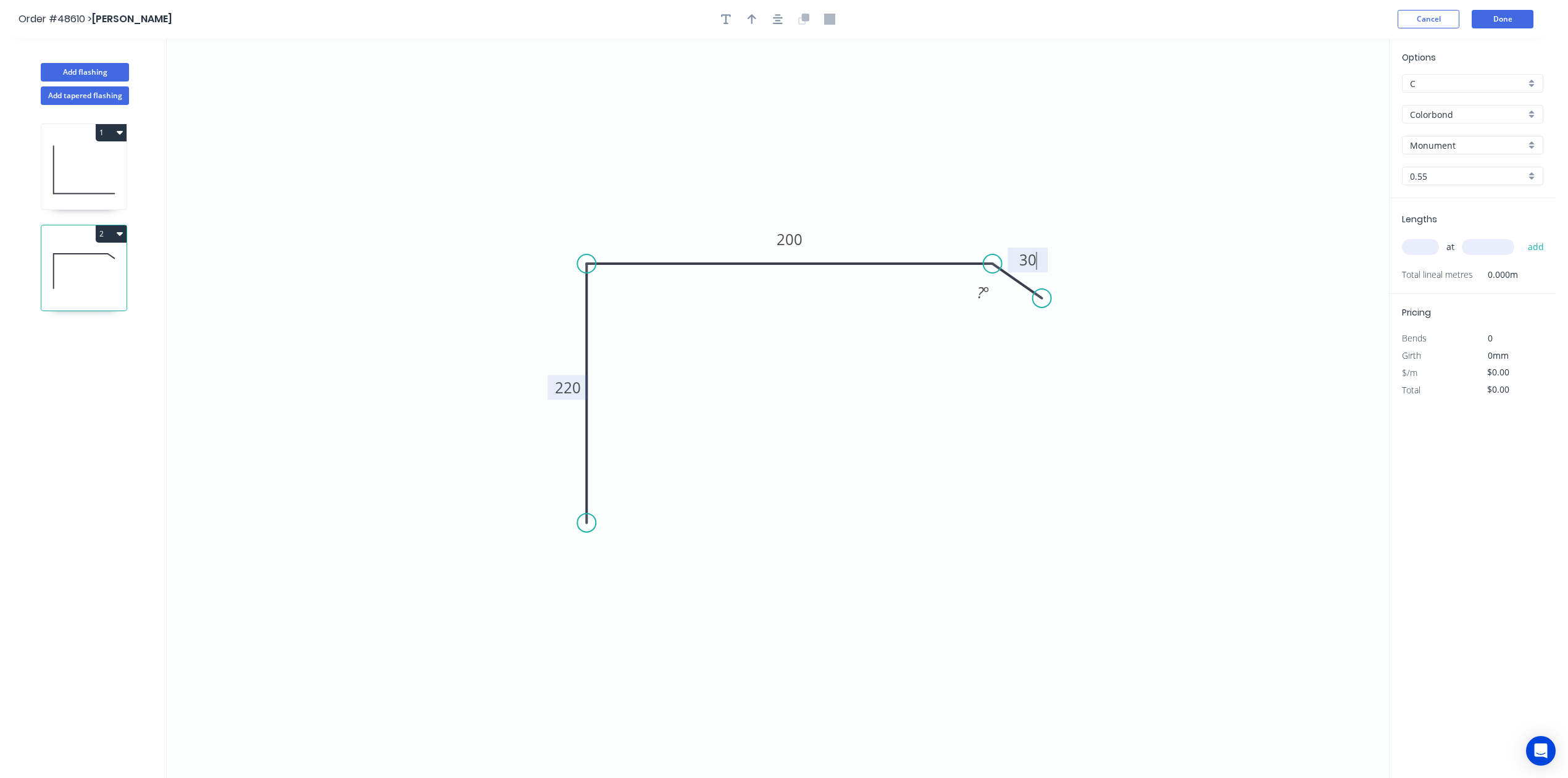
type input "$18.13"
click at [985, 289] on tspan "º" at bounding box center [987, 292] width 6 height 20
click at [998, 425] on icon "0 220 200 30 165 º" at bounding box center [778, 408] width 1223 height 740
click at [1425, 248] on input "text" at bounding box center [1420, 247] width 37 height 16
type input "2"
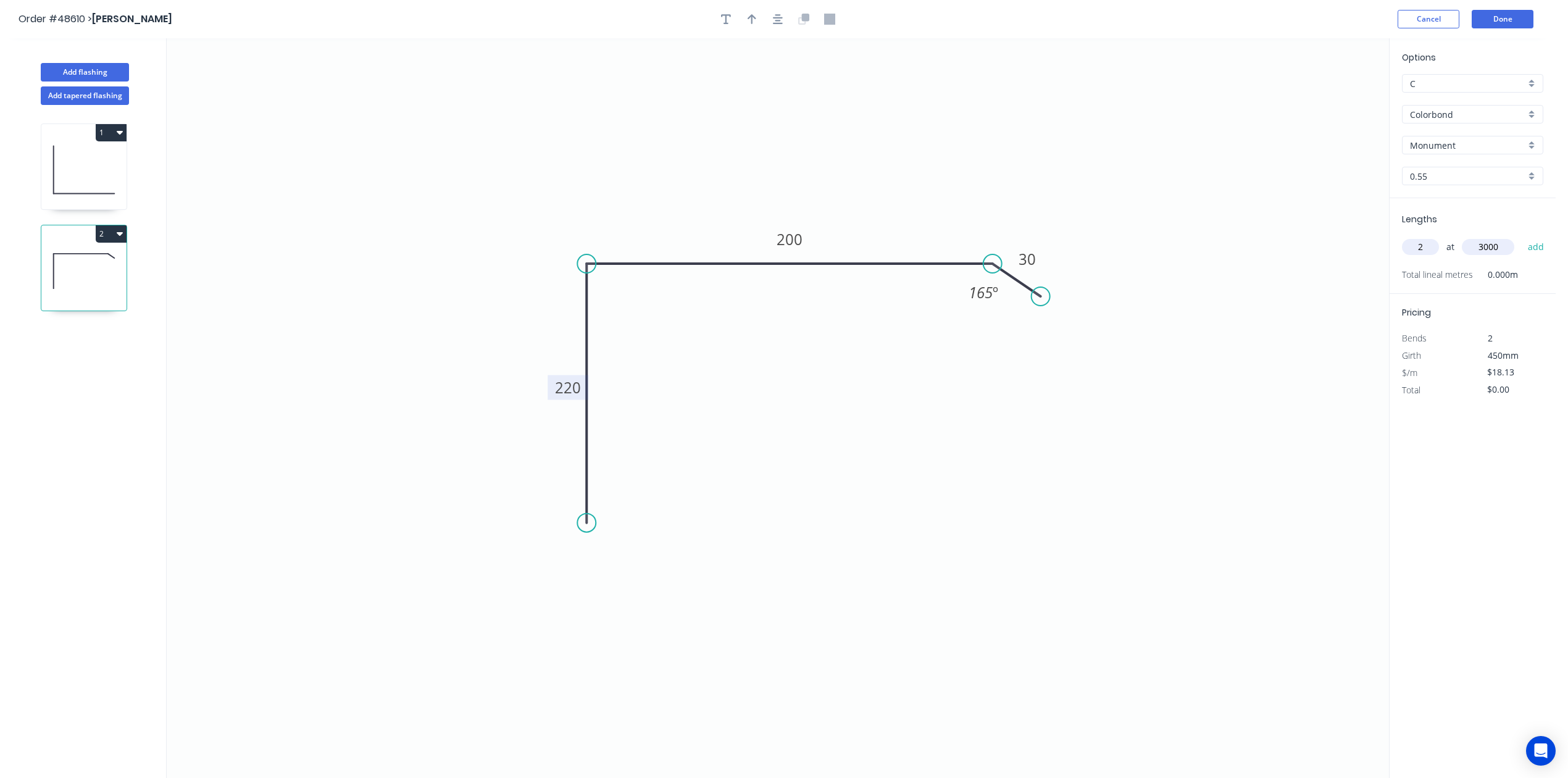
type input "3000"
click at [1522, 237] on button "add" at bounding box center [1536, 247] width 29 height 21
type input "$108.78"
click at [1495, 12] on button "Done" at bounding box center [1503, 19] width 62 height 19
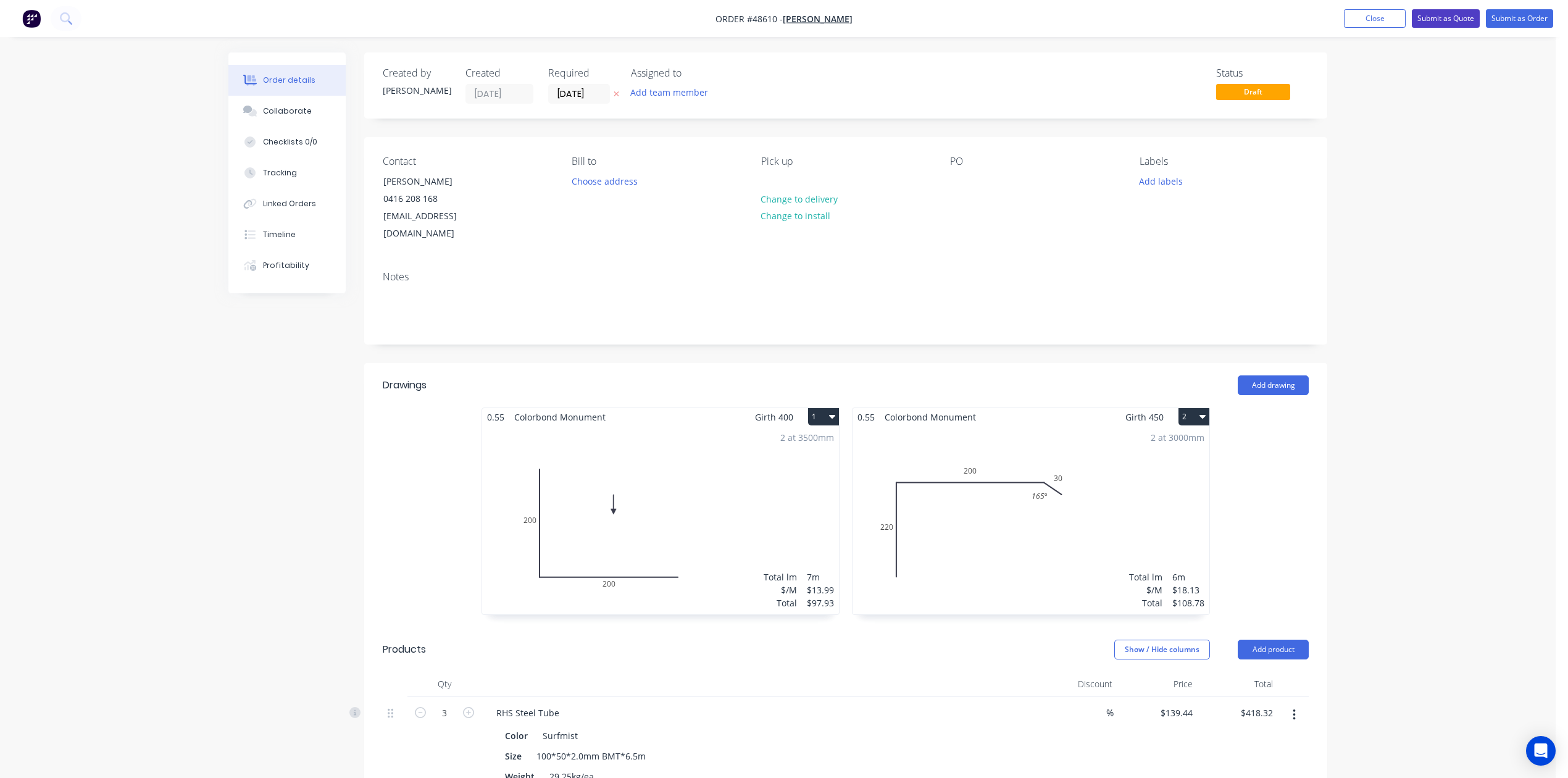
click at [1436, 18] on button "Submit as Quote" at bounding box center [1446, 19] width 68 height 19
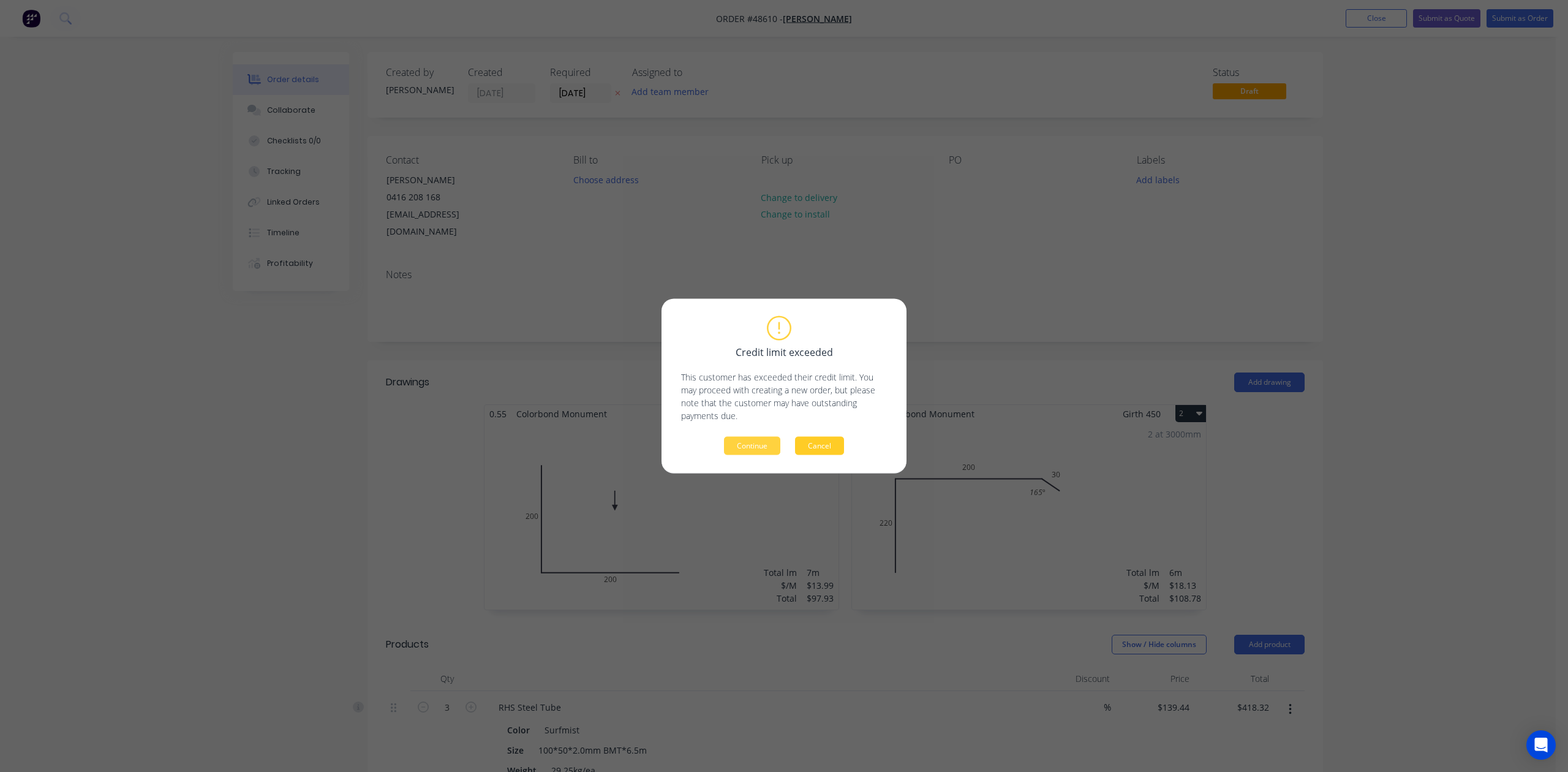
click at [834, 446] on button "Cancel" at bounding box center [820, 446] width 49 height 19
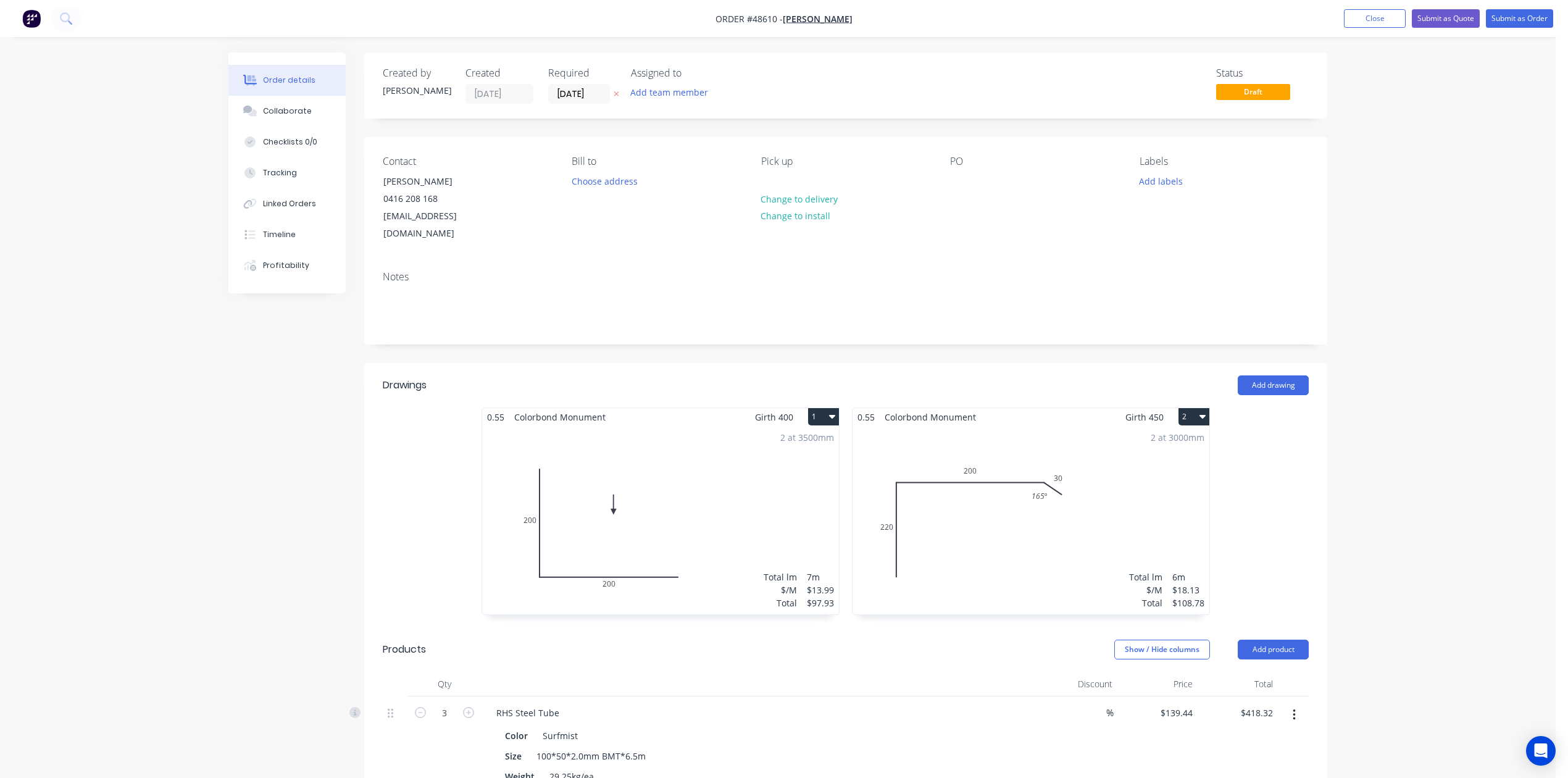
click at [999, 471] on div "2 at 3000mm Total lm $/M Total 6m $18.13 $108.78" at bounding box center [1031, 520] width 357 height 189
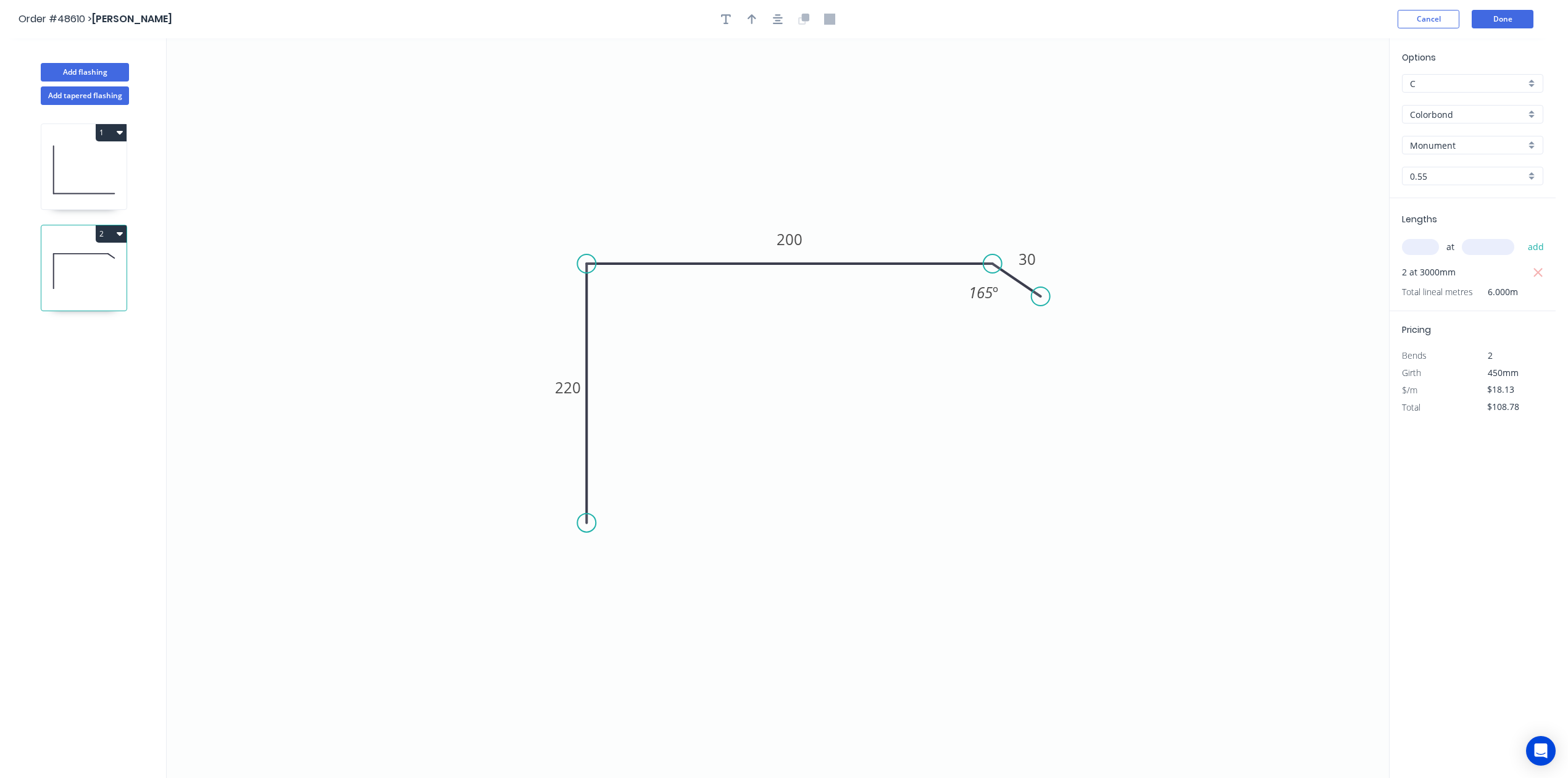
click at [741, 20] on div at bounding box center [778, 19] width 130 height 19
click at [761, 26] on div at bounding box center [778, 19] width 130 height 19
click at [750, 15] on icon "button" at bounding box center [752, 19] width 9 height 11
drag, startPoint x: 1322, startPoint y: 95, endPoint x: 859, endPoint y: 221, distance: 479.8
click at [938, 223] on icon at bounding box center [943, 204] width 11 height 40
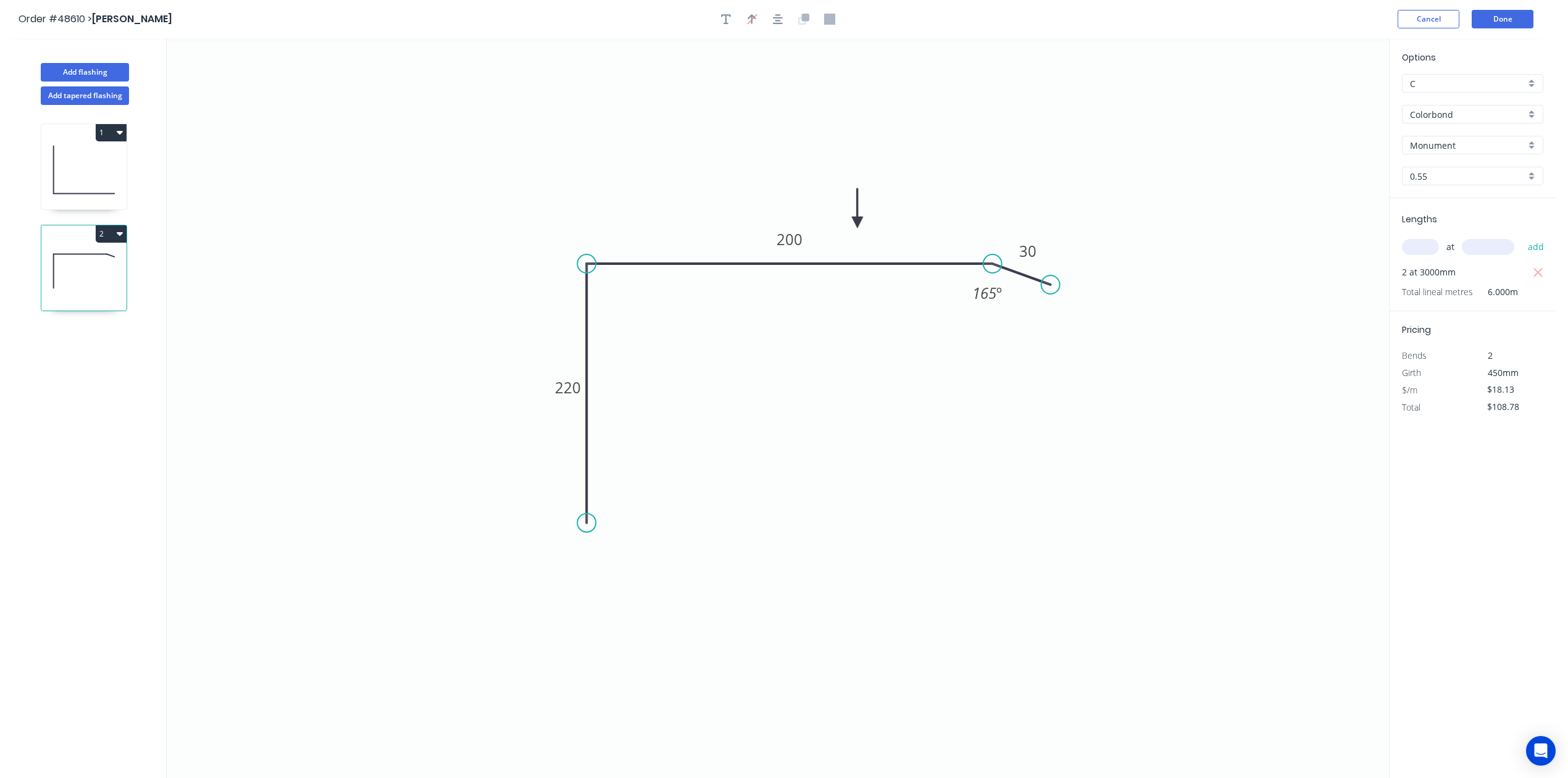
drag, startPoint x: 1045, startPoint y: 297, endPoint x: 1051, endPoint y: 285, distance: 13.4
click at [1051, 285] on circle at bounding box center [1051, 285] width 19 height 19
click at [1517, 23] on button "Done" at bounding box center [1503, 19] width 62 height 19
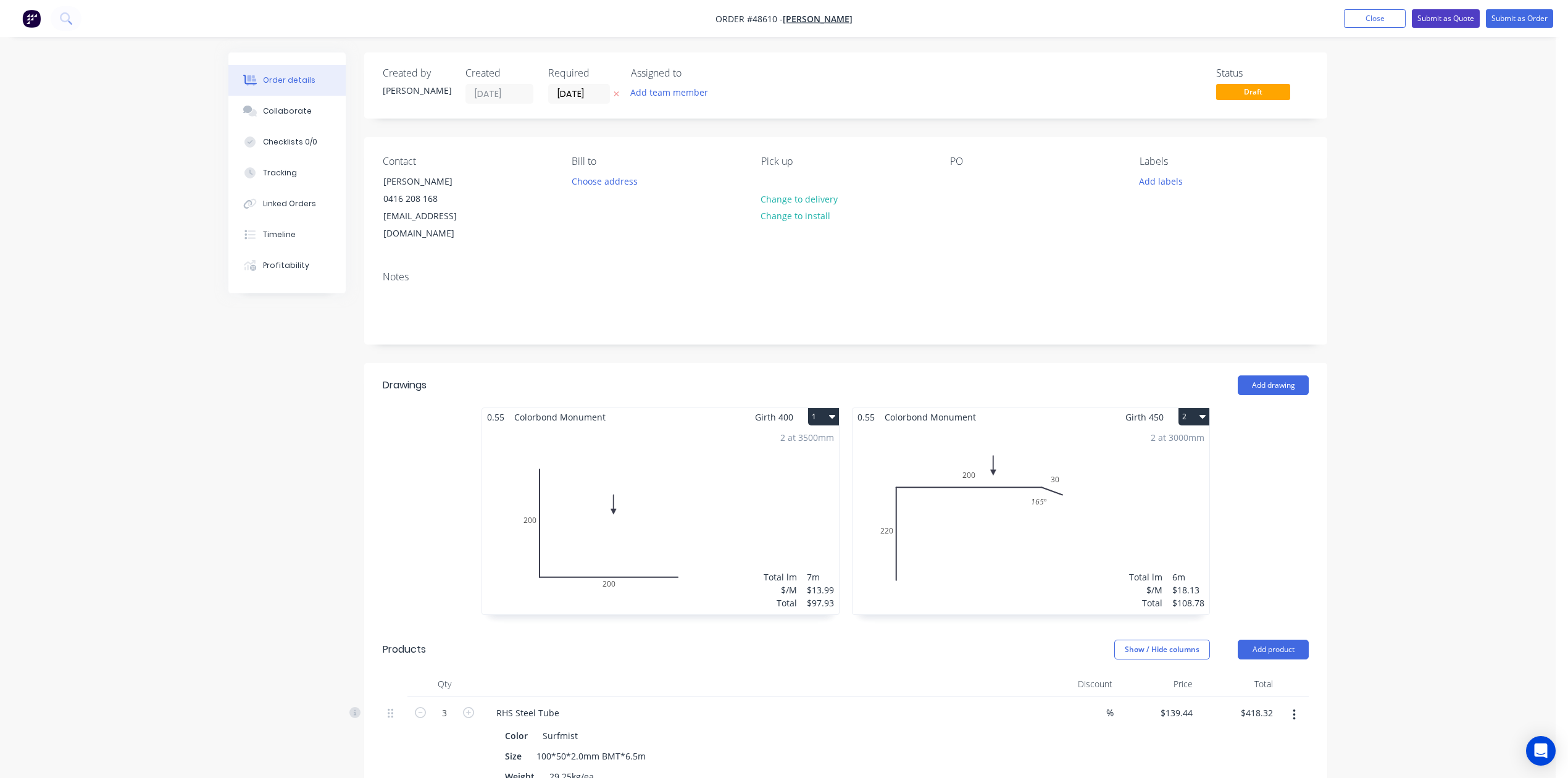
click at [1445, 11] on button "Submit as Quote" at bounding box center [1446, 19] width 68 height 19
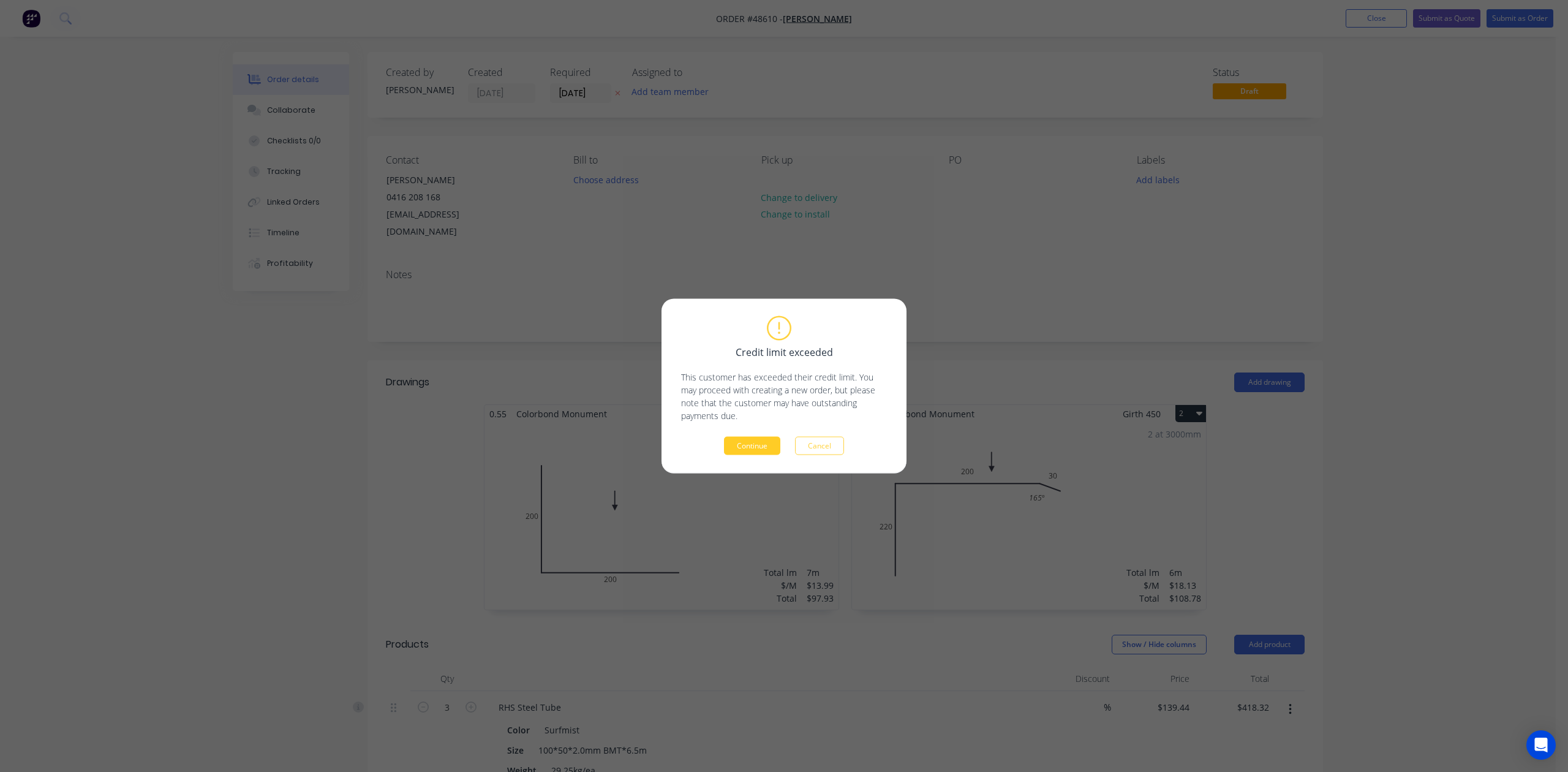
click at [735, 449] on button "Continue" at bounding box center [752, 446] width 56 height 19
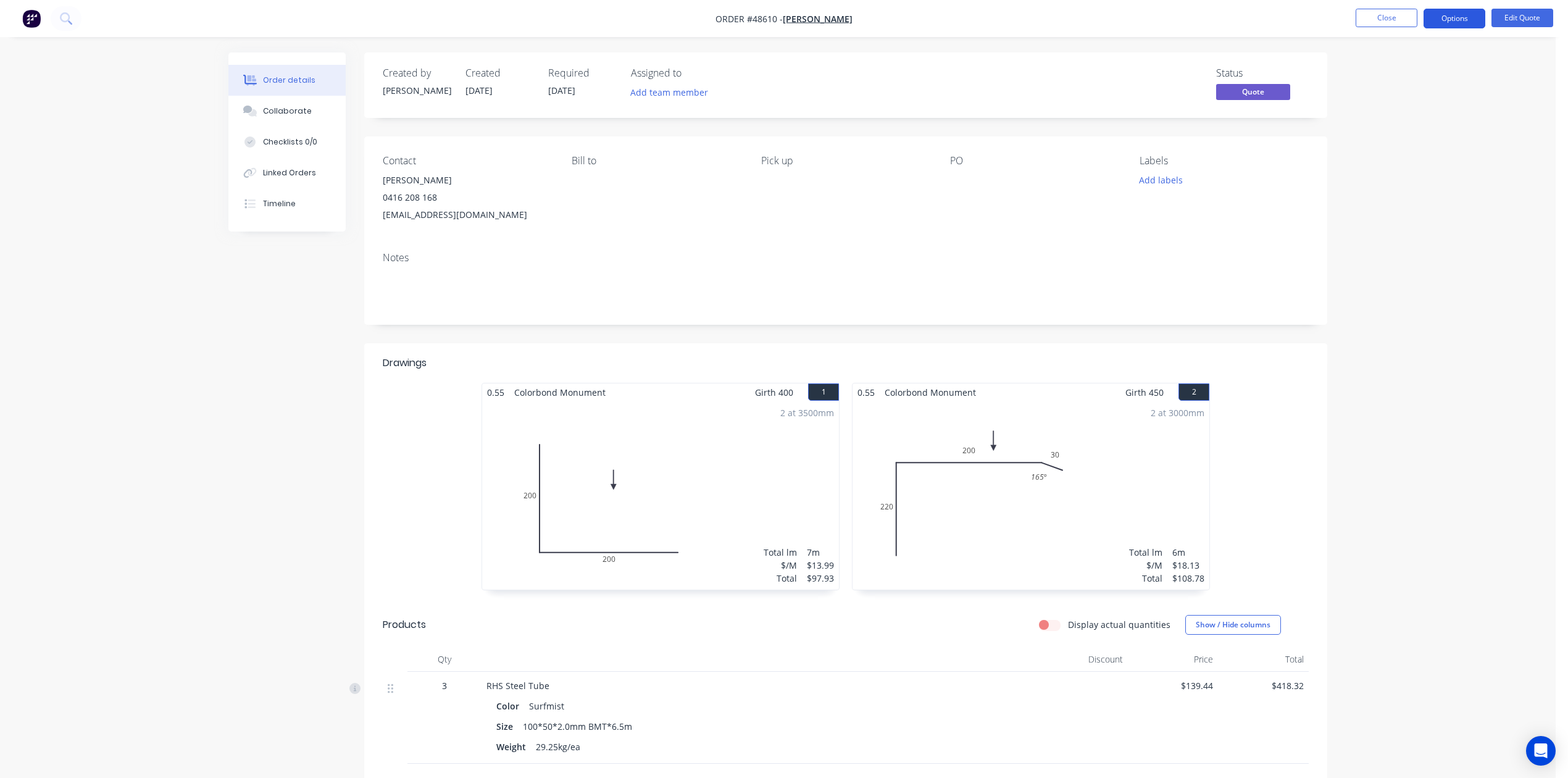
drag, startPoint x: 1465, startPoint y: 13, endPoint x: 1454, endPoint y: 19, distance: 12.5
click at [1464, 15] on button "Options" at bounding box center [1454, 18] width 62 height 19
click at [1384, 68] on button "Quote" at bounding box center [1417, 75] width 136 height 24
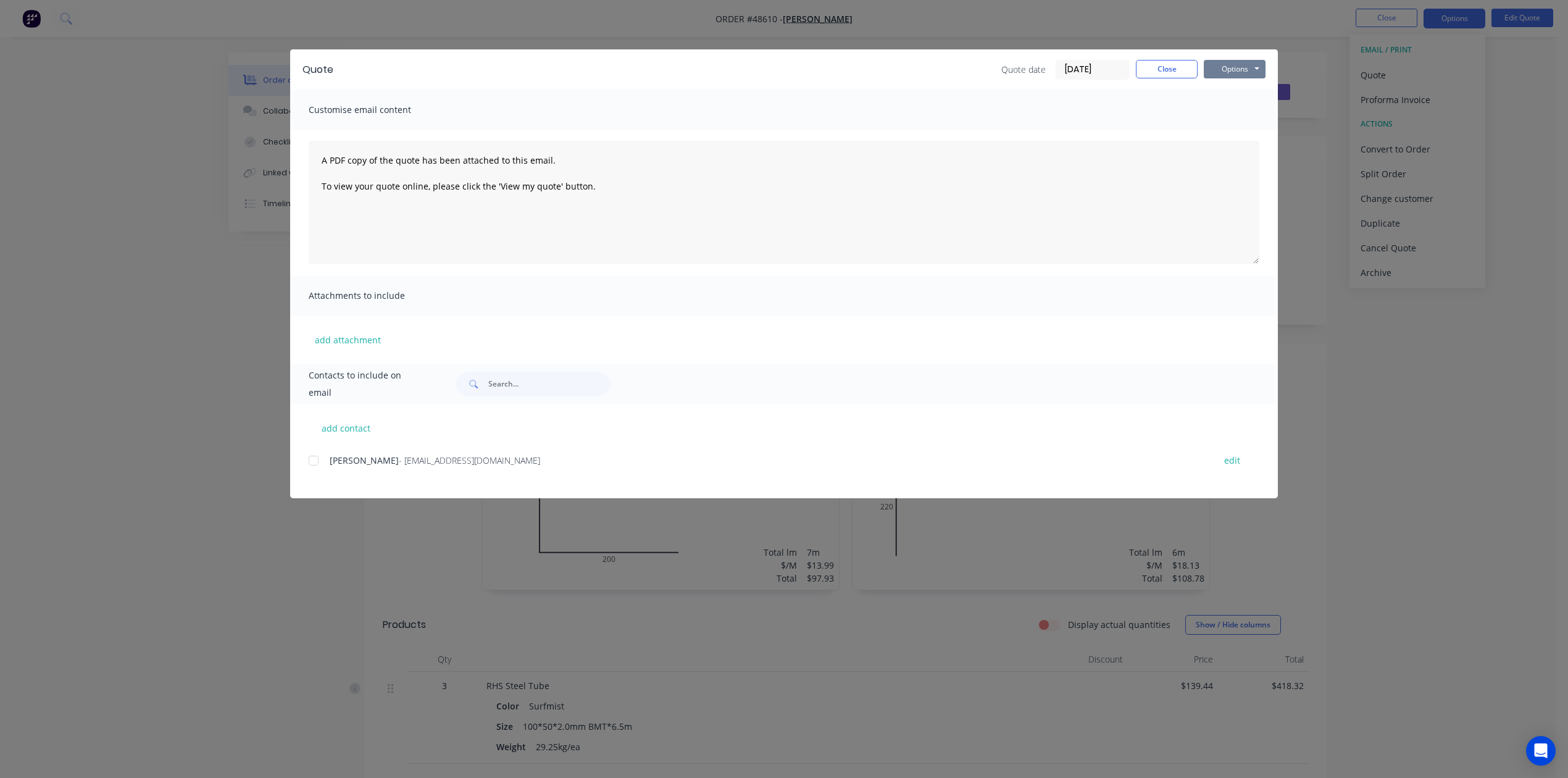
click at [1261, 70] on button "Options" at bounding box center [1235, 69] width 62 height 19
click at [1237, 107] on button "Print" at bounding box center [1243, 112] width 79 height 20
click at [1159, 68] on button "Close" at bounding box center [1167, 69] width 62 height 19
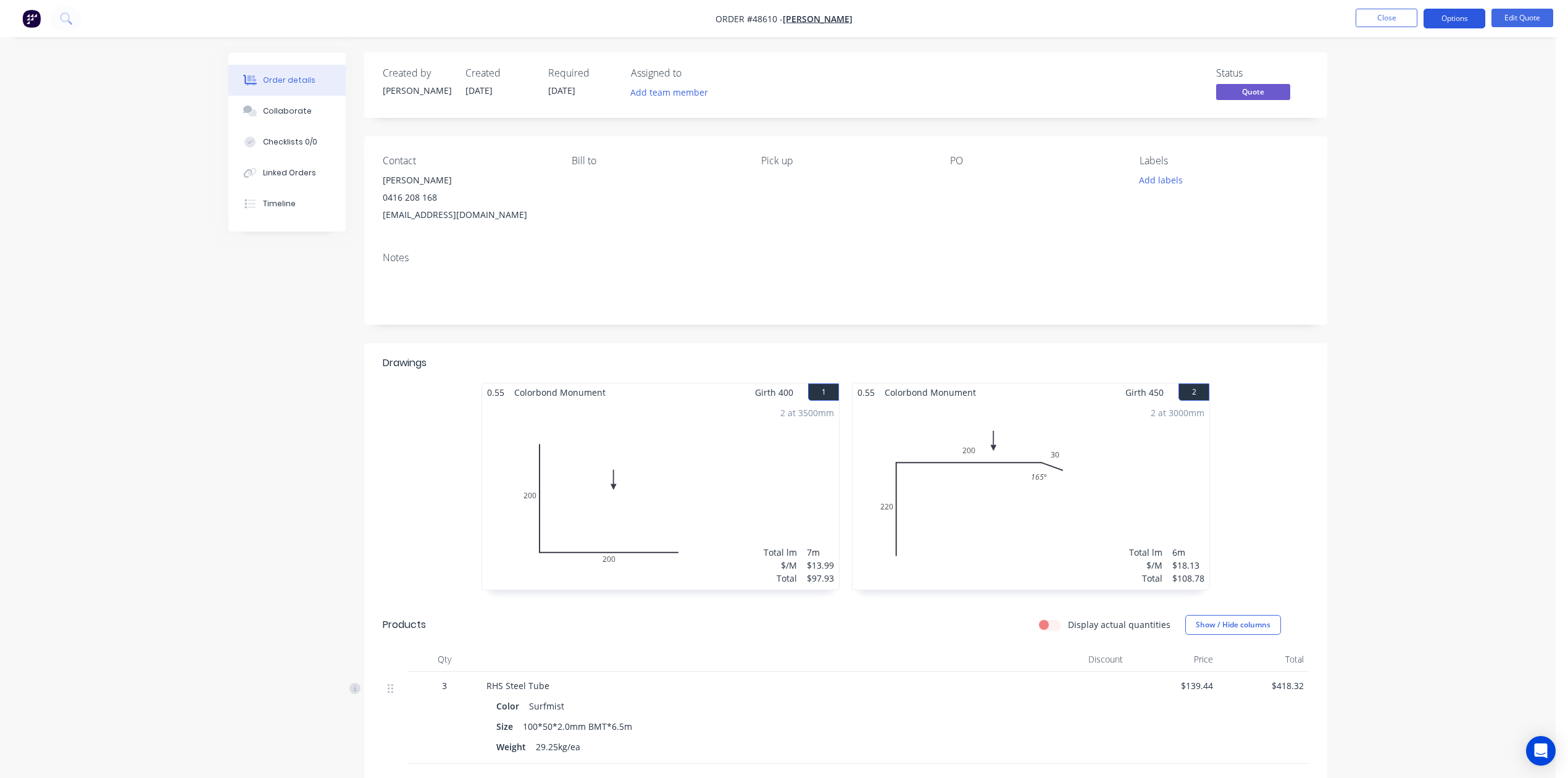
click at [1436, 14] on button "Options" at bounding box center [1454, 18] width 62 height 19
click at [1530, 17] on button "Edit Quote" at bounding box center [1523, 18] width 62 height 19
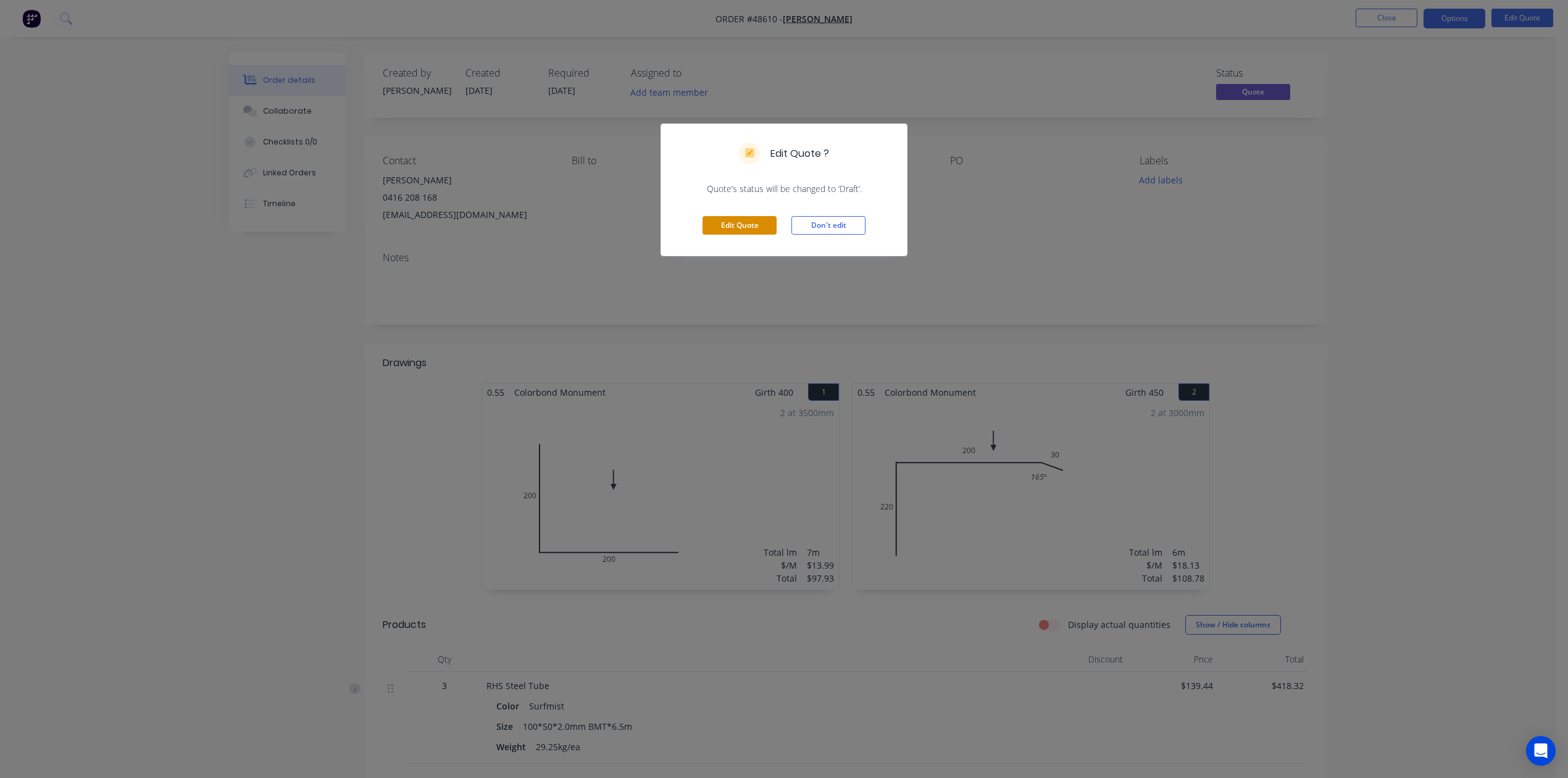
click at [740, 227] on button "Edit Quote" at bounding box center [739, 225] width 74 height 19
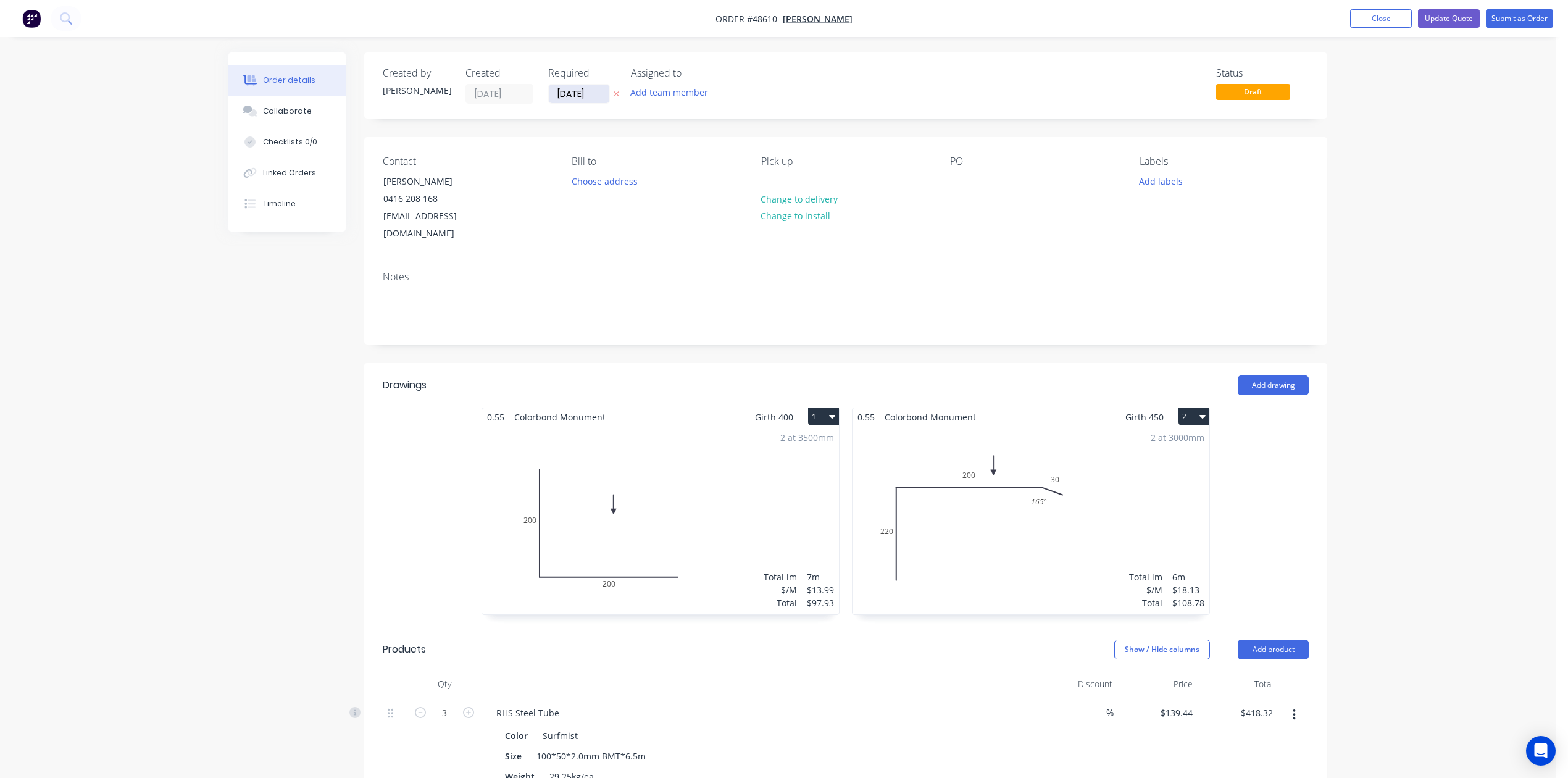
click at [579, 98] on input "[DATE]" at bounding box center [579, 94] width 60 height 19
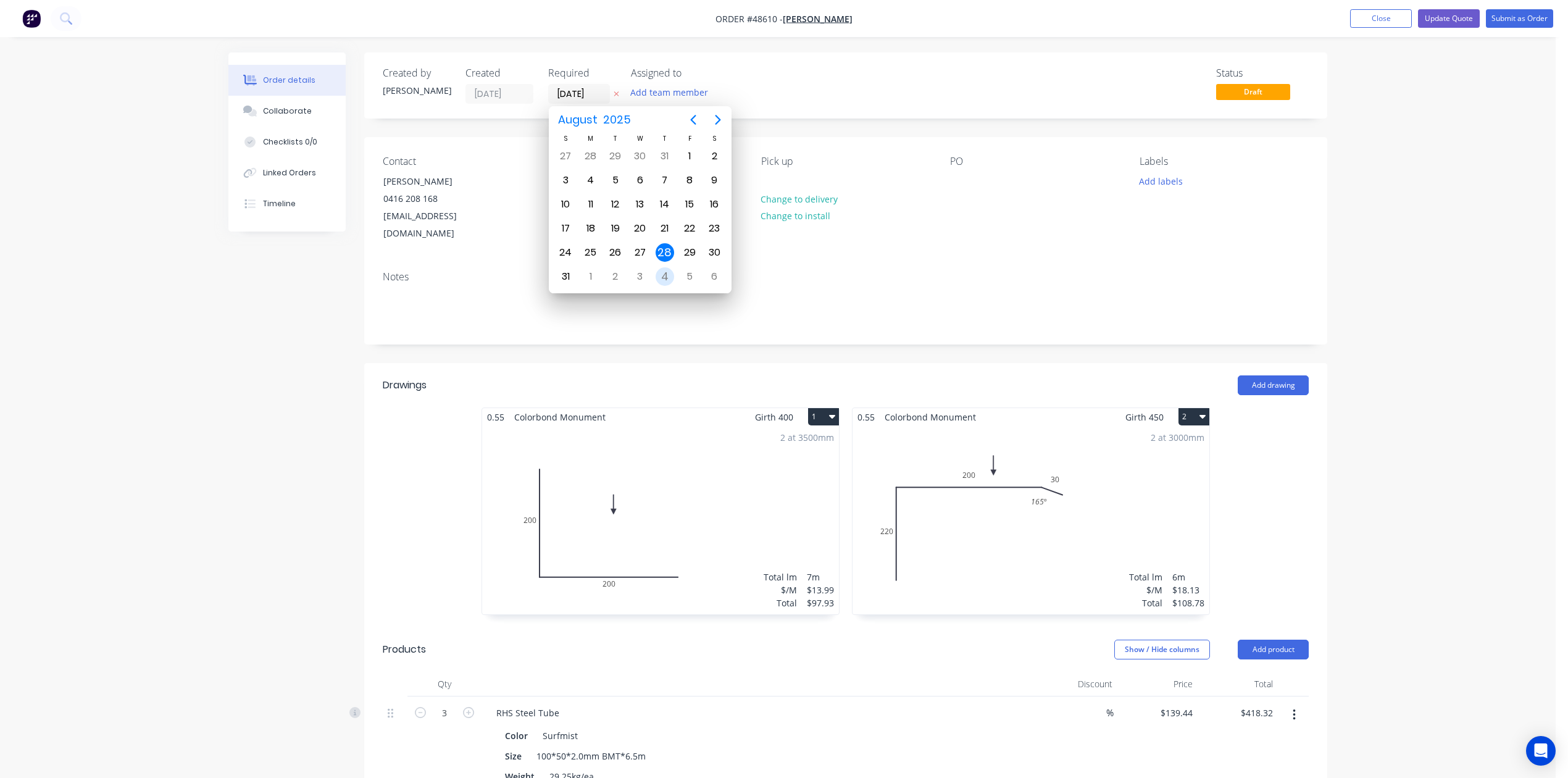
click at [661, 267] on div "4" at bounding box center [665, 276] width 19 height 19
type input "[DATE]"
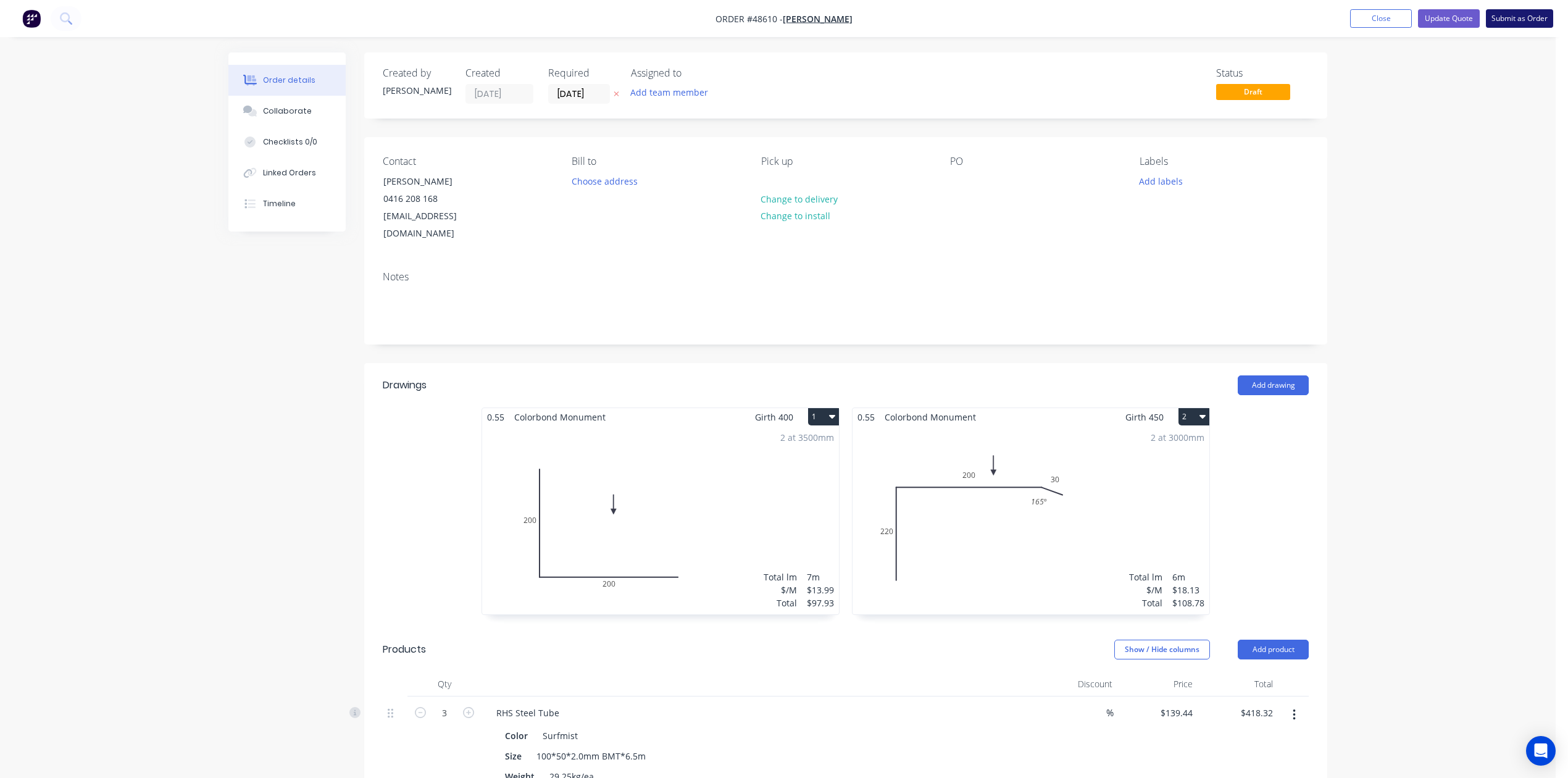
click at [1506, 22] on button "Submit as Order" at bounding box center [1520, 19] width 68 height 19
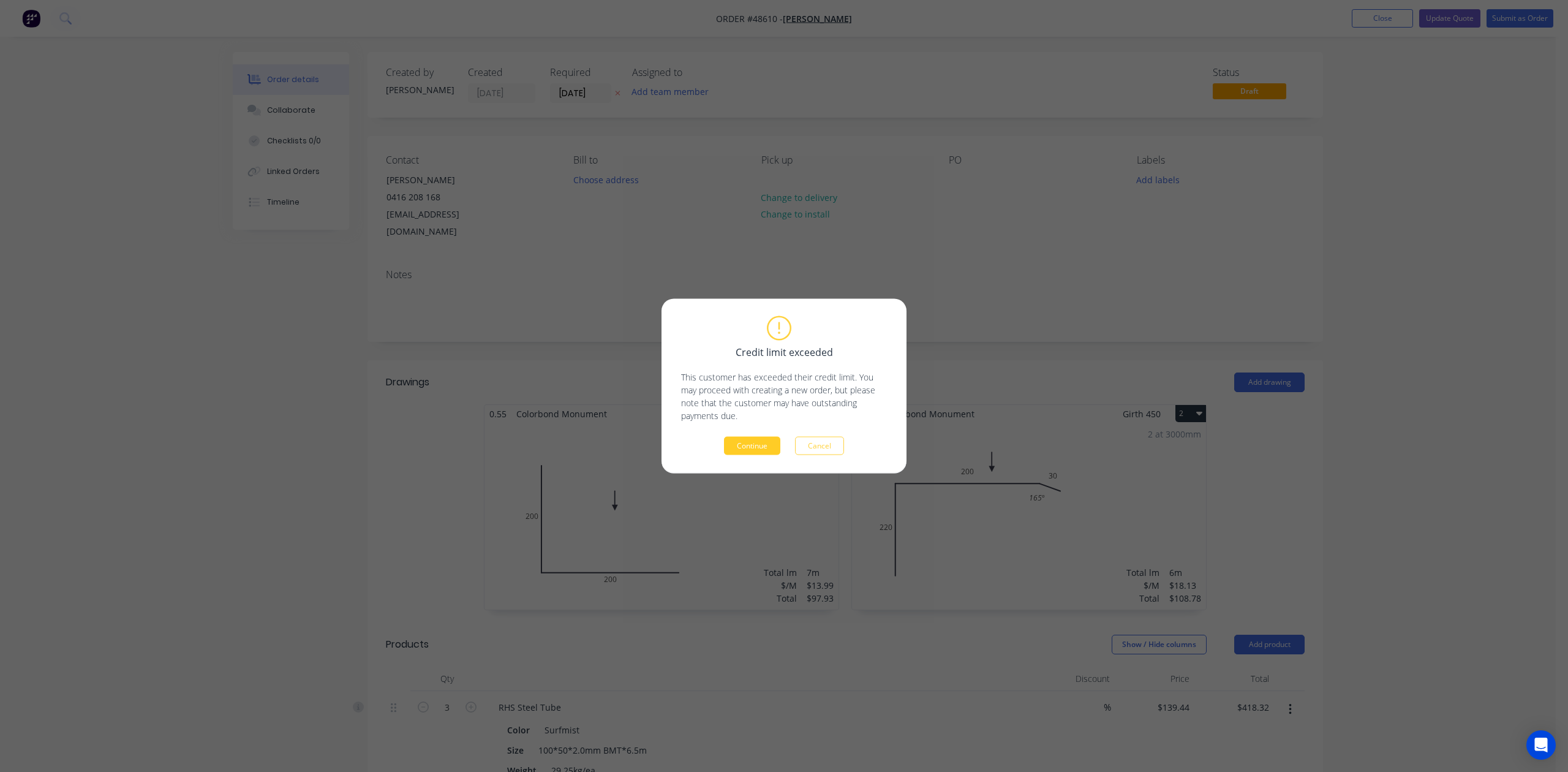
click at [753, 442] on button "Continue" at bounding box center [752, 446] width 56 height 19
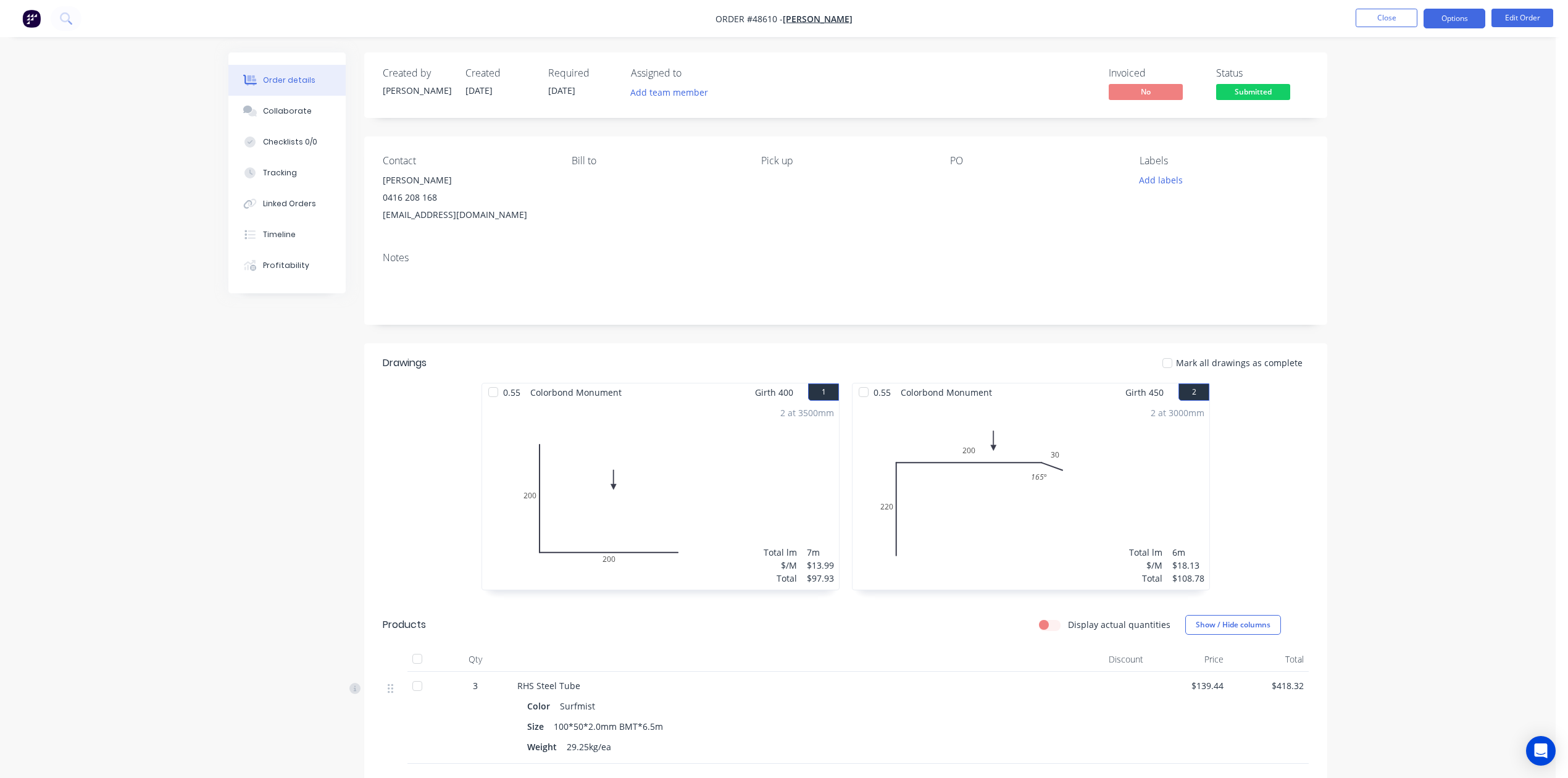
click at [1462, 13] on button "Options" at bounding box center [1454, 18] width 62 height 19
click at [1423, 76] on div "Invoice" at bounding box center [1418, 75] width 114 height 18
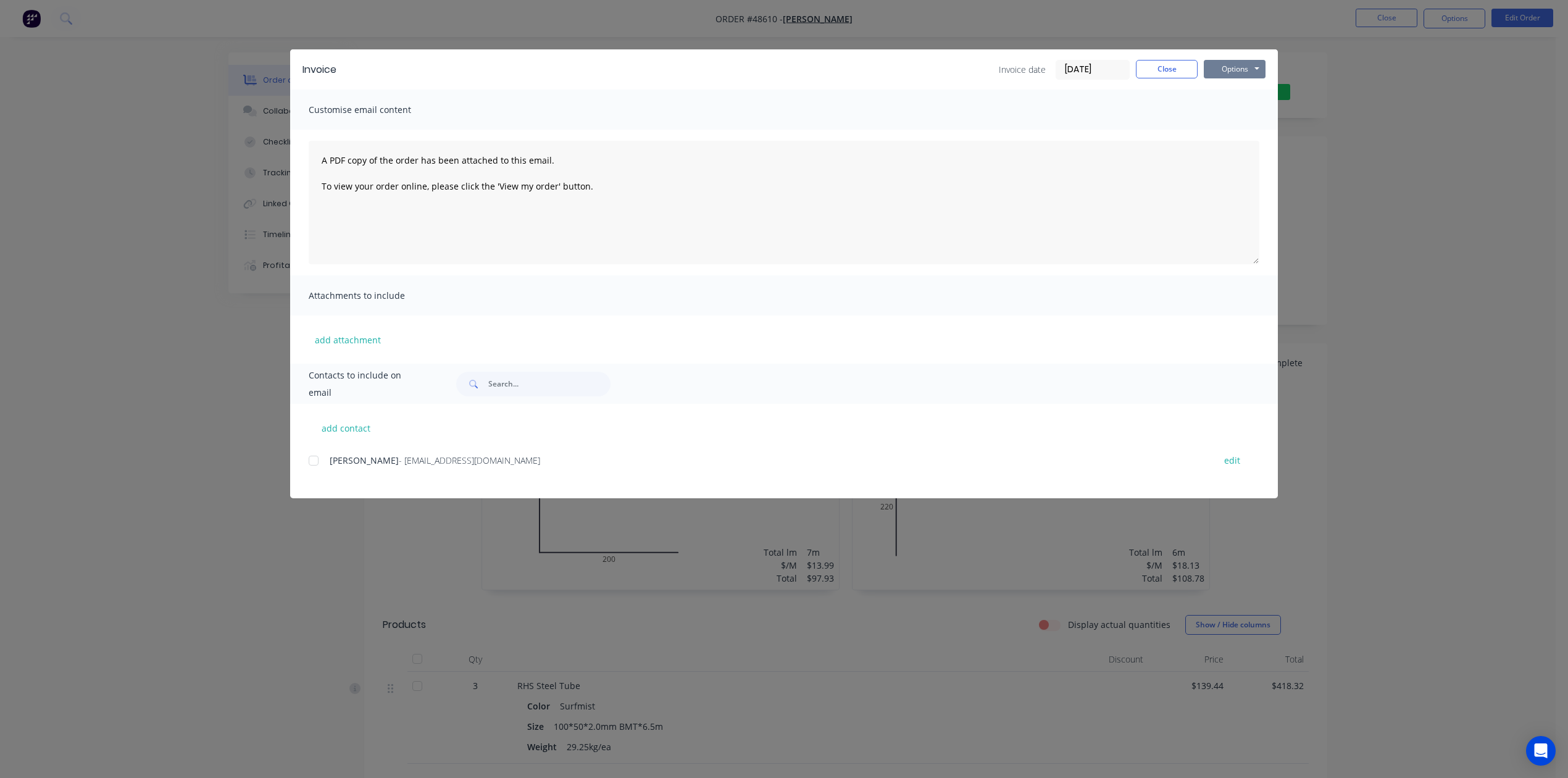
click at [1238, 68] on button "Options" at bounding box center [1235, 69] width 62 height 19
click at [1248, 104] on button "Print" at bounding box center [1243, 112] width 79 height 20
click at [1156, 73] on button "Close" at bounding box center [1167, 69] width 62 height 19
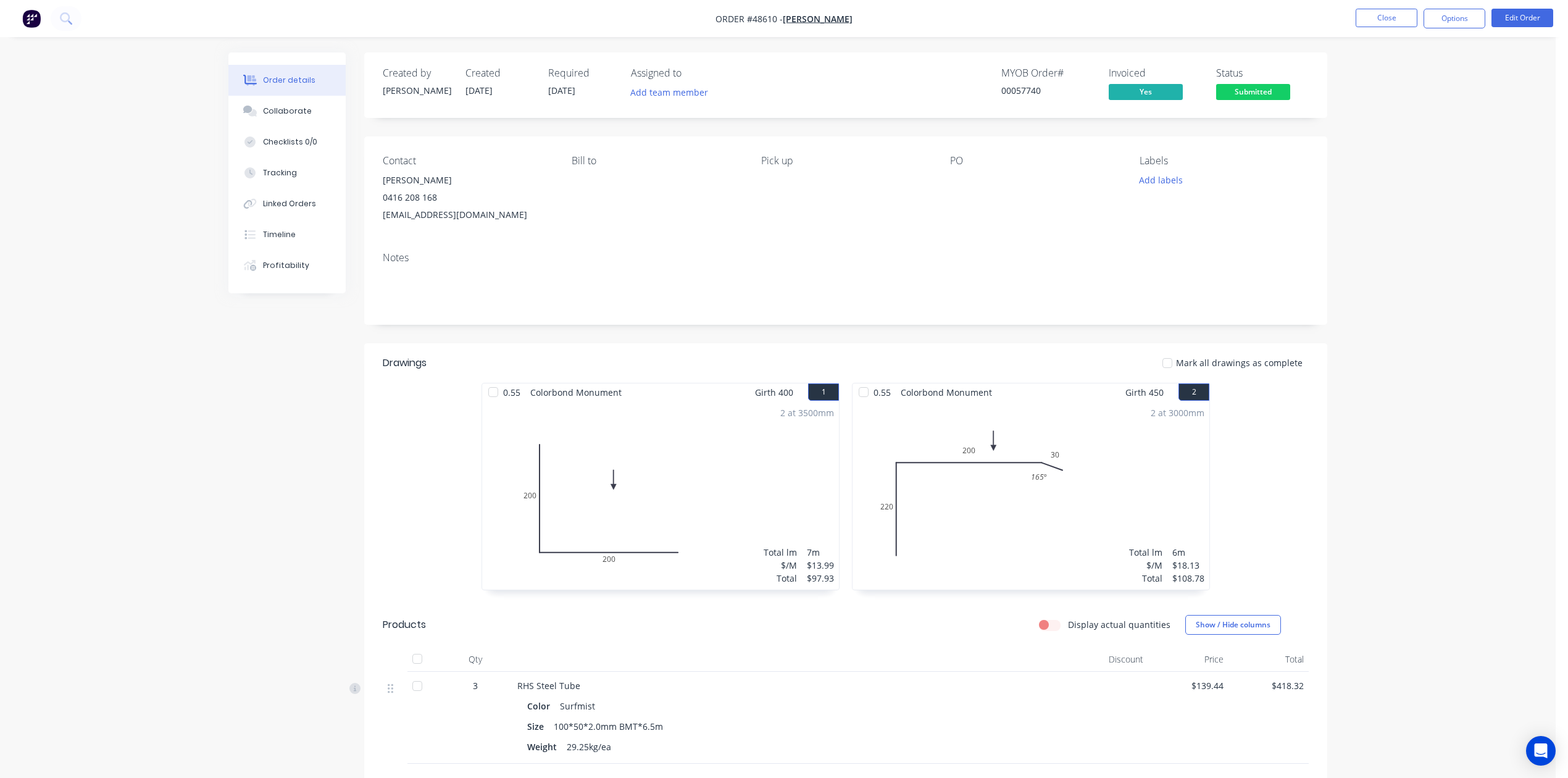
drag, startPoint x: 1441, startPoint y: 250, endPoint x: 1316, endPoint y: 136, distance: 169.2
click at [1441, 243] on div "Order details Collaborate Checklists 0/0 Tracking Linked Orders Timeline Profit…" at bounding box center [778, 478] width 1556 height 956
click at [1256, 101] on button "Submitted" at bounding box center [1253, 94] width 74 height 19
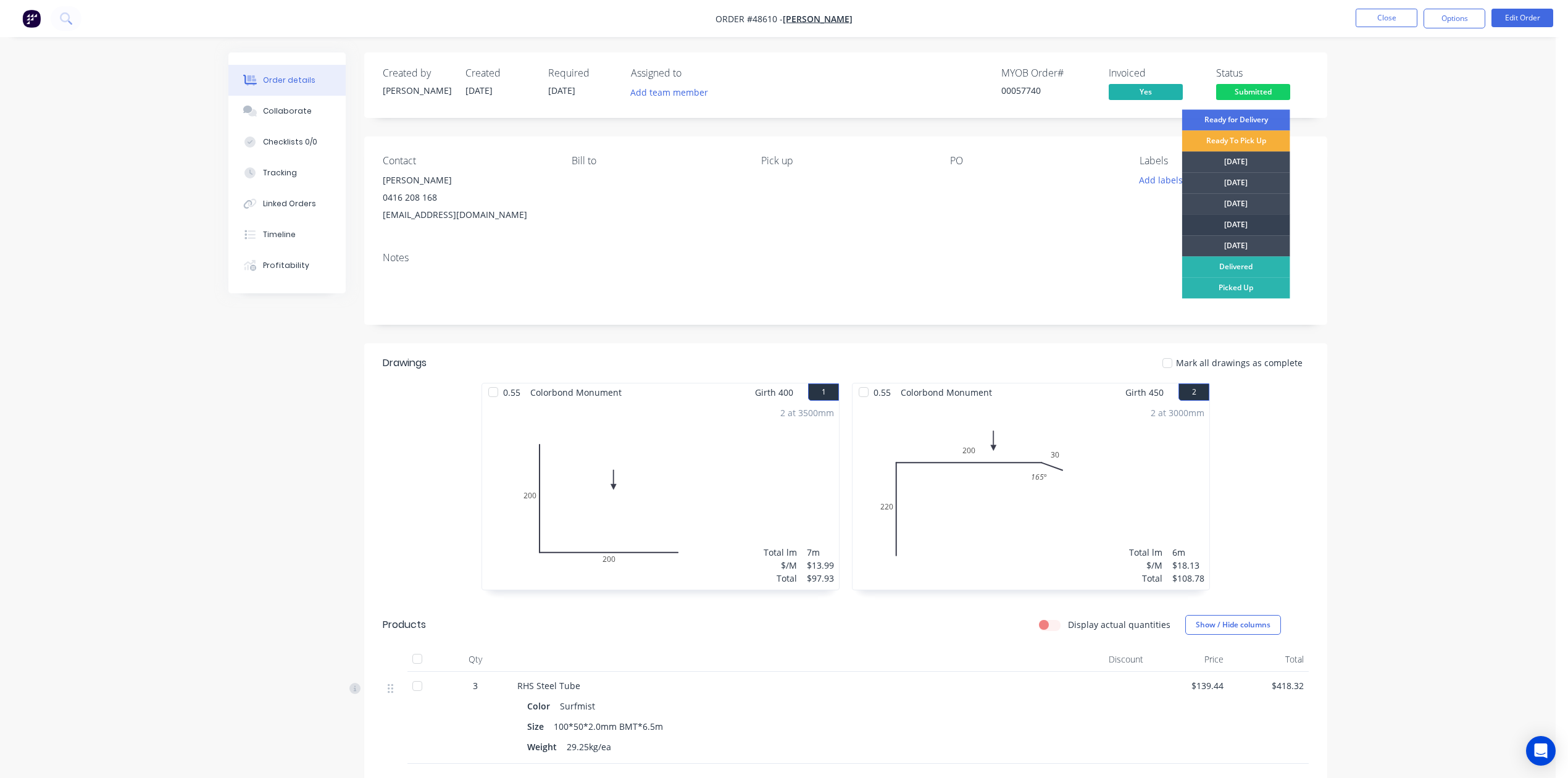
click at [1233, 220] on div "[DATE]" at bounding box center [1236, 225] width 108 height 21
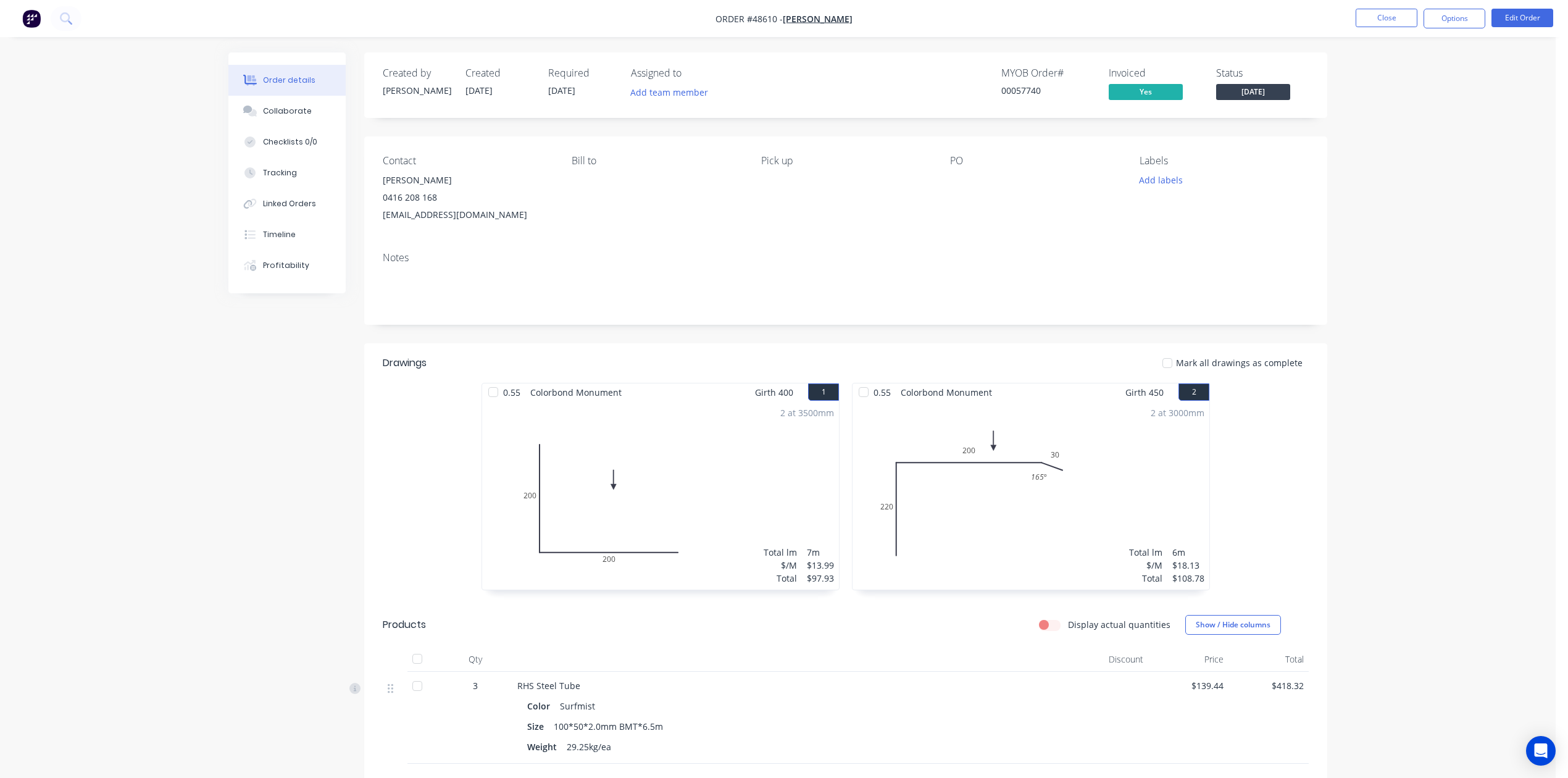
drag, startPoint x: 1071, startPoint y: 220, endPoint x: 1079, endPoint y: 219, distance: 8.1
click at [1073, 220] on div "PO" at bounding box center [1034, 189] width 169 height 68
click at [1446, 21] on button "Options" at bounding box center [1454, 18] width 62 height 19
click at [1413, 151] on div "Work Order" at bounding box center [1418, 149] width 114 height 18
click at [1408, 143] on div "Custom" at bounding box center [1418, 149] width 114 height 18
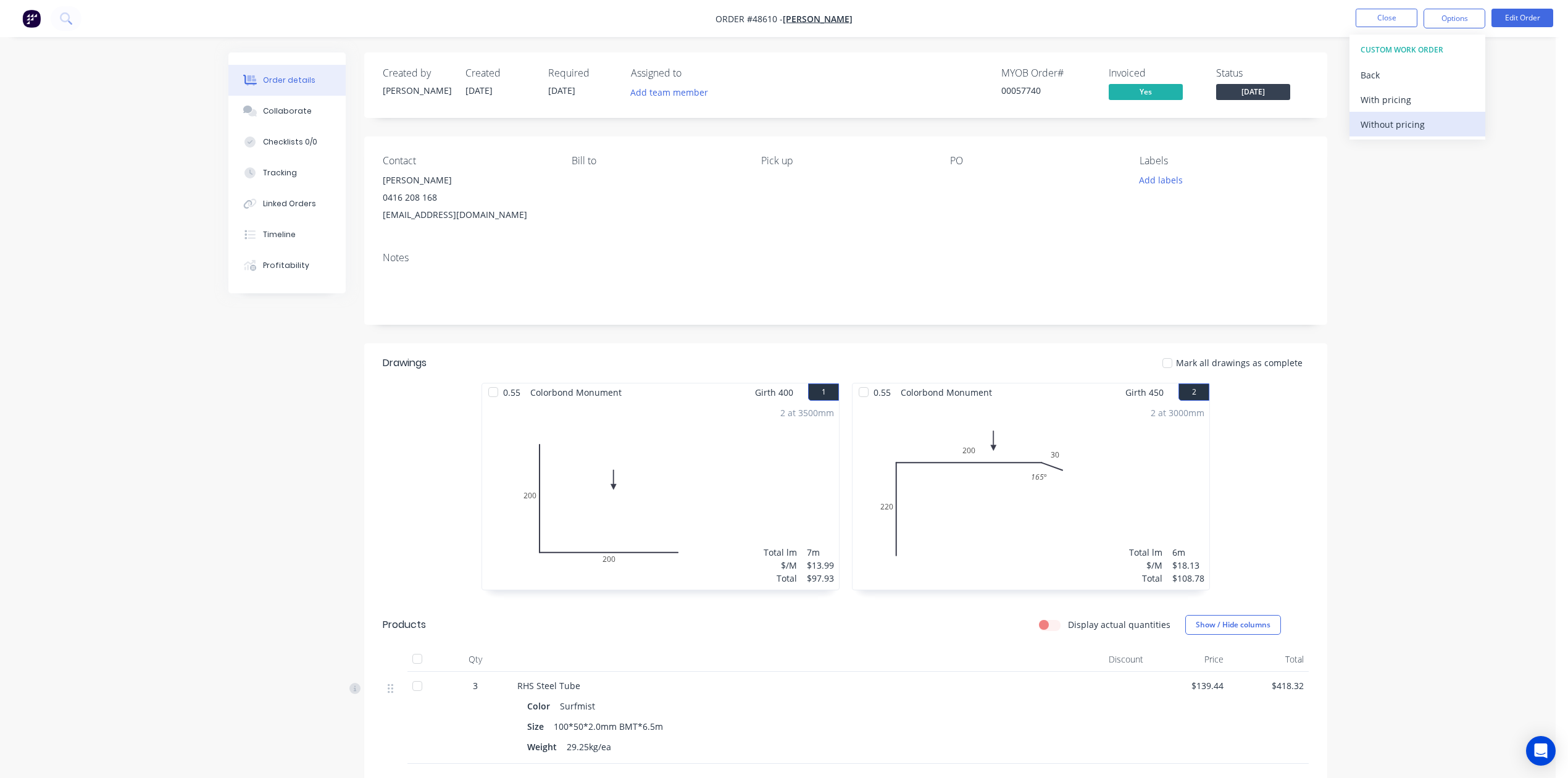
click at [1397, 124] on div "Without pricing" at bounding box center [1418, 124] width 114 height 18
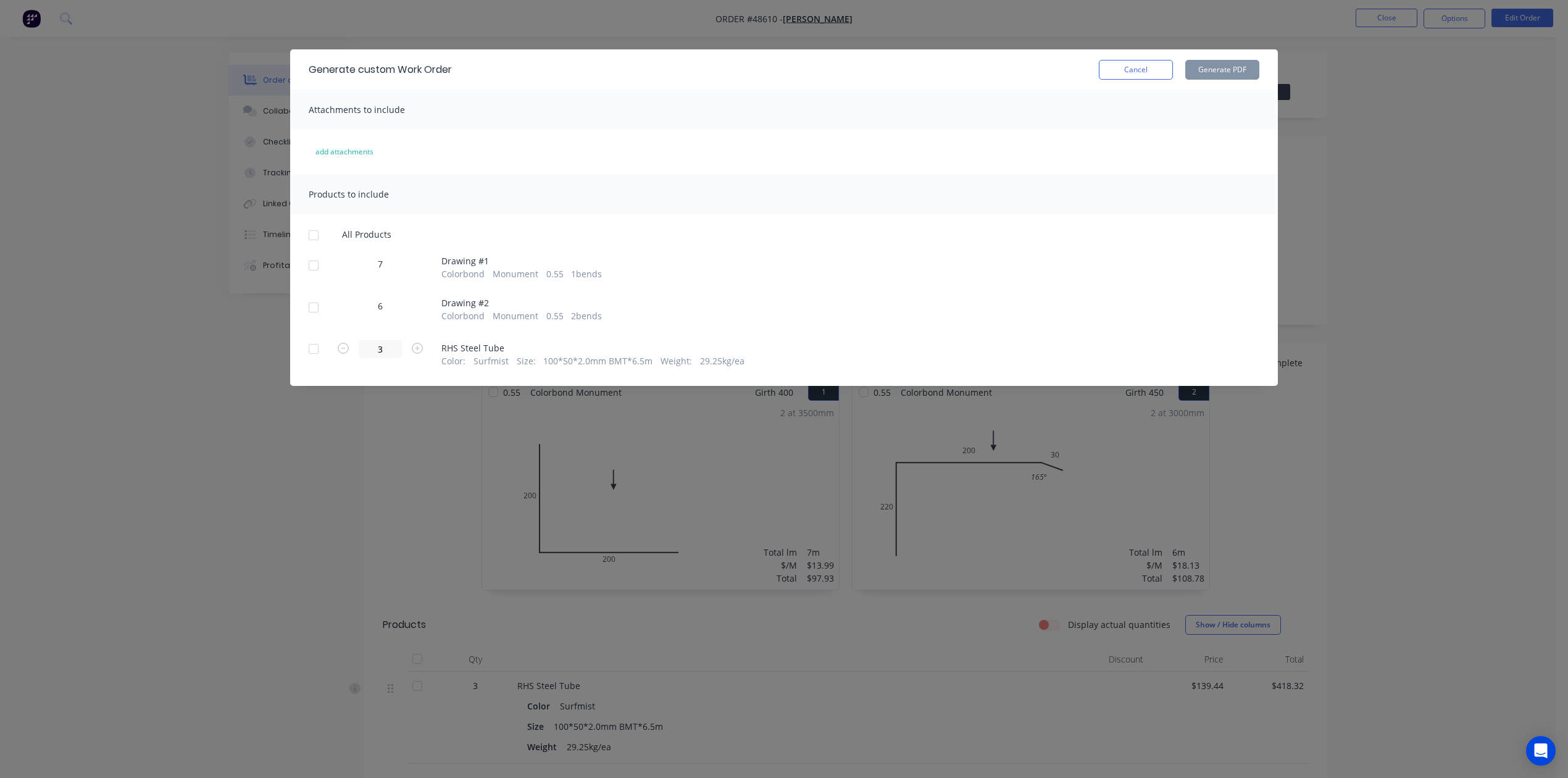
click at [310, 263] on div at bounding box center [314, 266] width 24 height 24
click at [314, 307] on div at bounding box center [314, 307] width 24 height 24
click at [1262, 75] on div "Generate custom Work Order Cancel Generate PDF" at bounding box center [784, 70] width 988 height 40
click at [1243, 71] on button "Generate PDF" at bounding box center [1222, 69] width 74 height 19
click at [1115, 64] on button "Cancel" at bounding box center [1136, 69] width 74 height 19
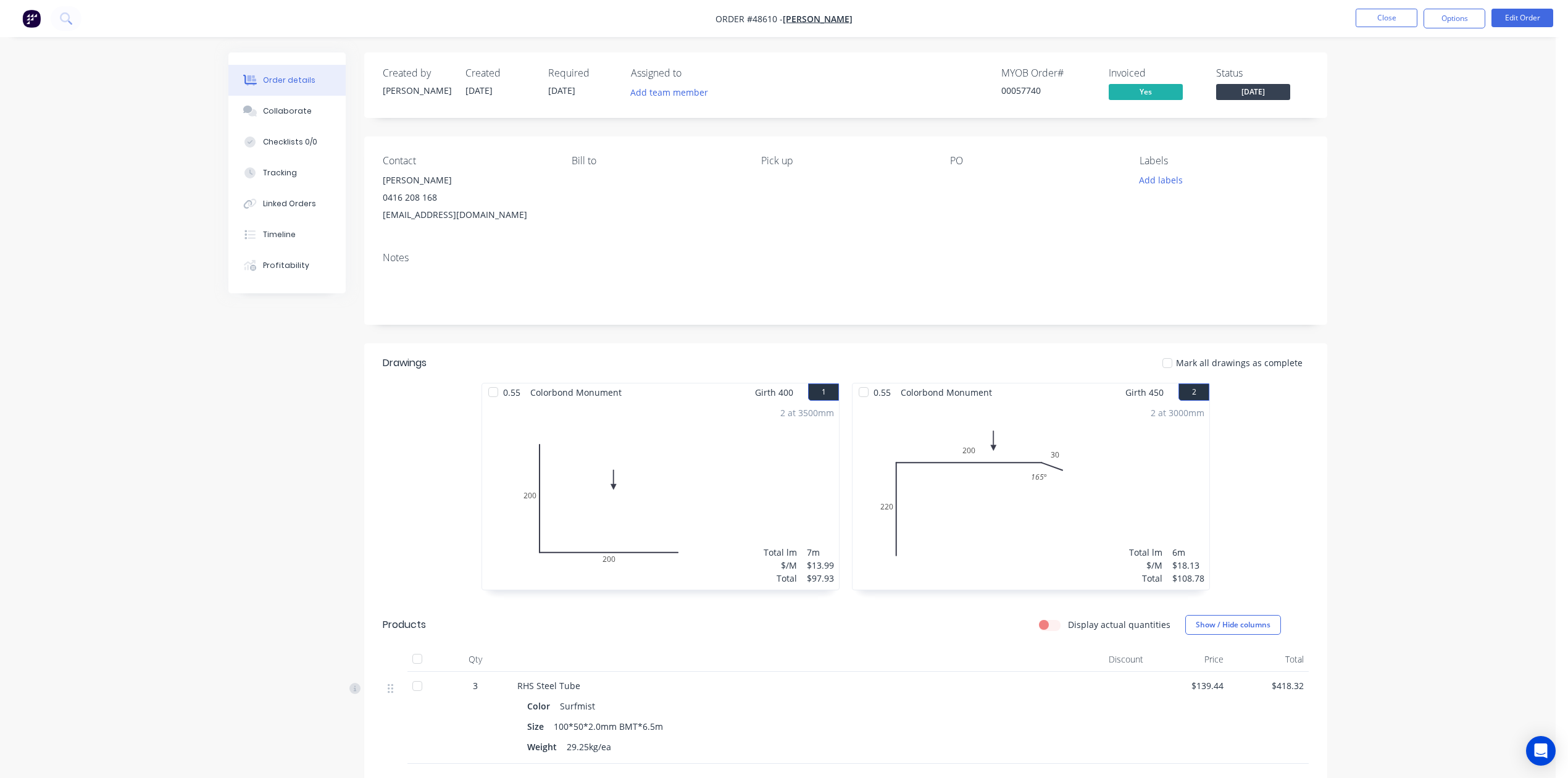
click at [1384, 267] on div "Order details Collaborate Checklists 0/0 Tracking Linked Orders Timeline Profit…" at bounding box center [778, 478] width 1556 height 956
click at [1466, 9] on button "Options" at bounding box center [1454, 18] width 62 height 19
click at [1386, 171] on div "Delivery Docket" at bounding box center [1418, 173] width 114 height 18
click at [1392, 122] on div "Without pricing" at bounding box center [1418, 124] width 114 height 18
click at [868, 307] on div "Notes" at bounding box center [846, 283] width 963 height 83
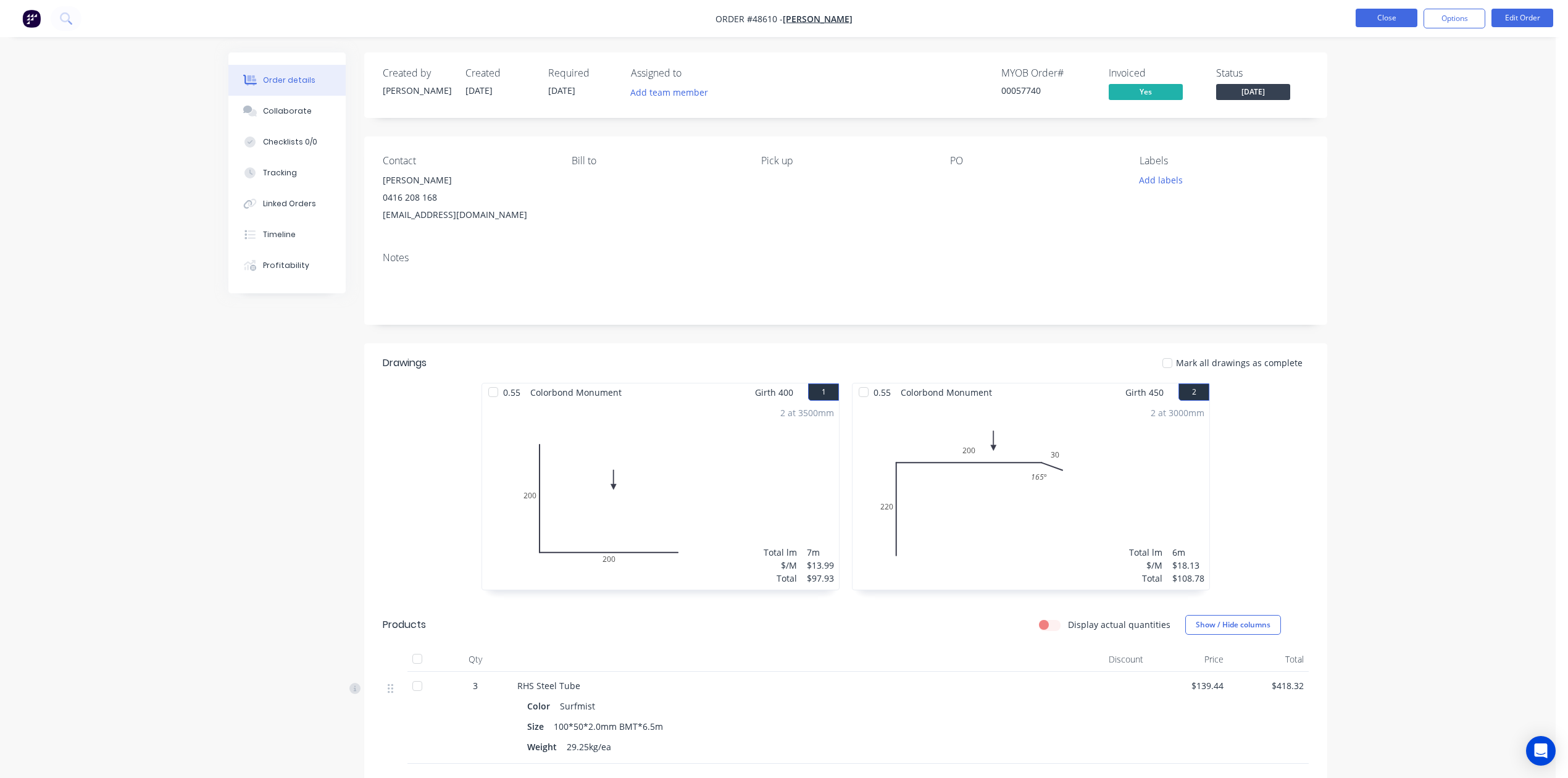
click at [1379, 19] on button "Close" at bounding box center [1387, 18] width 62 height 19
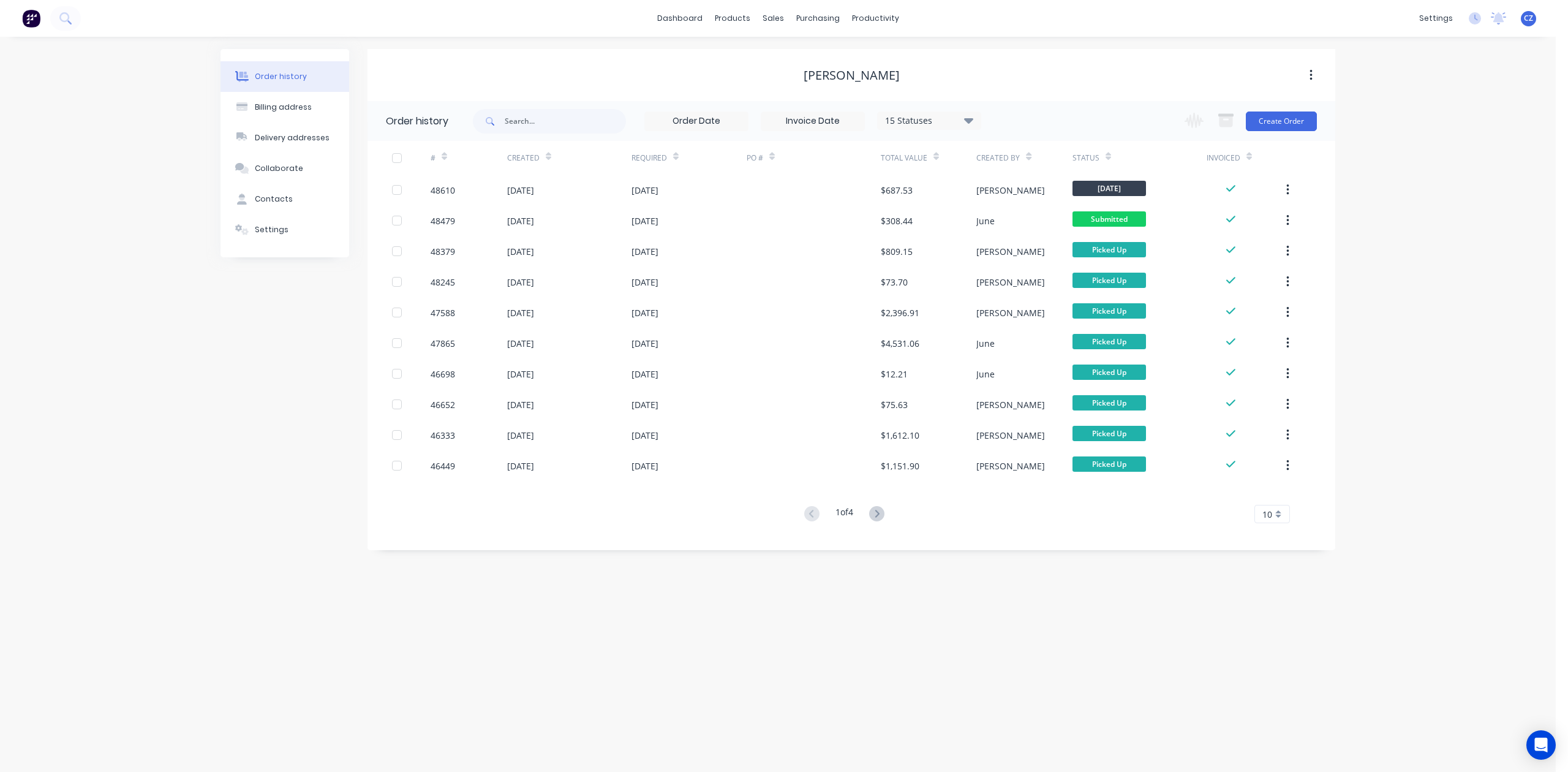
click at [262, 398] on div "Order history Billing address Delivery addresses Collaborate Contacts Settings" at bounding box center [285, 300] width 129 height 501
click at [783, 54] on div at bounding box center [780, 59] width 19 height 11
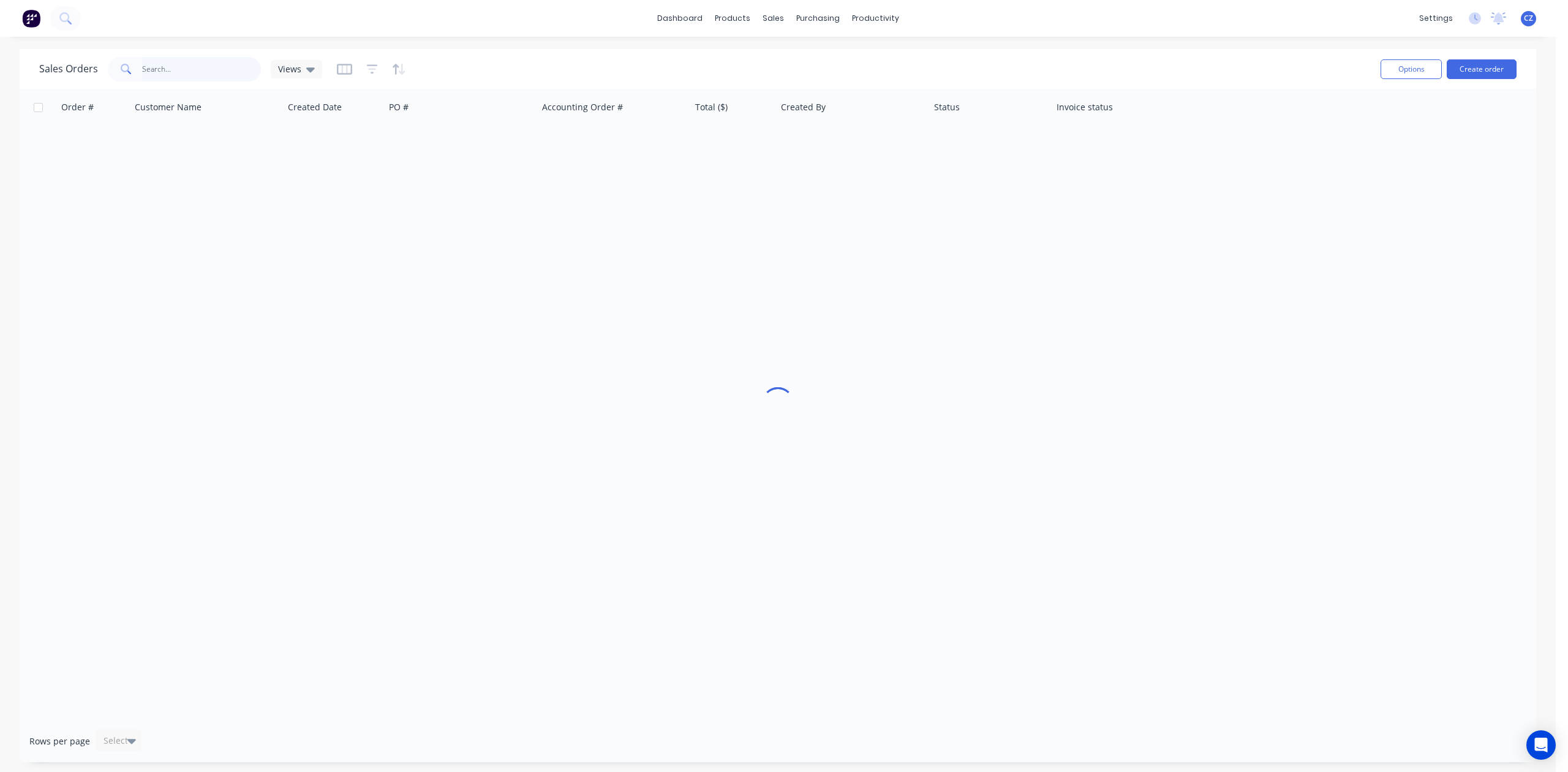
click at [205, 69] on input "text" at bounding box center [201, 69] width 119 height 24
drag, startPoint x: 199, startPoint y: 69, endPoint x: 121, endPoint y: 79, distance: 78.6
click at [121, 79] on div "5733" at bounding box center [184, 69] width 153 height 24
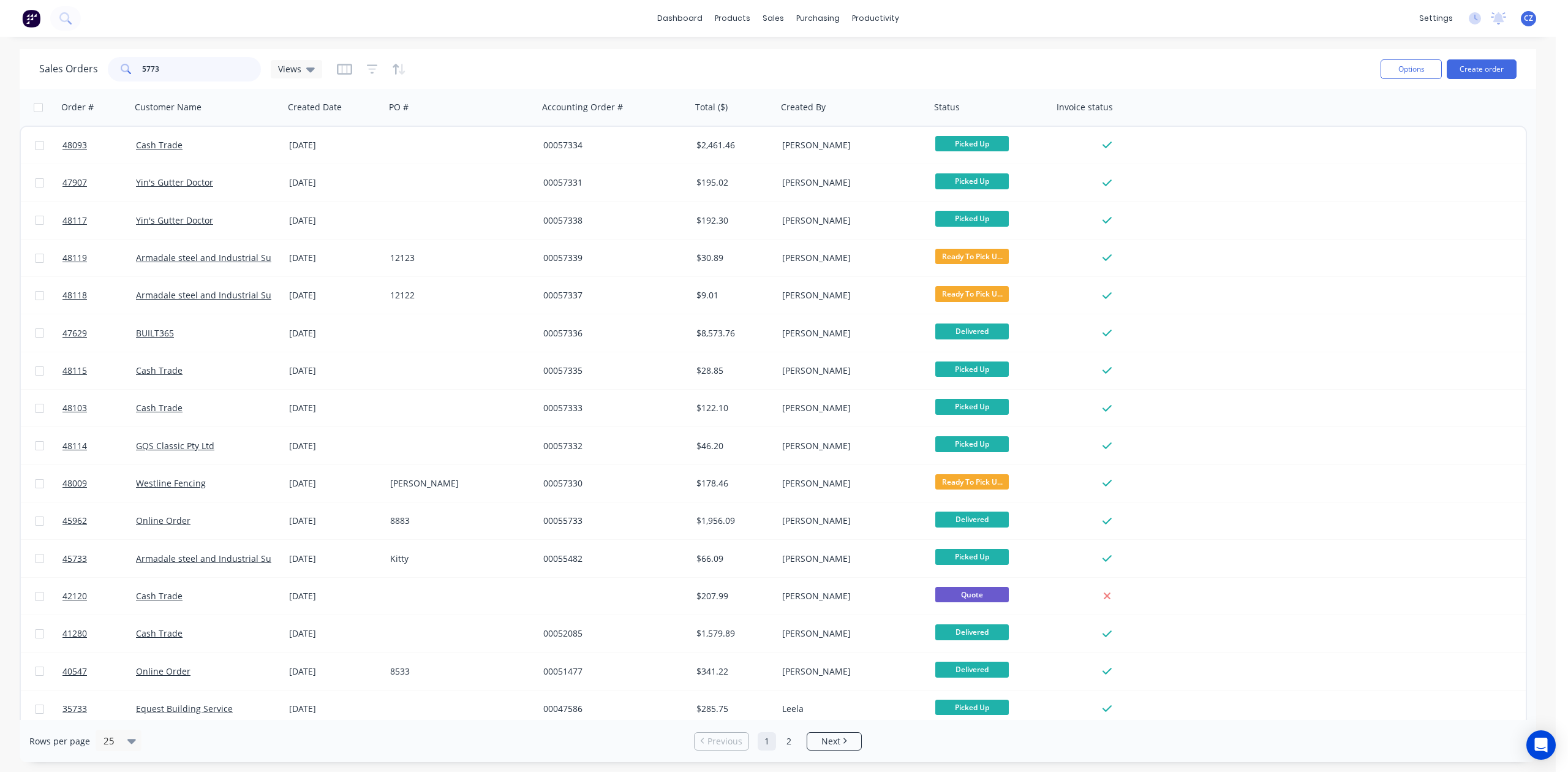
type input "57733"
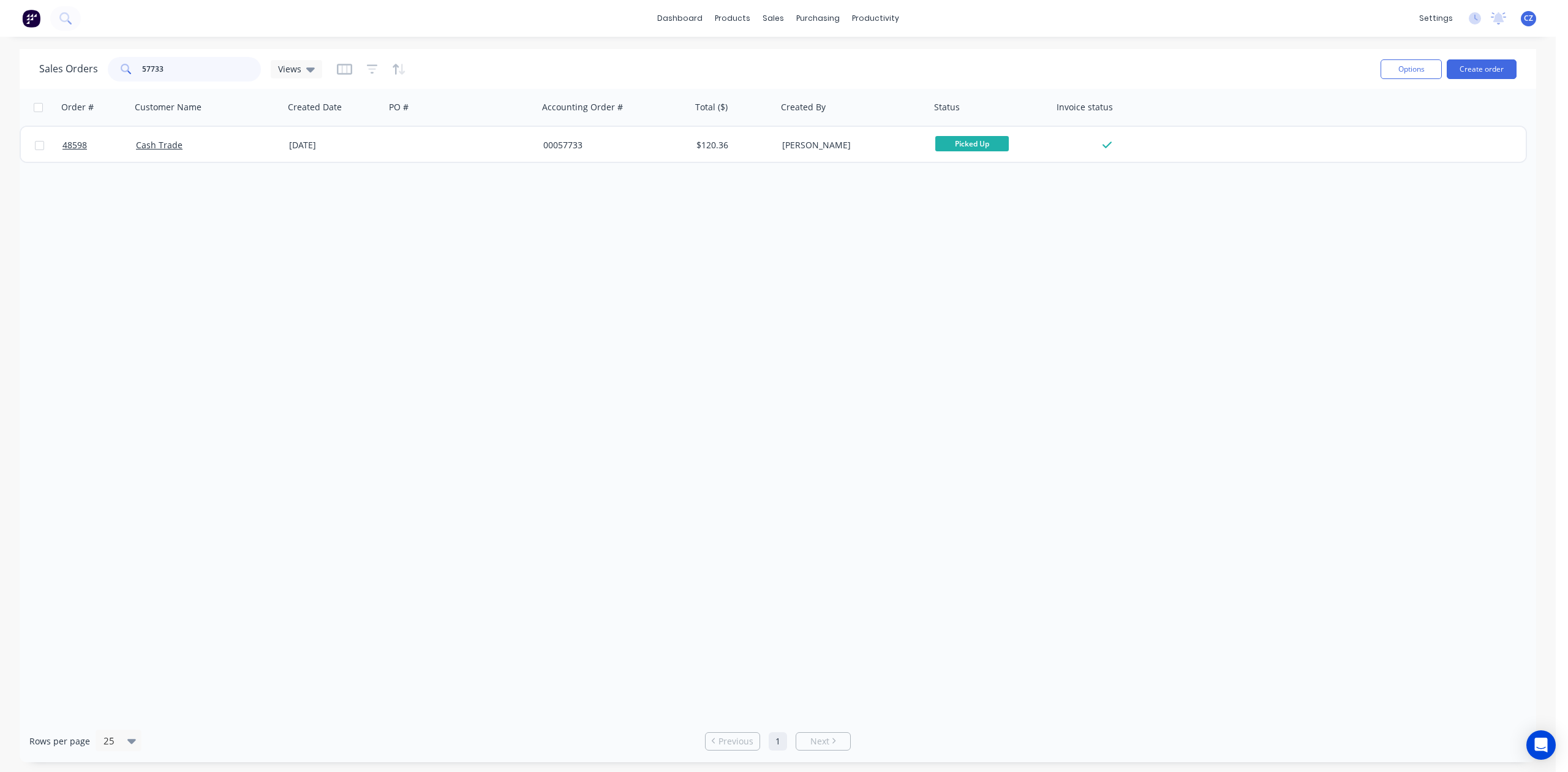
drag, startPoint x: 184, startPoint y: 64, endPoint x: 2, endPoint y: 65, distance: 182.0
click at [2, 65] on div "Sales Orders 57733 Views Options Create order Order # Customer Name Created Dat…" at bounding box center [778, 406] width 1556 height 713
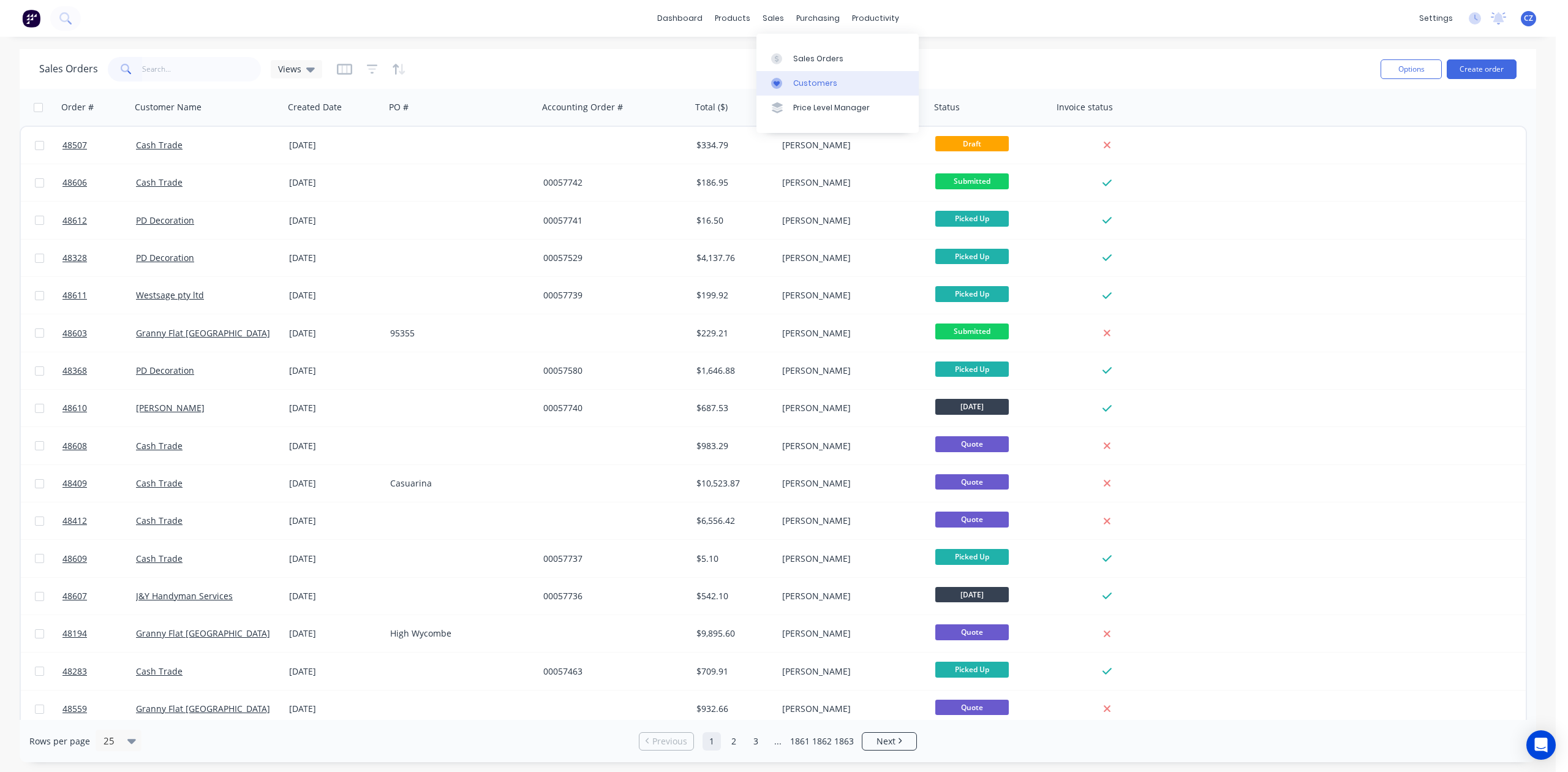
click at [798, 94] on link "Customers" at bounding box center [838, 84] width 162 height 24
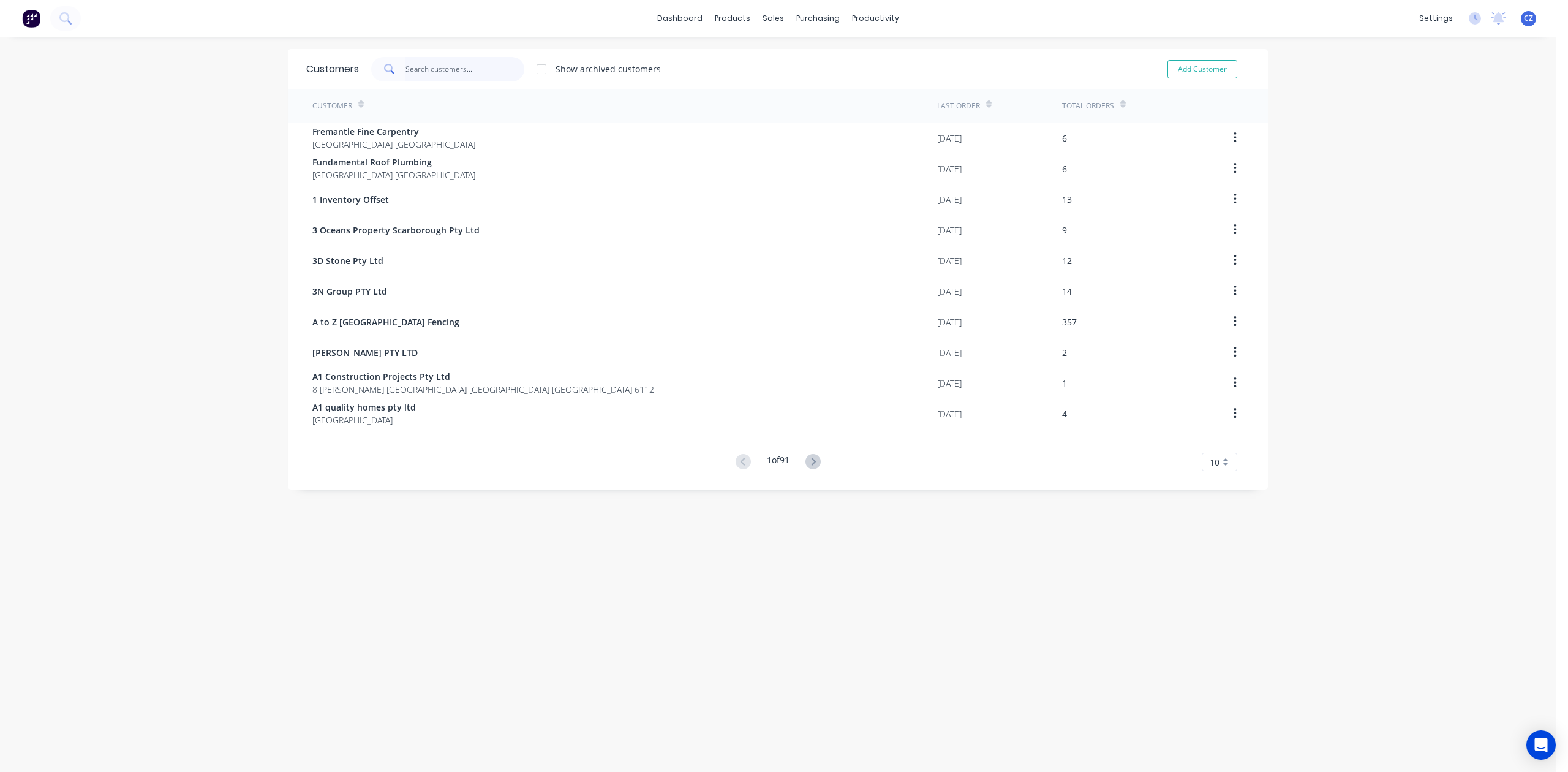
click at [457, 71] on input "text" at bounding box center [465, 69] width 119 height 24
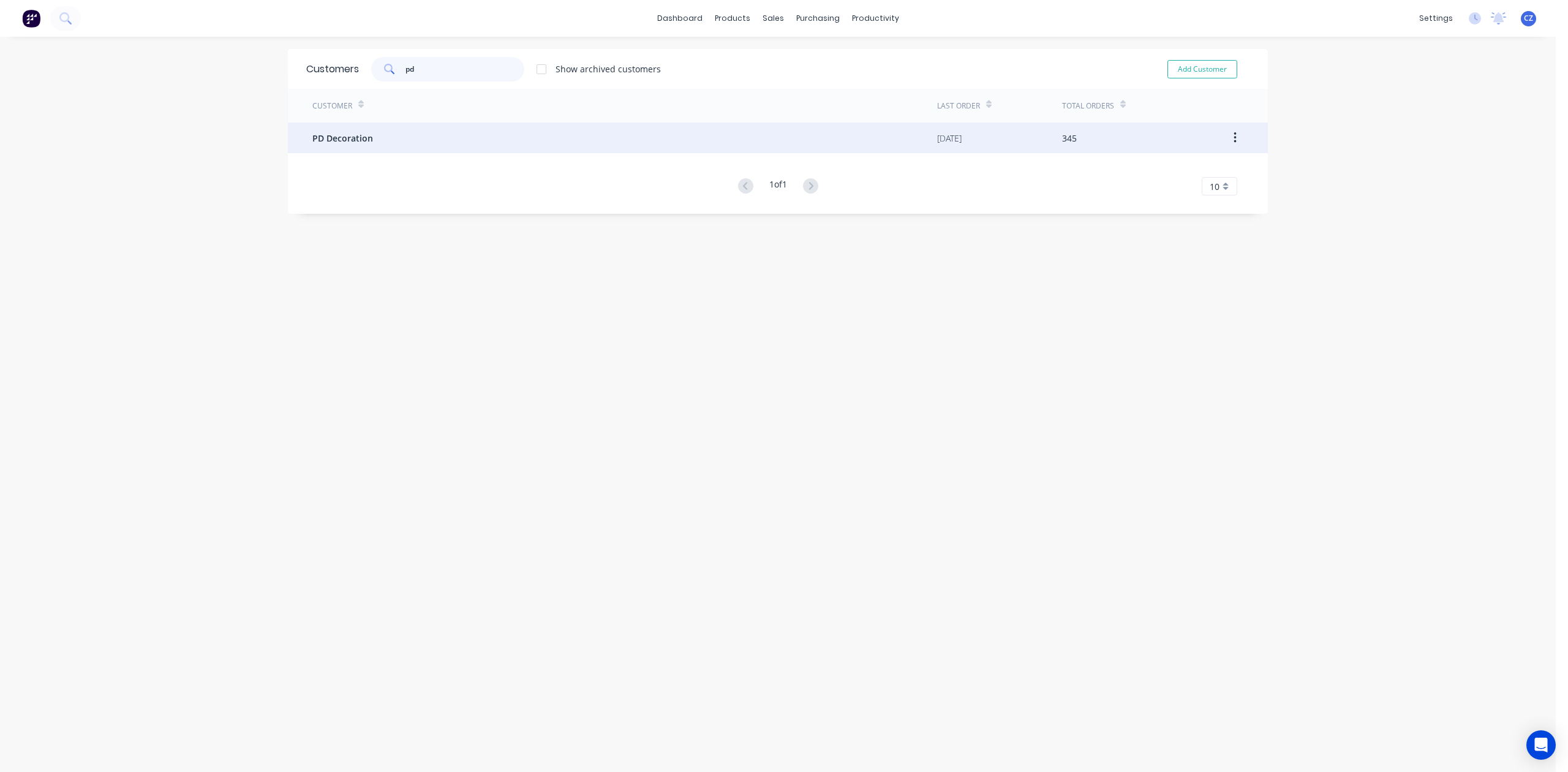
type input "pd"
click at [445, 136] on div "PD Decoration" at bounding box center [625, 138] width 625 height 31
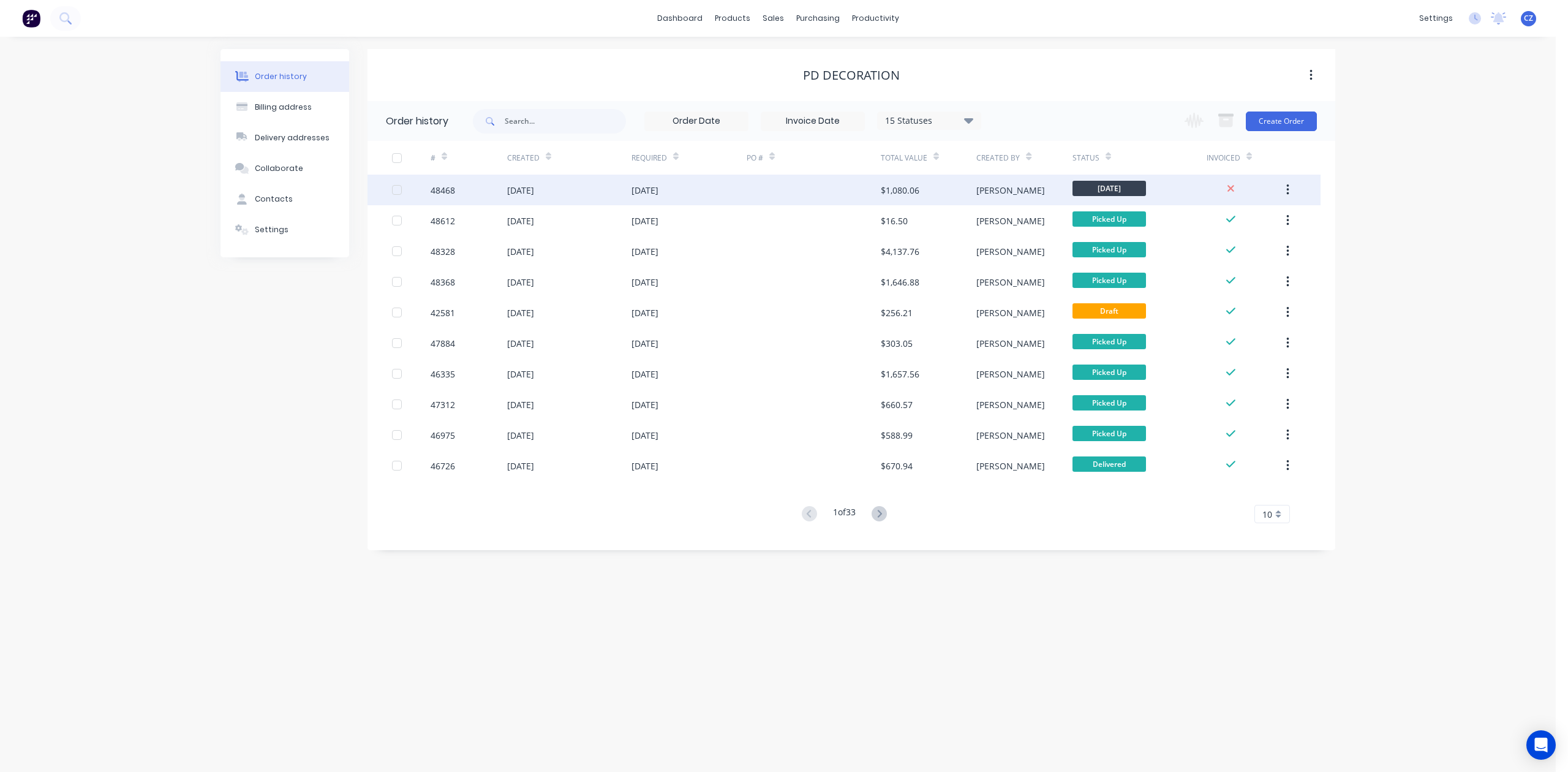
click at [807, 192] on div at bounding box center [814, 190] width 134 height 31
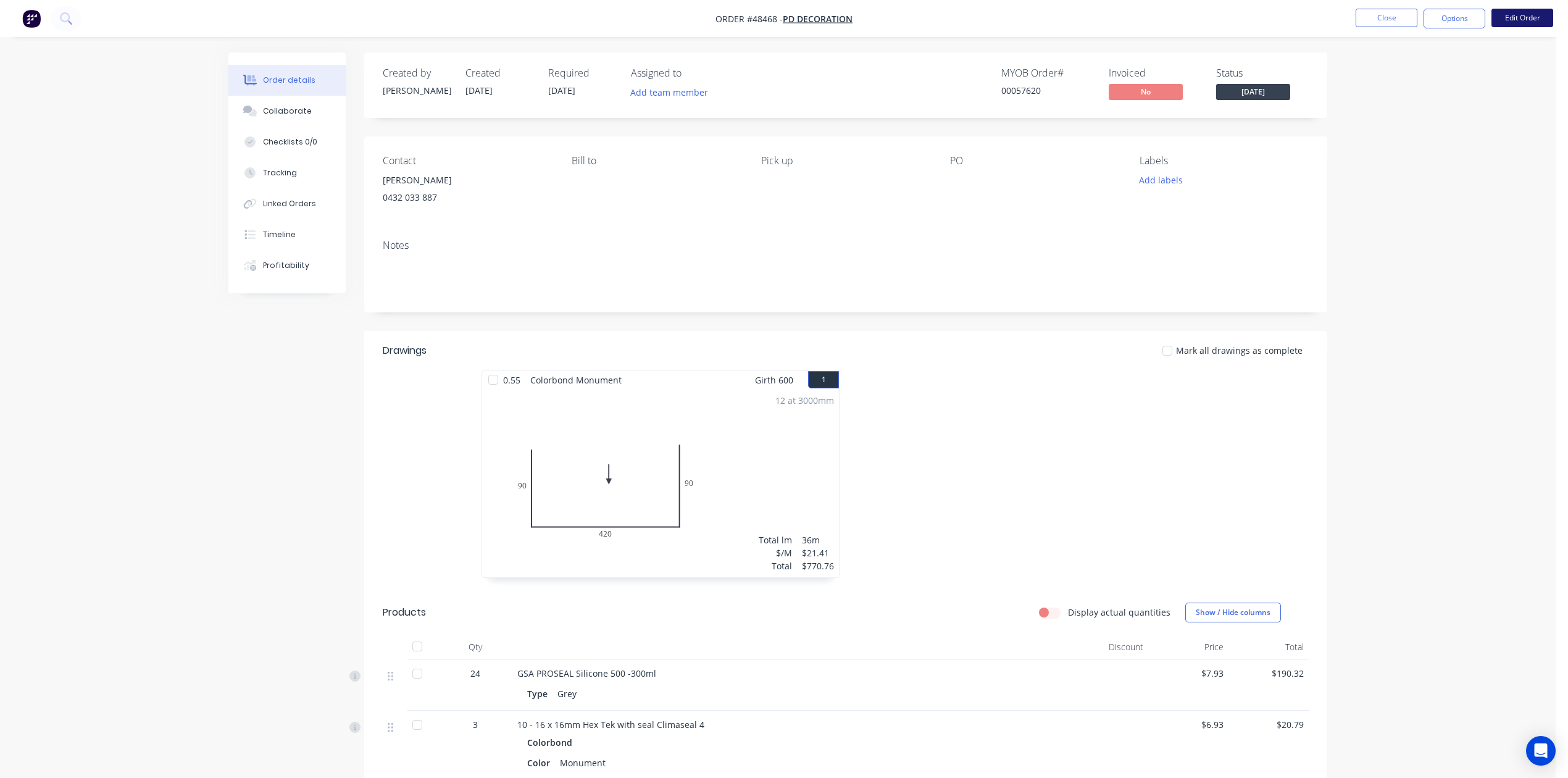
click at [1549, 20] on button "Edit Order" at bounding box center [1523, 18] width 62 height 19
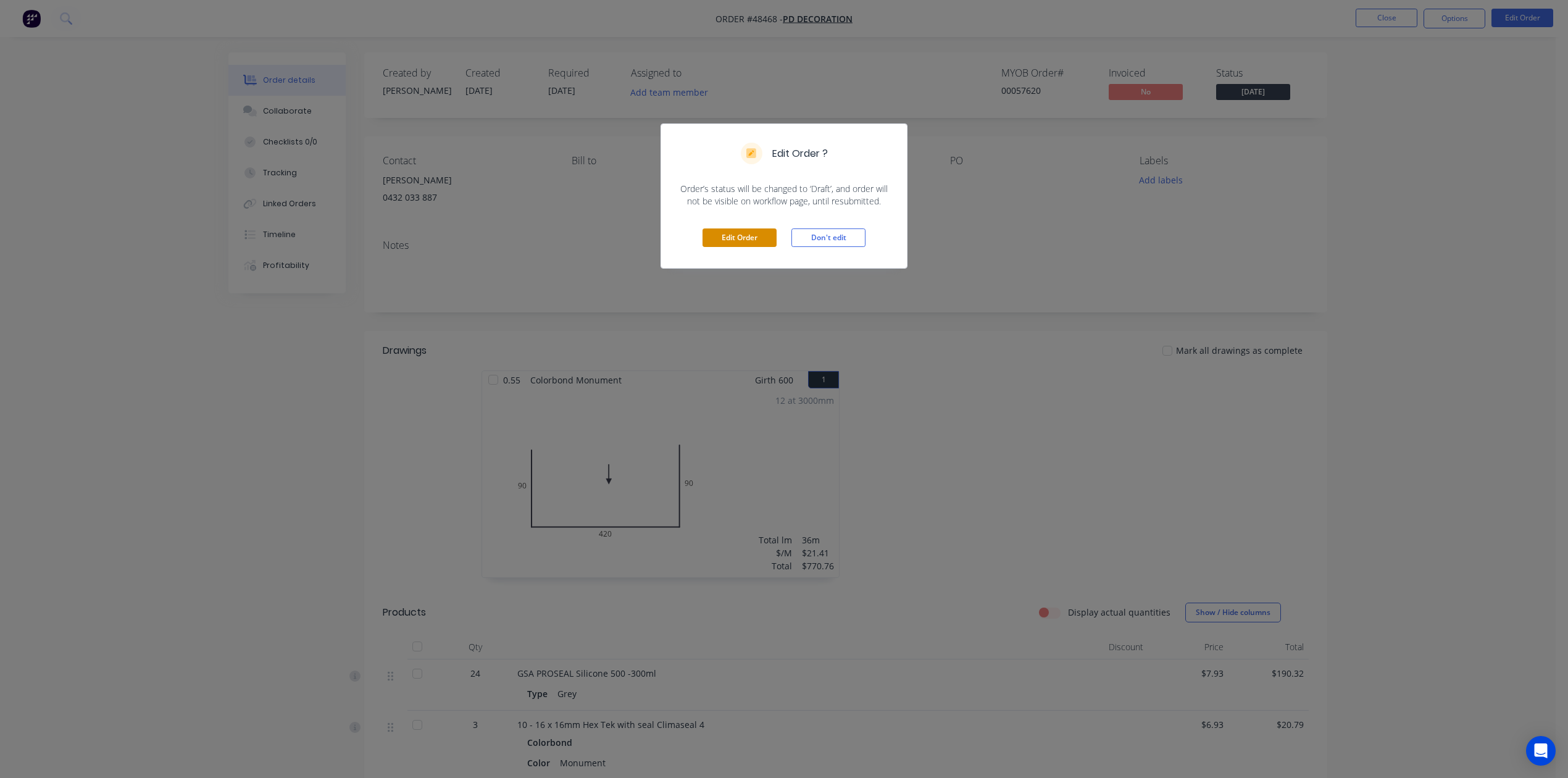
click at [738, 242] on button "Edit Order" at bounding box center [739, 238] width 74 height 19
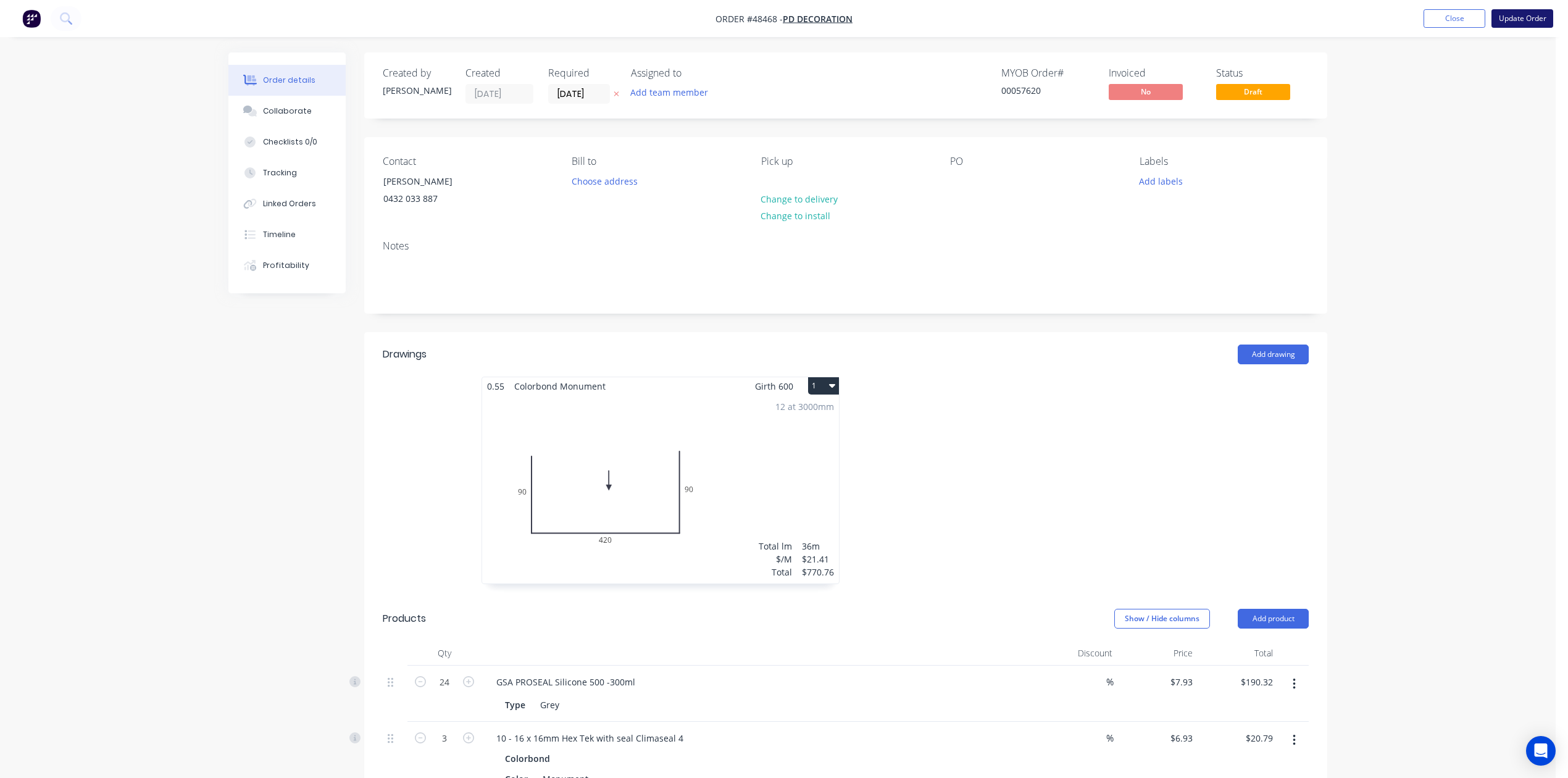
click at [1525, 22] on button "Update Order" at bounding box center [1523, 19] width 62 height 19
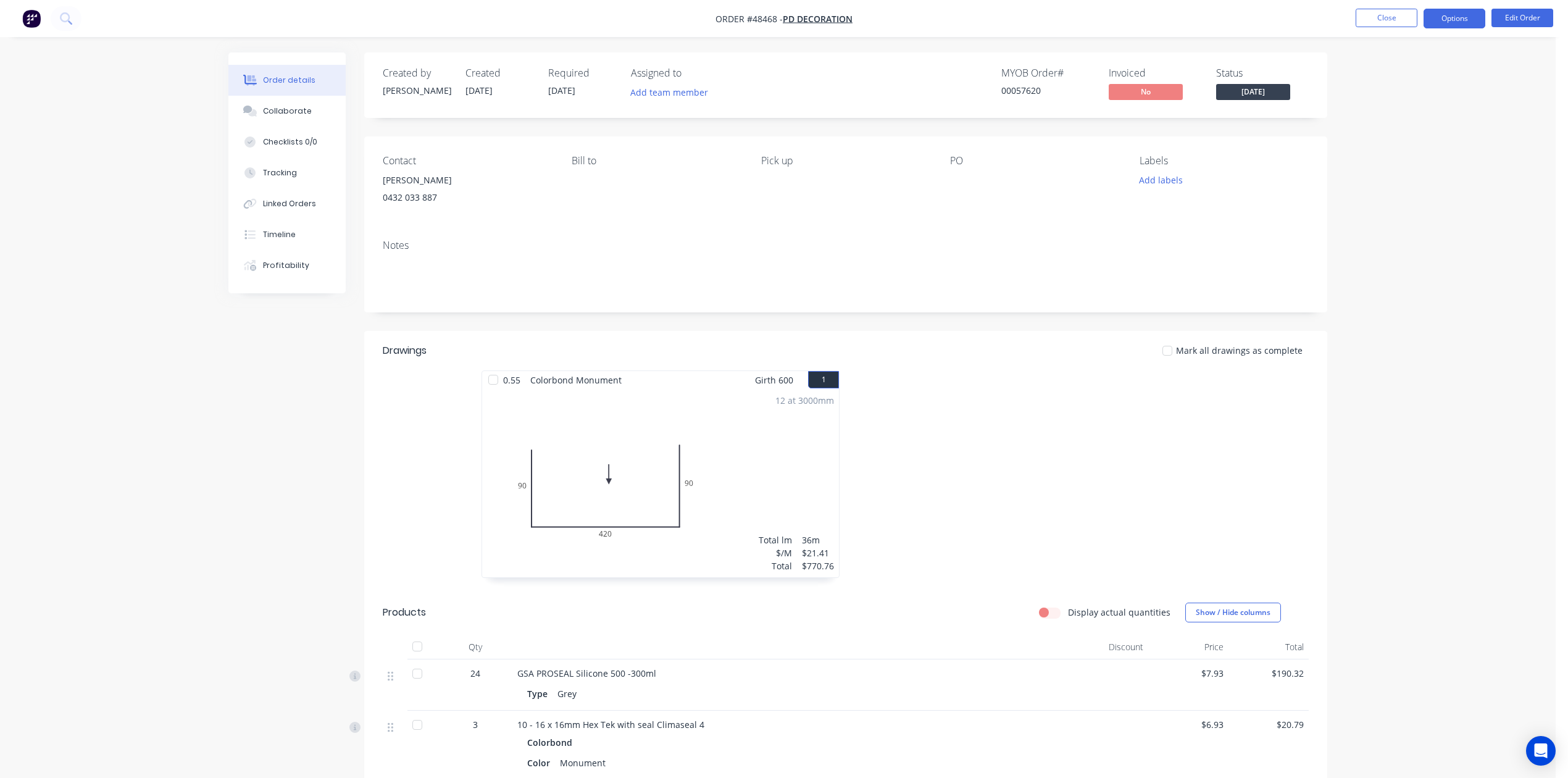
click at [1455, 18] on button "Options" at bounding box center [1454, 18] width 62 height 19
click at [1427, 70] on div "Invoice" at bounding box center [1418, 75] width 114 height 18
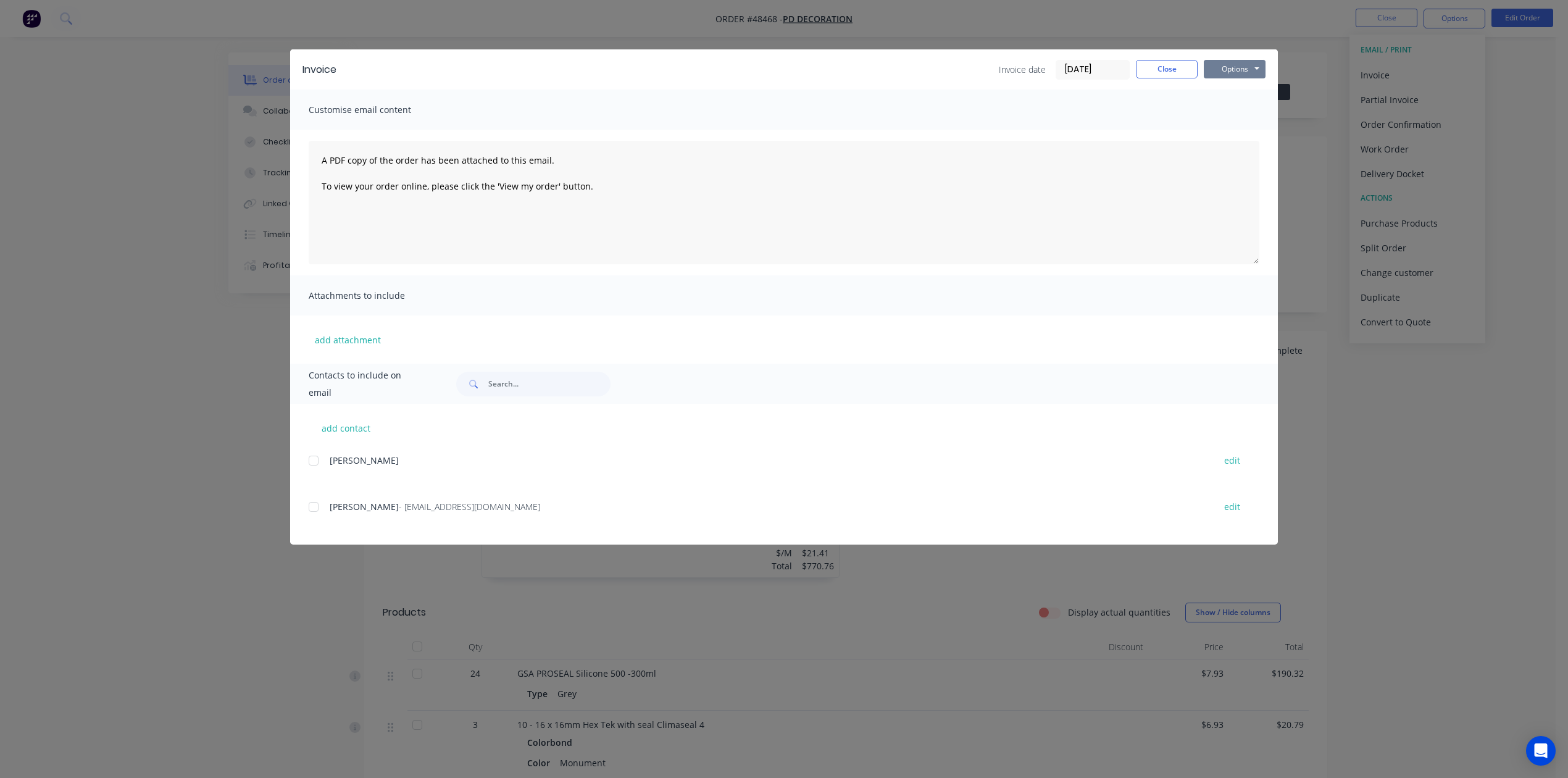
click at [1247, 63] on button "Options" at bounding box center [1235, 69] width 62 height 19
click at [1245, 109] on button "Print" at bounding box center [1243, 112] width 79 height 20
click at [1158, 76] on button "Close" at bounding box center [1167, 69] width 62 height 19
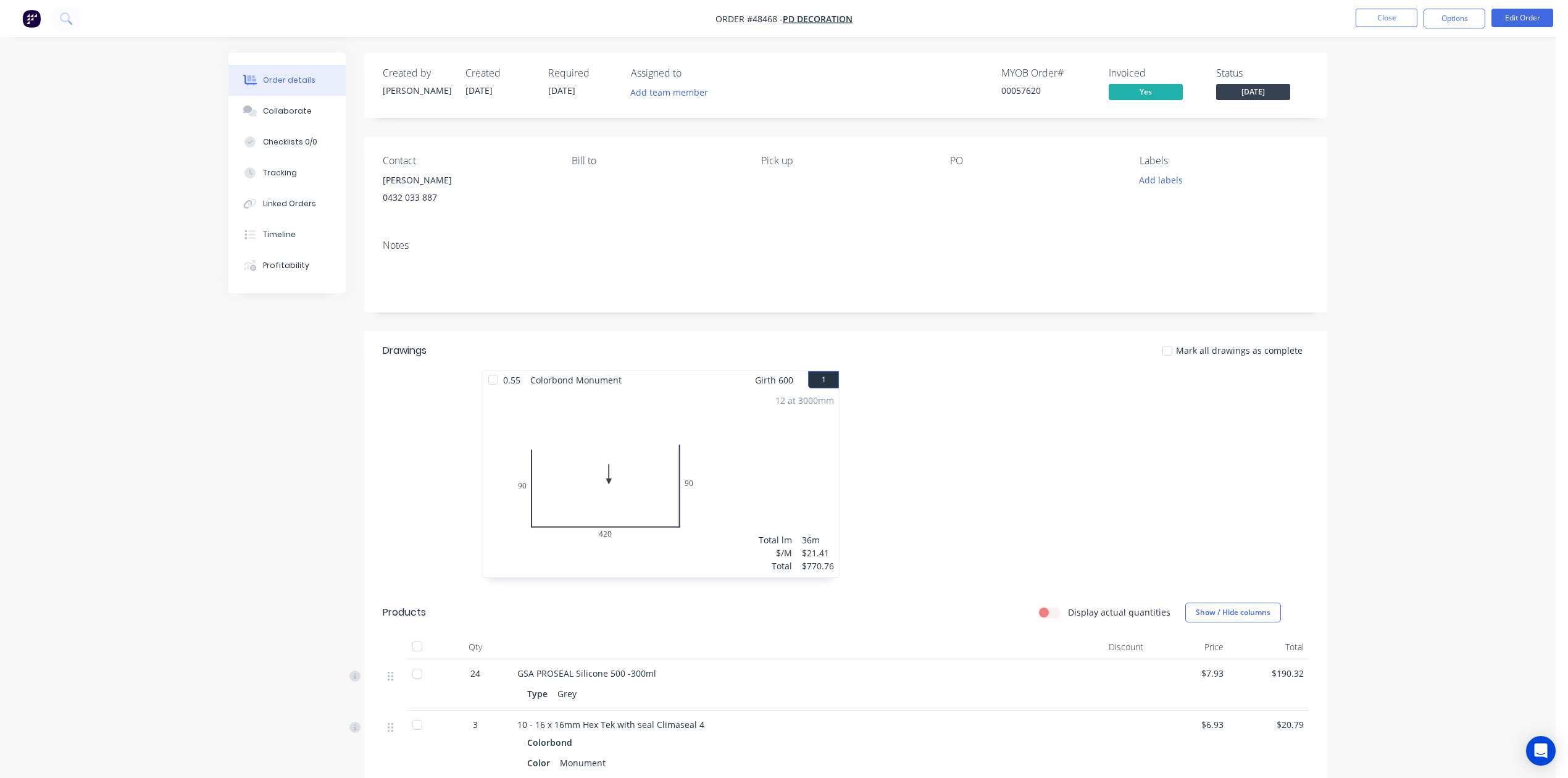
click at [954, 457] on div at bounding box center [1030, 480] width 371 height 220
click at [307, 258] on button "Profitability" at bounding box center [286, 265] width 117 height 31
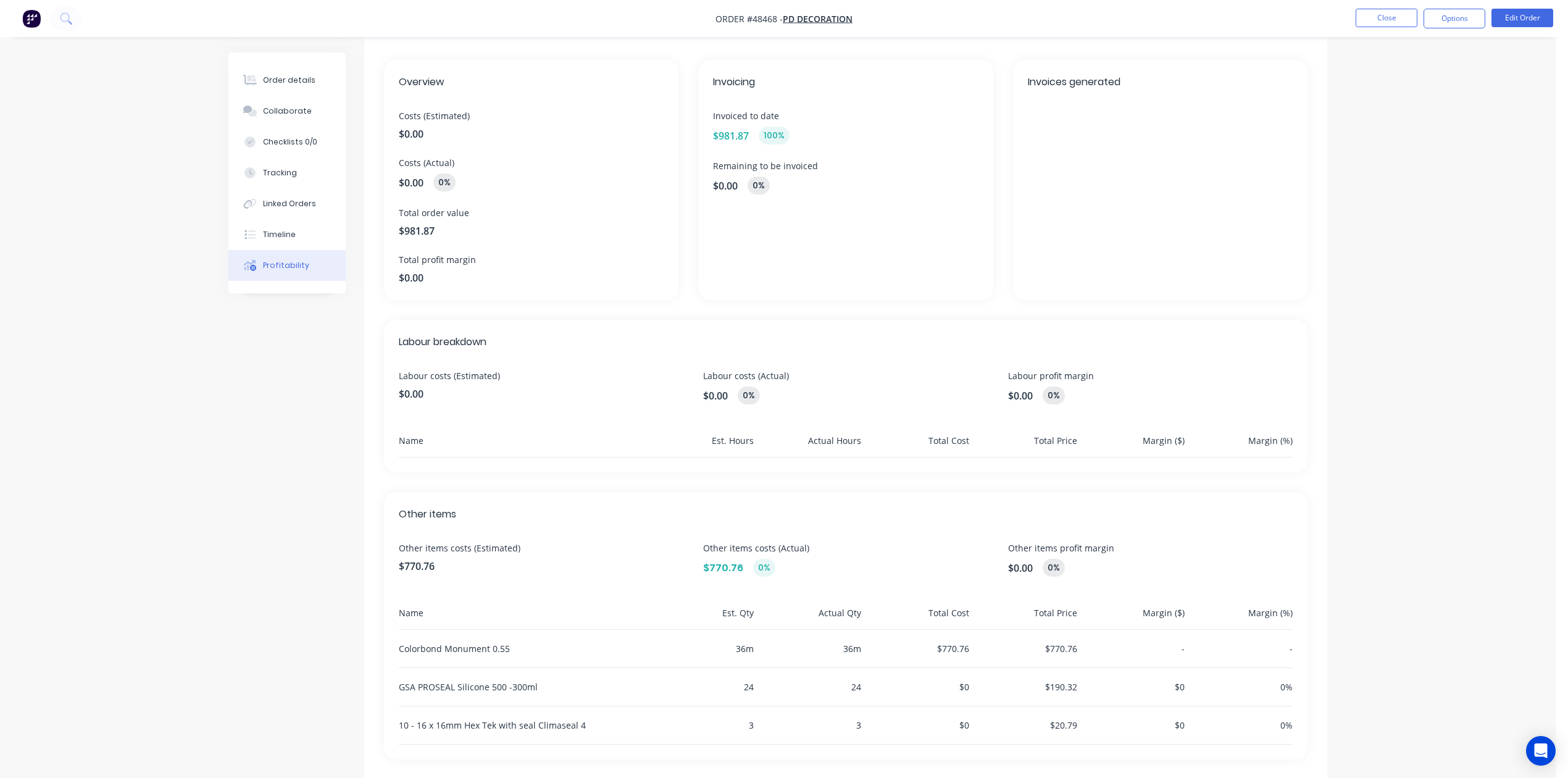
scroll to position [75, 0]
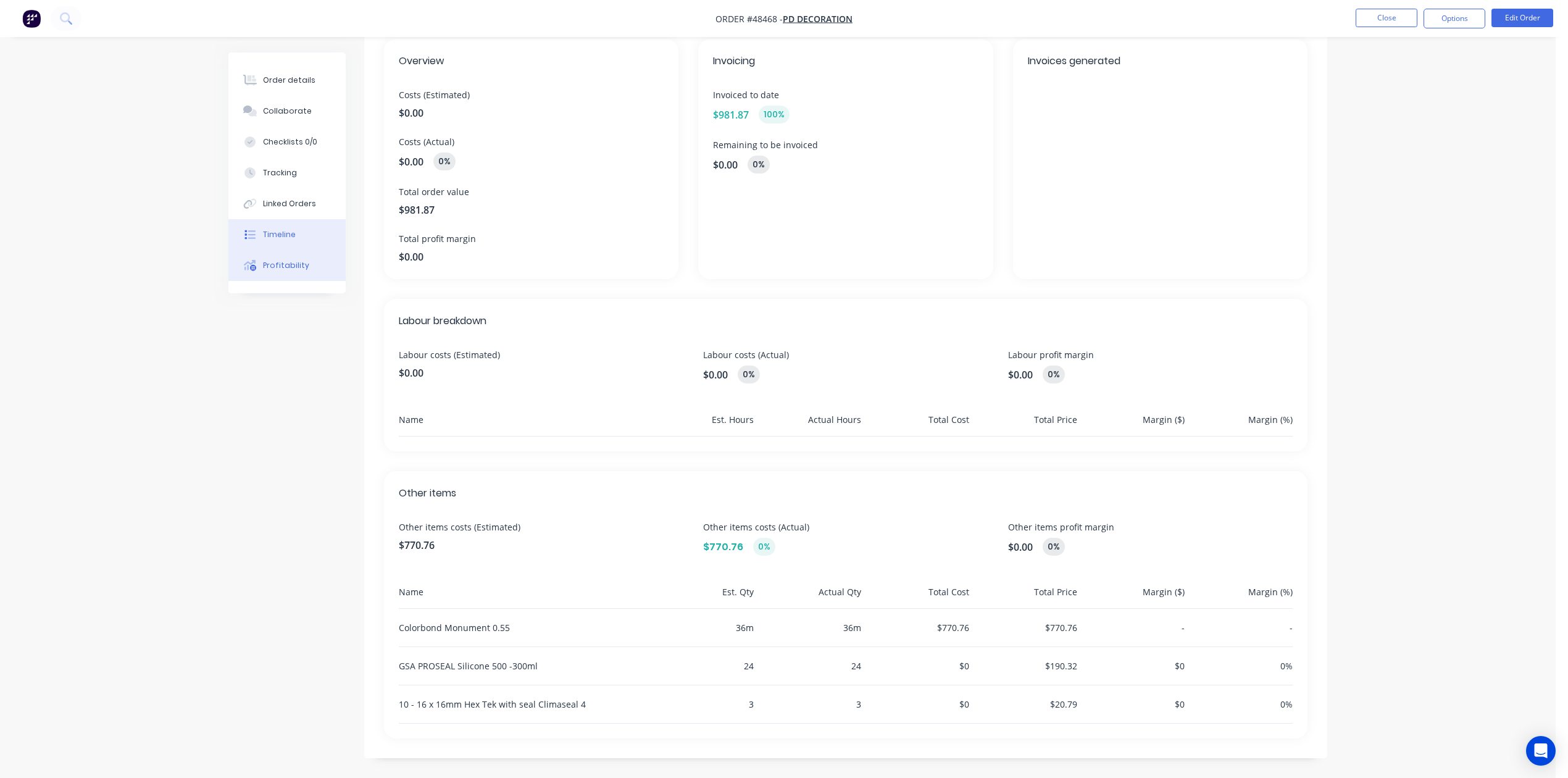
click at [275, 229] on div "Timeline" at bounding box center [278, 234] width 32 height 11
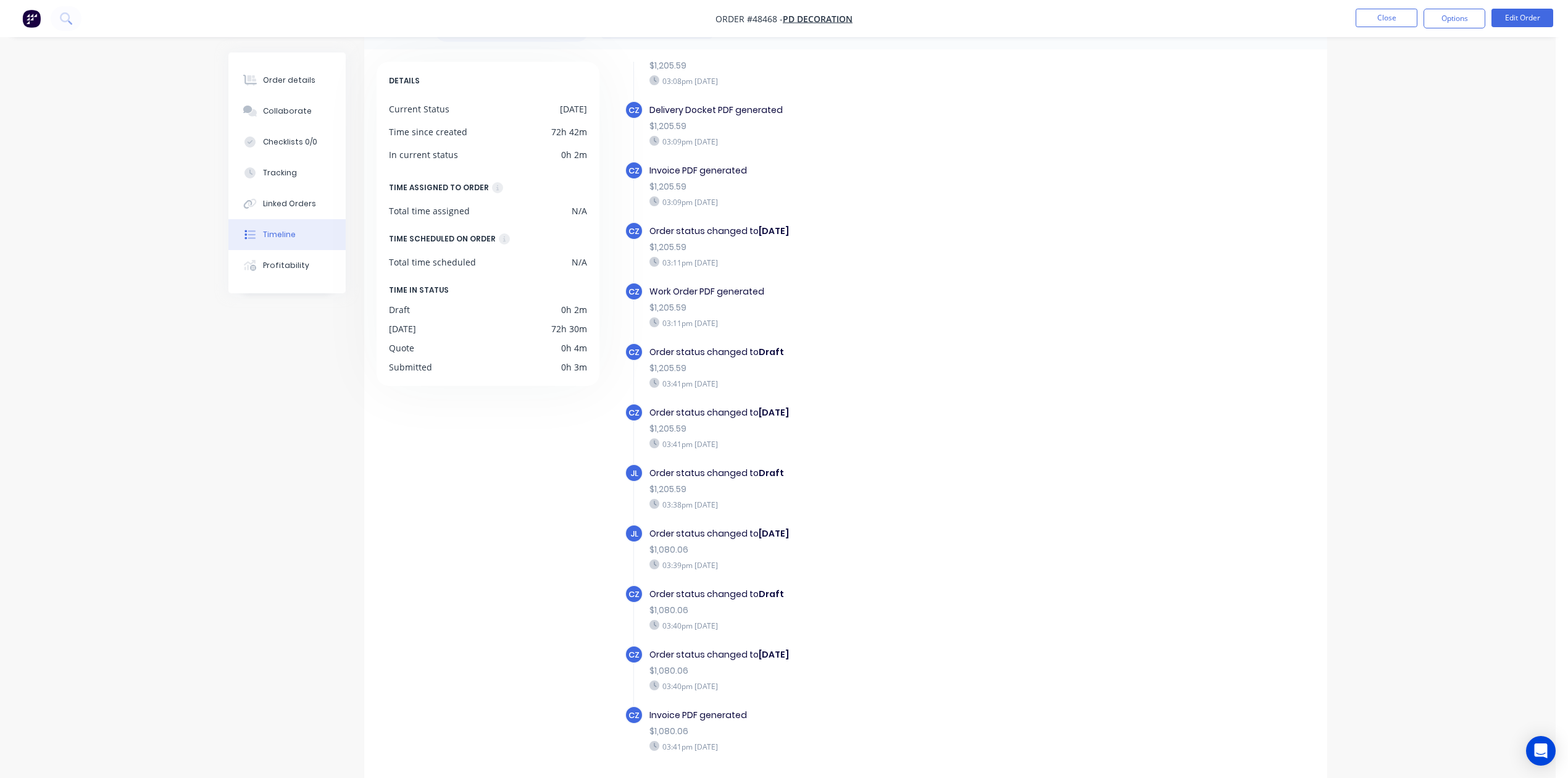
scroll to position [85, 0]
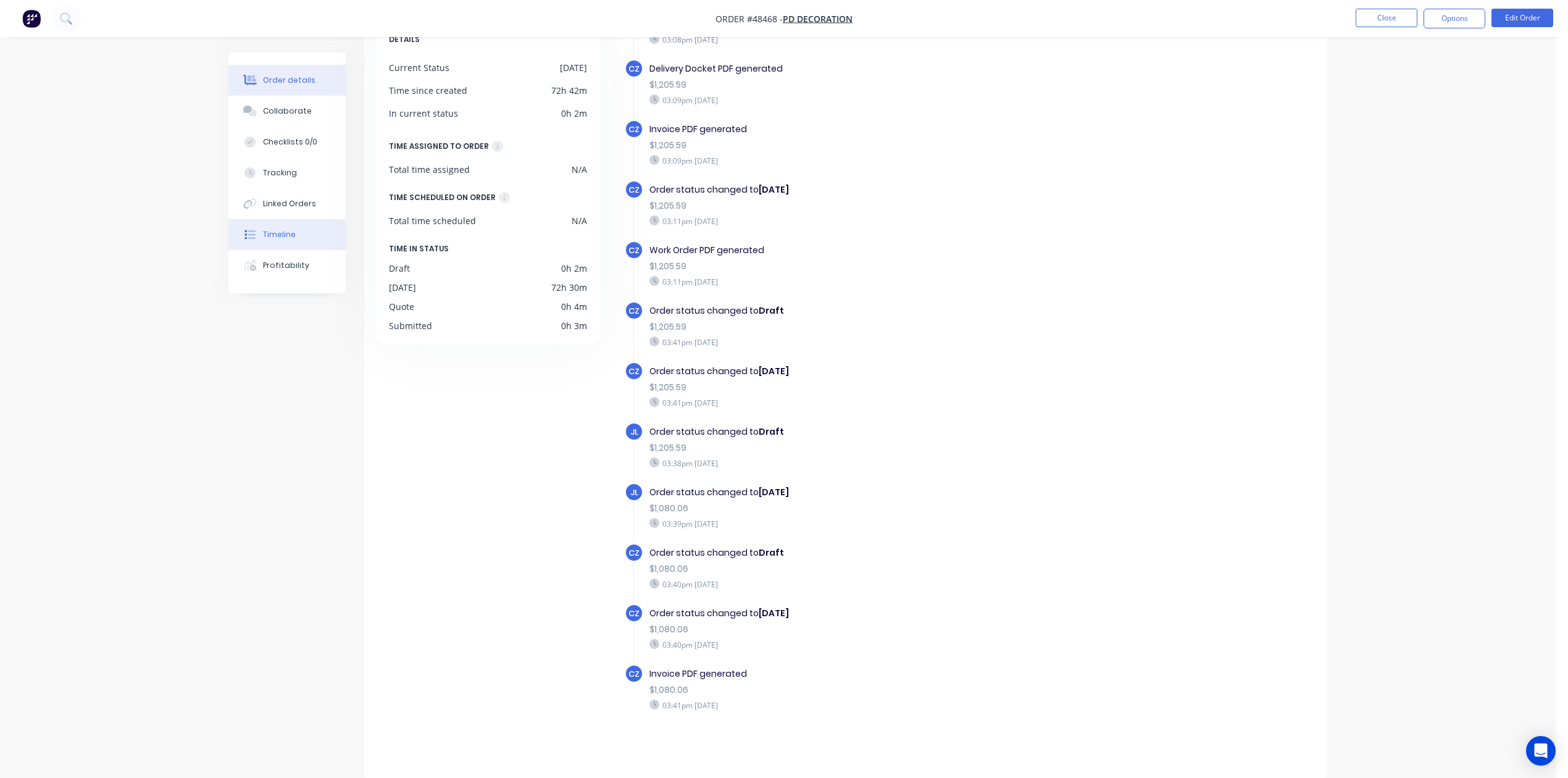
click at [324, 90] on button "Order details" at bounding box center [286, 80] width 117 height 31
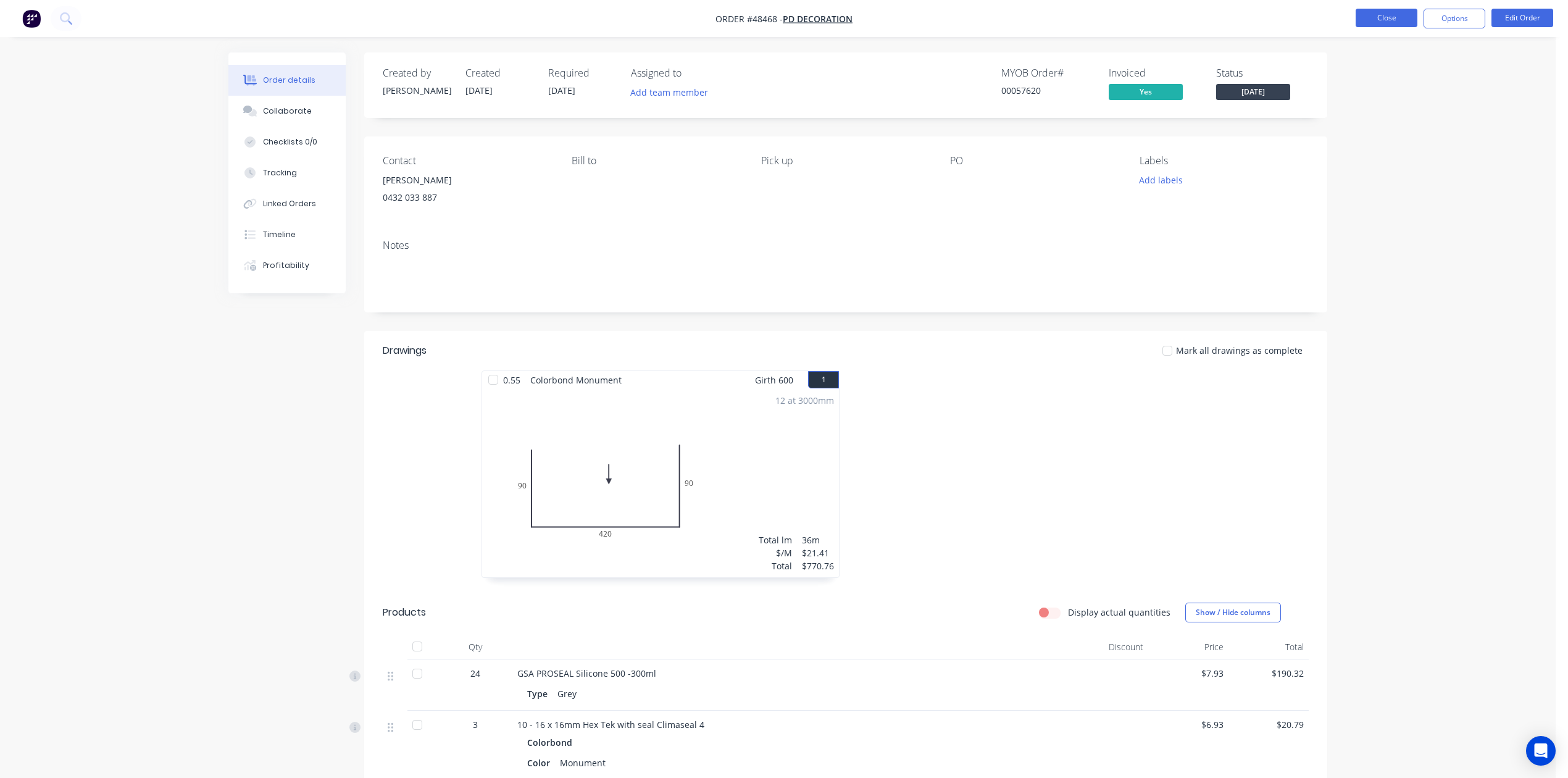
click at [1367, 24] on button "Close" at bounding box center [1387, 18] width 62 height 19
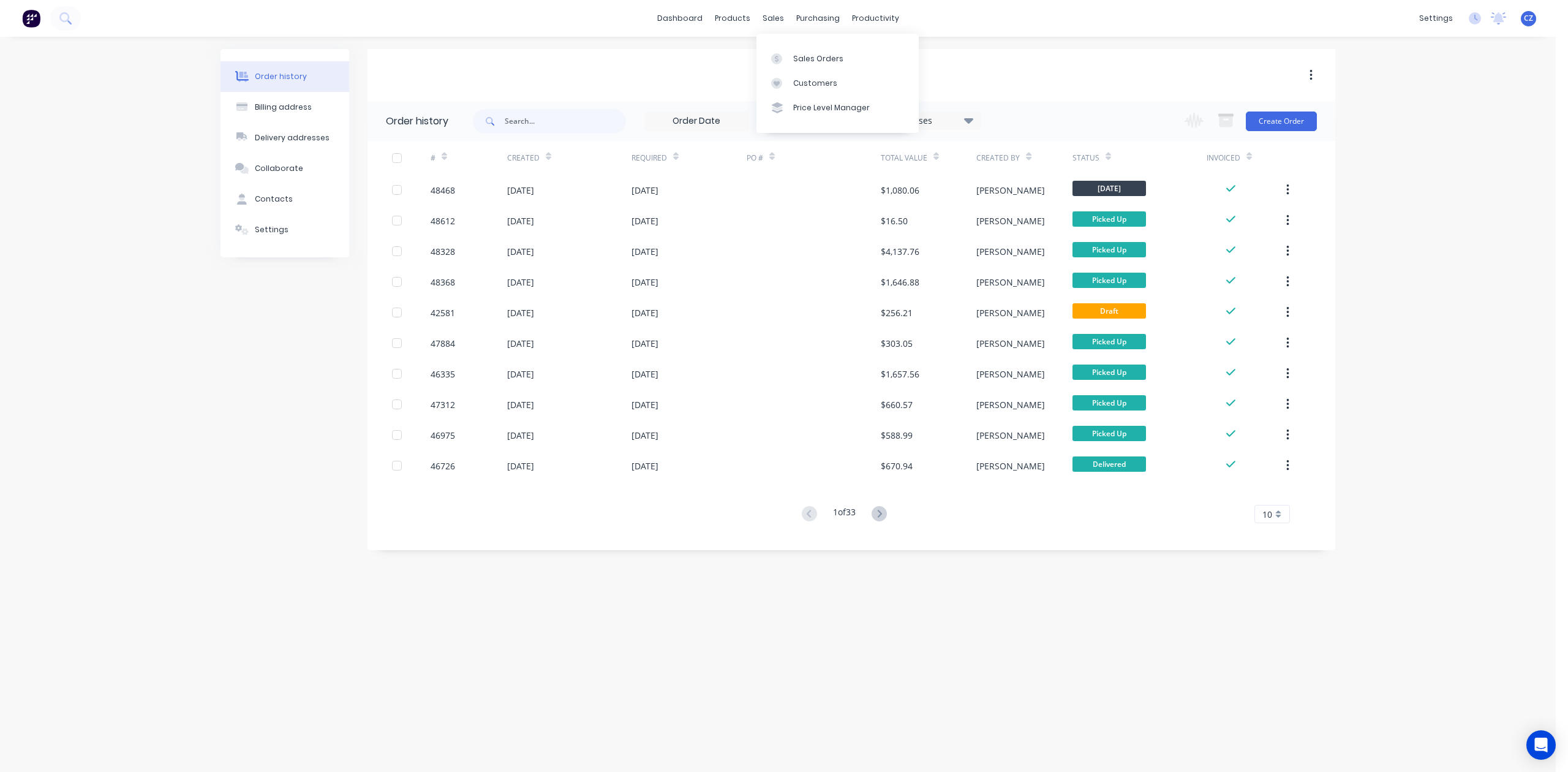
click at [795, 44] on div "Sales Orders Customers Price Level Manager" at bounding box center [838, 83] width 162 height 99
click at [798, 61] on div "Sales Orders" at bounding box center [818, 59] width 50 height 11
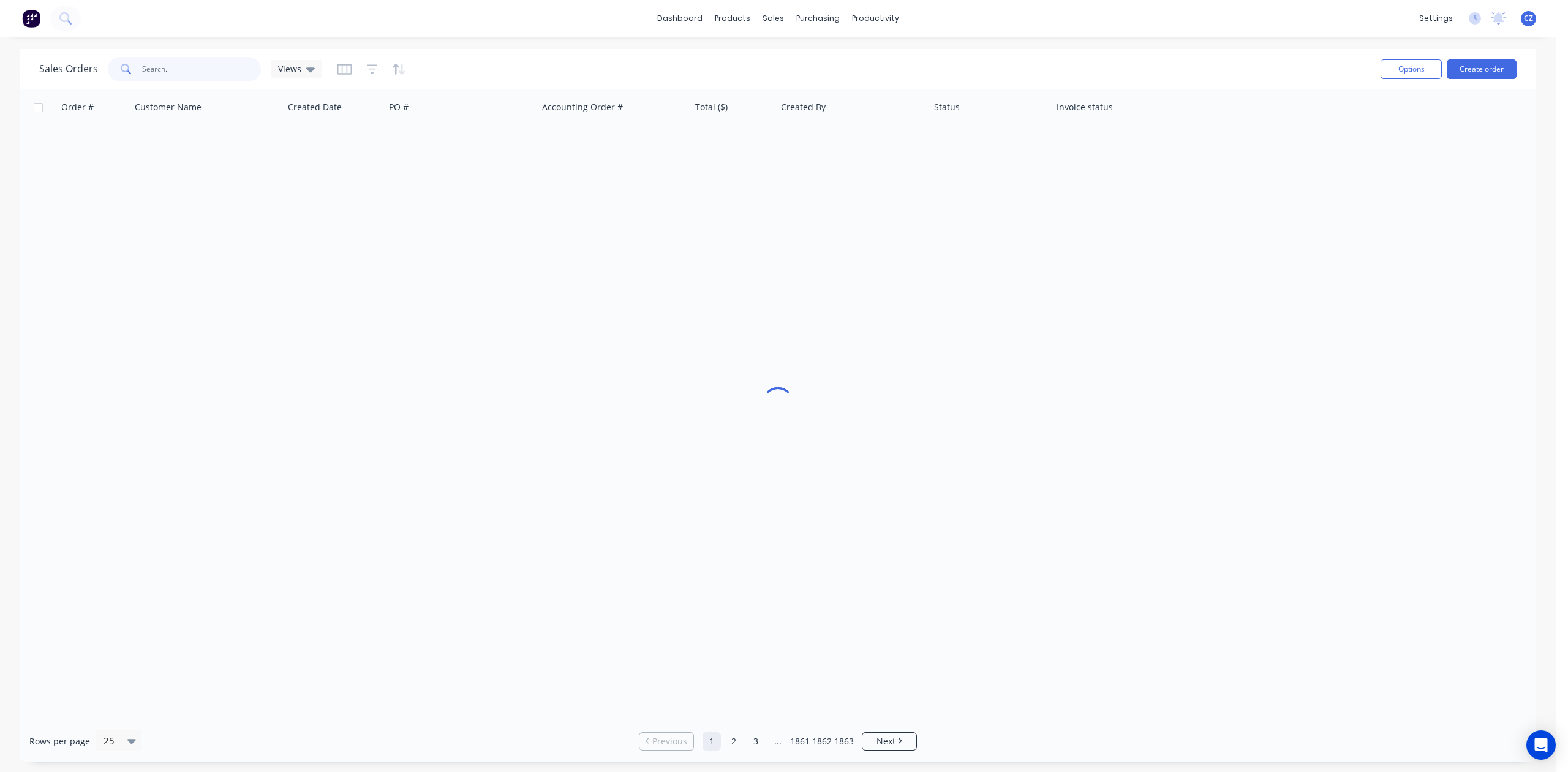
click at [236, 64] on input "text" at bounding box center [201, 69] width 119 height 24
paste input "45944"
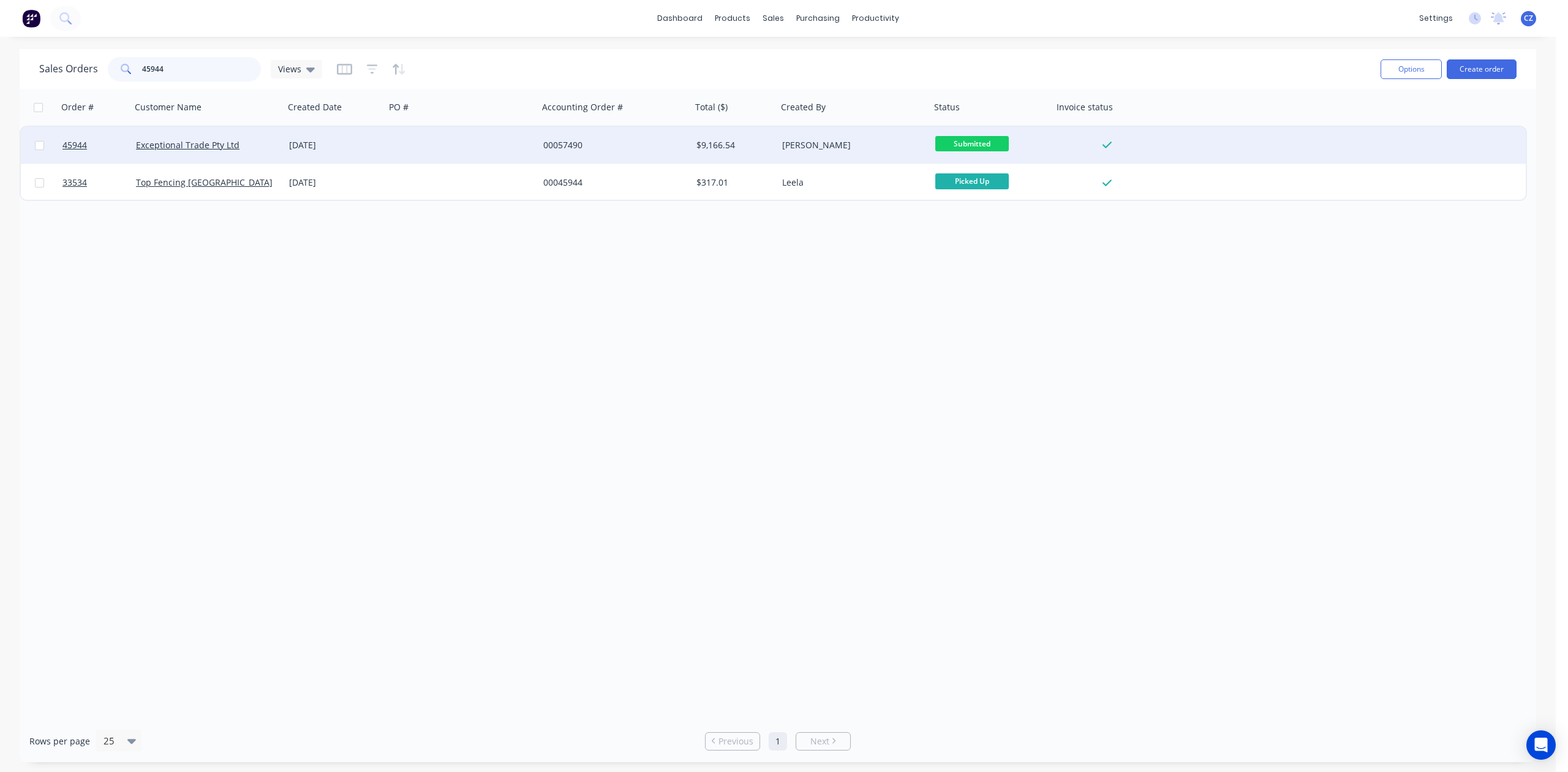
type input "45944"
click at [451, 156] on div at bounding box center [462, 145] width 153 height 36
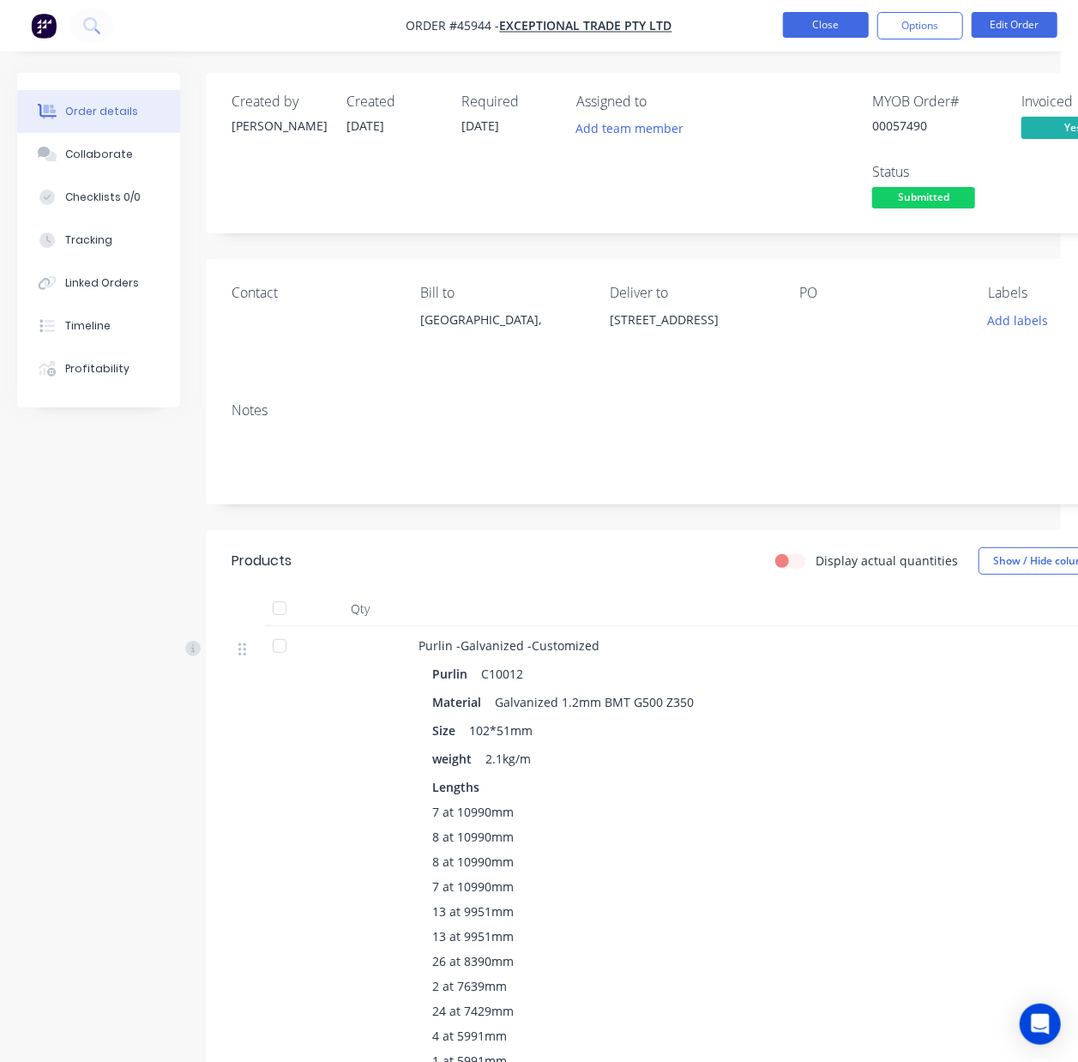
click at [837, 19] on button "Close" at bounding box center [826, 25] width 86 height 26
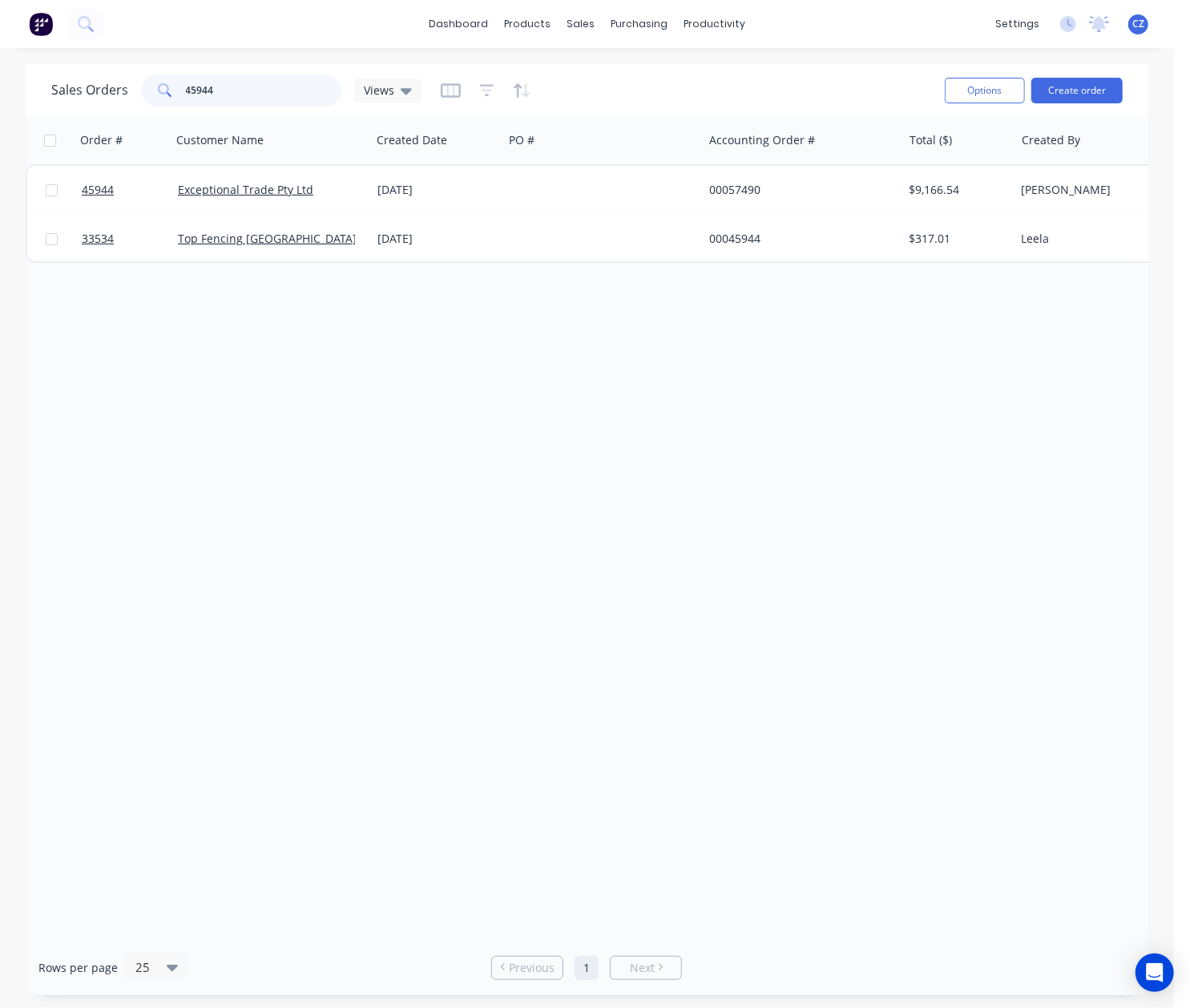
drag, startPoint x: 255, startPoint y: 94, endPoint x: 21, endPoint y: 104, distance: 234.2
click at [22, 104] on div "Sales Orders 45944 Views Options Create order Order # Customer Name Created Dat…" at bounding box center [587, 530] width 1174 height 931
paste input "8529"
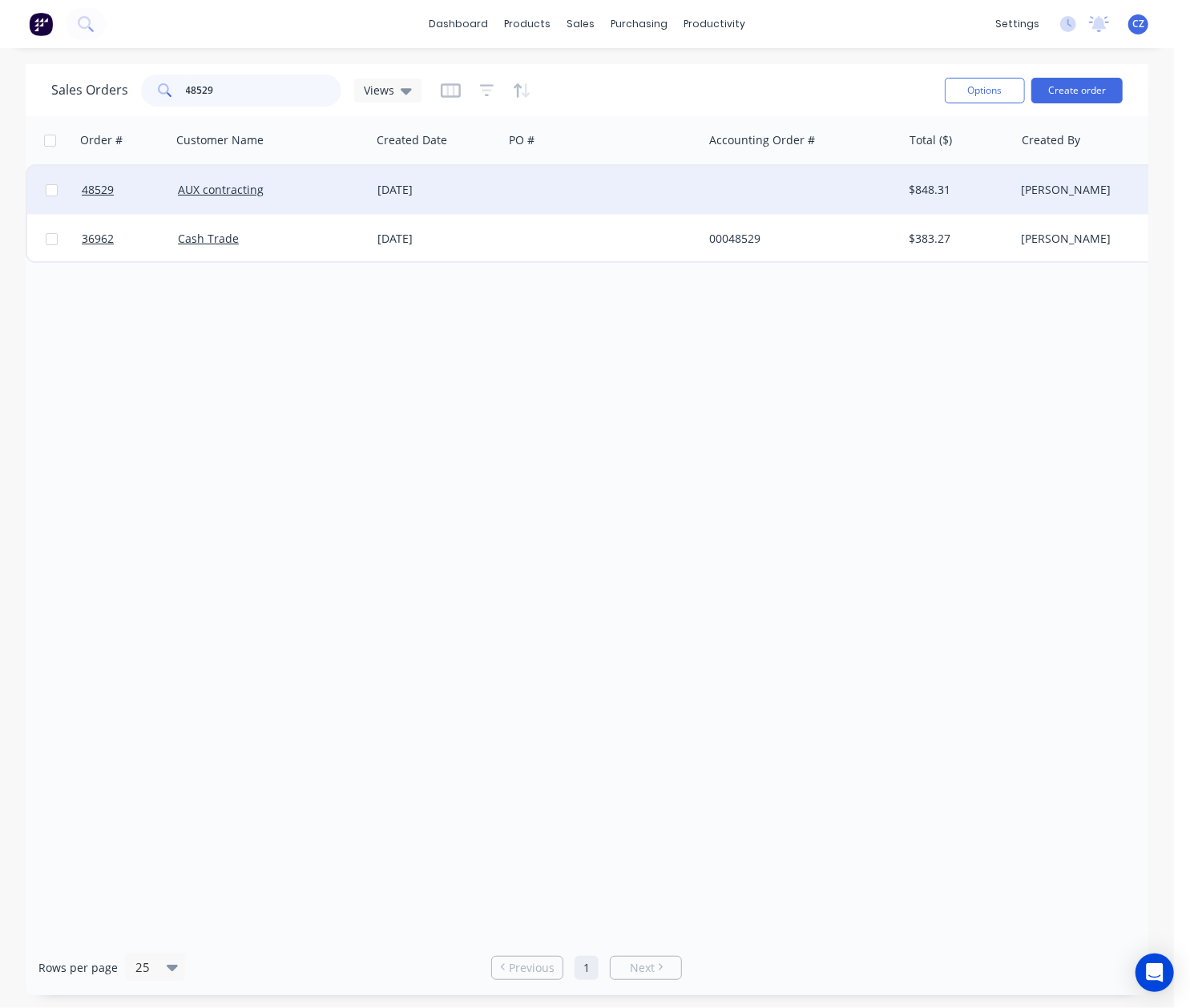
type input "48529"
click at [649, 195] on div at bounding box center [603, 190] width 200 height 48
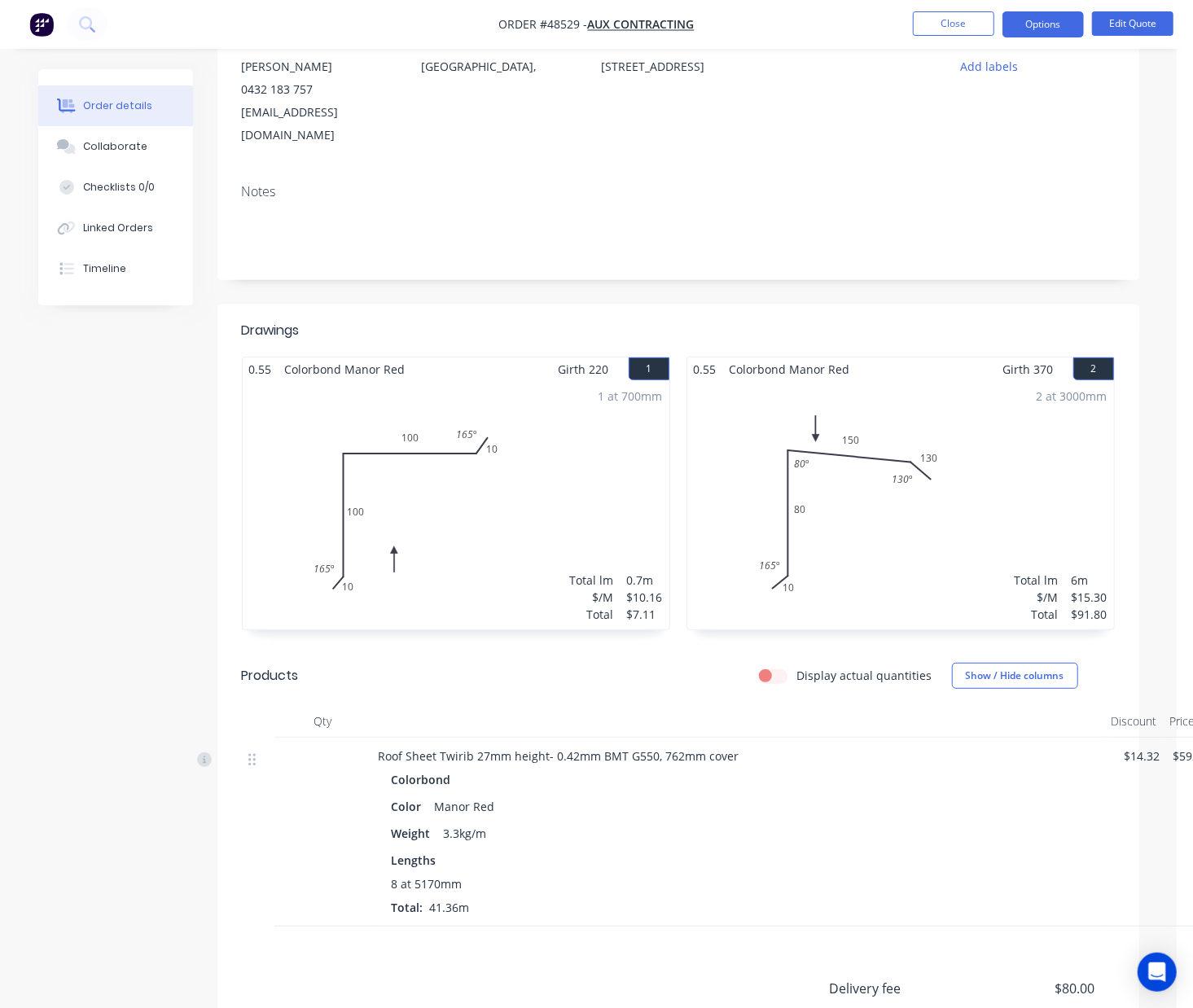
scroll to position [358, 0]
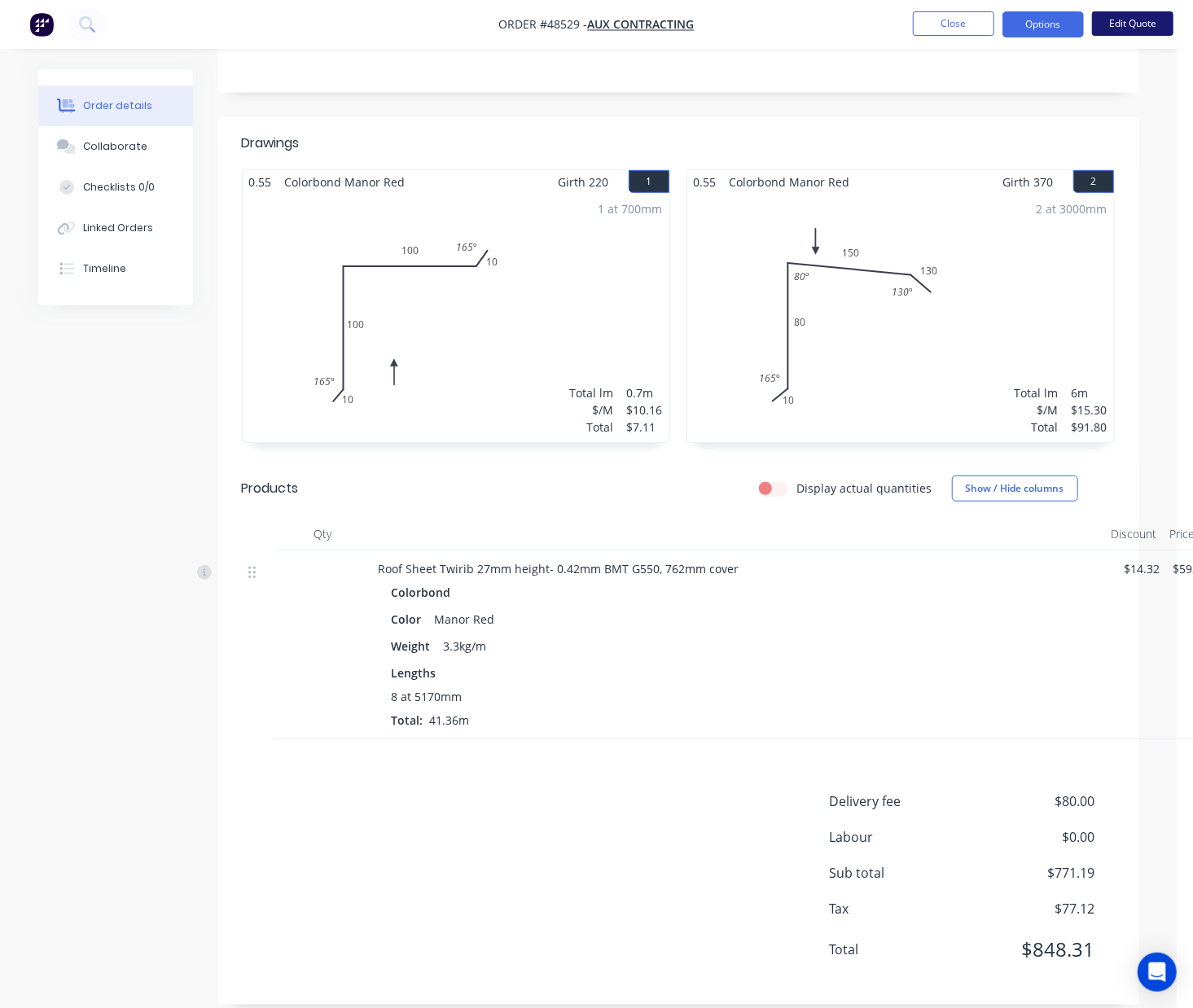
click at [1128, 16] on button "Edit Quote" at bounding box center [1132, 24] width 82 height 25
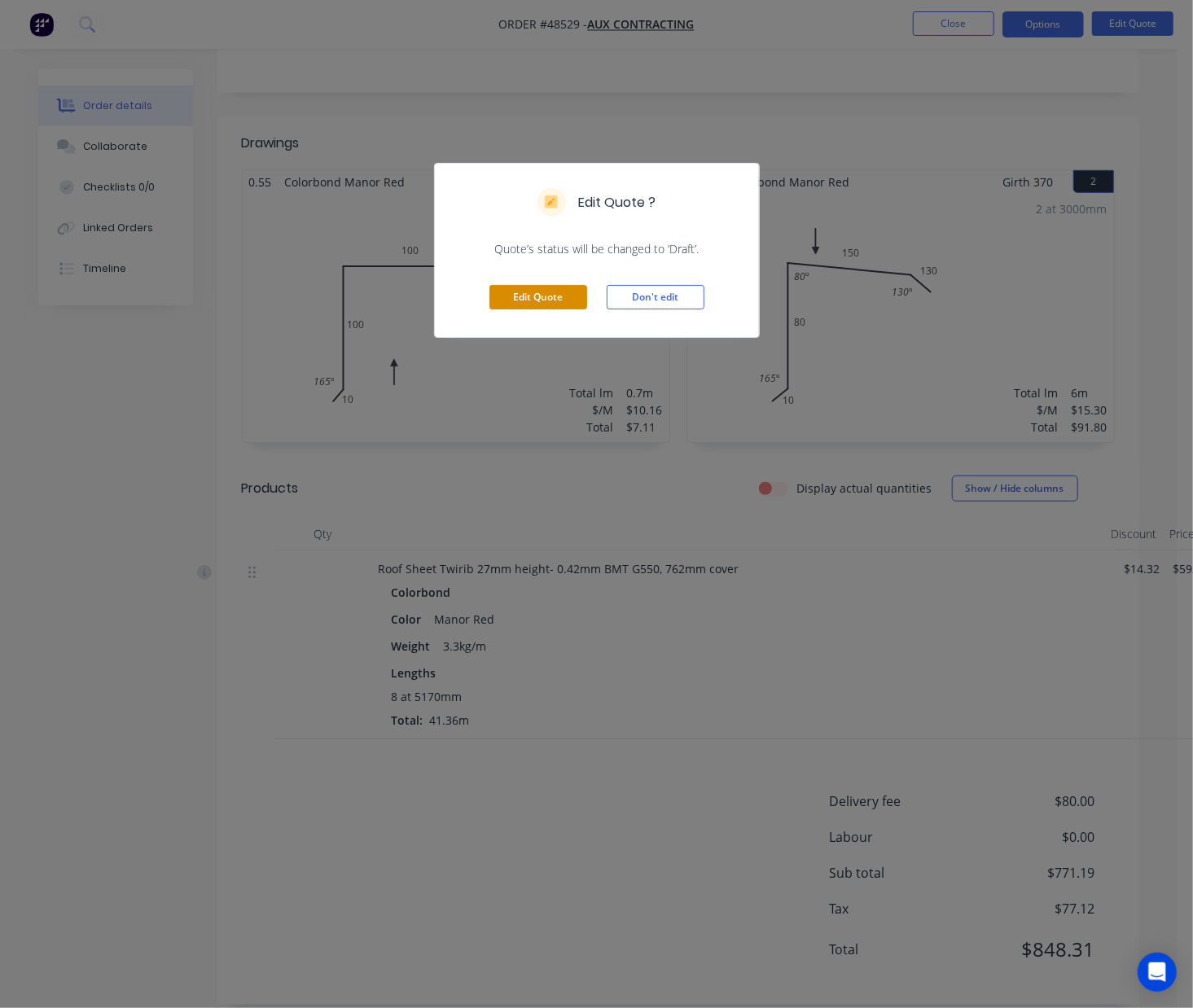
click at [538, 303] on button "Edit Quote" at bounding box center [538, 297] width 98 height 25
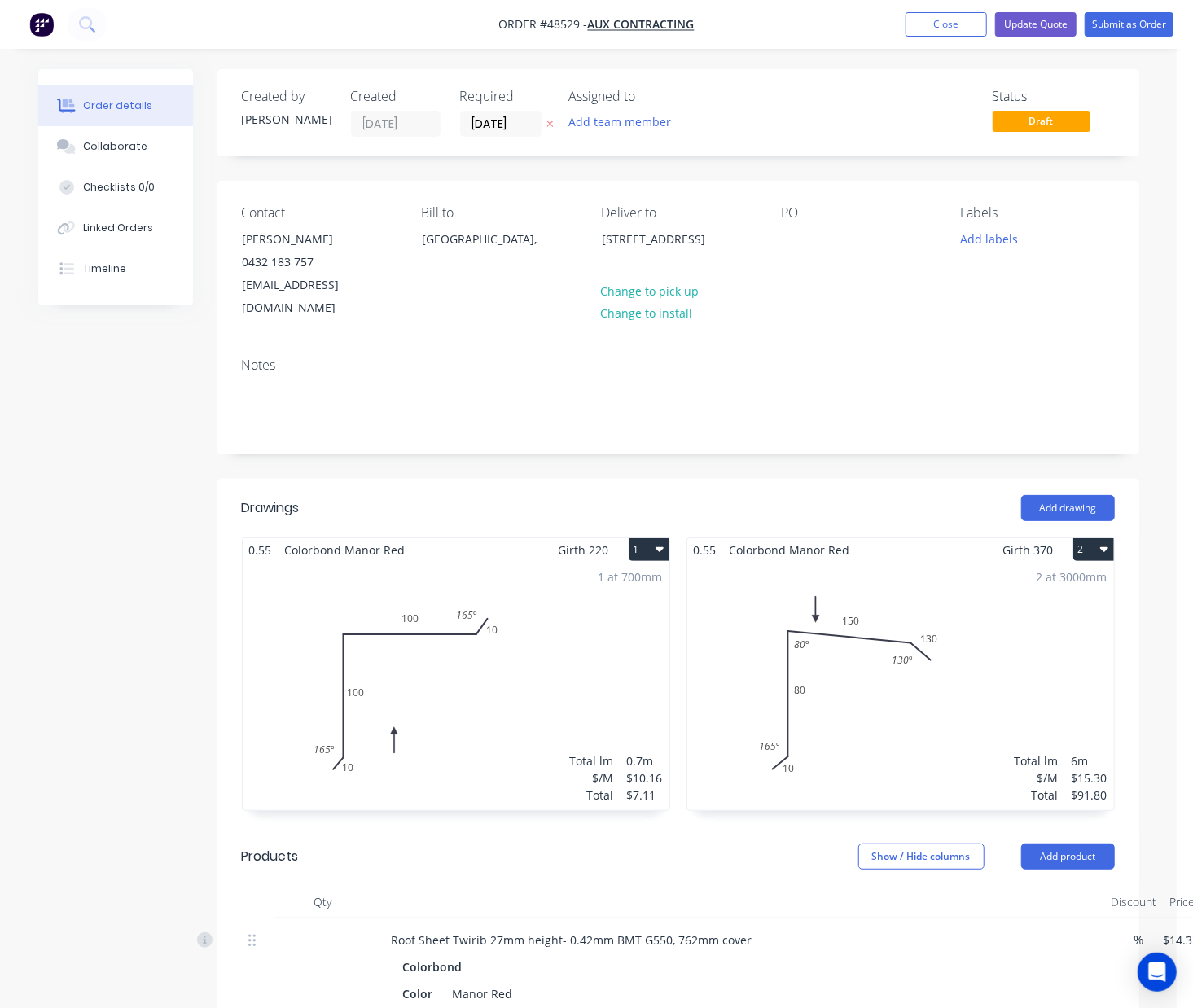
click at [799, 620] on div "2 at 3000mm Total lm $/M Total 6m $15.30 $91.80" at bounding box center [901, 686] width 427 height 249
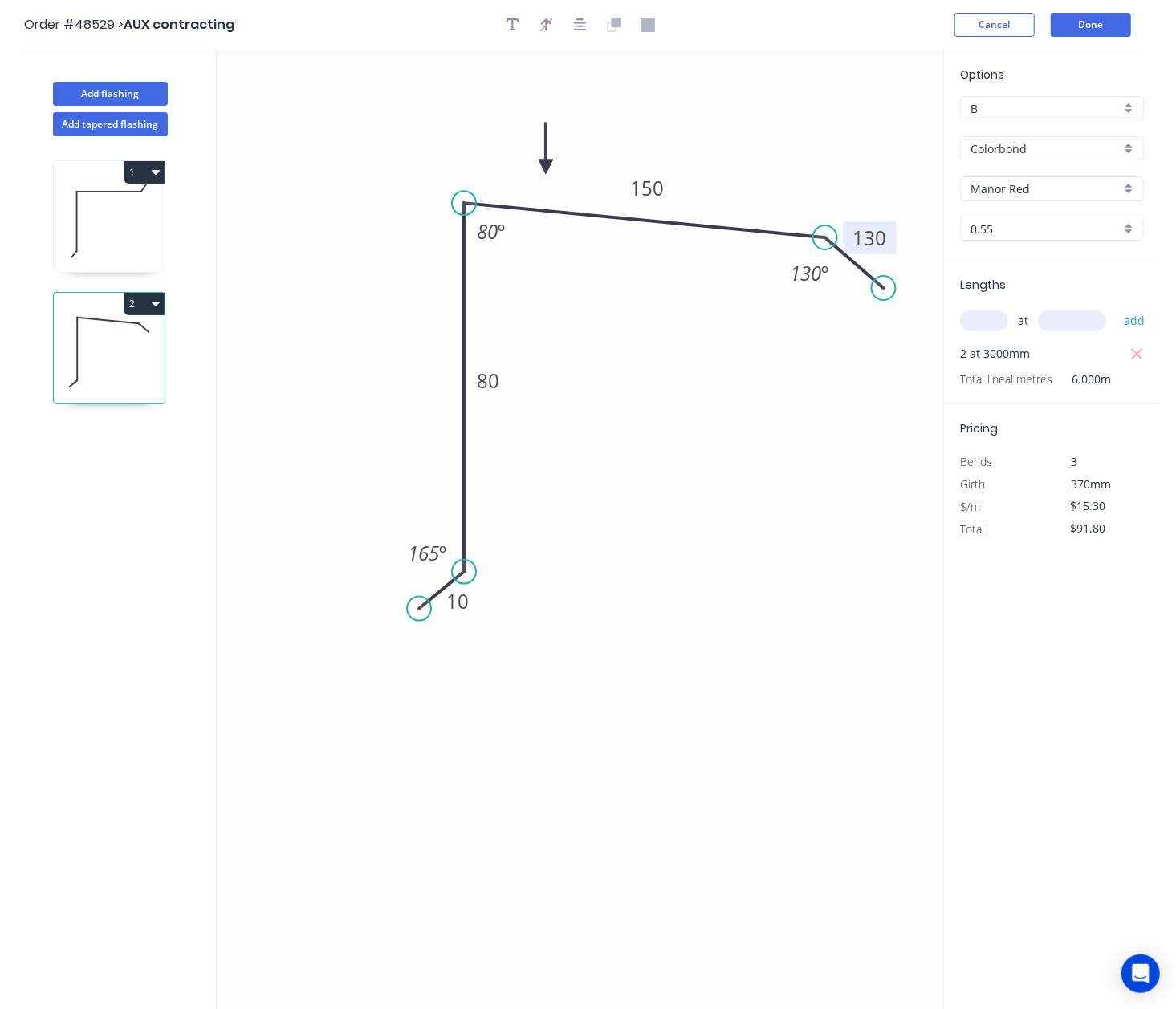
click at [886, 235] on tspan "130" at bounding box center [870, 238] width 34 height 26
drag, startPoint x: 689, startPoint y: 437, endPoint x: 765, endPoint y: 314, distance: 144.6
click at [689, 435] on icon "0 10 80 150 30 130 º 80 º 165 º" at bounding box center [580, 529] width 726 height 960
type input "$11.25"
type input "$67.50"
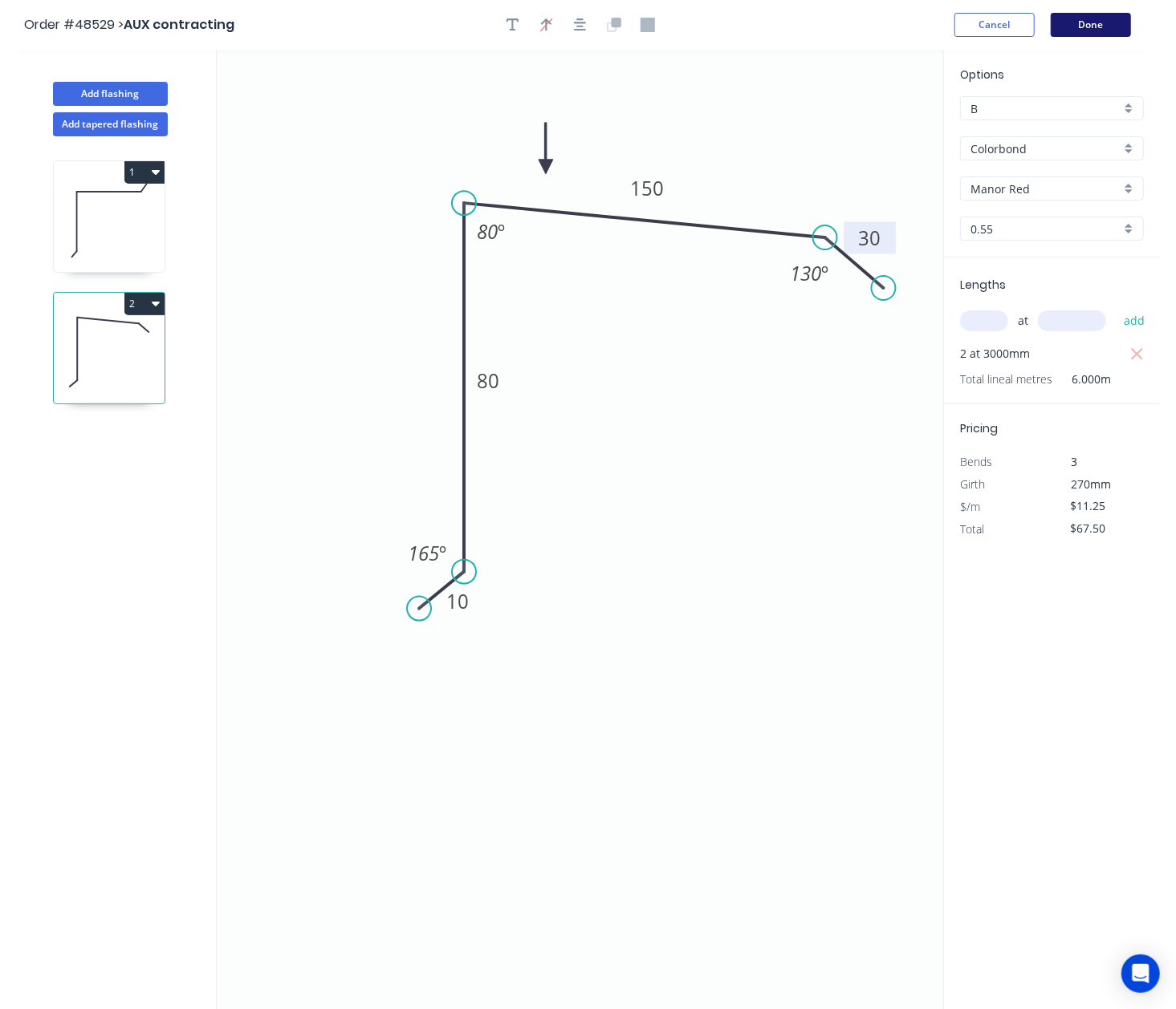
click at [1088, 29] on button "Done" at bounding box center [1091, 25] width 80 height 24
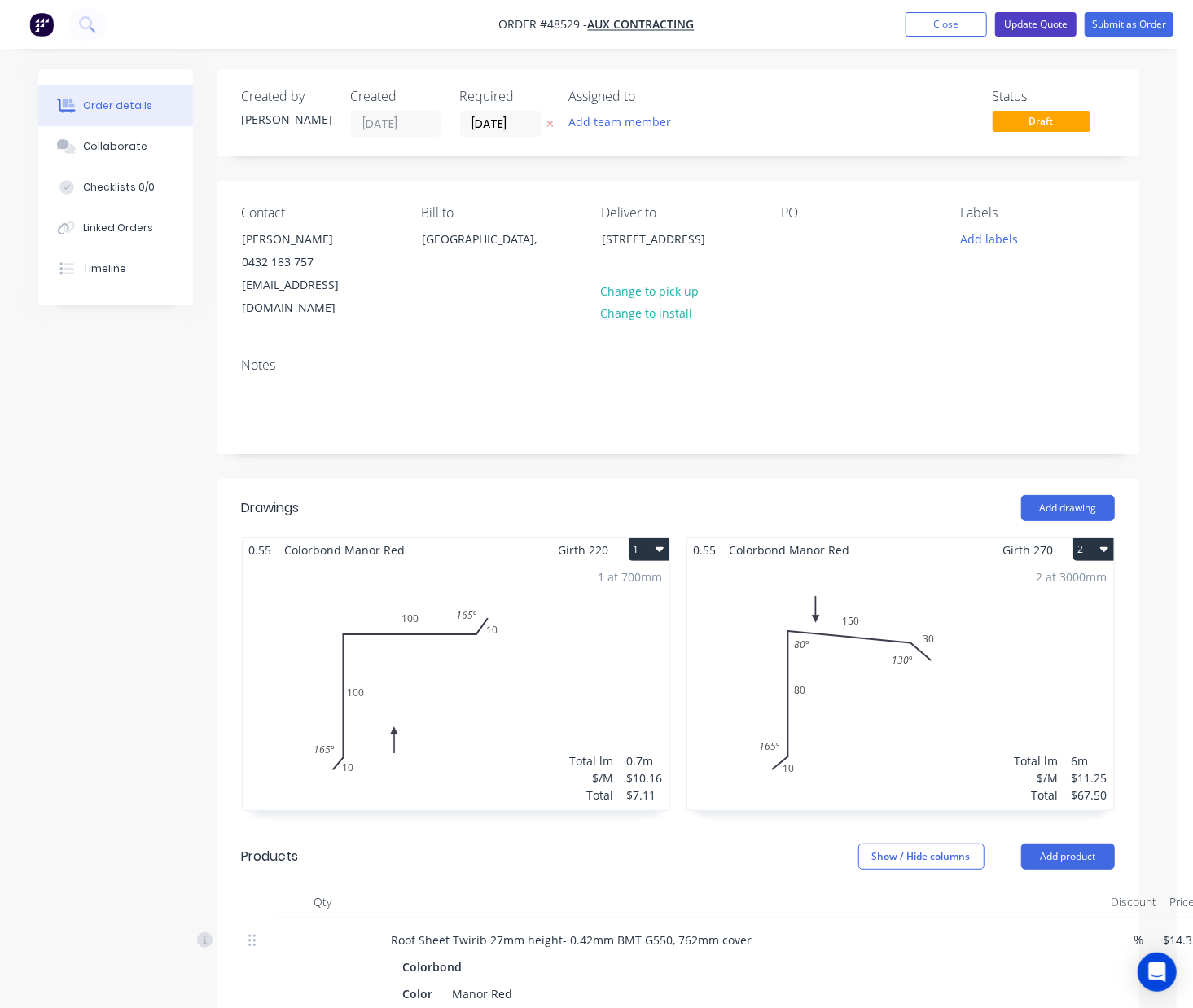
click at [1039, 26] on button "Update Quote" at bounding box center [1035, 25] width 82 height 25
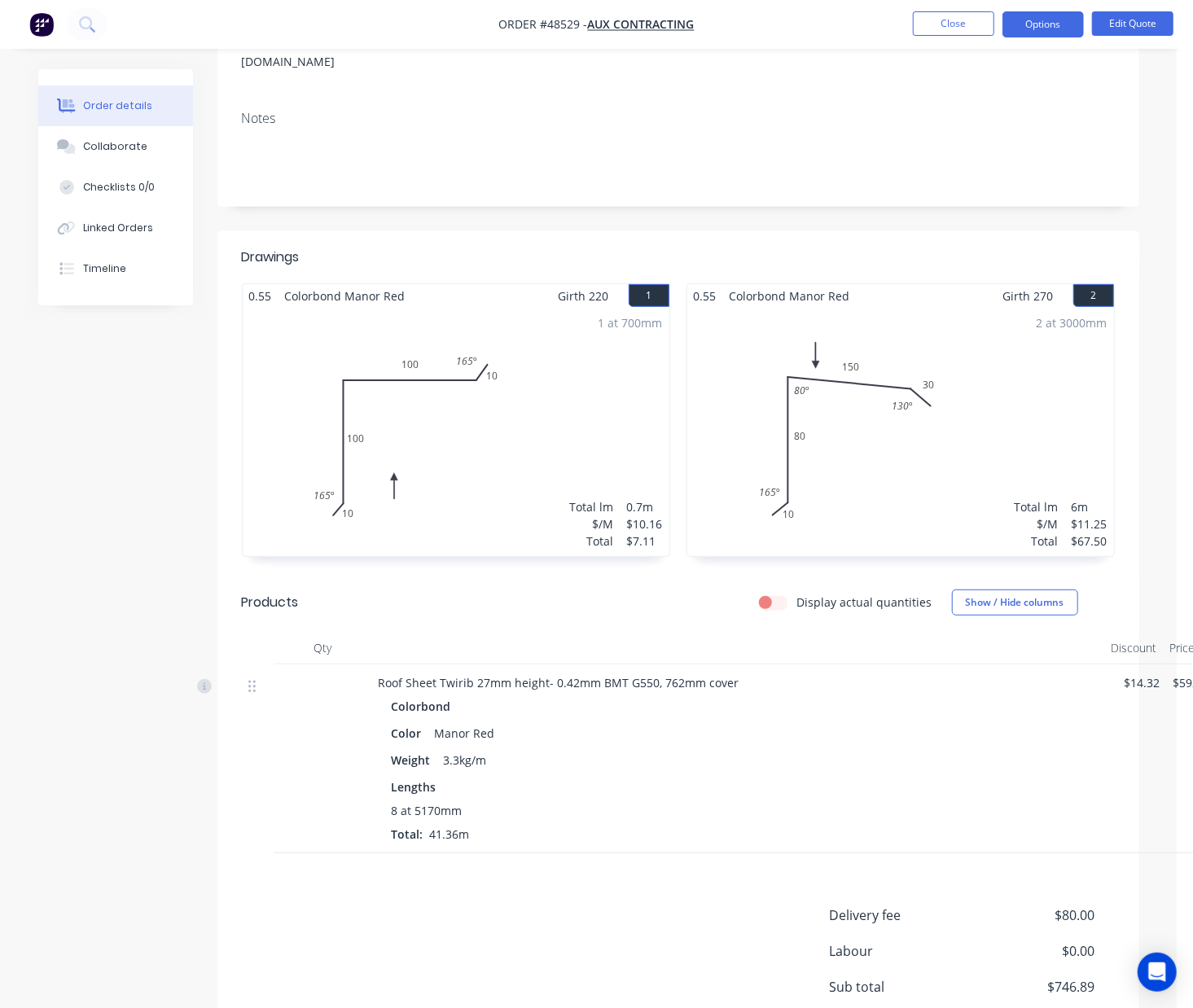
scroll to position [358, 0]
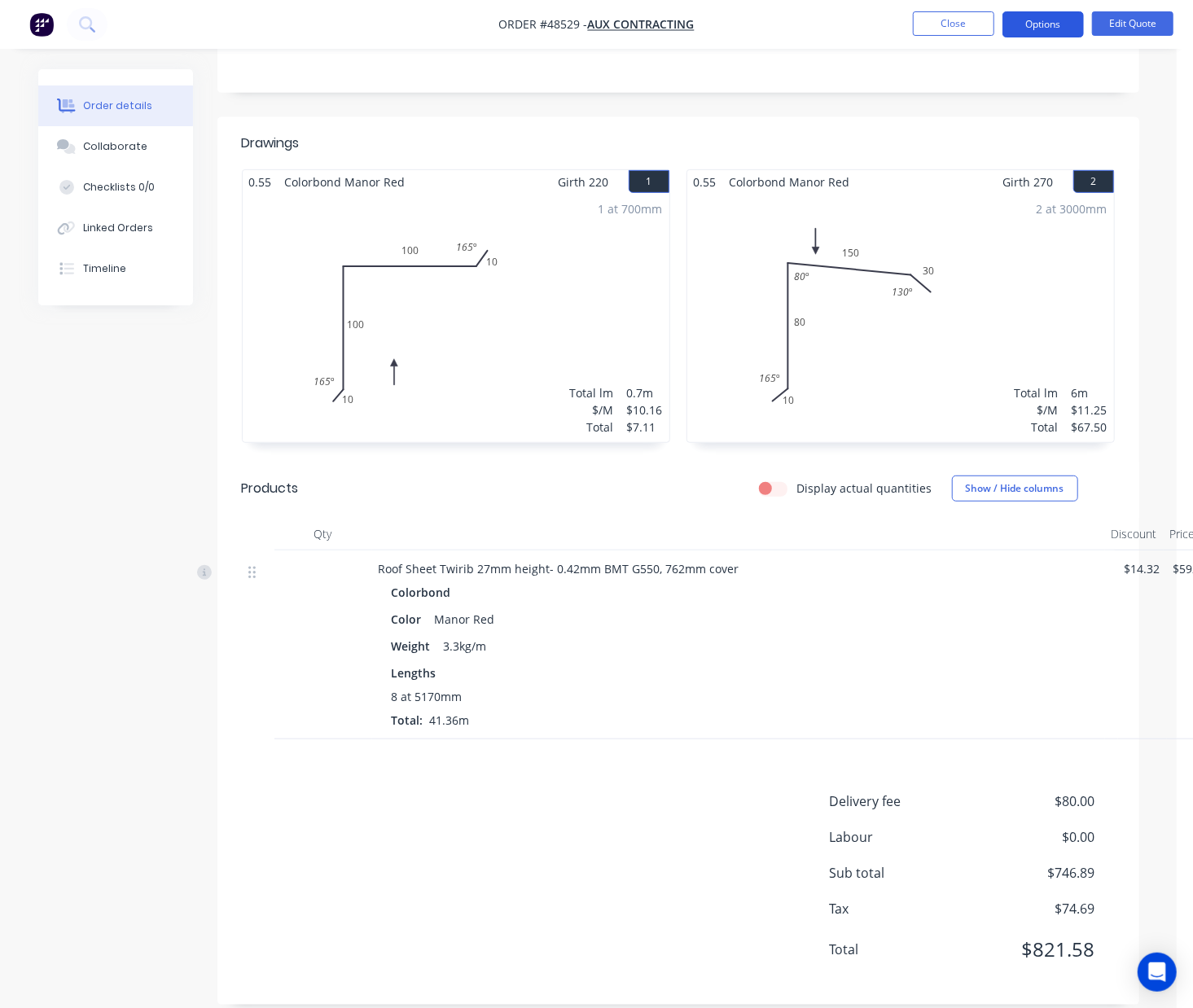
click at [1034, 17] on button "Options" at bounding box center [1043, 24] width 82 height 26
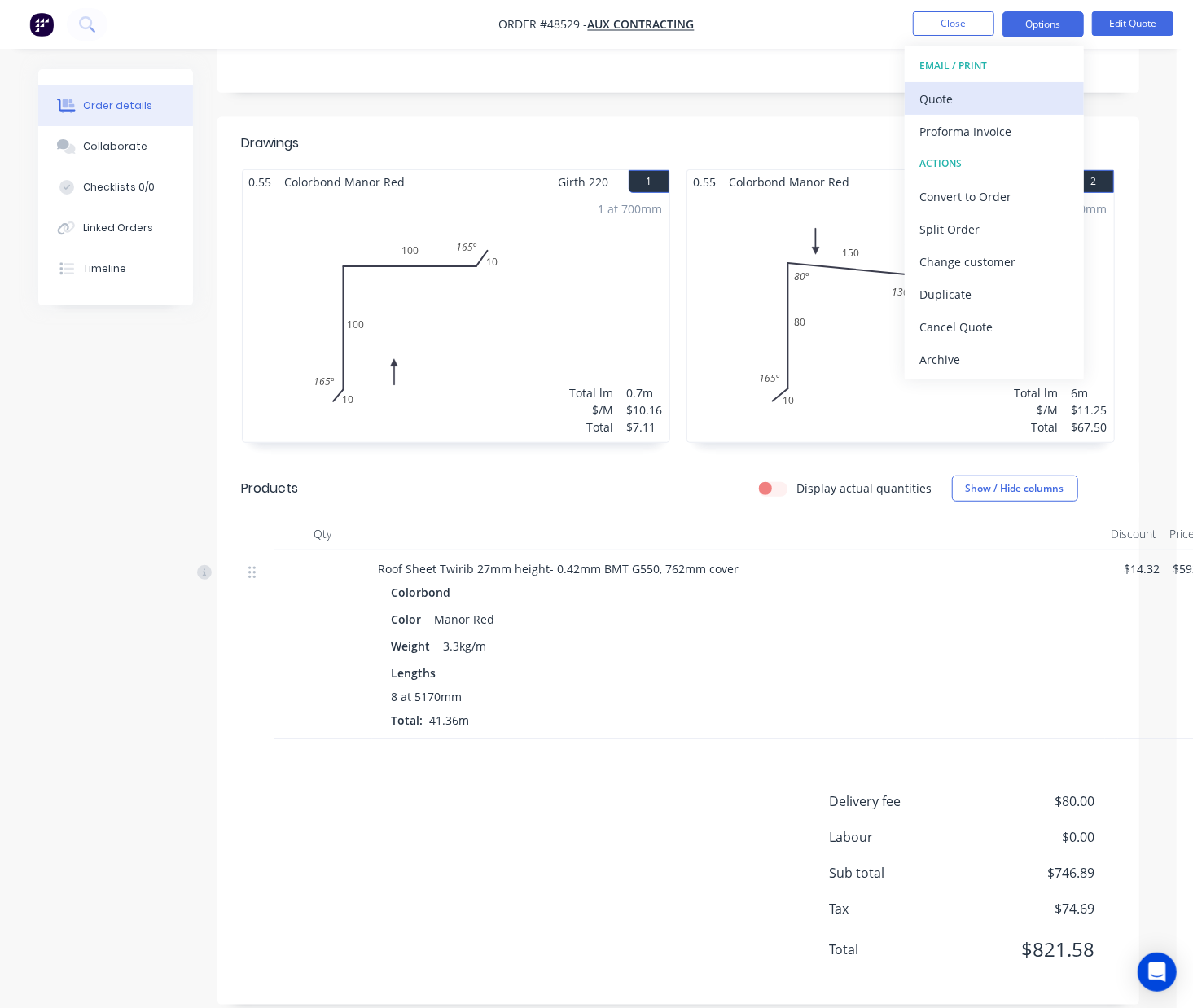
click at [975, 89] on div "Quote" at bounding box center [995, 99] width 150 height 24
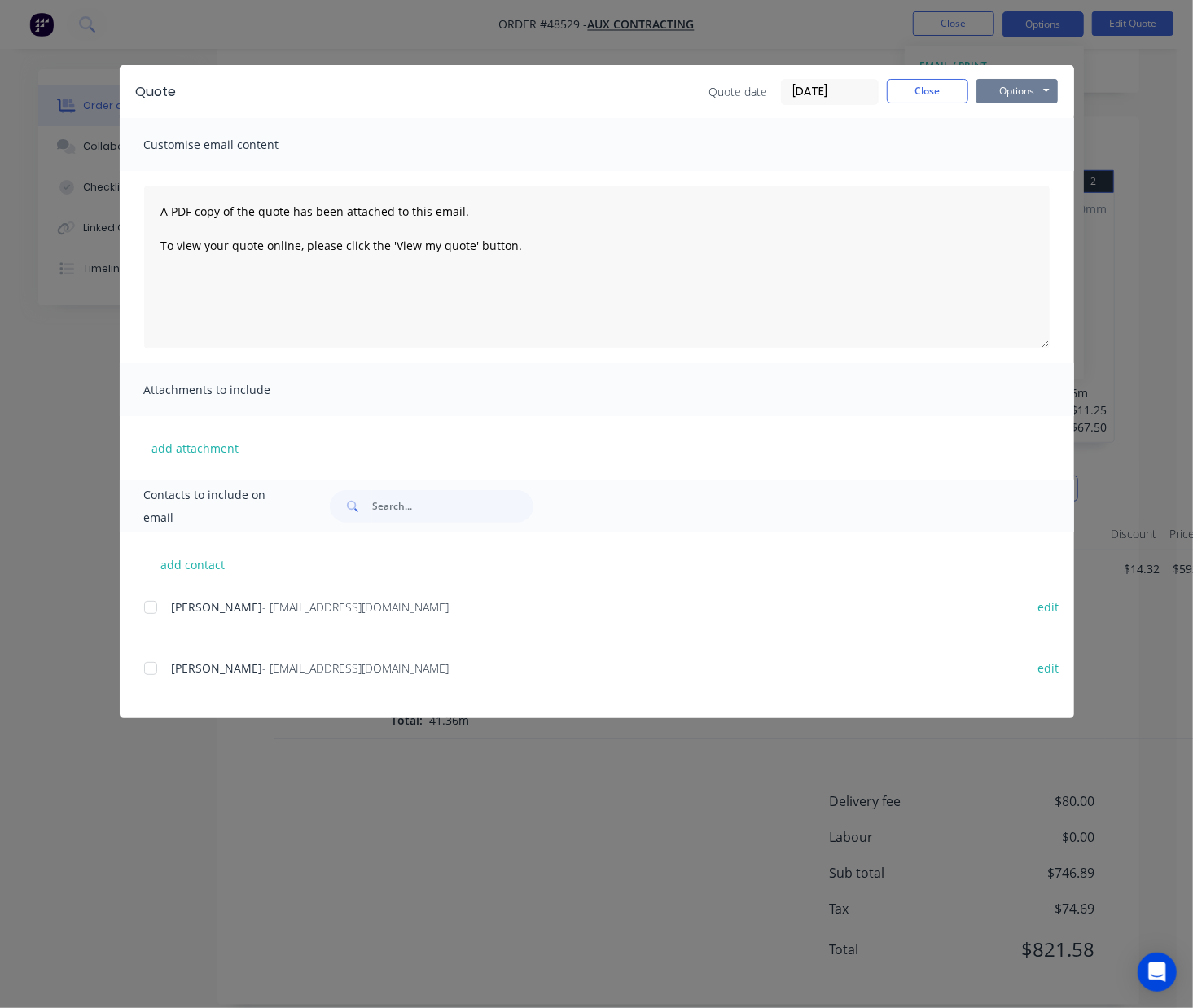
click at [1024, 85] on button "Options" at bounding box center [1017, 91] width 82 height 25
click at [1004, 125] on button "Preview" at bounding box center [1029, 120] width 104 height 27
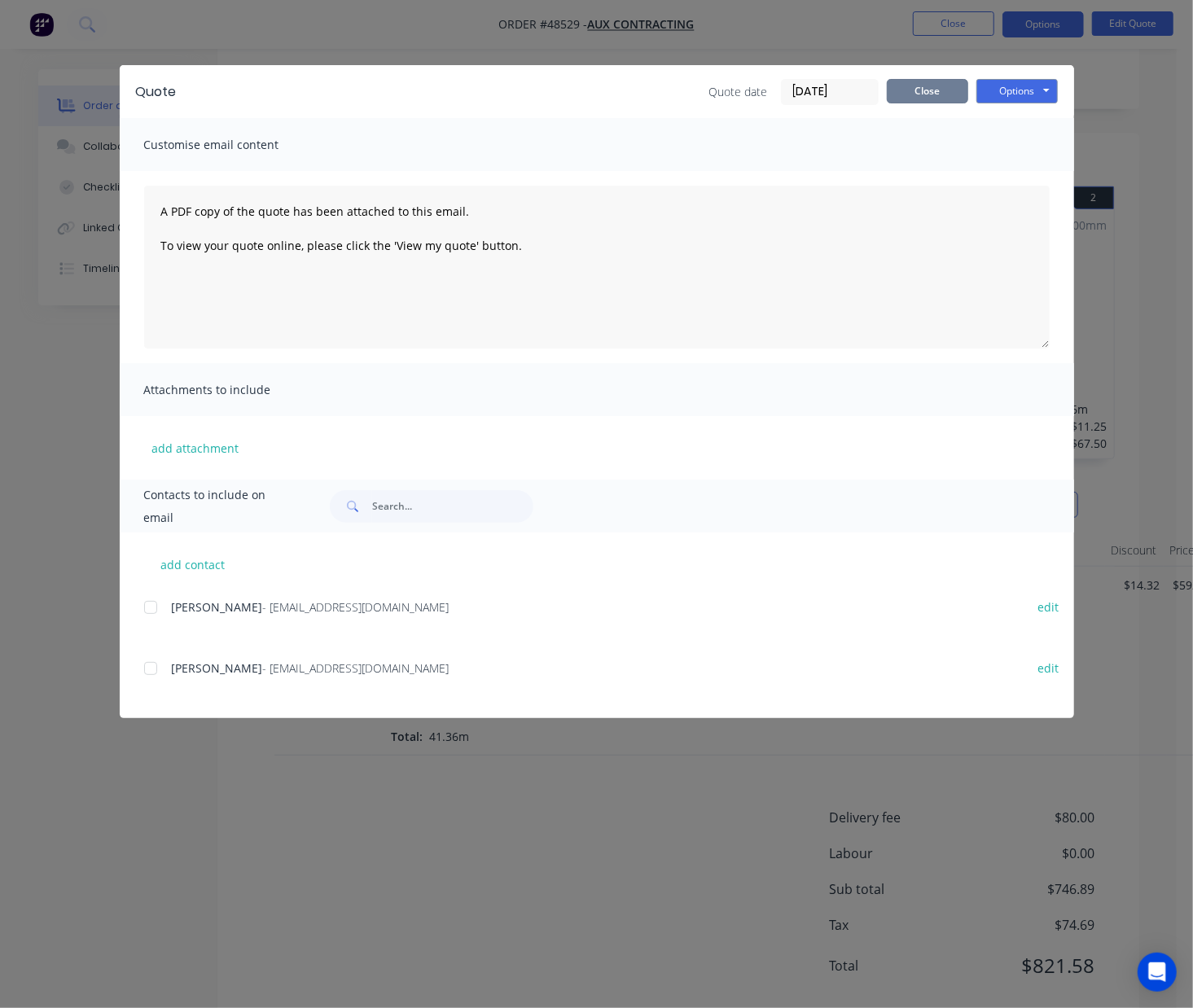
click at [960, 84] on button "Close" at bounding box center [927, 91] width 82 height 25
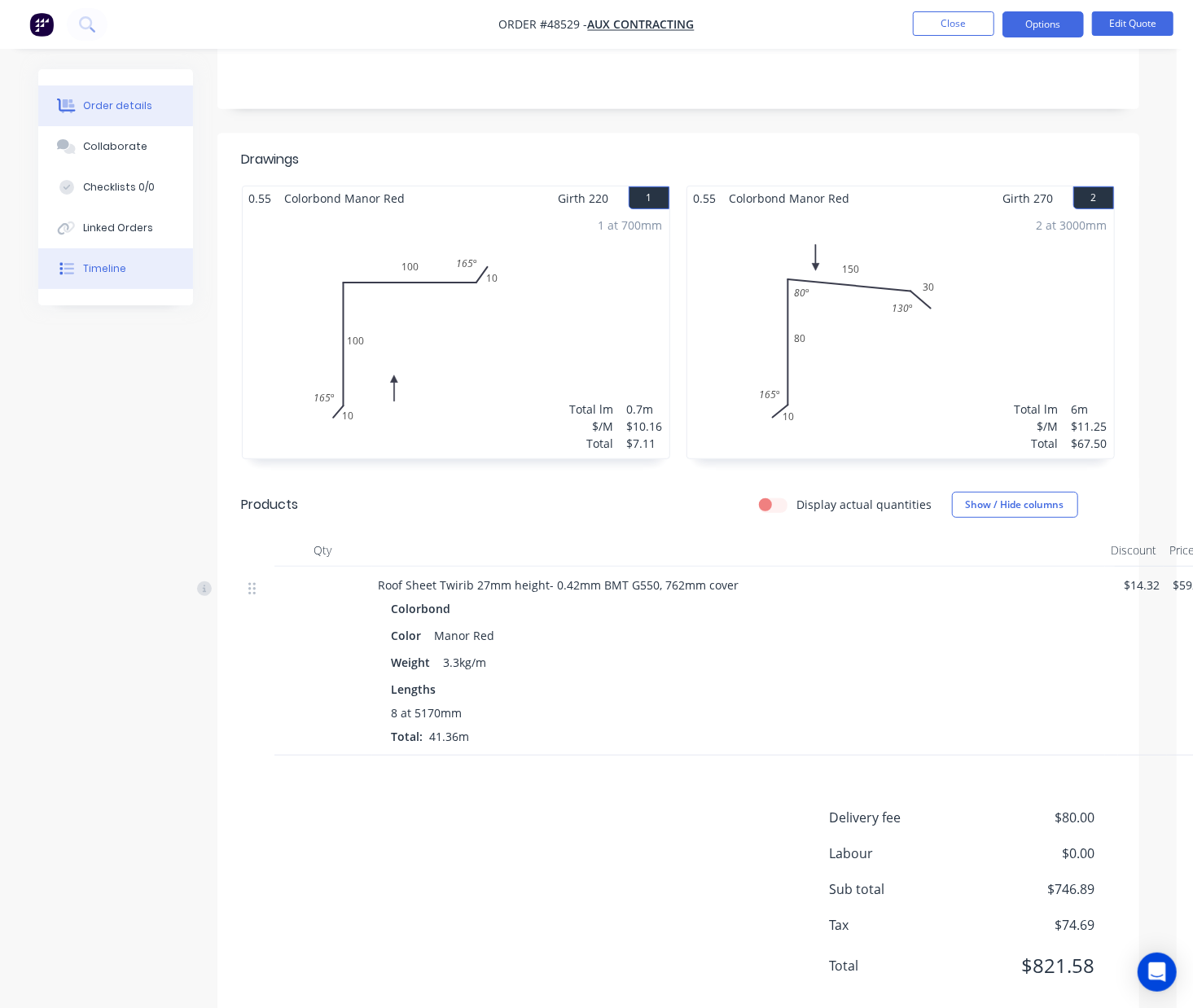
click at [163, 289] on button "Timeline" at bounding box center [115, 269] width 155 height 41
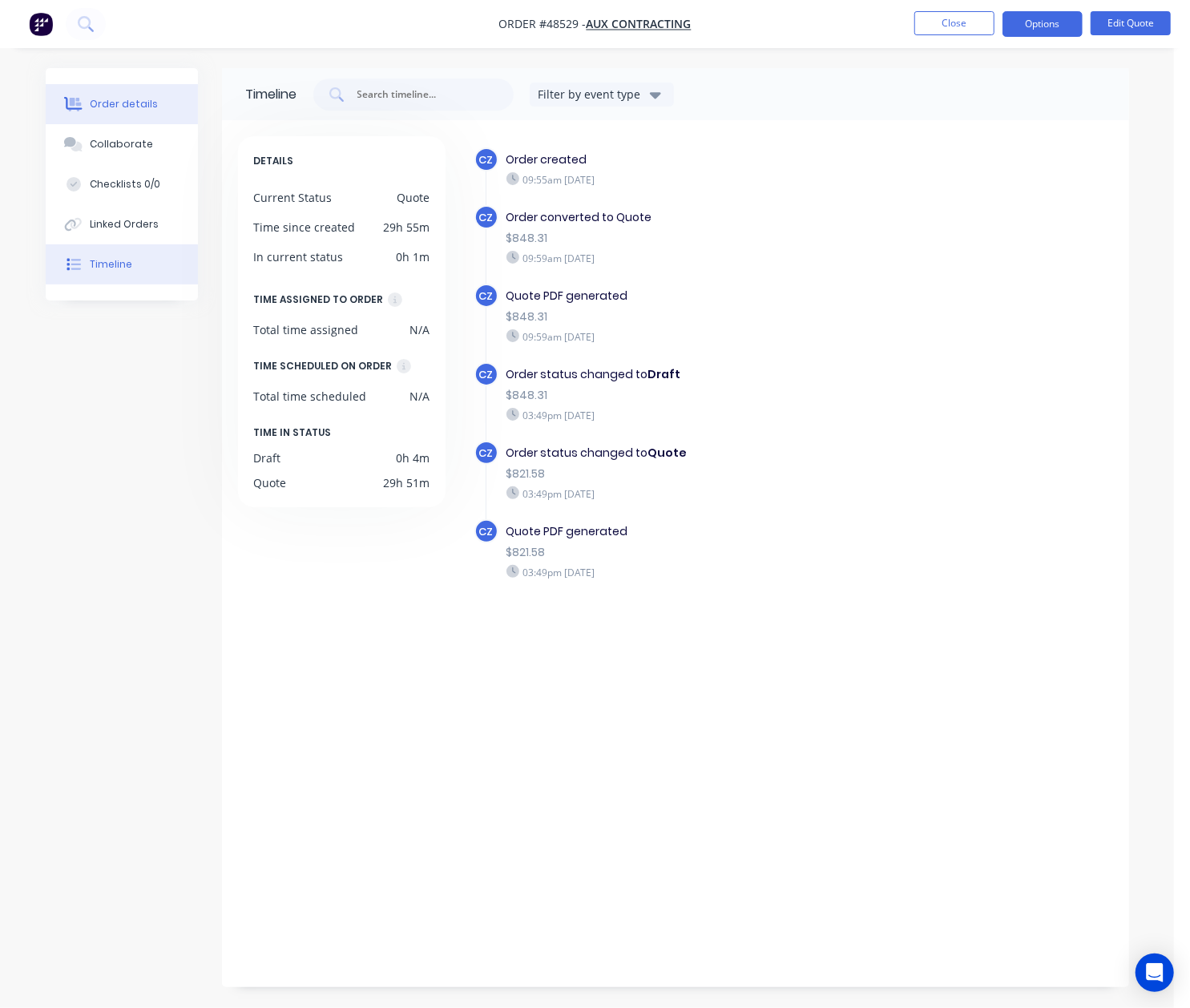
click at [149, 90] on button "Order details" at bounding box center [121, 104] width 152 height 40
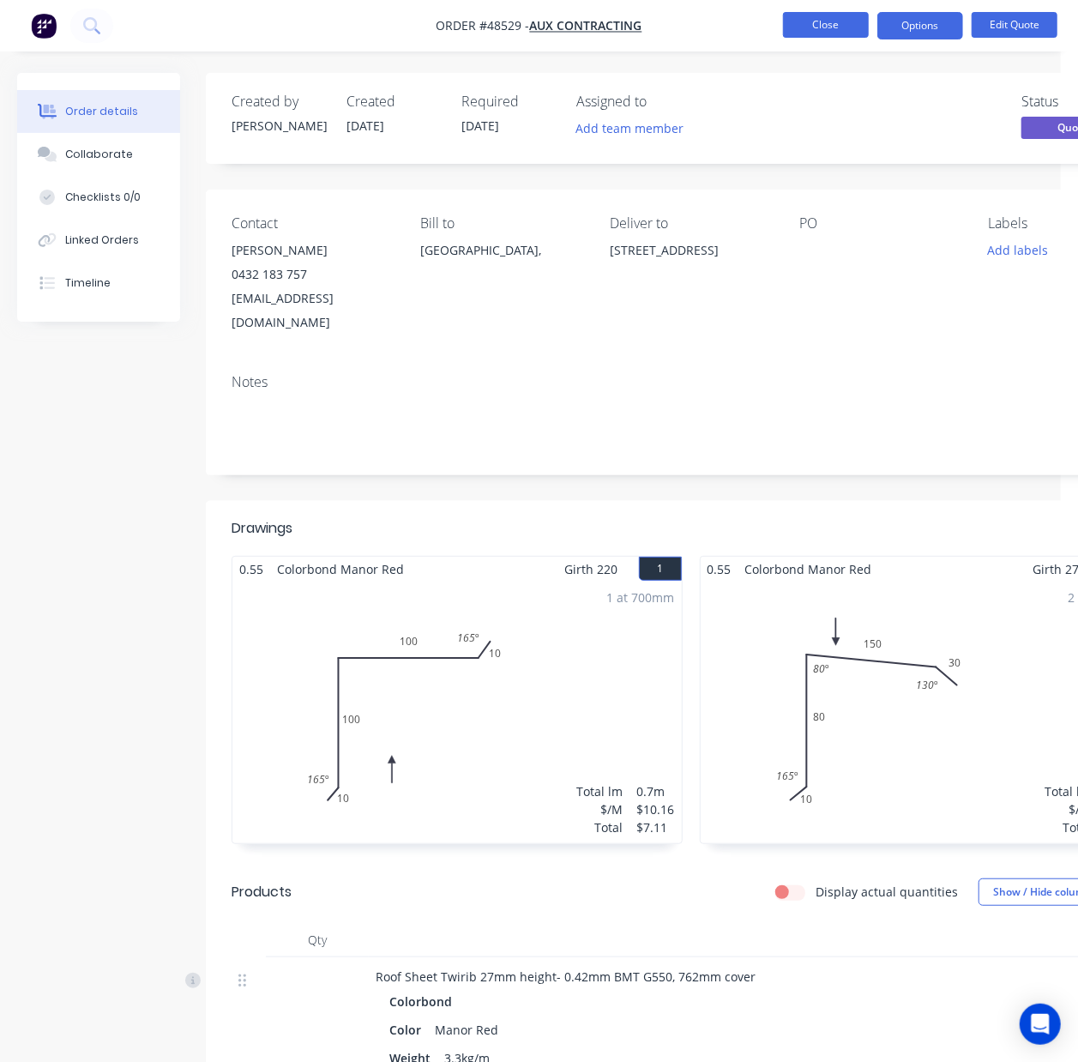
click at [853, 22] on button "Close" at bounding box center [826, 25] width 86 height 26
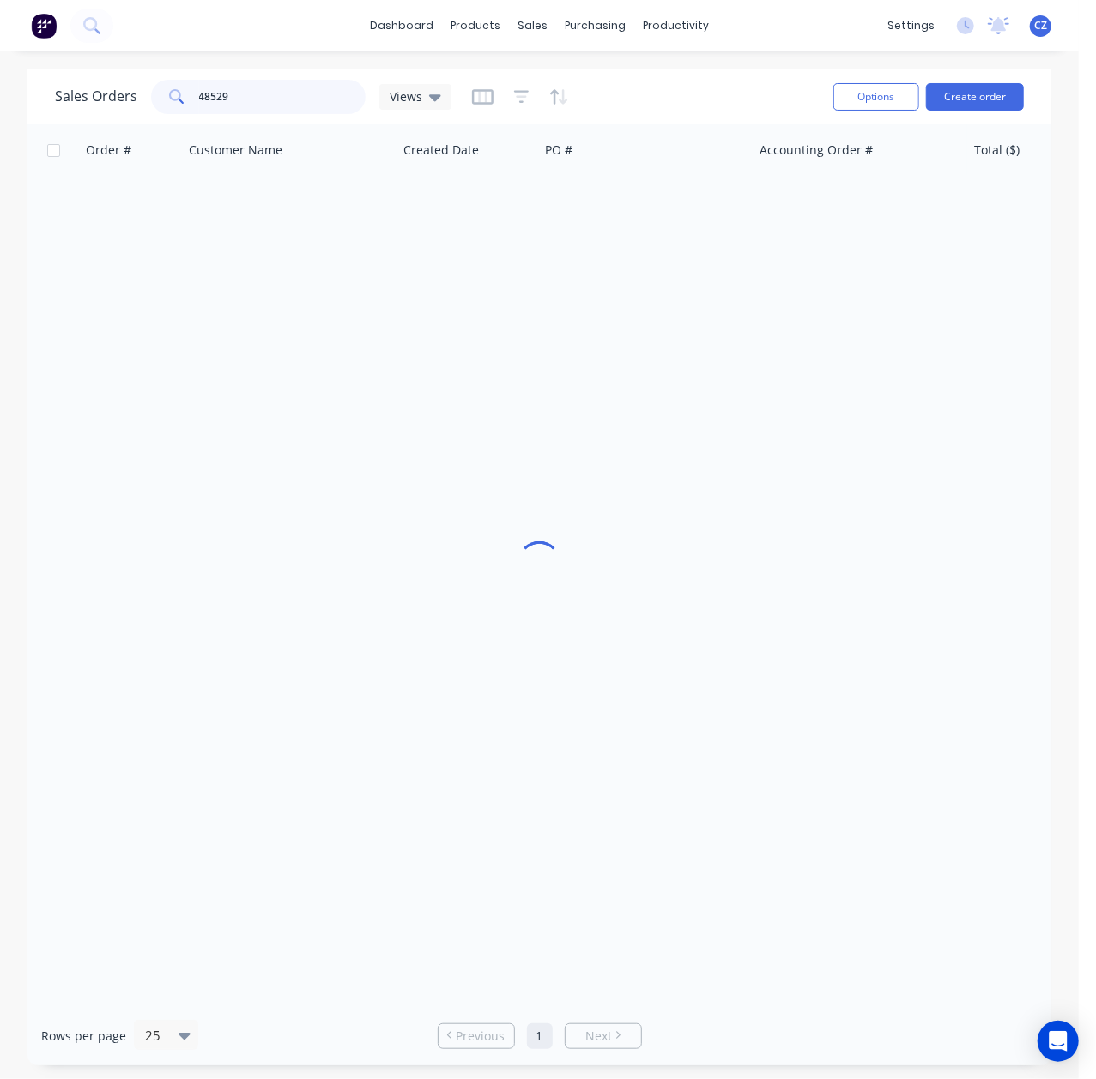
drag, startPoint x: 240, startPoint y: 96, endPoint x: 93, endPoint y: 100, distance: 147.6
click at [93, 100] on div "Sales Orders 48529 Views" at bounding box center [253, 97] width 396 height 34
paste input "00975110"
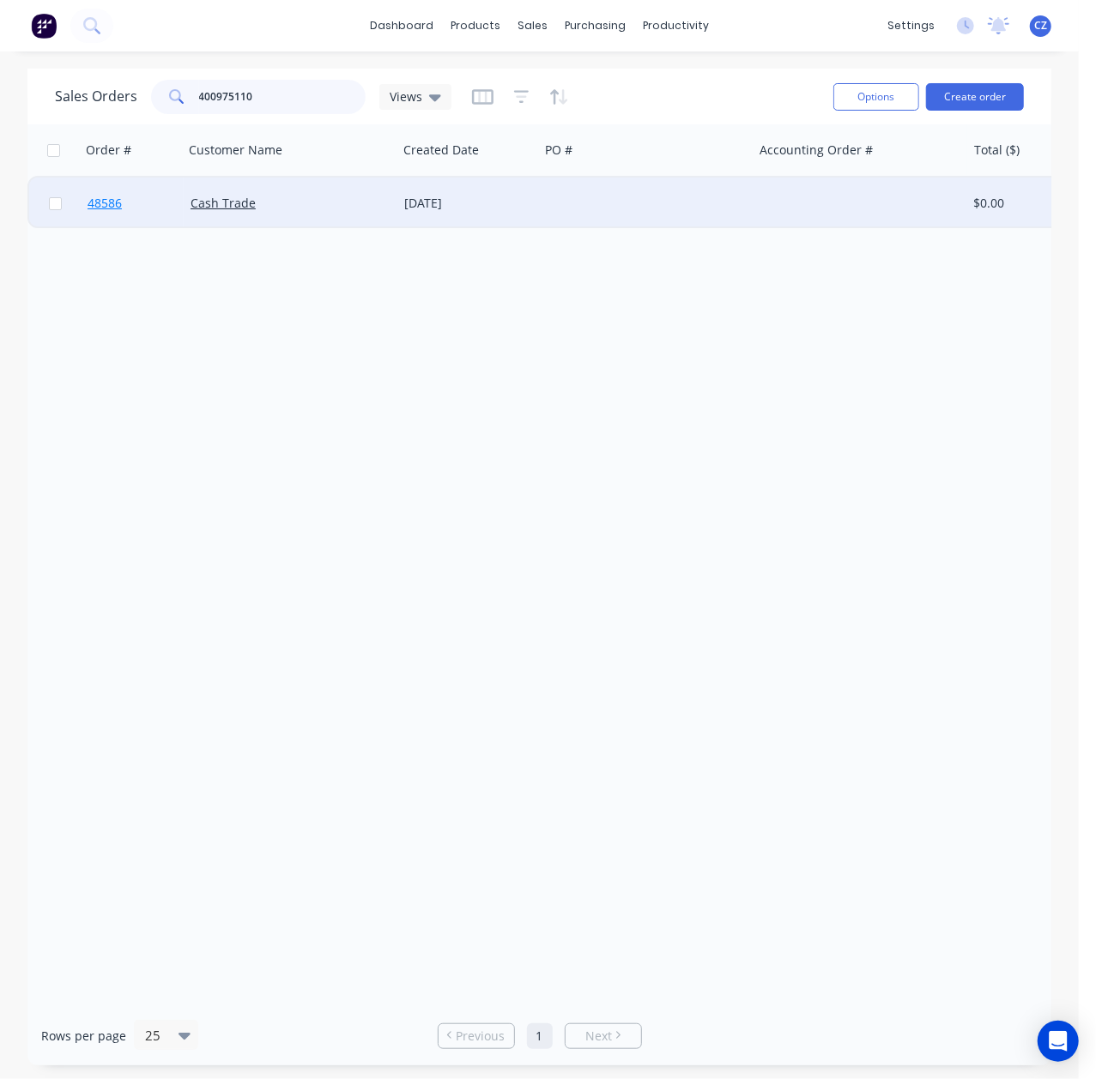
type input "400975110"
click at [166, 196] on link "48586" at bounding box center [139, 203] width 103 height 51
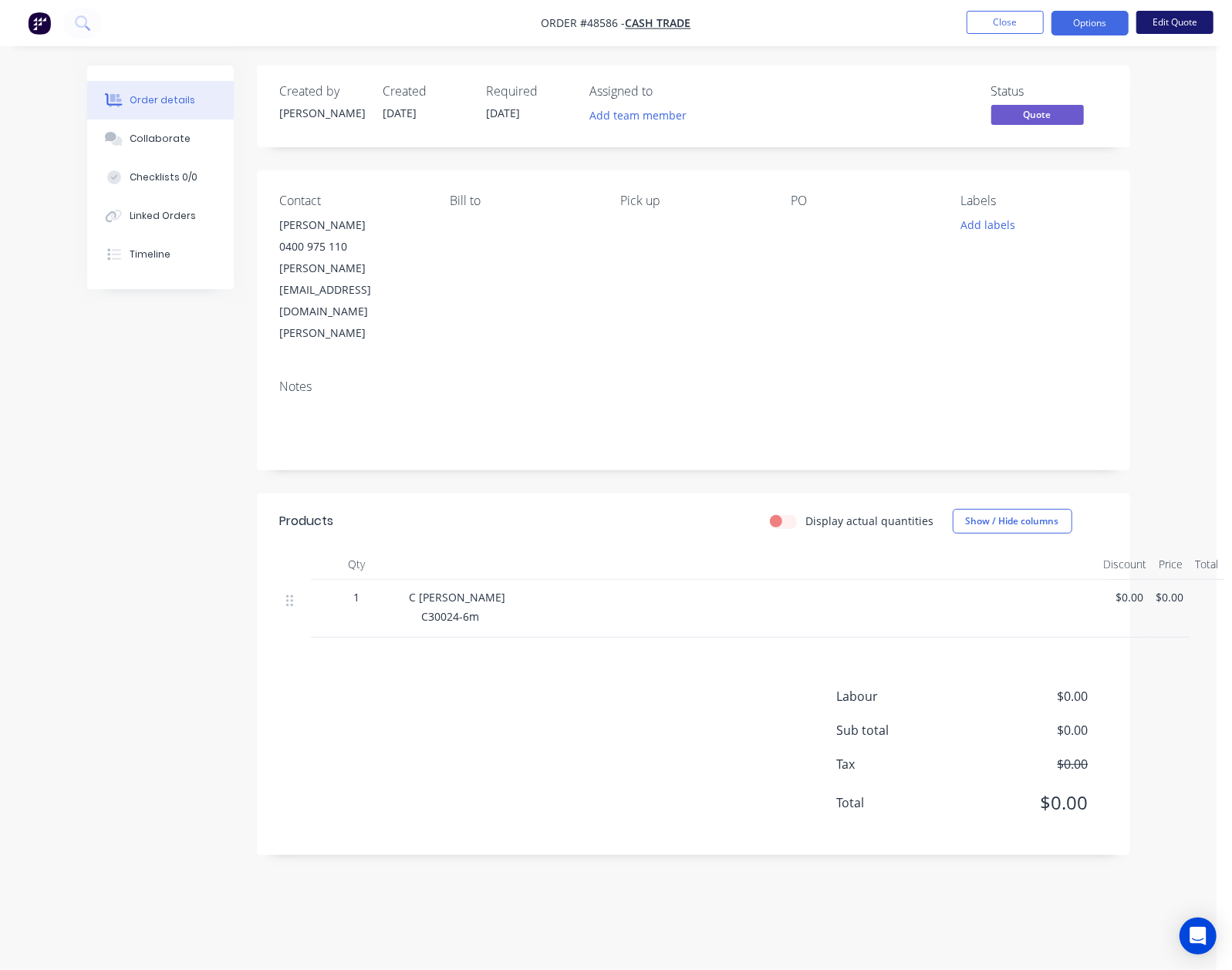
click at [1202, 31] on button "Edit Quote" at bounding box center [1175, 22] width 77 height 23
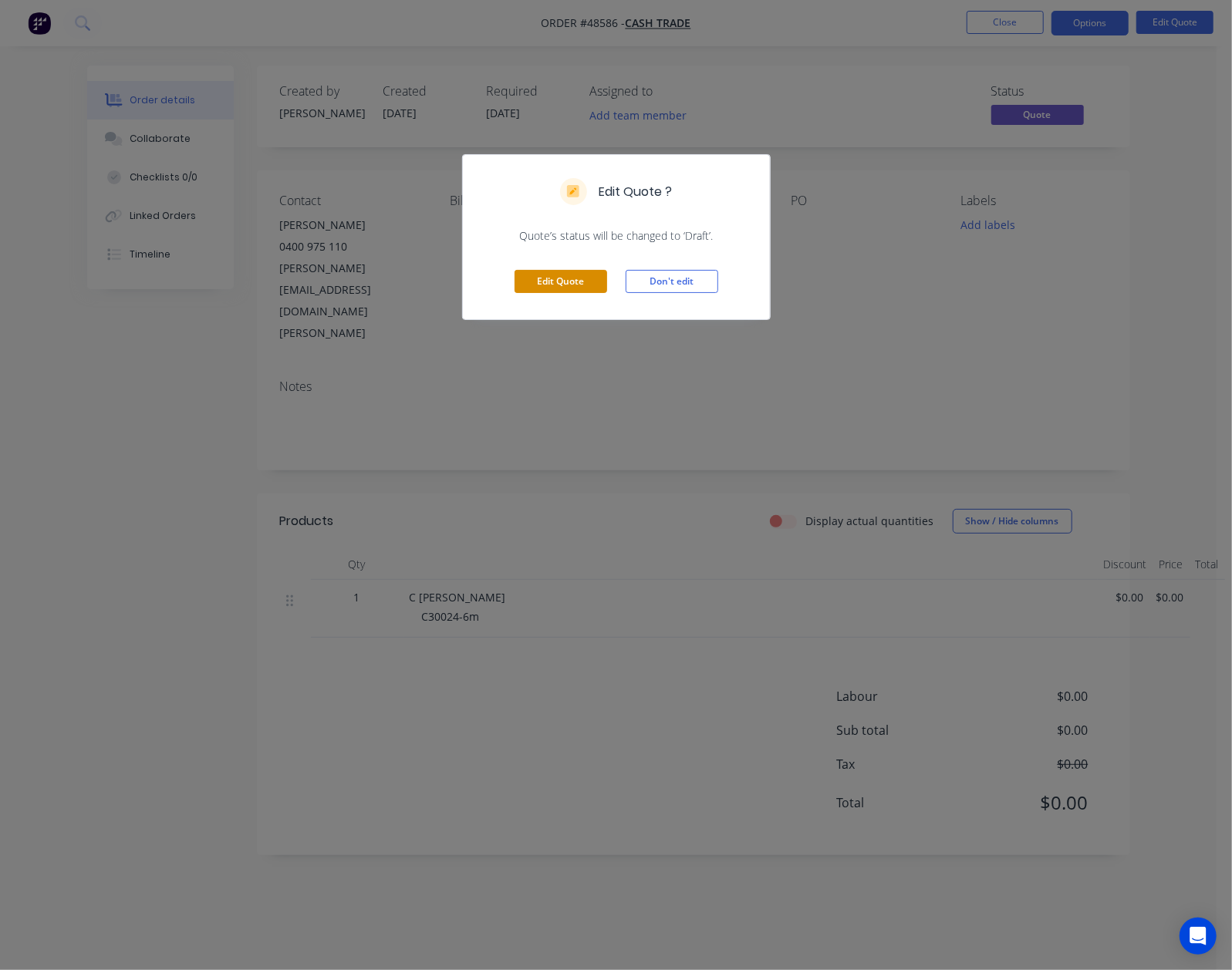
click at [548, 278] on button "Edit Quote" at bounding box center [560, 281] width 93 height 23
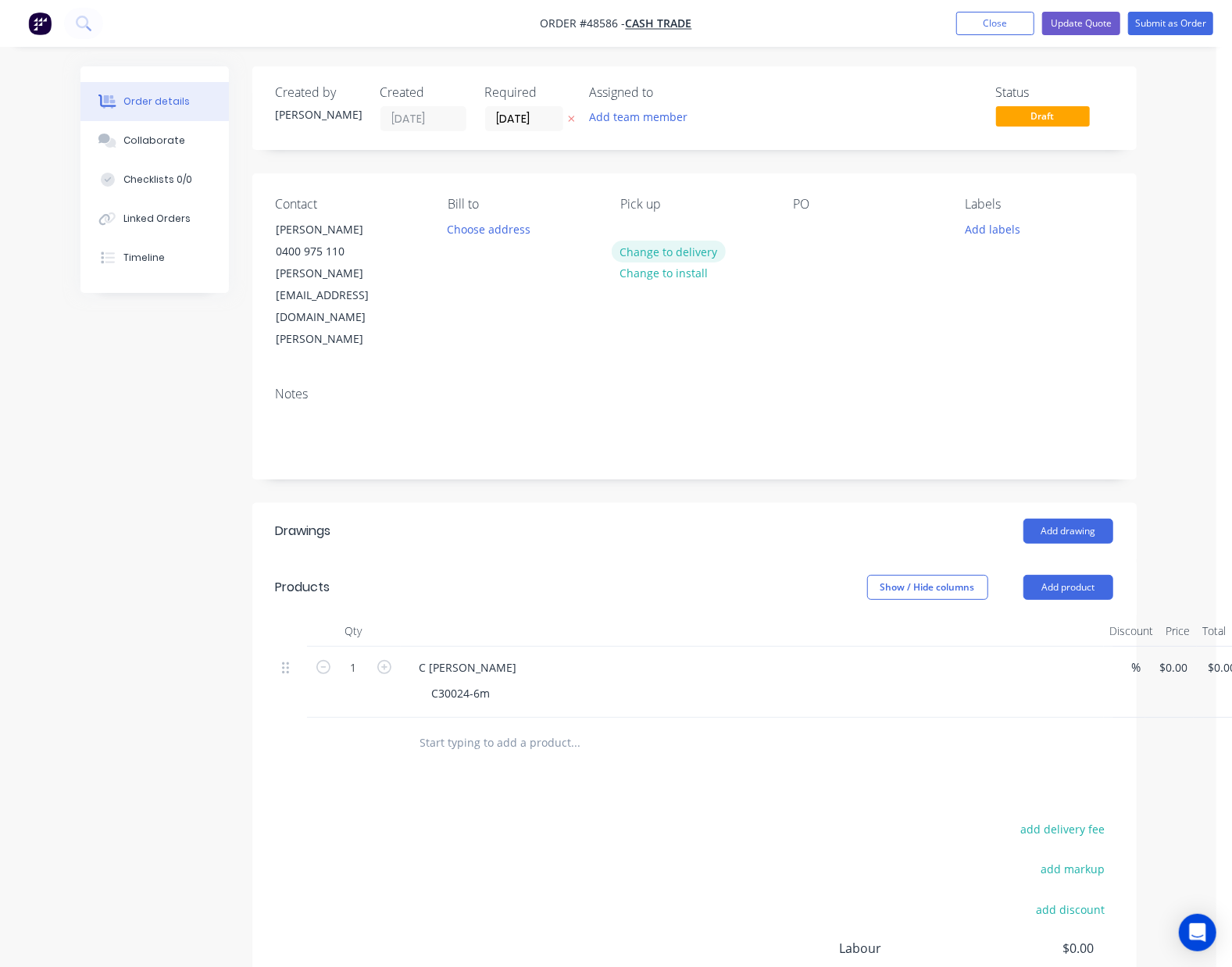
click at [648, 253] on button "Change to delivery" at bounding box center [668, 250] width 114 height 21
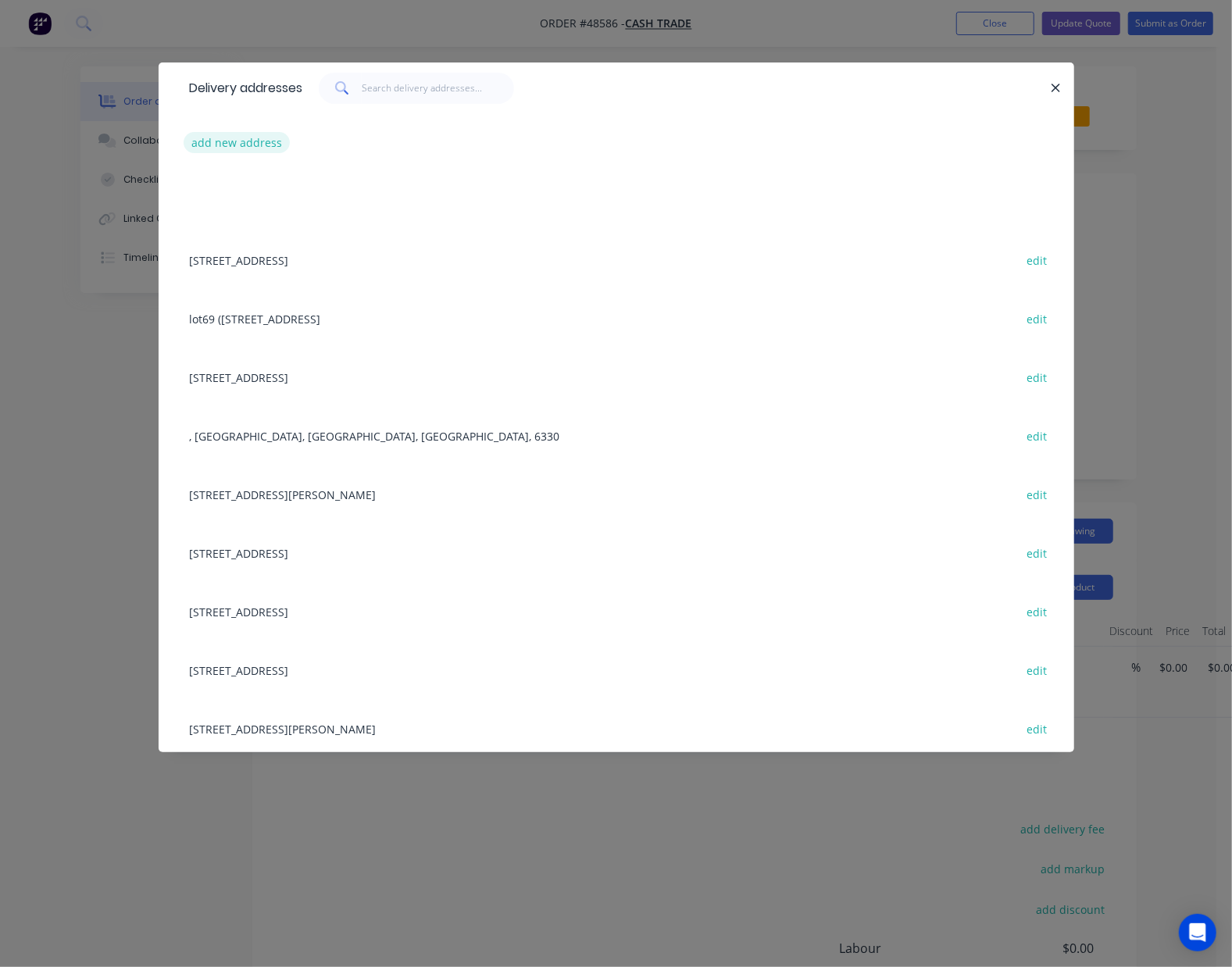
click at [229, 132] on button "add new address" at bounding box center [238, 142] width 107 height 21
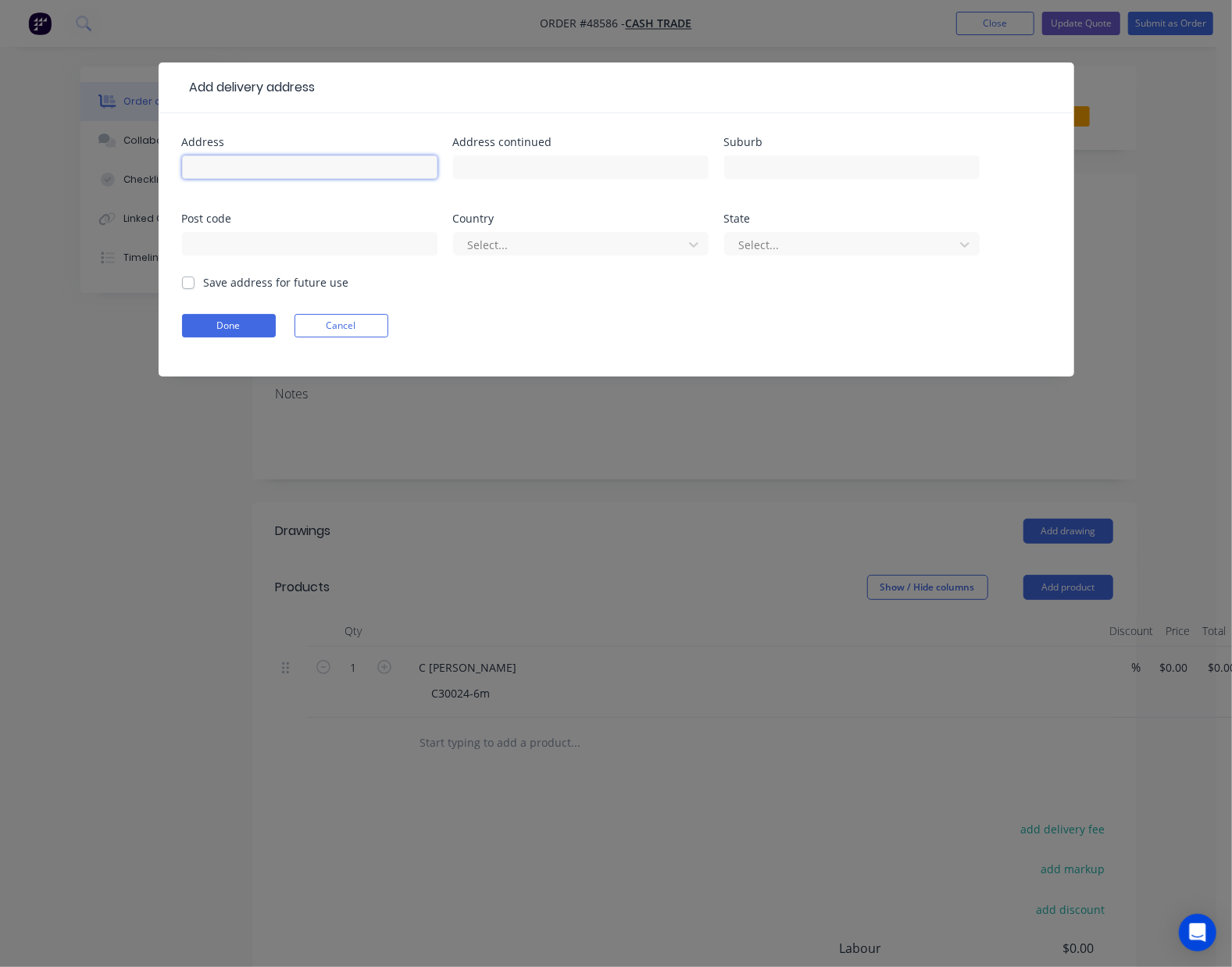
click at [227, 168] on input "text" at bounding box center [310, 168] width 256 height 24
paste input "47 Mudlark Way, Yangebup WA 6164"
type input "47 Mudlark Way, Yangebup WA 6164"
drag, startPoint x: 210, startPoint y: 344, endPoint x: 216, endPoint y: 327, distance: 18.0
click at [211, 338] on form "Address 47 Mudlark Way, Yangebup WA 6164 Address continued Suburb Post code Cou…" at bounding box center [616, 256] width 869 height 239
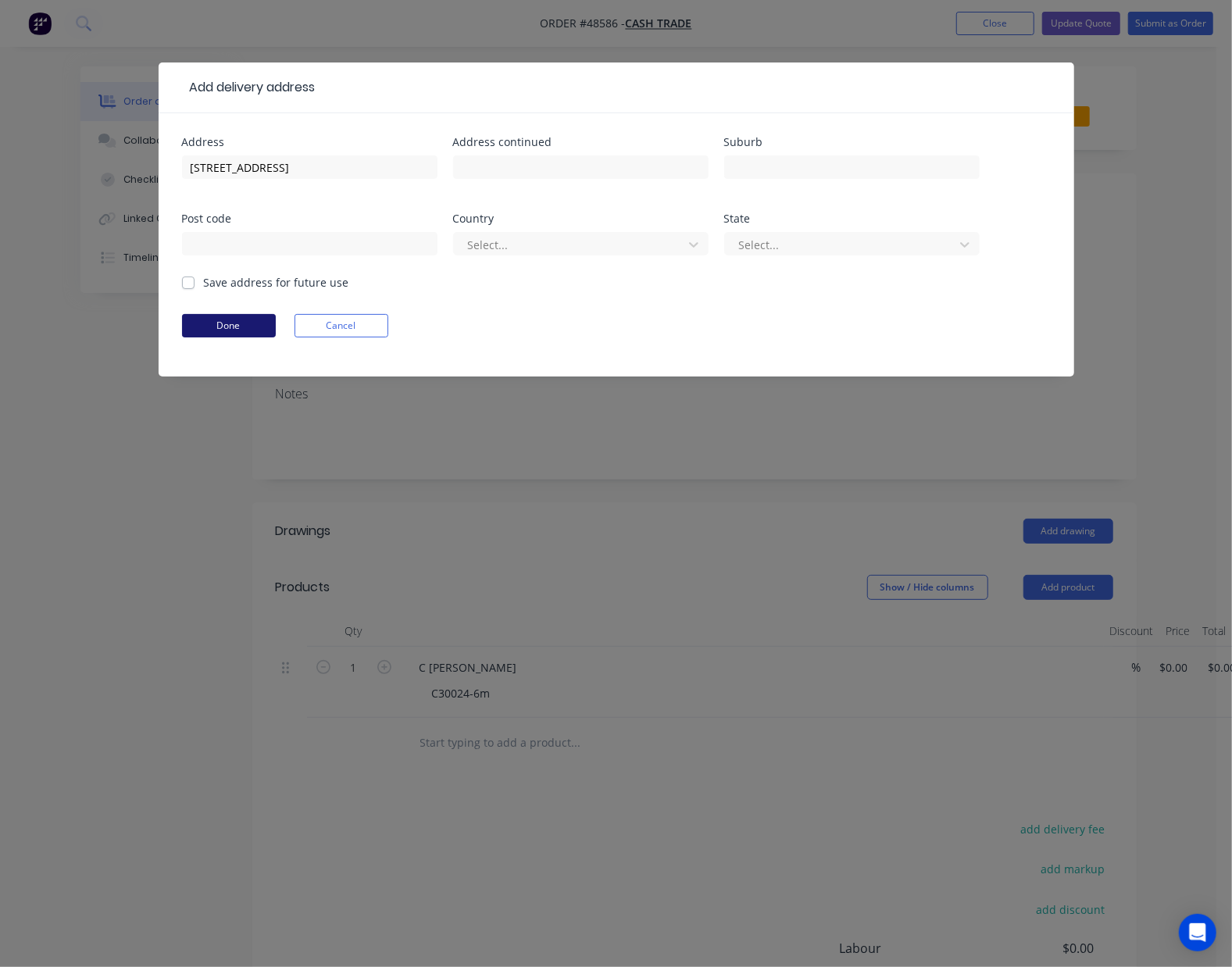
click at [216, 327] on button "Done" at bounding box center [229, 326] width 94 height 24
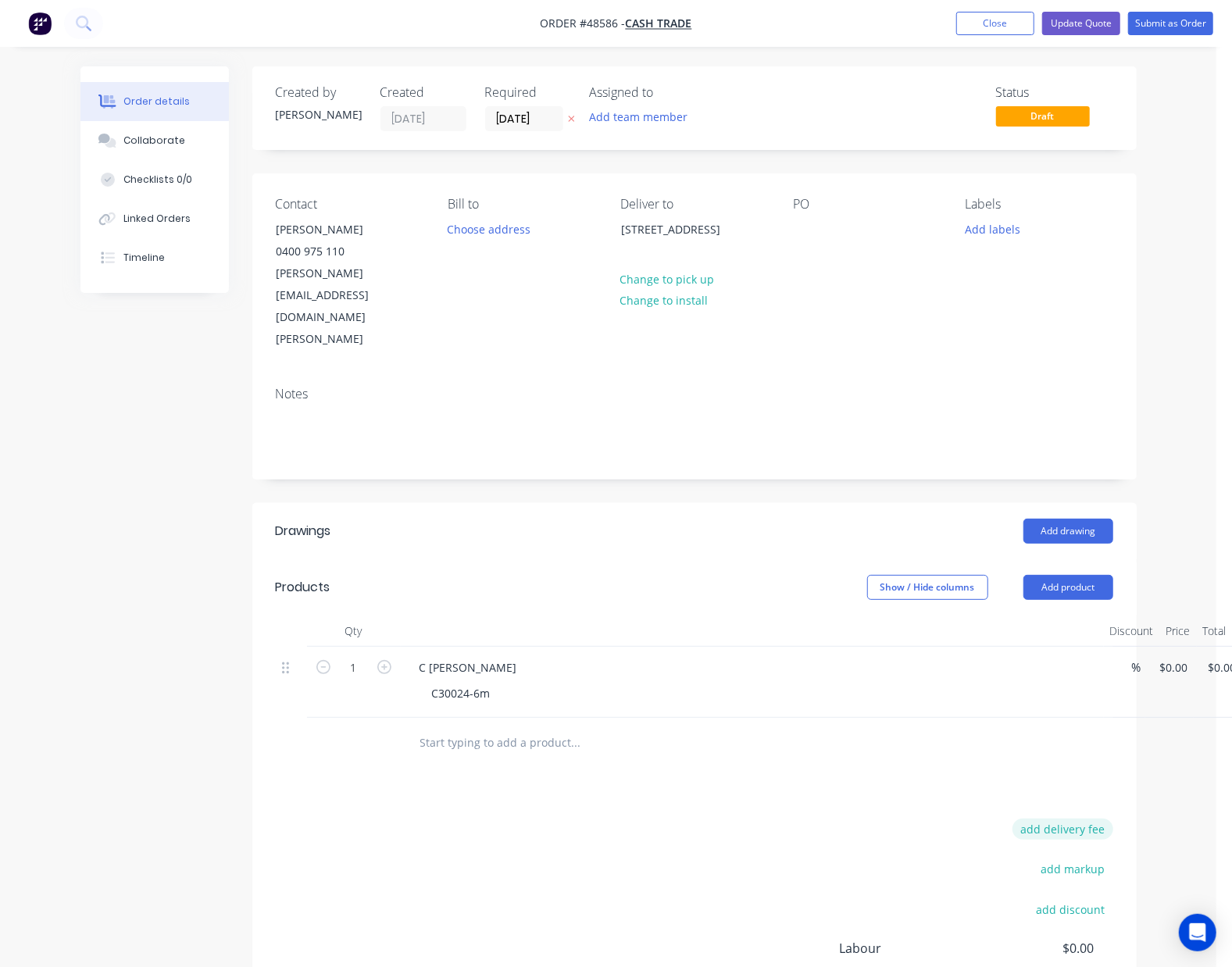
click at [1087, 819] on button "add delivery fee" at bounding box center [1063, 829] width 101 height 21
type input "65"
click input "submit" at bounding box center [0, 0] width 0 height 0
click at [1173, 657] on input "0" at bounding box center [1166, 667] width 18 height 23
type input "$196.13"
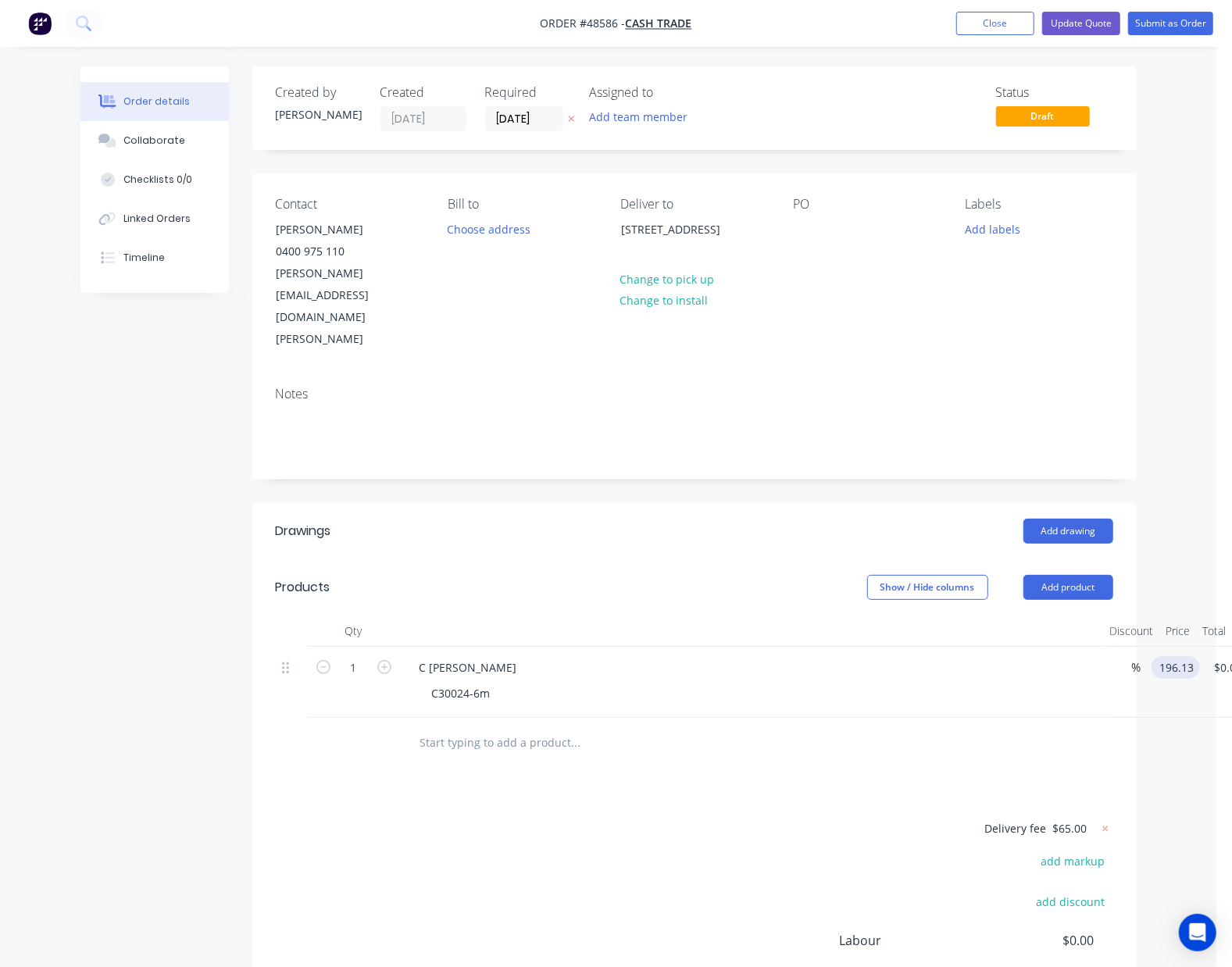
type input "$196.13"
click at [386, 718] on div at bounding box center [353, 743] width 94 height 51
drag, startPoint x: 688, startPoint y: 614, endPoint x: 669, endPoint y: 561, distance: 56.3
click at [688, 657] on div "C Purlin Galvanized" at bounding box center [752, 667] width 690 height 23
drag, startPoint x: 636, startPoint y: 629, endPoint x: 729, endPoint y: 484, distance: 172.3
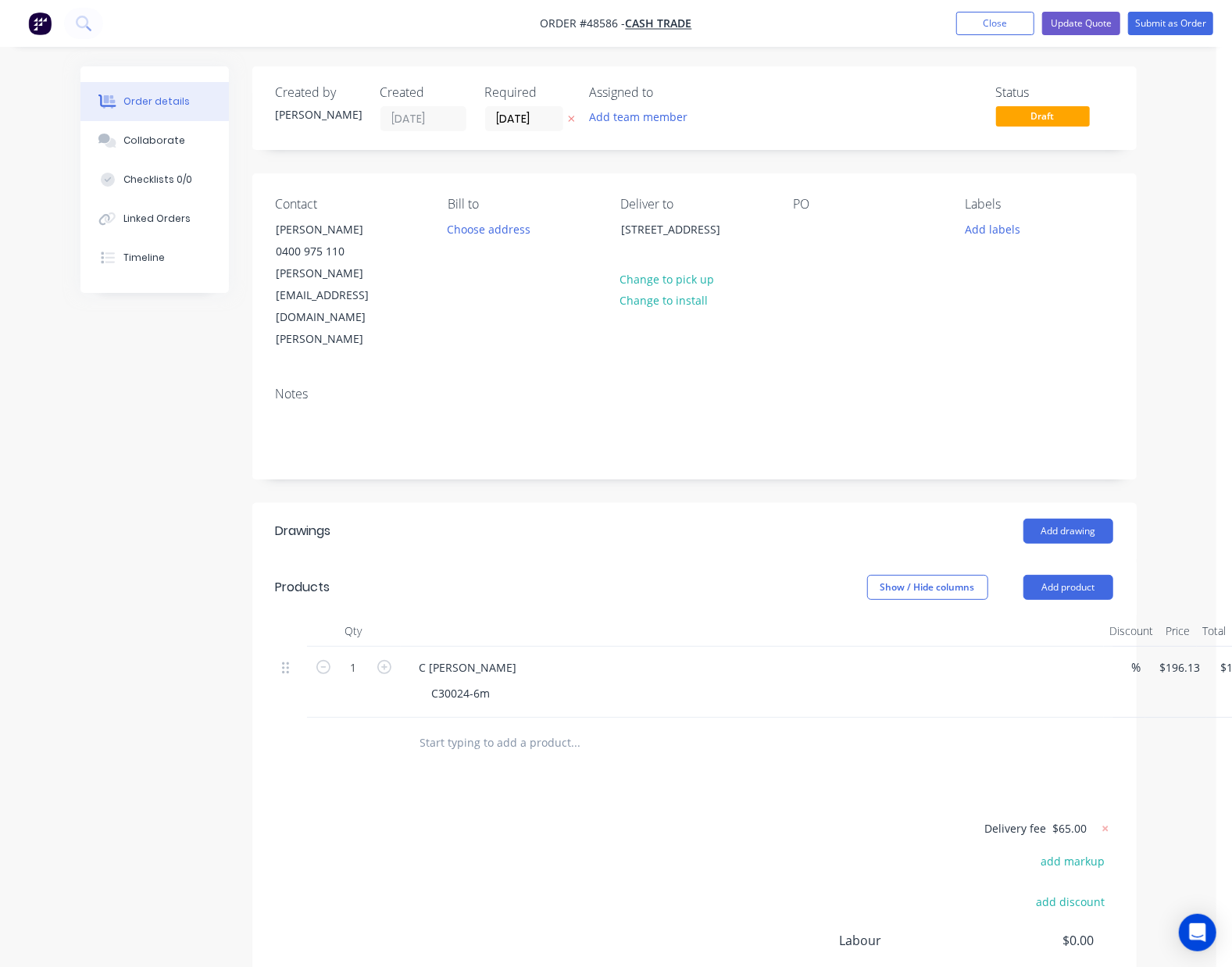
click at [636, 682] on div "C30024-6m" at bounding box center [759, 693] width 678 height 23
click at [1097, 31] on button "Update Quote" at bounding box center [1081, 24] width 78 height 24
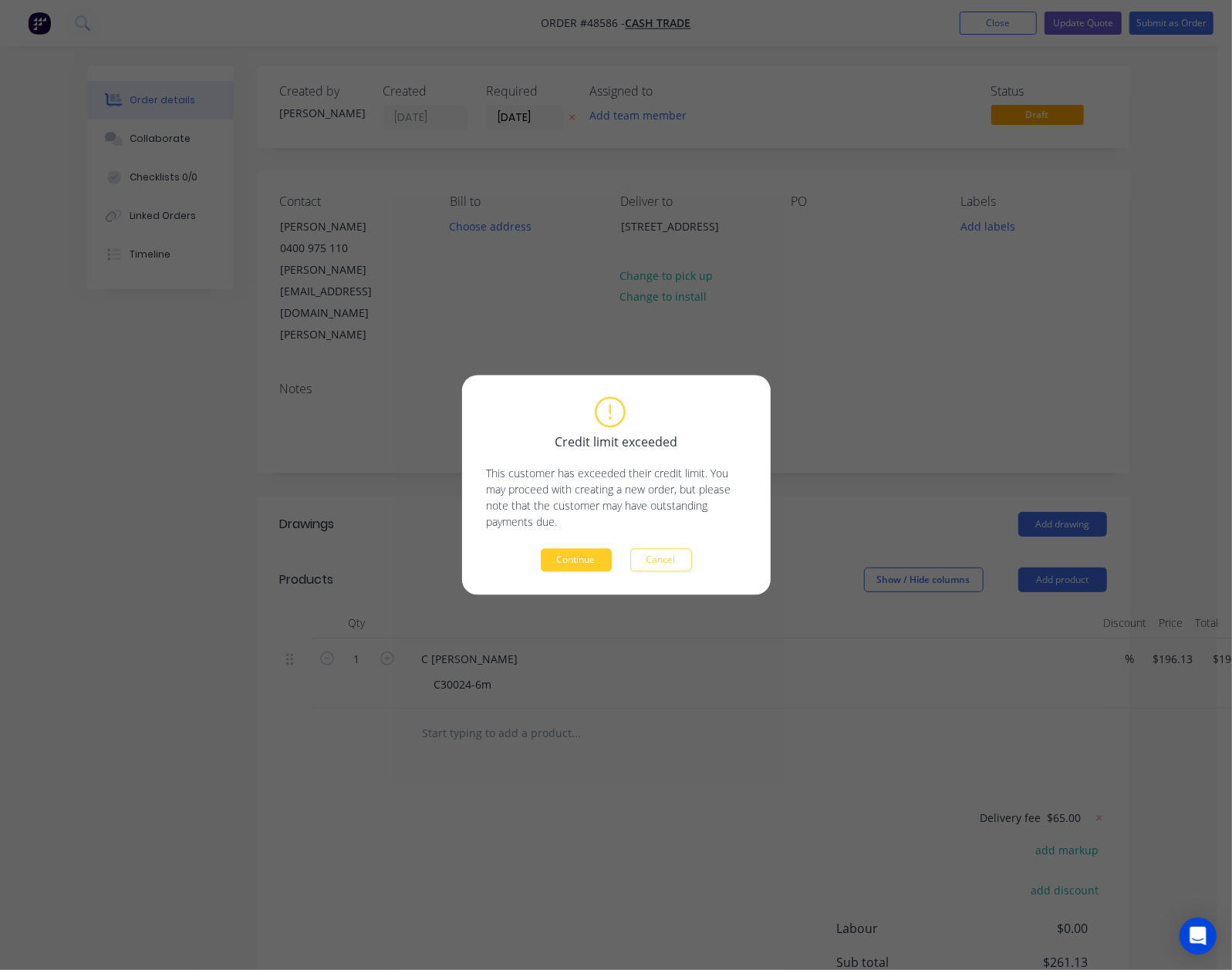
click at [556, 562] on button "Continue" at bounding box center [576, 561] width 71 height 23
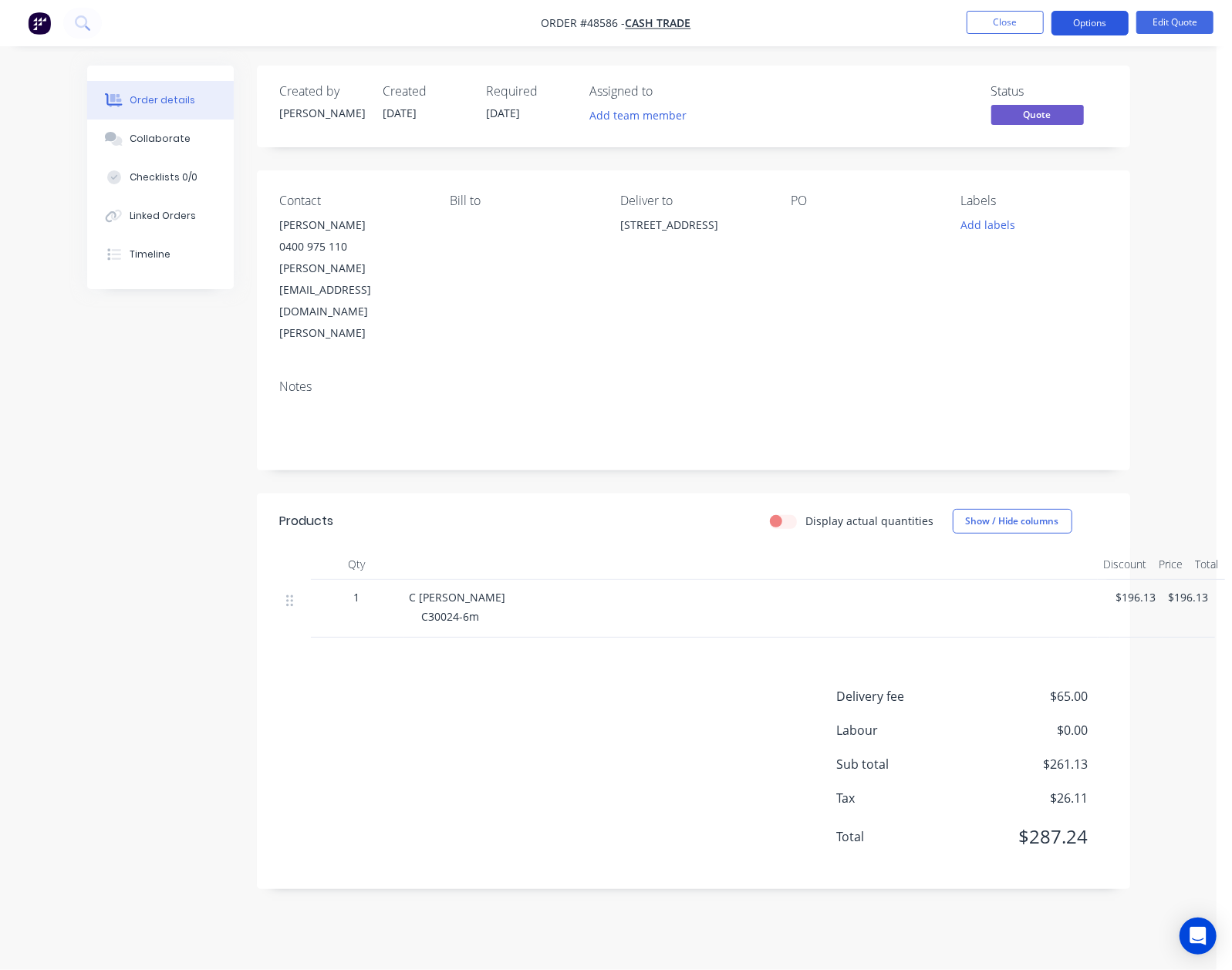
click at [1077, 34] on button "Options" at bounding box center [1090, 22] width 77 height 24
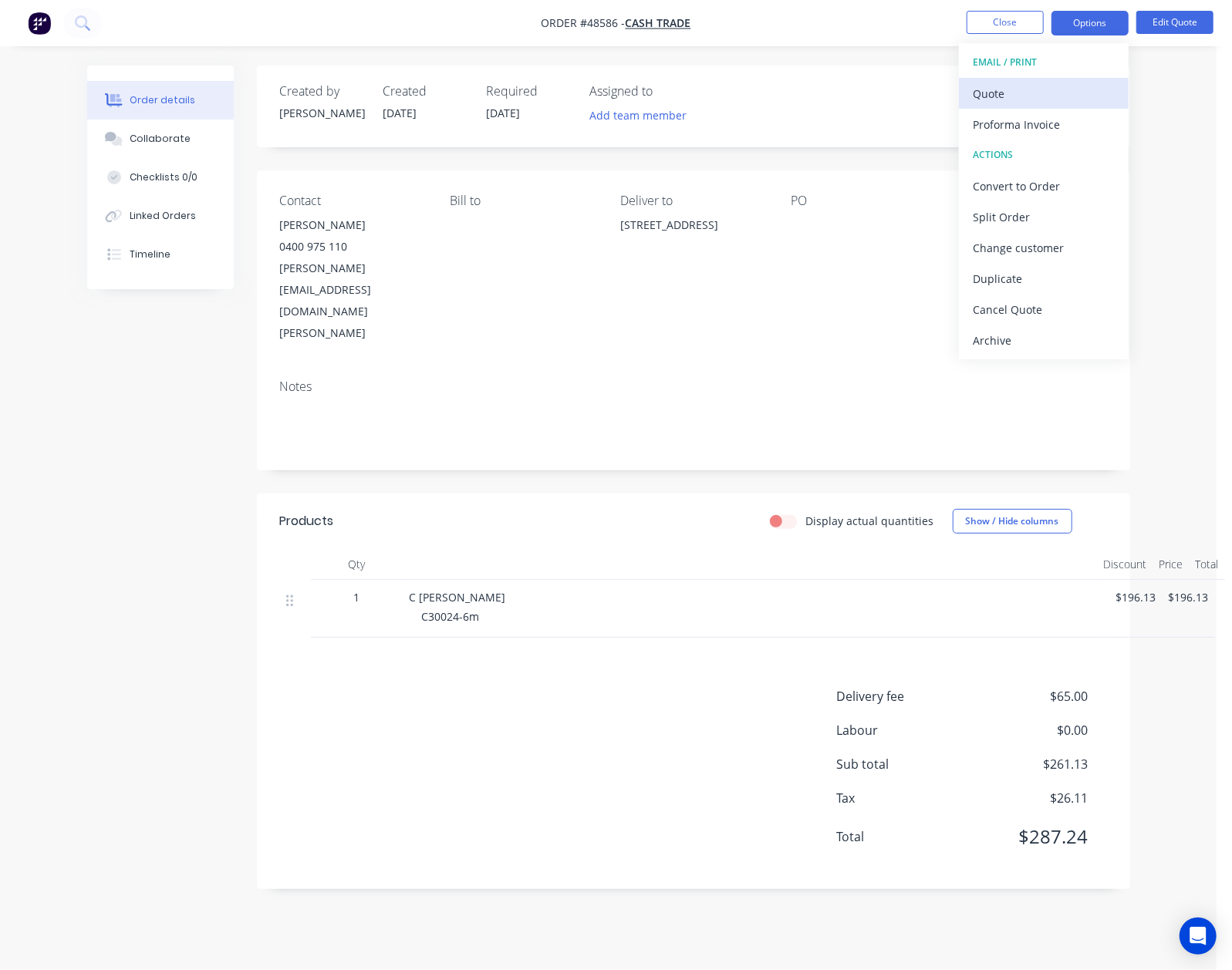
click at [1004, 85] on div "Quote" at bounding box center [1044, 93] width 142 height 22
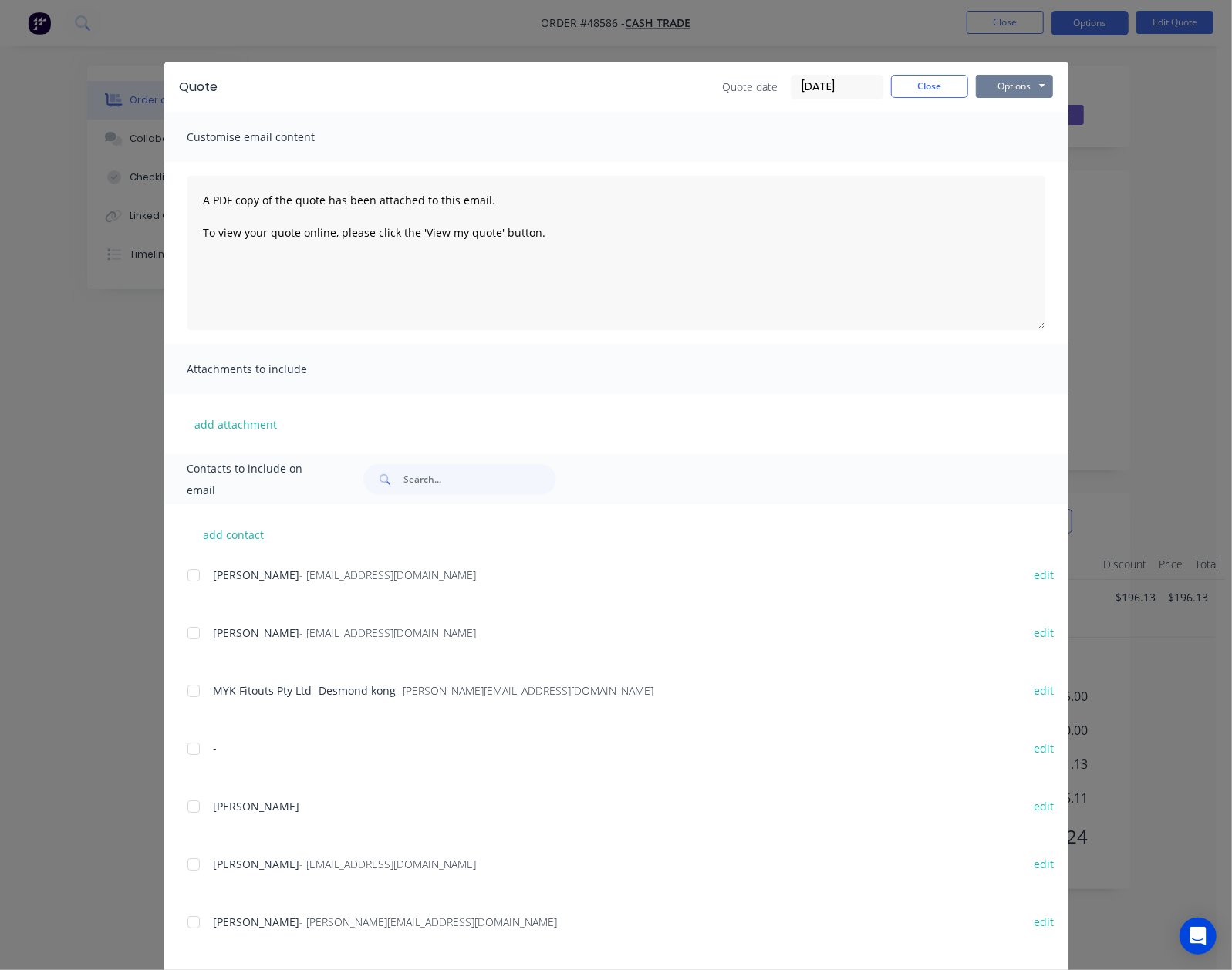
click at [1020, 81] on button "Options" at bounding box center [1014, 86] width 77 height 23
click at [1003, 111] on button "Preview" at bounding box center [1025, 113] width 99 height 25
click at [942, 95] on button "Close" at bounding box center [930, 86] width 77 height 23
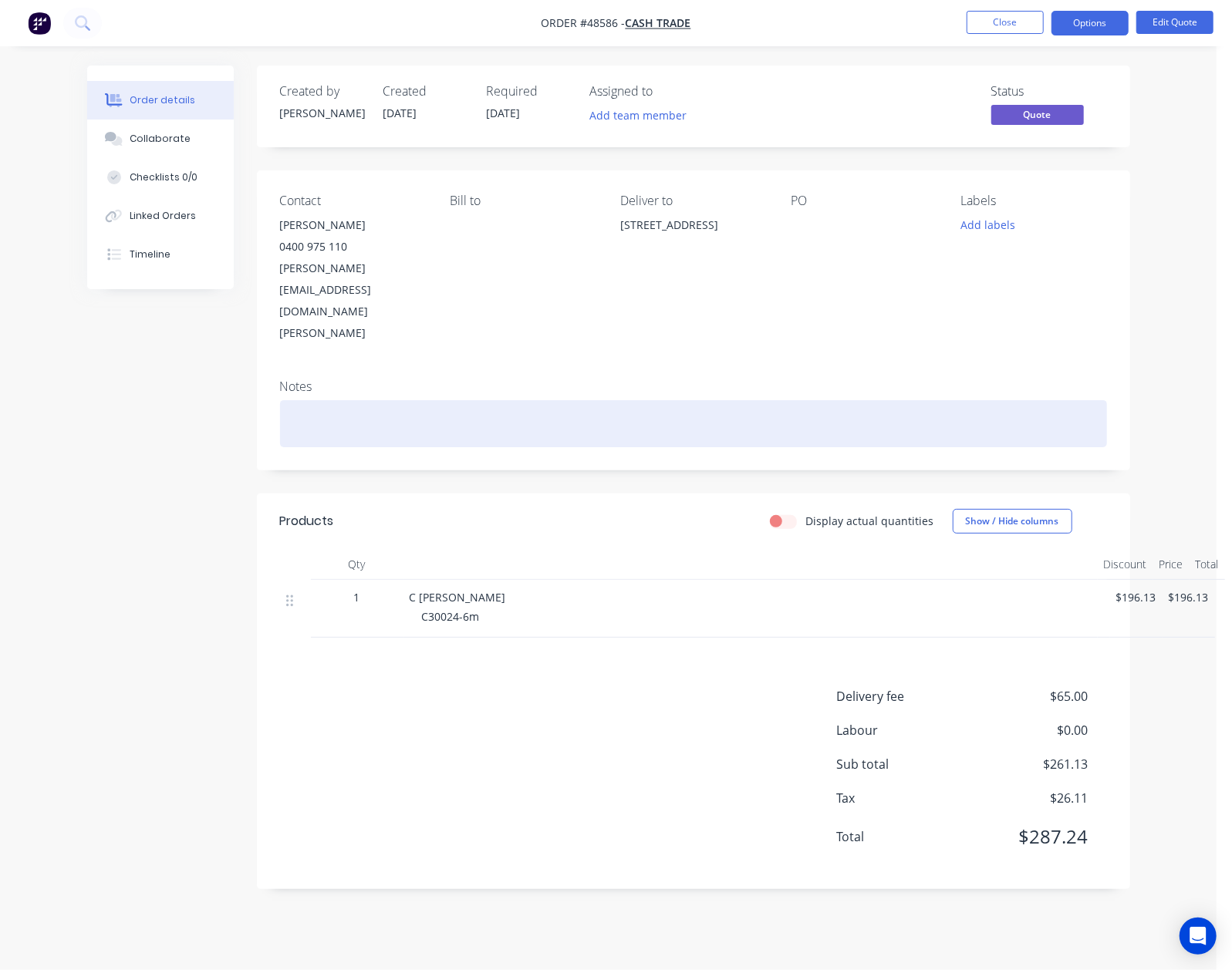
click at [817, 400] on div at bounding box center [693, 423] width 827 height 47
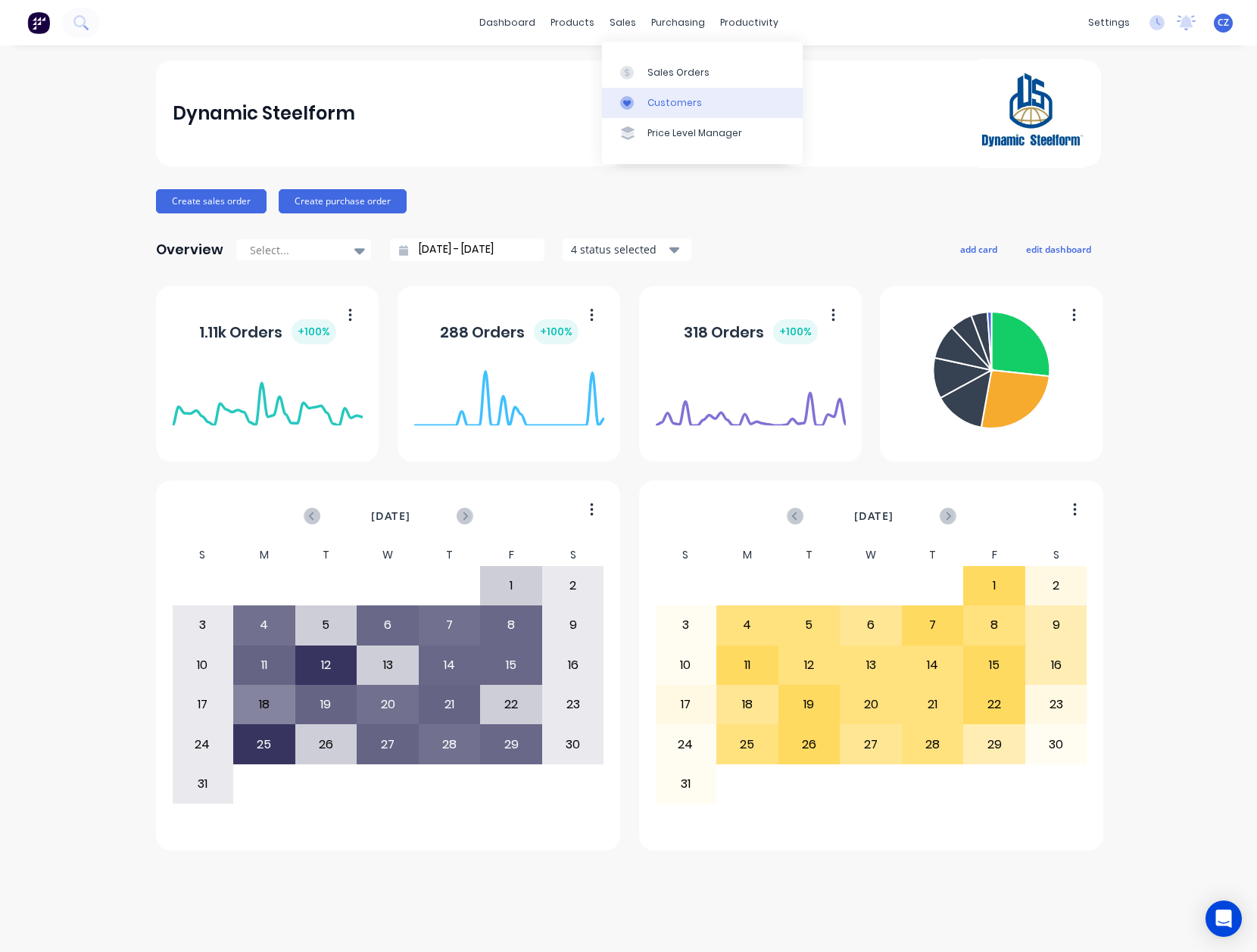
click at [649, 113] on link "Customers" at bounding box center [702, 103] width 200 height 30
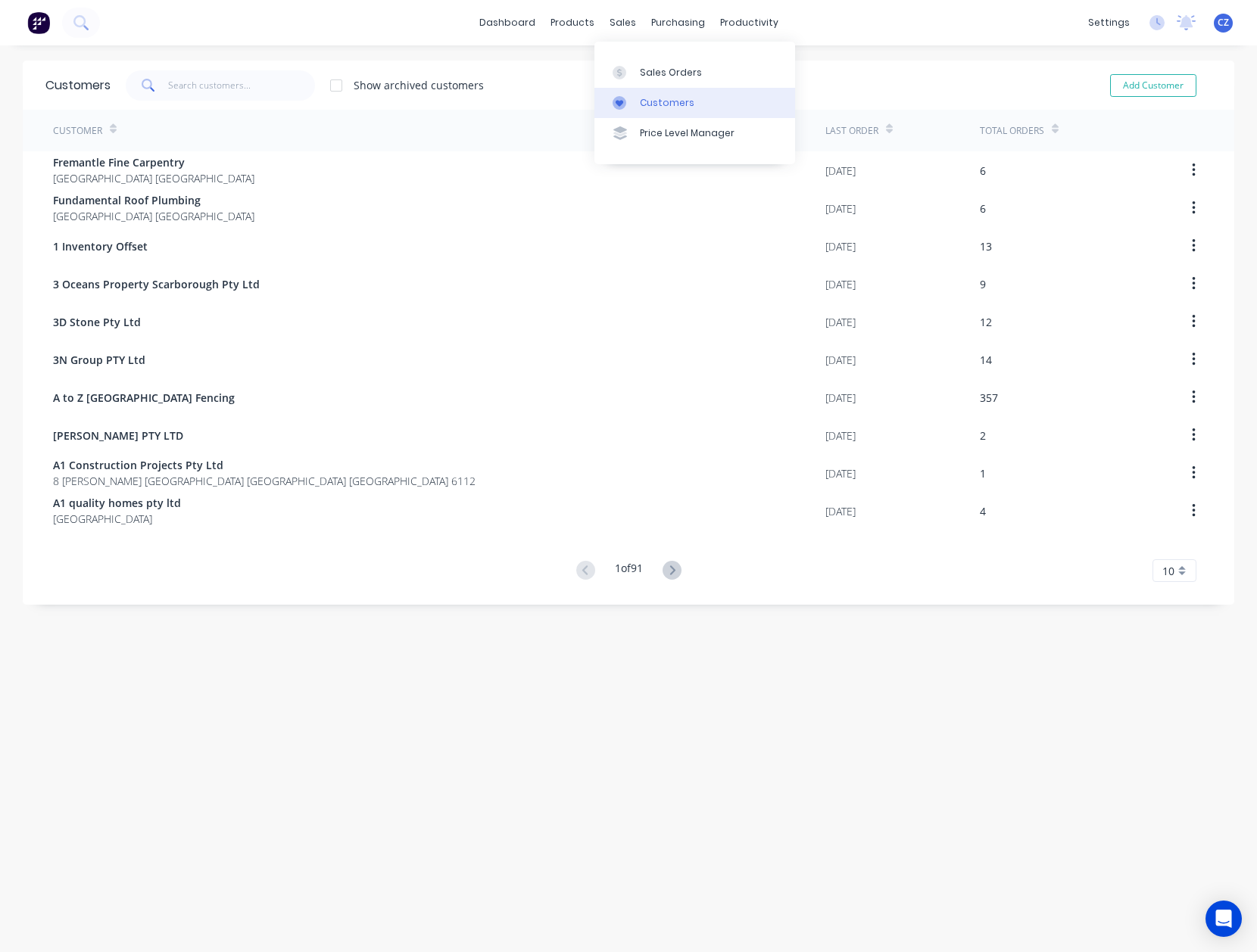
click at [634, 89] on link "Customers" at bounding box center [694, 103] width 200 height 30
click at [659, 101] on div "Customers" at bounding box center [667, 102] width 55 height 13
click at [640, 71] on div "Sales Orders" at bounding box center [671, 72] width 62 height 13
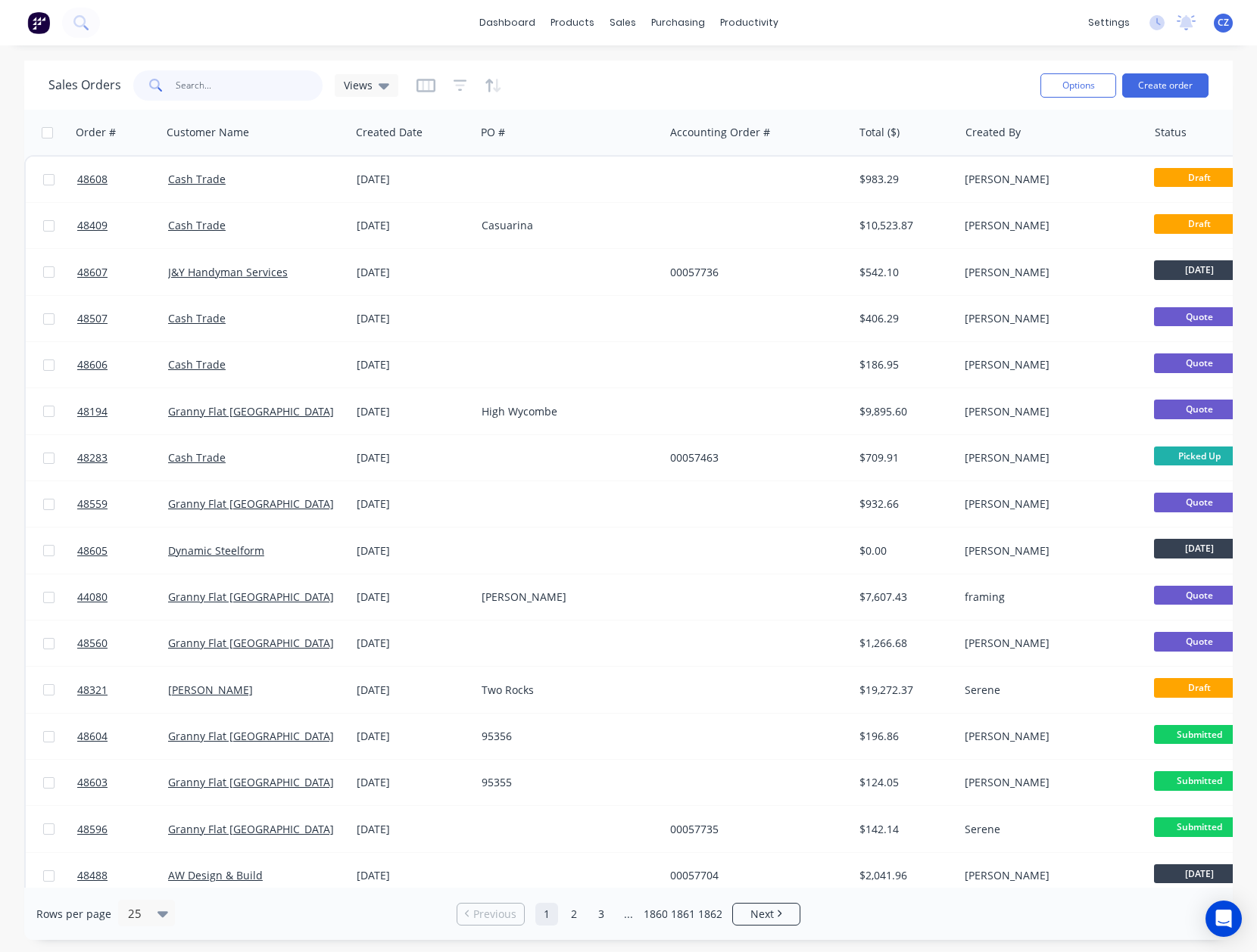
drag, startPoint x: 210, startPoint y: 88, endPoint x: 215, endPoint y: 79, distance: 10.3
click at [213, 88] on input "text" at bounding box center [249, 86] width 147 height 30
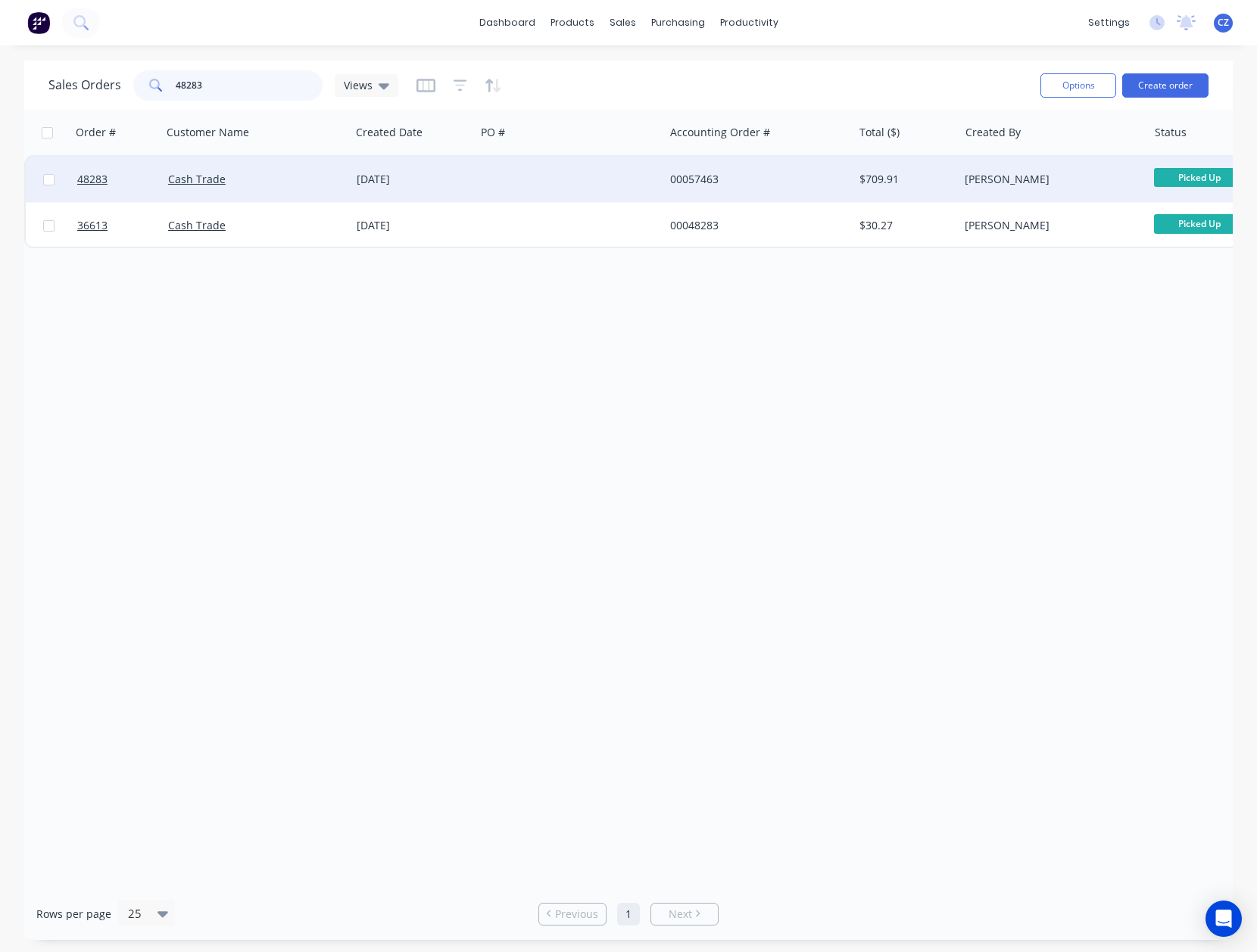
type input "48283"
click at [491, 167] on div at bounding box center [570, 179] width 189 height 45
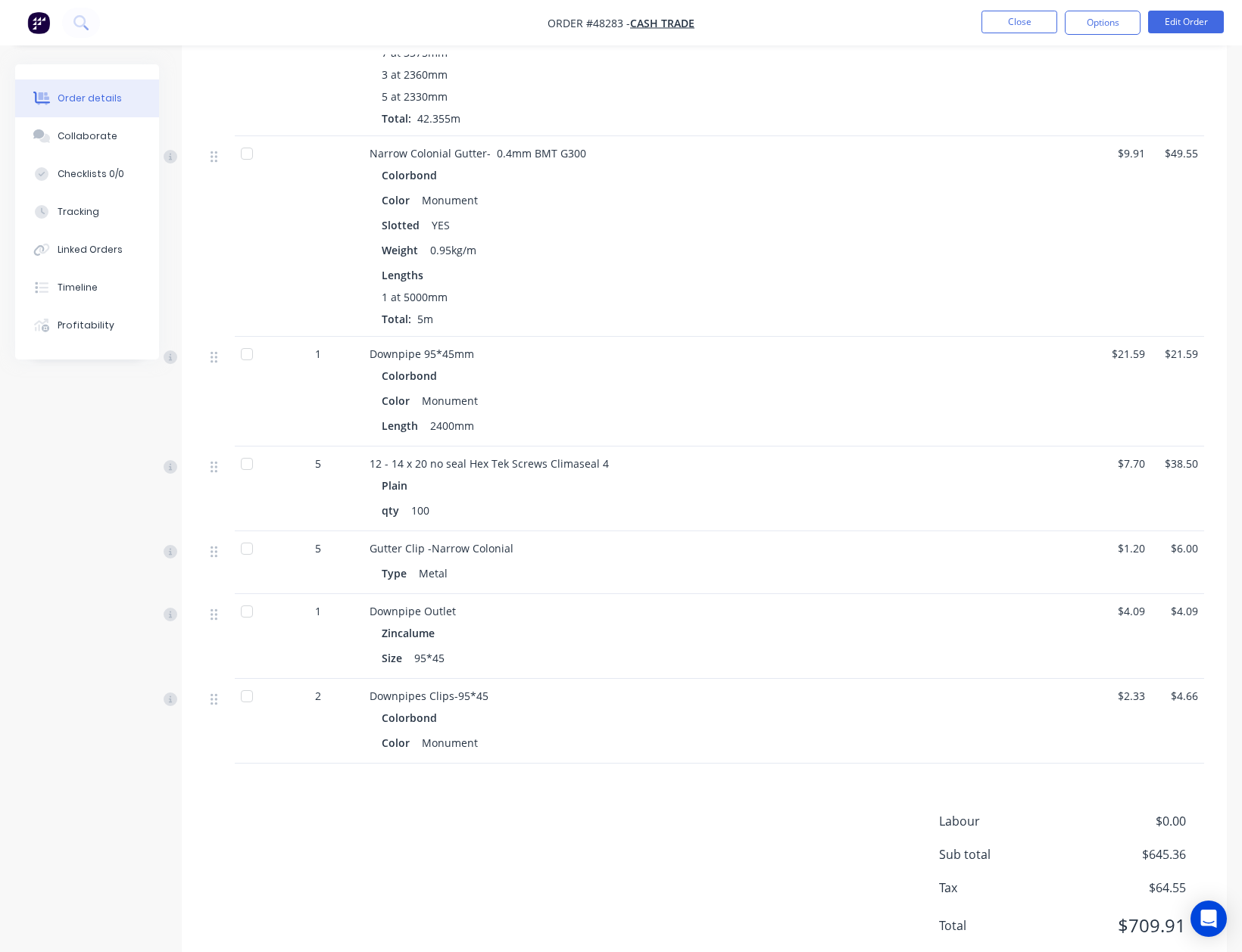
scroll to position [605, 0]
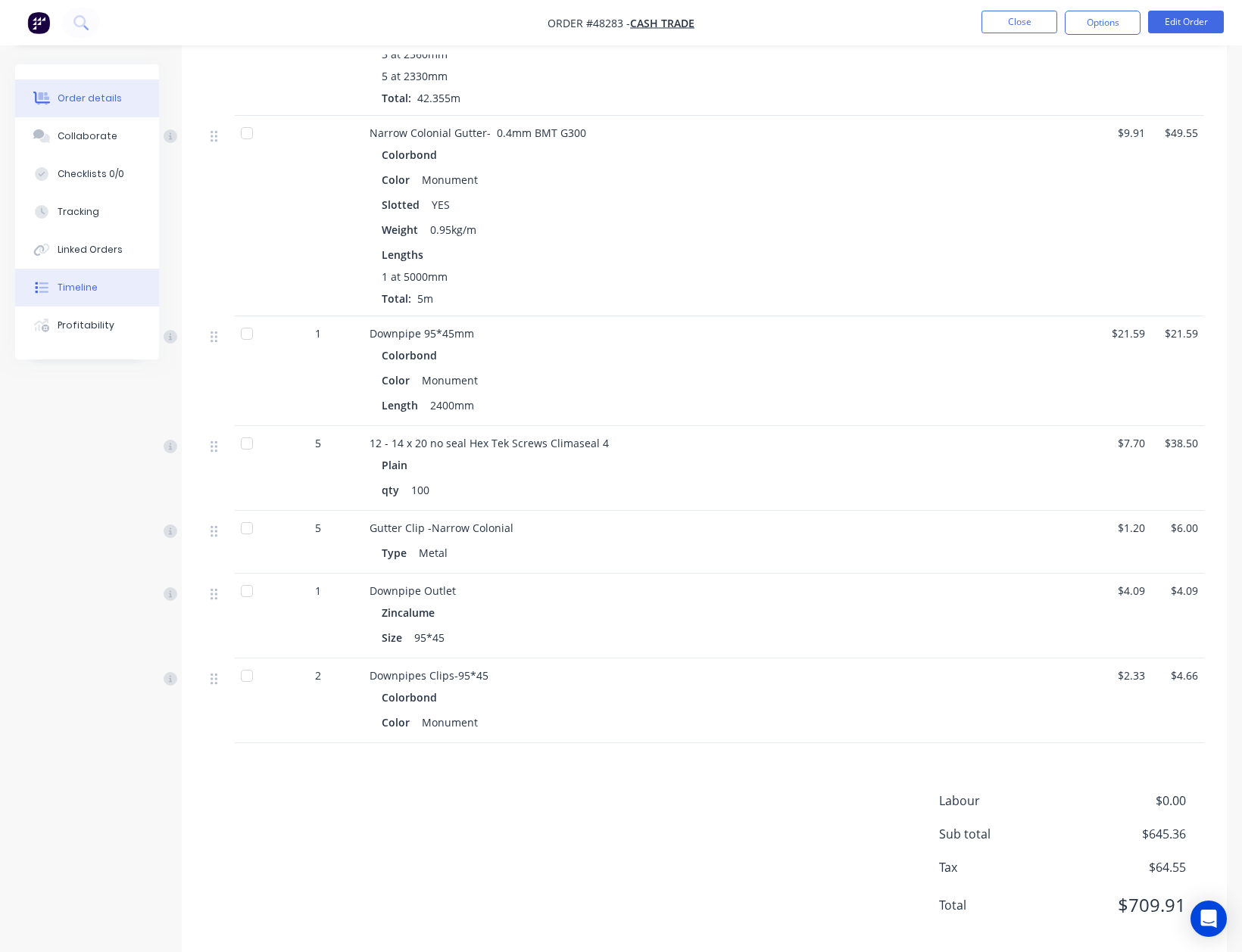
click at [113, 282] on button "Timeline" at bounding box center [87, 288] width 144 height 38
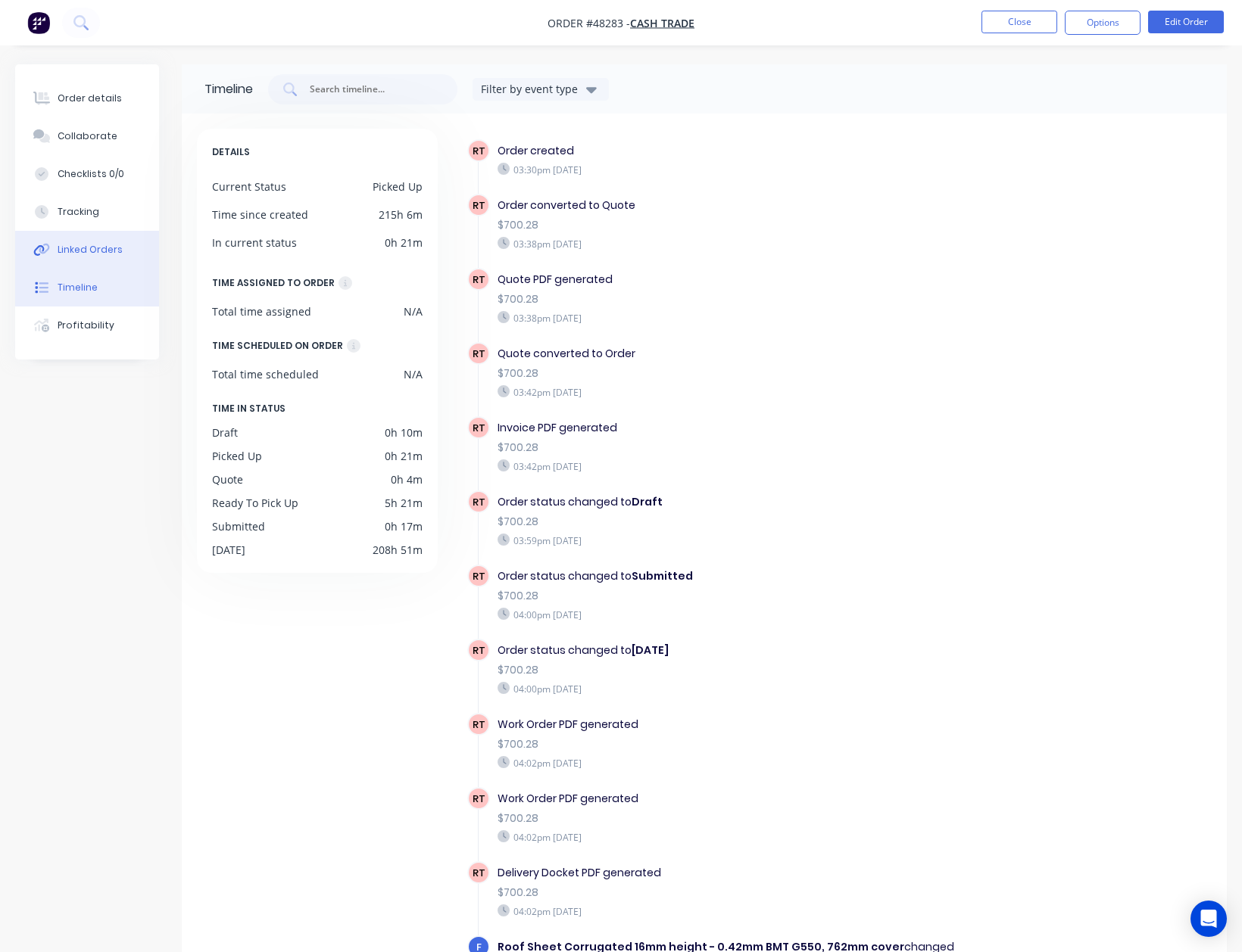
click at [97, 245] on div "Linked Orders" at bounding box center [90, 249] width 65 height 13
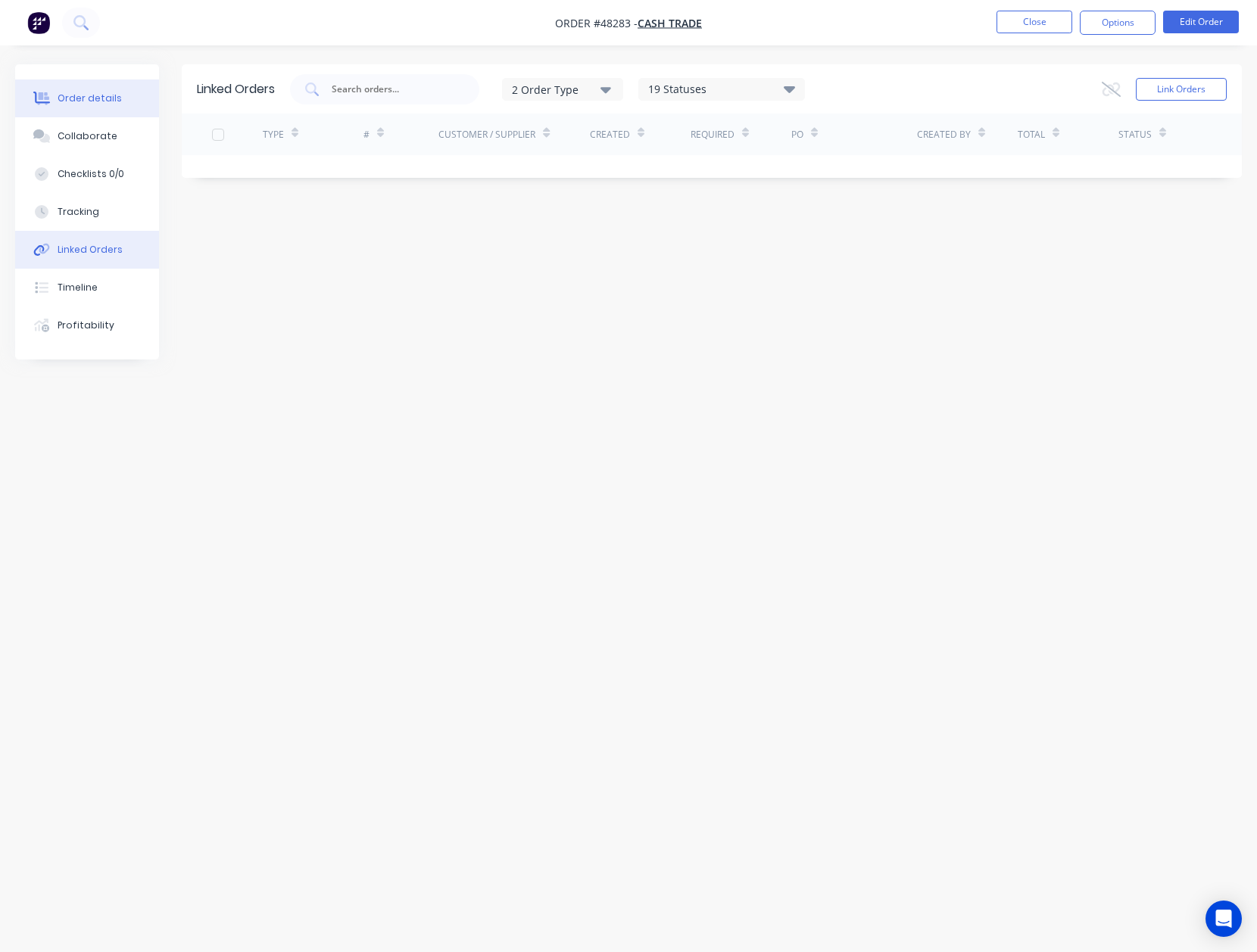
click at [94, 100] on div "Order details" at bounding box center [89, 98] width 64 height 13
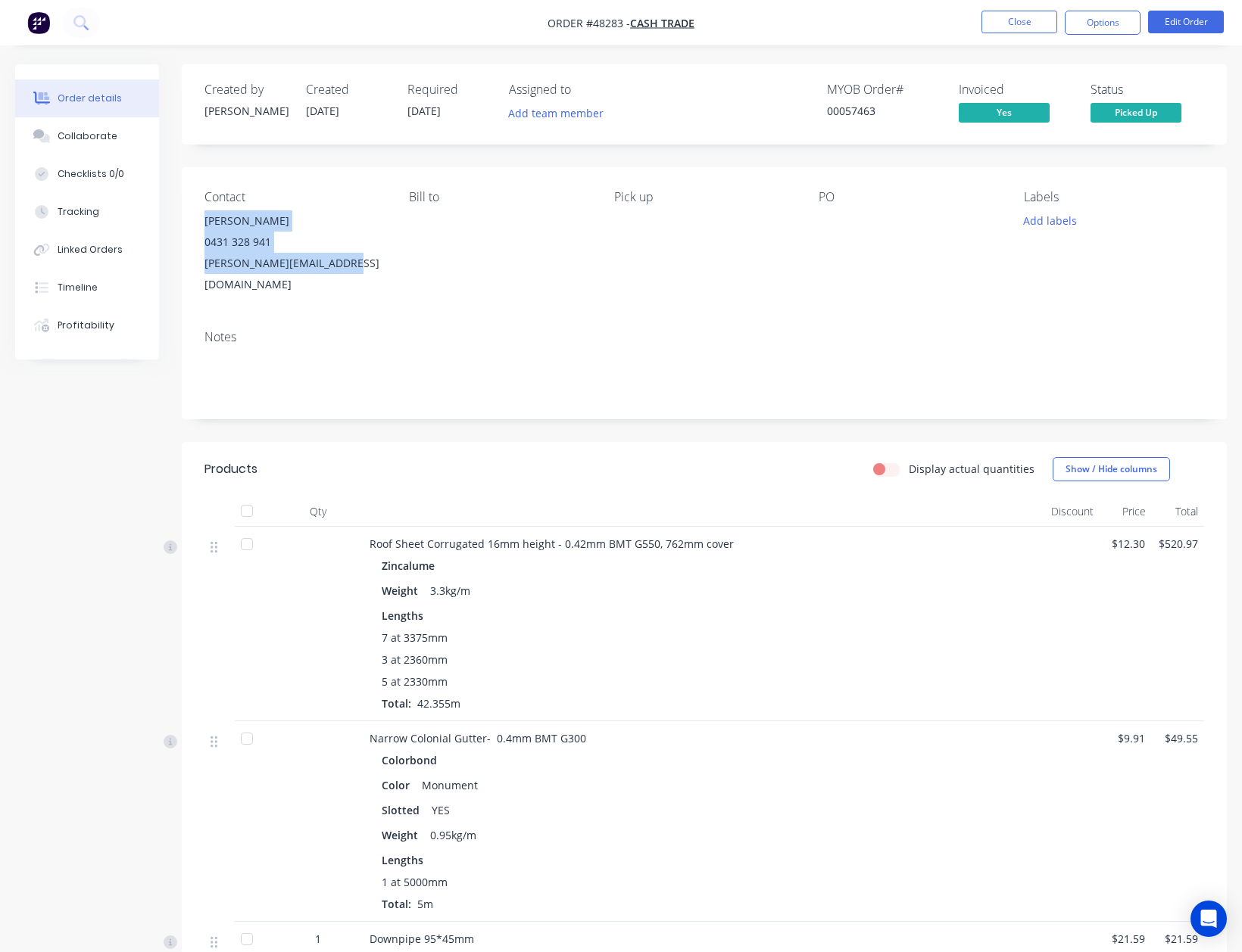
drag, startPoint x: 259, startPoint y: 227, endPoint x: 198, endPoint y: 219, distance: 61.5
click at [198, 219] on div "Contact [PERSON_NAME] [PHONE_NUMBER] [PERSON_NAME][EMAIL_ADDRESS][DOMAIN_NAME] …" at bounding box center [704, 243] width 1045 height 151
copy div "[PERSON_NAME] 0431 328 941 [PERSON_NAME][EMAIL_ADDRESS][DOMAIN_NAME]"
click at [1028, 13] on button "Close" at bounding box center [1020, 22] width 76 height 23
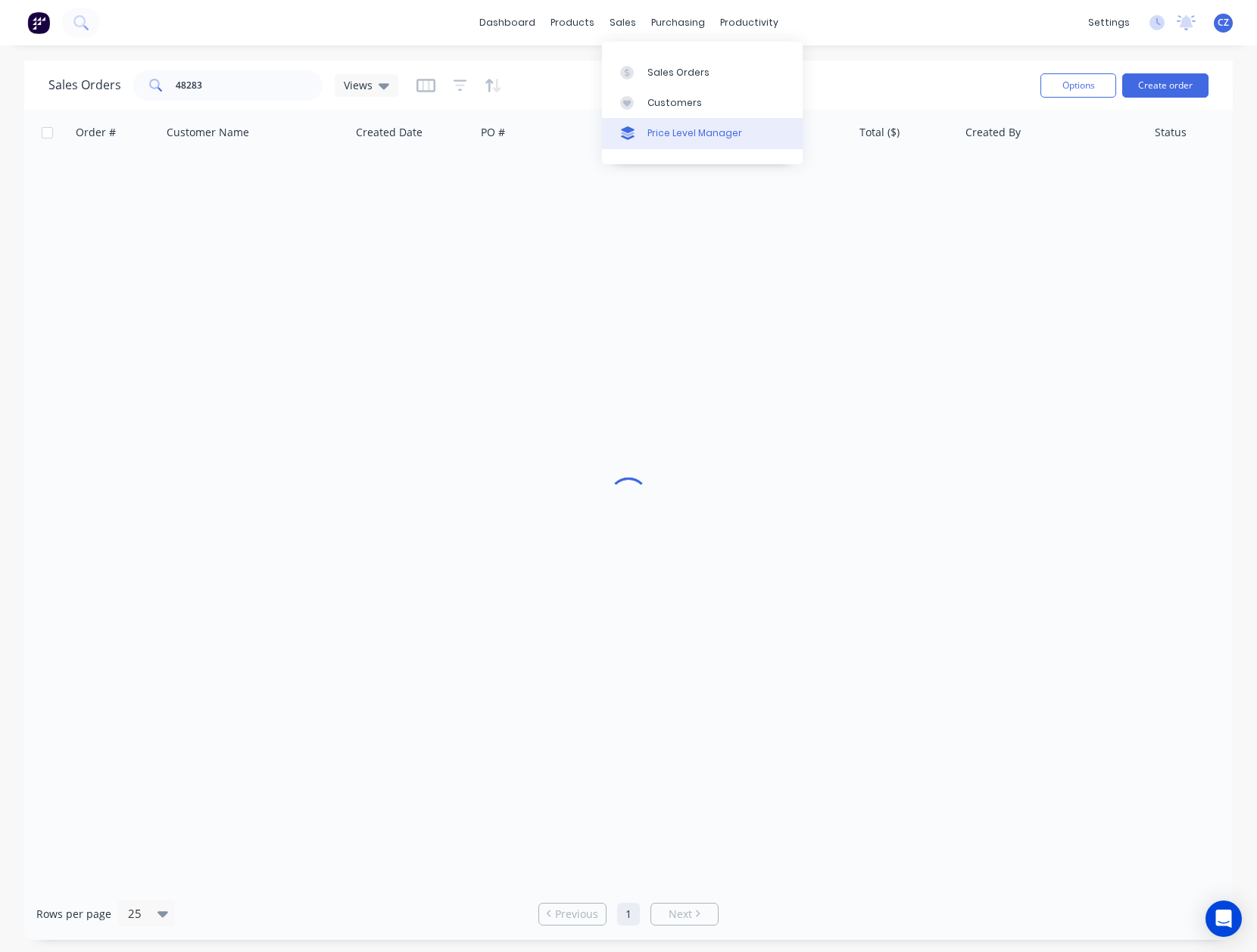
click at [662, 122] on link "Price Level Manager" at bounding box center [702, 133] width 200 height 30
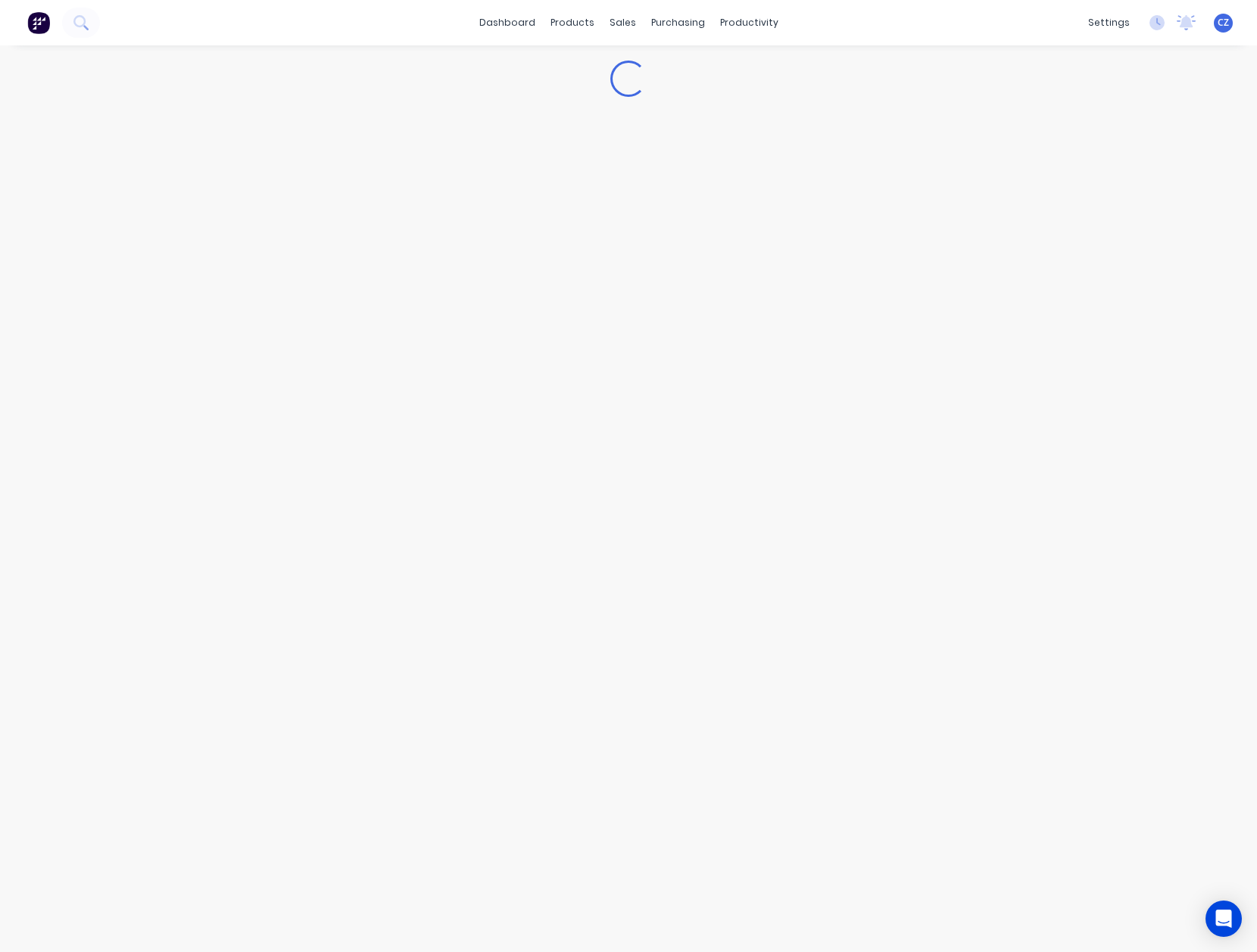
click at [649, 101] on div "Loading..." at bounding box center [628, 498] width 1212 height 876
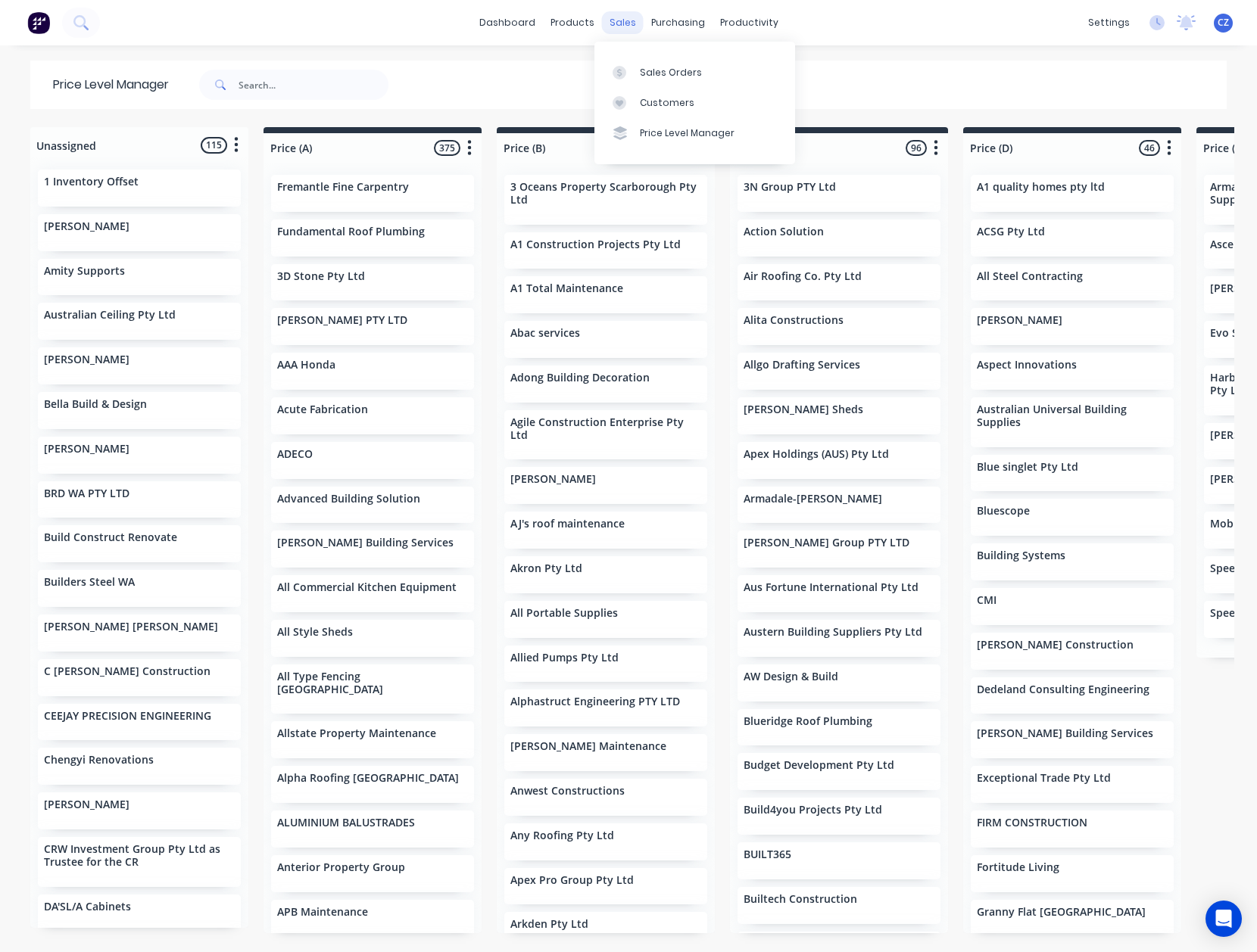
click at [644, 115] on link "Customers" at bounding box center [694, 103] width 200 height 30
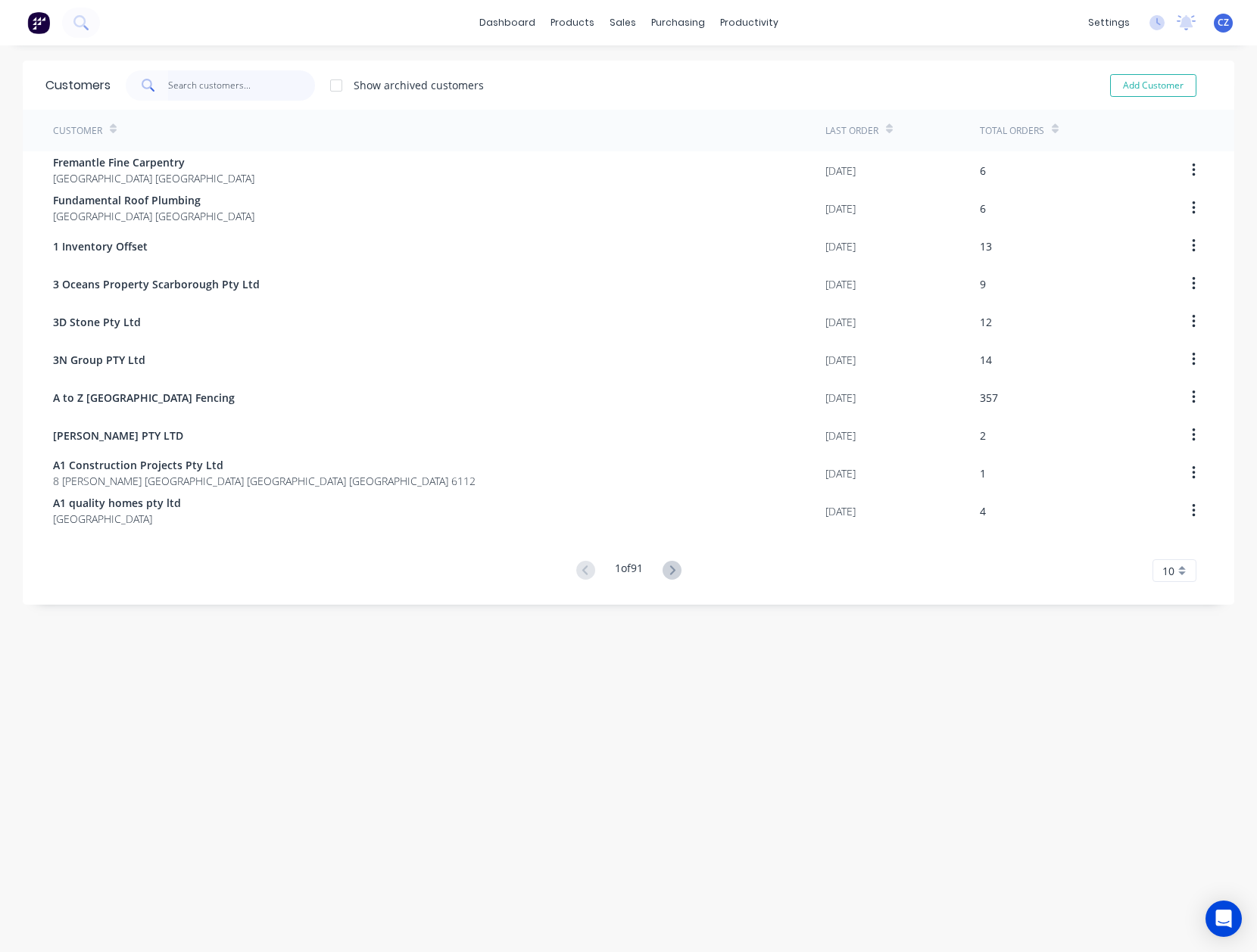
click at [216, 92] on input "text" at bounding box center [241, 86] width 147 height 30
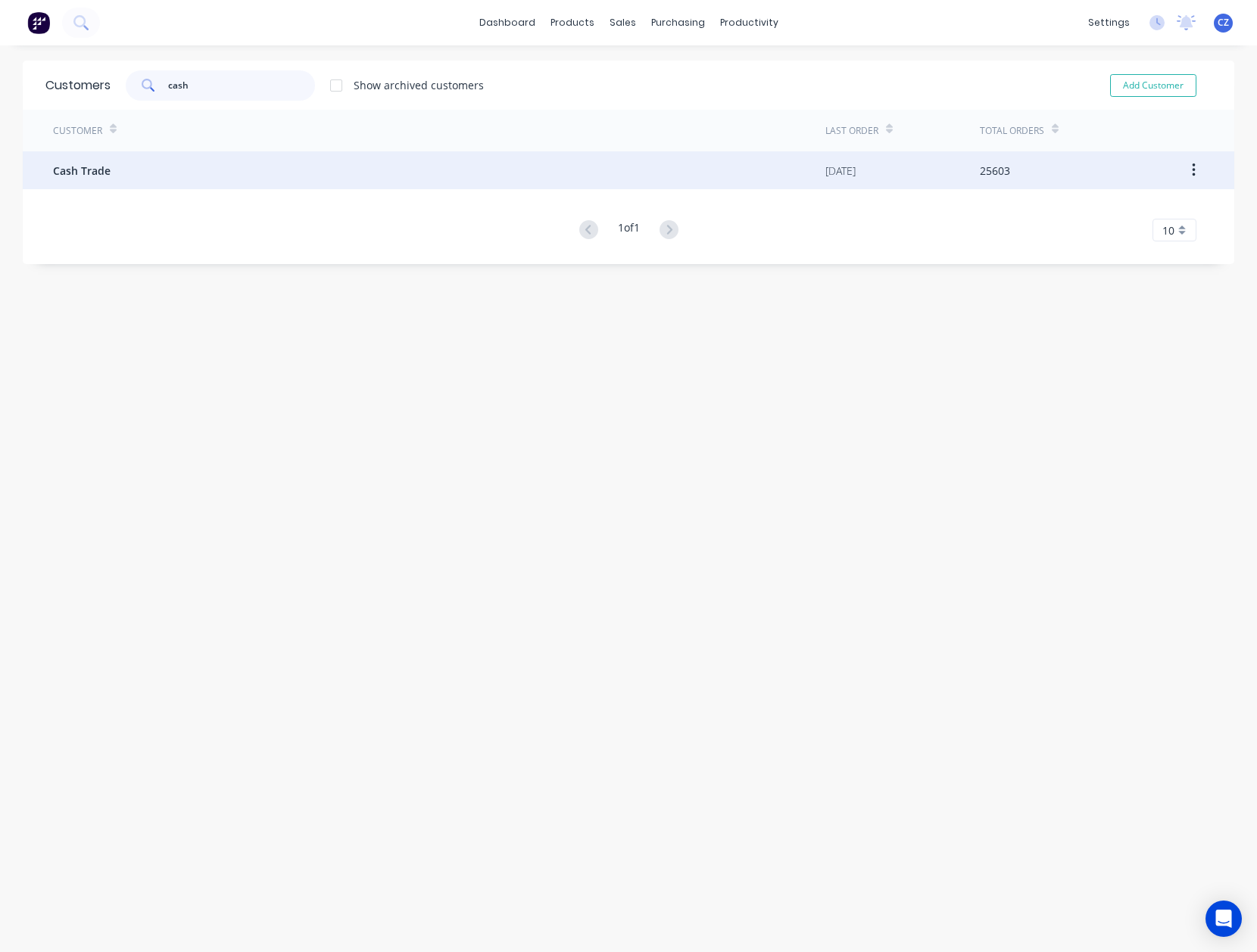
type input "cash"
click at [177, 176] on div "Cash Trade" at bounding box center [439, 170] width 772 height 38
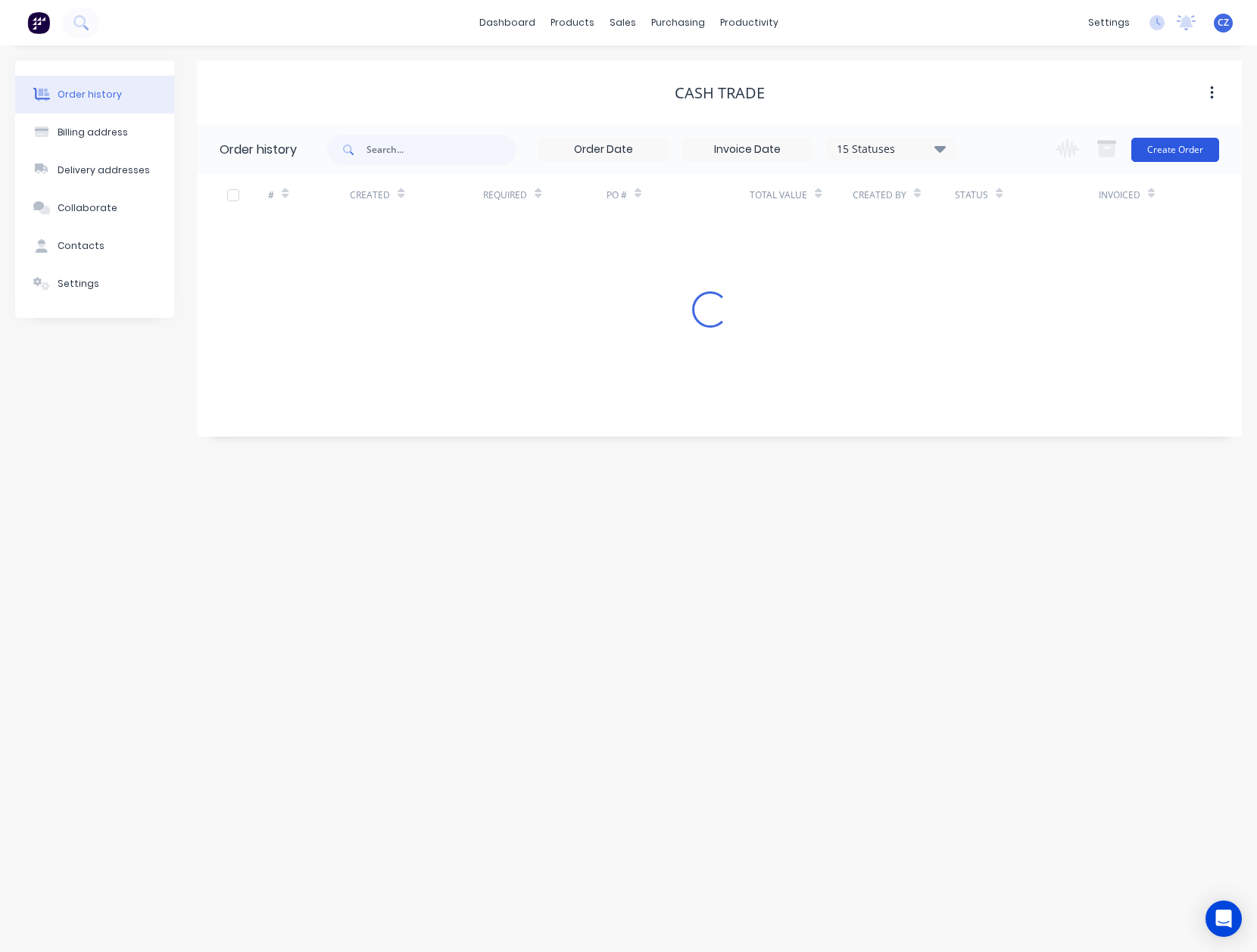
click at [1175, 144] on button "Create Order" at bounding box center [1176, 149] width 88 height 24
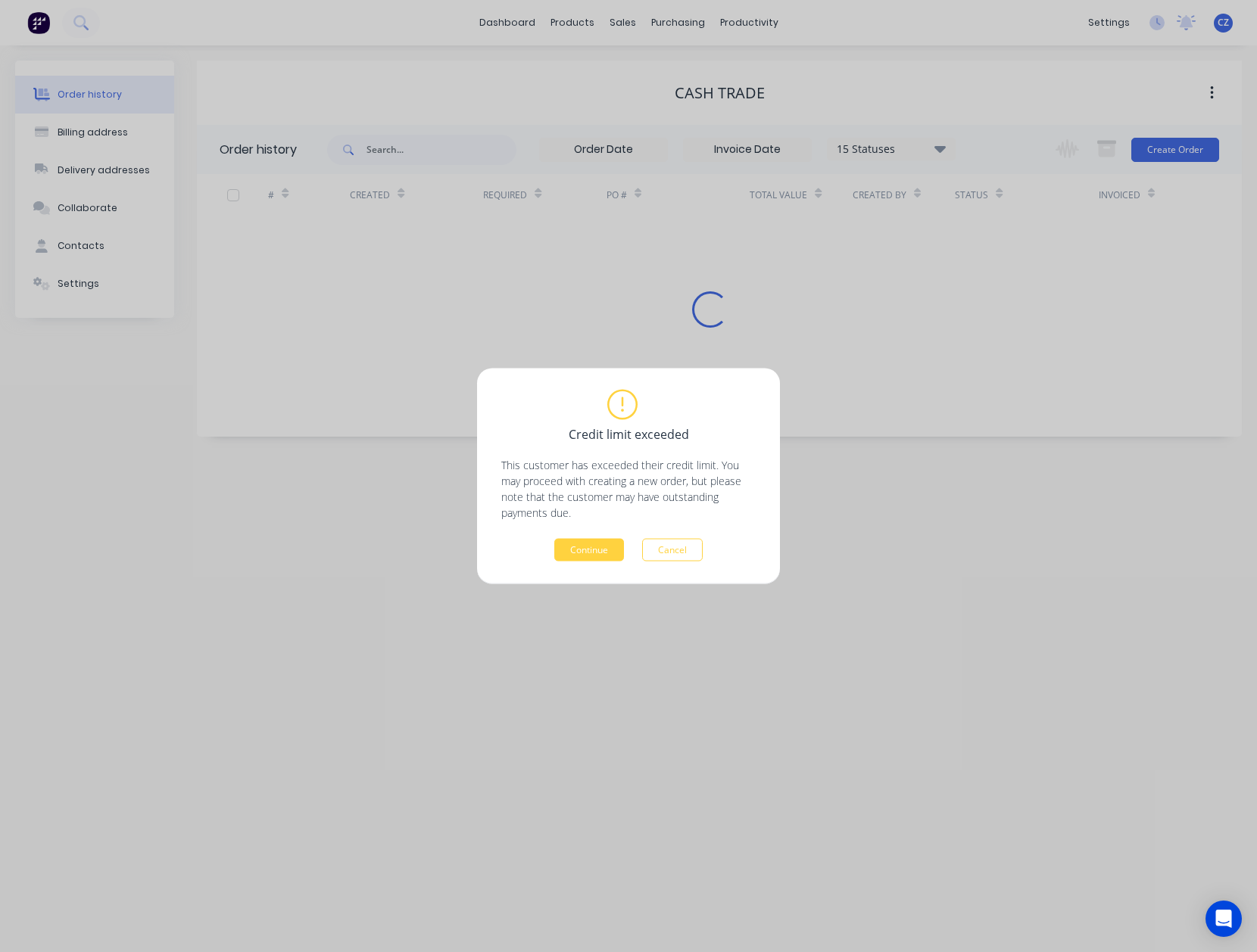
click at [595, 563] on div "Credit limit exceeded This customer has exceeded their credit limit. You may pr…" at bounding box center [628, 476] width 303 height 216
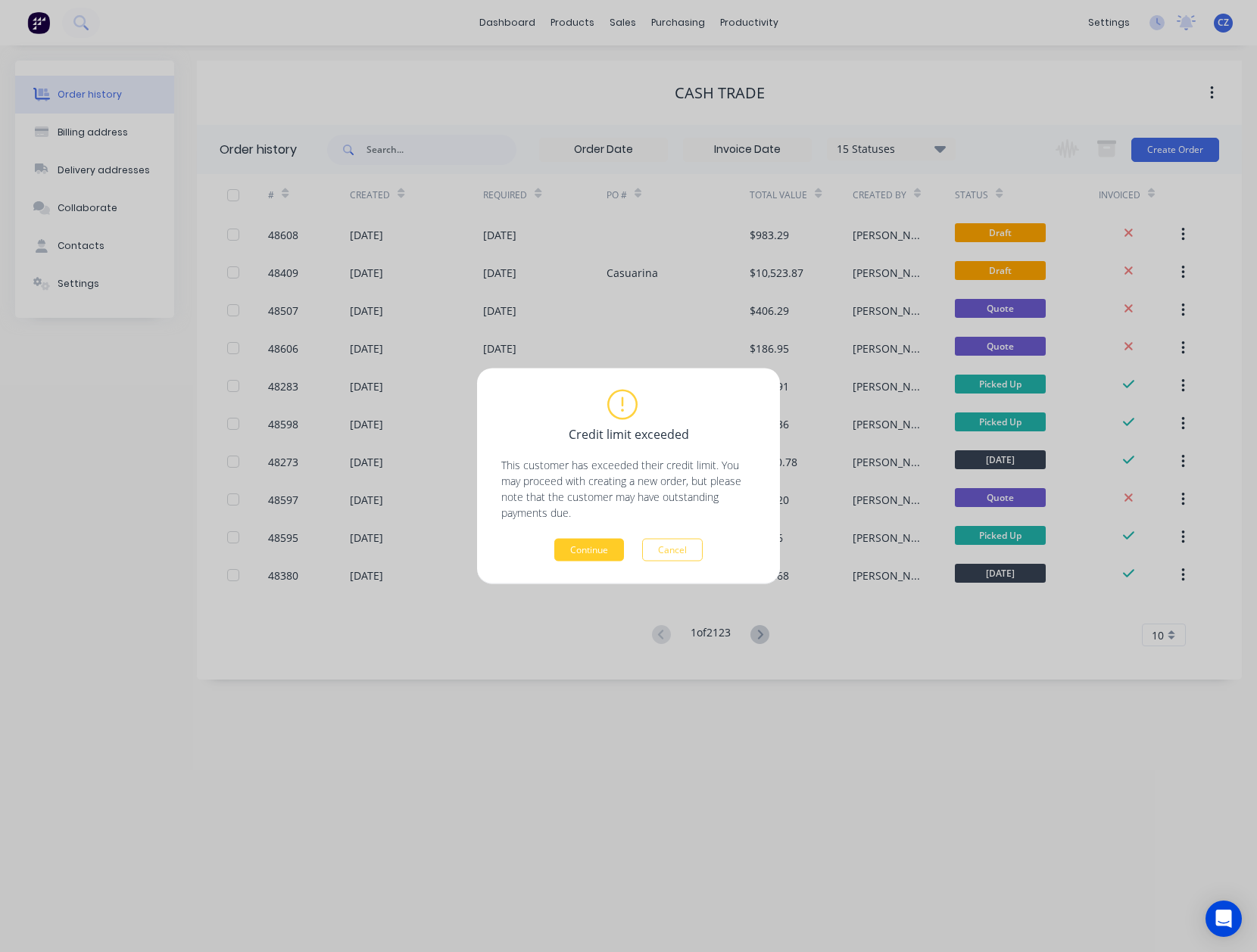
click at [594, 557] on button "Continue" at bounding box center [589, 551] width 70 height 23
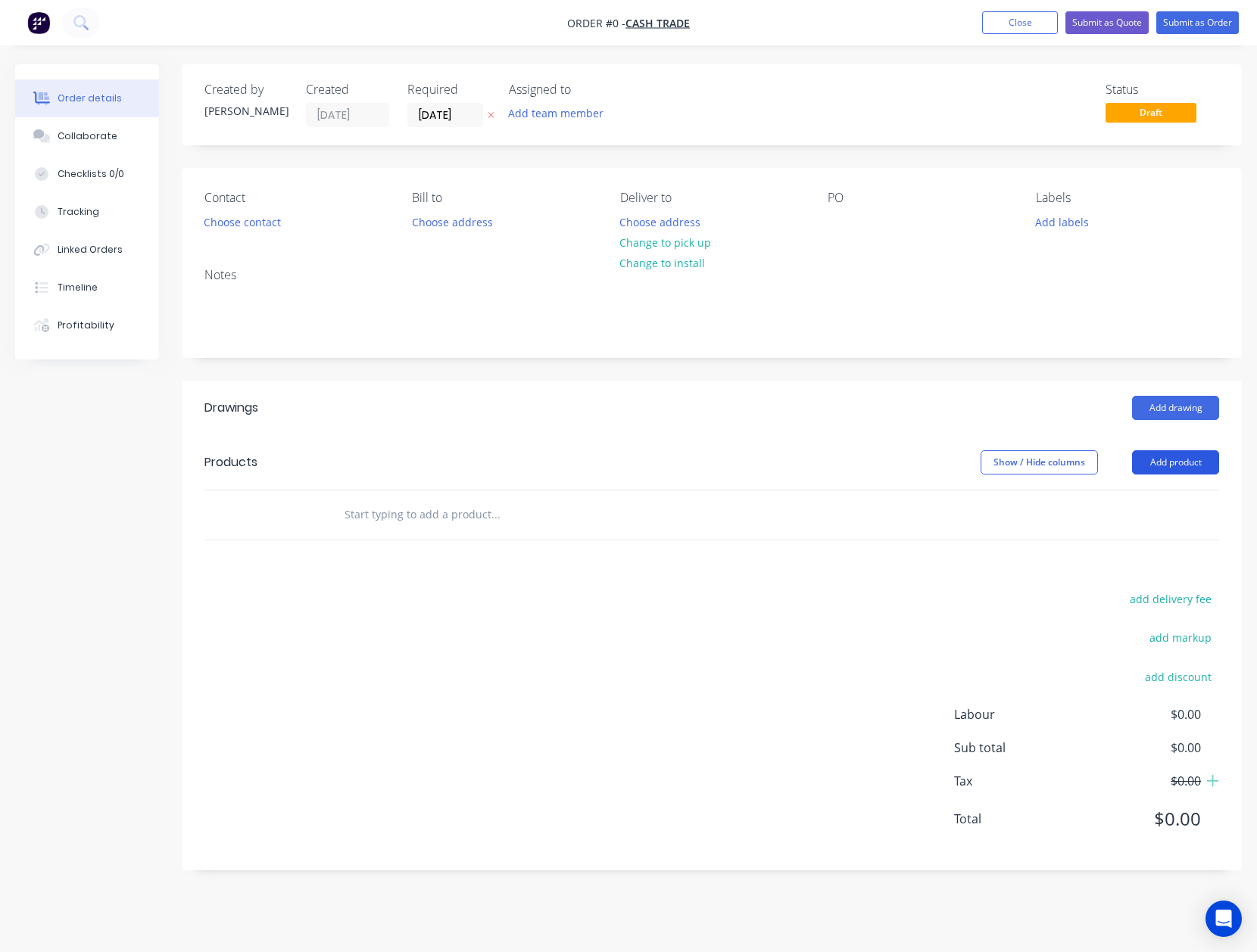
click at [1153, 463] on button "Add product" at bounding box center [1176, 461] width 87 height 24
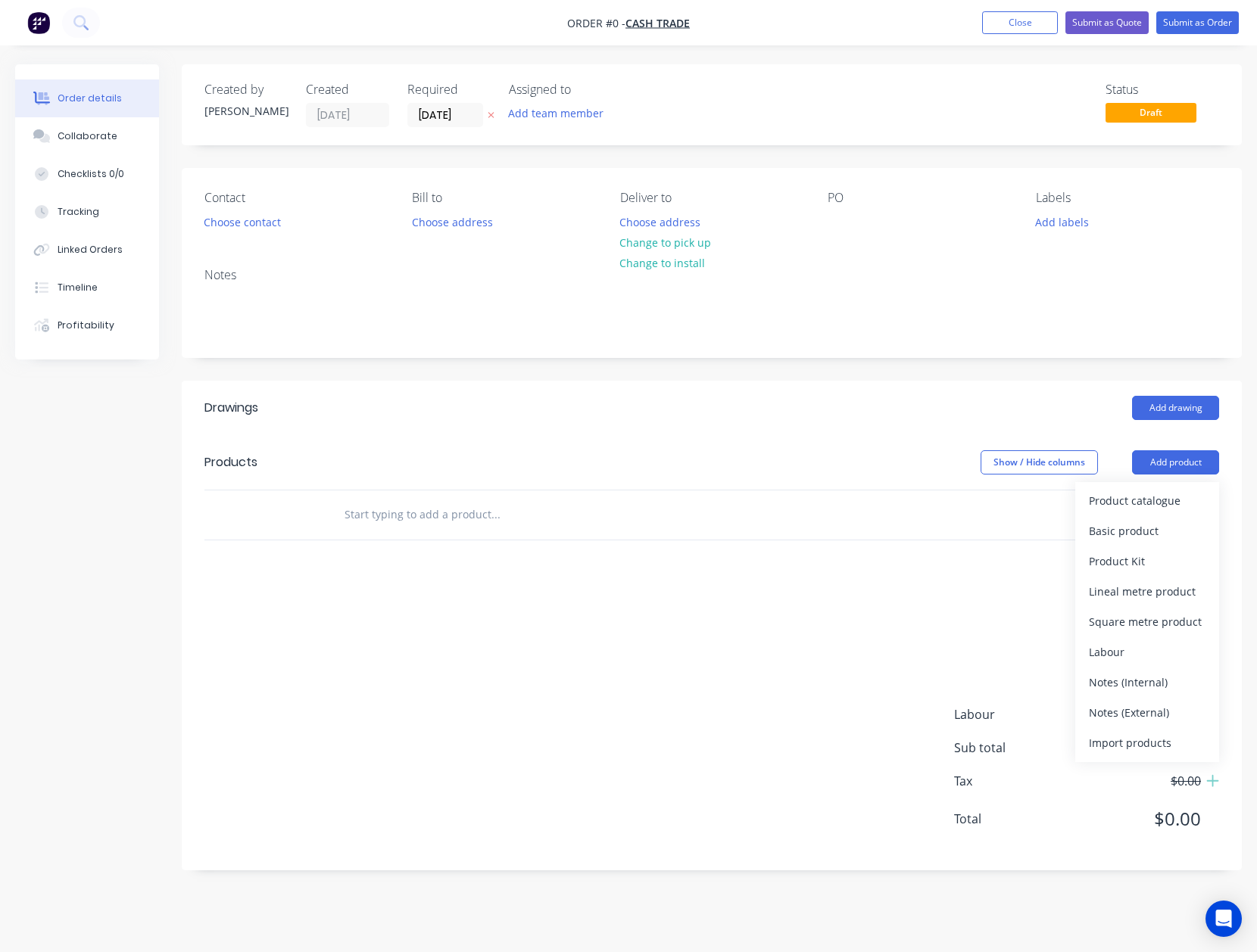
click at [1149, 506] on div "Product catalogue" at bounding box center [1148, 500] width 117 height 22
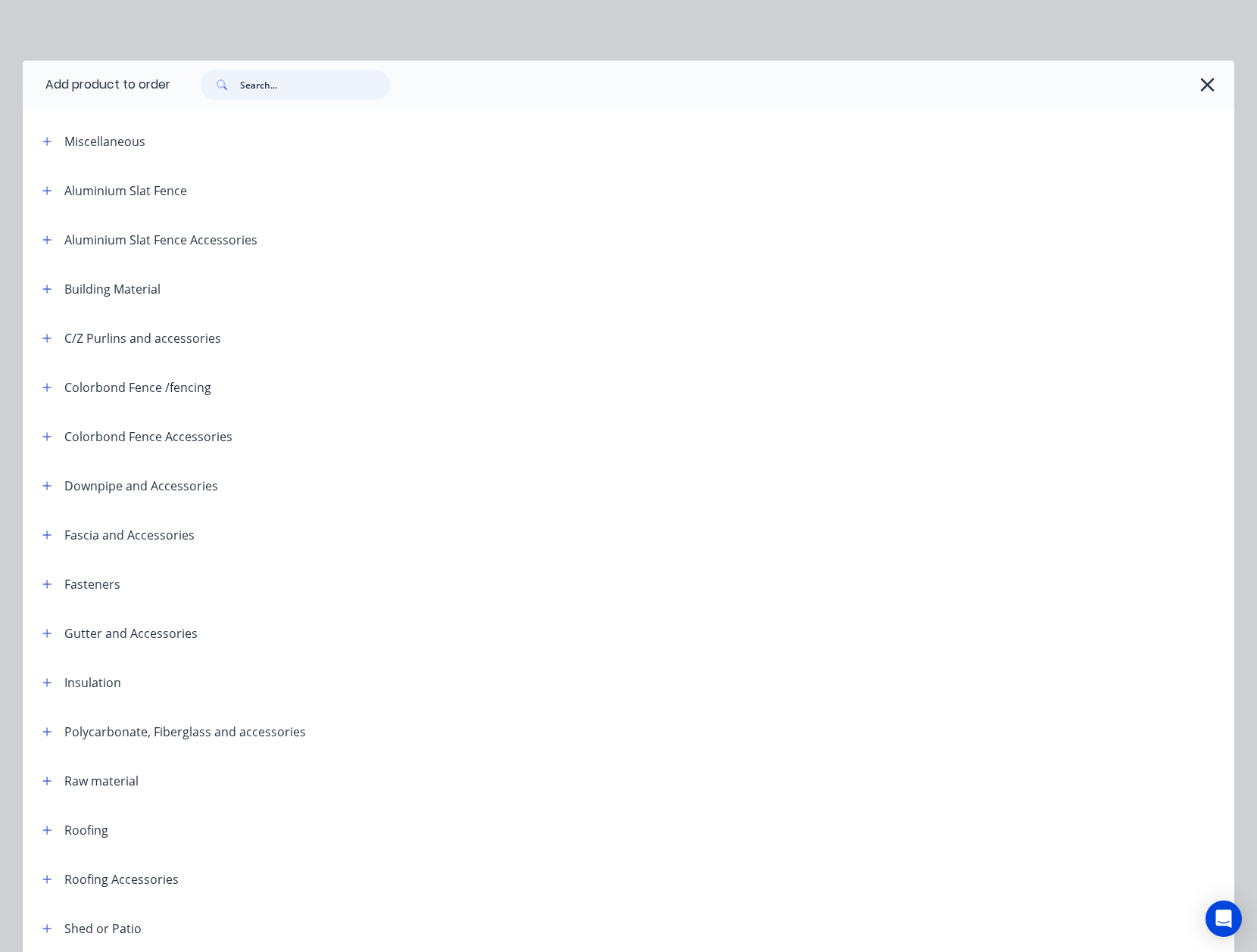
click at [280, 89] on input "text" at bounding box center [315, 85] width 150 height 30
type input "stop"
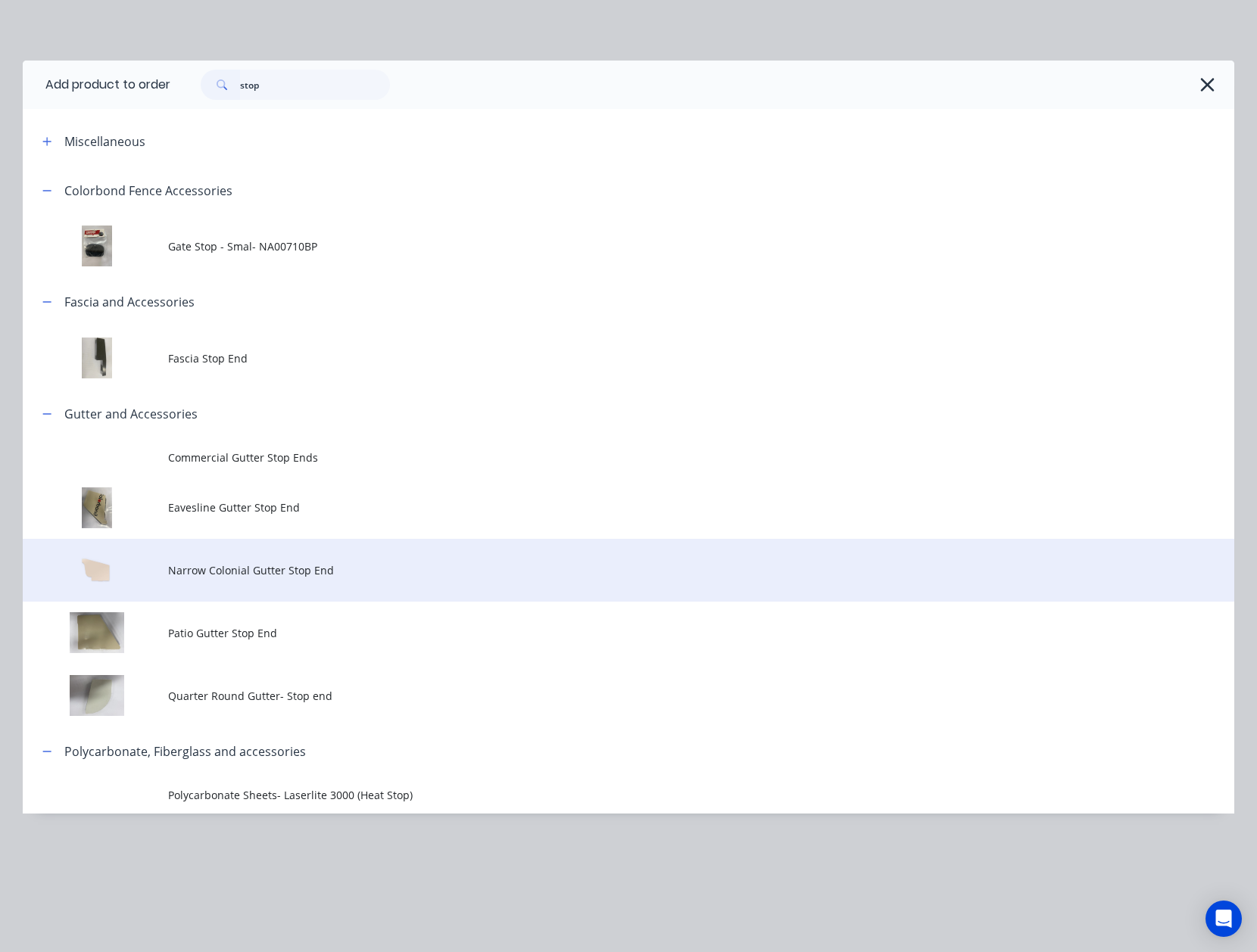
click at [282, 573] on span "Narrow Colonial Gutter Stop End" at bounding box center [594, 570] width 853 height 16
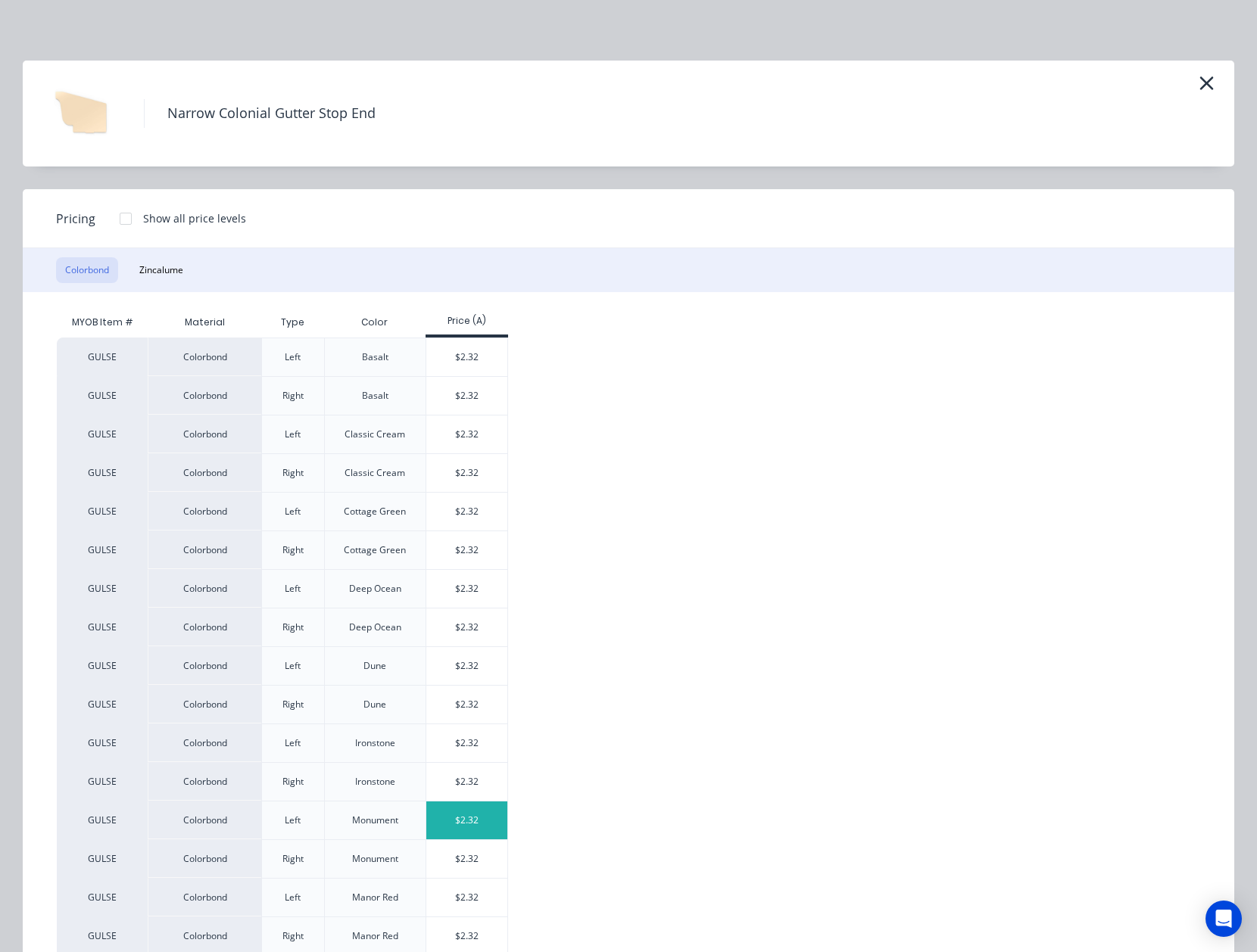
click at [467, 834] on div "$2.32" at bounding box center [467, 821] width 81 height 38
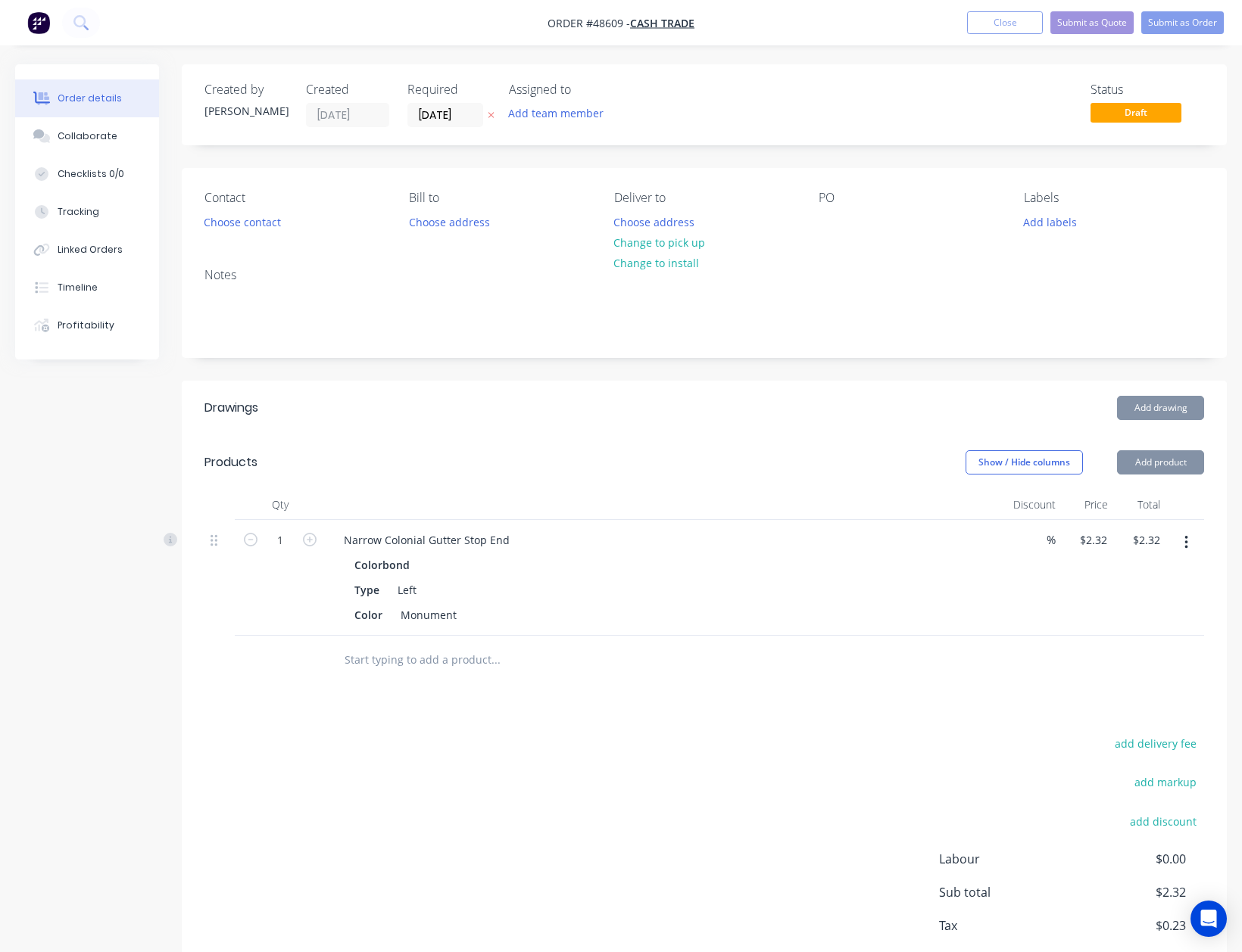
click at [1201, 466] on button "Add product" at bounding box center [1160, 461] width 87 height 24
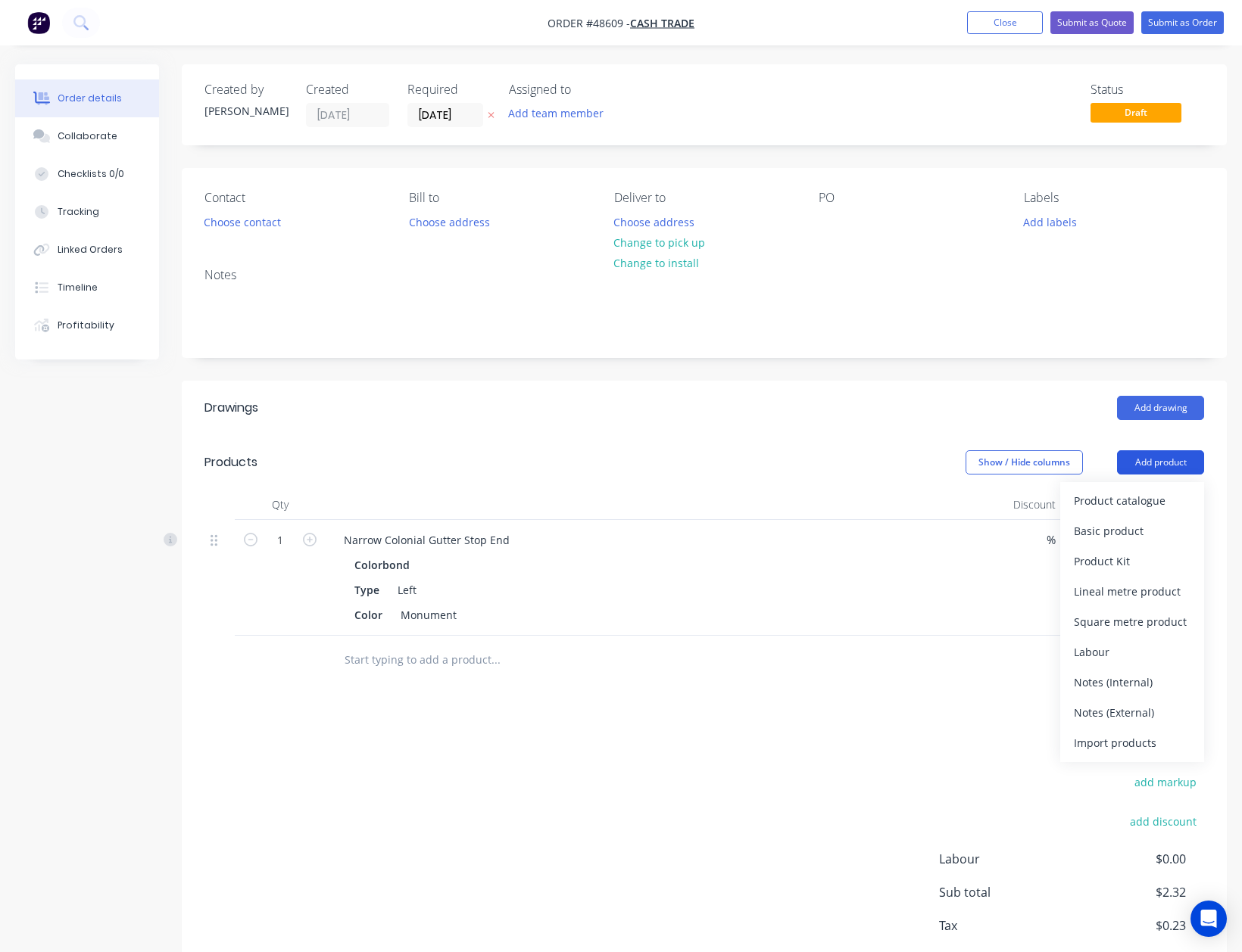
click at [1131, 506] on div "Product catalogue" at bounding box center [1133, 500] width 117 height 22
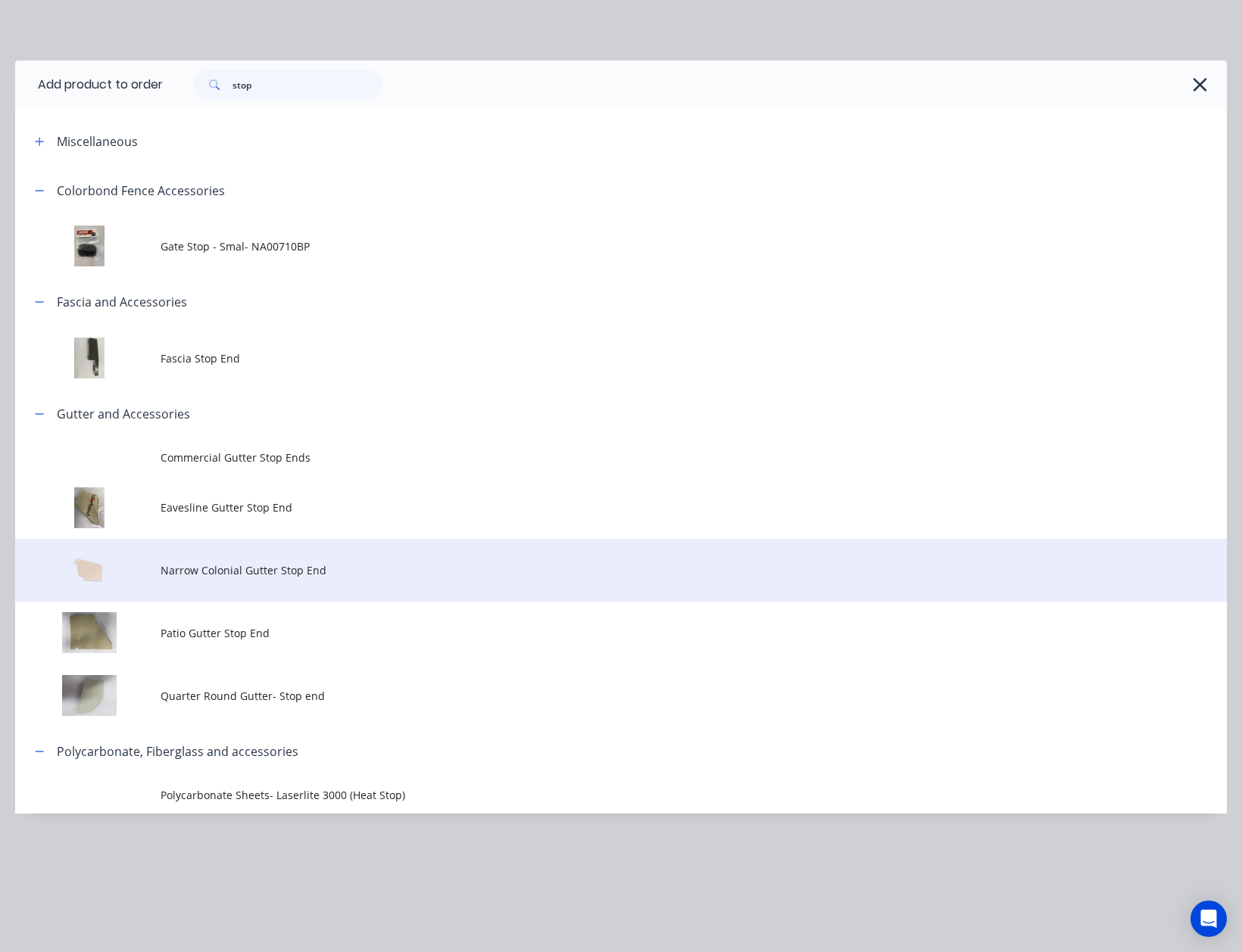
click at [275, 582] on td "Narrow Colonial Gutter Stop End" at bounding box center [694, 570] width 1066 height 63
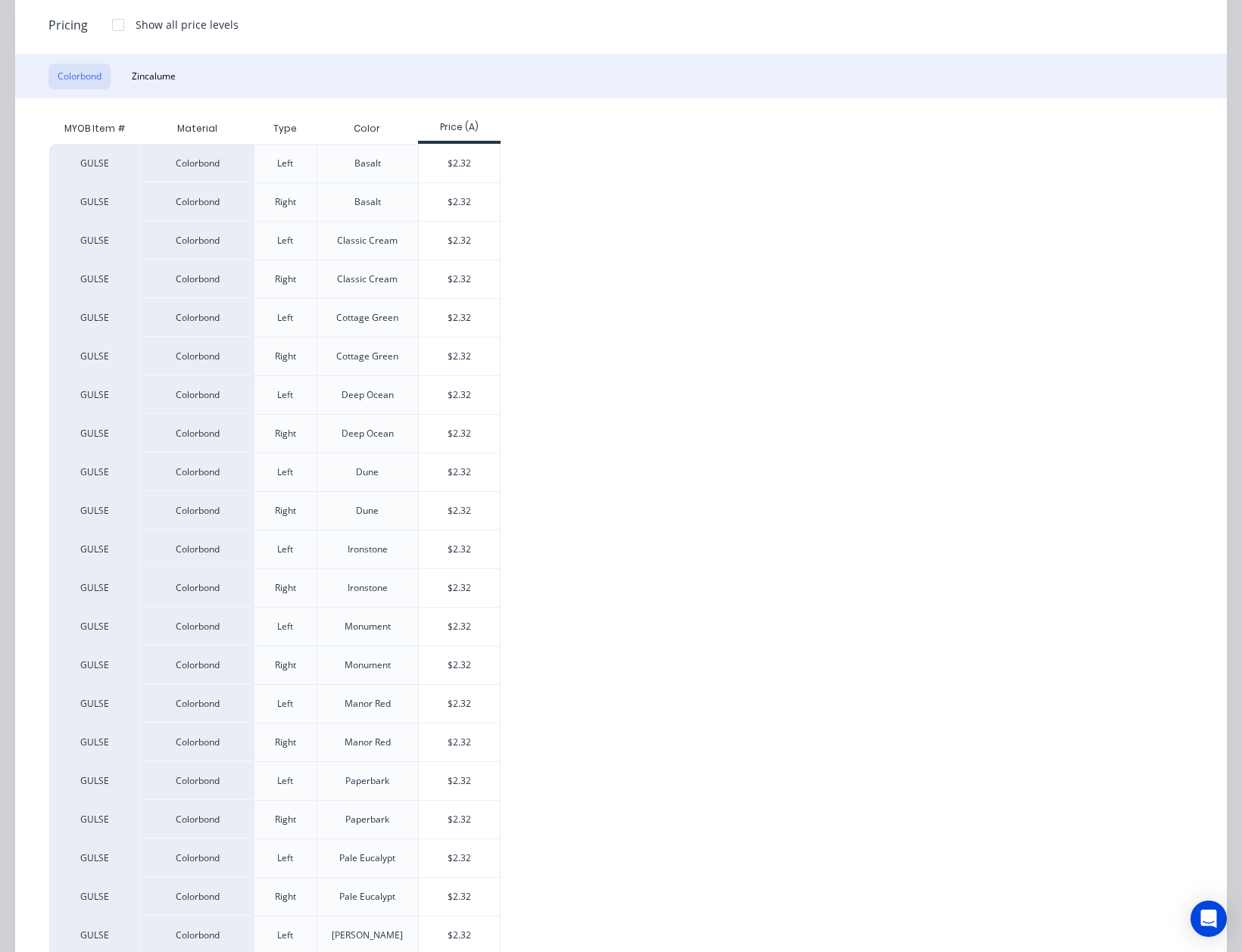
scroll to position [201, 0]
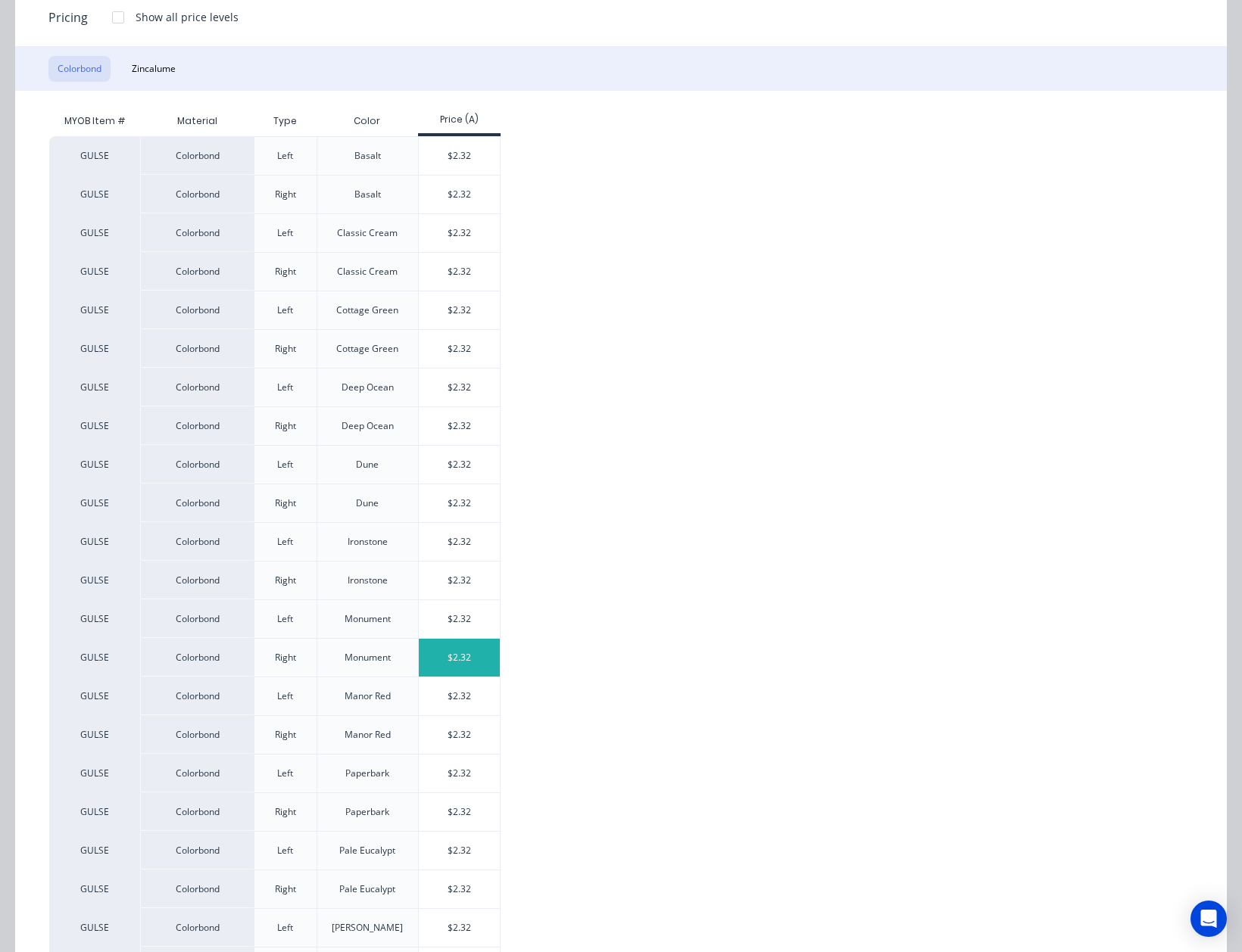
click at [463, 662] on div "$2.32" at bounding box center [459, 657] width 81 height 38
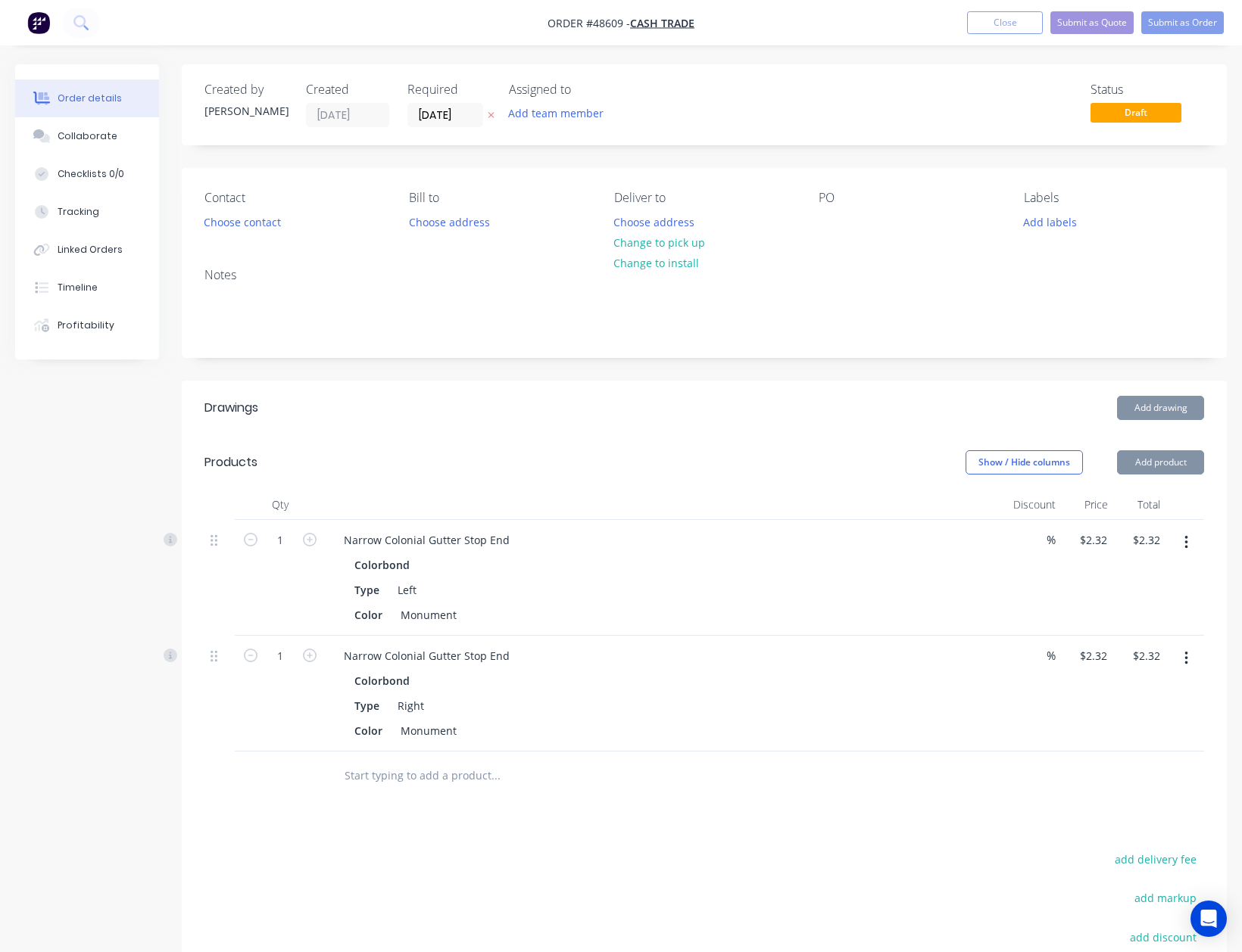
click at [719, 798] on div at bounding box center [598, 776] width 546 height 49
click at [685, 237] on button "Change to pick up" at bounding box center [659, 242] width 108 height 20
drag, startPoint x: 685, startPoint y: 480, endPoint x: 738, endPoint y: 343, distance: 146.9
click at [685, 479] on header "Products Show / Hide columns Add product" at bounding box center [704, 462] width 1045 height 55
click at [224, 221] on button "Choose contact" at bounding box center [243, 221] width 94 height 20
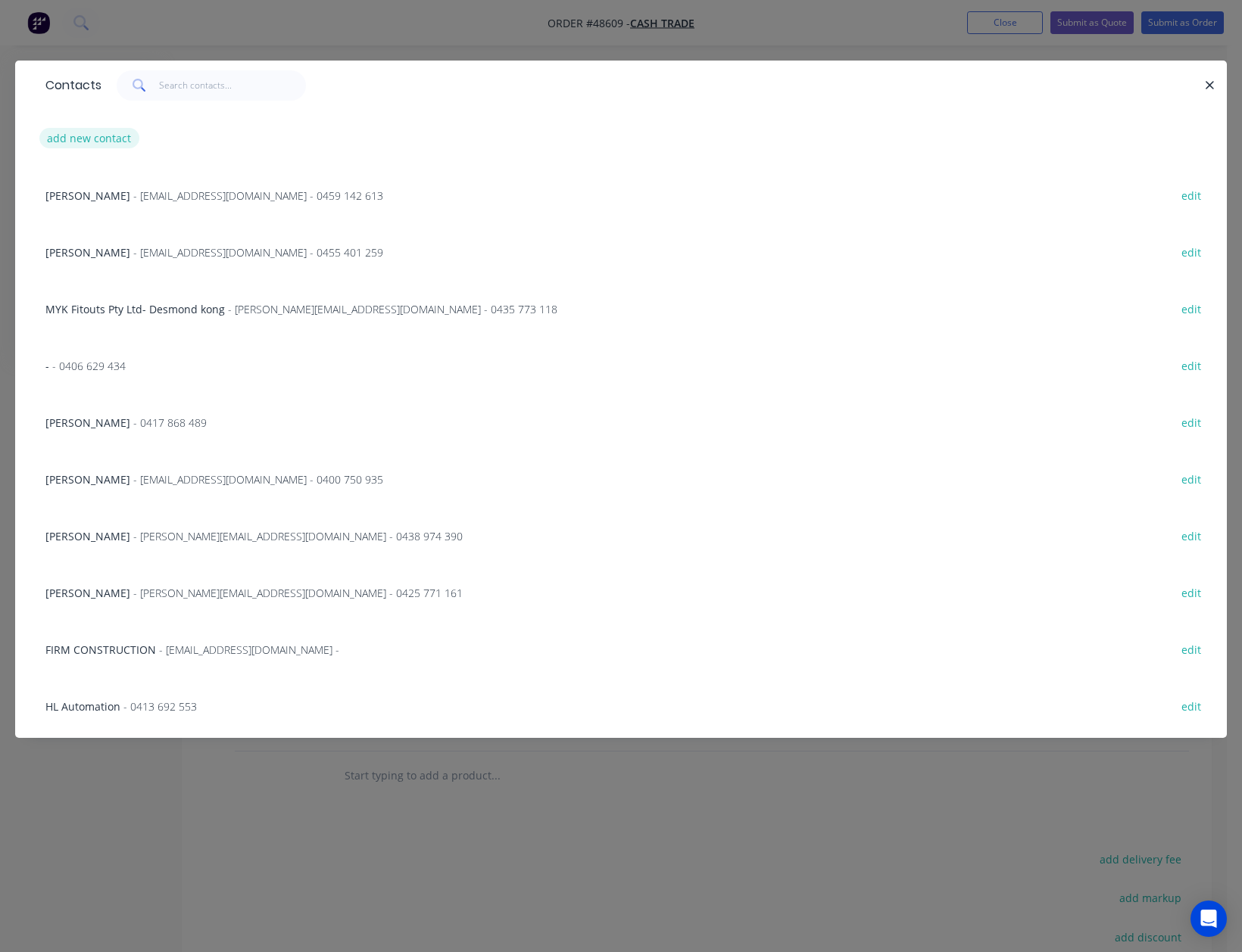
click at [113, 131] on button "add new contact" at bounding box center [89, 138] width 100 height 20
select select "AU"
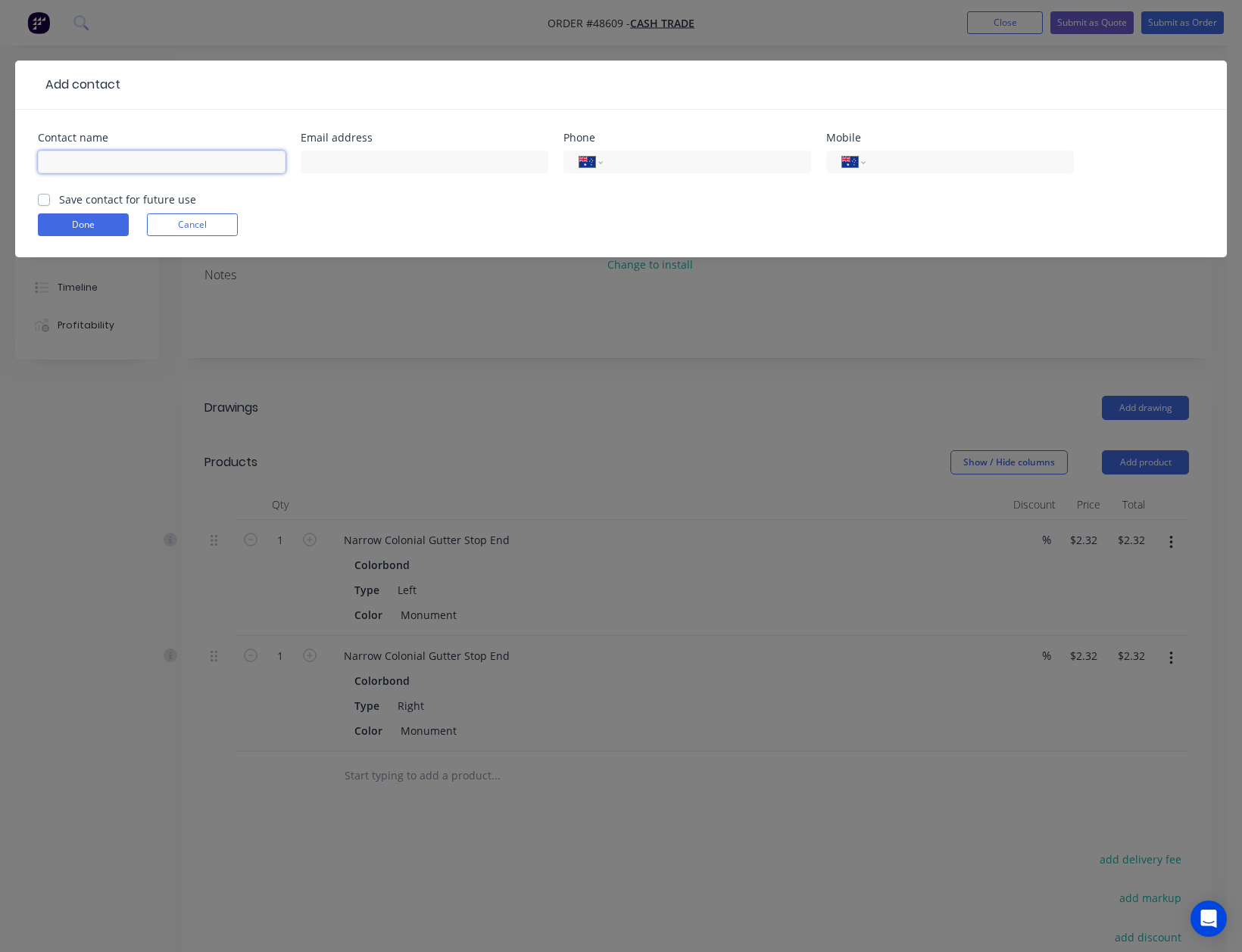
click at [83, 161] on input "text" at bounding box center [162, 162] width 248 height 23
paste input "Tony 0431 328 941 tony.bilson@tickhr.com.au"
drag, startPoint x: 147, startPoint y: 162, endPoint x: 309, endPoint y: 168, distance: 162.1
click at [309, 168] on div "Contact name Tony 0431 328 941 tony.bilson@tickhr.com.au Email address Phone In…" at bounding box center [621, 161] width 1166 height 59
type input "Tony 0431 328 941"
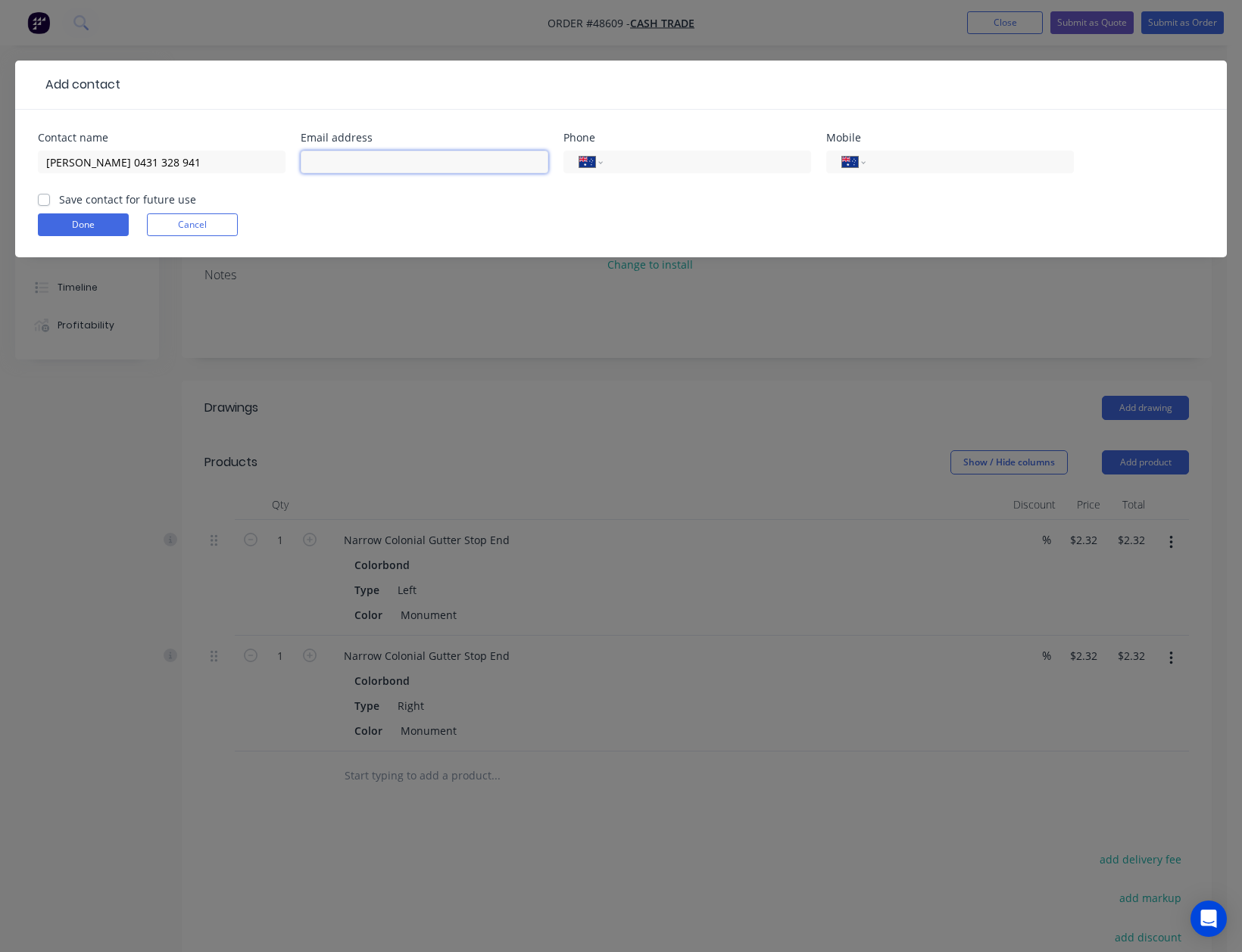
click at [322, 168] on input "text" at bounding box center [425, 162] width 248 height 23
paste input "[PERSON_NAME][EMAIL_ADDRESS][DOMAIN_NAME]"
type input "[PERSON_NAME][EMAIL_ADDRESS][DOMAIN_NAME]"
click at [254, 184] on div "Tony 0431 328 941" at bounding box center [162, 169] width 248 height 45
drag, startPoint x: 73, startPoint y: 159, endPoint x: 205, endPoint y: 168, distance: 132.3
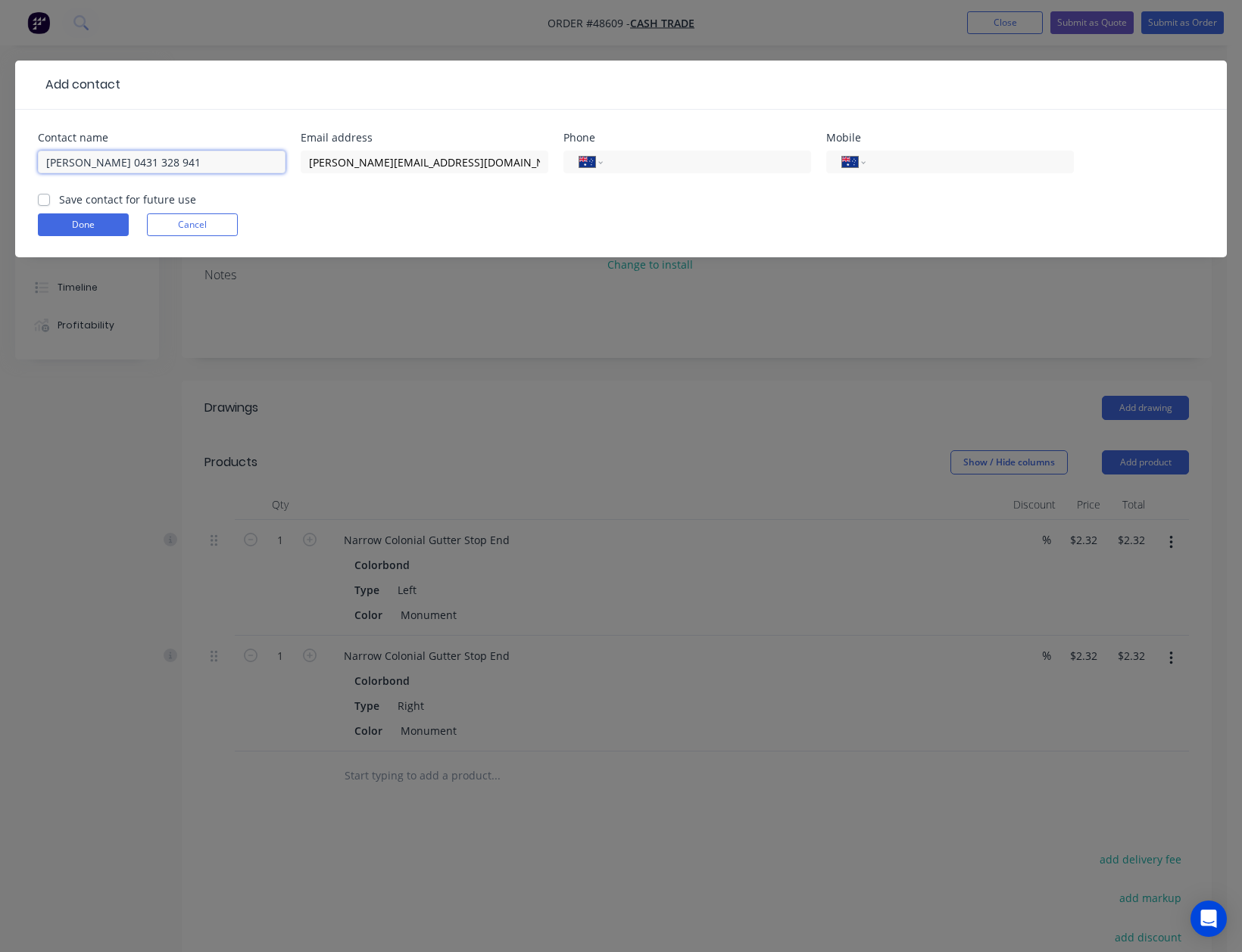
click at [205, 168] on input "Tony 0431 328 941" at bounding box center [162, 162] width 248 height 23
type input "[PERSON_NAME]"
click at [909, 170] on input "tel" at bounding box center [967, 162] width 182 height 18
paste input "0431 328 941"
type input "0431 328 941"
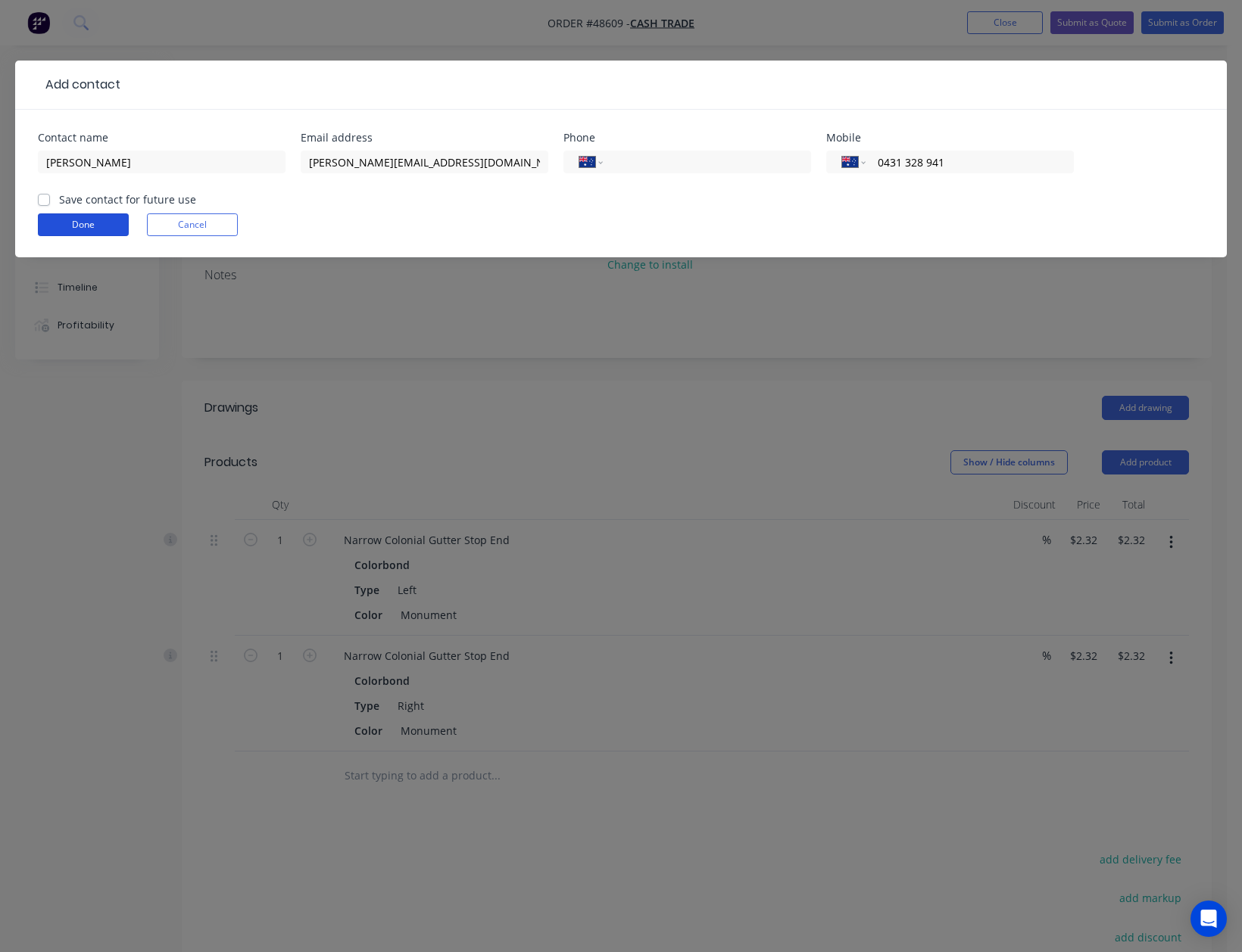
click at [59, 224] on button "Done" at bounding box center [83, 225] width 91 height 23
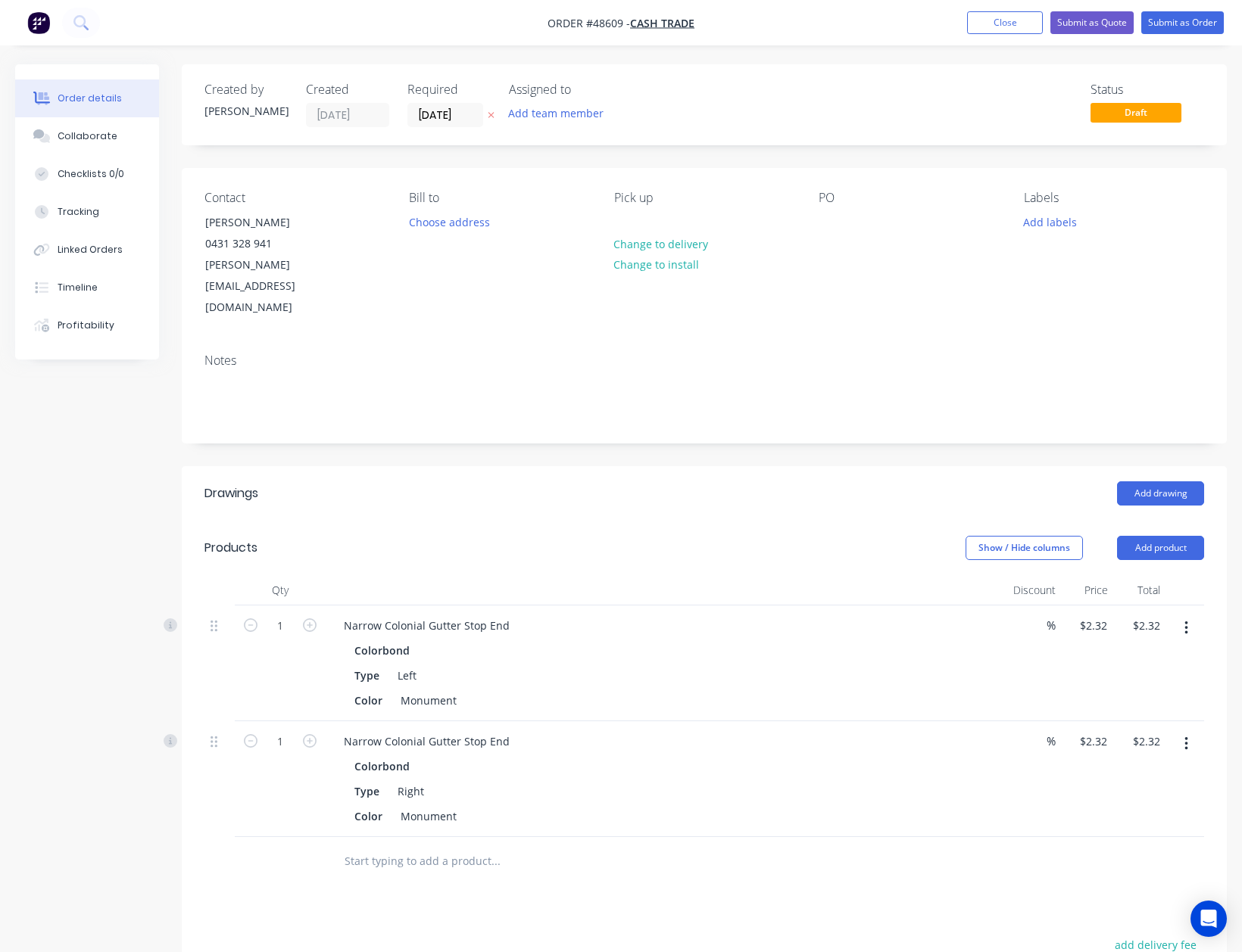
click at [871, 482] on div "Add drawing" at bounding box center [810, 493] width 787 height 24
copy div "431 328 941"
drag, startPoint x: 282, startPoint y: 236, endPoint x: 503, endPoint y: 424, distance: 290.1
click at [503, 424] on div "Created by Cathy Created 28/08/25 Required 28/08/25 Assigned to Add team member…" at bounding box center [704, 641] width 1045 height 1152
click at [506, 466] on header "Drawings Add drawing" at bounding box center [704, 493] width 1045 height 55
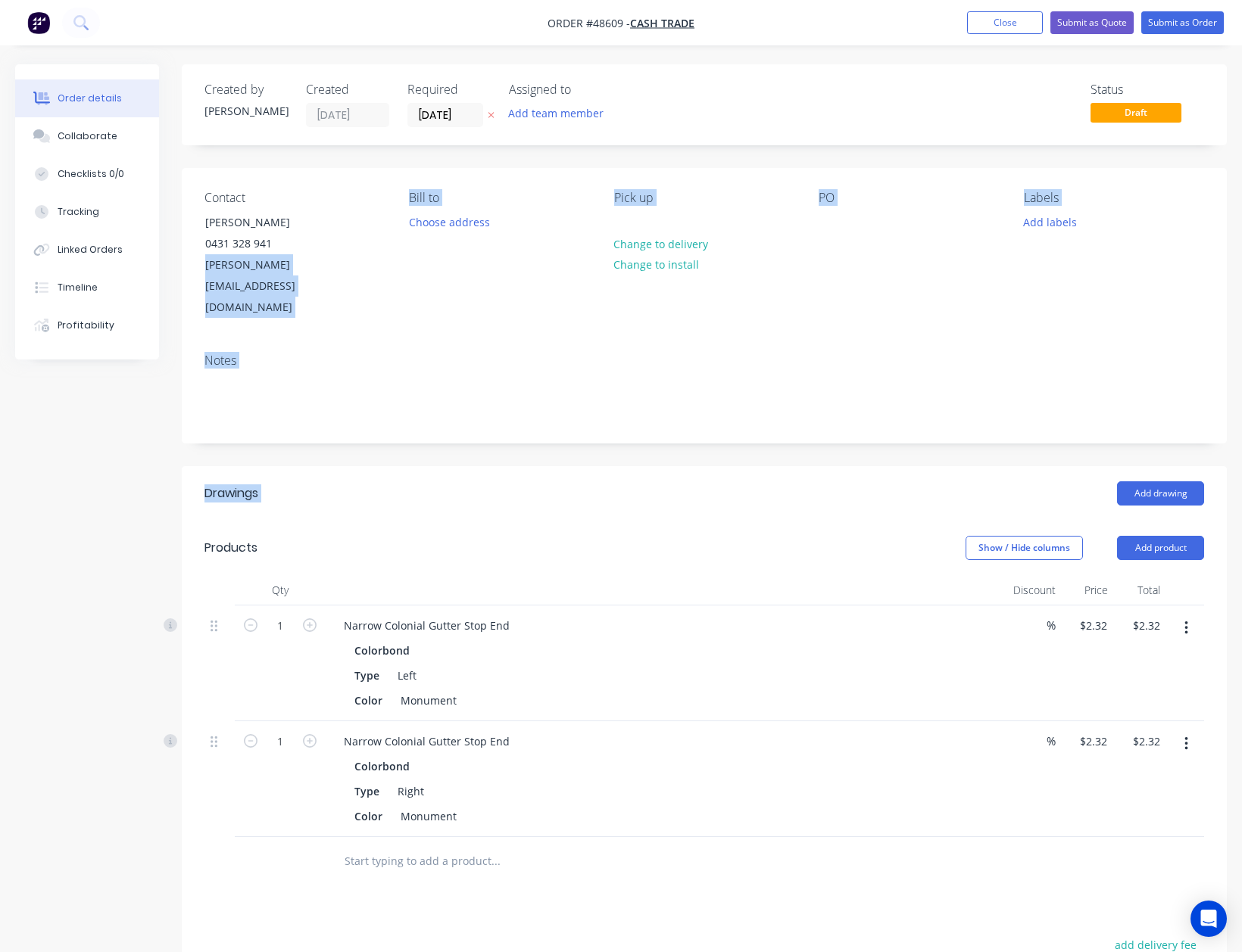
drag, startPoint x: 597, startPoint y: 430, endPoint x: 601, endPoint y: 418, distance: 12.6
click at [598, 466] on header "Drawings Add drawing" at bounding box center [704, 493] width 1045 height 55
click at [635, 575] on div at bounding box center [666, 590] width 681 height 30
click at [761, 521] on header "Products Show / Hide columns Add product" at bounding box center [704, 548] width 1045 height 55
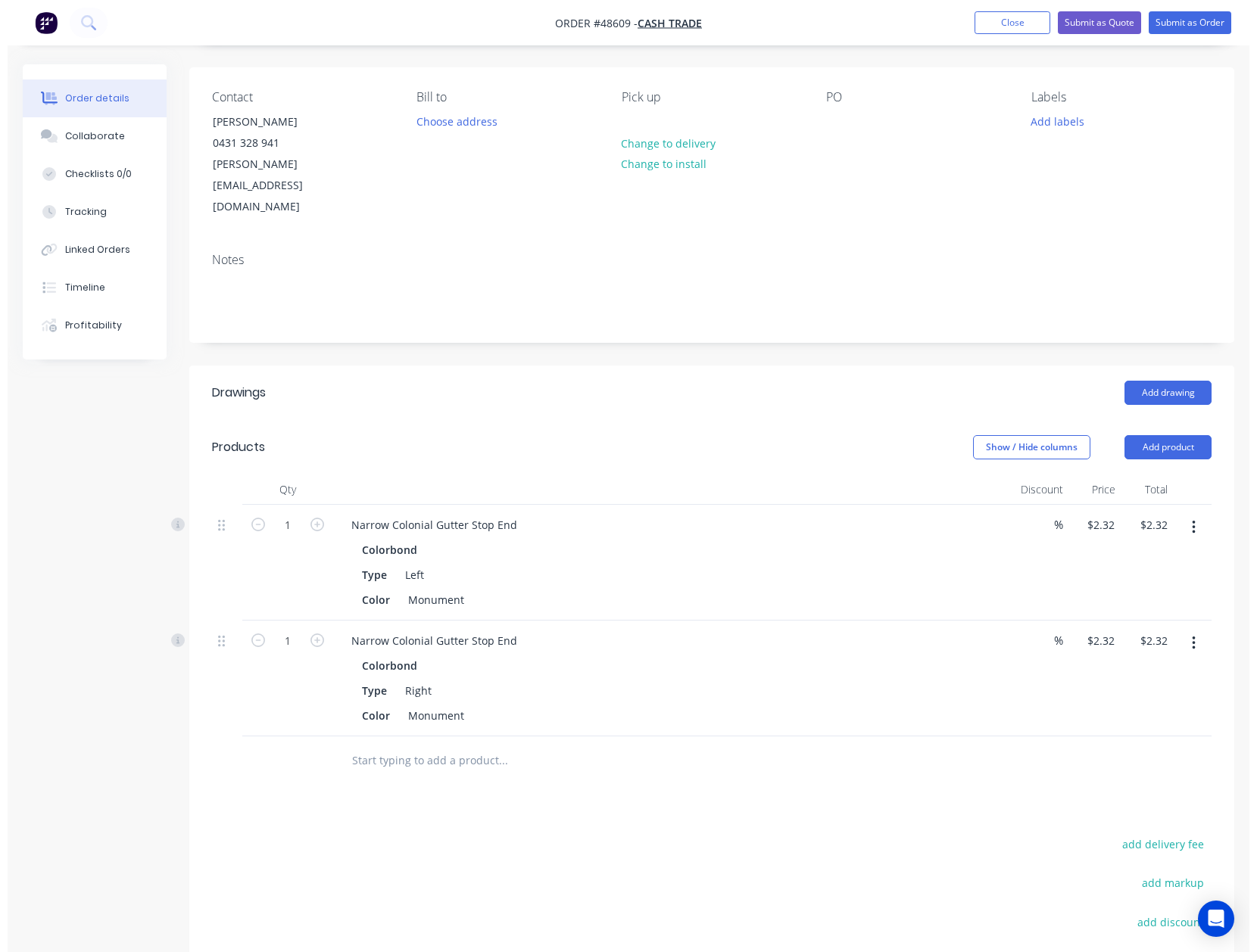
scroll to position [246, 0]
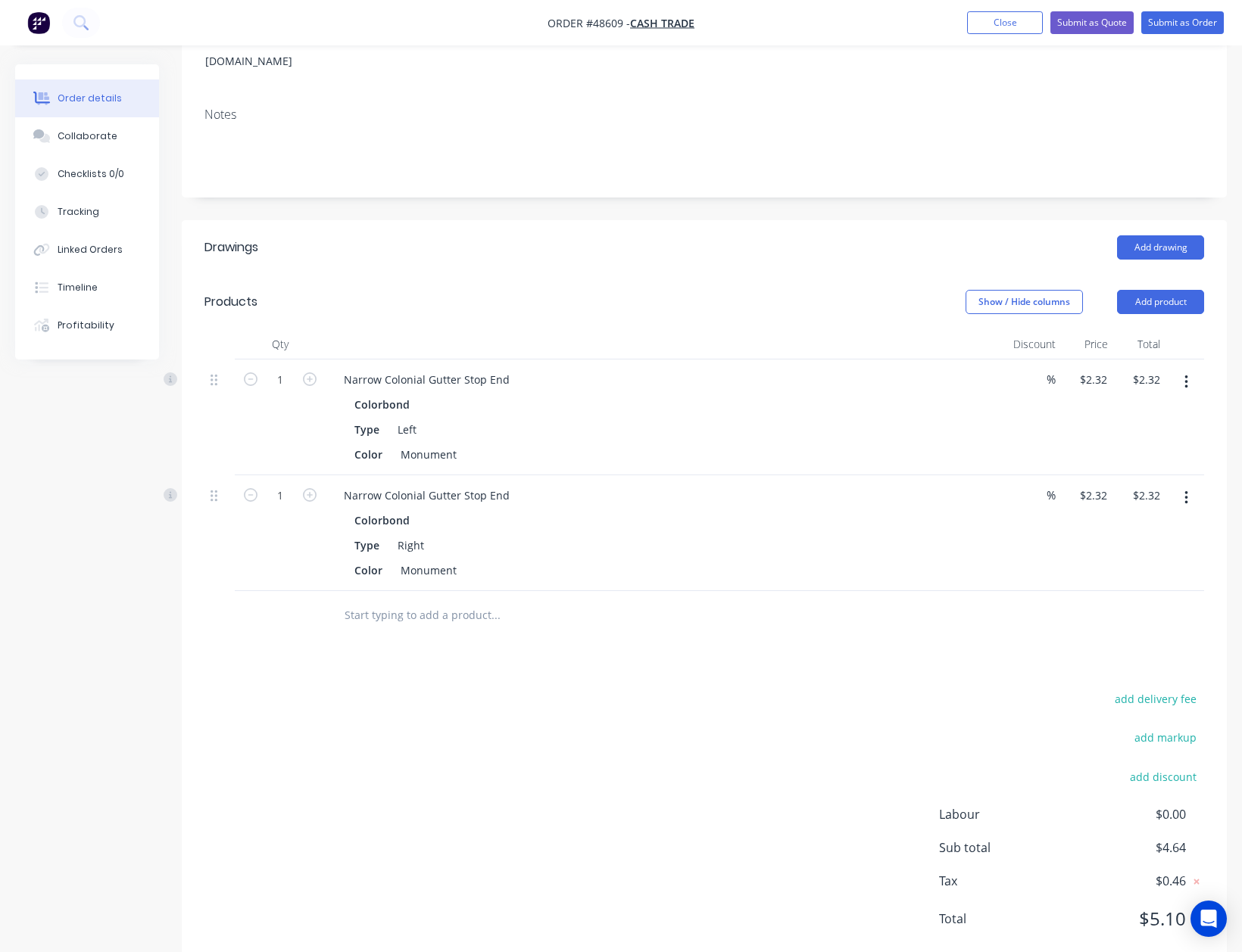
click at [698, 618] on div "Drawings Add drawing Products Show / Hide columns Add product Qty Discount Pric…" at bounding box center [704, 596] width 1045 height 750
click at [1186, 24] on button "Submit as Order" at bounding box center [1183, 23] width 83 height 23
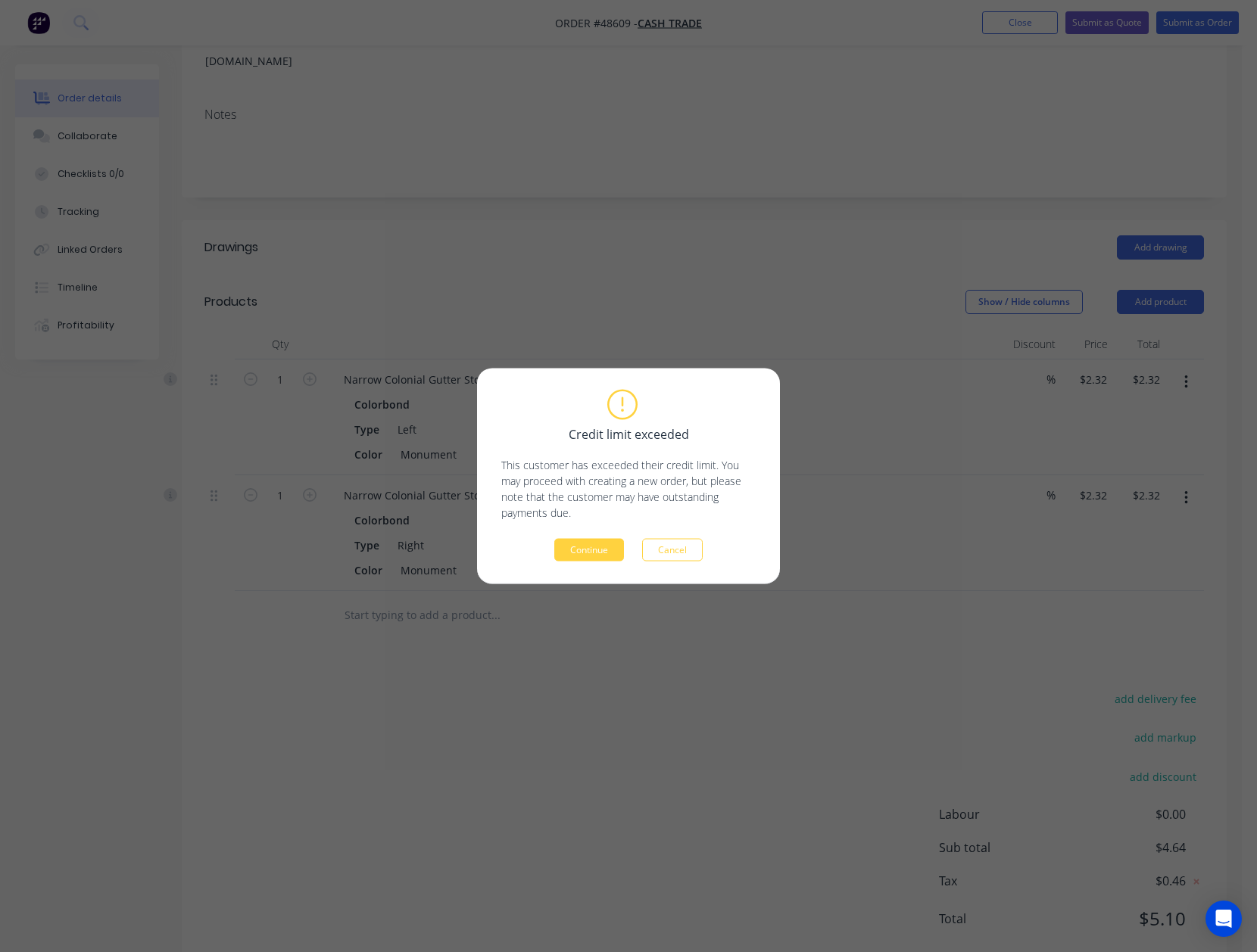
click at [591, 567] on div "Credit limit exceeded This customer has exceeded their credit limit. You may pr…" at bounding box center [628, 476] width 303 height 216
click at [594, 558] on button "Continue" at bounding box center [589, 551] width 70 height 23
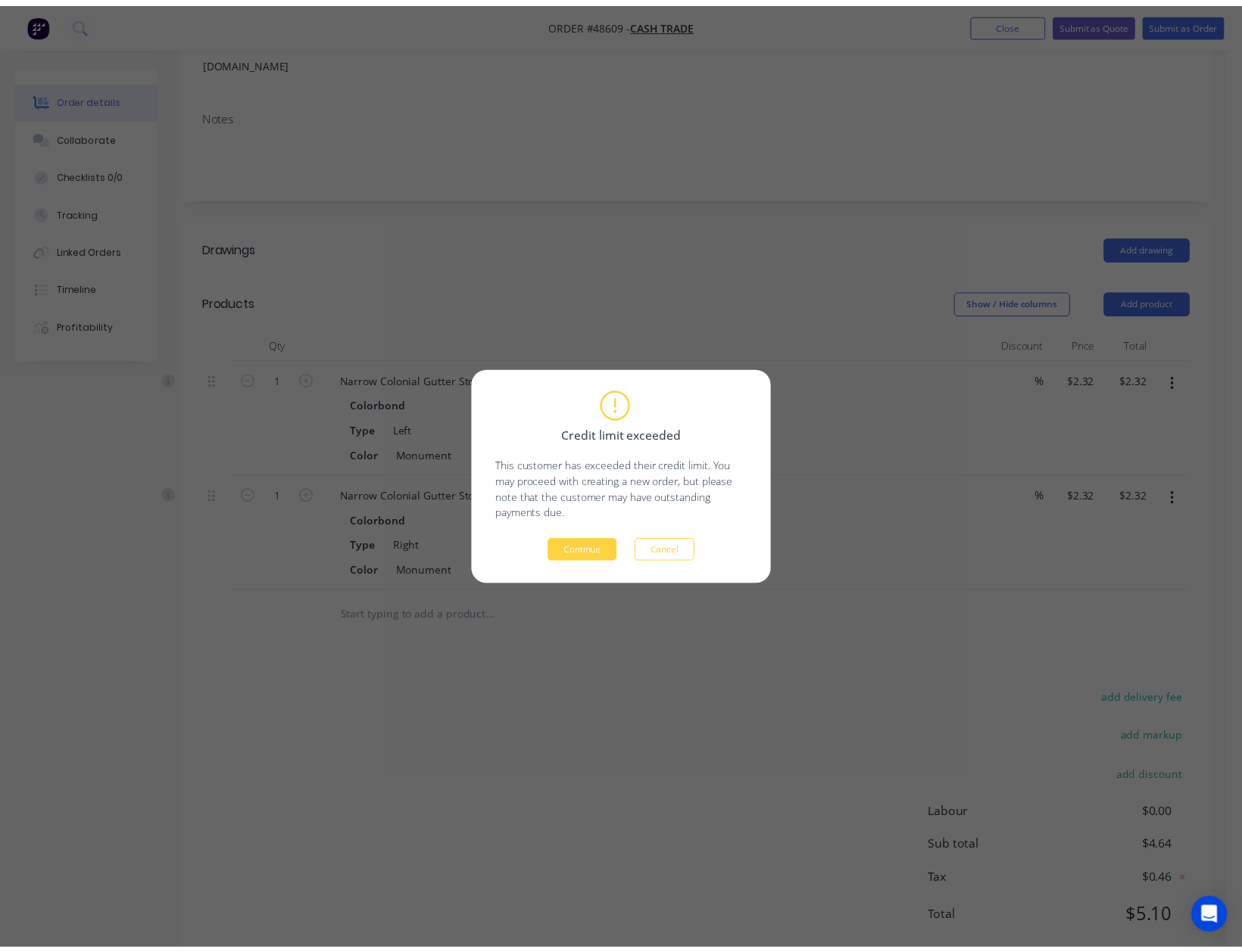
scroll to position [0, 0]
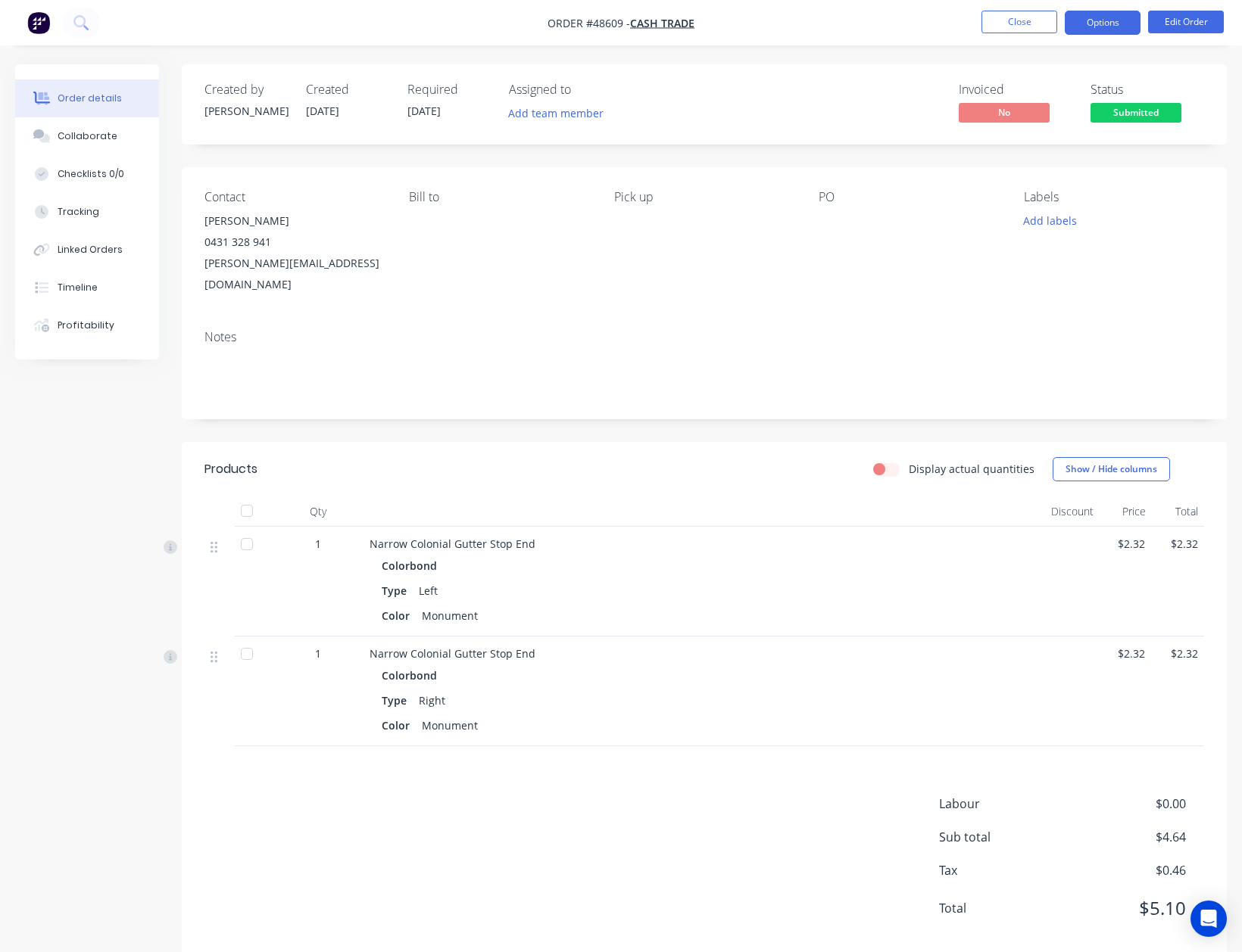
click at [1088, 12] on button "Options" at bounding box center [1103, 22] width 76 height 24
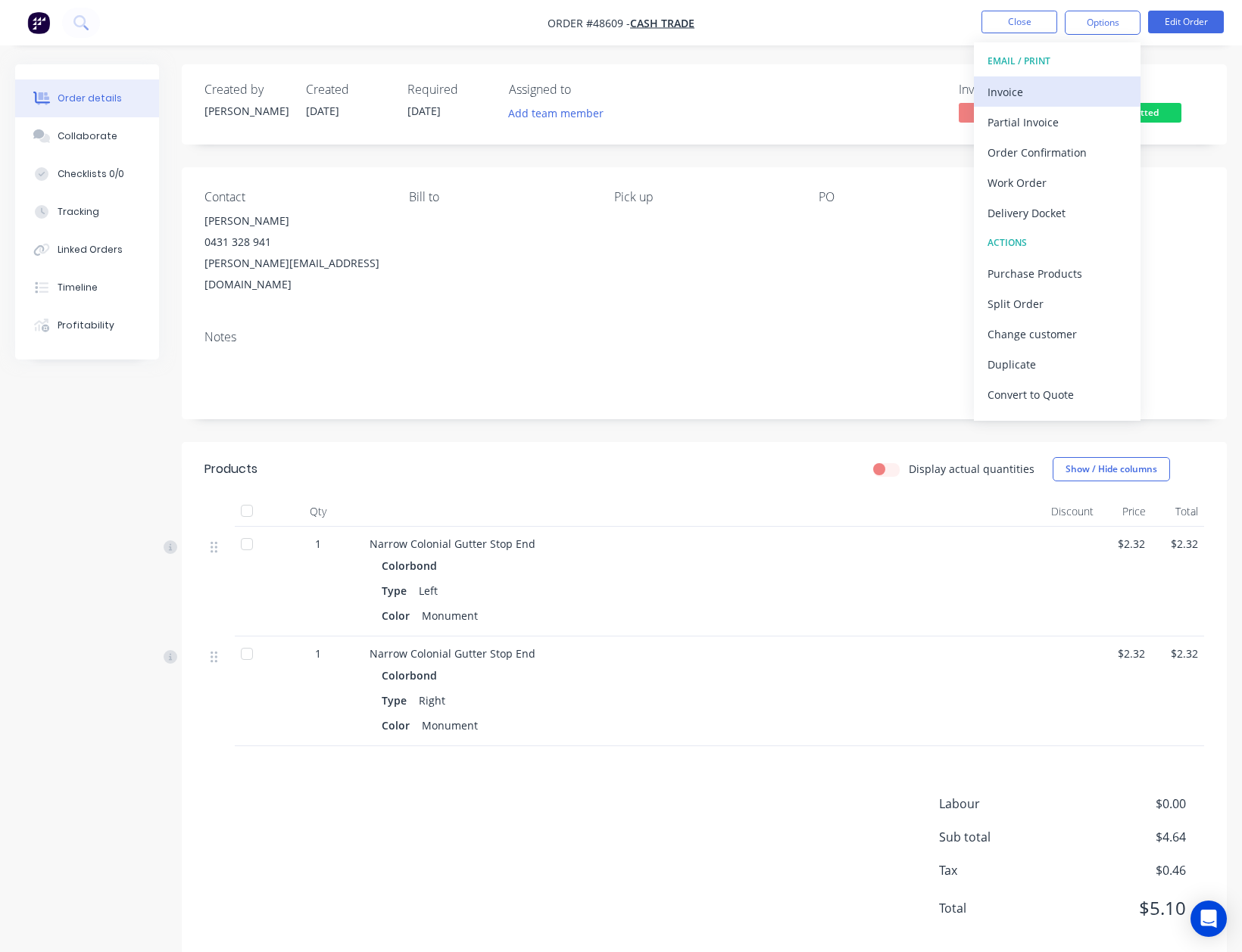
click at [1074, 83] on div "Invoice" at bounding box center [1058, 92] width 139 height 22
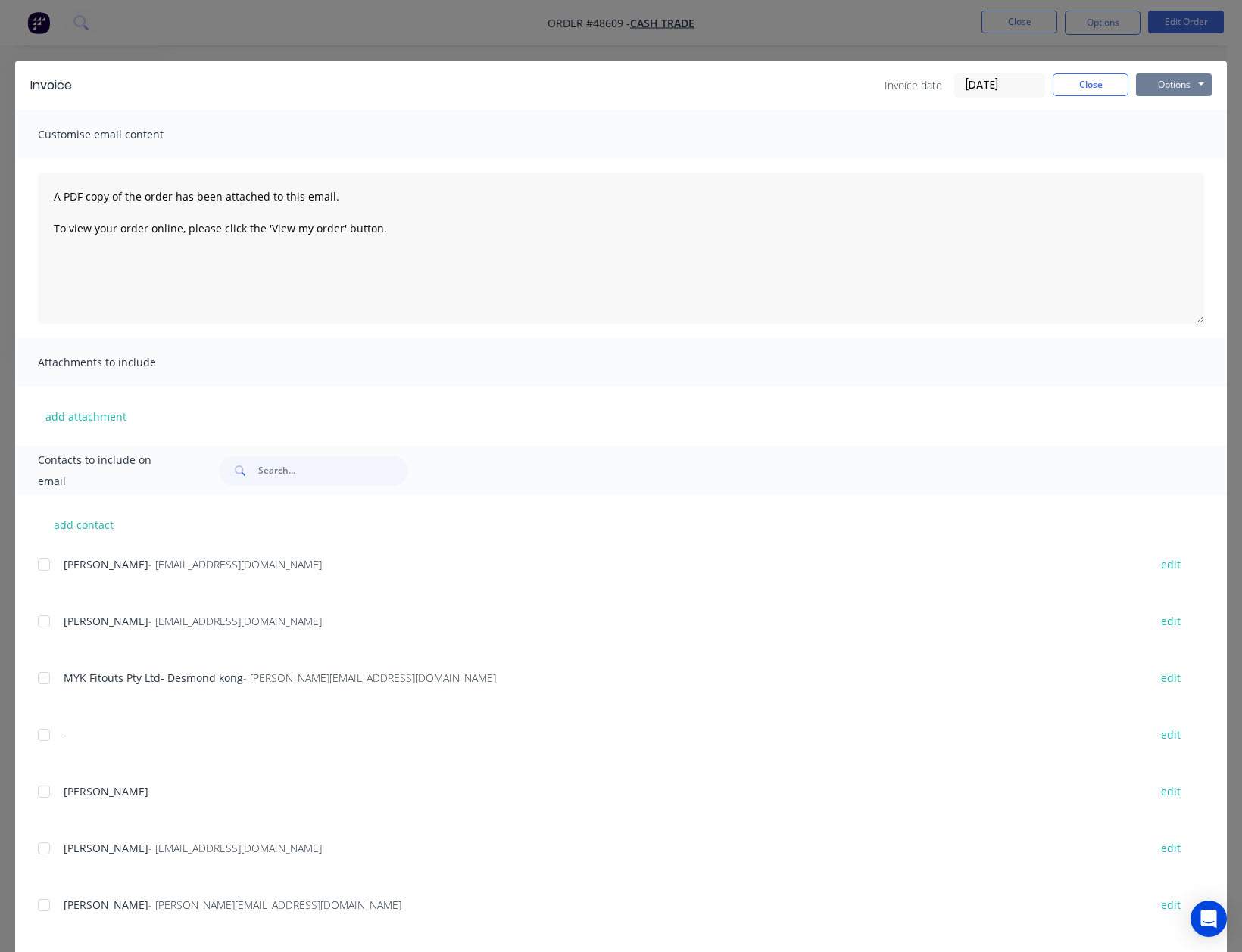
click at [1164, 86] on button "Options" at bounding box center [1174, 85] width 76 height 23
click at [1163, 140] on button "Print" at bounding box center [1185, 137] width 97 height 25
click at [1073, 76] on button "Close" at bounding box center [1090, 85] width 76 height 23
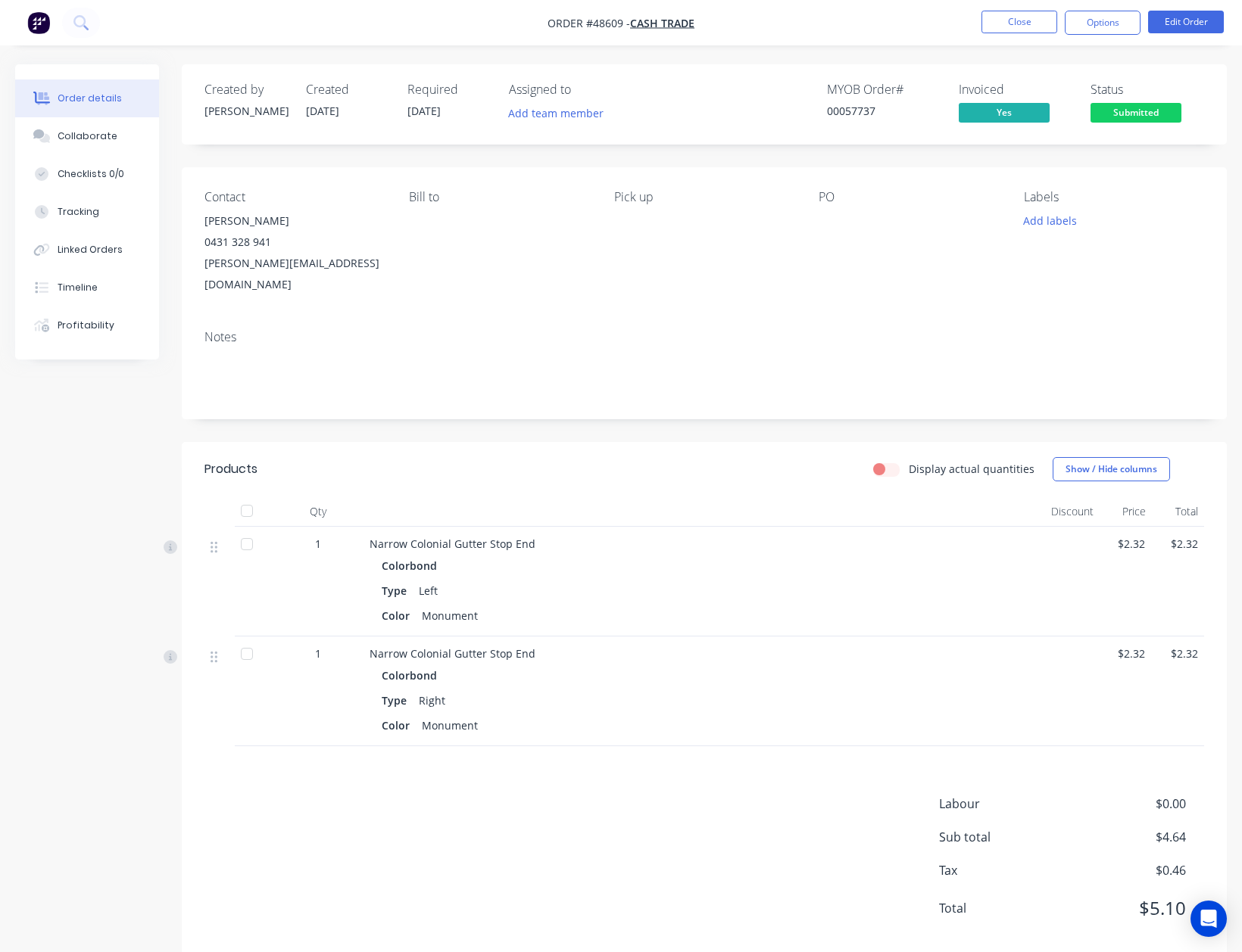
drag, startPoint x: 1172, startPoint y: 101, endPoint x: 1155, endPoint y: 120, distance: 25.5
click at [1170, 106] on div "Status Submitted" at bounding box center [1147, 105] width 114 height 44
click at [1133, 118] on span "Submitted" at bounding box center [1135, 112] width 91 height 19
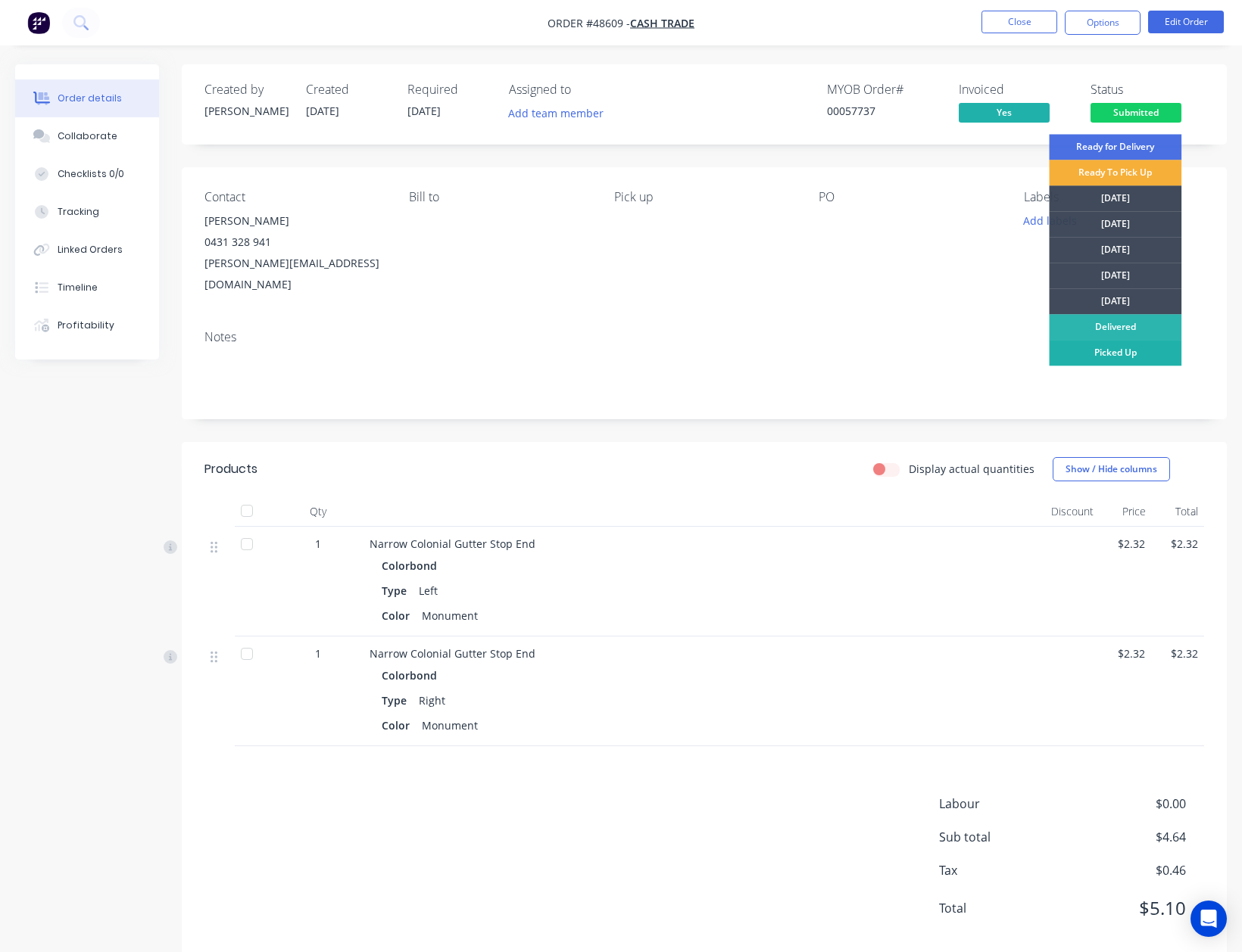
click at [1130, 359] on div "Picked Up" at bounding box center [1115, 352] width 132 height 26
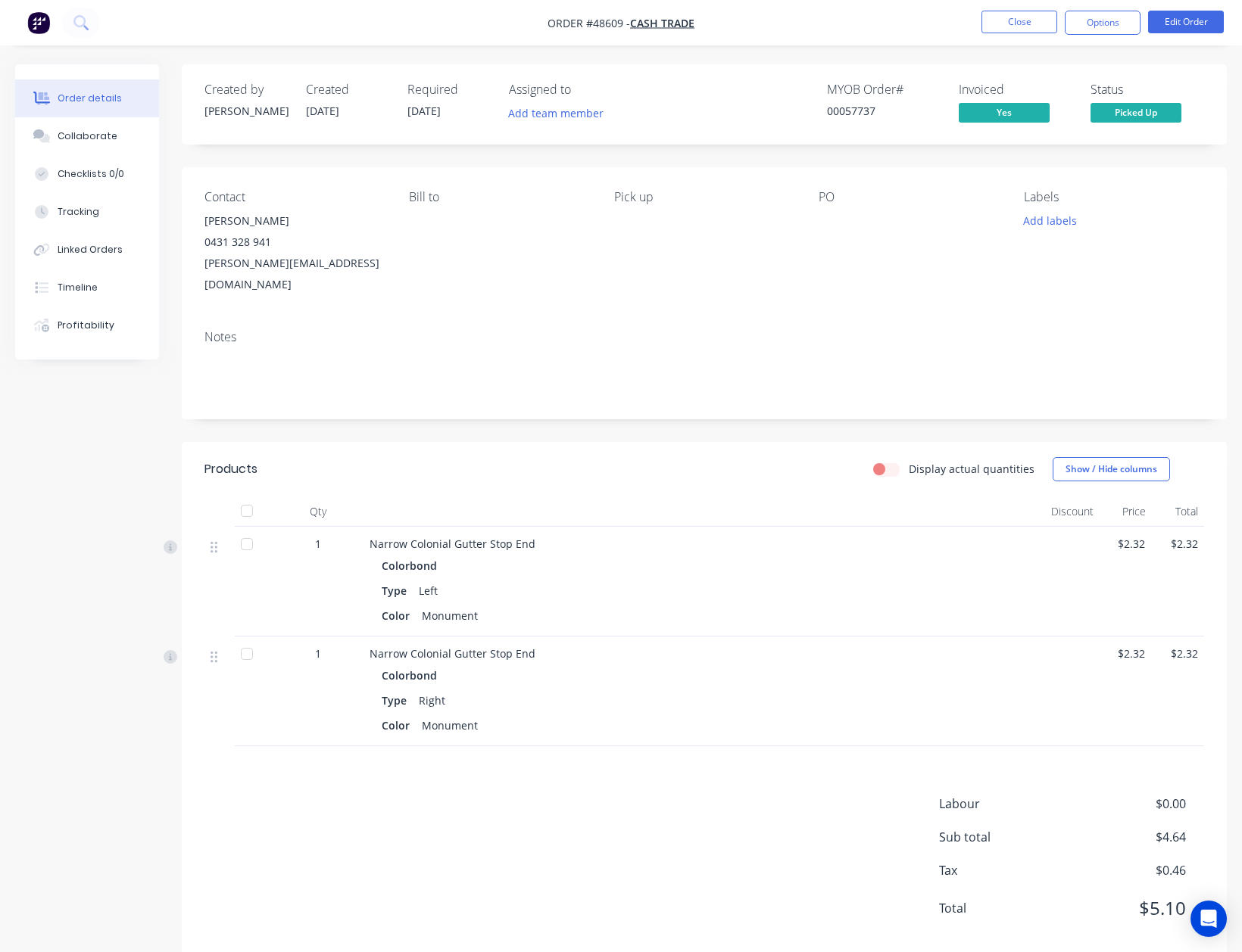
click at [718, 828] on div "Labour $0.00 Sub total $4.64 Tax $0.46 Total $5.10" at bounding box center [704, 866] width 999 height 142
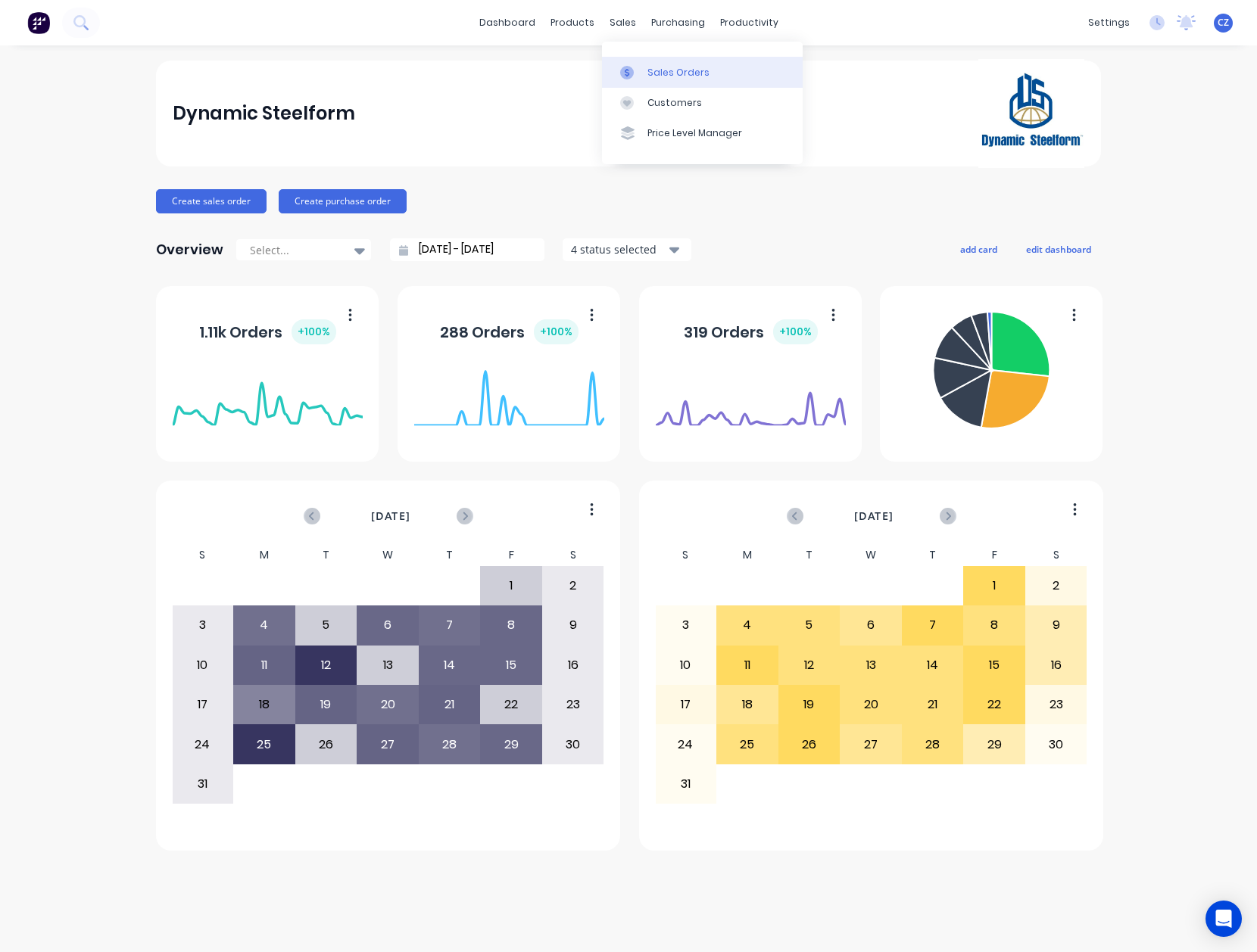
click at [633, 70] on icon at bounding box center [627, 72] width 13 height 13
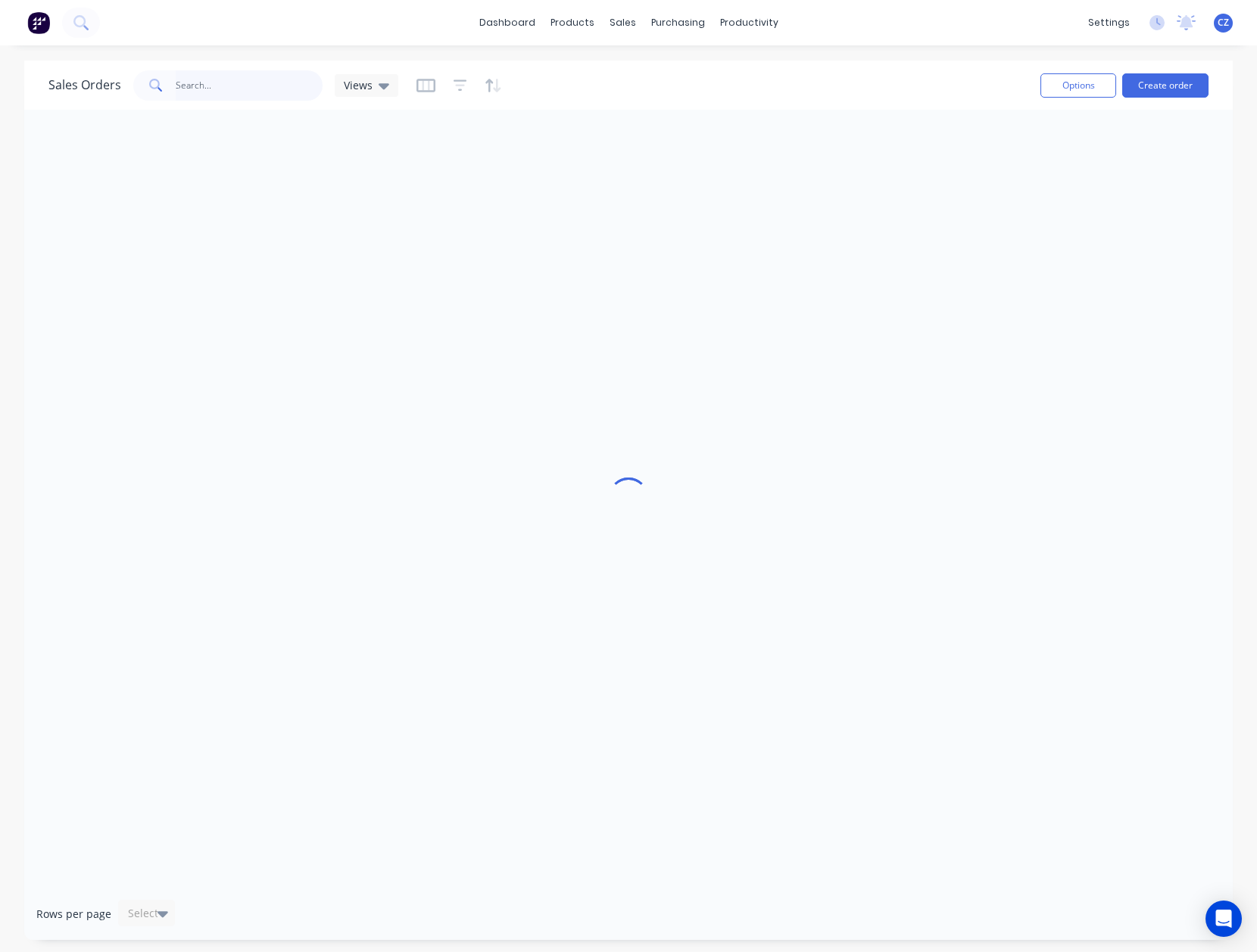
click at [192, 86] on input "text" at bounding box center [249, 86] width 147 height 30
paste input "431 328 941"
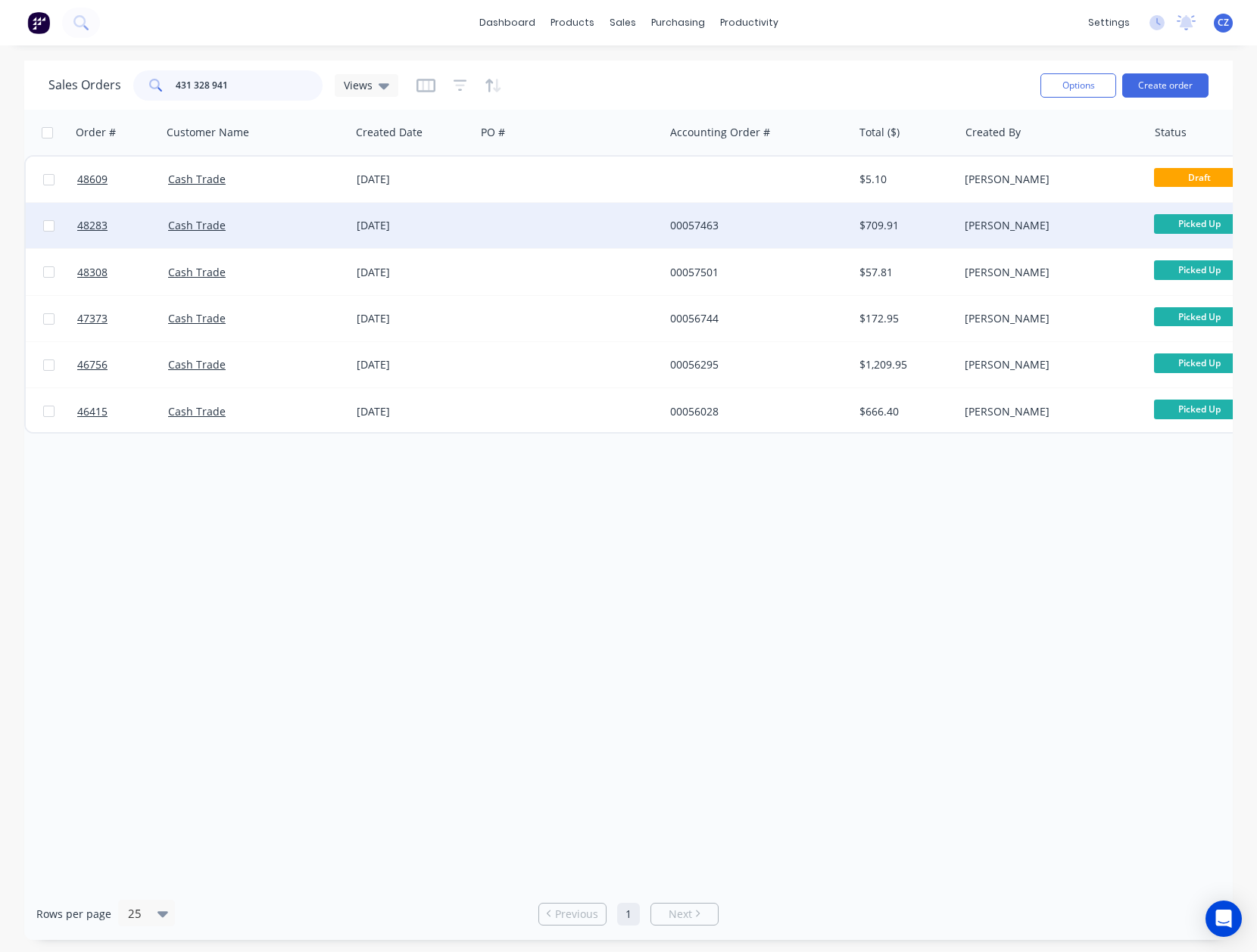
type input "431 328 941"
click at [801, 226] on div "00057463" at bounding box center [754, 225] width 168 height 15
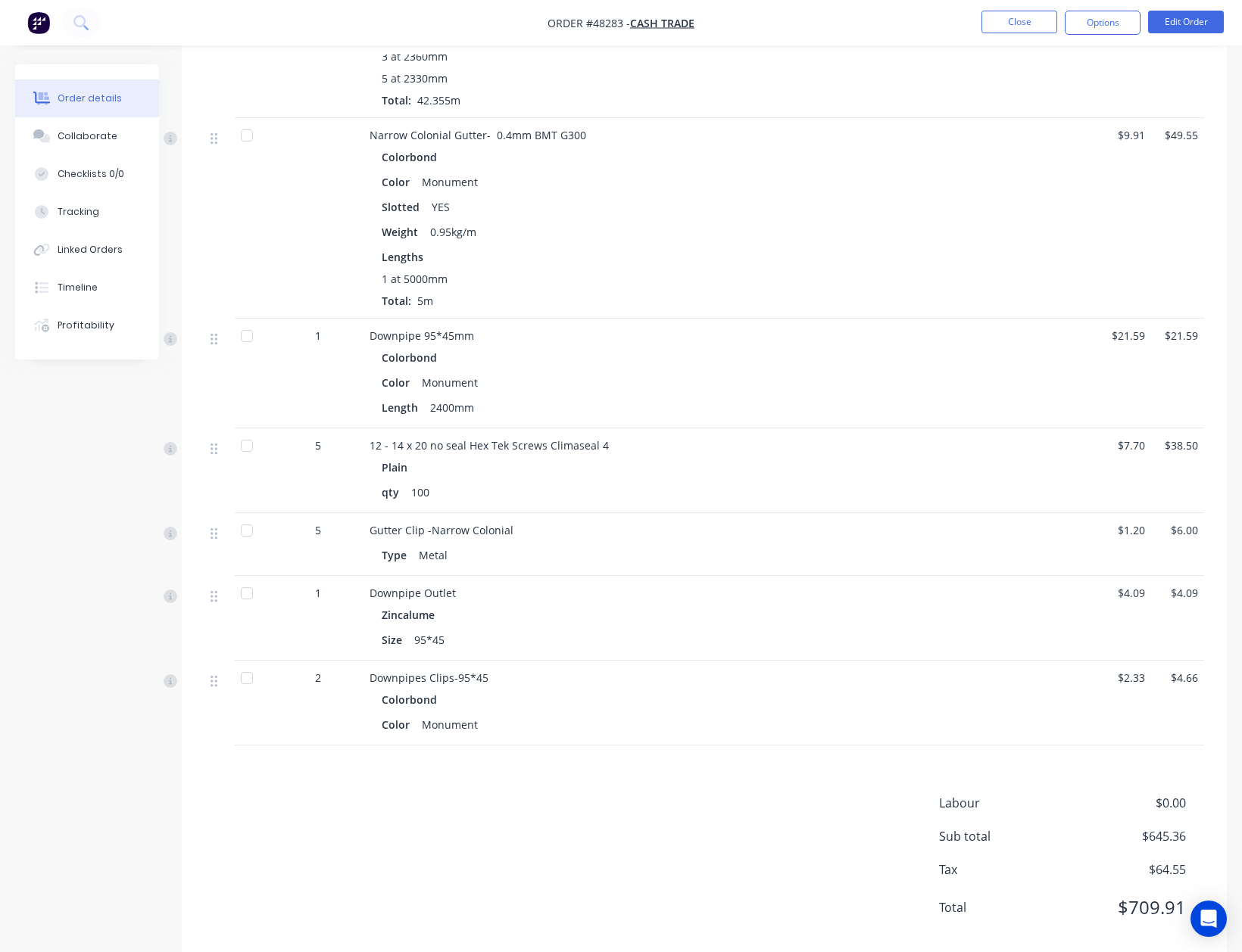
scroll to position [605, 0]
click at [812, 370] on div "Color Monument" at bounding box center [704, 380] width 645 height 22
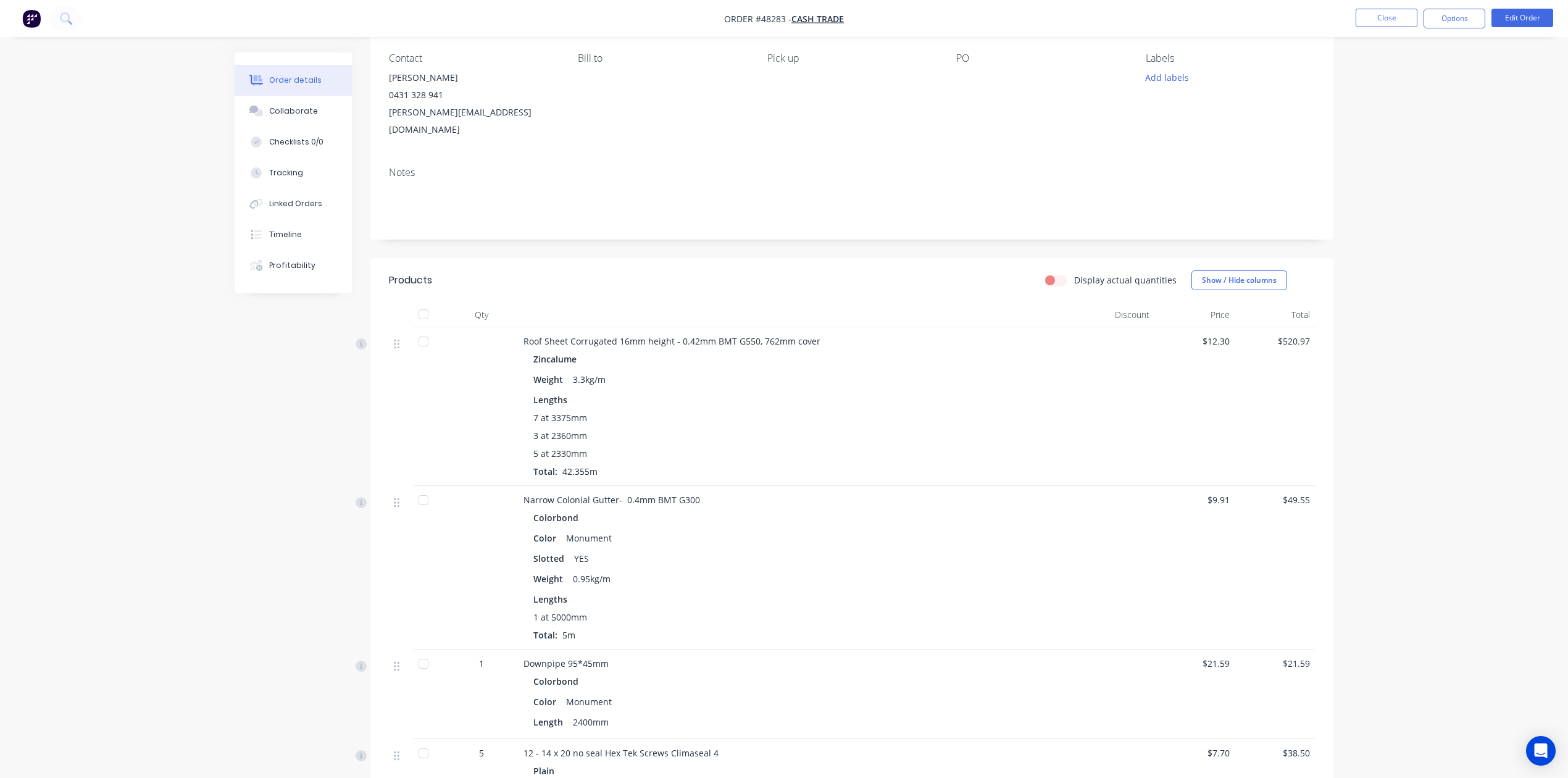
scroll to position [0, 0]
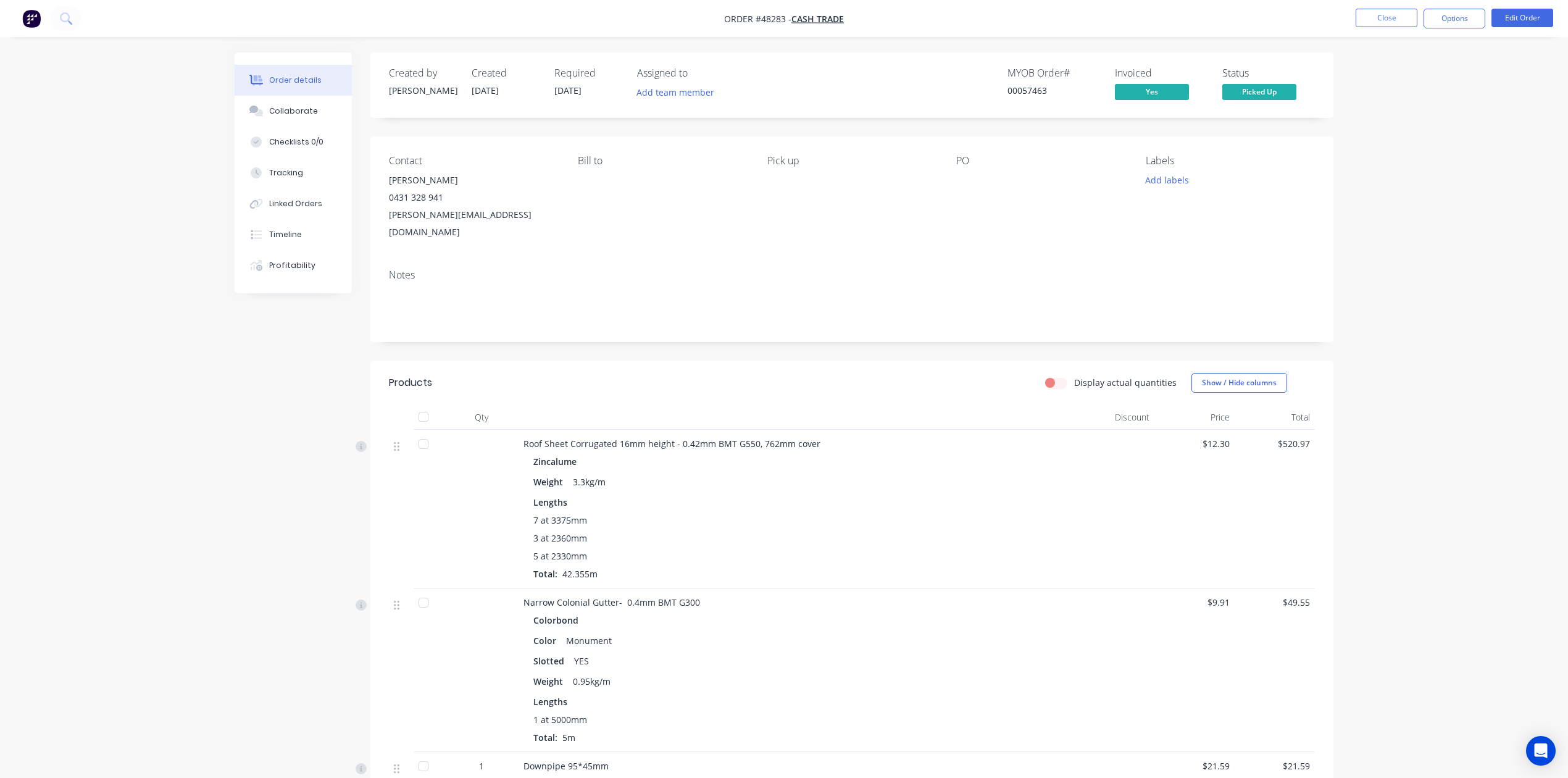
click at [1024, 7] on nav "Order #48283 - Cash Trade Close Options Edit Order" at bounding box center [784, 18] width 1568 height 37
click at [1024, 11] on button "Close" at bounding box center [1387, 18] width 62 height 19
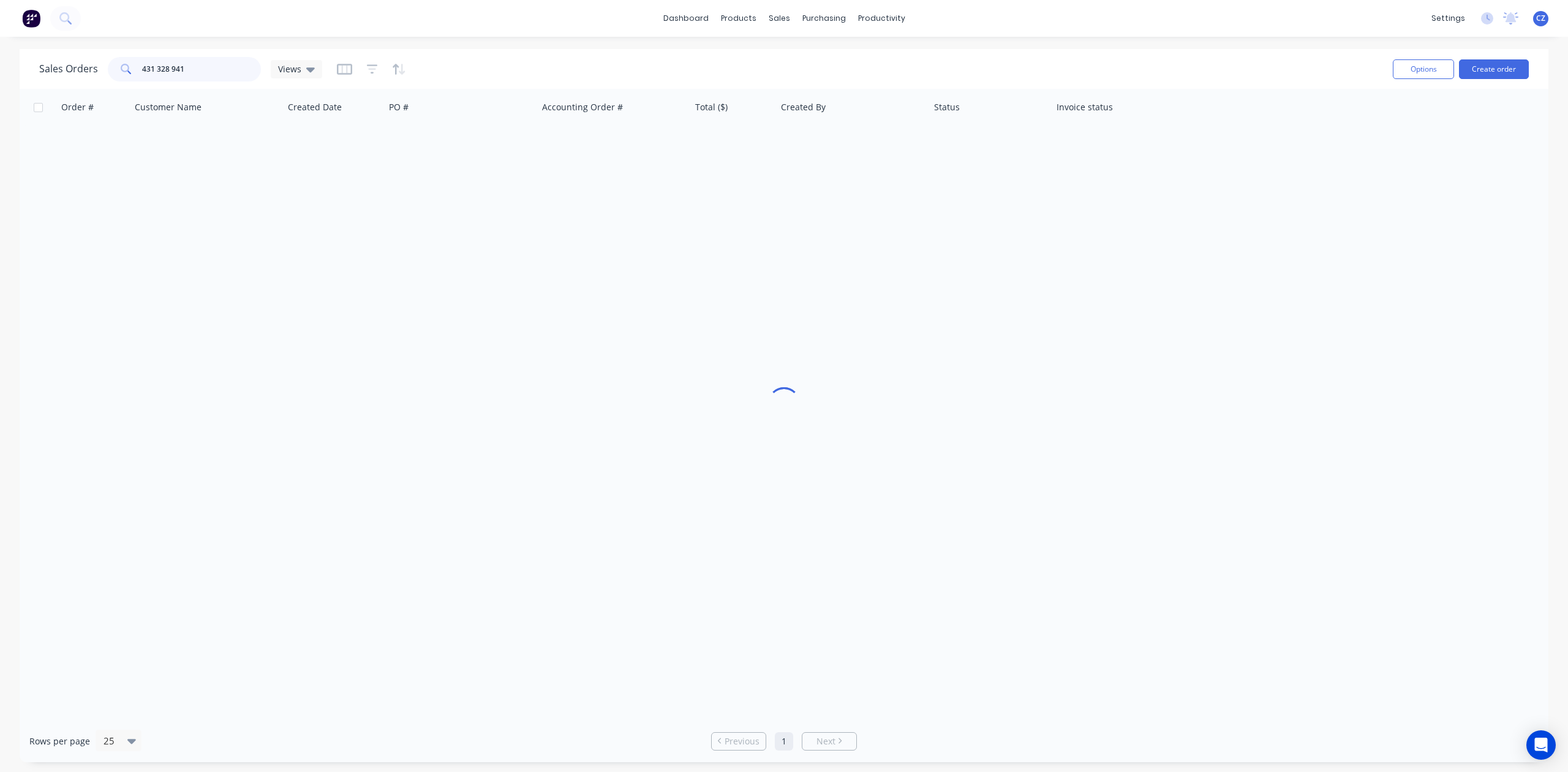
drag, startPoint x: 243, startPoint y: 57, endPoint x: 71, endPoint y: 84, distance: 174.1
click at [71, 84] on div "Sales Orders 431 328 941 Views Options Create order" at bounding box center [783, 69] width 1529 height 40
paste input "7354"
type input "47354"
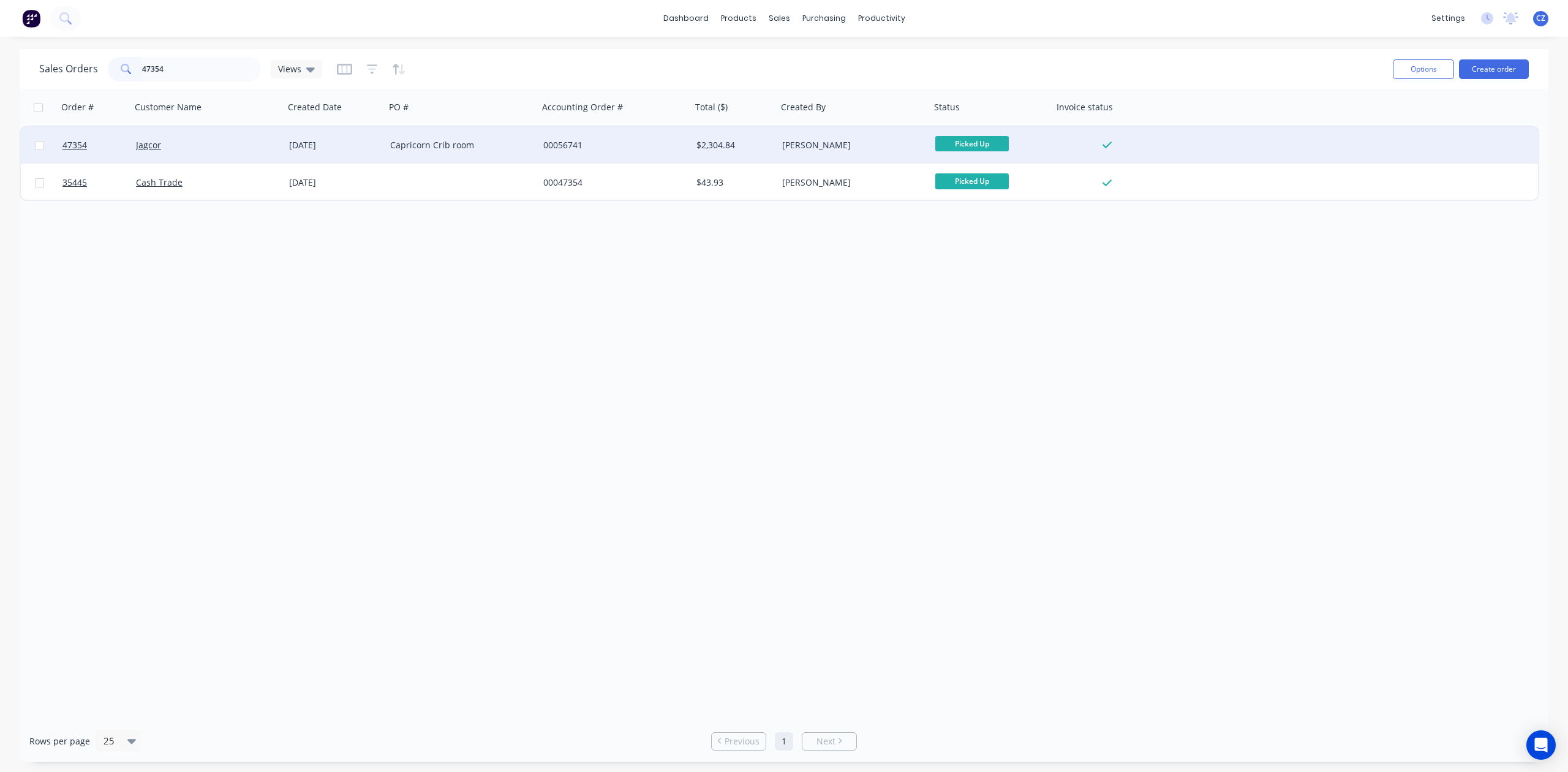
click at [485, 154] on div "Capricorn Crib room" at bounding box center [462, 145] width 153 height 36
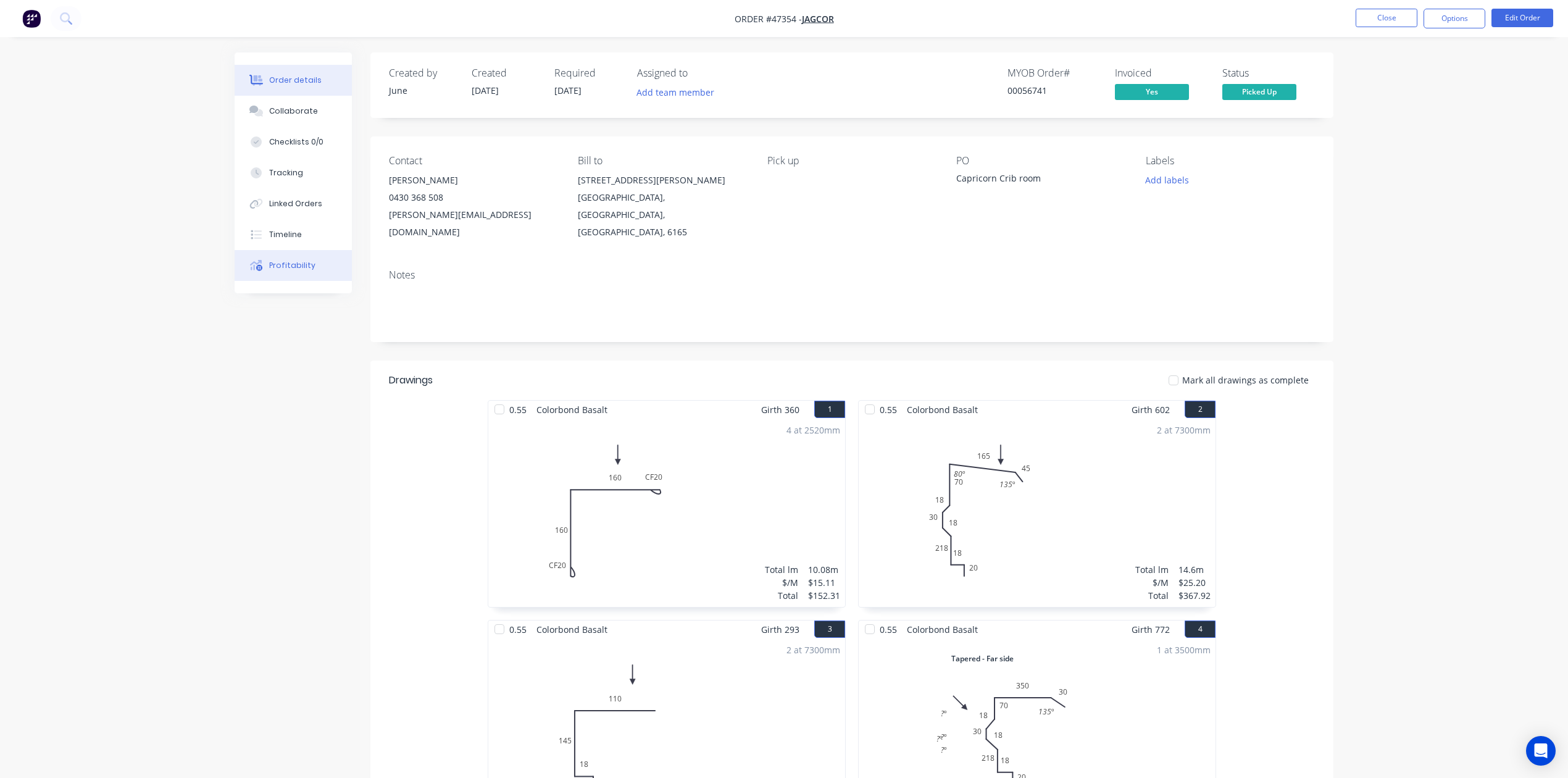
click at [312, 271] on button "Profitability" at bounding box center [293, 265] width 117 height 31
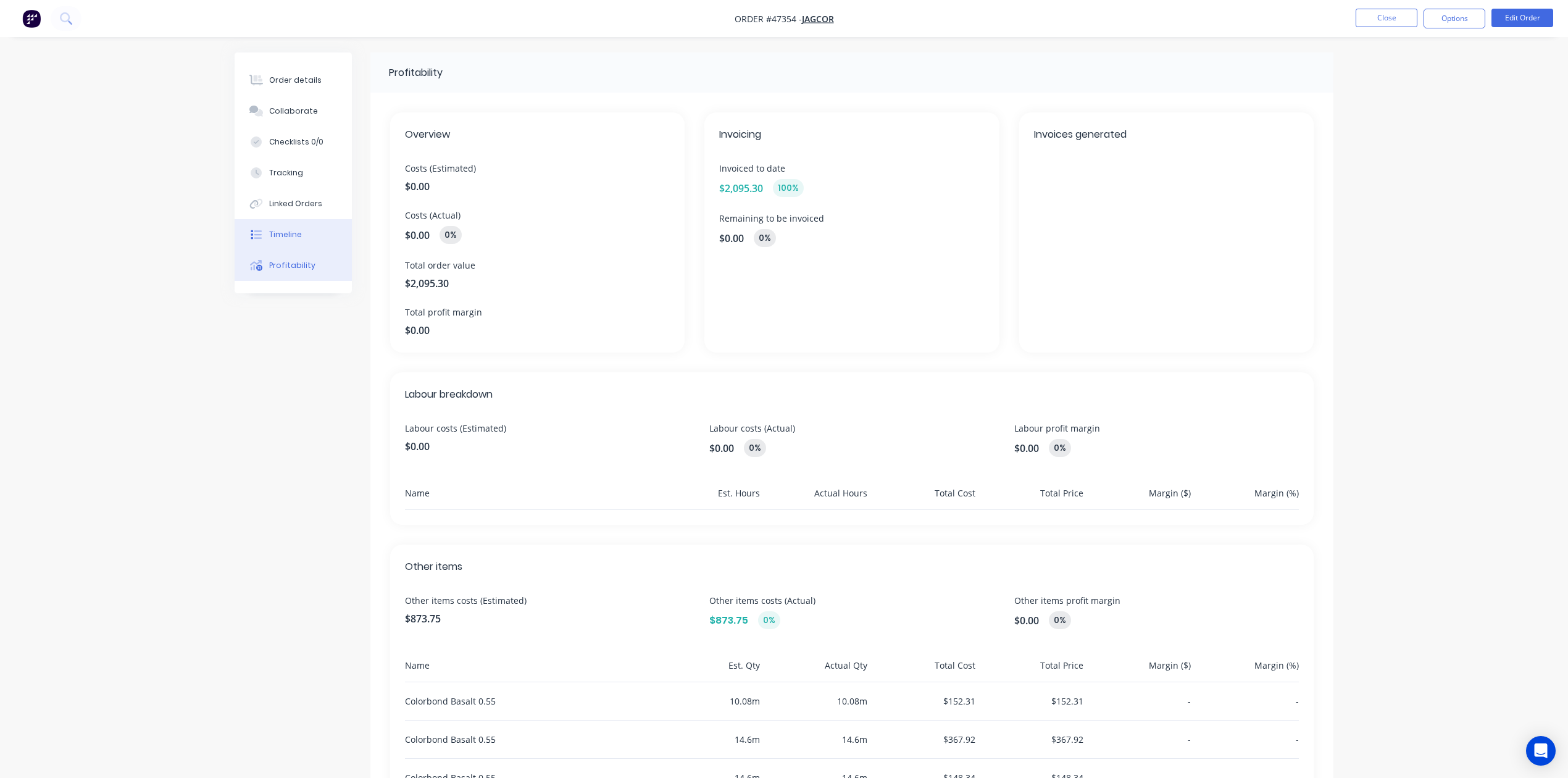
click at [287, 226] on button "Timeline" at bounding box center [293, 235] width 117 height 31
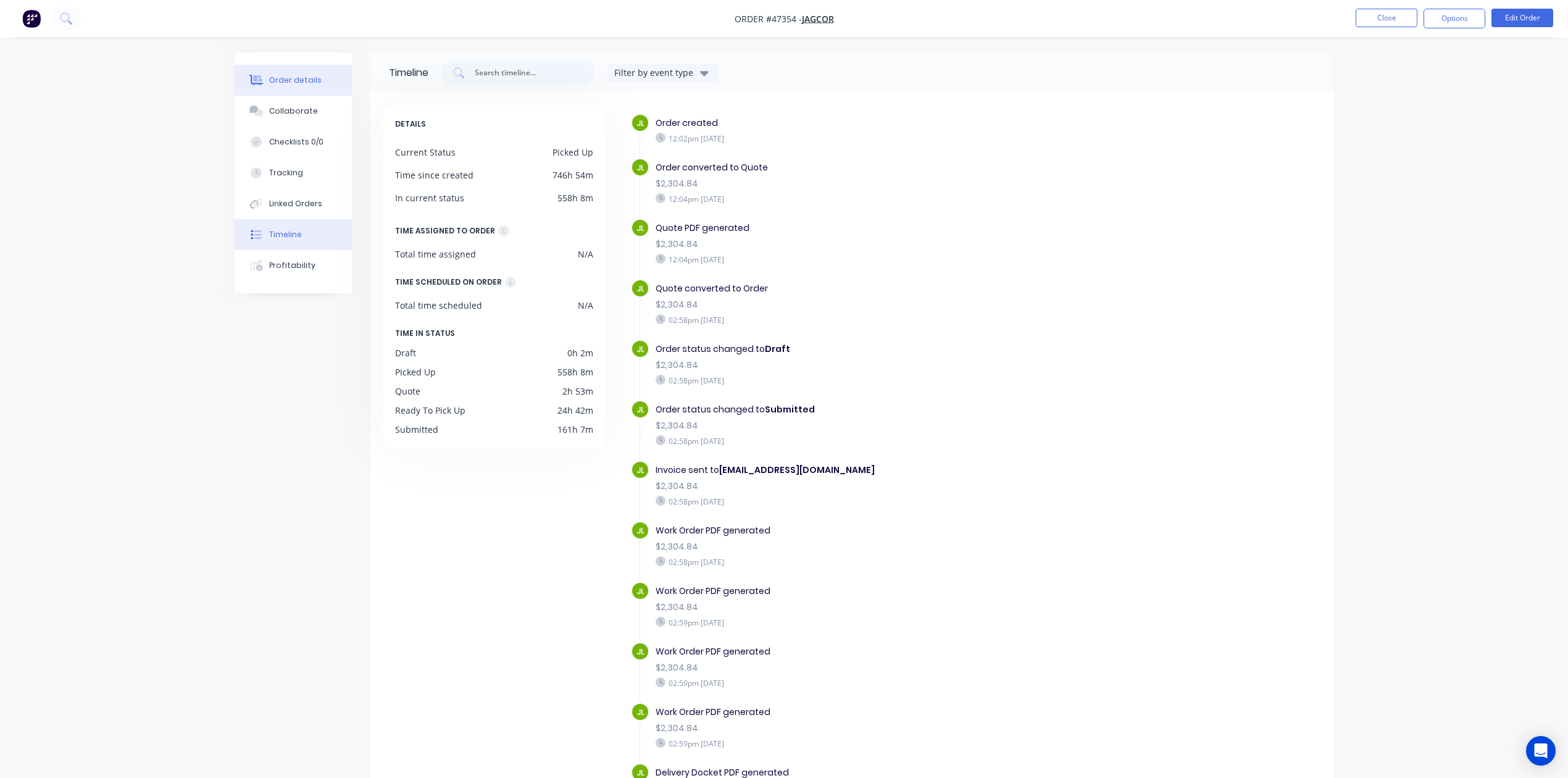
click at [273, 72] on button "Order details" at bounding box center [293, 80] width 117 height 31
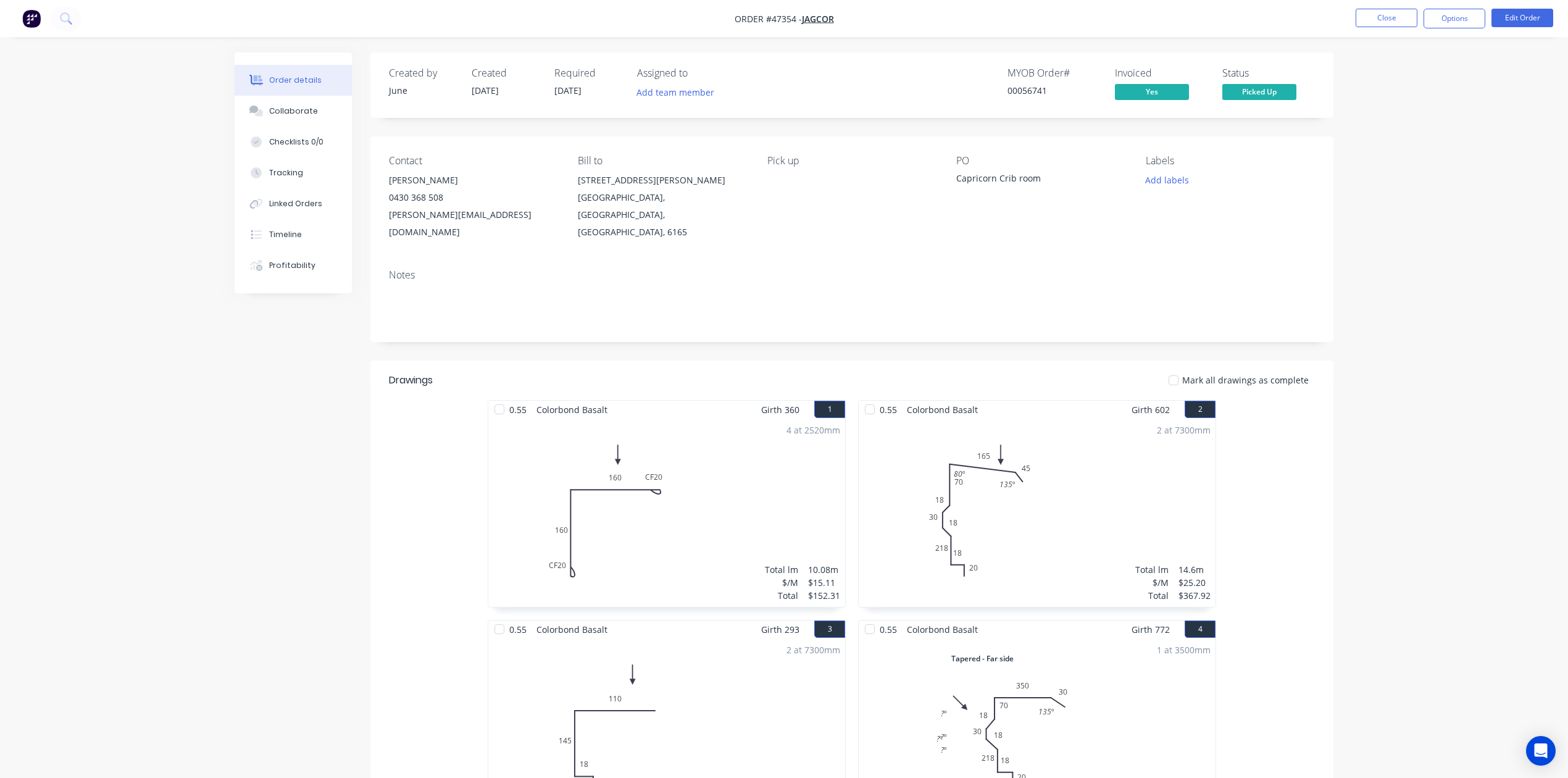
click at [1024, 35] on nav "Order #47354 - Jagcor Close Options Edit Order" at bounding box center [784, 18] width 1568 height 37
click at [1024, 20] on button "Close" at bounding box center [1387, 18] width 62 height 19
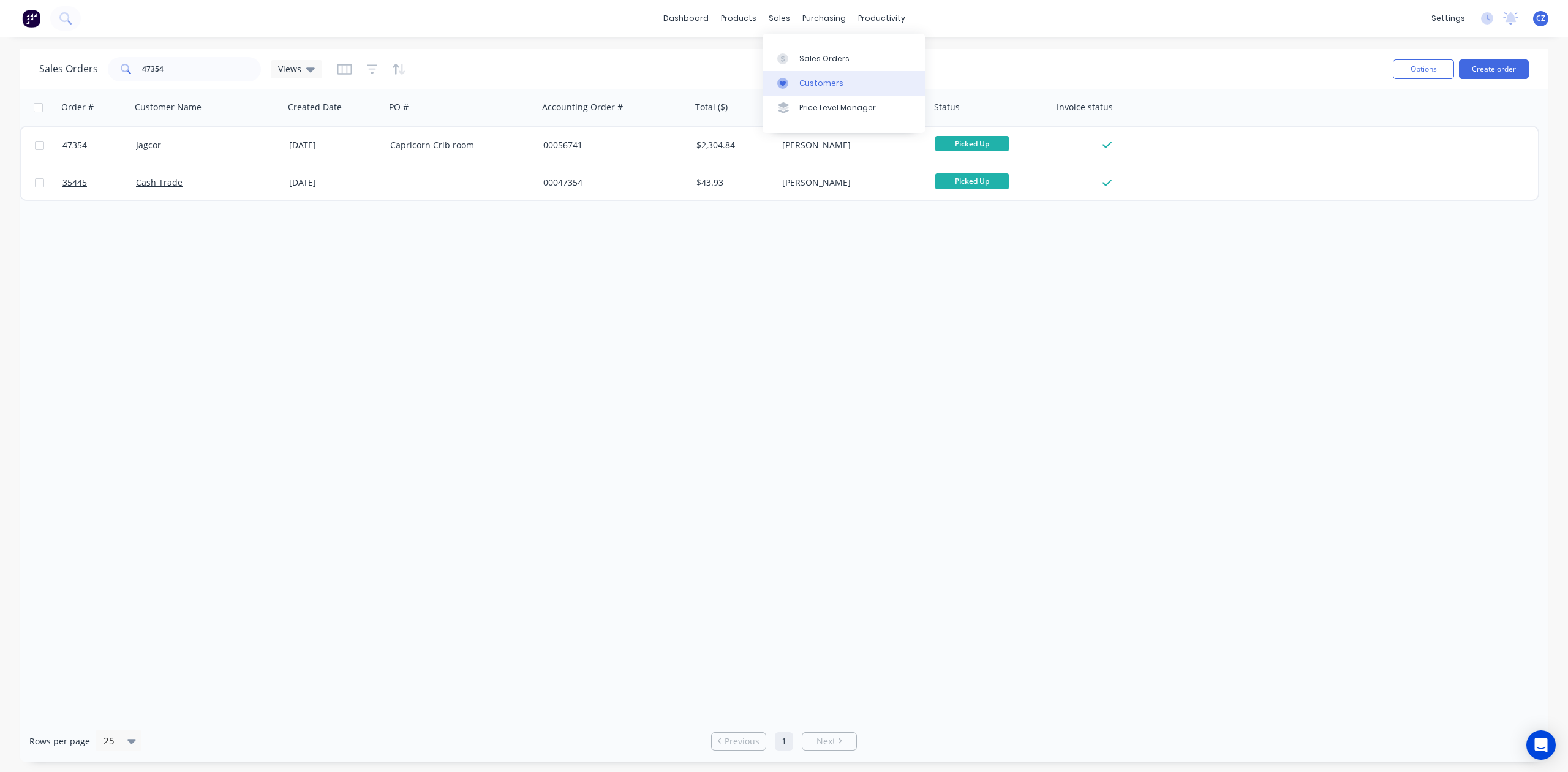
click at [795, 80] on div at bounding box center [787, 83] width 19 height 11
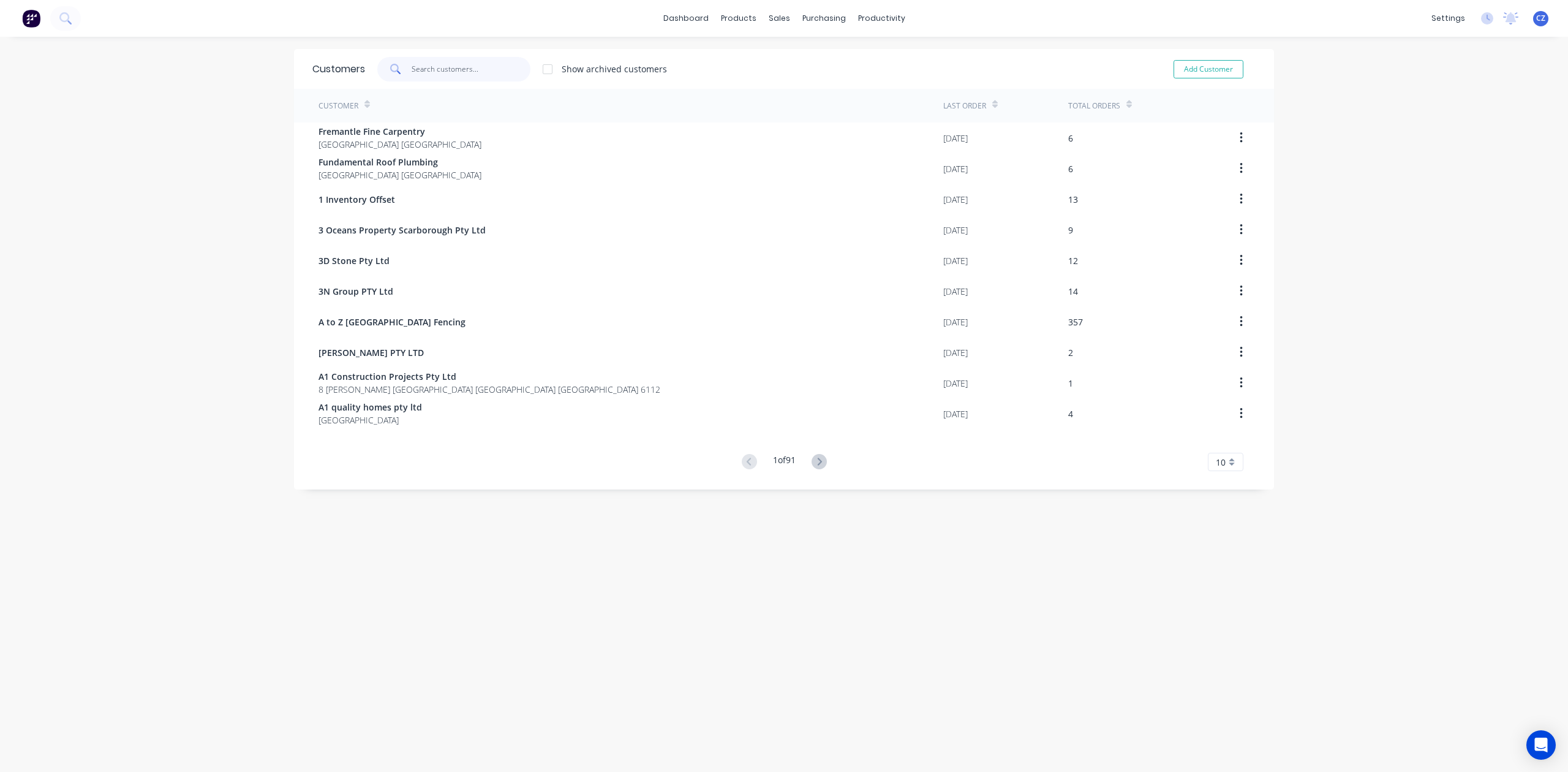
click at [423, 72] on input "text" at bounding box center [471, 69] width 119 height 24
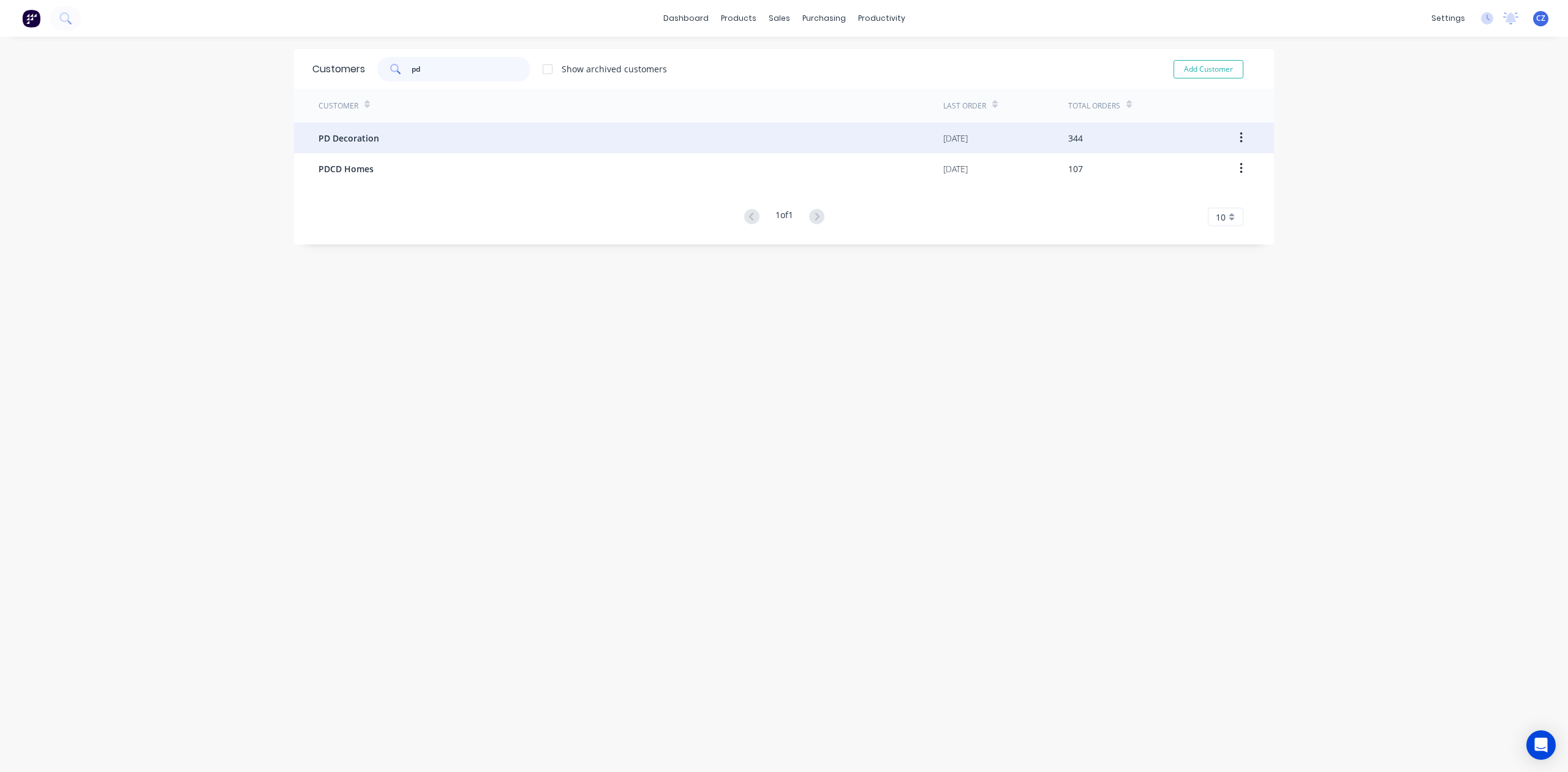
type input "pd"
click at [422, 149] on div "PD Decoration" at bounding box center [630, 138] width 625 height 31
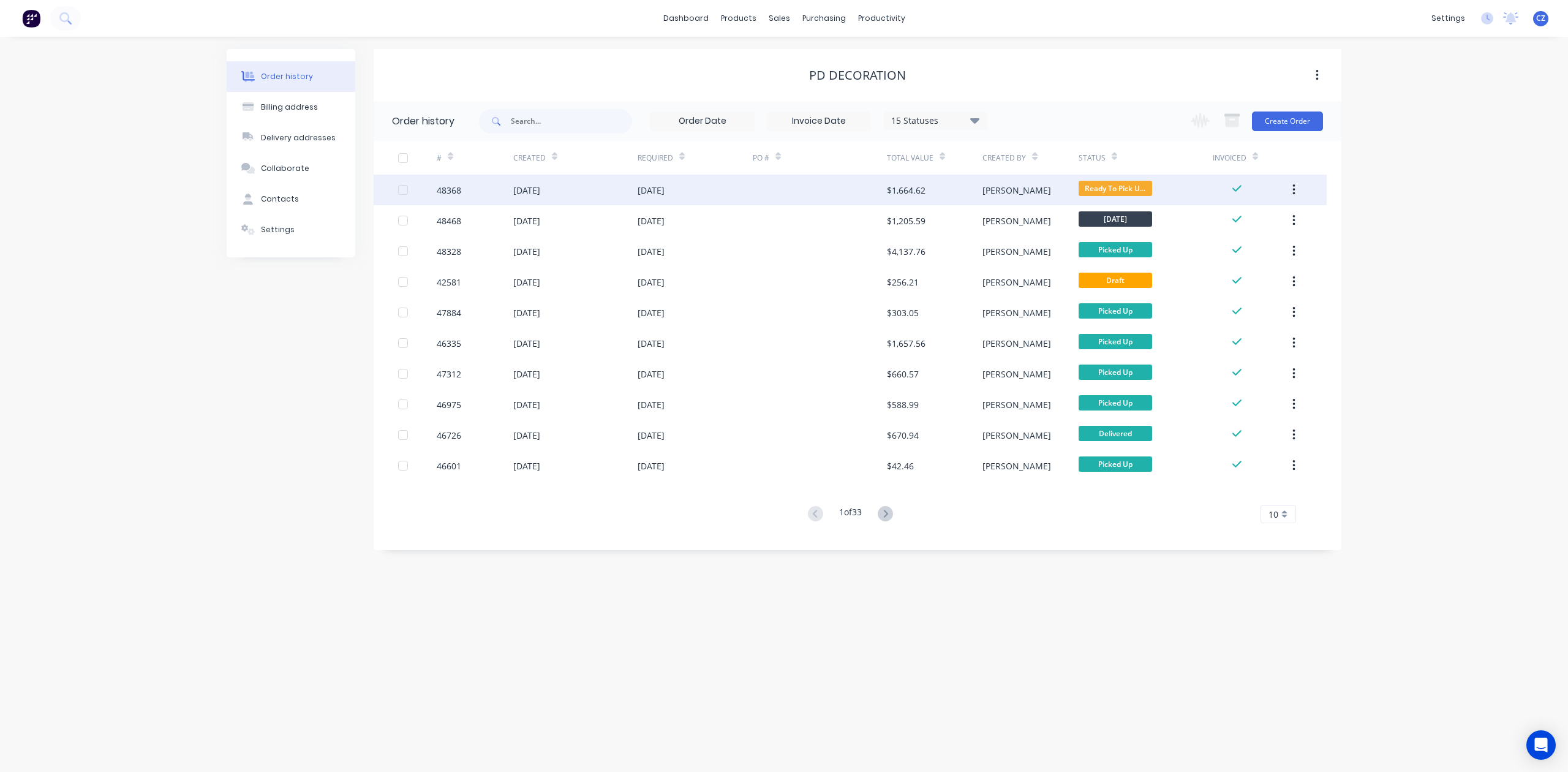
click at [809, 192] on div at bounding box center [820, 190] width 134 height 31
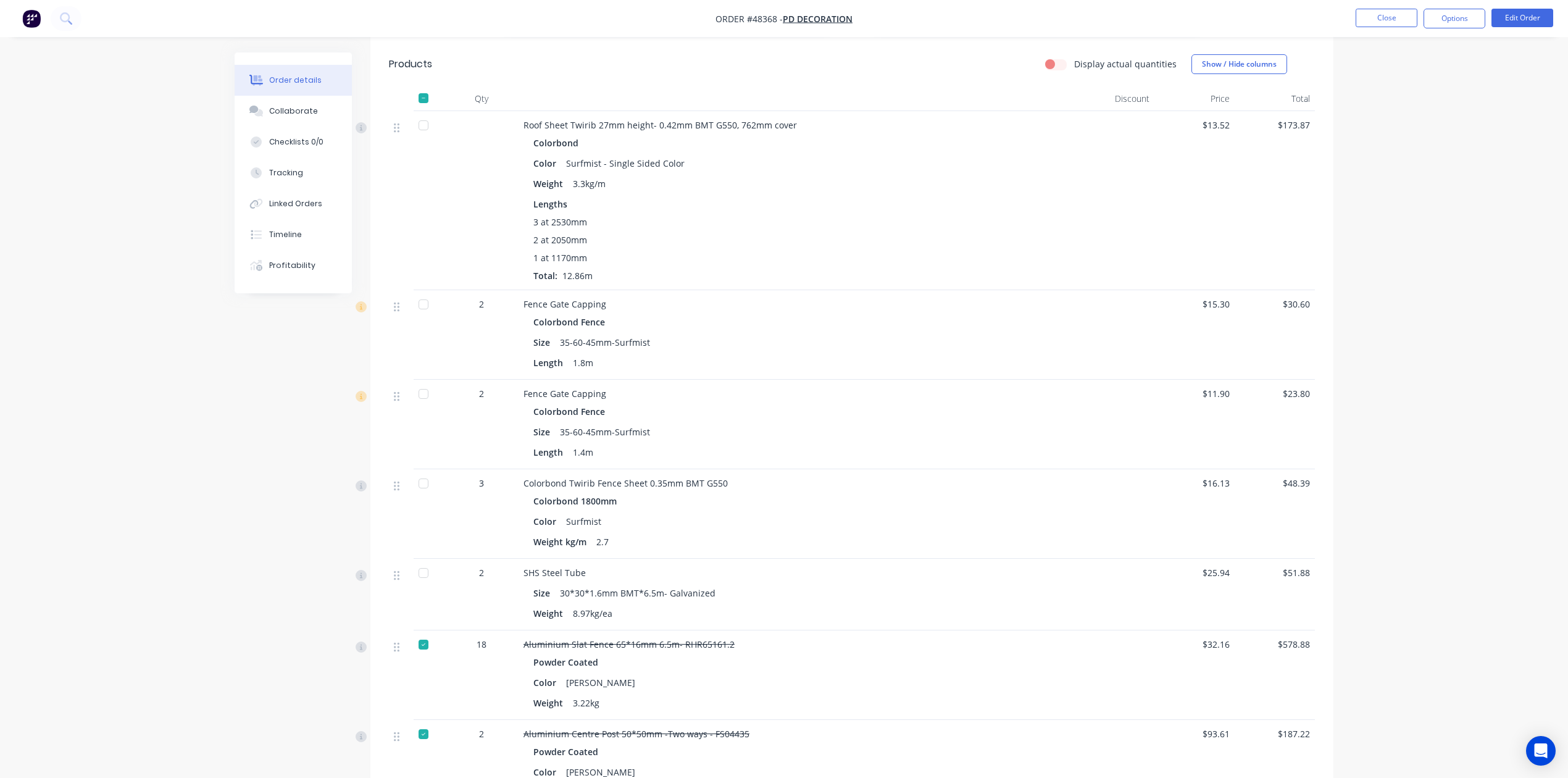
scroll to position [1354, 0]
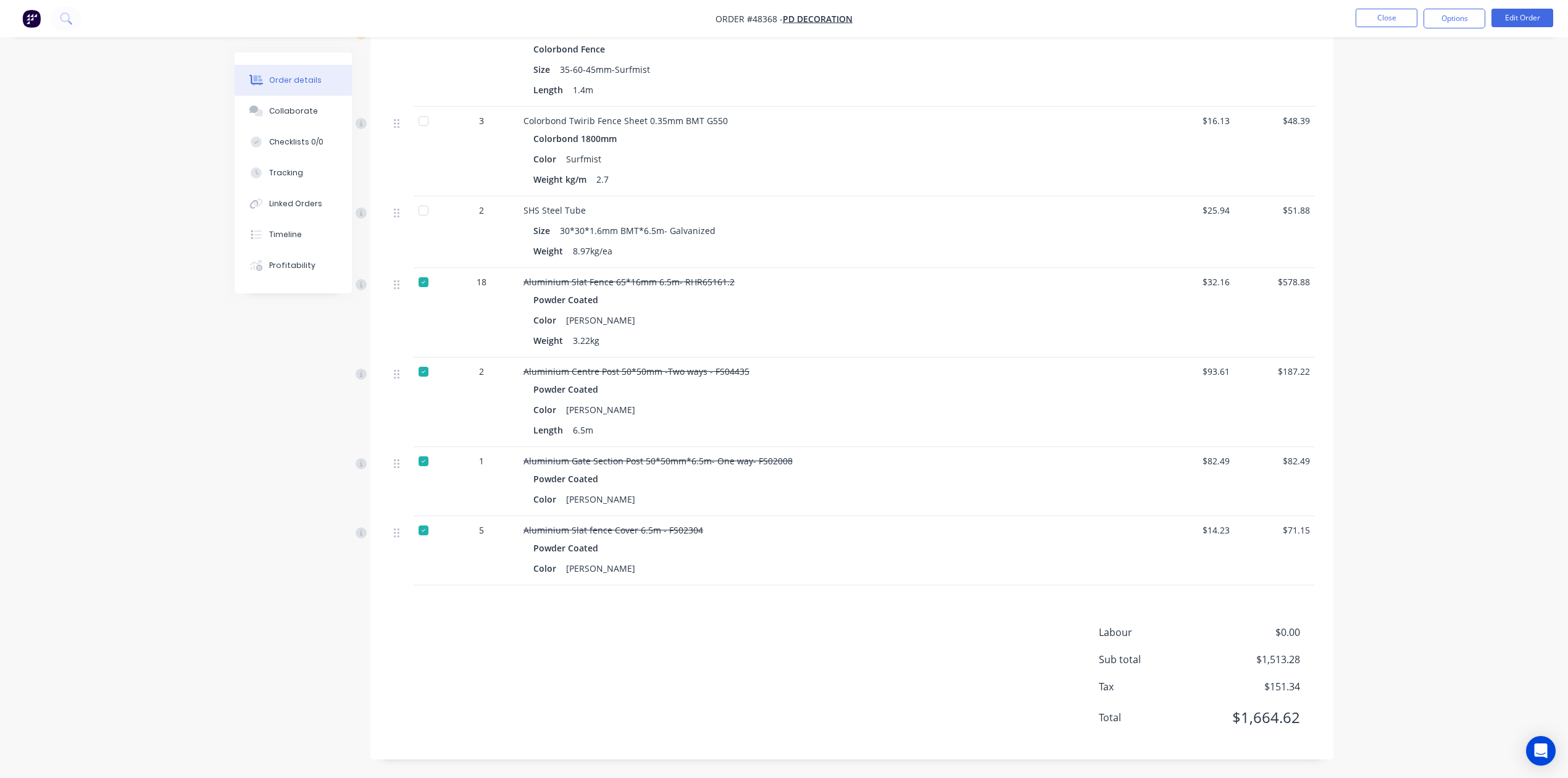
click at [1024, 5] on nav "Order #48368 - PD Decoration Close Options Edit Order" at bounding box center [784, 18] width 1568 height 37
click at [1024, 14] on button "Edit Order" at bounding box center [1523, 18] width 62 height 19
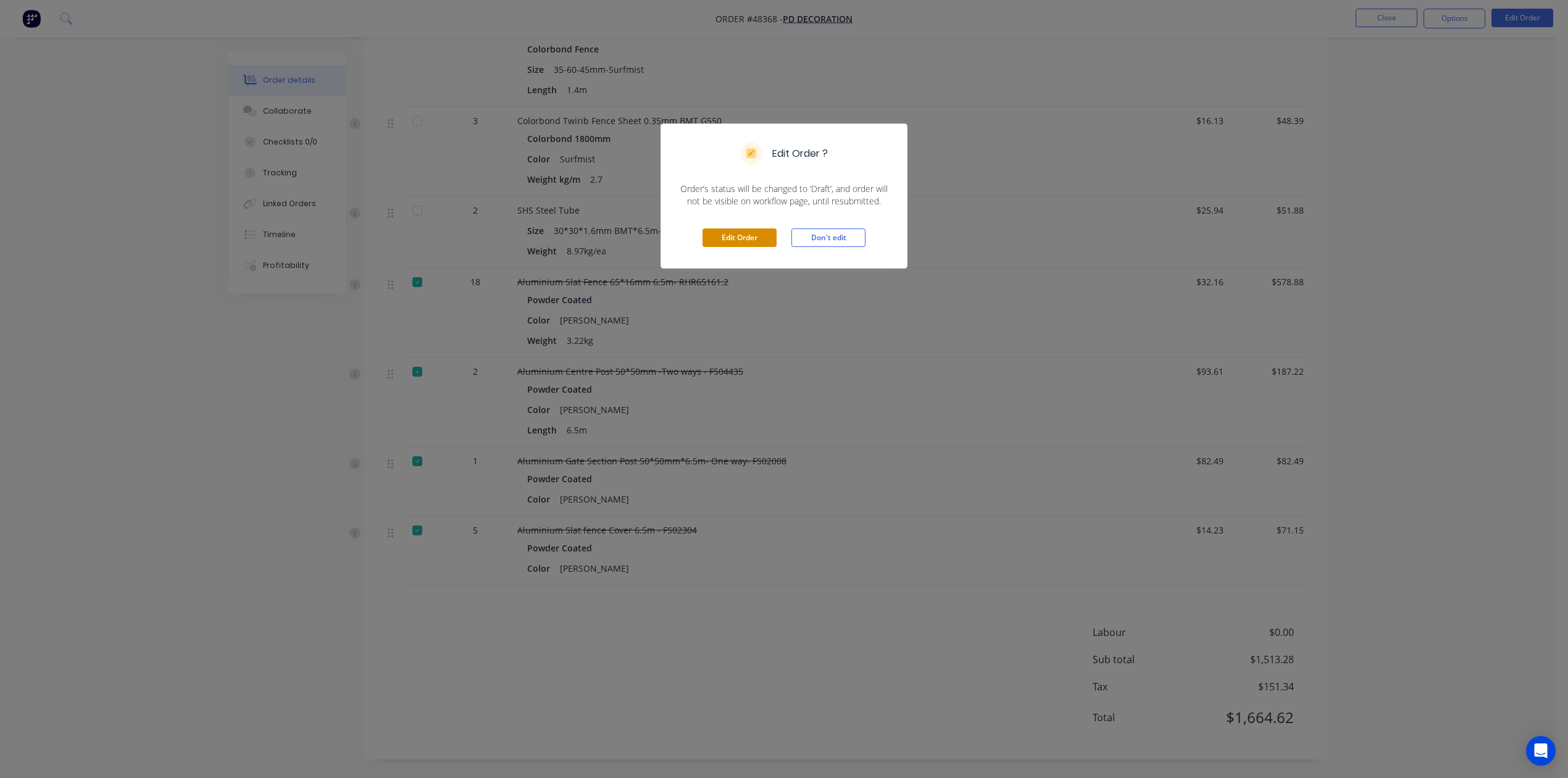
click at [756, 237] on button "Edit Order" at bounding box center [739, 238] width 74 height 19
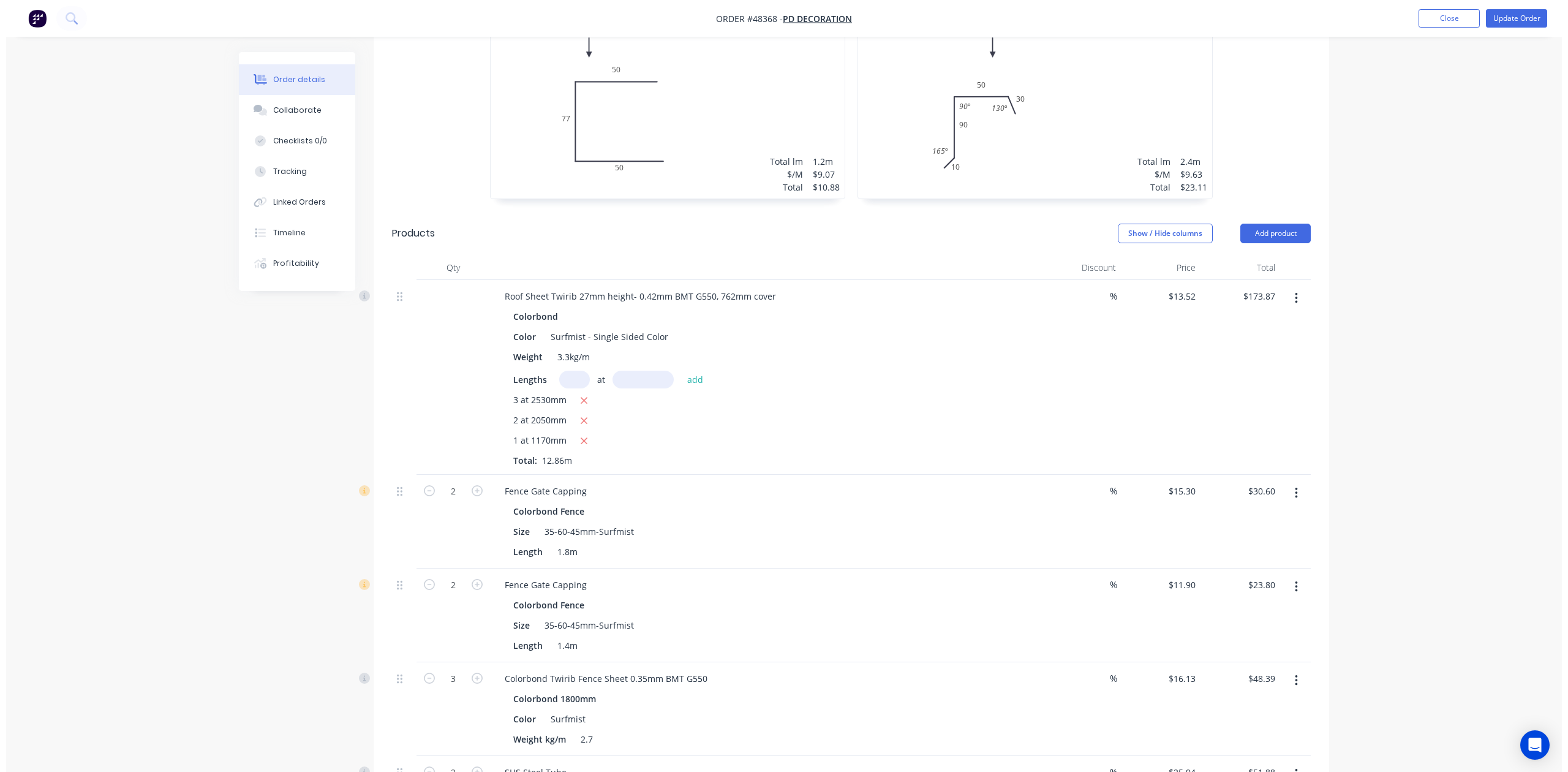
scroll to position [1062, 0]
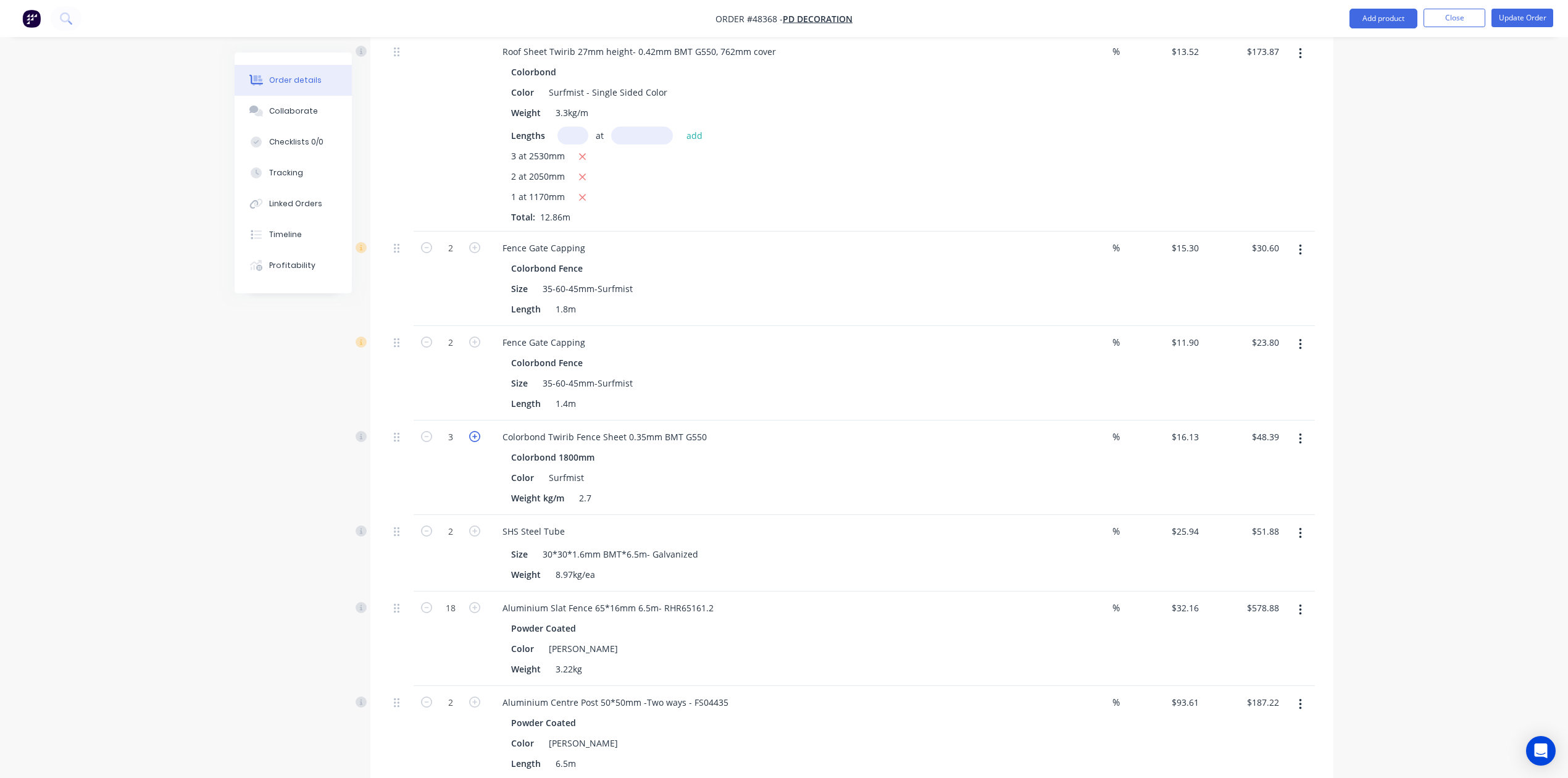
click at [474, 441] on icon "button" at bounding box center [474, 436] width 11 height 11
type input "4"
type input "$64.52"
click at [428, 437] on icon "button" at bounding box center [426, 436] width 11 height 11
type input "3"
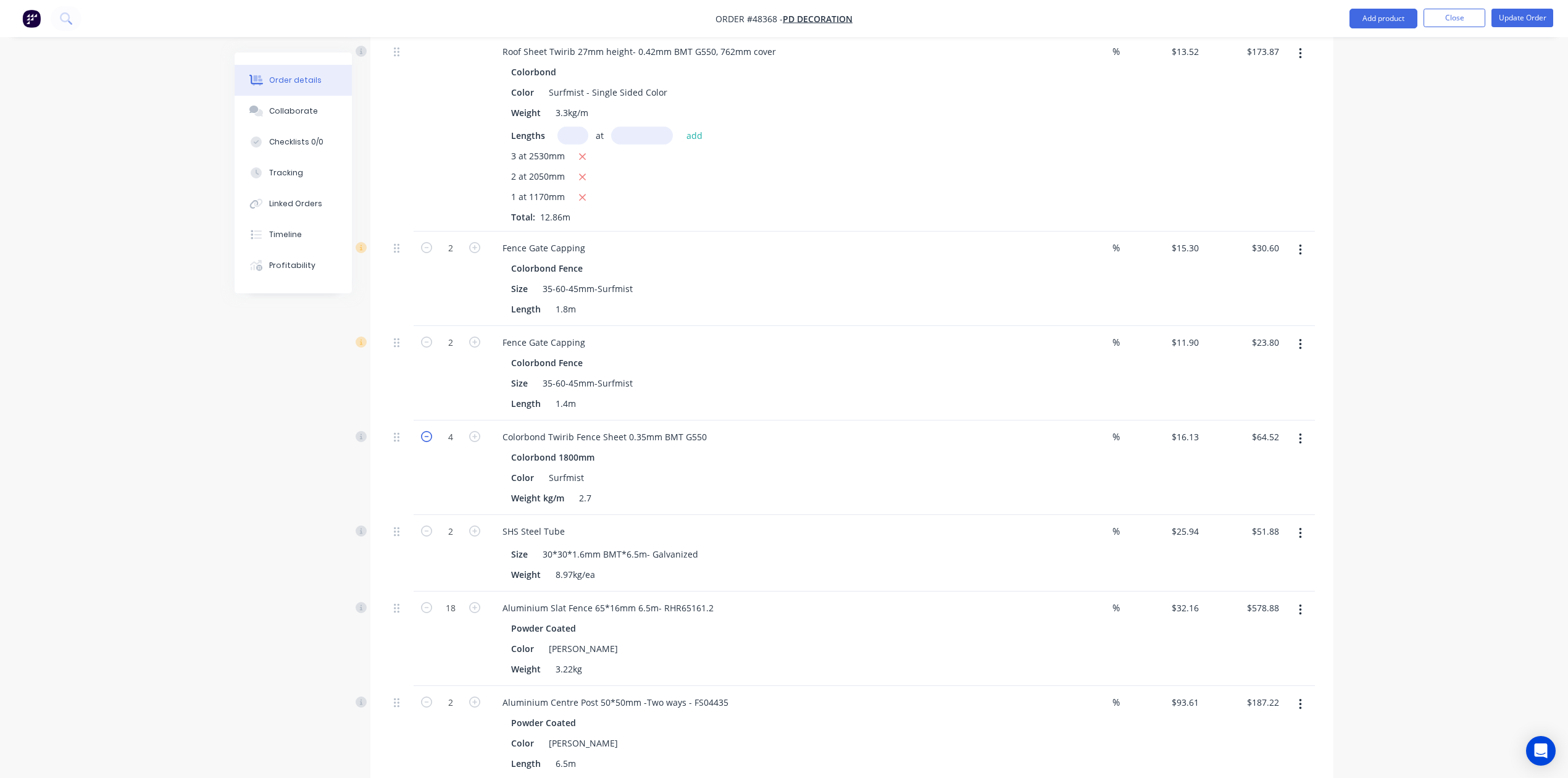
type input "$48.39"
click at [428, 437] on icon "button" at bounding box center [426, 436] width 11 height 11
type input "2"
type input "$32.26"
click at [1024, 22] on button "Update Order" at bounding box center [1523, 18] width 62 height 19
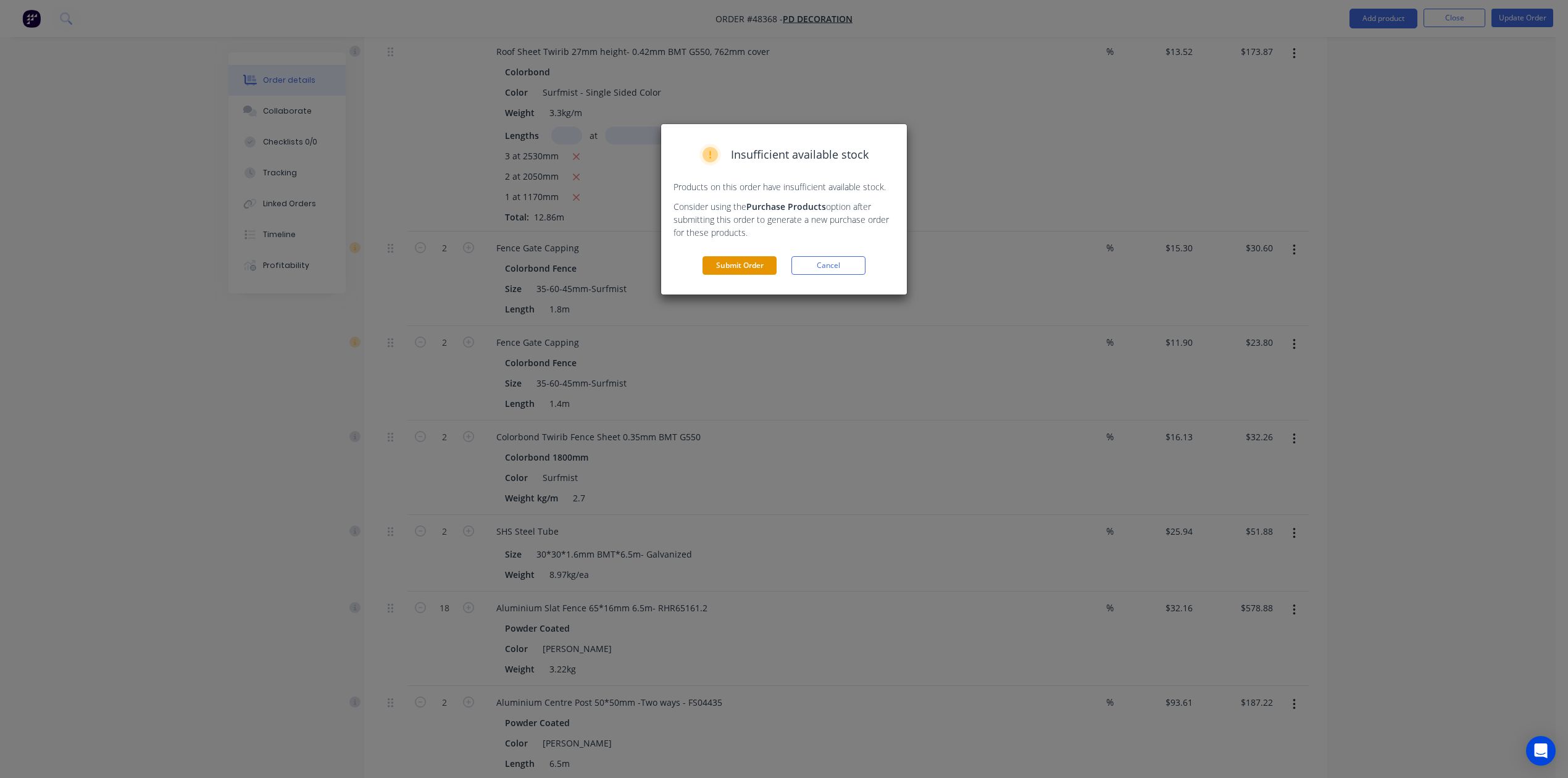
click at [743, 265] on button "Submit Order" at bounding box center [739, 266] width 74 height 19
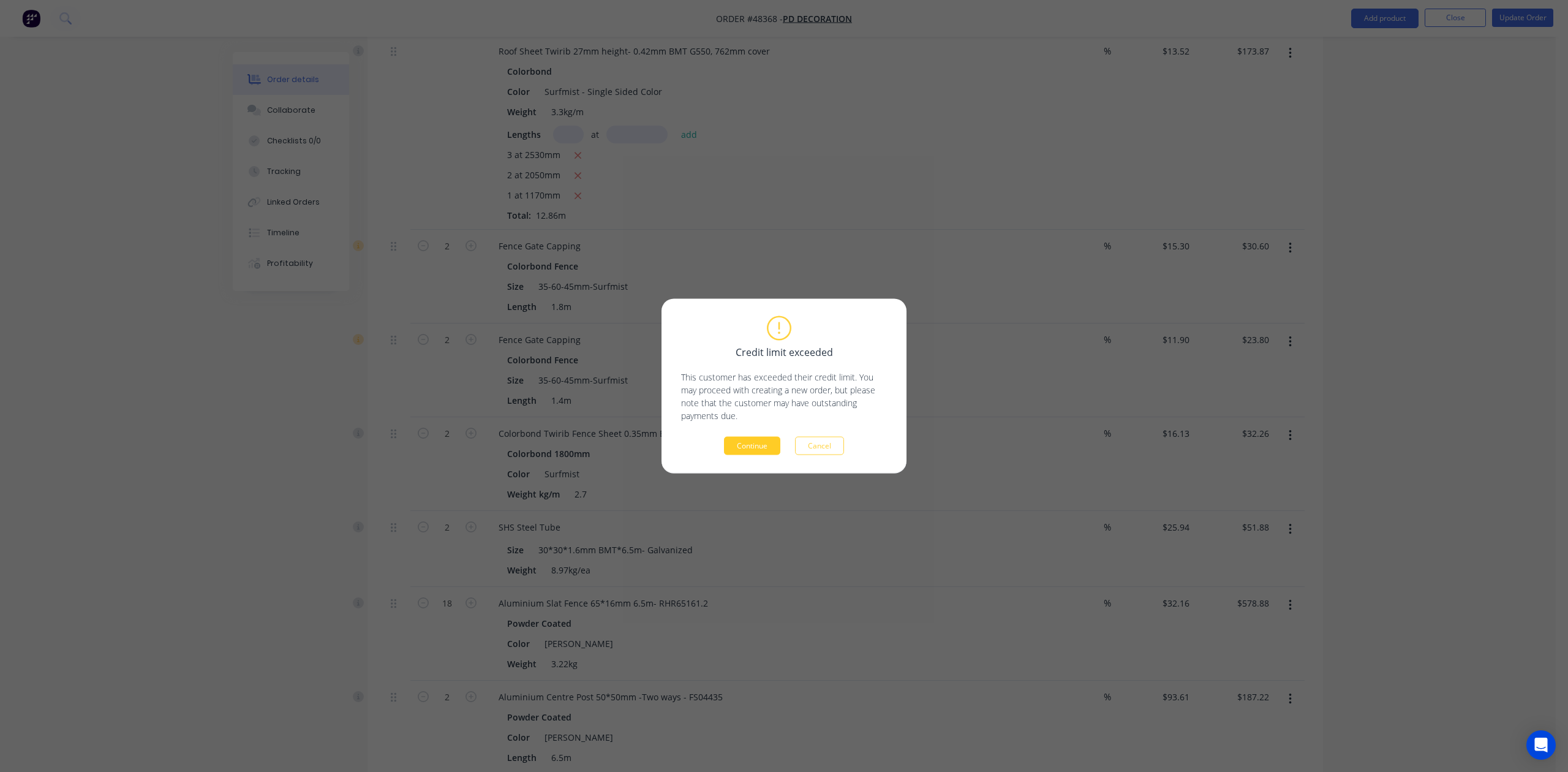
click at [761, 443] on button "Continue" at bounding box center [752, 446] width 56 height 19
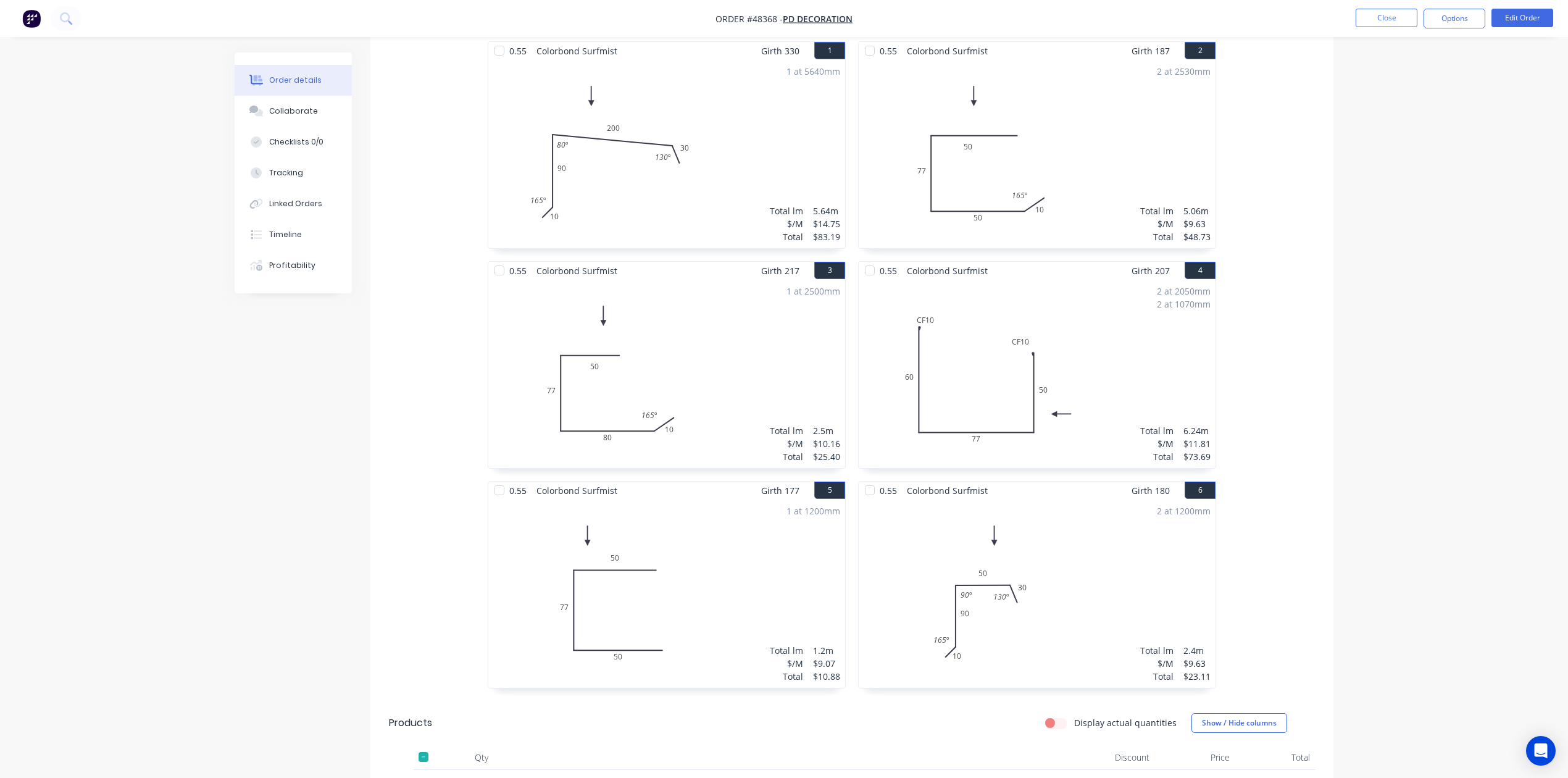
scroll to position [0, 0]
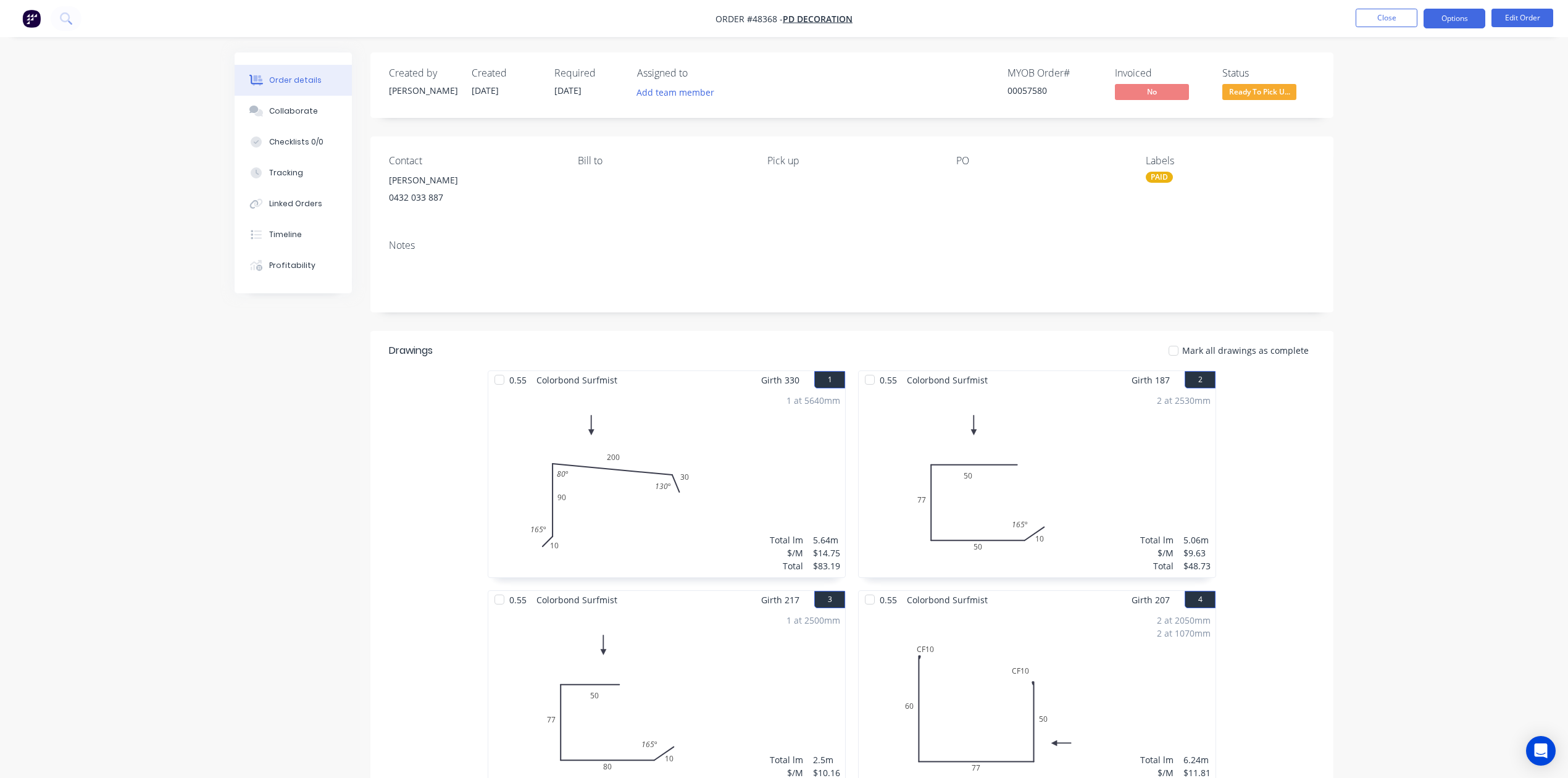
click at [1024, 24] on button "Options" at bounding box center [1454, 18] width 62 height 19
click at [1024, 76] on div "Invoice" at bounding box center [1418, 75] width 114 height 18
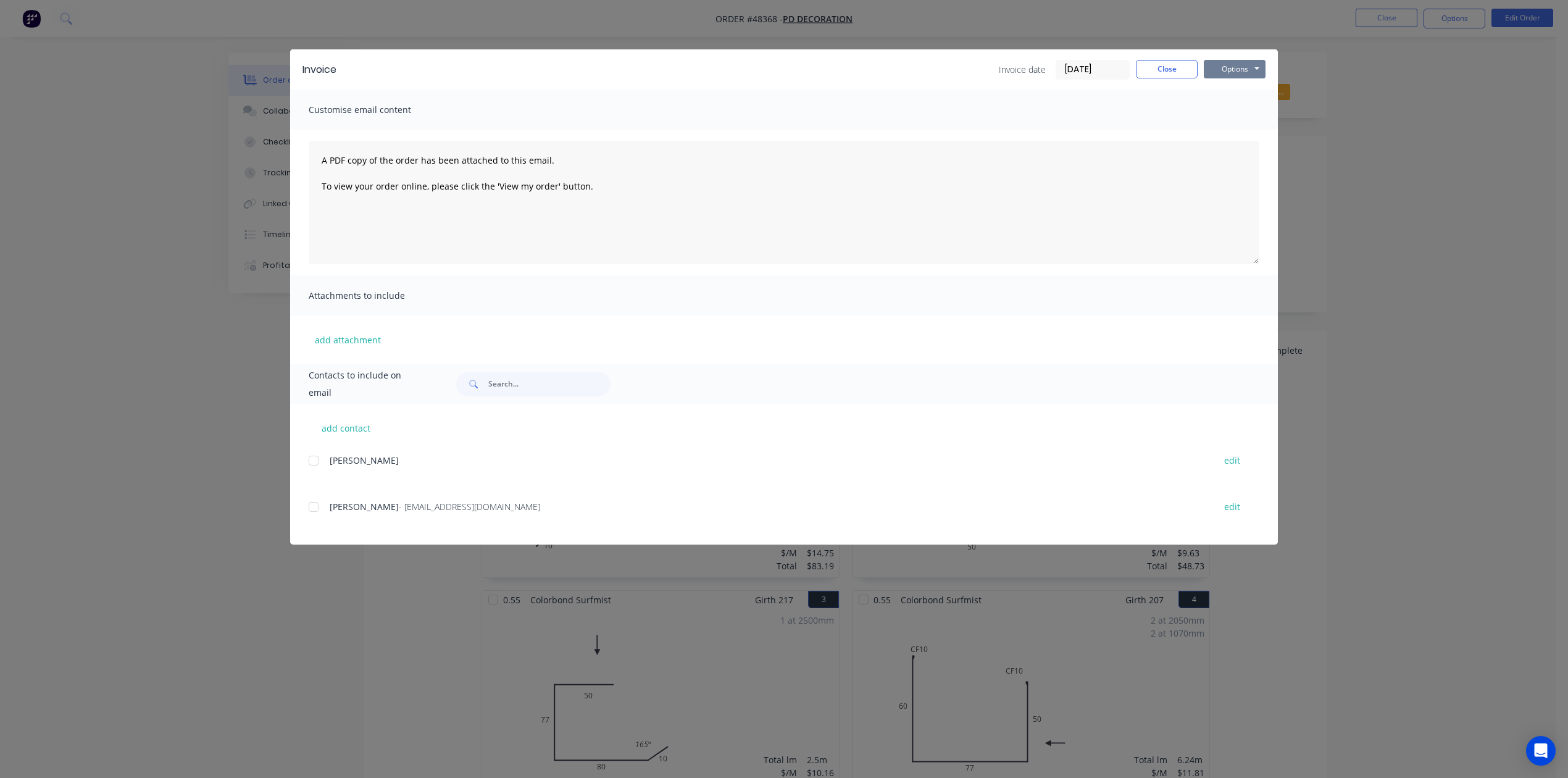
click at [1024, 63] on button "Options" at bounding box center [1235, 69] width 62 height 19
click at [1024, 116] on button "Print" at bounding box center [1243, 112] width 79 height 20
click at [1024, 50] on div "Invoice Invoice date 28/08/25 Close Options Preview Print Email" at bounding box center [784, 70] width 988 height 40
click at [1024, 55] on div "Invoice Invoice date 28/08/25 Close Options Preview Print Email" at bounding box center [784, 70] width 988 height 40
click at [1024, 63] on button "Close" at bounding box center [1167, 69] width 62 height 19
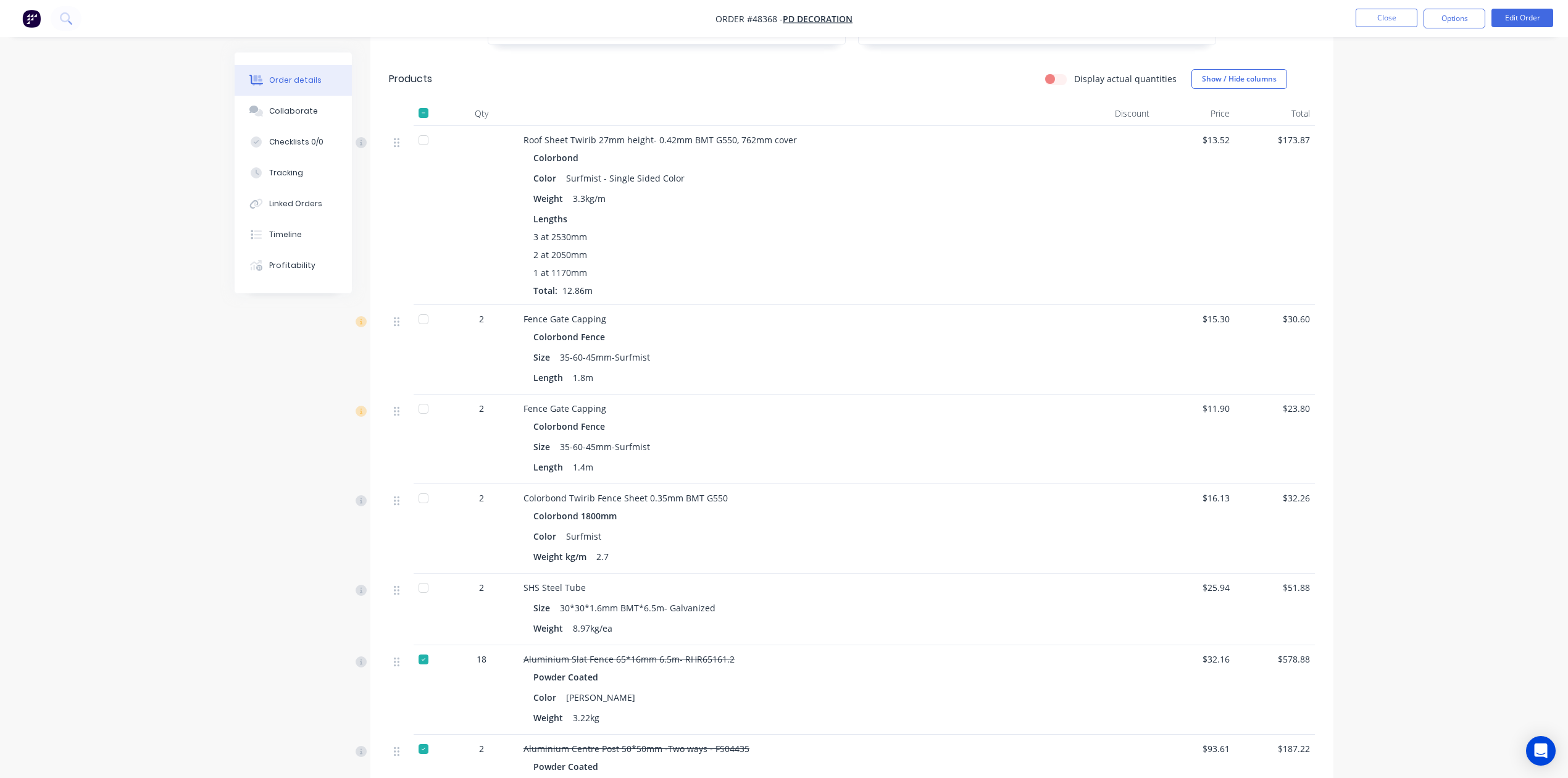
scroll to position [942, 0]
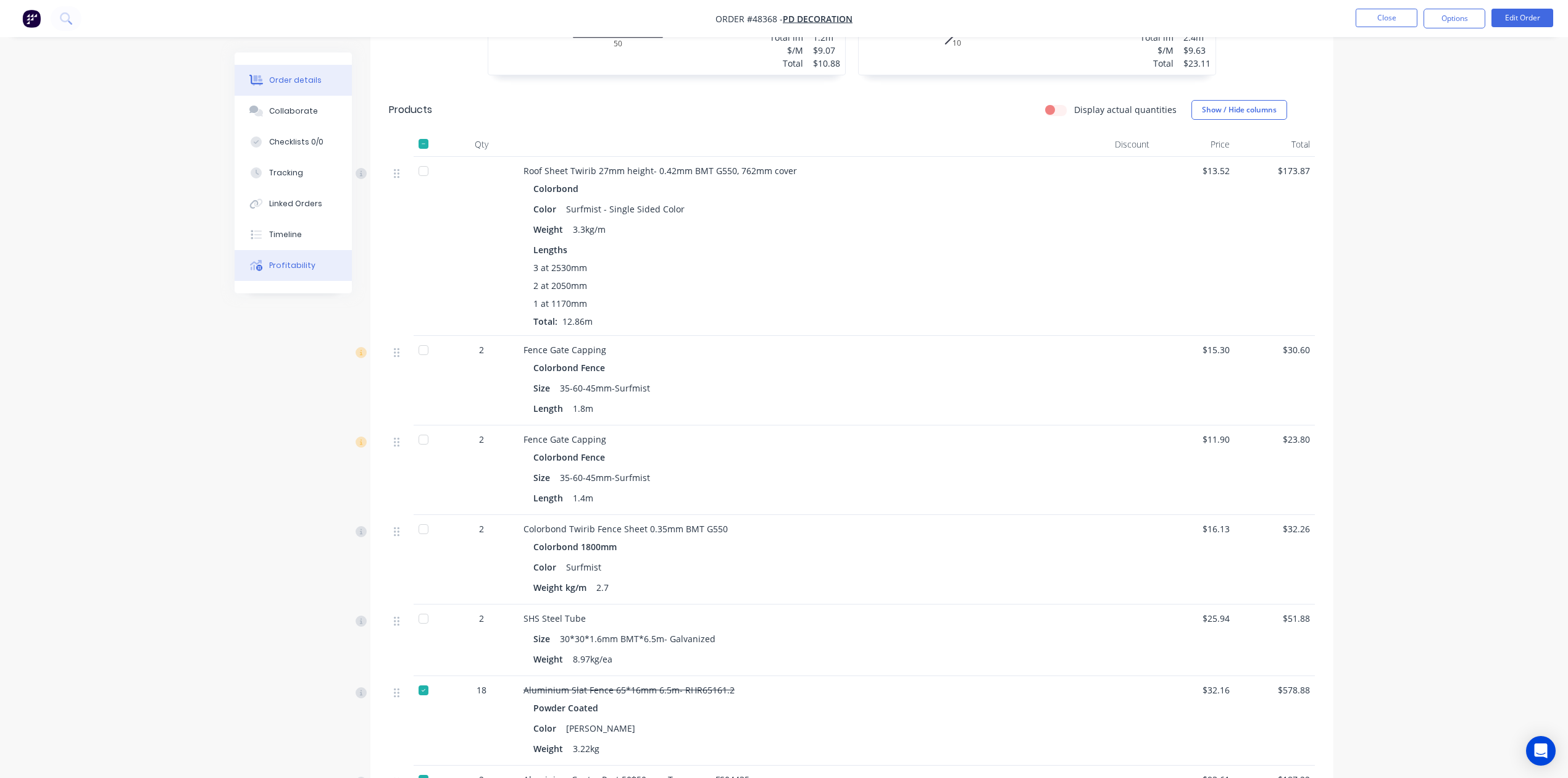
click at [279, 278] on button "Profitability" at bounding box center [293, 265] width 117 height 31
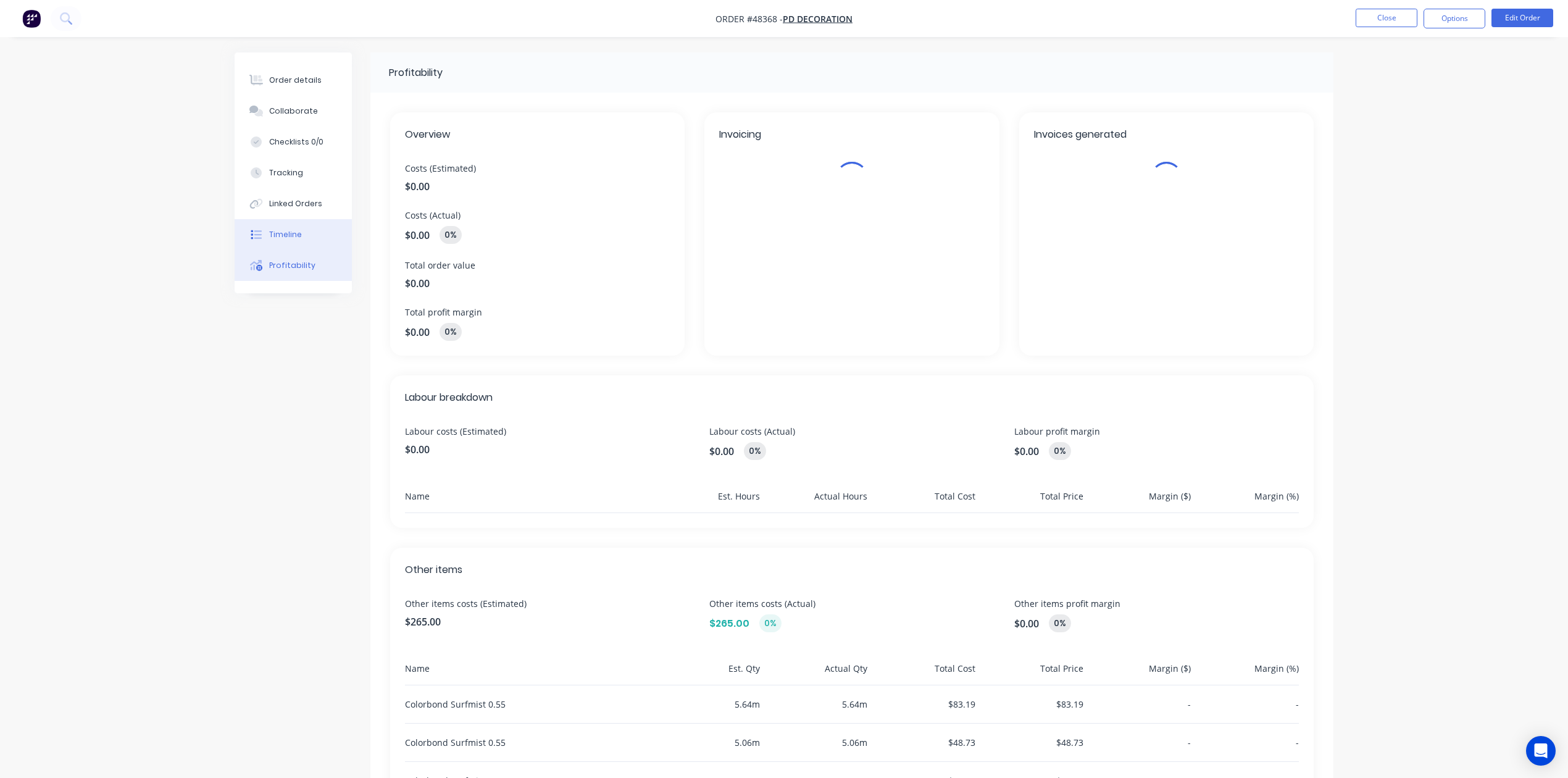
click at [293, 235] on div "Timeline" at bounding box center [285, 234] width 32 height 11
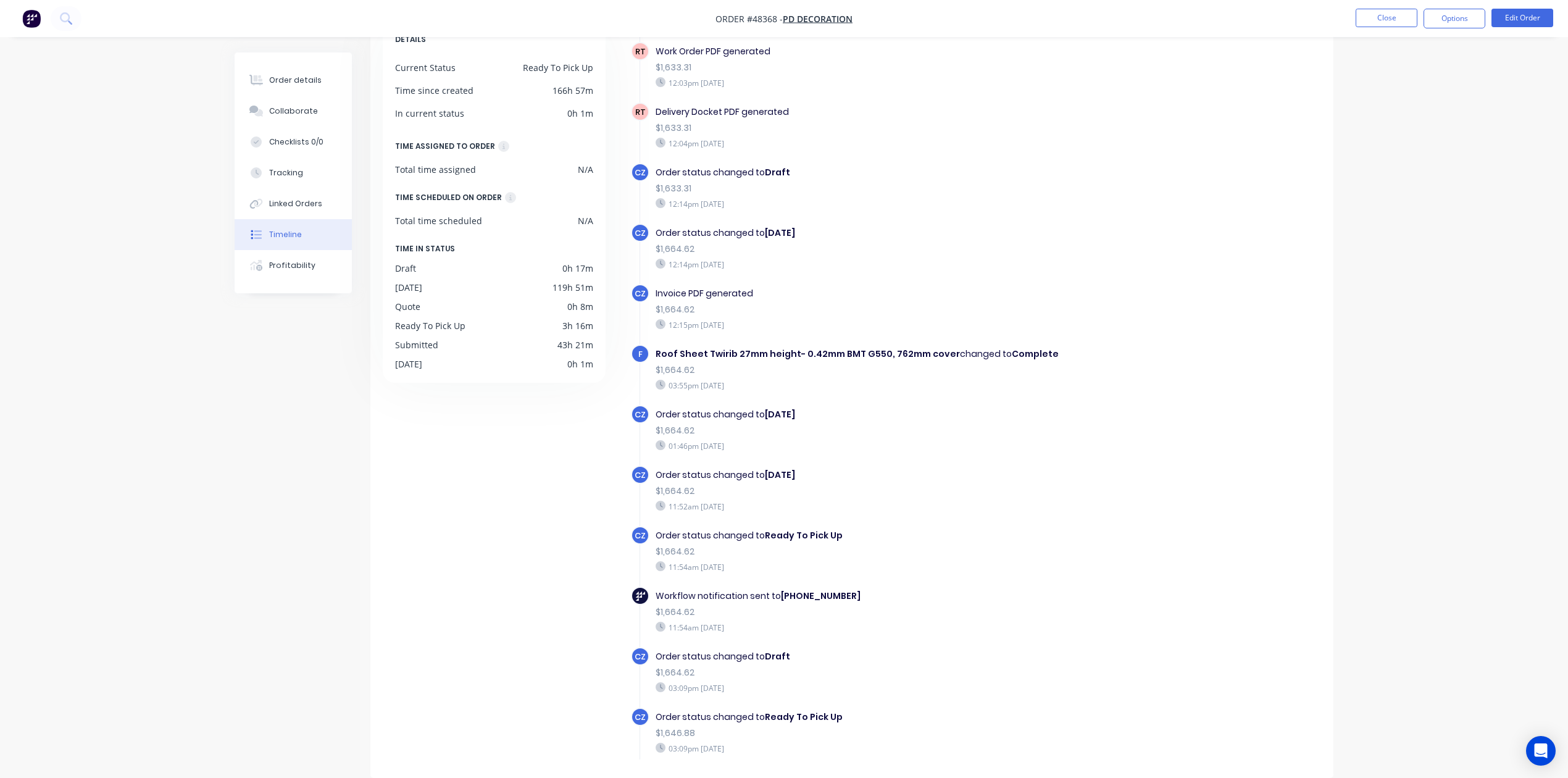
scroll to position [1534, 0]
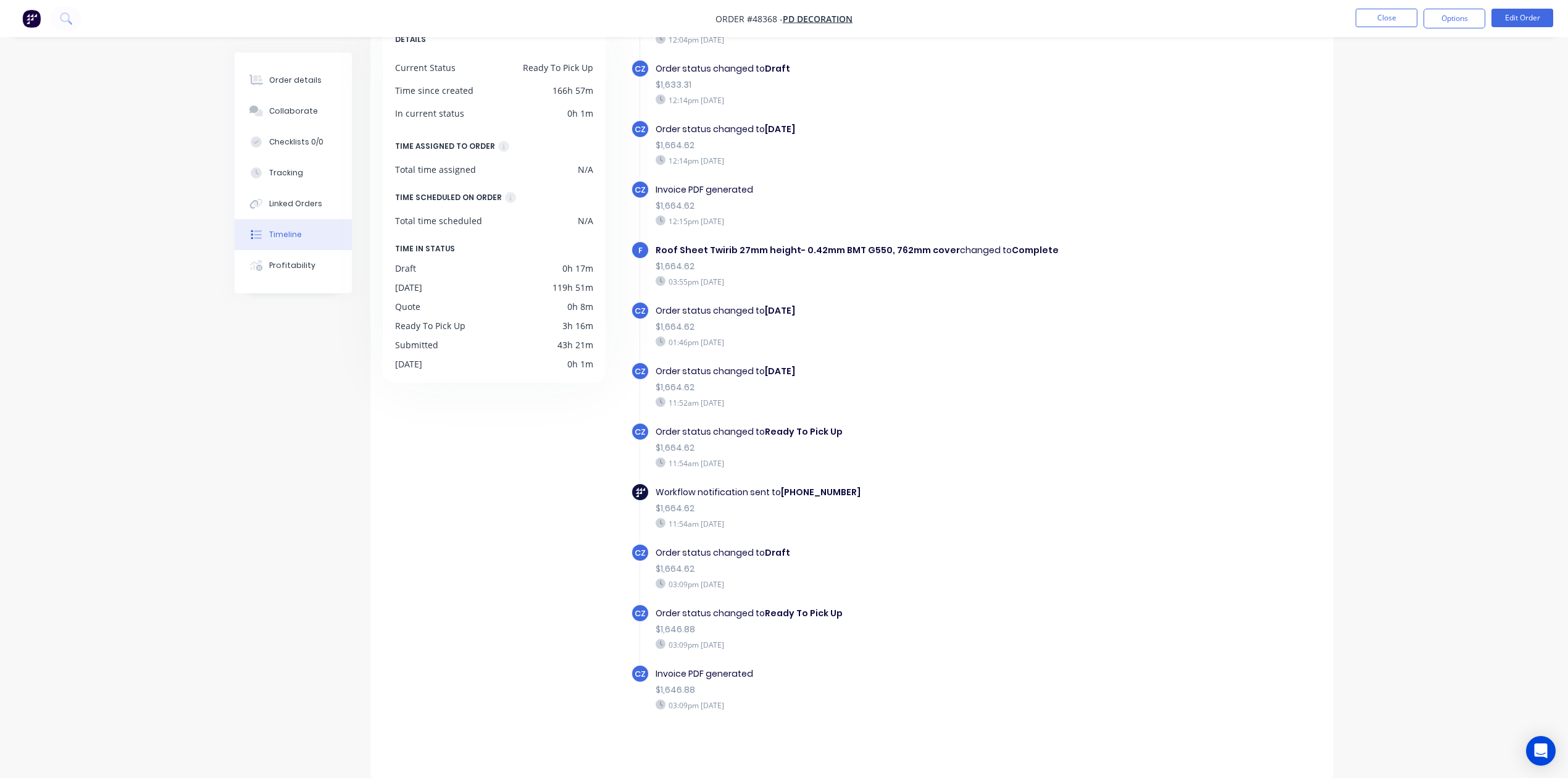
click at [201, 535] on div "Order details Collaborate Checklists 0/0 Tracking Linked Orders Timeline Profit…" at bounding box center [784, 346] width 1568 height 862
click at [277, 73] on button "Order details" at bounding box center [293, 80] width 117 height 31
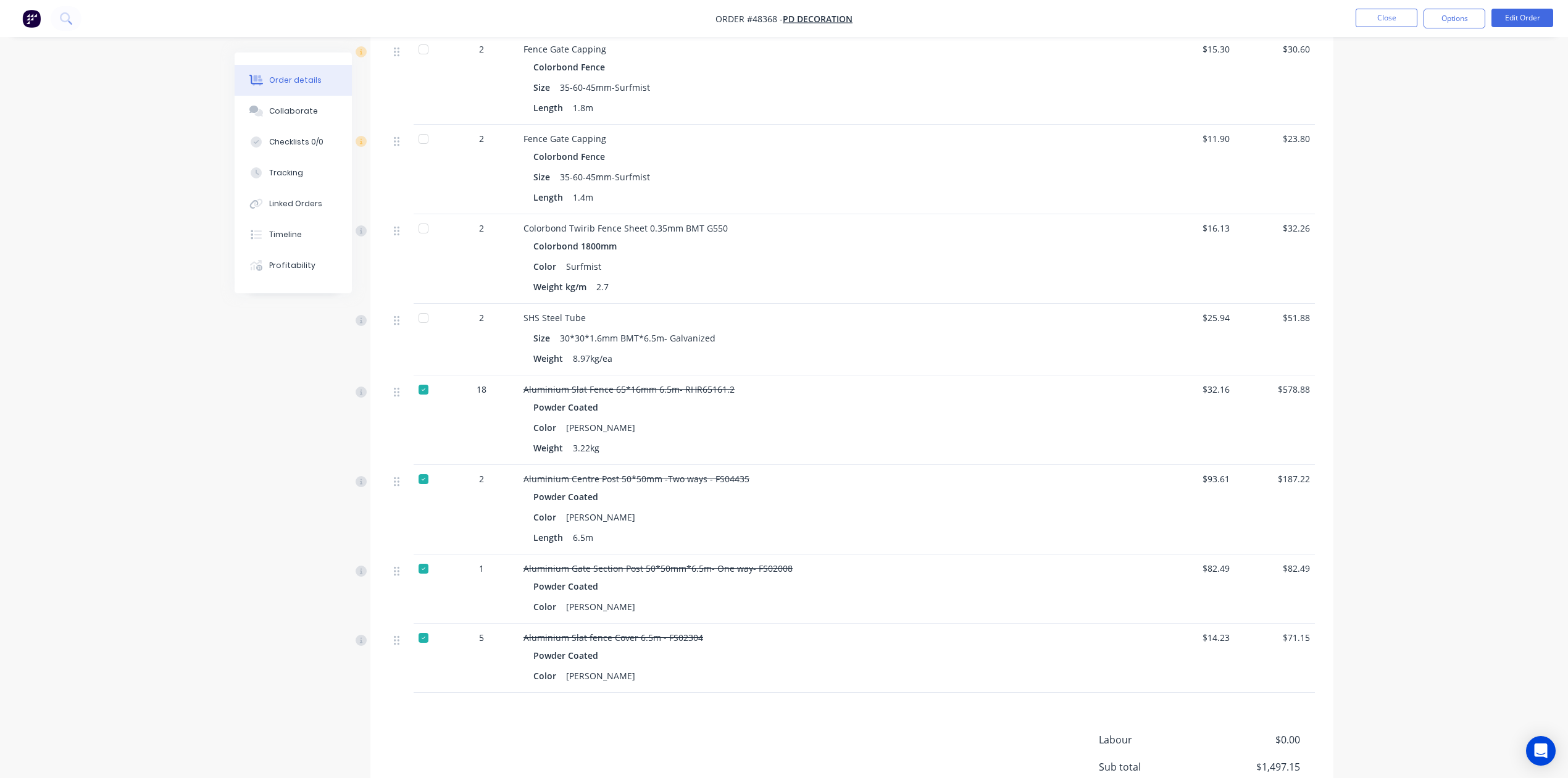
scroll to position [1272, 0]
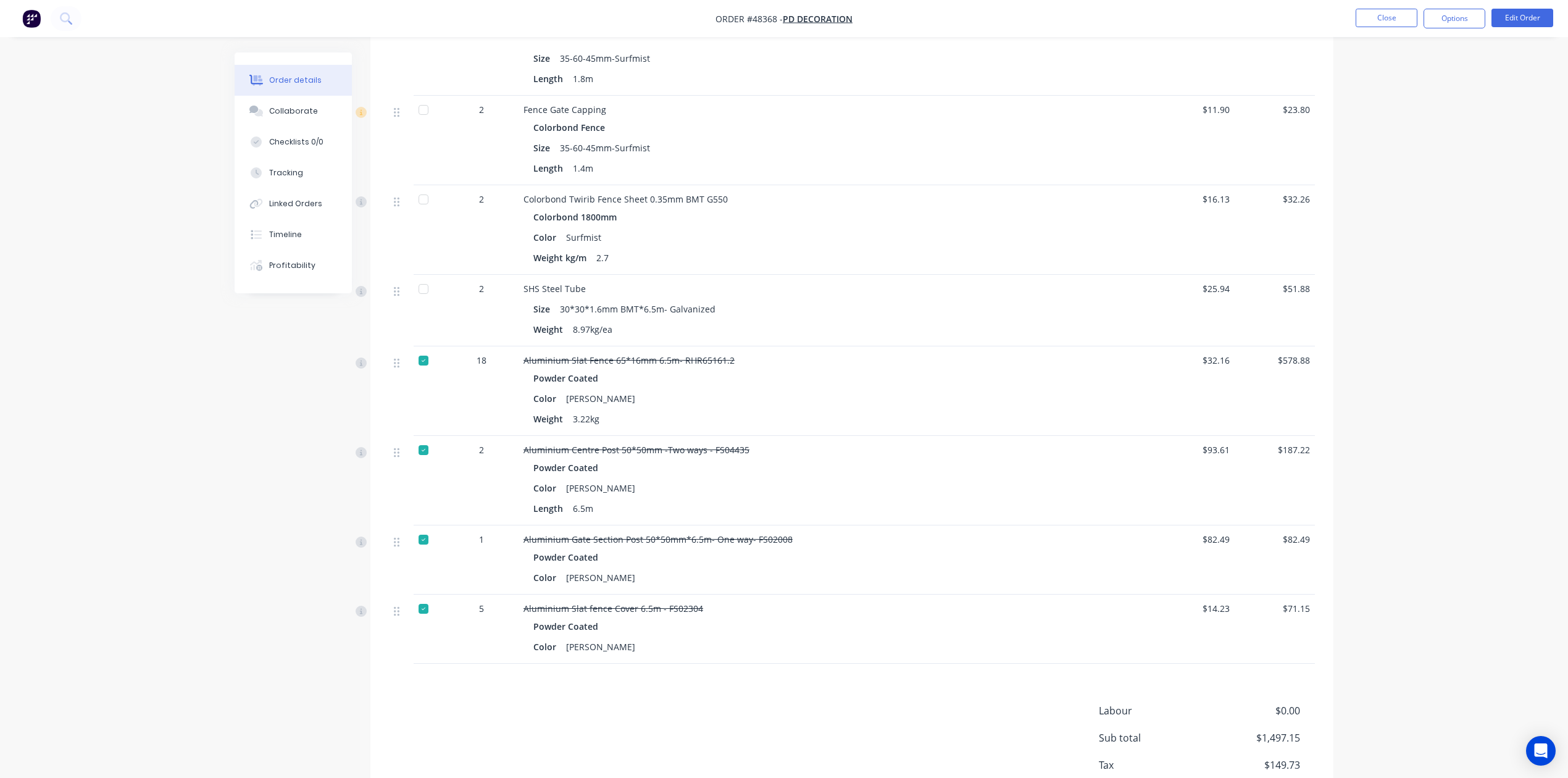
drag, startPoint x: 1366, startPoint y: 199, endPoint x: 1379, endPoint y: 205, distance: 14.3
click at [1024, 23] on button "Close" at bounding box center [1387, 18] width 62 height 19
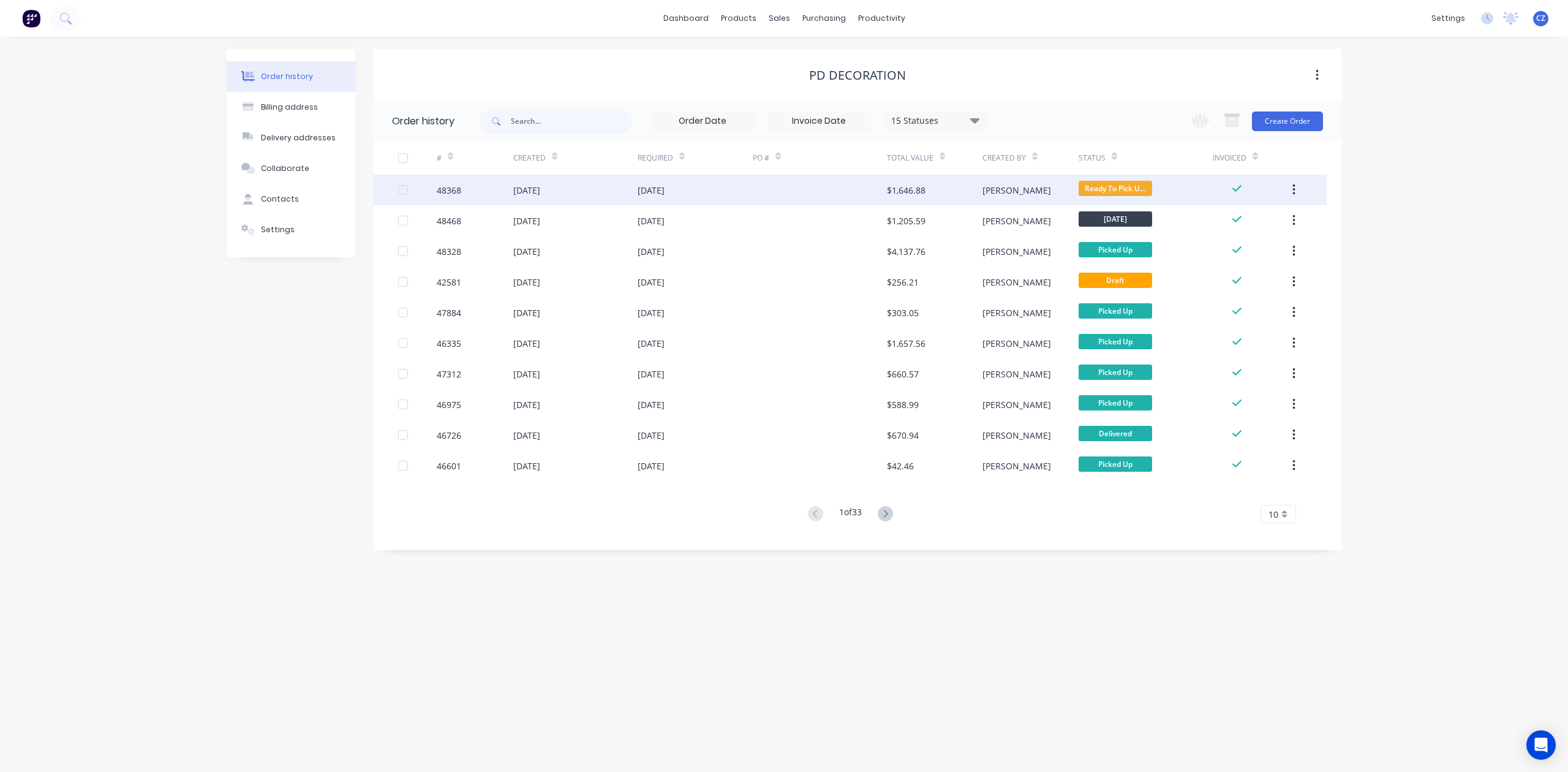
click at [903, 190] on div "$1,646.88" at bounding box center [906, 190] width 39 height 13
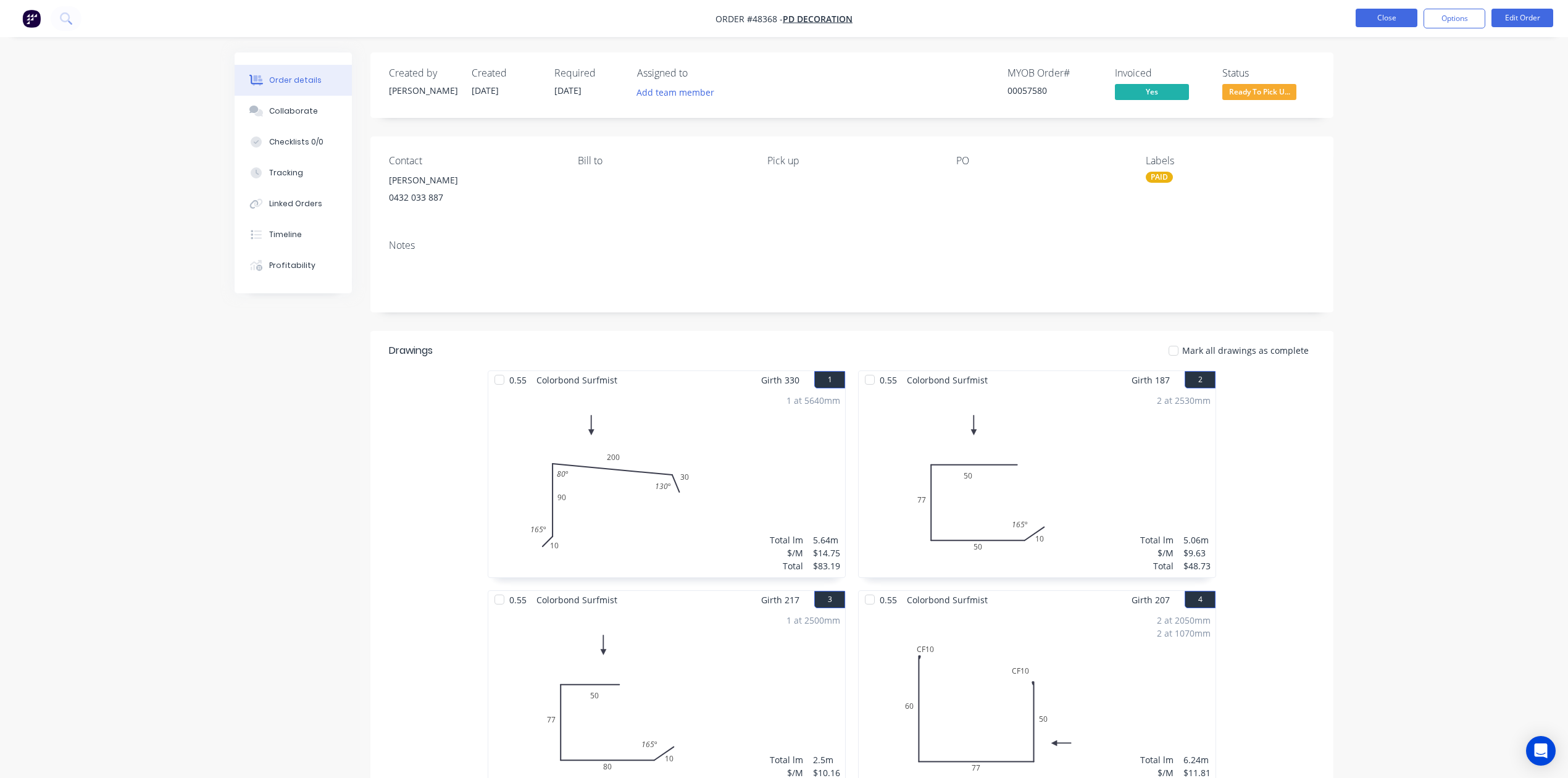
click at [1024, 25] on button "Close" at bounding box center [1387, 18] width 62 height 19
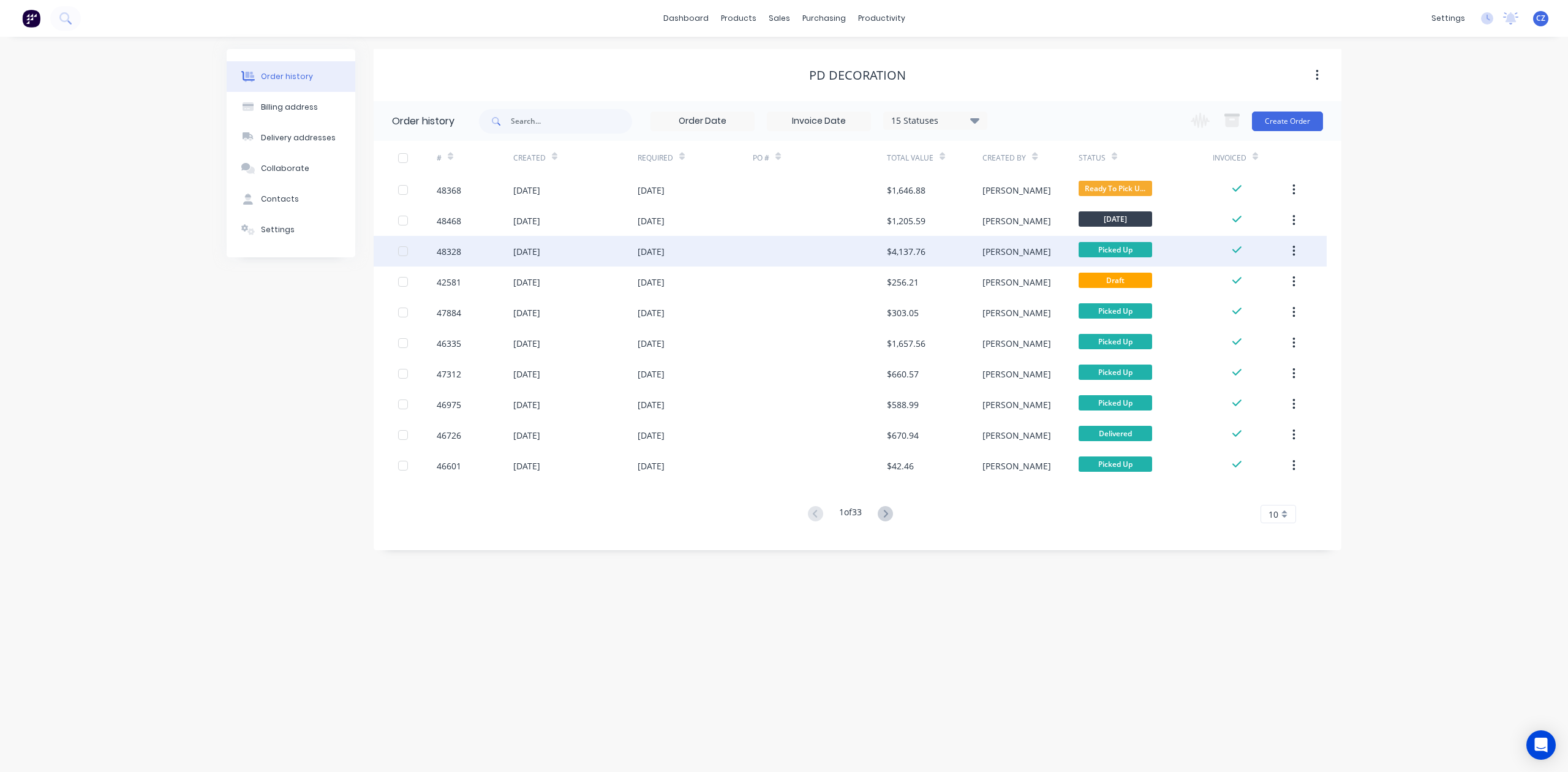
click at [1015, 246] on div "Rachel" at bounding box center [1030, 251] width 96 height 31
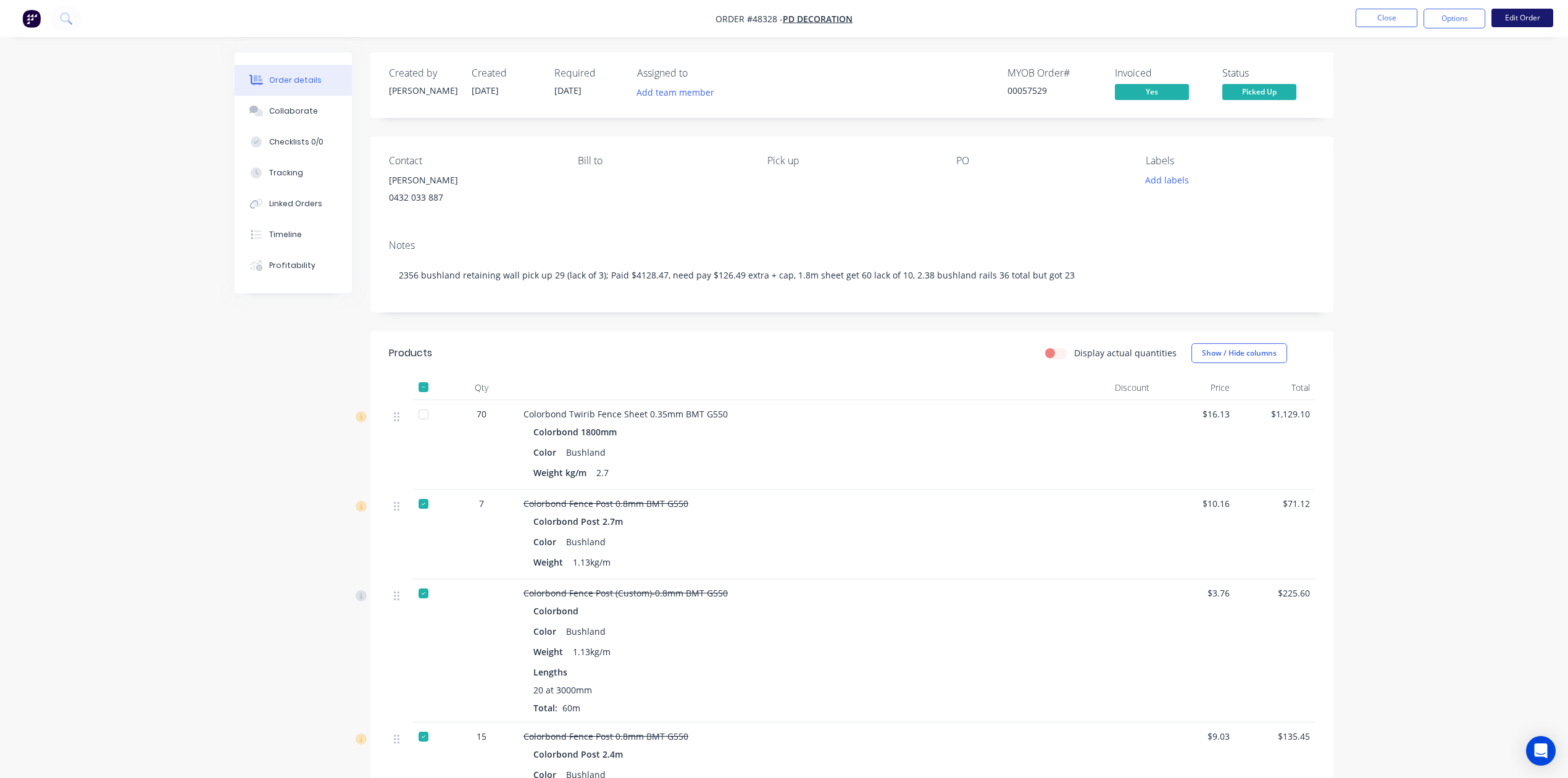
click at [1024, 21] on button "Edit Order" at bounding box center [1523, 18] width 62 height 19
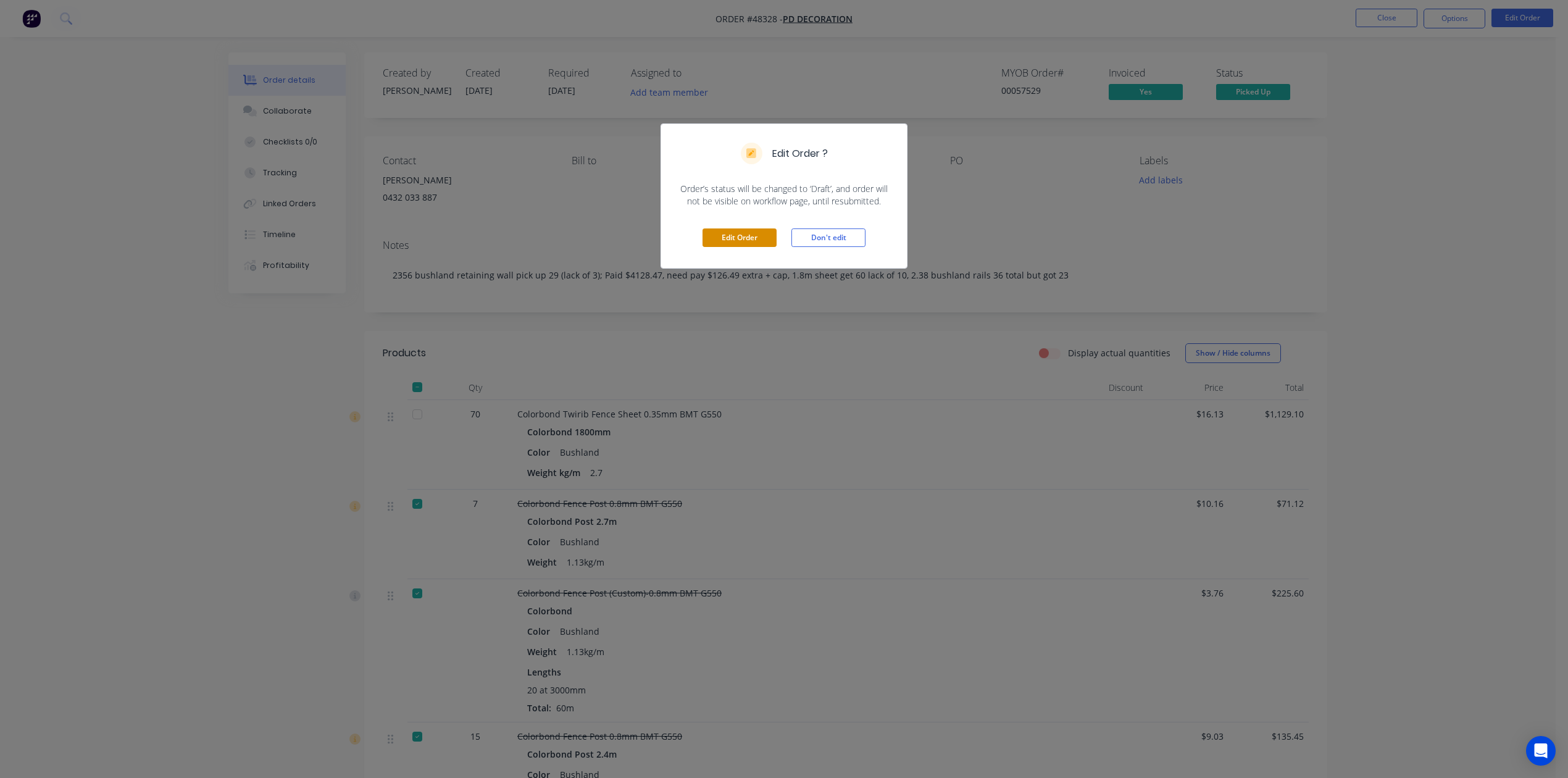
click at [776, 238] on button "Edit Order" at bounding box center [739, 238] width 74 height 19
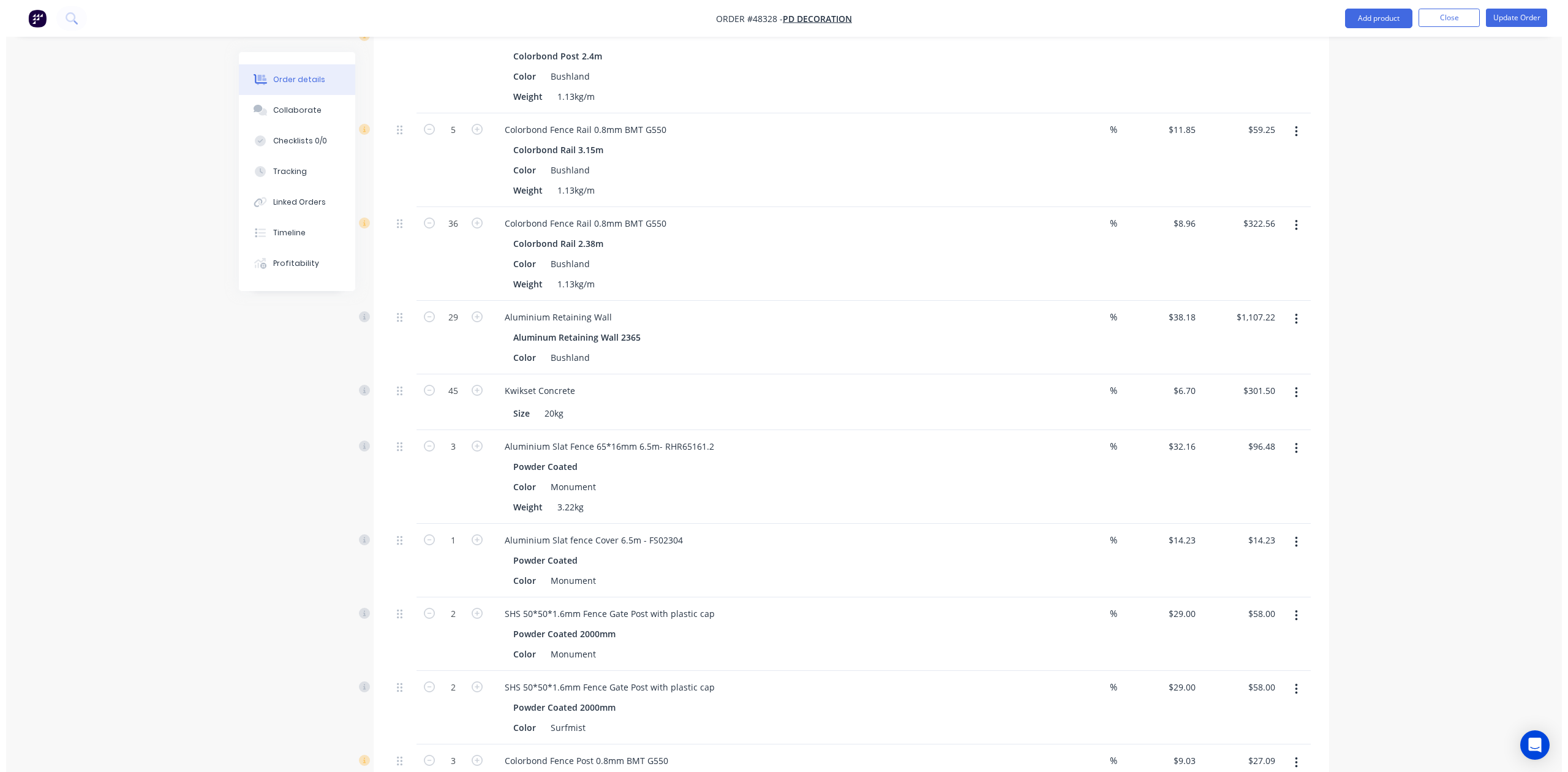
scroll to position [735, 0]
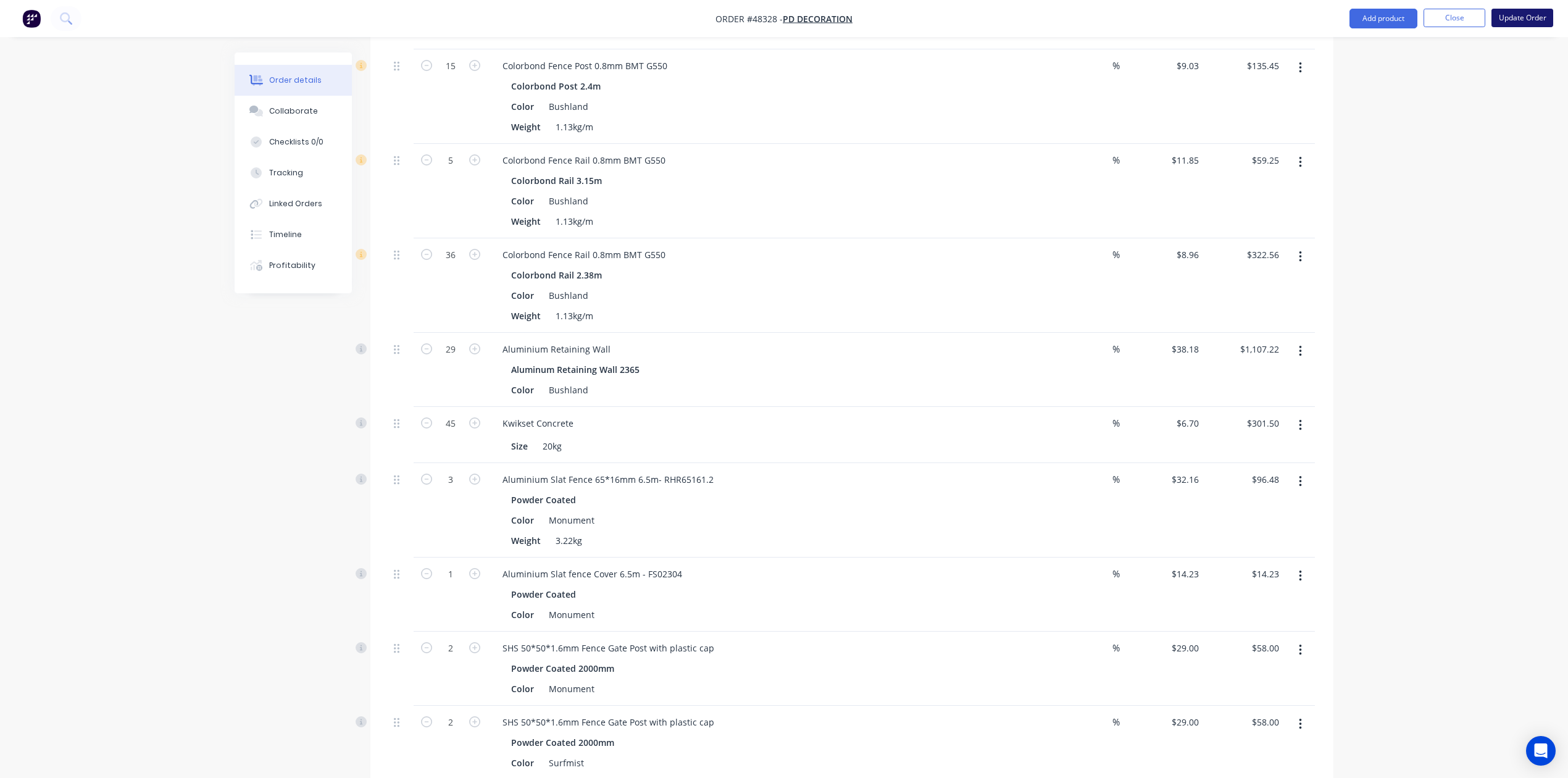
click at [1024, 20] on button "Update Order" at bounding box center [1523, 18] width 62 height 19
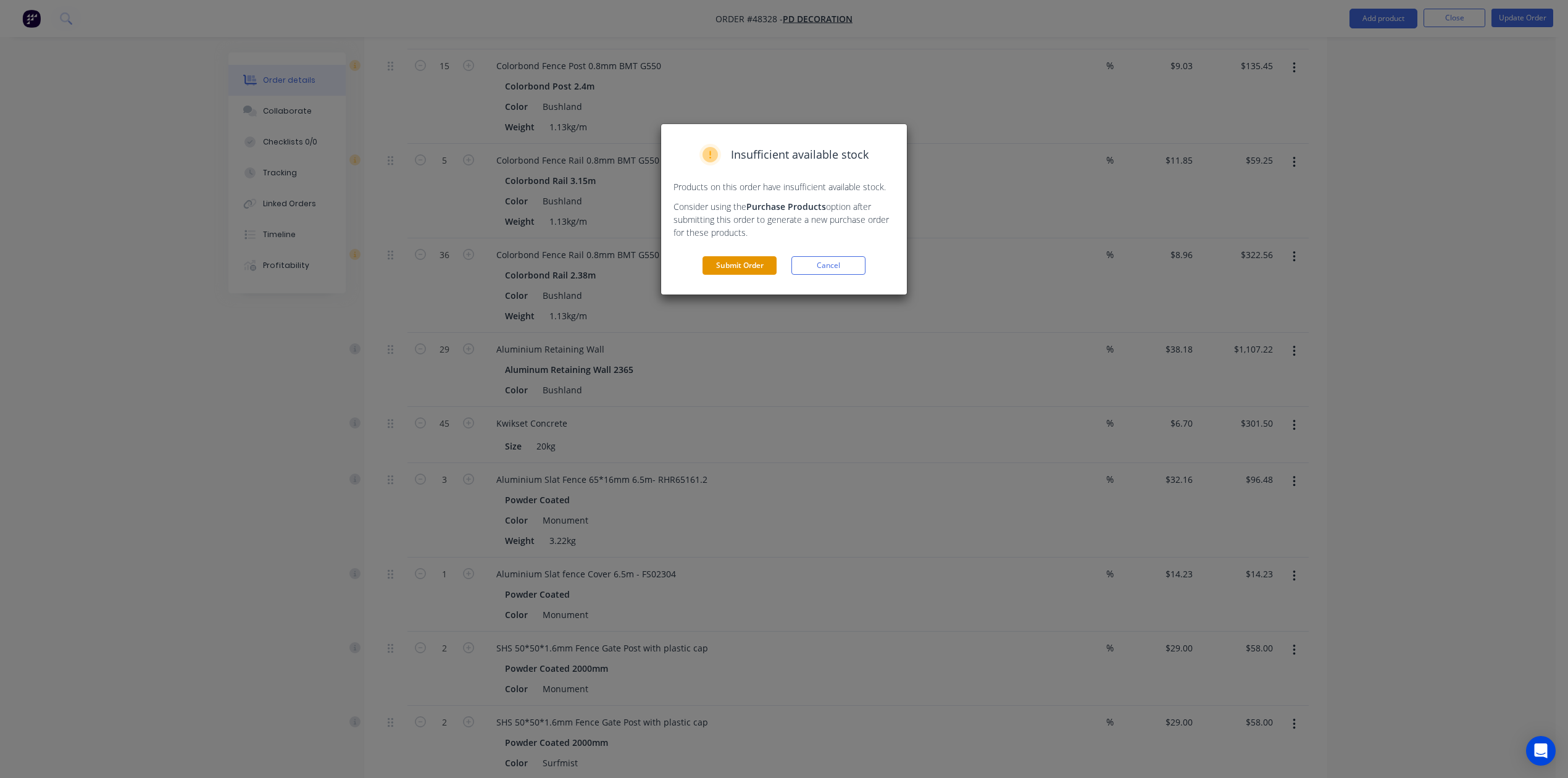
click at [723, 268] on button "Submit Order" at bounding box center [739, 266] width 74 height 19
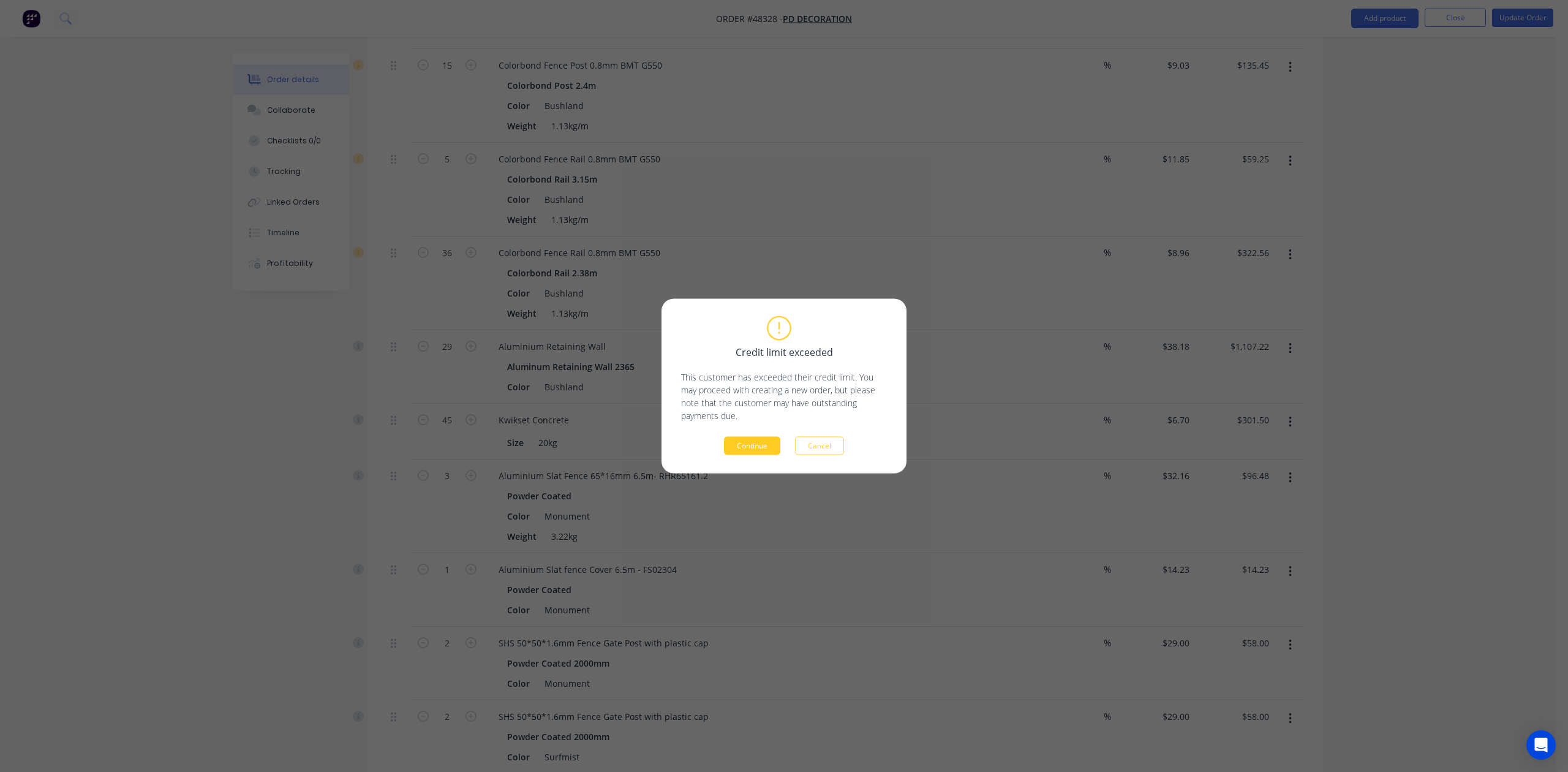
click at [770, 448] on button "Continue" at bounding box center [752, 446] width 56 height 19
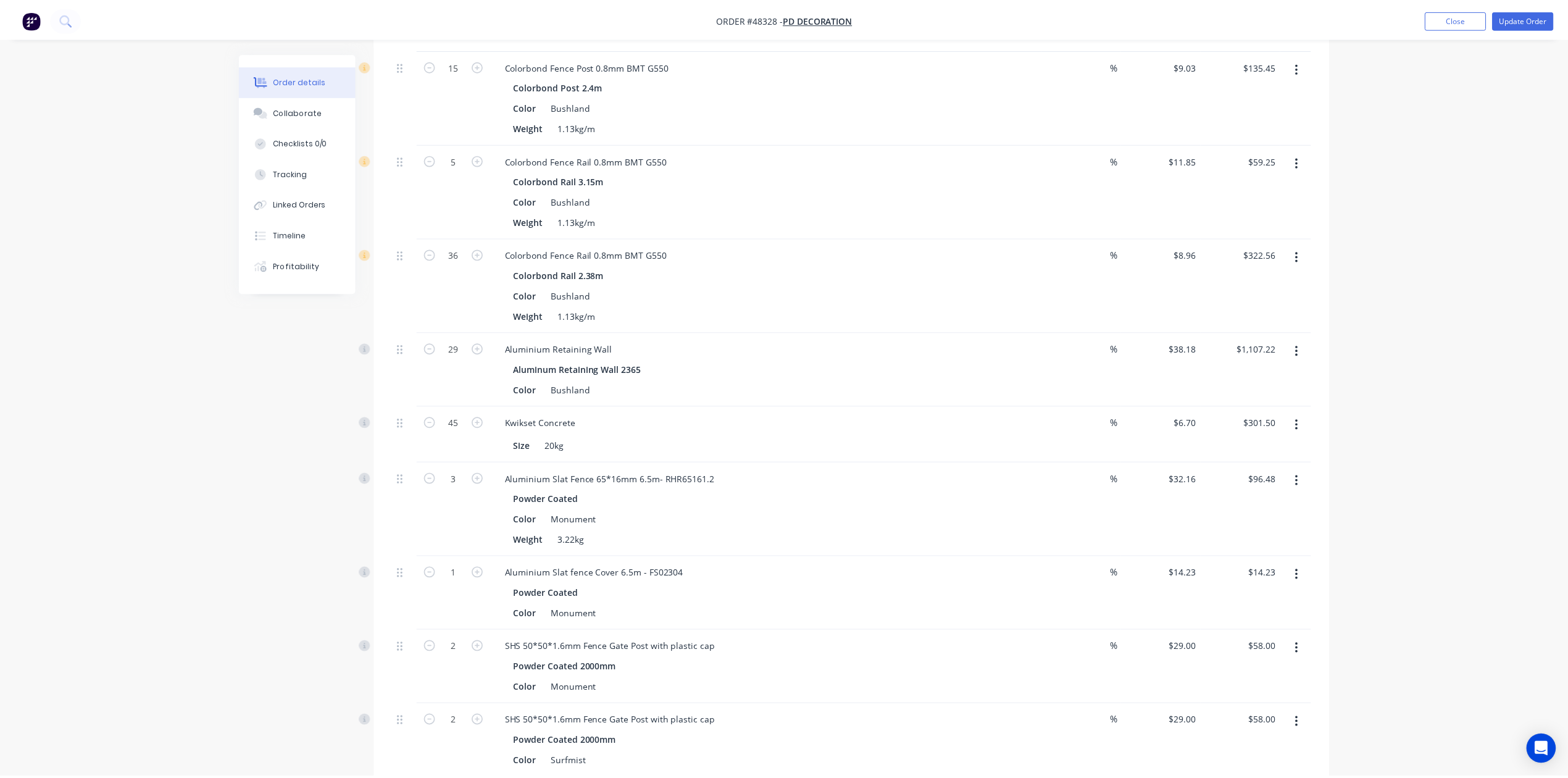
scroll to position [0, 0]
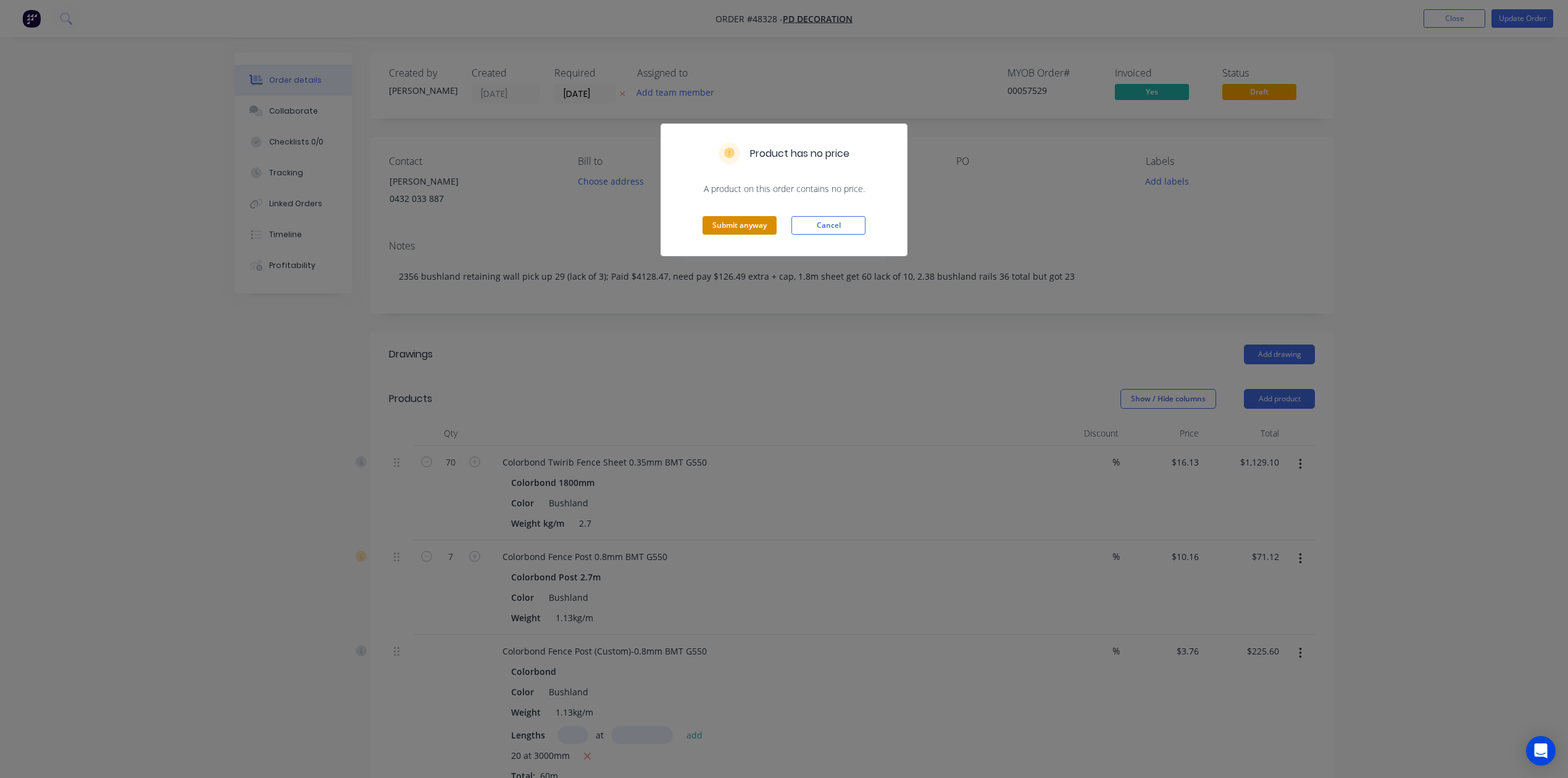
click at [729, 226] on button "Submit anyway" at bounding box center [739, 225] width 74 height 19
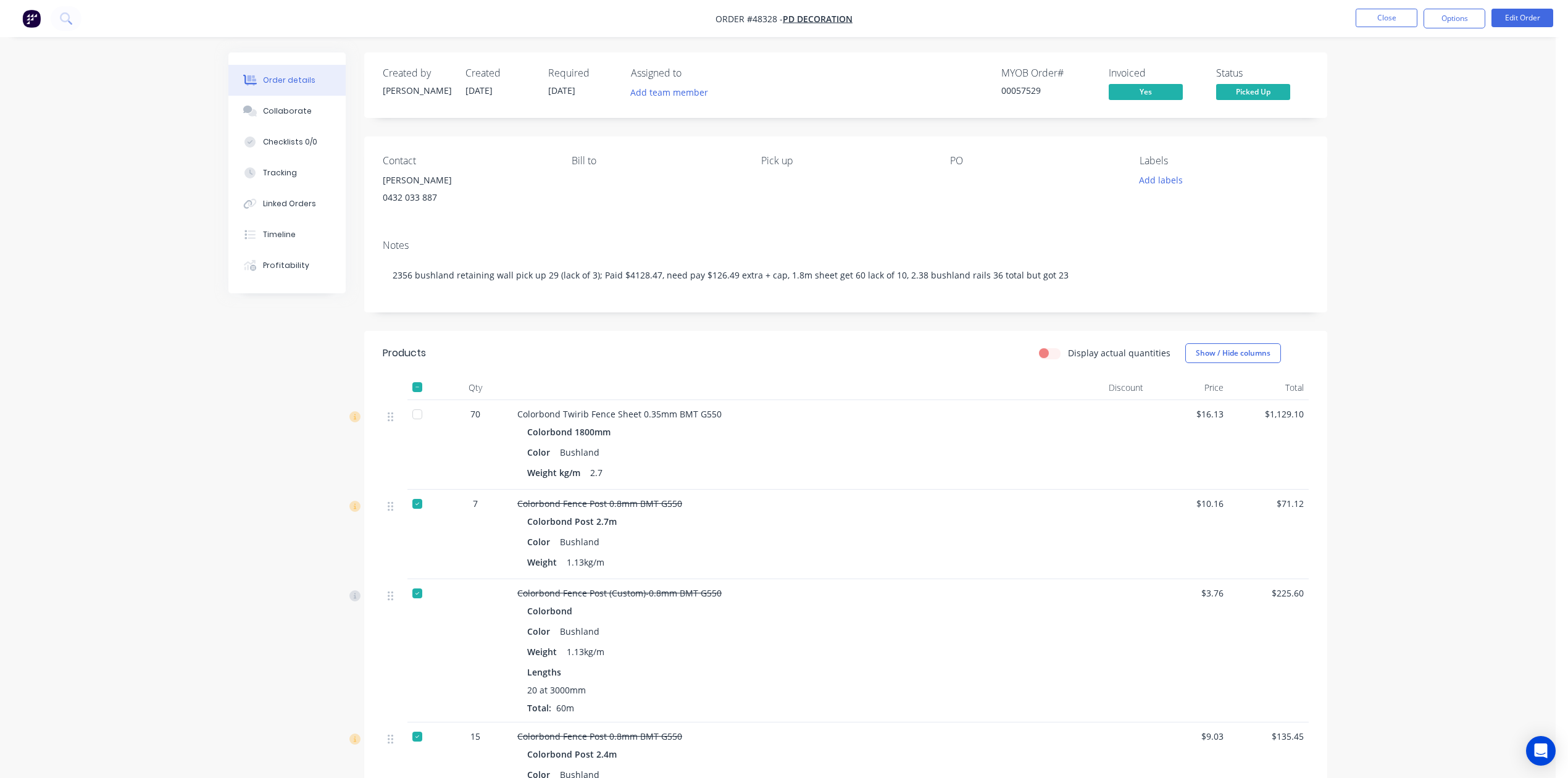
click at [1024, 15] on button "Close" at bounding box center [1387, 18] width 62 height 19
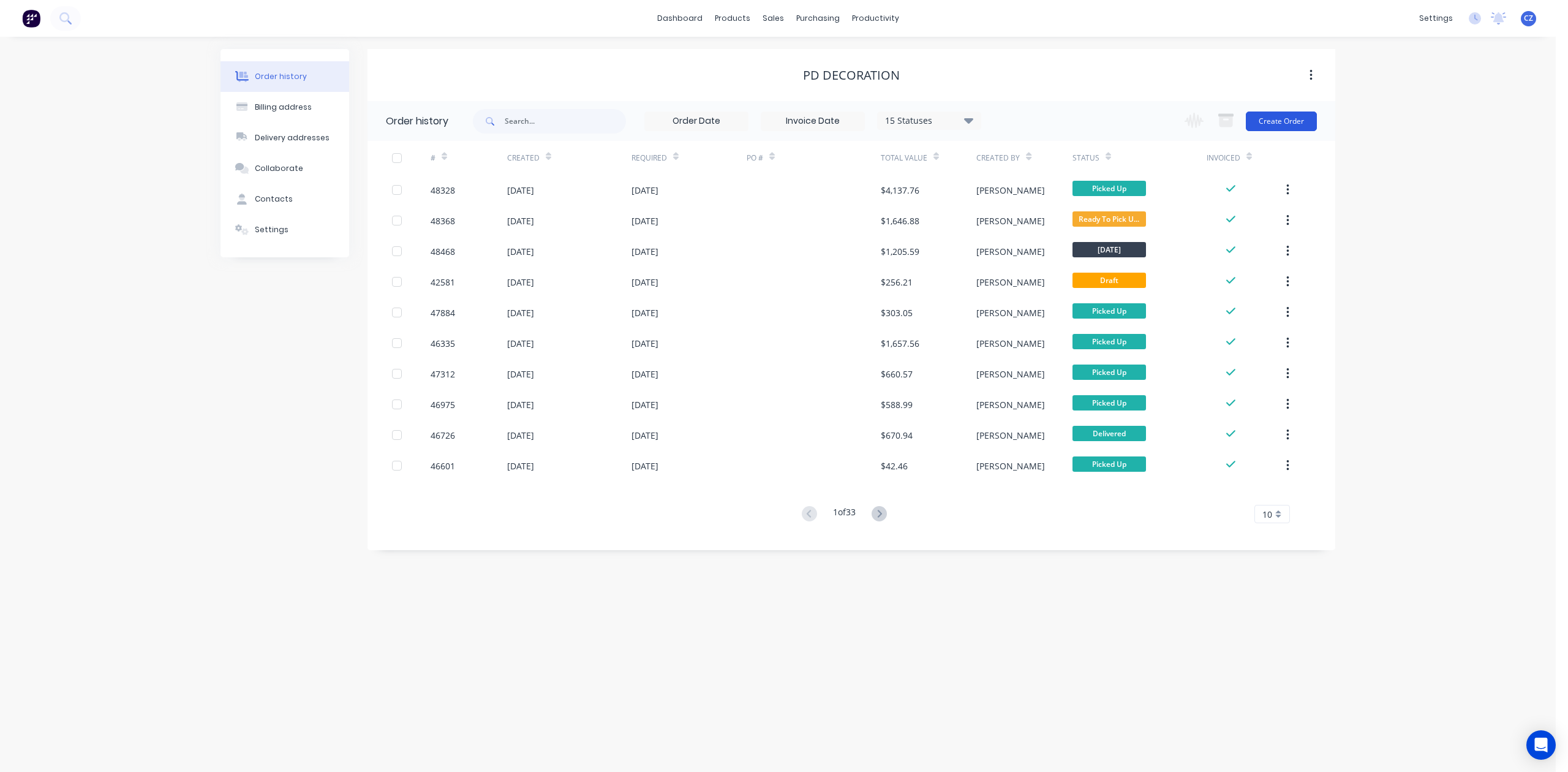
click at [1016, 111] on button "Create Order" at bounding box center [1282, 121] width 71 height 19
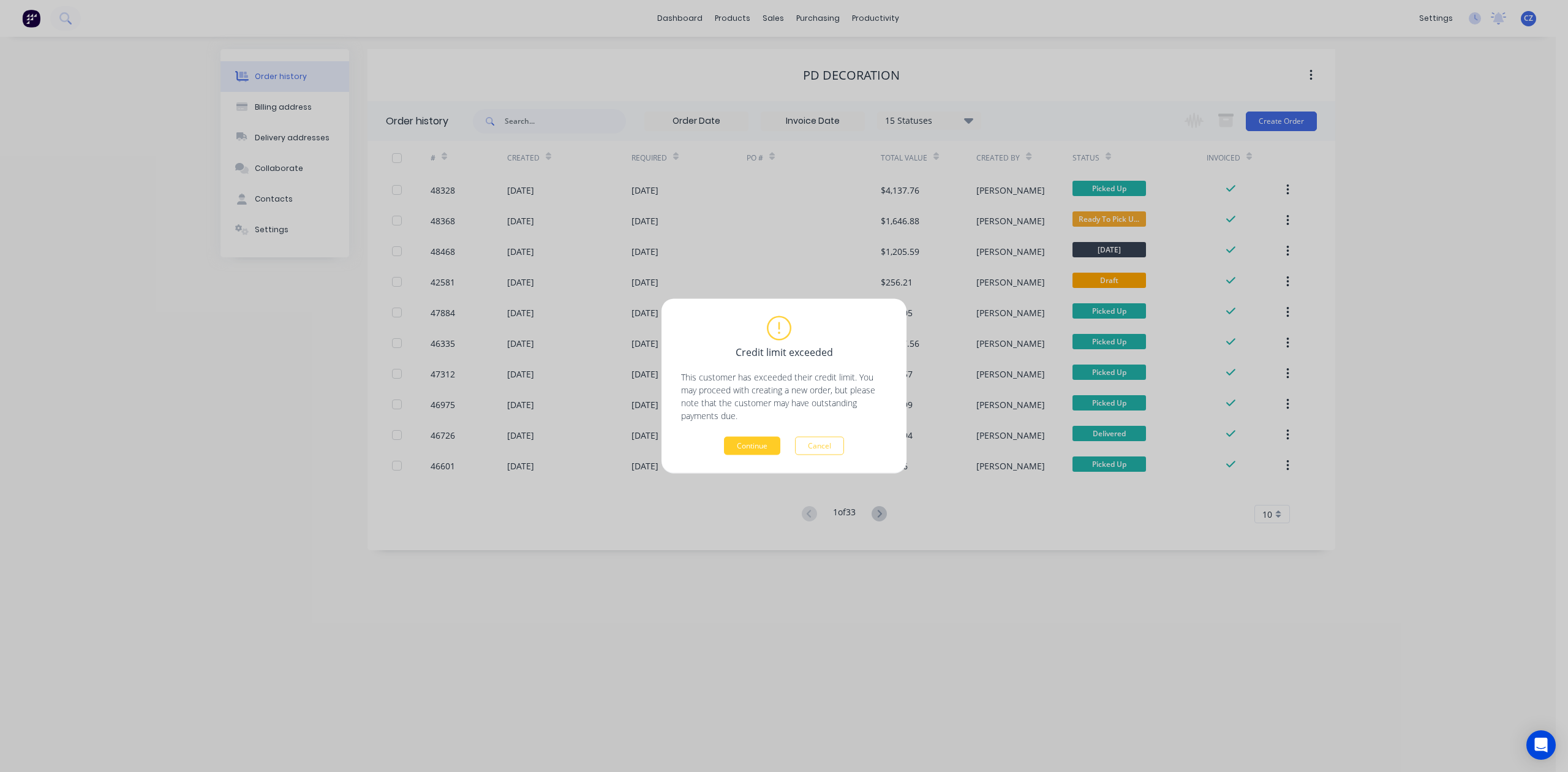
click at [757, 444] on button "Continue" at bounding box center [752, 446] width 56 height 19
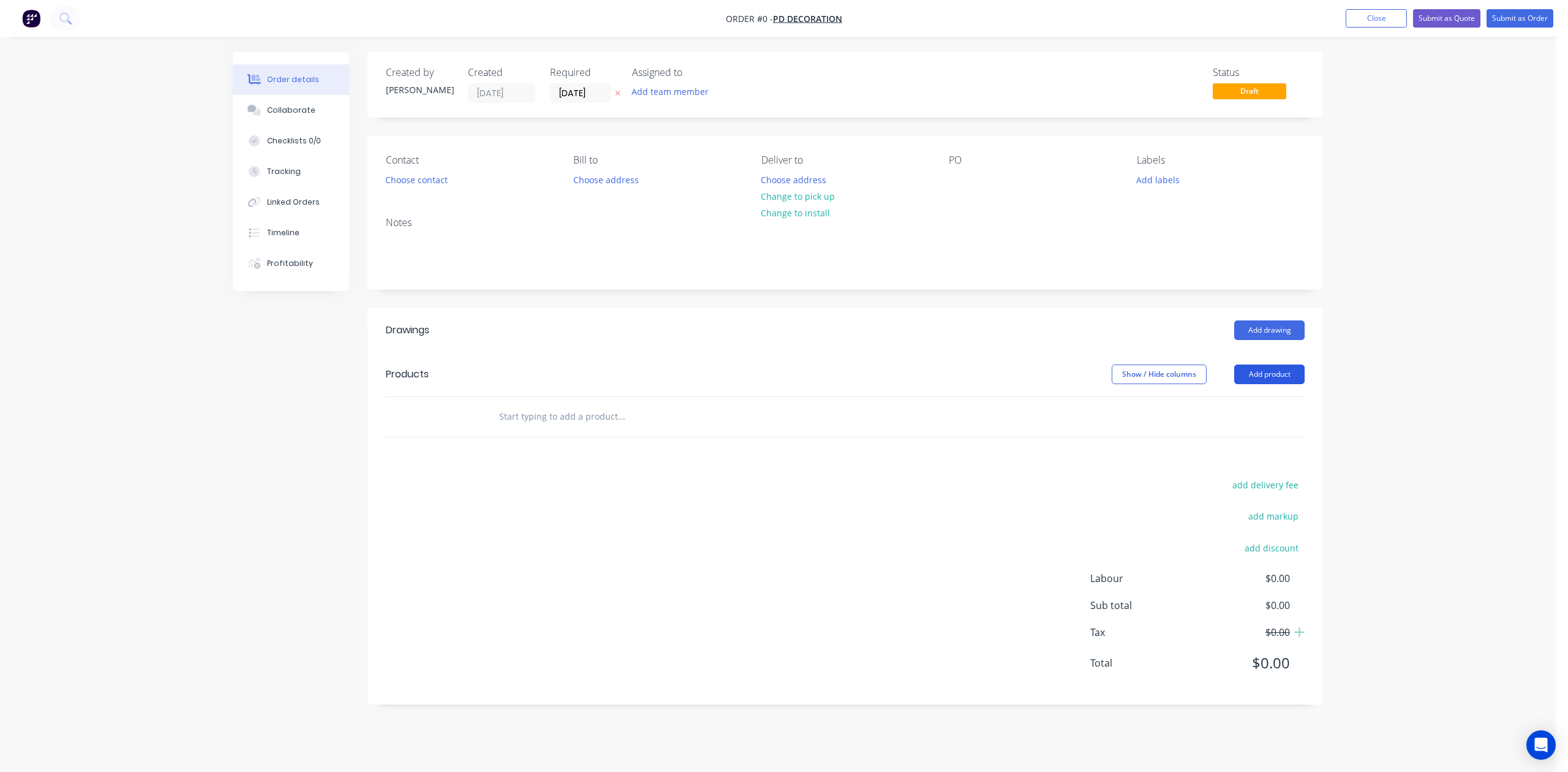
click at [1016, 369] on button "Add product" at bounding box center [1270, 374] width 71 height 19
click at [1016, 401] on div "Product catalogue" at bounding box center [1247, 405] width 94 height 18
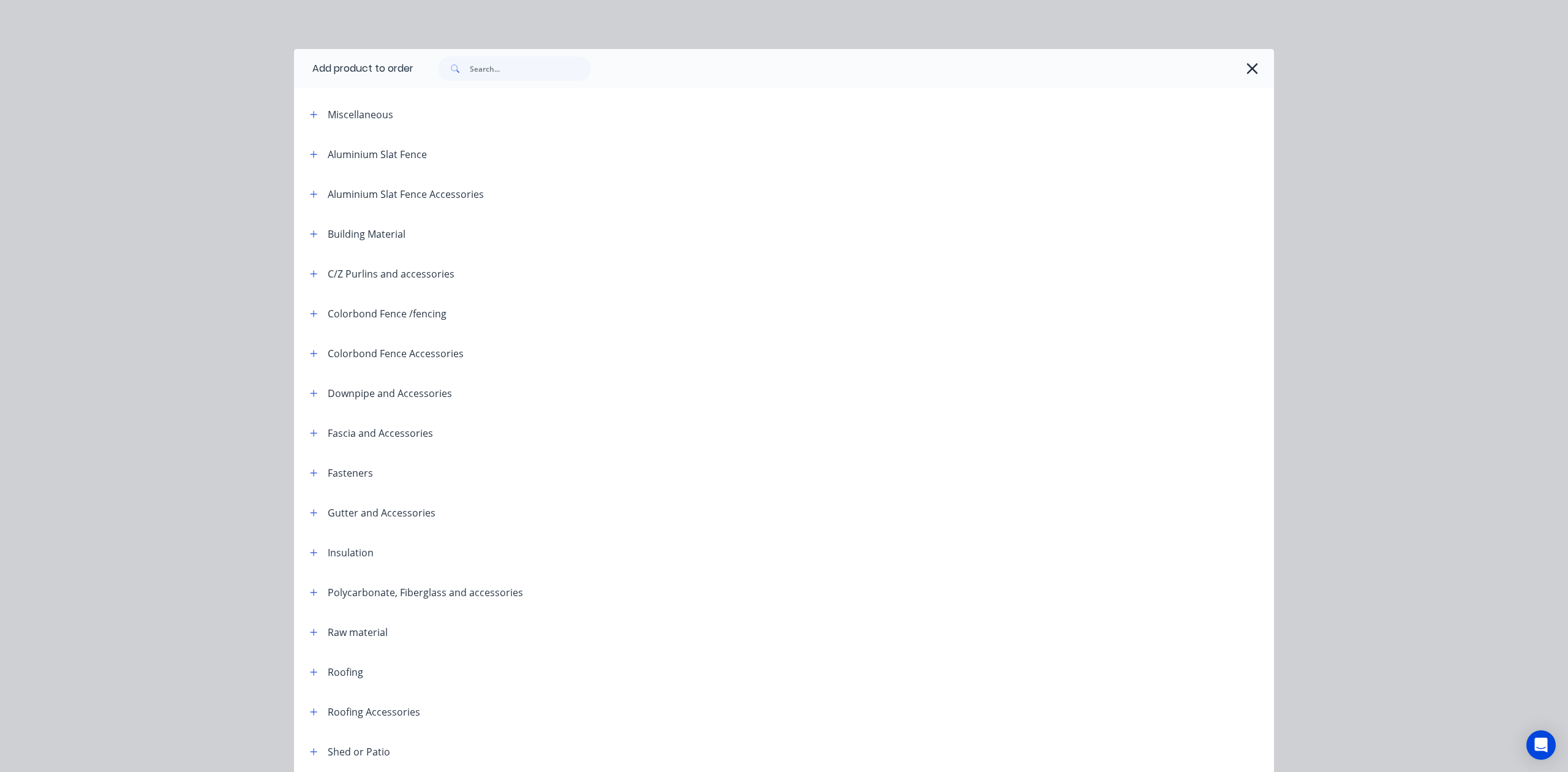
drag, startPoint x: 501, startPoint y: 84, endPoint x: 506, endPoint y: 72, distance: 13.0
click at [501, 84] on div at bounding box center [843, 69] width 860 height 39
click at [506, 72] on input "text" at bounding box center [531, 69] width 121 height 24
type input "cap"
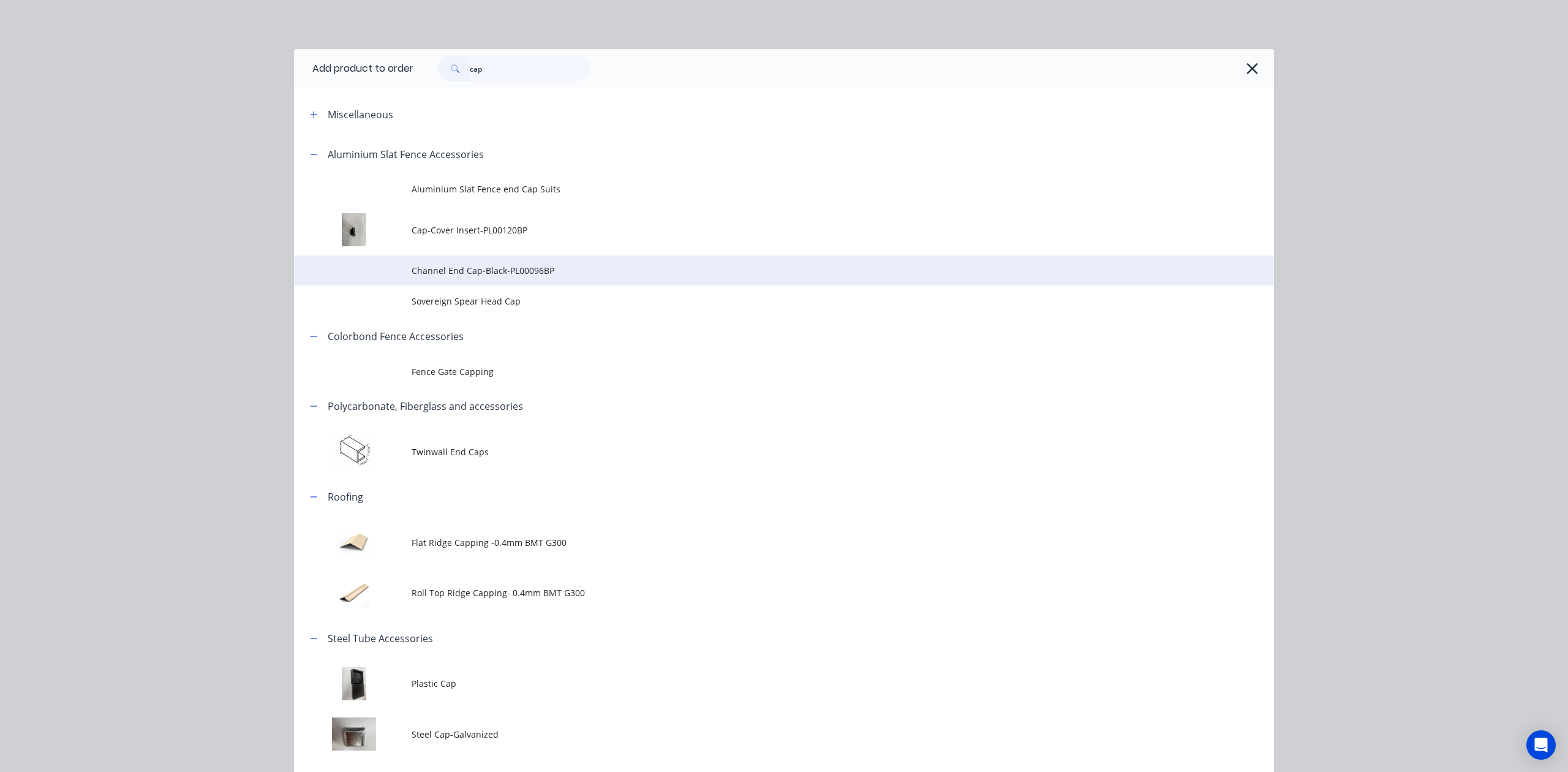
click at [541, 276] on span "Channel End Cap-Black-PL00096BP" at bounding box center [757, 271] width 690 height 13
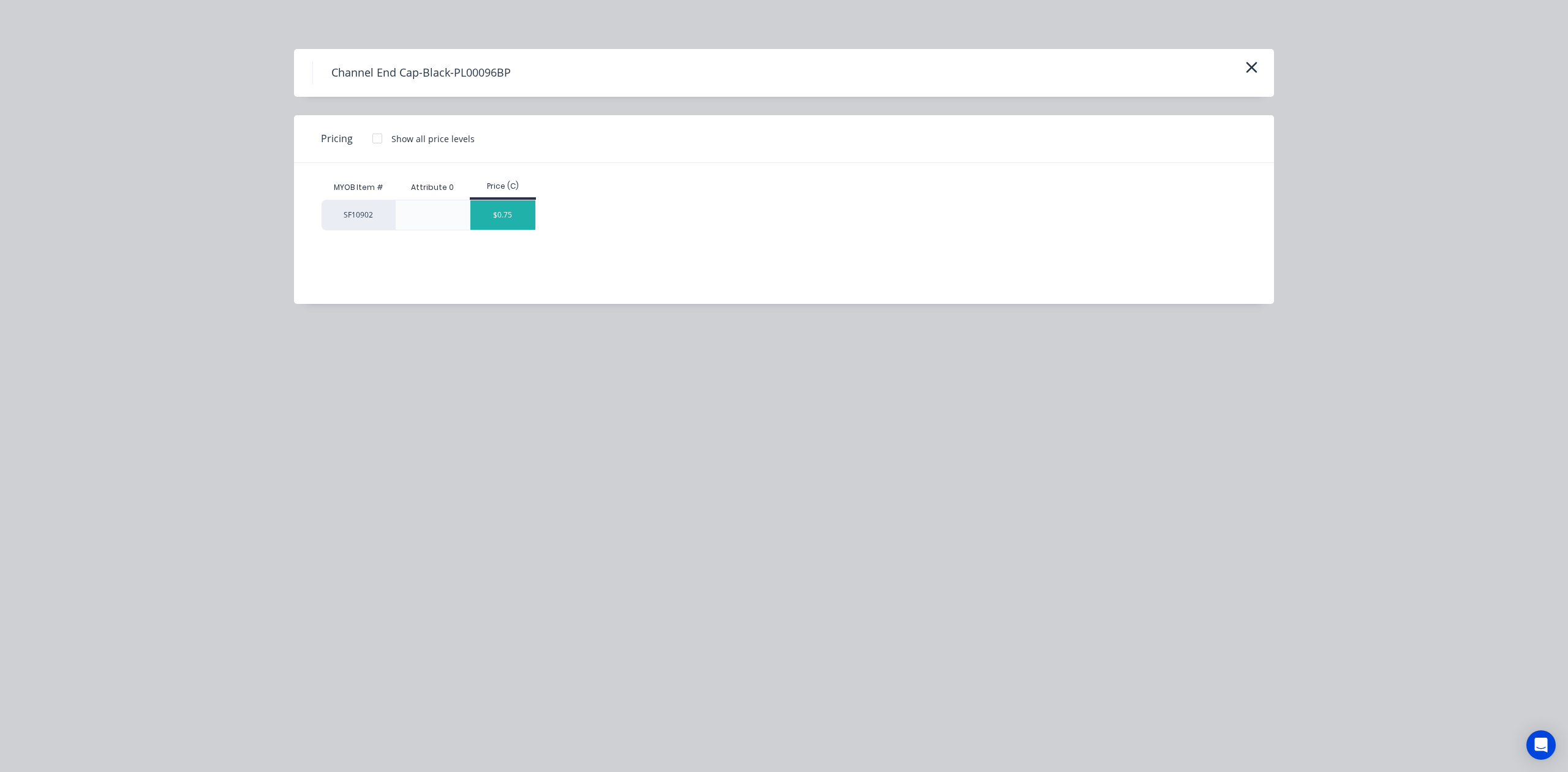
click at [511, 212] on div "$0.75" at bounding box center [503, 215] width 66 height 29
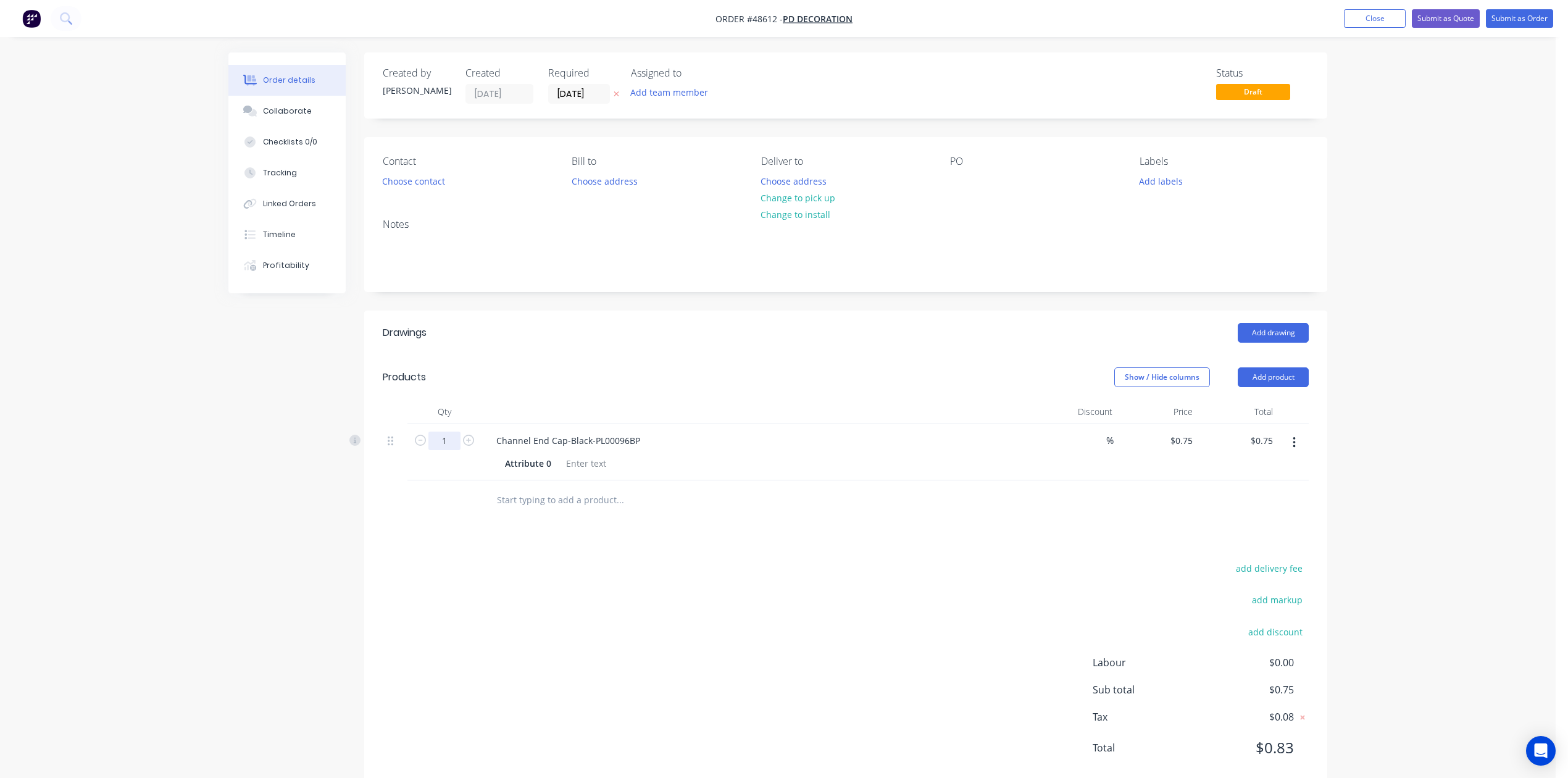
click at [459, 436] on input "1" at bounding box center [444, 441] width 32 height 19
type input "20"
type input "$15.00"
drag, startPoint x: 675, startPoint y: 361, endPoint x: 683, endPoint y: 346, distance: 17.0
click at [679, 354] on div "Drawings Add drawing Products Show / Hide columns Add product Qty Discount Pric…" at bounding box center [846, 551] width 963 height 479
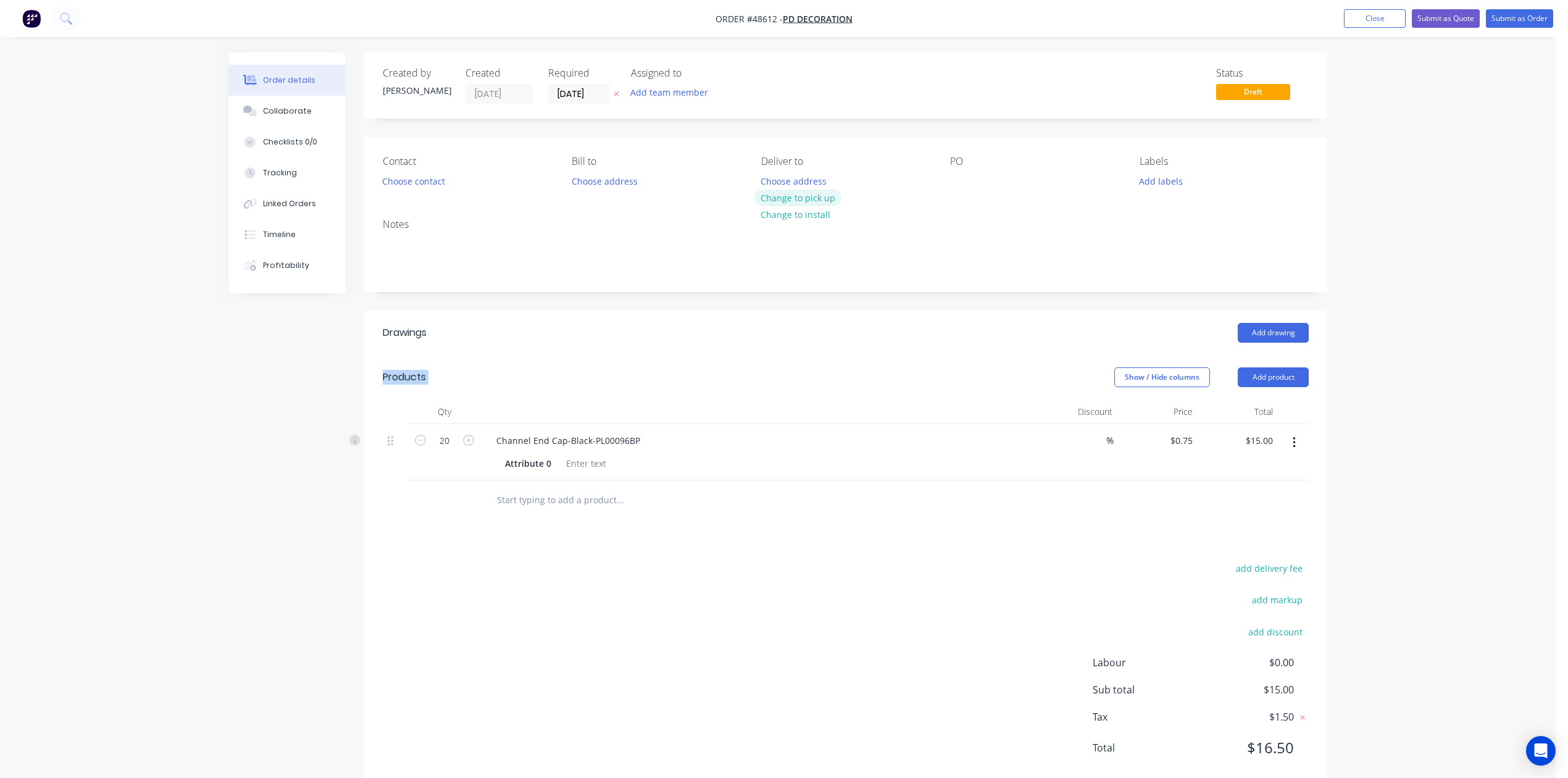
click at [802, 191] on button "Change to pick up" at bounding box center [798, 197] width 88 height 17
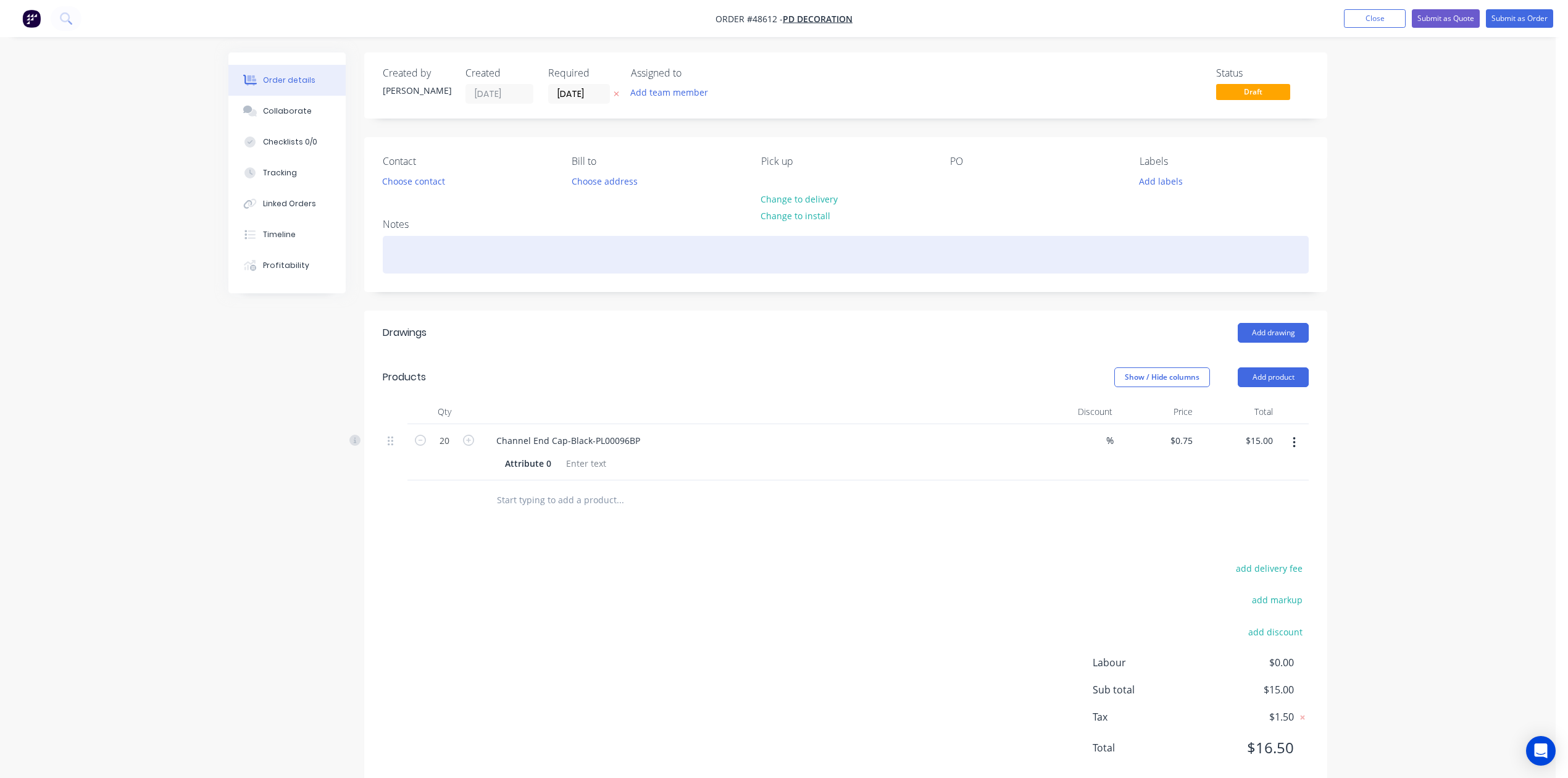
click at [811, 263] on div at bounding box center [846, 255] width 926 height 37
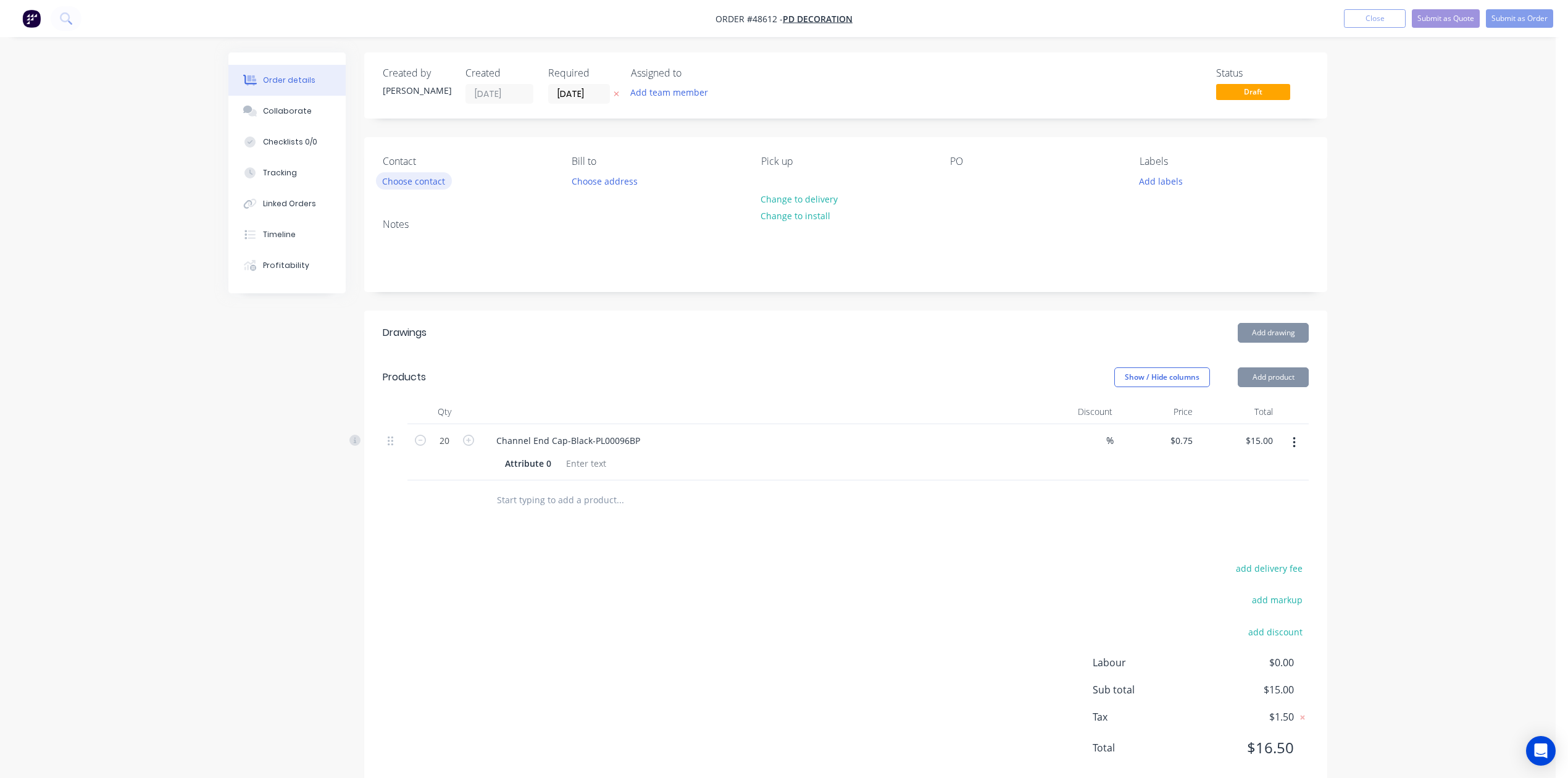
click at [416, 178] on button "Choose contact" at bounding box center [414, 180] width 76 height 17
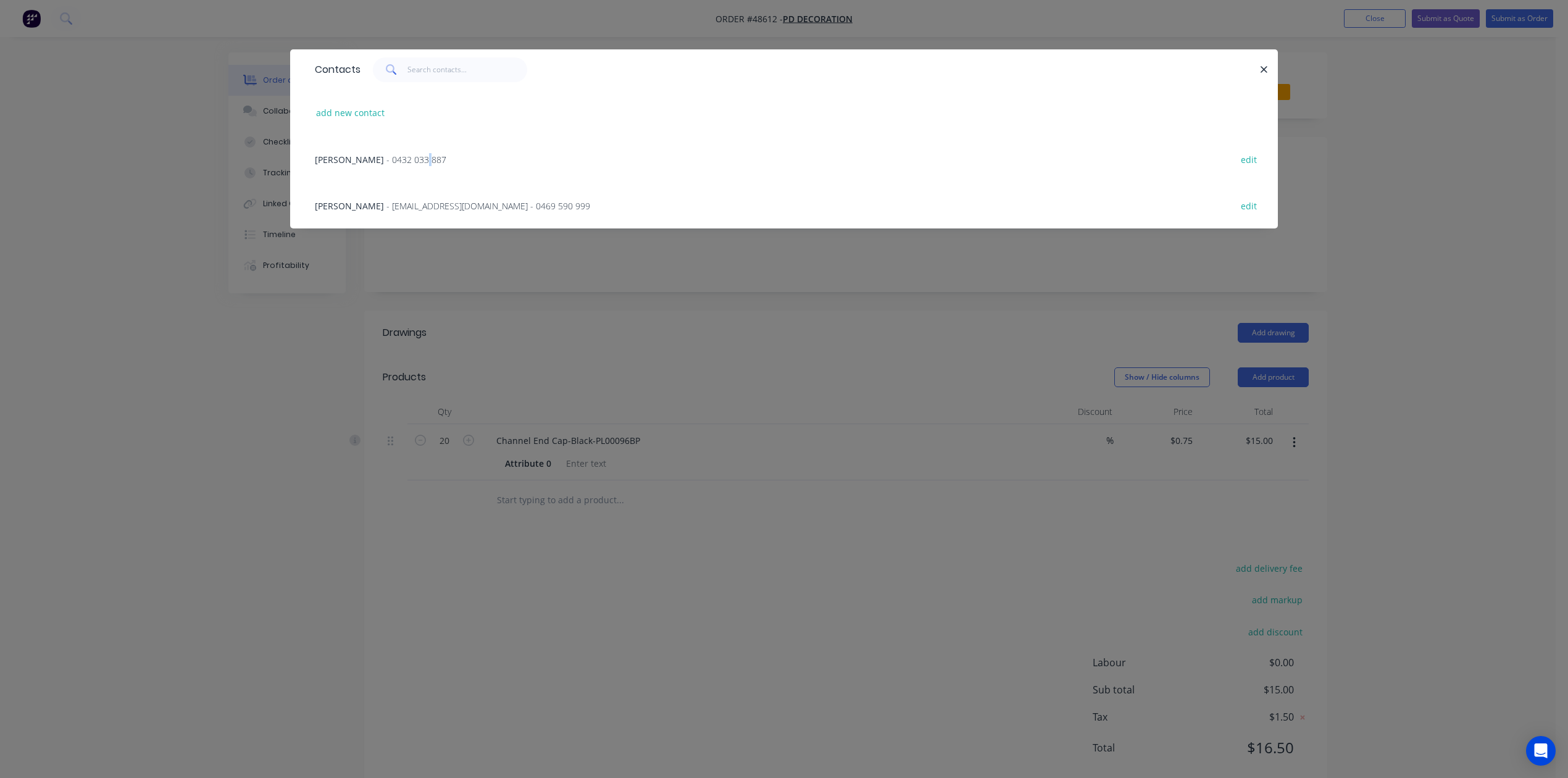
click at [386, 163] on span "- 0432 033 887" at bounding box center [416, 160] width 60 height 12
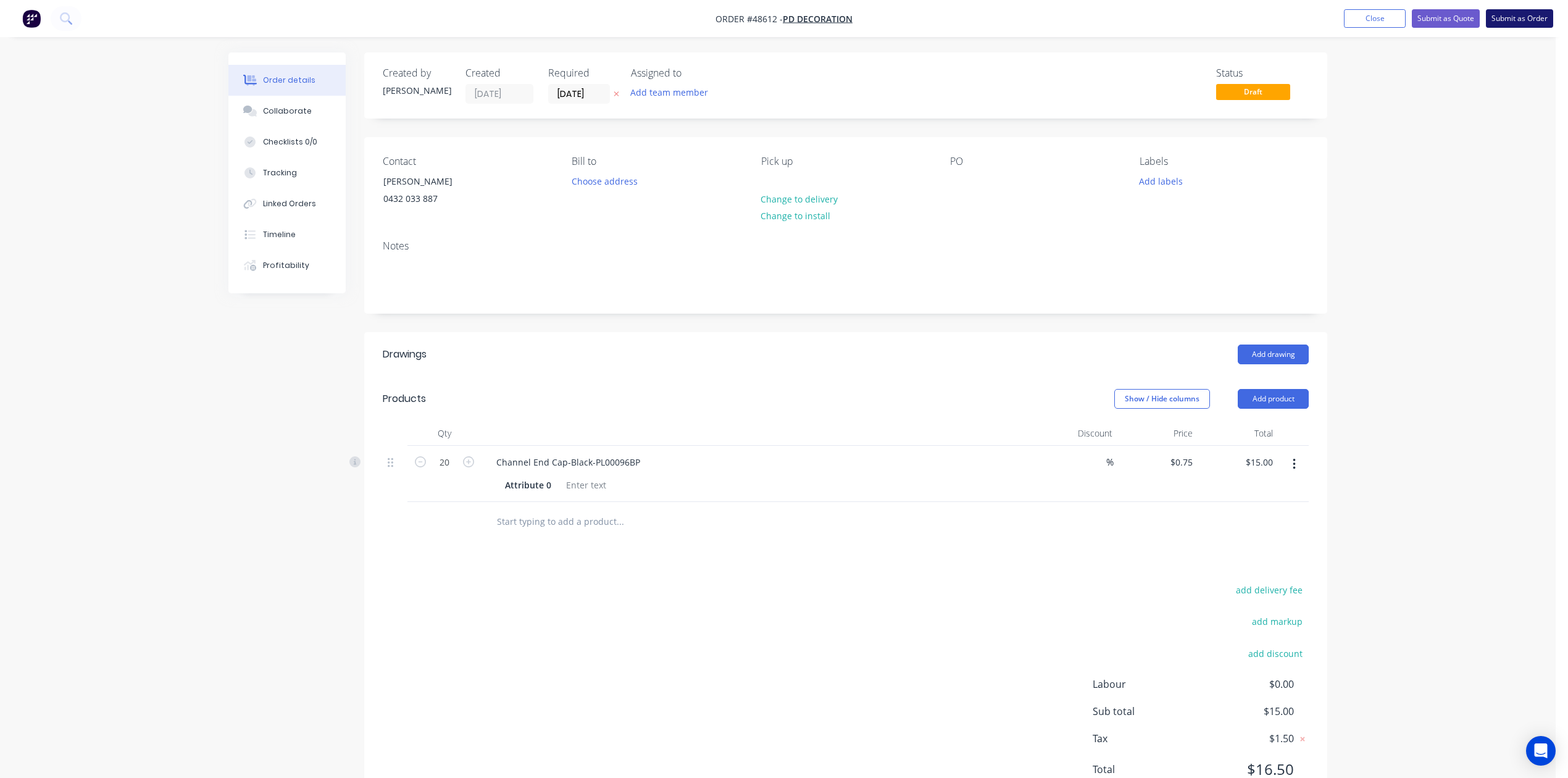
click at [1024, 15] on button "Submit as Order" at bounding box center [1520, 19] width 68 height 19
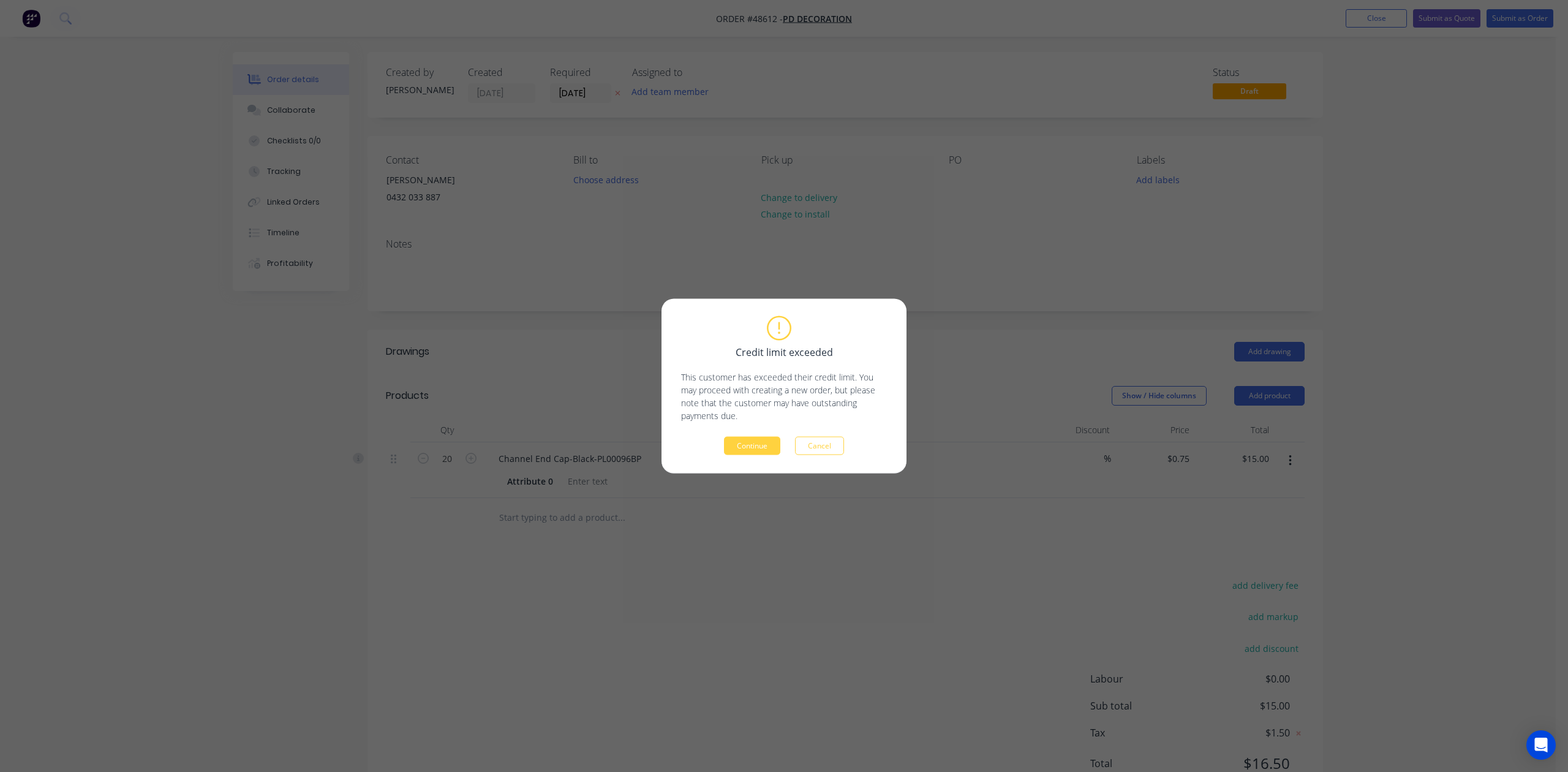
click at [756, 446] on button "Continue" at bounding box center [752, 446] width 56 height 19
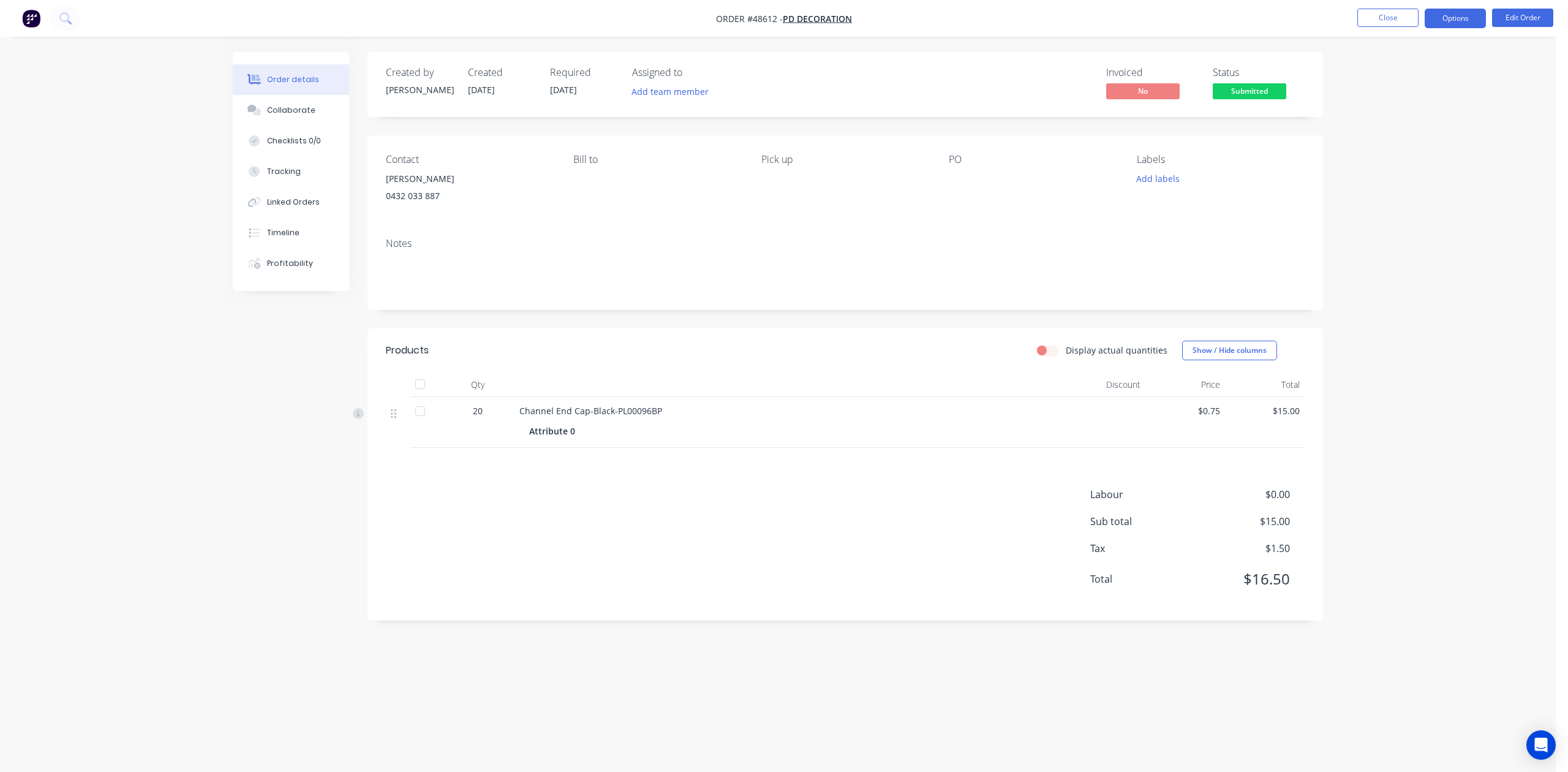
click at [1016, 12] on button "Options" at bounding box center [1455, 18] width 61 height 19
click at [1016, 74] on div "Invoice" at bounding box center [1419, 74] width 113 height 18
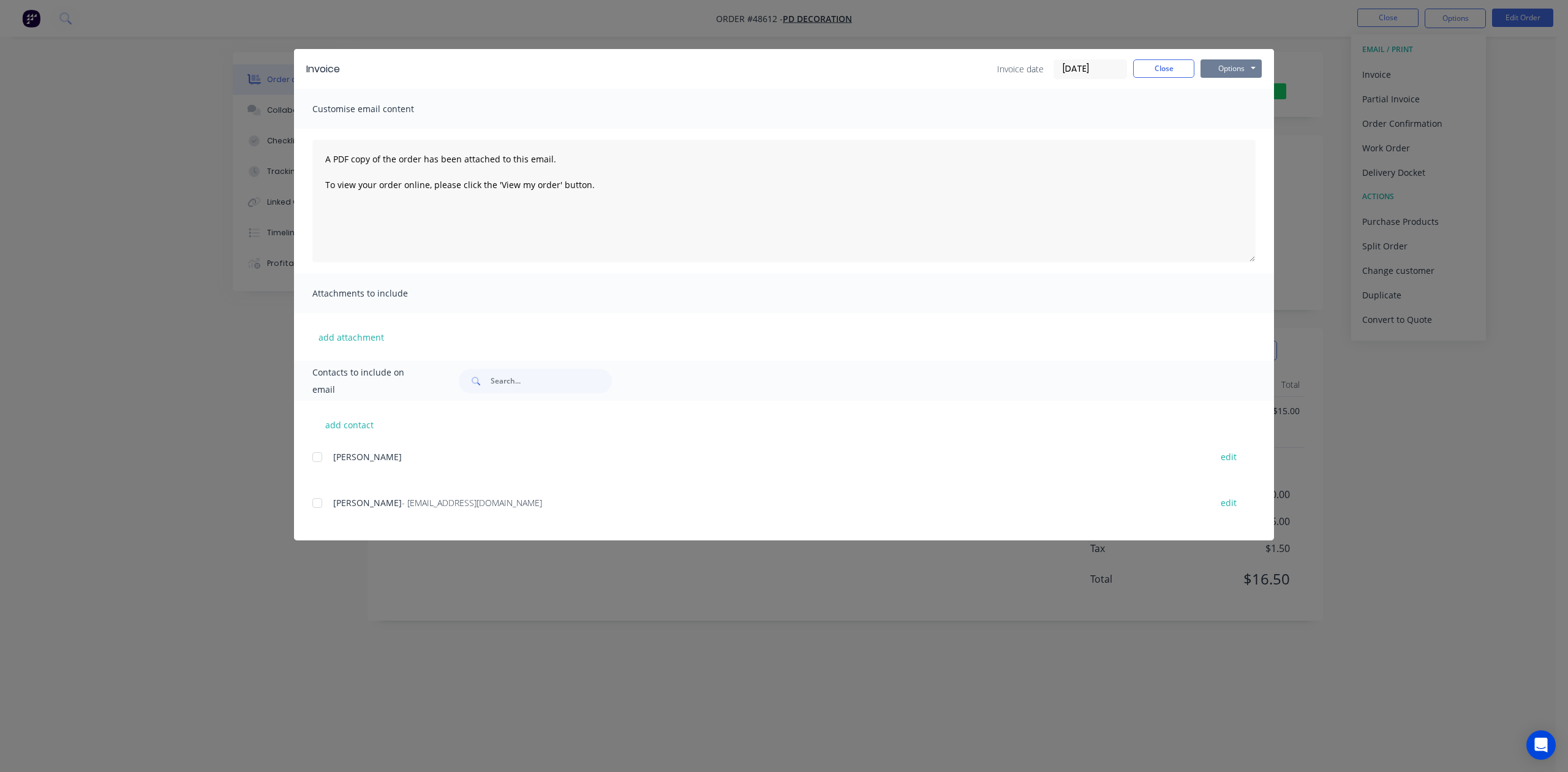
drag, startPoint x: 1234, startPoint y: 59, endPoint x: 1231, endPoint y: 67, distance: 8.5
click at [1016, 60] on button "Options" at bounding box center [1232, 69] width 61 height 19
click at [1016, 109] on button "Print" at bounding box center [1240, 111] width 79 height 20
click at [1016, 61] on button "Close" at bounding box center [1164, 69] width 61 height 19
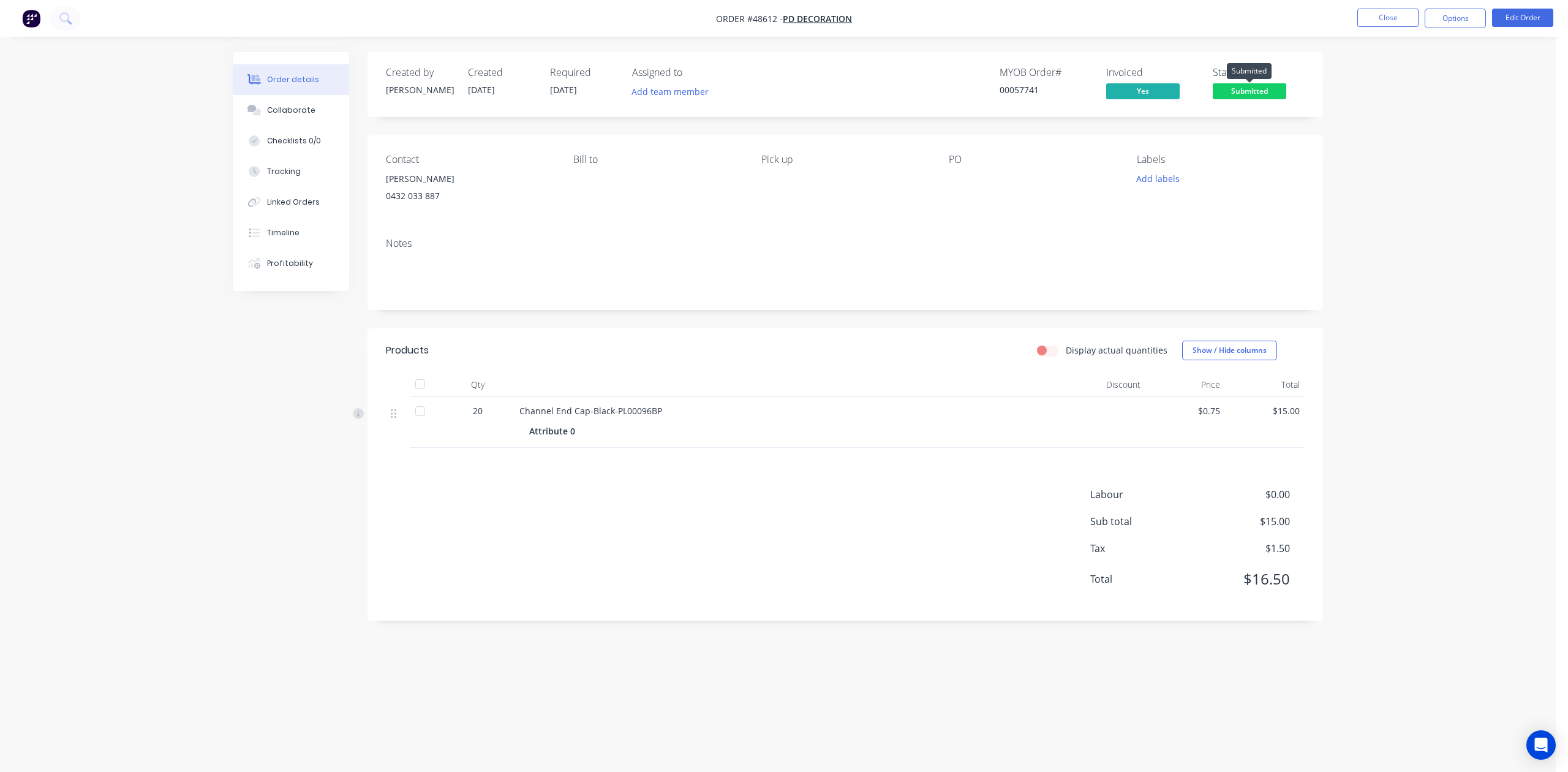
click at [1016, 86] on span "Submitted" at bounding box center [1250, 91] width 74 height 15
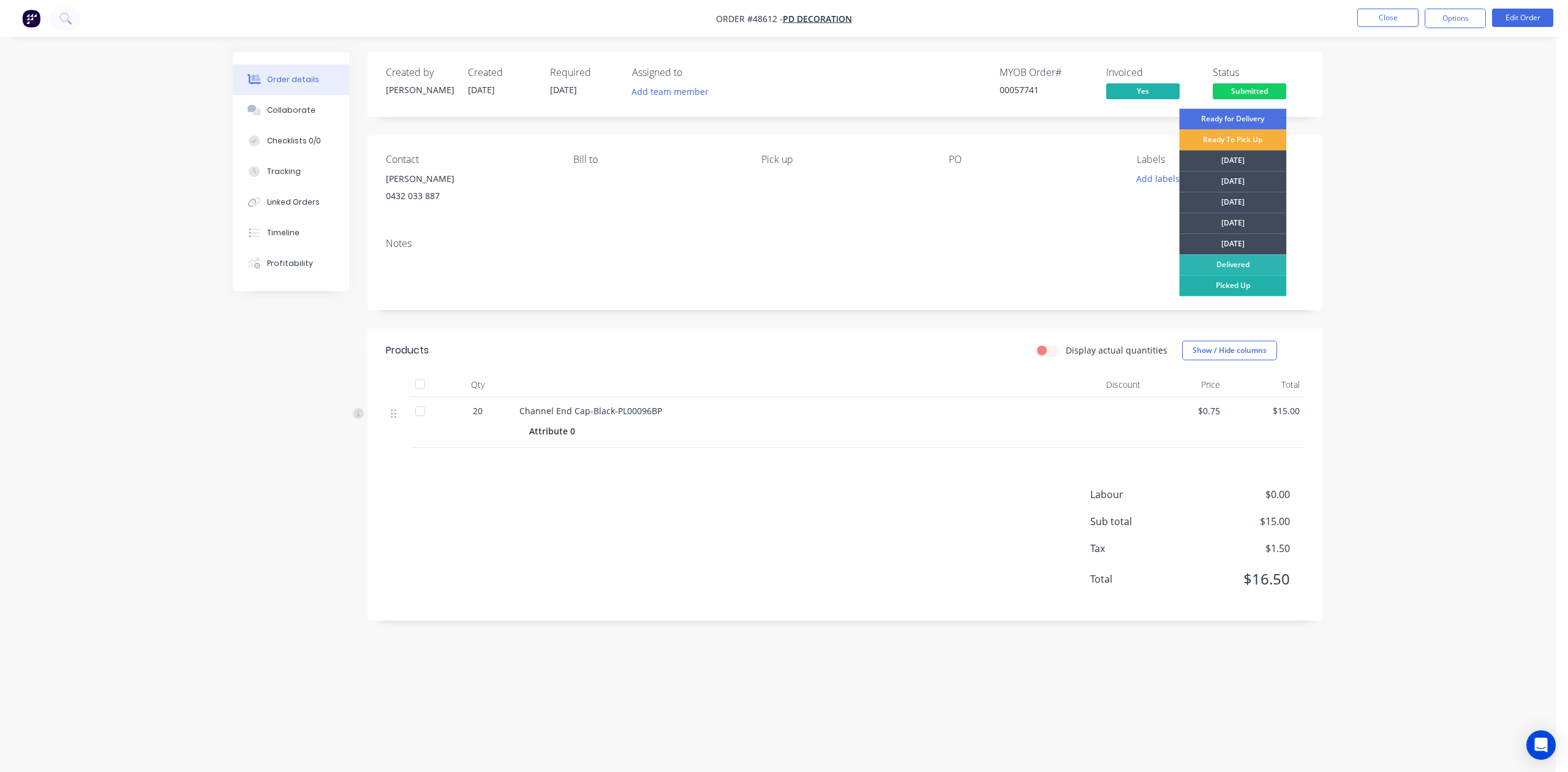
click at [1016, 285] on div "Picked Up" at bounding box center [1232, 285] width 107 height 21
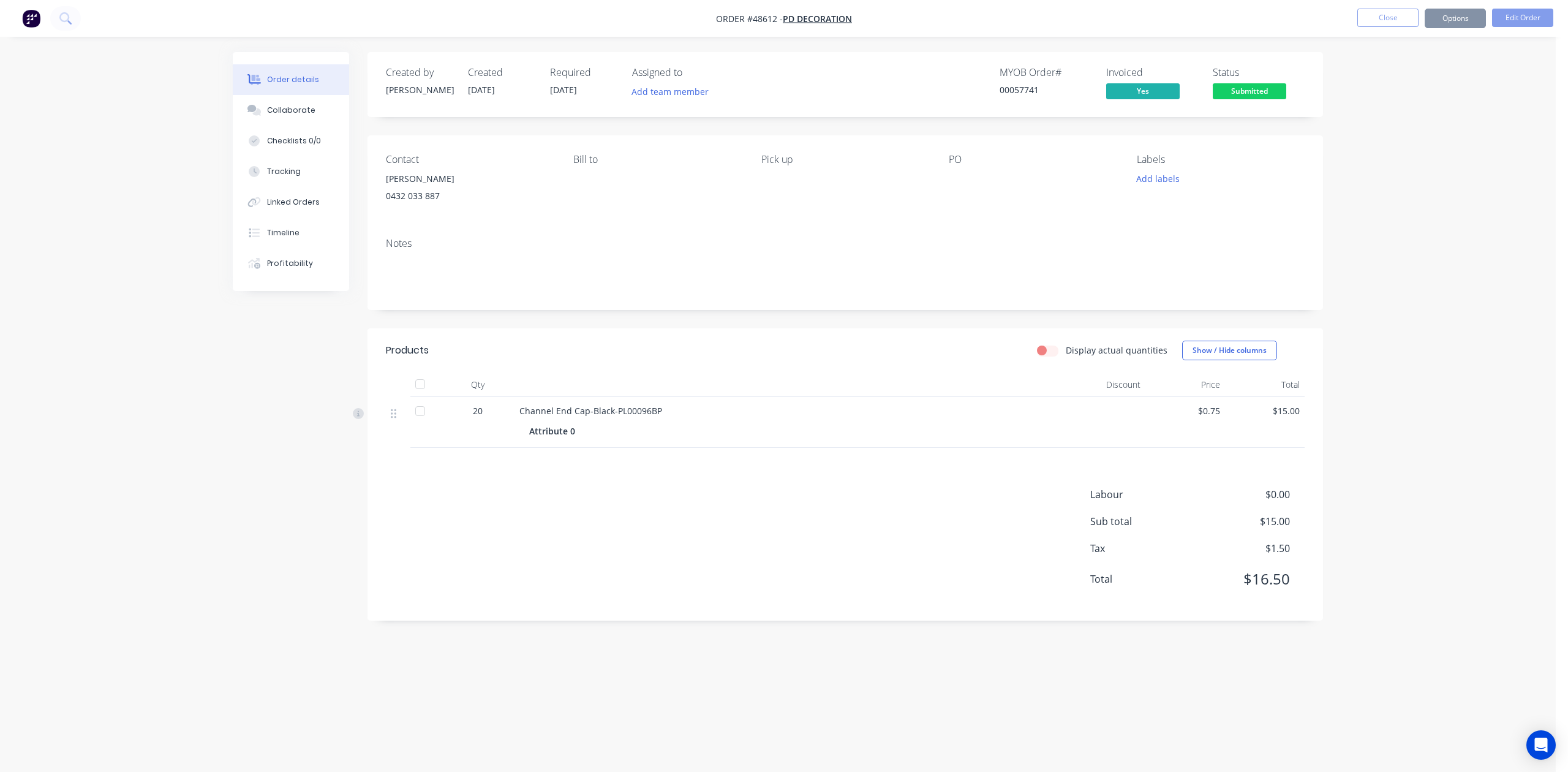
click at [1016, 214] on div "Order details Collaborate Checklists 0/0 Tracking Linked Orders Timeline Profit…" at bounding box center [778, 386] width 1556 height 772
click at [1016, 17] on button "Close" at bounding box center [1388, 18] width 61 height 19
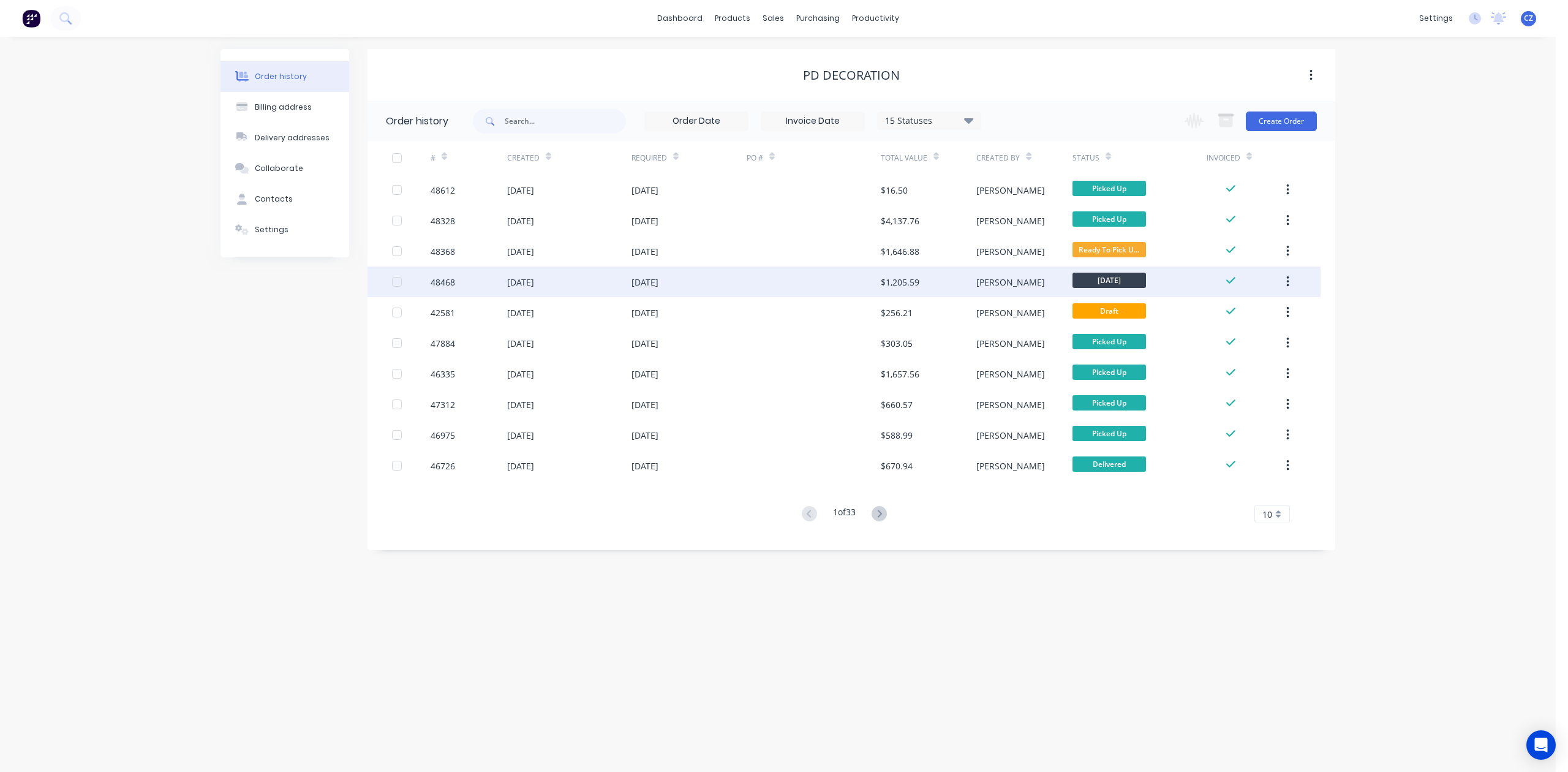
click at [924, 282] on div "$1,205.59" at bounding box center [929, 281] width 96 height 31
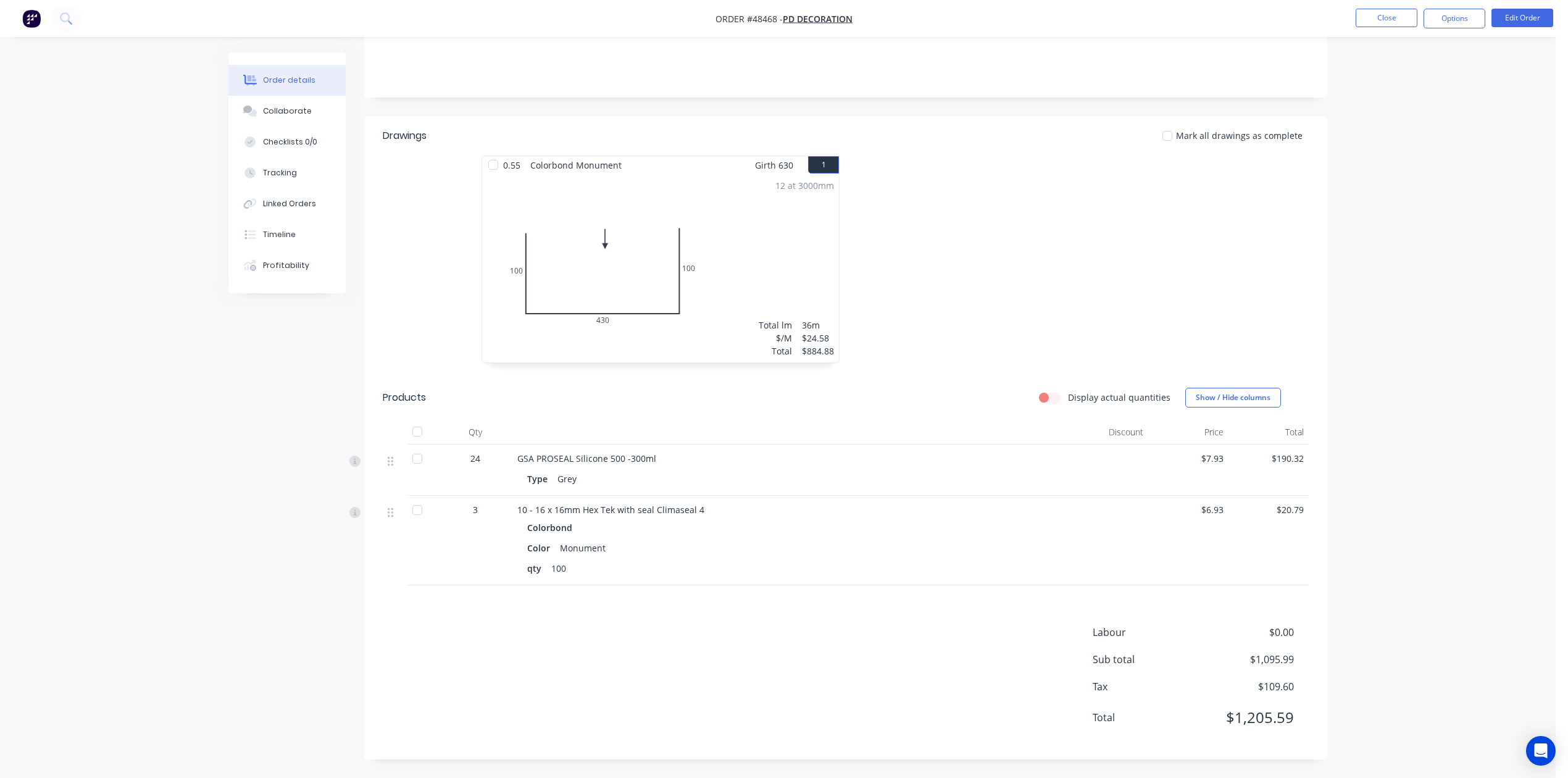
scroll to position [216, 0]
click at [941, 138] on div "Mark all drawings as complete" at bounding box center [944, 135] width 729 height 13
click at [1024, 17] on button "Close" at bounding box center [1387, 18] width 62 height 19
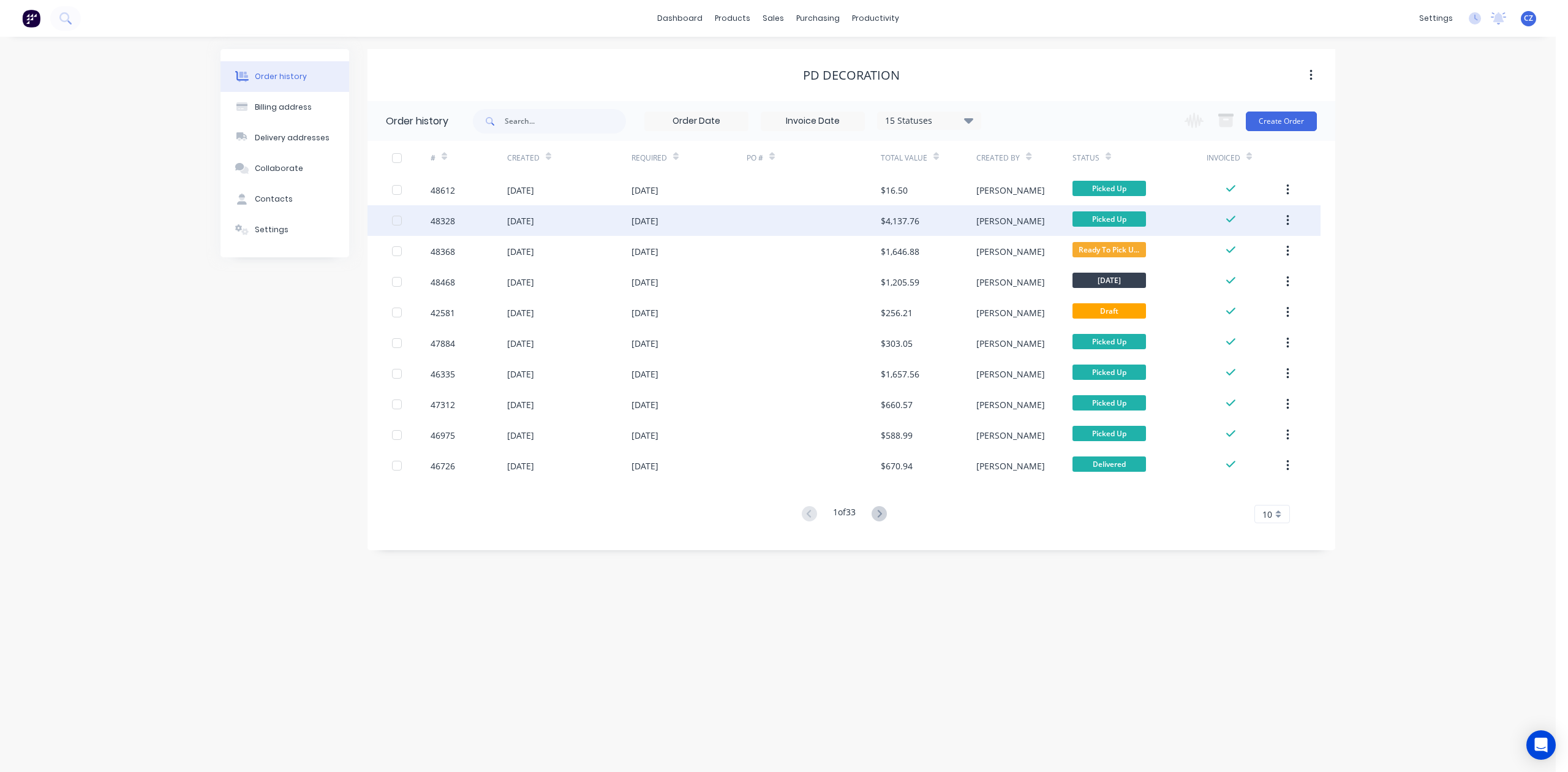
click at [921, 222] on div "$4,137.76" at bounding box center [929, 220] width 96 height 31
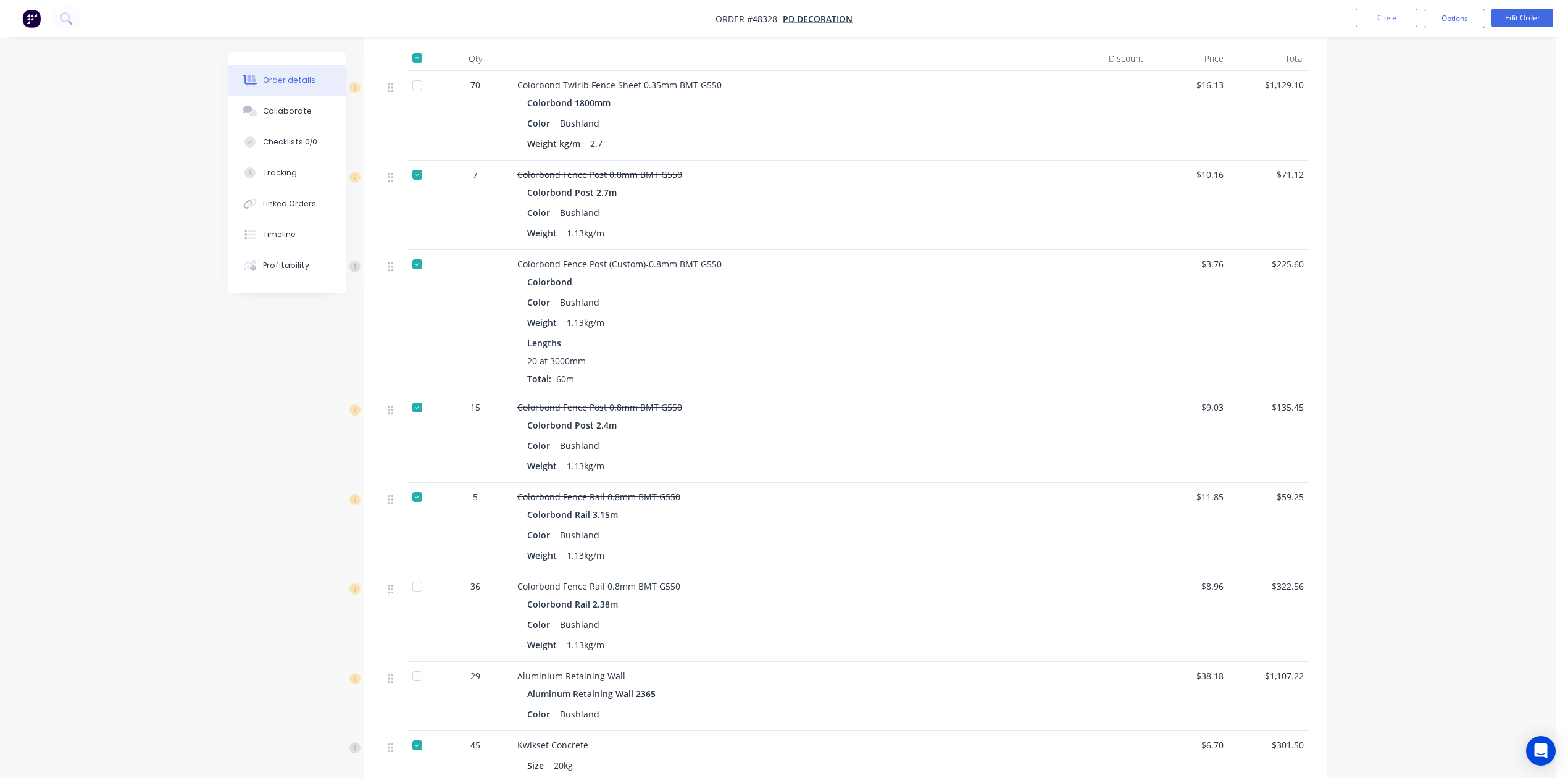
click at [1024, 479] on div "Order details Collaborate Checklists 0/0 Tracking Linked Orders Timeline Profit…" at bounding box center [778, 766] width 1556 height 2189
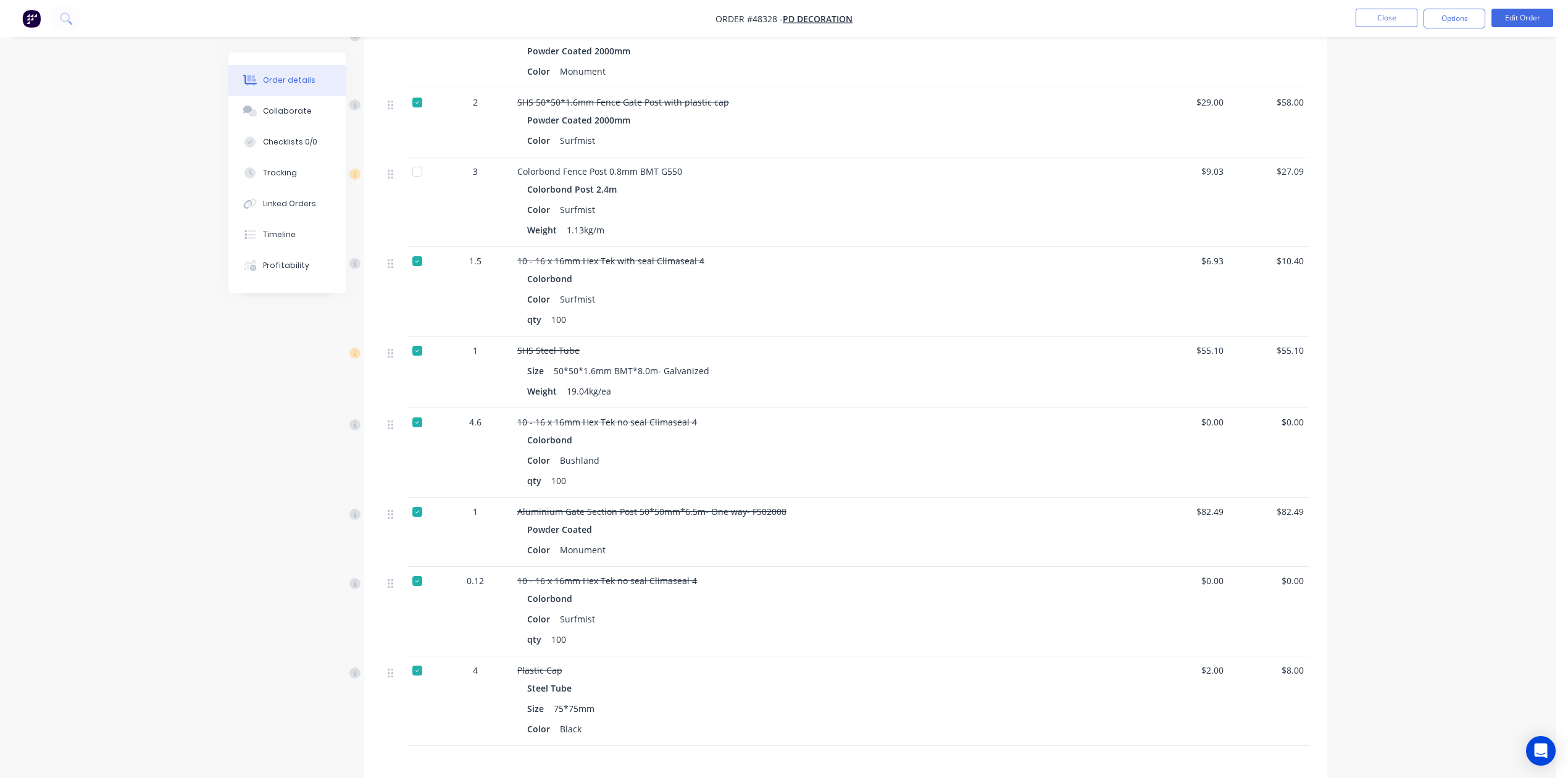
scroll to position [1334, 0]
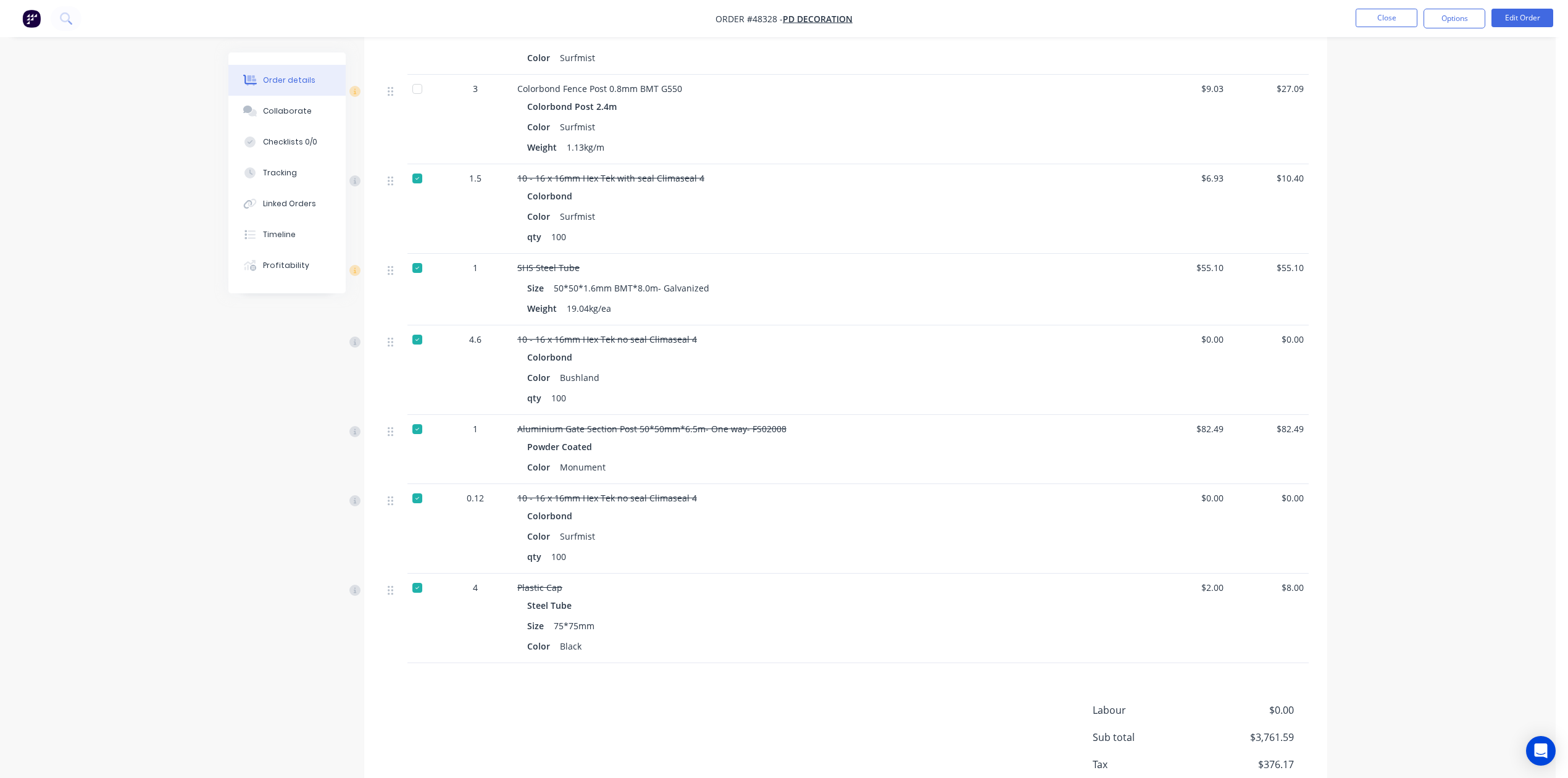
click at [1024, 347] on div "$0.00" at bounding box center [1269, 370] width 81 height 89
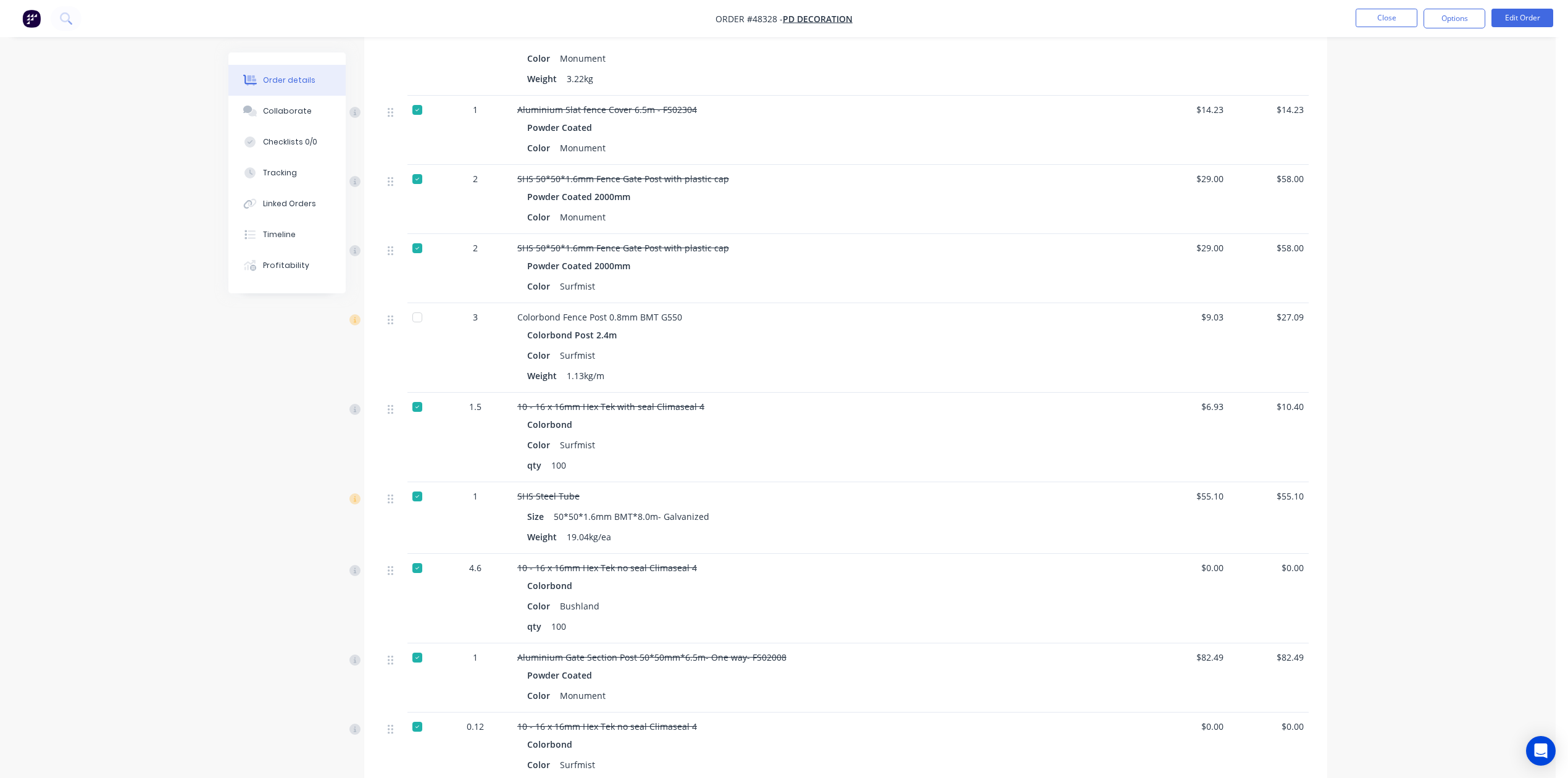
scroll to position [1416, 0]
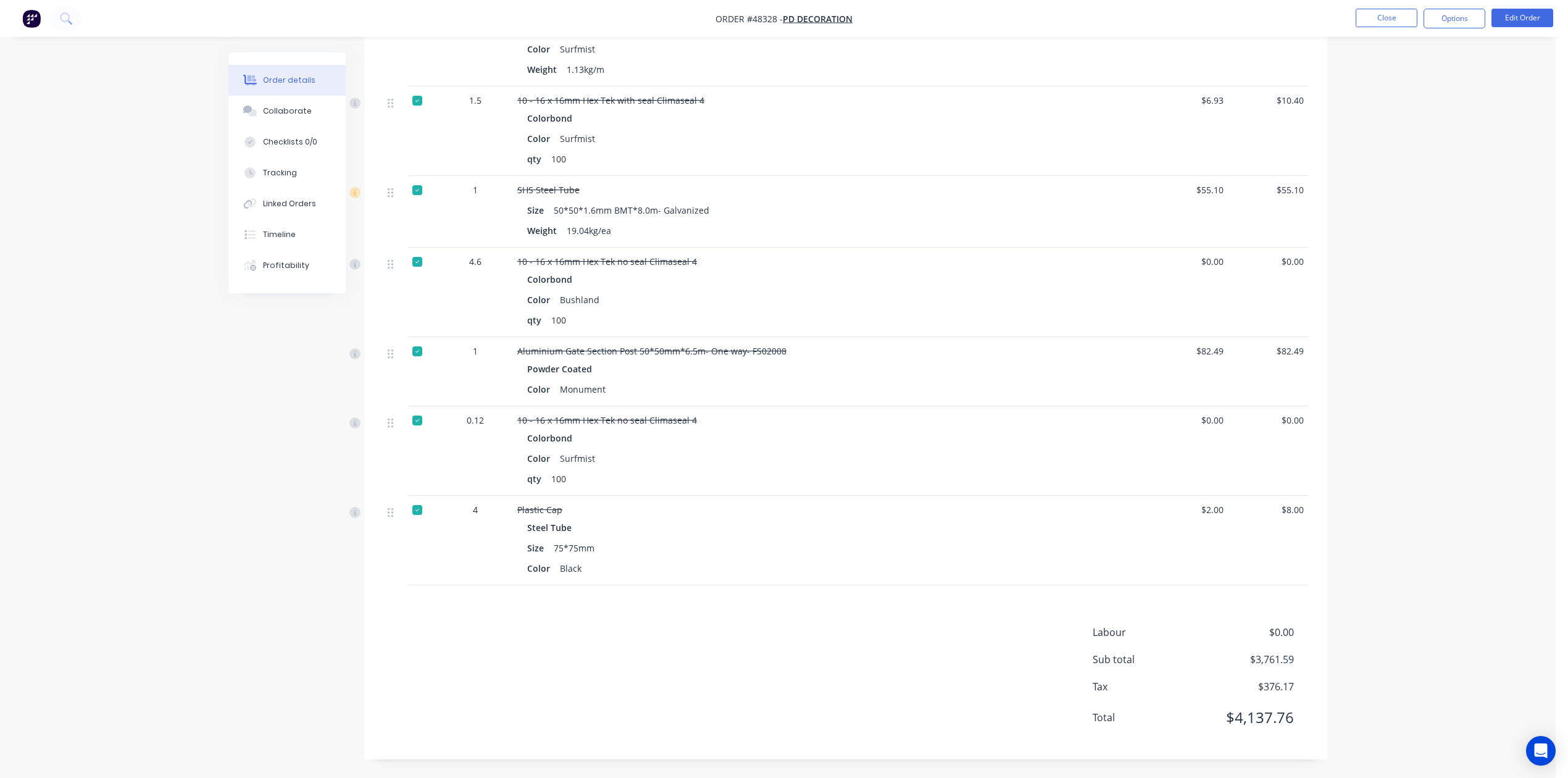
click at [853, 678] on div "Labour $0.00 Sub total $3,761.59 Tax $376.17 Total $4,137.76" at bounding box center [846, 682] width 926 height 116
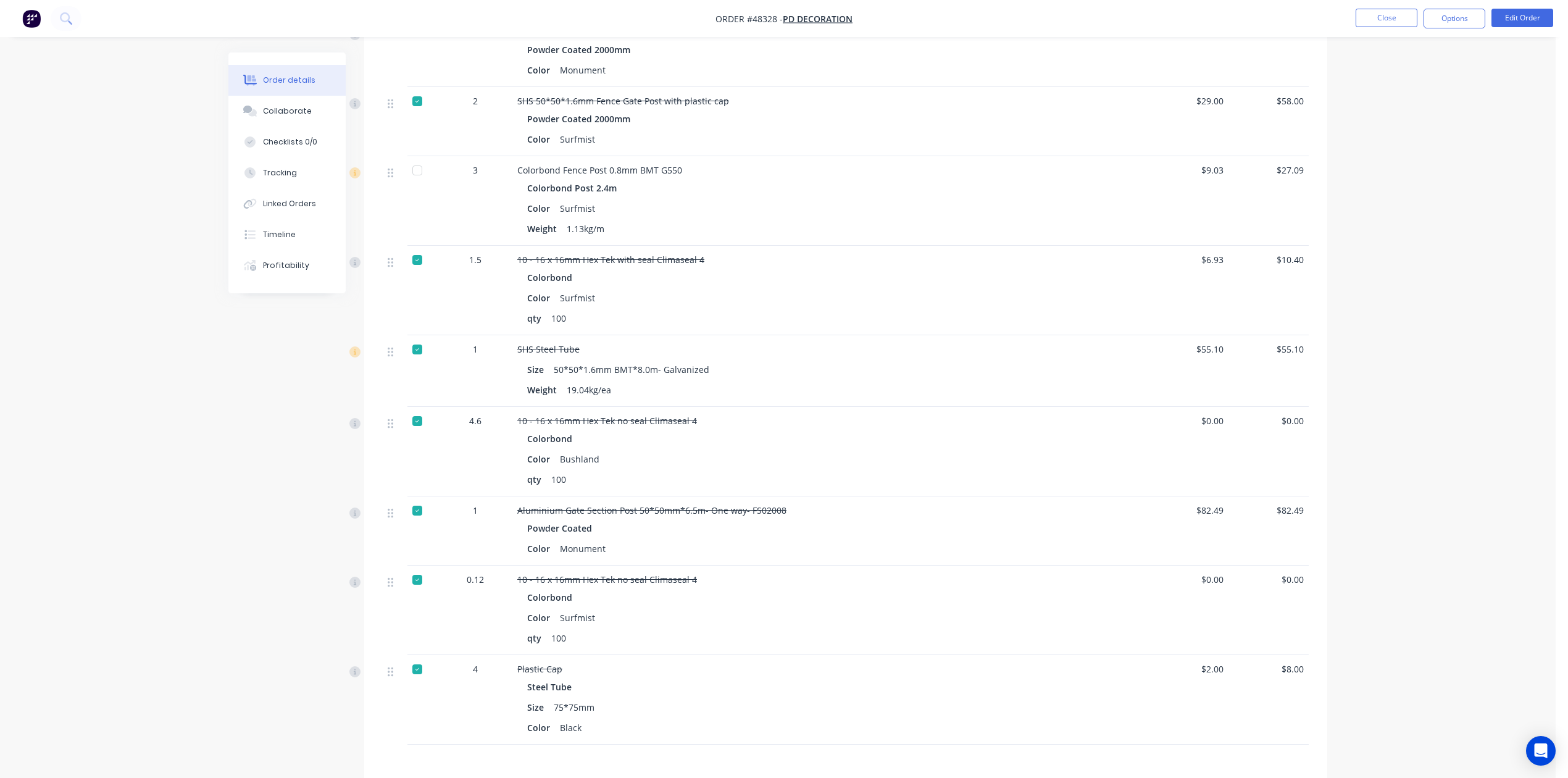
scroll to position [1317, 0]
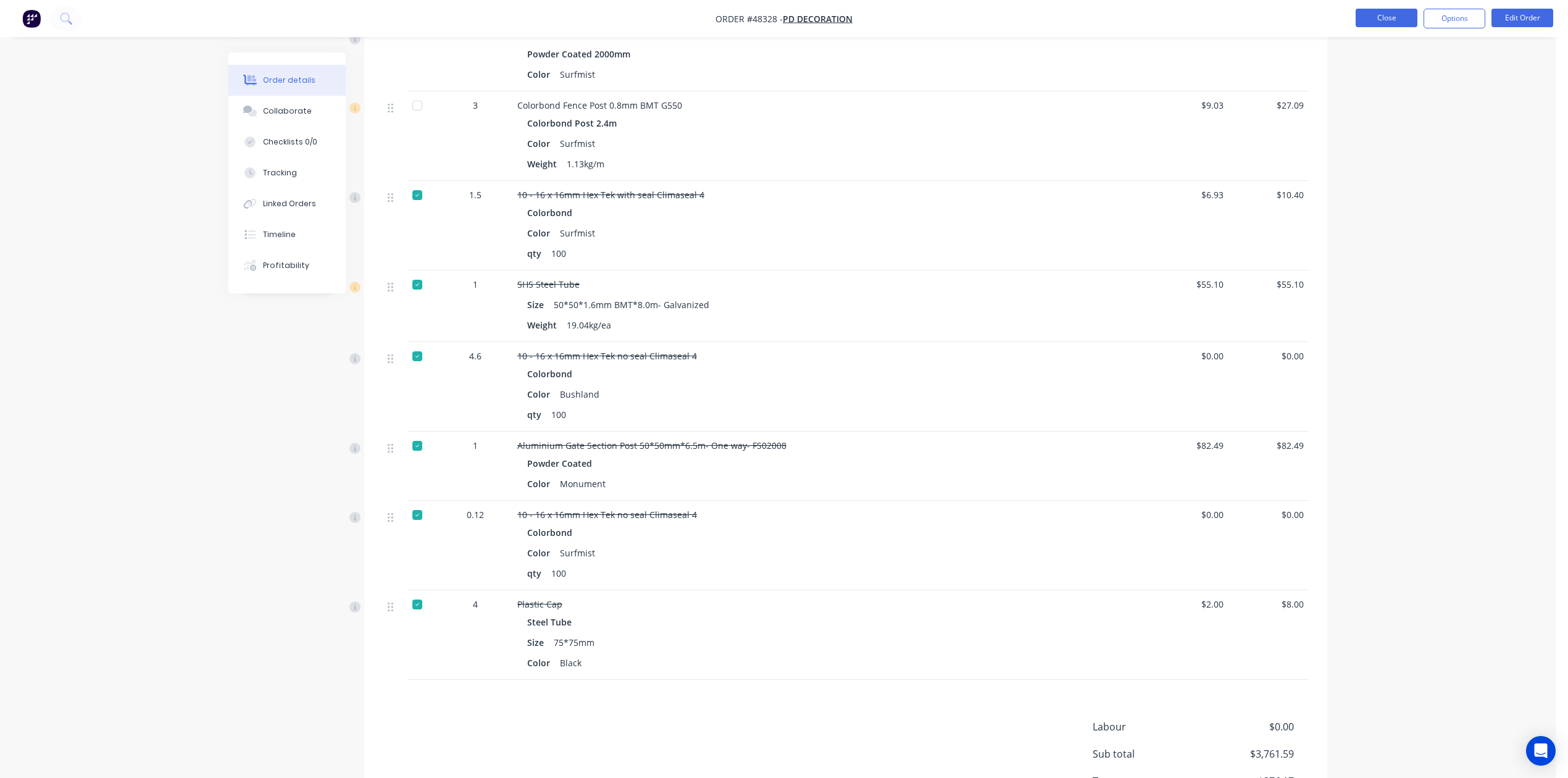
click at [1024, 15] on button "Close" at bounding box center [1387, 18] width 62 height 19
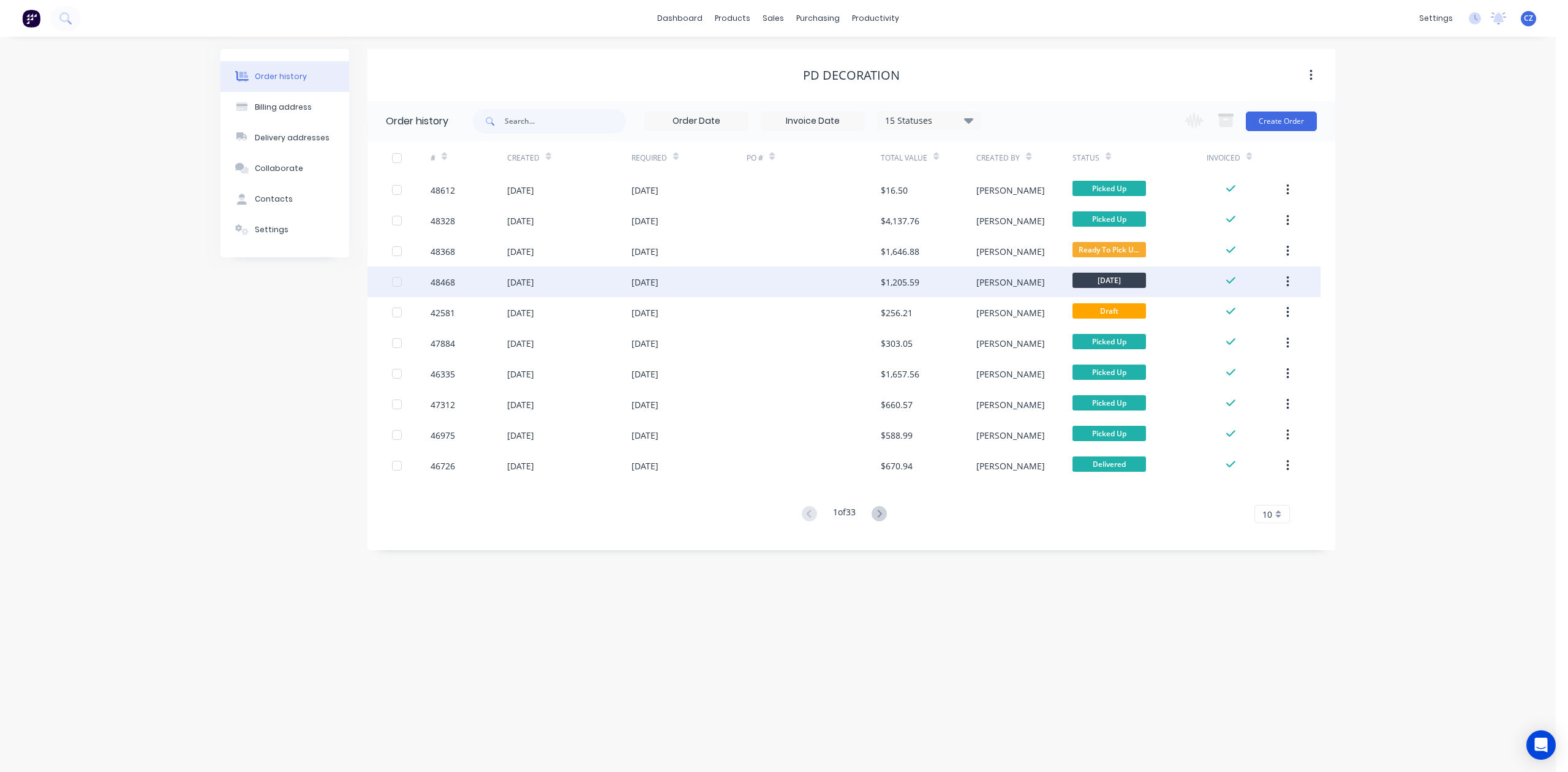
click at [1015, 279] on div "[PERSON_NAME]" at bounding box center [1025, 281] width 96 height 31
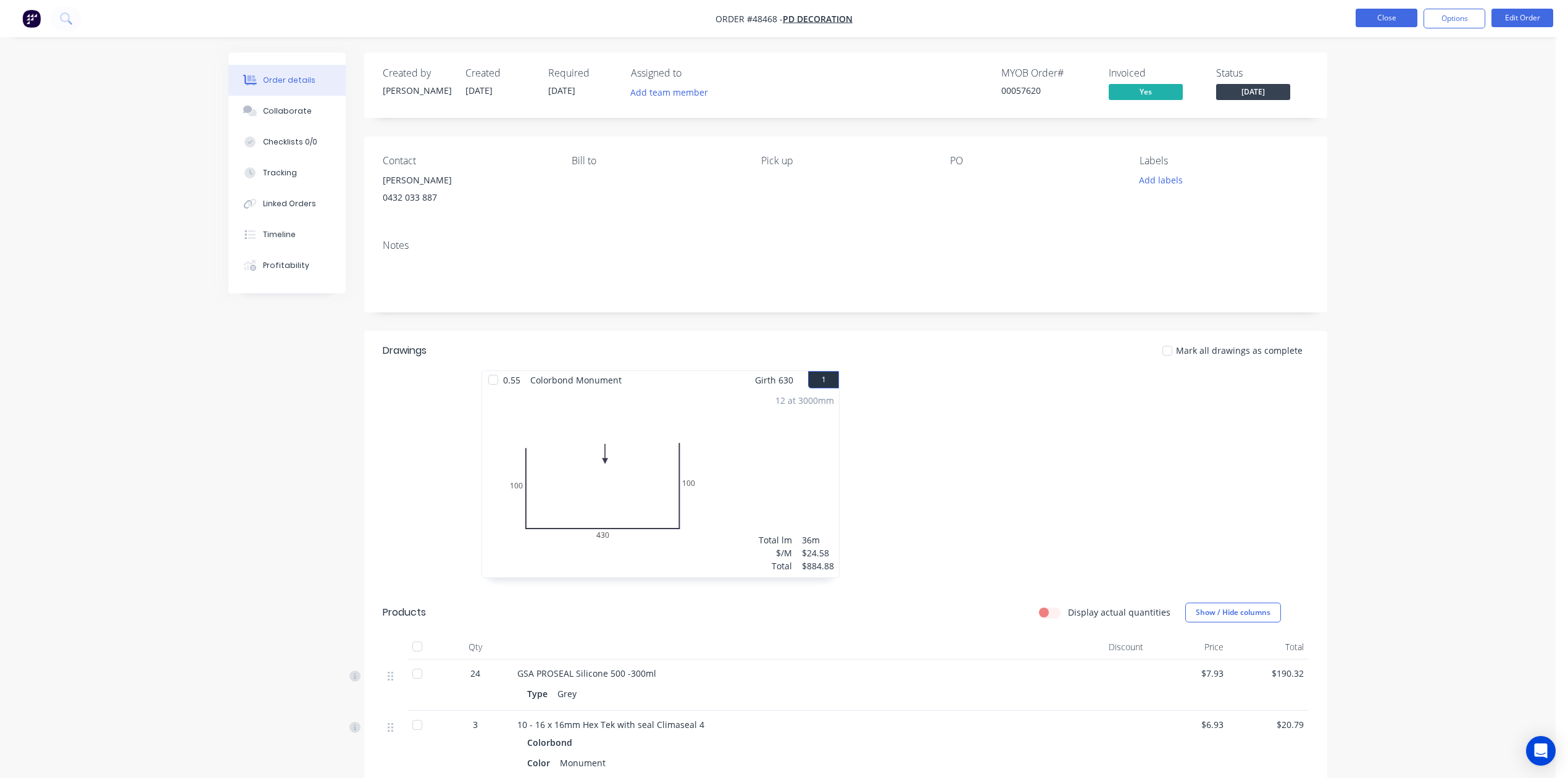
click at [1024, 16] on button "Close" at bounding box center [1387, 18] width 62 height 19
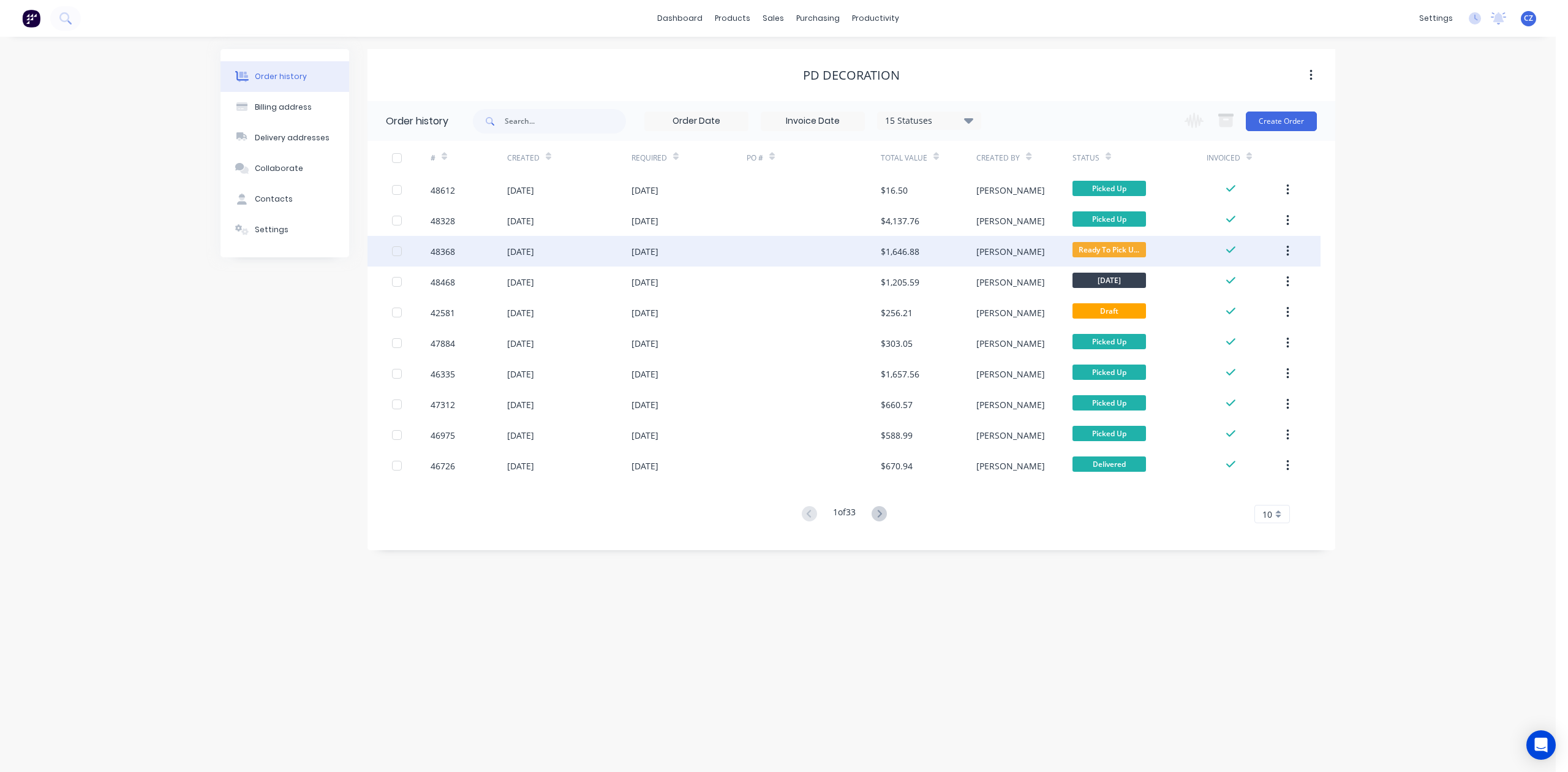
click at [950, 254] on div "$1,646.88" at bounding box center [929, 251] width 96 height 31
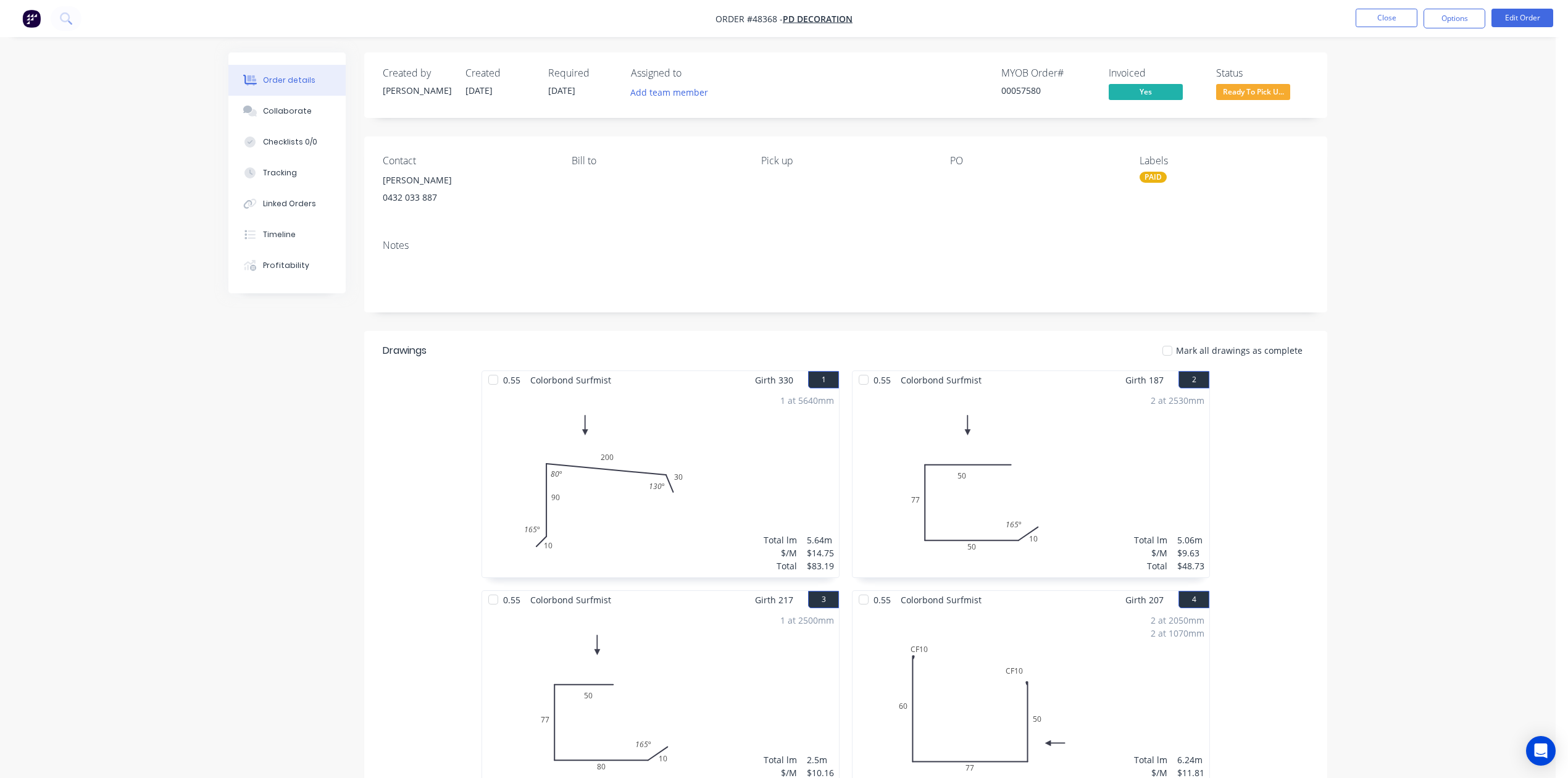
click at [1024, 81] on div "Status Ready To Pick U..." at bounding box center [1262, 86] width 93 height 36
click at [1024, 86] on span "Ready To Pick U..." at bounding box center [1253, 91] width 74 height 15
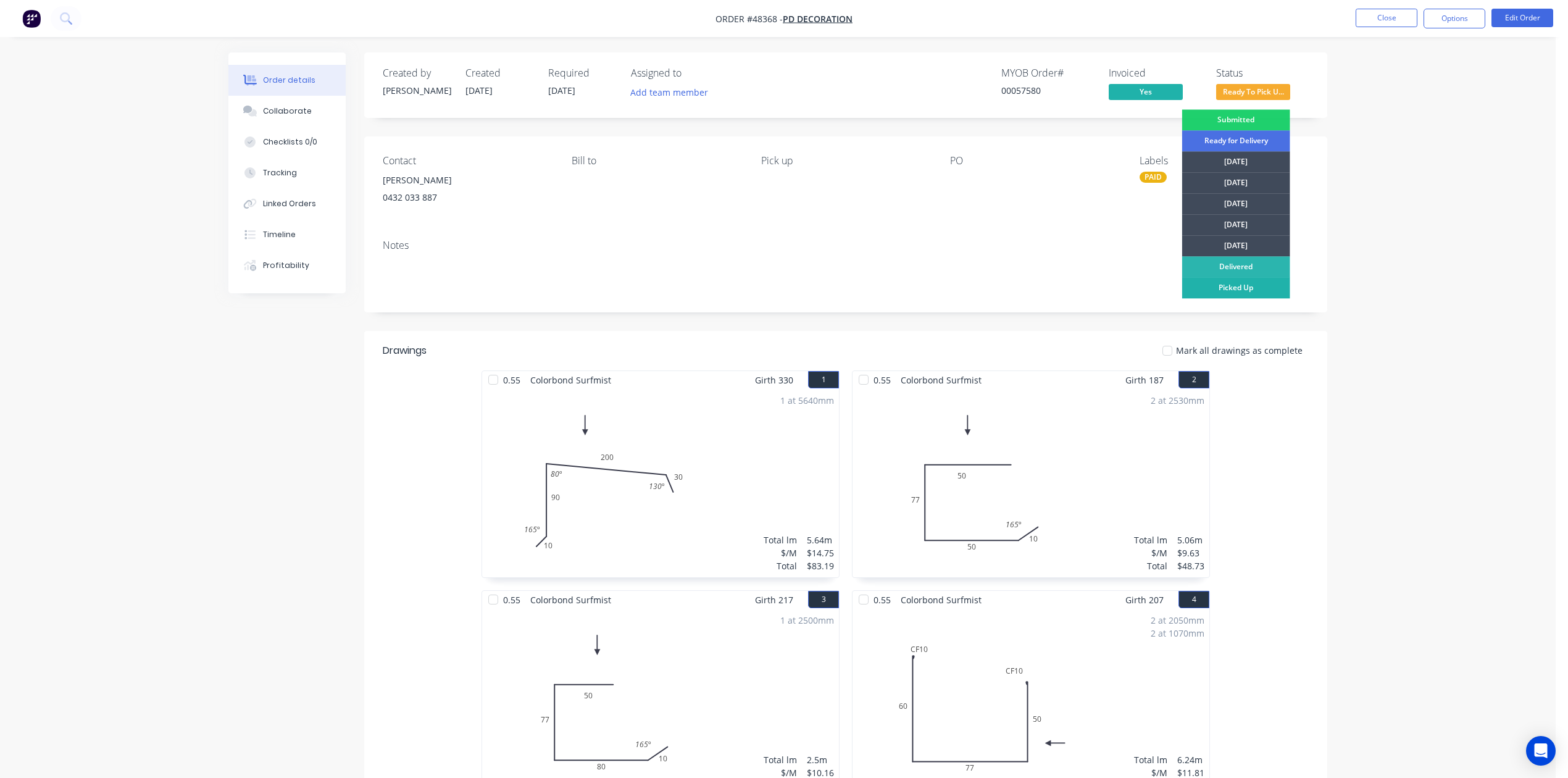
click at [1024, 284] on div "Picked Up" at bounding box center [1236, 287] width 108 height 21
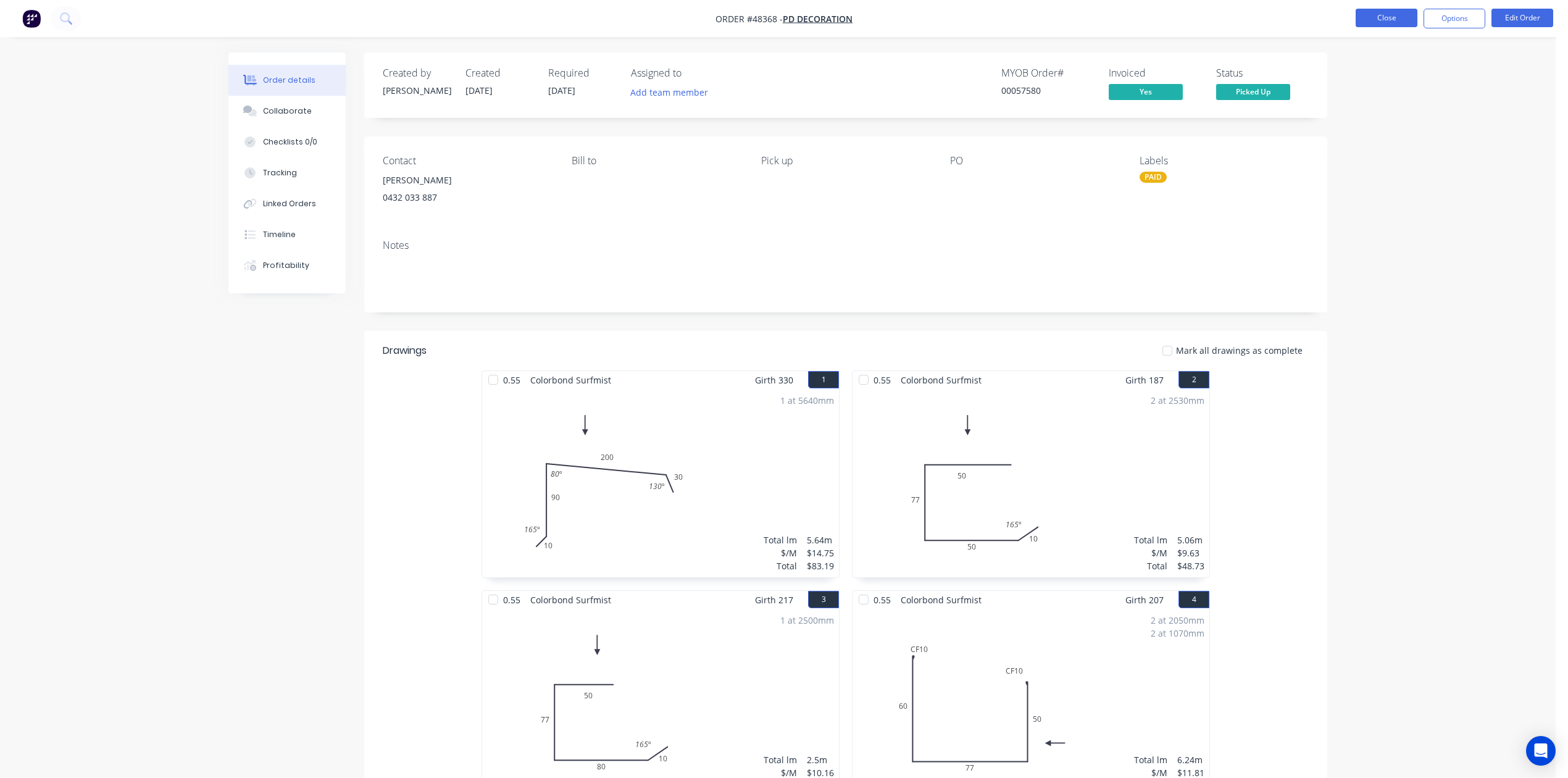
click at [1024, 24] on button "Close" at bounding box center [1387, 18] width 62 height 19
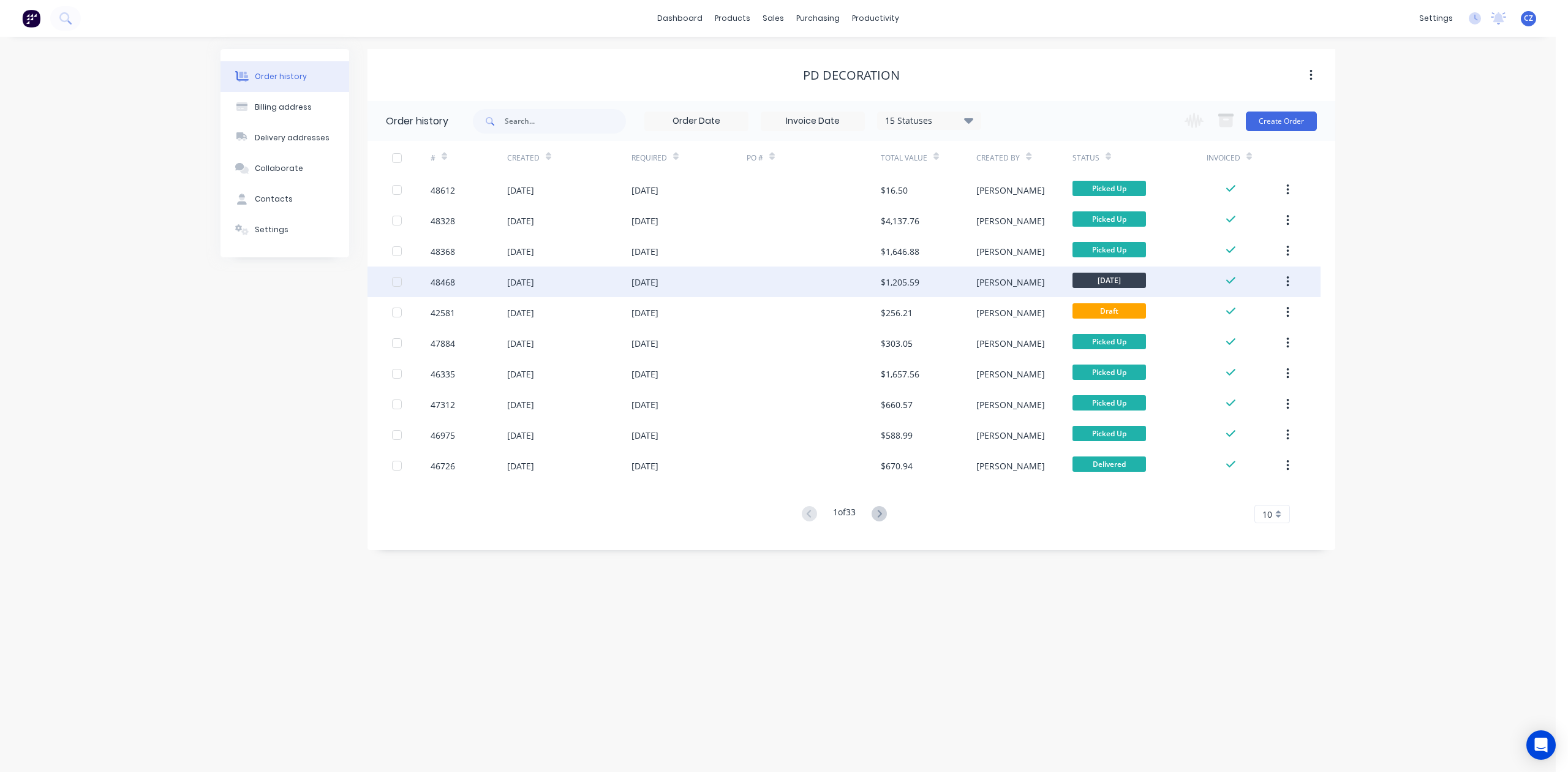
click at [883, 291] on div "$1,205.59" at bounding box center [929, 281] width 96 height 31
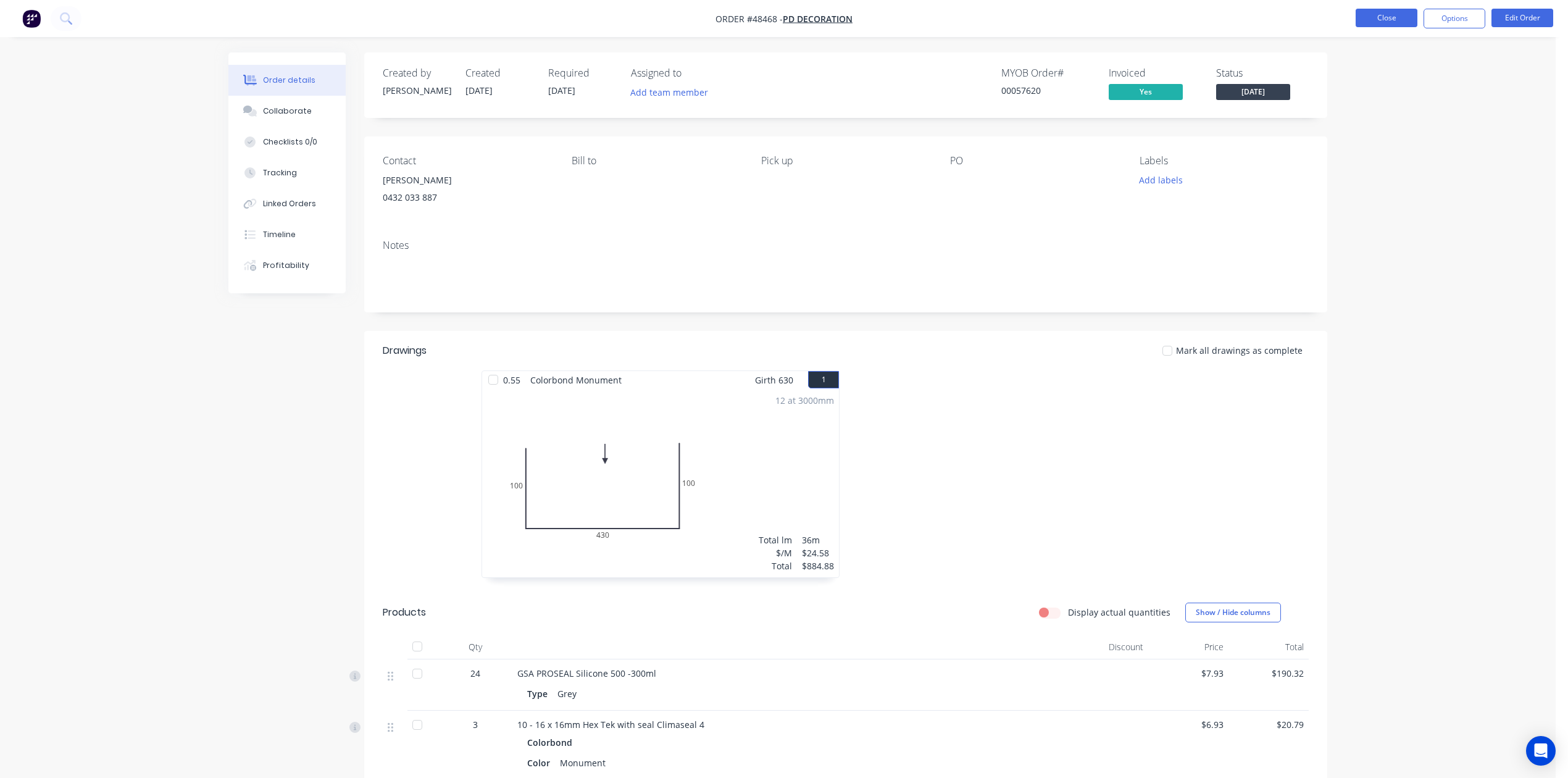
click at [1024, 20] on button "Close" at bounding box center [1387, 18] width 62 height 19
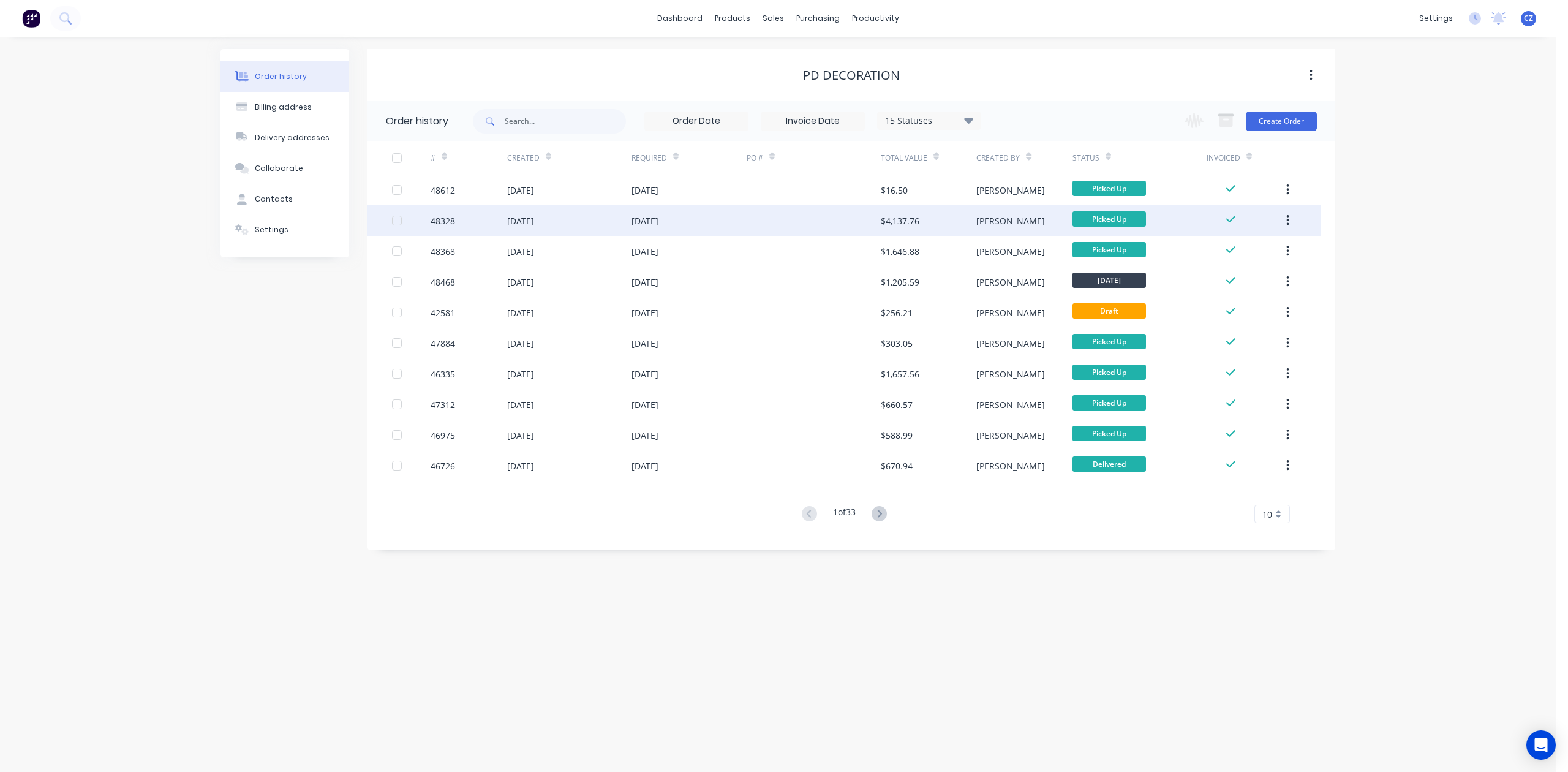
click at [1010, 216] on div "[PERSON_NAME]" at bounding box center [1025, 220] width 96 height 31
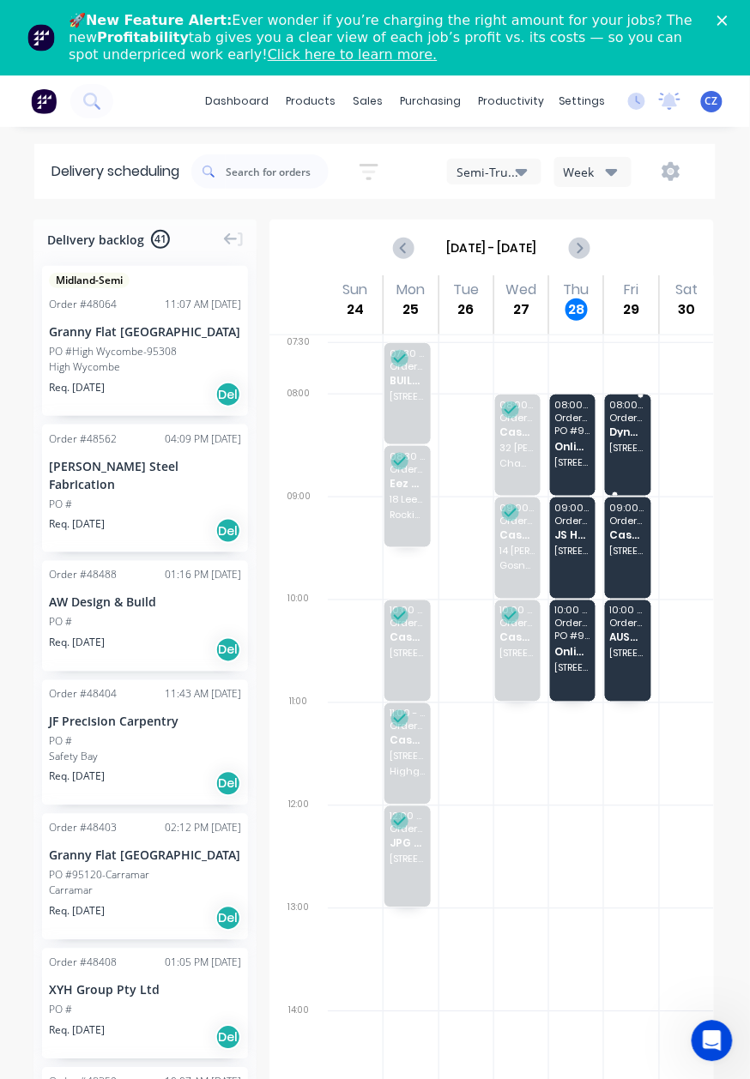
click at [612, 414] on span "Order # 48605" at bounding box center [628, 418] width 36 height 10
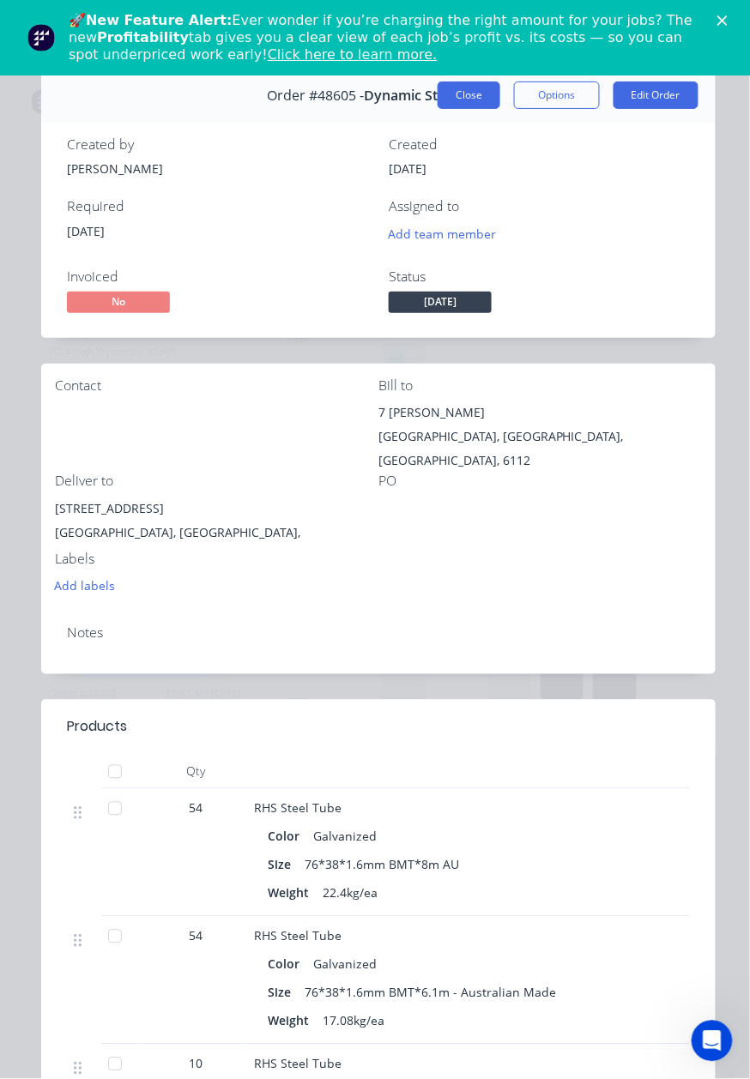
click at [440, 100] on button "Close" at bounding box center [469, 95] width 63 height 27
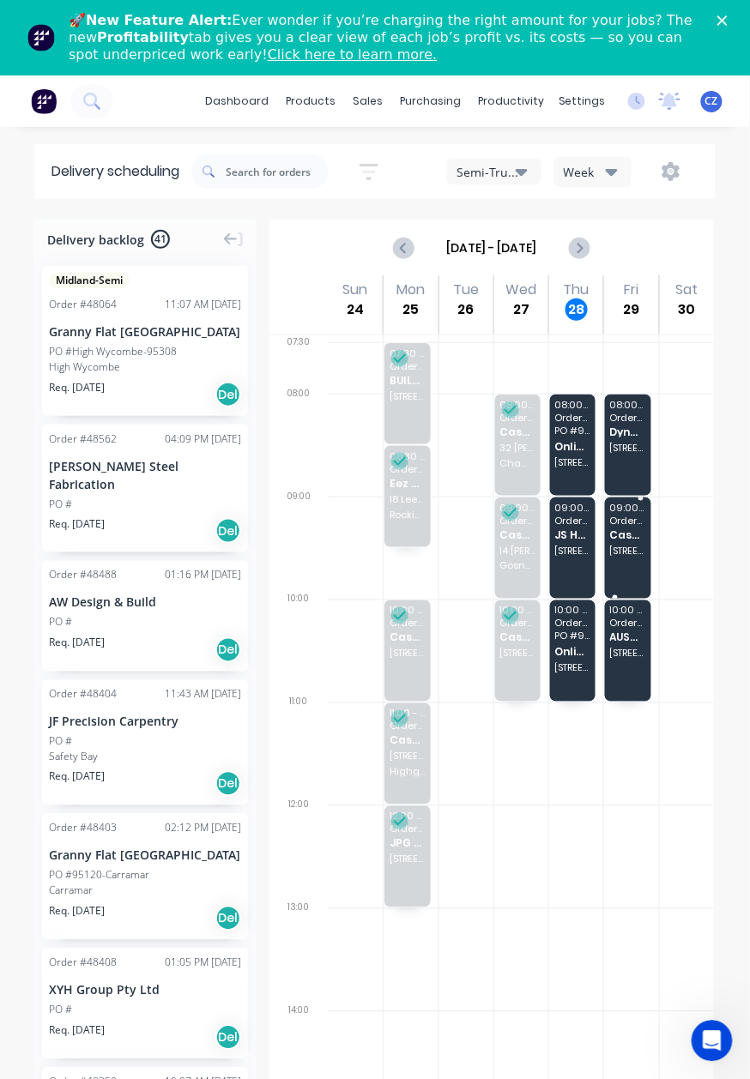
click at [606, 542] on div "09:00 - 10:00 Order # 47791 Cash Trade [STREET_ADDRESS]" at bounding box center [627, 548] width 45 height 101
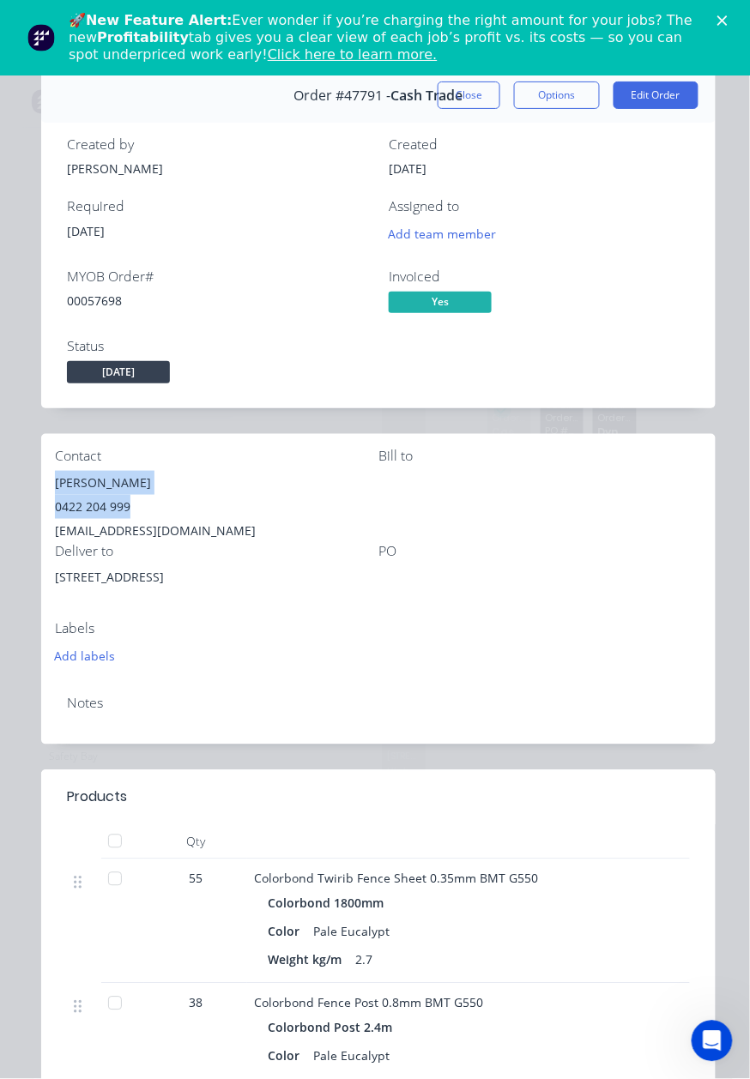
drag, startPoint x: 138, startPoint y: 509, endPoint x: 51, endPoint y: 488, distance: 89.1
click at [51, 488] on div "Contact [PERSON_NAME] Soon [PHONE_NUMBER] [EMAIL_ADDRESS][DOMAIN_NAME] [PERSON_…" at bounding box center [378, 558] width 674 height 248
copy div "[PERSON_NAME] Soon 0422 204 999"
click at [448, 93] on button "Close" at bounding box center [469, 95] width 63 height 27
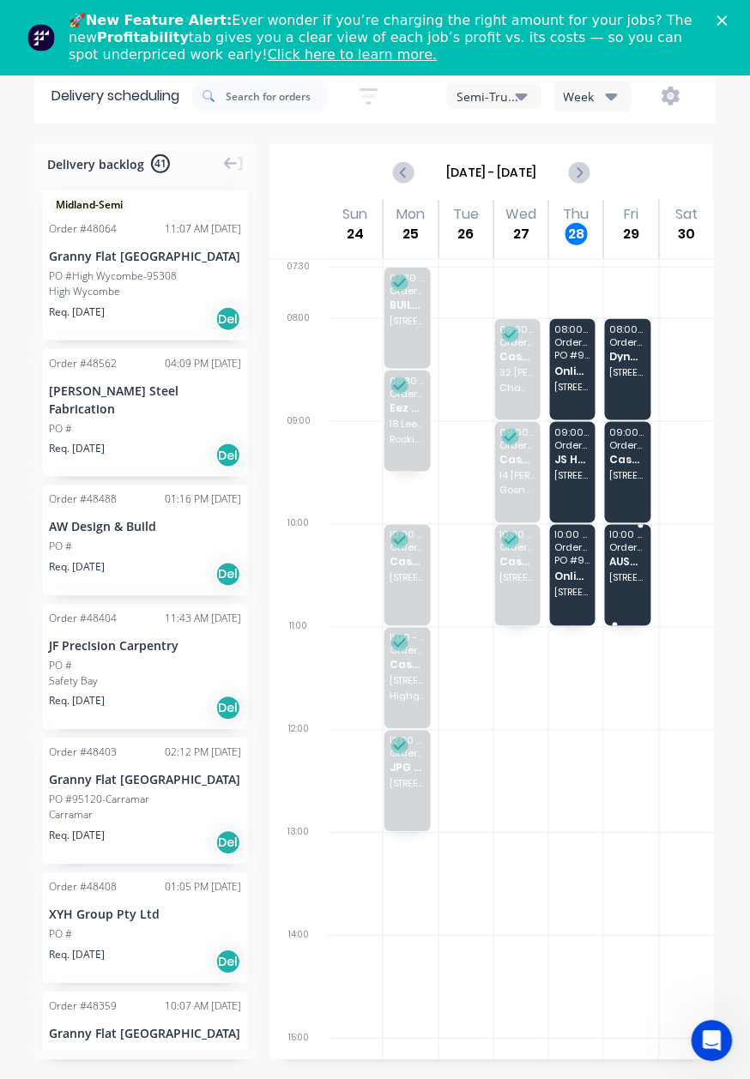
click at [615, 580] on span "[STREET_ADDRESS][PERSON_NAME]" at bounding box center [628, 578] width 36 height 10
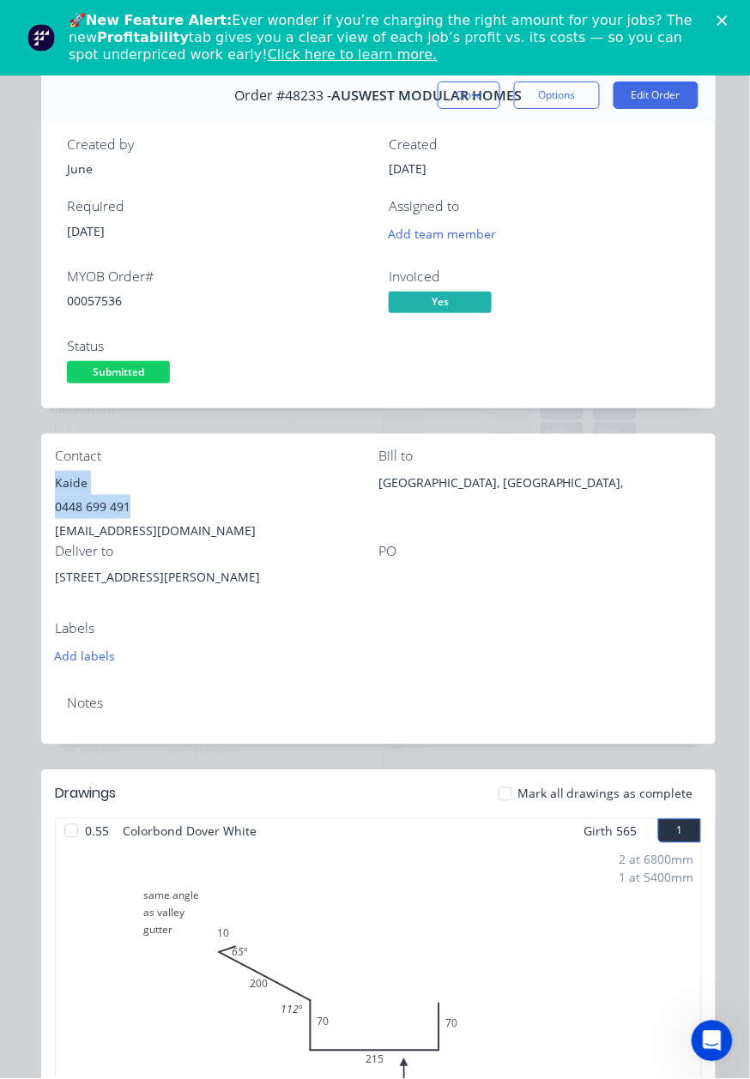
drag, startPoint x: 138, startPoint y: 509, endPoint x: 49, endPoint y: 484, distance: 92.6
click at [49, 484] on div "Contact Kaide [PHONE_NUMBER] [EMAIL_ADDRESS][DOMAIN_NAME] Bill to [GEOGRAPHIC_D…" at bounding box center [378, 558] width 674 height 248
copy div "Kaide 0448 699 491"
drag, startPoint x: 467, startPoint y: 70, endPoint x: 447, endPoint y: 90, distance: 27.9
click at [447, 90] on button "Close" at bounding box center [469, 95] width 63 height 27
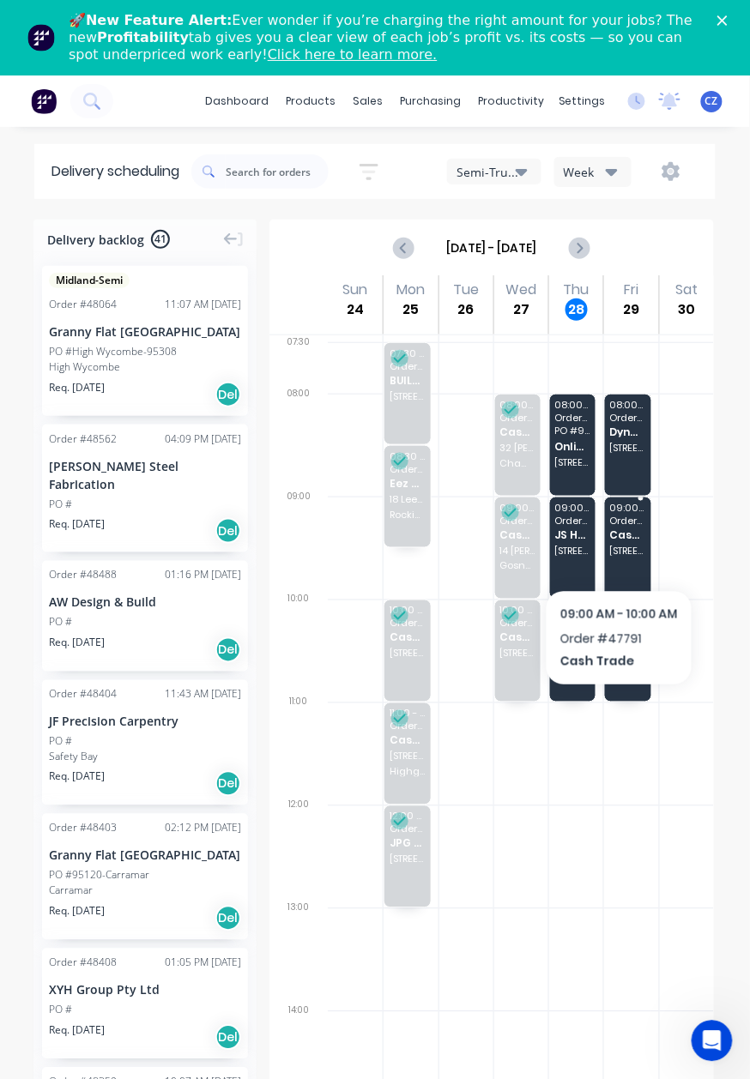
click at [619, 552] on span "[STREET_ADDRESS]" at bounding box center [628, 551] width 36 height 10
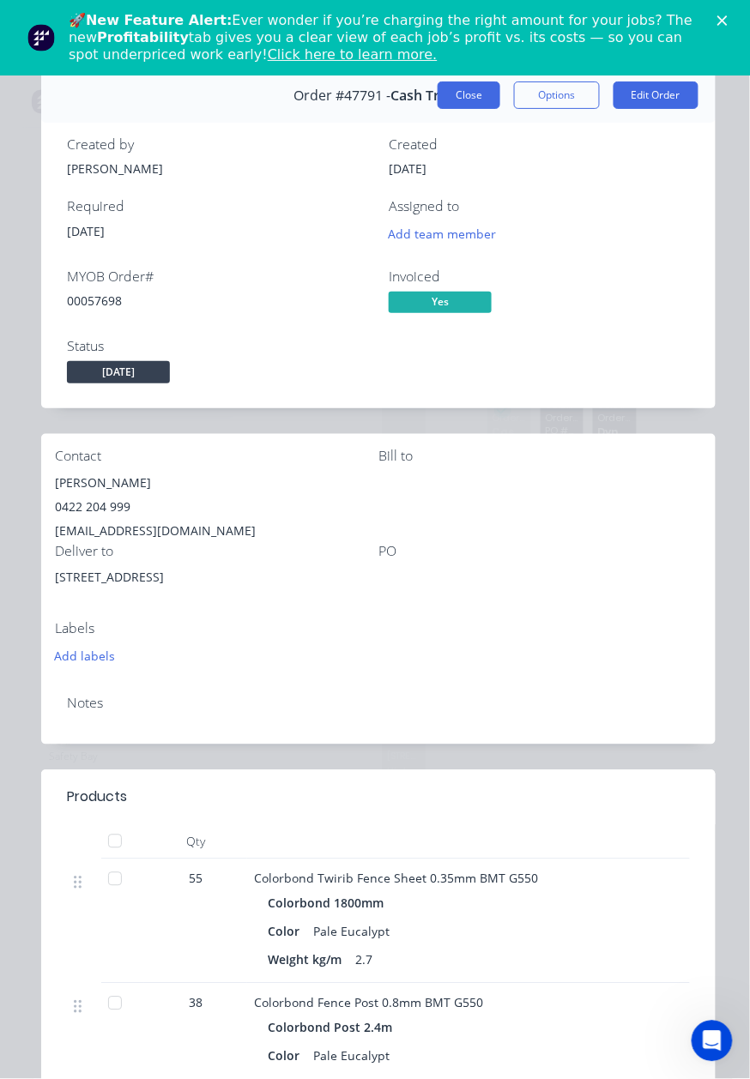
click at [438, 103] on button "Close" at bounding box center [469, 95] width 63 height 27
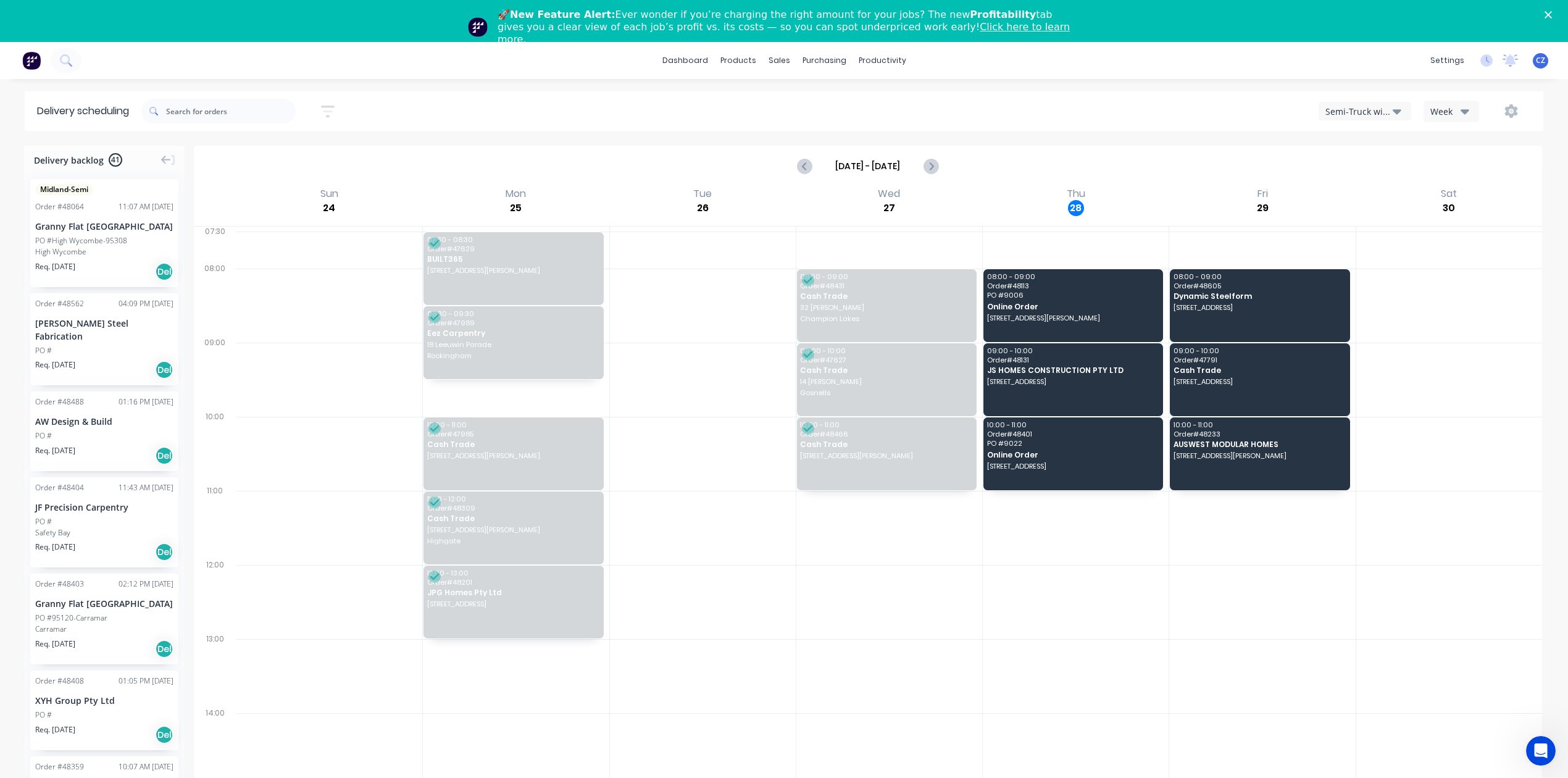
click at [1384, 102] on button "Semi-Truck with Hiab" at bounding box center [1364, 112] width 93 height 19
click at [1371, 189] on div "Utes Delivery" at bounding box center [1380, 192] width 122 height 24
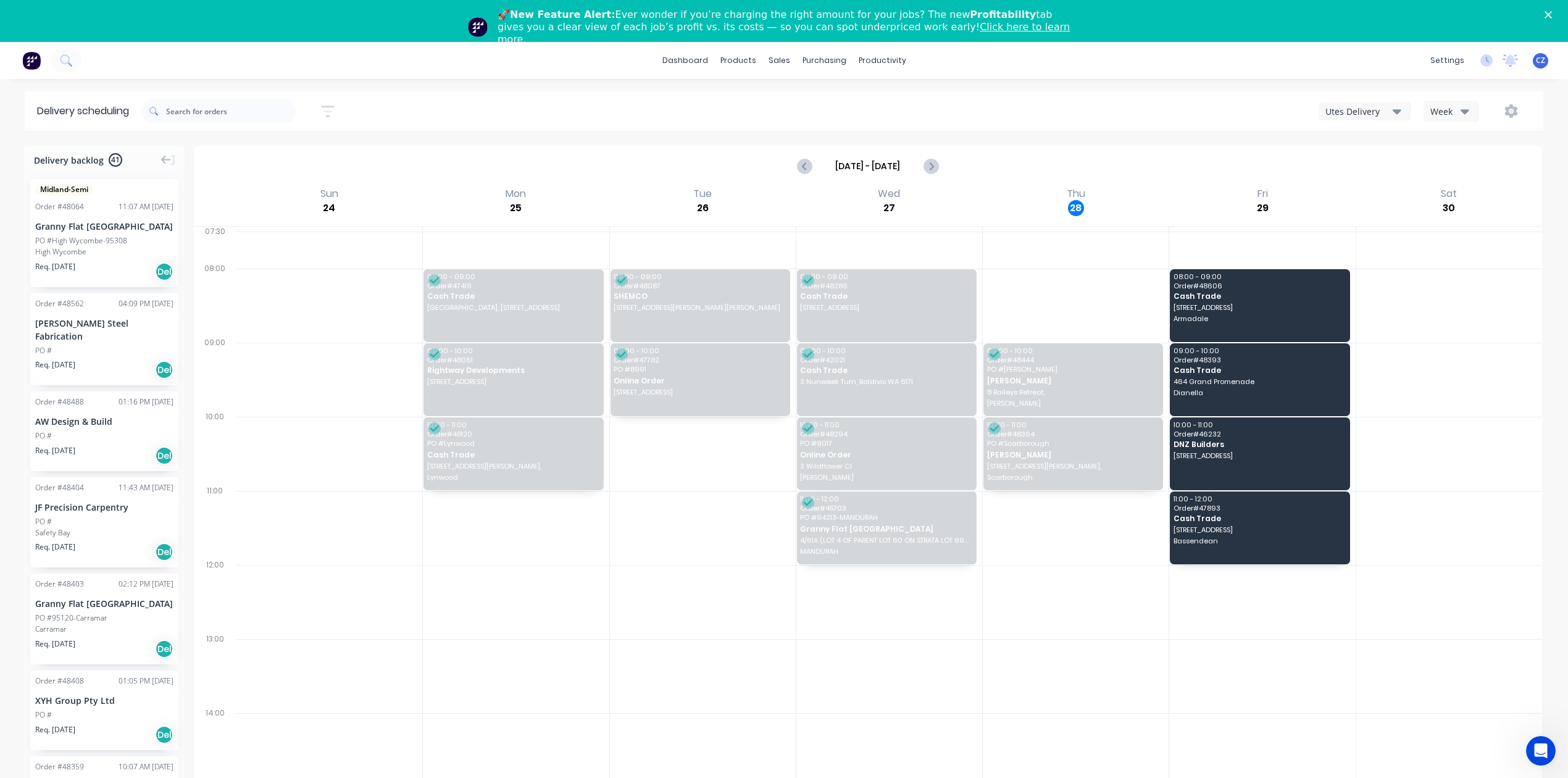
click at [1371, 110] on div "Utes Delivery" at bounding box center [1359, 112] width 68 height 13
click at [1368, 140] on div "Semi-Truck with Hiab" at bounding box center [1380, 143] width 122 height 24
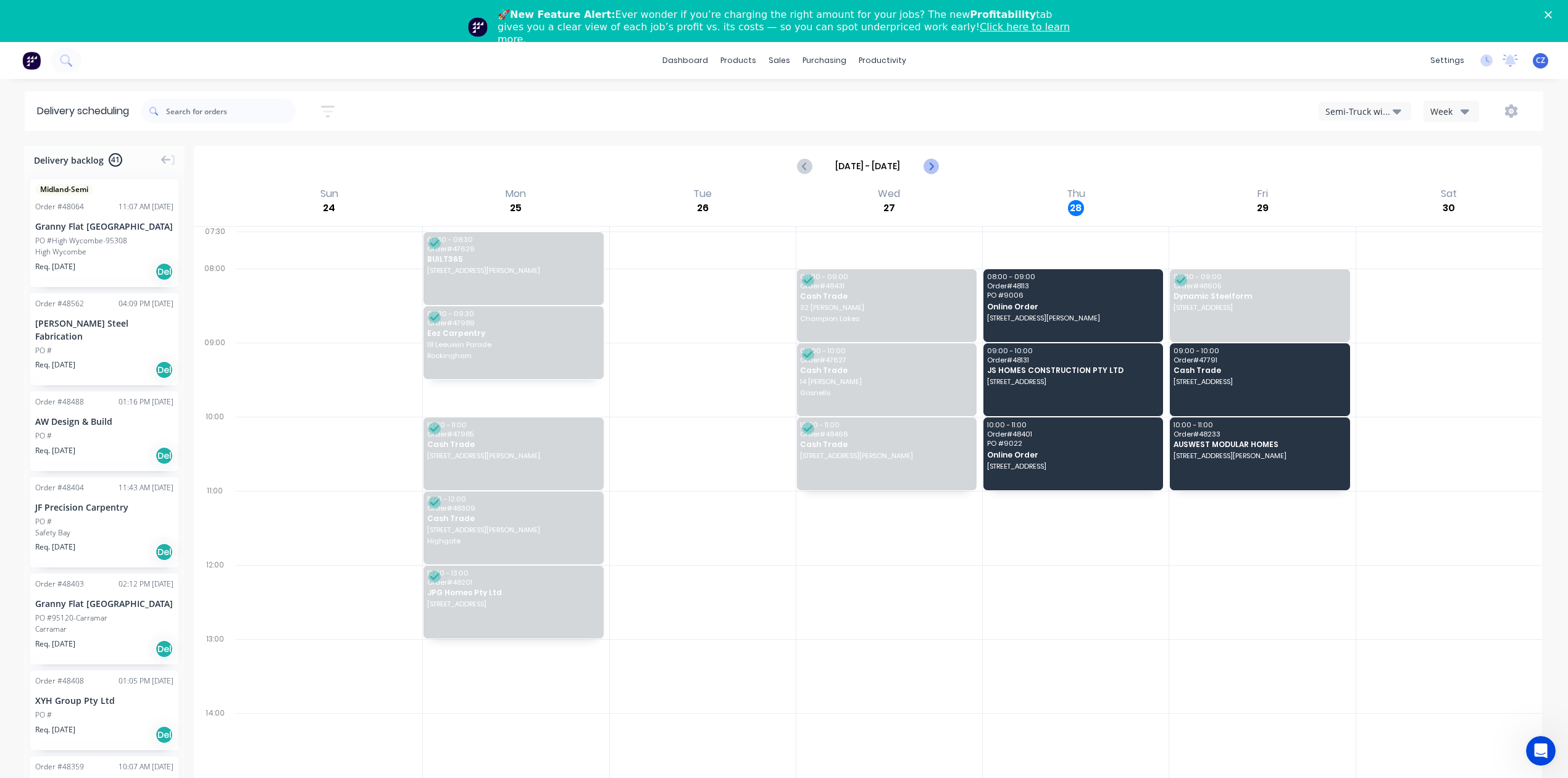
click at [928, 168] on icon "Next page" at bounding box center [930, 166] width 15 height 15
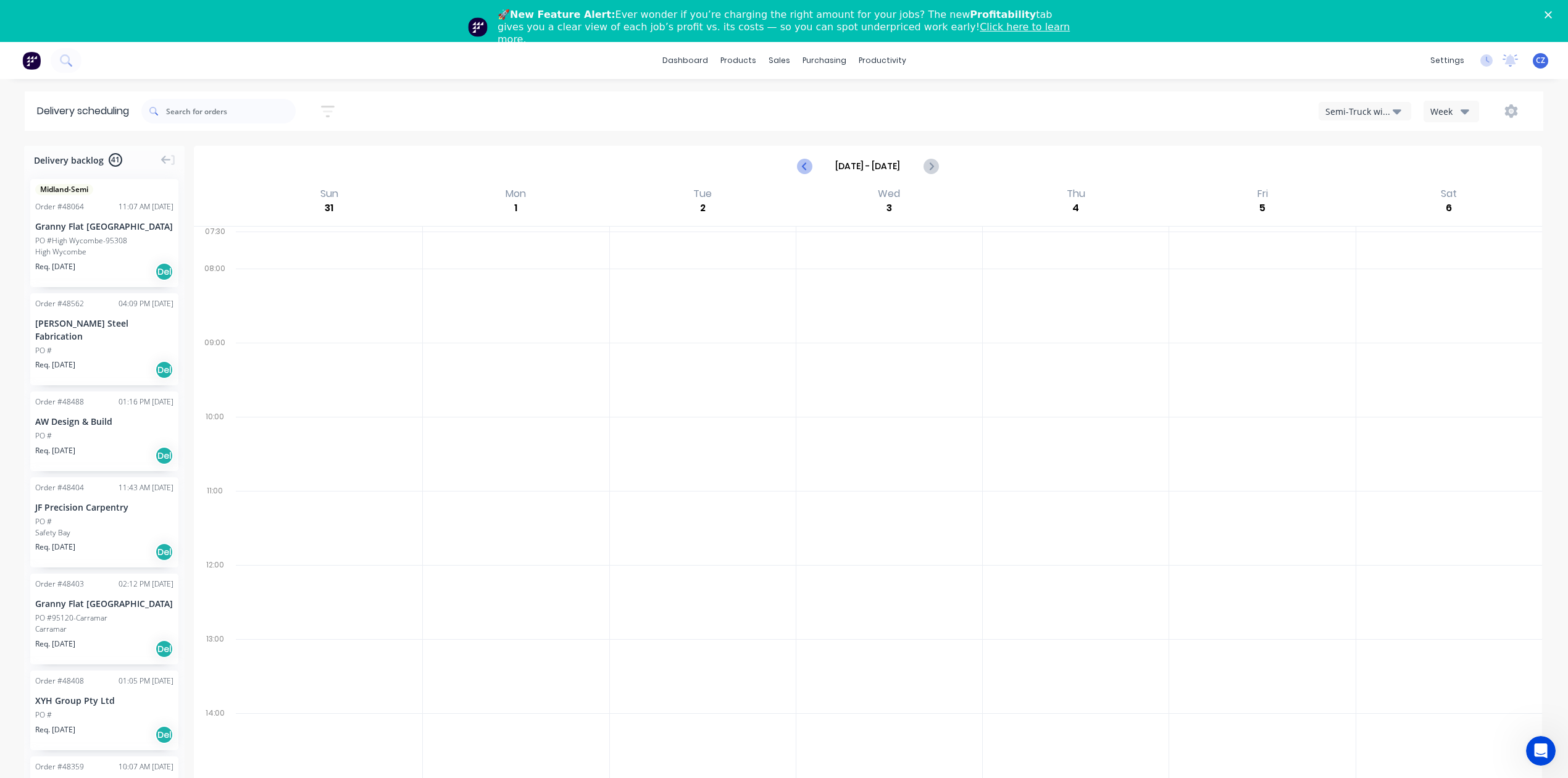
click at [813, 171] on button "Previous page" at bounding box center [805, 166] width 24 height 24
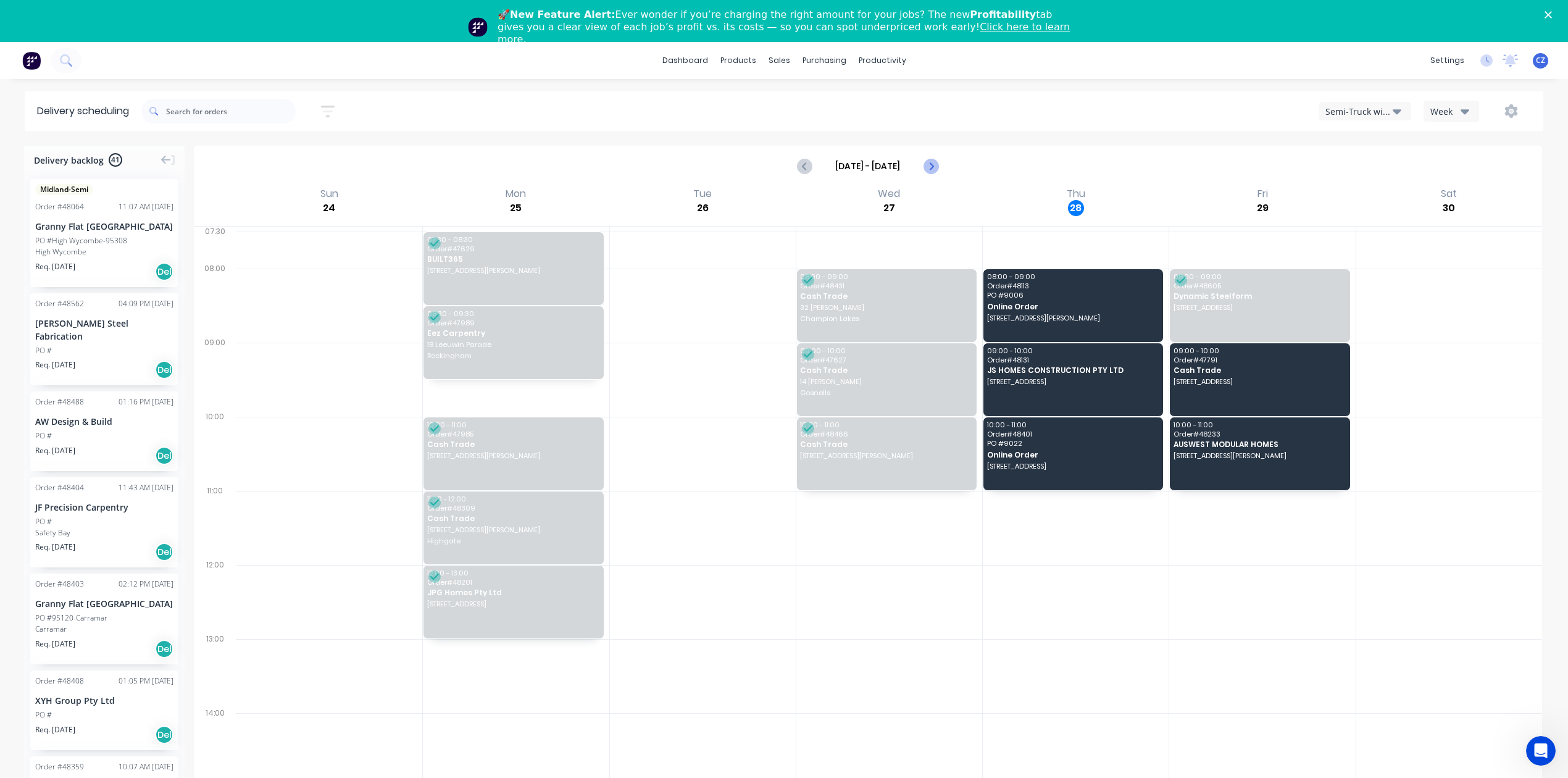
click at [933, 164] on icon "Next page" at bounding box center [930, 166] width 15 height 15
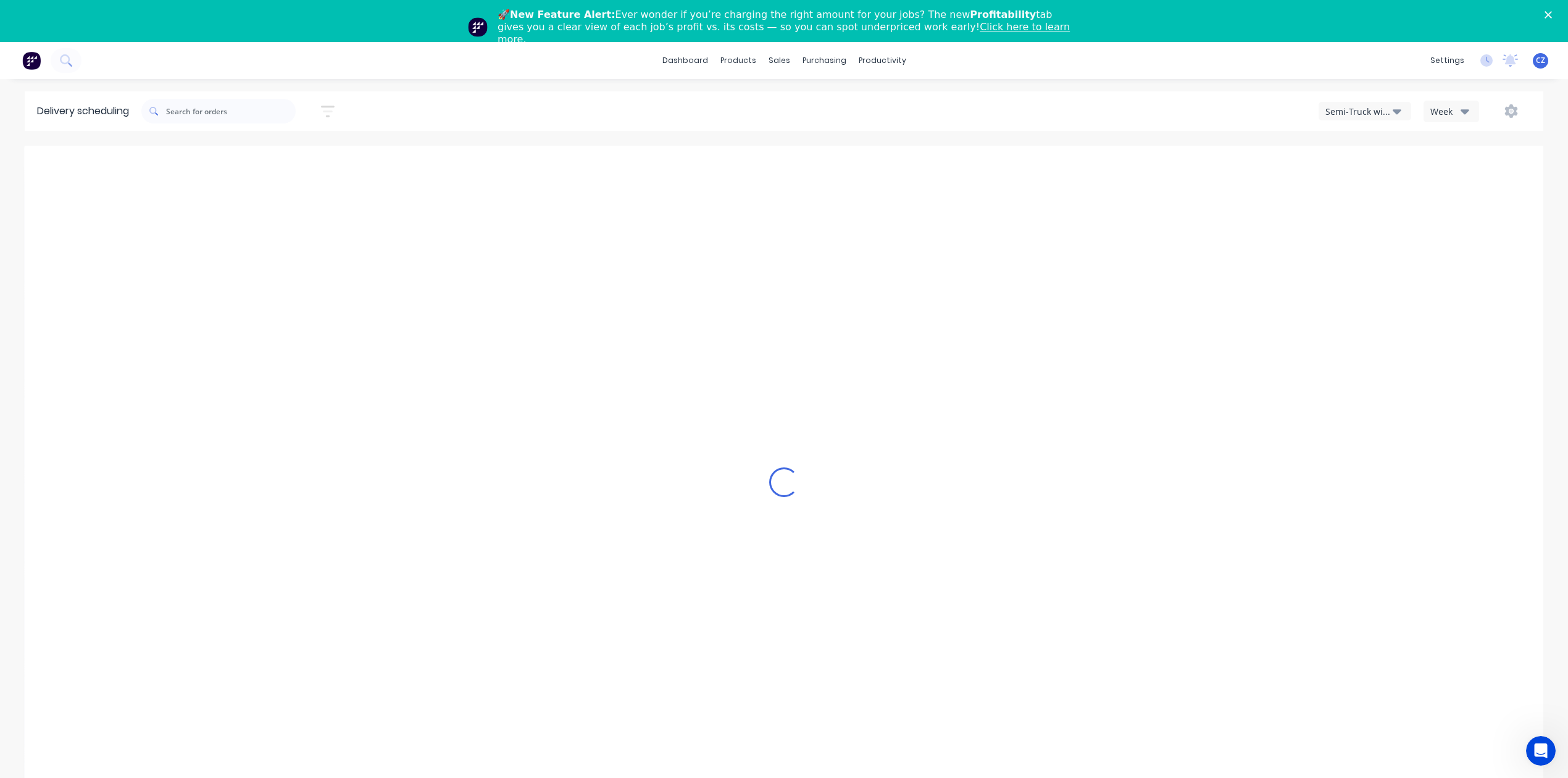
type input "[DATE] - [DATE]"
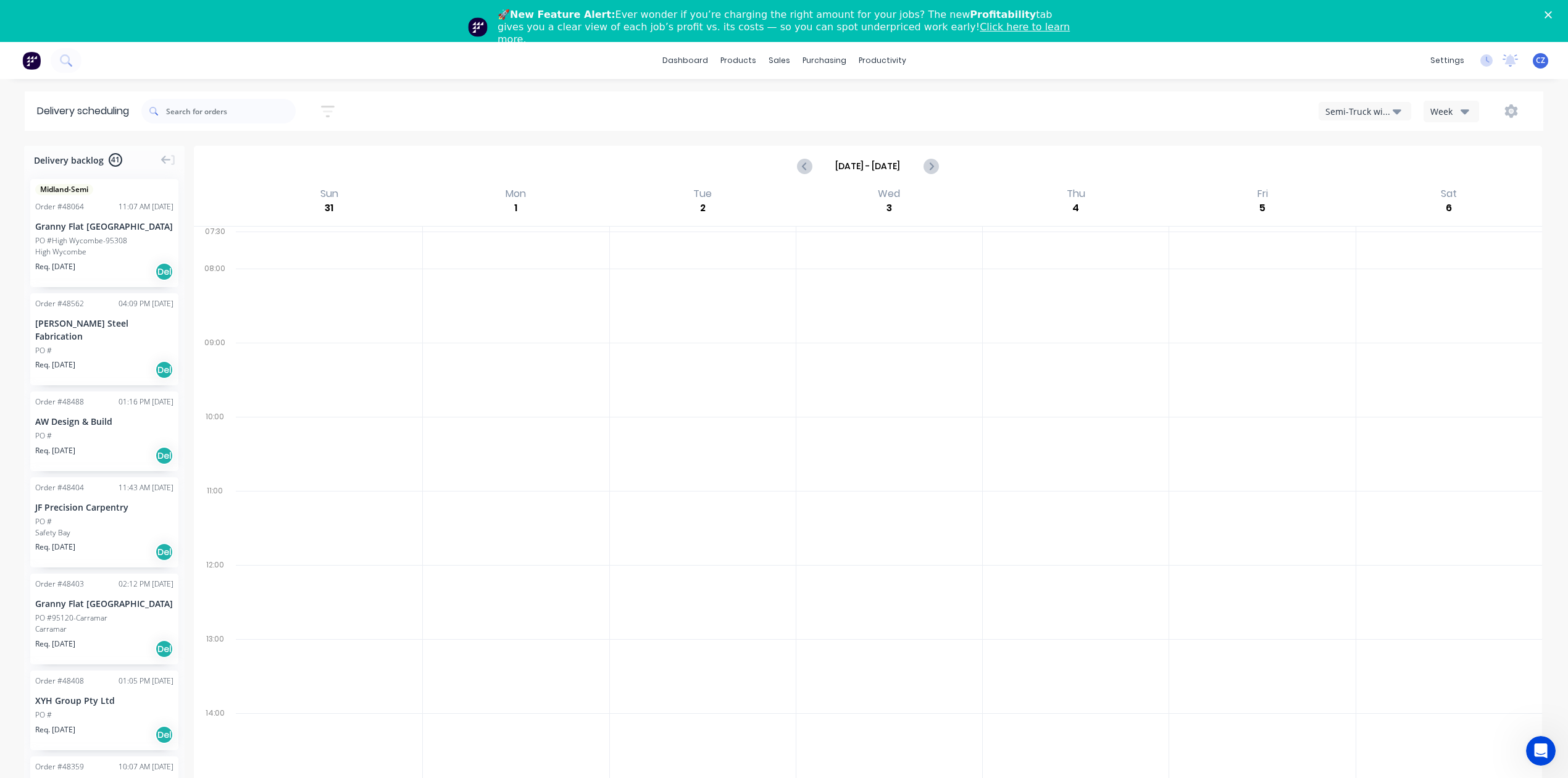
click at [1375, 109] on div "Semi-Truck with Hiab" at bounding box center [1359, 112] width 68 height 13
click at [1359, 186] on div "Utes Delivery" at bounding box center [1380, 192] width 122 height 24
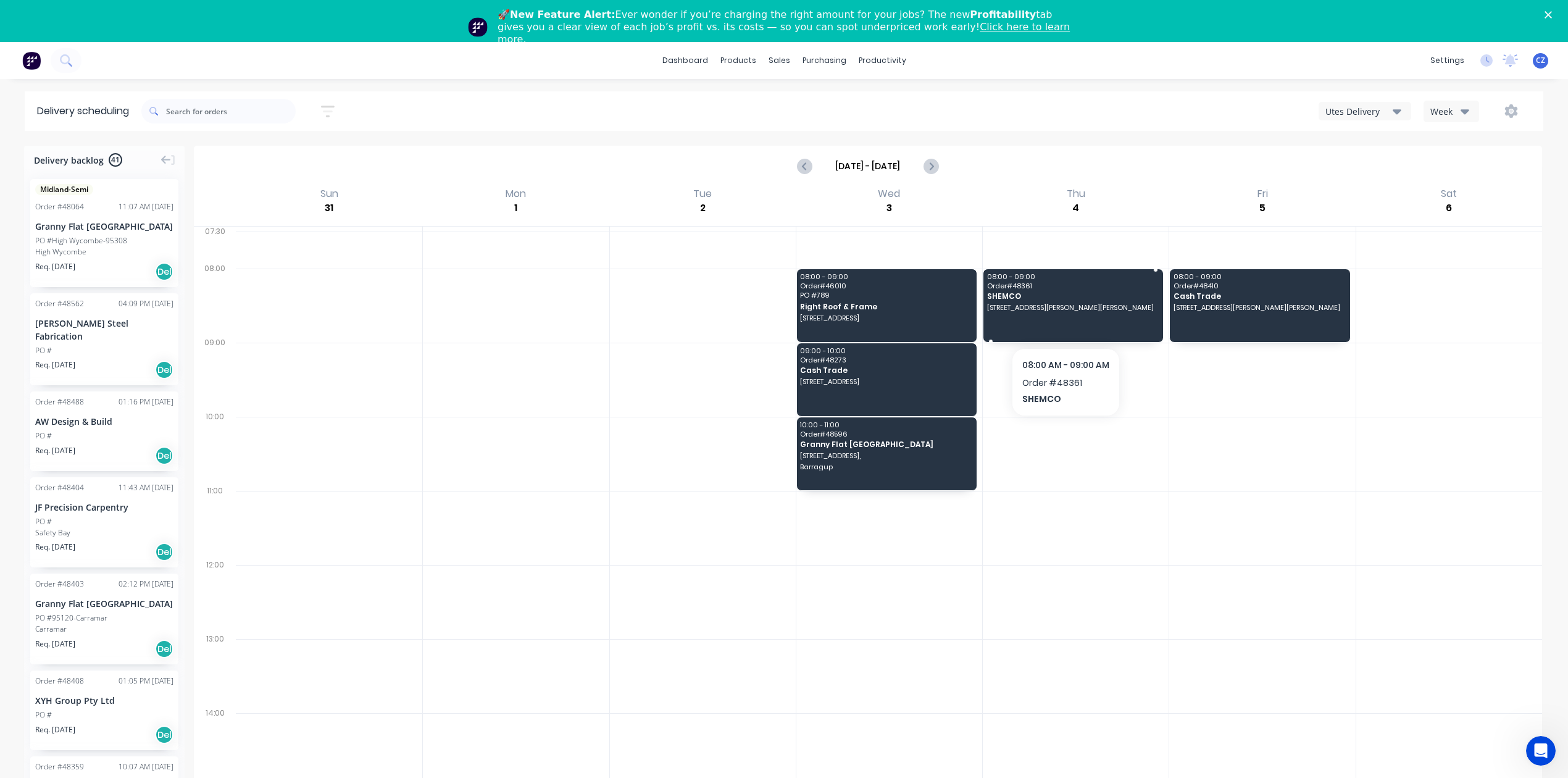
click at [1089, 298] on span "SHEMCO" at bounding box center [1073, 296] width 171 height 8
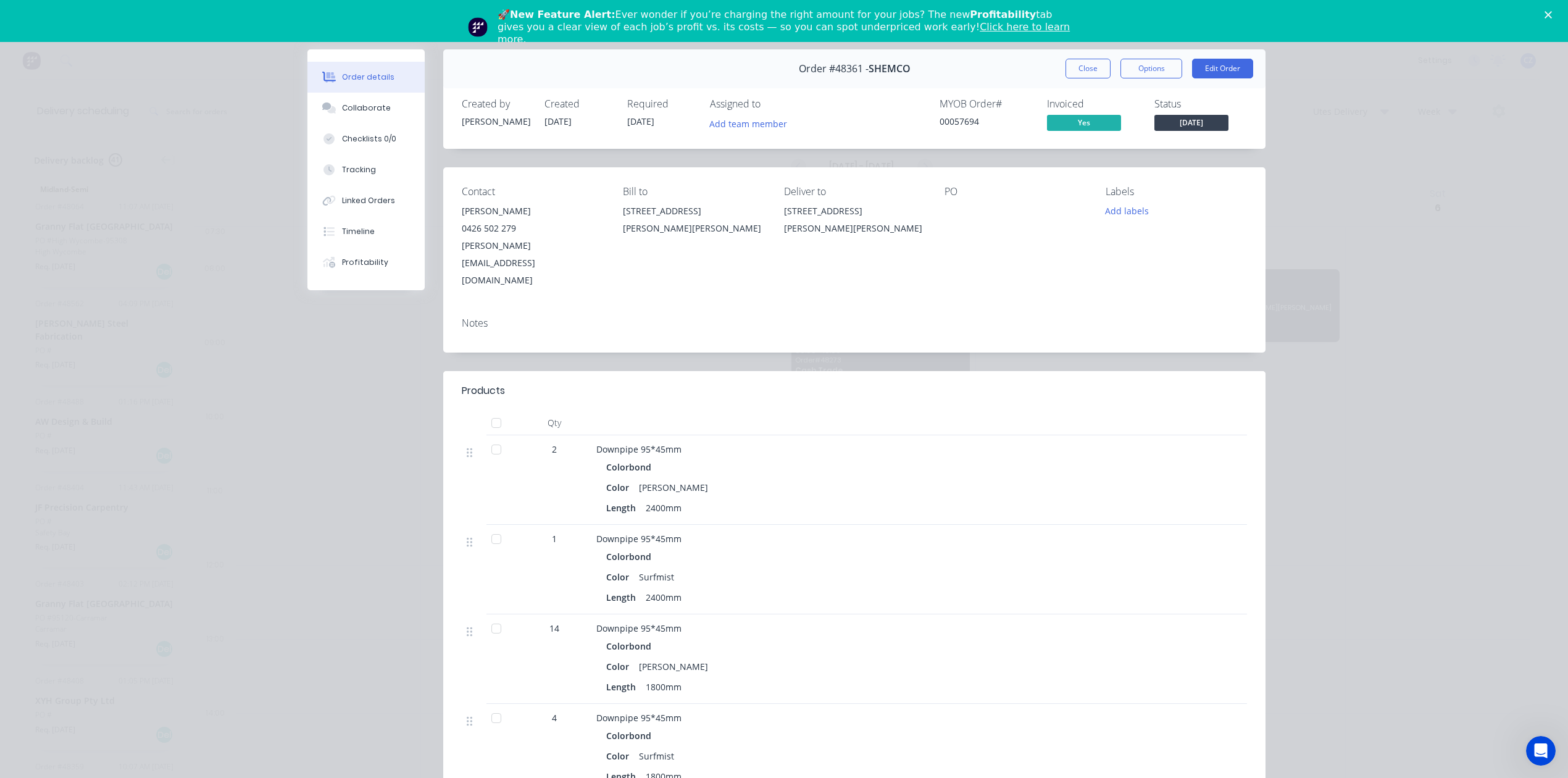
click at [804, 384] on div at bounding box center [938, 391] width 619 height 15
click at [1087, 67] on button "Close" at bounding box center [1088, 68] width 45 height 19
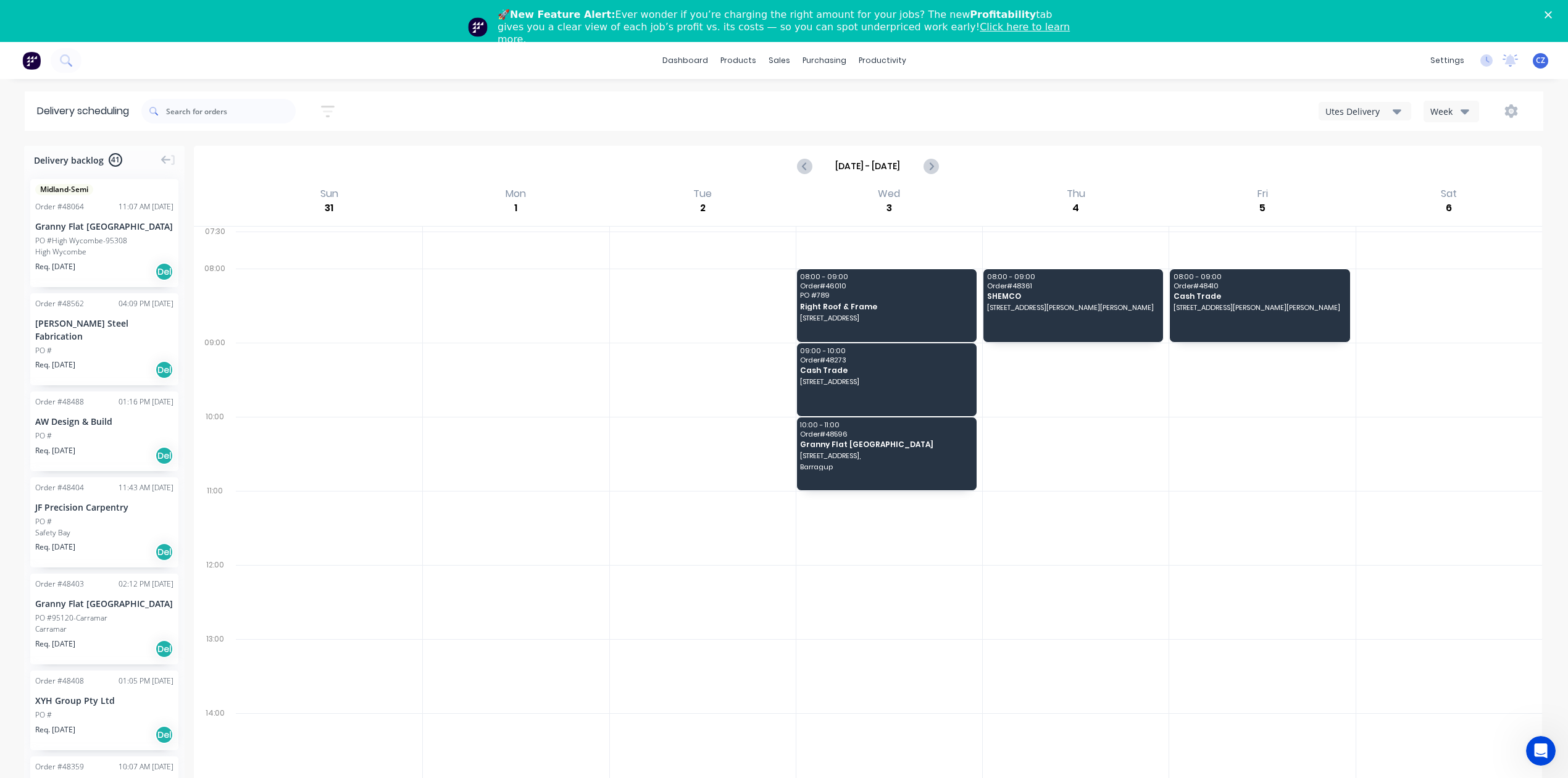
click at [1089, 571] on div at bounding box center [1076, 602] width 186 height 74
click at [802, 97] on div "Sales Orders" at bounding box center [825, 101] width 50 height 11
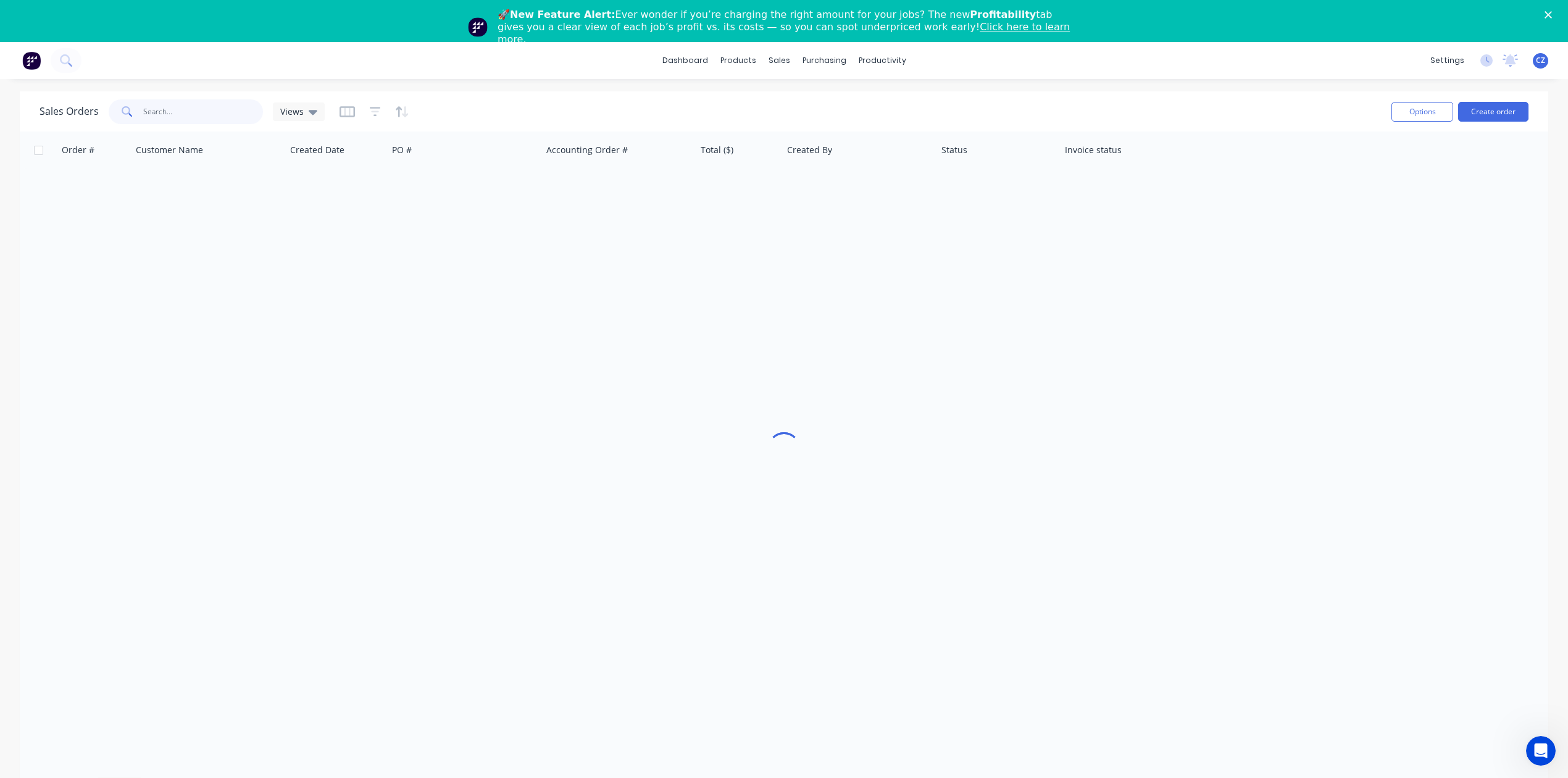
click at [201, 112] on input "text" at bounding box center [203, 112] width 120 height 24
click at [836, 102] on div "Purchase Orders" at bounding box center [864, 101] width 65 height 11
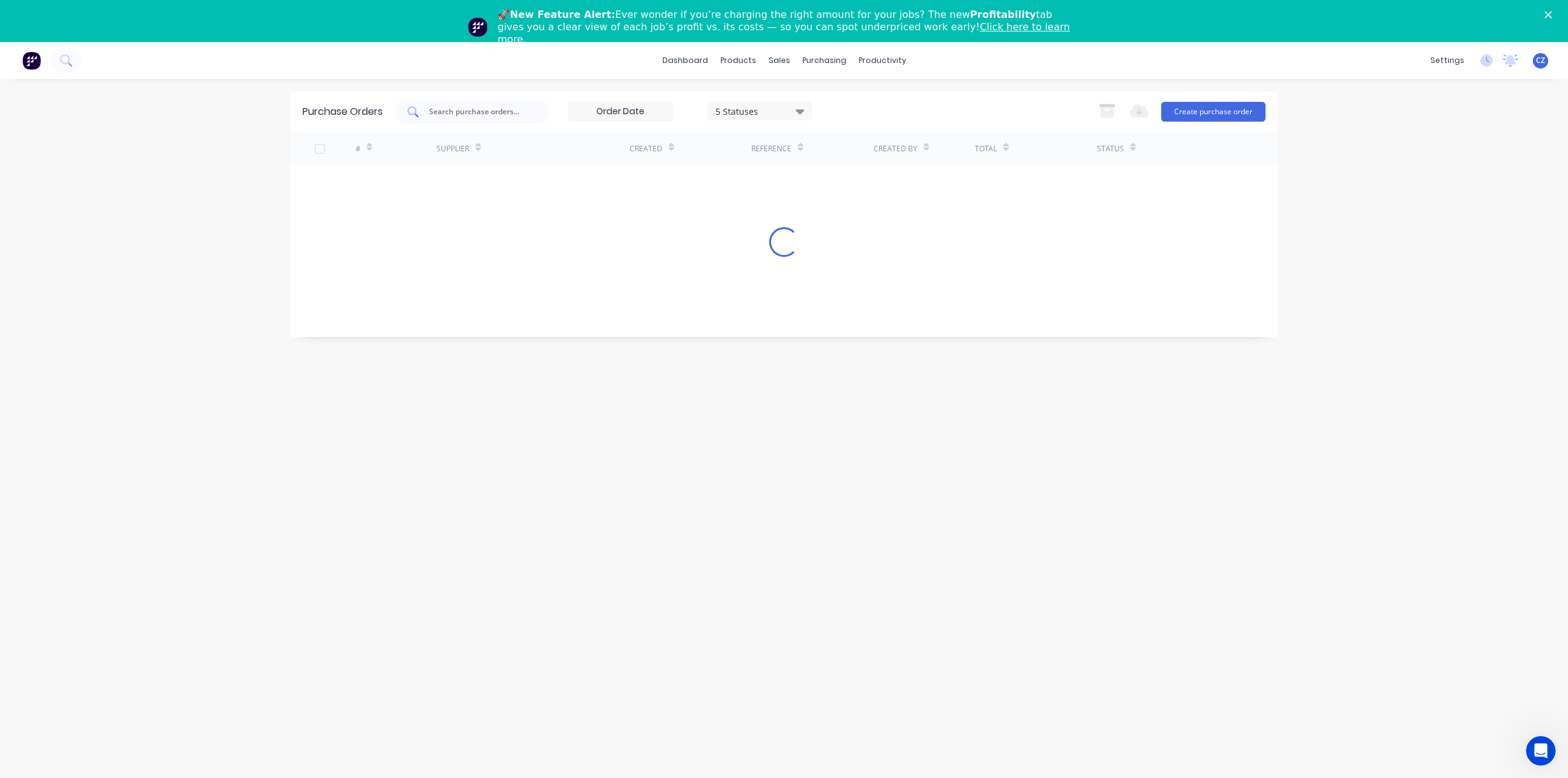
click at [515, 114] on input "text" at bounding box center [479, 112] width 102 height 12
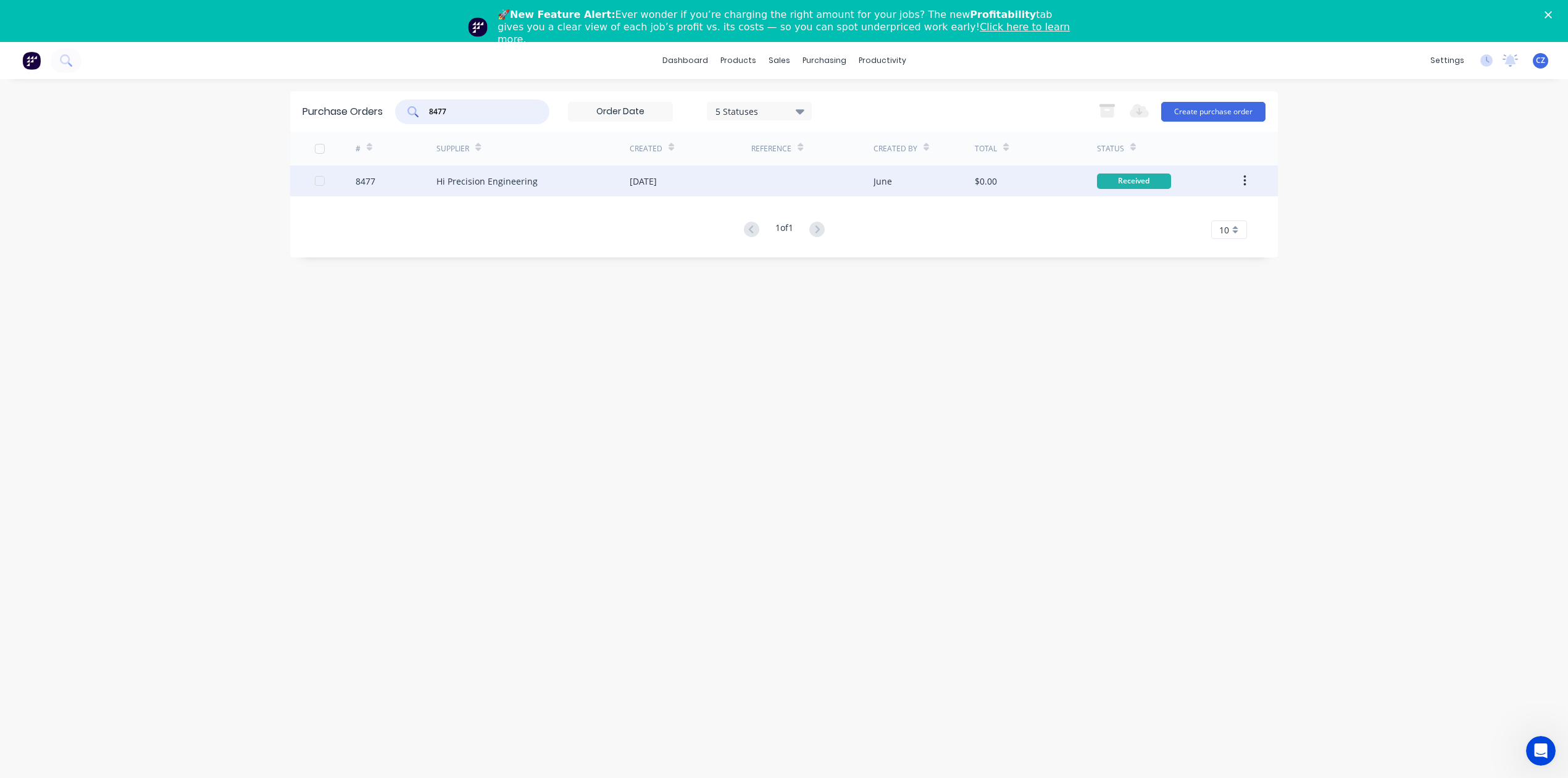
type input "8477"
click at [541, 181] on div "Hi Precision Engineering" at bounding box center [533, 181] width 194 height 31
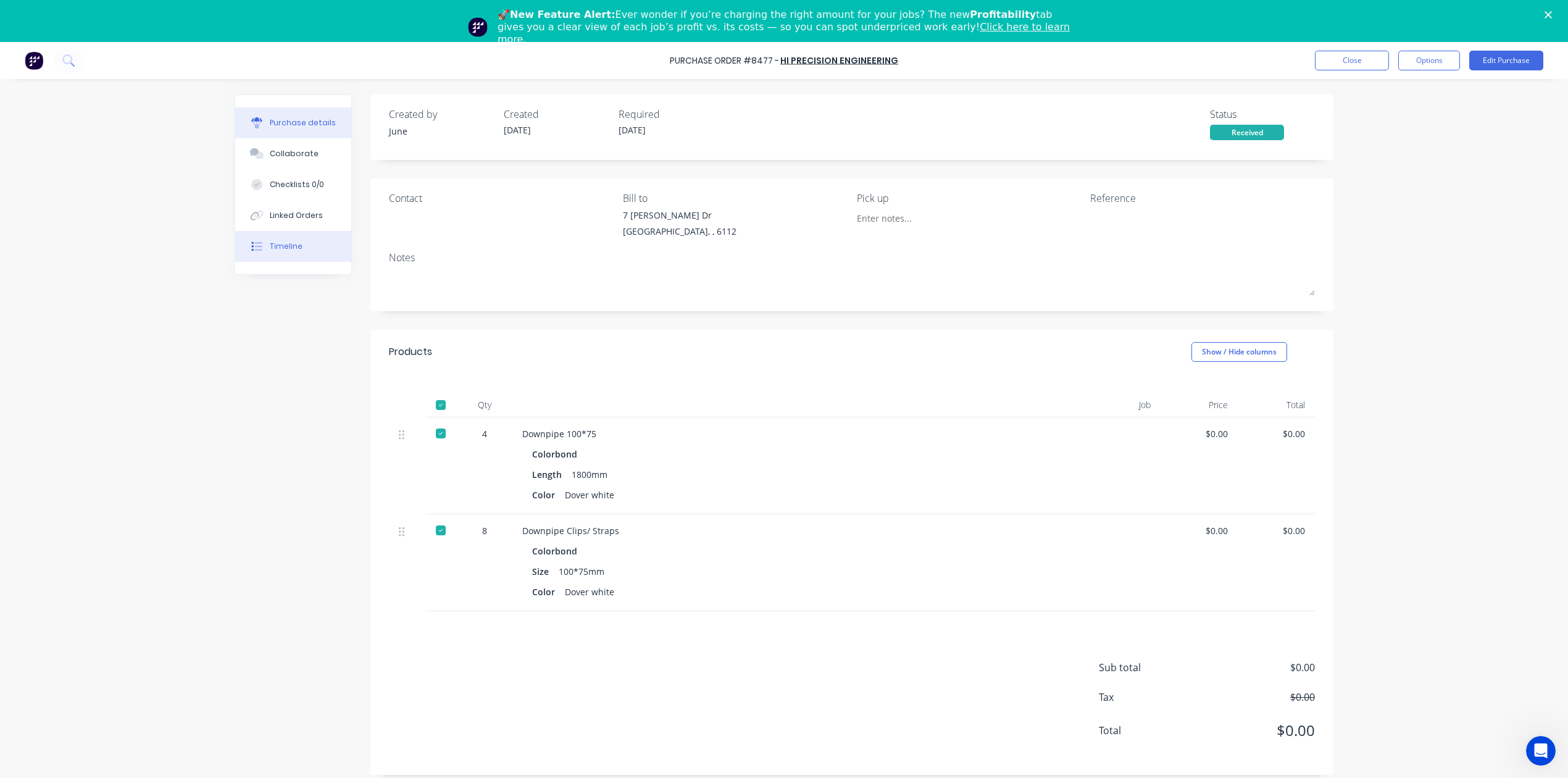
click at [289, 250] on div "Timeline" at bounding box center [286, 246] width 32 height 11
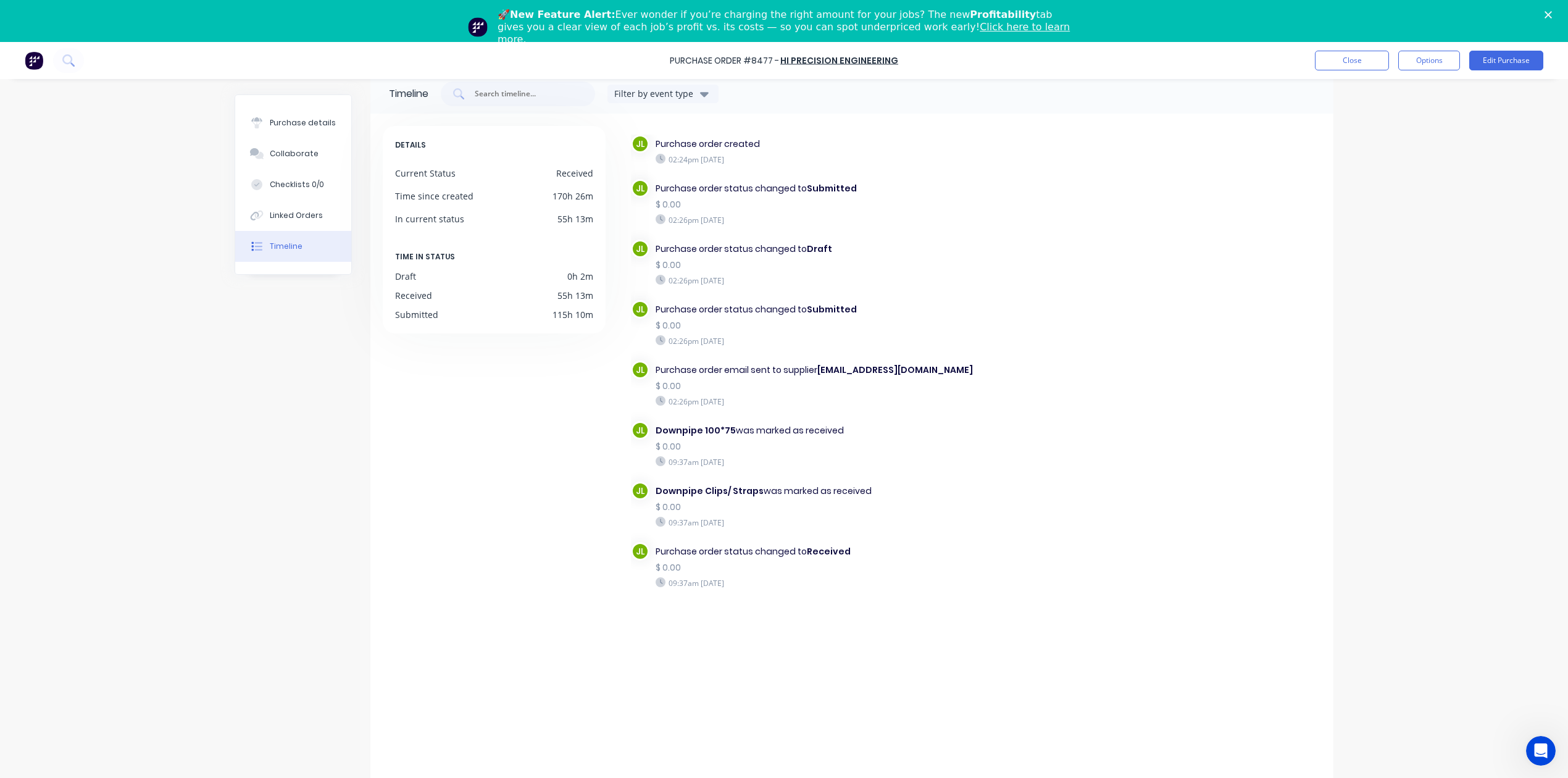
scroll to position [42, 0]
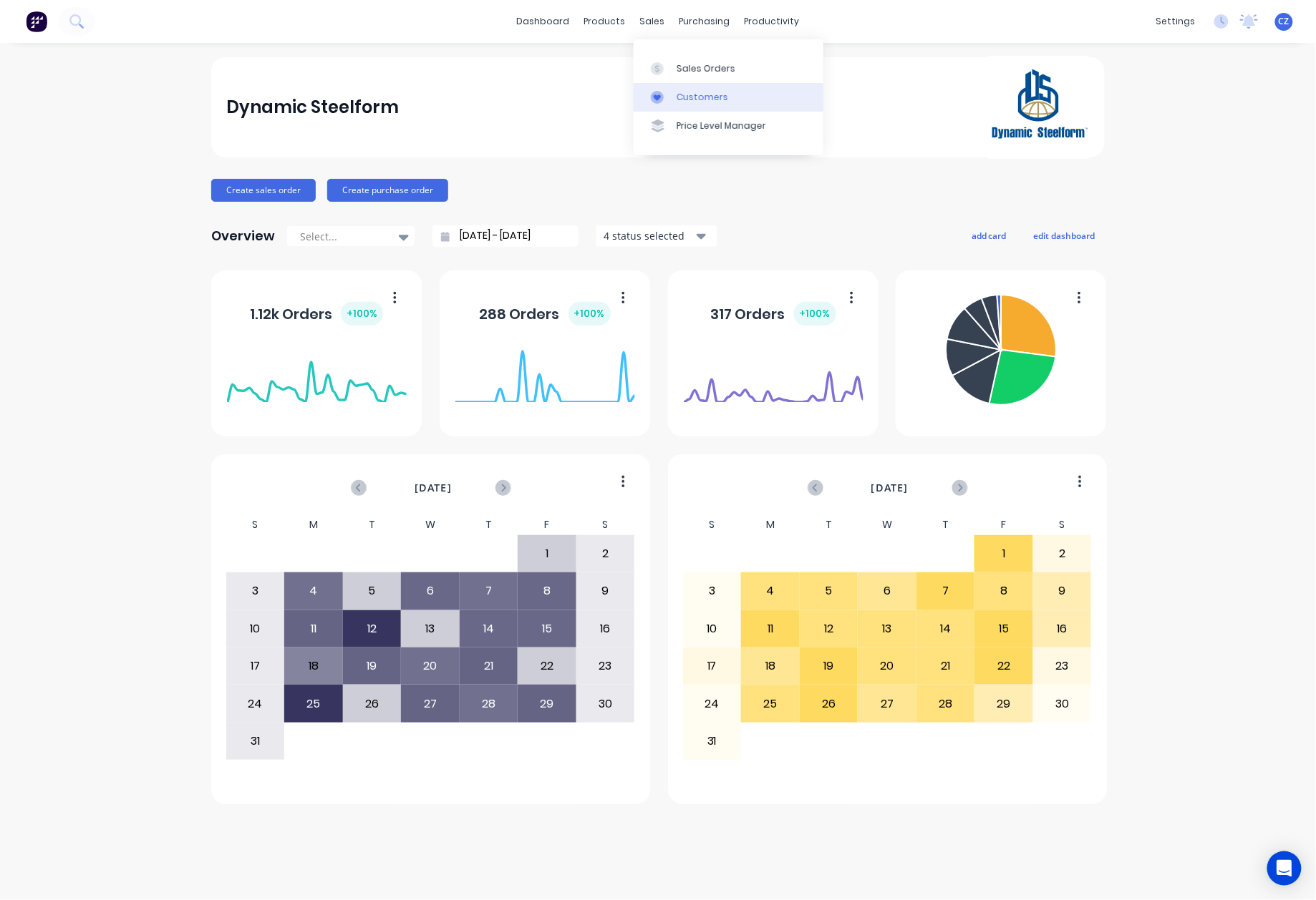
click at [665, 89] on link "Customers" at bounding box center [728, 98] width 189 height 28
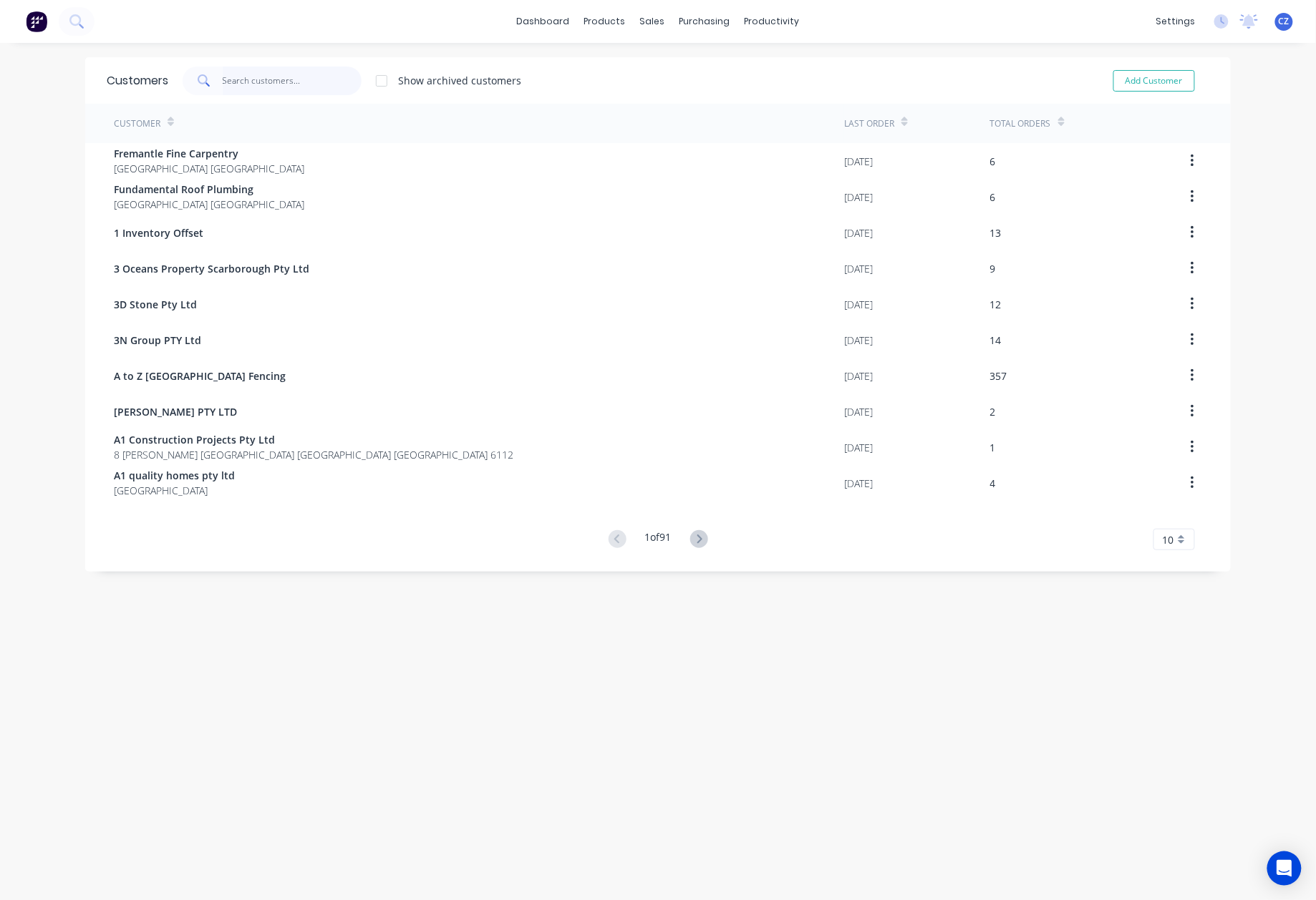
click at [248, 78] on input "text" at bounding box center [292, 81] width 139 height 28
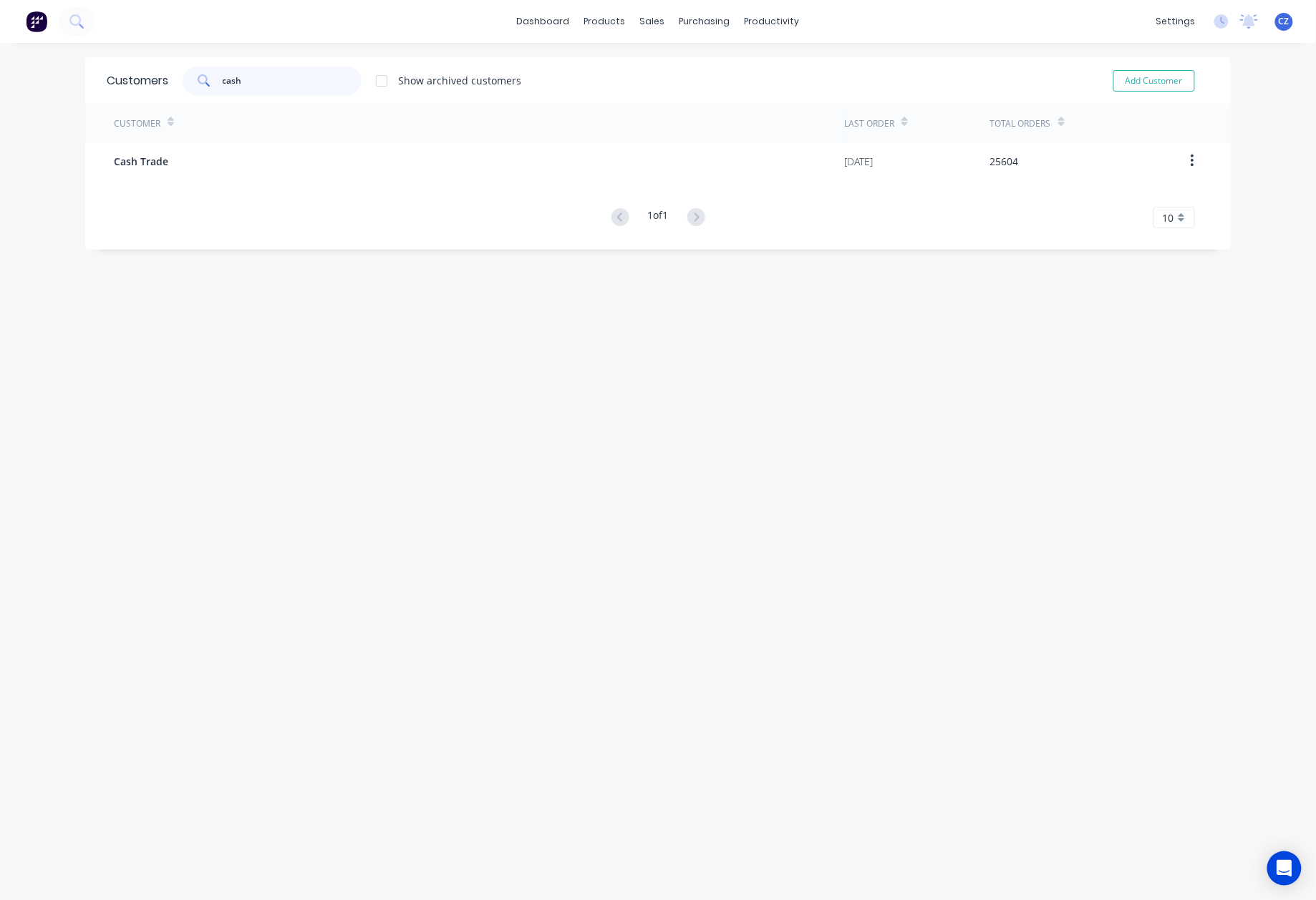
type input "cash"
click at [296, 182] on div "Customer Last Order Total Orders Cash Trade [DATE] 25604 1 of 1 10 5 10 15 20 2…" at bounding box center [658, 165] width 1146 height 124
click at [296, 138] on div "Customer" at bounding box center [478, 123] width 730 height 39
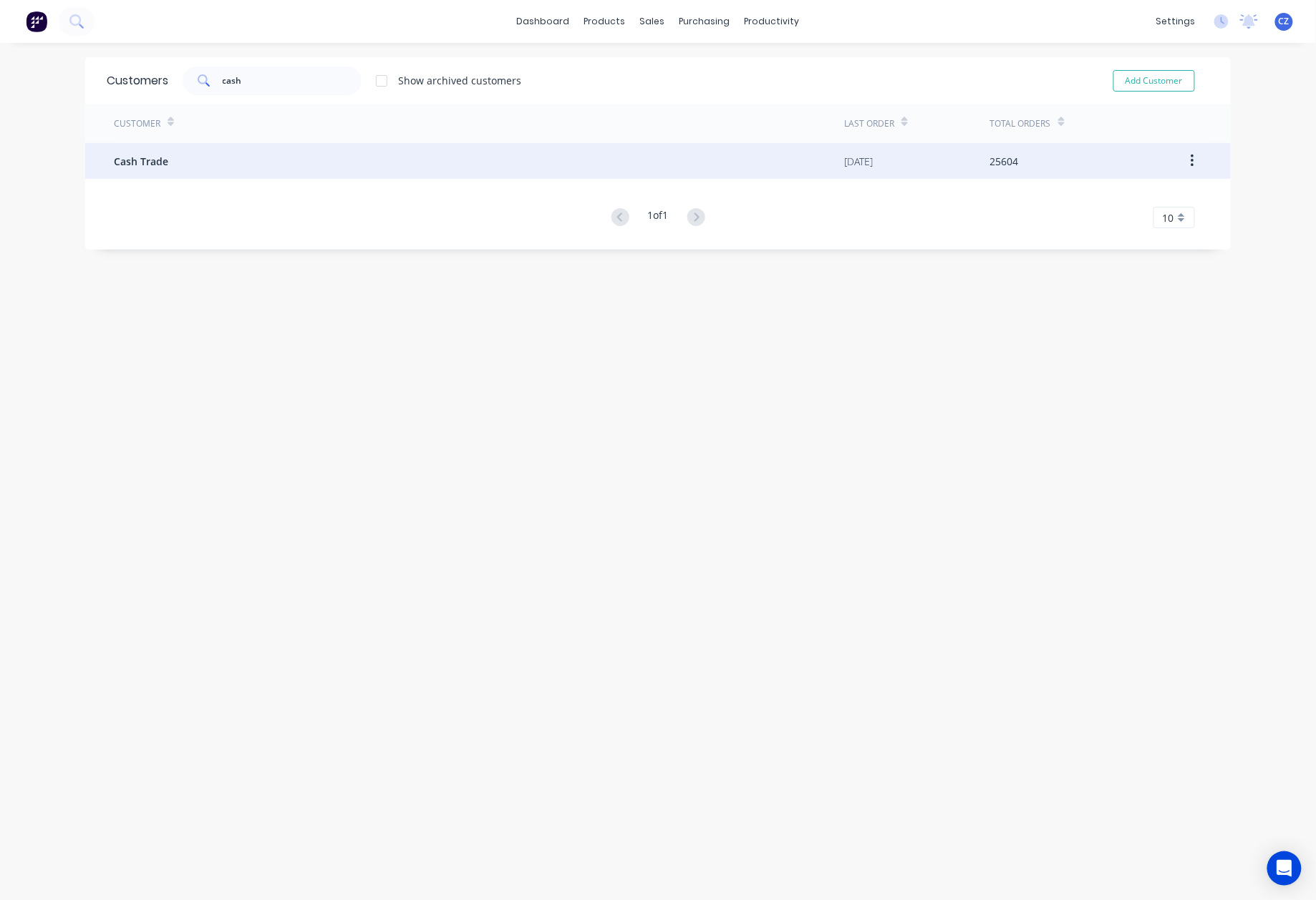
click at [292, 172] on div "Cash Trade" at bounding box center [478, 161] width 730 height 36
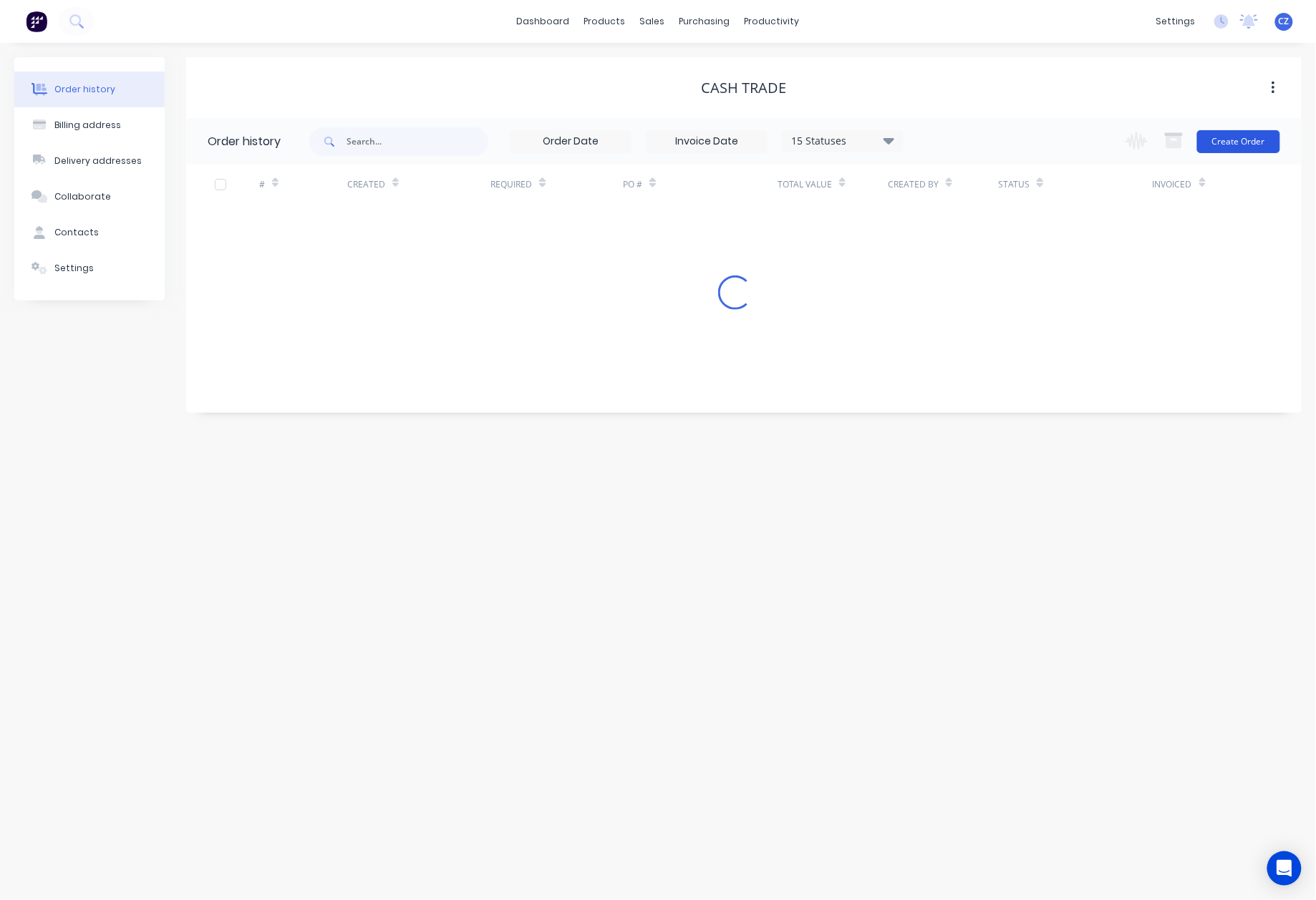
click at [1244, 141] on button "Create Order" at bounding box center [1238, 141] width 83 height 23
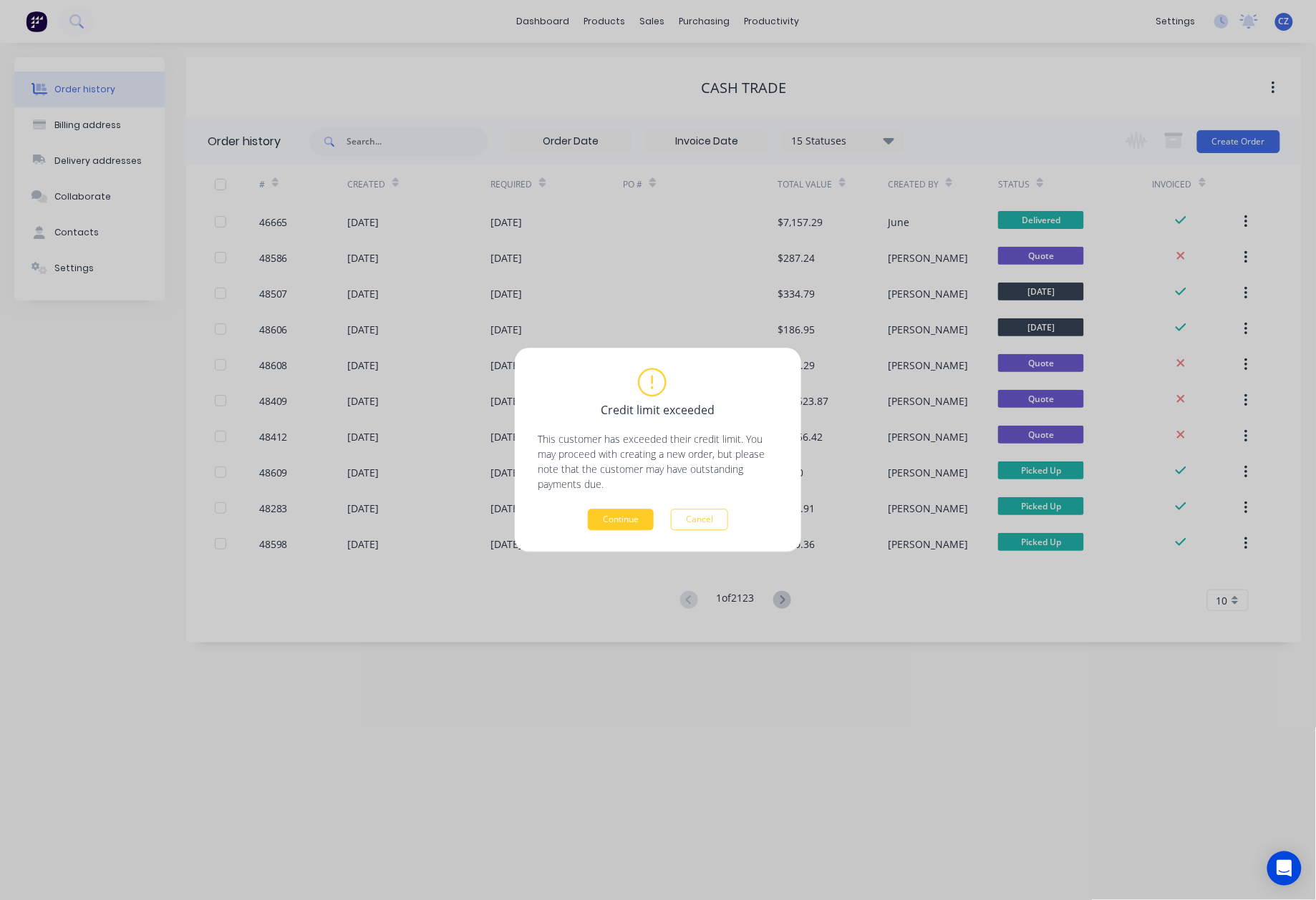
click at [617, 521] on button "Continue" at bounding box center [620, 520] width 66 height 22
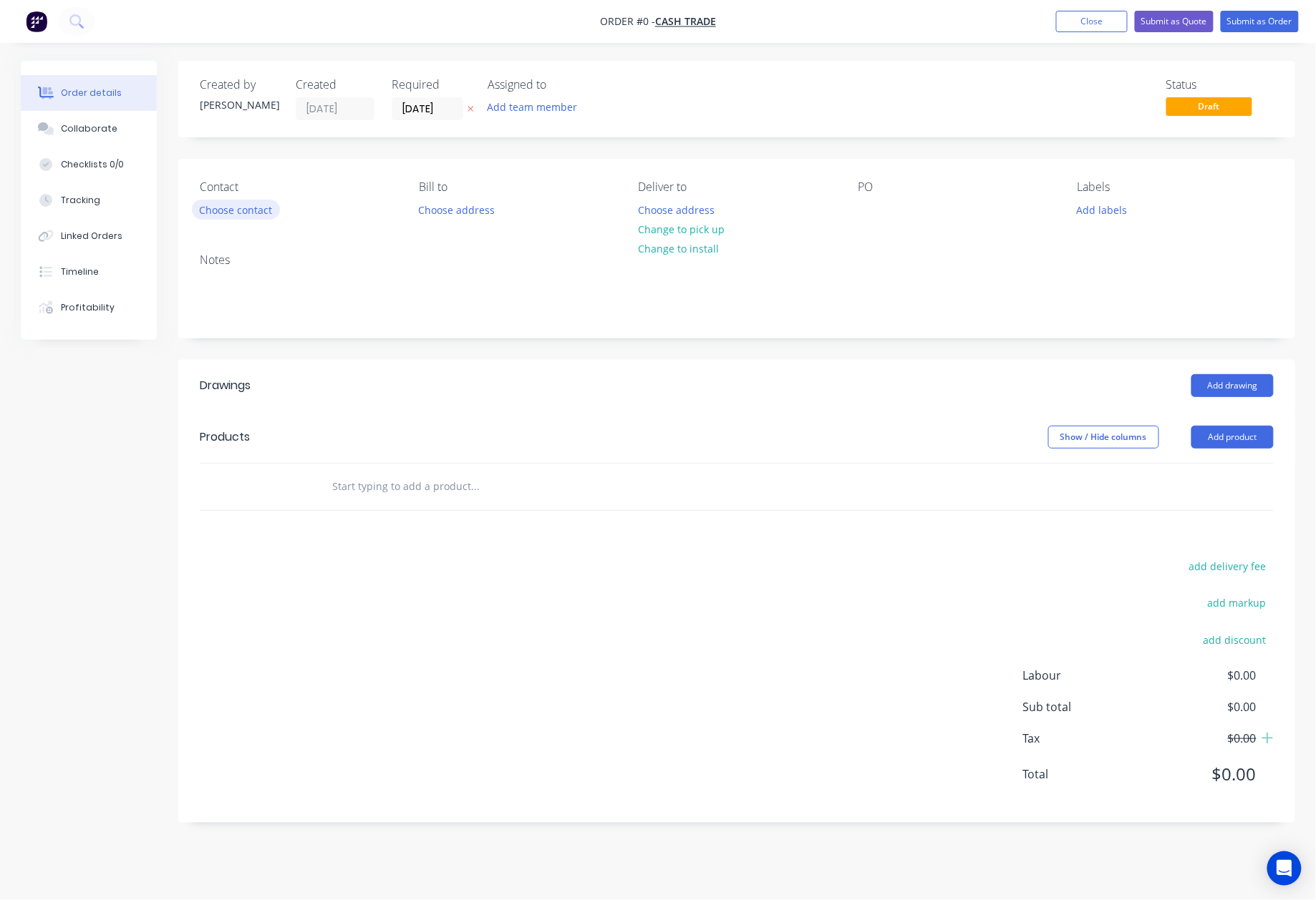
click at [248, 210] on button "Choose contact" at bounding box center [236, 209] width 88 height 19
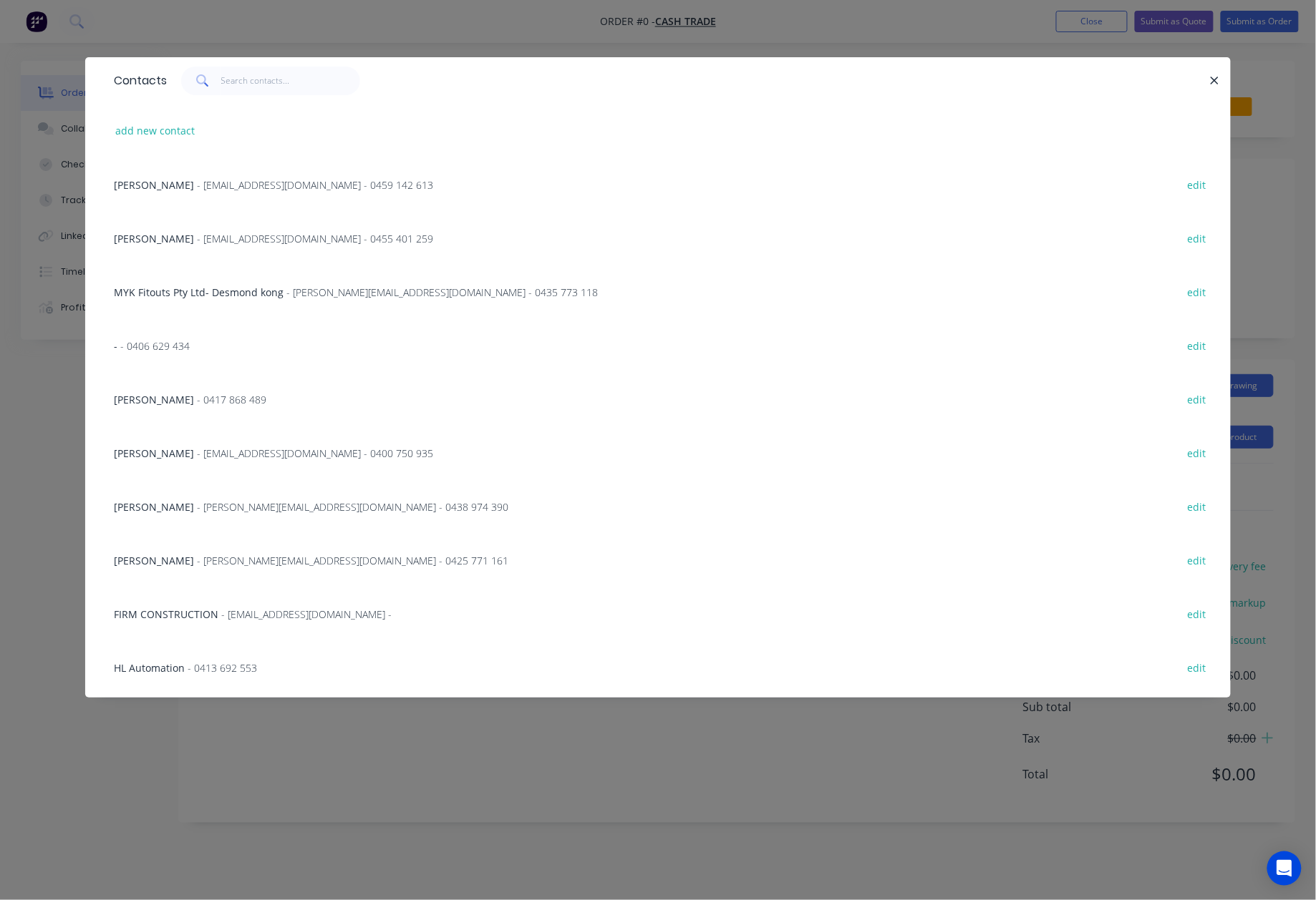
click at [153, 122] on button "add new contact" at bounding box center [155, 130] width 94 height 19
select select "AU"
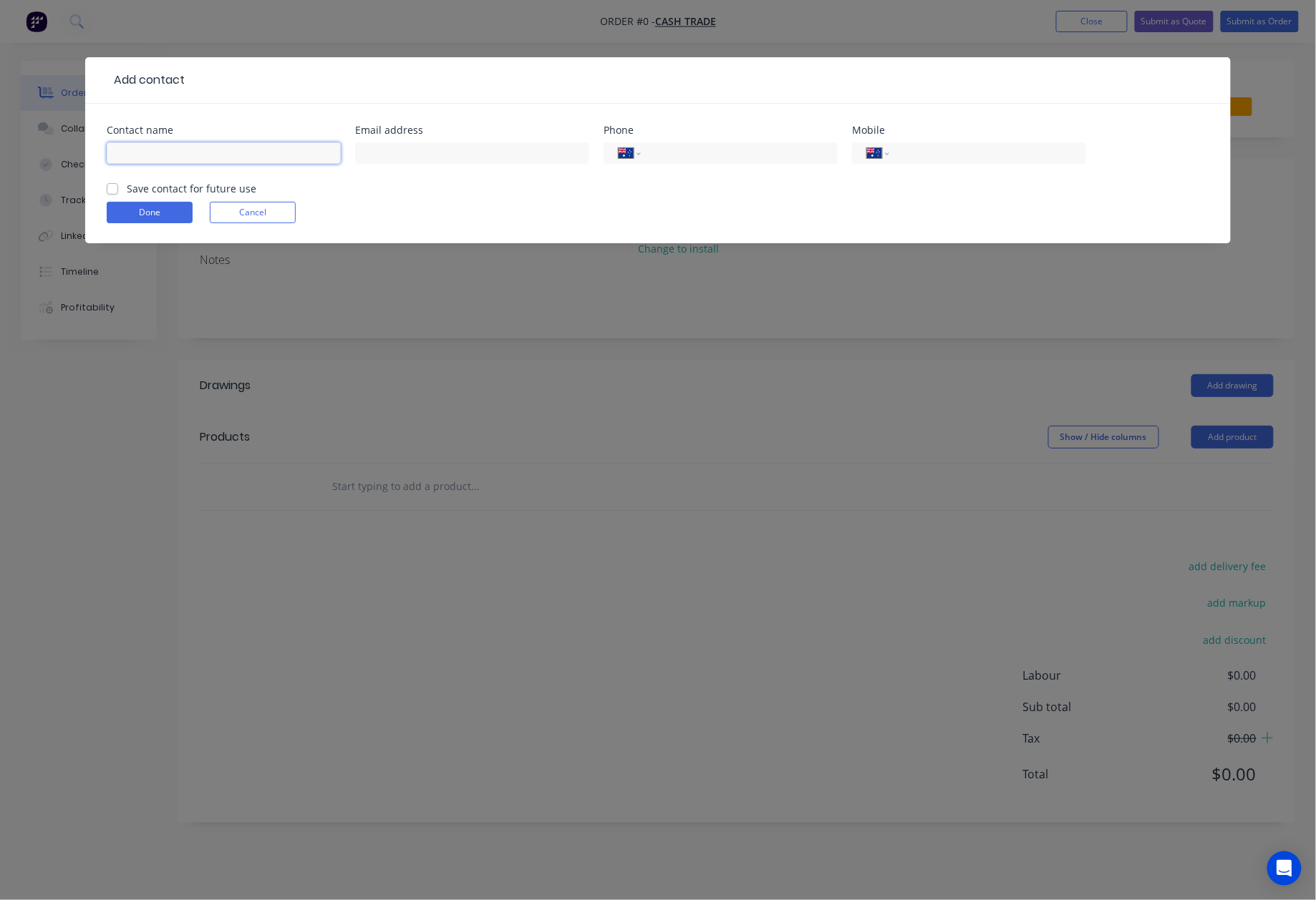
click at [152, 152] on input "text" at bounding box center [224, 153] width 234 height 22
paste input "[PERSON_NAME]"
type input "[PERSON_NAME]"
drag, startPoint x: 471, startPoint y: 173, endPoint x: 470, endPoint y: 152, distance: 21.0
click at [471, 168] on div at bounding box center [472, 159] width 234 height 43
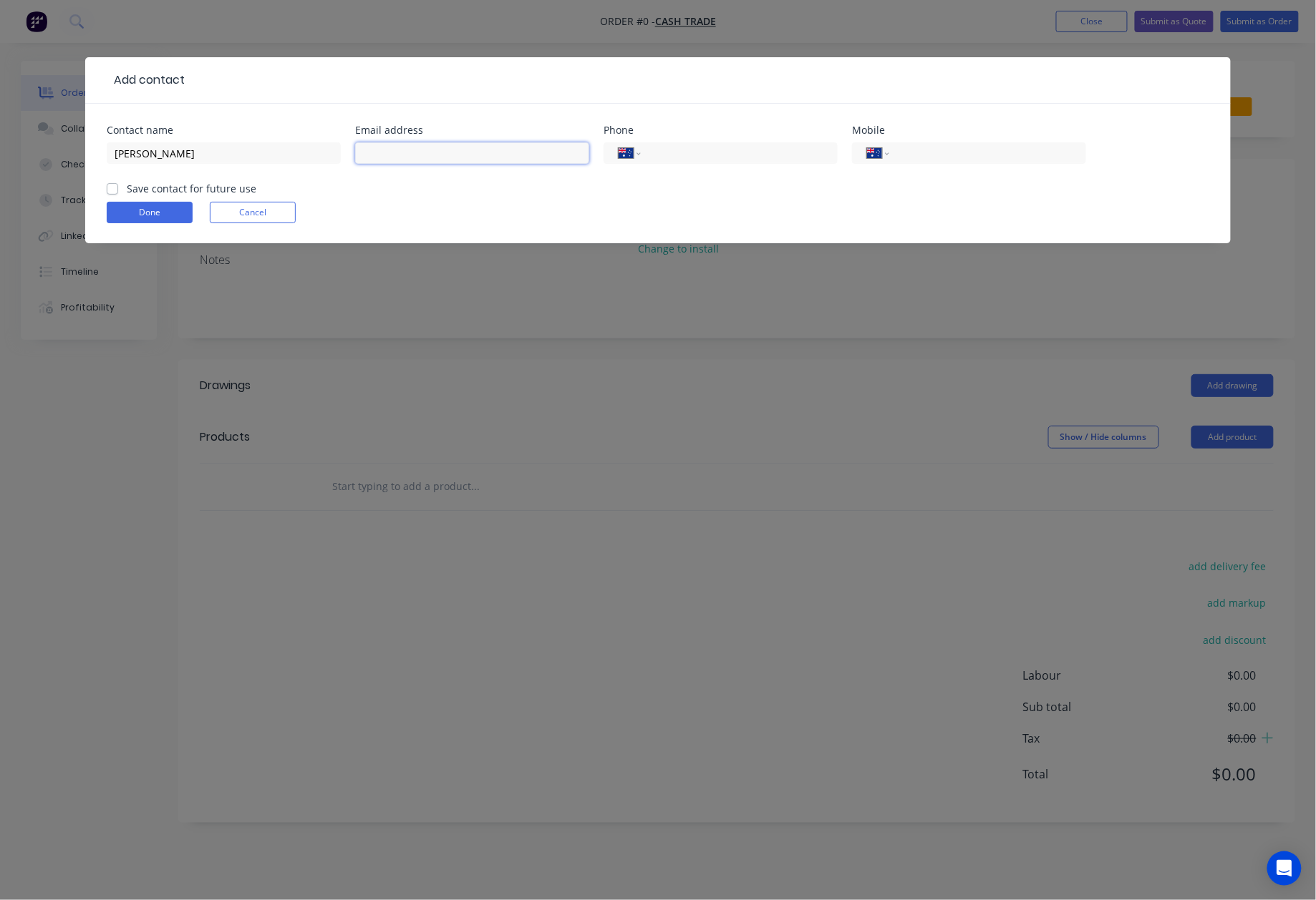
click at [470, 152] on input "text" at bounding box center [472, 153] width 234 height 22
paste input "[EMAIL_ADDRESS][DOMAIN_NAME]"
type input "[EMAIL_ADDRESS][DOMAIN_NAME]"
click at [136, 215] on button "Done" at bounding box center [149, 213] width 86 height 22
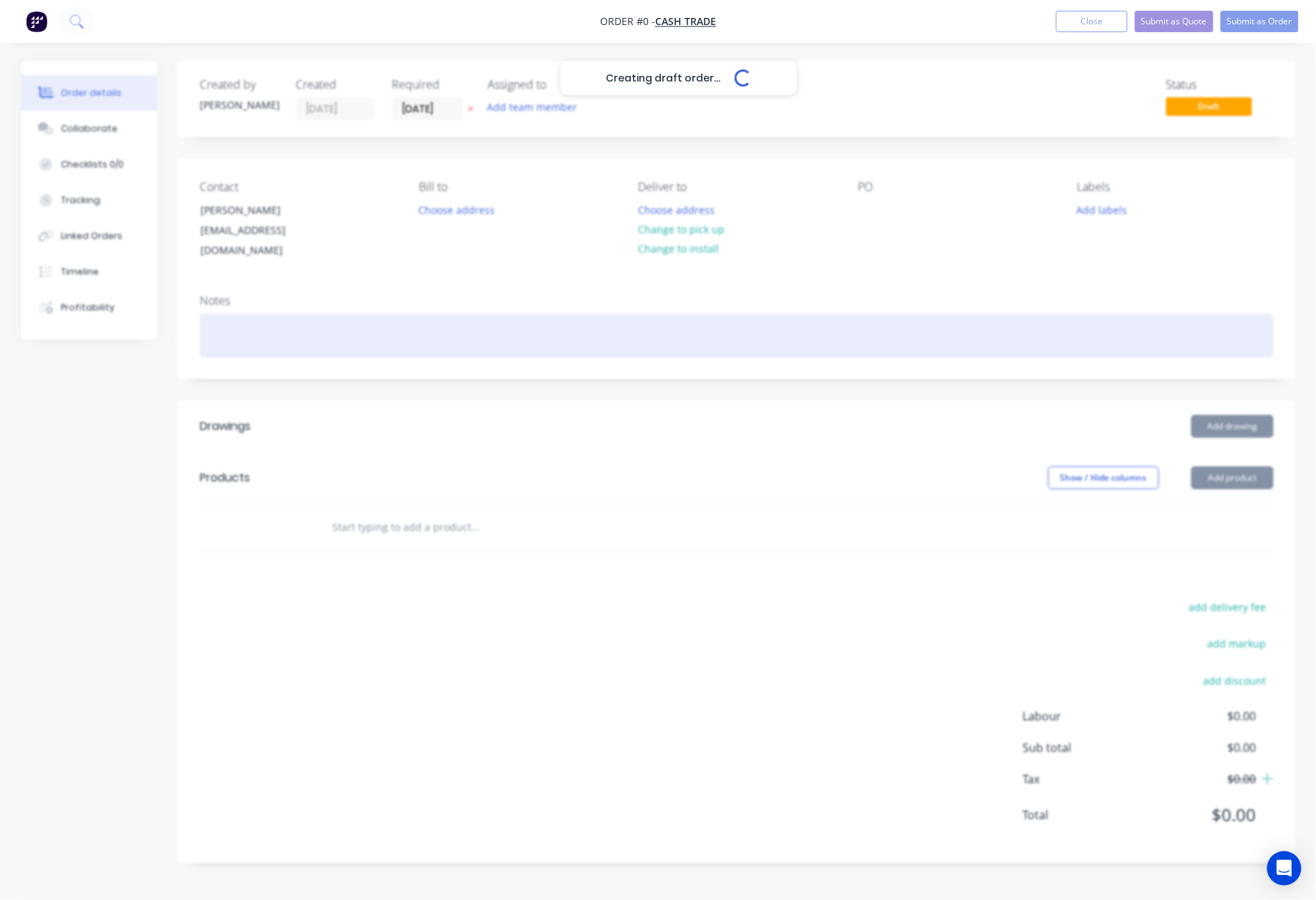
drag, startPoint x: 522, startPoint y: 344, endPoint x: 547, endPoint y: 324, distance: 32.0
click at [527, 341] on div "Notes" at bounding box center [737, 330] width 1117 height 96
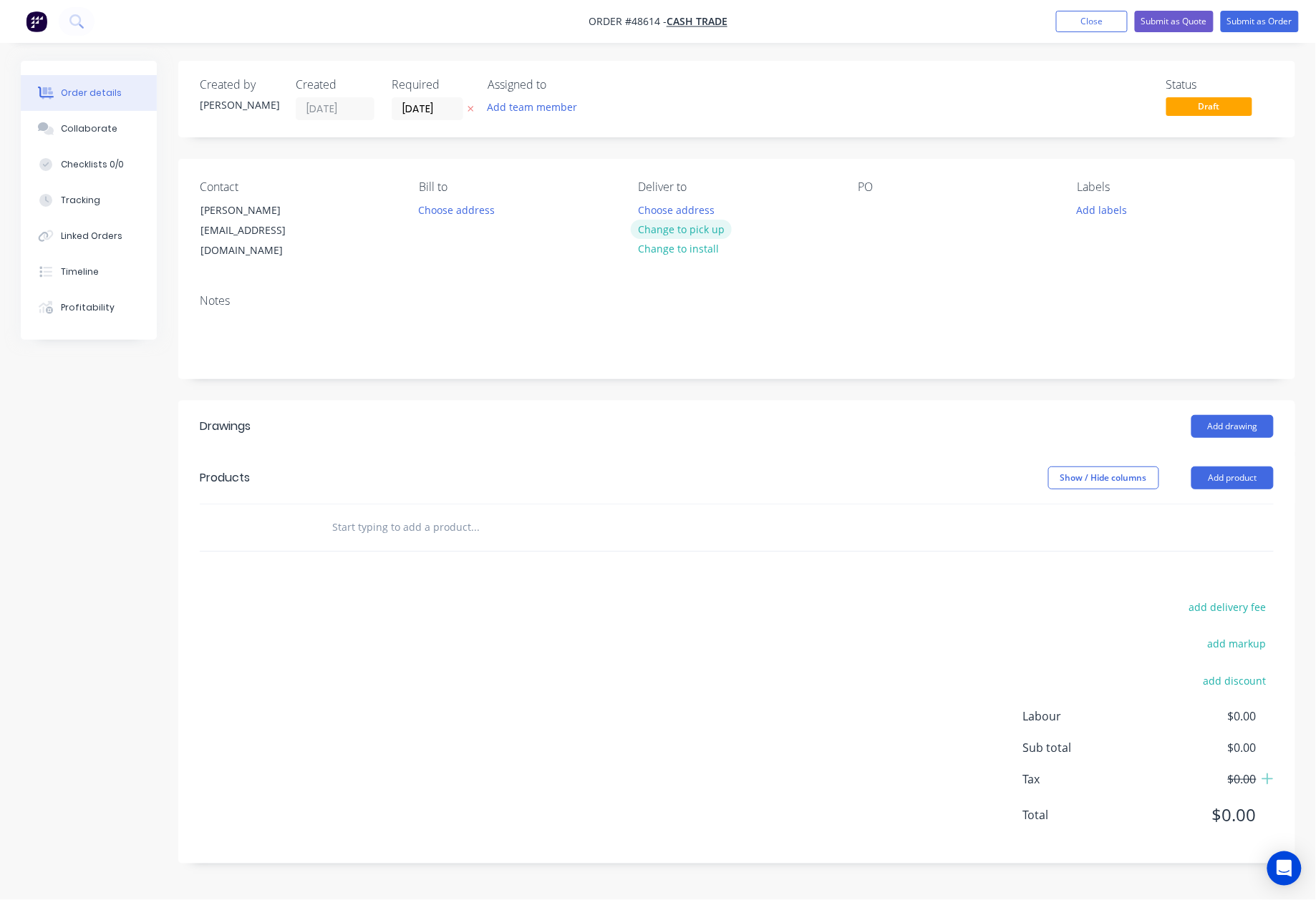
click at [645, 233] on button "Change to pick up" at bounding box center [682, 229] width 102 height 19
drag, startPoint x: 637, startPoint y: 354, endPoint x: 780, endPoint y: 410, distance: 153.6
click at [638, 354] on div "Notes" at bounding box center [737, 330] width 1117 height 96
drag, startPoint x: 1247, startPoint y: 461, endPoint x: 1230, endPoint y: 474, distance: 21.4
click at [1243, 466] on button "Add product" at bounding box center [1233, 477] width 83 height 23
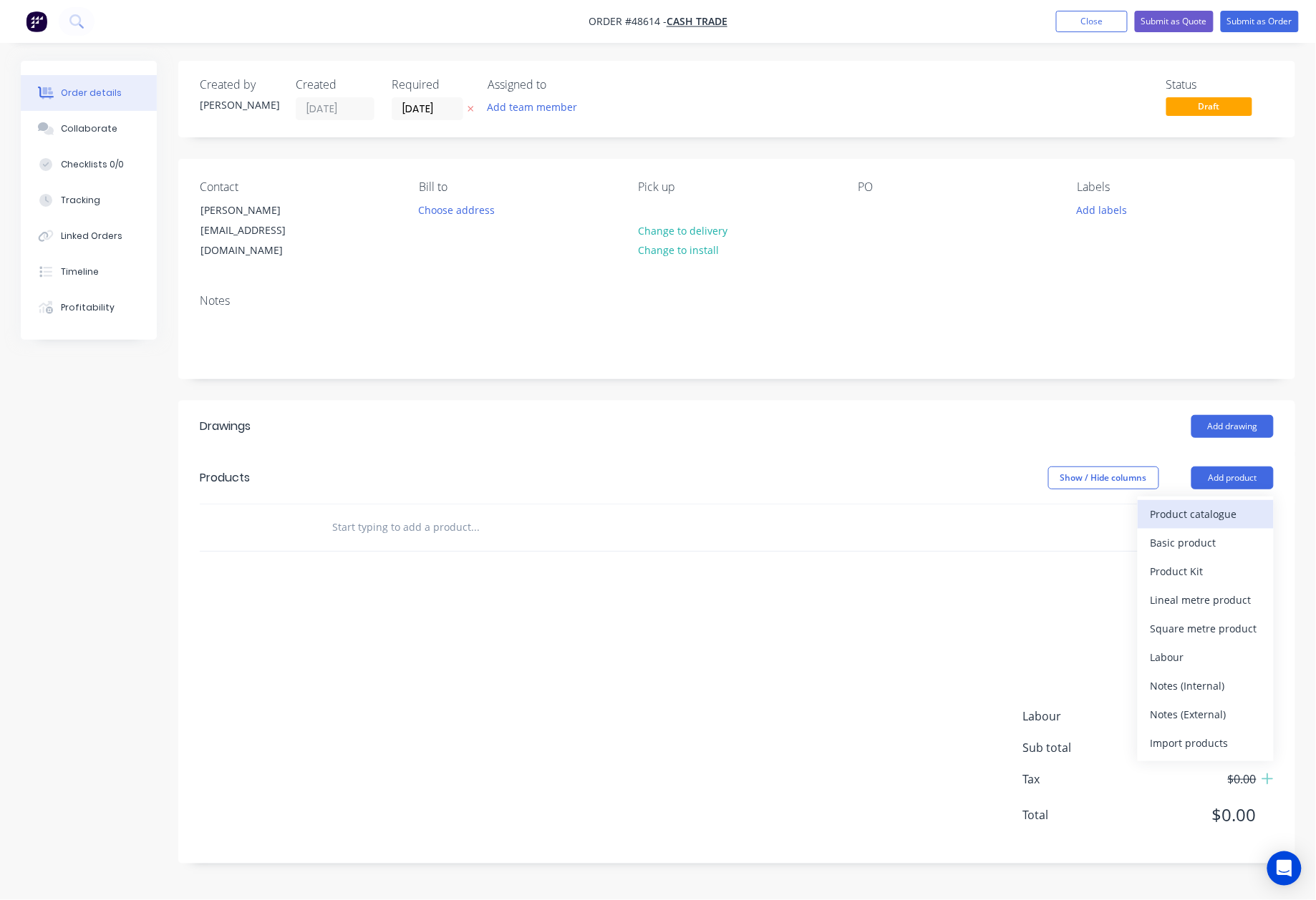
click at [1214, 504] on div "Product catalogue" at bounding box center [1206, 514] width 110 height 21
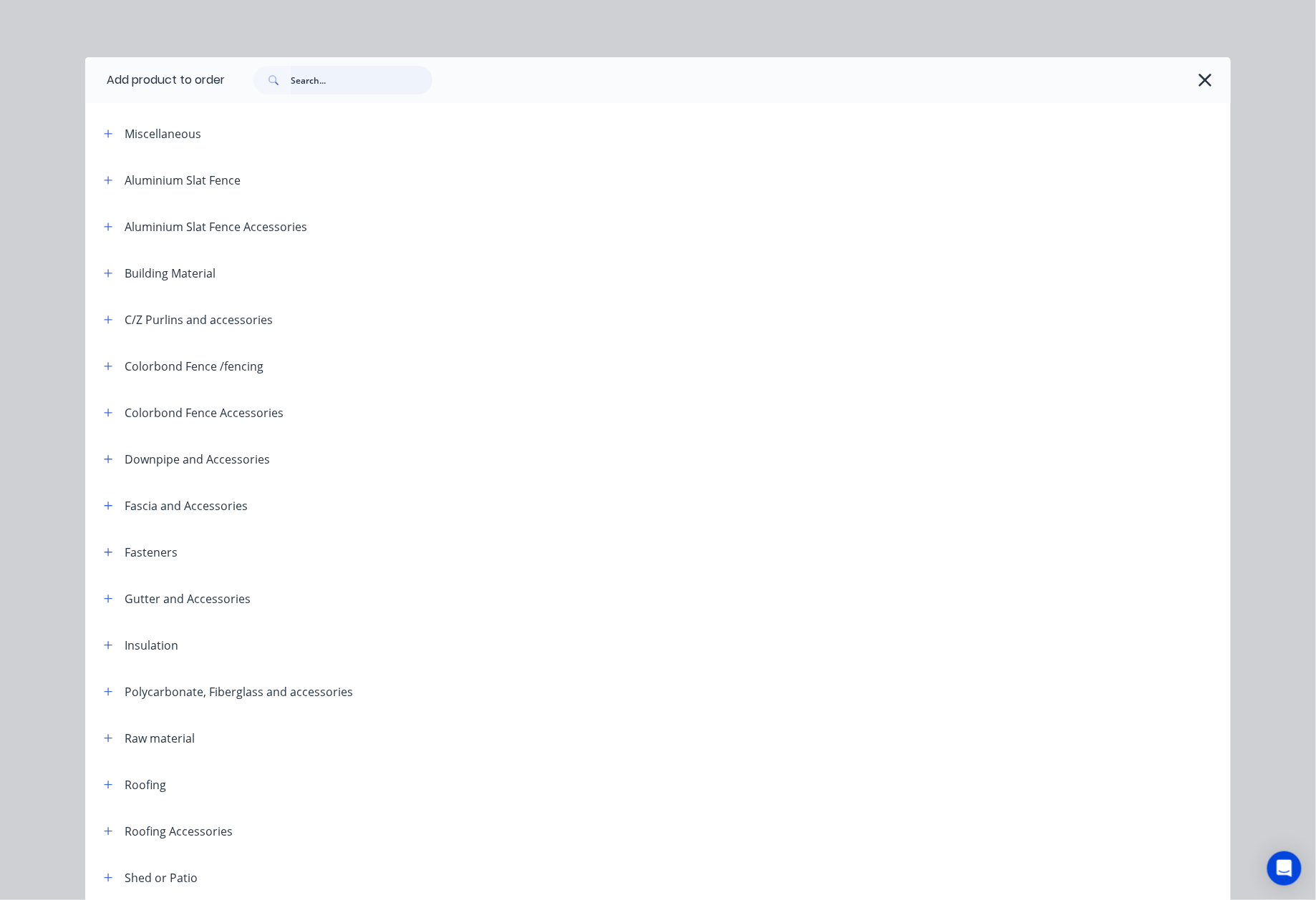
click at [325, 88] on input "text" at bounding box center [361, 80] width 142 height 28
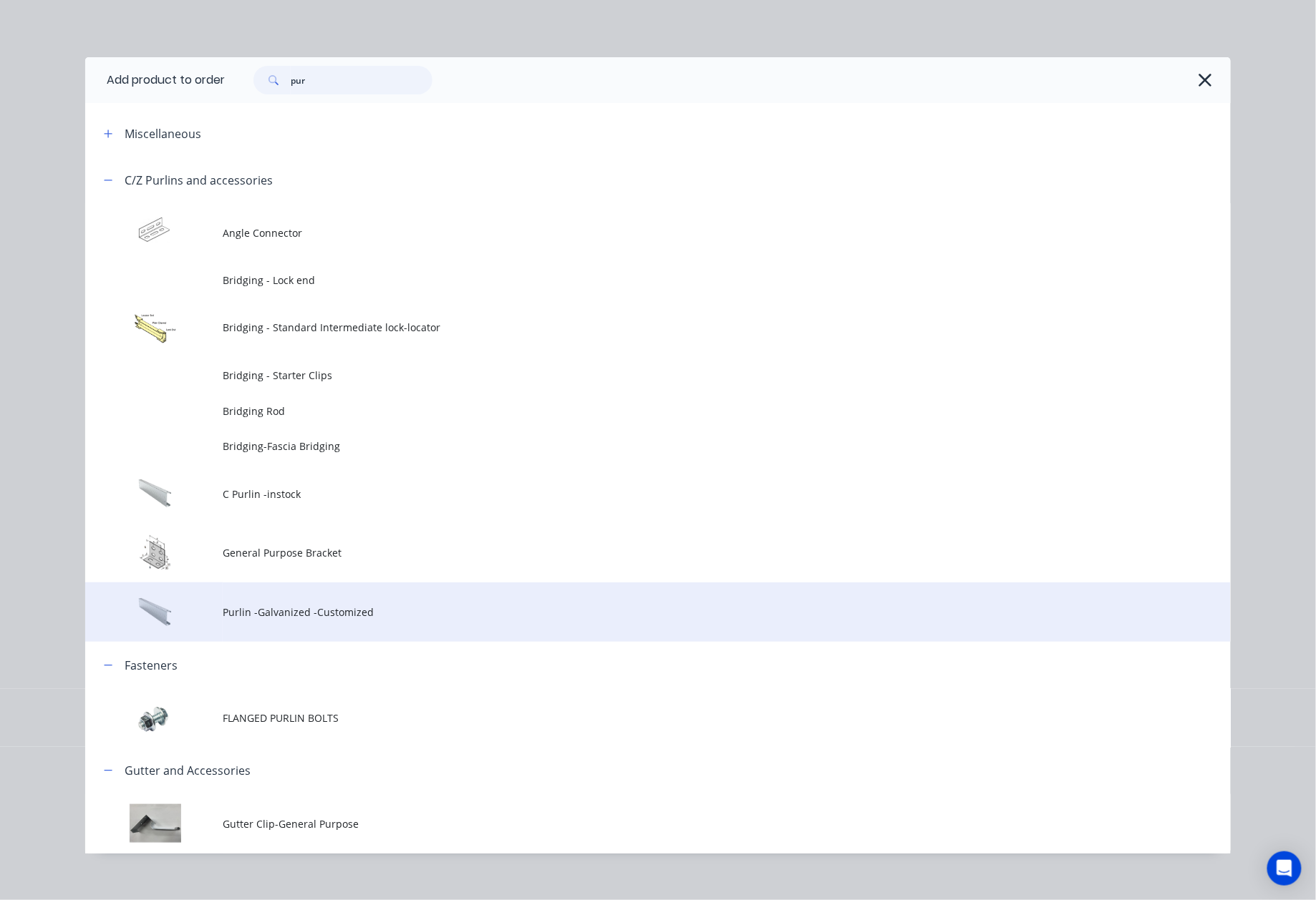
type input "pur"
click at [290, 618] on span "Purlin -Galvanized -Customized" at bounding box center [626, 612] width 806 height 15
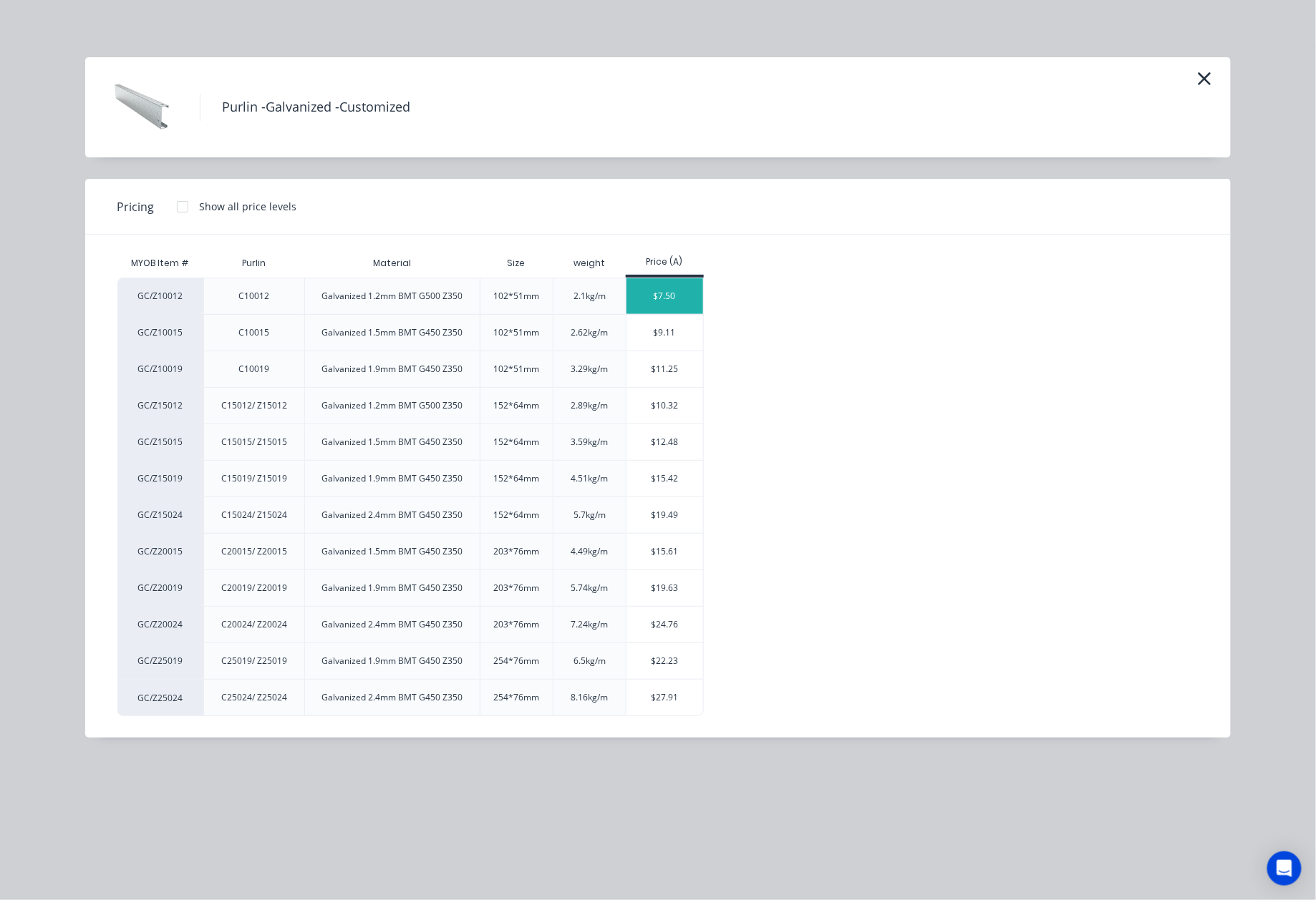
click at [658, 304] on div "$7.50" at bounding box center [665, 296] width 77 height 36
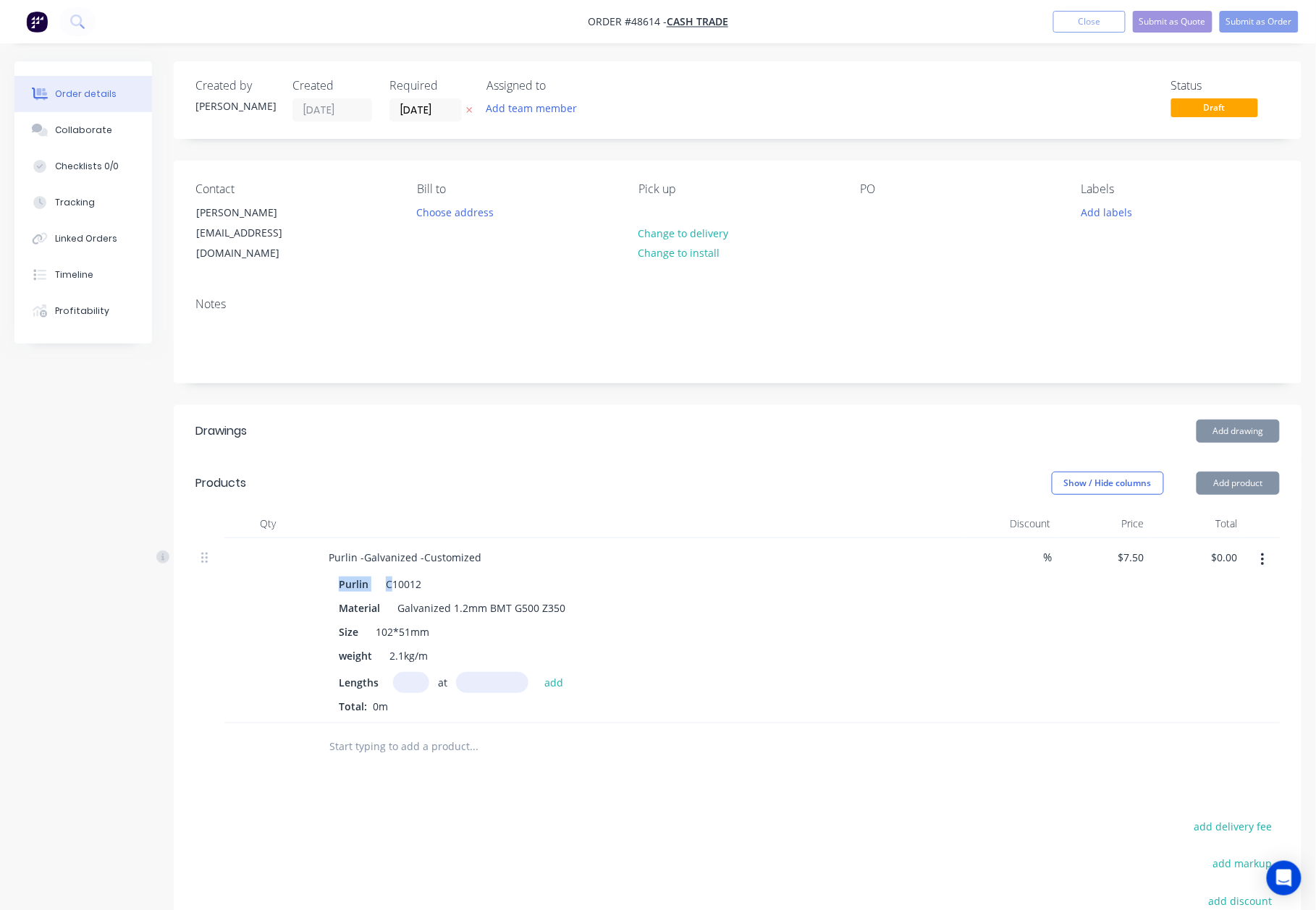
drag, startPoint x: 391, startPoint y: 566, endPoint x: 317, endPoint y: 568, distance: 74.0
click at [317, 571] on div "Purlin C10012 Material Galvanized 1.2mm BMT G500 Z350 Size 102*51mm weight 2.1k…" at bounding box center [637, 643] width 639 height 143
drag, startPoint x: 404, startPoint y: 563, endPoint x: 396, endPoint y: 564, distance: 8.1
click at [404, 573] on div "C10012" at bounding box center [403, 584] width 47 height 21
click at [392, 573] on div "C10012" at bounding box center [403, 584] width 47 height 21
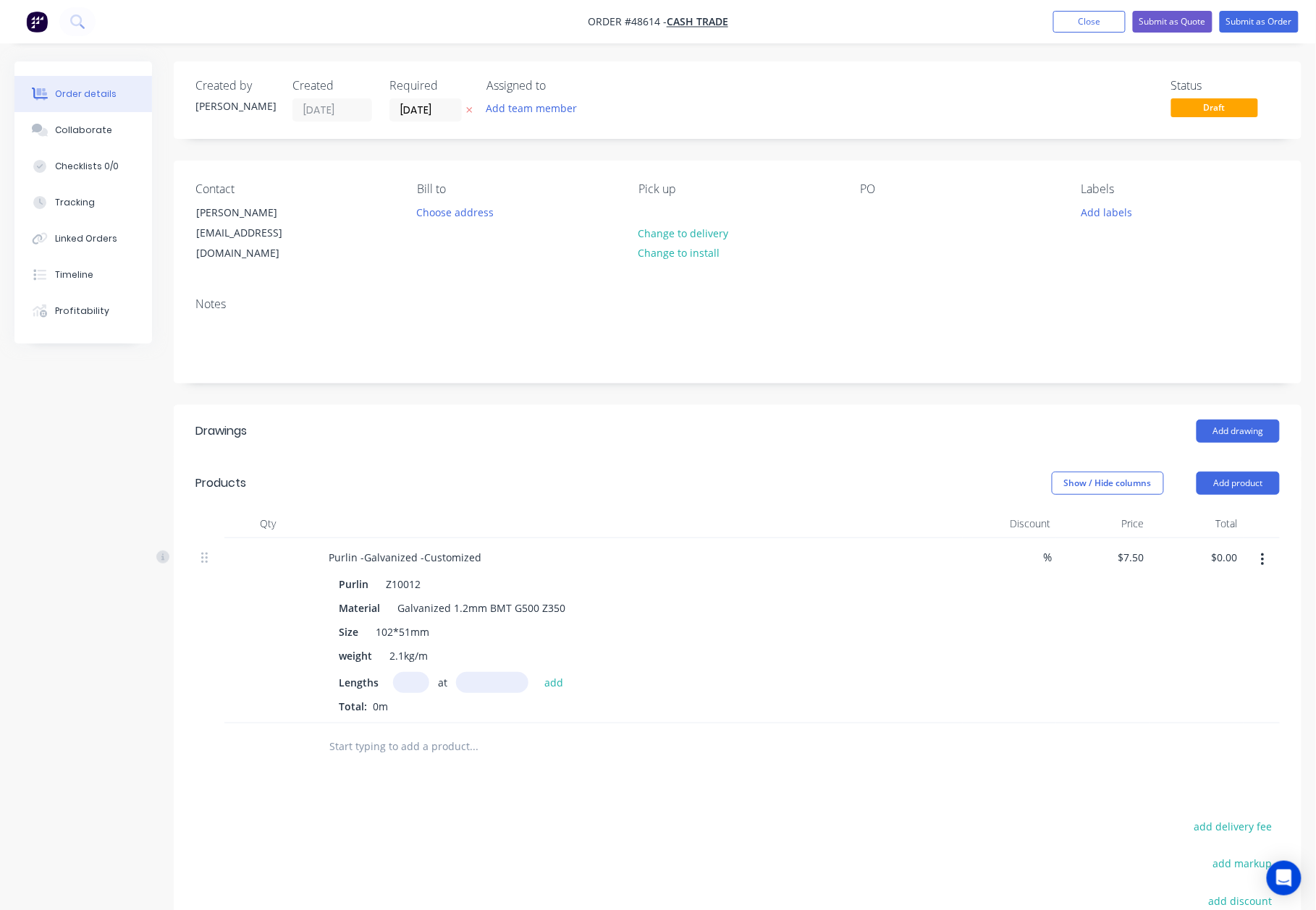
click at [417, 672] on input "text" at bounding box center [411, 682] width 36 height 21
type input "10"
type input "4300"
click at [537, 672] on button "add" at bounding box center [554, 681] width 34 height 19
type input "$322.50"
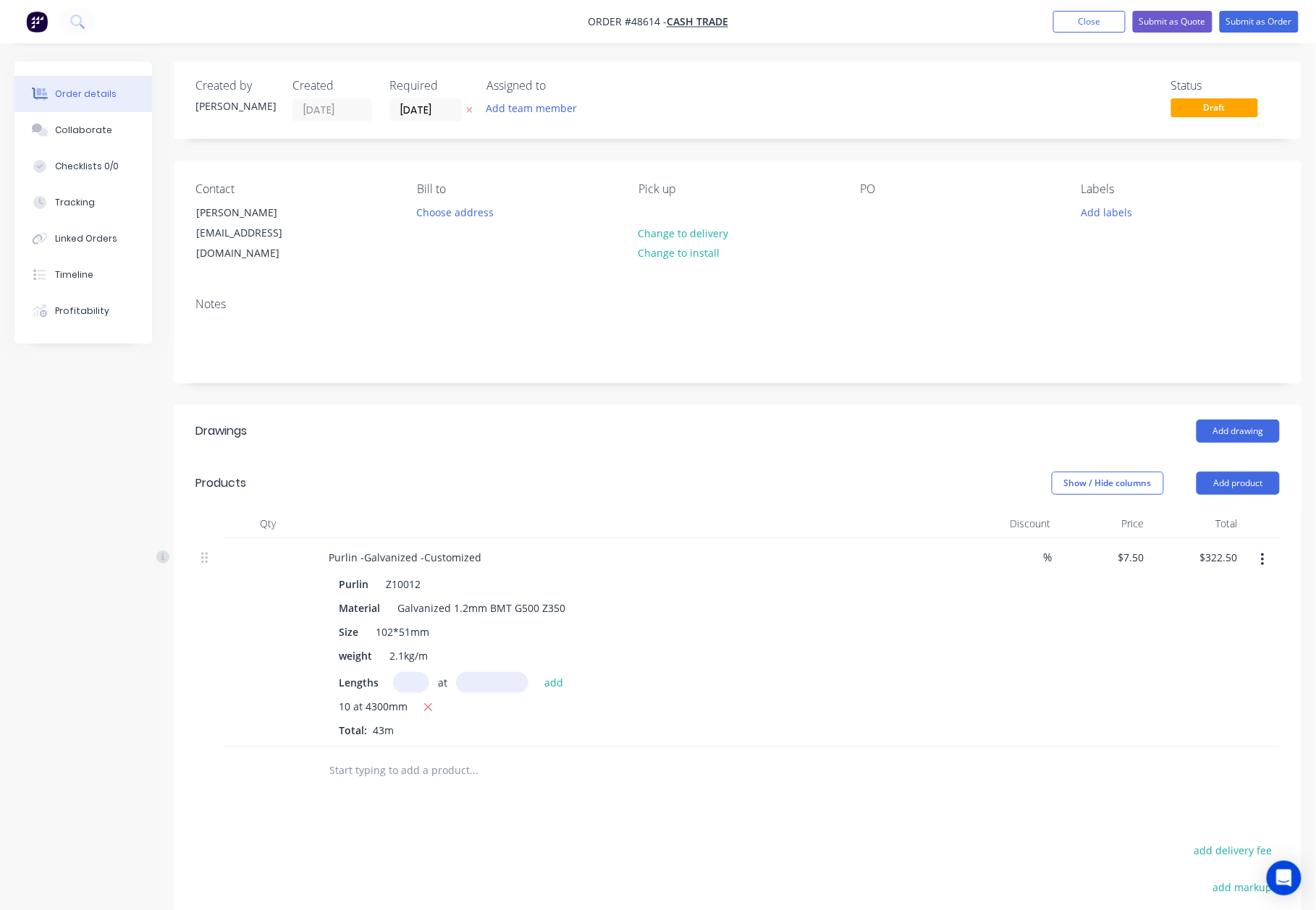
click at [501, 757] on input "text" at bounding box center [472, 771] width 289 height 29
click at [1184, 15] on button "Submit as Quote" at bounding box center [1173, 22] width 79 height 22
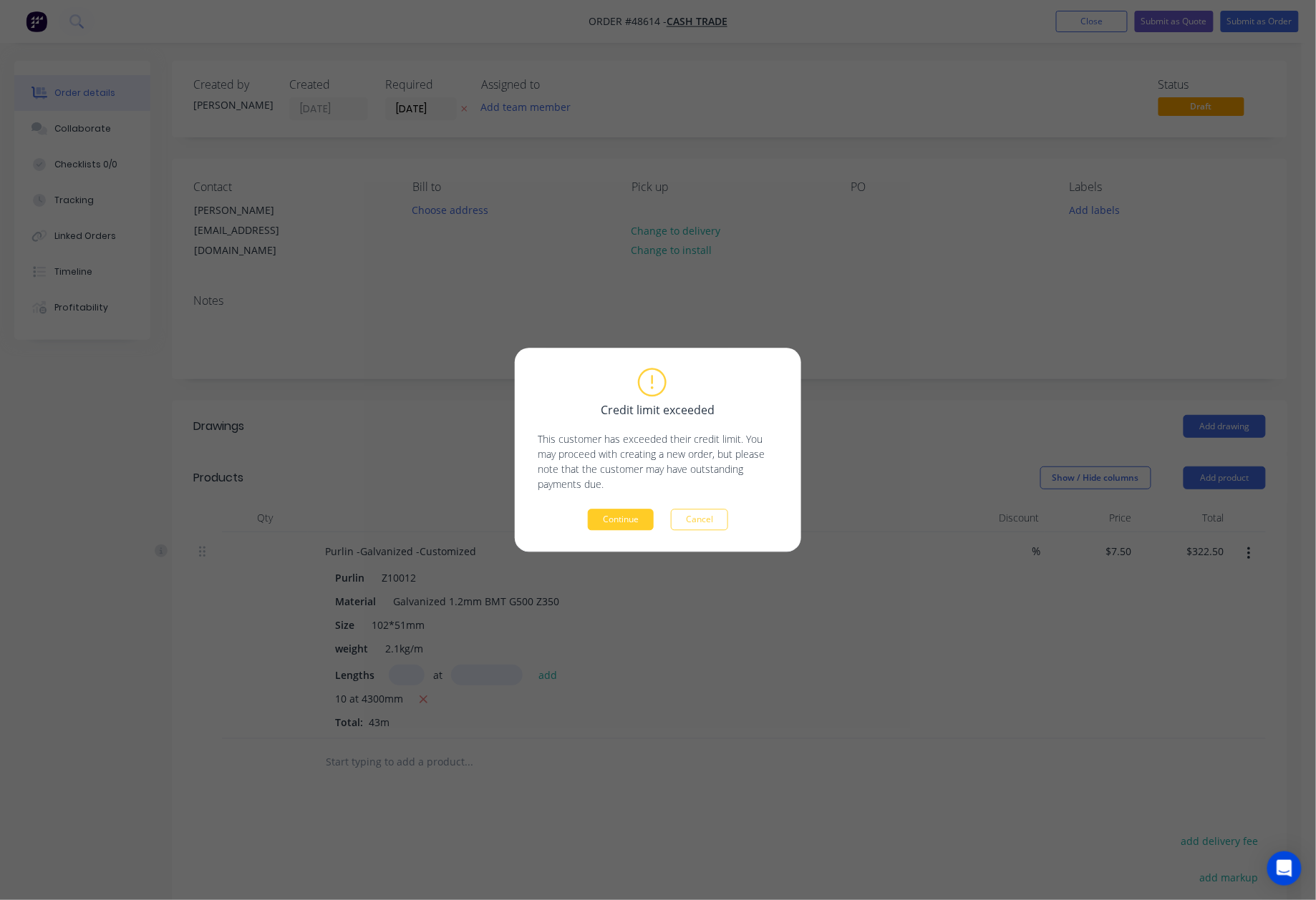
drag, startPoint x: 605, startPoint y: 499, endPoint x: 608, endPoint y: 511, distance: 12.4
click at [605, 502] on div "Credit limit exceeded This customer has exceeded their credit limit. You may pr…" at bounding box center [658, 450] width 240 height 161
click at [608, 511] on button "Continue" at bounding box center [620, 520] width 66 height 22
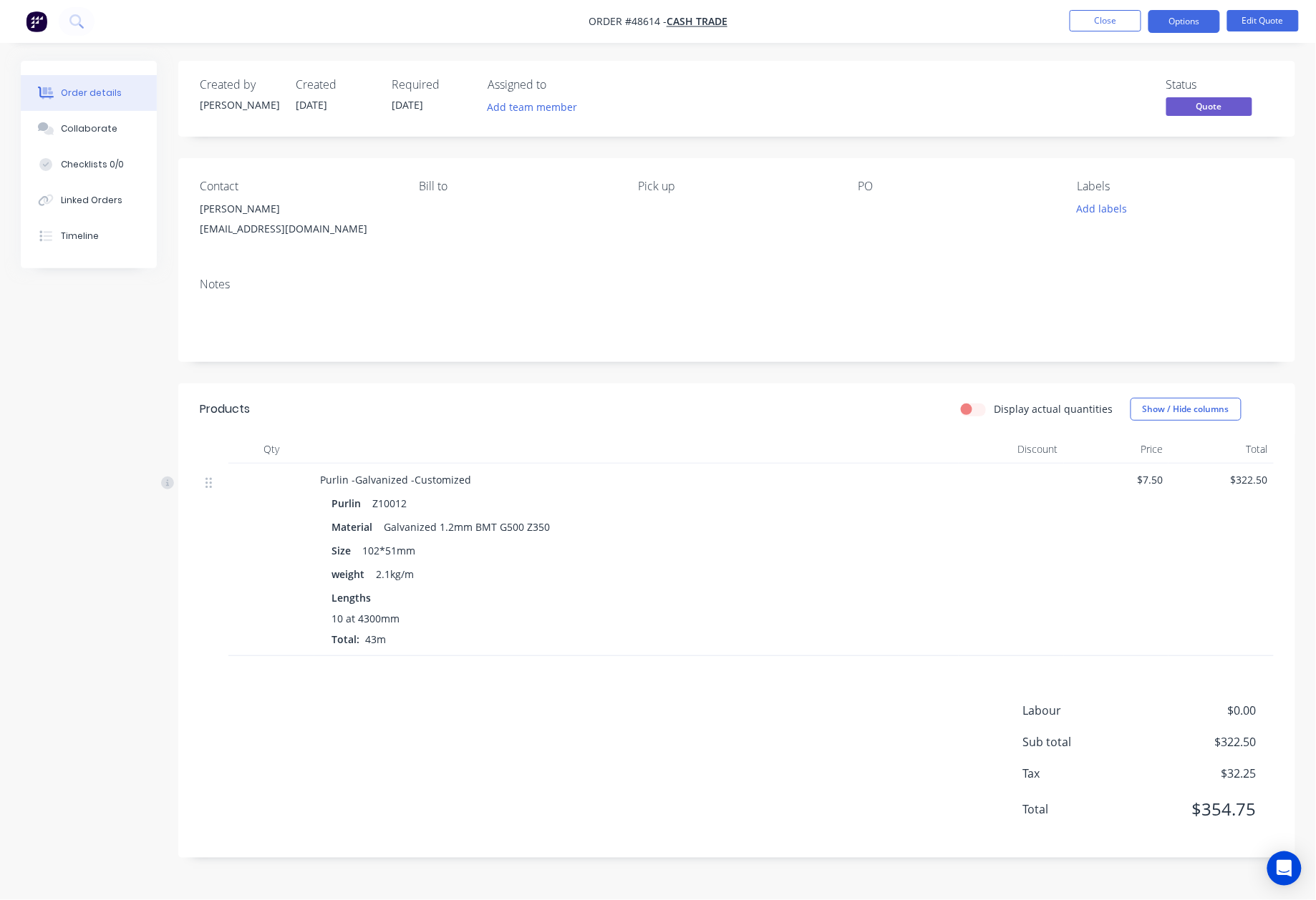
click at [1177, 33] on nav "Order #48614 - Cash Trade Close Options Edit Quote" at bounding box center [658, 21] width 1316 height 43
click at [1187, 23] on button "Options" at bounding box center [1184, 21] width 72 height 23
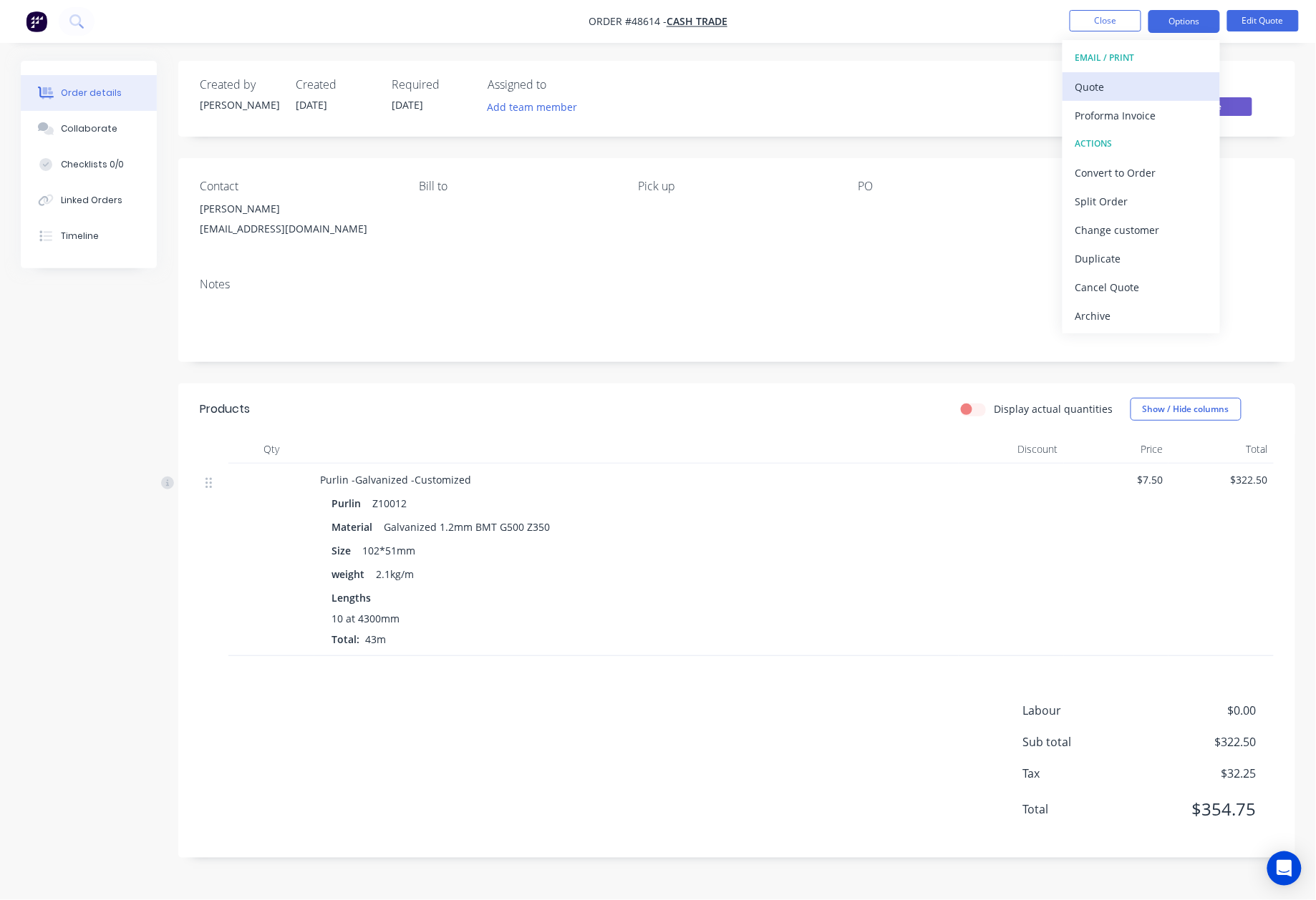
click at [1141, 78] on div "Quote" at bounding box center [1142, 87] width 132 height 21
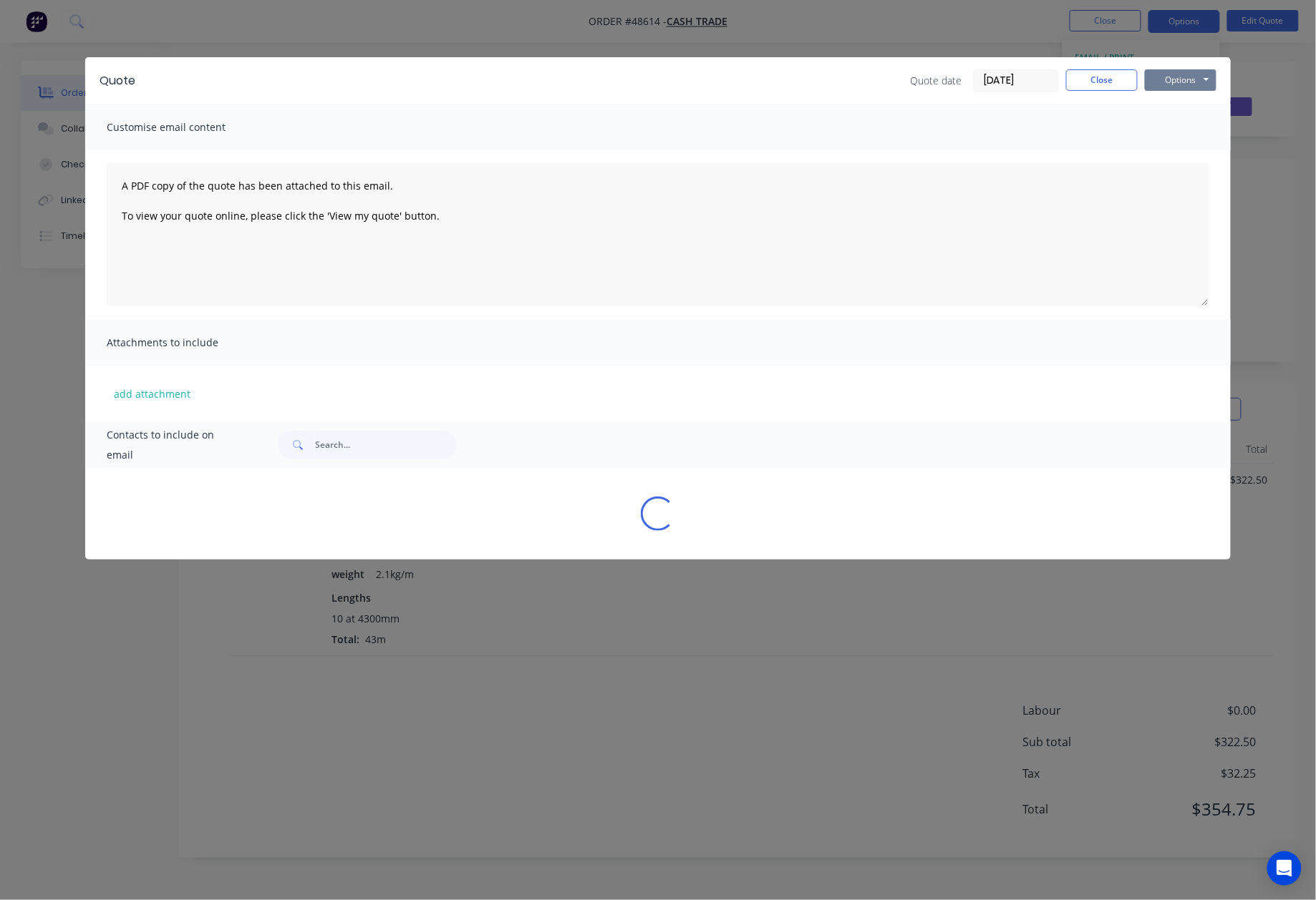
click at [1187, 78] on button "Options" at bounding box center [1181, 80] width 72 height 22
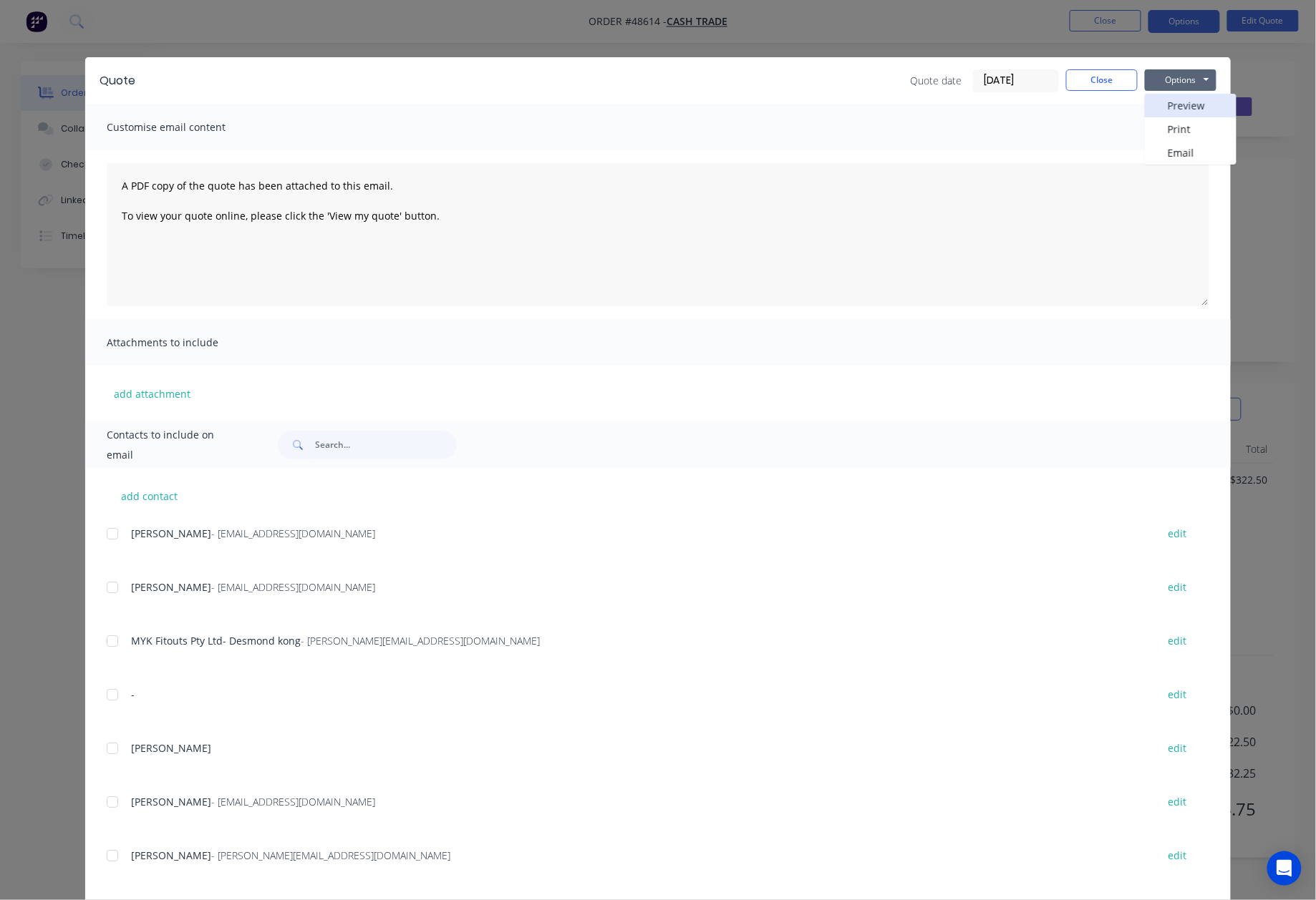
click at [1181, 103] on button "Preview" at bounding box center [1191, 105] width 92 height 23
click at [1096, 95] on div "Quote Quote date [DATE] Close Options Preview Print Email" at bounding box center [658, 81] width 1146 height 47
click at [1096, 81] on button "Close" at bounding box center [1102, 80] width 72 height 22
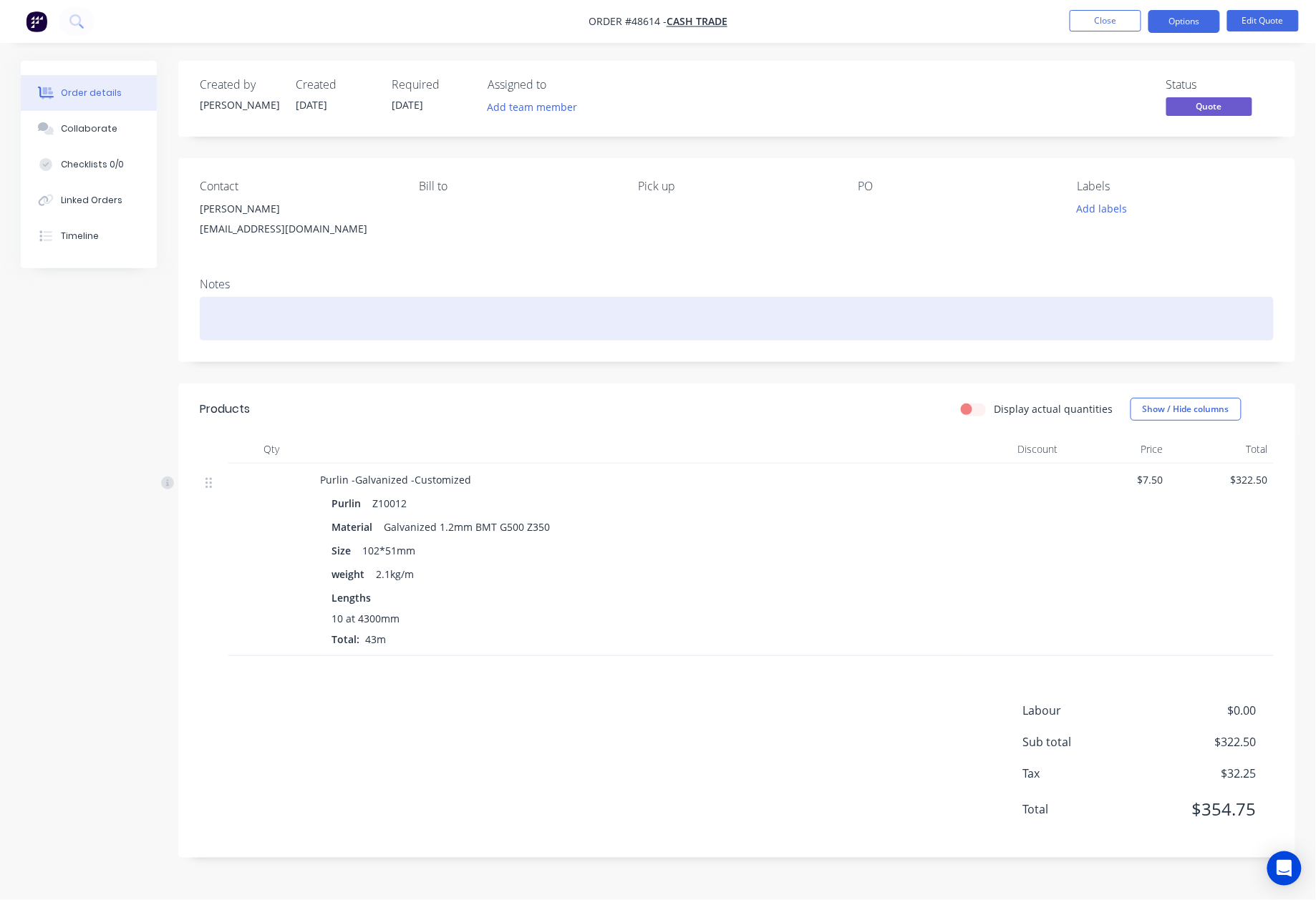
click at [639, 324] on div at bounding box center [736, 319] width 1074 height 43
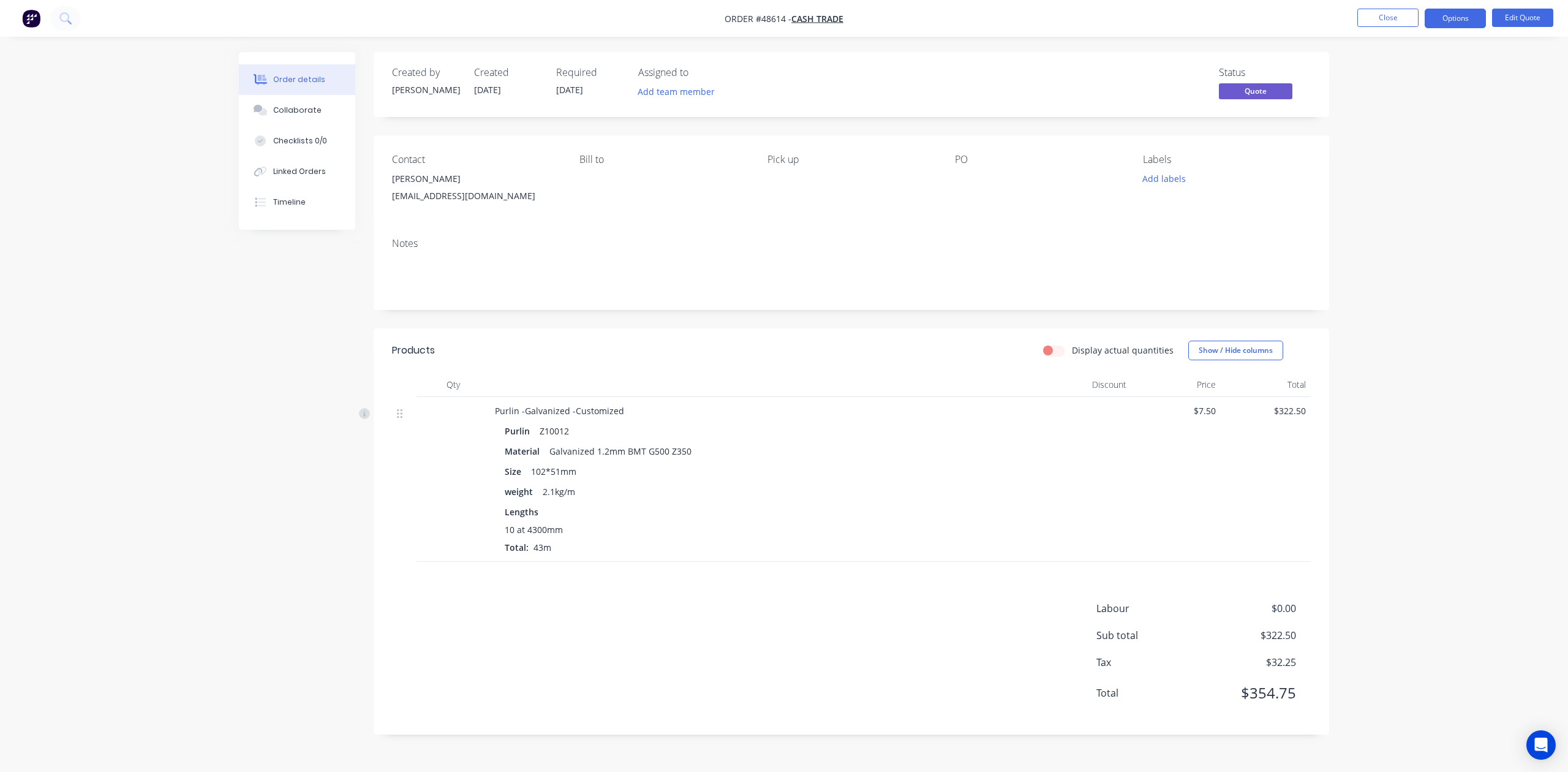
click at [955, 383] on div at bounding box center [765, 385] width 551 height 24
click at [1125, 21] on button "Close" at bounding box center [1388, 18] width 61 height 19
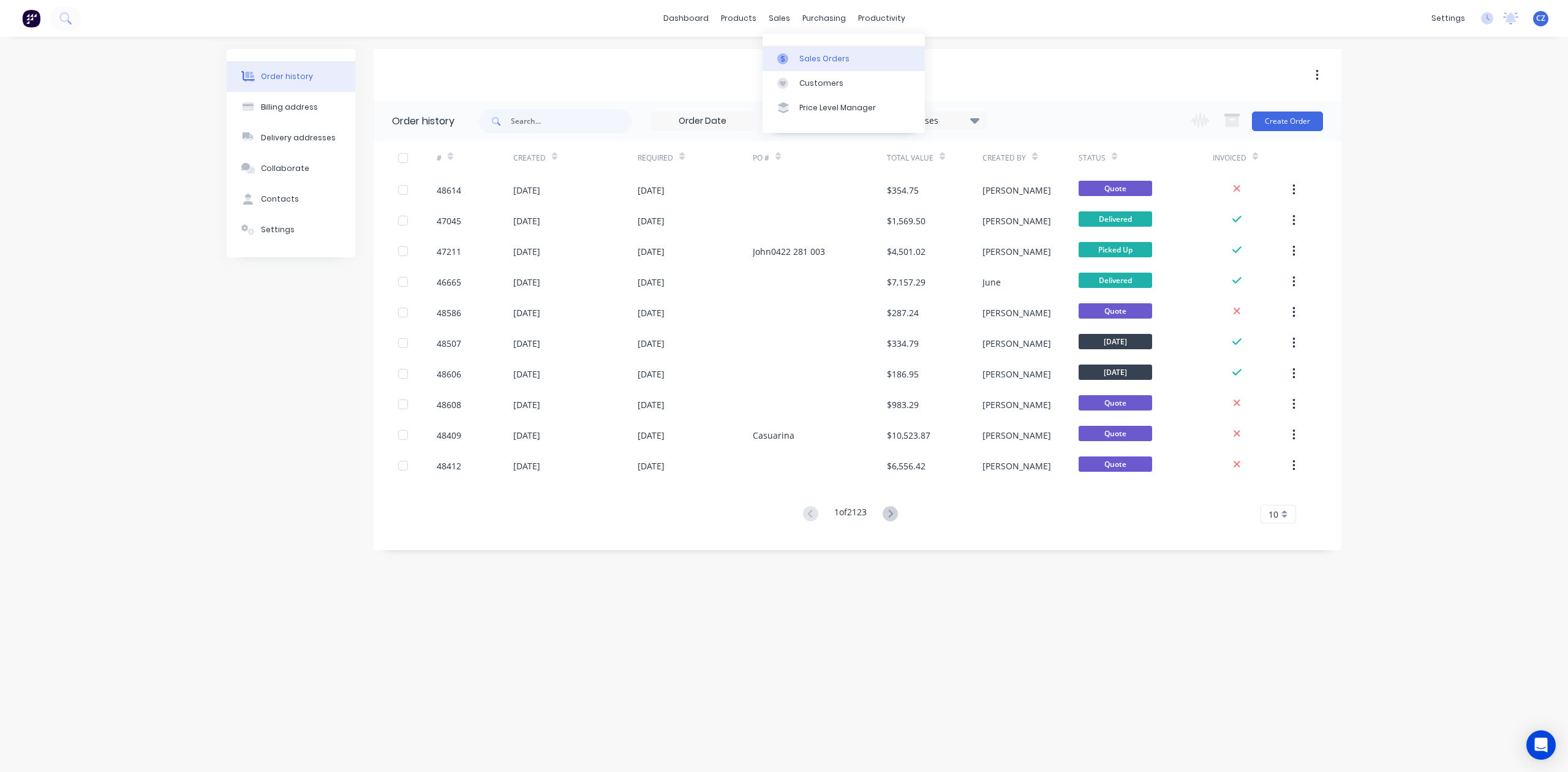
drag, startPoint x: 788, startPoint y: 54, endPoint x: 767, endPoint y: 52, distance: 21.1
click at [788, 54] on icon at bounding box center [783, 59] width 11 height 11
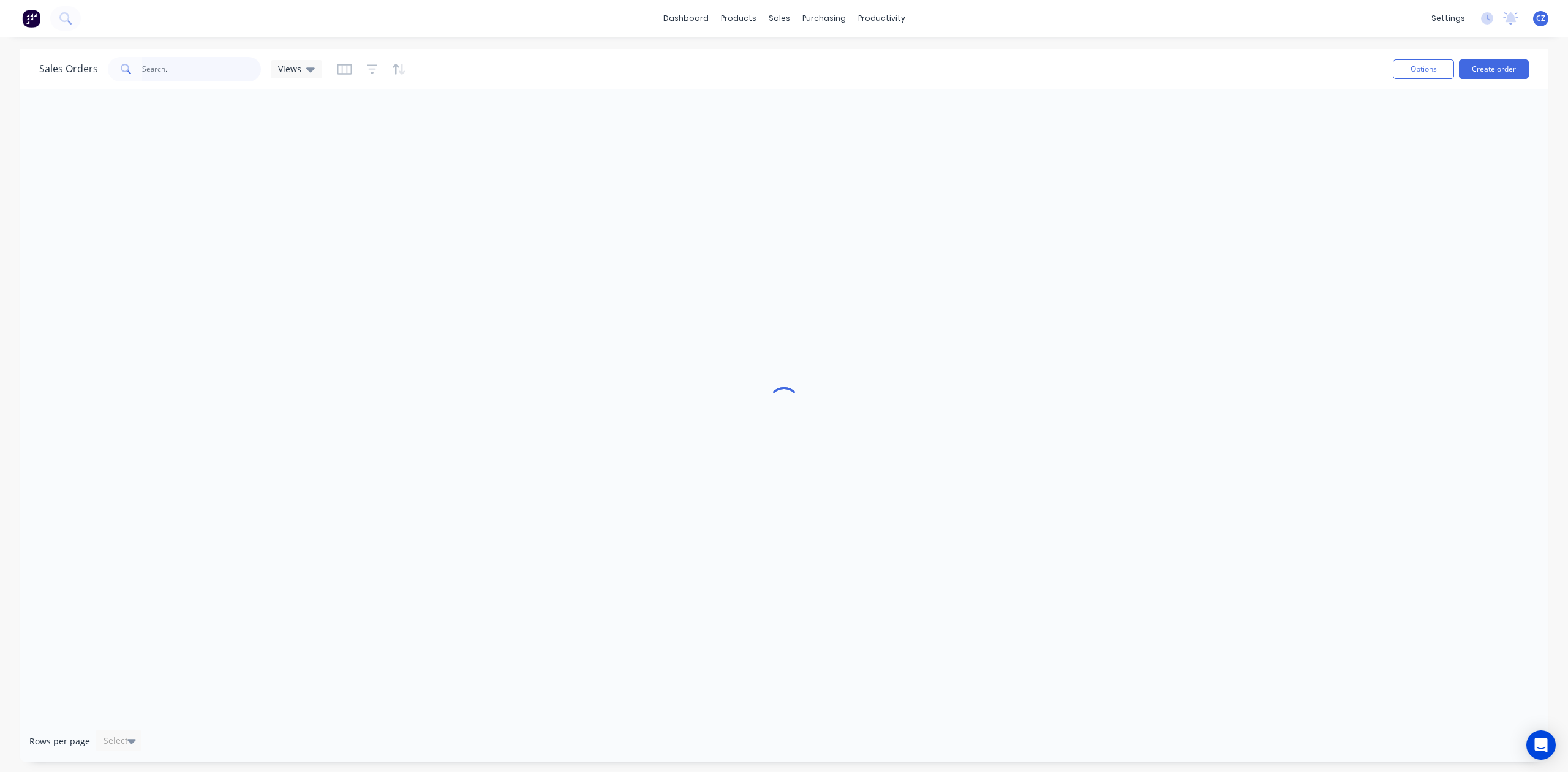
drag, startPoint x: 177, startPoint y: 65, endPoint x: 180, endPoint y: 45, distance: 20.2
click at [177, 64] on input "text" at bounding box center [201, 69] width 119 height 24
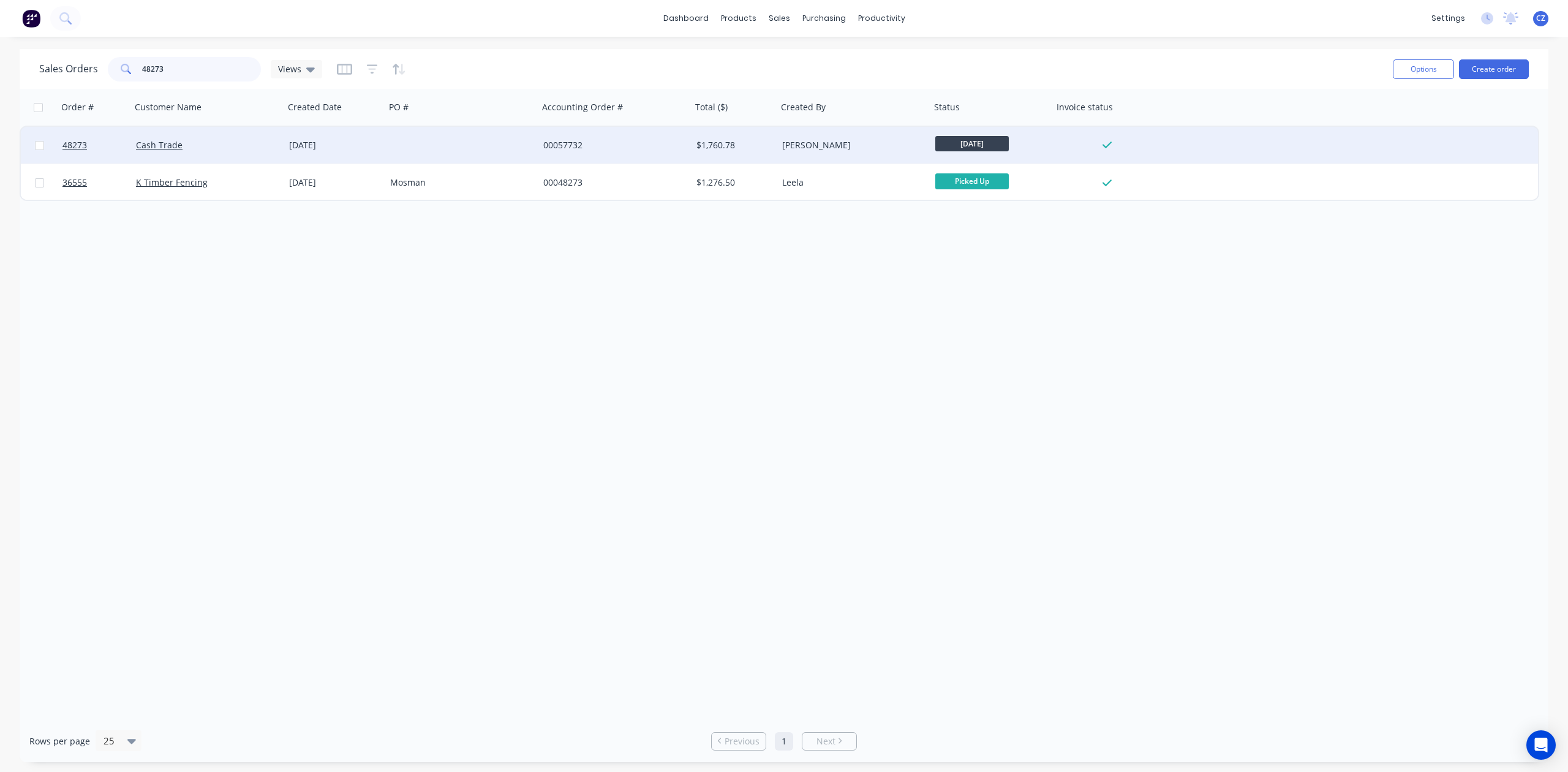
type input "48273"
click at [683, 127] on div "00057732" at bounding box center [615, 145] width 153 height 36
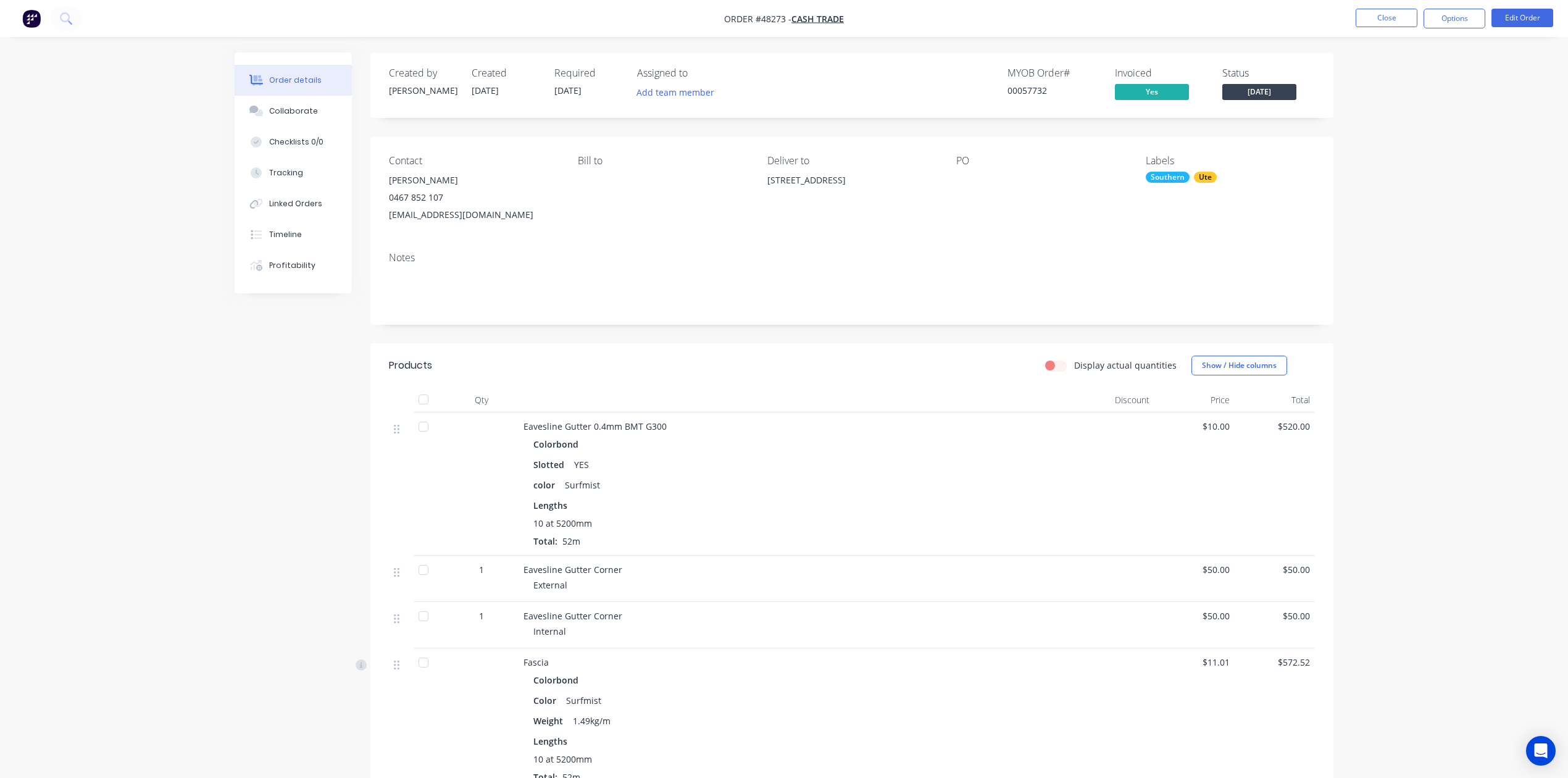
click at [1134, 7] on nav "Order #48273 - Cash Trade Close Options Edit Order" at bounding box center [784, 18] width 1568 height 37
click at [1134, 16] on button "Close" at bounding box center [1387, 18] width 62 height 19
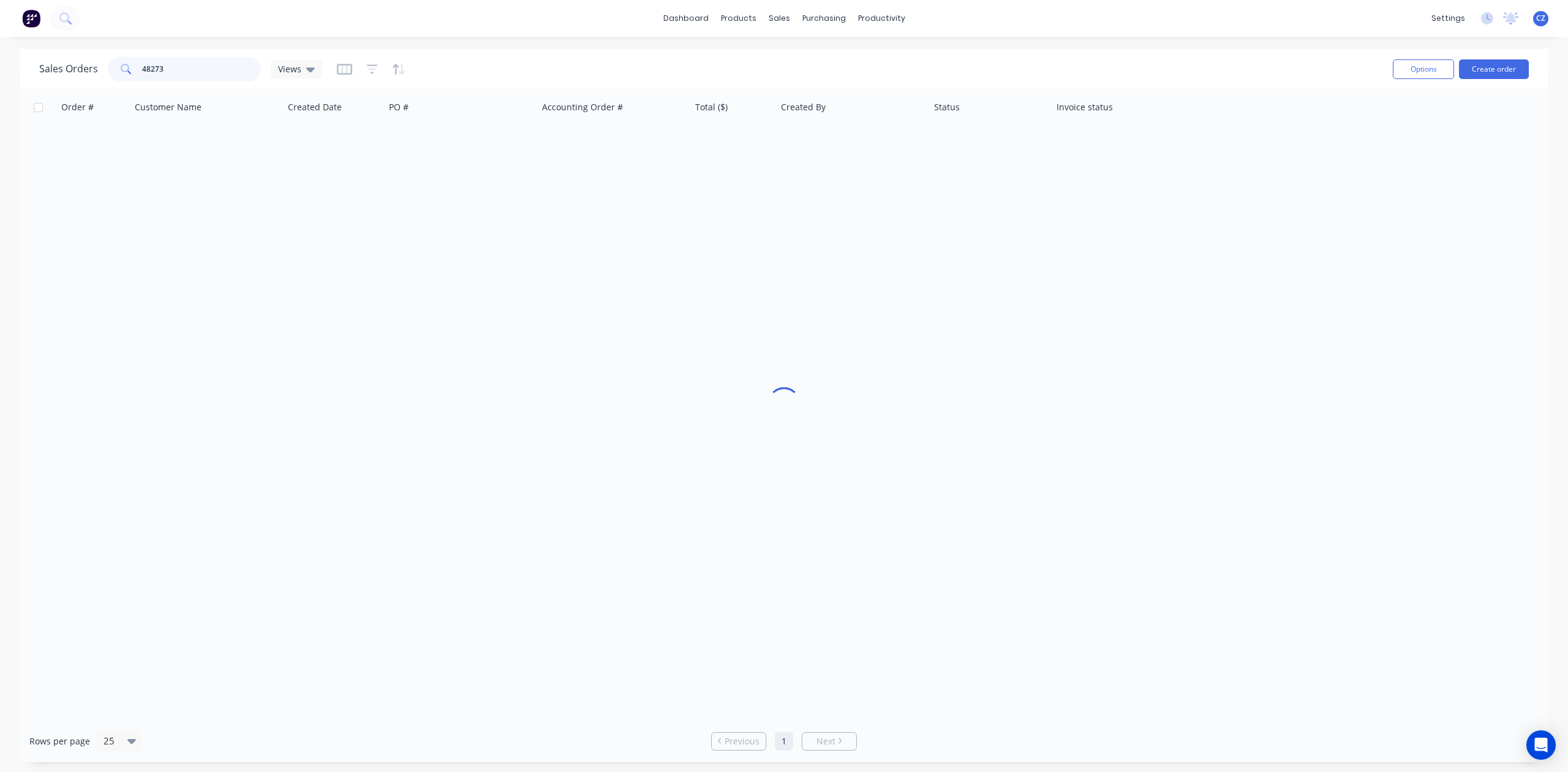
drag, startPoint x: 212, startPoint y: 69, endPoint x: 0, endPoint y: 84, distance: 212.5
click at [0, 87] on div "Sales Orders 48273 Views Options Create order Order # Customer Name Created Dat…" at bounding box center [784, 406] width 1568 height 713
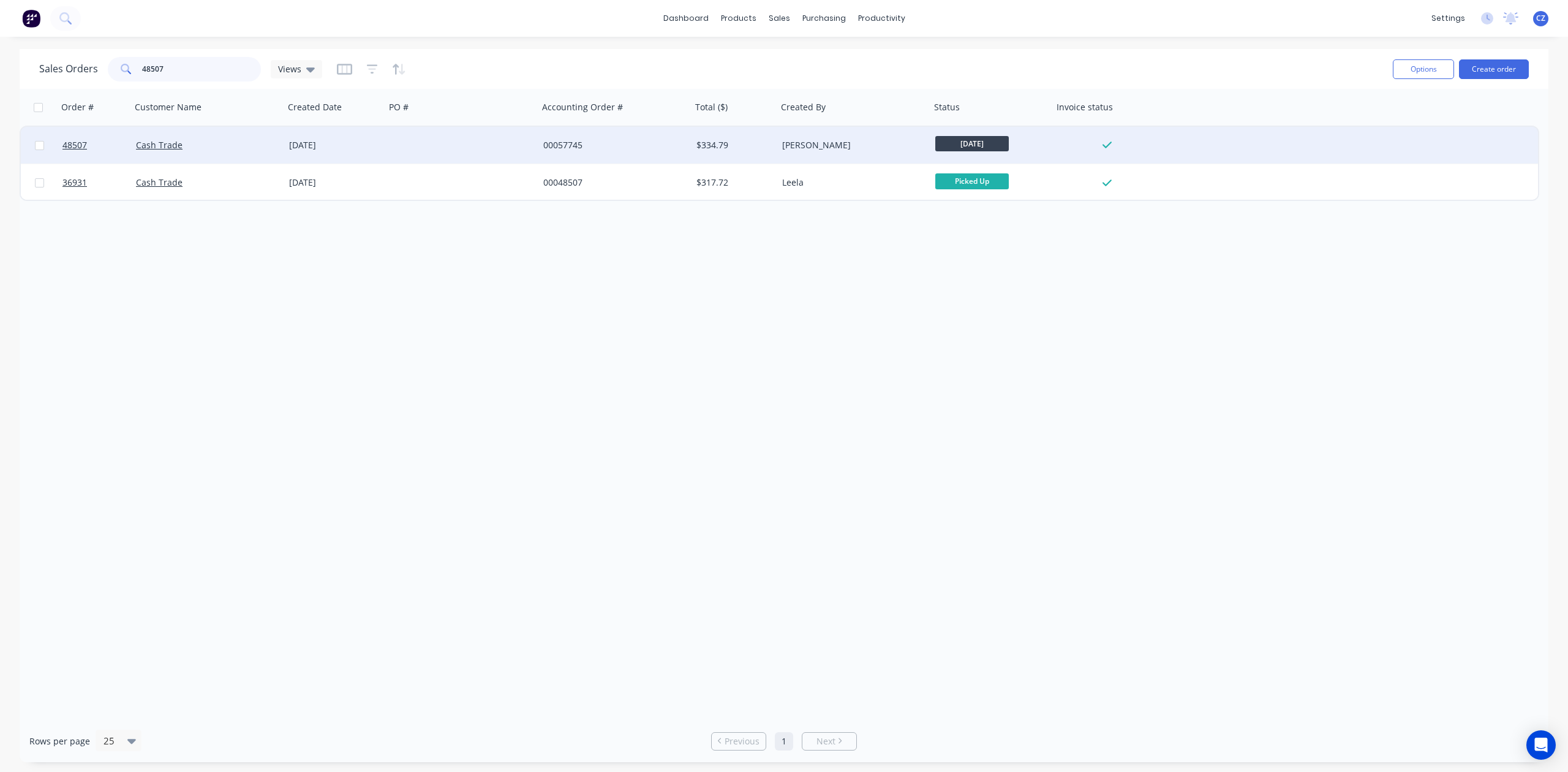
type input "48507"
click at [479, 129] on div at bounding box center [462, 145] width 153 height 36
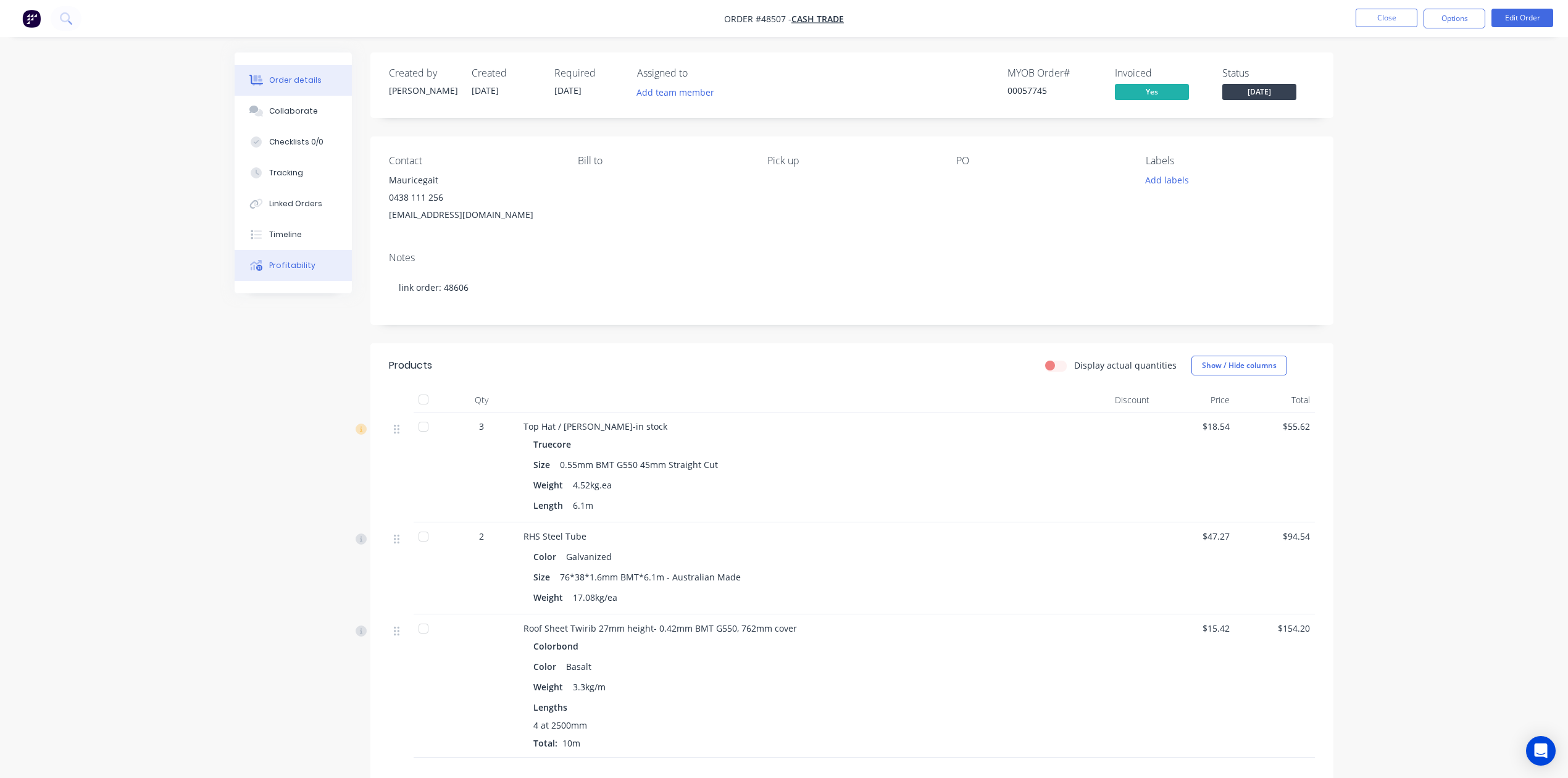
click at [315, 272] on button "Profitability" at bounding box center [293, 265] width 117 height 31
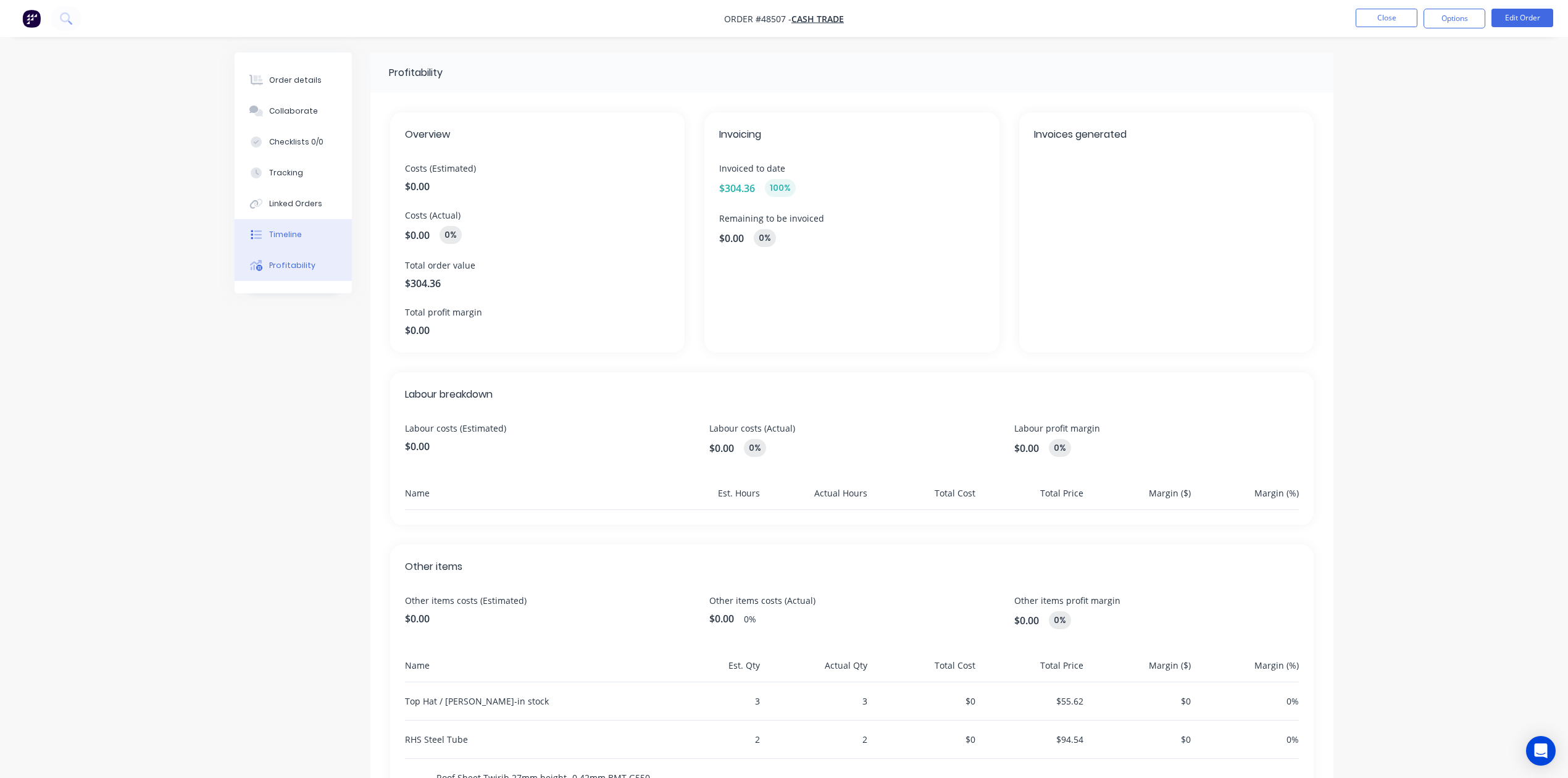
click at [307, 231] on button "Timeline" at bounding box center [293, 235] width 117 height 31
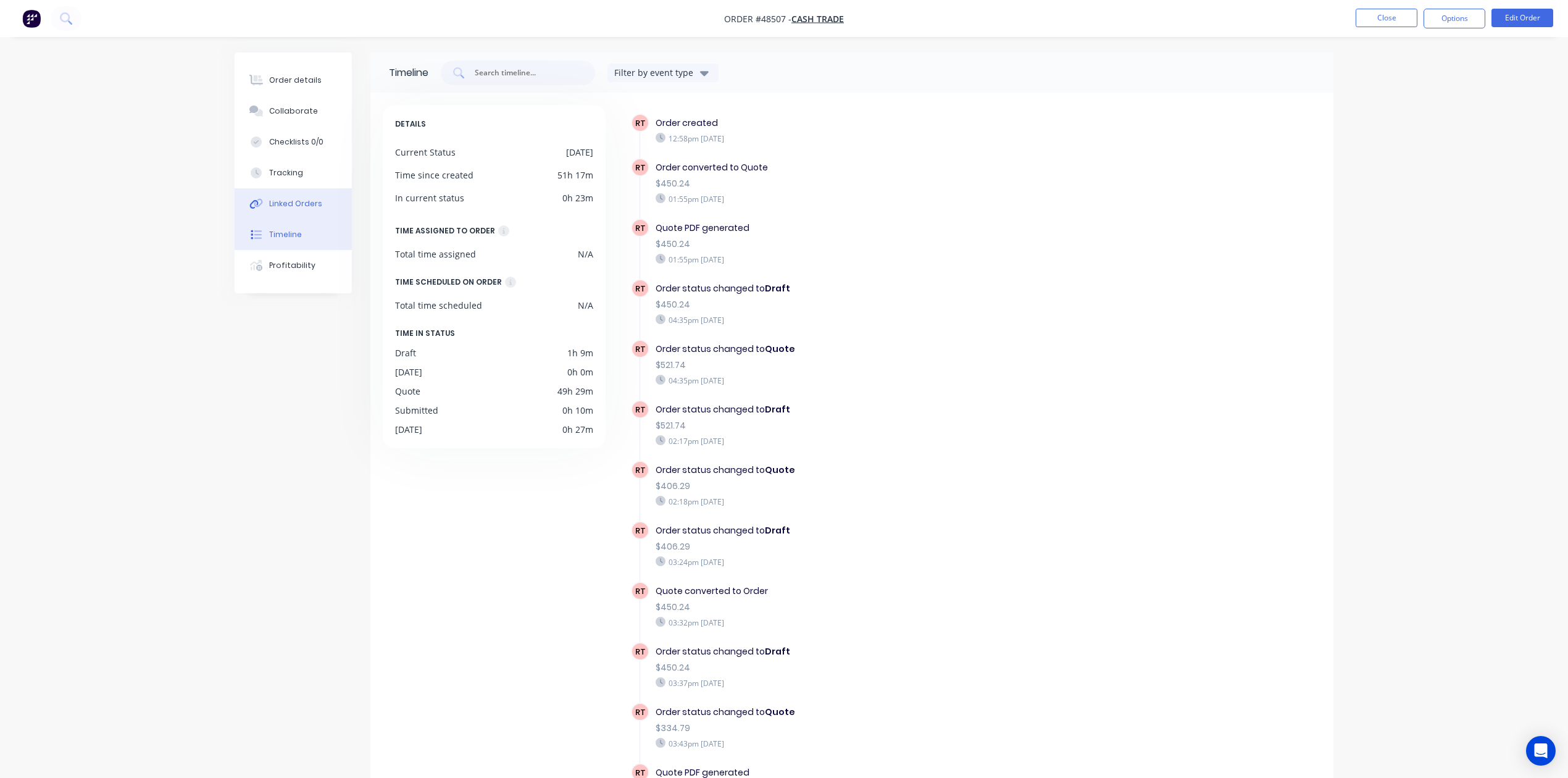
click at [289, 205] on div "Linked Orders" at bounding box center [296, 203] width 53 height 11
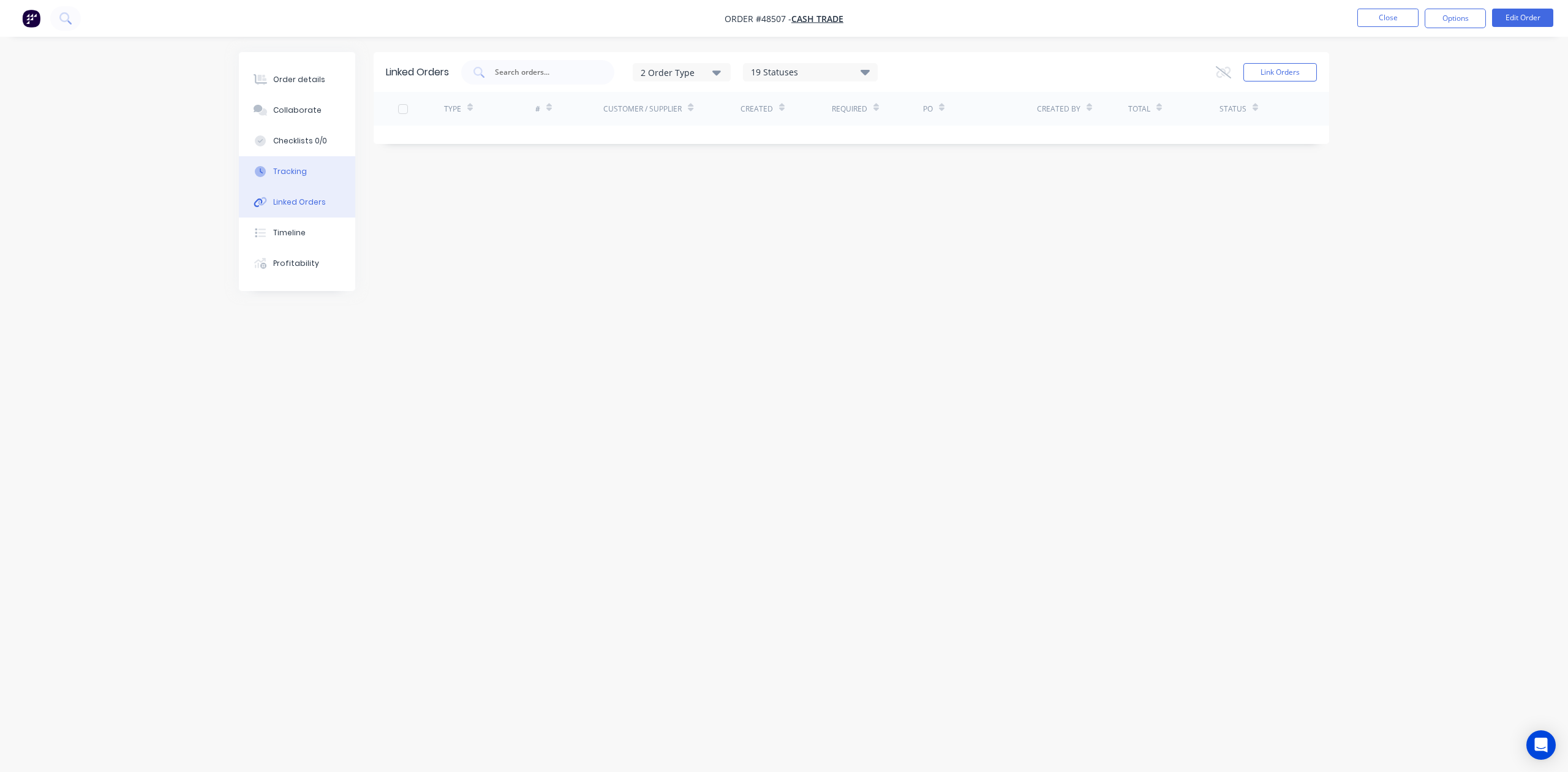
click at [307, 178] on button "Tracking" at bounding box center [297, 171] width 116 height 31
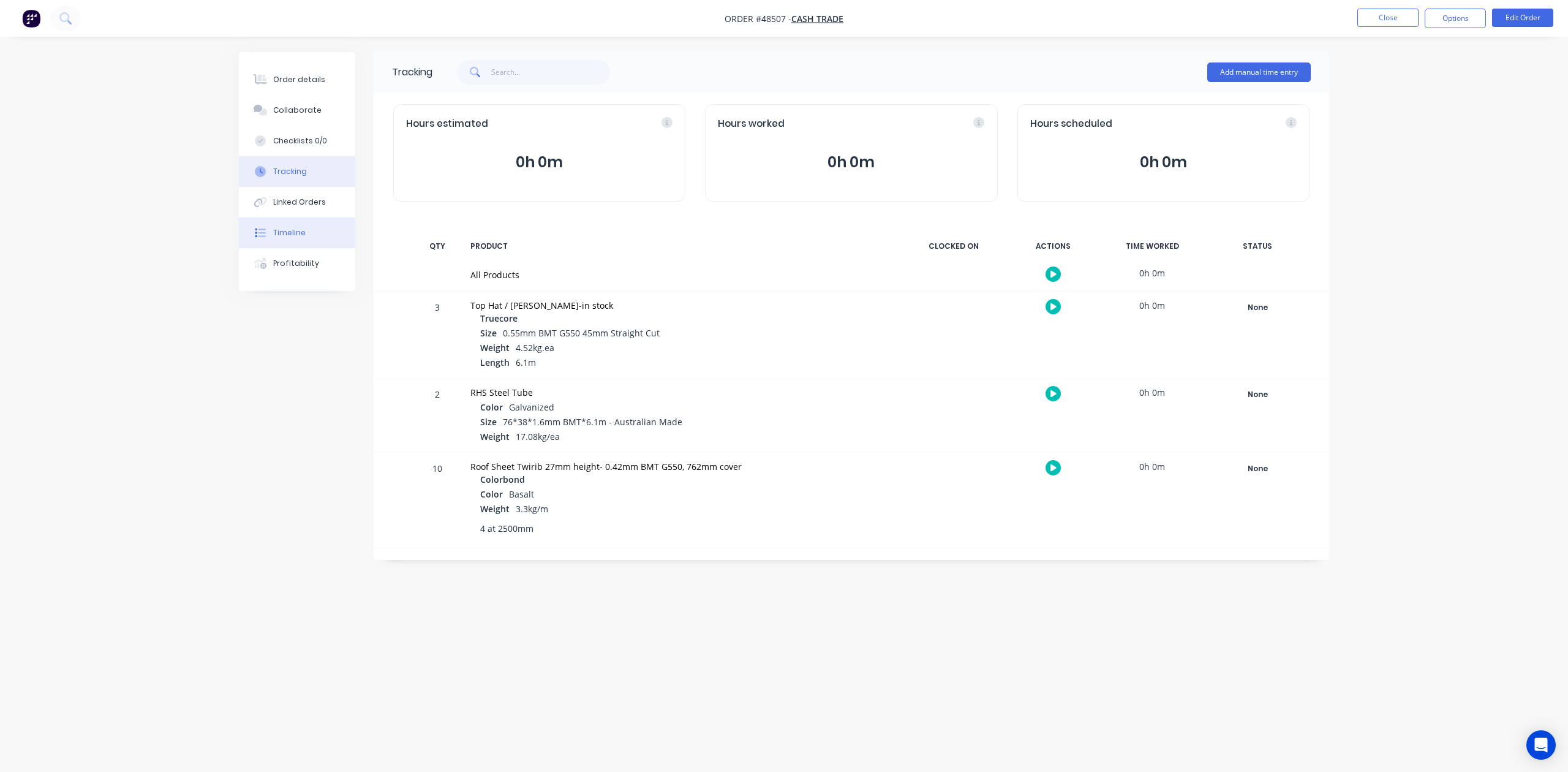
click at [308, 234] on button "Timeline" at bounding box center [297, 233] width 116 height 31
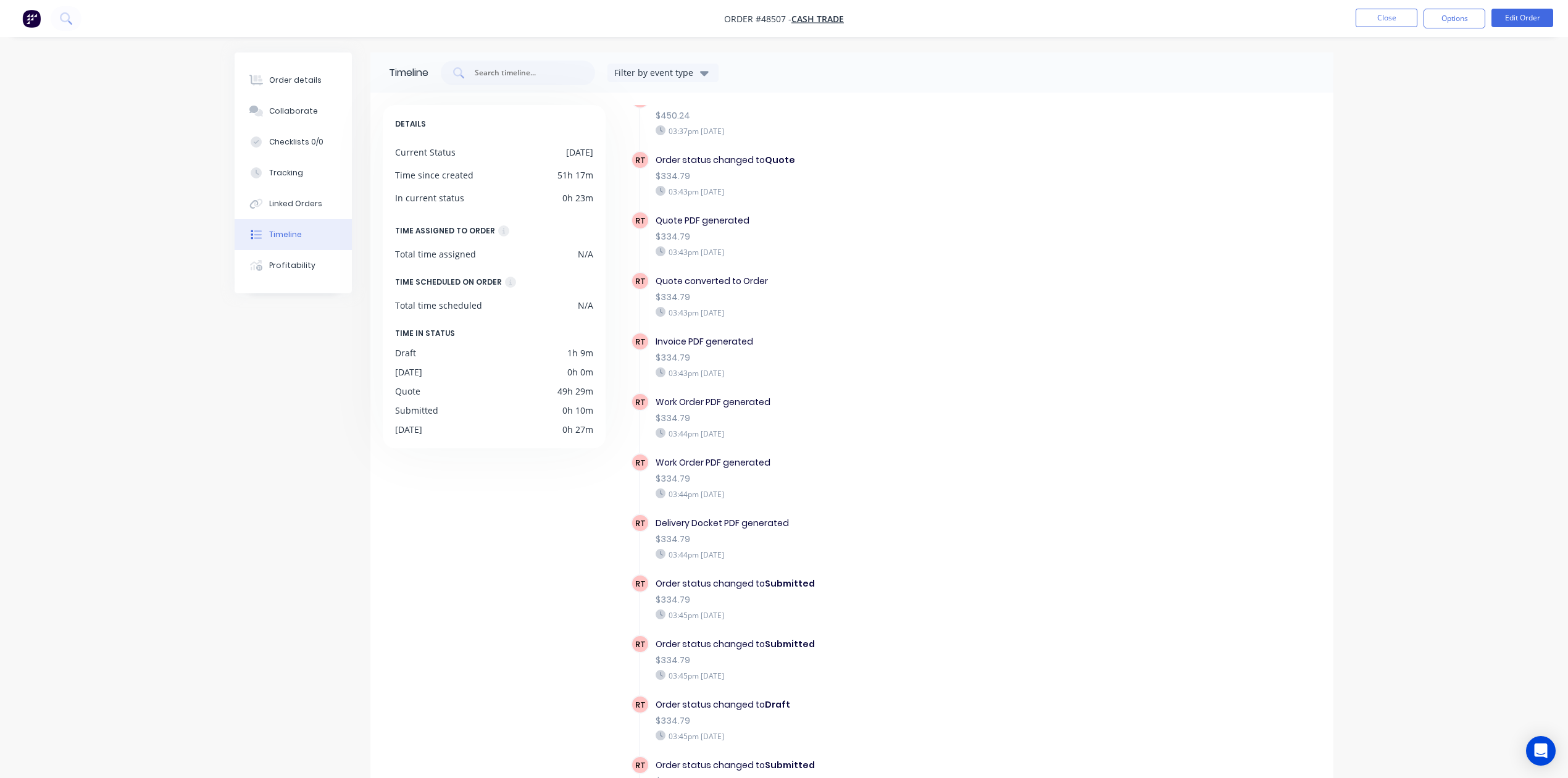
scroll to position [741, 0]
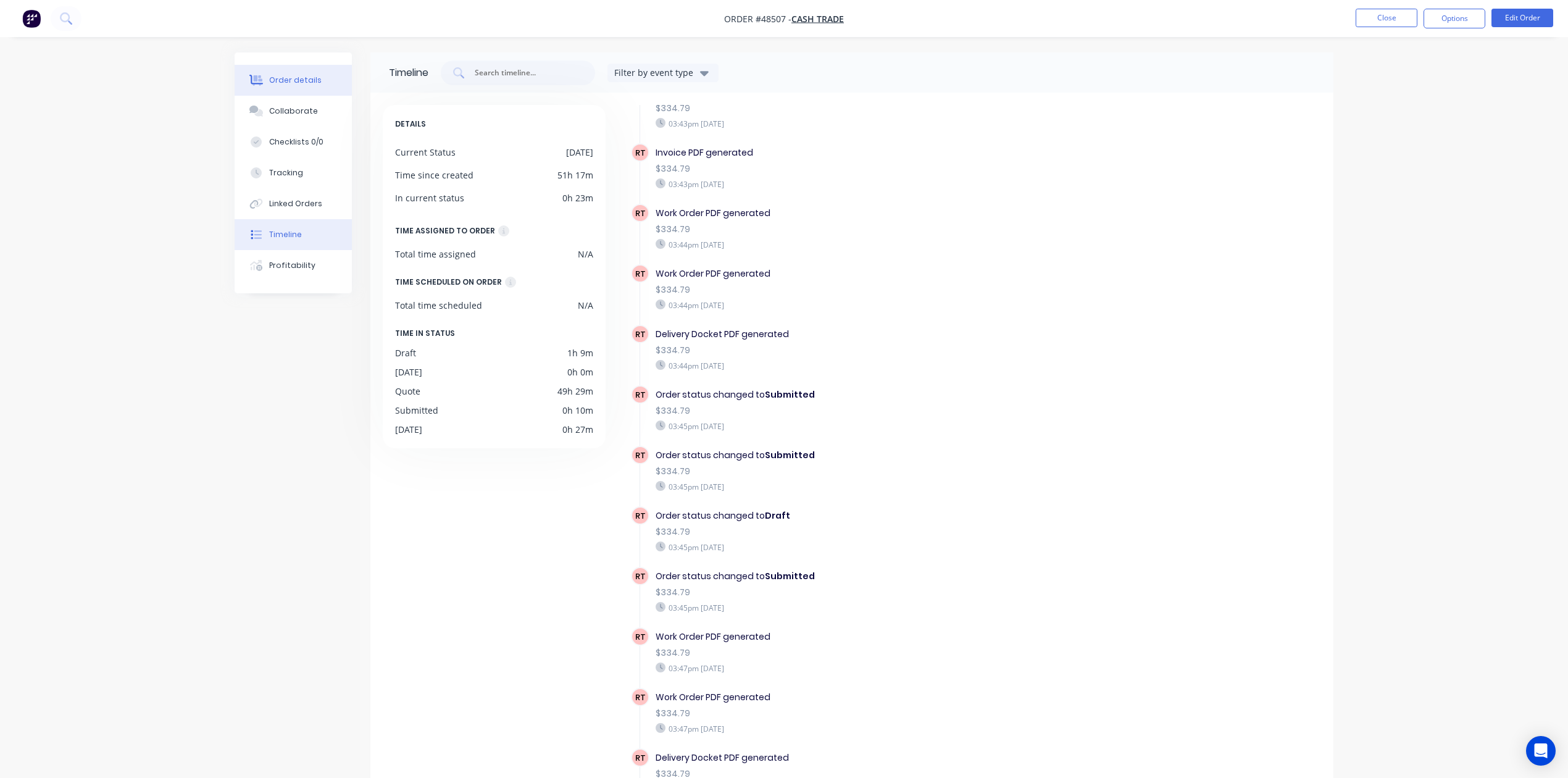
click at [302, 75] on div "Order details" at bounding box center [295, 80] width 53 height 11
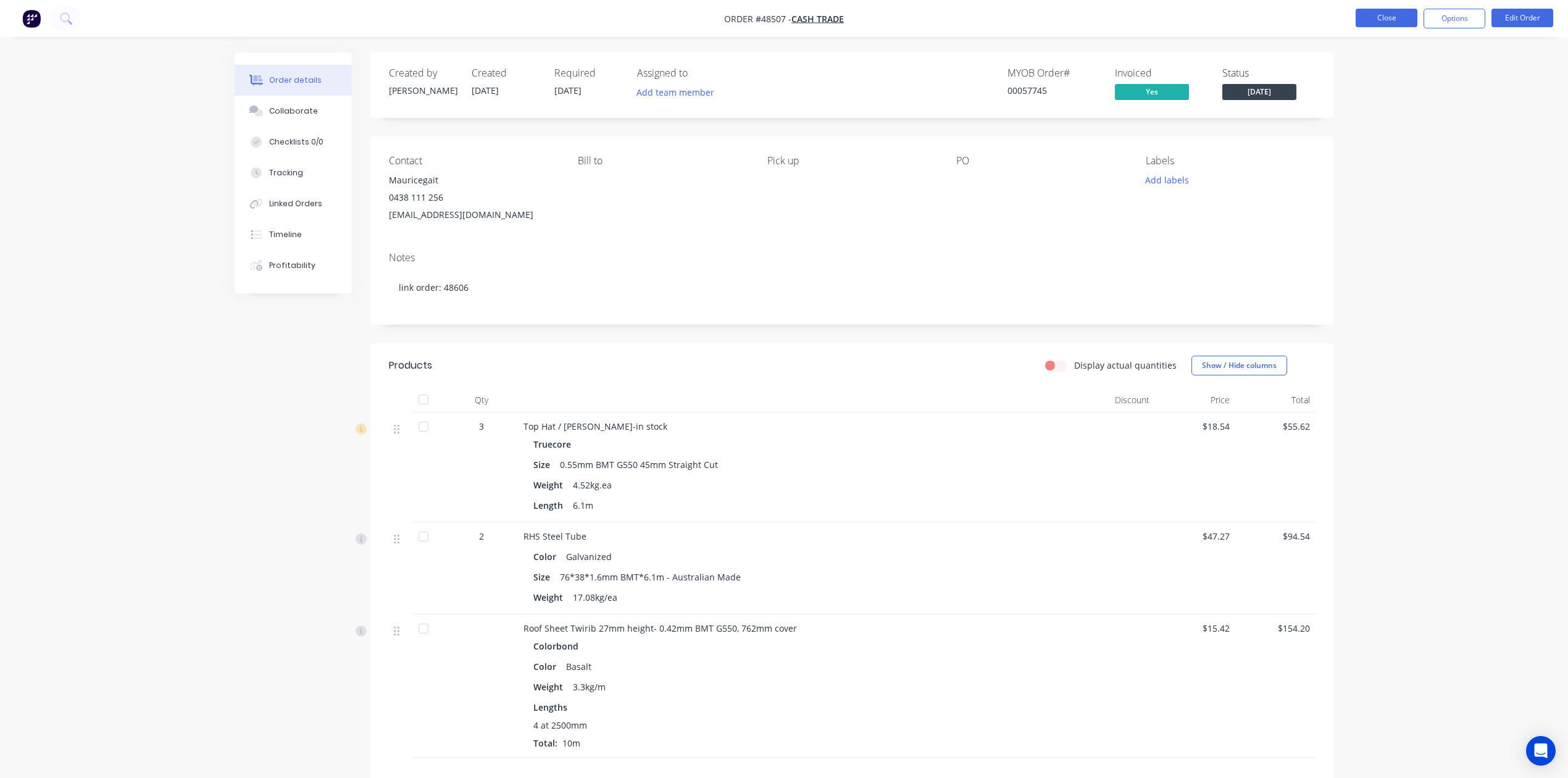
click at [1134, 21] on button "Close" at bounding box center [1387, 18] width 62 height 19
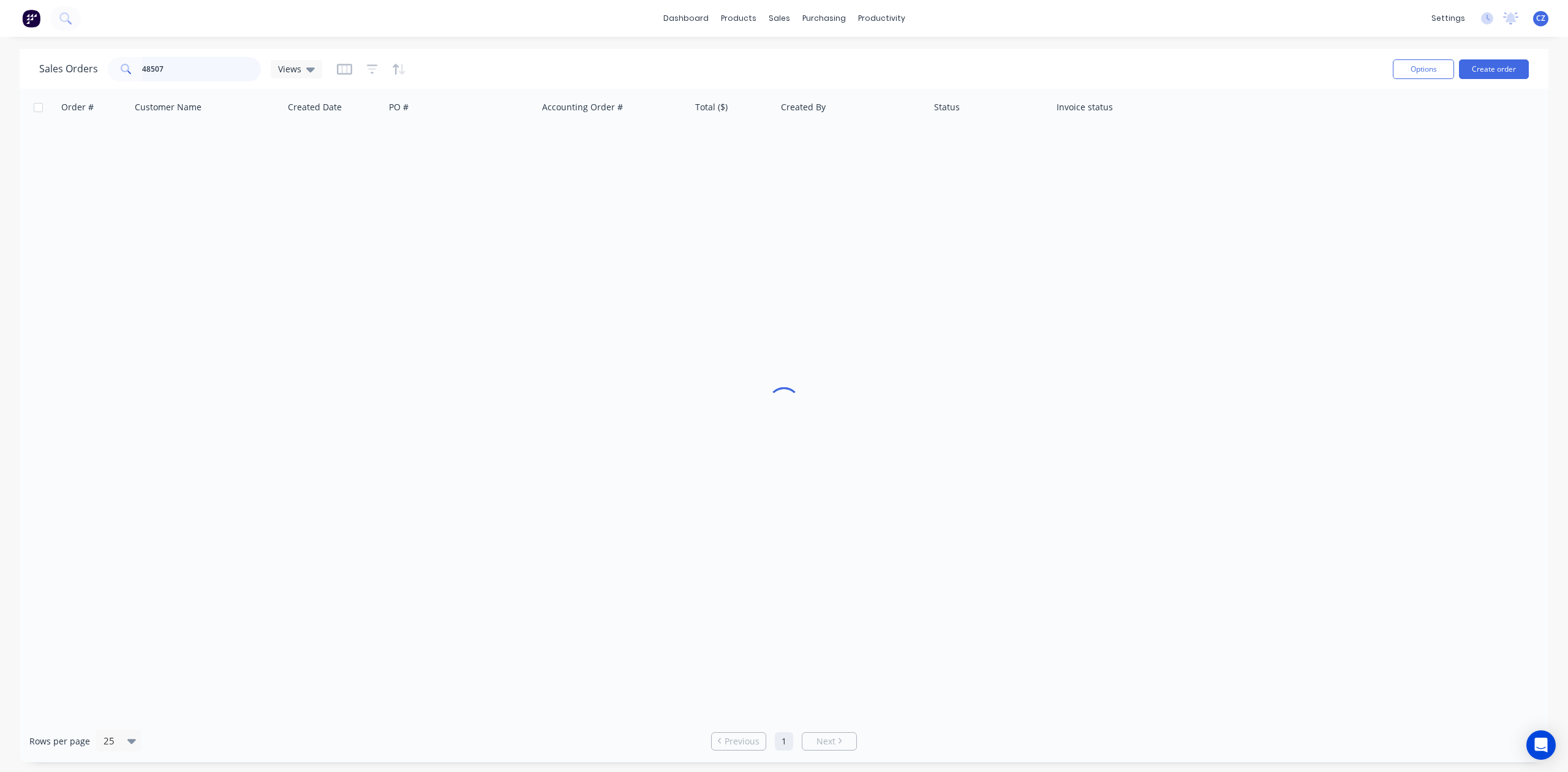
drag, startPoint x: 204, startPoint y: 67, endPoint x: 2, endPoint y: 74, distance: 202.1
click at [0, 74] on div "Sales Orders 48507 Views Options Create order Order # Customer Name Created Dat…" at bounding box center [784, 406] width 1568 height 713
type input "4"
type input "48241"
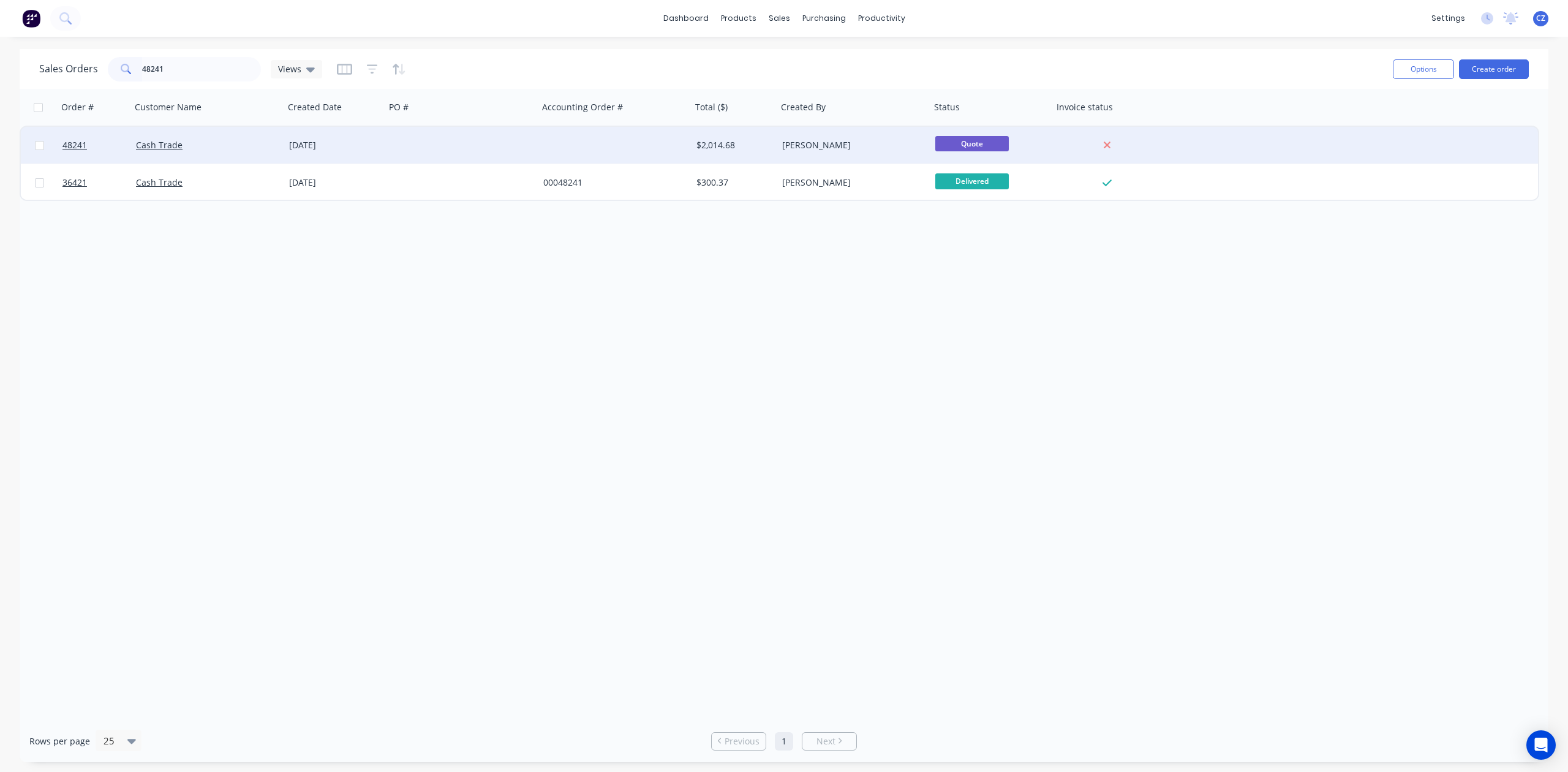
click at [439, 158] on div at bounding box center [462, 145] width 153 height 36
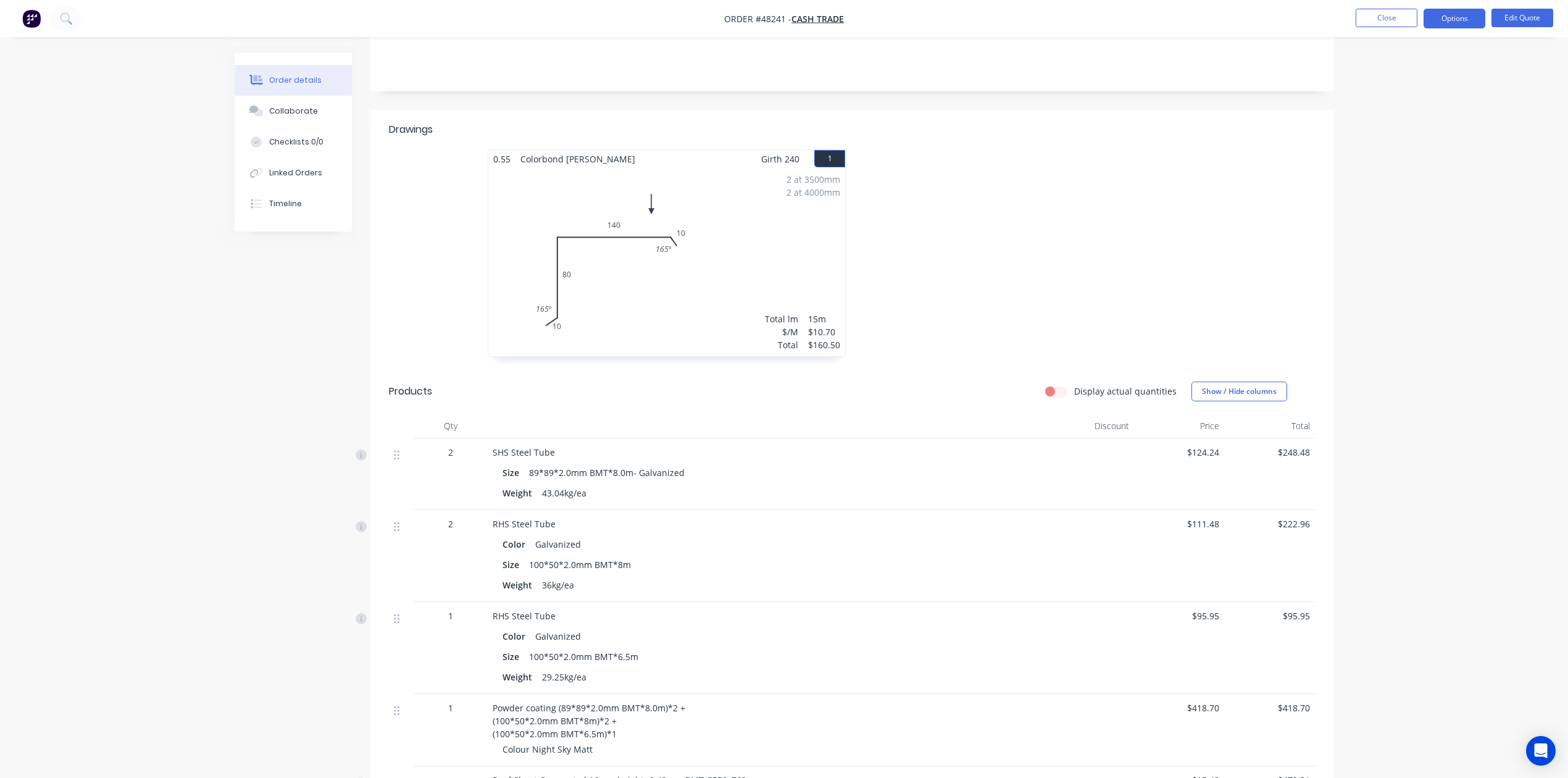
scroll to position [411, 0]
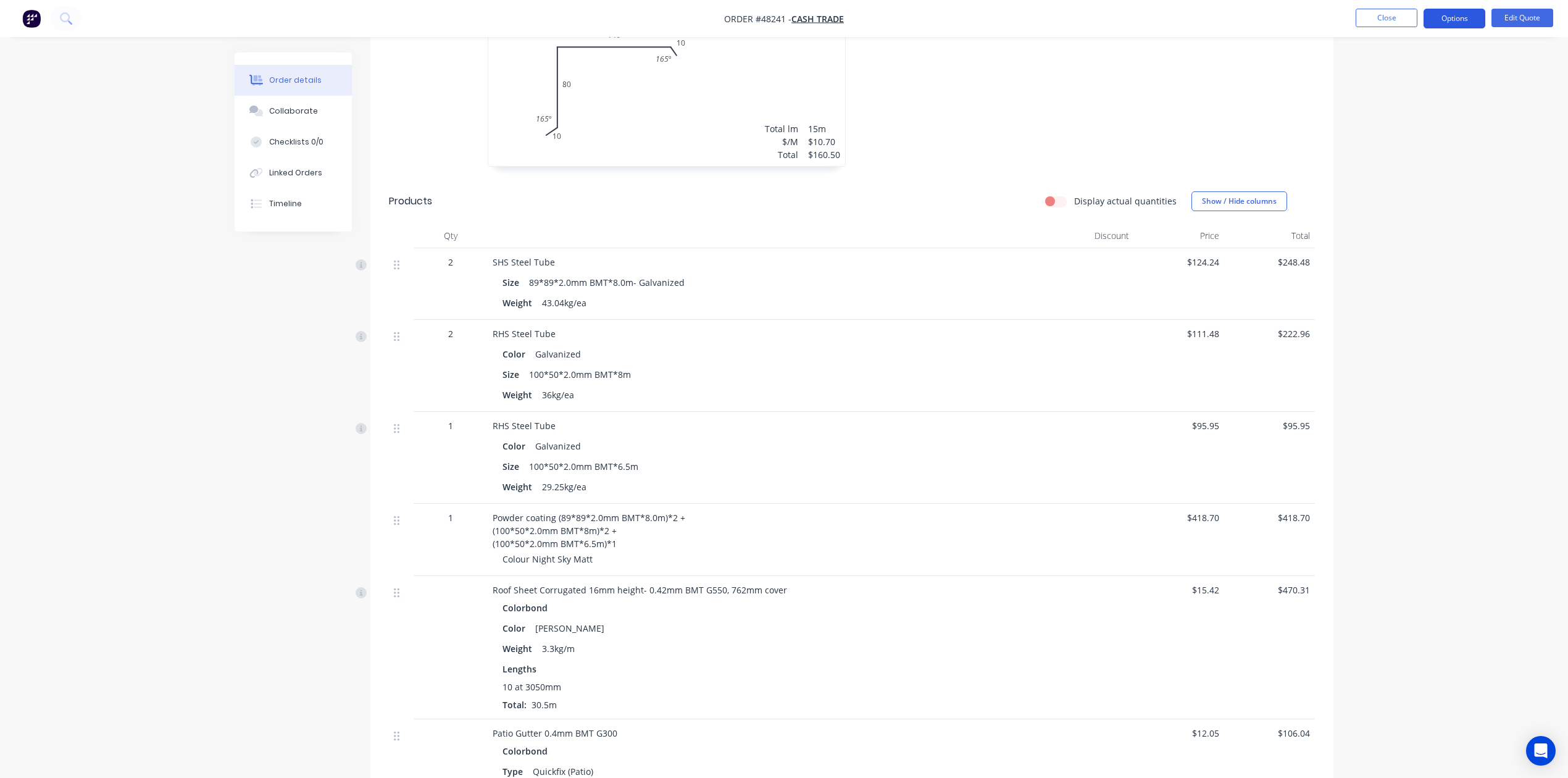
click at [1134, 15] on button "Options" at bounding box center [1454, 18] width 62 height 19
click at [1134, 155] on div "Convert to Order" at bounding box center [1418, 149] width 114 height 18
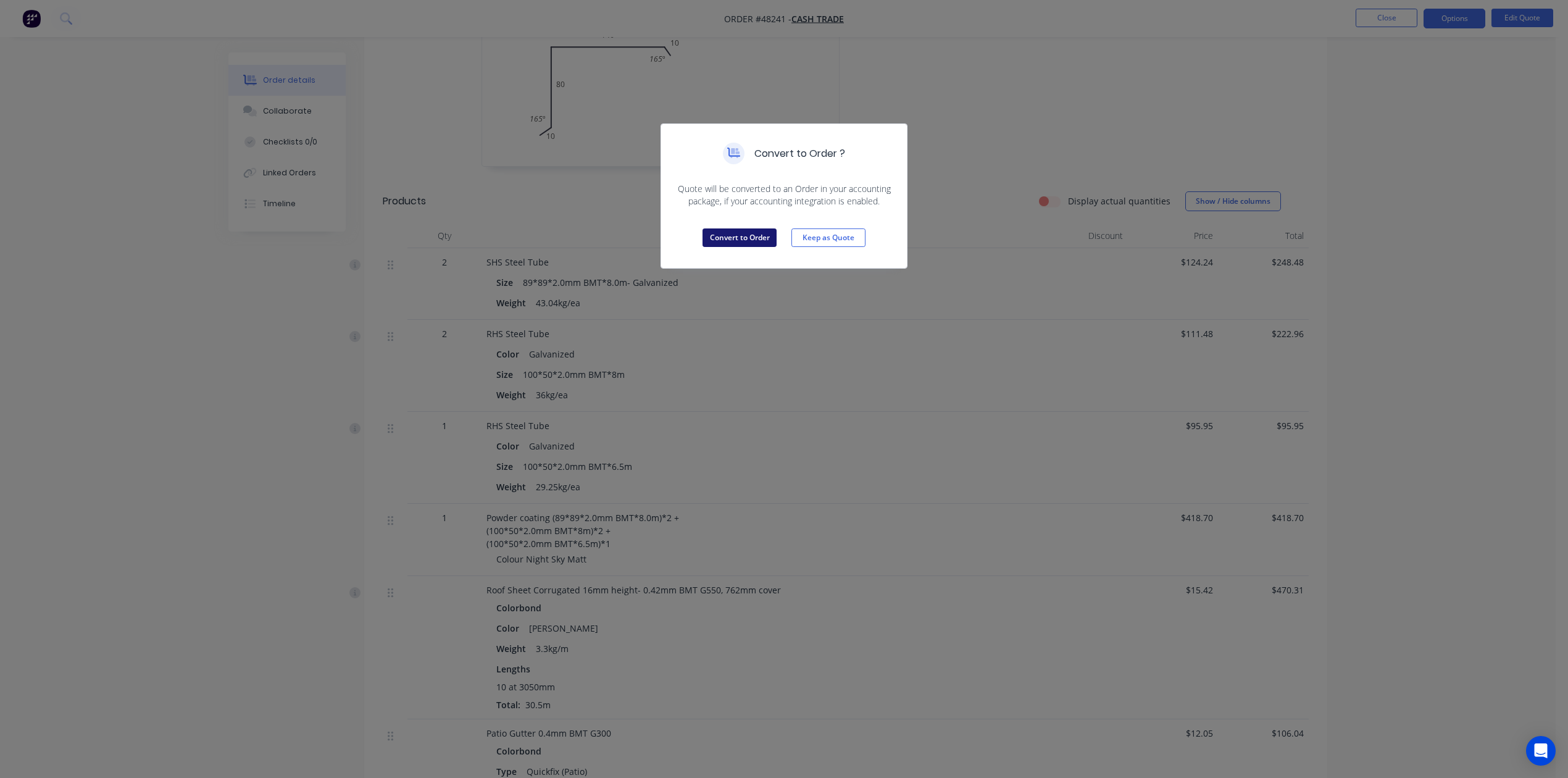
click at [759, 238] on button "Convert to Order" at bounding box center [739, 238] width 74 height 19
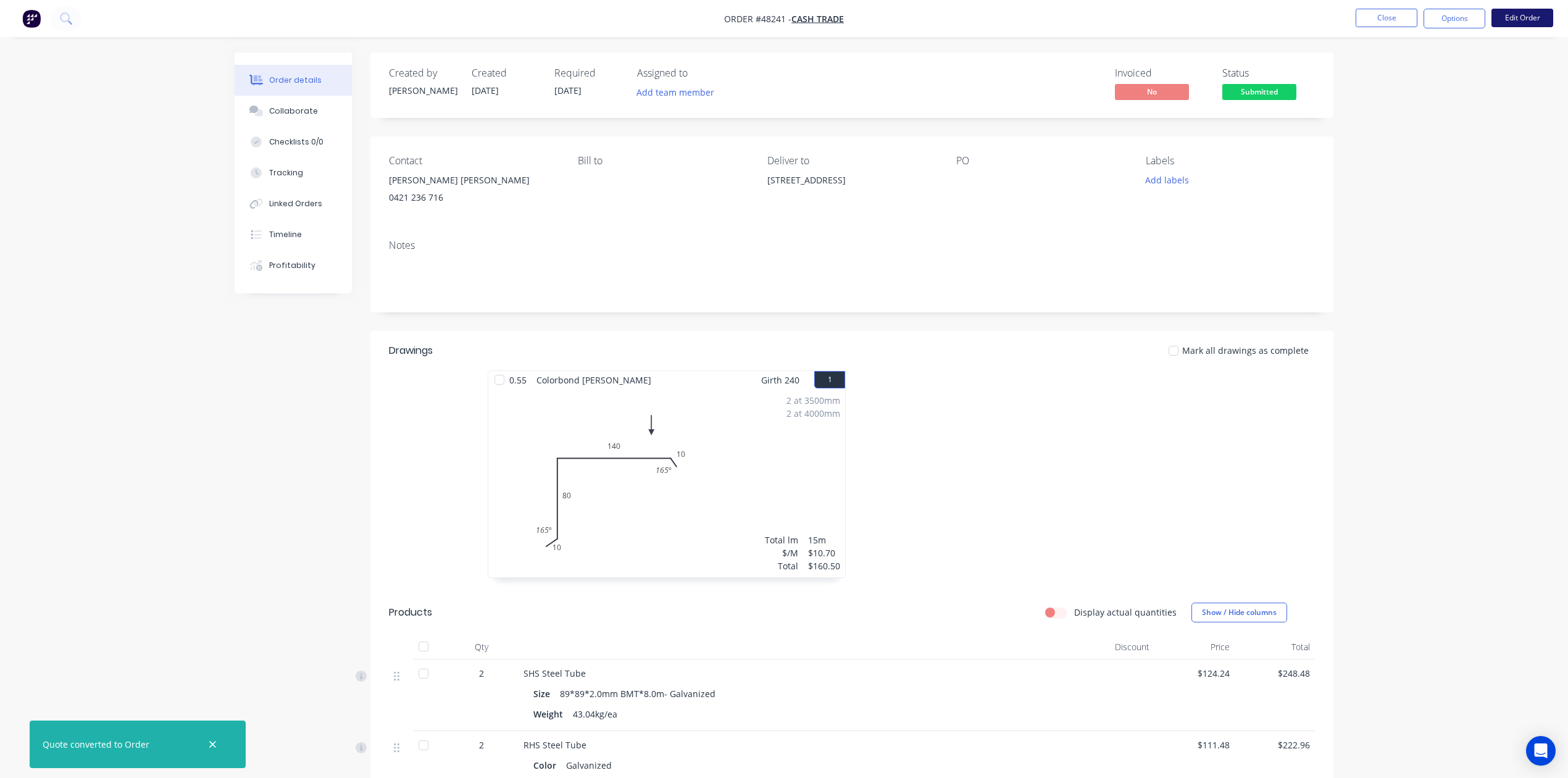
click at [1134, 15] on button "Edit Order" at bounding box center [1523, 18] width 62 height 19
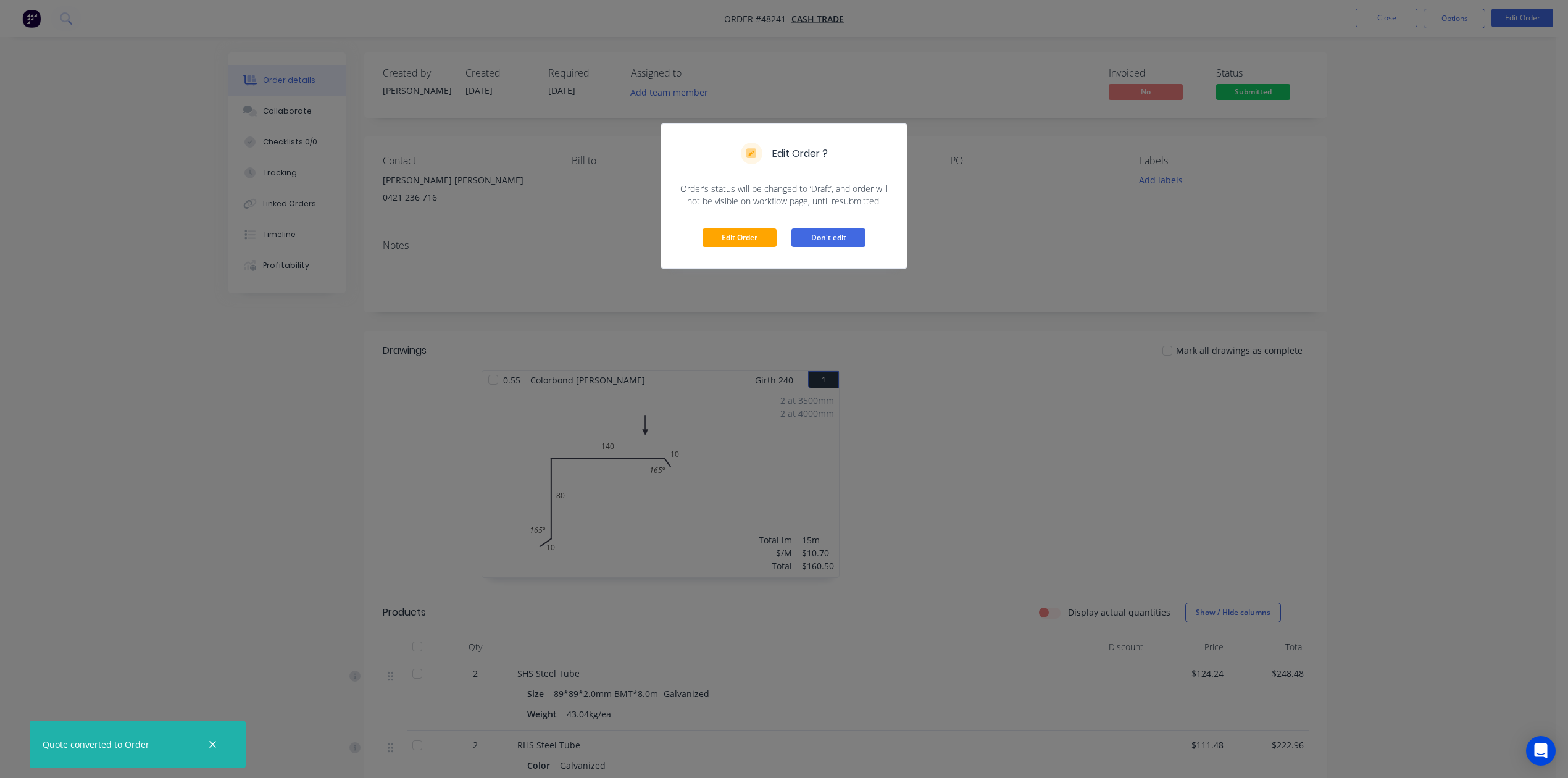
click at [853, 242] on button "Don't edit" at bounding box center [828, 238] width 74 height 19
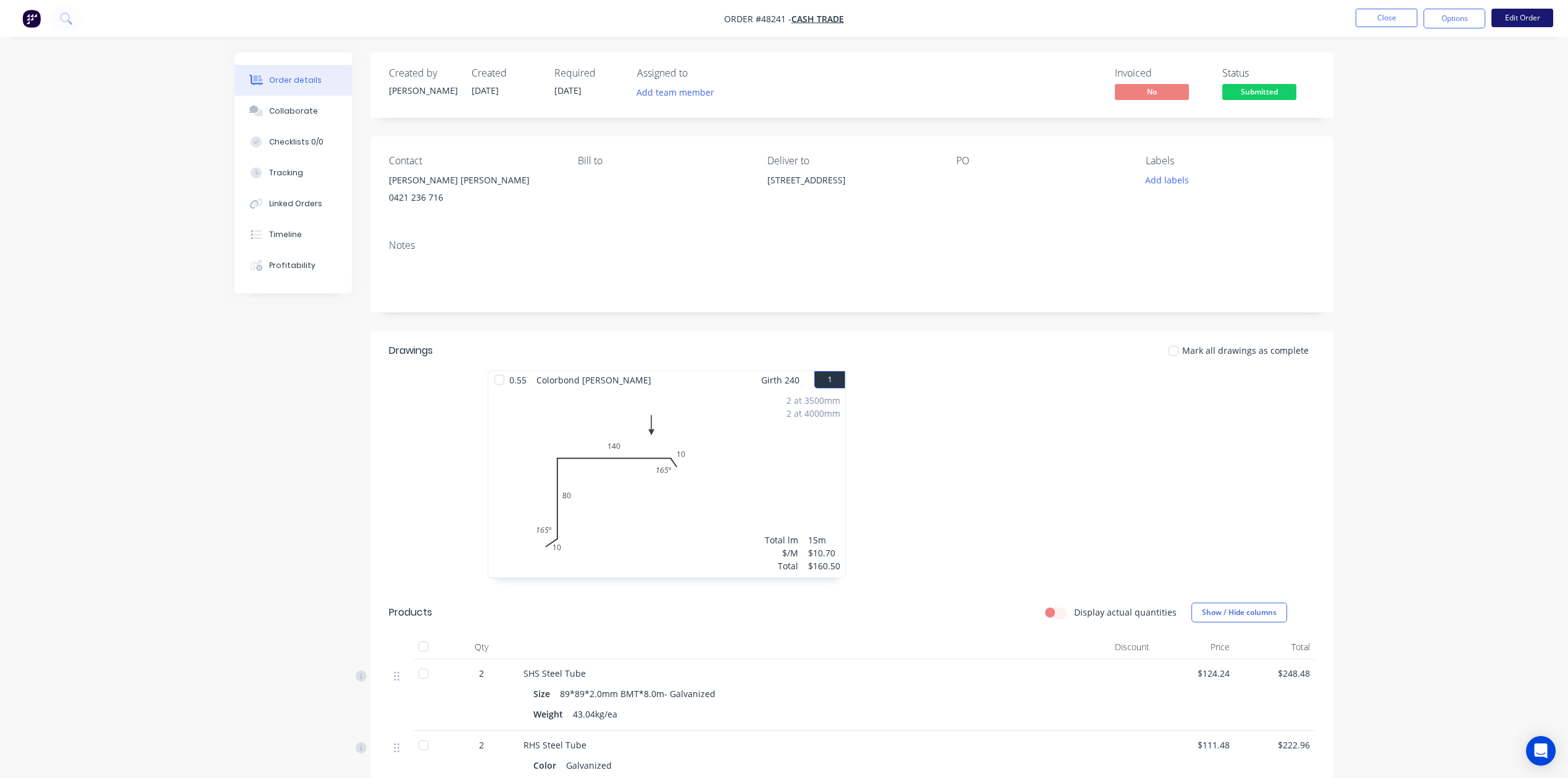
click at [1134, 15] on button "Edit Order" at bounding box center [1523, 18] width 62 height 19
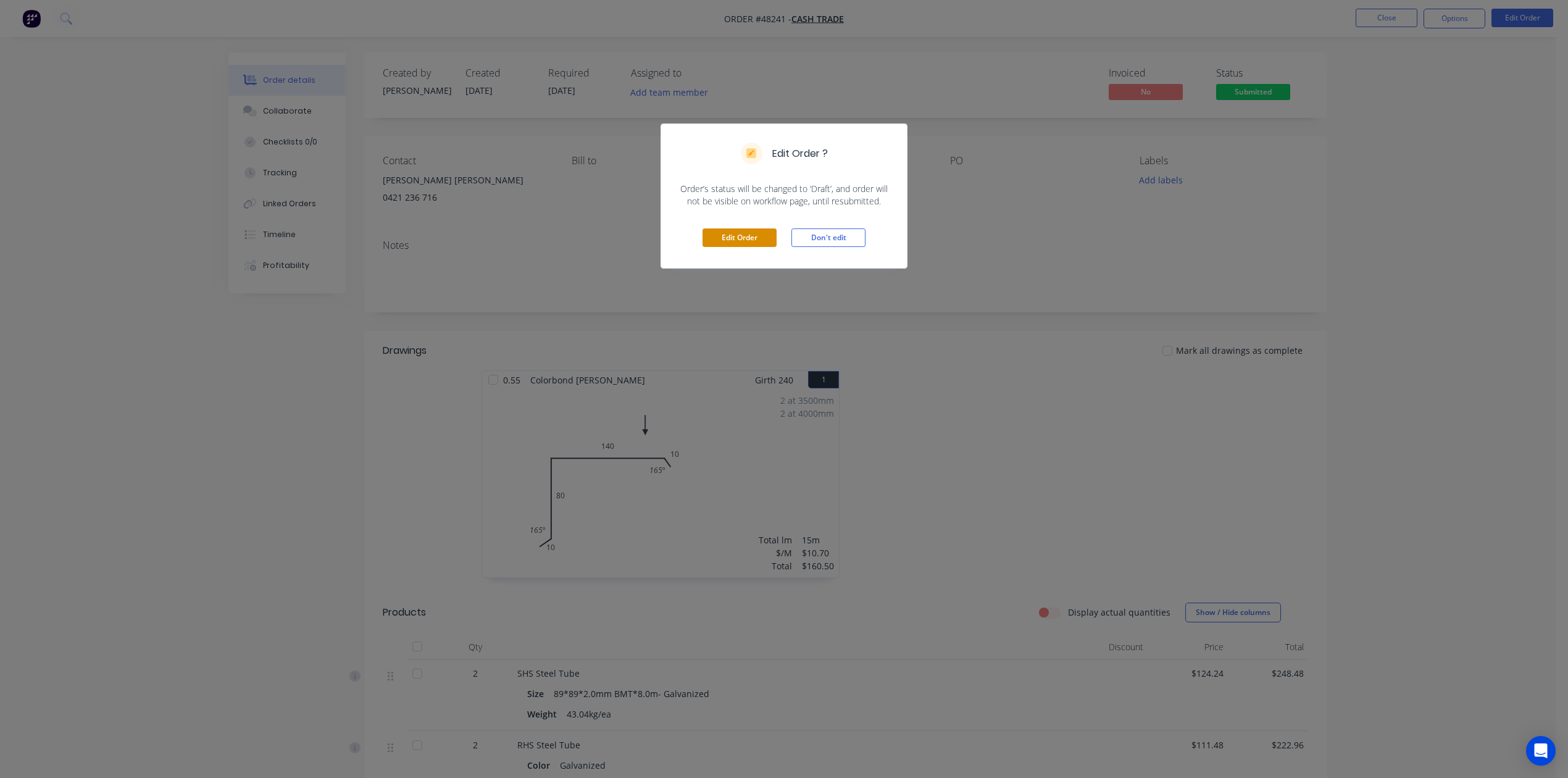
click at [763, 237] on button "Edit Order" at bounding box center [739, 238] width 74 height 19
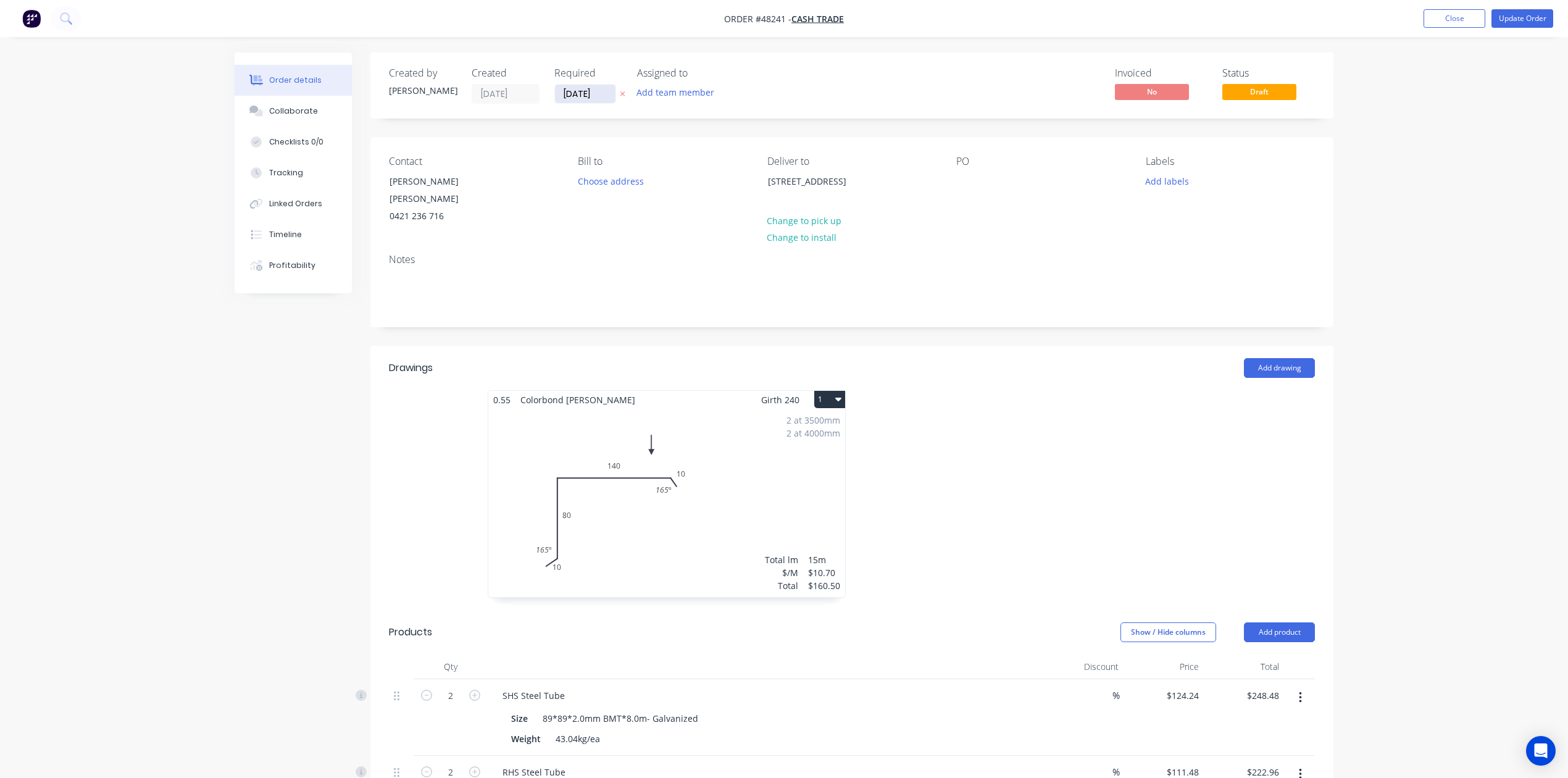
click at [568, 86] on label "[DATE]" at bounding box center [585, 94] width 62 height 19
click at [568, 86] on input "[DATE]" at bounding box center [585, 94] width 60 height 19
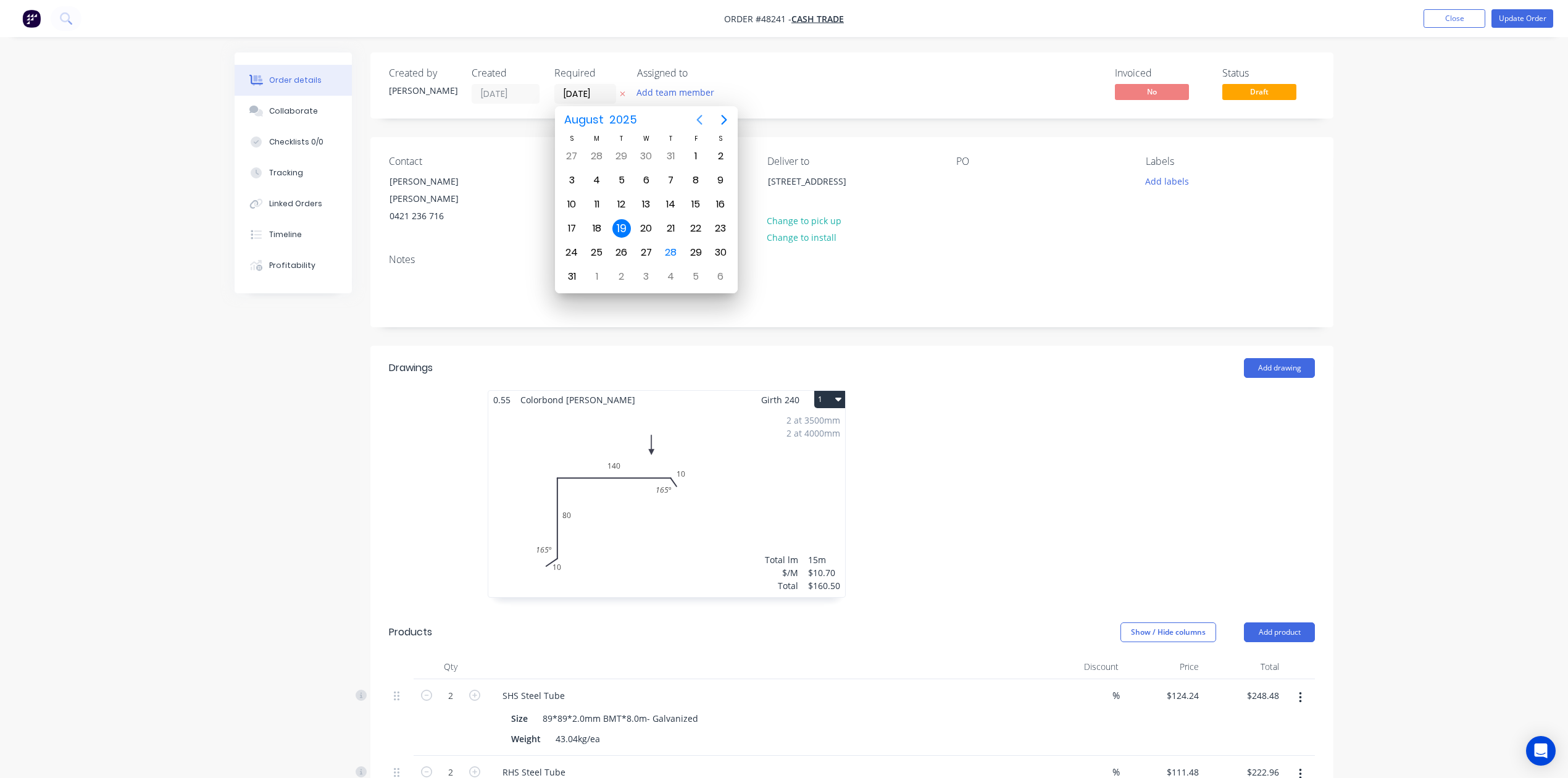
click at [710, 119] on button "Previous page" at bounding box center [699, 119] width 24 height 24
click at [697, 117] on icon "Previous page" at bounding box center [699, 119] width 15 height 15
click at [728, 119] on icon "Next page" at bounding box center [724, 119] width 15 height 15
click at [728, 121] on icon "Next page" at bounding box center [724, 119] width 15 height 15
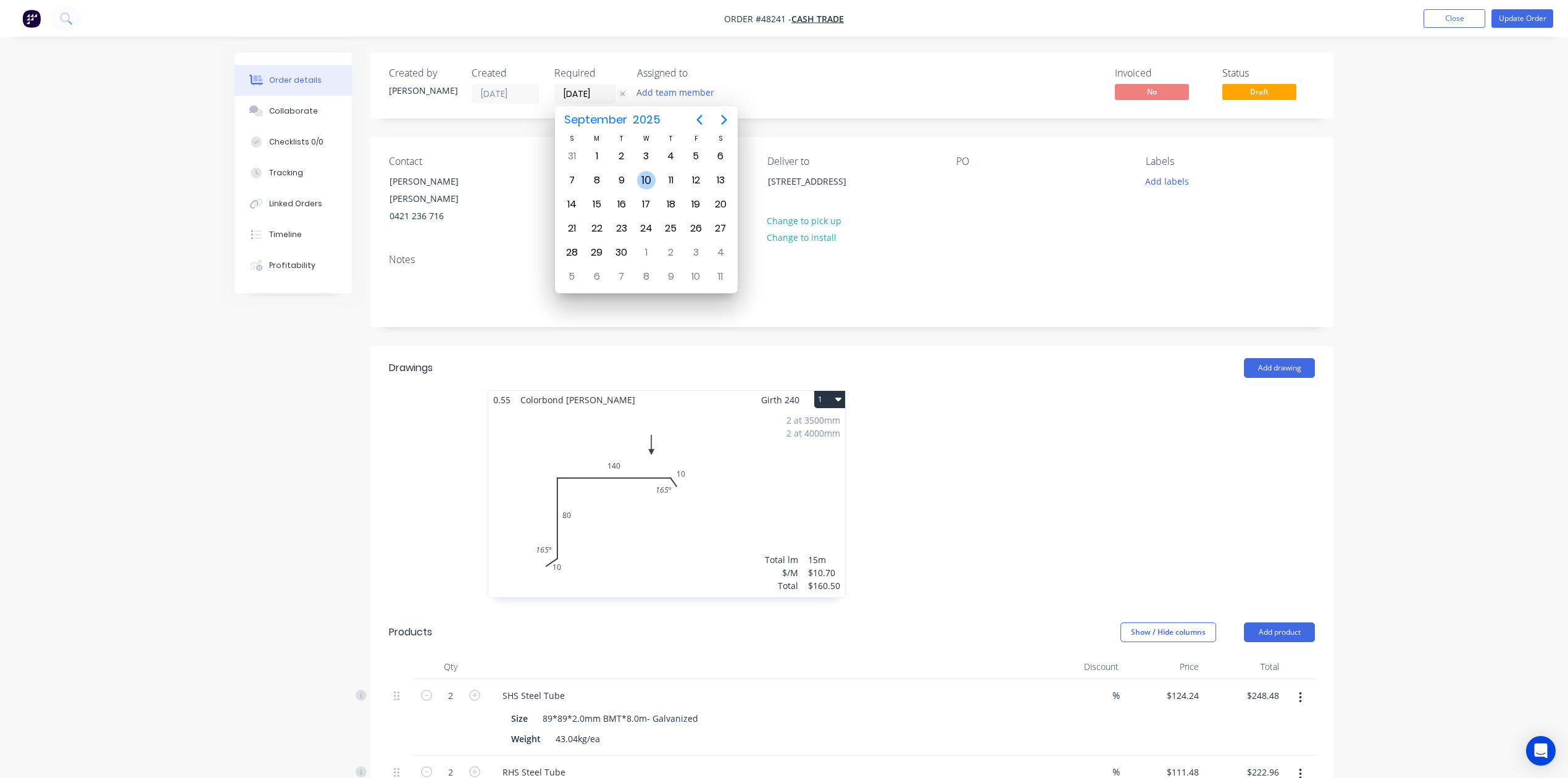
click at [648, 181] on div "10" at bounding box center [646, 181] width 19 height 19
type input "[DATE]"
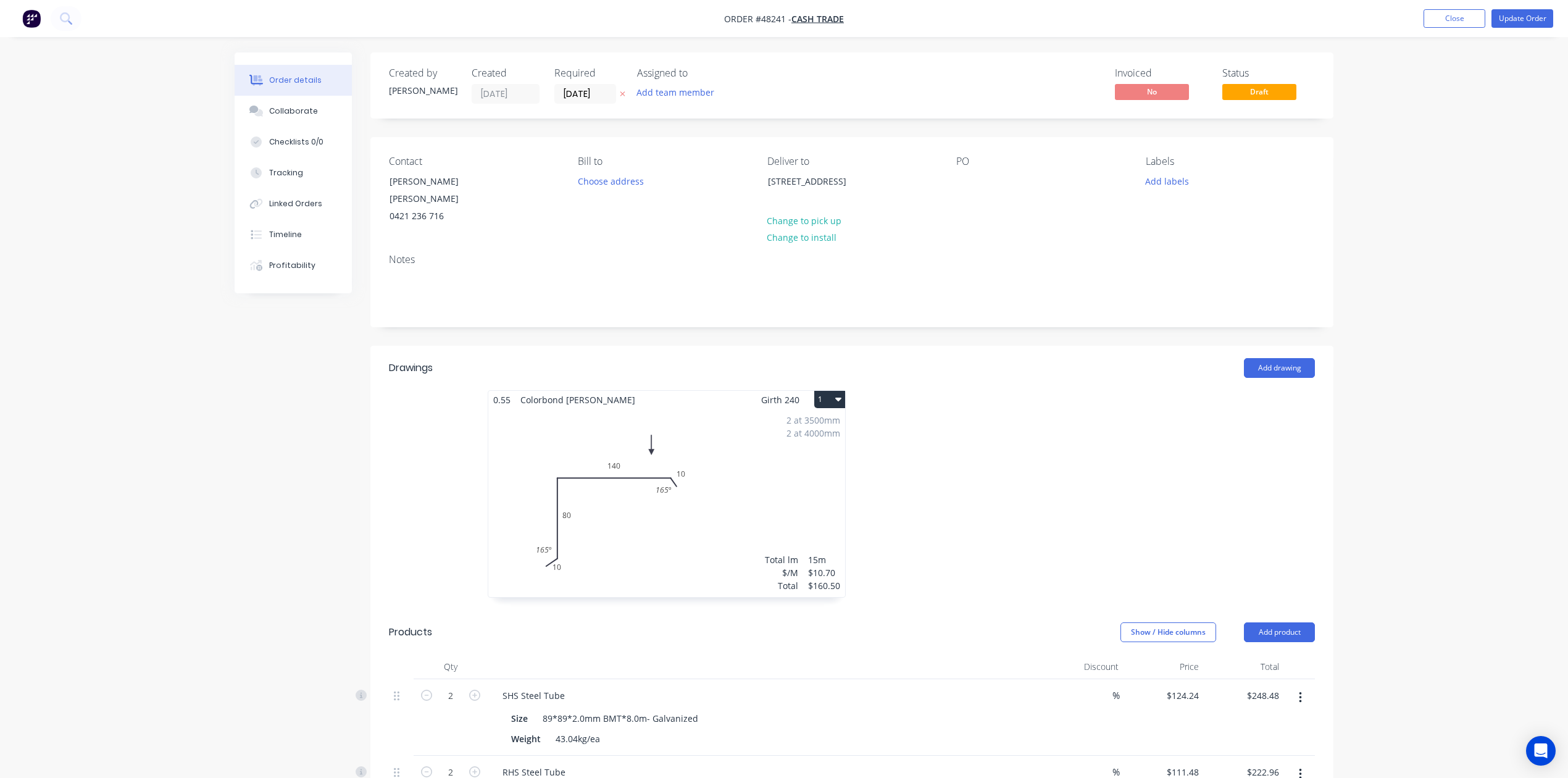
click at [975, 414] on div at bounding box center [1037, 499] width 371 height 220
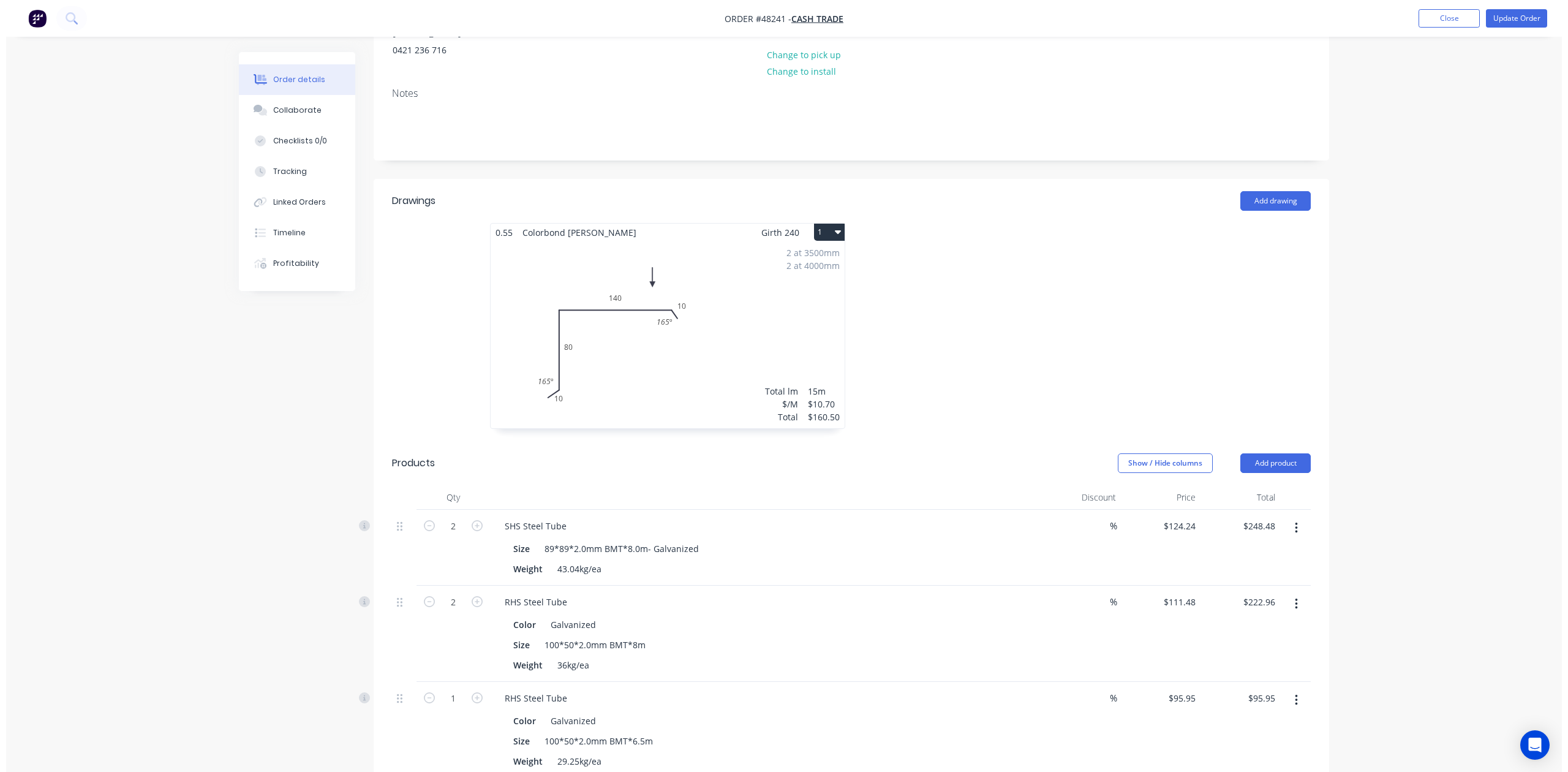
scroll to position [490, 0]
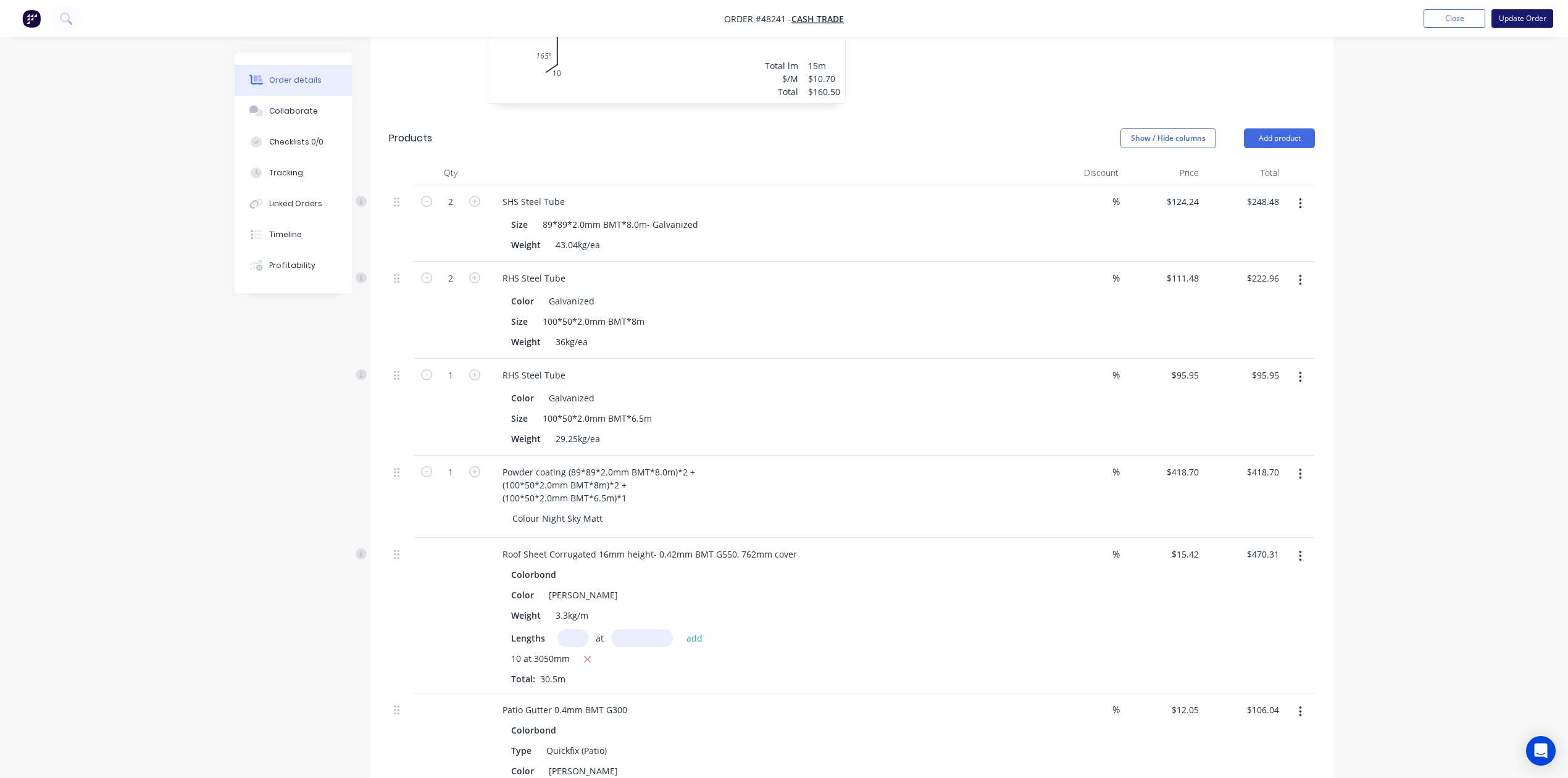
click at [1134, 19] on button "Update Order" at bounding box center [1523, 19] width 62 height 19
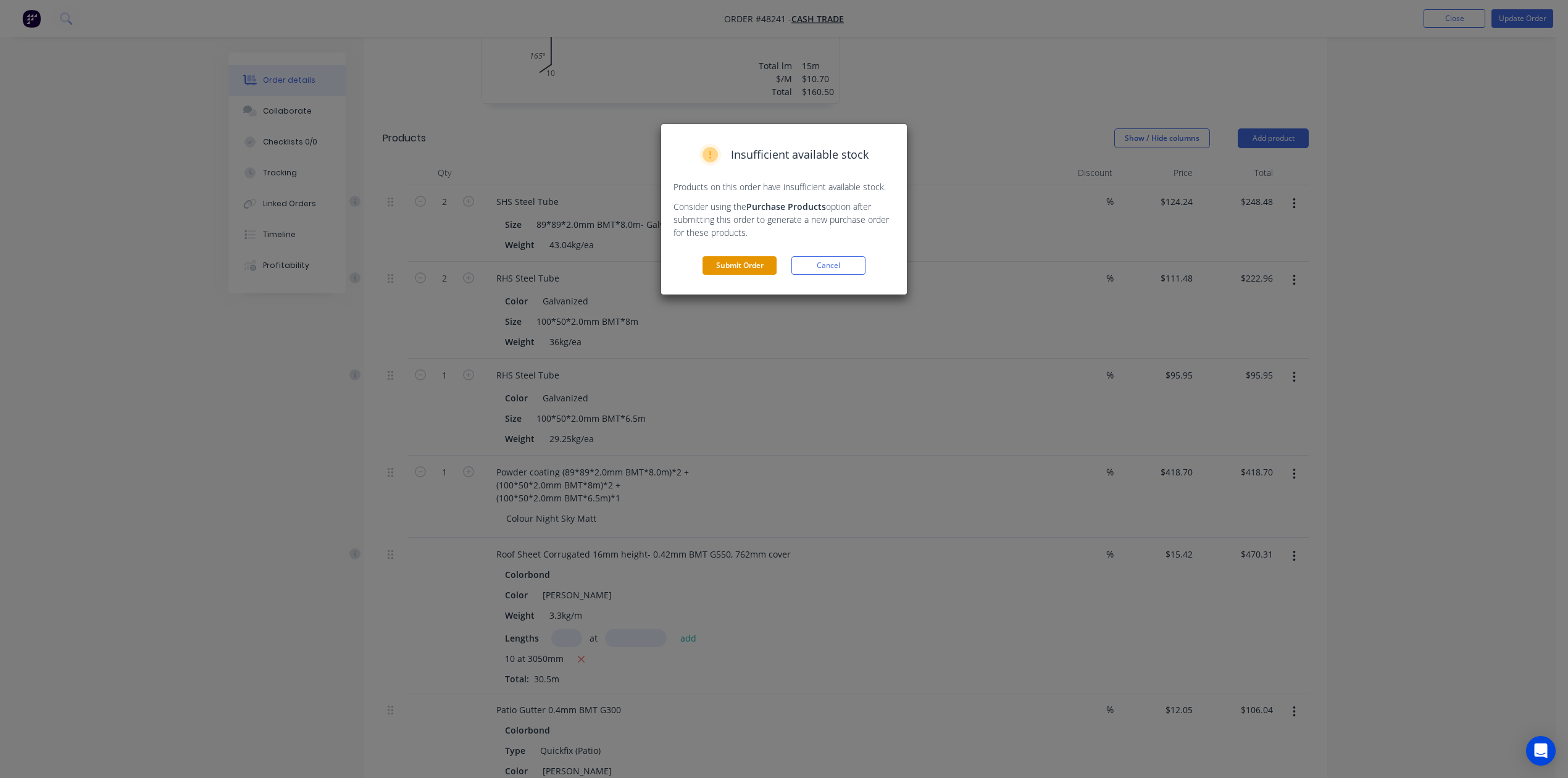
click at [706, 261] on button "Submit Order" at bounding box center [739, 266] width 74 height 19
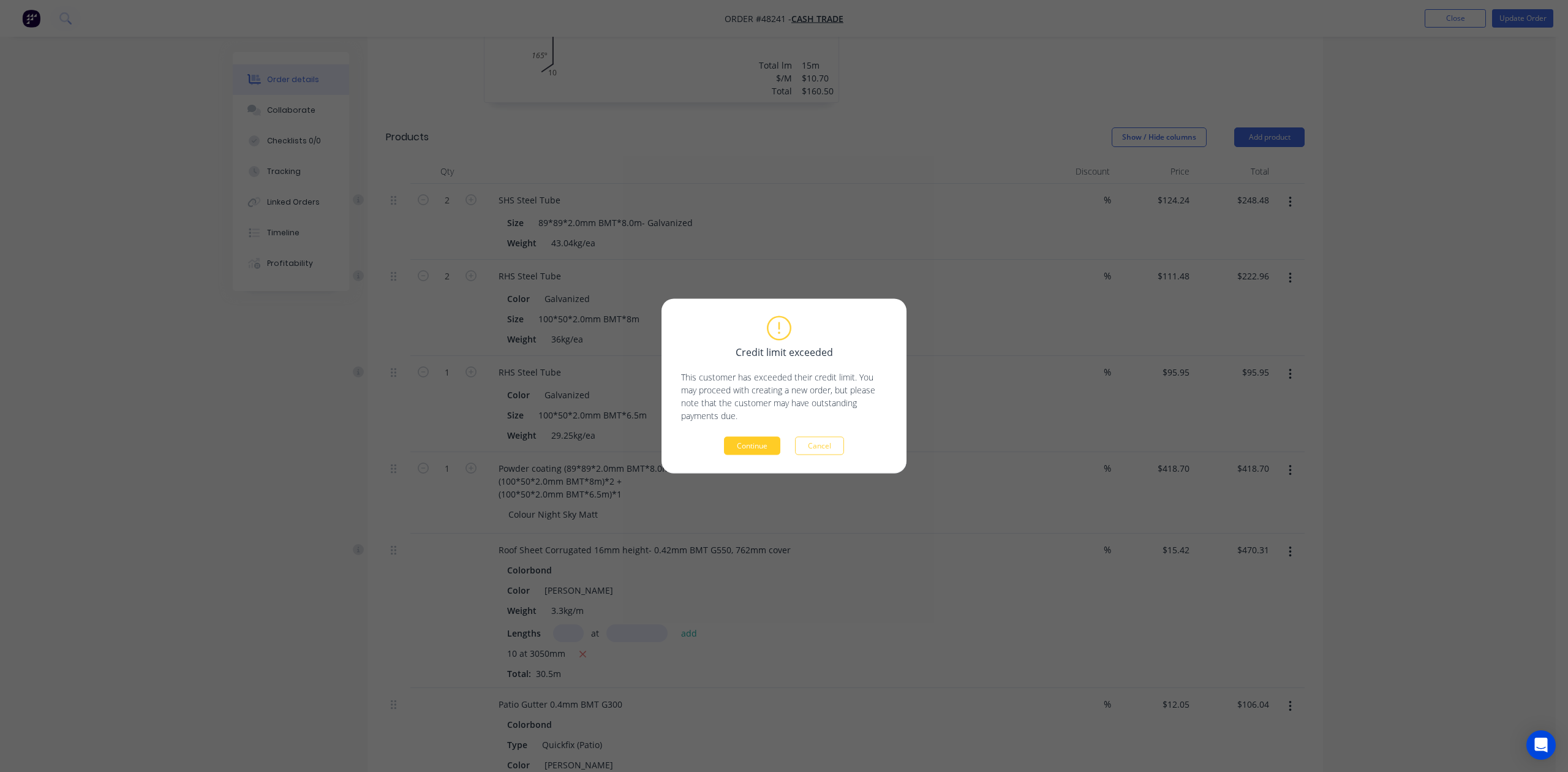
click at [751, 439] on button "Continue" at bounding box center [752, 446] width 56 height 19
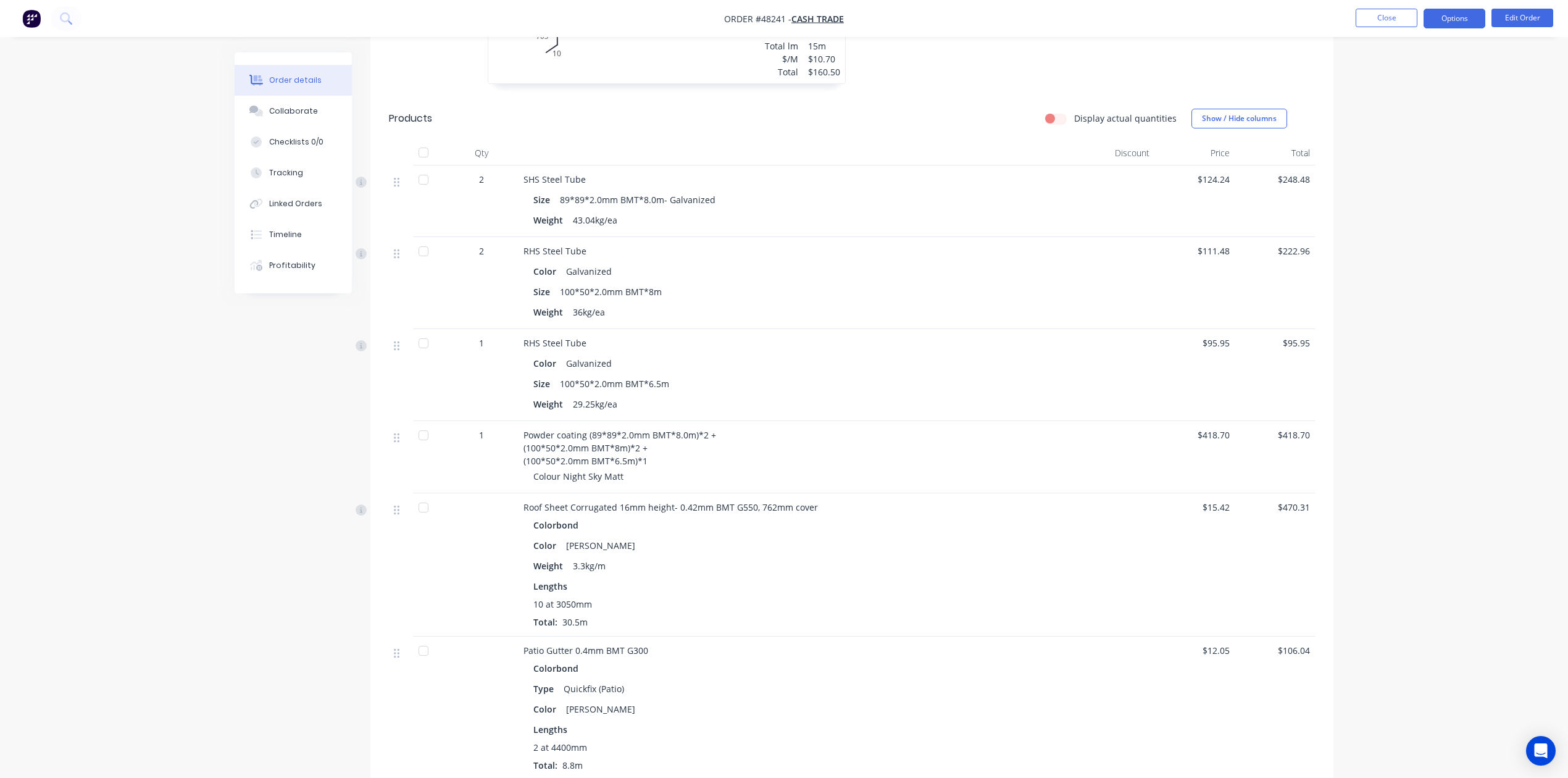
click at [1134, 19] on button "Options" at bounding box center [1454, 18] width 62 height 19
click at [1134, 176] on div "Delivery Docket" at bounding box center [1418, 173] width 114 height 18
click at [1134, 156] on div "Custom" at bounding box center [1418, 149] width 114 height 18
click at [1134, 125] on div "Without pricing" at bounding box center [1418, 124] width 114 height 18
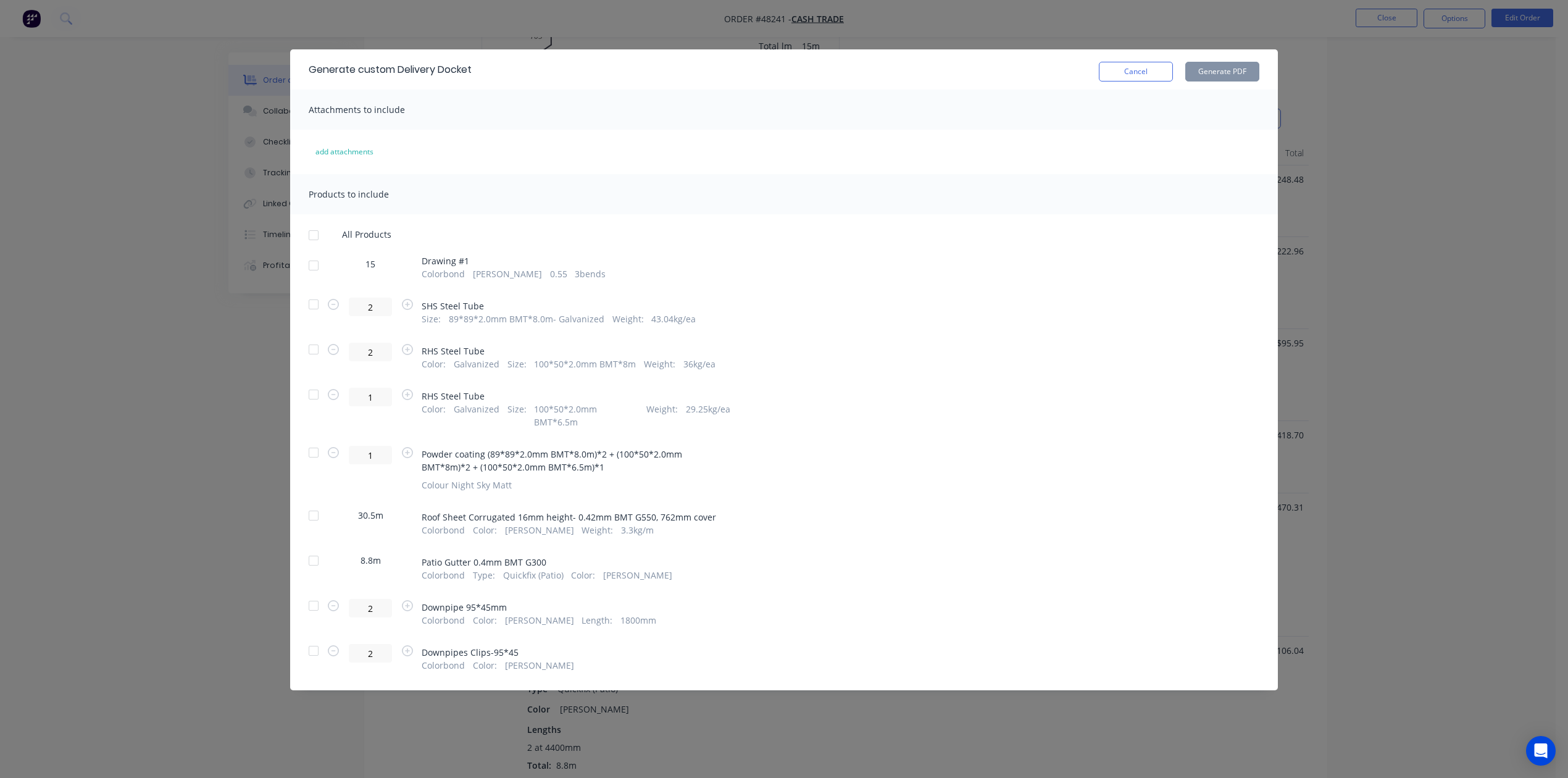
drag, startPoint x: 317, startPoint y: 393, endPoint x: 319, endPoint y: 376, distance: 17.1
click at [317, 390] on div at bounding box center [314, 394] width 24 height 24
drag, startPoint x: 312, startPoint y: 350, endPoint x: 310, endPoint y: 302, distance: 48.0
click at [312, 350] on div at bounding box center [314, 349] width 24 height 24
click at [310, 300] on div at bounding box center [314, 304] width 24 height 24
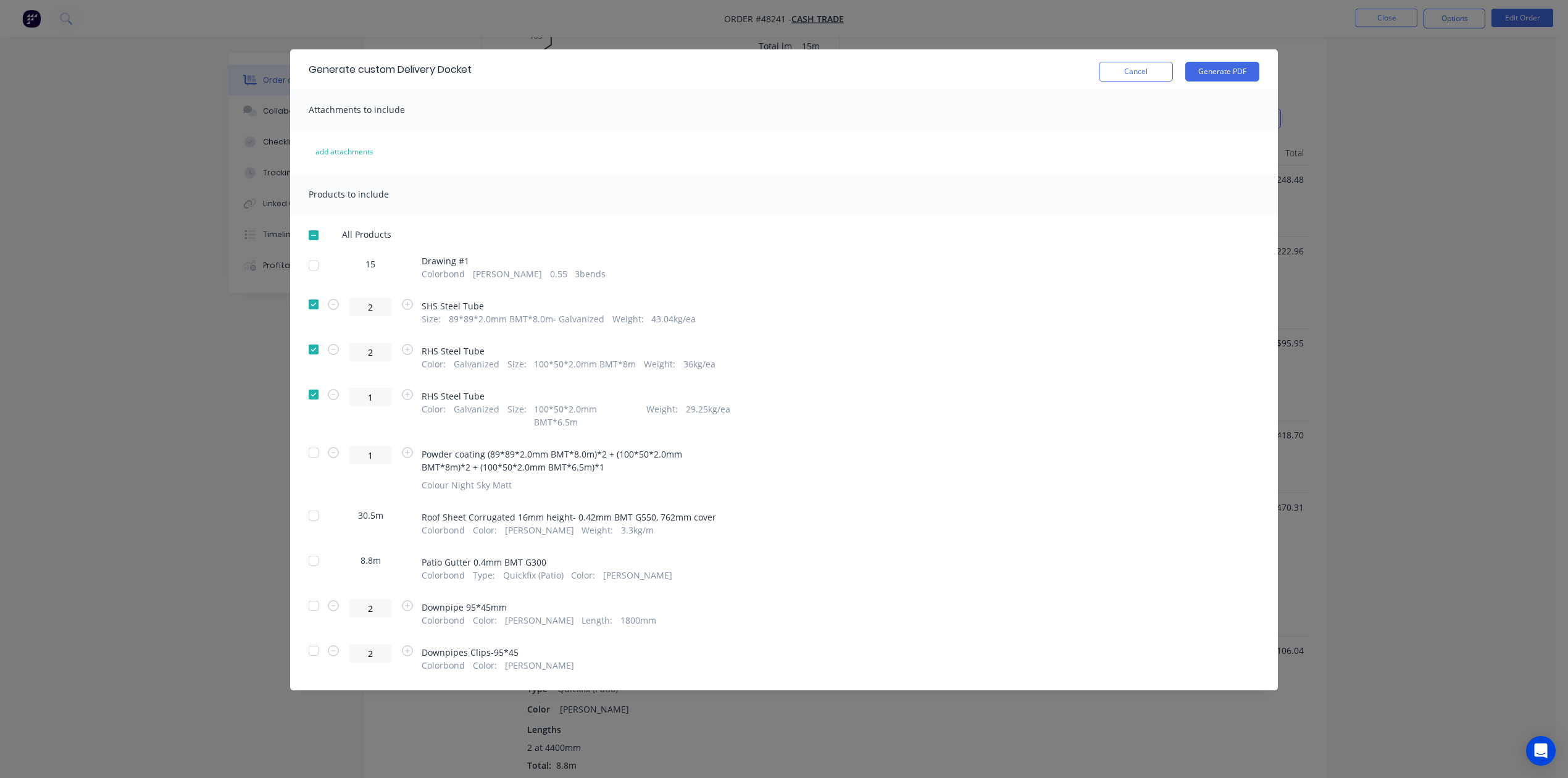
click at [1134, 60] on div "Cancel Generate PDF" at bounding box center [1179, 69] width 160 height 24
click at [1134, 71] on button "Generate PDF" at bounding box center [1222, 71] width 74 height 19
click at [315, 440] on div at bounding box center [314, 453] width 24 height 24
click at [1134, 65] on button "Generate PDF" at bounding box center [1222, 71] width 74 height 19
click at [1112, 72] on button "Cancel" at bounding box center [1136, 71] width 74 height 19
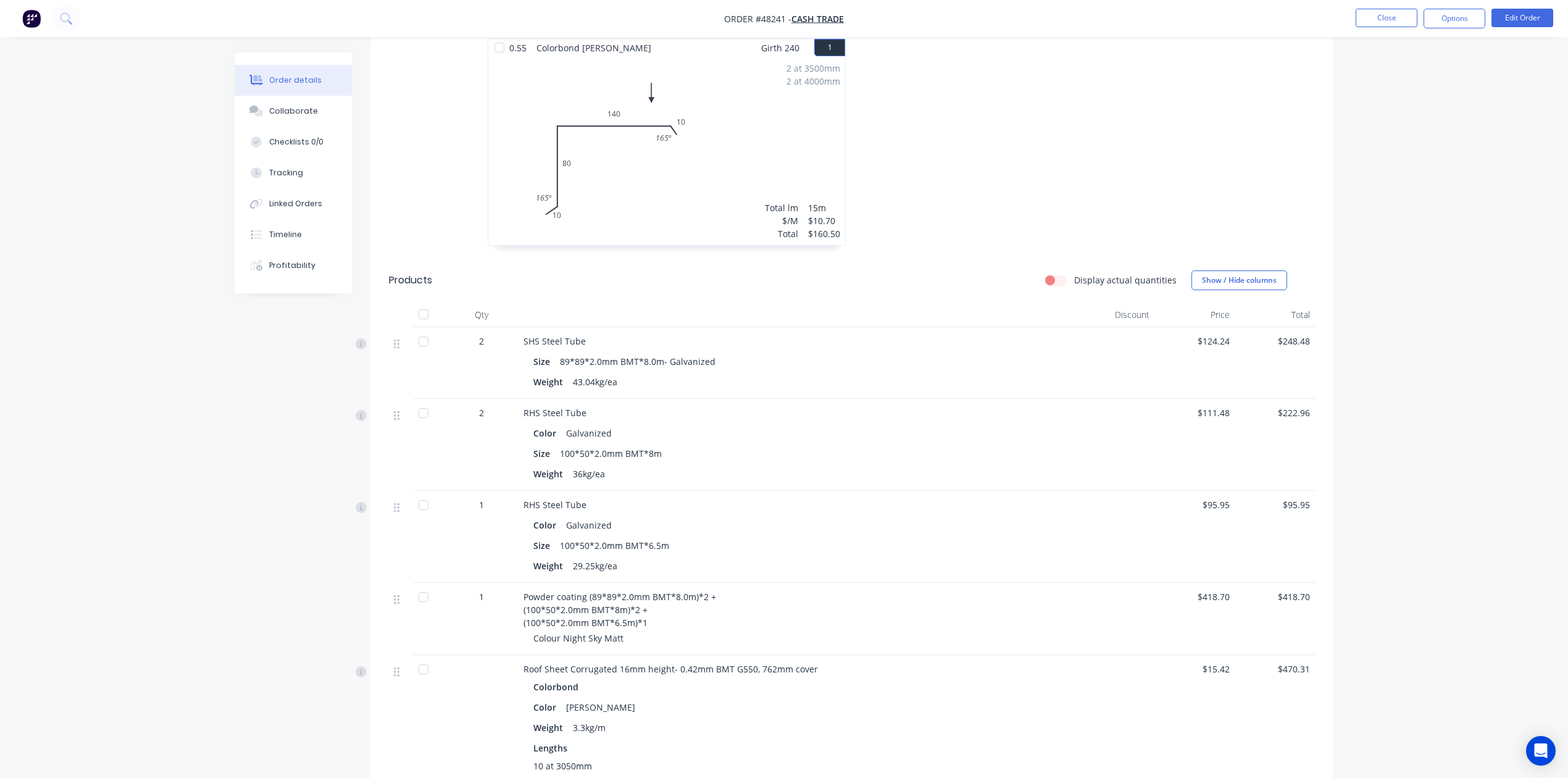
scroll to position [164, 0]
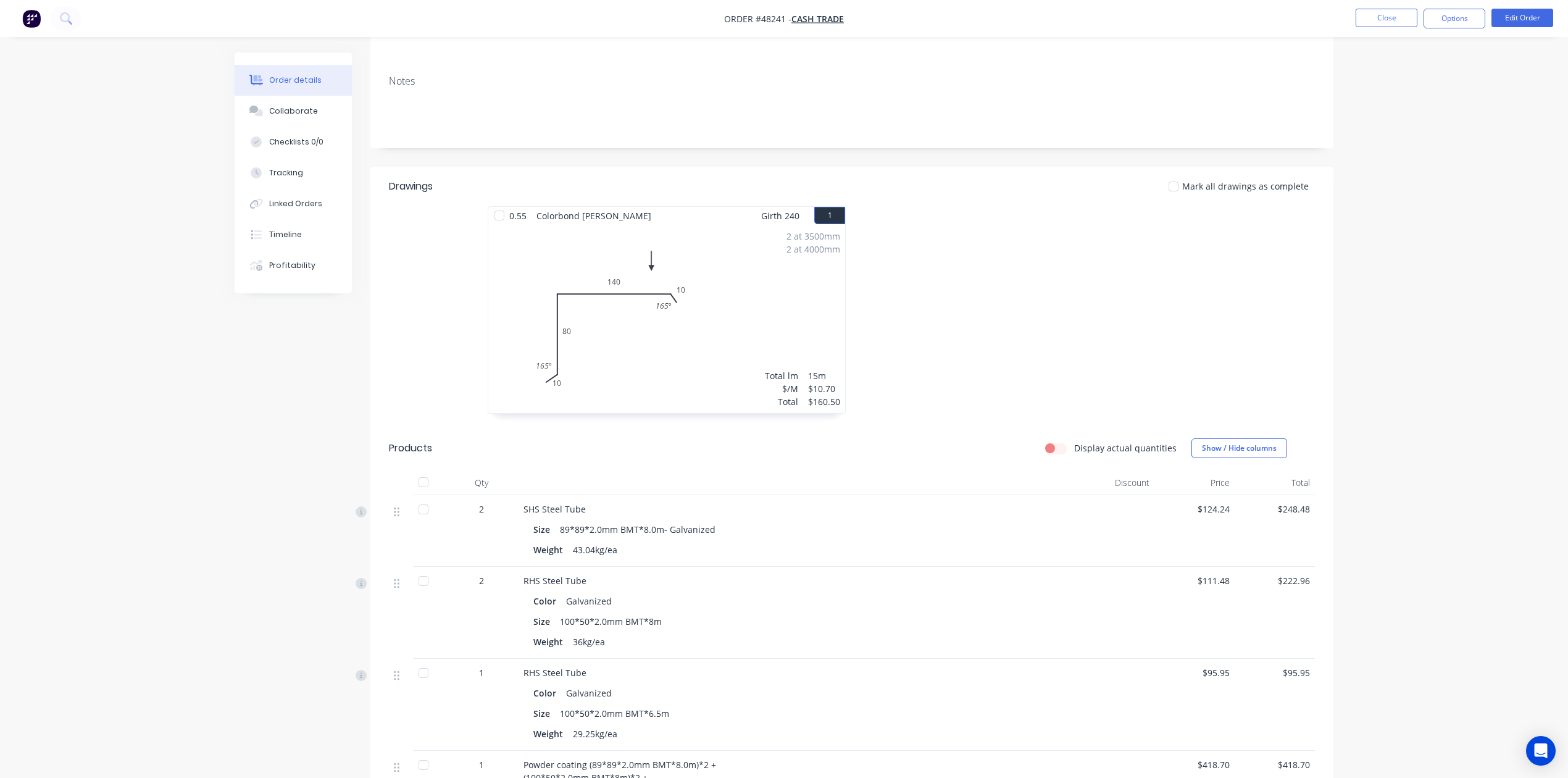
click at [422, 517] on div at bounding box center [423, 510] width 24 height 24
click at [428, 582] on div at bounding box center [423, 581] width 24 height 24
click at [428, 673] on div at bounding box center [423, 673] width 24 height 24
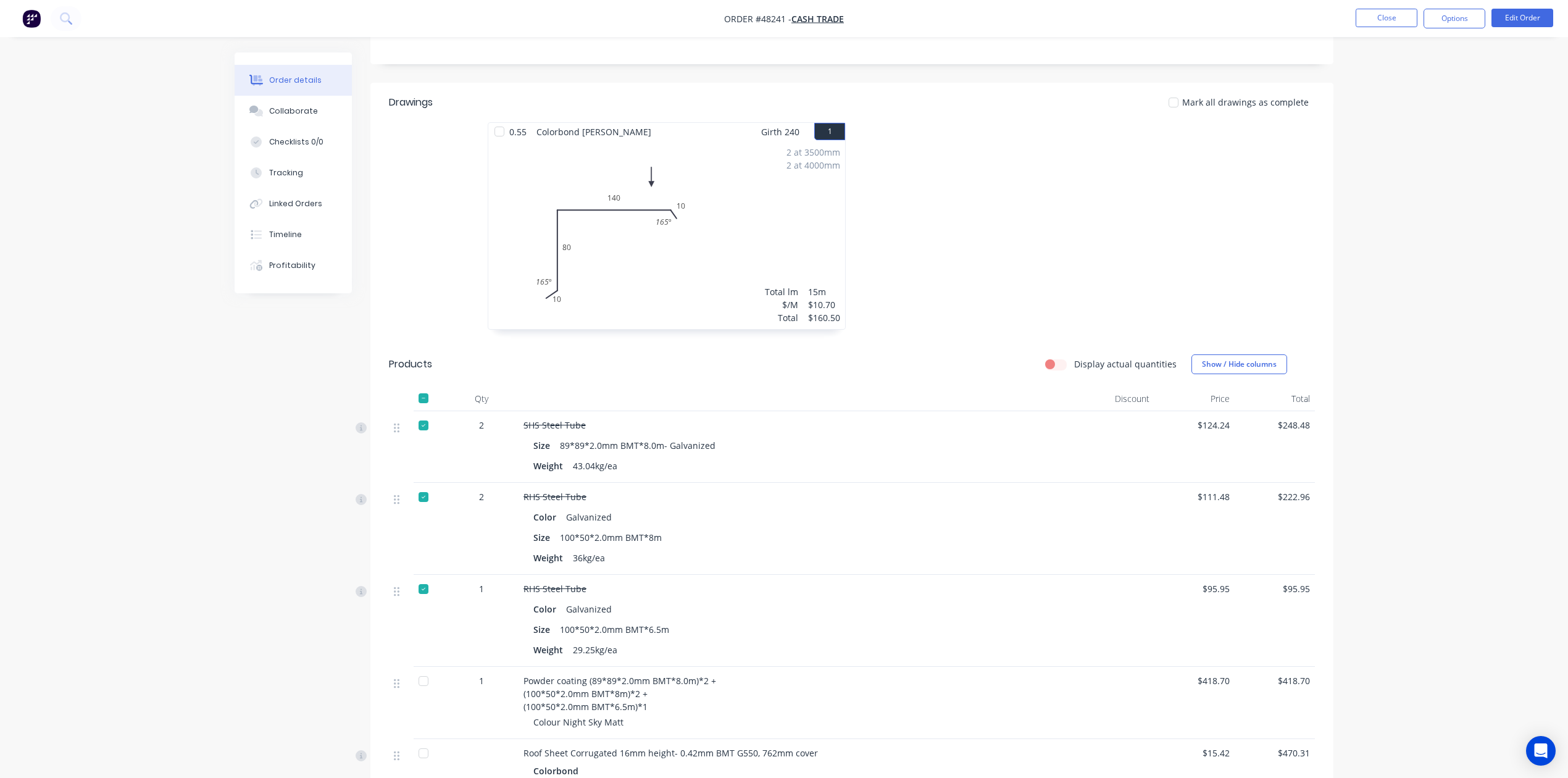
scroll to position [329, 0]
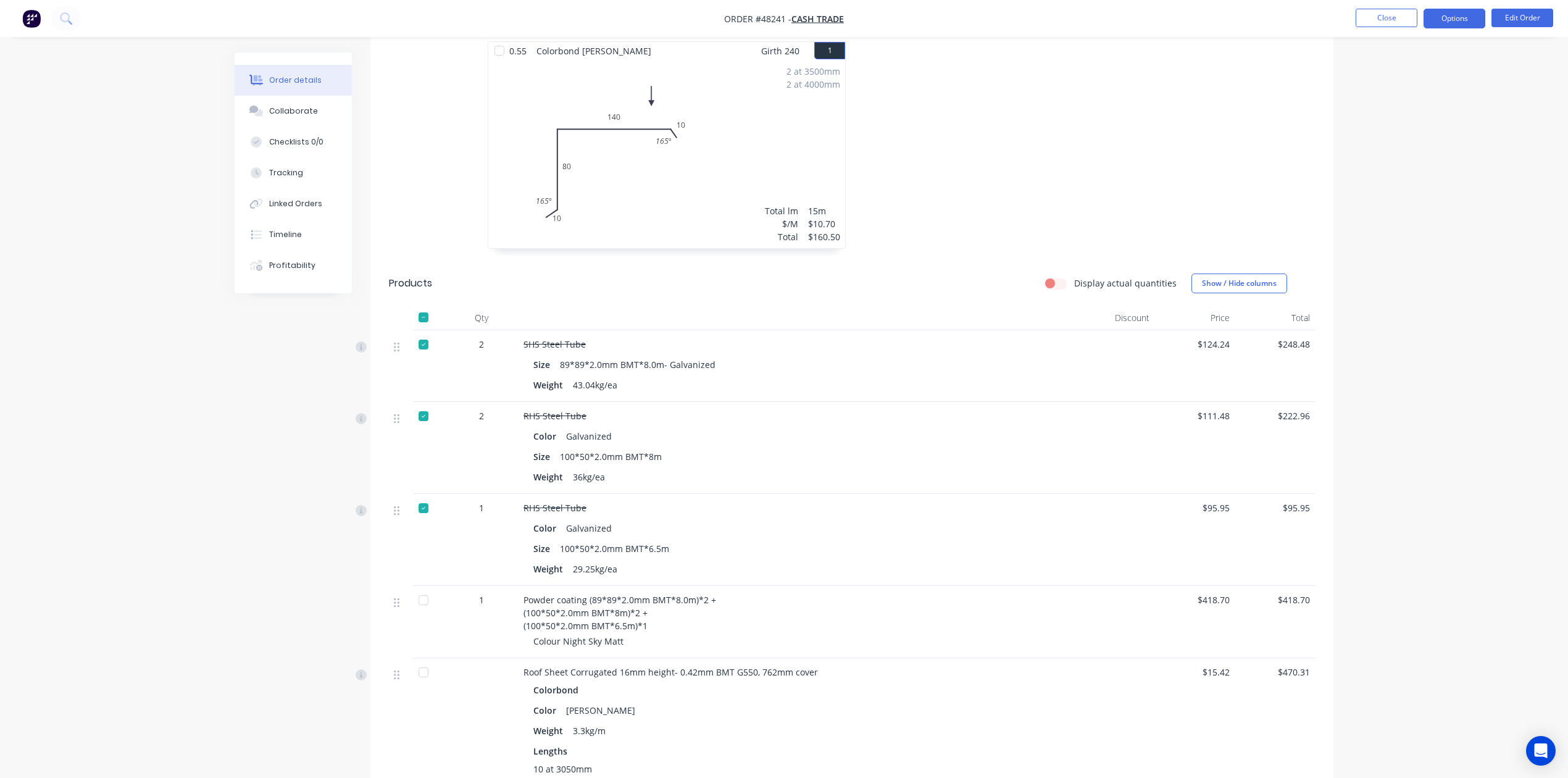
click at [1134, 21] on button "Options" at bounding box center [1454, 18] width 62 height 19
click at [1134, 220] on div "Purchase Products" at bounding box center [1418, 223] width 114 height 18
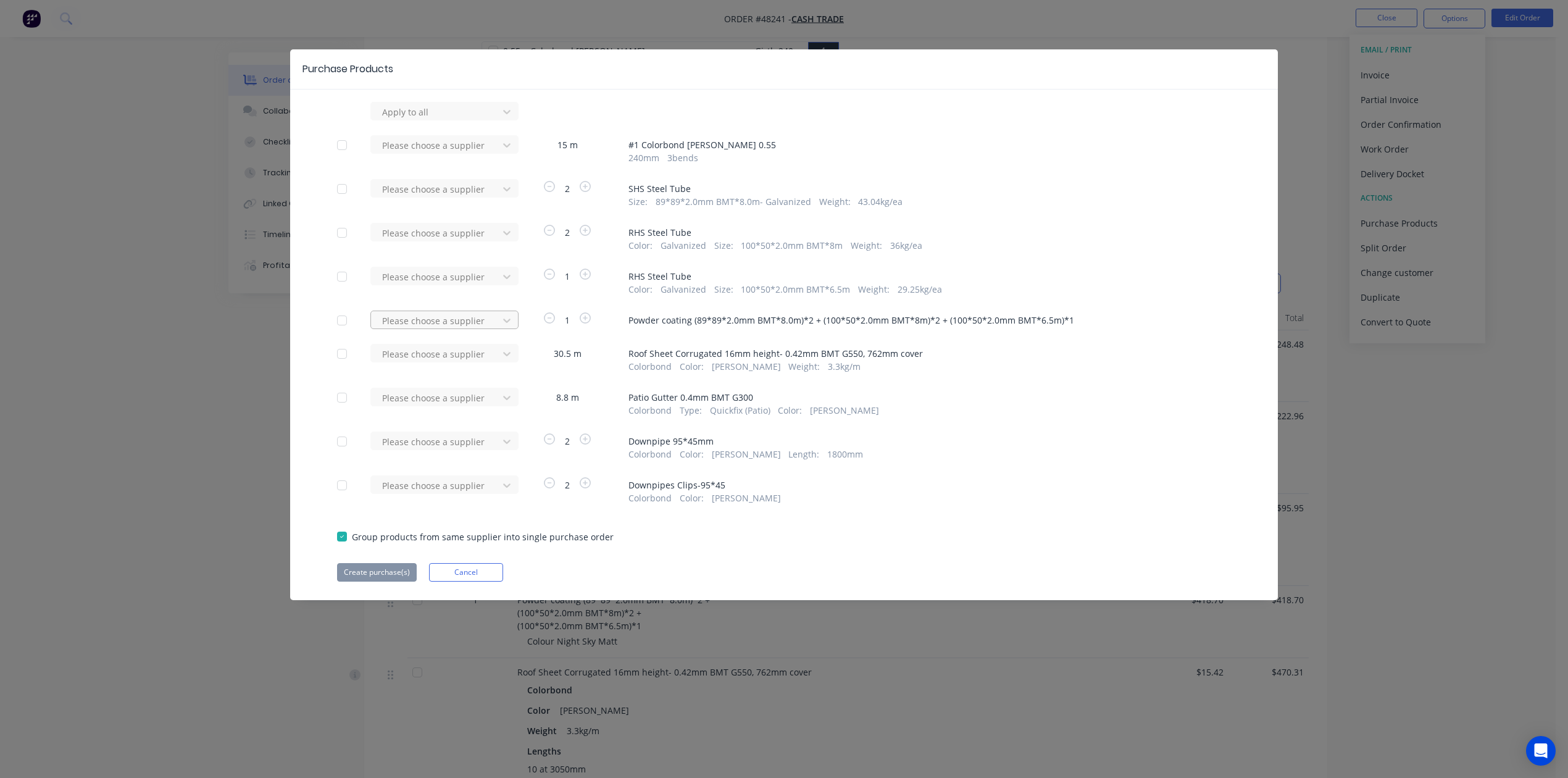
click at [471, 119] on div at bounding box center [436, 112] width 111 height 15
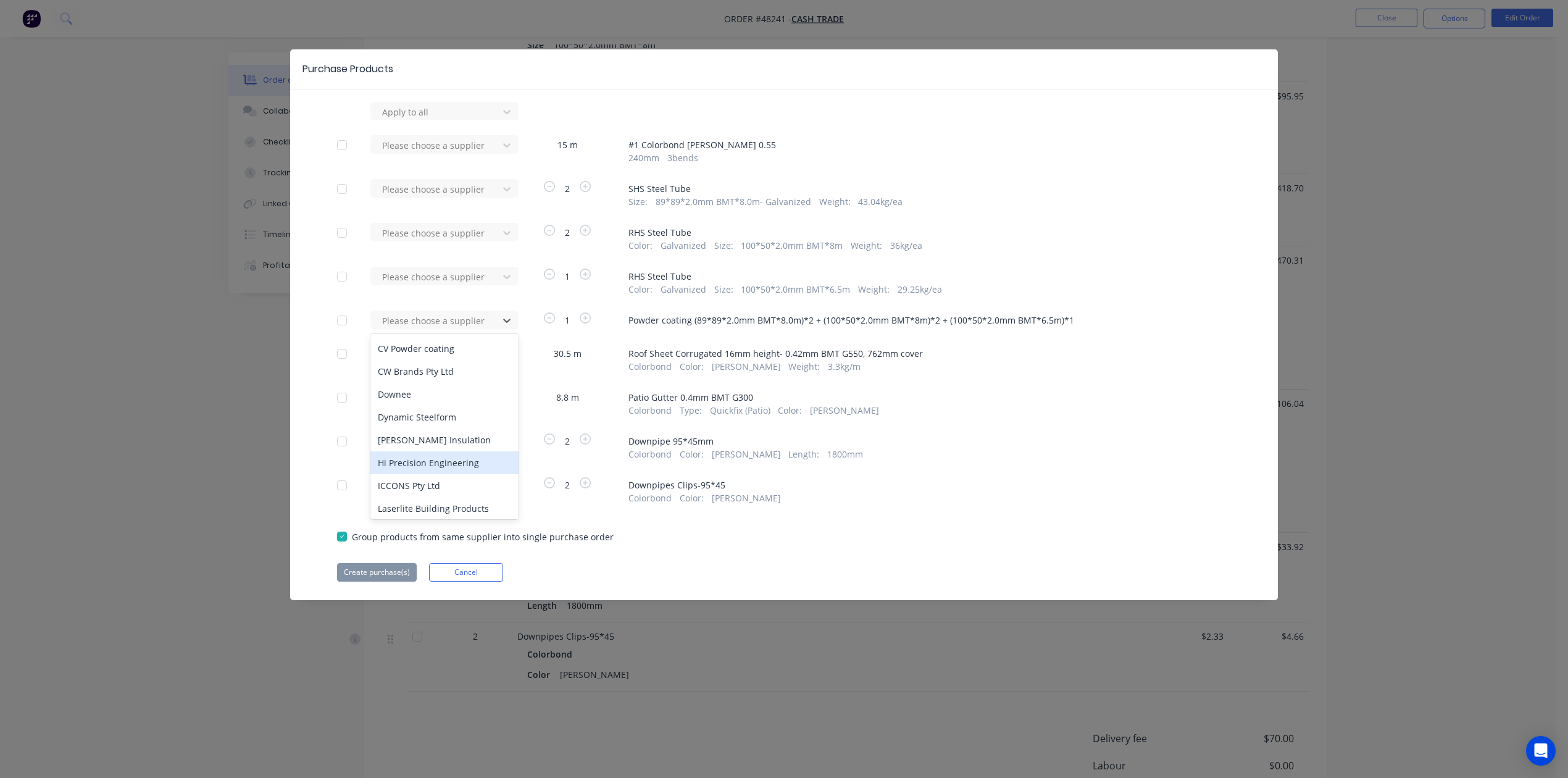
scroll to position [233, 0]
click at [422, 376] on div "CV Powder coating" at bounding box center [445, 387] width 148 height 23
click at [404, 574] on button "Create purchase(s)" at bounding box center [376, 572] width 80 height 19
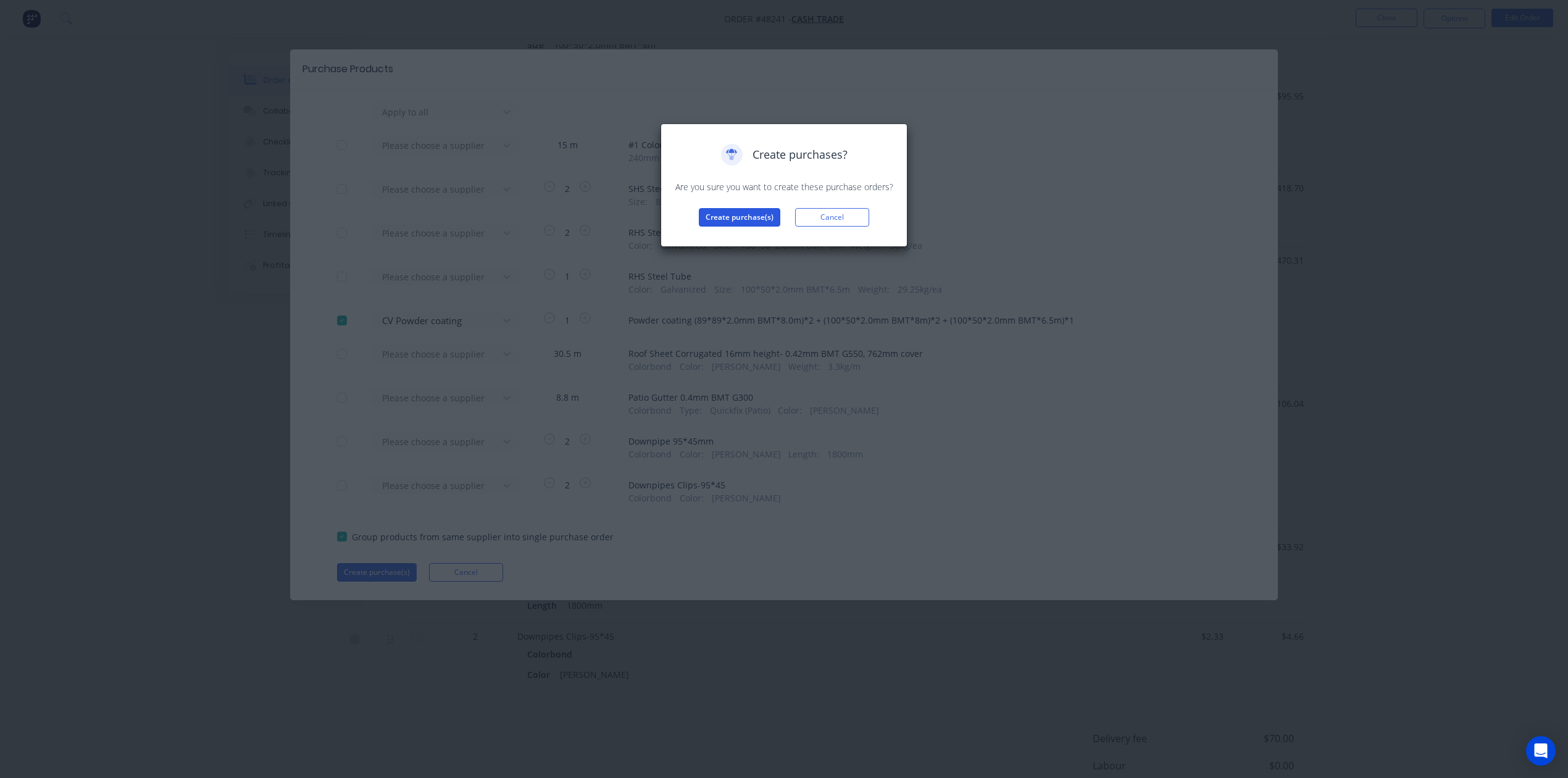
click at [737, 220] on button "Create purchase(s)" at bounding box center [739, 217] width 81 height 19
drag, startPoint x: 714, startPoint y: 227, endPoint x: 709, endPoint y: 233, distance: 7.8
click at [714, 228] on div "Purchases created Your purchases have been created and saved as drafts. Click t…" at bounding box center [784, 195] width 221 height 102
click at [707, 235] on button "View purchase(s)" at bounding box center [739, 238] width 74 height 19
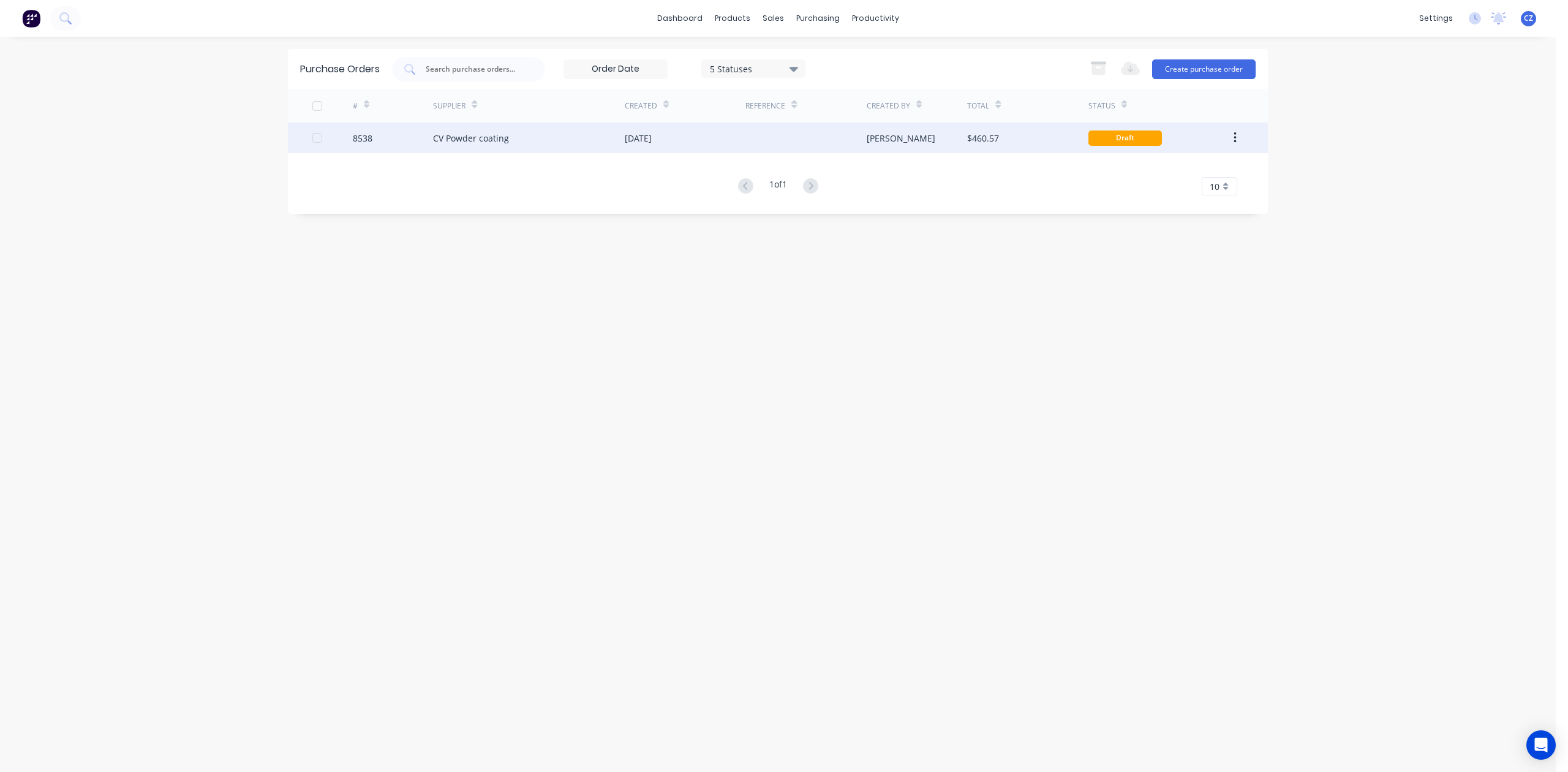
click at [636, 143] on div "[DATE]" at bounding box center [638, 138] width 27 height 13
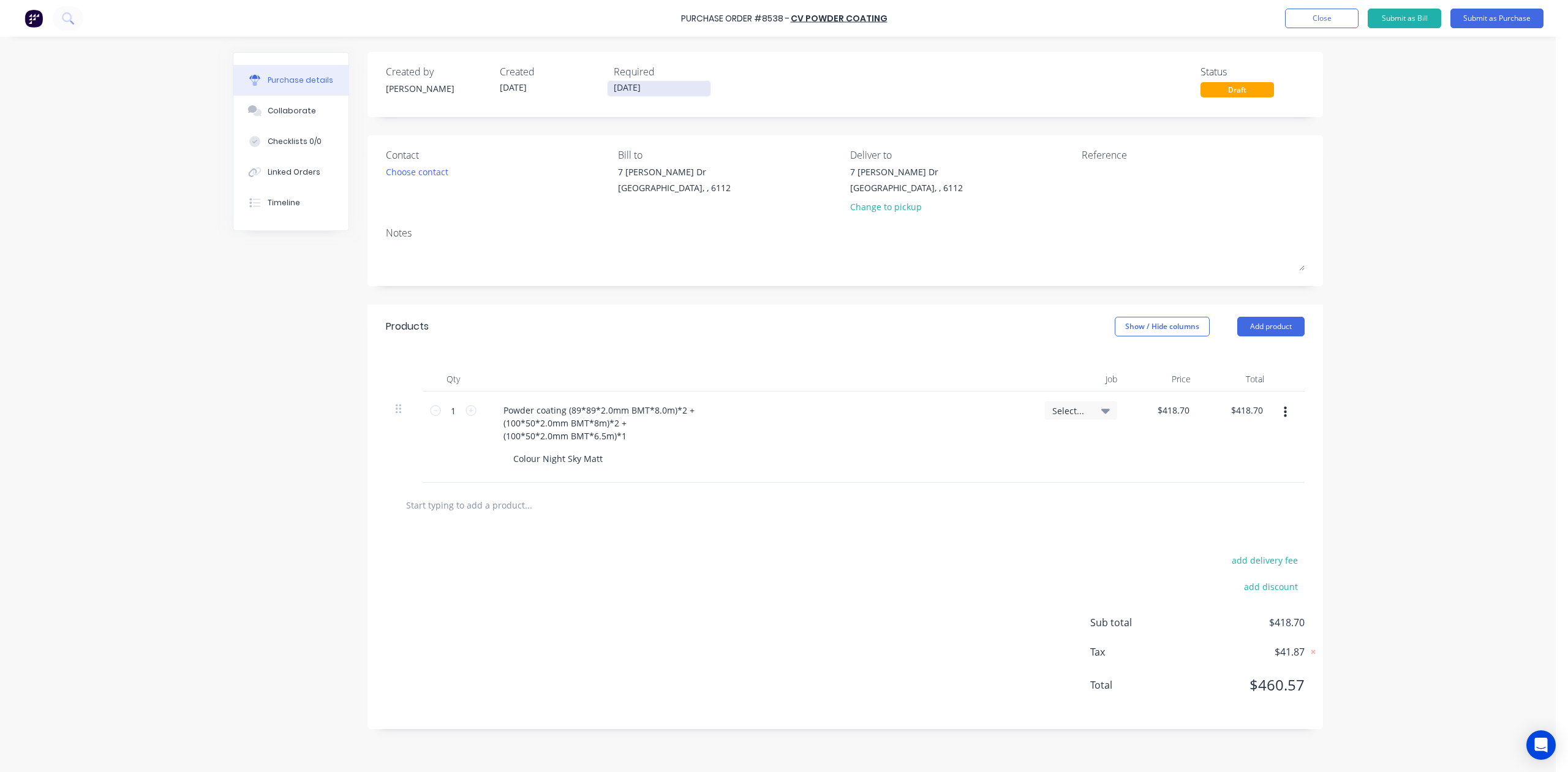
click at [623, 89] on input "[DATE]" at bounding box center [659, 88] width 103 height 15
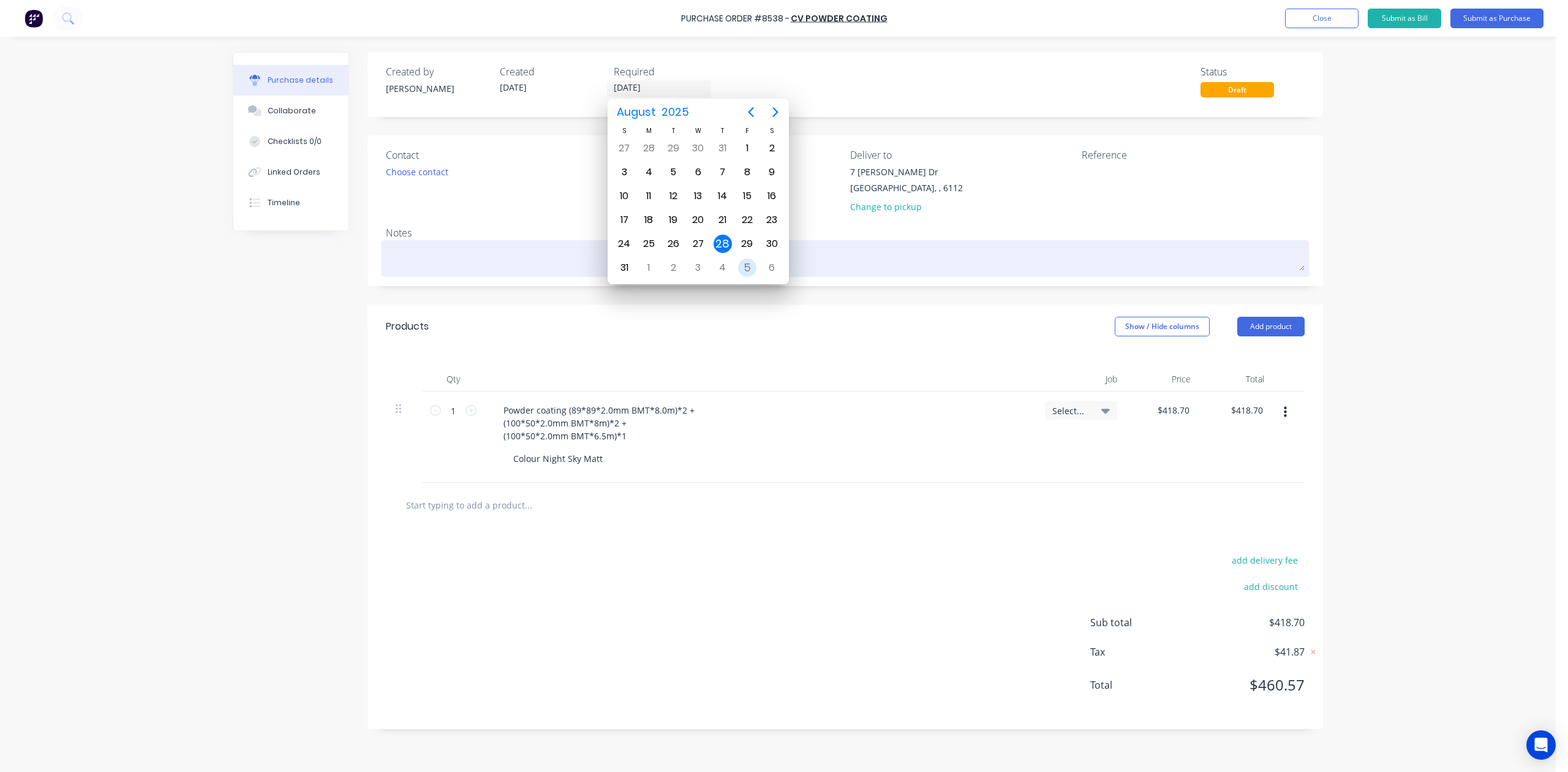
drag, startPoint x: 745, startPoint y: 266, endPoint x: 765, endPoint y: 256, distance: 22.4
click at [745, 266] on div "5" at bounding box center [748, 268] width 19 height 19
type input "[DATE]"
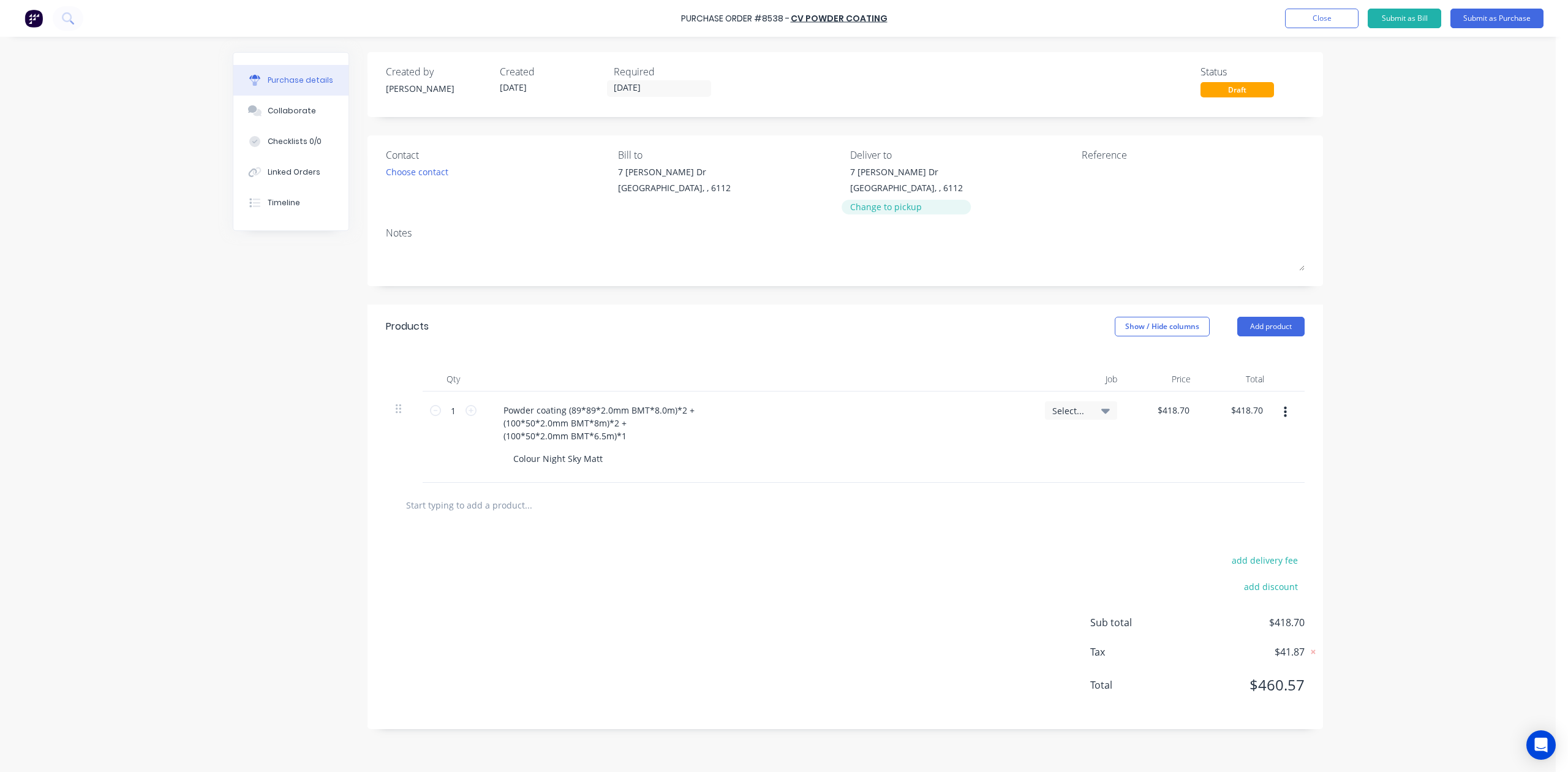
drag, startPoint x: 855, startPoint y: 209, endPoint x: 881, endPoint y: 202, distance: 26.9
click at [856, 209] on div "Change to pickup" at bounding box center [907, 207] width 113 height 13
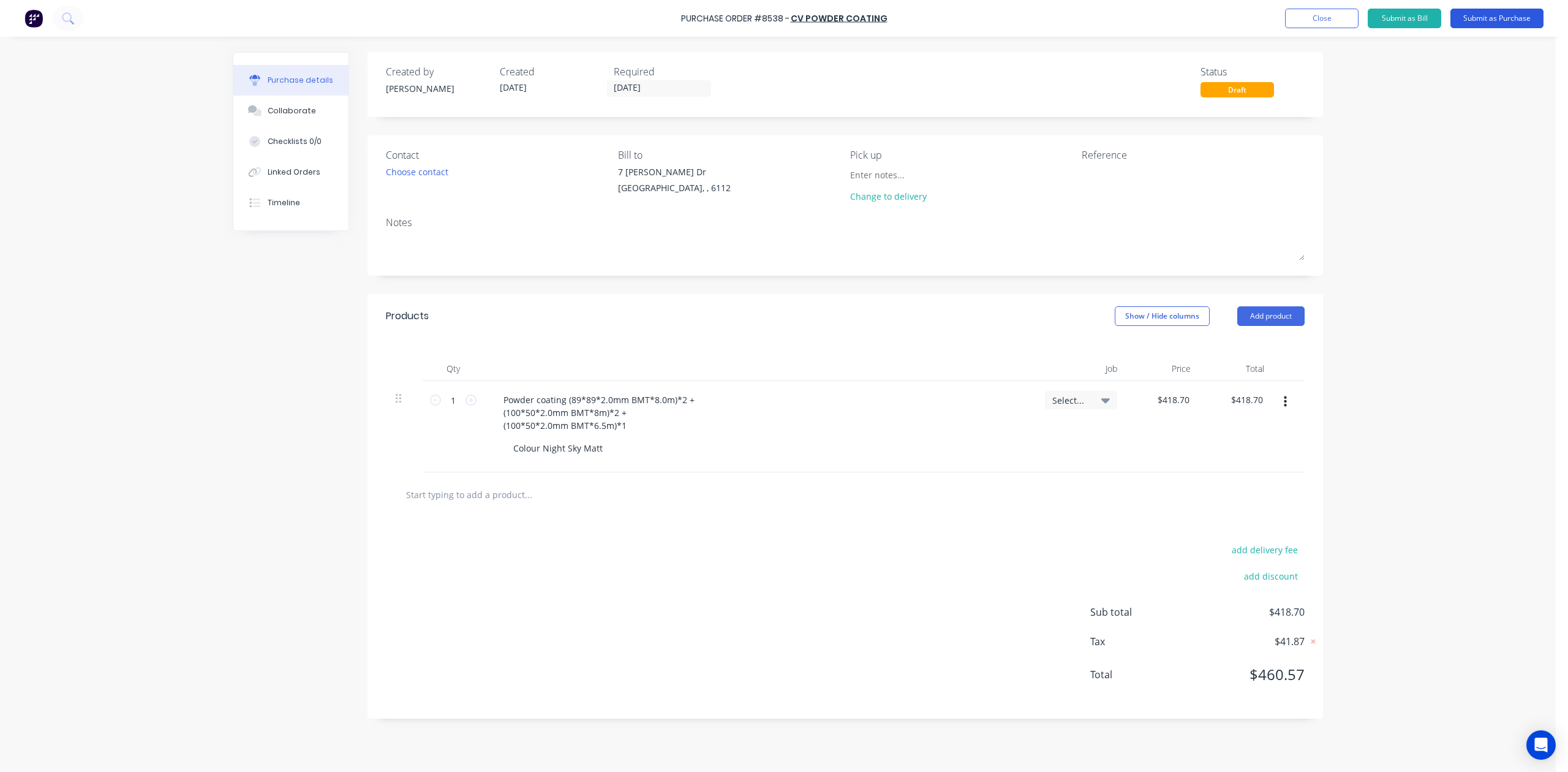
click at [1125, 20] on button "Submit as Purchase" at bounding box center [1497, 18] width 93 height 19
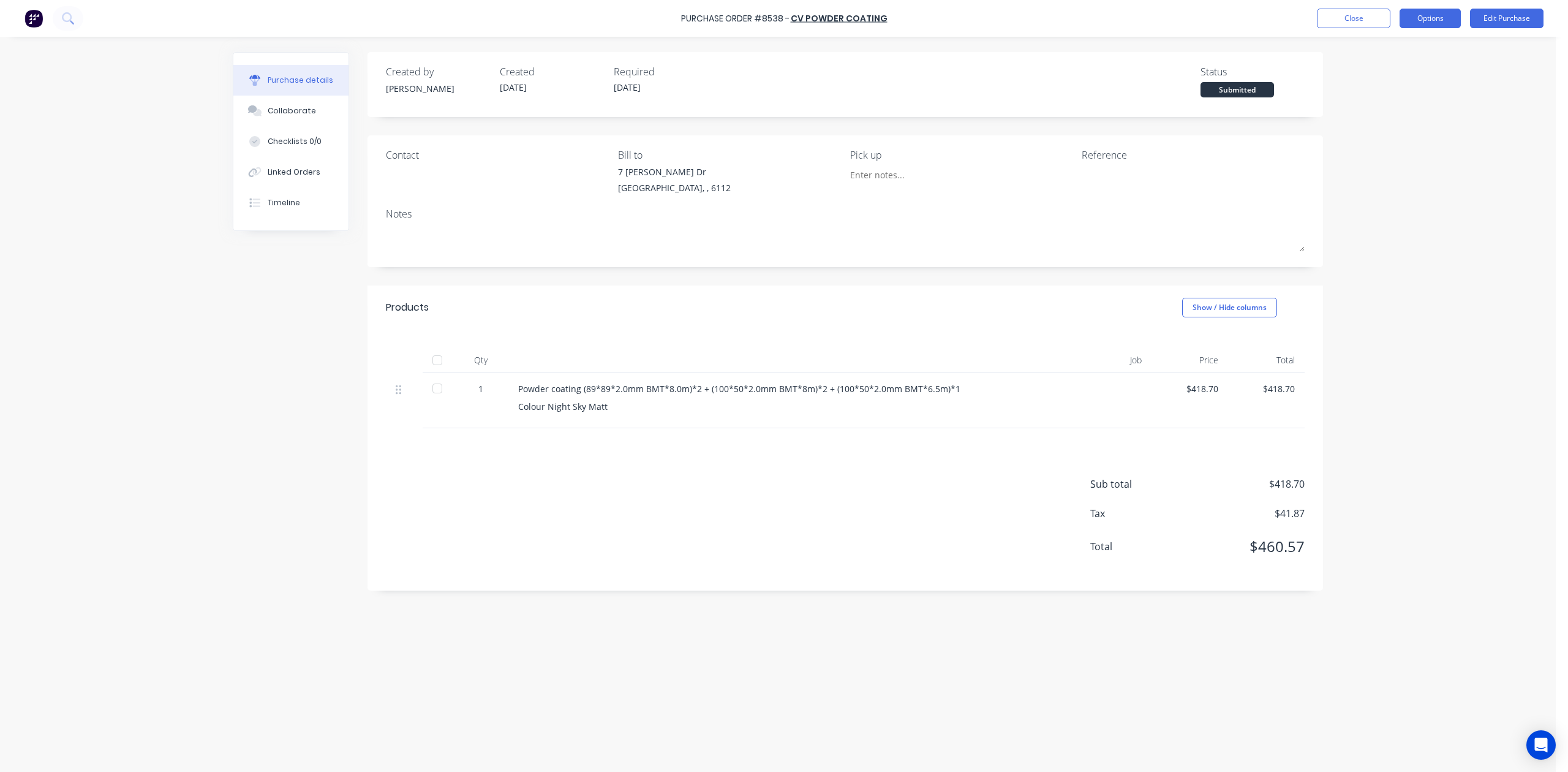
click at [1125, 23] on button "Options" at bounding box center [1430, 18] width 61 height 19
click at [1125, 59] on button "Print / Email" at bounding box center [1402, 49] width 116 height 24
click at [1125, 101] on div "Without pricing" at bounding box center [1403, 99] width 94 height 18
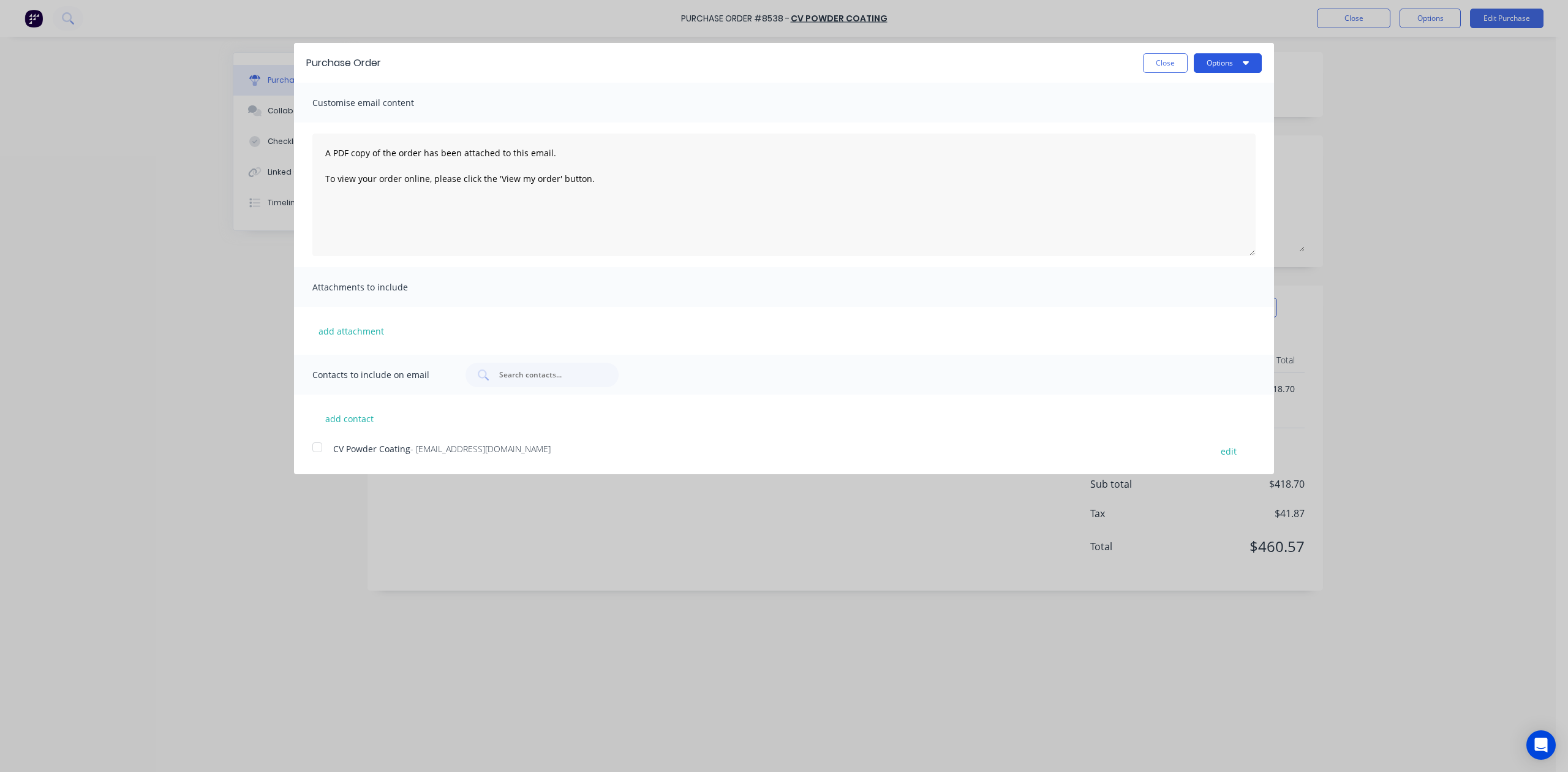
click at [1125, 59] on button "Options" at bounding box center [1227, 63] width 68 height 19
click at [1125, 91] on div "Print" at bounding box center [1204, 94] width 94 height 18
click at [1125, 59] on div "Purchase Order Close Options Print Email" at bounding box center [784, 63] width 980 height 40
click at [1125, 54] on button "Close" at bounding box center [1165, 63] width 45 height 19
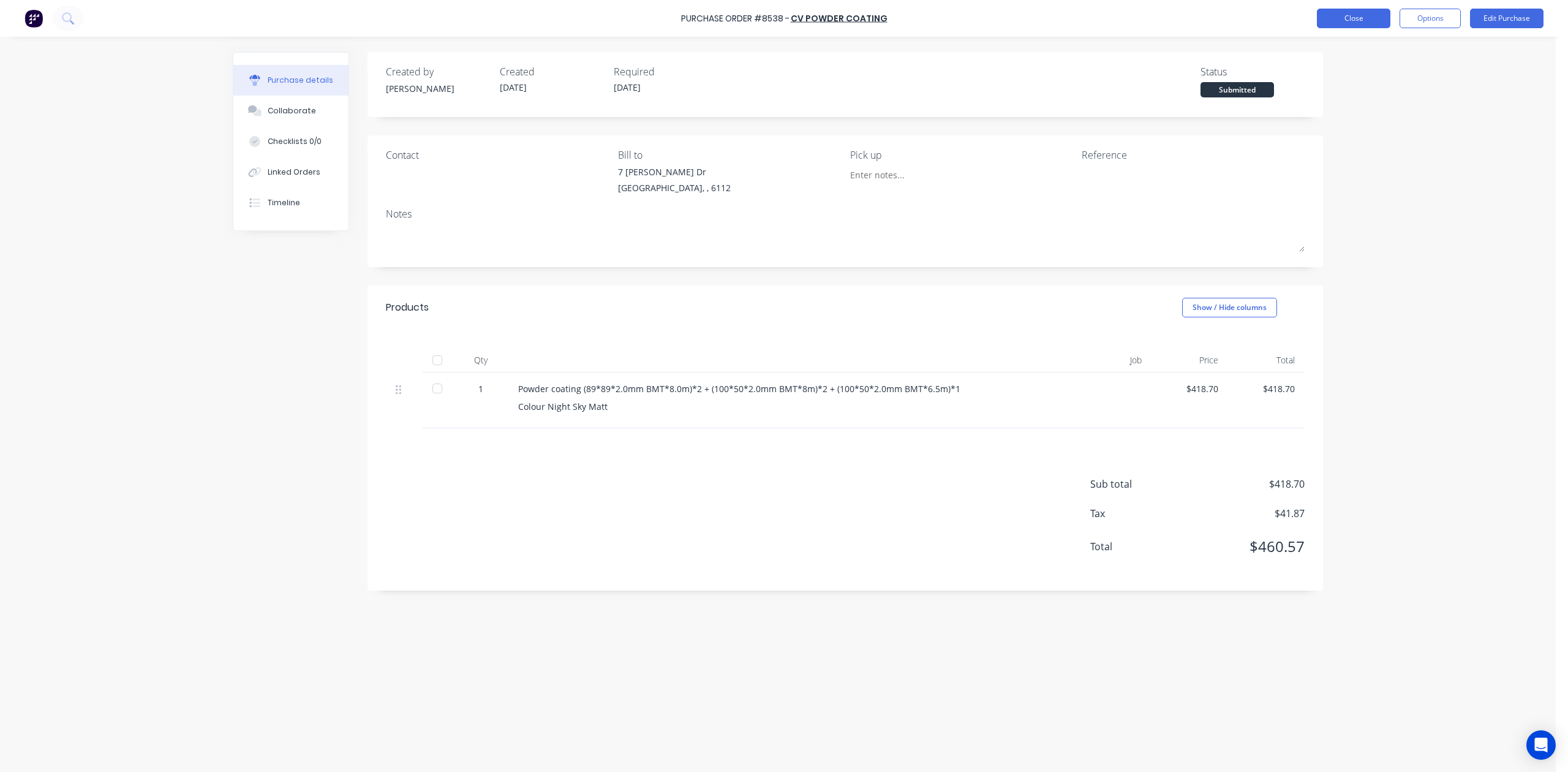
click at [1125, 20] on button "Close" at bounding box center [1354, 18] width 74 height 19
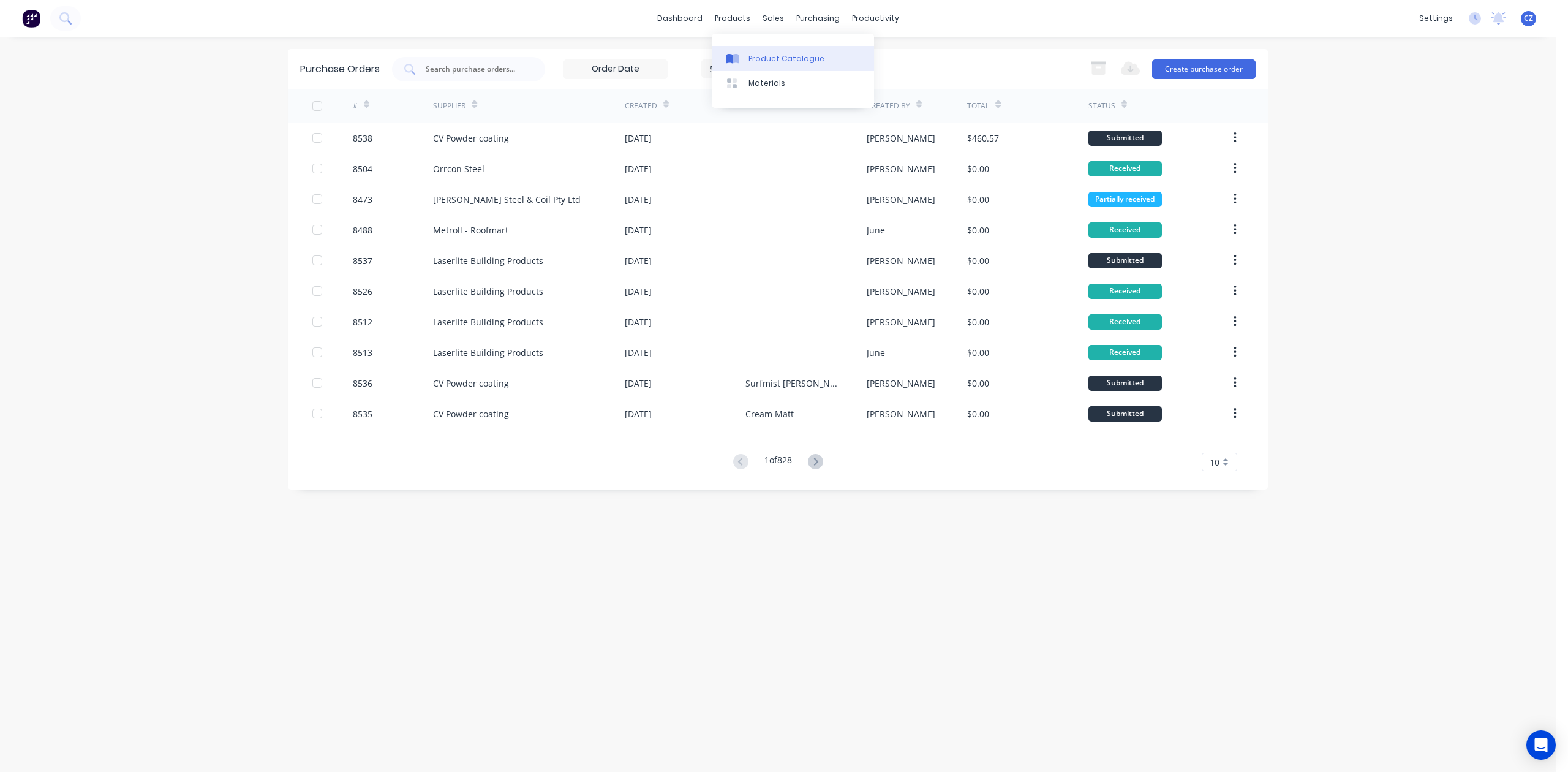
click at [755, 50] on link "Product Catalogue" at bounding box center [793, 58] width 162 height 24
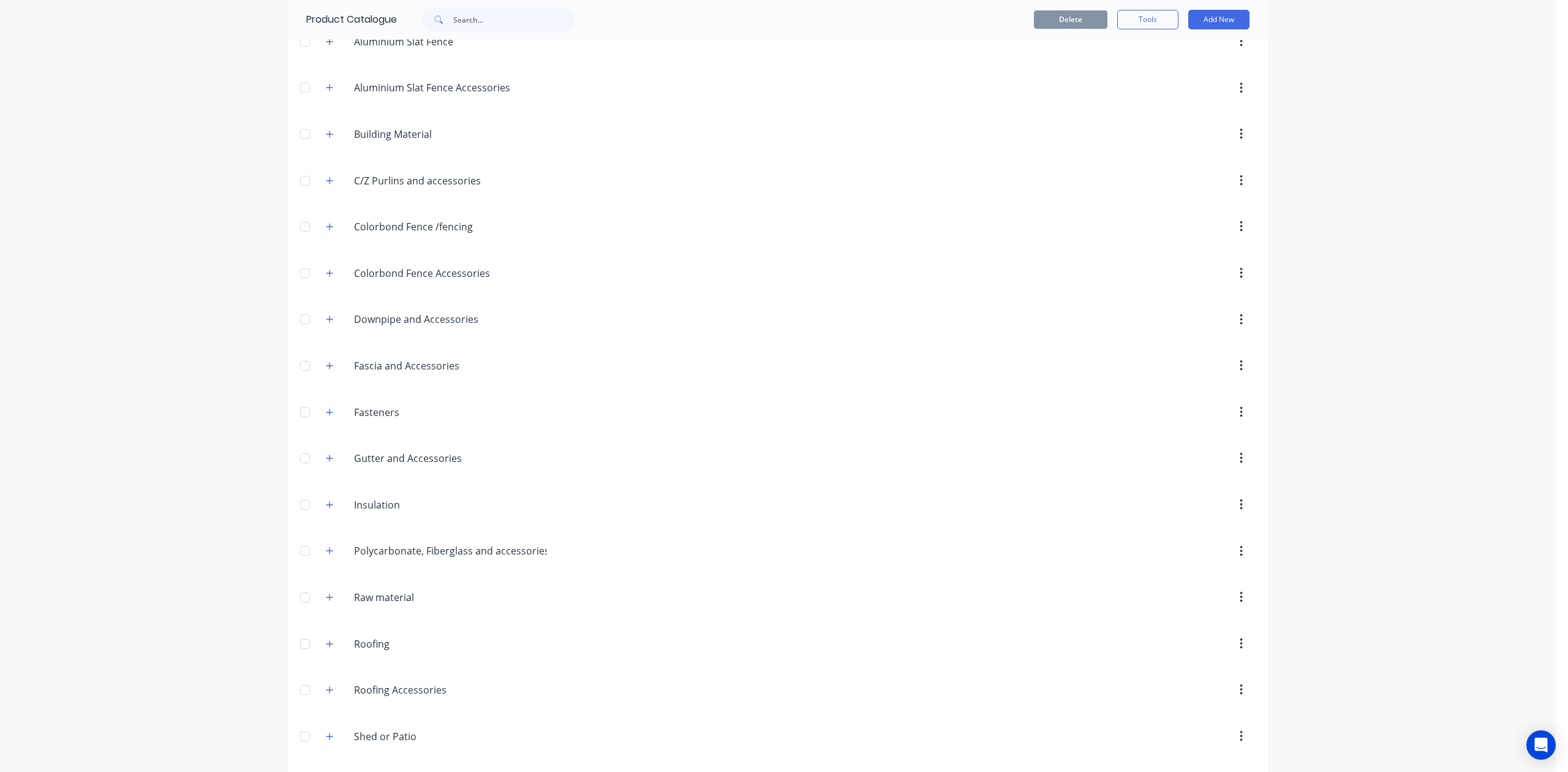
scroll to position [296, 0]
drag, startPoint x: 321, startPoint y: 691, endPoint x: 336, endPoint y: 692, distance: 15.0
click at [326, 691] on icon "button" at bounding box center [329, 691] width 7 height 9
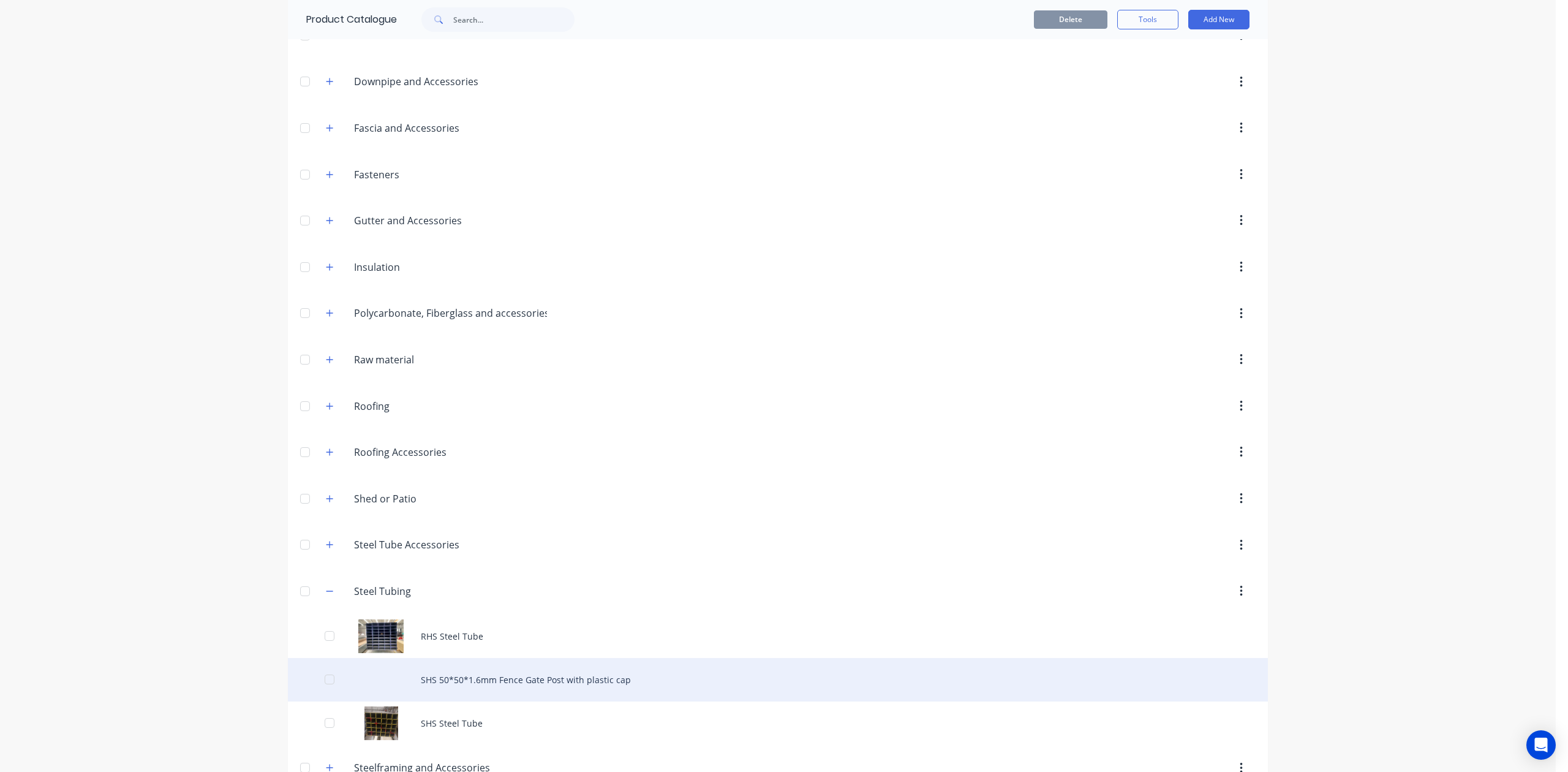
scroll to position [426, 0]
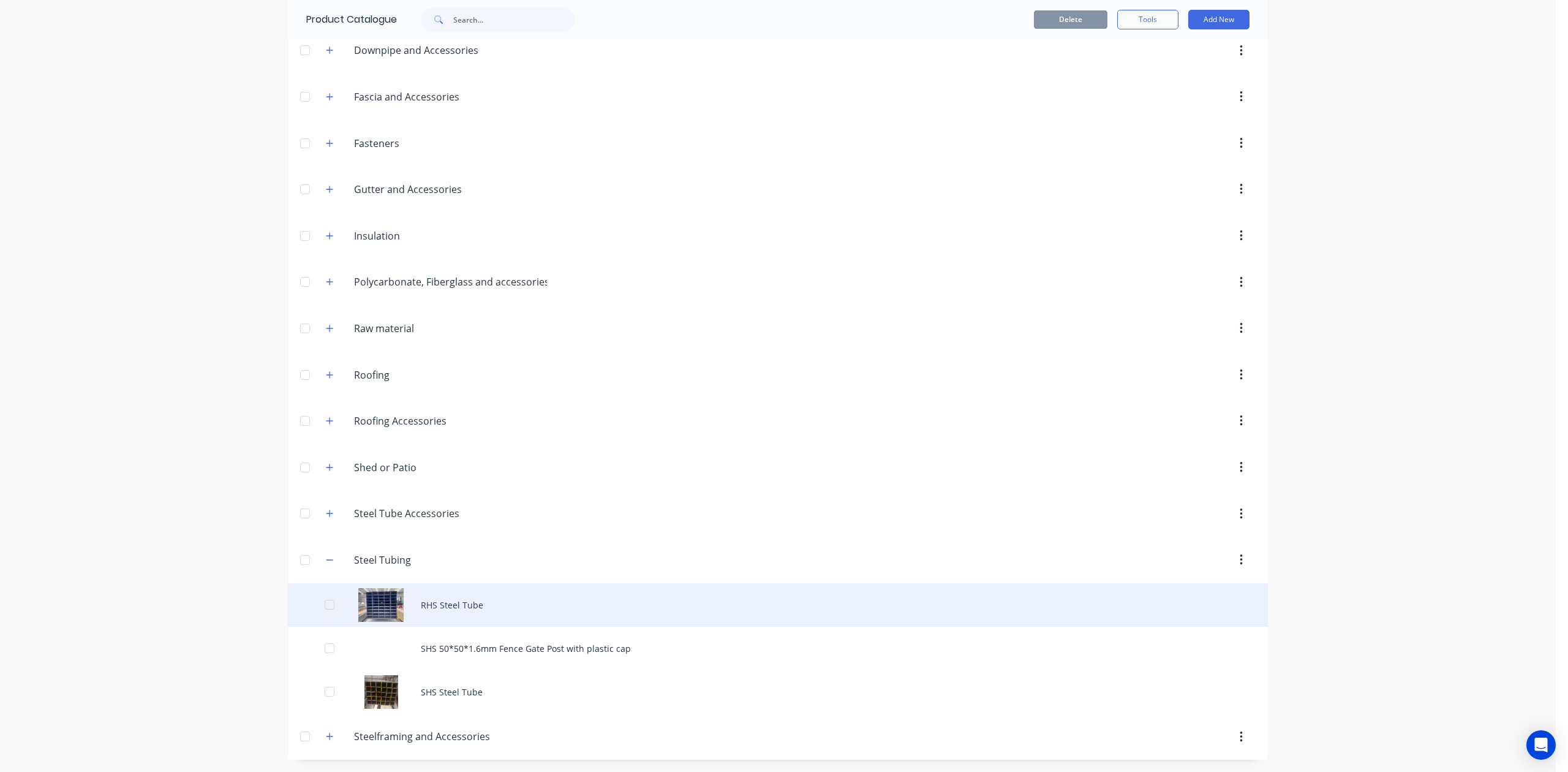
click at [496, 606] on div "RHS Steel Tube" at bounding box center [778, 605] width 980 height 44
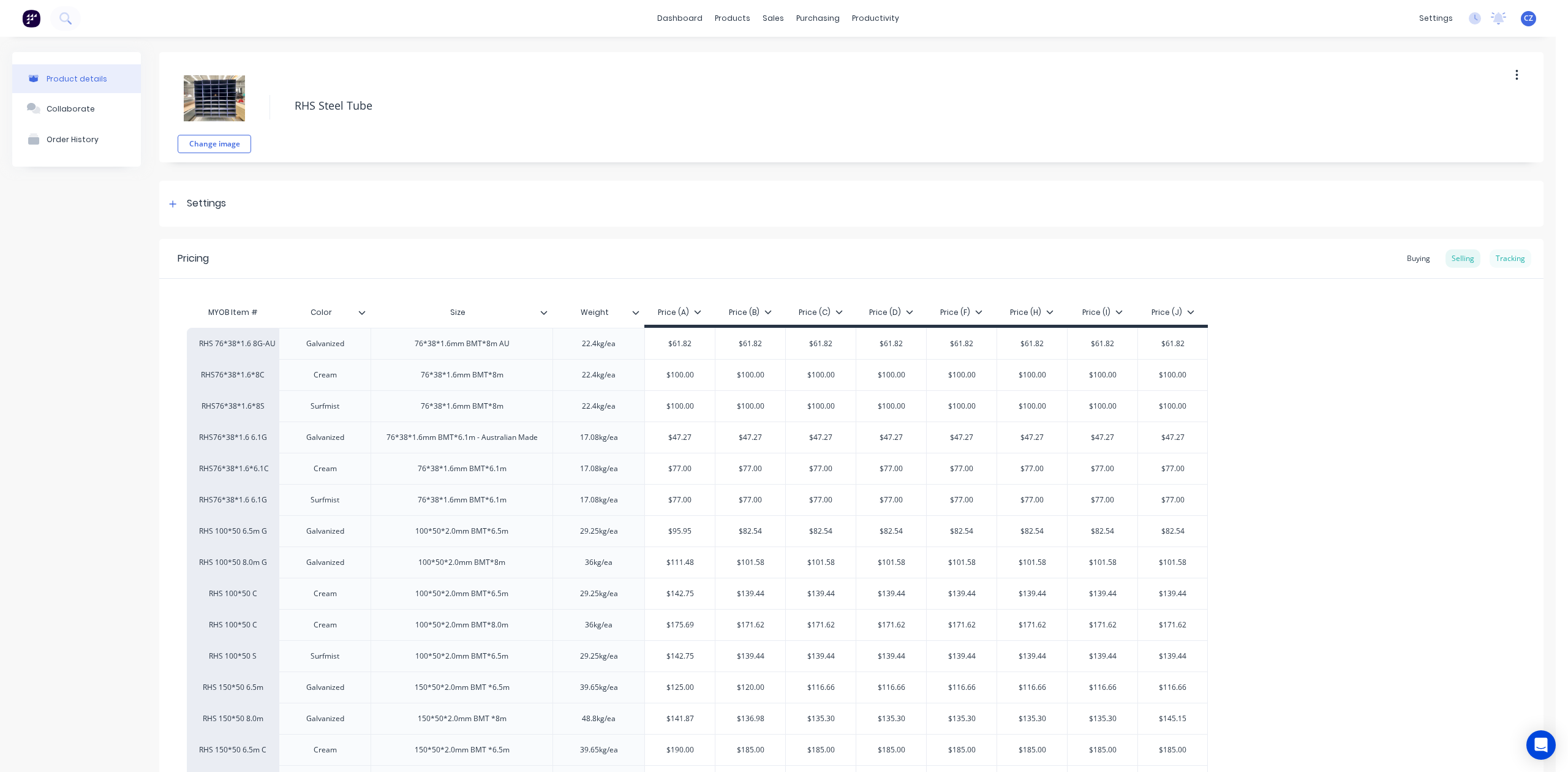
click at [1125, 255] on div "Tracking" at bounding box center [1510, 259] width 41 height 19
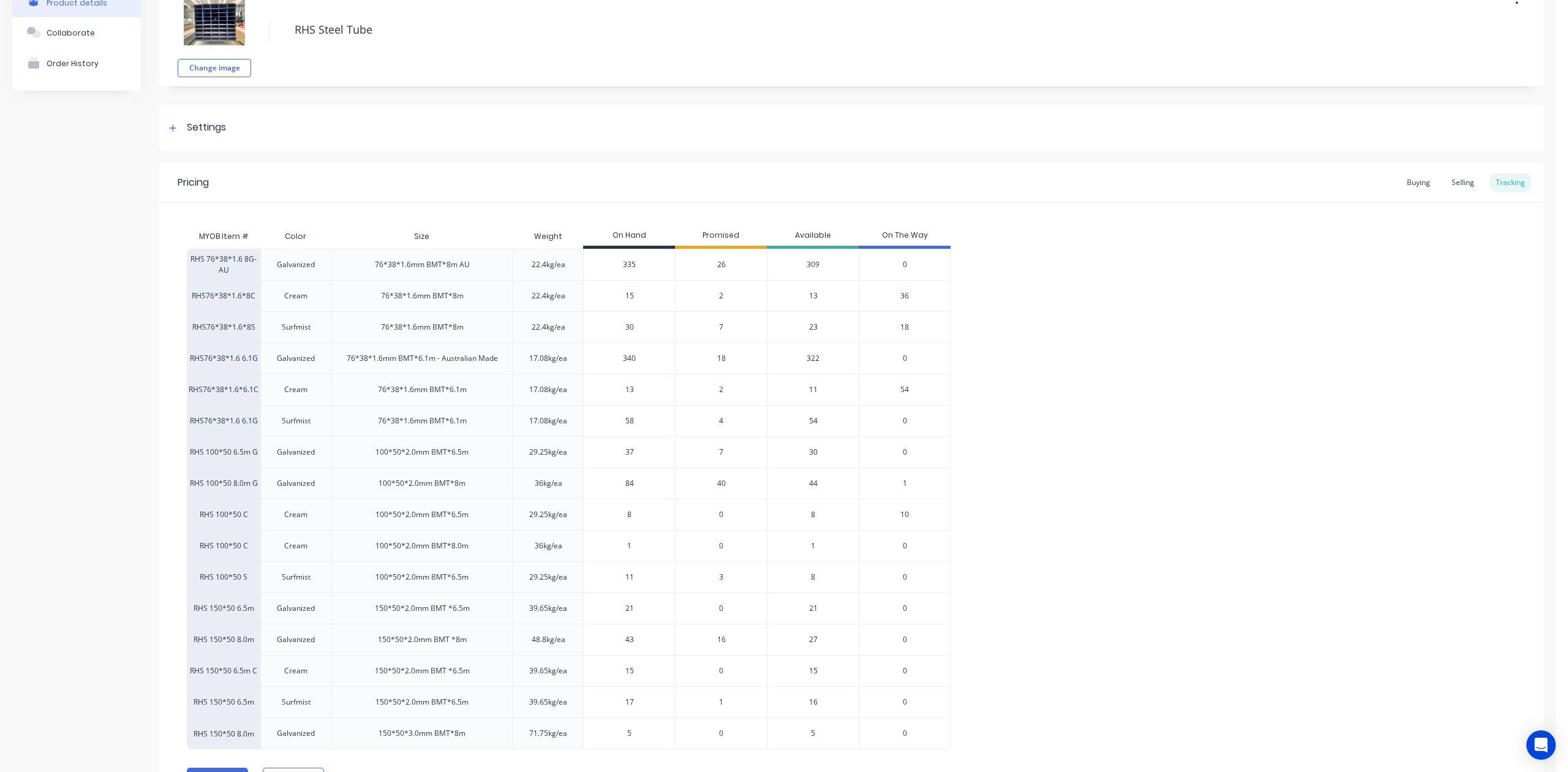
scroll to position [147, 0]
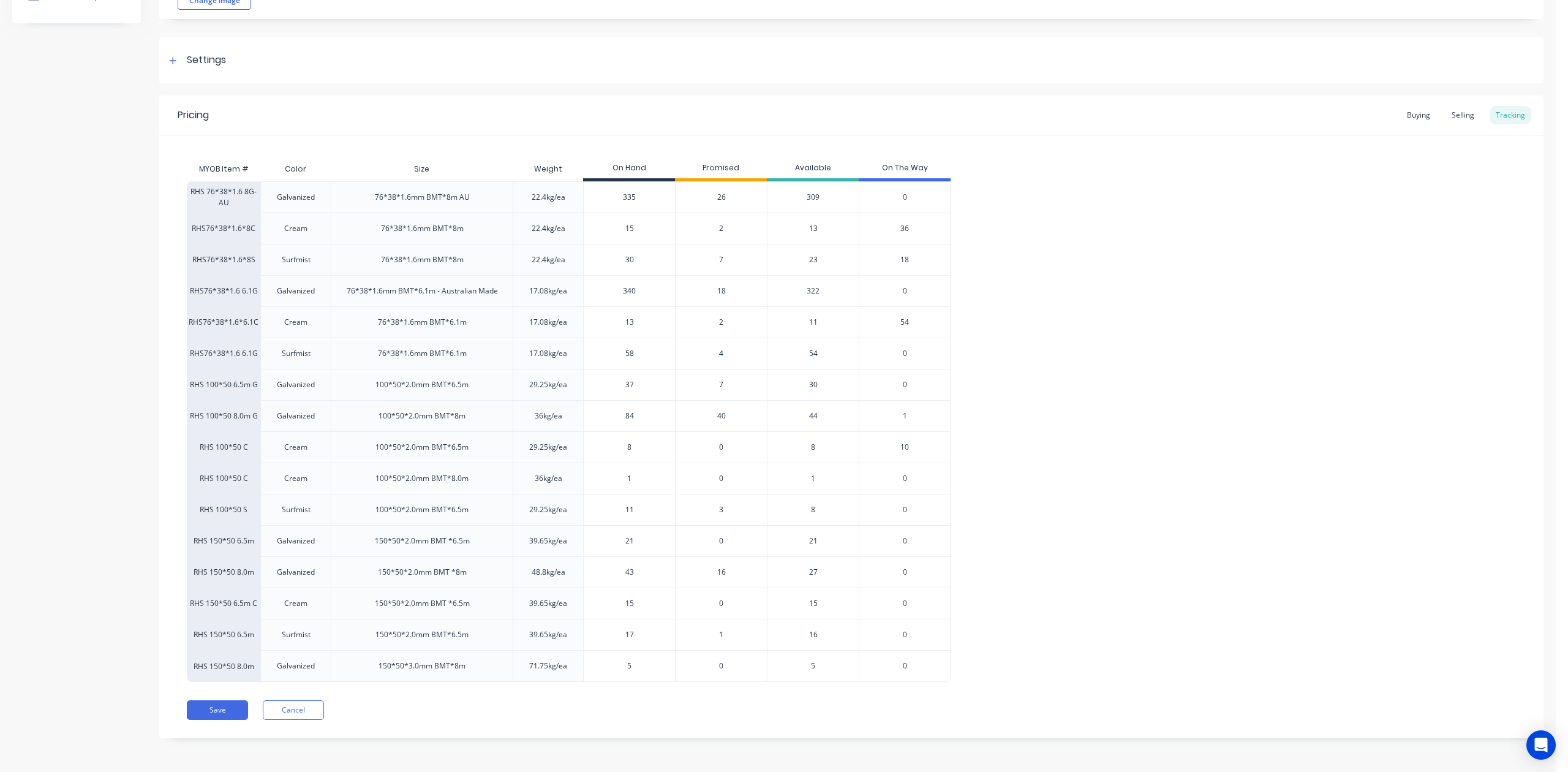
click at [1049, 264] on div "RHS 76*38*1.6 8G-AU Galvanized 76*38*1.6mm BMT*8m AU 22.4kg/ea 335 26 309 0 RHS…" at bounding box center [852, 431] width 1330 height 501
click at [298, 718] on button "Cancel" at bounding box center [293, 710] width 61 height 19
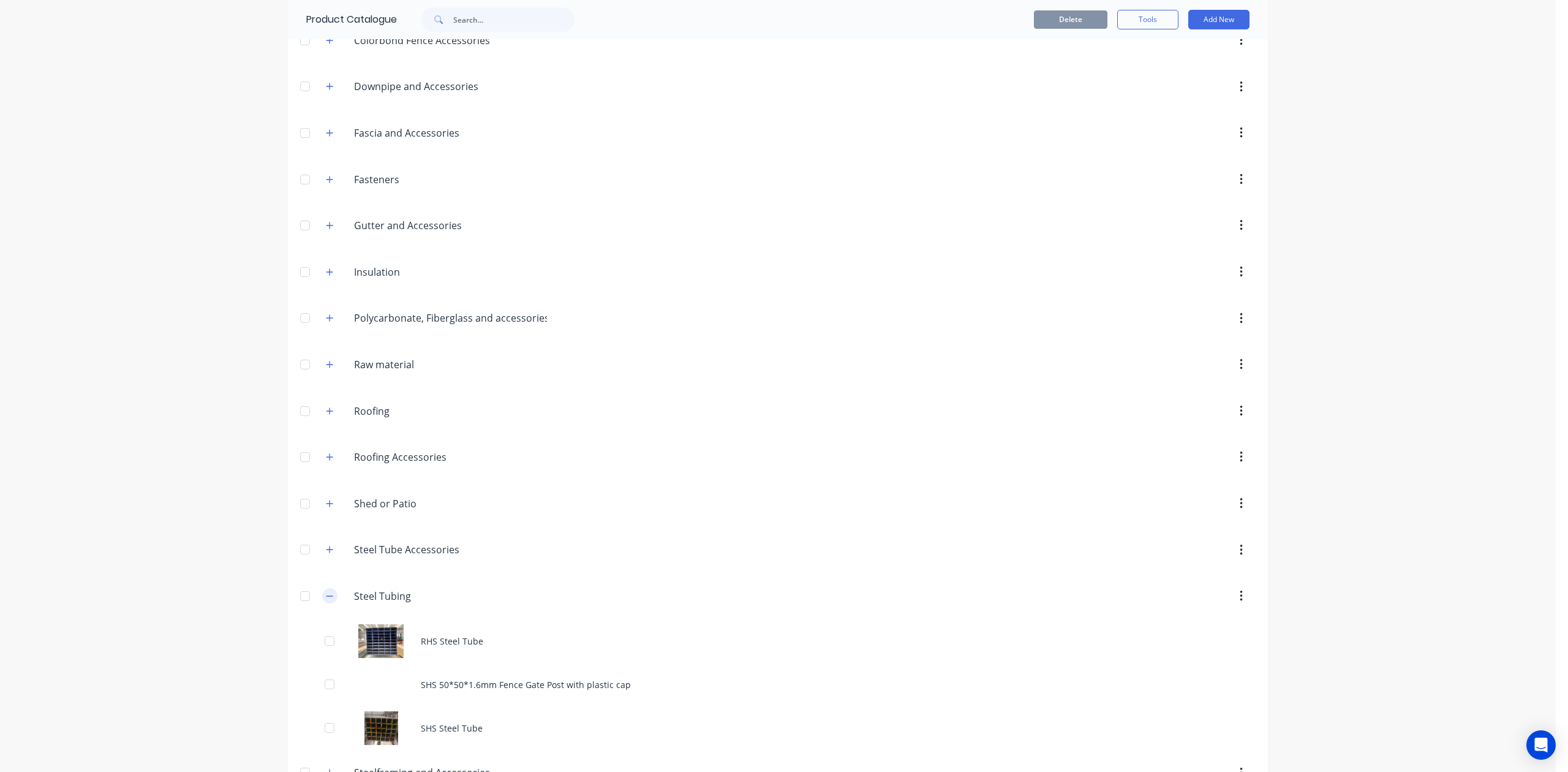
scroll to position [426, 0]
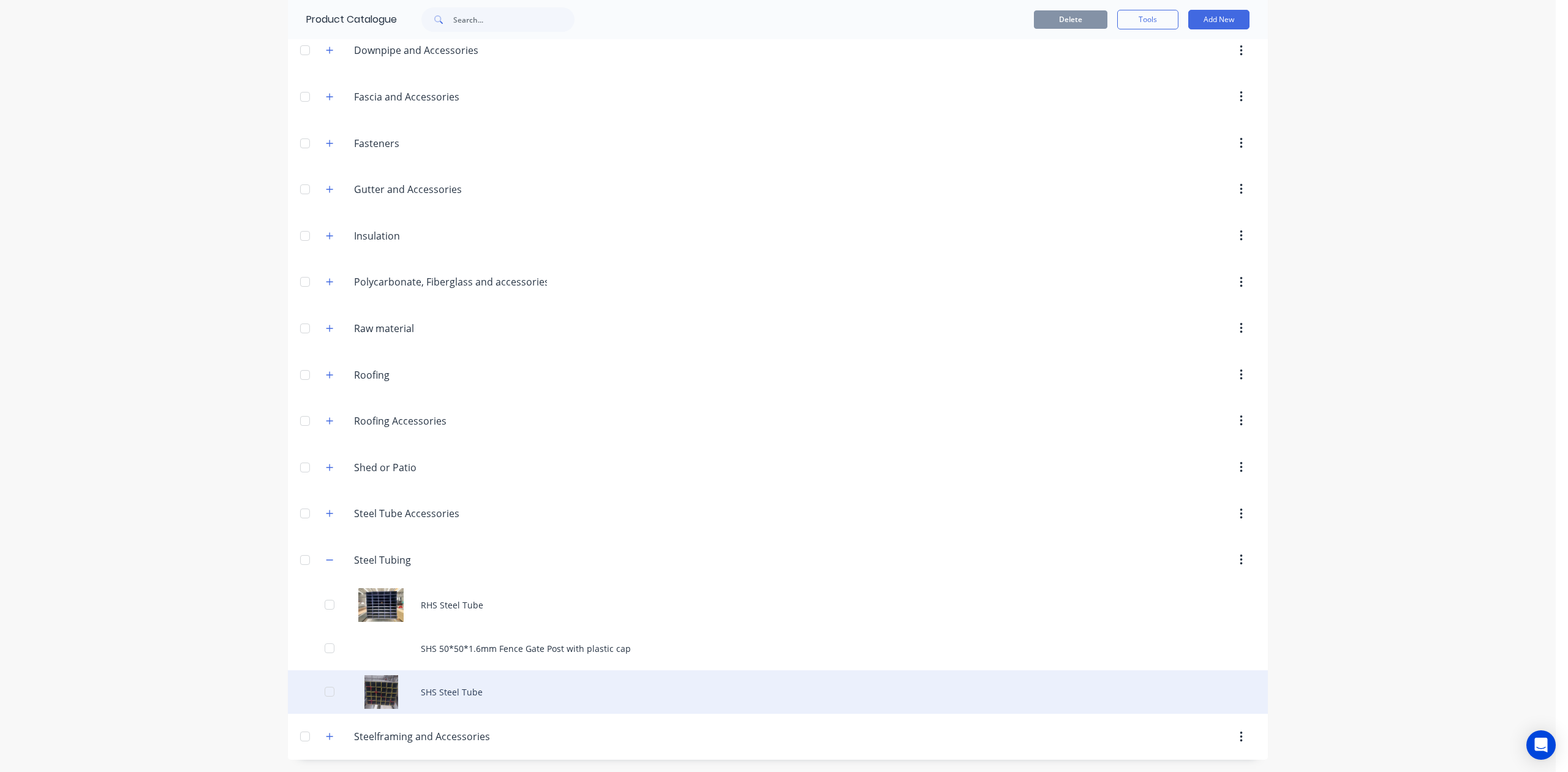
click at [518, 679] on div "SHS Steel Tube" at bounding box center [778, 692] width 980 height 44
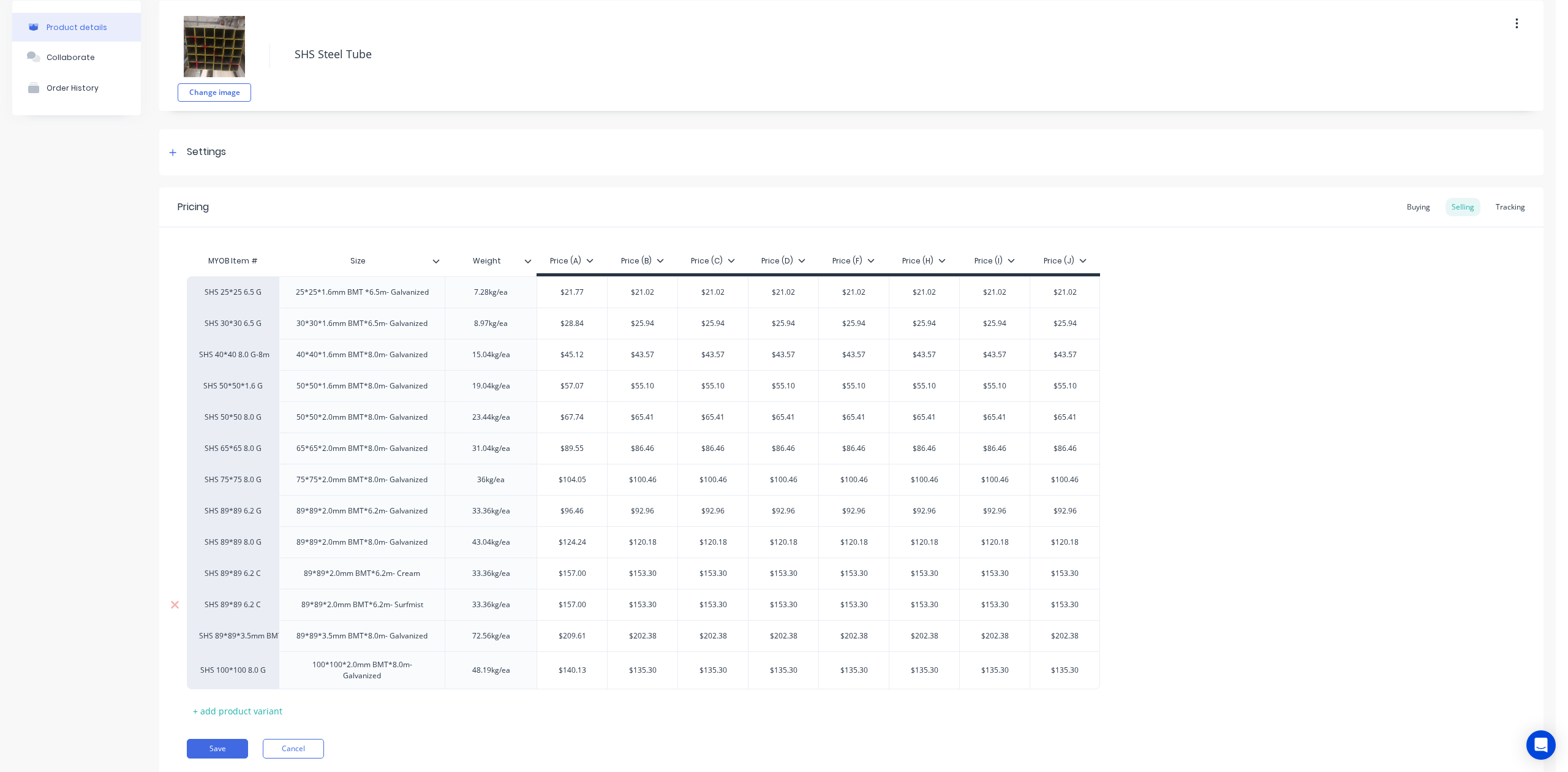
scroll to position [93, 0]
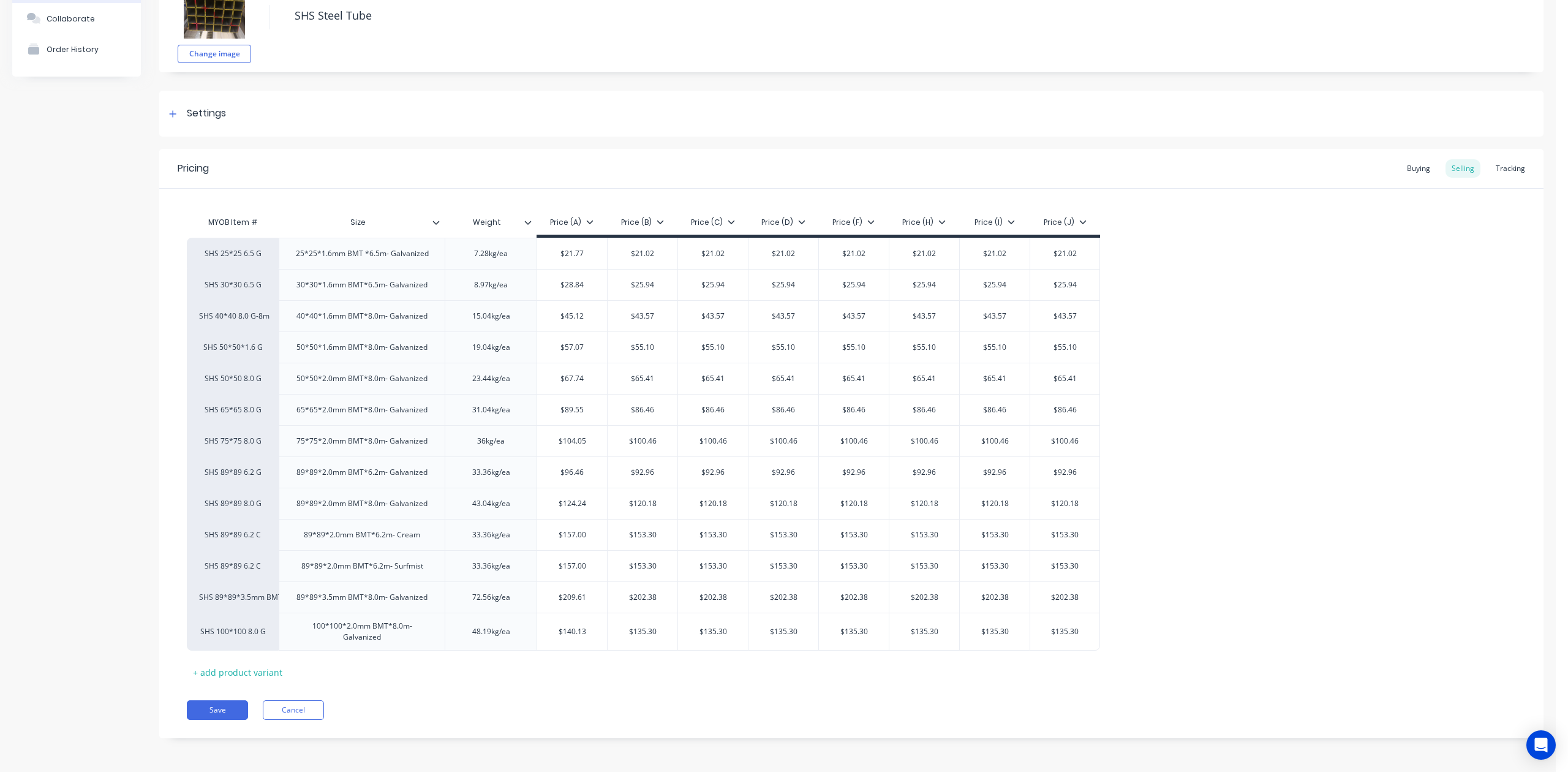
click at [1125, 161] on div "Pricing Buying Selling Tracking" at bounding box center [851, 169] width 1384 height 40
click at [1125, 167] on div "Tracking" at bounding box center [1510, 169] width 41 height 19
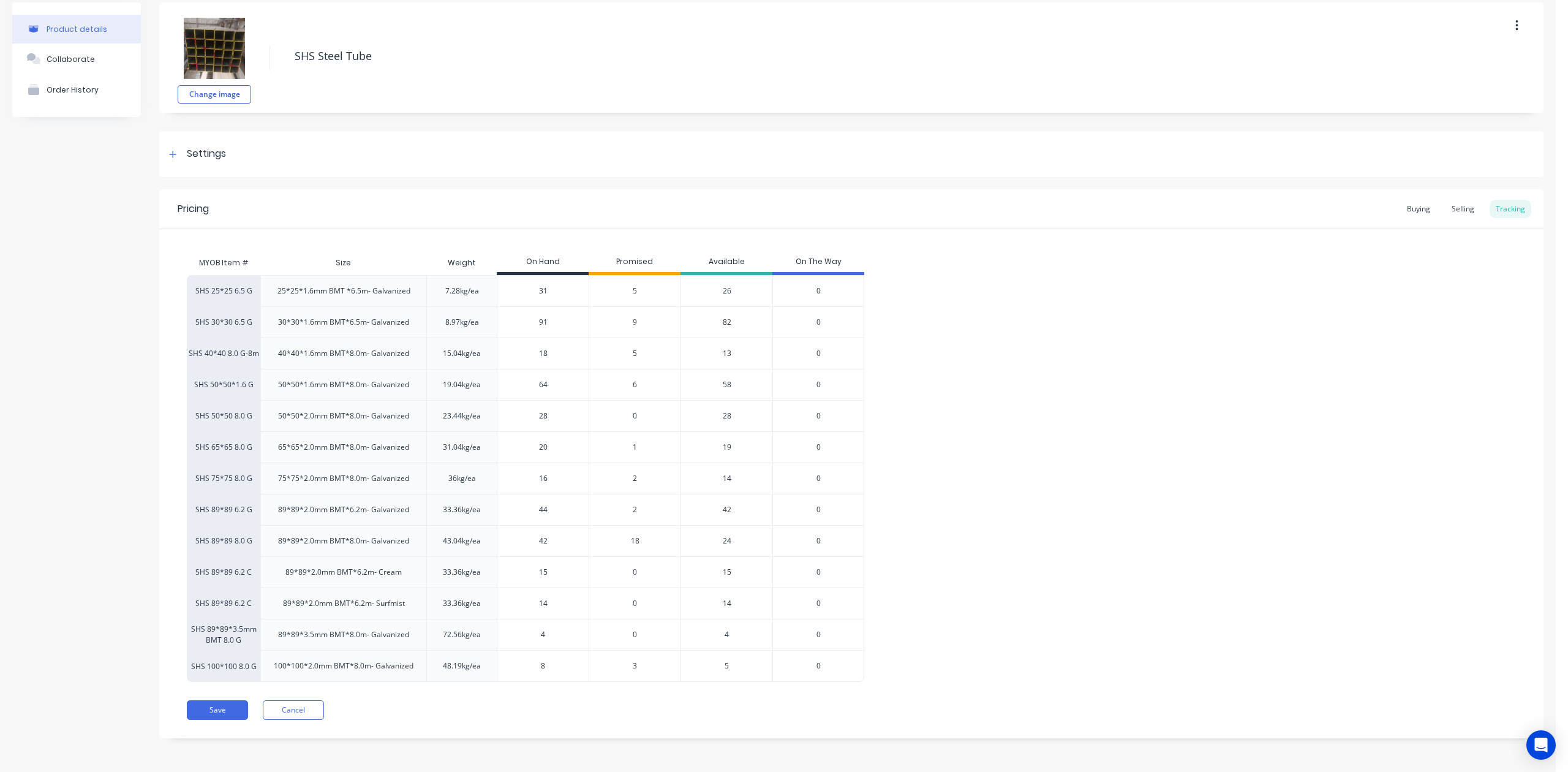
scroll to position [53, 0]
click at [320, 706] on button "Cancel" at bounding box center [293, 710] width 61 height 19
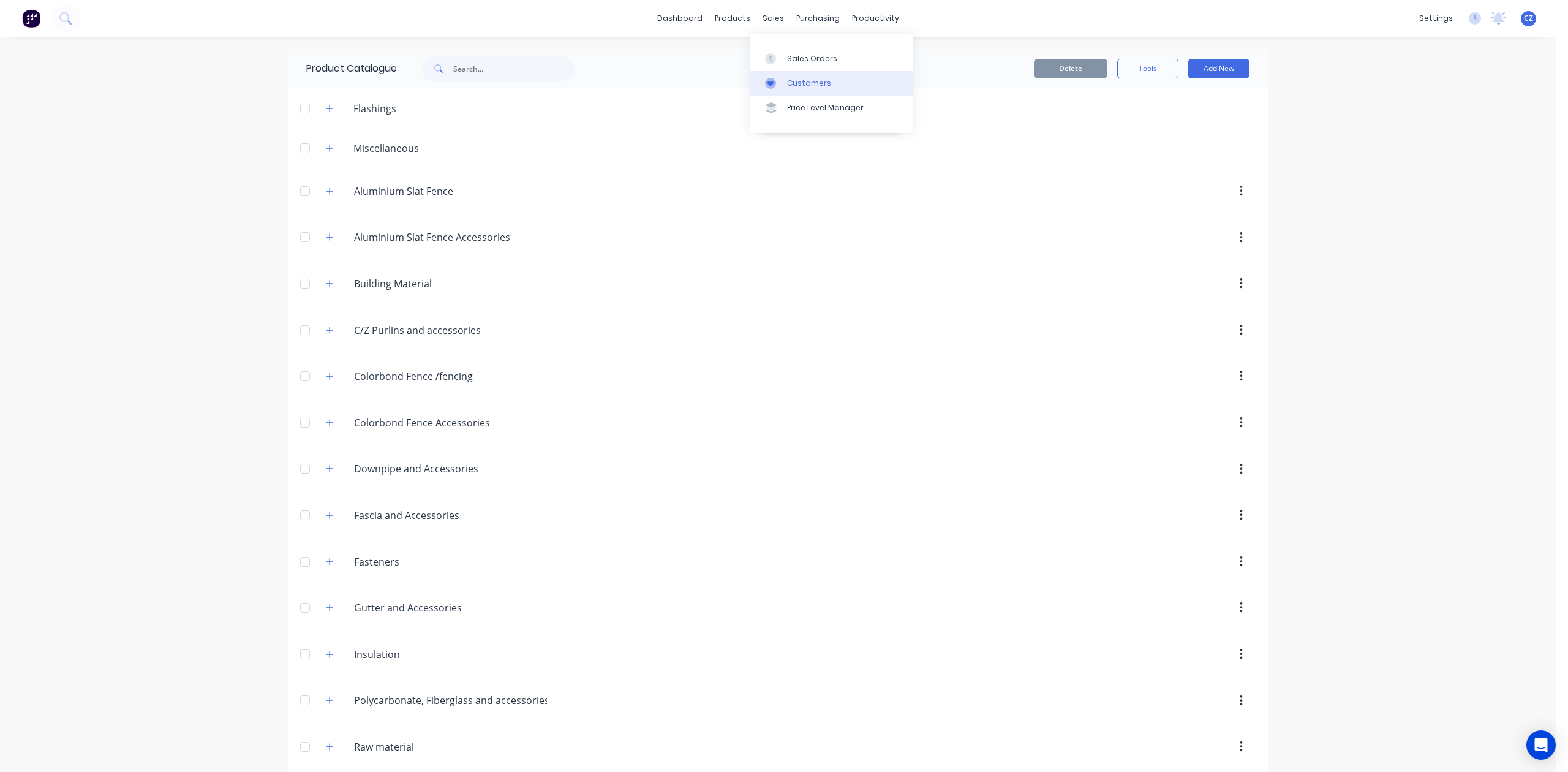
click at [778, 84] on div at bounding box center [775, 83] width 19 height 11
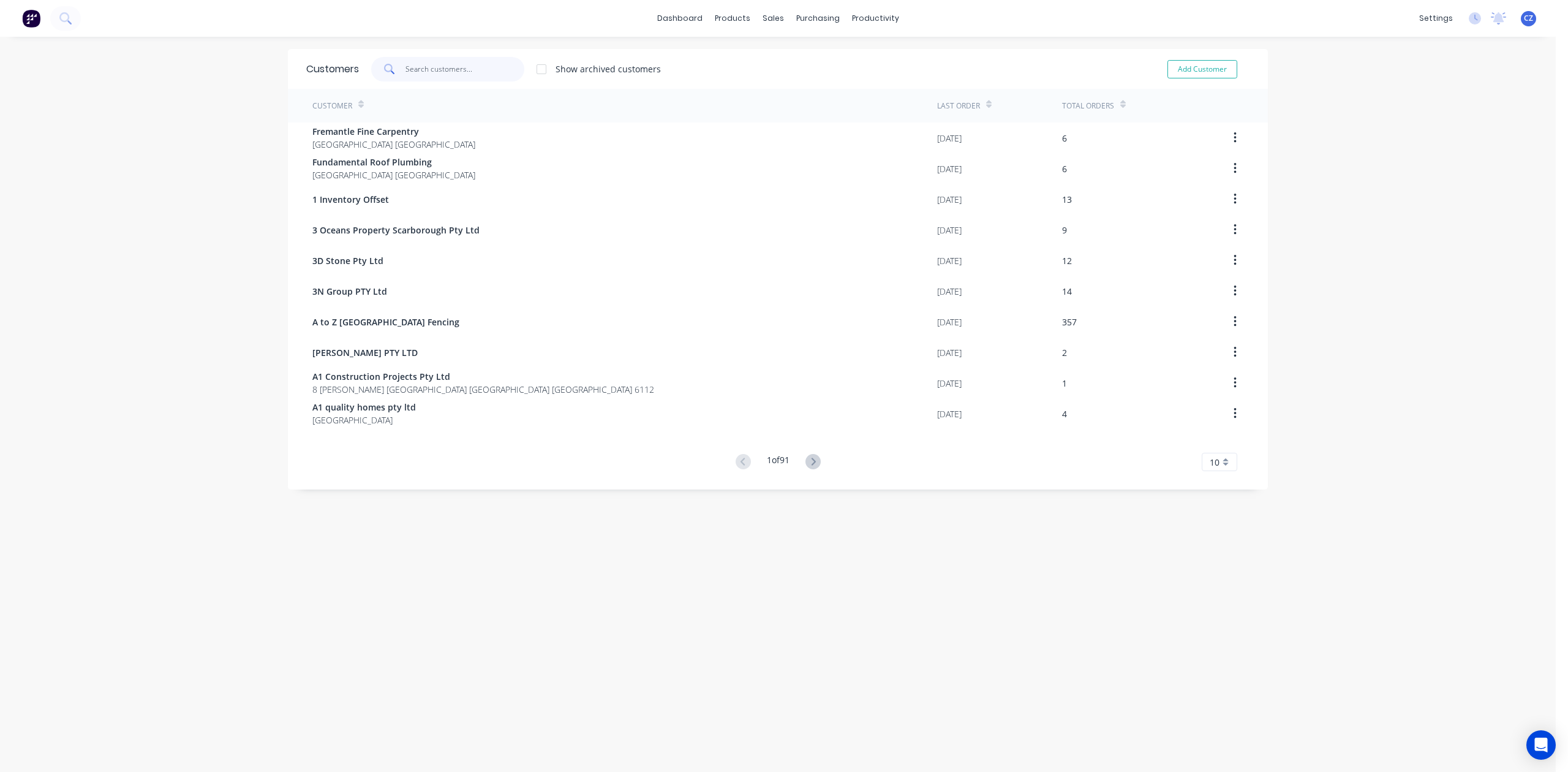
click at [476, 67] on input "text" at bounding box center [465, 69] width 119 height 24
click at [825, 63] on div "Purchase Orders" at bounding box center [851, 59] width 65 height 11
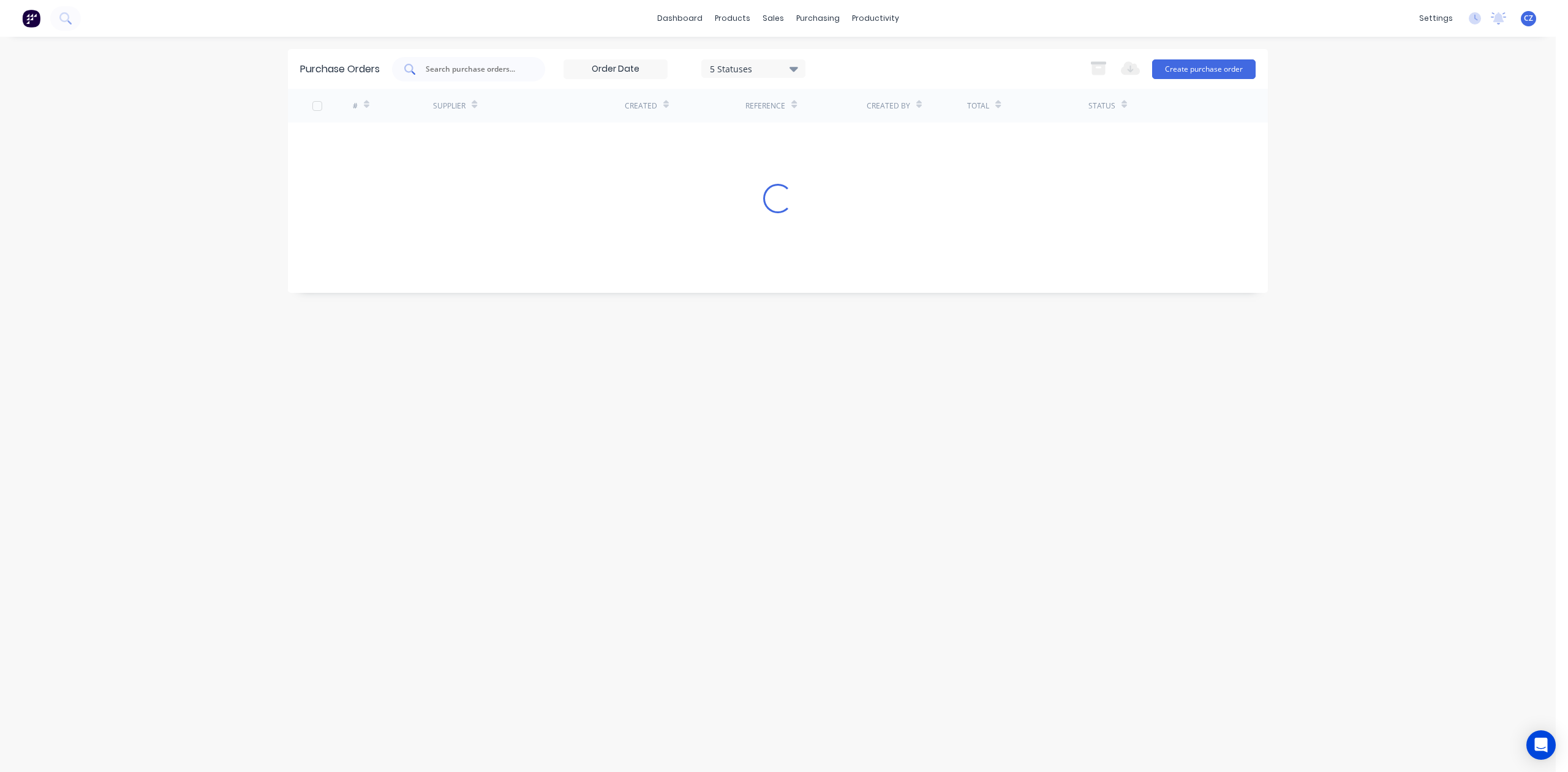
click at [508, 61] on div at bounding box center [468, 69] width 153 height 24
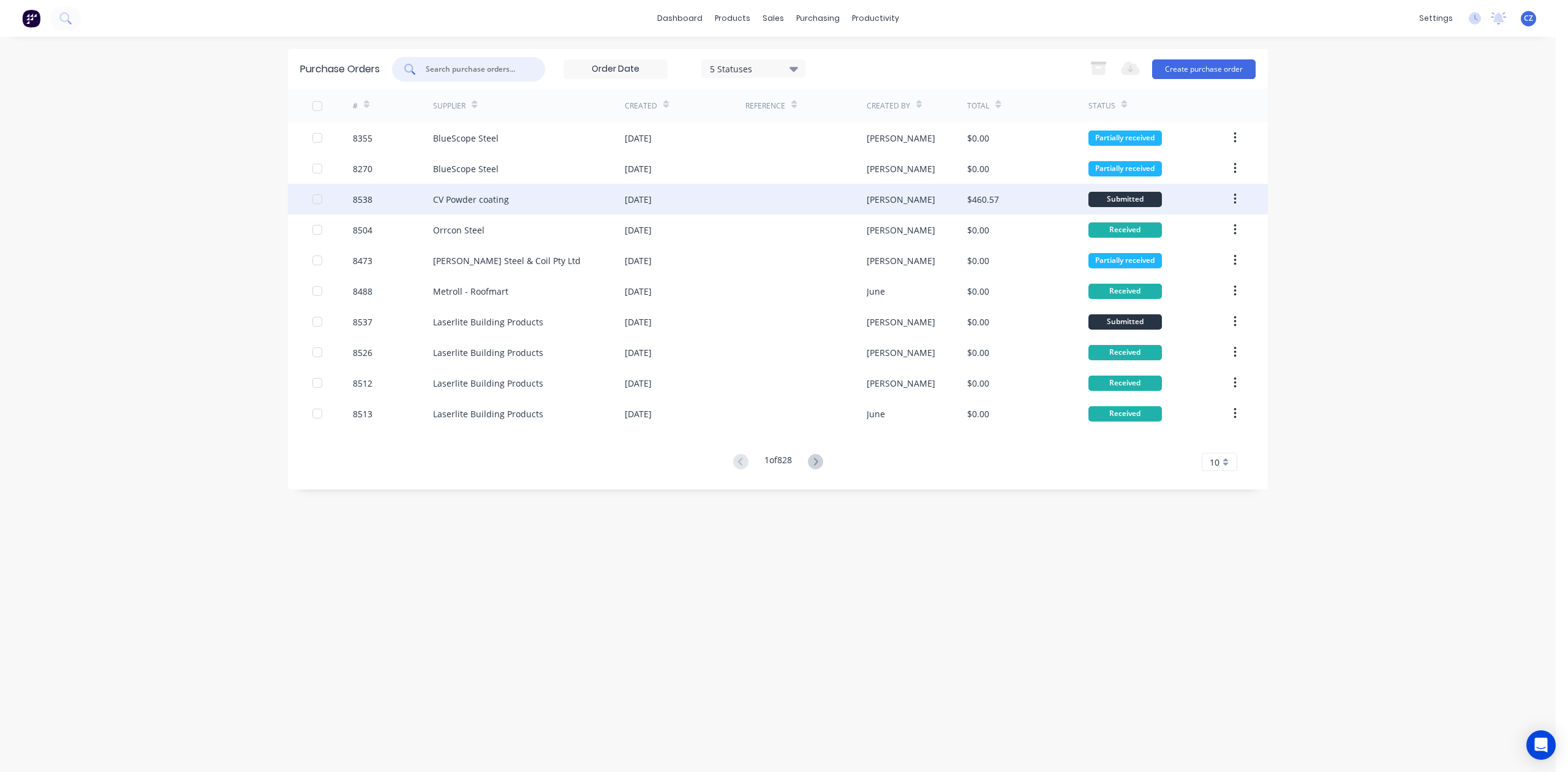
click at [746, 204] on div at bounding box center [805, 199] width 121 height 31
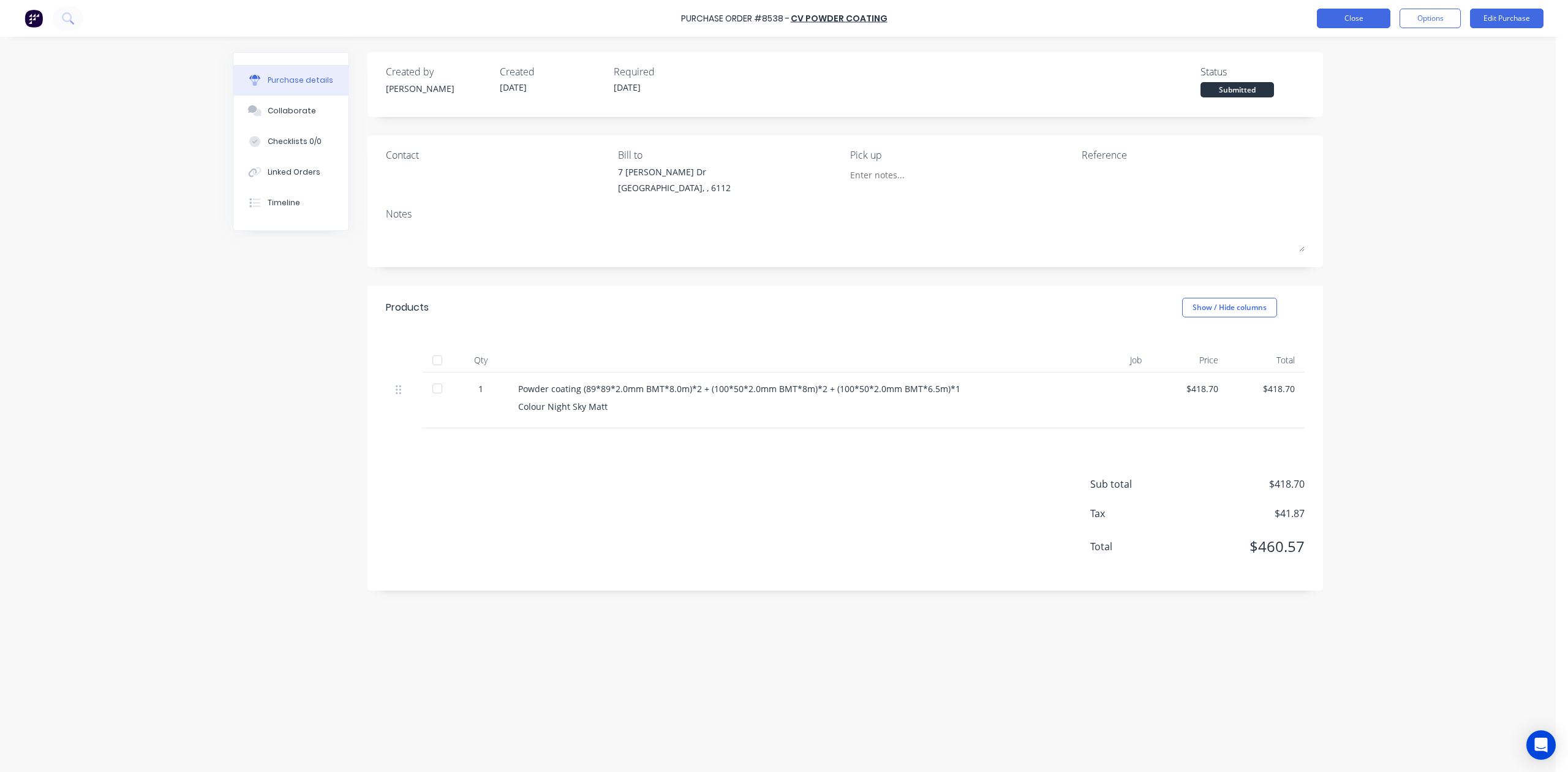
click at [1125, 13] on button "Close" at bounding box center [1354, 18] width 74 height 19
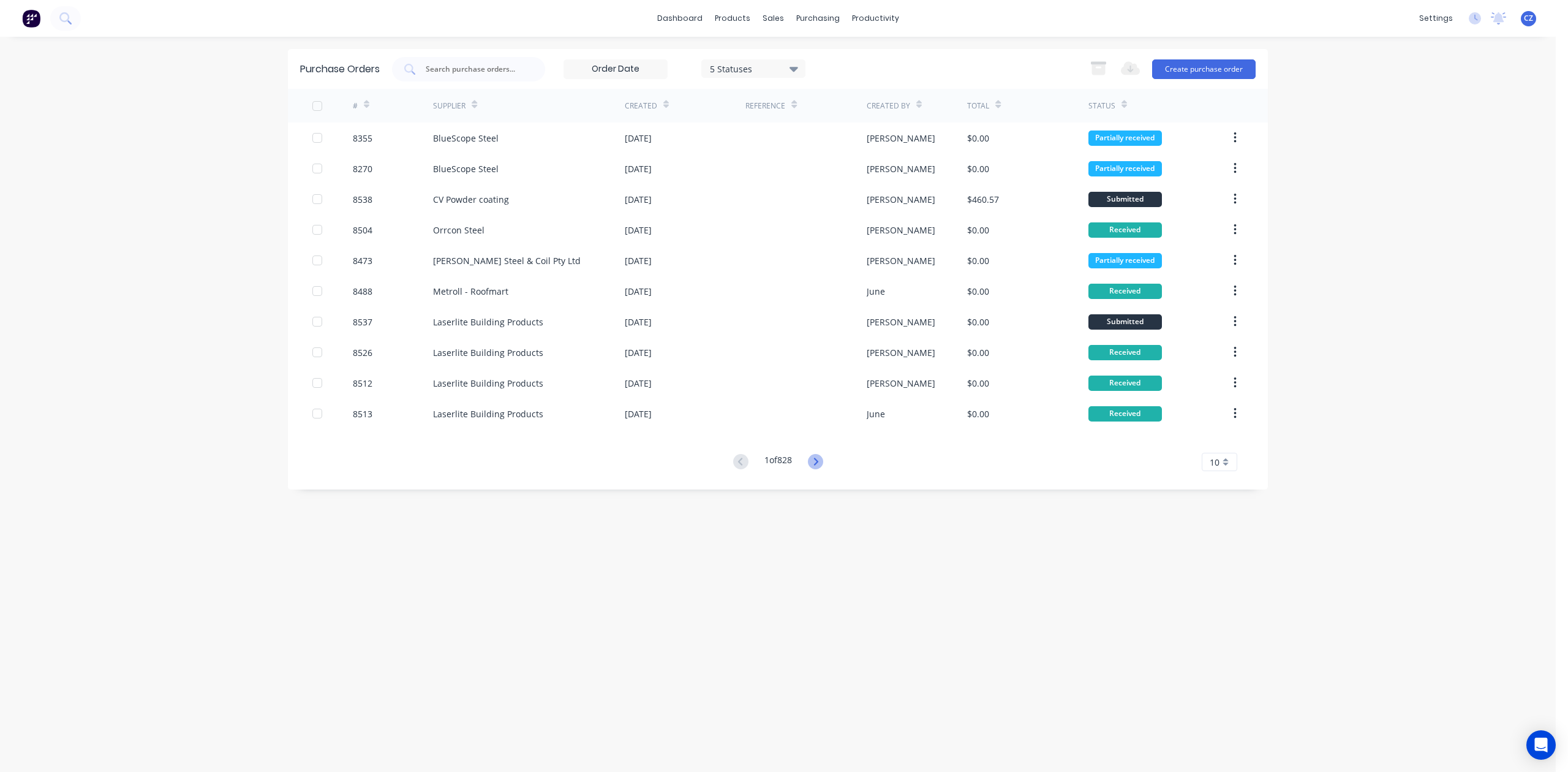
click at [813, 459] on icon at bounding box center [815, 461] width 15 height 15
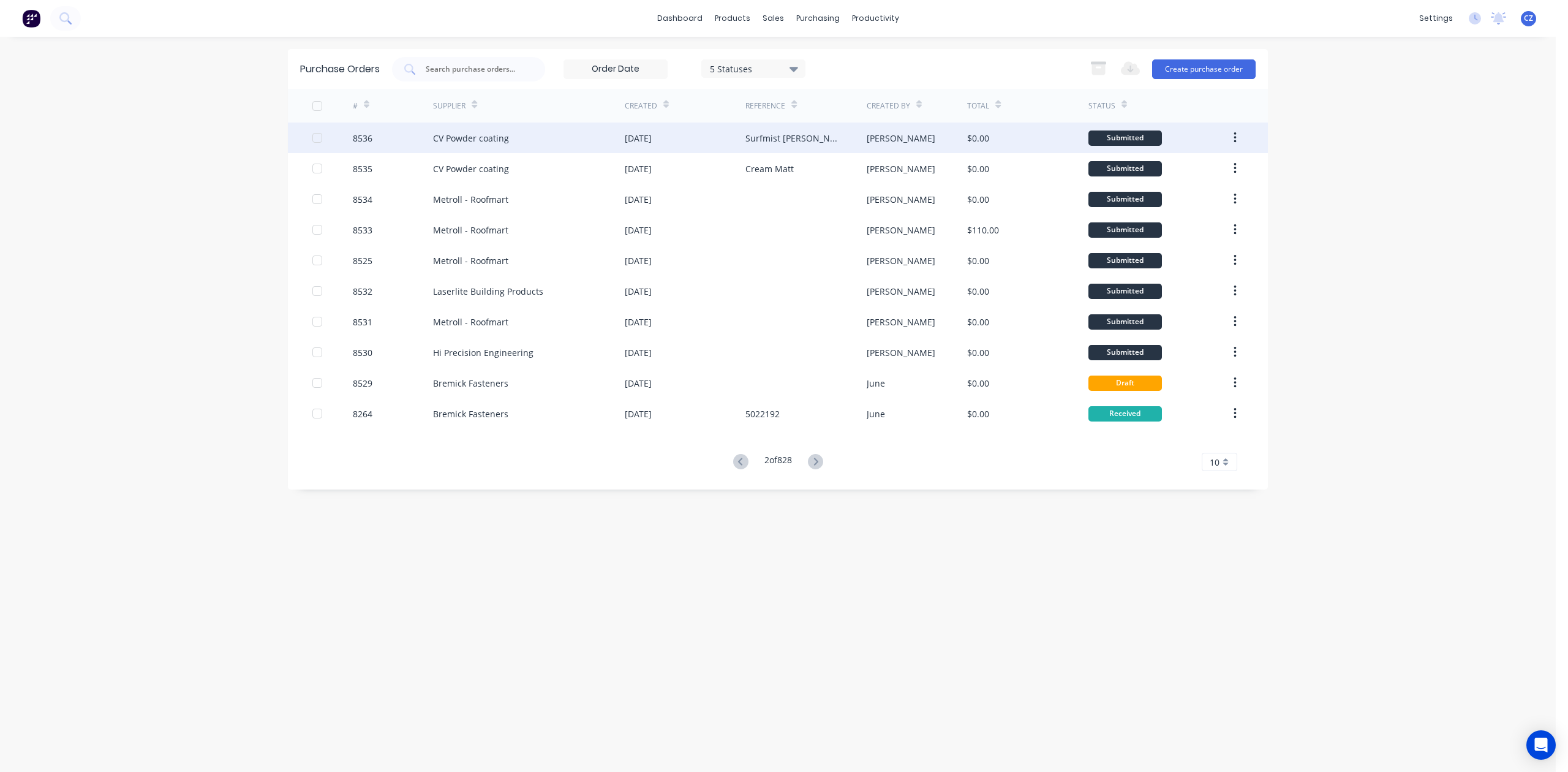
click at [804, 141] on div "Surfmist [PERSON_NAME]" at bounding box center [805, 138] width 121 height 31
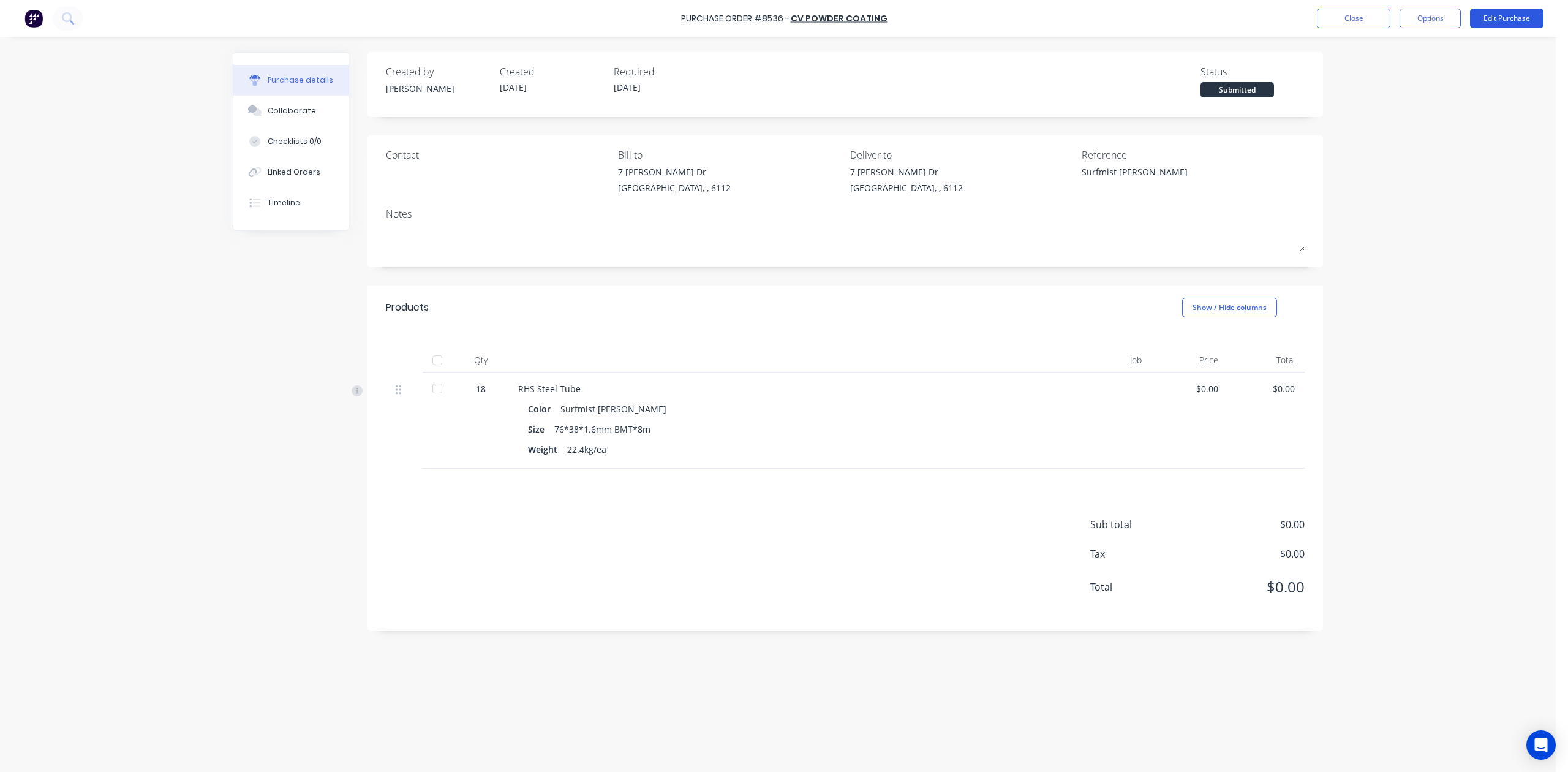
click at [1125, 15] on button "Edit Purchase" at bounding box center [1507, 18] width 74 height 19
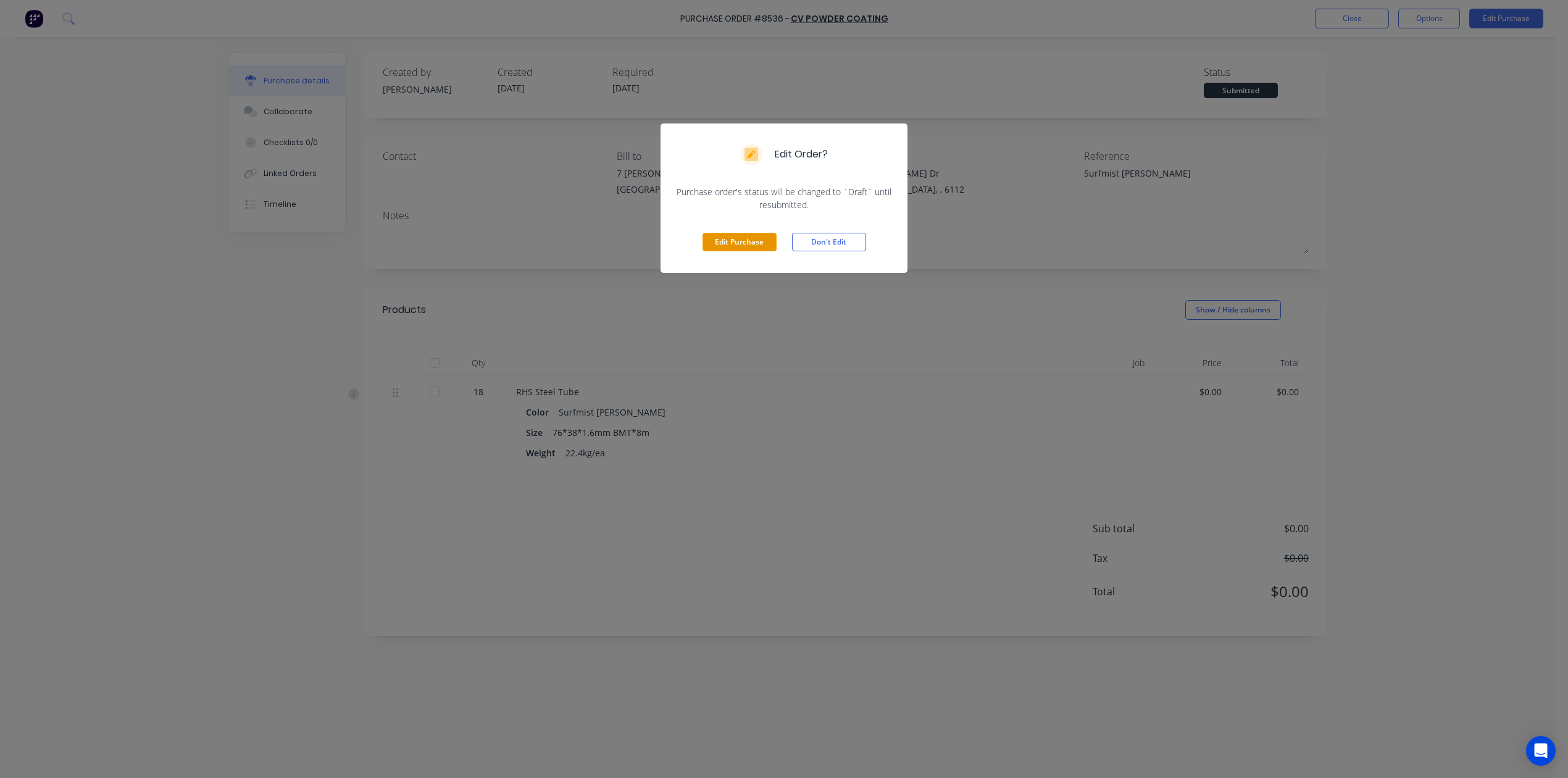
click at [757, 241] on button "Edit Purchase" at bounding box center [739, 242] width 74 height 19
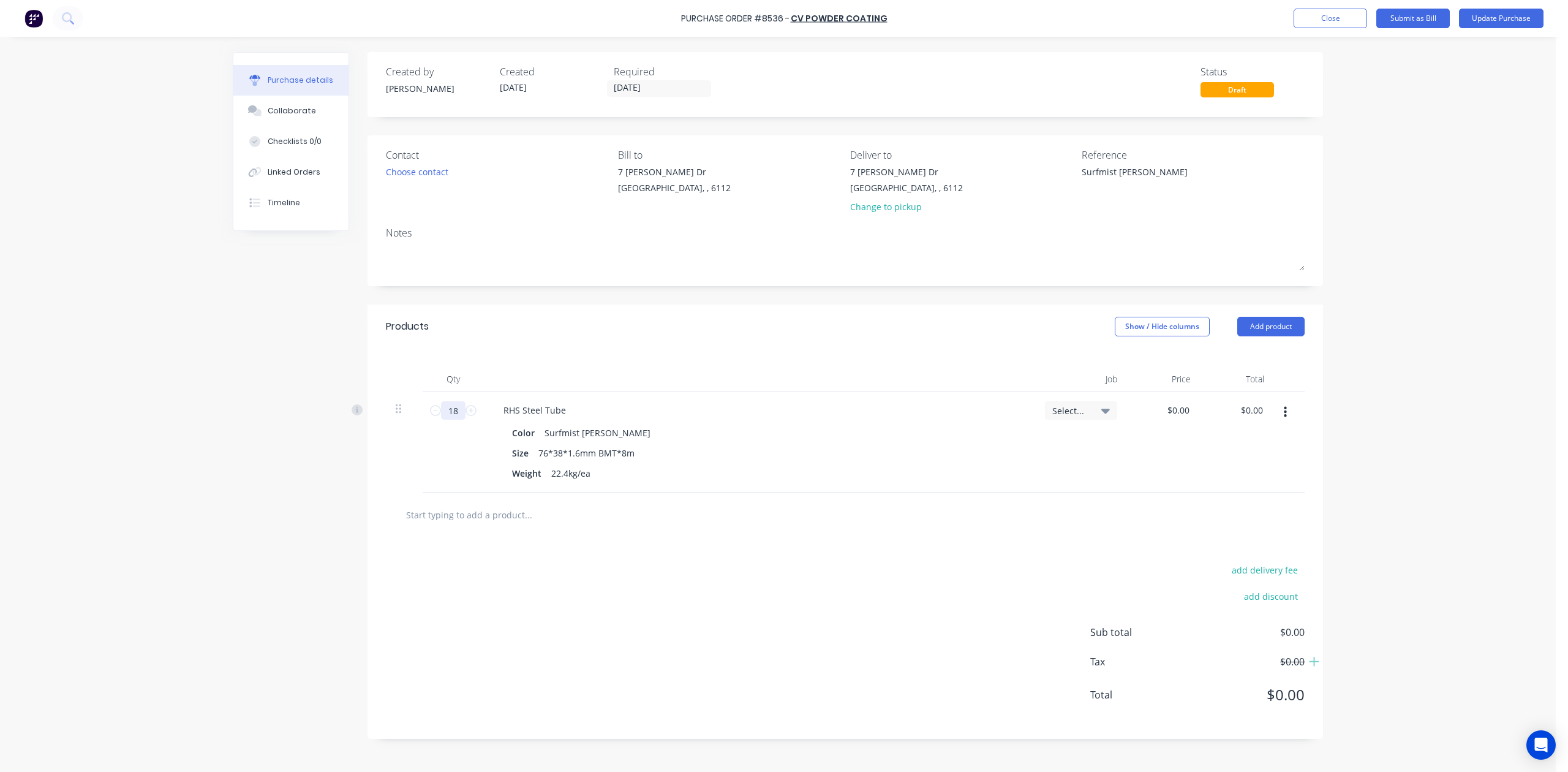
click at [451, 404] on input "18" at bounding box center [453, 411] width 24 height 19
type textarea "x"
type input "3"
type textarea "x"
type input "38"
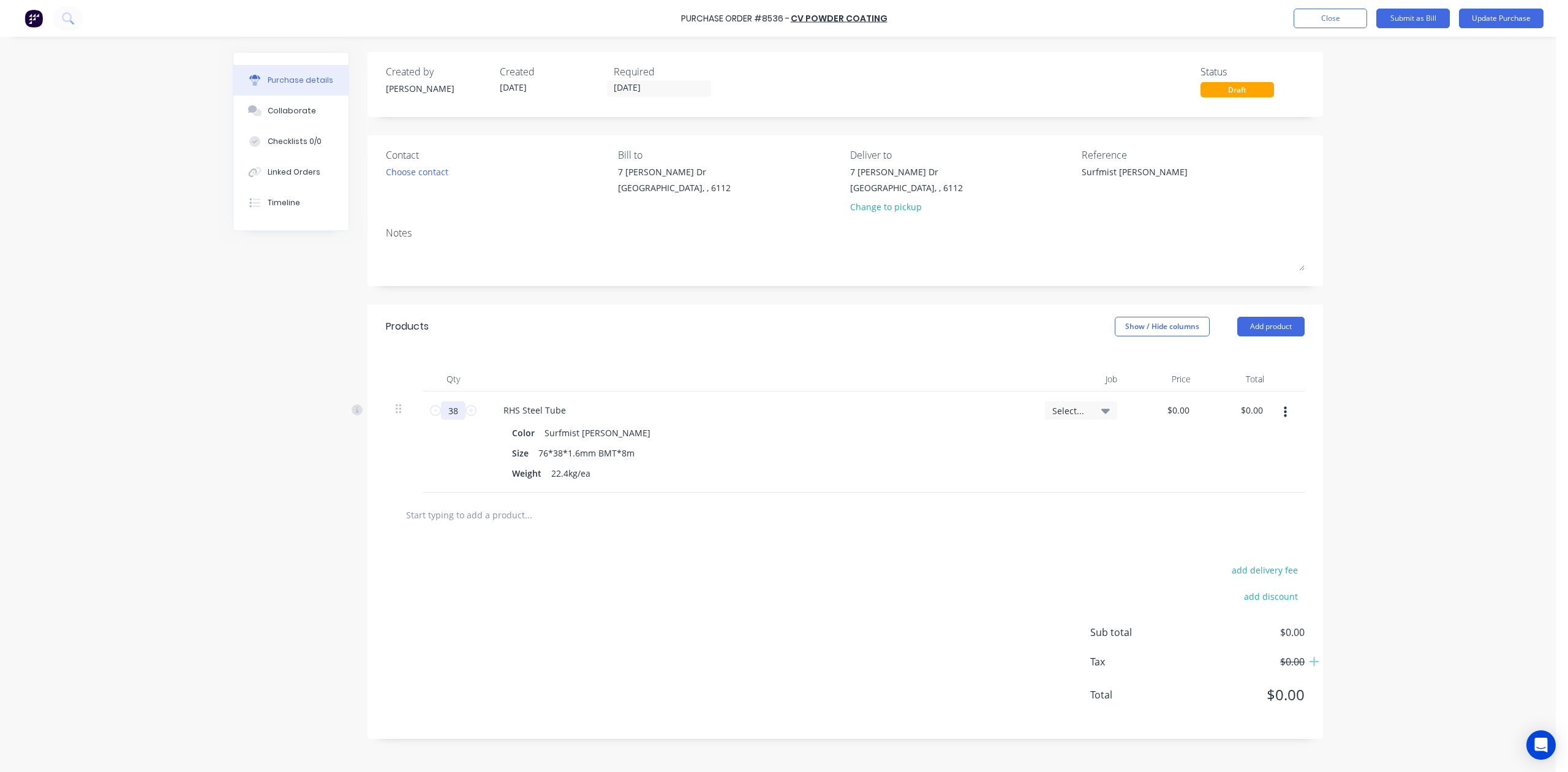
type textarea "x"
type input "3"
type textarea "x"
type input "36"
type textarea "x"
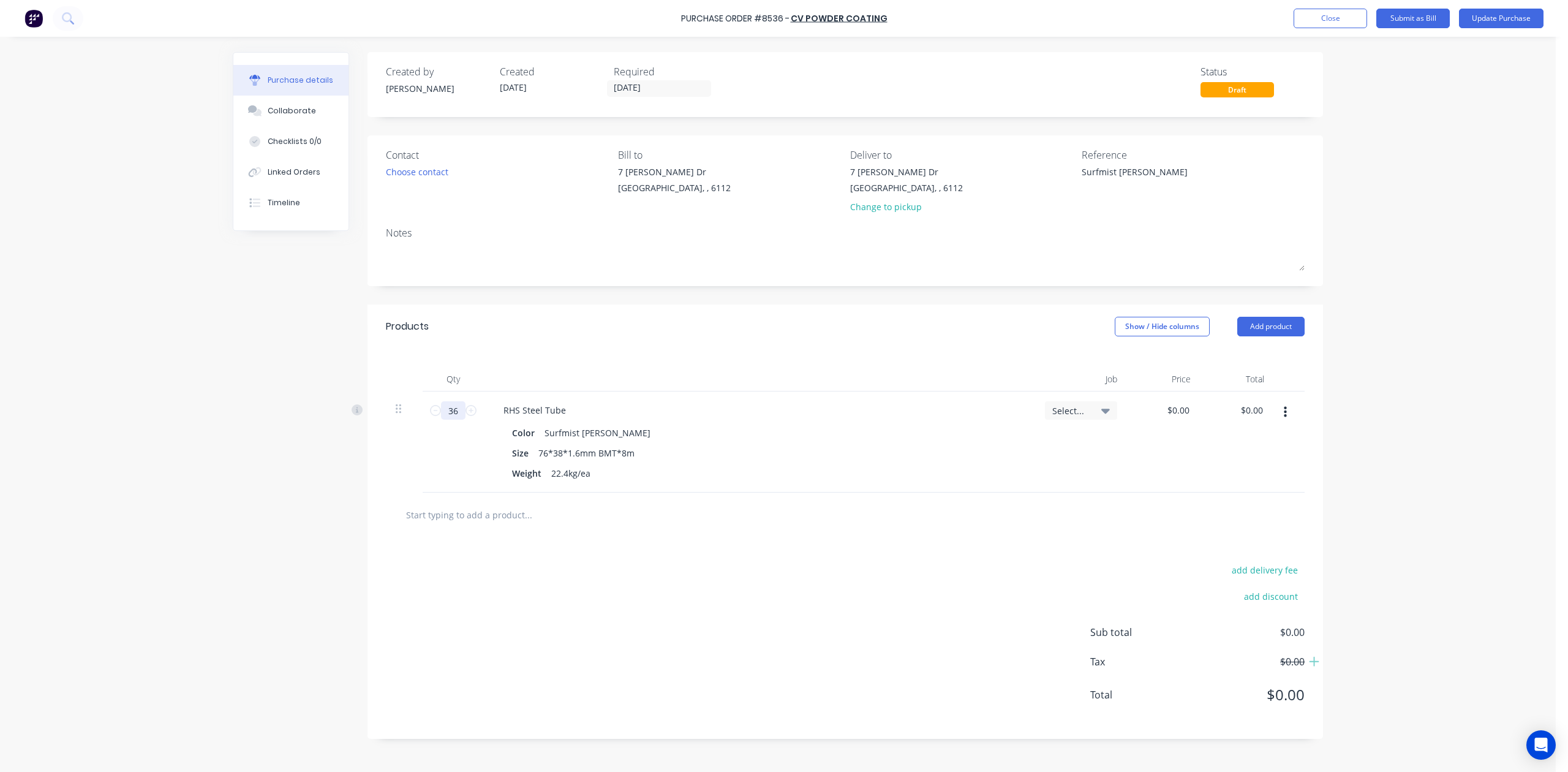
type input "36"
drag, startPoint x: 988, startPoint y: 541, endPoint x: 1032, endPoint y: 517, distance: 50.1
click at [991, 541] on div "add delivery fee add discount Sub total $0.00 Tax $0.00 Total $0.00" at bounding box center [845, 638] width 955 height 201
click at [1125, 321] on button "Add product" at bounding box center [1271, 326] width 67 height 19
click at [1125, 351] on div "Product catalogue" at bounding box center [1247, 358] width 94 height 18
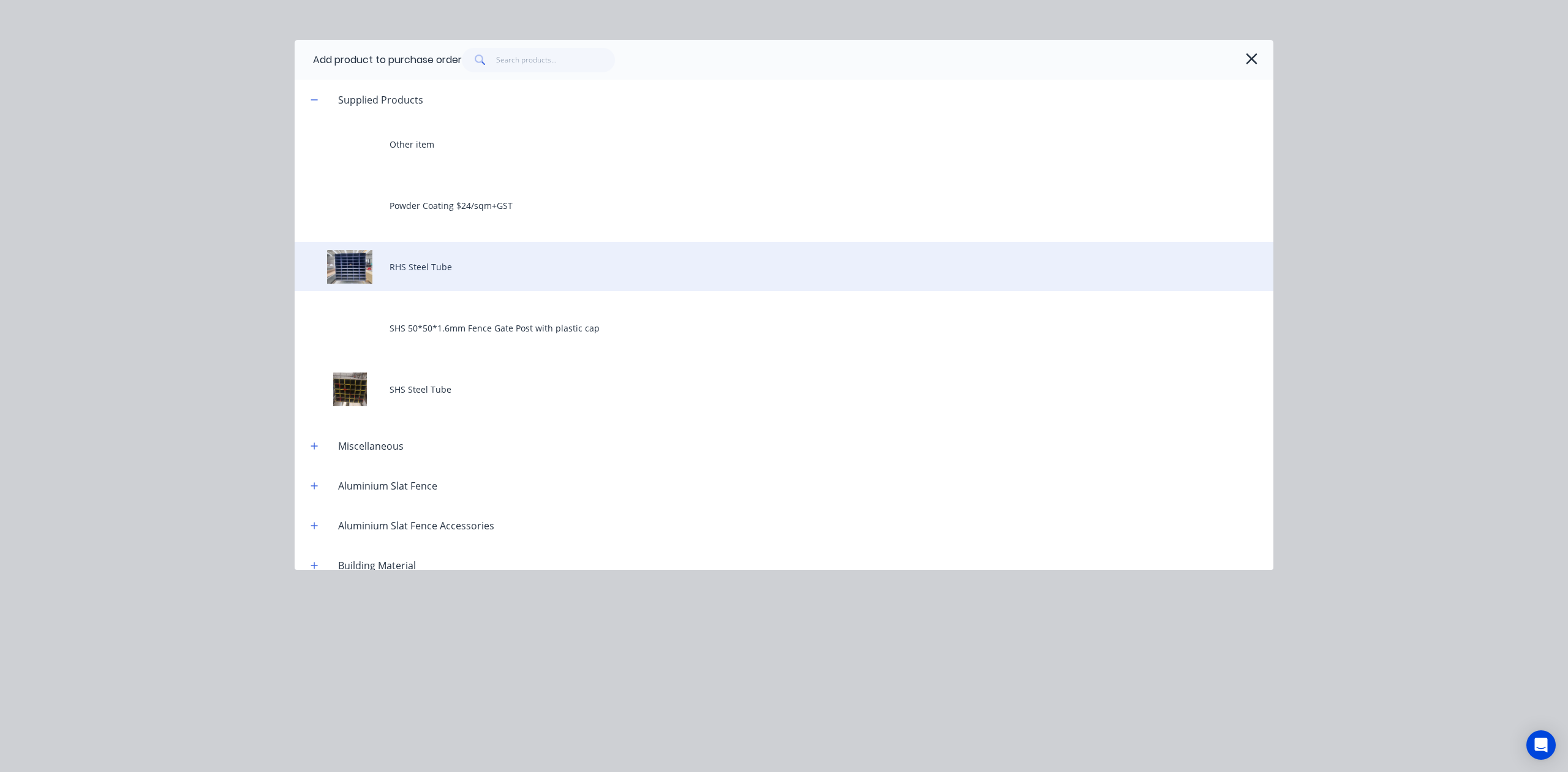
click at [447, 265] on div "RHS Steel Tube" at bounding box center [784, 266] width 979 height 49
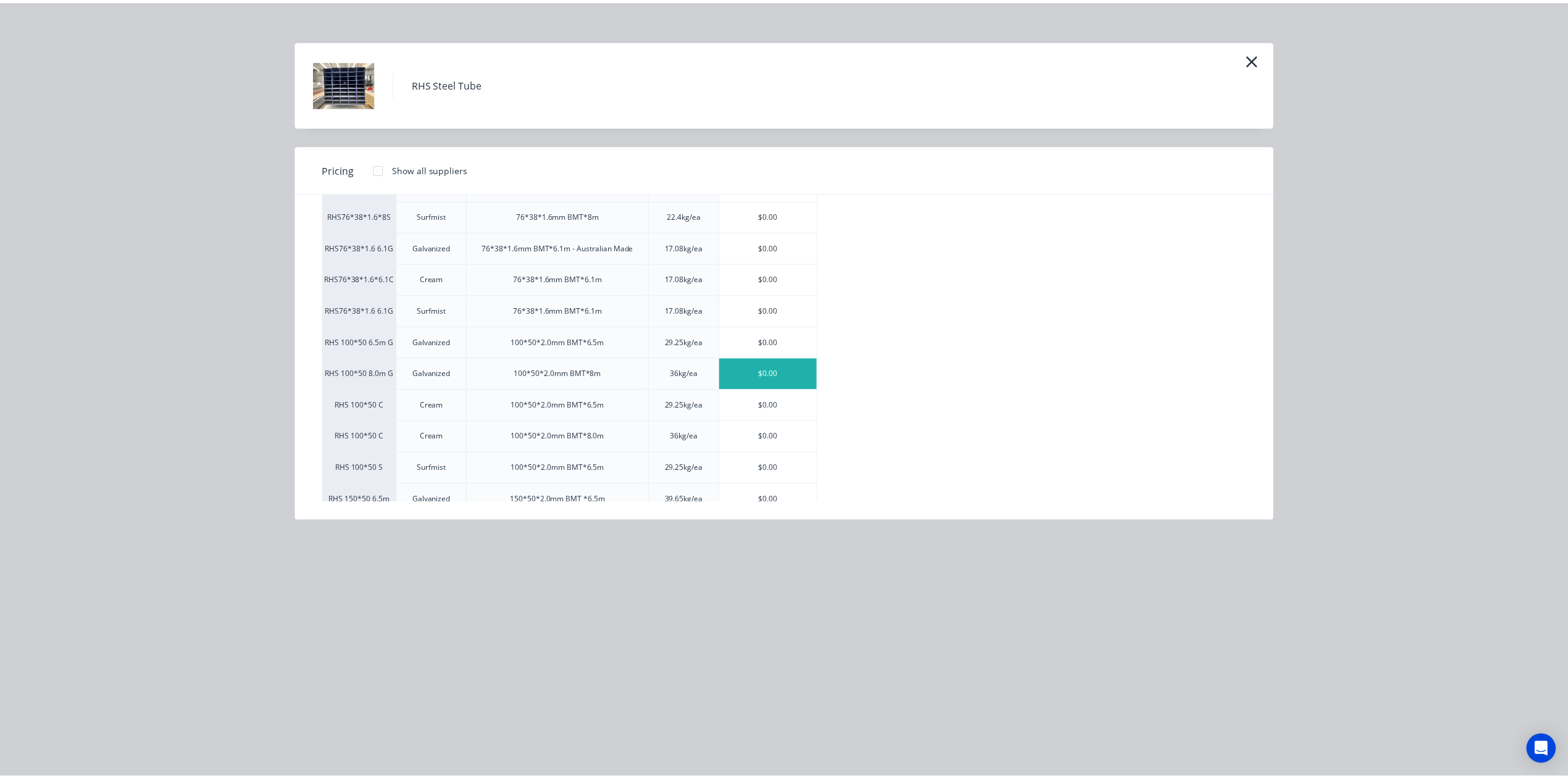
scroll to position [245, 0]
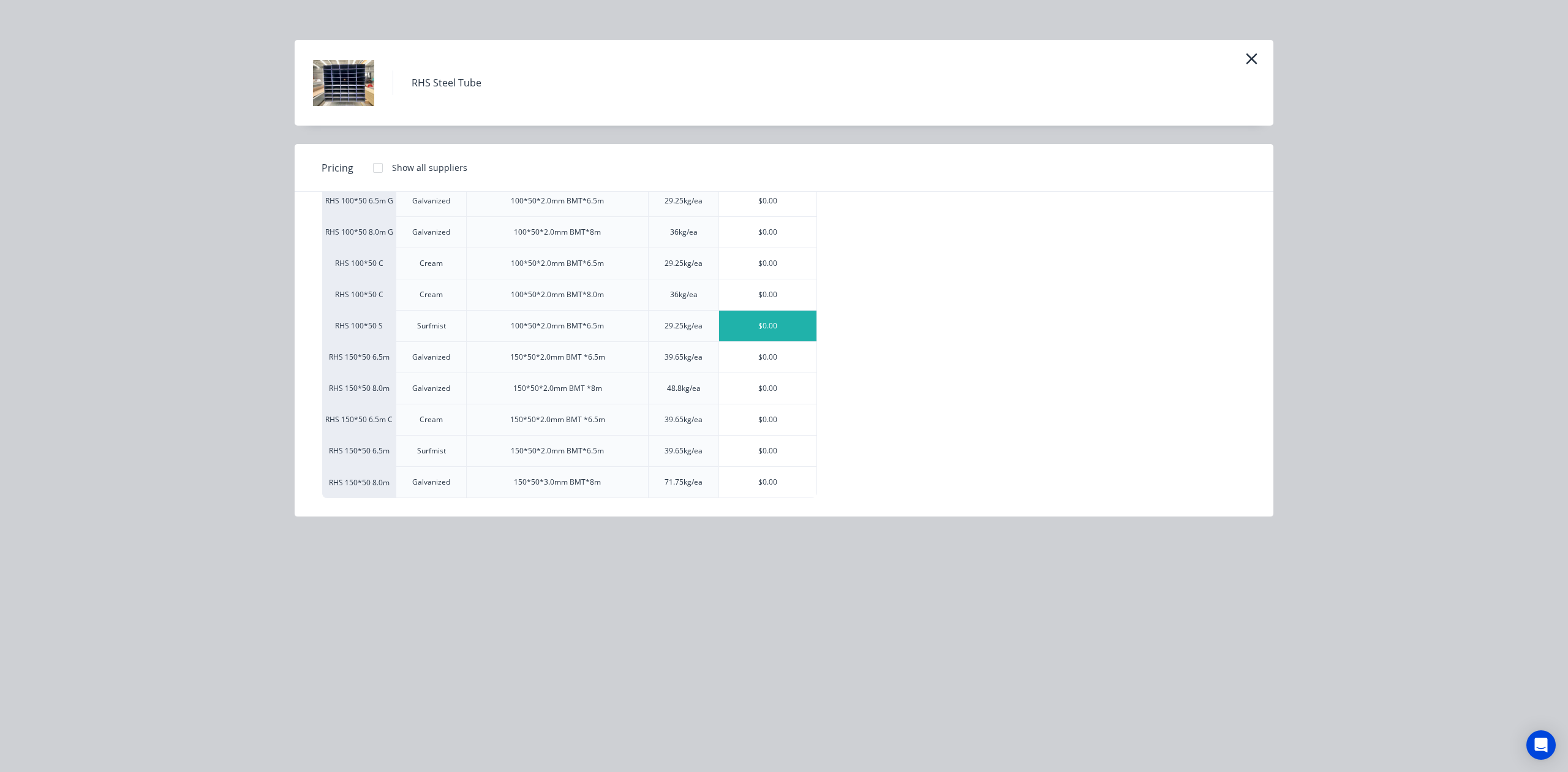
click at [790, 324] on div "$0.00" at bounding box center [768, 326] width 97 height 31
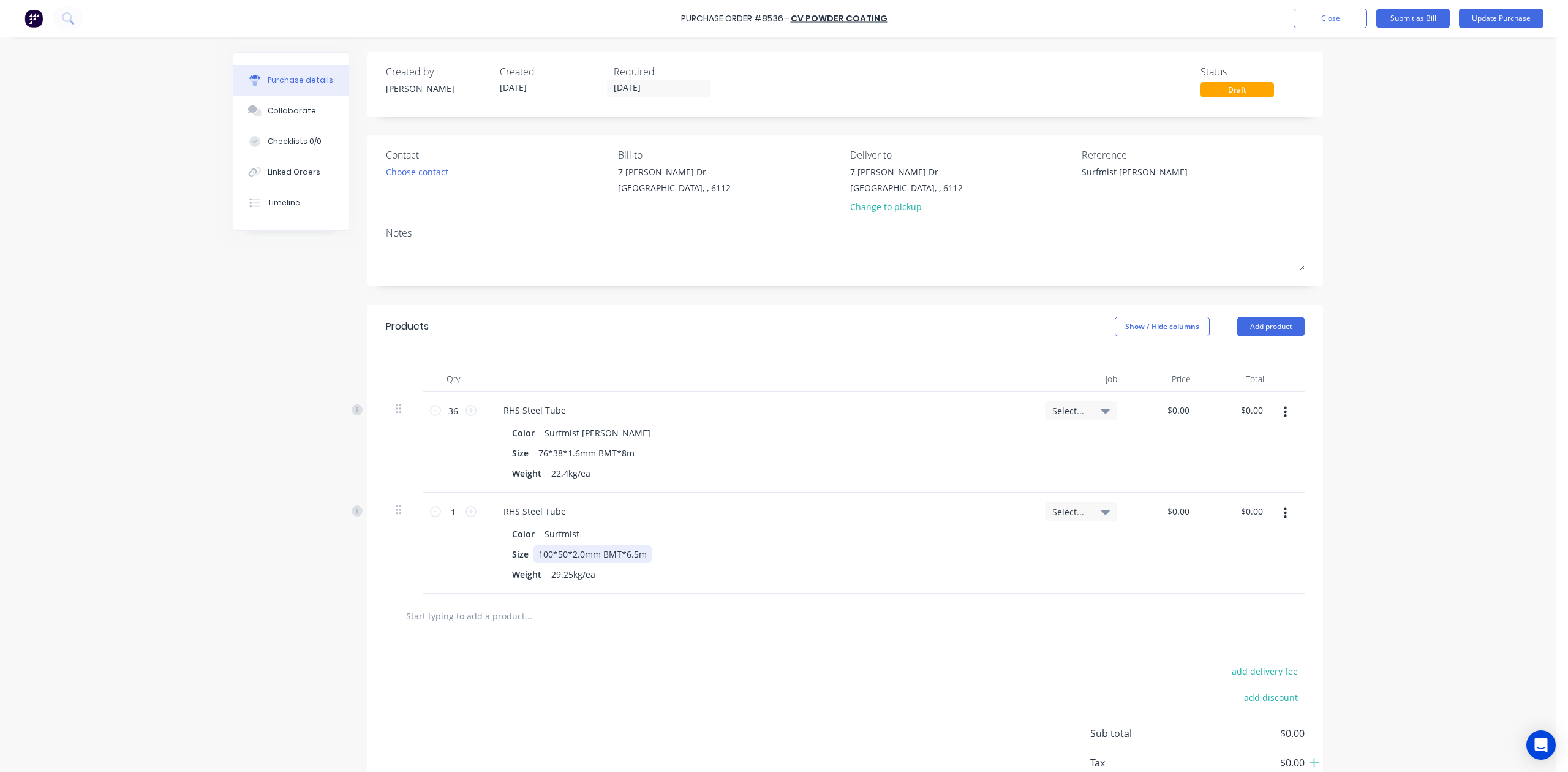
click at [900, 552] on div "Size 100*50*2.0mm BMT*6.5m" at bounding box center [757, 554] width 500 height 18
click at [445, 510] on input "1" at bounding box center [453, 511] width 24 height 19
type textarea "x"
type input "10"
type textarea "x"
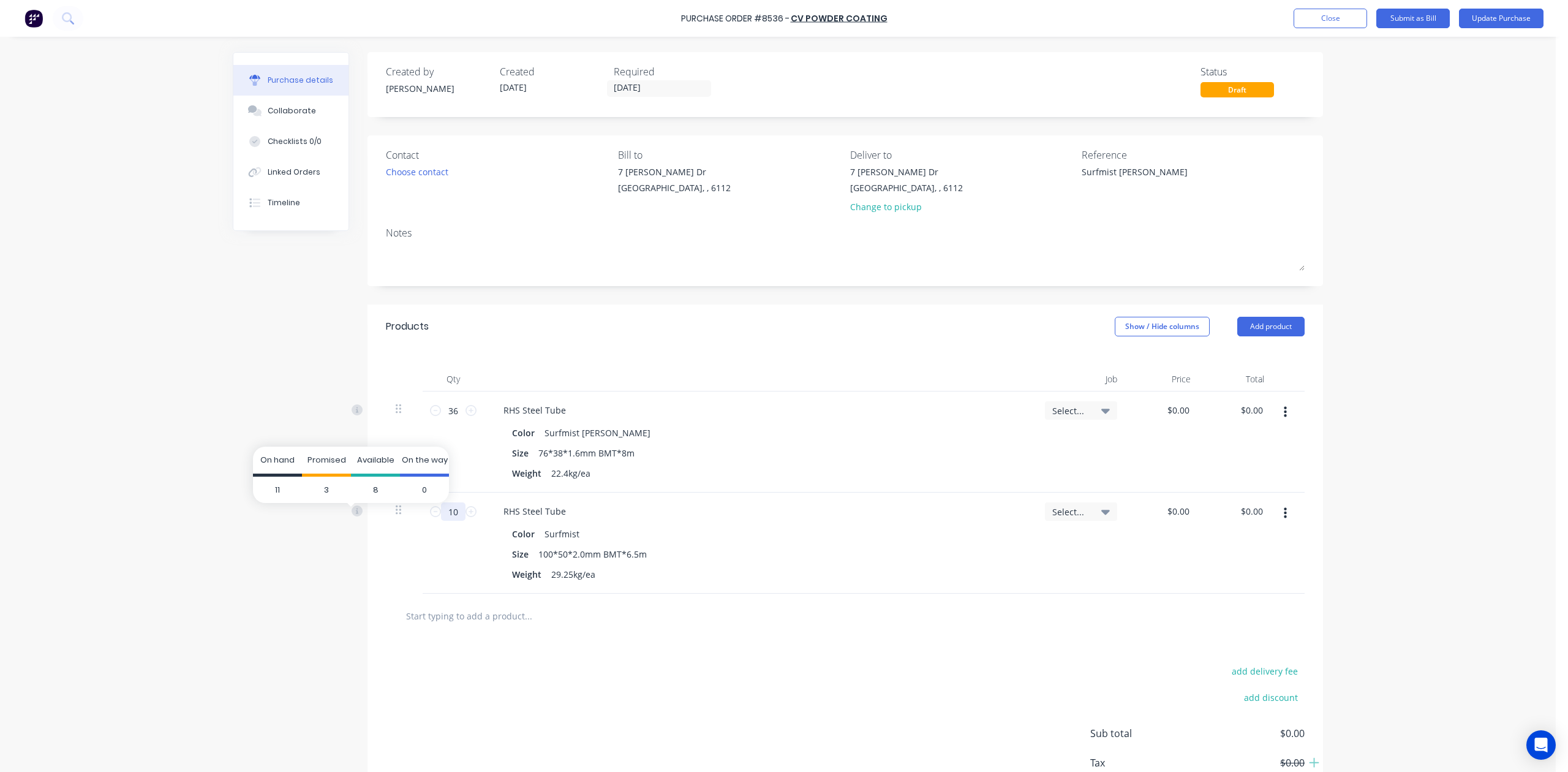
type input "10"
drag, startPoint x: 921, startPoint y: 630, endPoint x: 920, endPoint y: 623, distance: 7.1
click at [922, 630] on div at bounding box center [845, 616] width 919 height 45
click at [885, 212] on div "Change to pickup" at bounding box center [907, 207] width 113 height 13
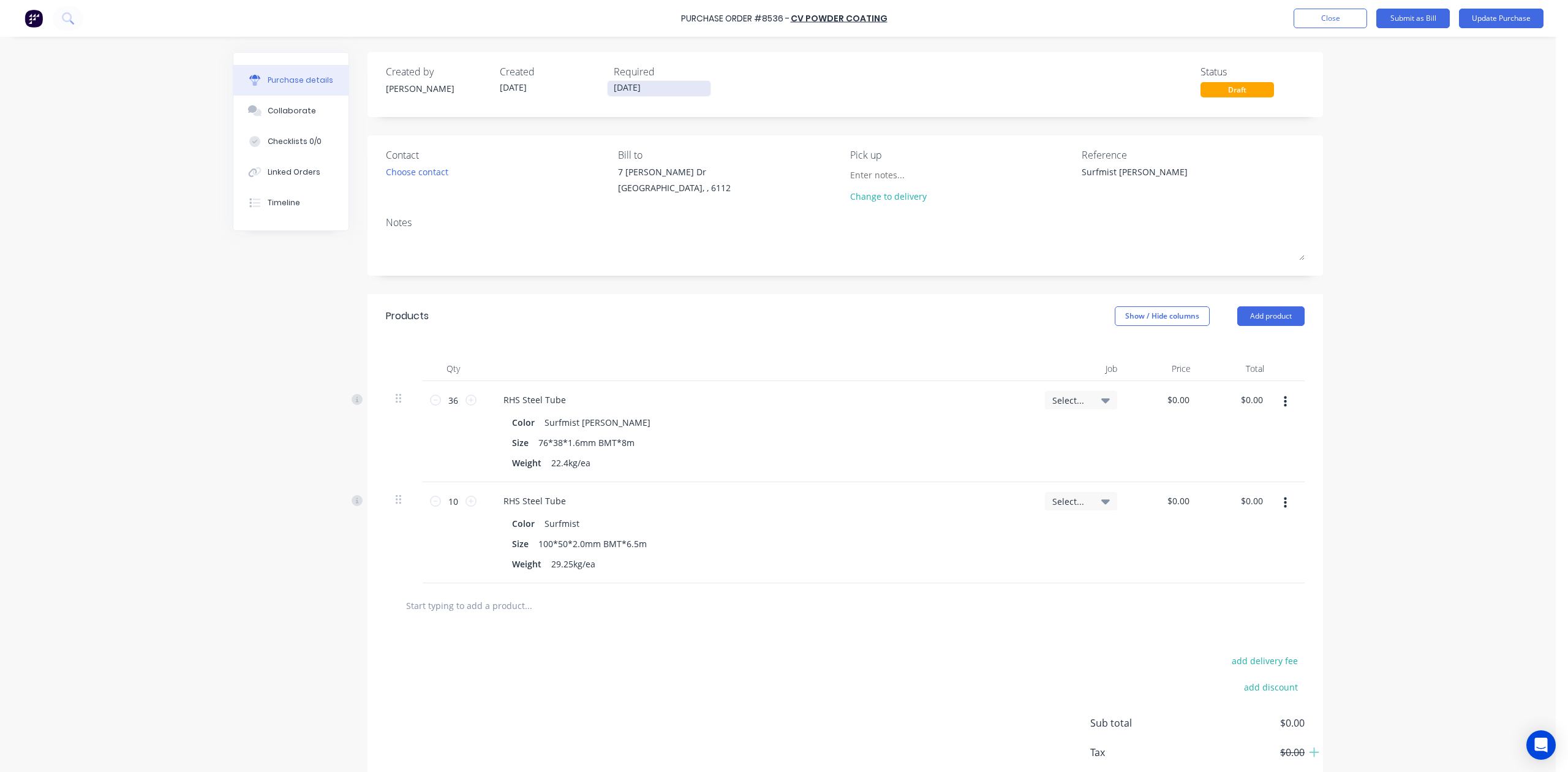
click at [618, 89] on input "[DATE]" at bounding box center [659, 88] width 103 height 15
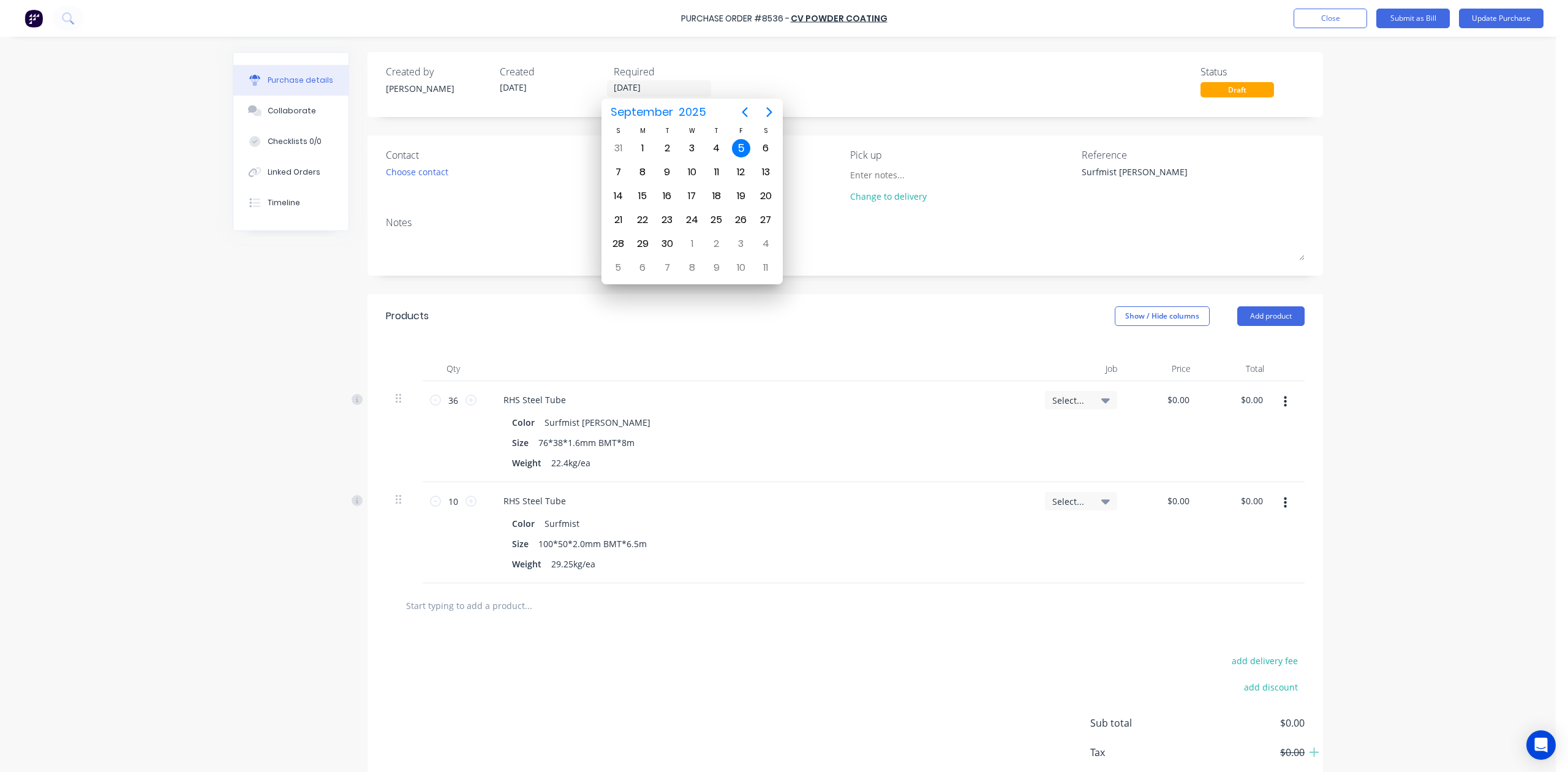
drag, startPoint x: 838, startPoint y: 364, endPoint x: 1338, endPoint y: 32, distance: 600.2
click at [843, 356] on div "Qty Job Price Total 36 36 RHS Steel Tube Color Surfmist Matt Size 76*38*1.6mm B…" at bounding box center [845, 461] width 955 height 245
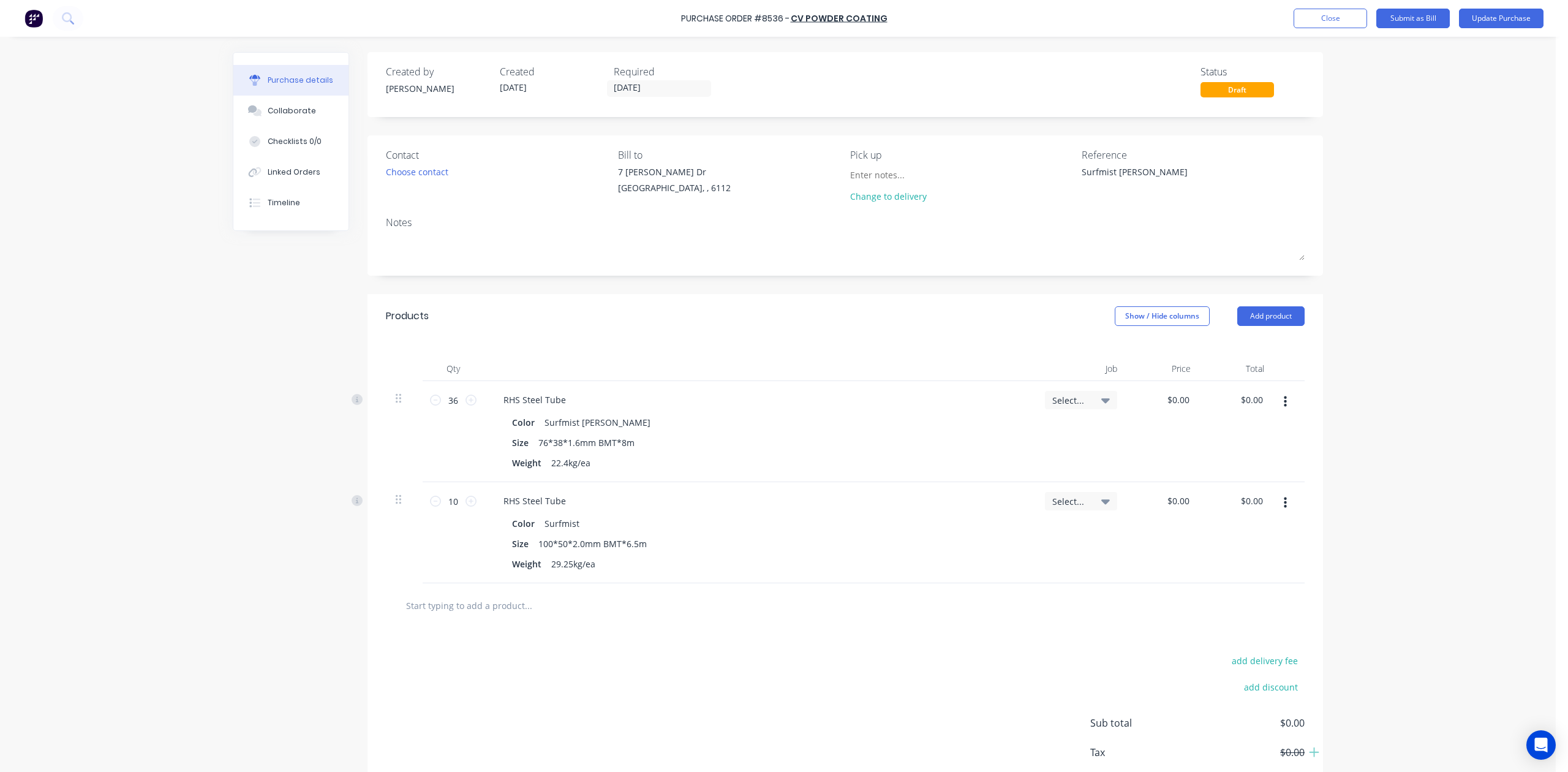
click at [1125, 30] on div "Purchase Order #8536 - CV Powder coating Add product Close Submit as Bill Updat…" at bounding box center [784, 18] width 1568 height 36
click at [1125, 23] on button "Update Purchase" at bounding box center [1502, 18] width 84 height 19
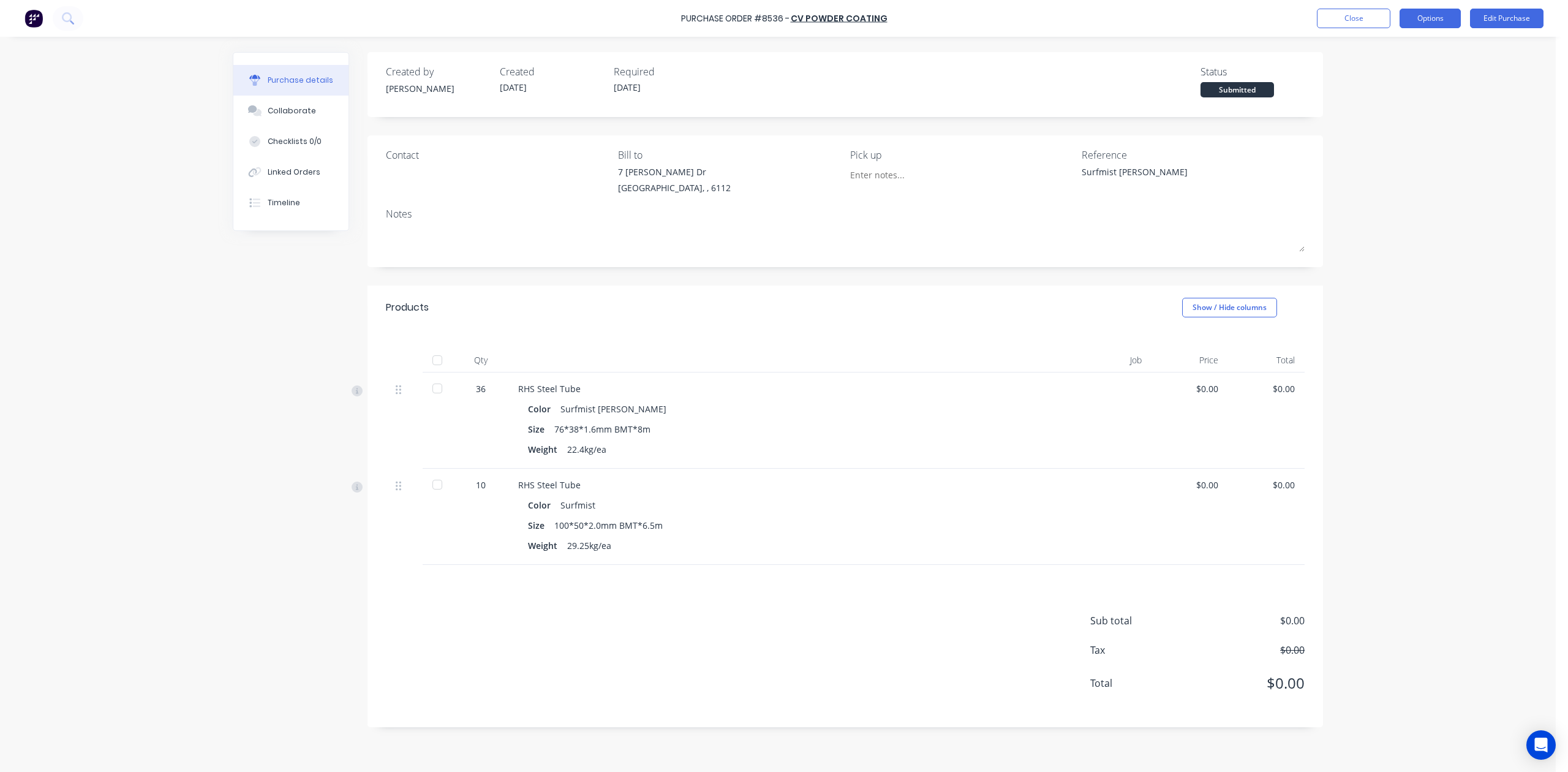
click at [1125, 17] on button "Options" at bounding box center [1430, 18] width 61 height 19
click at [1125, 54] on div "Print / Email" at bounding box center [1403, 49] width 94 height 18
click at [1125, 94] on div "Without pricing" at bounding box center [1403, 99] width 94 height 18
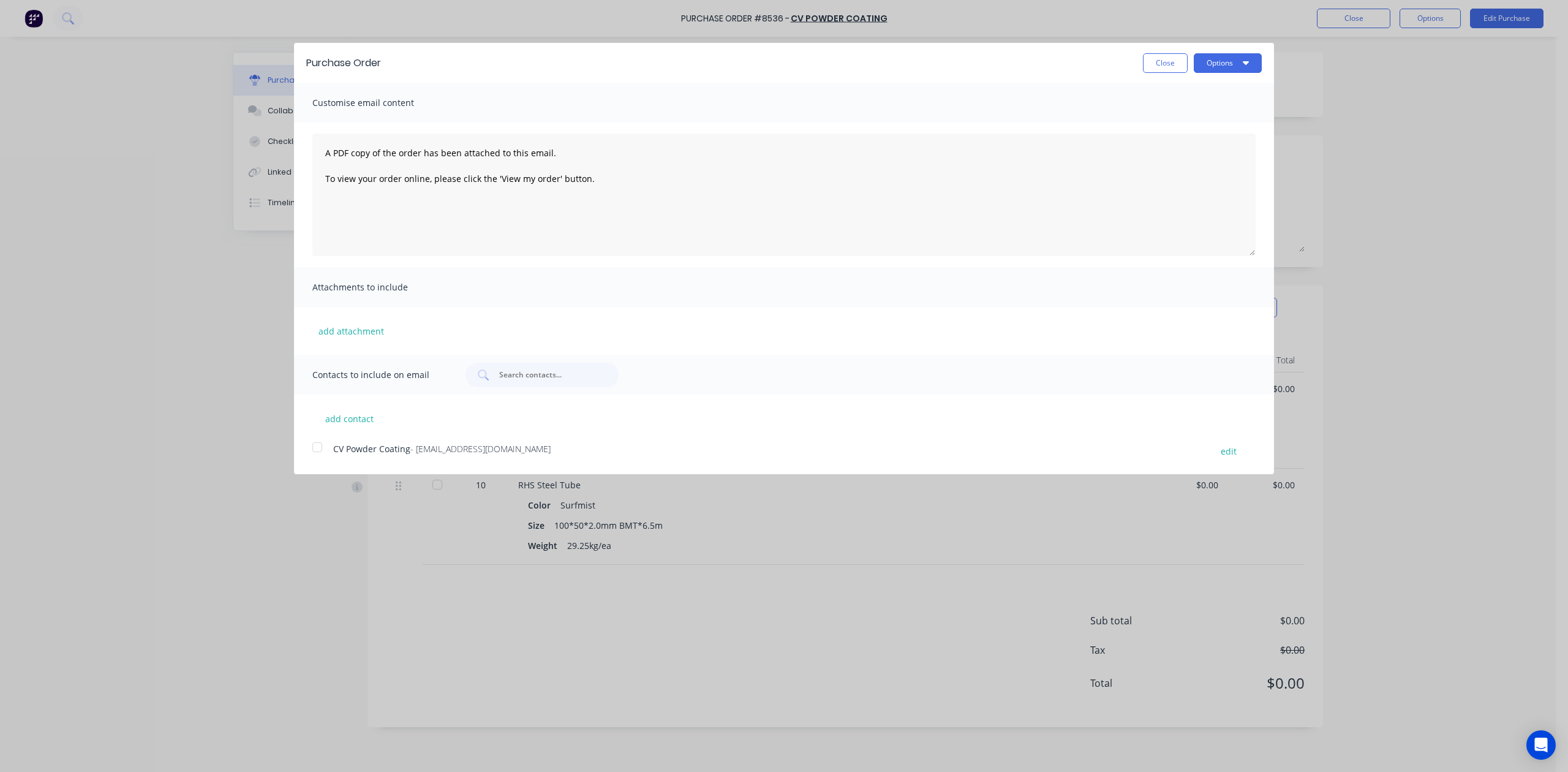
click at [321, 453] on div at bounding box center [317, 447] width 24 height 24
click at [1125, 50] on div "Purchase Order Close Options" at bounding box center [784, 63] width 980 height 40
click at [1125, 69] on button "Options" at bounding box center [1227, 63] width 68 height 19
click at [1125, 121] on div "Email" at bounding box center [1204, 119] width 94 height 18
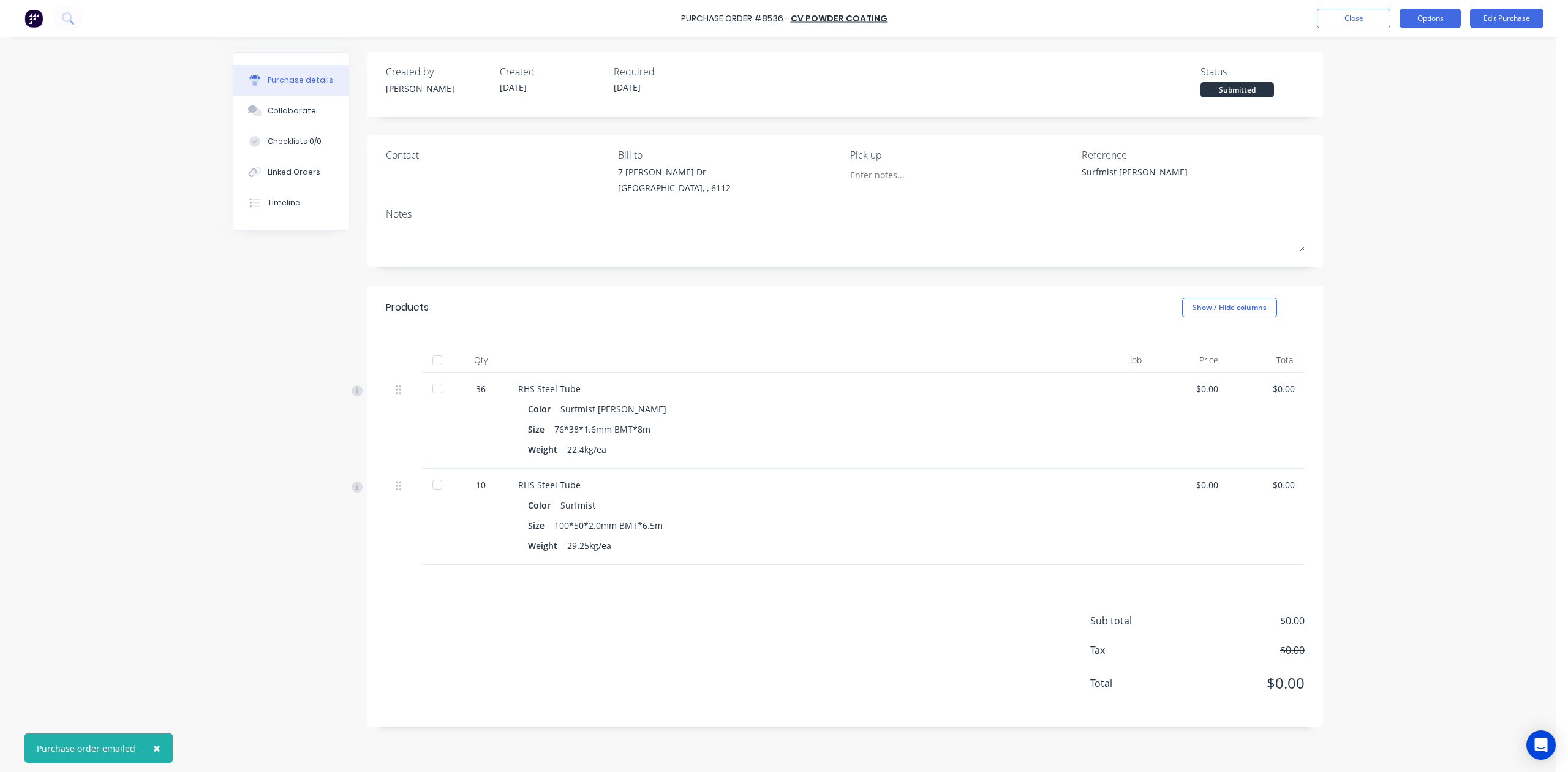
drag, startPoint x: 1403, startPoint y: 19, endPoint x: 1404, endPoint y: 26, distance: 7.1
click at [1125, 19] on button "Options" at bounding box center [1430, 18] width 61 height 19
click at [1125, 53] on div "Print / Email" at bounding box center [1403, 49] width 94 height 18
click at [1125, 98] on div "Without pricing" at bounding box center [1403, 99] width 94 height 18
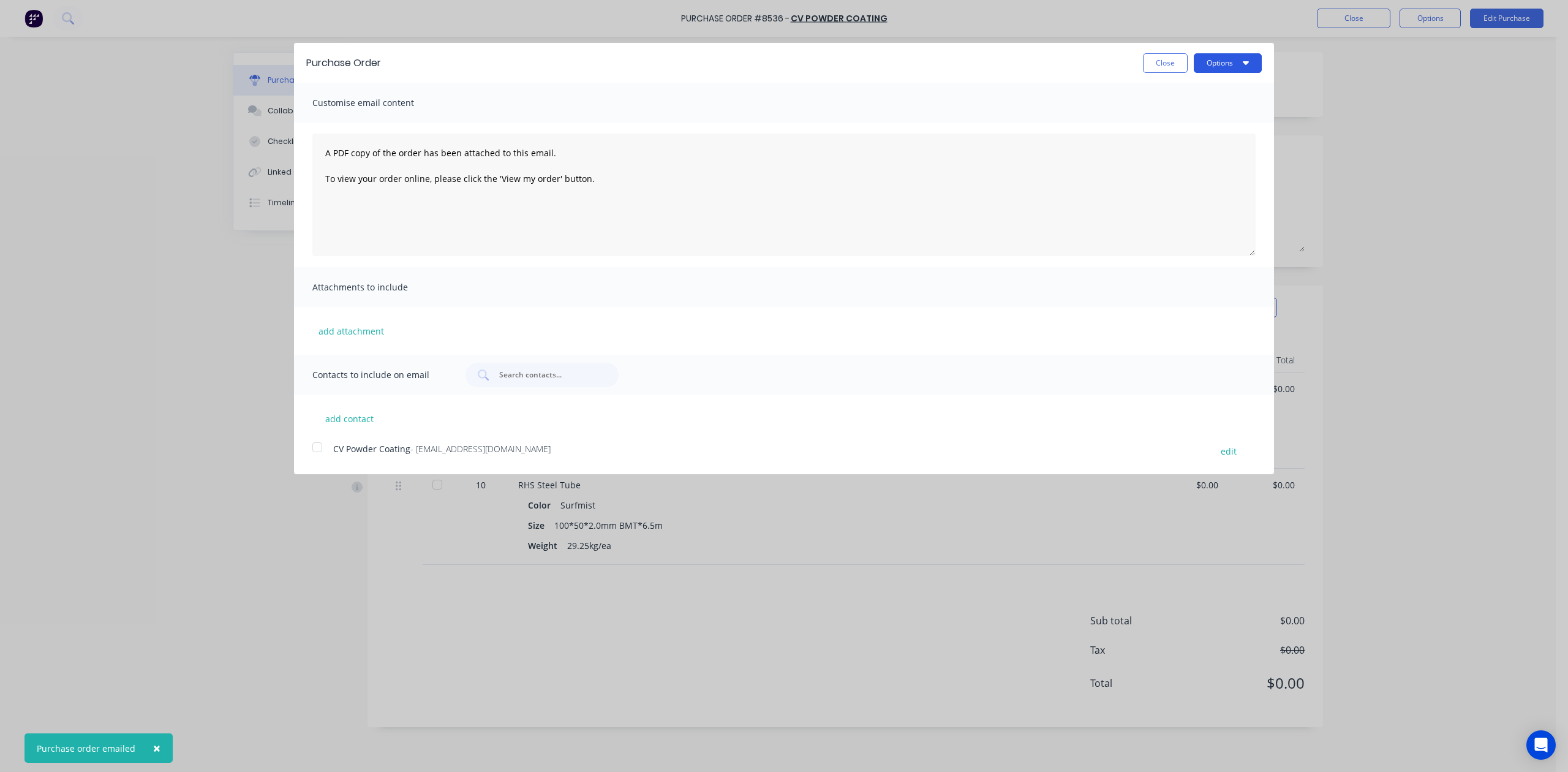
click at [1125, 59] on button "Options" at bounding box center [1227, 63] width 68 height 19
click at [1125, 81] on div "Print Email" at bounding box center [1203, 106] width 116 height 55
click at [1125, 91] on div "Print" at bounding box center [1204, 94] width 94 height 18
drag, startPoint x: 1162, startPoint y: 62, endPoint x: 1256, endPoint y: 26, distance: 100.7
click at [1125, 61] on button "Close" at bounding box center [1165, 63] width 45 height 19
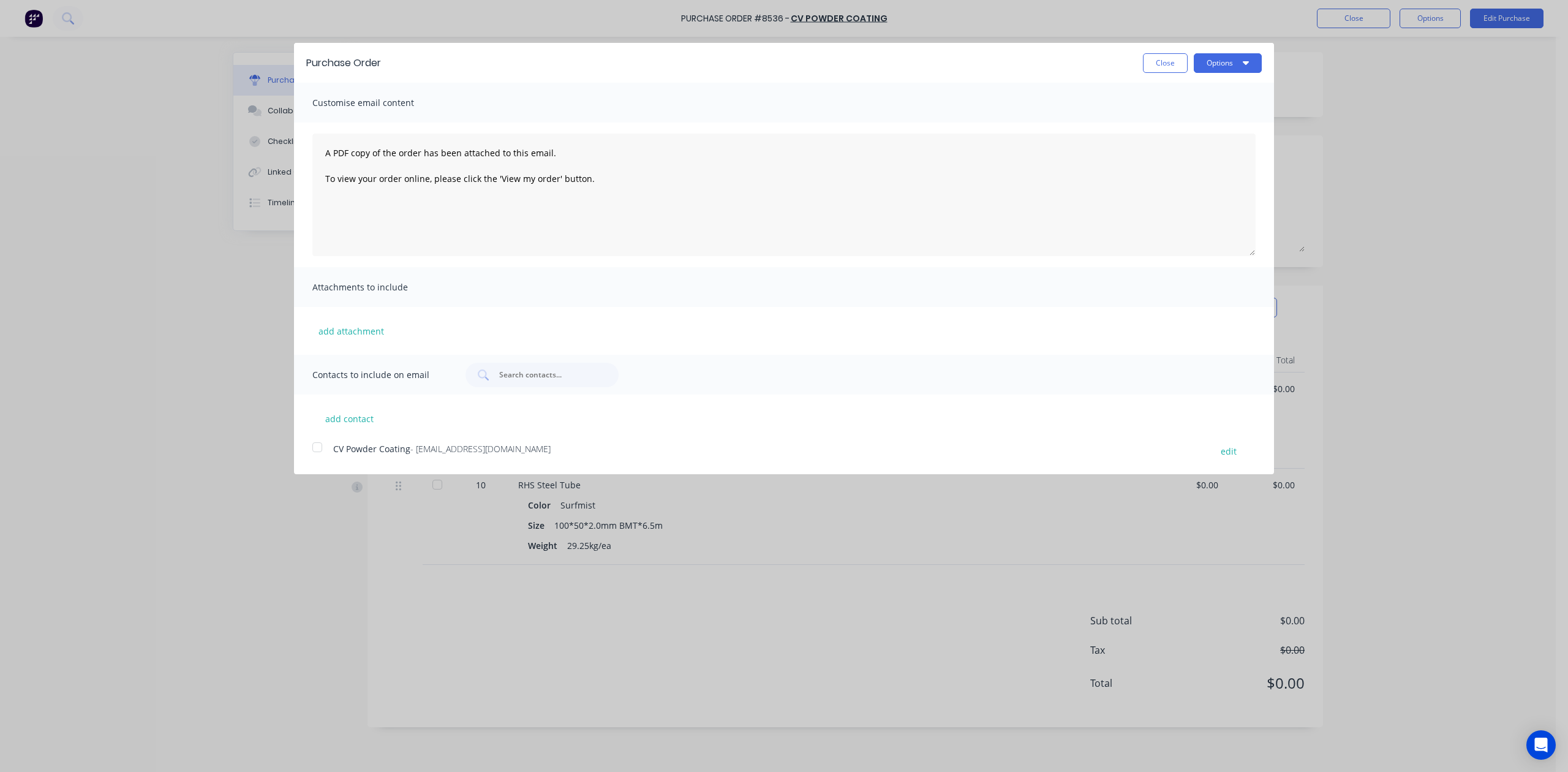
type textarea "x"
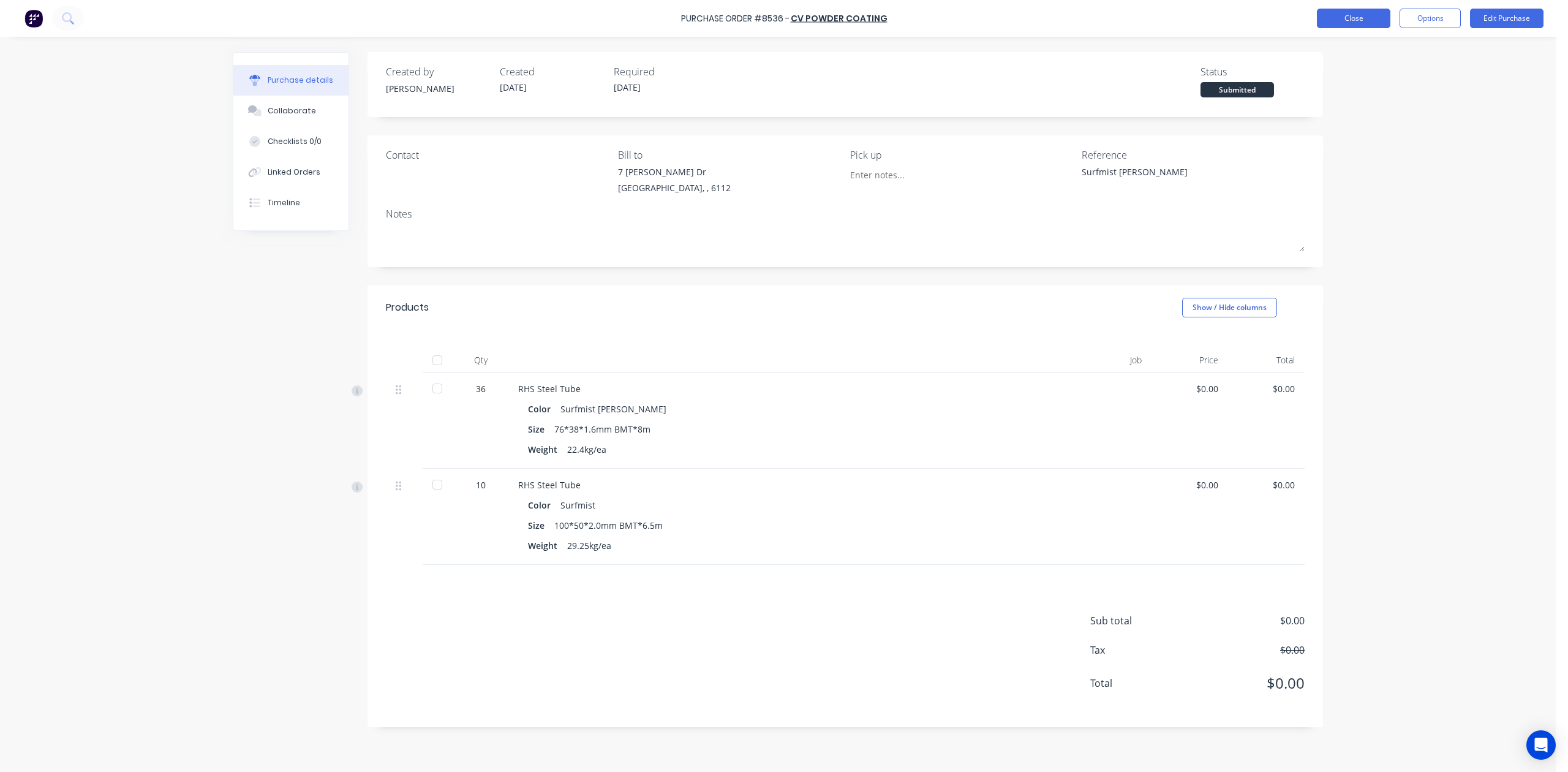
click at [1125, 13] on button "Close" at bounding box center [1354, 18] width 74 height 19
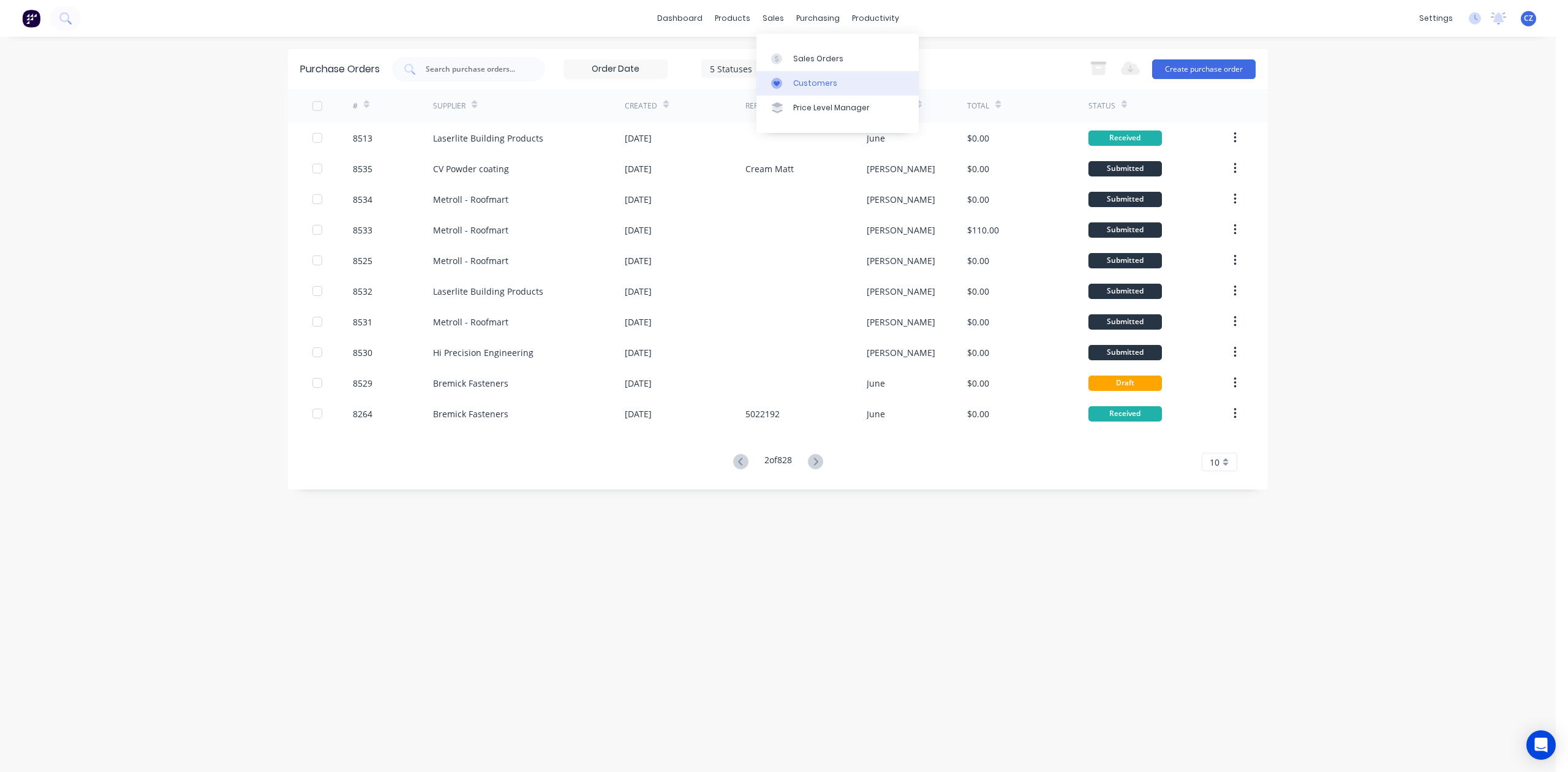
click at [796, 82] on div "Customers" at bounding box center [815, 83] width 44 height 11
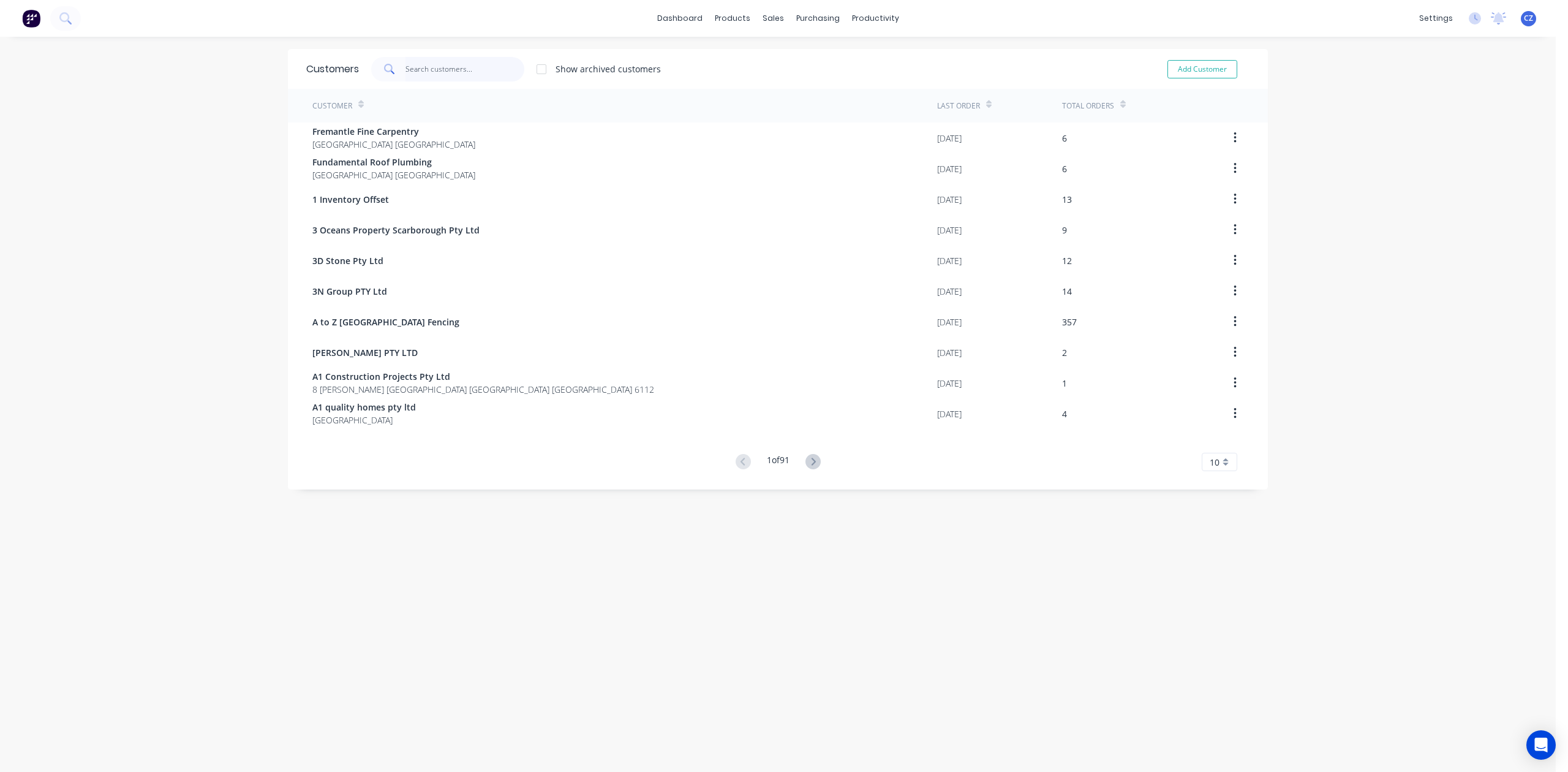
click at [464, 66] on input "text" at bounding box center [465, 69] width 119 height 24
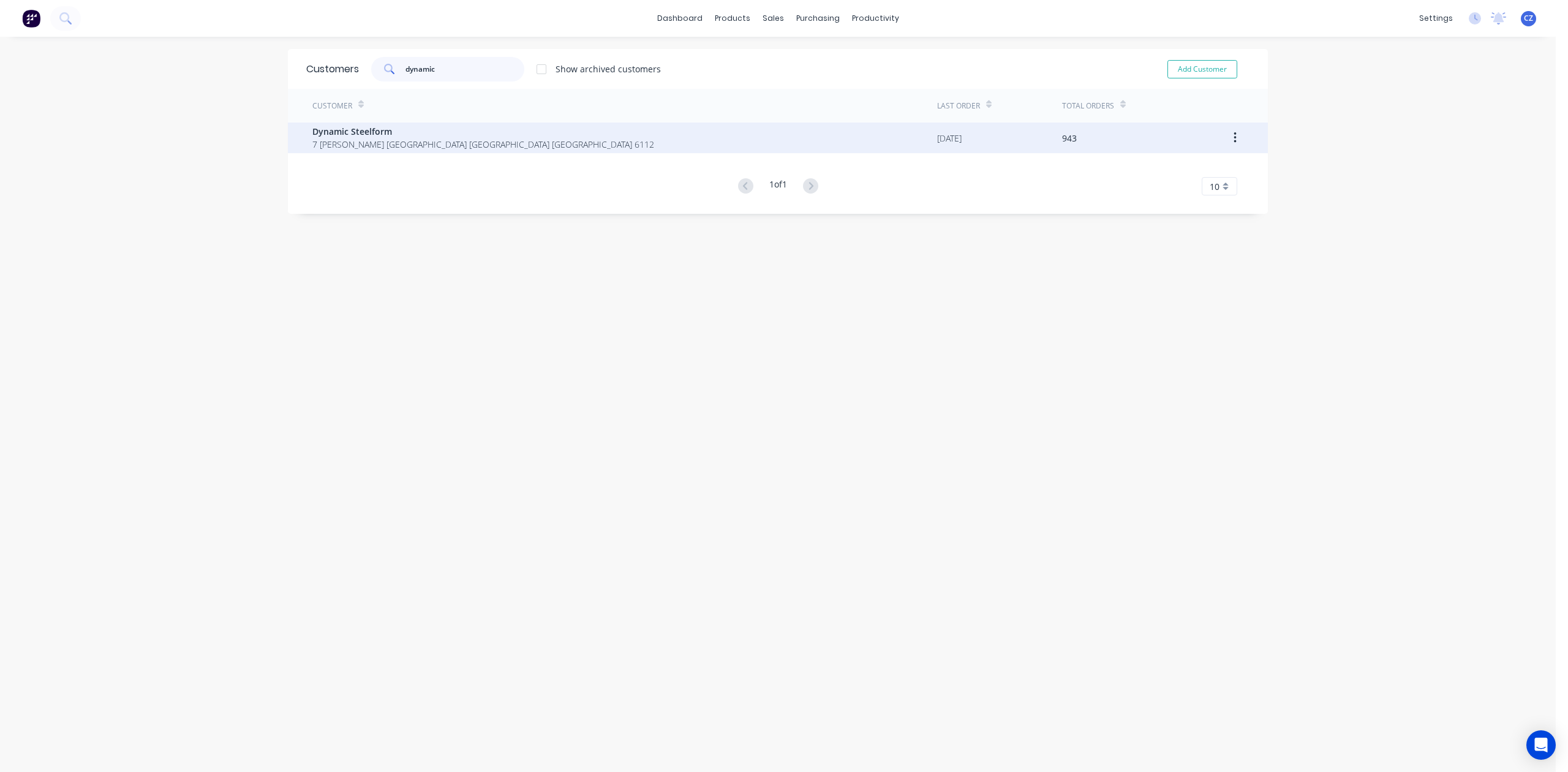
type input "dynamic"
click at [398, 143] on span "7 [PERSON_NAME] [GEOGRAPHIC_DATA] [GEOGRAPHIC_DATA] [GEOGRAPHIC_DATA] 6112" at bounding box center [483, 144] width 342 height 13
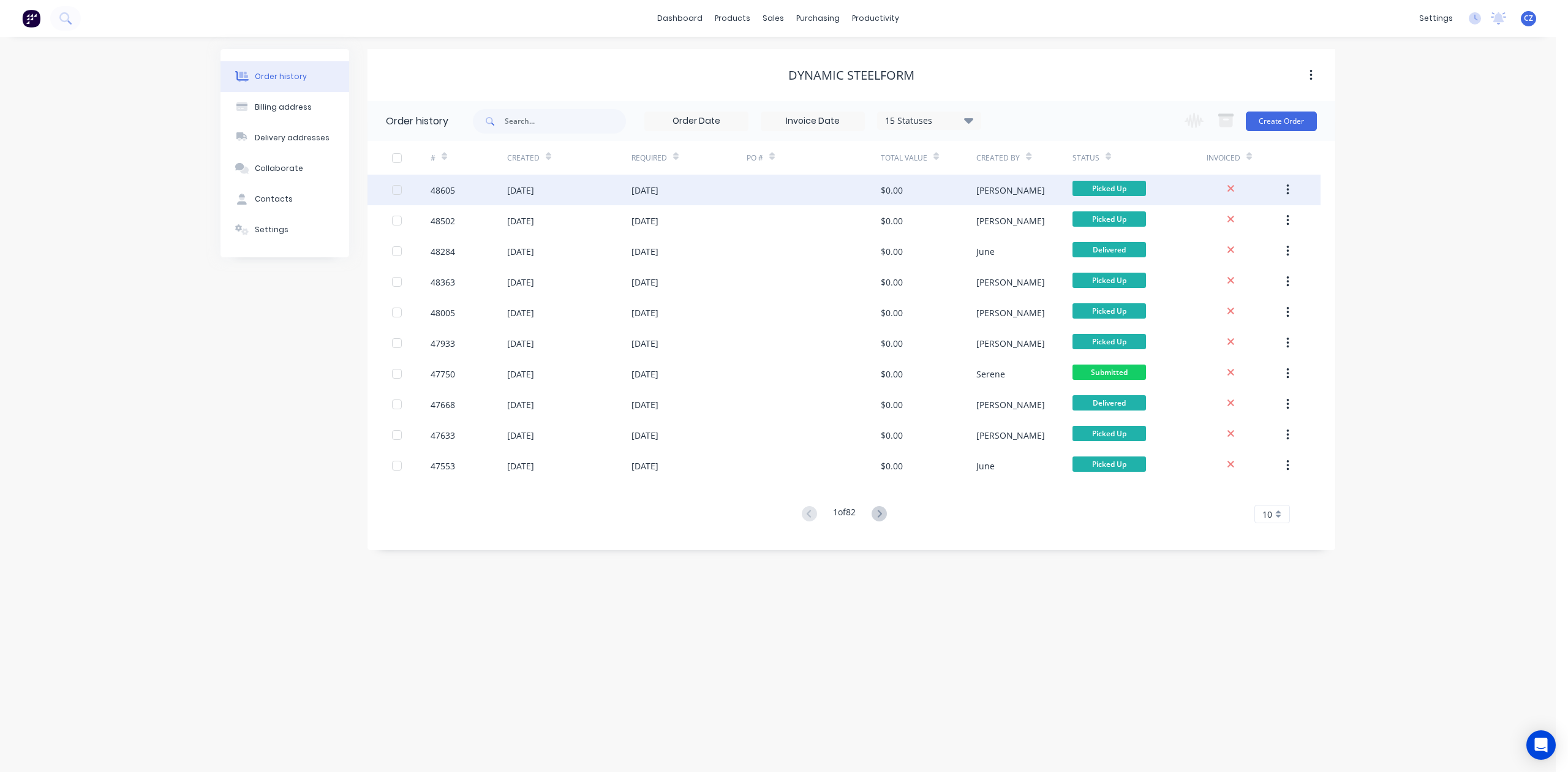
click at [897, 200] on div "$0.00" at bounding box center [929, 190] width 96 height 31
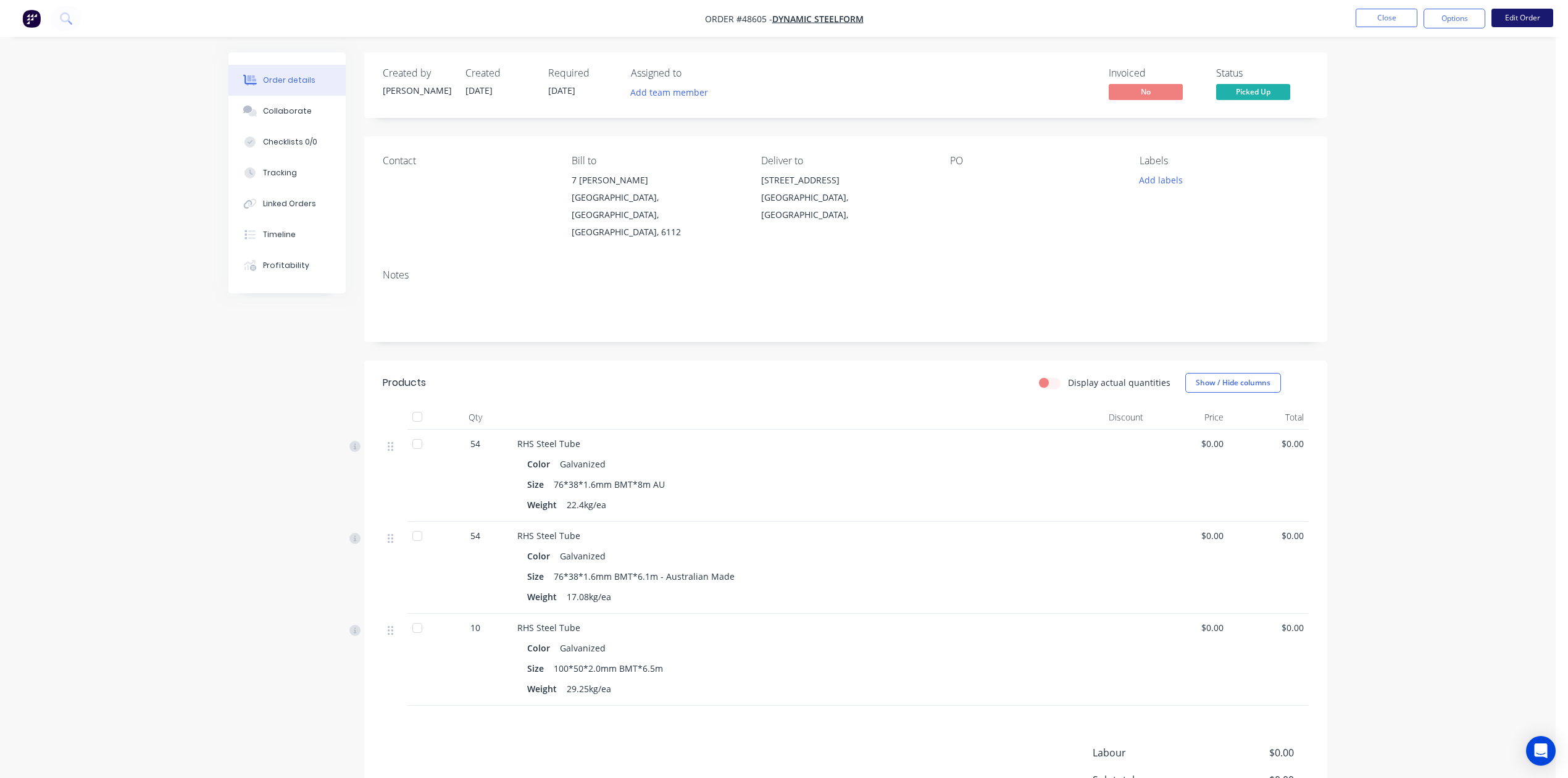
click at [1134, 15] on button "Edit Order" at bounding box center [1523, 18] width 62 height 19
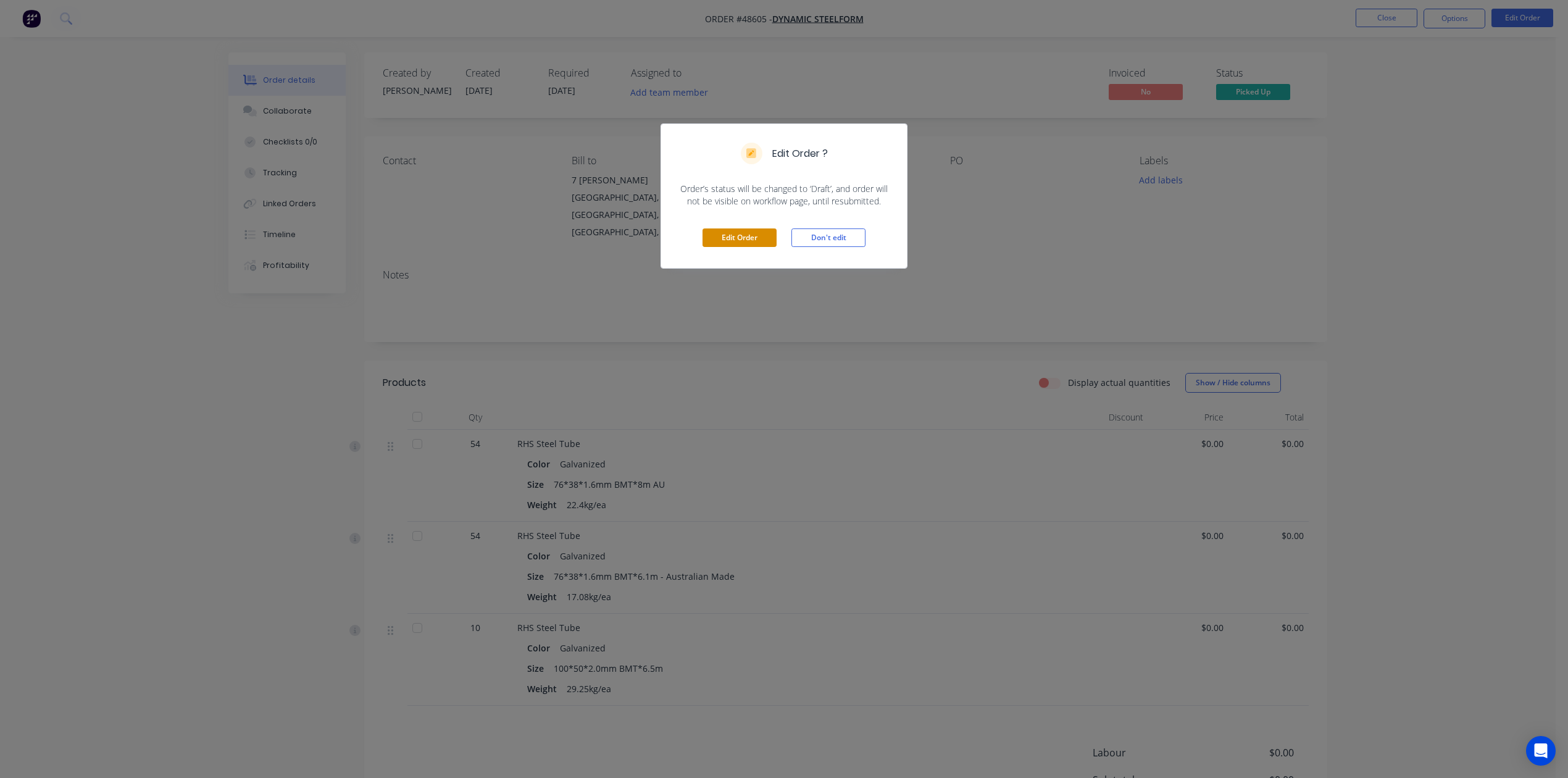
click at [741, 245] on button "Edit Order" at bounding box center [739, 238] width 74 height 19
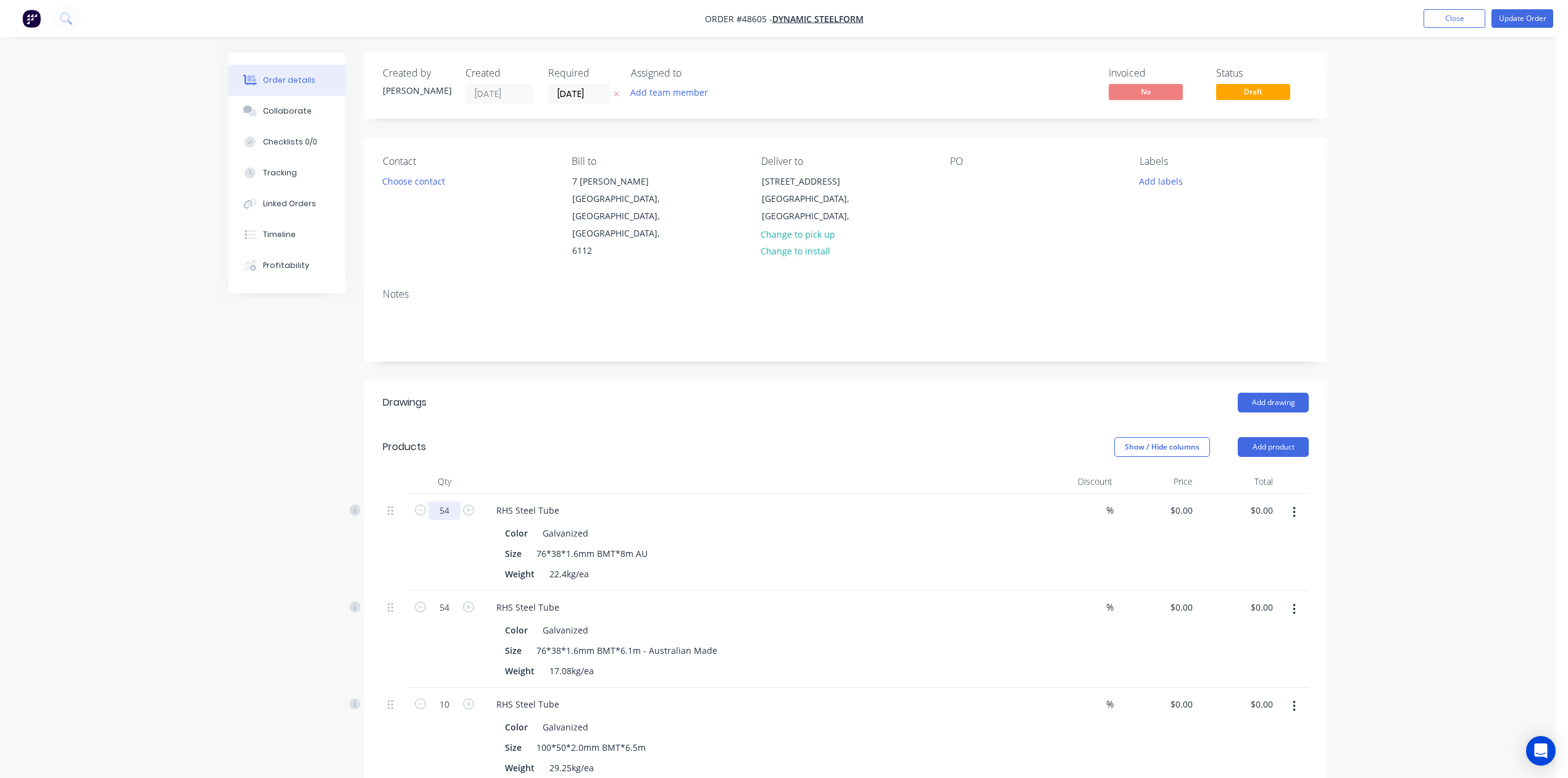
click at [443, 502] on input "54" at bounding box center [444, 511] width 32 height 19
type input "72"
click at [622, 380] on header "Drawings Add drawing" at bounding box center [846, 402] width 963 height 45
click at [450, 520] on input "10" at bounding box center [444, 511] width 32 height 19
type input "20"
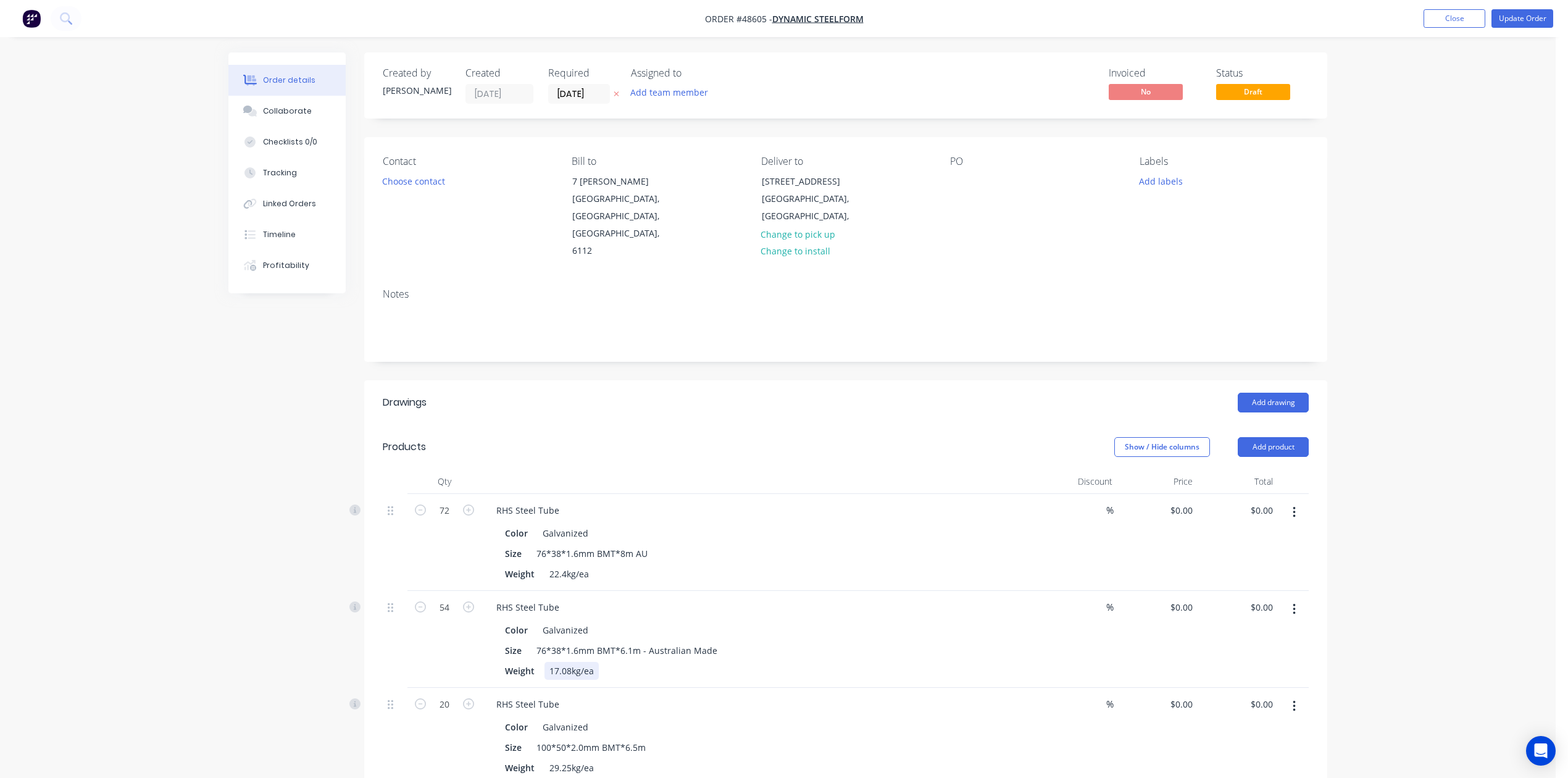
click at [850, 666] on div "RHS Steel Tube Color Galvanized Size 76*38*1.6mm BMT*6.1m - Australian Made Wei…" at bounding box center [759, 639] width 556 height 97
click at [1134, 20] on button "Update Order" at bounding box center [1523, 19] width 62 height 19
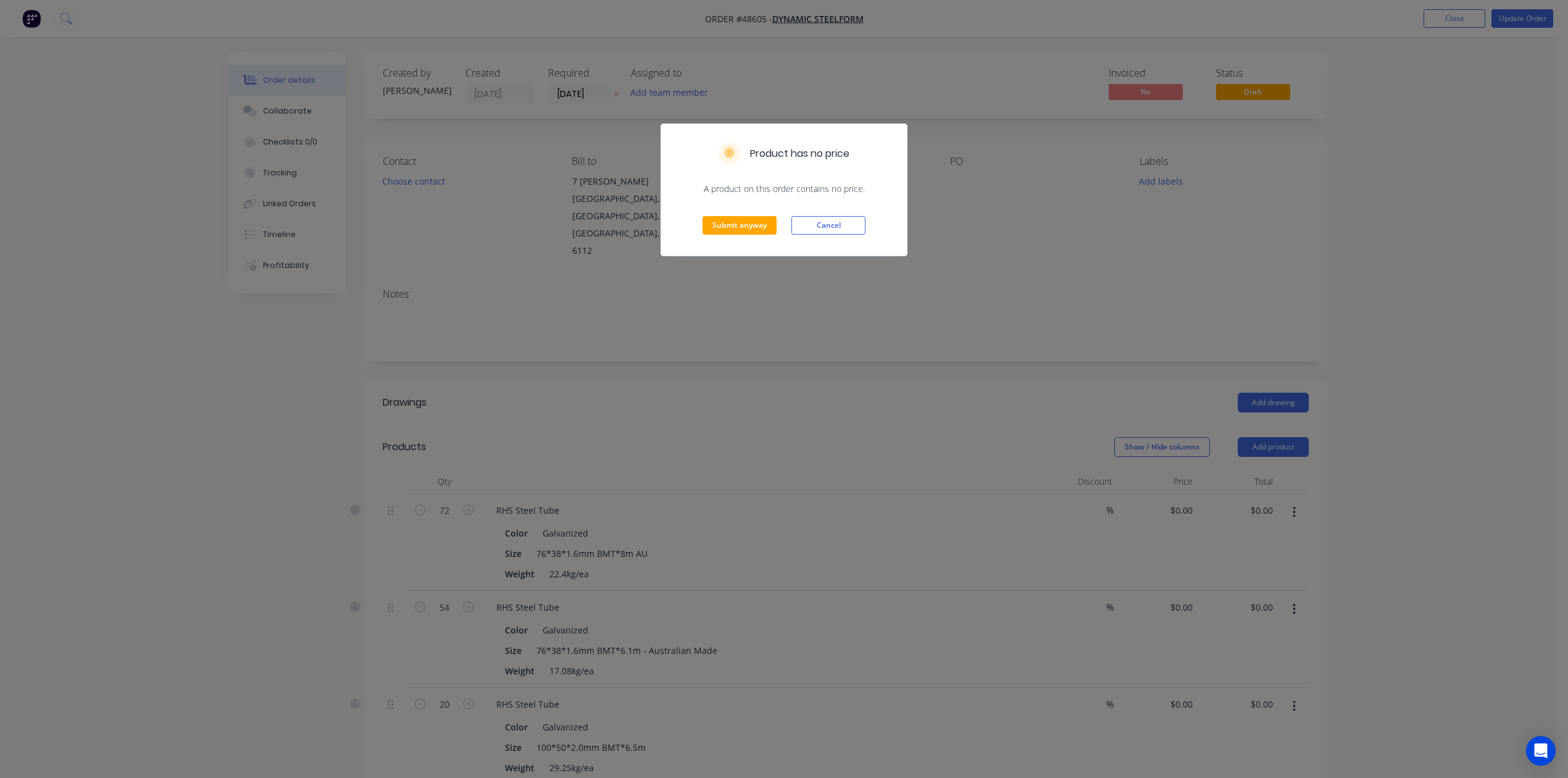
click at [741, 212] on div "Submit anyway Cancel" at bounding box center [784, 225] width 245 height 60
click at [734, 221] on button "Submit anyway" at bounding box center [739, 225] width 74 height 19
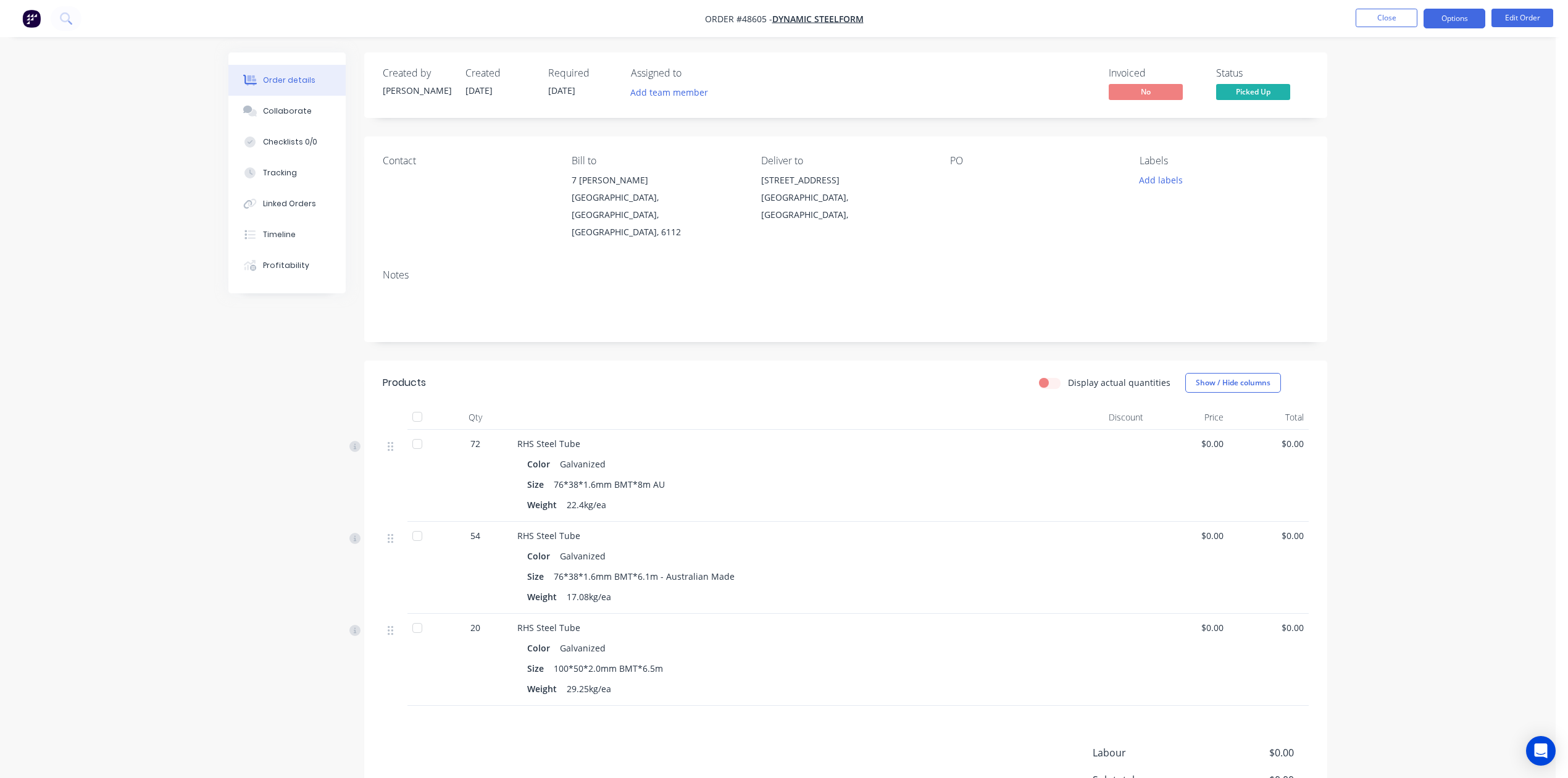
click at [1134, 16] on button "Options" at bounding box center [1454, 18] width 62 height 19
click at [1134, 181] on div "Delivery Docket" at bounding box center [1418, 173] width 114 height 18
click at [1134, 125] on div "Without pricing" at bounding box center [1418, 124] width 114 height 18
click at [1109, 208] on div "PO" at bounding box center [1034, 197] width 169 height 86
click at [1134, 242] on div "Order details Collaborate Checklists 0/0 Tracking Linked Orders Timeline Profit…" at bounding box center [778, 449] width 1556 height 898
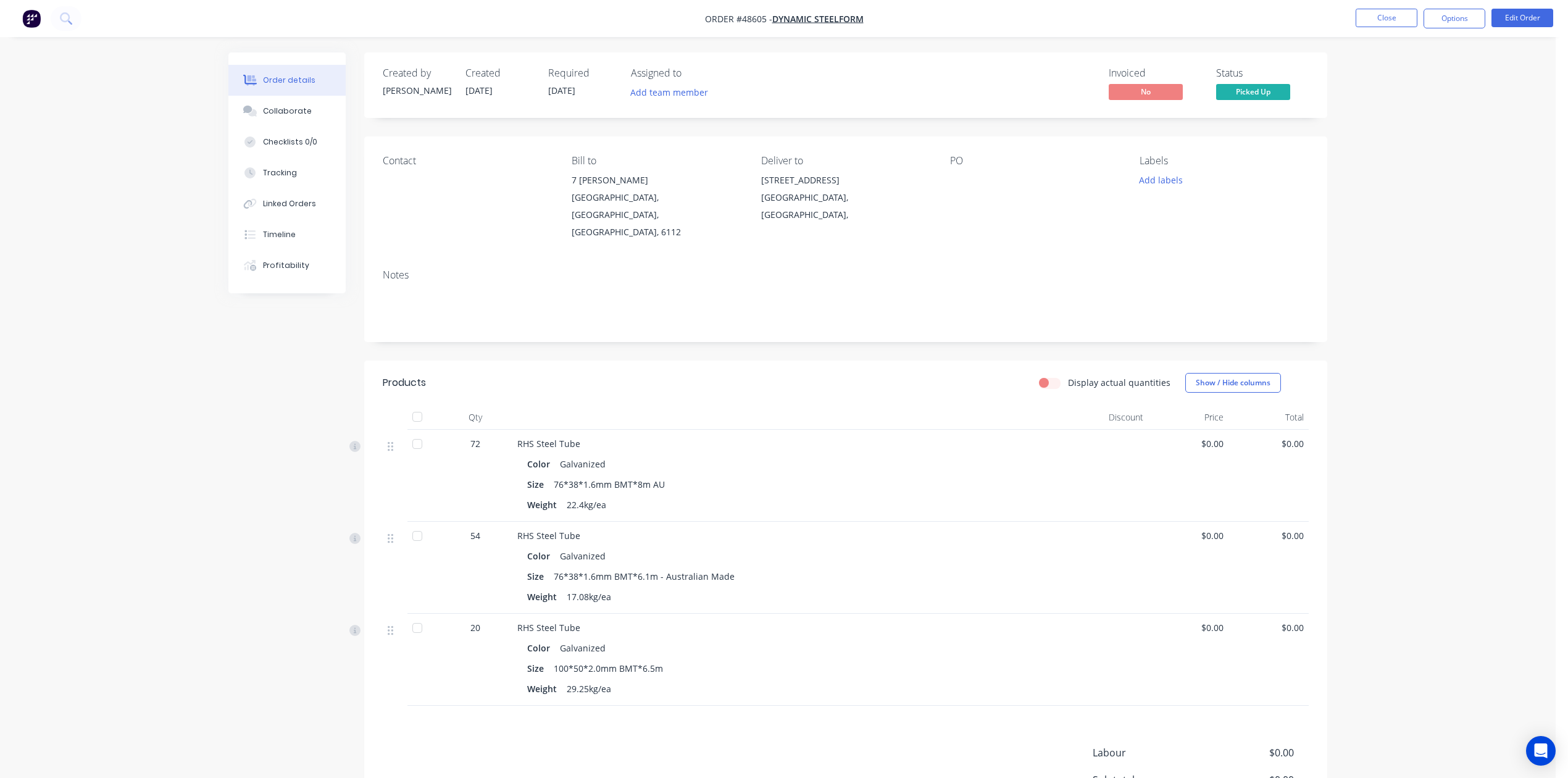
click at [1134, 414] on div "Order details Collaborate Checklists 0/0 Tracking Linked Orders Timeline Profit…" at bounding box center [778, 449] width 1556 height 898
click at [1134, 16] on button "Options" at bounding box center [1454, 18] width 62 height 19
click at [956, 476] on div "Size 76*38*1.6mm BMT*8m AU" at bounding box center [790, 484] width 526 height 18
click at [1134, 15] on button "Options" at bounding box center [1454, 18] width 62 height 19
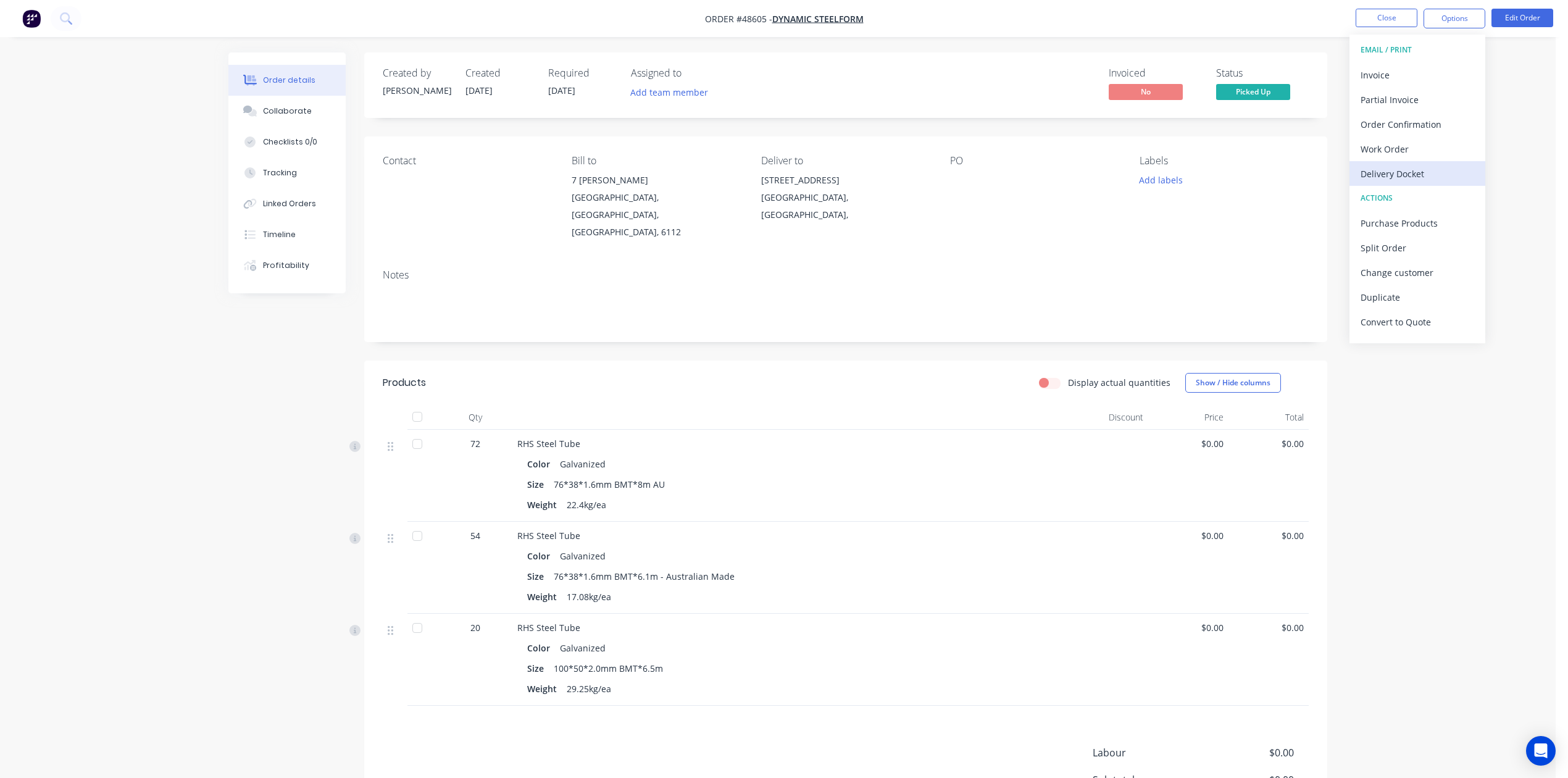
click at [1134, 173] on div "Delivery Docket" at bounding box center [1418, 173] width 114 height 18
click at [1134, 121] on div "Without pricing" at bounding box center [1418, 124] width 114 height 18
click at [943, 437] on div "RHS Steel Tube" at bounding box center [790, 443] width 545 height 13
